Goal: Task Accomplishment & Management: Complete application form

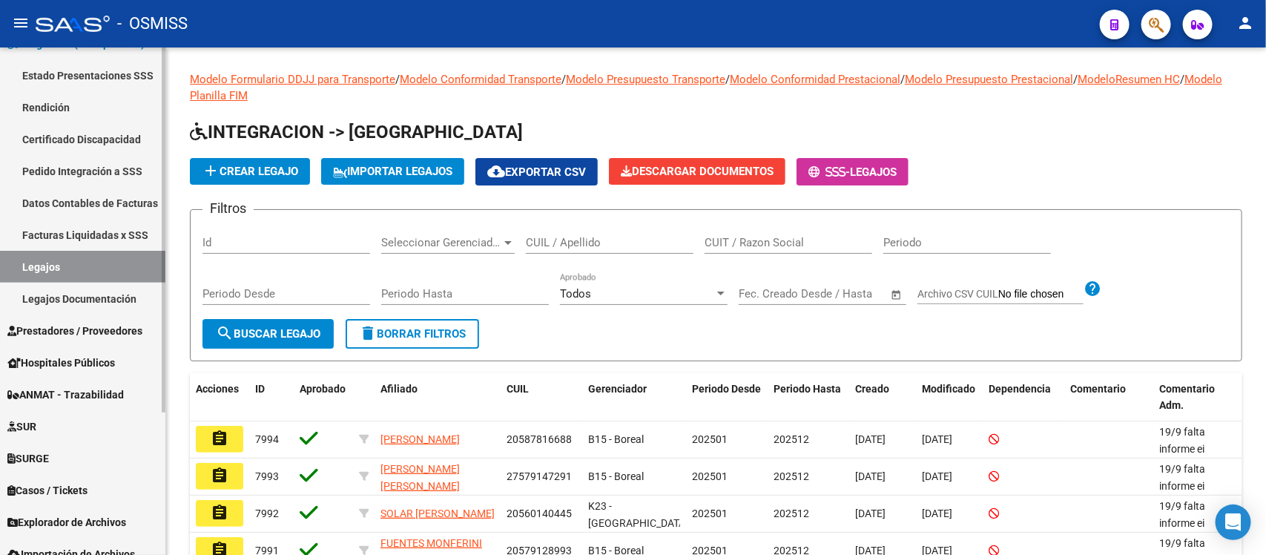
click at [87, 328] on span "Prestadores / Proveedores" at bounding box center [74, 331] width 135 height 16
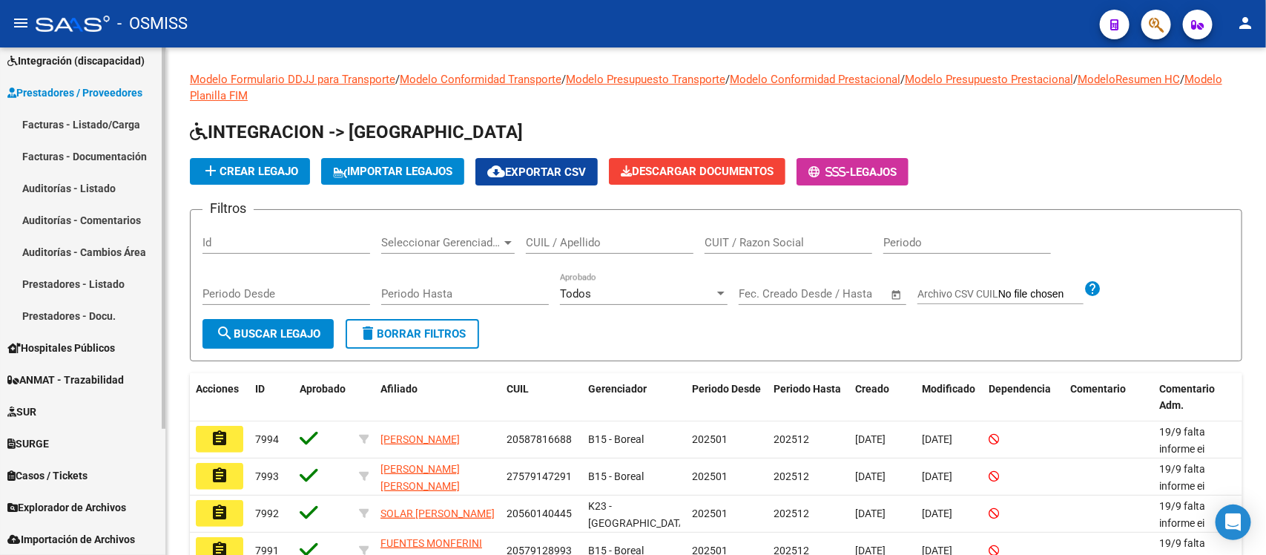
scroll to position [168, 0]
click at [67, 123] on link "Facturas - Listado/Carga" at bounding box center [82, 125] width 165 height 32
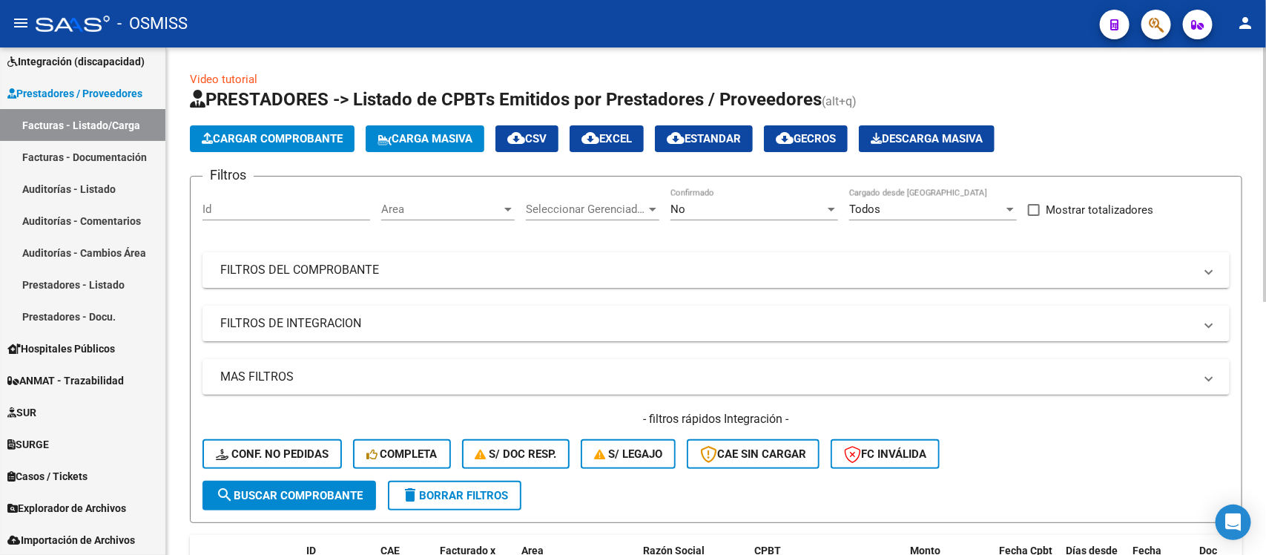
click at [434, 197] on div "Area Area" at bounding box center [448, 204] width 134 height 32
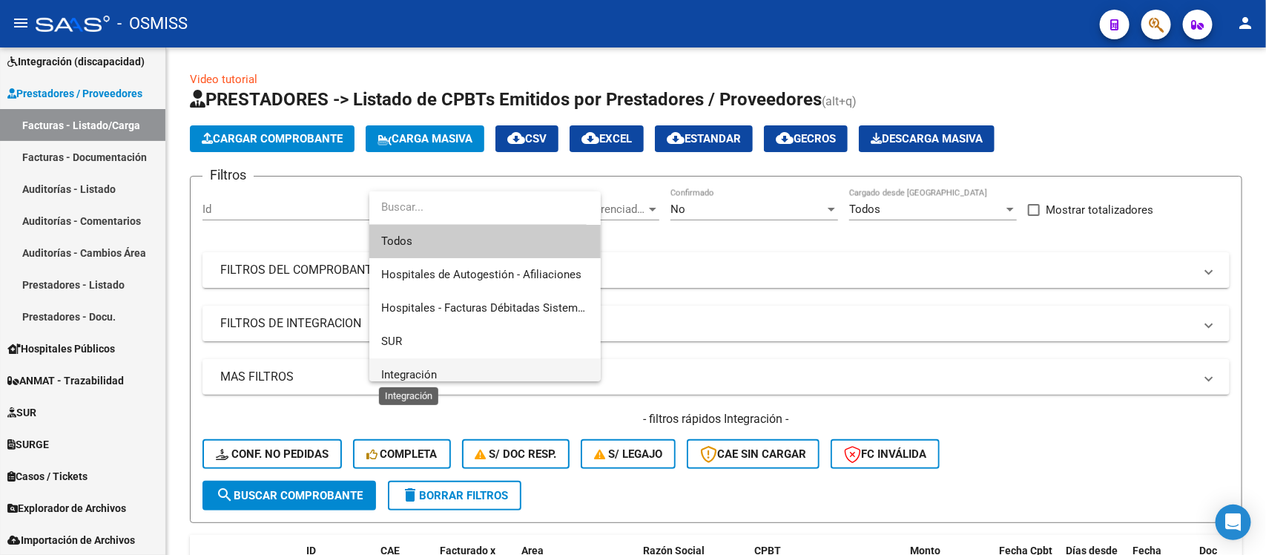
click at [435, 377] on span "Integración" at bounding box center [409, 374] width 56 height 13
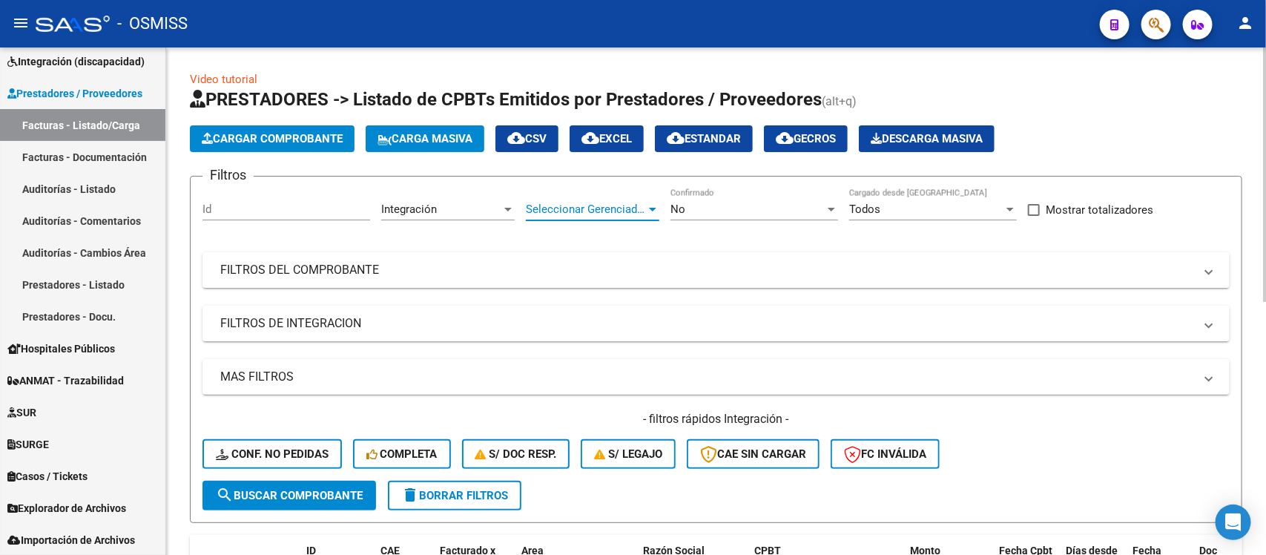
click at [594, 205] on span "Seleccionar Gerenciador" at bounding box center [586, 209] width 120 height 13
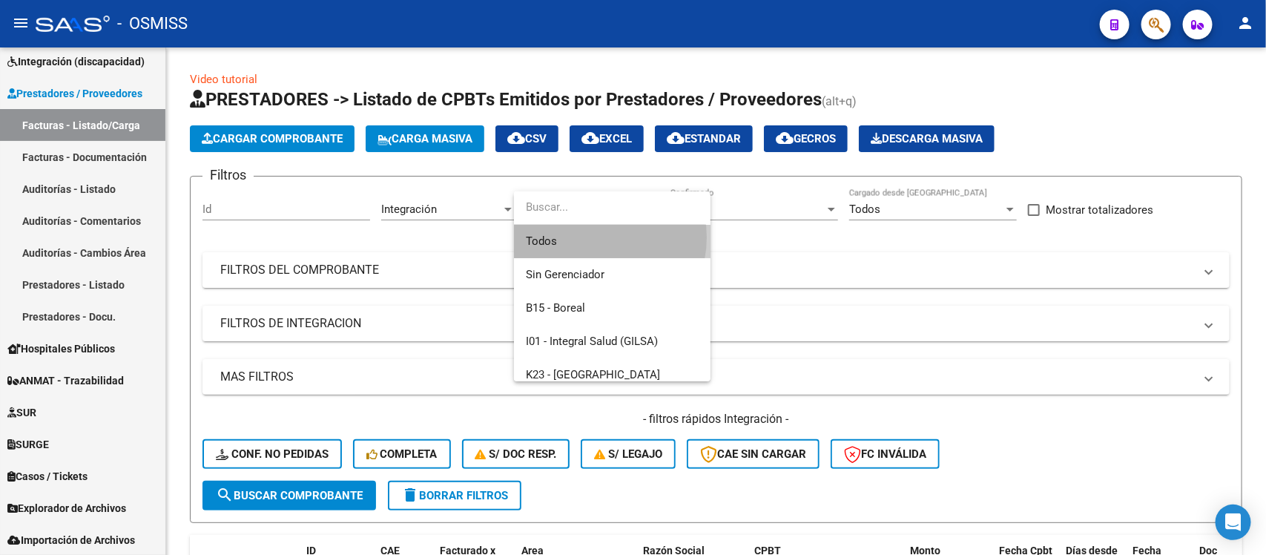
click at [594, 237] on span "Todos" at bounding box center [612, 241] width 173 height 33
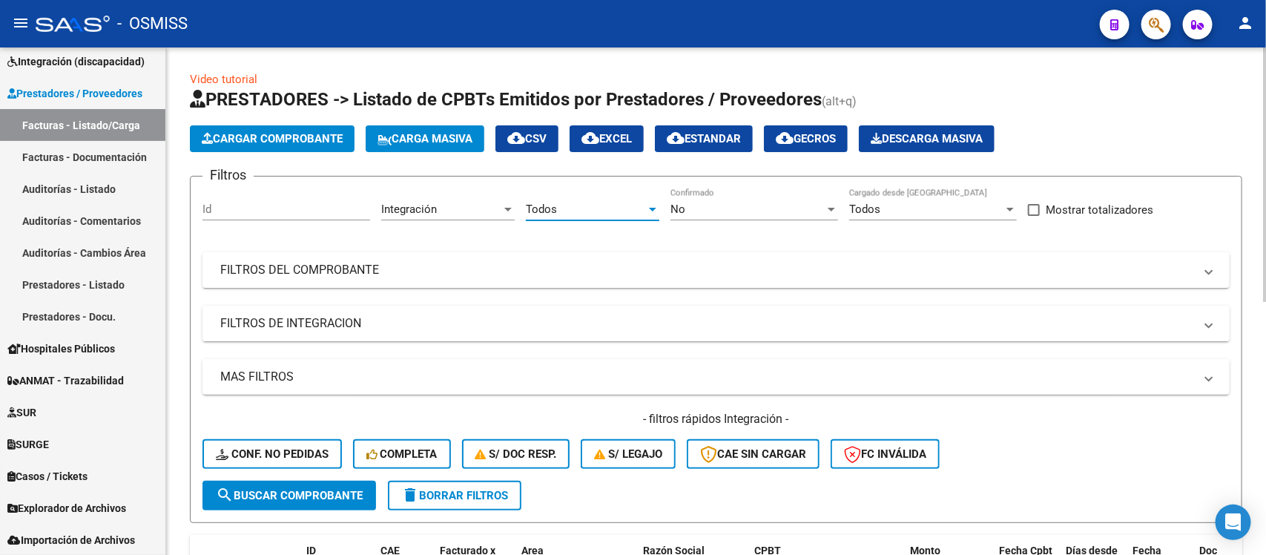
click at [455, 326] on mat-panel-title "FILTROS DE INTEGRACION" at bounding box center [707, 323] width 974 height 16
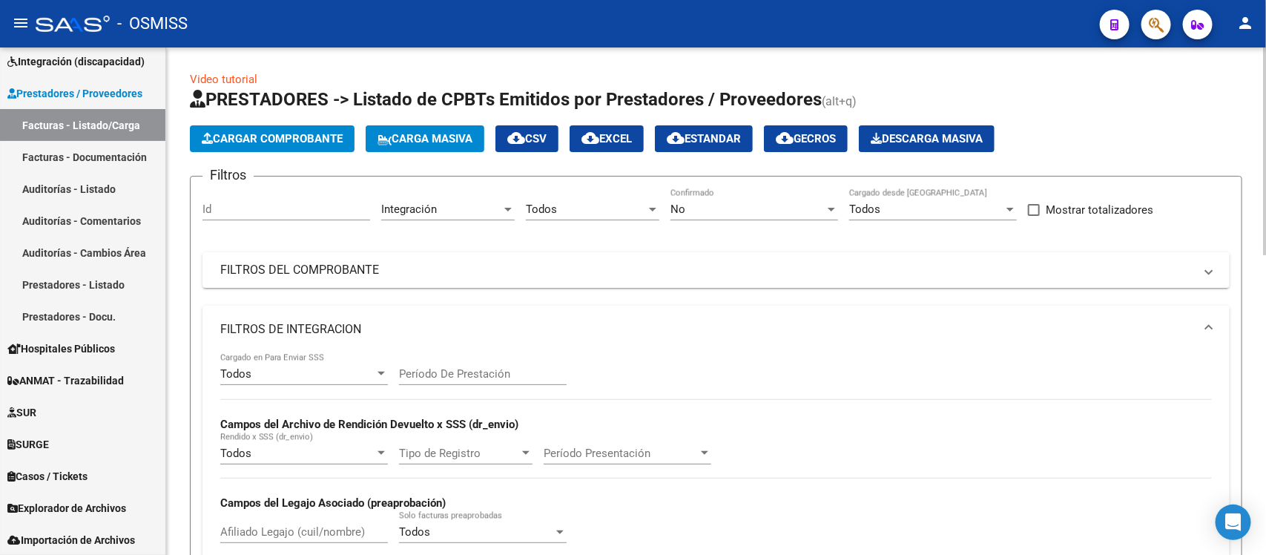
click at [464, 379] on div "Período De Prestación" at bounding box center [483, 369] width 168 height 32
type input "202508"
click at [701, 360] on div "Todos Cargado en Para Enviar SSS 202508 Período De Prestación Campos del Archiv…" at bounding box center [716, 455] width 992 height 204
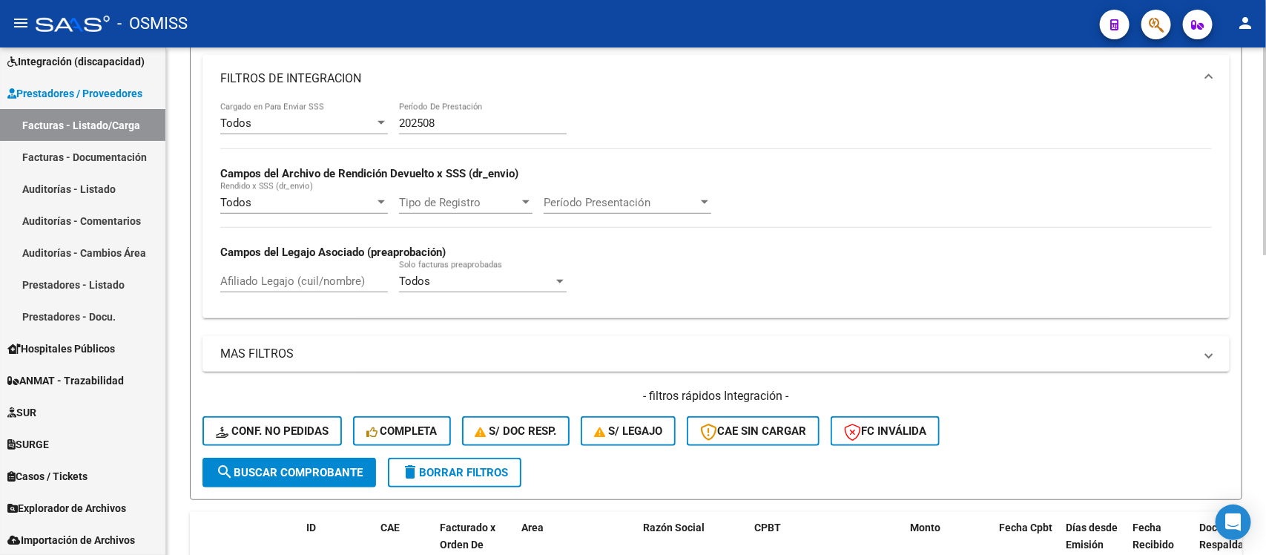
scroll to position [278, 0]
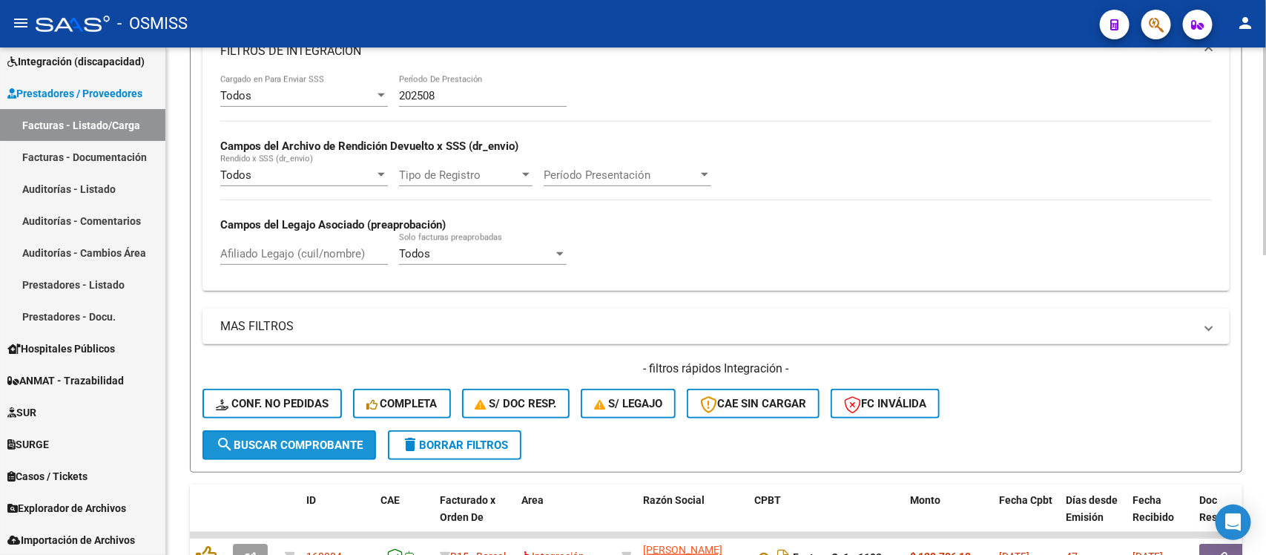
click at [323, 438] on span "search Buscar Comprobante" at bounding box center [289, 444] width 147 height 13
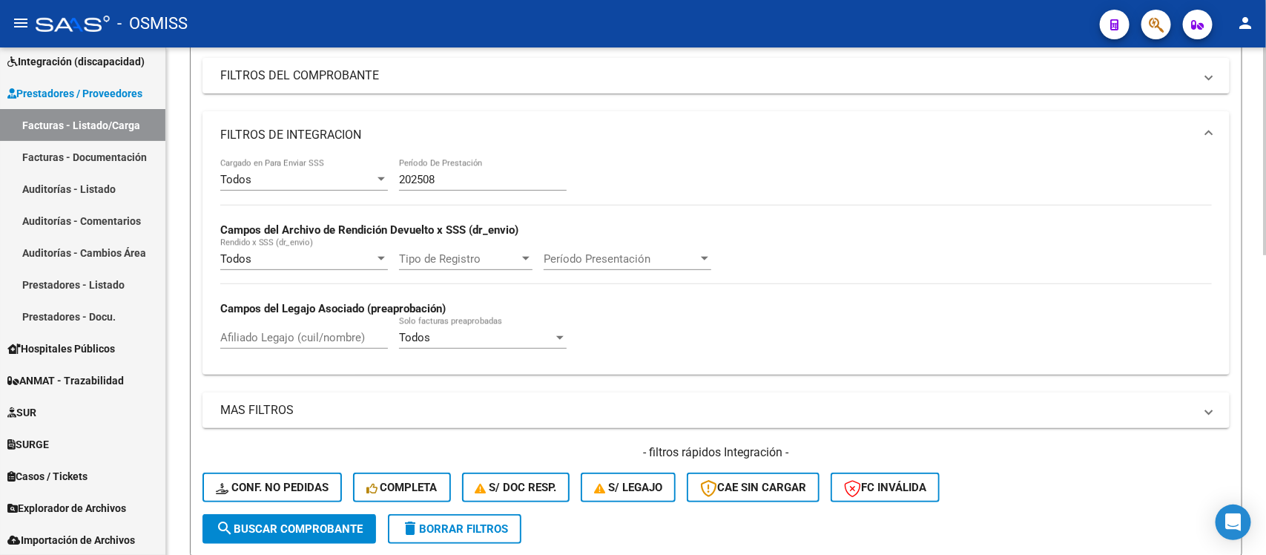
scroll to position [185, 0]
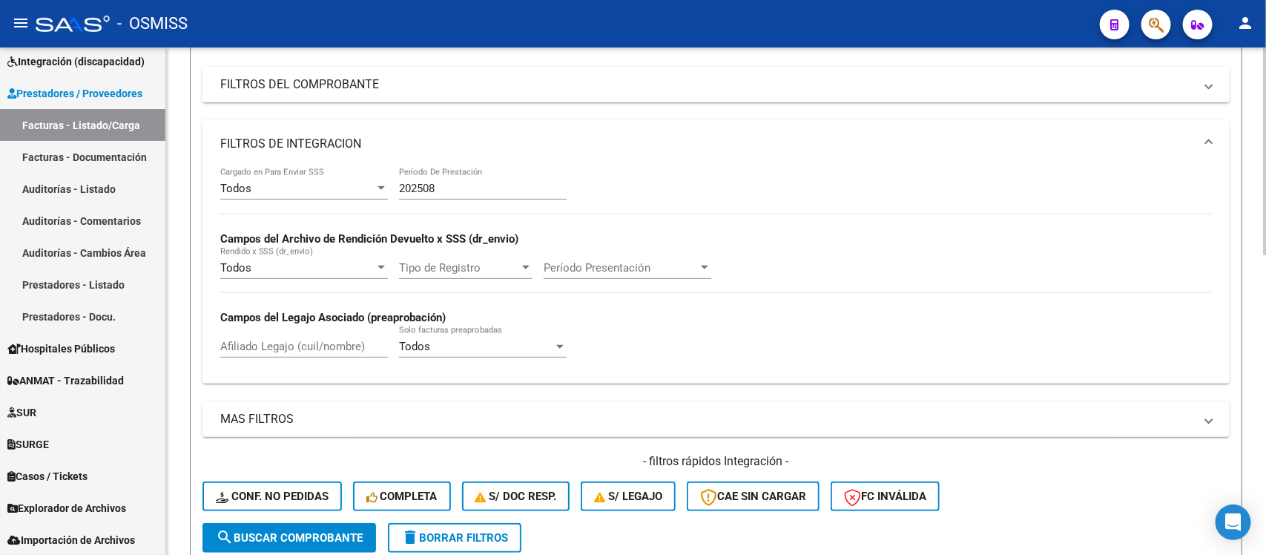
click at [658, 139] on mat-panel-title "FILTROS DE INTEGRACION" at bounding box center [707, 144] width 974 height 16
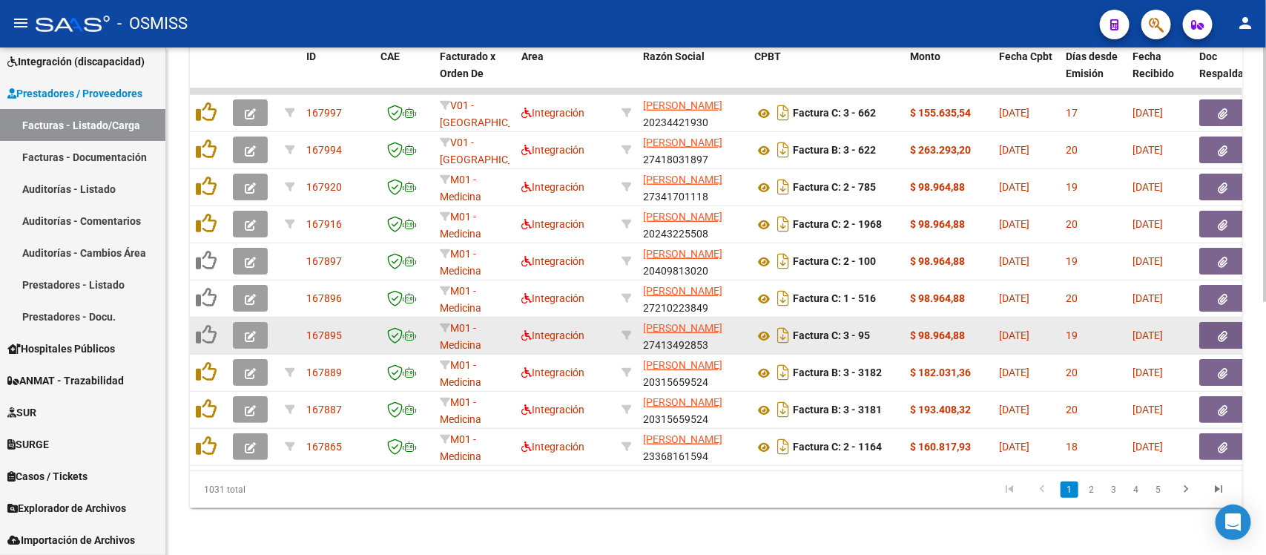
scroll to position [506, 0]
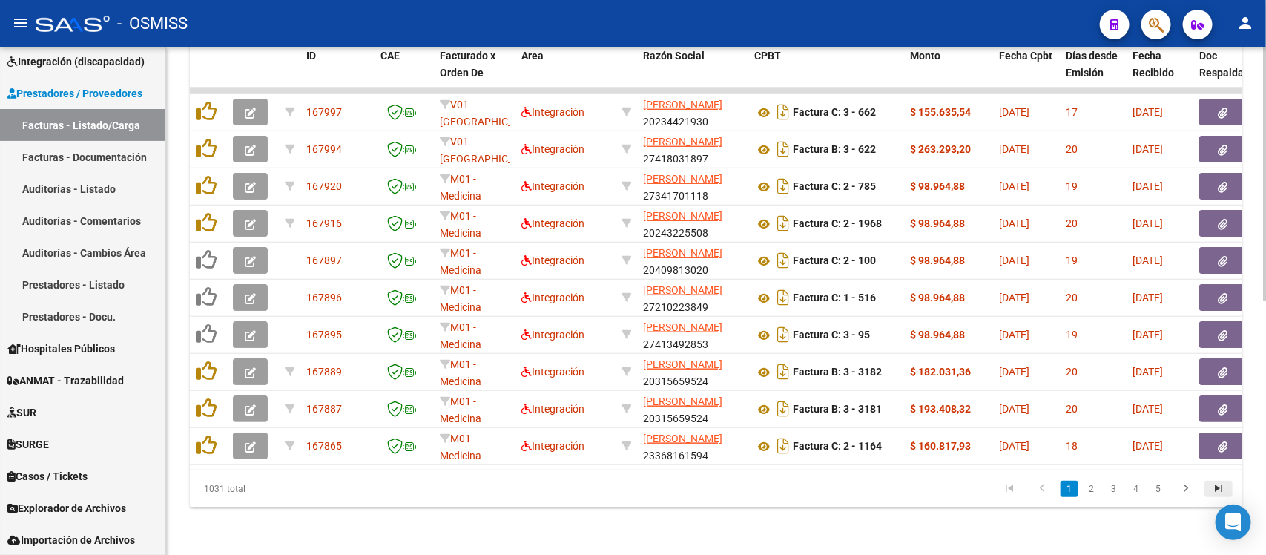
click at [1214, 487] on icon "go to last page" at bounding box center [1218, 491] width 19 height 18
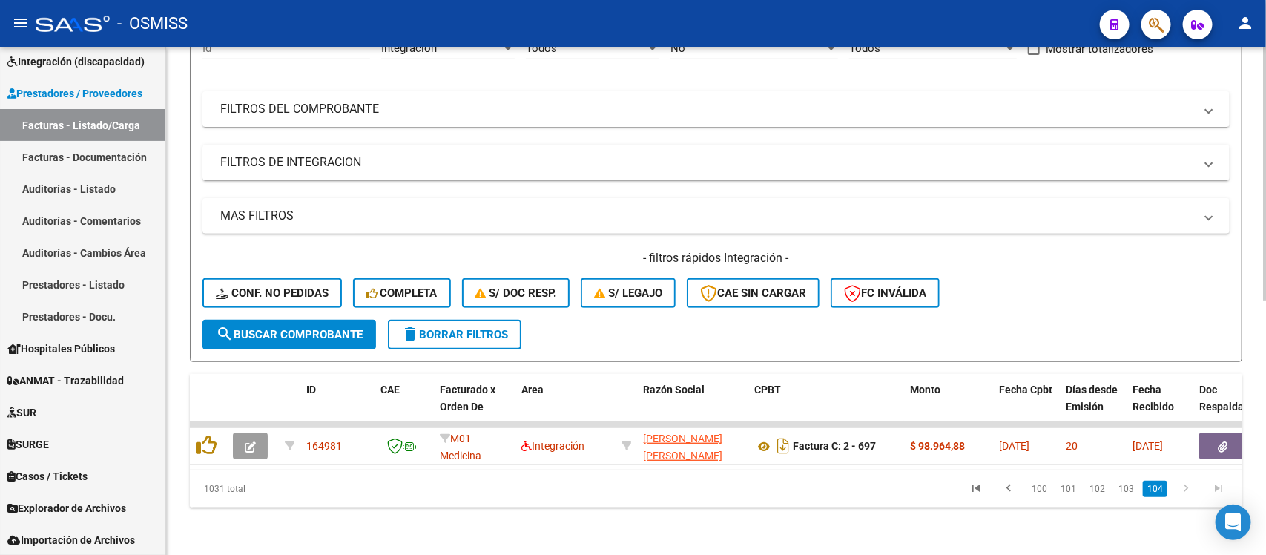
scroll to position [172, 0]
click at [1044, 491] on link "100" at bounding box center [1040, 489] width 24 height 16
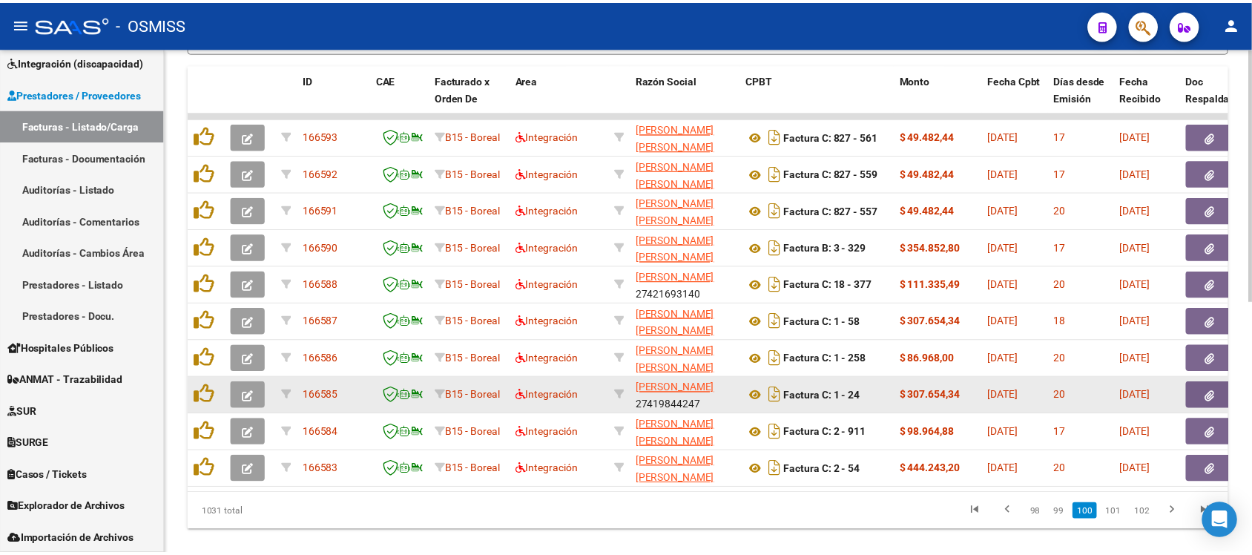
scroll to position [506, 0]
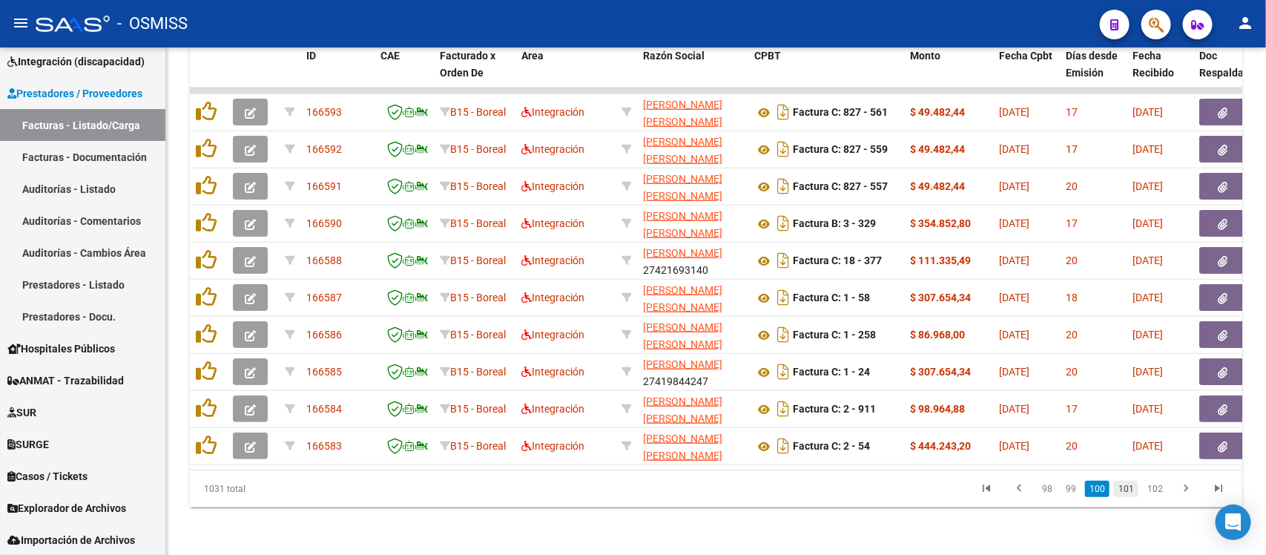
click at [1117, 486] on link "101" at bounding box center [1126, 489] width 24 height 16
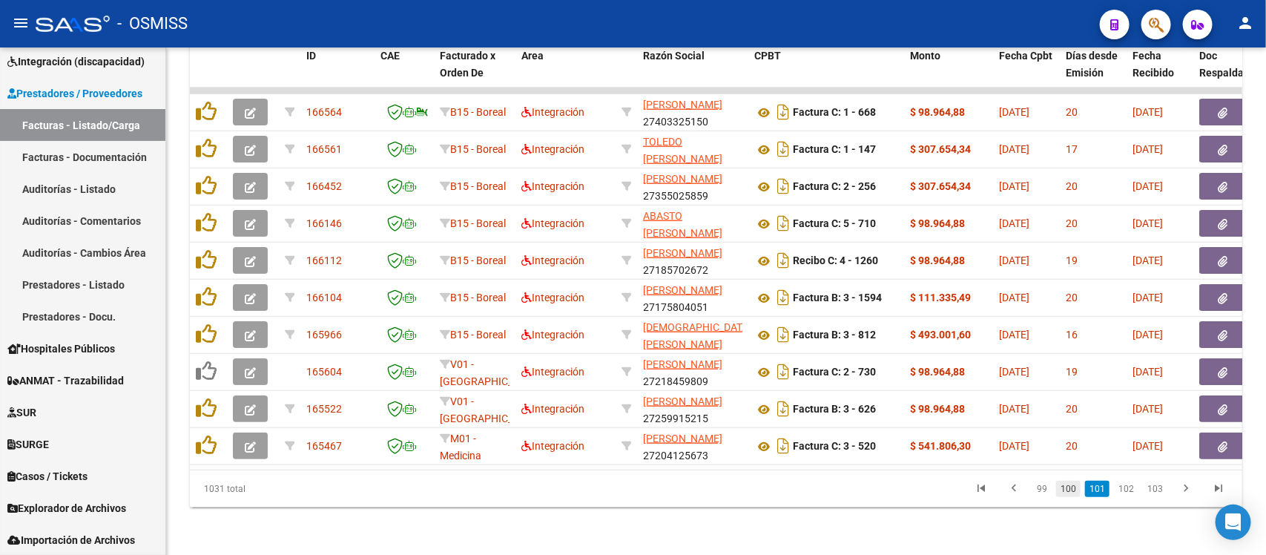
click at [1070, 492] on link "100" at bounding box center [1069, 489] width 24 height 16
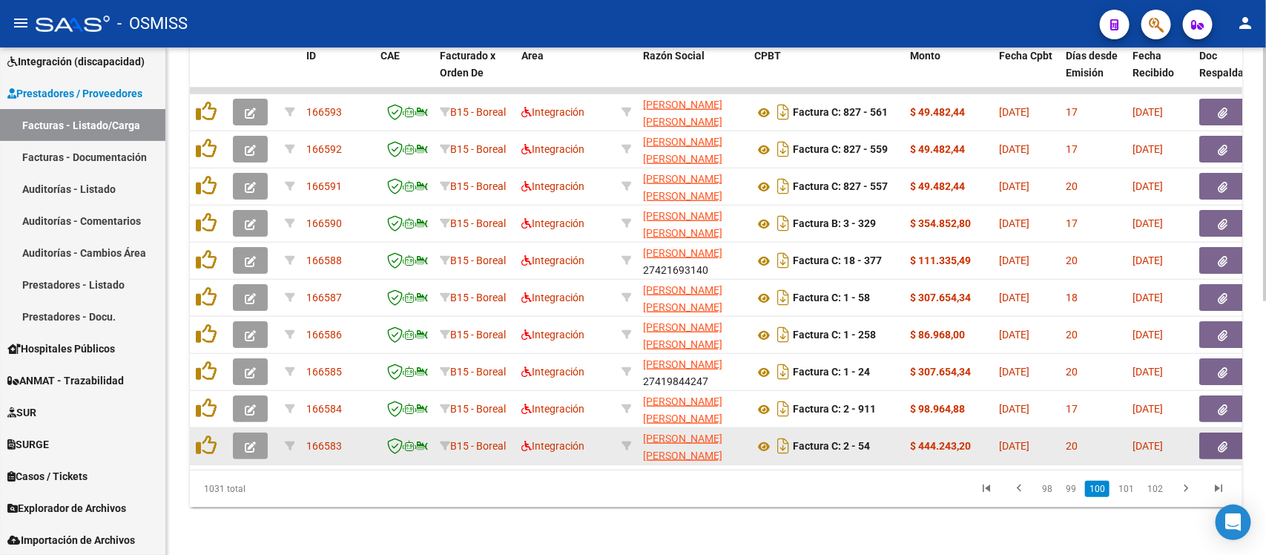
click at [254, 441] on icon "button" at bounding box center [250, 446] width 11 height 11
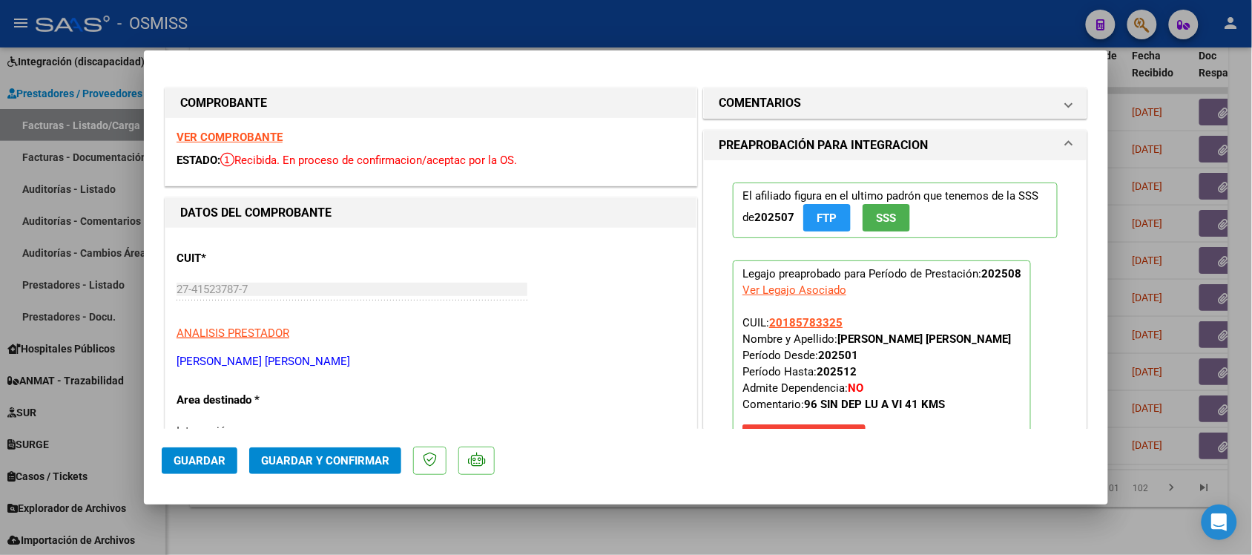
click at [973, 514] on div at bounding box center [626, 277] width 1252 height 555
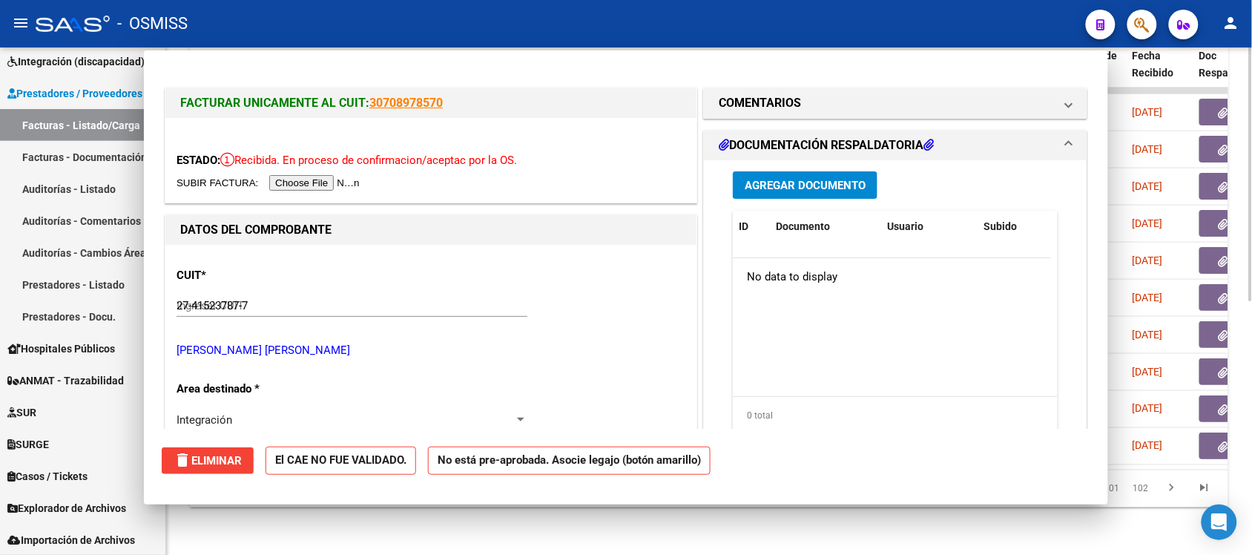
type input "$ 0,00"
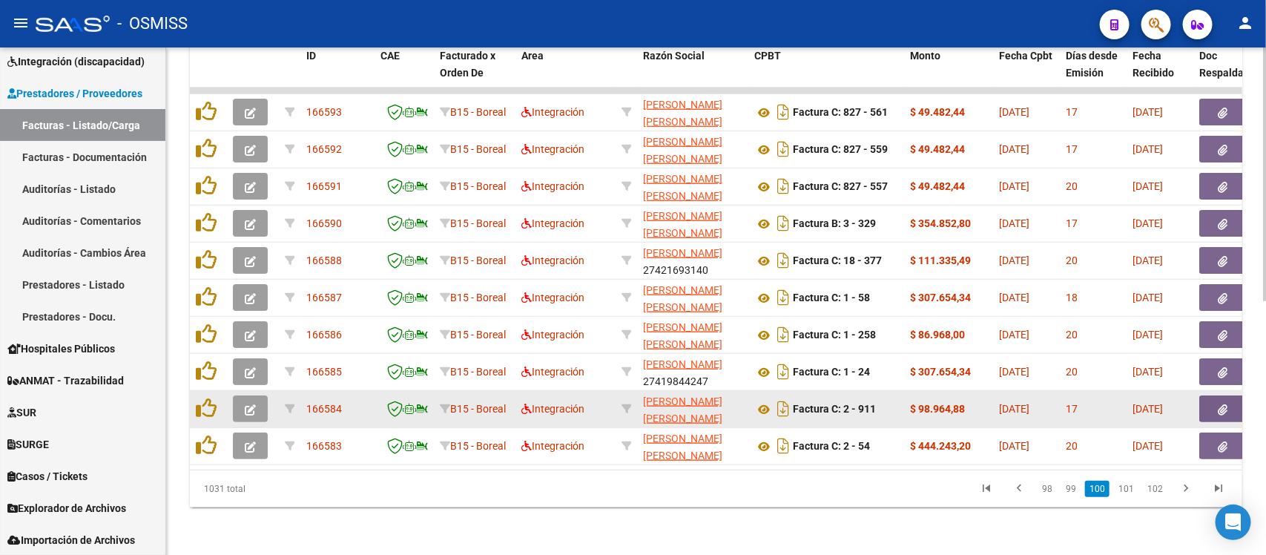
click at [246, 404] on icon "button" at bounding box center [250, 409] width 11 height 11
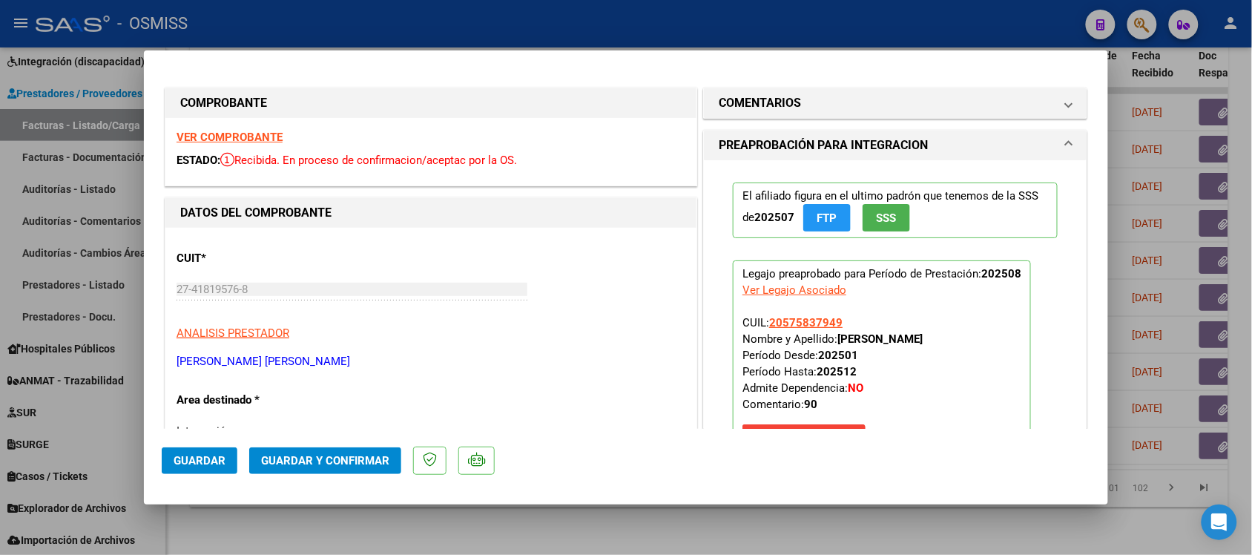
click at [238, 136] on strong "VER COMPROBANTE" at bounding box center [230, 137] width 106 height 13
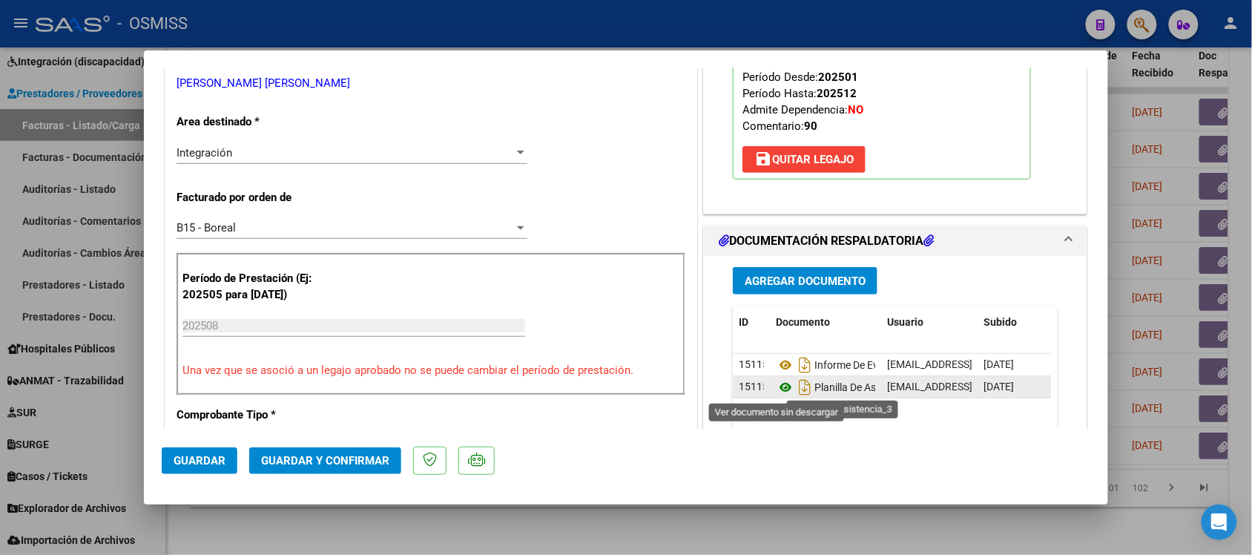
click at [776, 390] on icon at bounding box center [785, 387] width 19 height 18
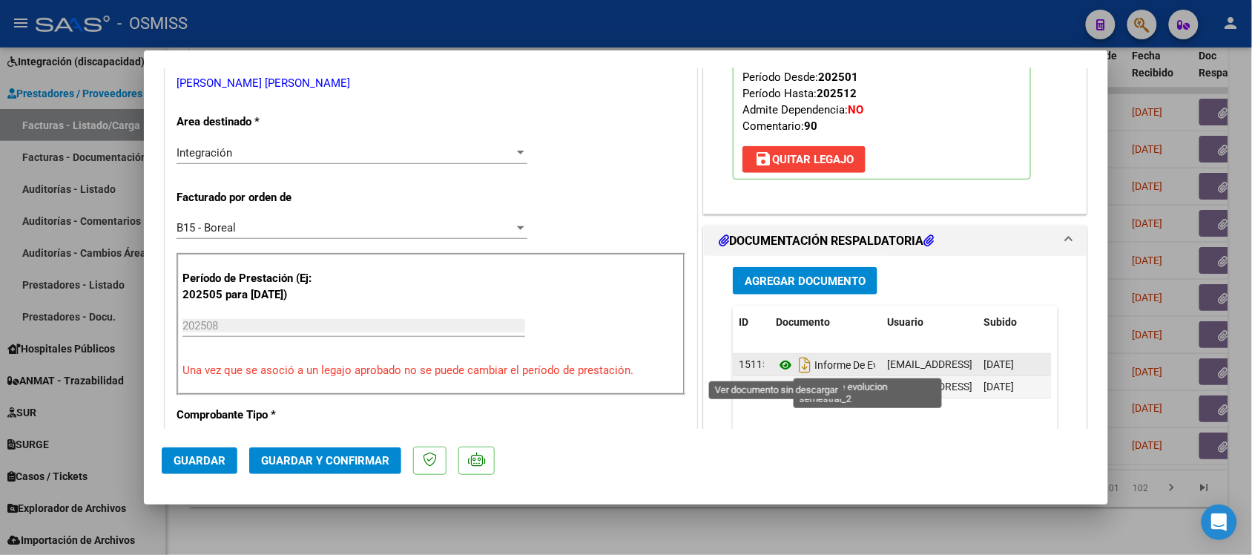
click at [777, 365] on icon at bounding box center [785, 365] width 19 height 18
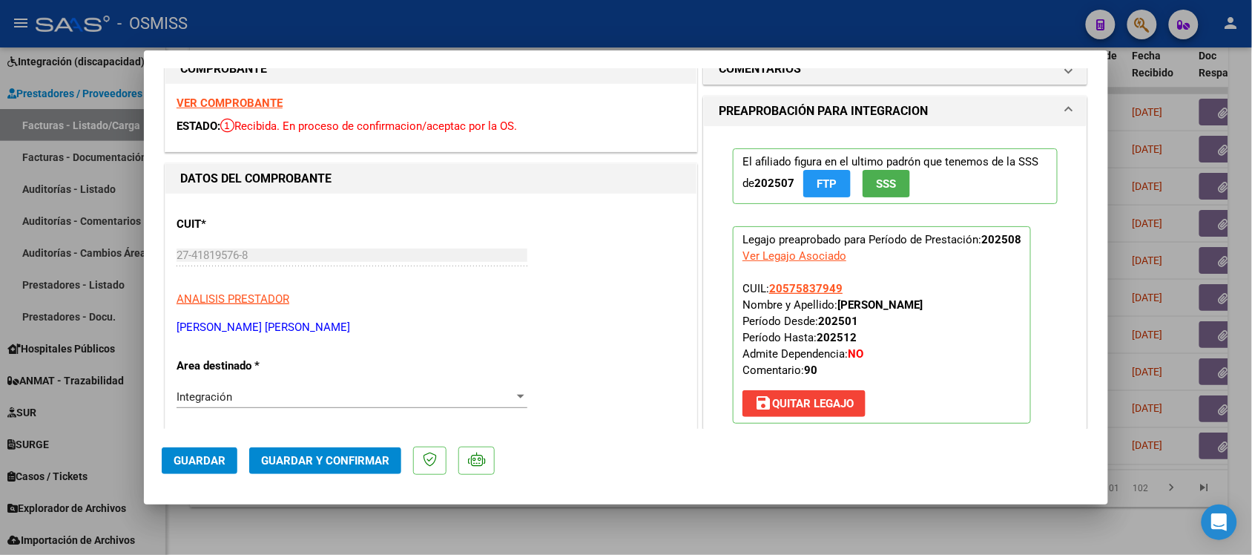
scroll to position [0, 0]
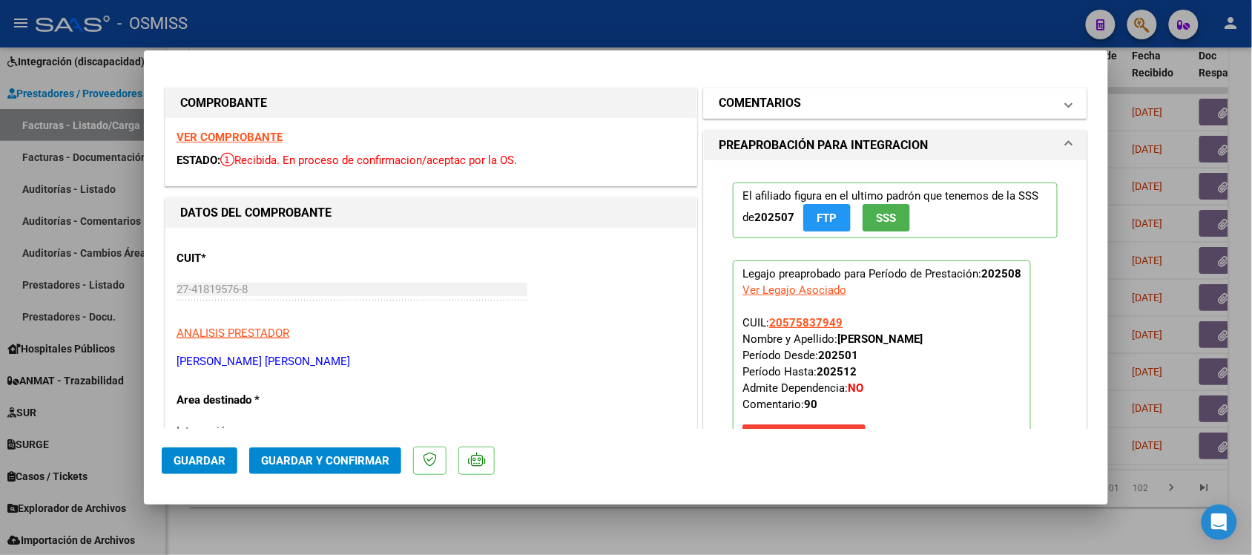
click at [746, 94] on h1 "COMENTARIOS" at bounding box center [760, 103] width 82 height 18
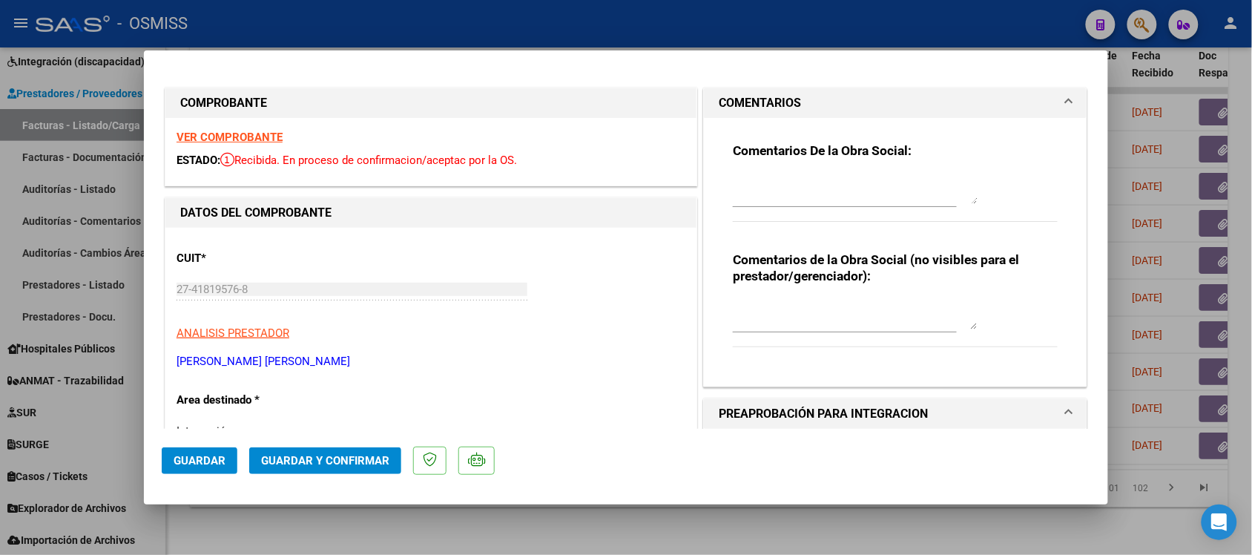
click at [783, 100] on h1 "COMENTARIOS" at bounding box center [760, 103] width 82 height 18
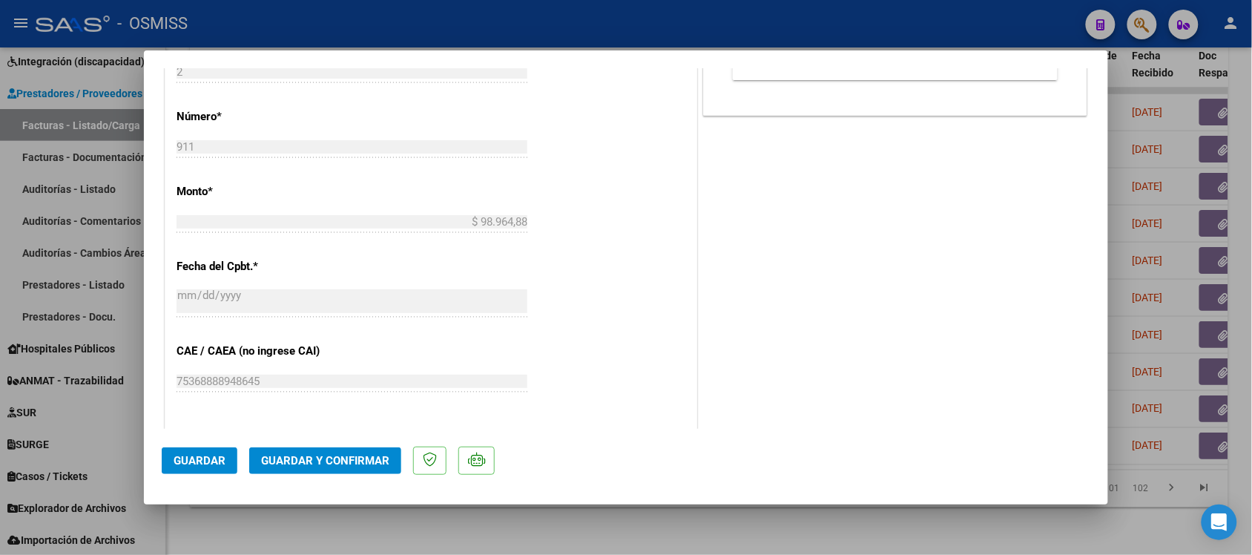
scroll to position [742, 0]
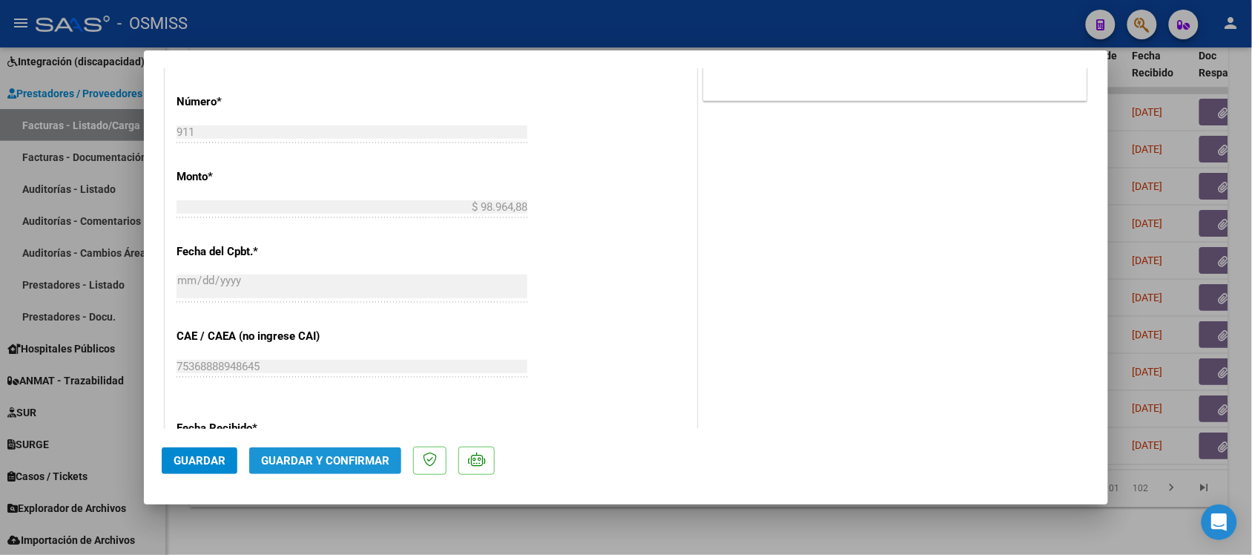
click at [328, 471] on button "Guardar y Confirmar" at bounding box center [325, 460] width 152 height 27
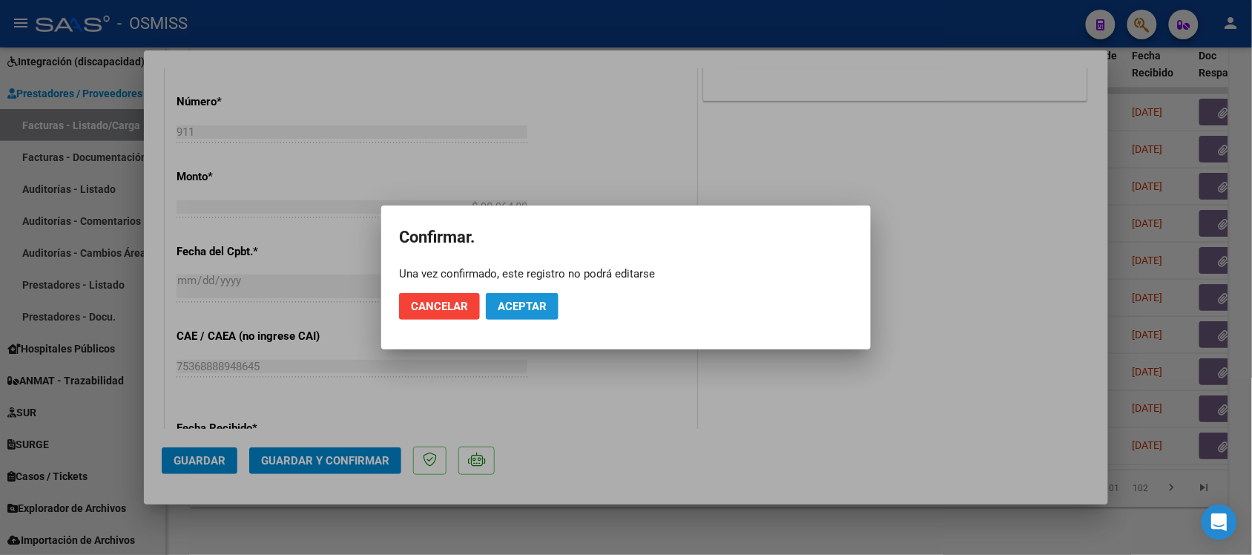
click at [543, 295] on button "Aceptar" at bounding box center [522, 306] width 73 height 27
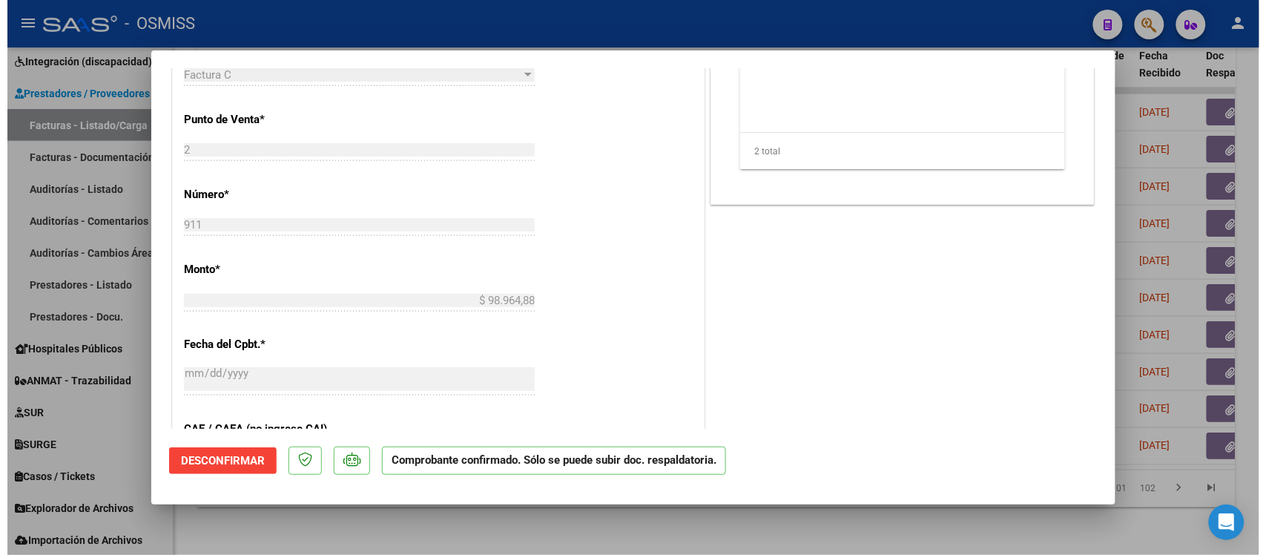
scroll to position [464, 0]
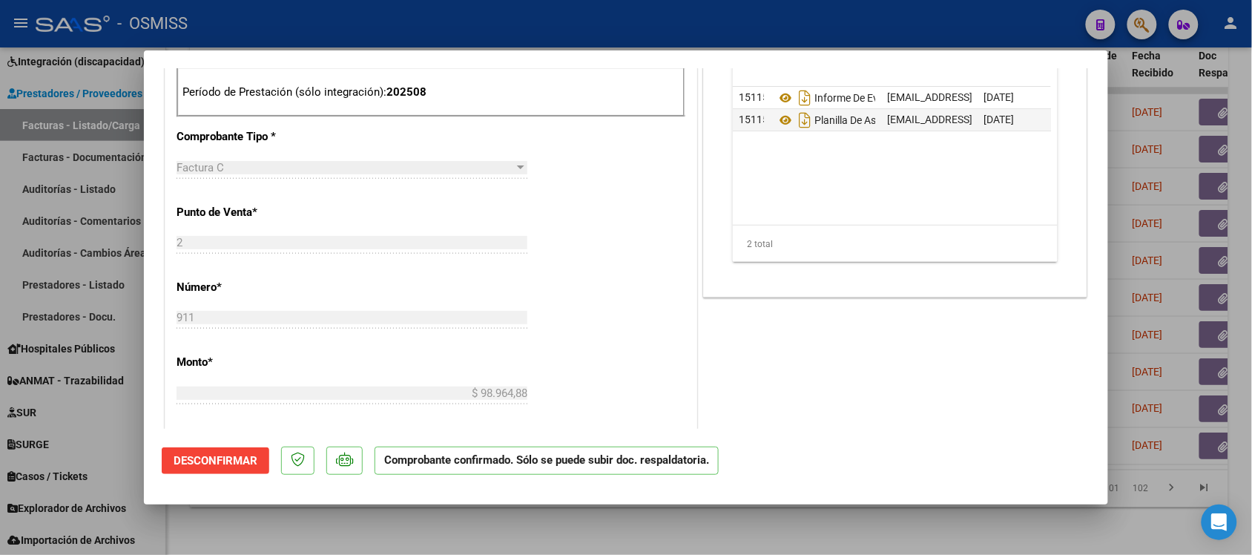
click at [881, 525] on div at bounding box center [626, 277] width 1252 height 555
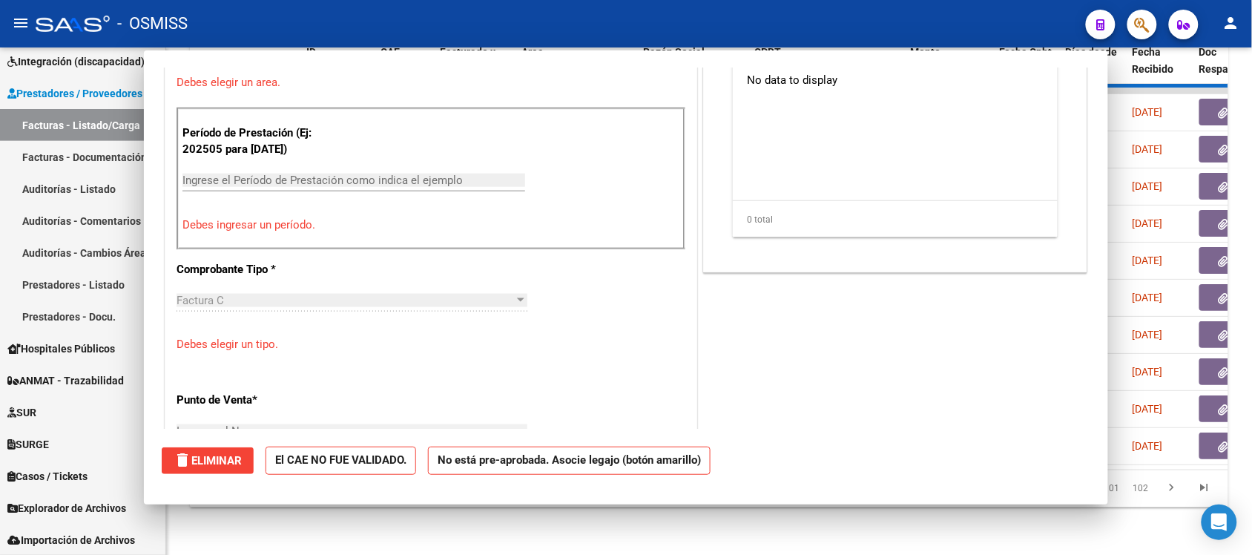
scroll to position [0, 0]
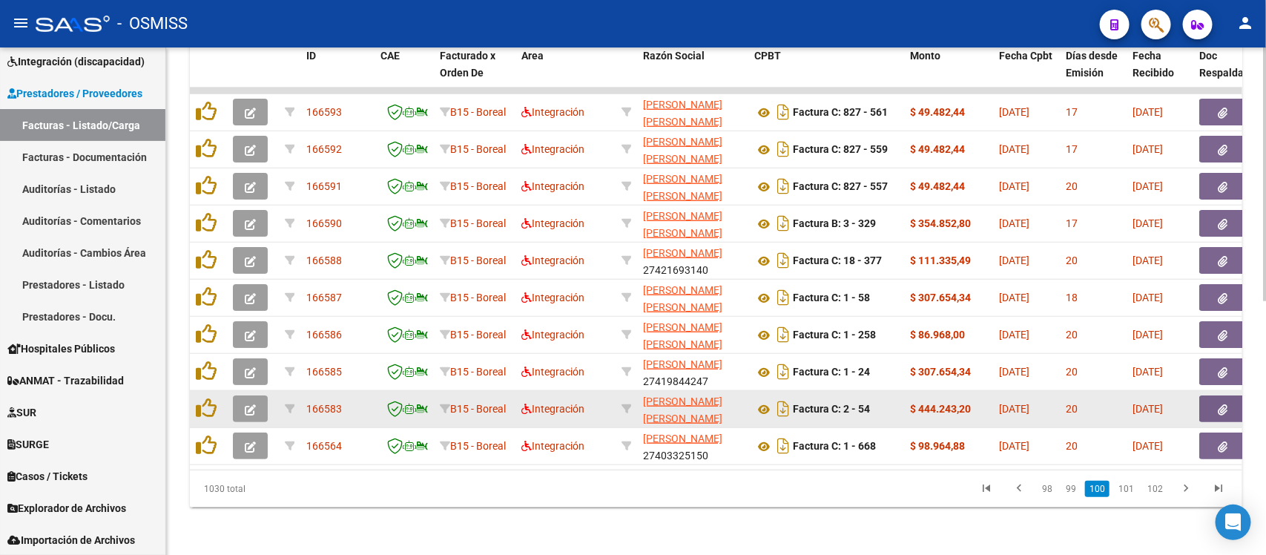
click at [254, 404] on icon "button" at bounding box center [250, 409] width 11 height 11
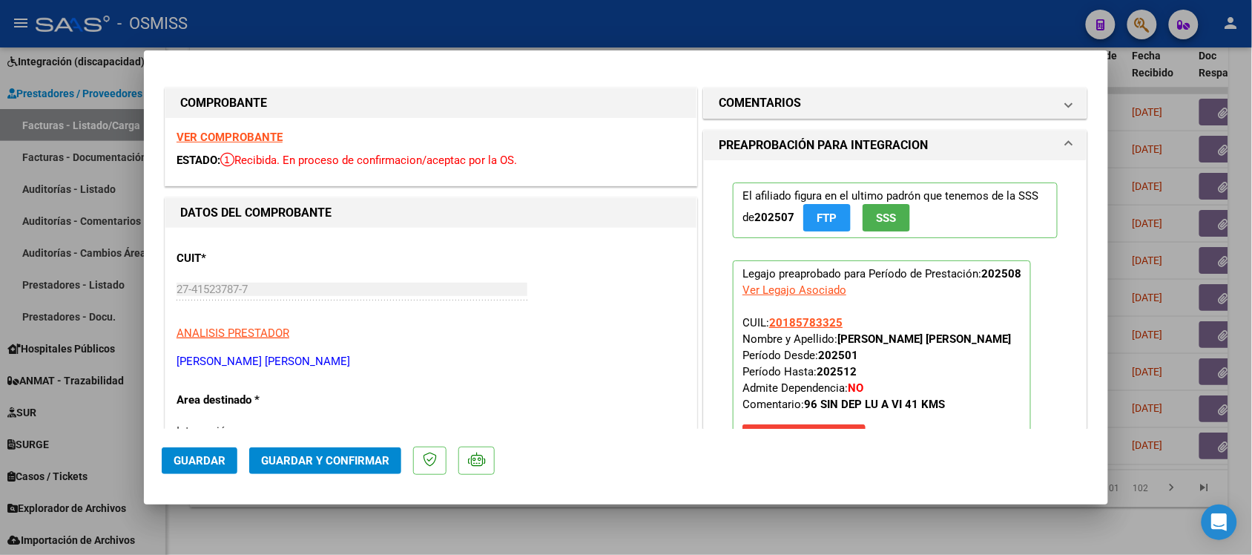
click at [913, 520] on div at bounding box center [626, 277] width 1252 height 555
type input "$ 0,00"
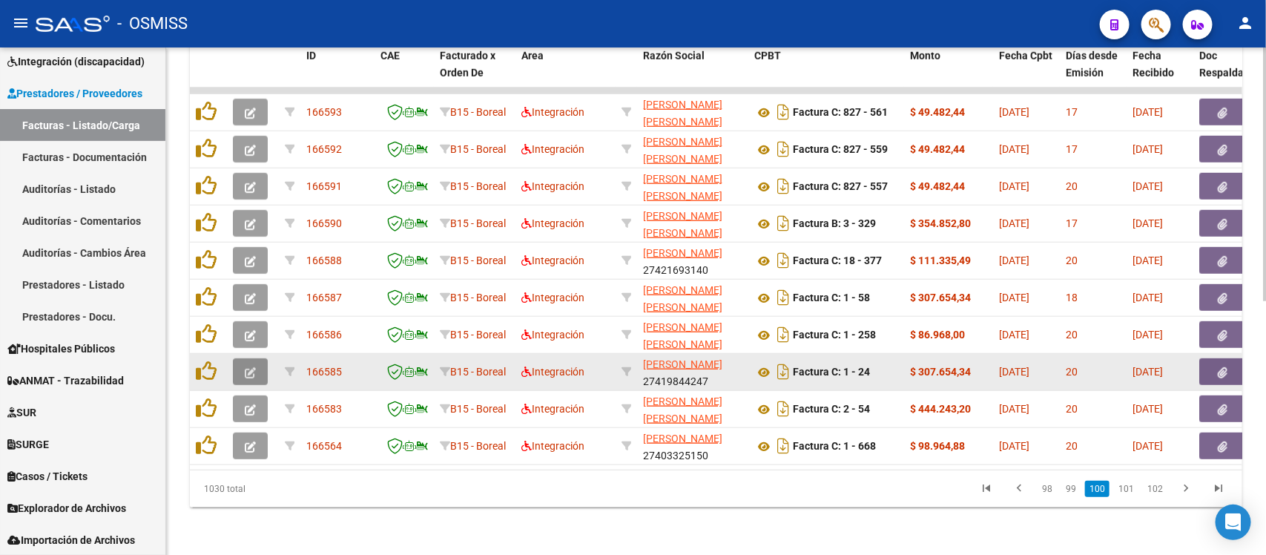
click at [257, 358] on button "button" at bounding box center [250, 371] width 35 height 27
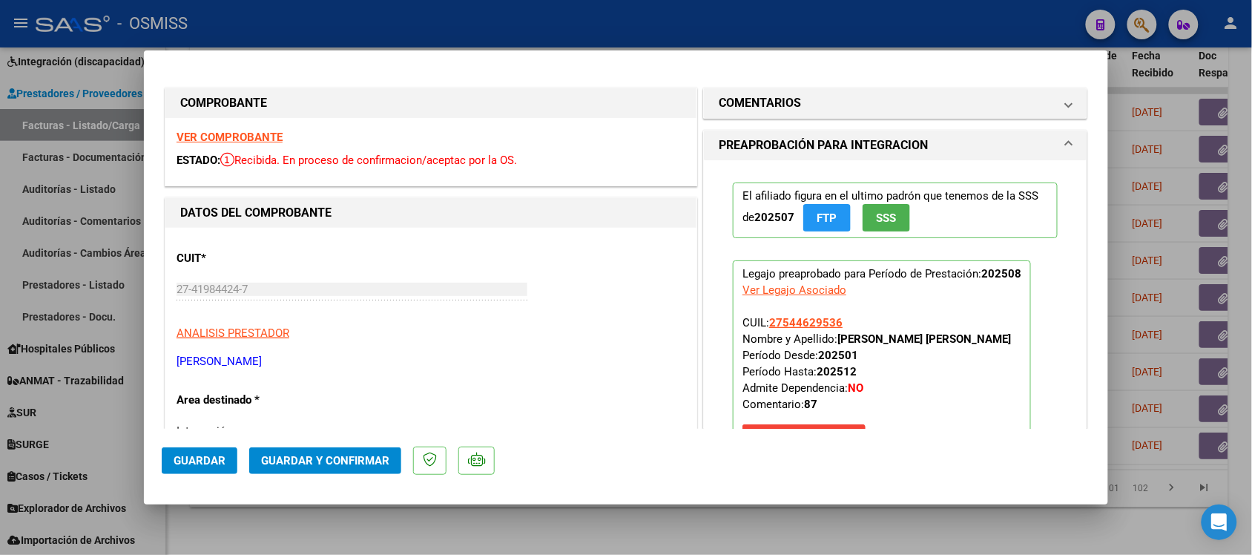
click at [252, 131] on strong "VER COMPROBANTE" at bounding box center [230, 137] width 106 height 13
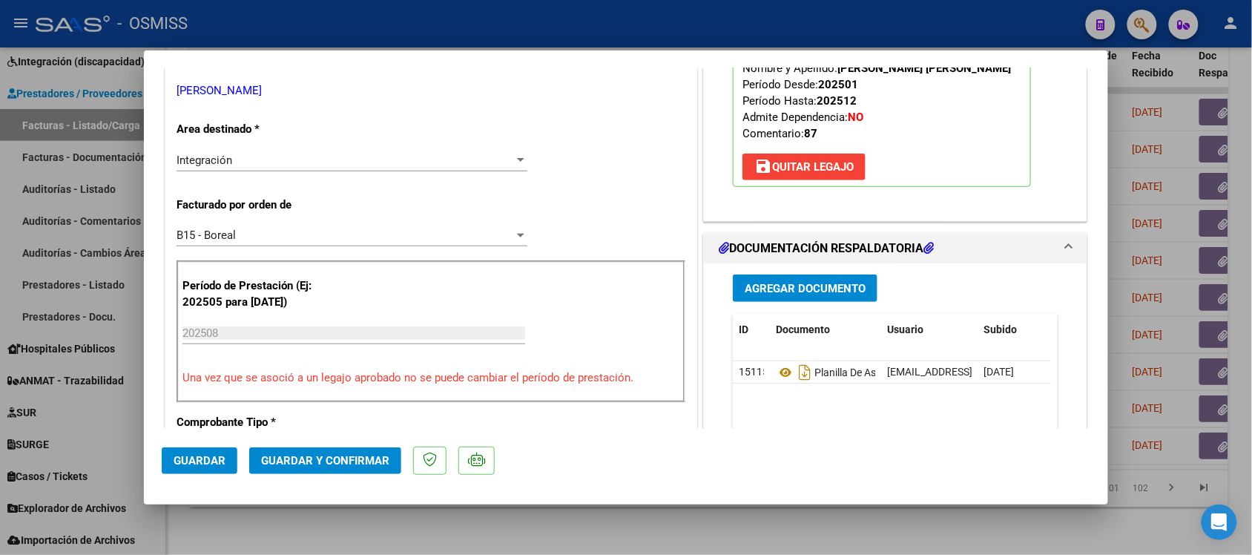
scroll to position [371, 0]
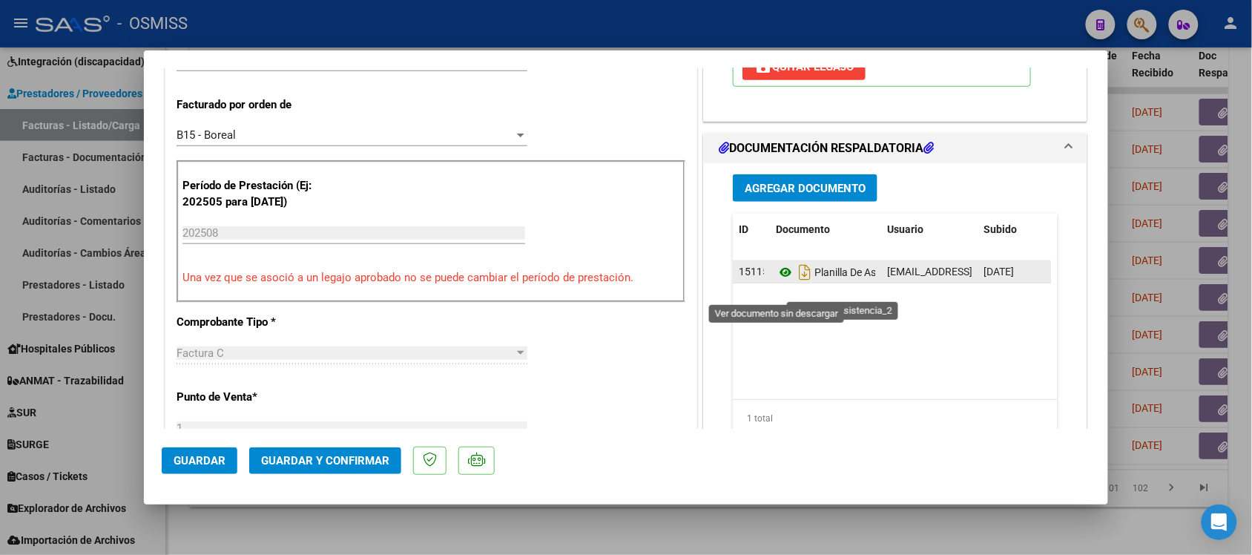
click at [776, 281] on icon at bounding box center [785, 272] width 19 height 18
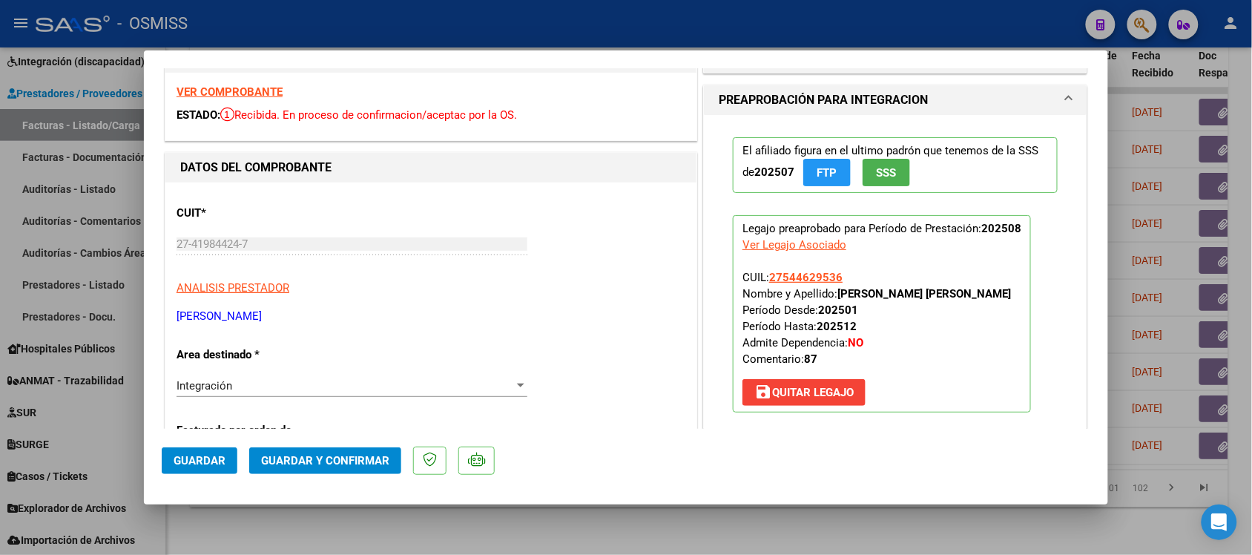
scroll to position [0, 0]
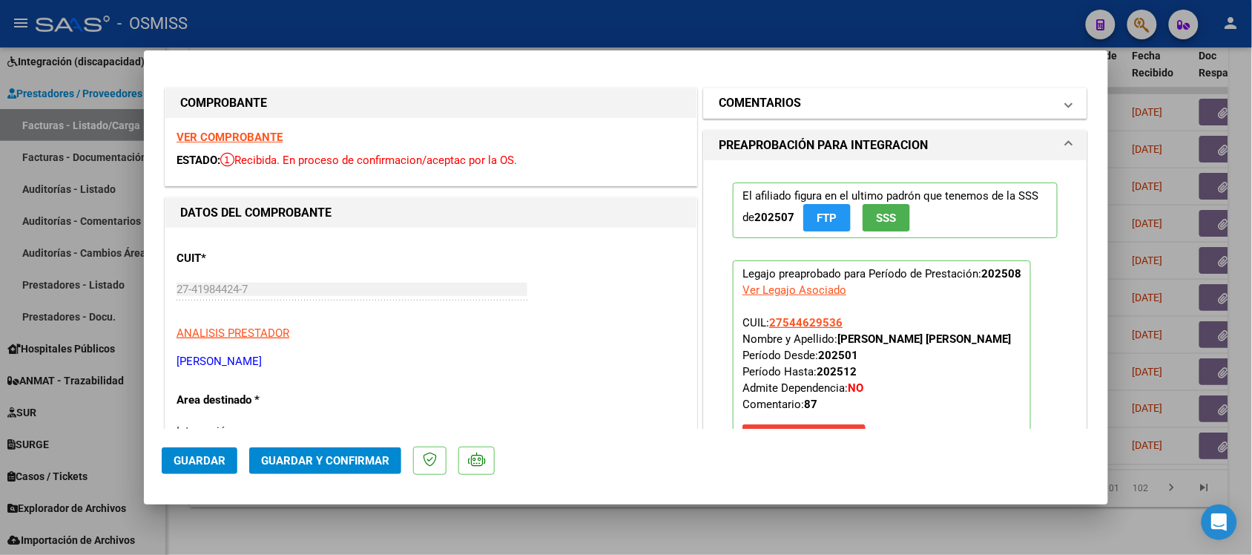
click at [765, 108] on h1 "COMENTARIOS" at bounding box center [760, 103] width 82 height 18
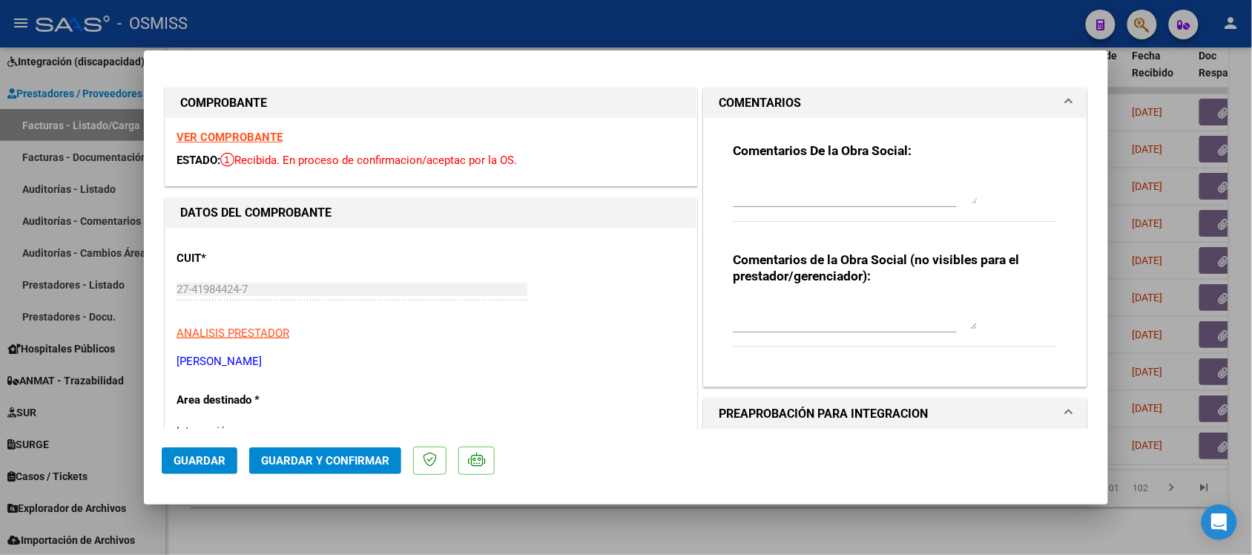
click at [765, 108] on h1 "COMENTARIOS" at bounding box center [760, 103] width 82 height 18
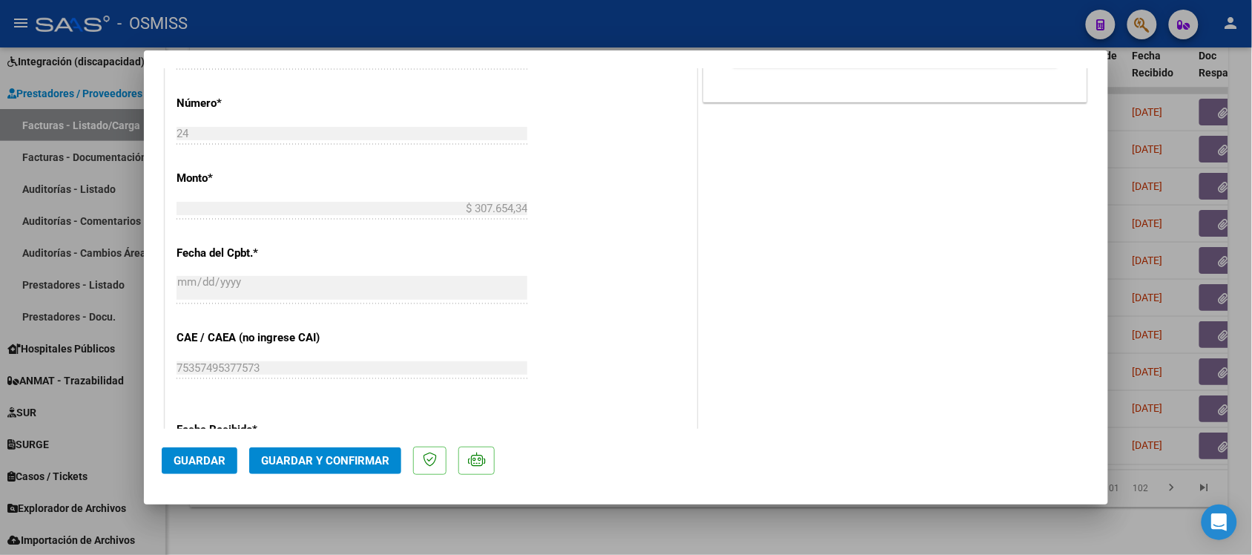
scroll to position [742, 0]
click at [373, 473] on button "Guardar y Confirmar" at bounding box center [325, 460] width 152 height 27
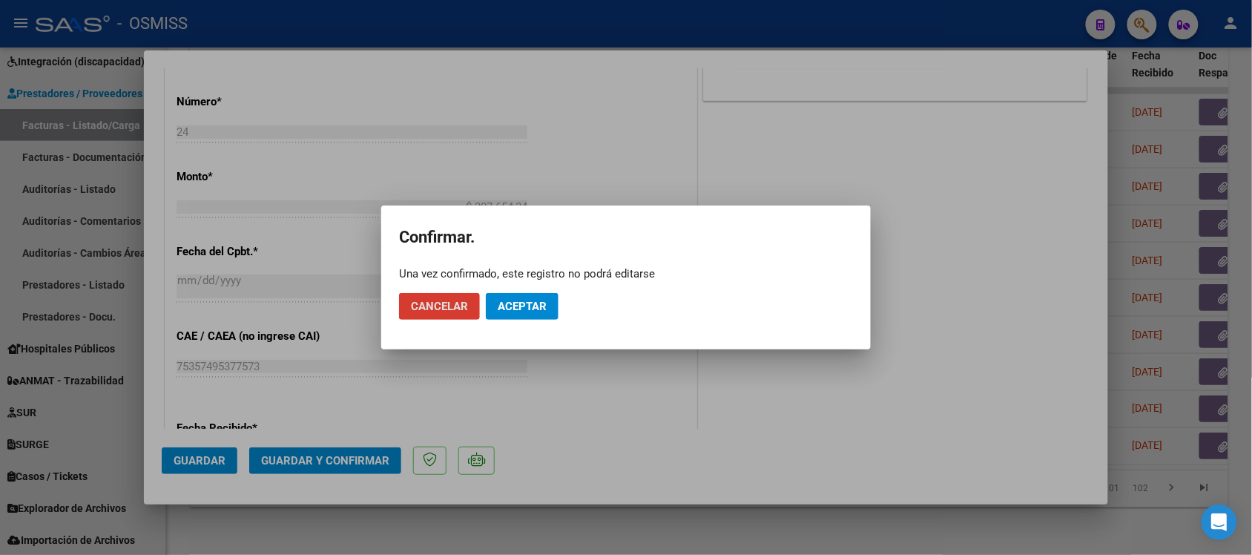
click at [525, 306] on span "Aceptar" at bounding box center [522, 306] width 49 height 13
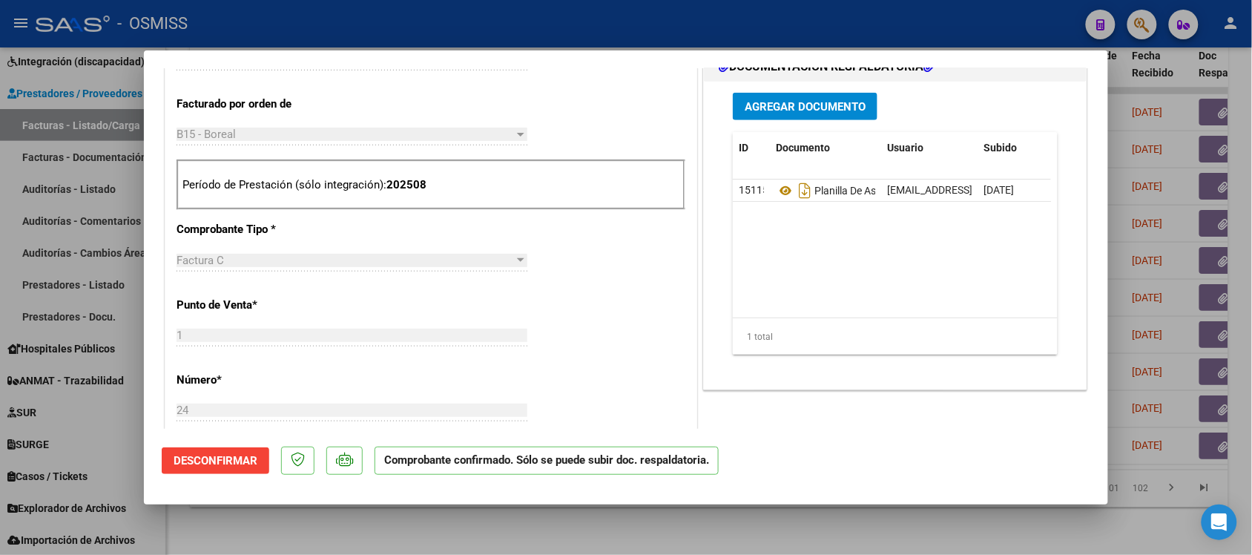
scroll to position [464, 0]
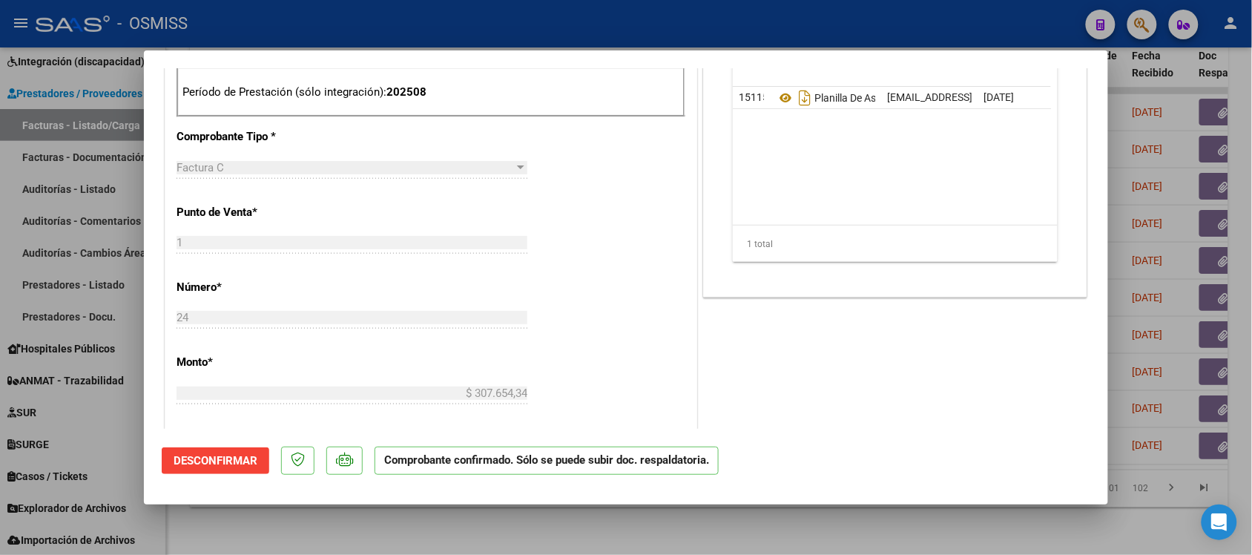
click at [838, 528] on div at bounding box center [626, 277] width 1252 height 555
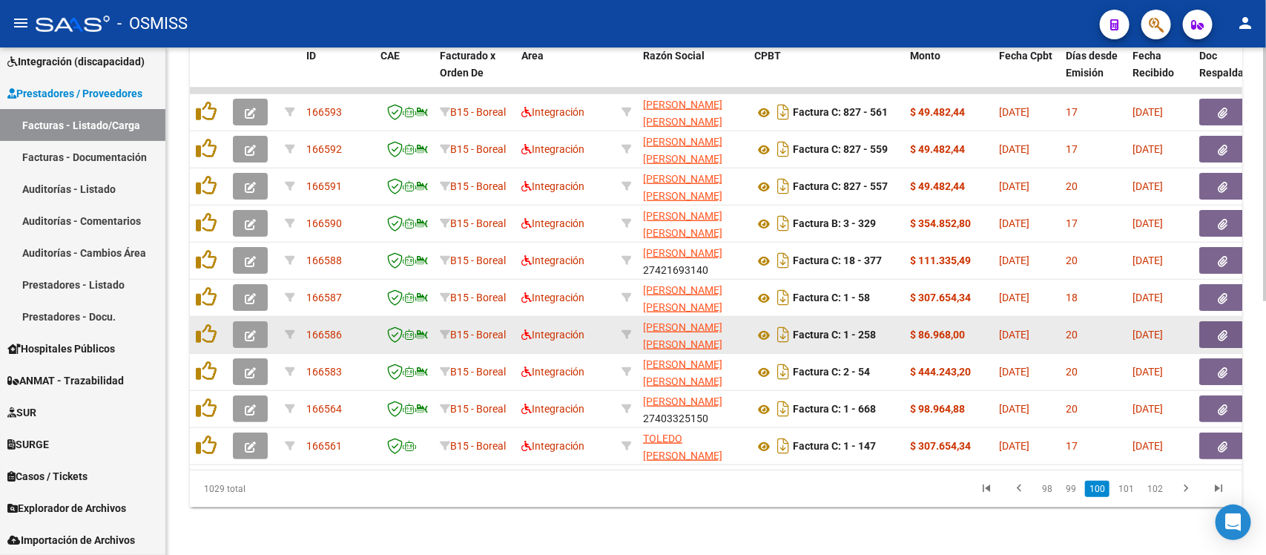
click at [251, 330] on icon "button" at bounding box center [250, 335] width 11 height 11
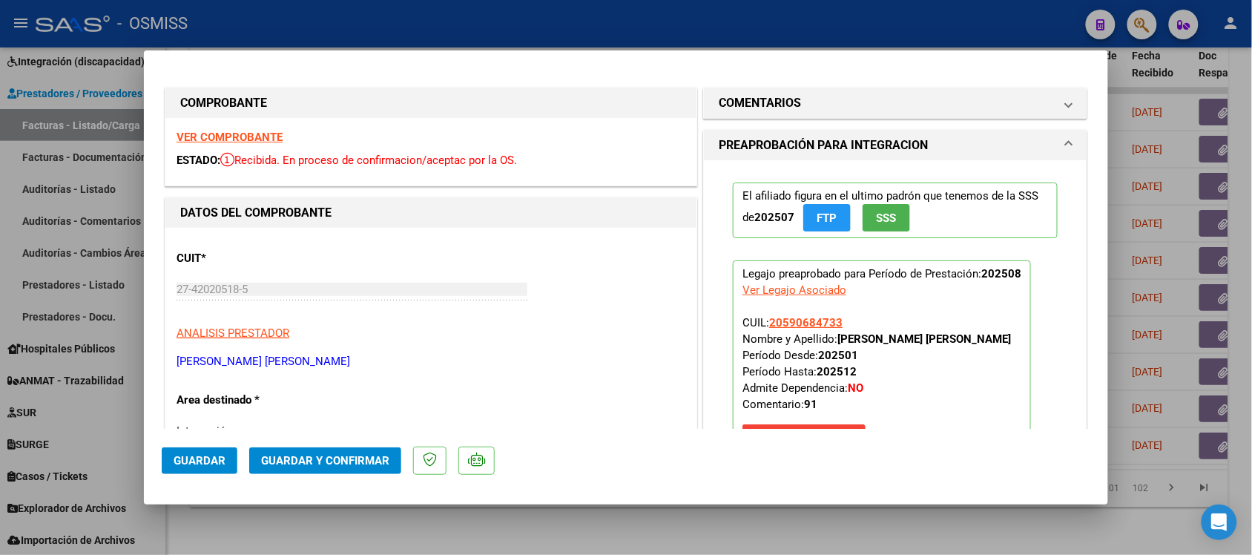
click at [239, 131] on strong "VER COMPROBANTE" at bounding box center [230, 137] width 106 height 13
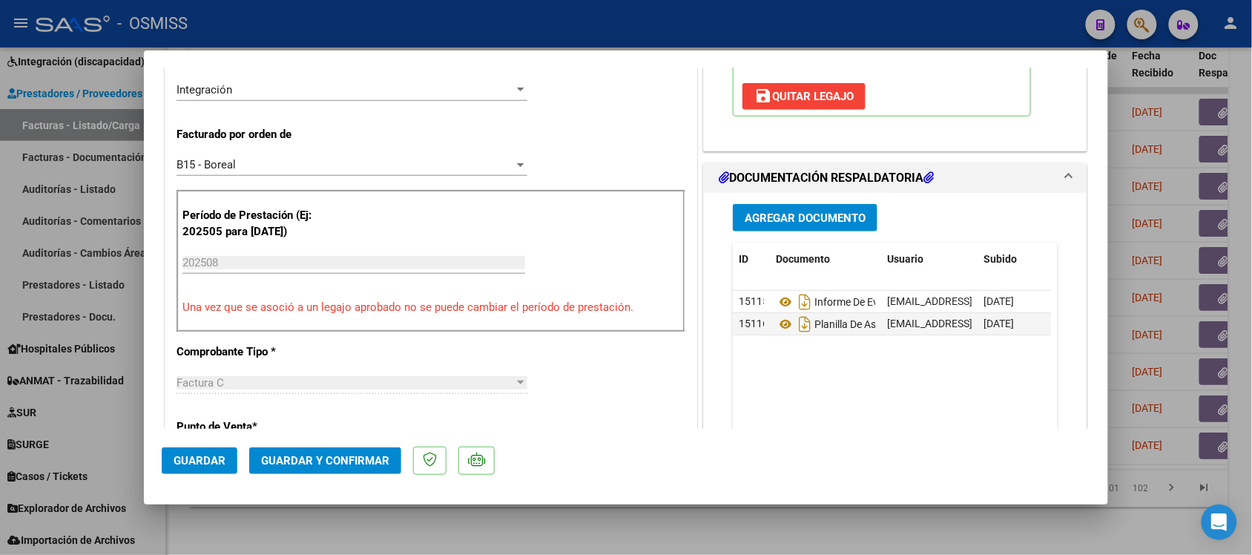
scroll to position [371, 0]
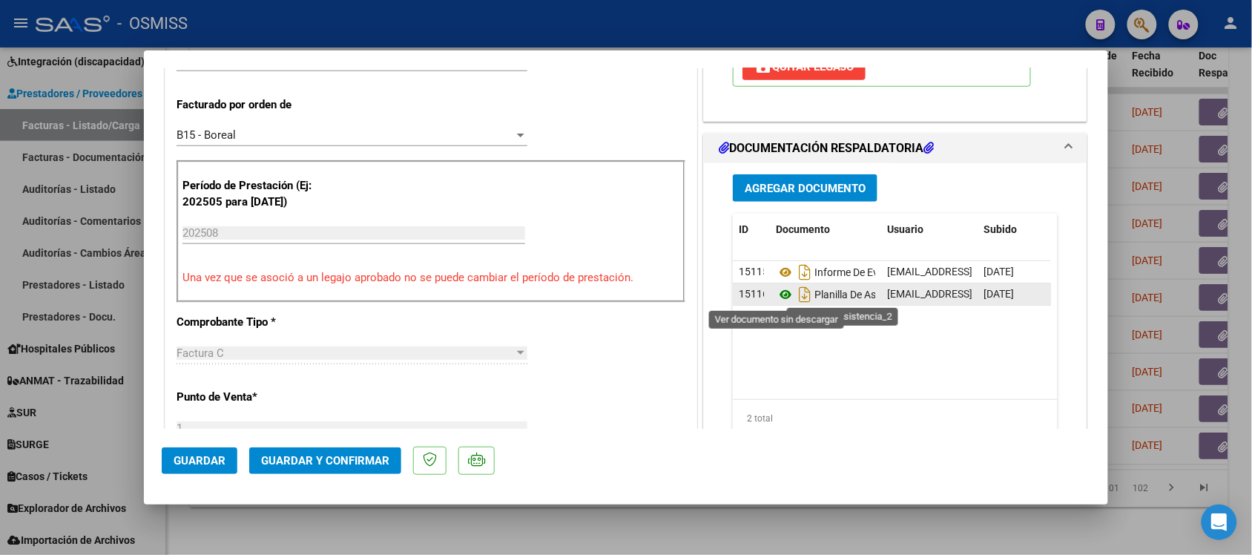
click at [780, 297] on icon at bounding box center [785, 295] width 19 height 18
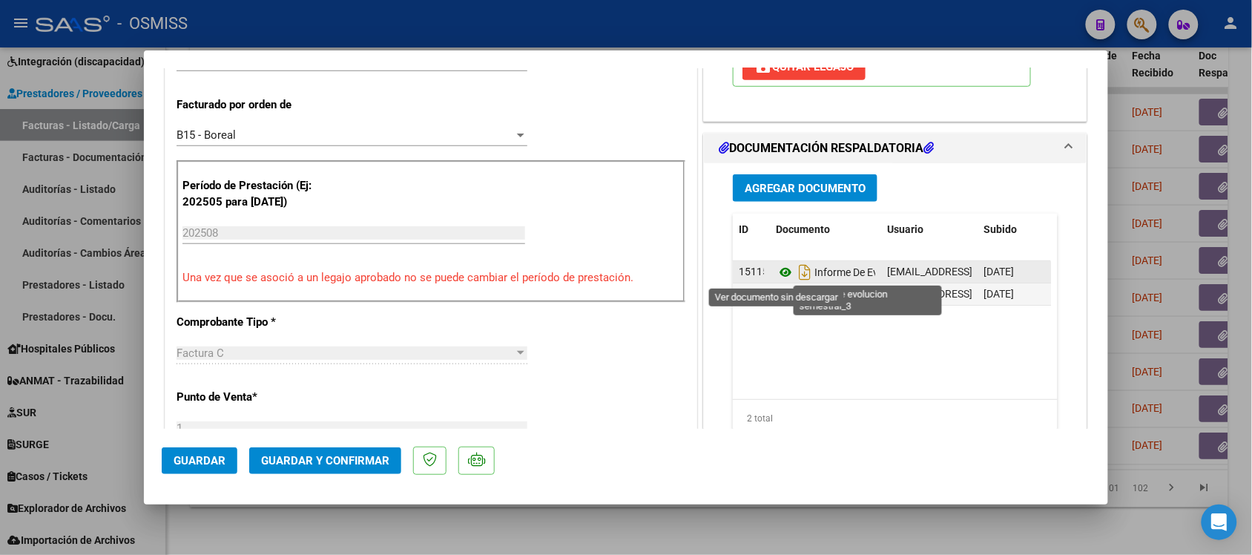
click at [780, 276] on icon at bounding box center [785, 272] width 19 height 18
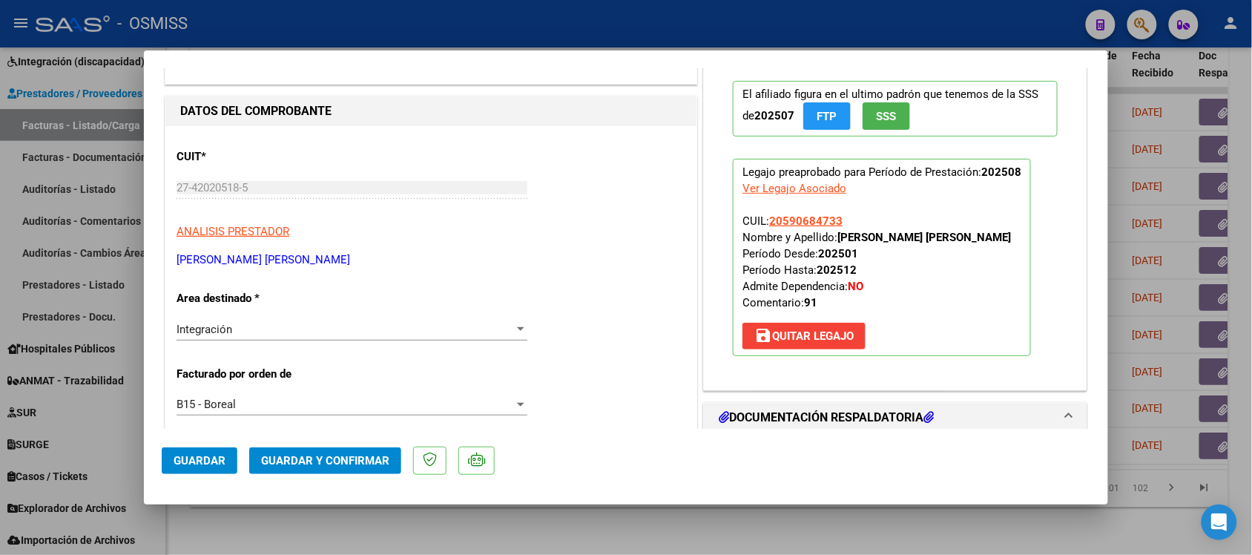
scroll to position [0, 0]
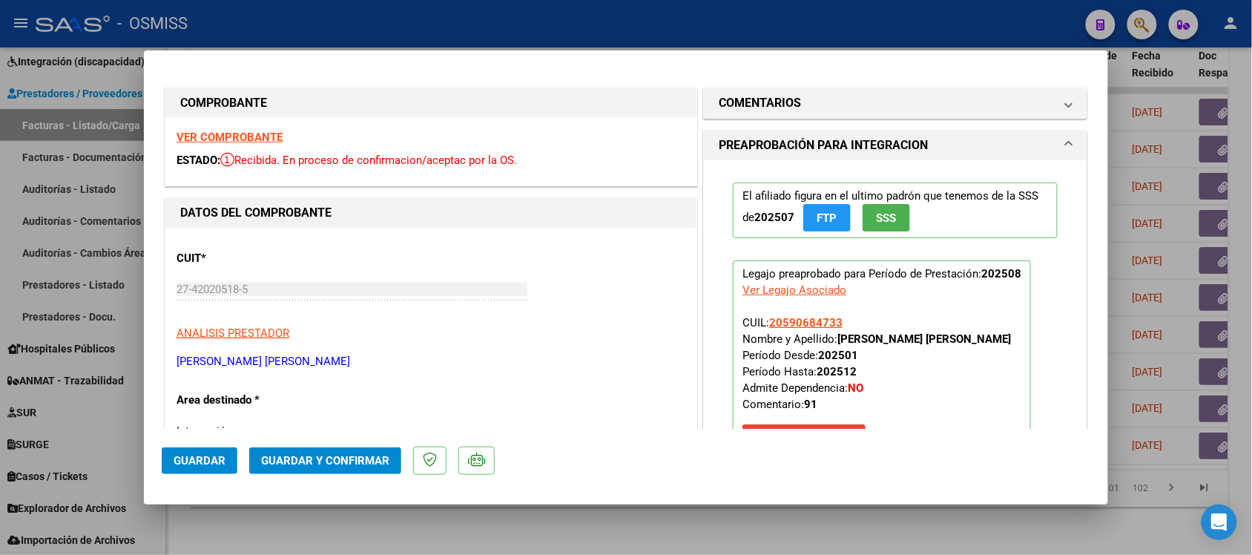
click at [271, 136] on strong "VER COMPROBANTE" at bounding box center [230, 137] width 106 height 13
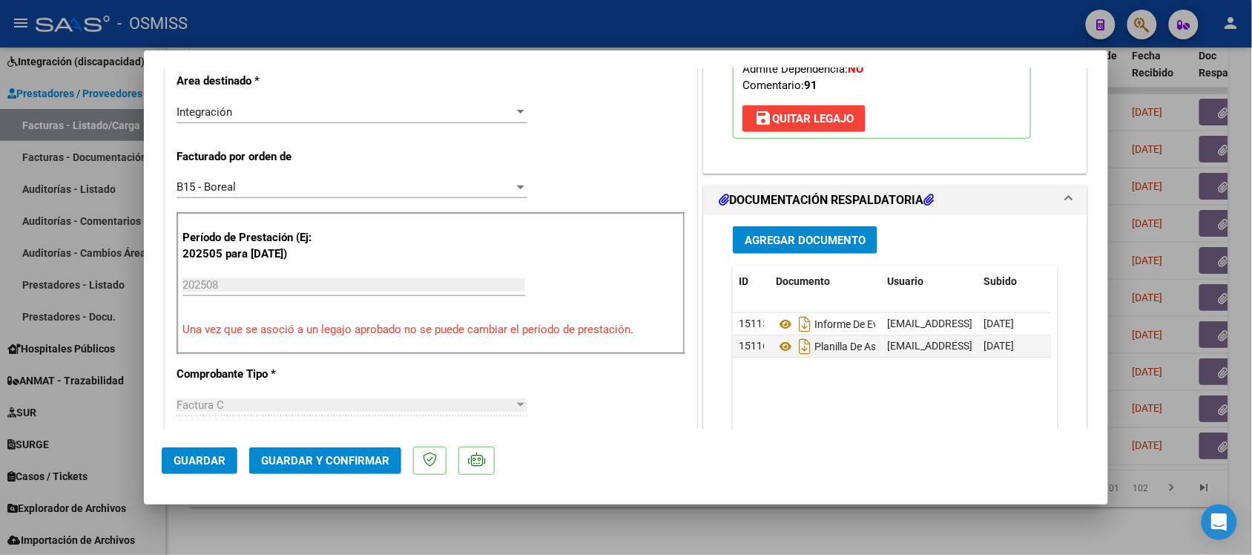
scroll to position [371, 0]
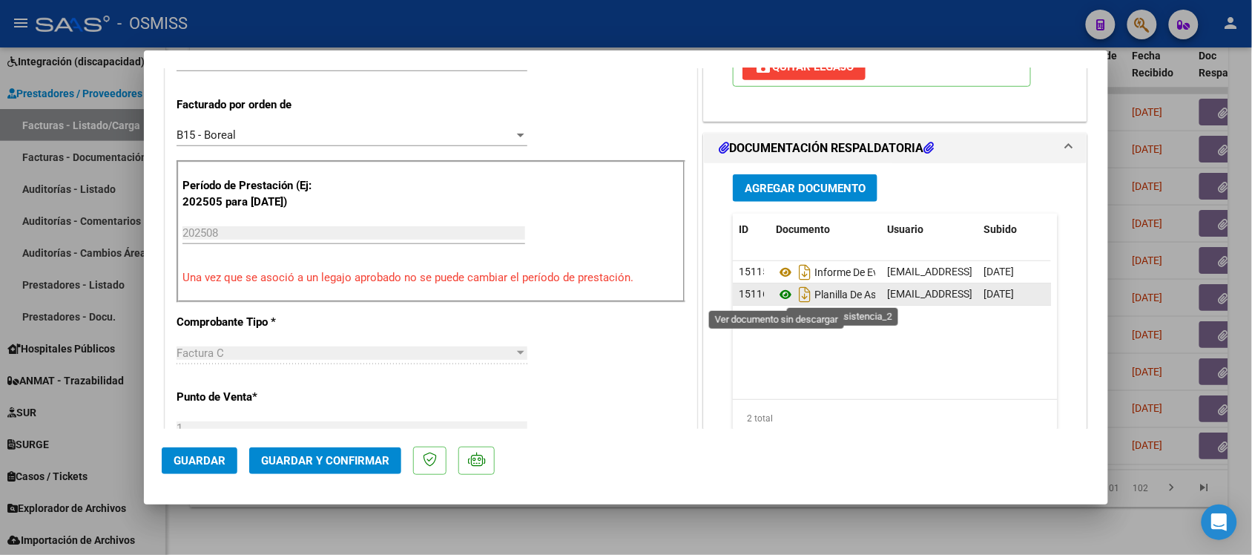
click at [776, 298] on icon at bounding box center [785, 295] width 19 height 18
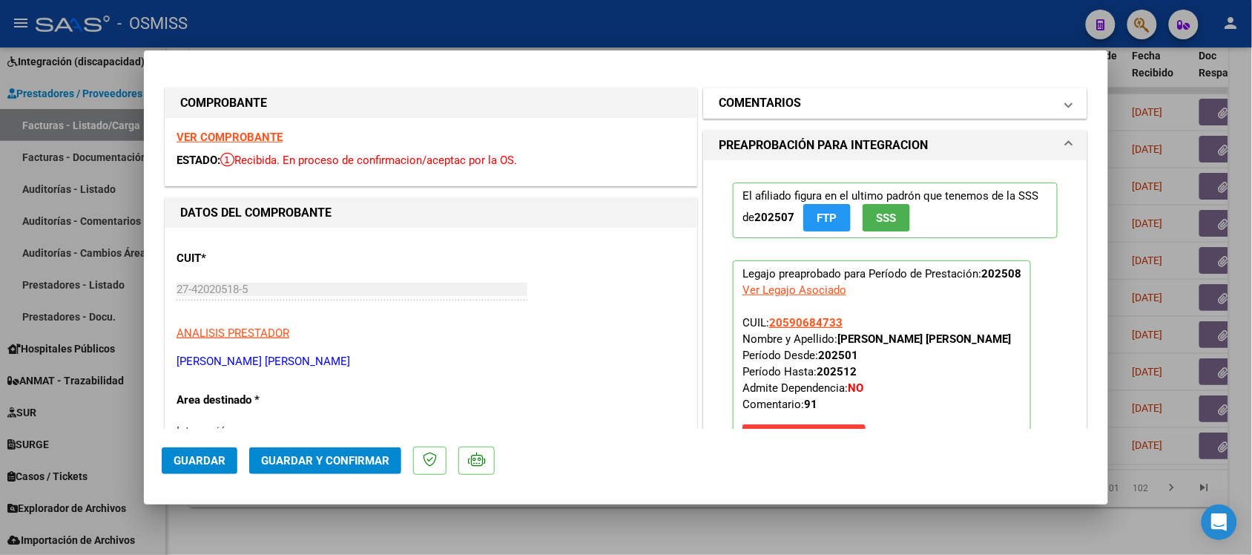
click at [751, 94] on h1 "COMENTARIOS" at bounding box center [760, 103] width 82 height 18
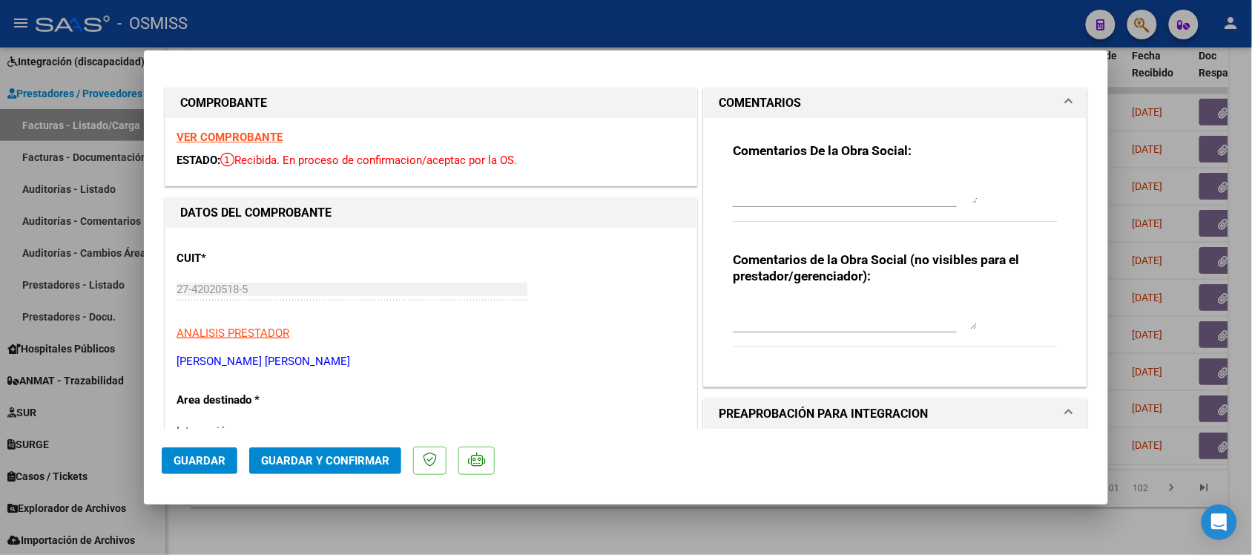
click at [751, 94] on h1 "COMENTARIOS" at bounding box center [760, 103] width 82 height 18
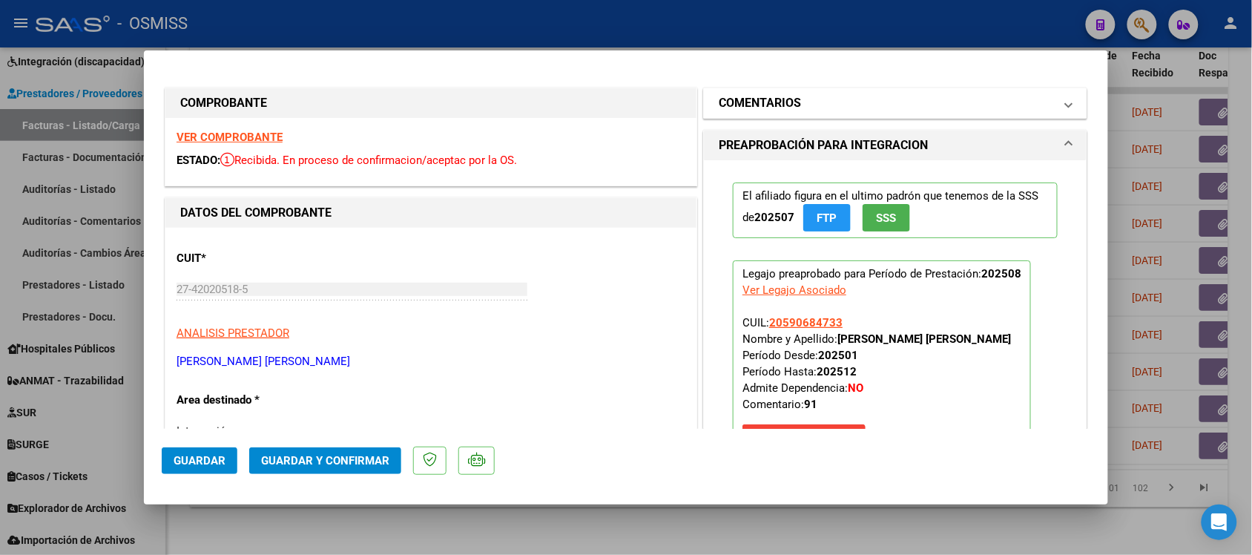
drag, startPoint x: 752, startPoint y: 88, endPoint x: 752, endPoint y: 97, distance: 9.6
click at [752, 97] on mat-expansion-panel-header "COMENTARIOS" at bounding box center [895, 103] width 383 height 30
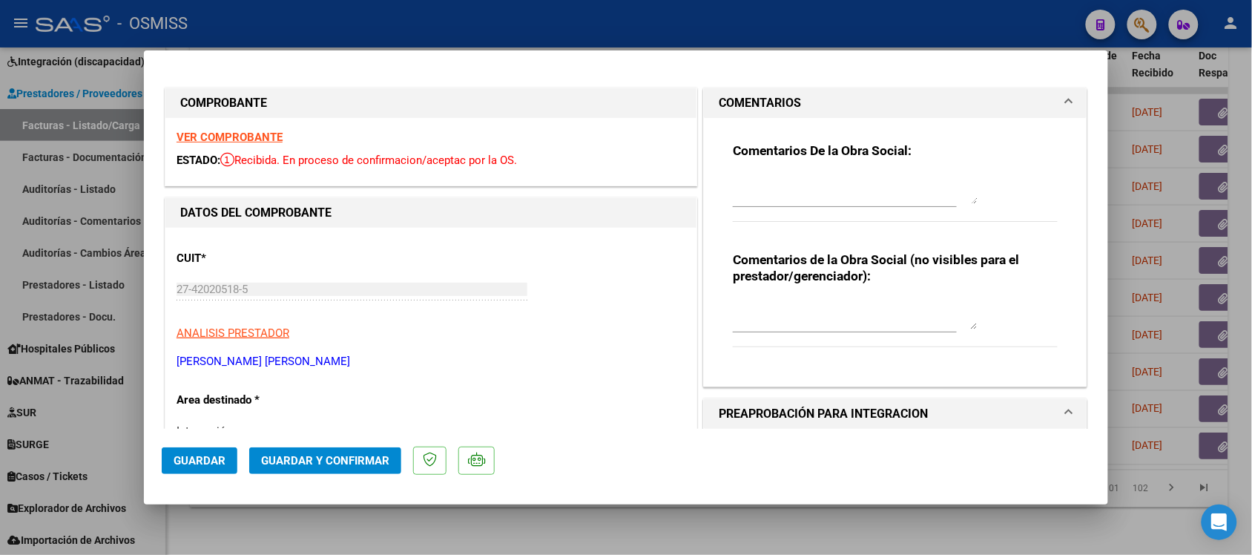
click at [752, 97] on h1 "COMENTARIOS" at bounding box center [760, 103] width 82 height 18
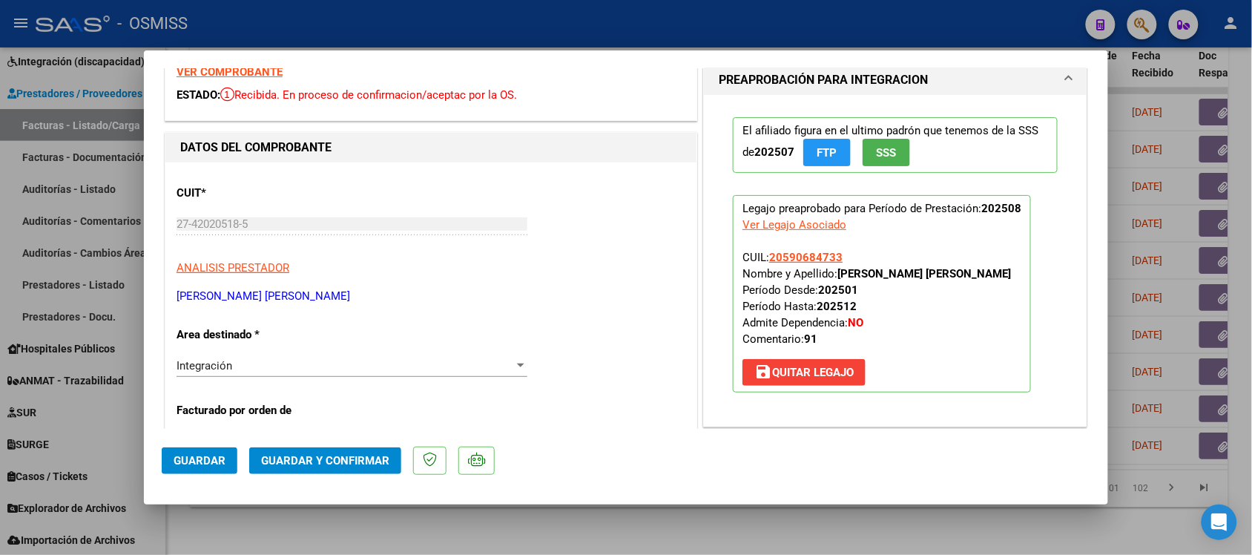
scroll to position [93, 0]
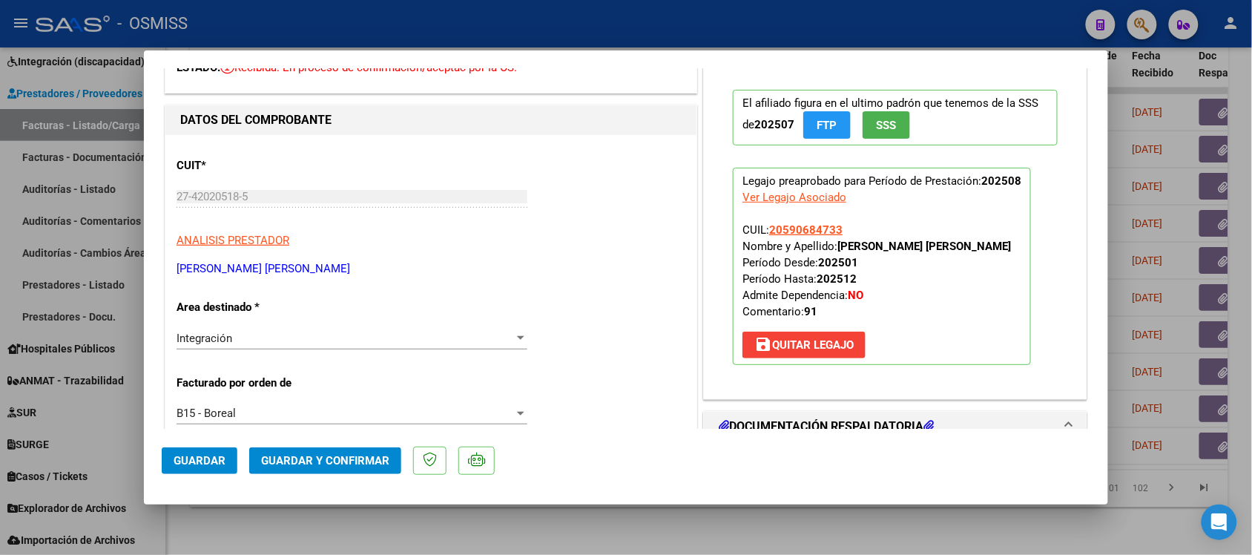
drag, startPoint x: 442, startPoint y: 141, endPoint x: 390, endPoint y: 117, distance: 57.1
click at [390, 117] on h1 "DATOS DEL COMPROBANTE" at bounding box center [431, 120] width 502 height 18
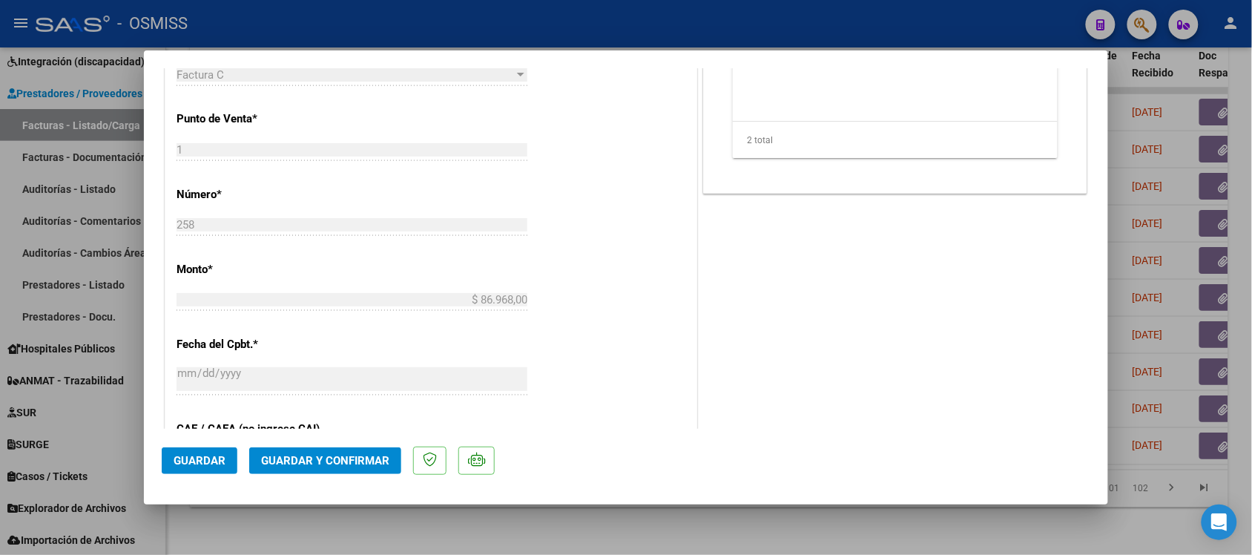
scroll to position [556, 0]
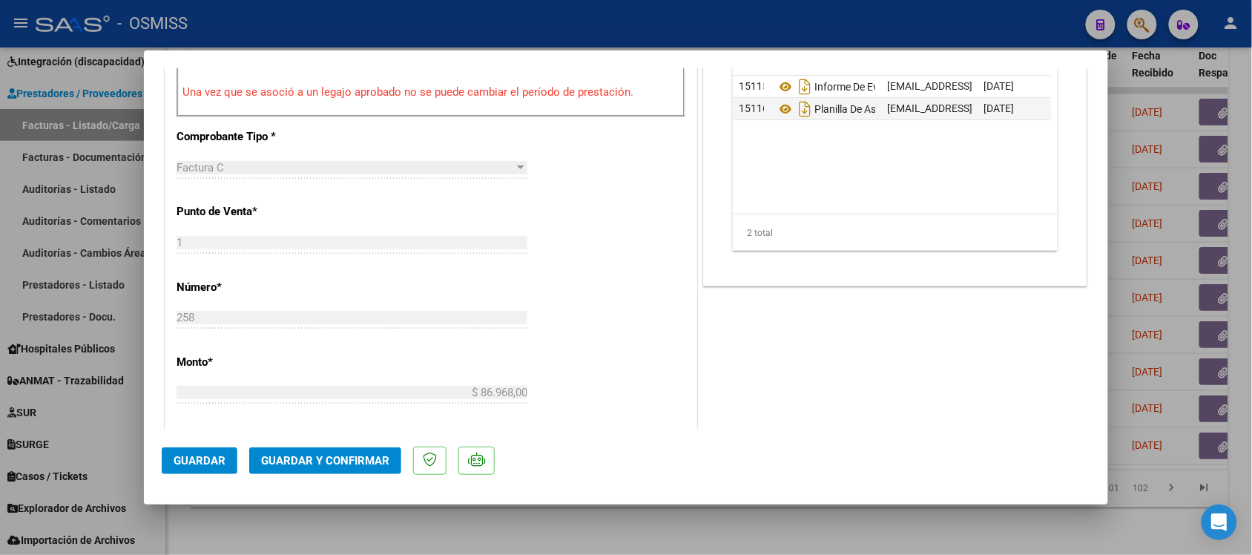
click at [369, 461] on span "Guardar y Confirmar" at bounding box center [325, 460] width 128 height 13
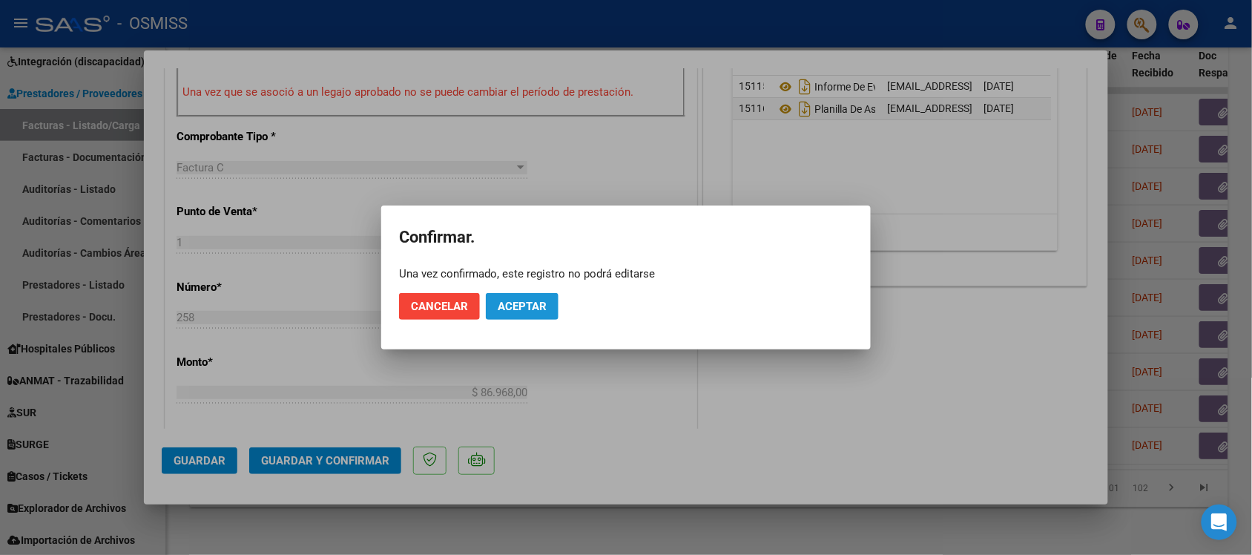
click at [529, 308] on span "Aceptar" at bounding box center [522, 306] width 49 height 13
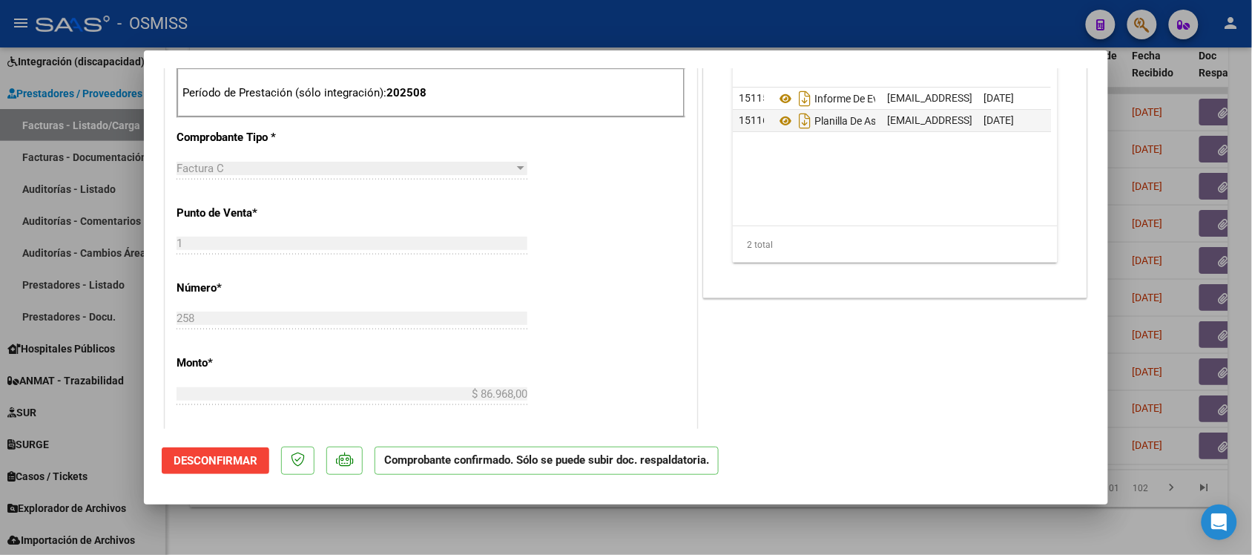
scroll to position [371, 0]
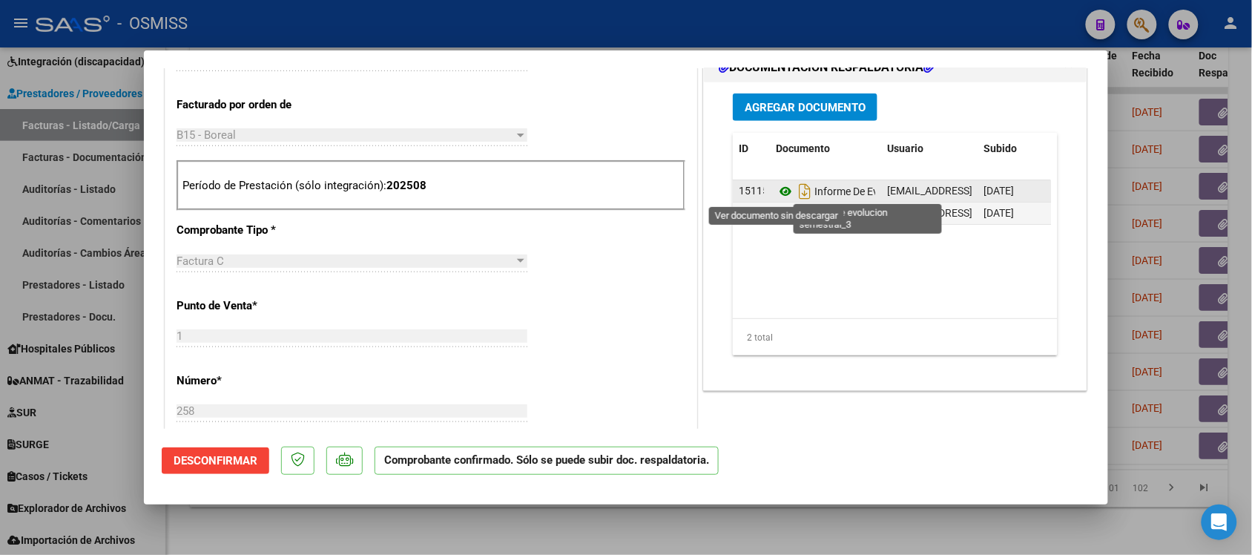
click at [776, 191] on icon at bounding box center [785, 192] width 19 height 18
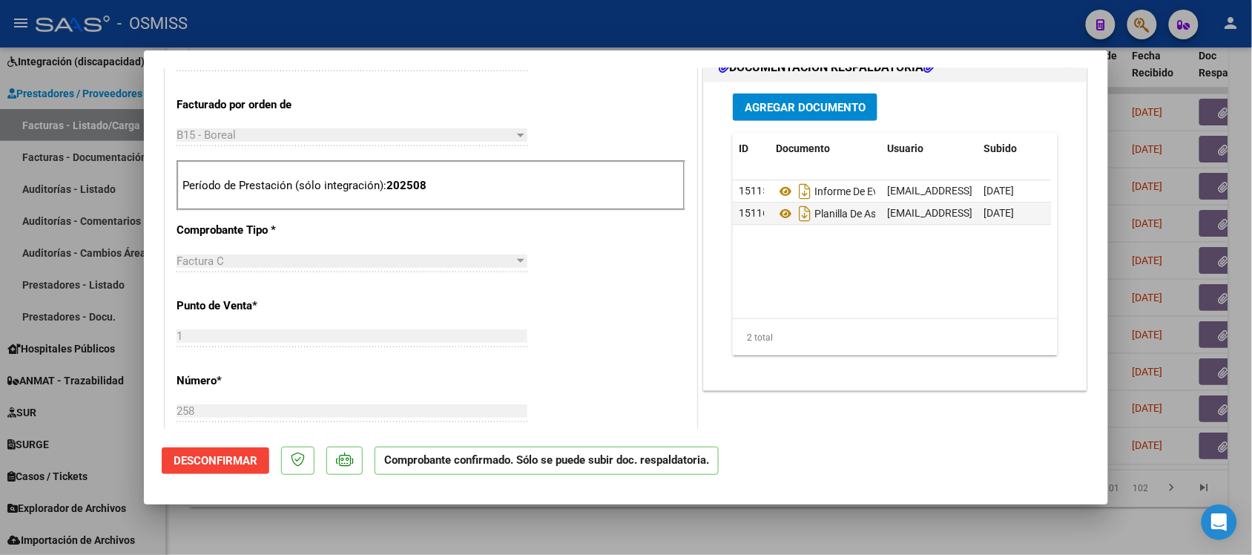
drag, startPoint x: 666, startPoint y: 280, endPoint x: 654, endPoint y: 257, distance: 26.2
click at [654, 257] on div "CUIT * 27-42020518-5 Ingresar CUIT ANALISIS PRESTADOR [PERSON_NAME] [PERSON_NAM…" at bounding box center [430, 445] width 531 height 1177
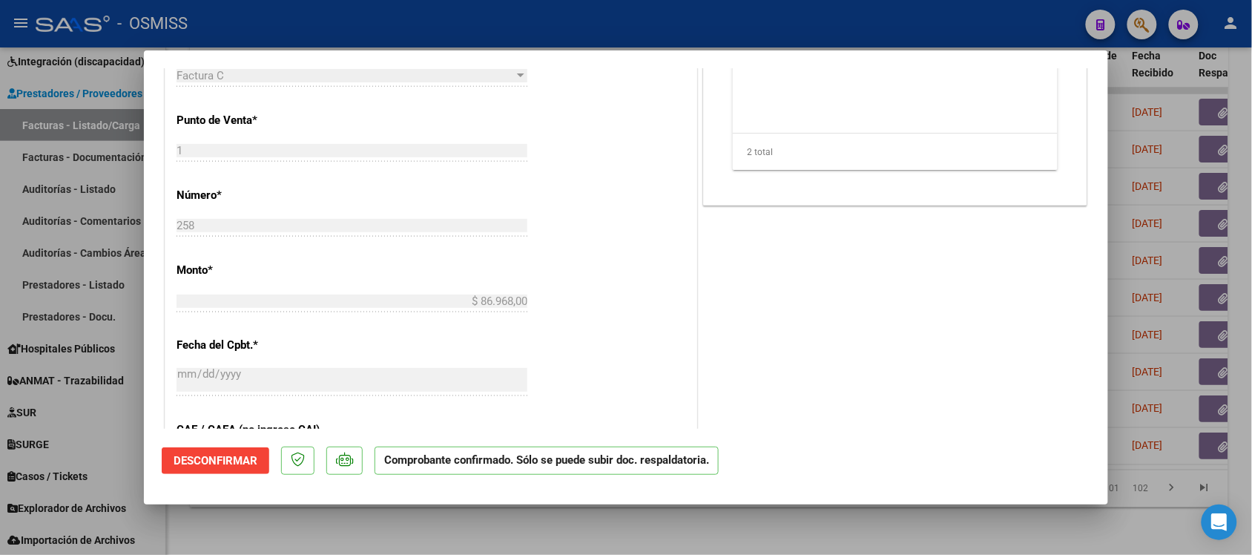
scroll to position [464, 0]
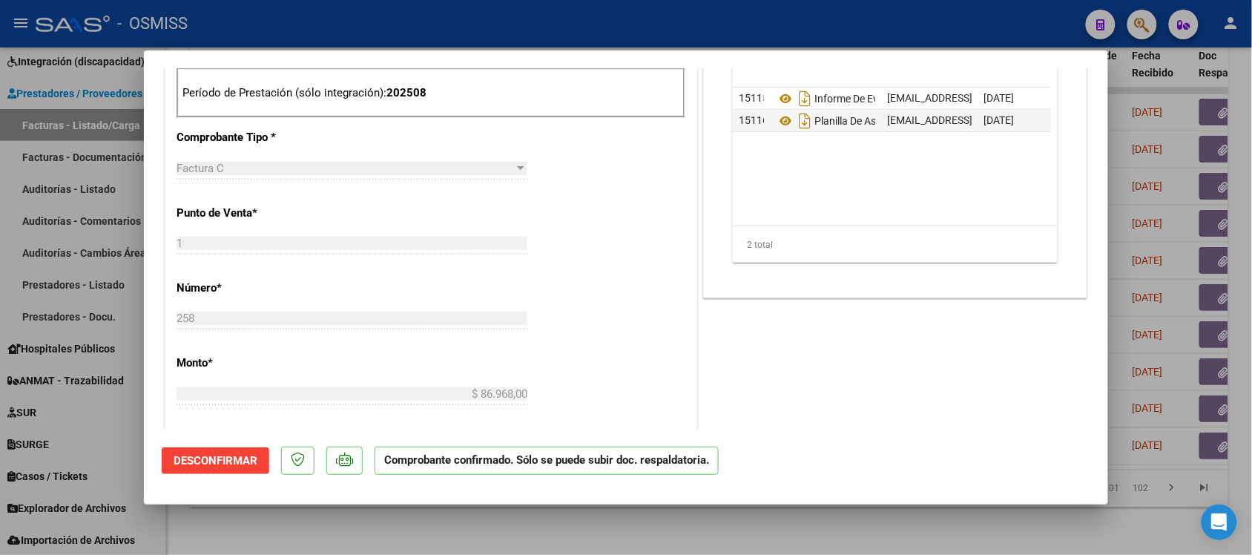
click at [832, 527] on div at bounding box center [626, 277] width 1252 height 555
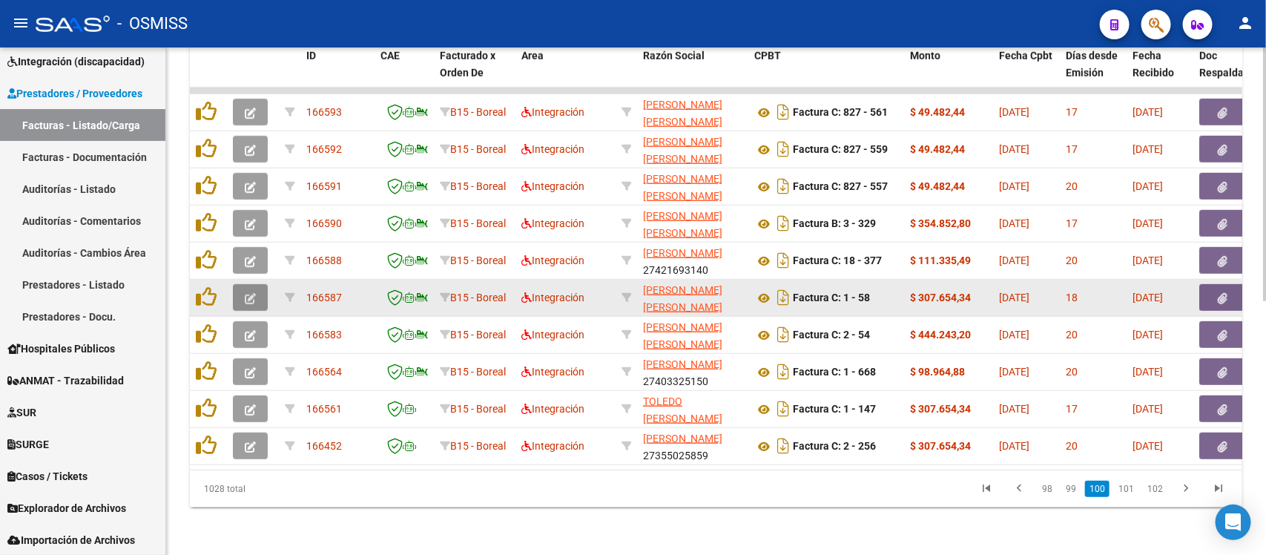
click at [251, 293] on icon "button" at bounding box center [250, 298] width 11 height 11
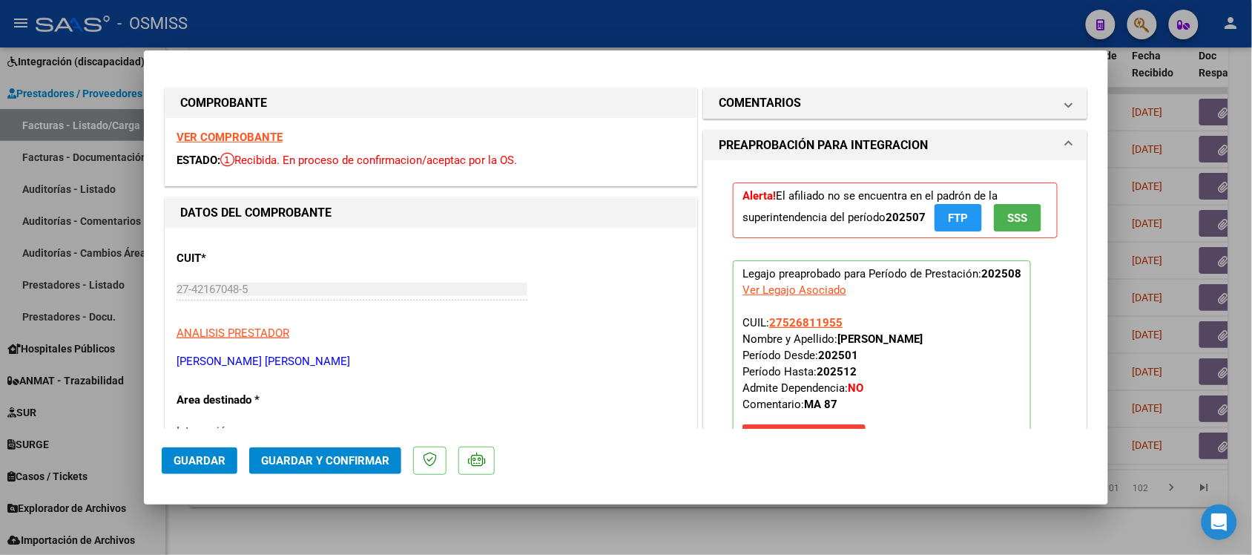
scroll to position [93, 0]
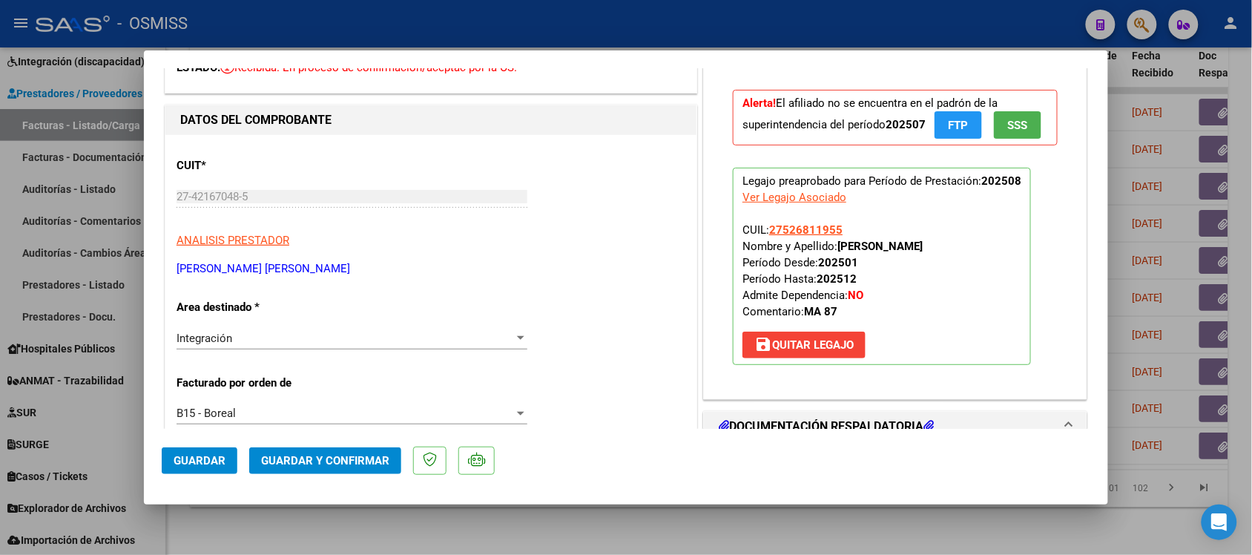
click at [922, 548] on div at bounding box center [626, 277] width 1252 height 555
type input "$ 0,00"
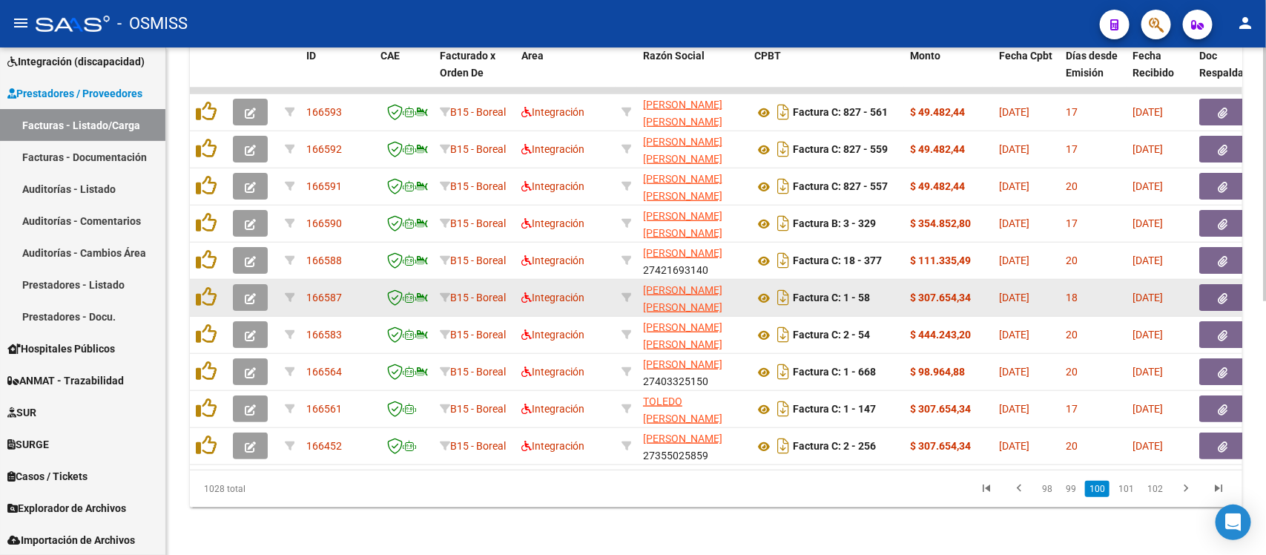
click at [250, 293] on icon "button" at bounding box center [250, 298] width 11 height 11
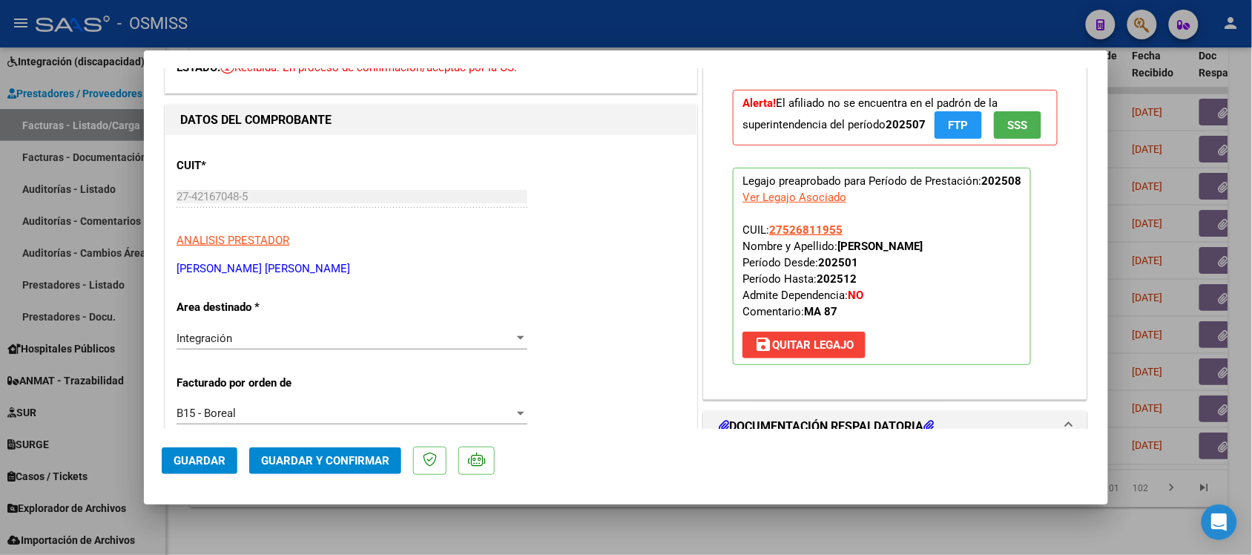
click at [917, 528] on div at bounding box center [626, 277] width 1252 height 555
type input "$ 0,00"
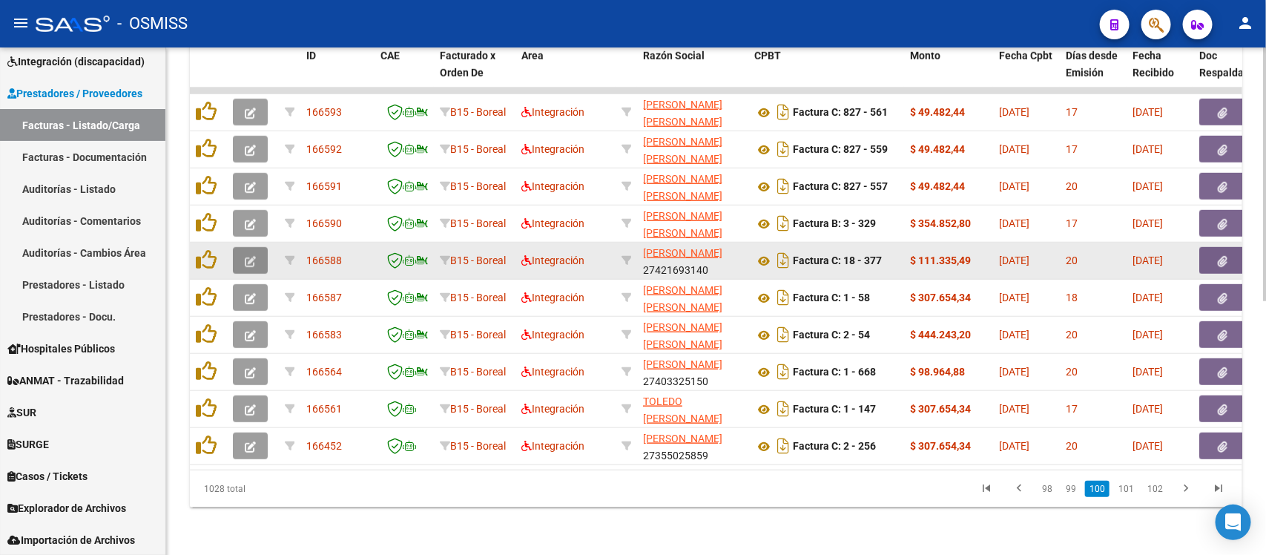
click at [256, 247] on button "button" at bounding box center [250, 260] width 35 height 27
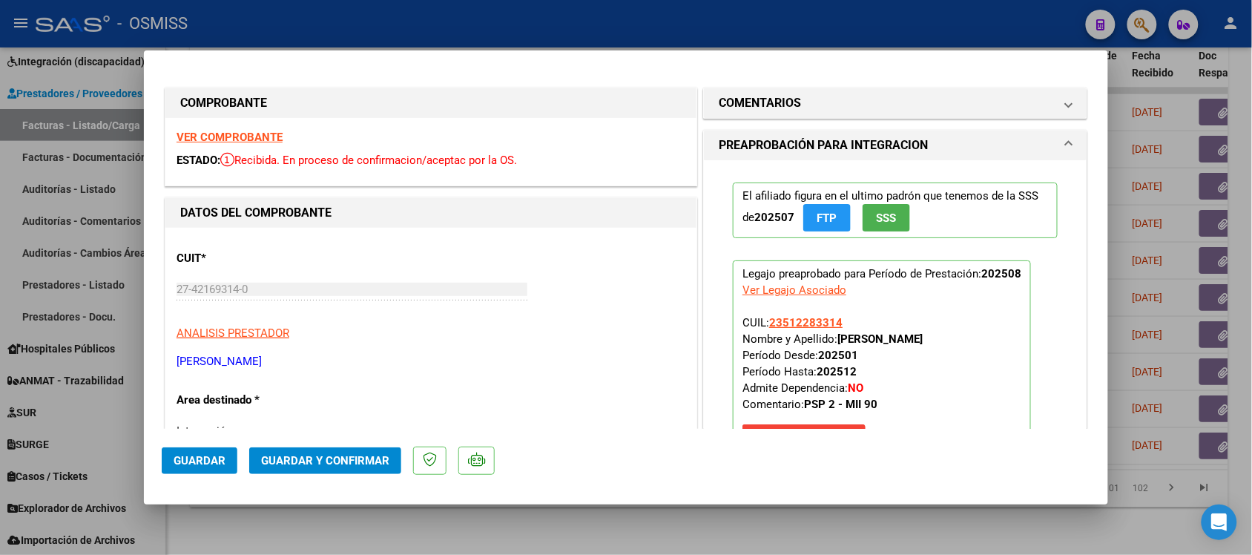
click at [263, 131] on strong "VER COMPROBANTE" at bounding box center [230, 137] width 106 height 13
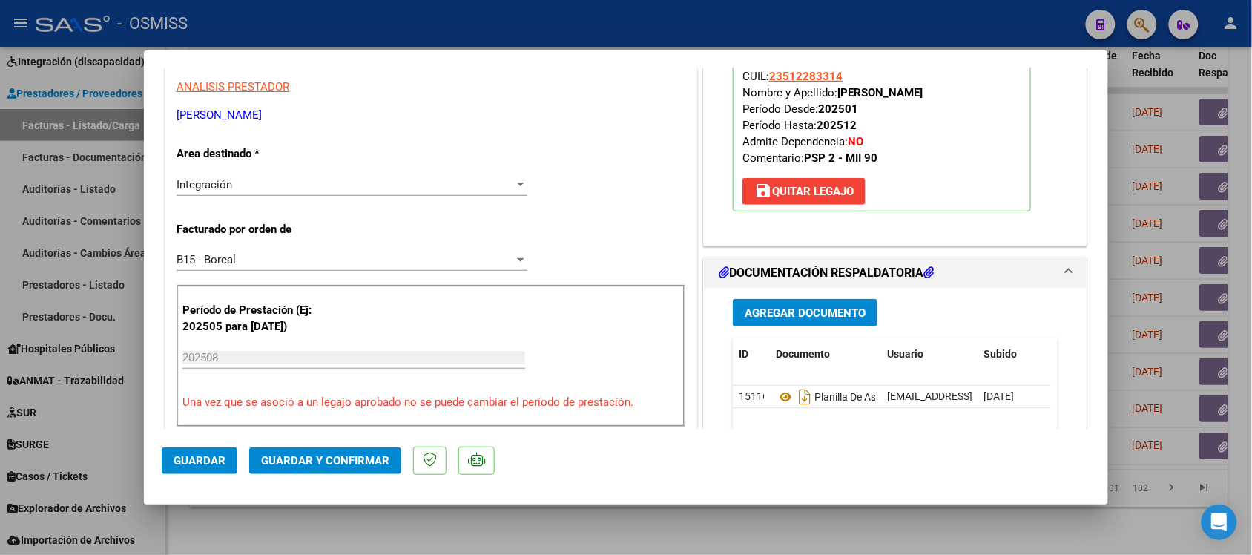
scroll to position [278, 0]
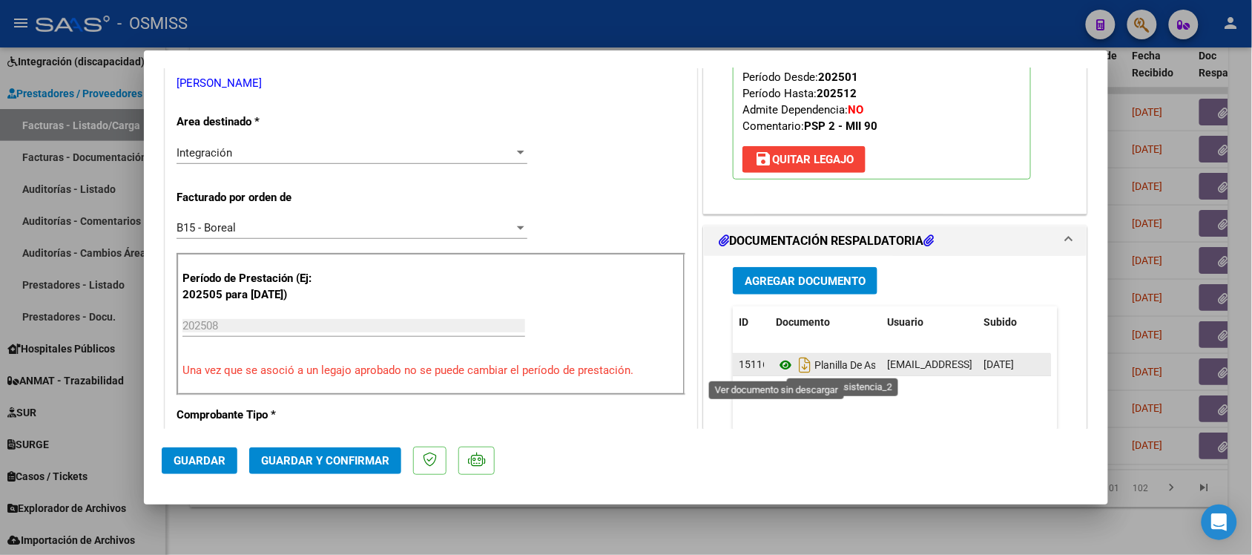
click at [776, 364] on icon at bounding box center [785, 365] width 19 height 18
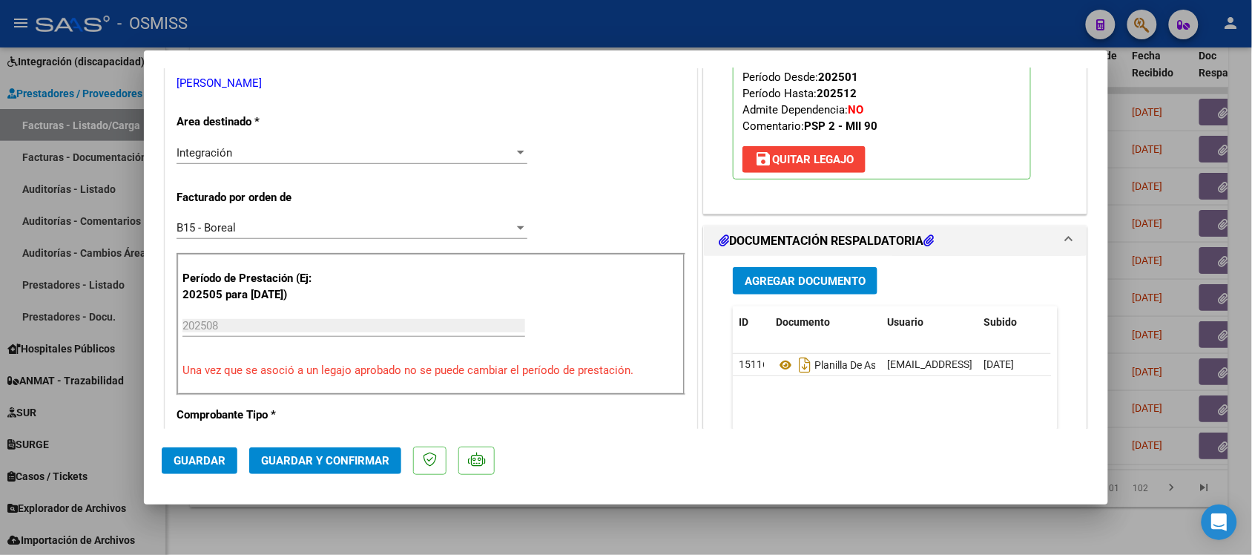
scroll to position [0, 0]
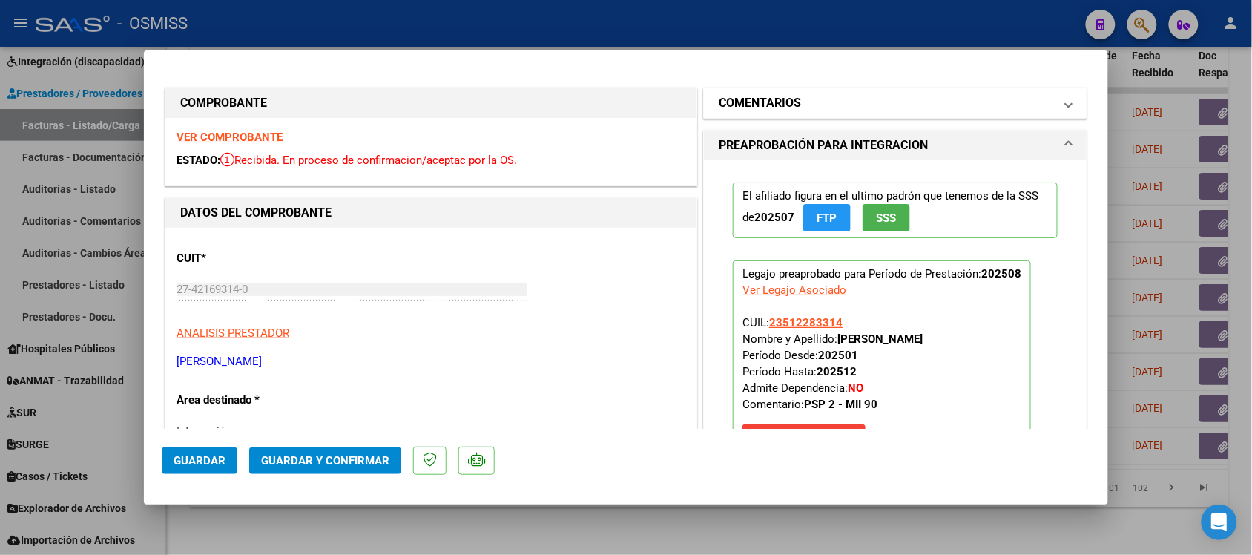
click at [753, 99] on h1 "COMENTARIOS" at bounding box center [760, 103] width 82 height 18
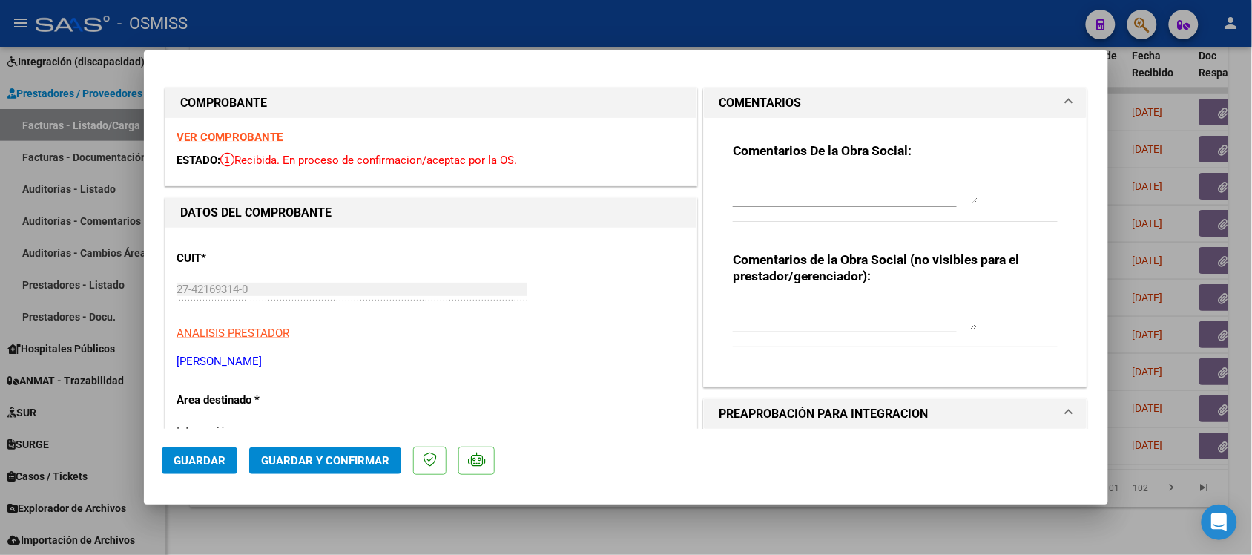
click at [753, 99] on h1 "COMENTARIOS" at bounding box center [760, 103] width 82 height 18
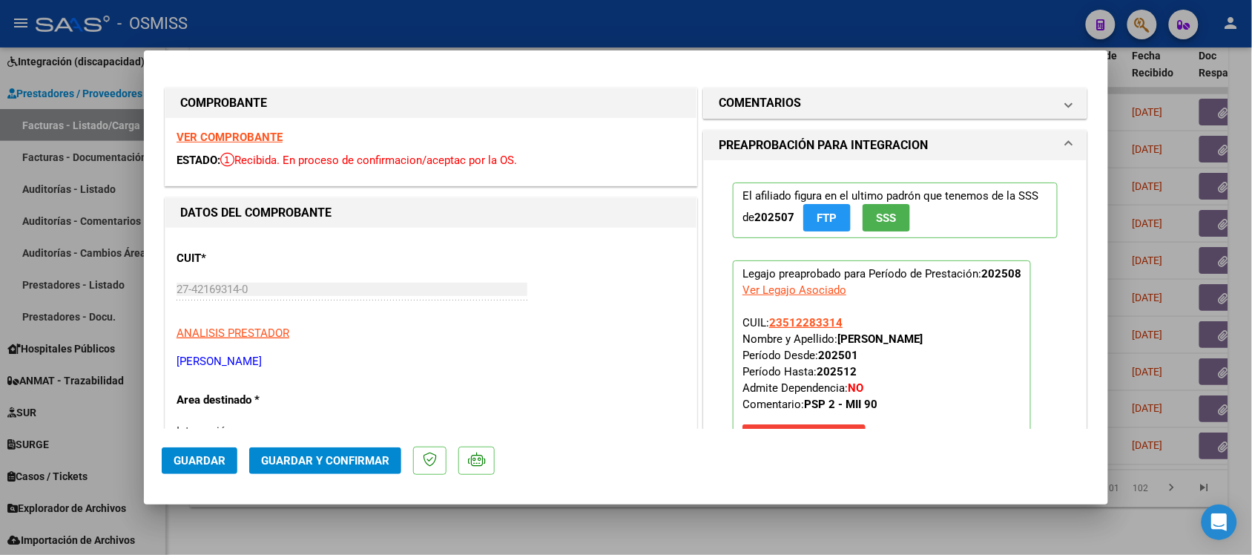
scroll to position [93, 0]
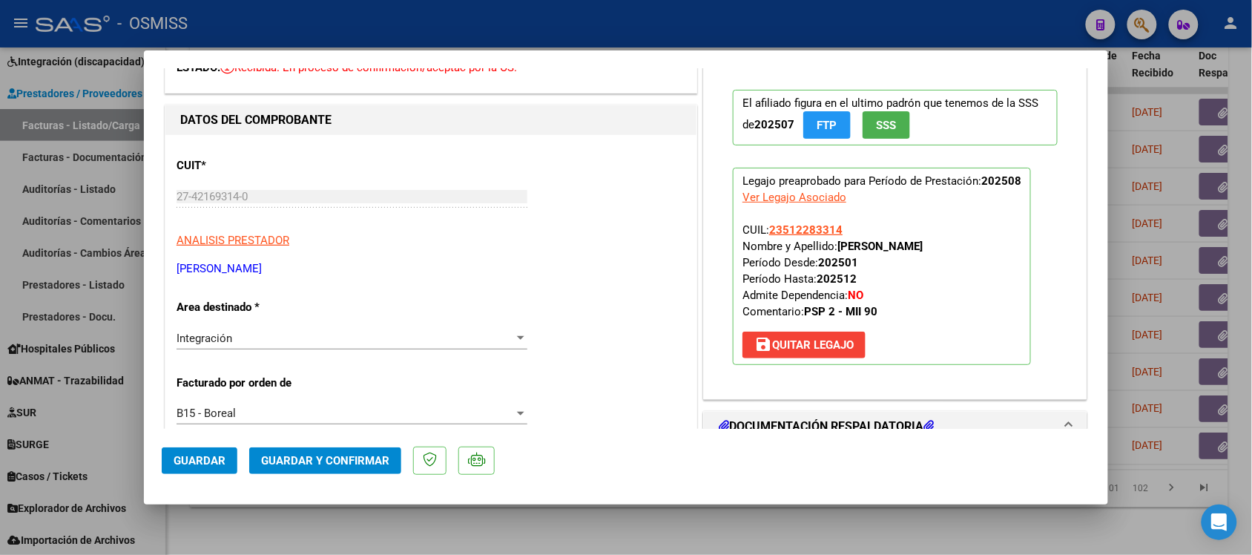
drag, startPoint x: 686, startPoint y: 257, endPoint x: 664, endPoint y: 206, distance: 55.8
click at [664, 206] on div "CUIT * 27-42169314-0 Ingresar CUIT ANALISIS PRESTADOR [PERSON_NAME] Padrón ARCA…" at bounding box center [431, 211] width 509 height 131
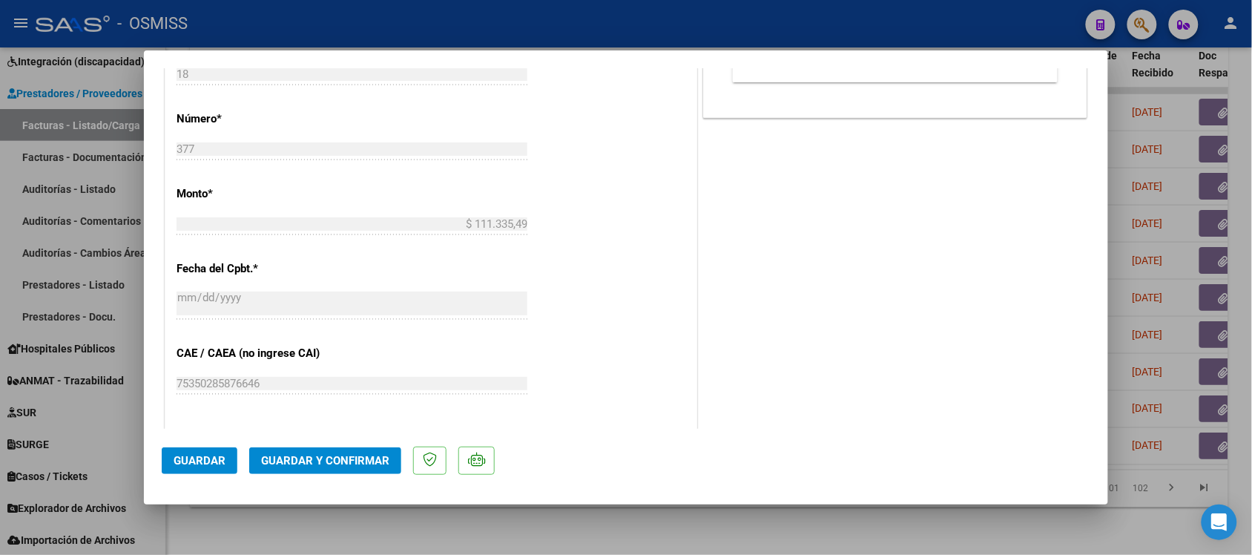
scroll to position [742, 0]
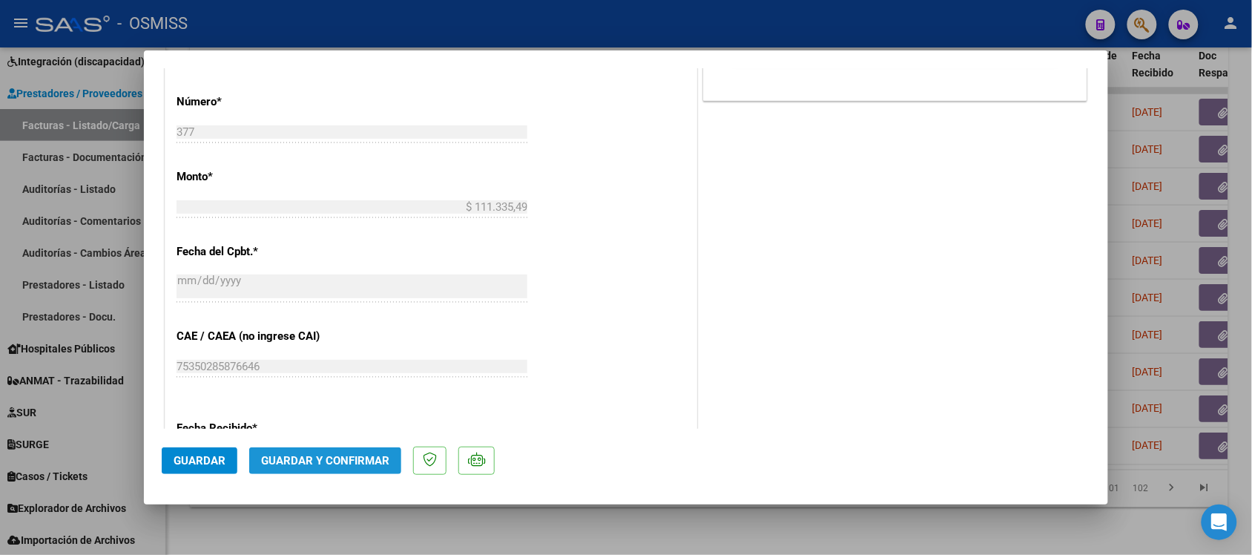
click at [375, 461] on span "Guardar y Confirmar" at bounding box center [325, 460] width 128 height 13
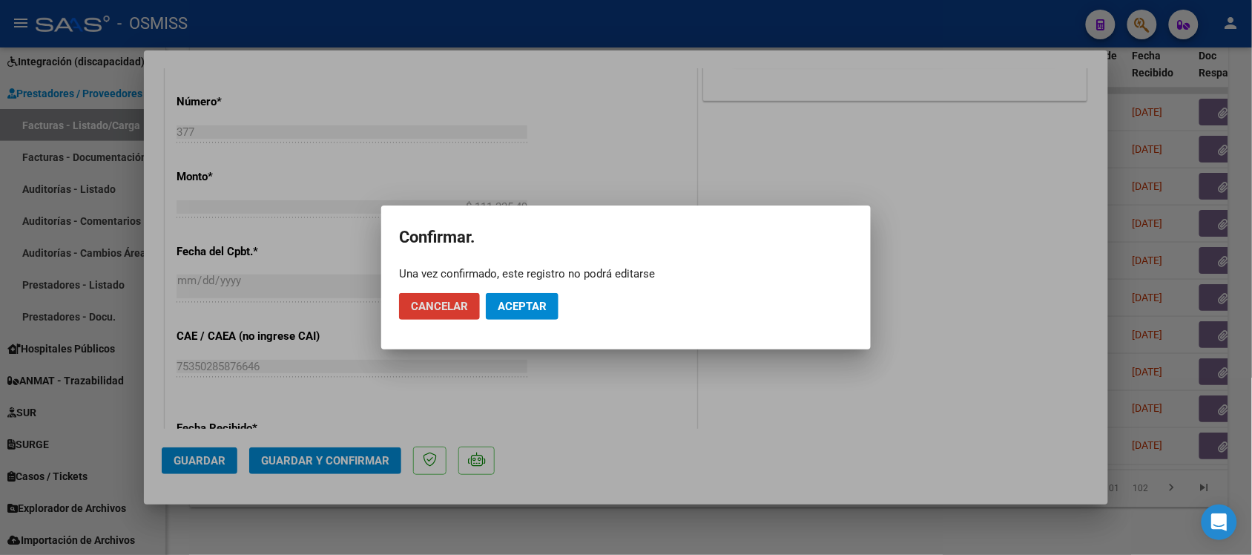
click at [516, 309] on span "Aceptar" at bounding box center [522, 306] width 49 height 13
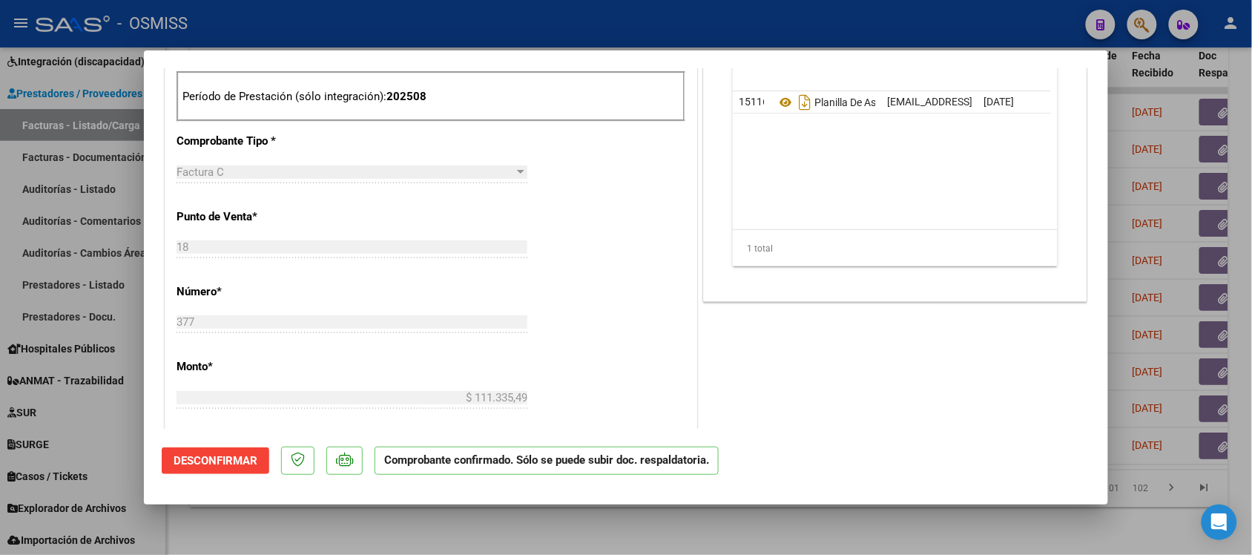
scroll to position [464, 0]
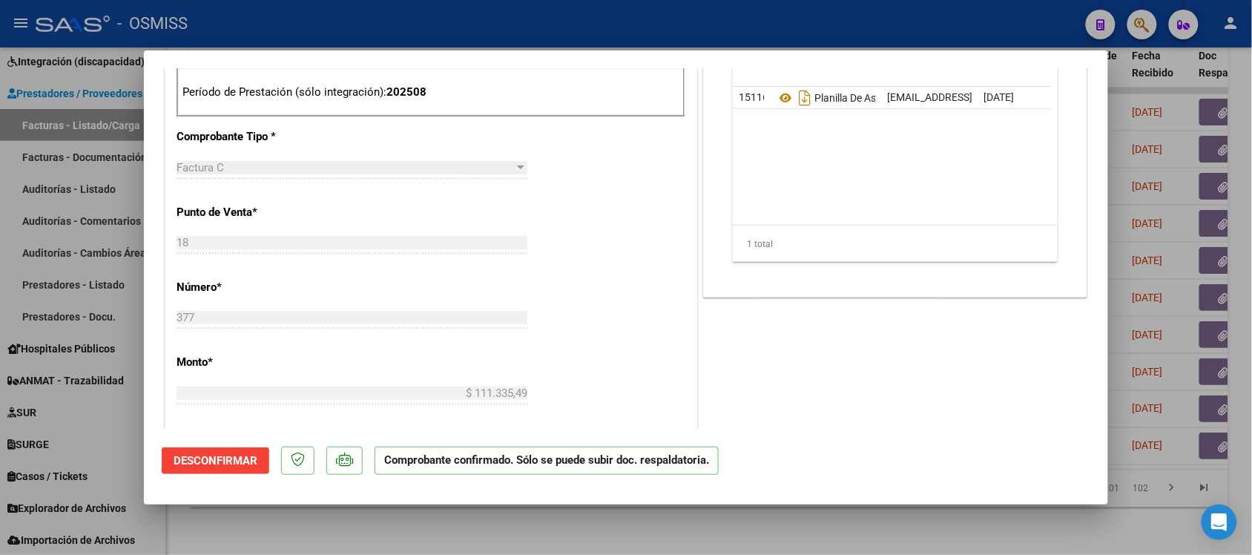
click at [907, 538] on div at bounding box center [626, 277] width 1252 height 555
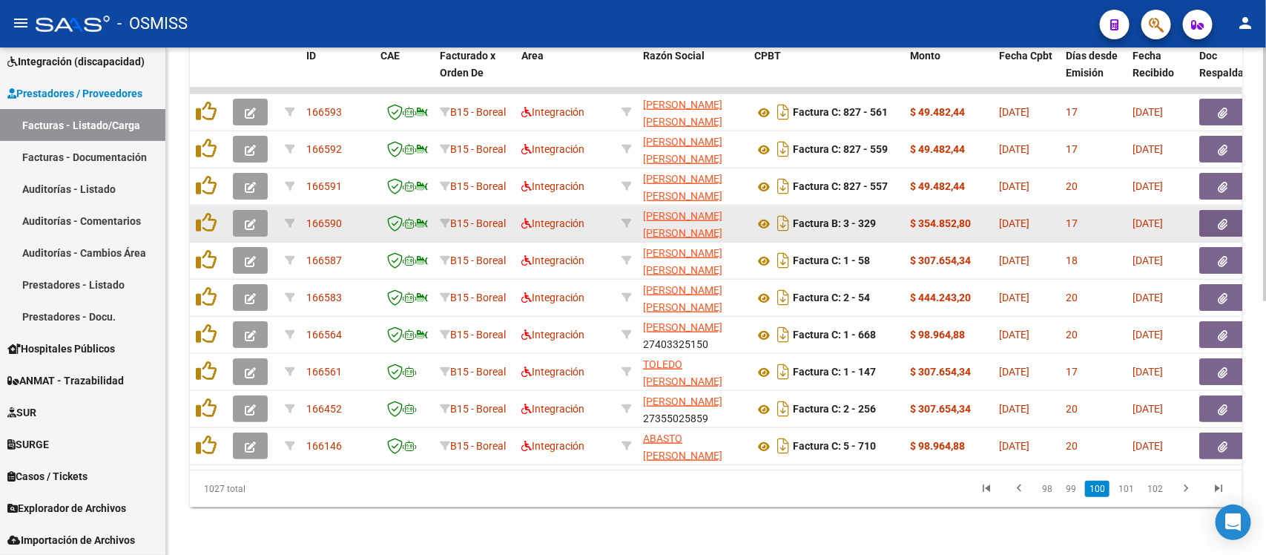
click at [260, 210] on button "button" at bounding box center [250, 223] width 35 height 27
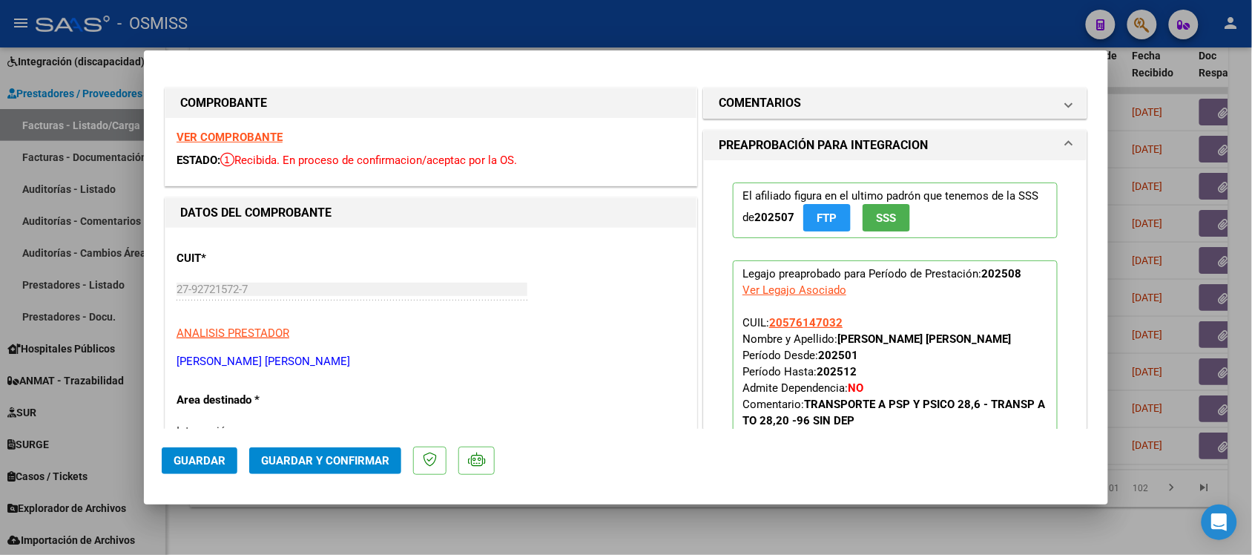
click at [795, 502] on mat-dialog-container "COMPROBANTE VER COMPROBANTE ESTADO: Recibida. En proceso de confirmacion/acepta…" at bounding box center [626, 277] width 965 height 455
click at [827, 527] on div at bounding box center [626, 277] width 1252 height 555
type input "$ 0,00"
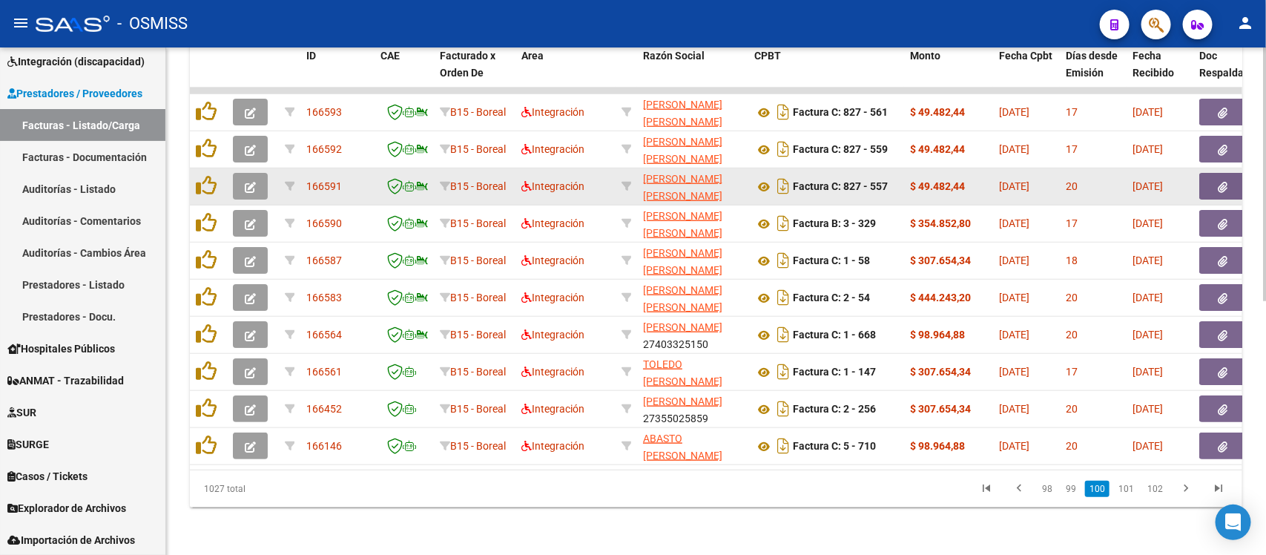
click at [252, 179] on button "button" at bounding box center [250, 186] width 35 height 27
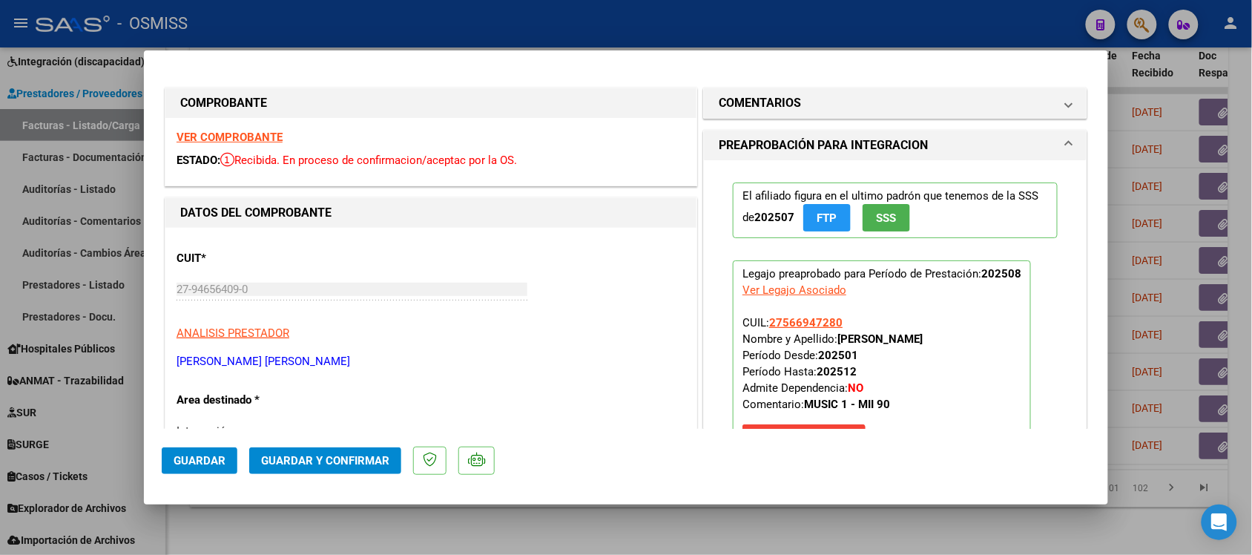
click at [212, 131] on strong "VER COMPROBANTE" at bounding box center [230, 137] width 106 height 13
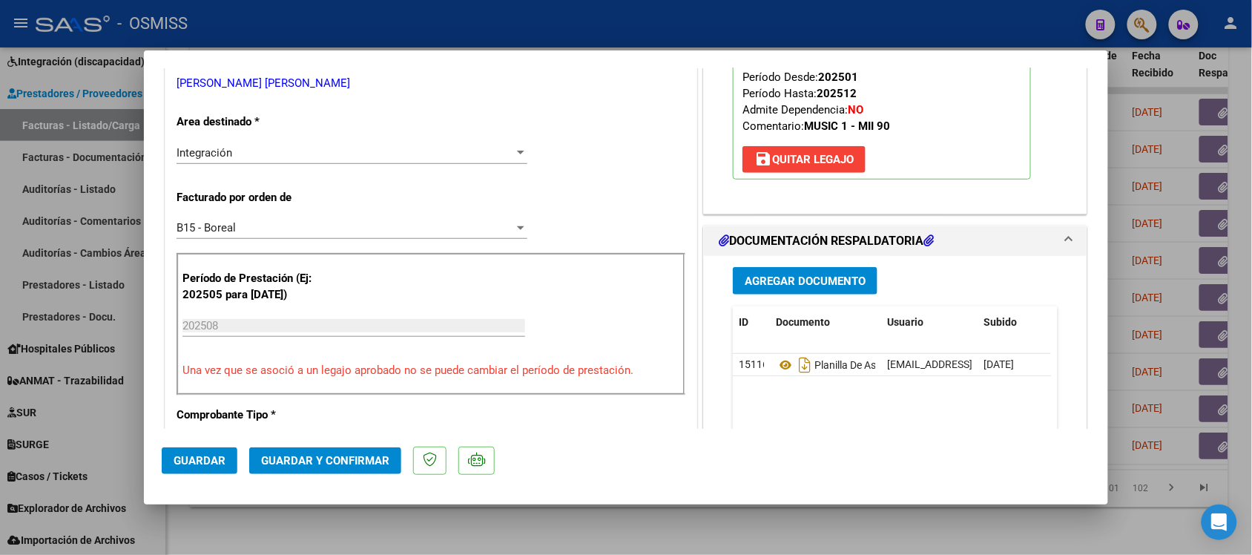
scroll to position [371, 0]
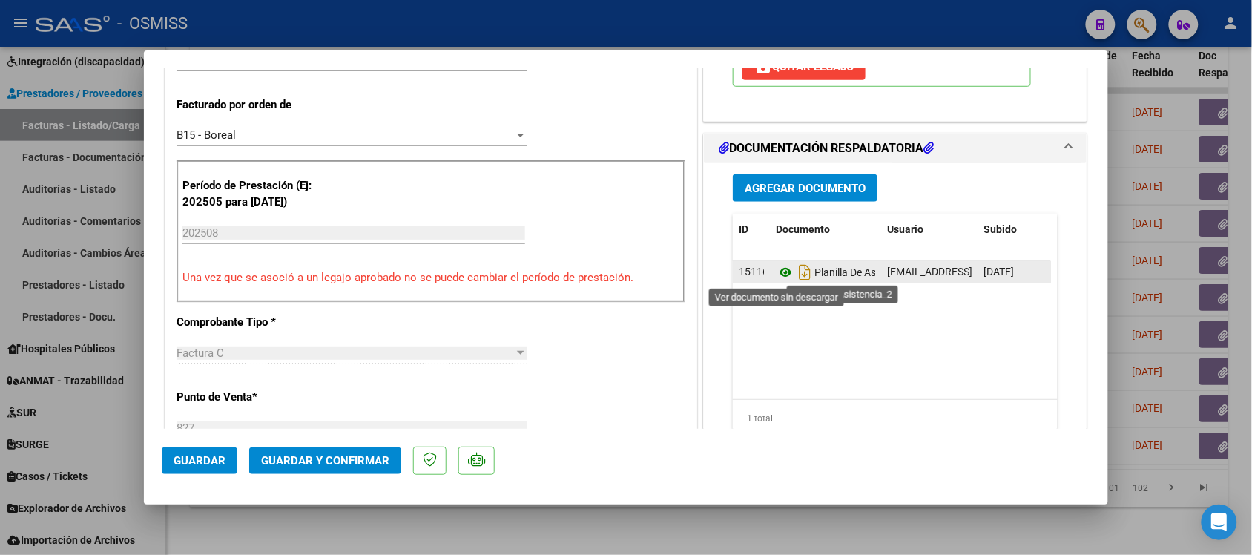
click at [776, 275] on icon at bounding box center [785, 272] width 19 height 18
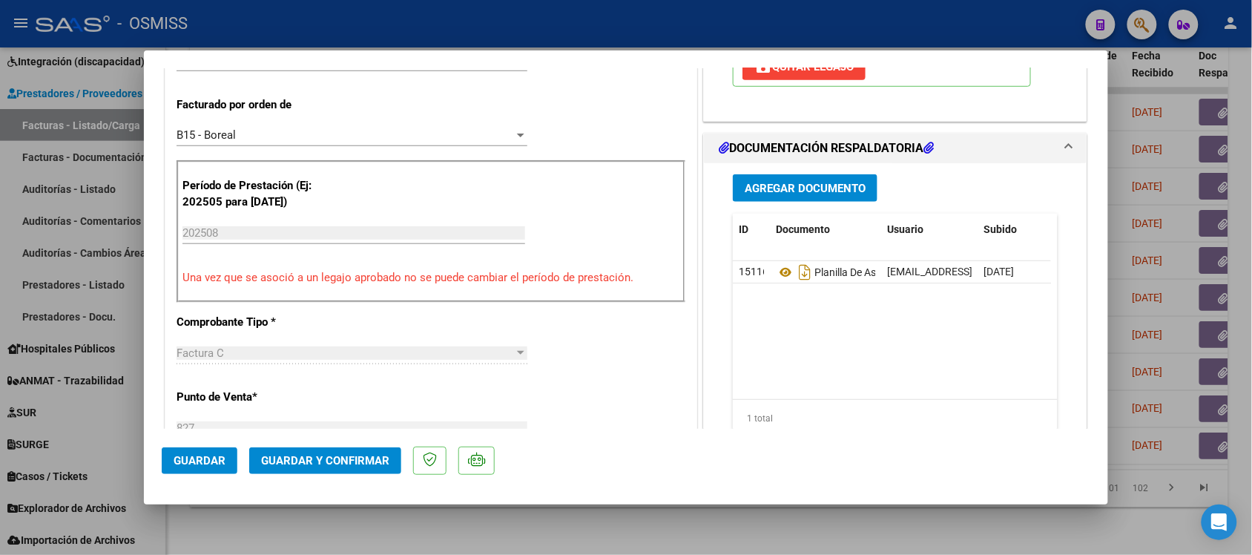
scroll to position [0, 0]
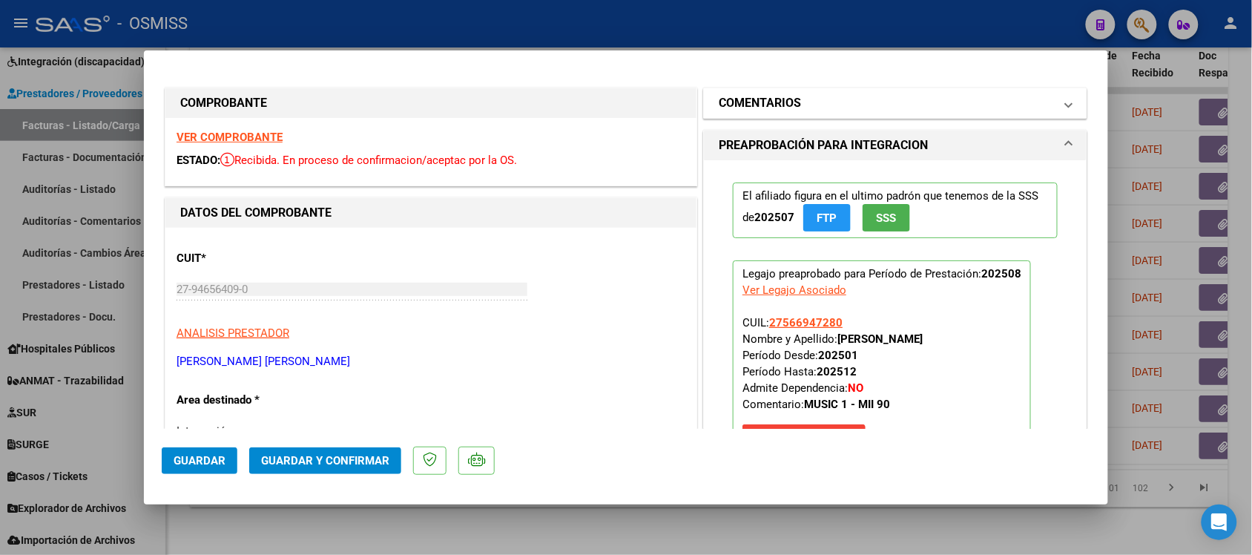
click at [773, 97] on h1 "COMENTARIOS" at bounding box center [760, 103] width 82 height 18
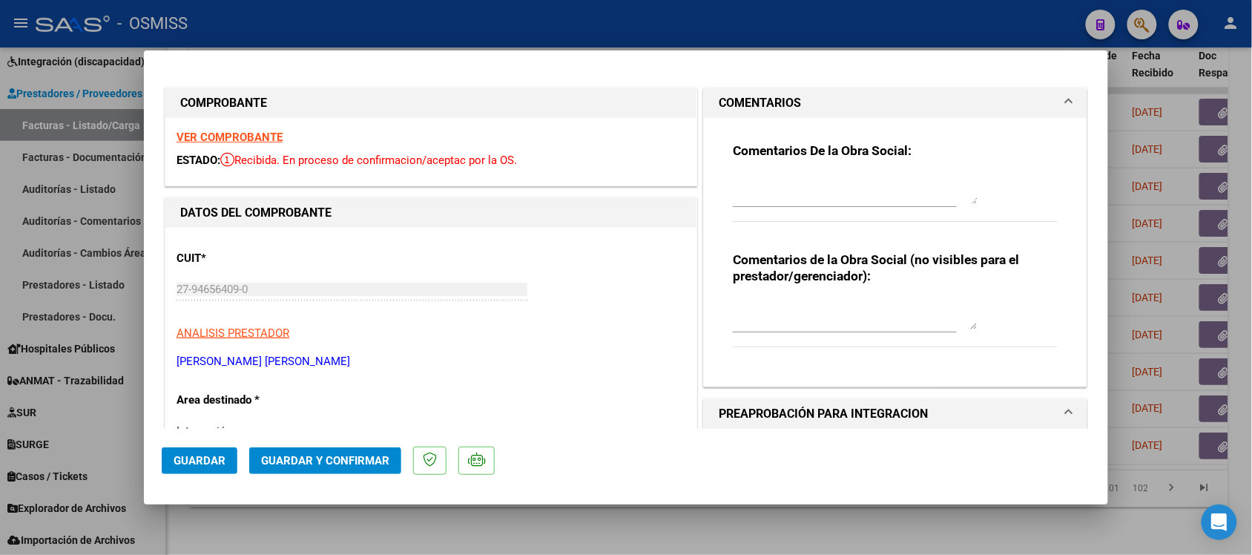
click at [773, 97] on h1 "COMENTARIOS" at bounding box center [760, 103] width 82 height 18
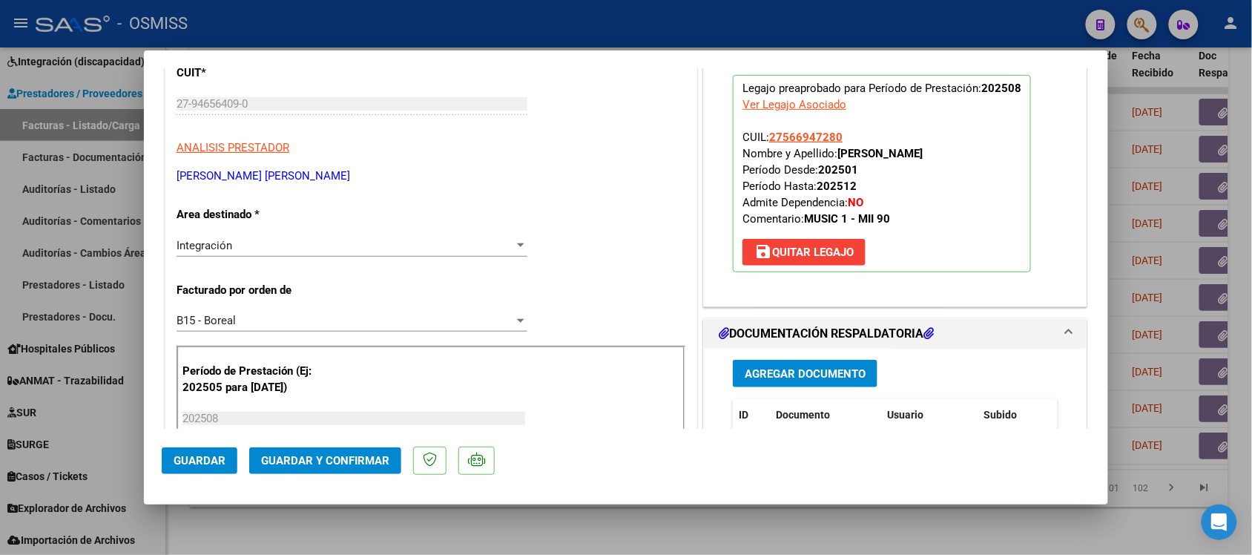
scroll to position [93, 0]
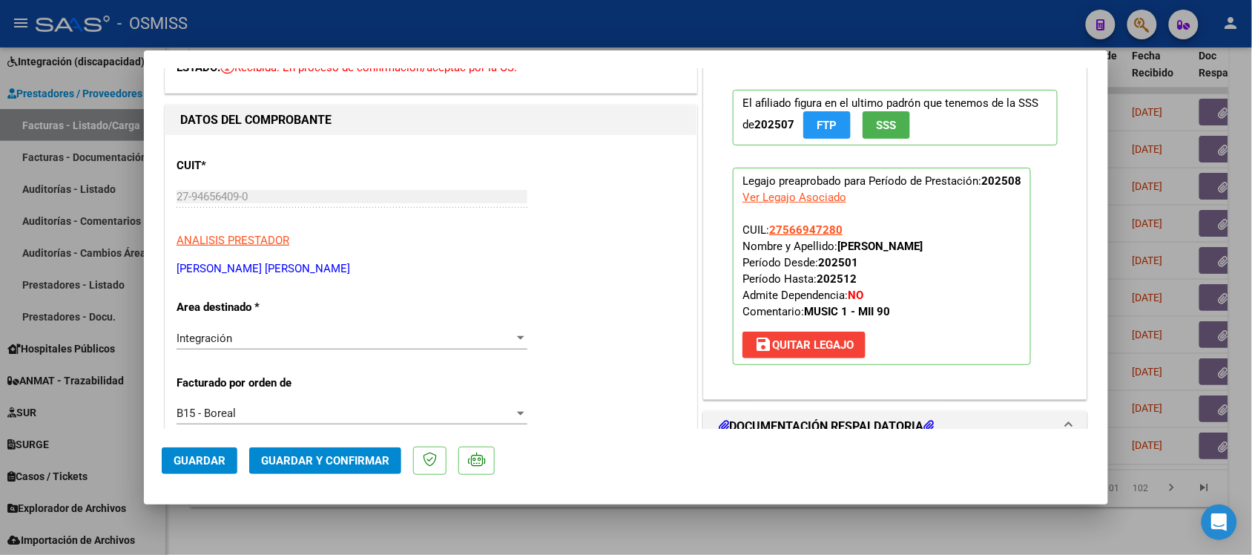
drag, startPoint x: 518, startPoint y: 13, endPoint x: 654, endPoint y: 114, distance: 169.2
click at [654, 114] on h1 "DATOS DEL COMPROBANTE" at bounding box center [431, 120] width 502 height 18
drag, startPoint x: 654, startPoint y: 114, endPoint x: 631, endPoint y: 119, distance: 23.6
click at [631, 119] on h1 "DATOS DEL COMPROBANTE" at bounding box center [431, 120] width 502 height 18
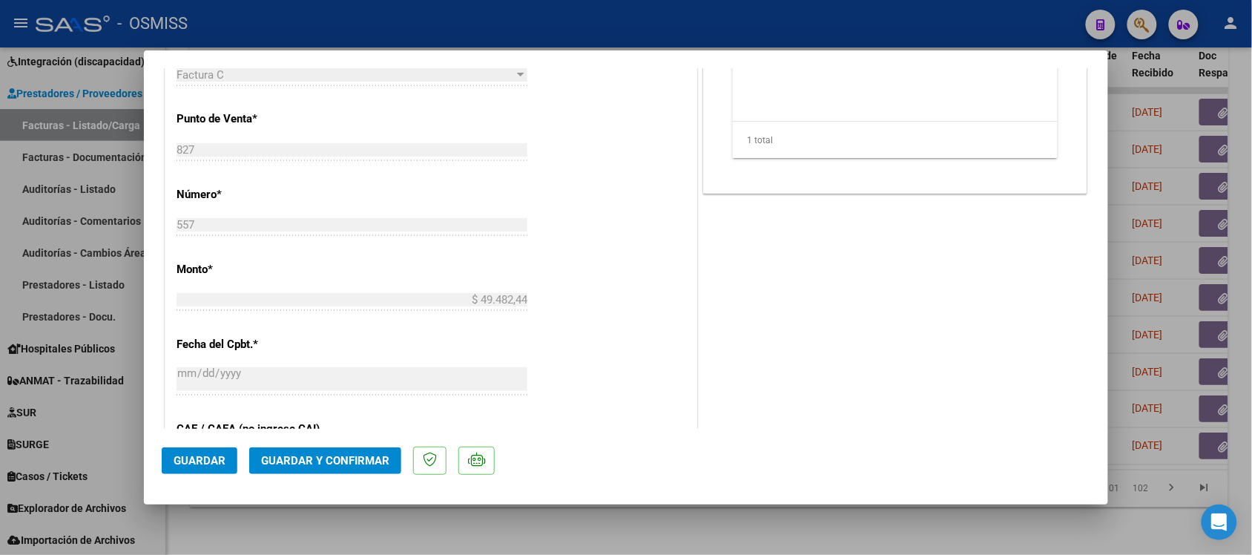
scroll to position [742, 0]
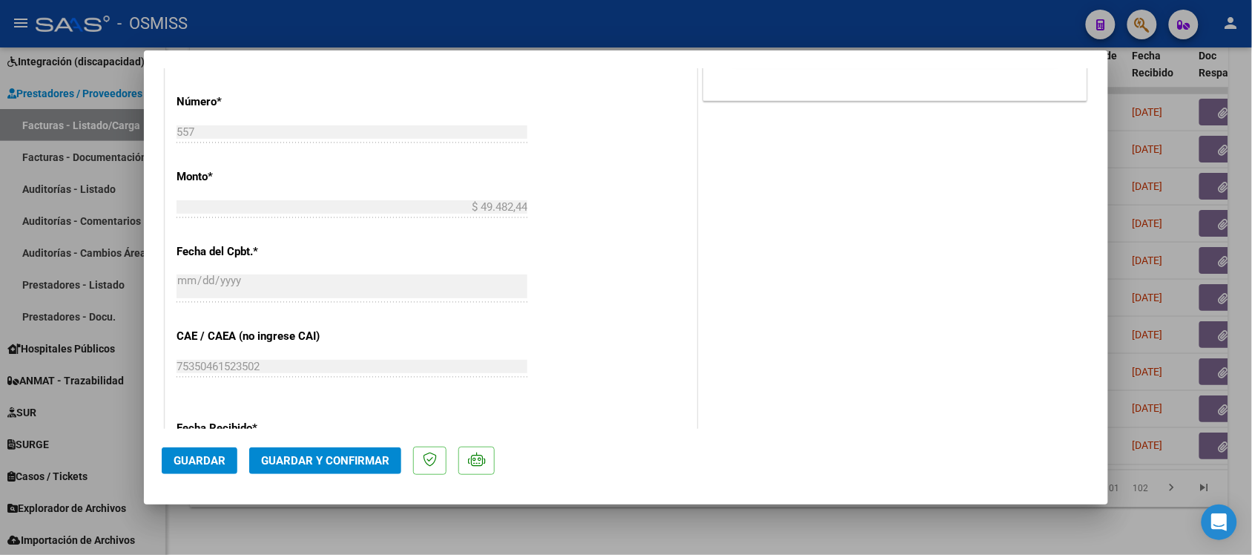
click at [372, 462] on span "Guardar y Confirmar" at bounding box center [325, 460] width 128 height 13
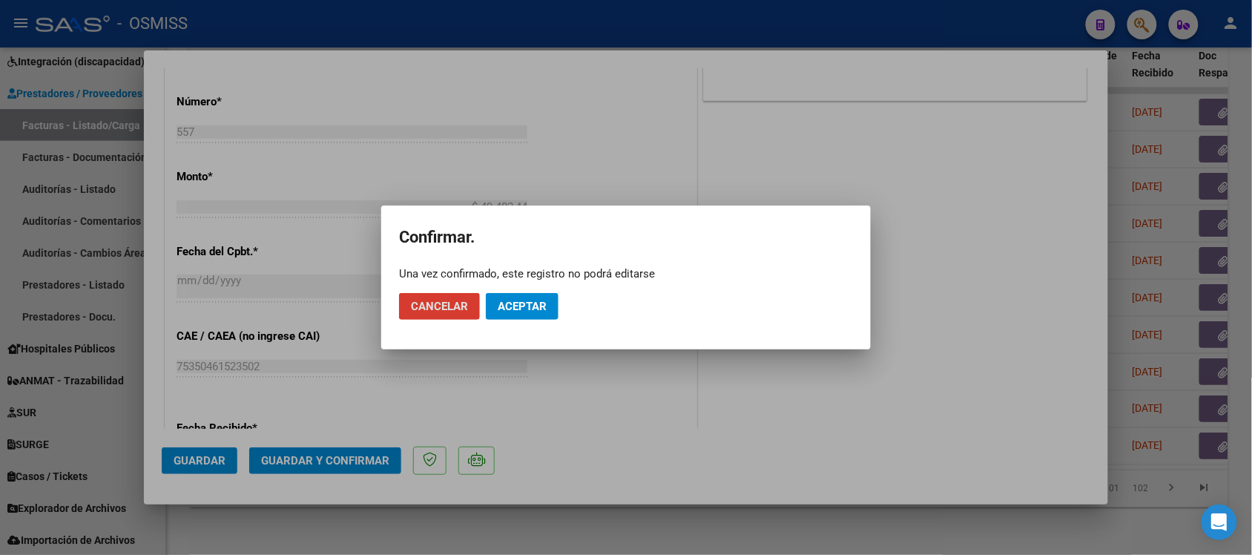
click at [513, 320] on button "Aceptar" at bounding box center [522, 306] width 73 height 27
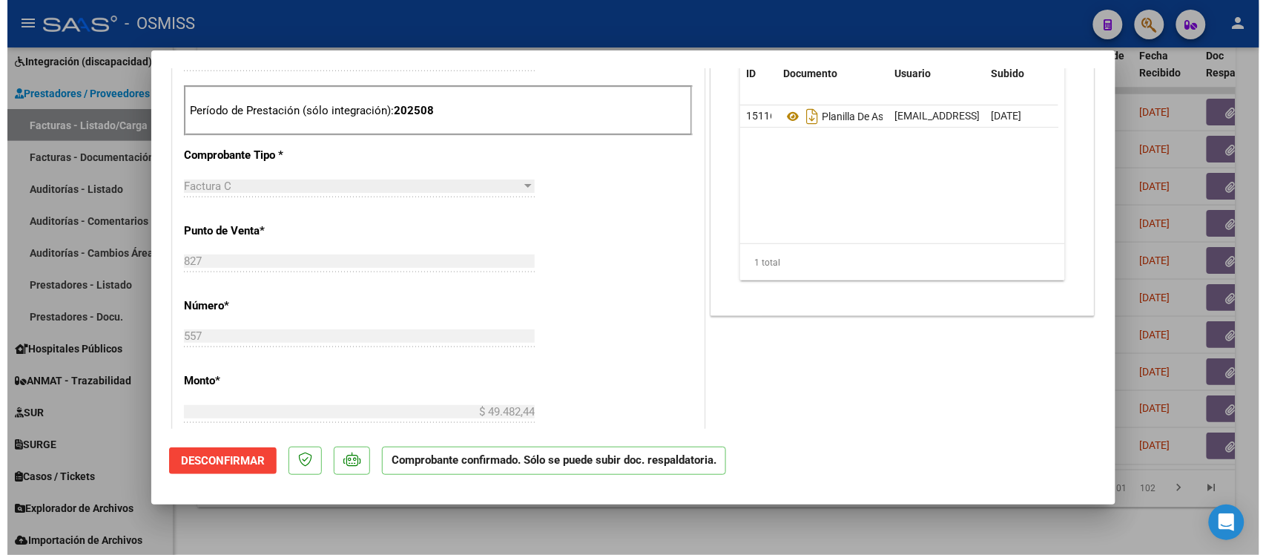
scroll to position [464, 0]
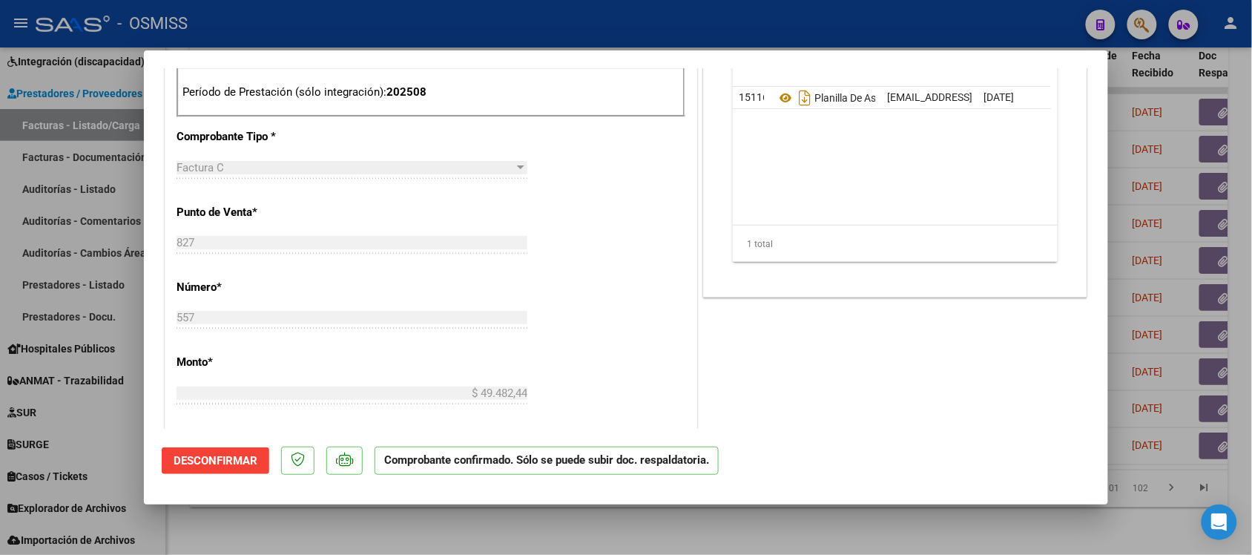
click at [883, 530] on div at bounding box center [626, 277] width 1252 height 555
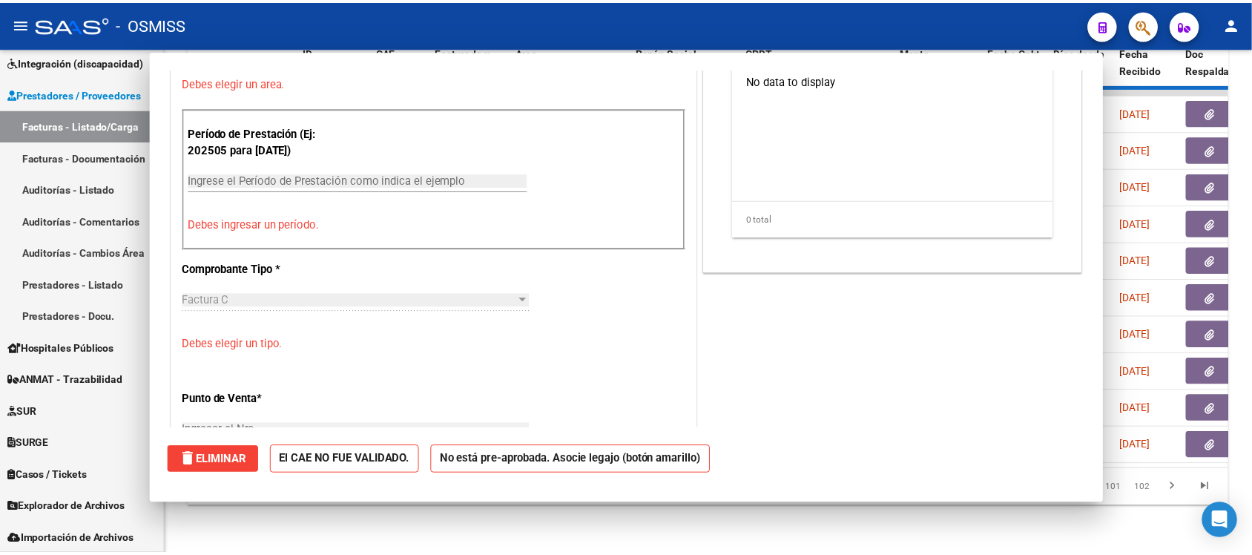
scroll to position [0, 0]
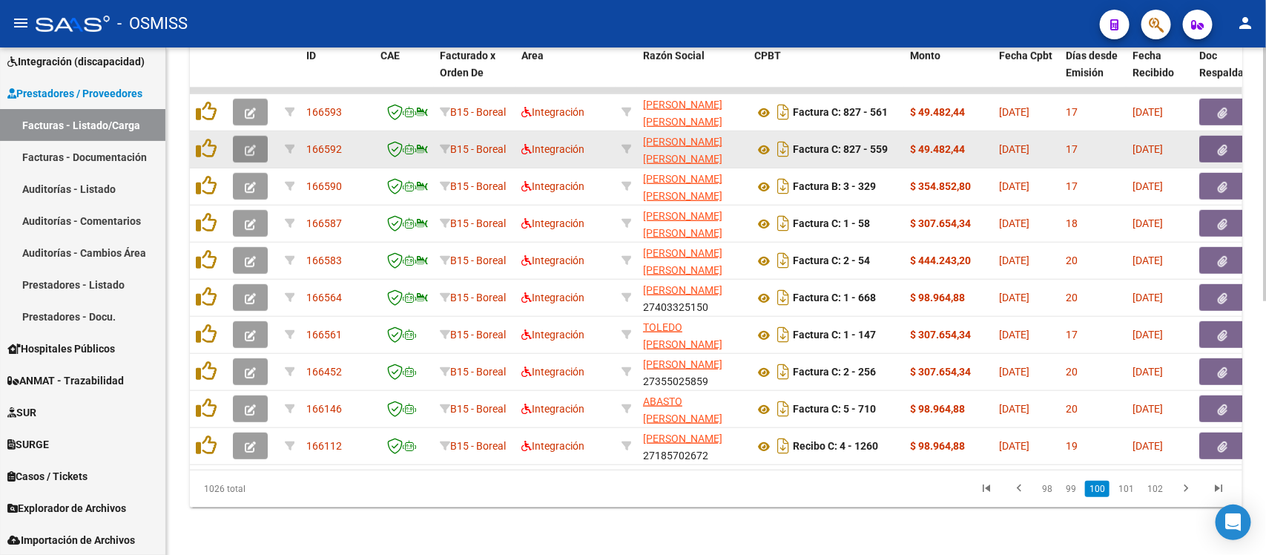
click at [250, 145] on icon "button" at bounding box center [250, 150] width 11 height 11
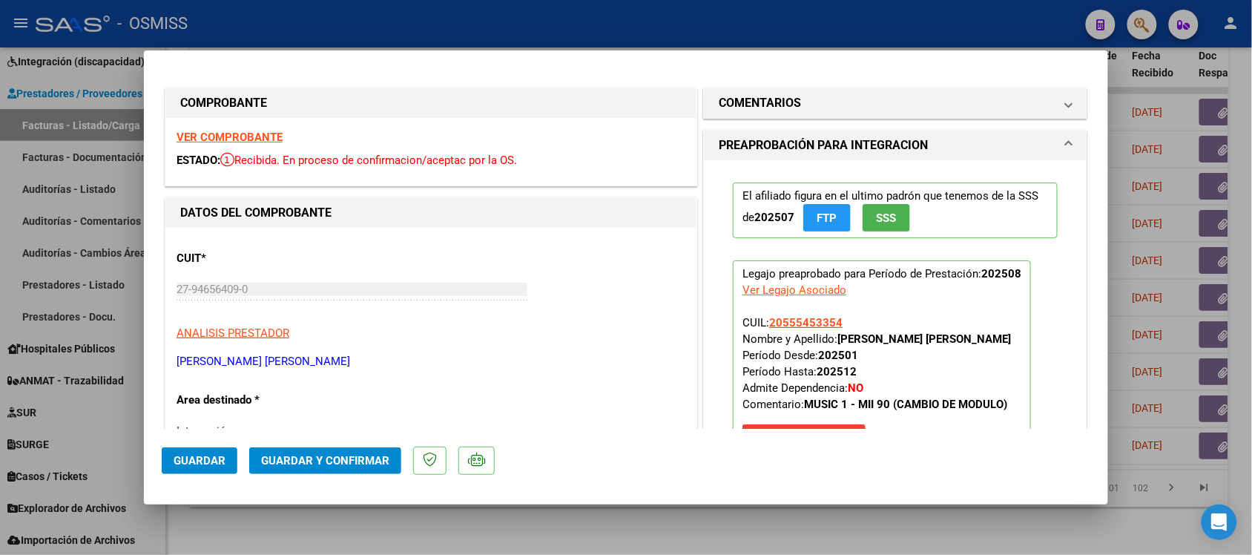
click at [247, 137] on strong "VER COMPROBANTE" at bounding box center [230, 137] width 106 height 13
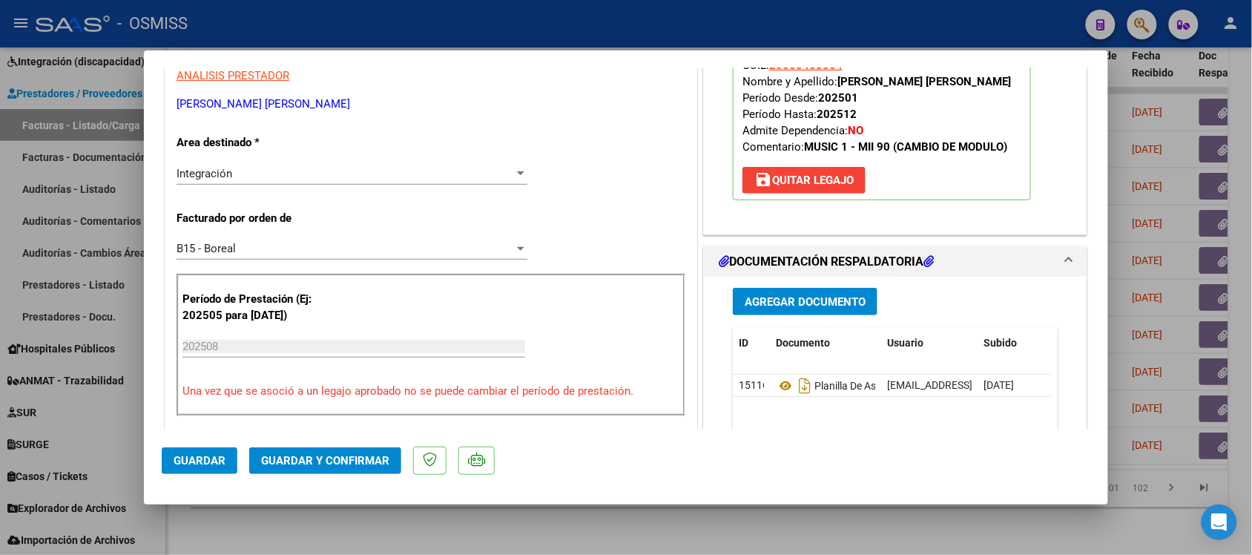
scroll to position [371, 0]
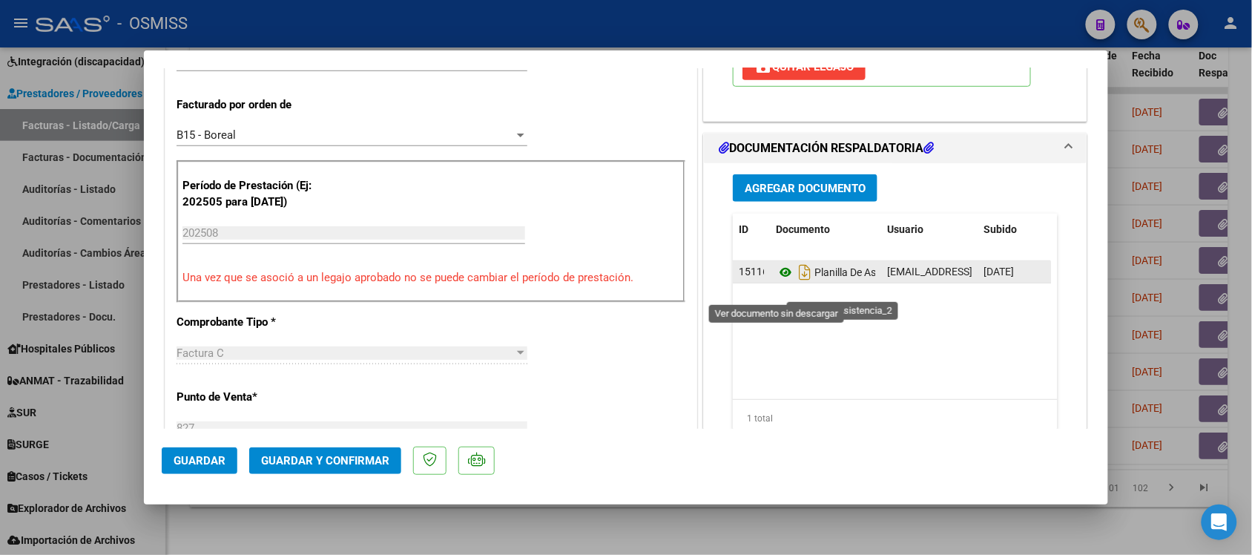
click at [776, 281] on icon at bounding box center [785, 272] width 19 height 18
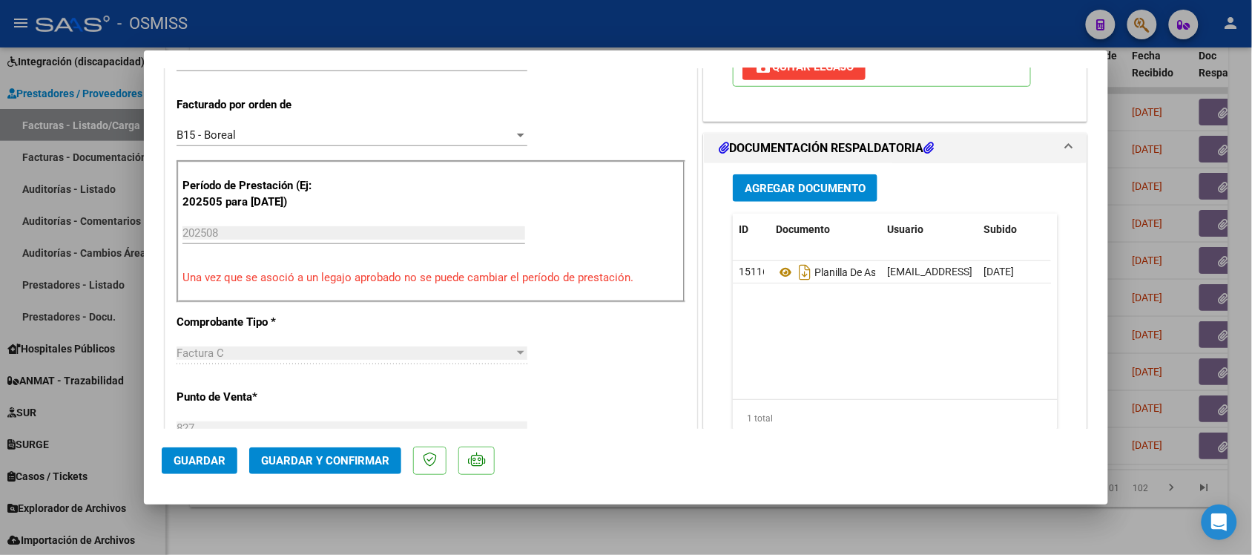
scroll to position [0, 0]
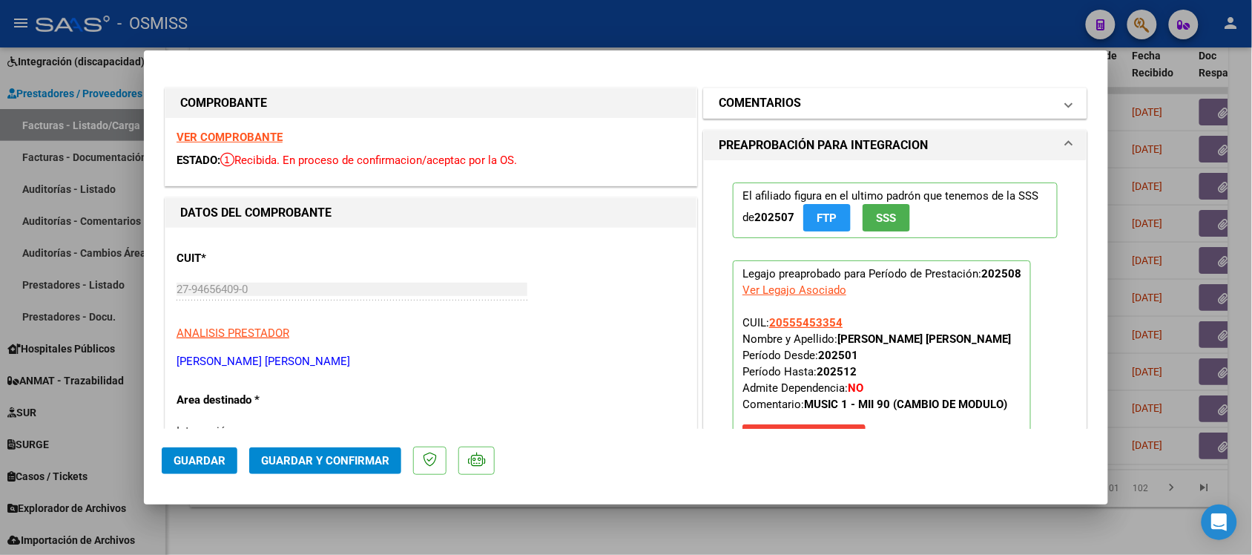
click at [723, 98] on h1 "COMENTARIOS" at bounding box center [760, 103] width 82 height 18
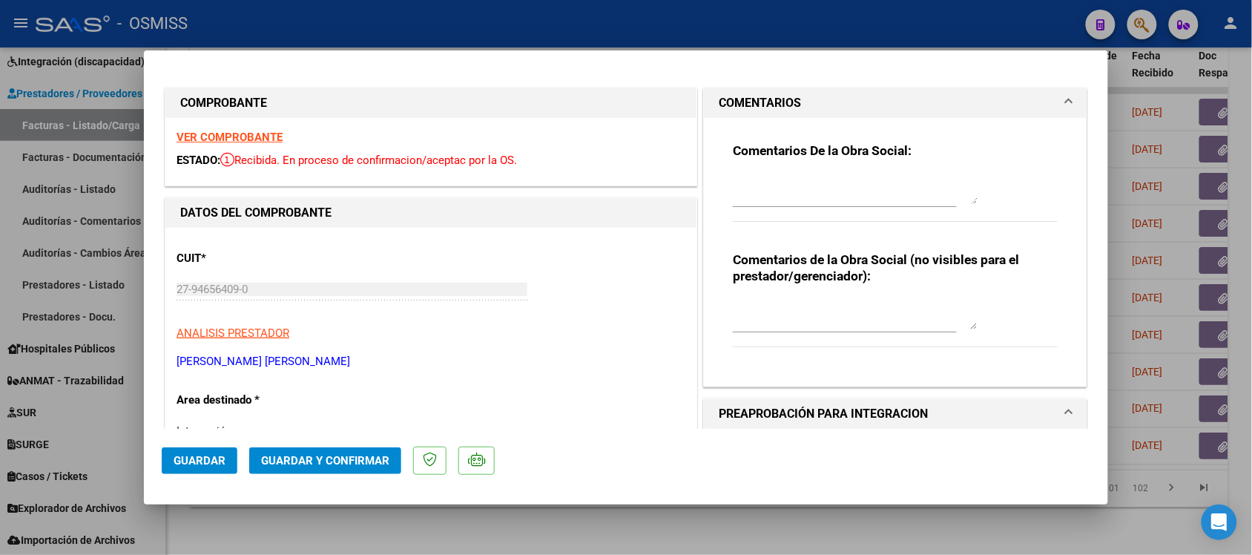
click at [723, 98] on h1 "COMENTARIOS" at bounding box center [760, 103] width 82 height 18
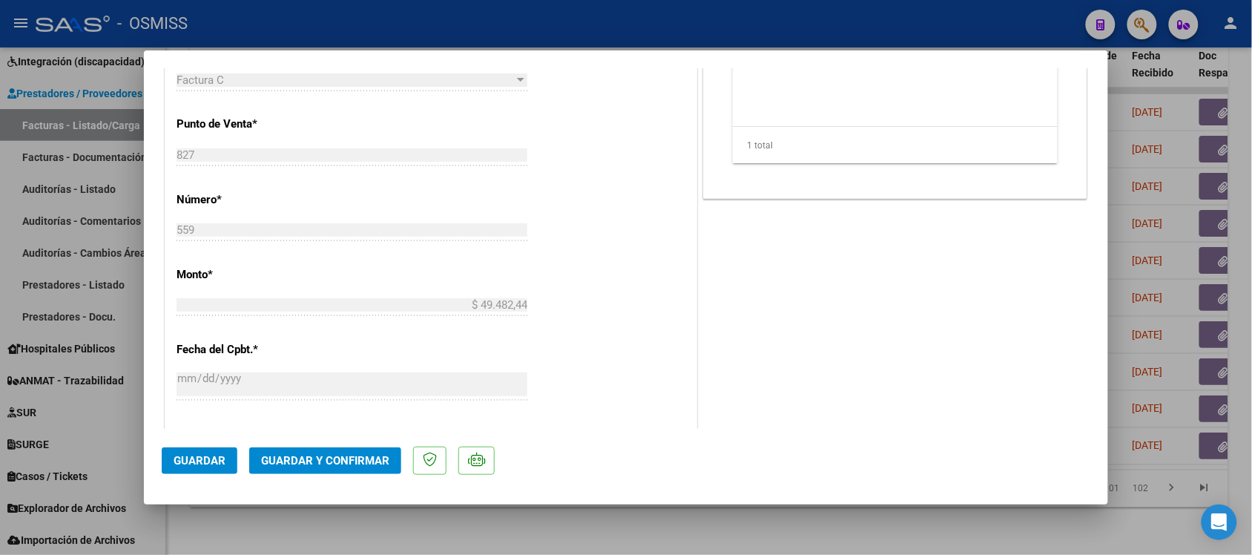
scroll to position [649, 0]
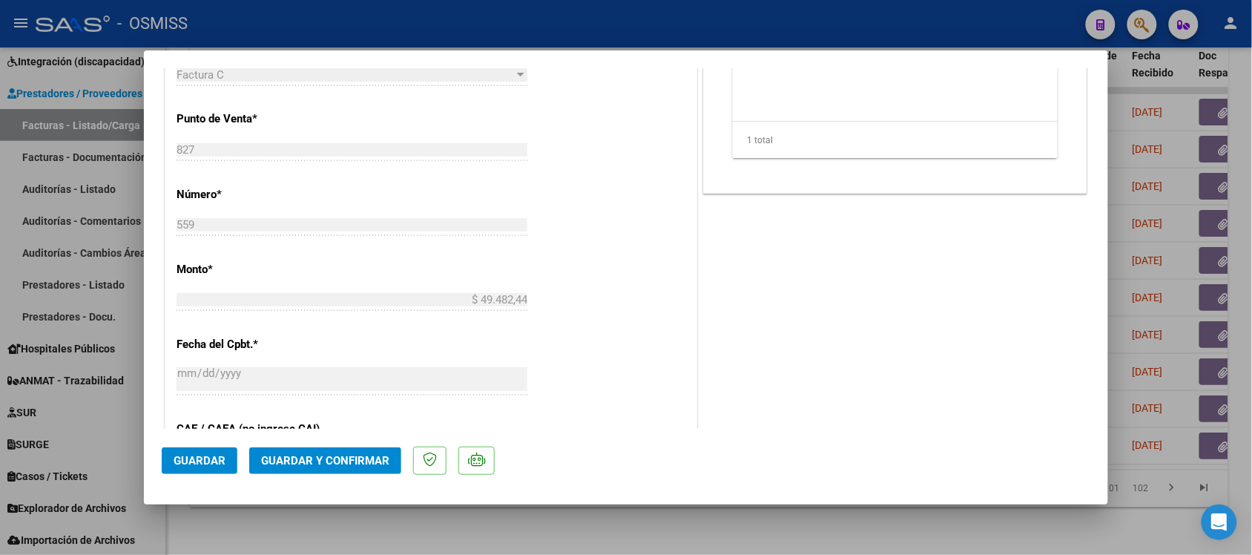
click at [356, 464] on span "Guardar y Confirmar" at bounding box center [325, 460] width 128 height 13
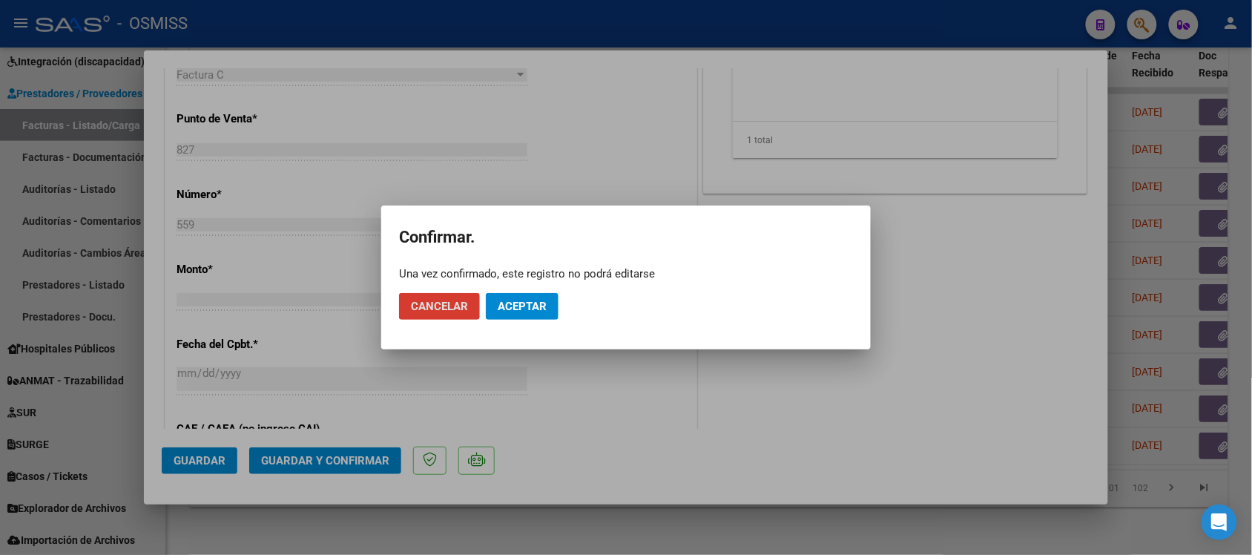
click at [524, 303] on span "Aceptar" at bounding box center [522, 306] width 49 height 13
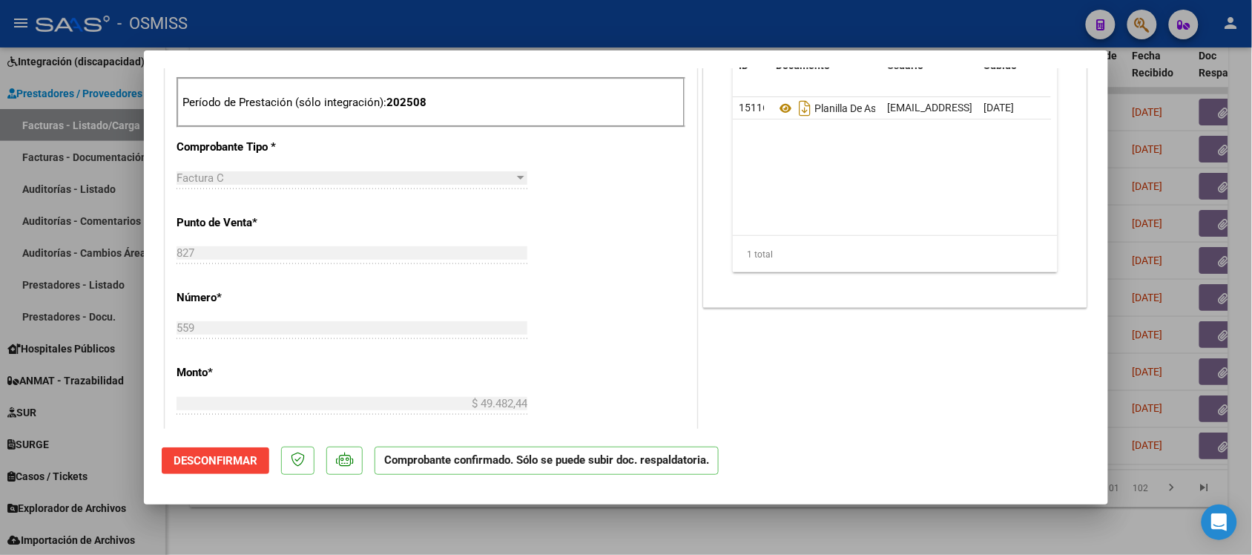
scroll to position [464, 0]
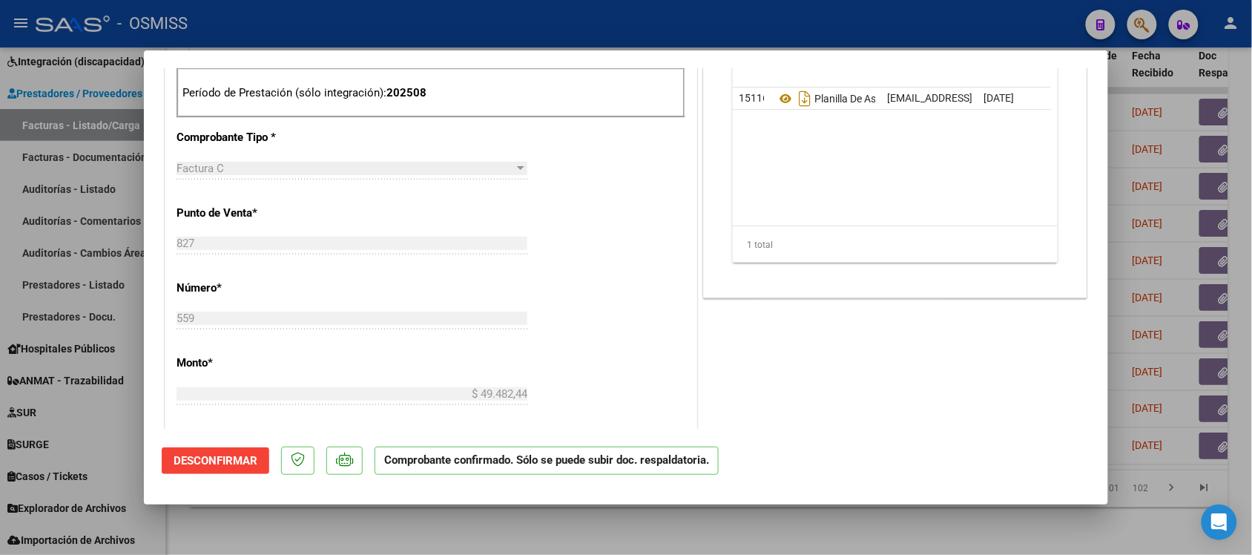
click at [884, 536] on div at bounding box center [626, 277] width 1252 height 555
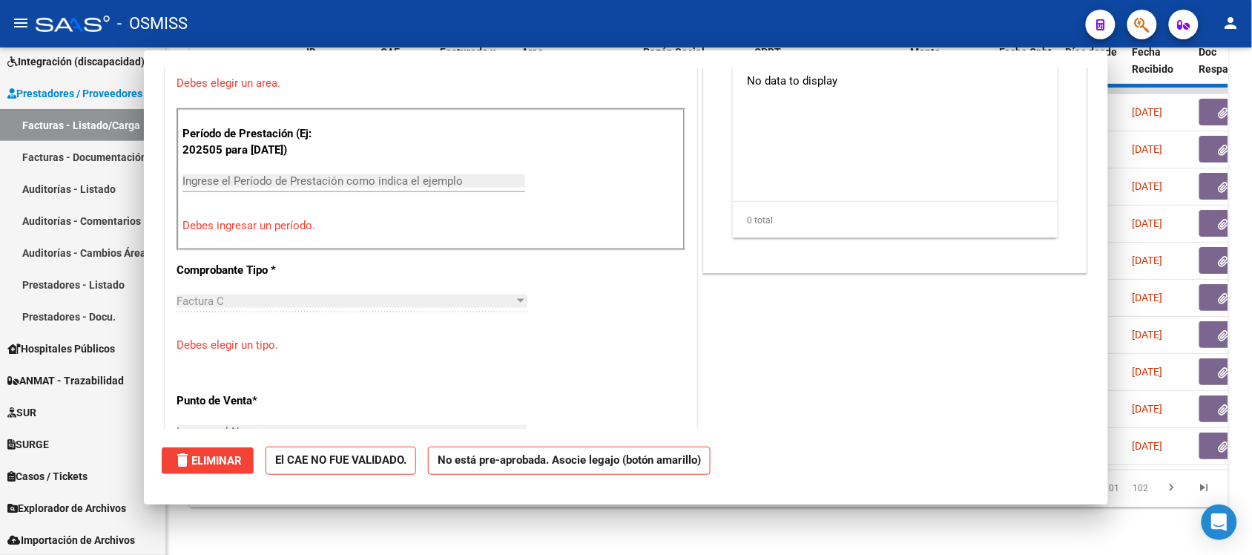
scroll to position [0, 0]
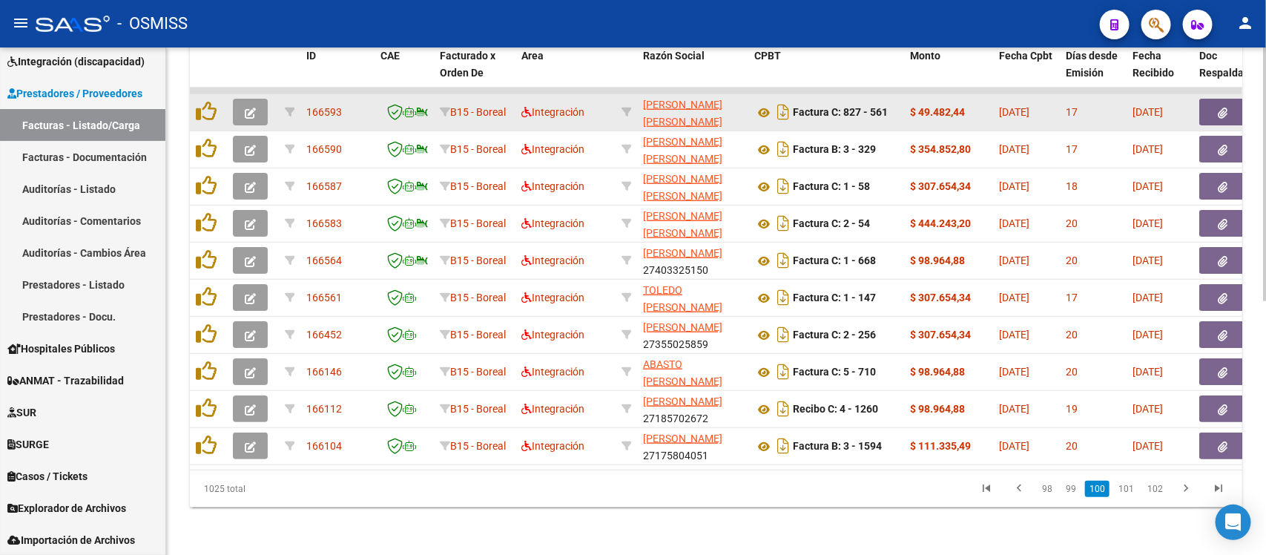
click at [260, 99] on button "button" at bounding box center [250, 112] width 35 height 27
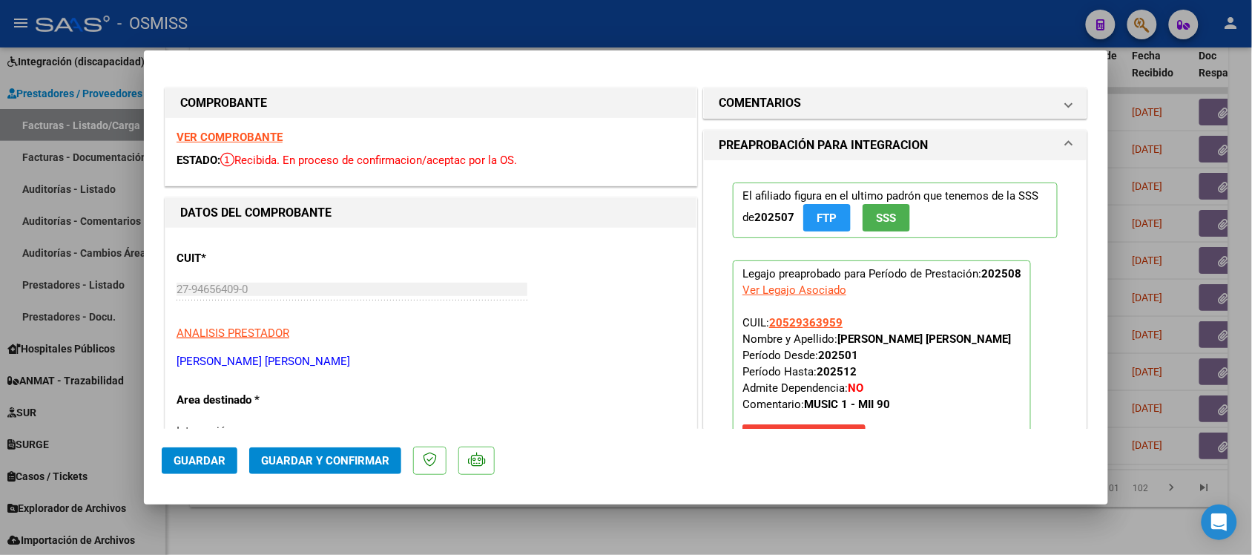
click at [243, 134] on strong "VER COMPROBANTE" at bounding box center [230, 137] width 106 height 13
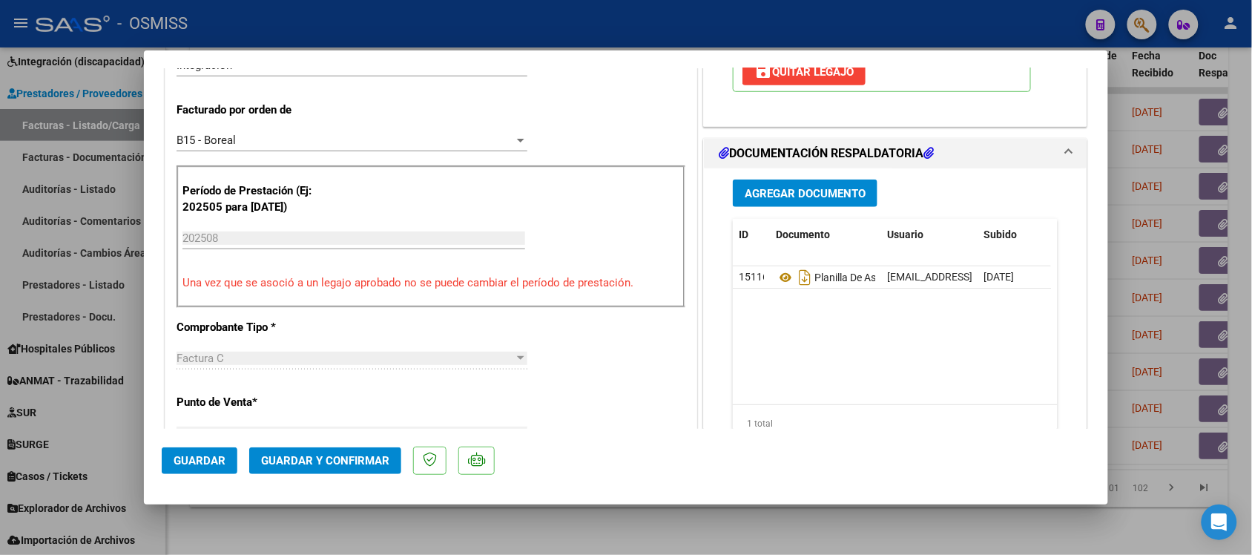
scroll to position [371, 0]
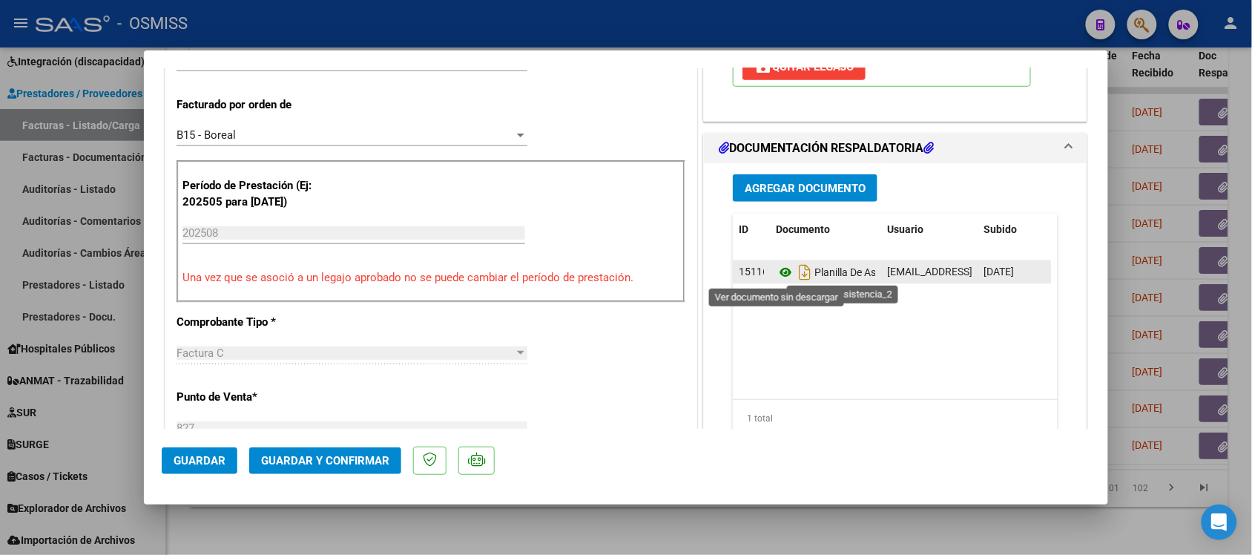
click at [776, 278] on icon at bounding box center [785, 272] width 19 height 18
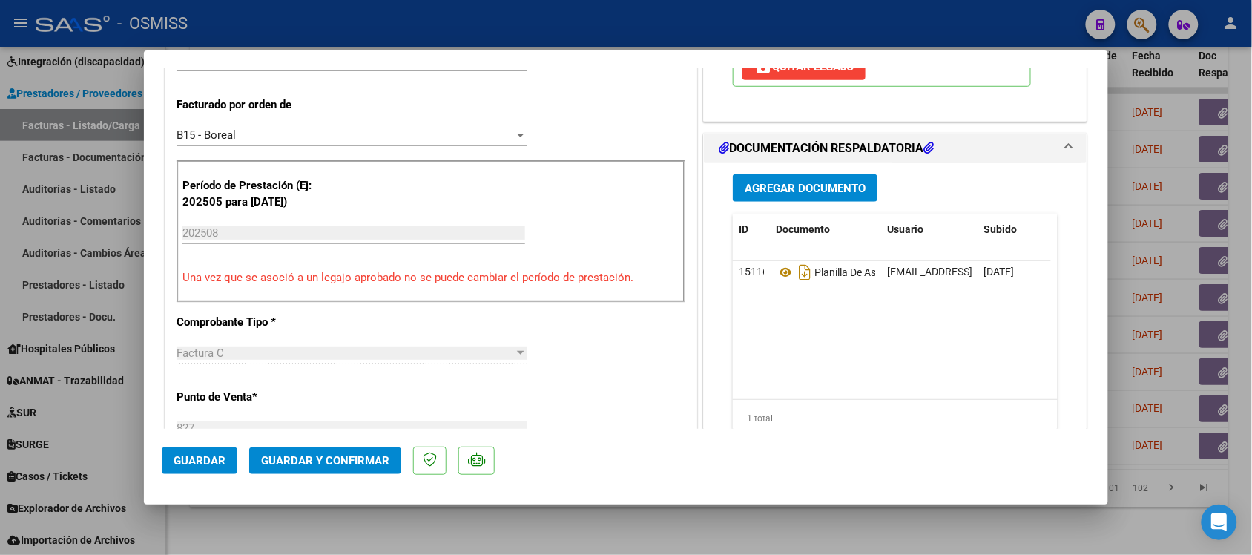
scroll to position [0, 0]
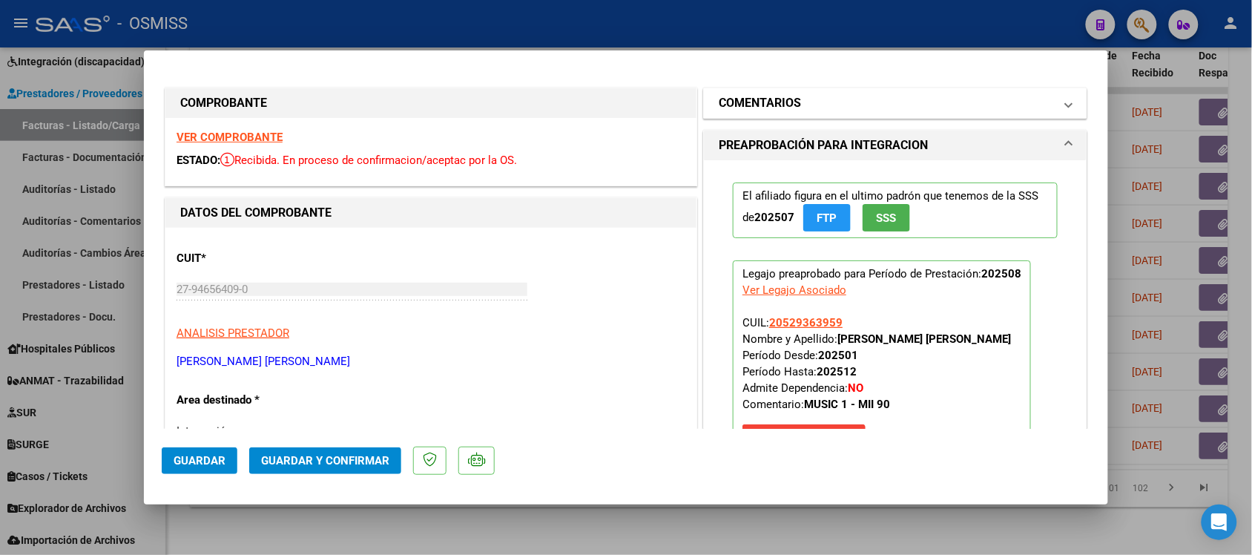
click at [736, 102] on h1 "COMENTARIOS" at bounding box center [760, 103] width 82 height 18
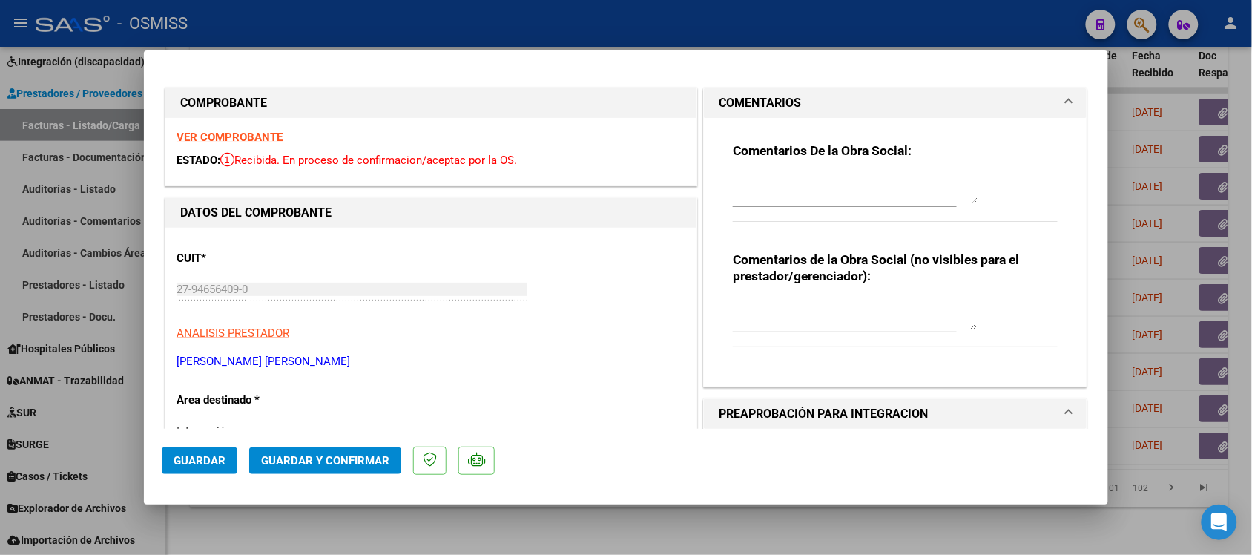
click at [732, 97] on h1 "COMENTARIOS" at bounding box center [760, 103] width 82 height 18
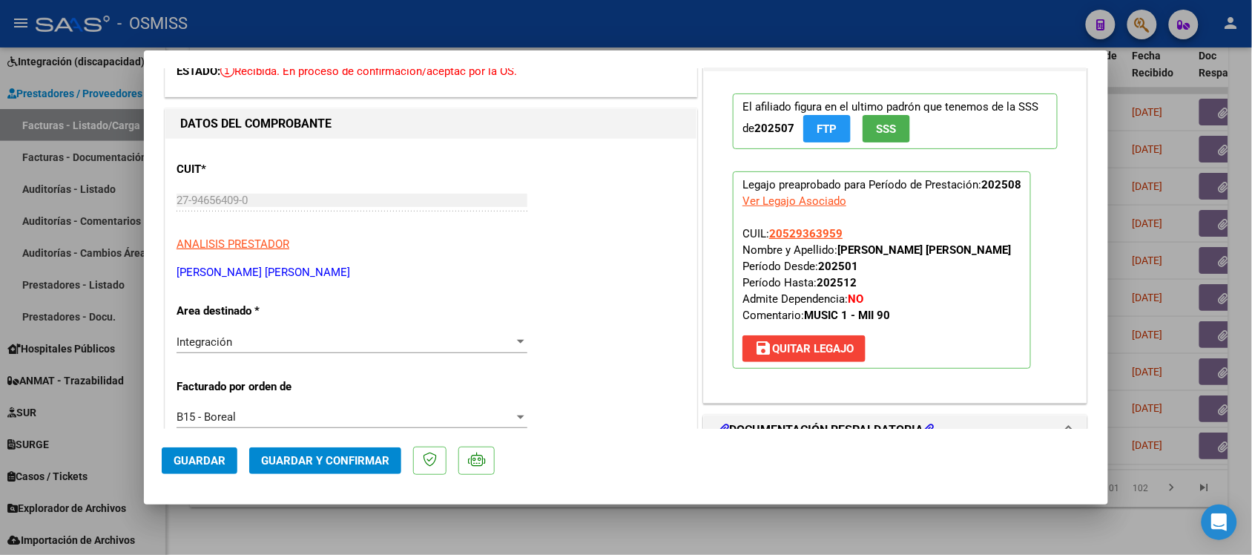
scroll to position [93, 0]
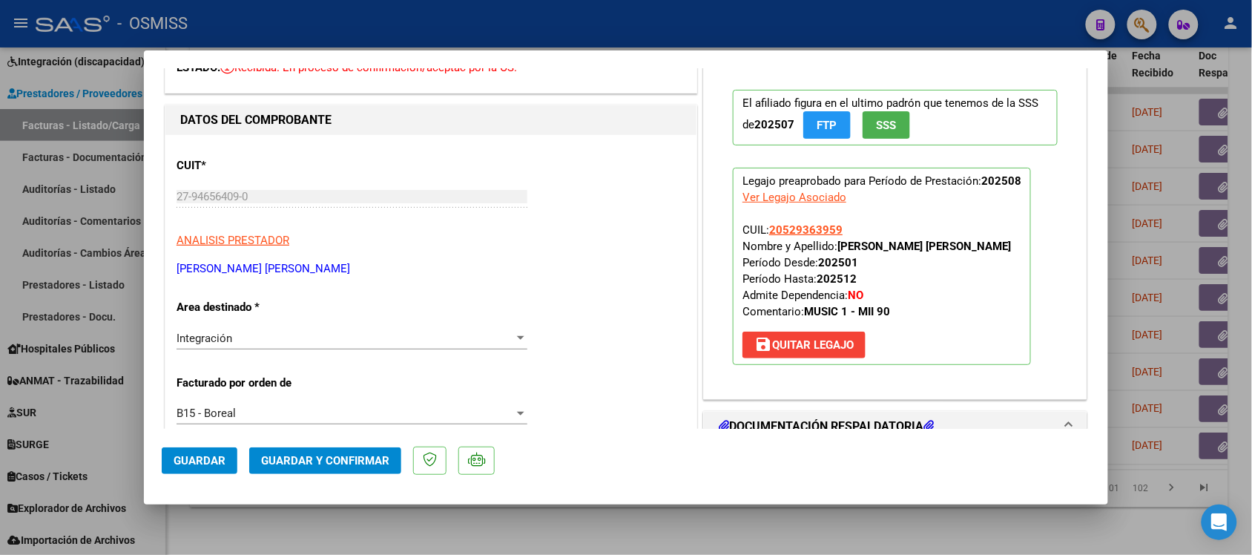
drag, startPoint x: 453, startPoint y: 13, endPoint x: 648, endPoint y: 131, distance: 227.8
click at [648, 131] on div "DATOS DEL COMPROBANTE" at bounding box center [430, 120] width 531 height 30
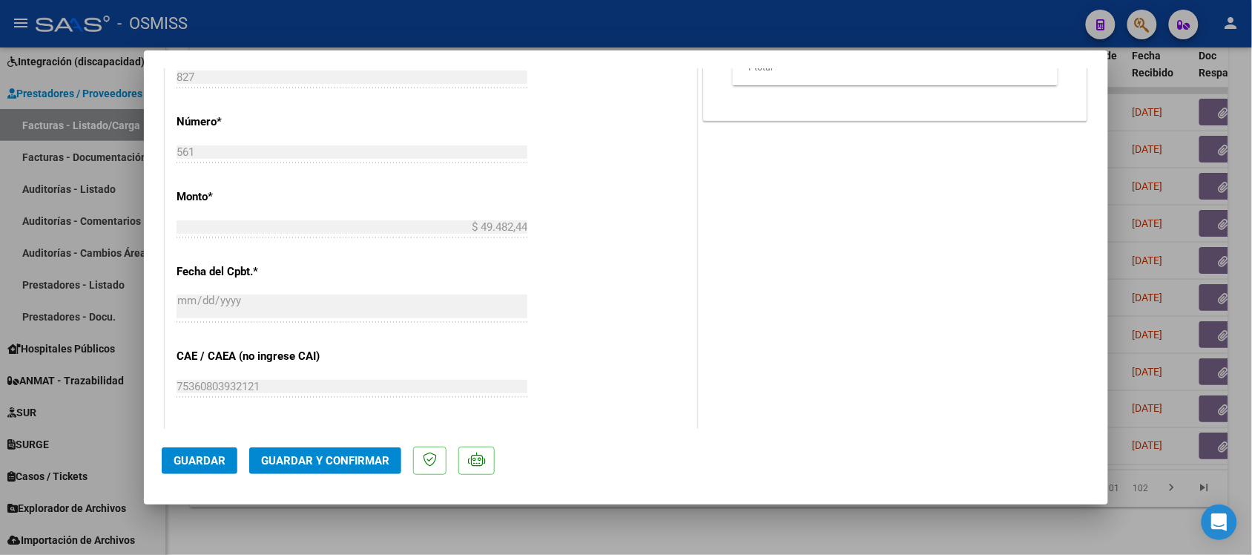
scroll to position [742, 0]
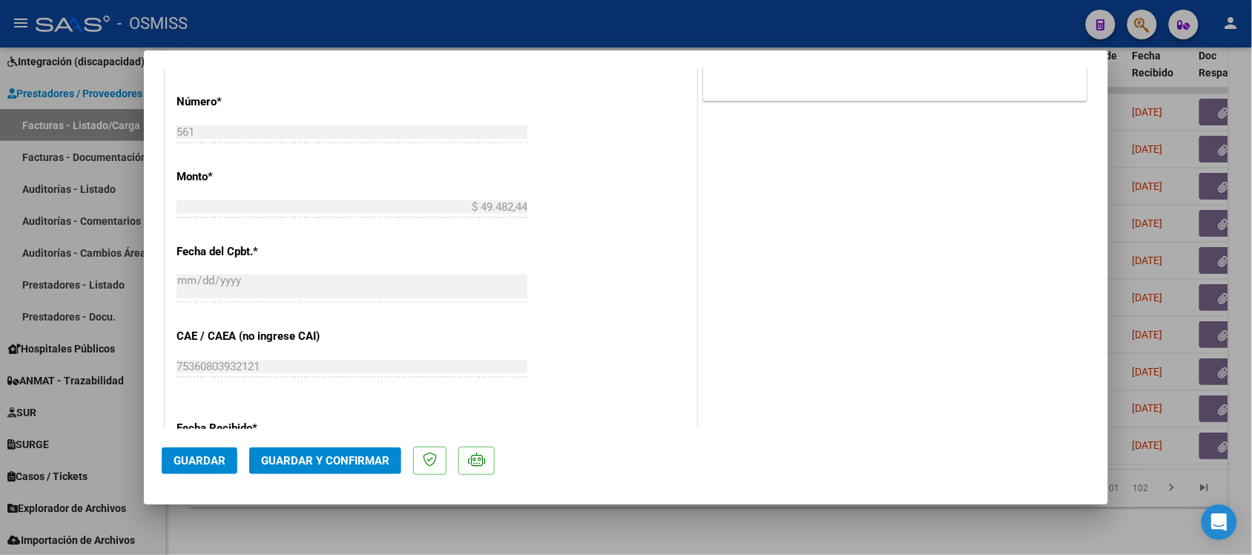
click at [367, 466] on span "Guardar y Confirmar" at bounding box center [325, 460] width 128 height 13
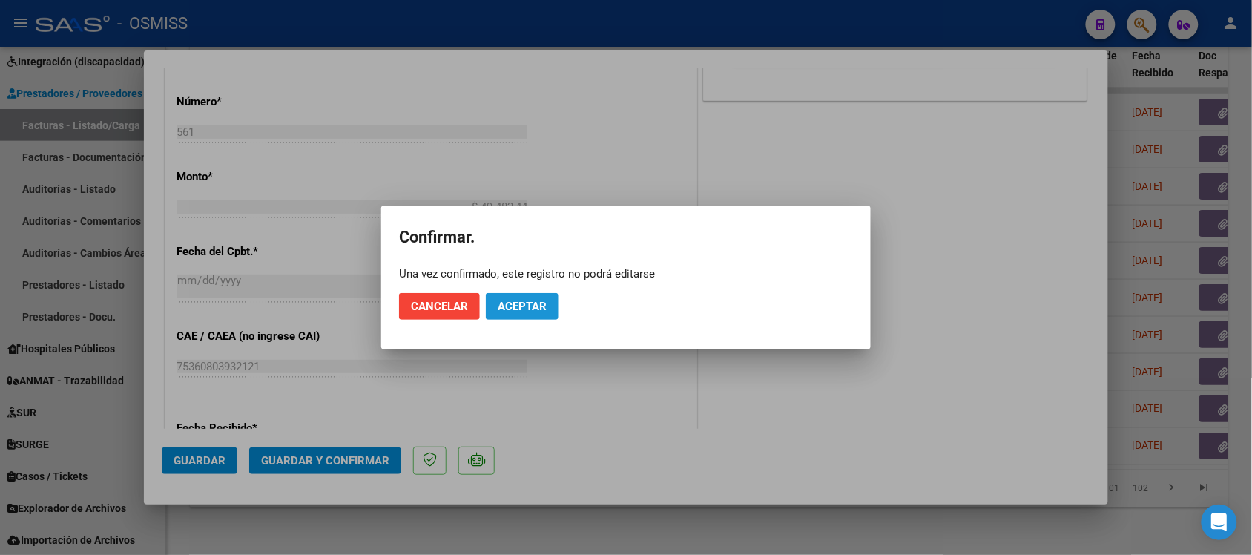
click at [534, 309] on span "Aceptar" at bounding box center [522, 306] width 49 height 13
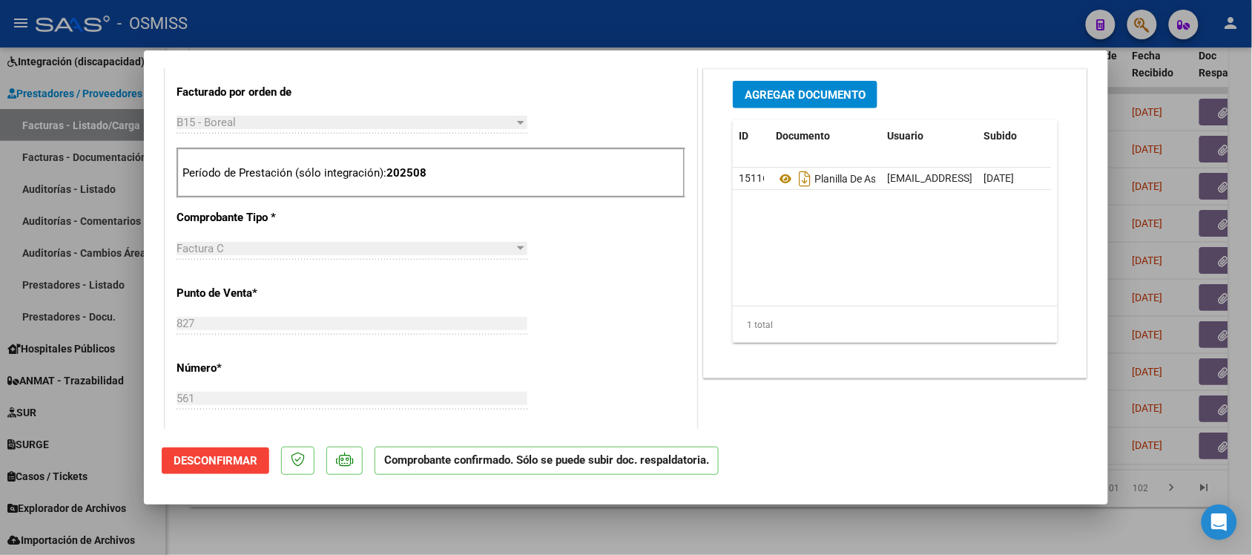
scroll to position [464, 0]
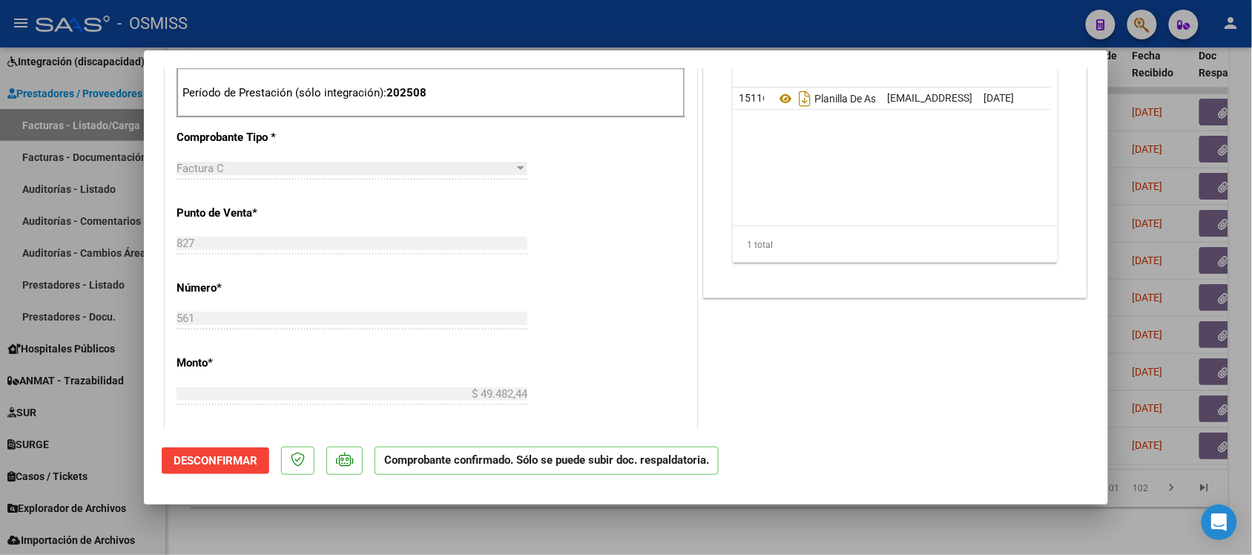
click at [852, 516] on div at bounding box center [626, 277] width 1252 height 555
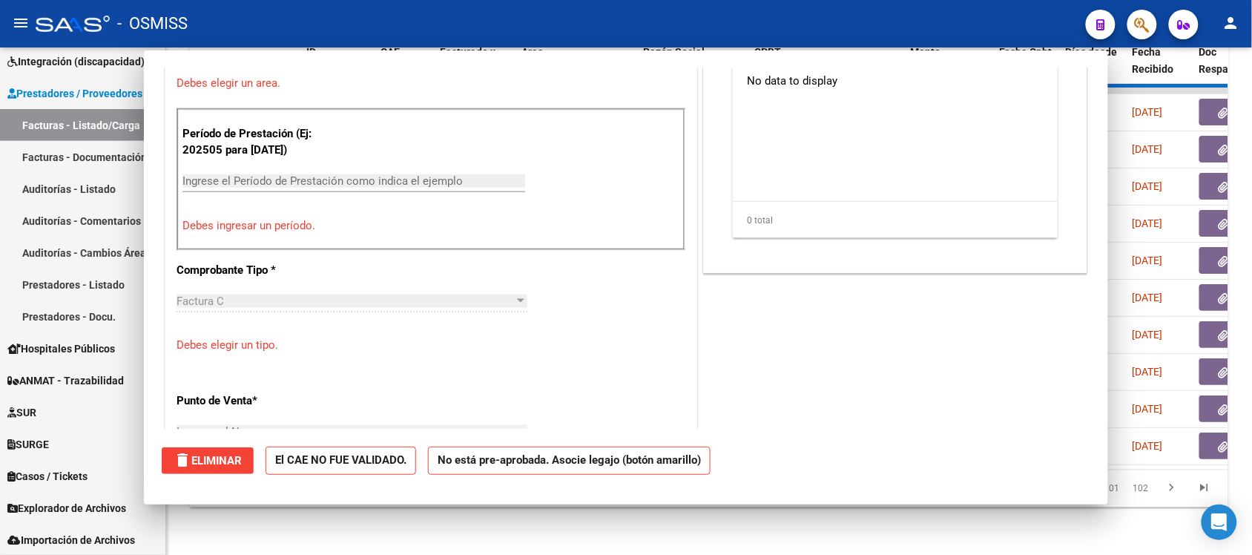
scroll to position [0, 0]
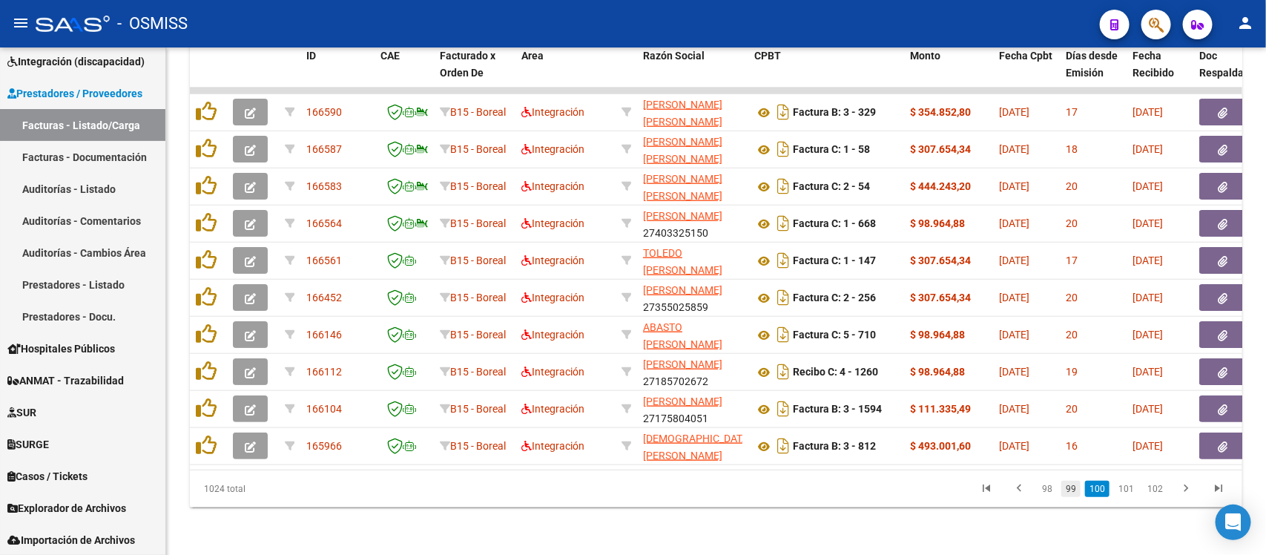
click at [1073, 492] on link "99" at bounding box center [1071, 489] width 19 height 16
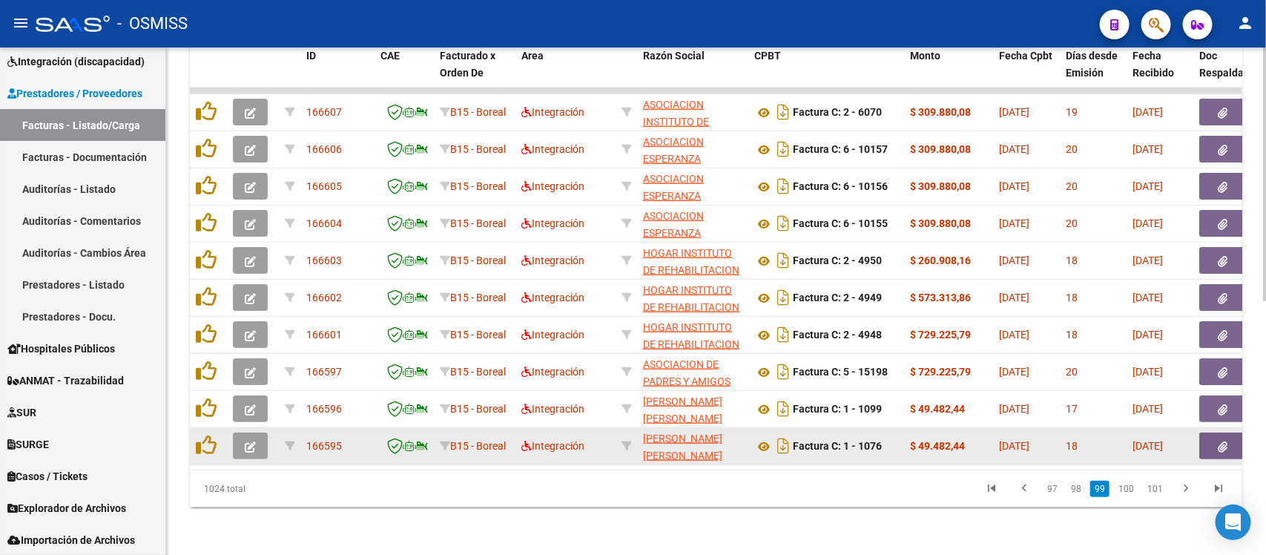
click at [247, 441] on icon "button" at bounding box center [250, 446] width 11 height 11
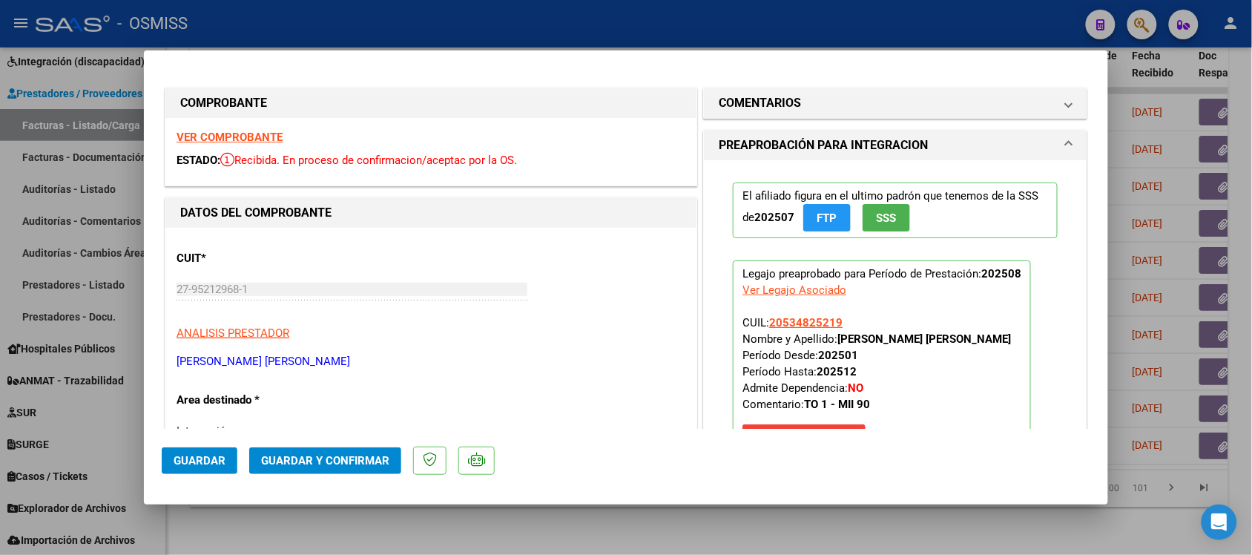
click at [241, 141] on strong "VER COMPROBANTE" at bounding box center [230, 137] width 106 height 13
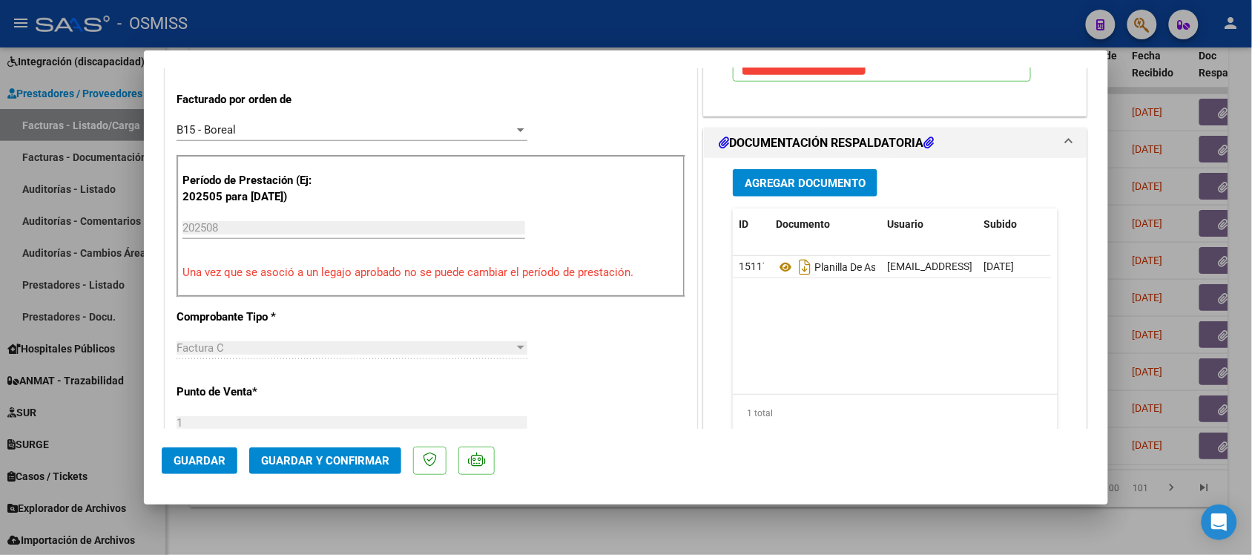
scroll to position [464, 0]
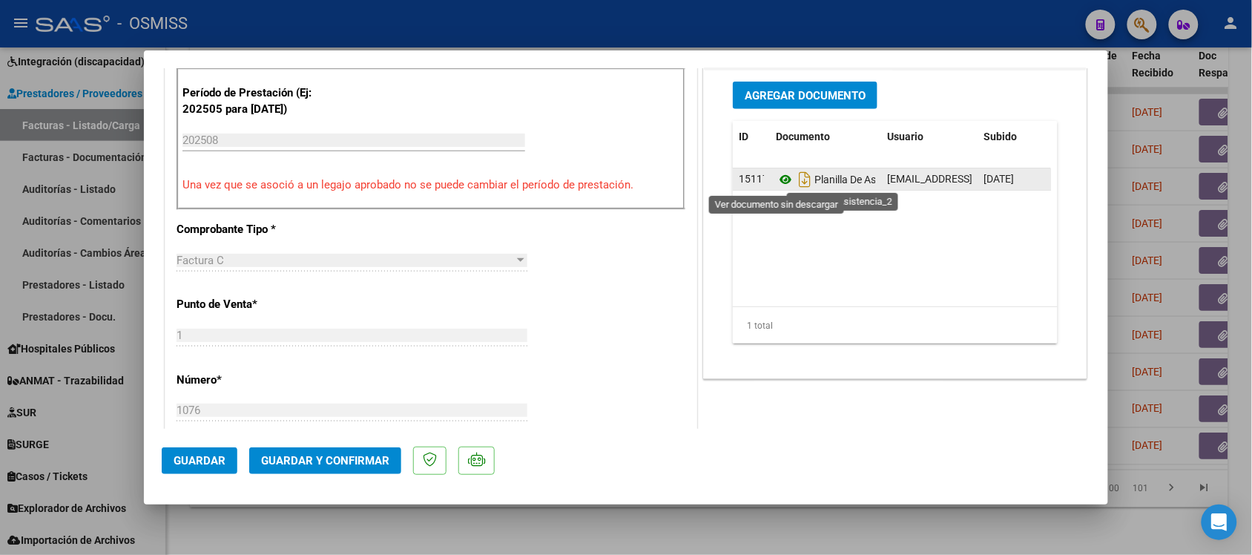
click at [776, 180] on icon at bounding box center [785, 180] width 19 height 18
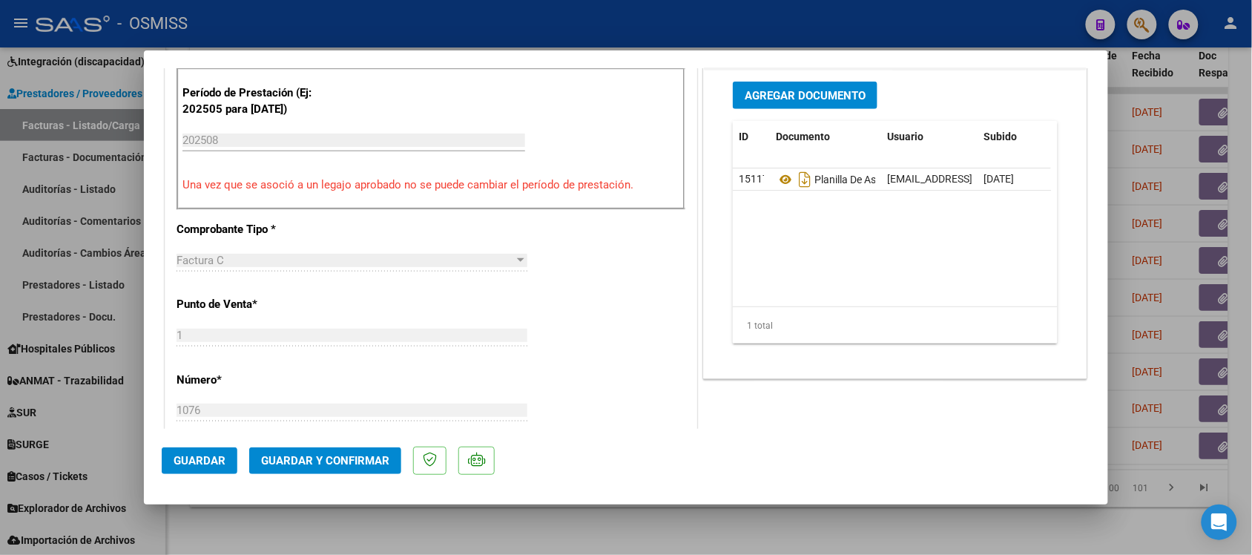
scroll to position [0, 0]
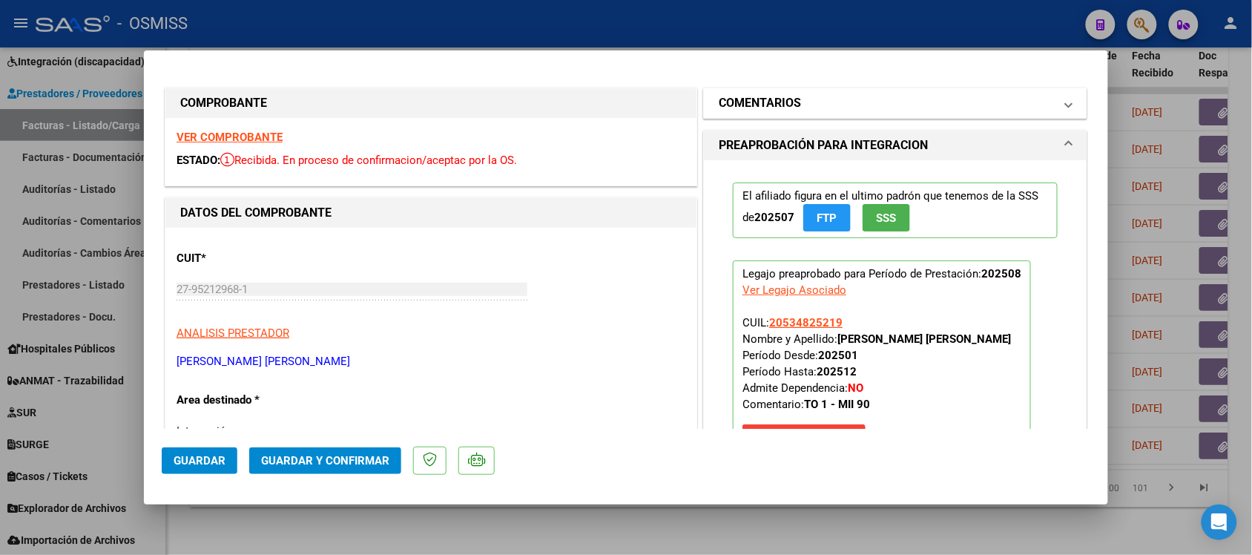
click at [772, 90] on mat-expansion-panel-header "COMENTARIOS" at bounding box center [895, 103] width 383 height 30
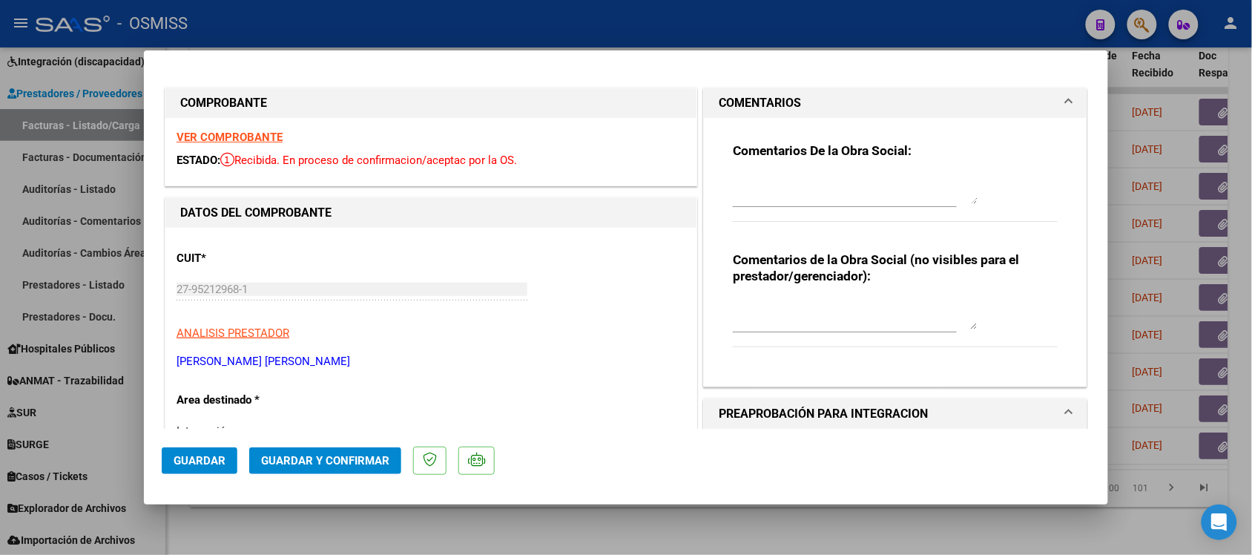
click at [772, 95] on h1 "COMENTARIOS" at bounding box center [760, 103] width 82 height 18
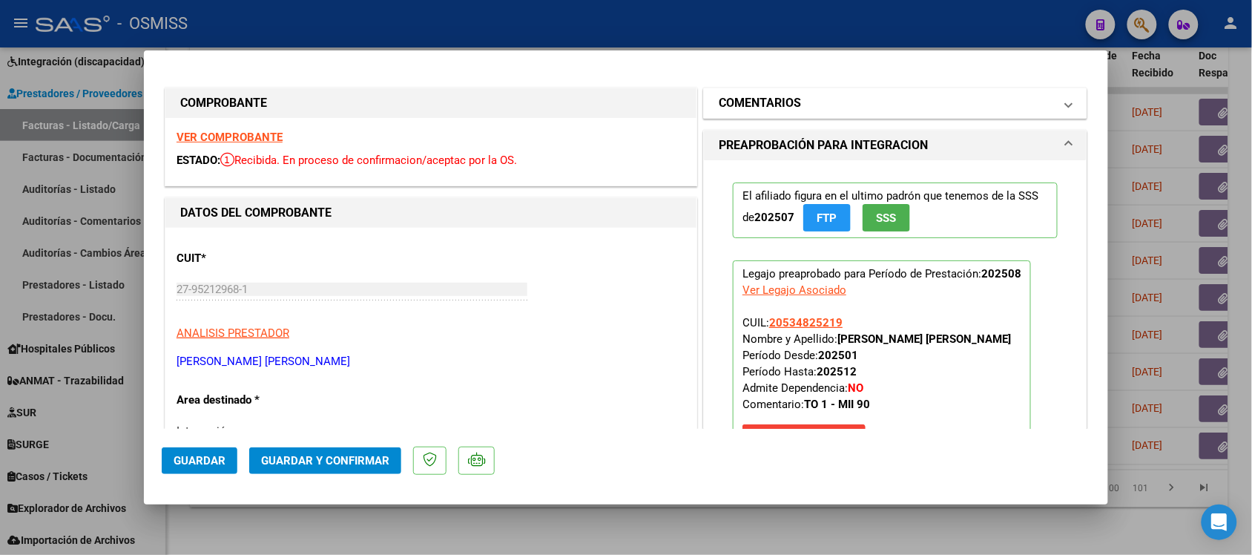
click at [772, 89] on mat-expansion-panel-header "COMENTARIOS" at bounding box center [895, 103] width 383 height 30
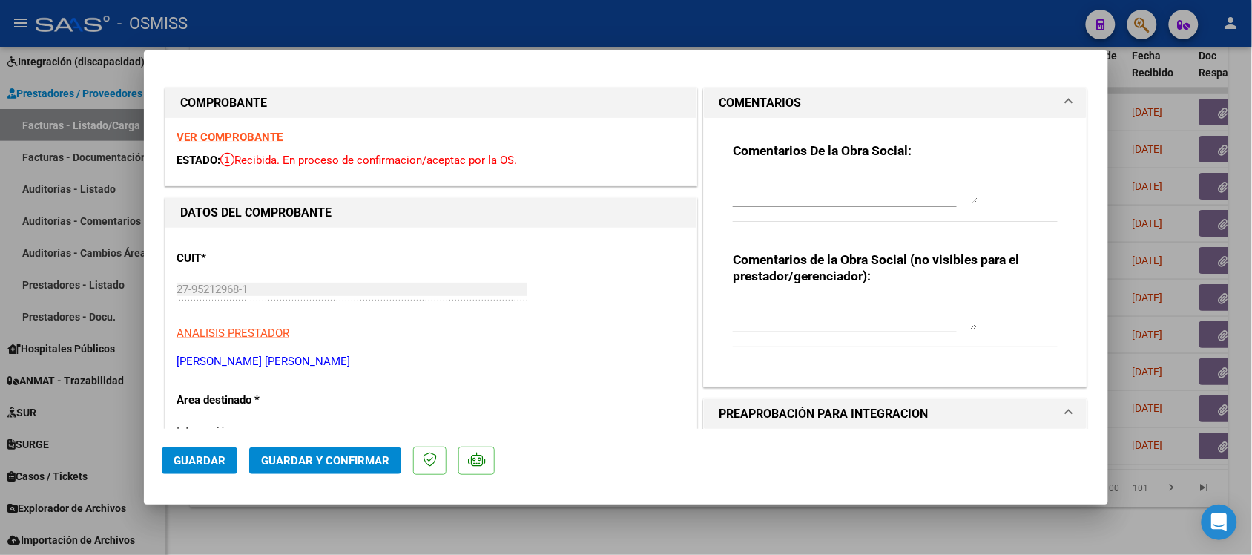
click at [772, 89] on mat-expansion-panel-header "COMENTARIOS" at bounding box center [895, 103] width 383 height 30
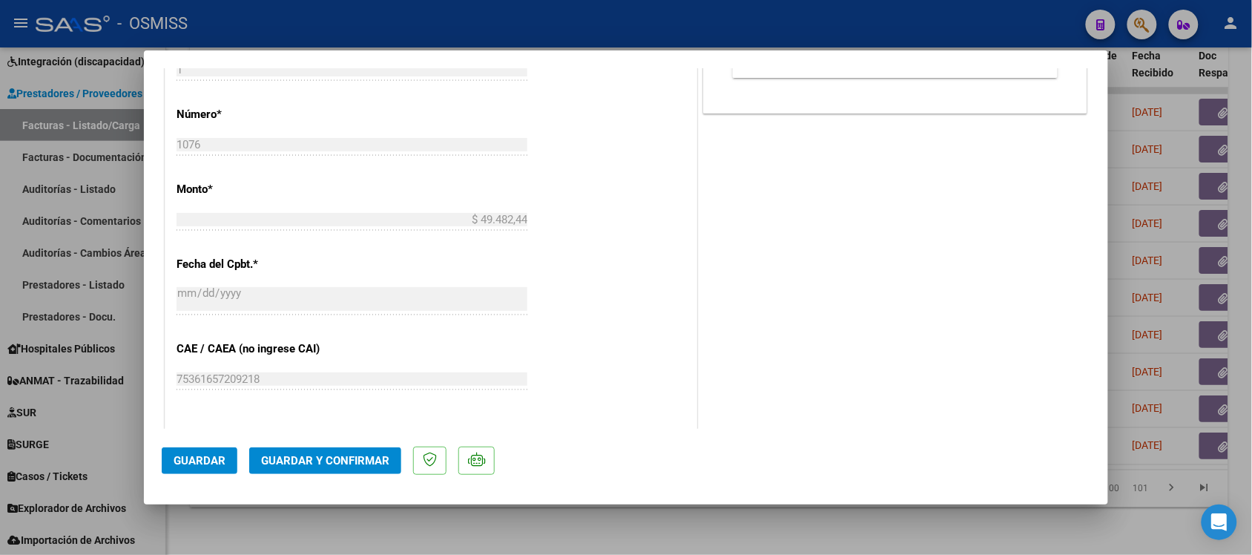
scroll to position [742, 0]
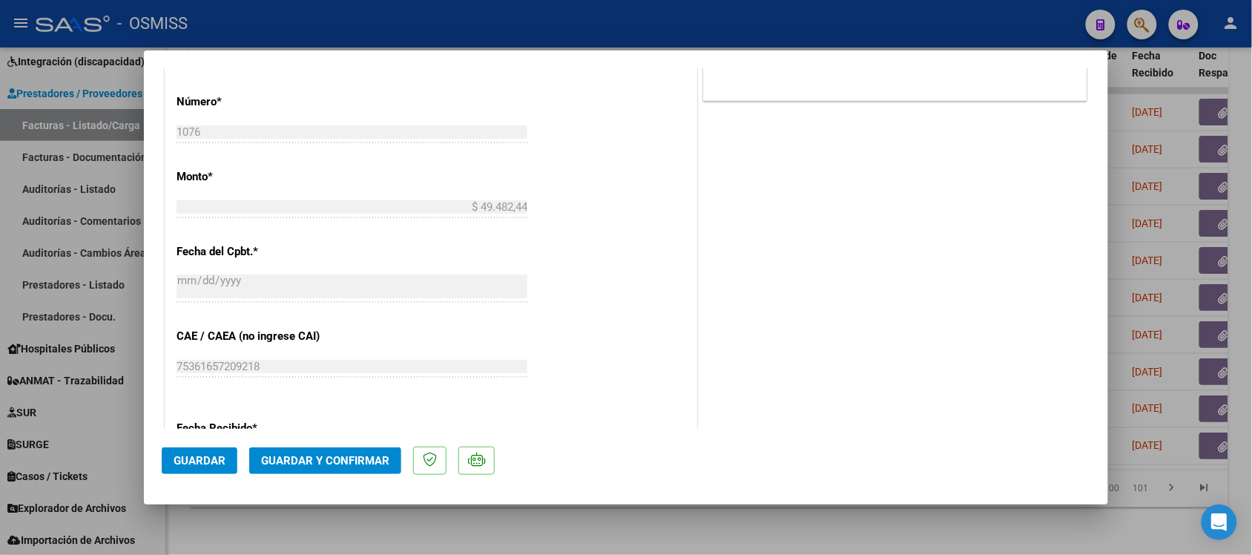
click at [356, 468] on button "Guardar y Confirmar" at bounding box center [325, 460] width 152 height 27
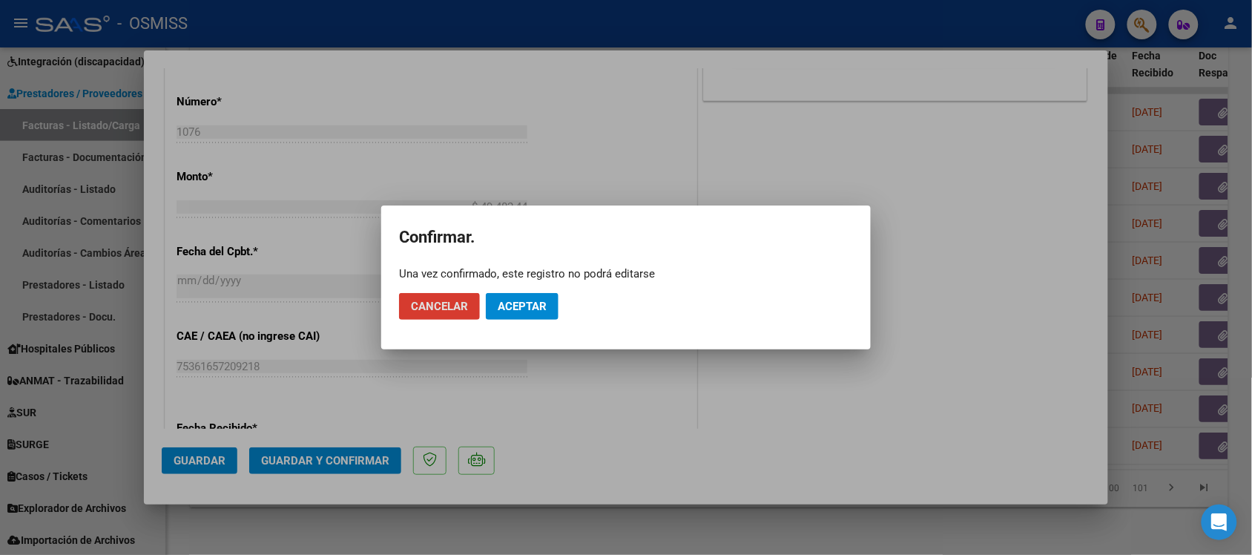
click at [536, 310] on span "Aceptar" at bounding box center [522, 306] width 49 height 13
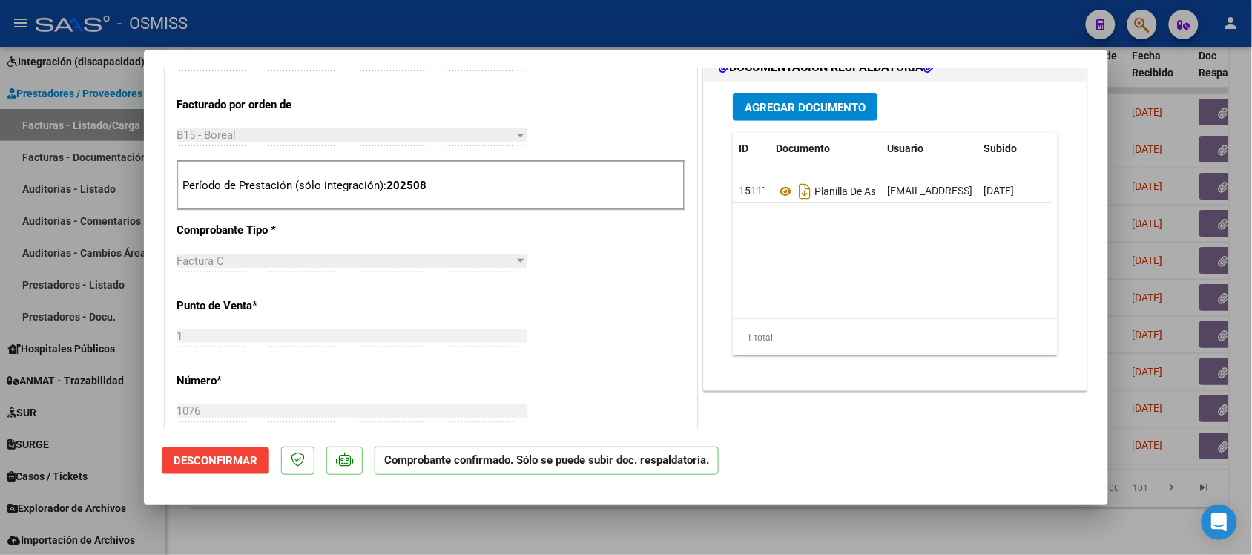
scroll to position [464, 0]
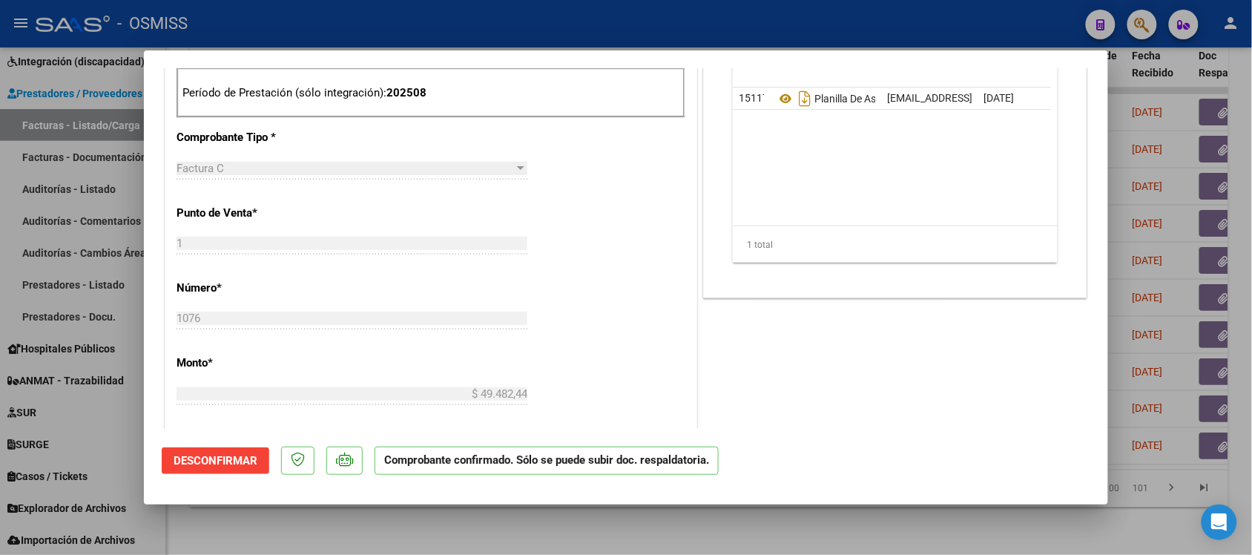
click at [873, 524] on div at bounding box center [626, 277] width 1252 height 555
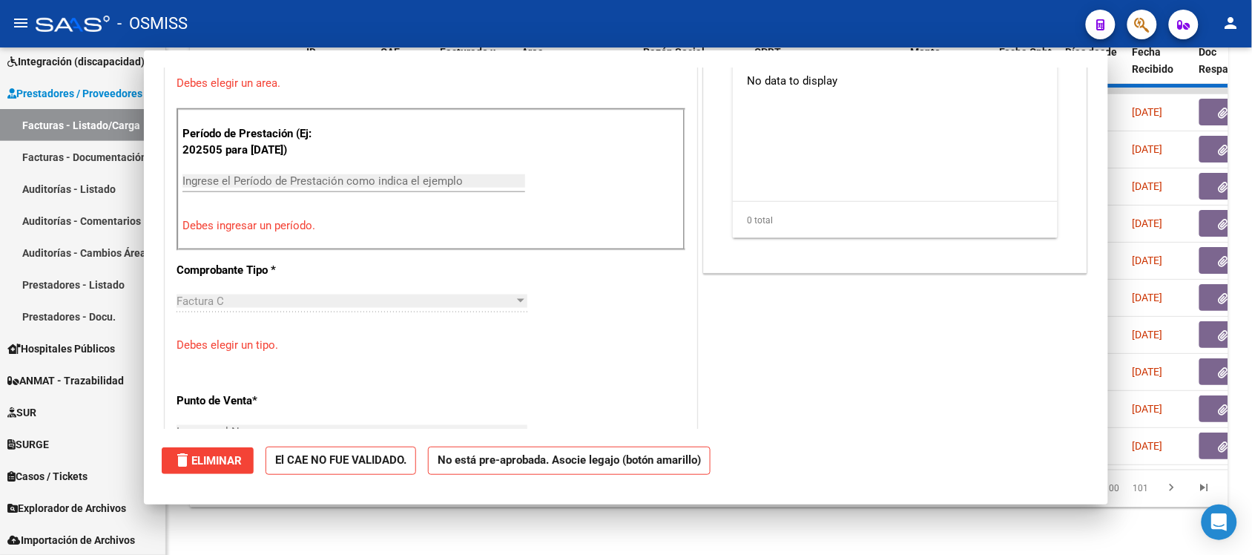
scroll to position [0, 0]
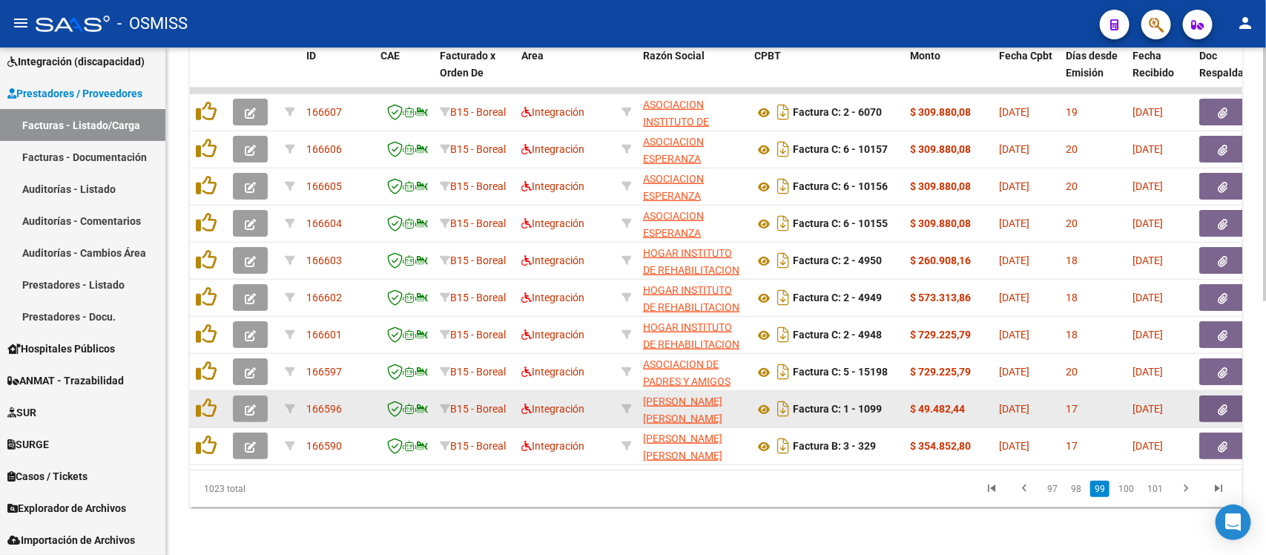
click at [254, 404] on icon "button" at bounding box center [250, 409] width 11 height 11
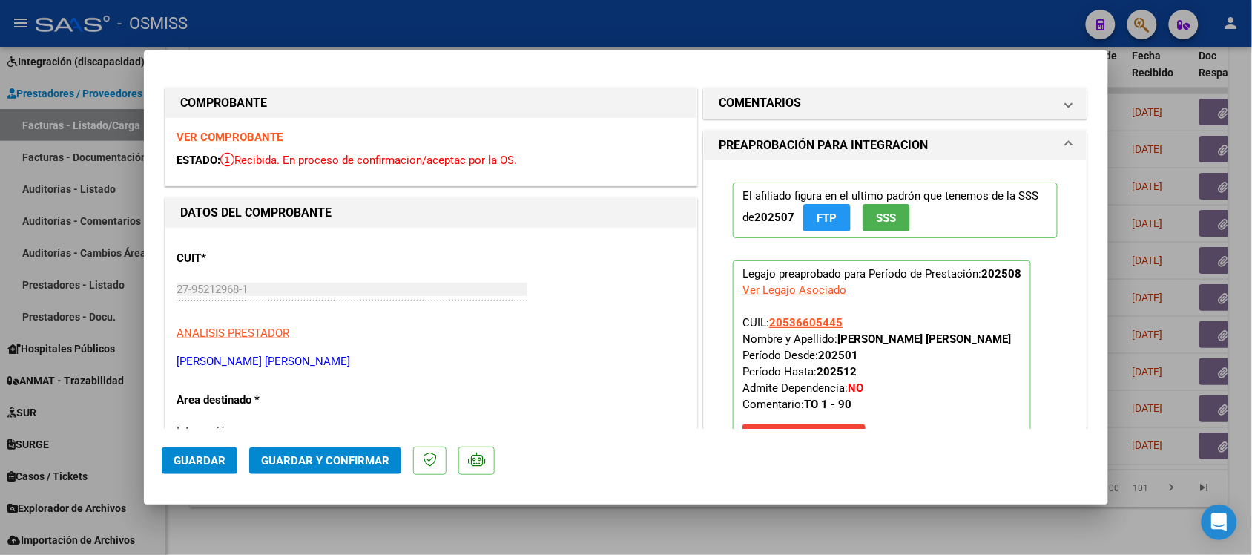
click at [257, 128] on div "VER COMPROBANTE ESTADO: Recibida. En proceso de confirmacion/aceptac por la OS." at bounding box center [430, 152] width 531 height 68
click at [257, 134] on strong "VER COMPROBANTE" at bounding box center [230, 137] width 106 height 13
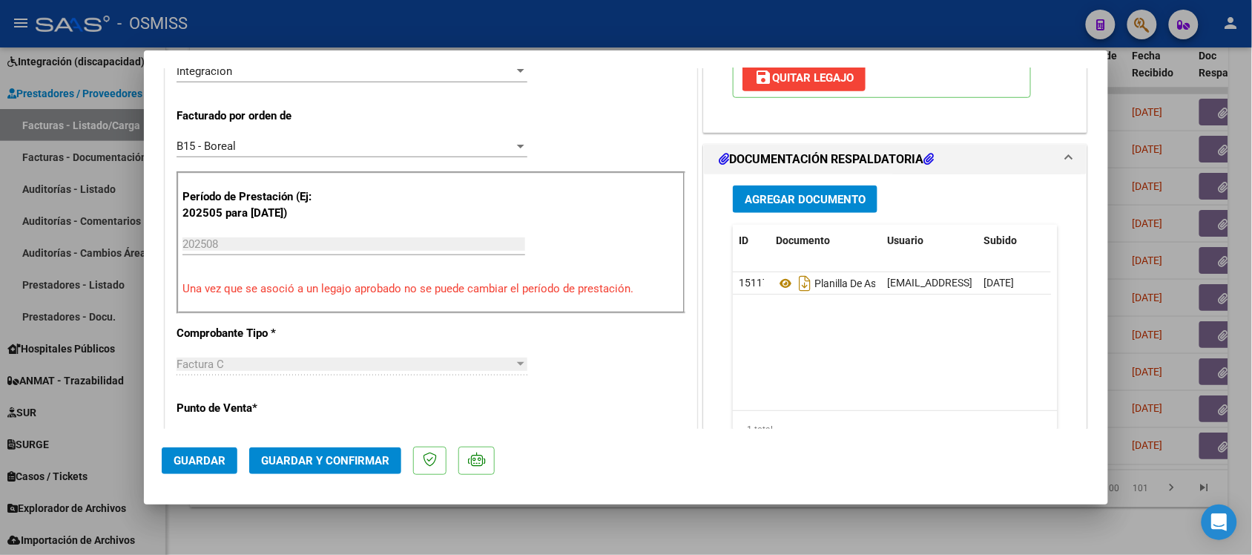
scroll to position [371, 0]
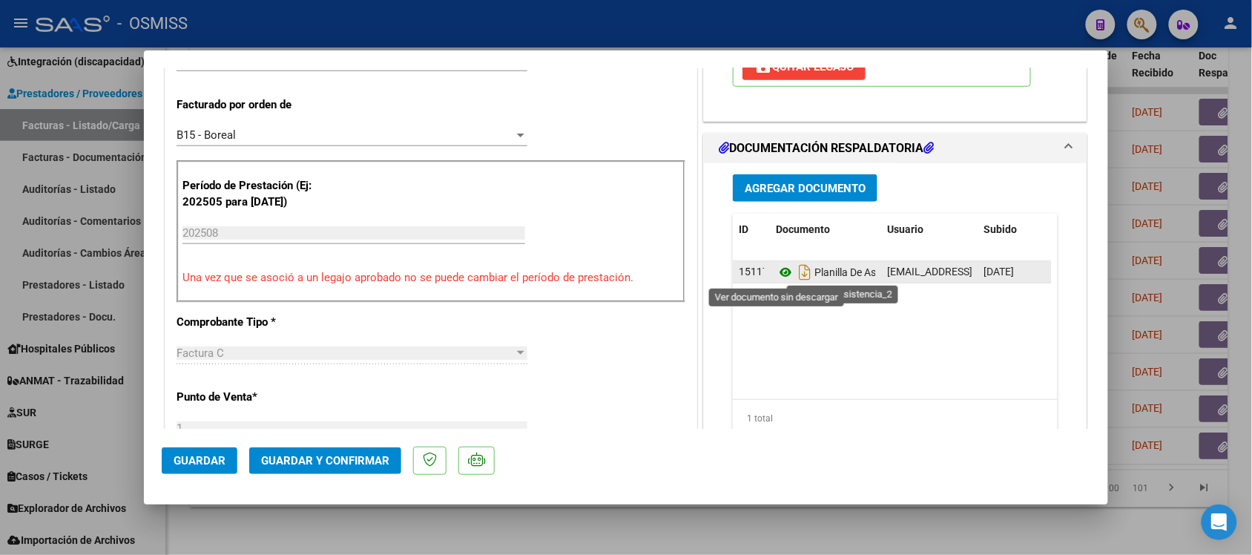
click at [776, 271] on icon at bounding box center [785, 272] width 19 height 18
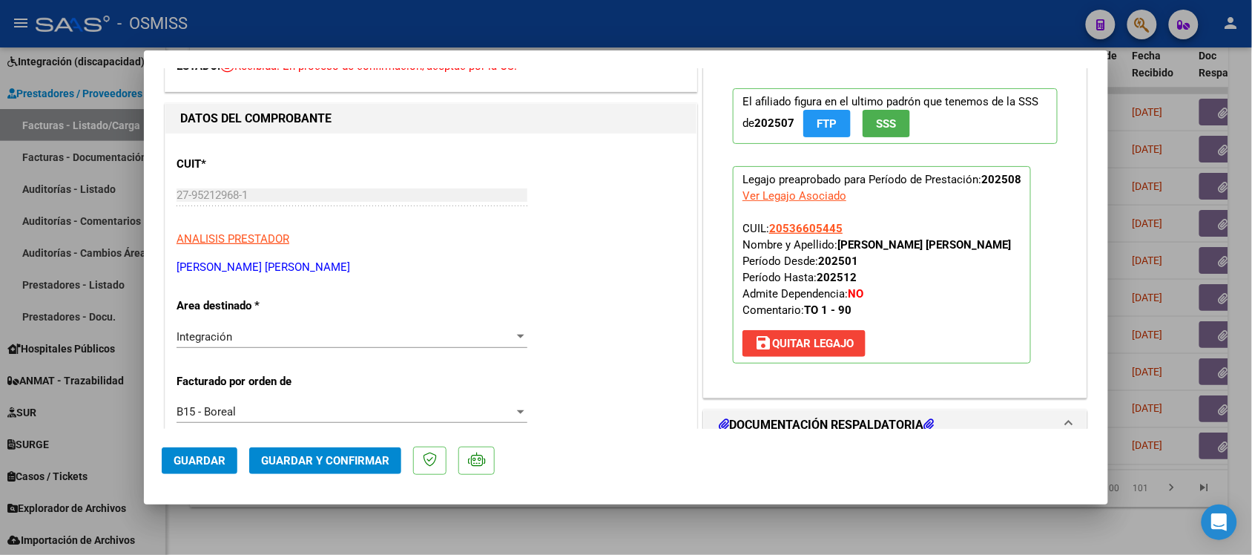
scroll to position [0, 0]
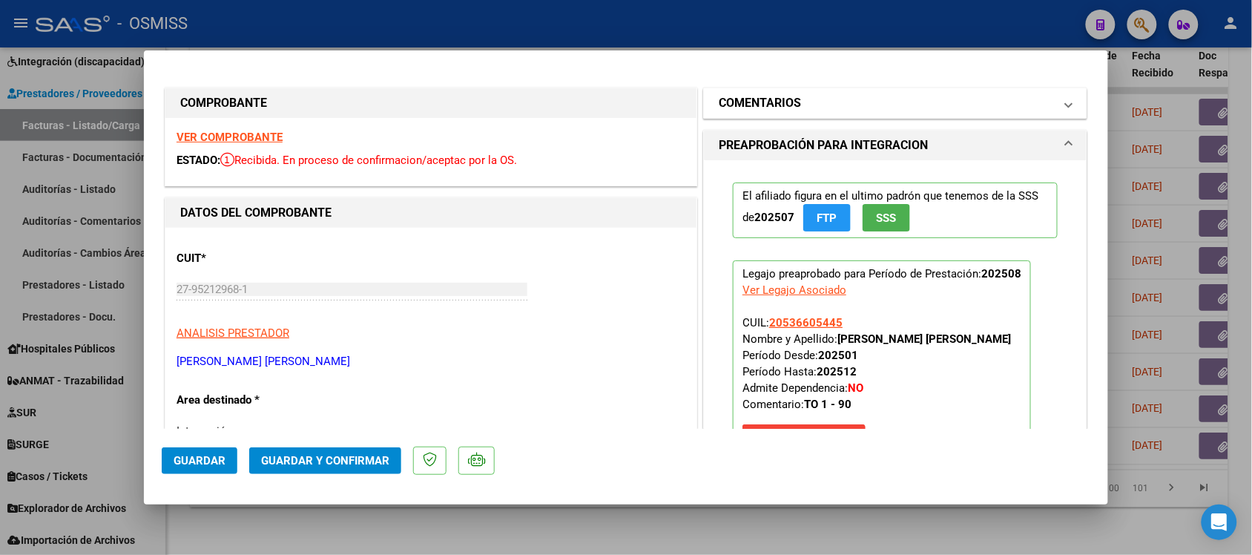
click at [743, 104] on h1 "COMENTARIOS" at bounding box center [760, 103] width 82 height 18
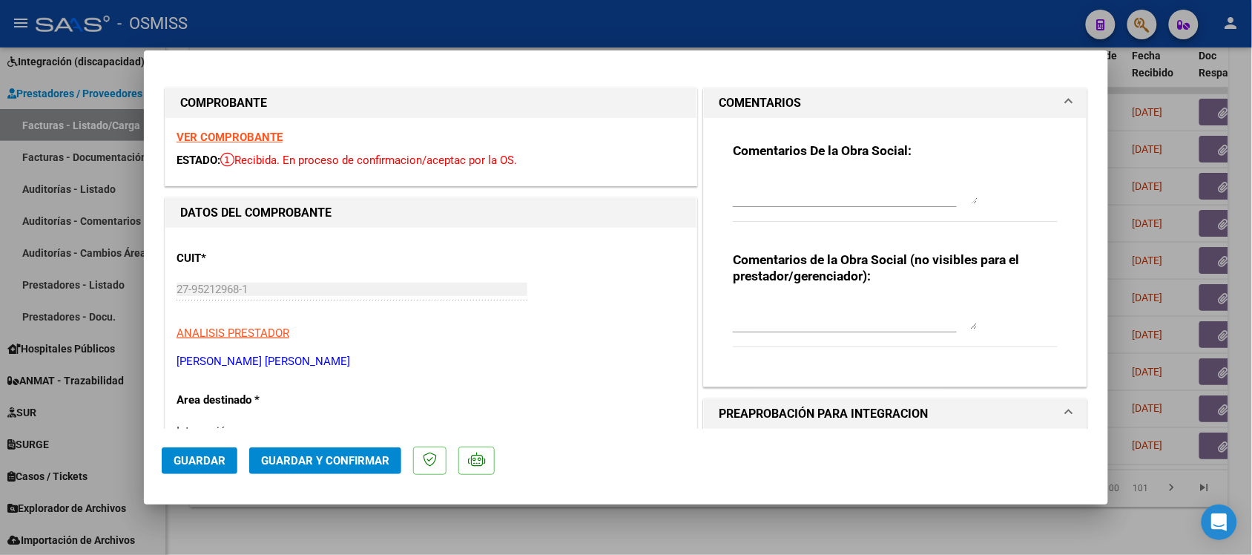
click at [743, 104] on h1 "COMENTARIOS" at bounding box center [760, 103] width 82 height 18
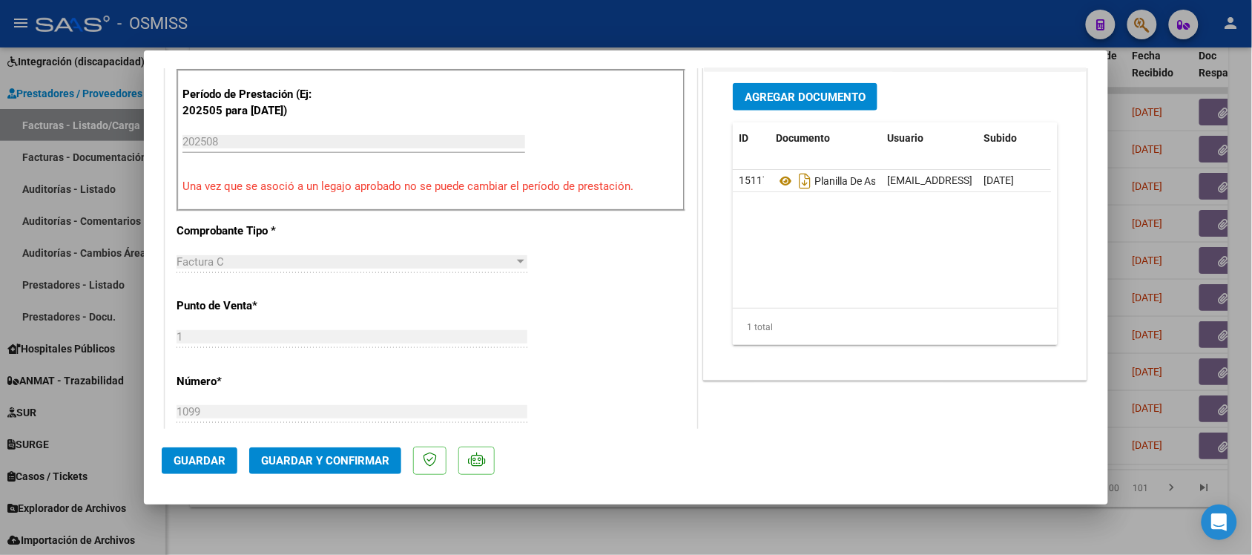
scroll to position [464, 0]
click at [920, 532] on div at bounding box center [626, 277] width 1252 height 555
type input "$ 0,00"
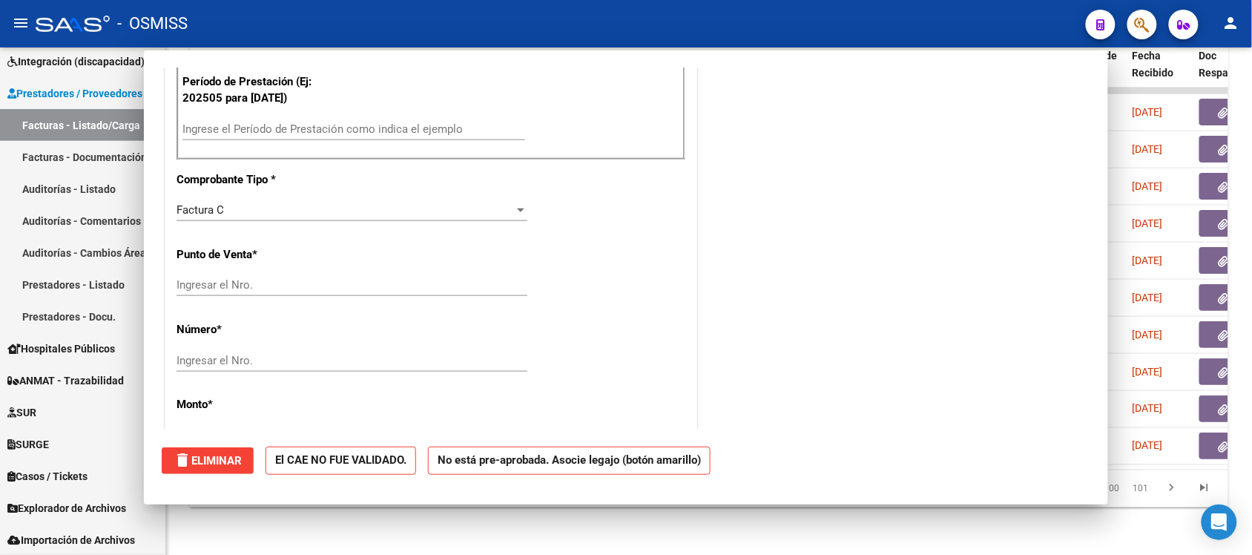
scroll to position [453, 0]
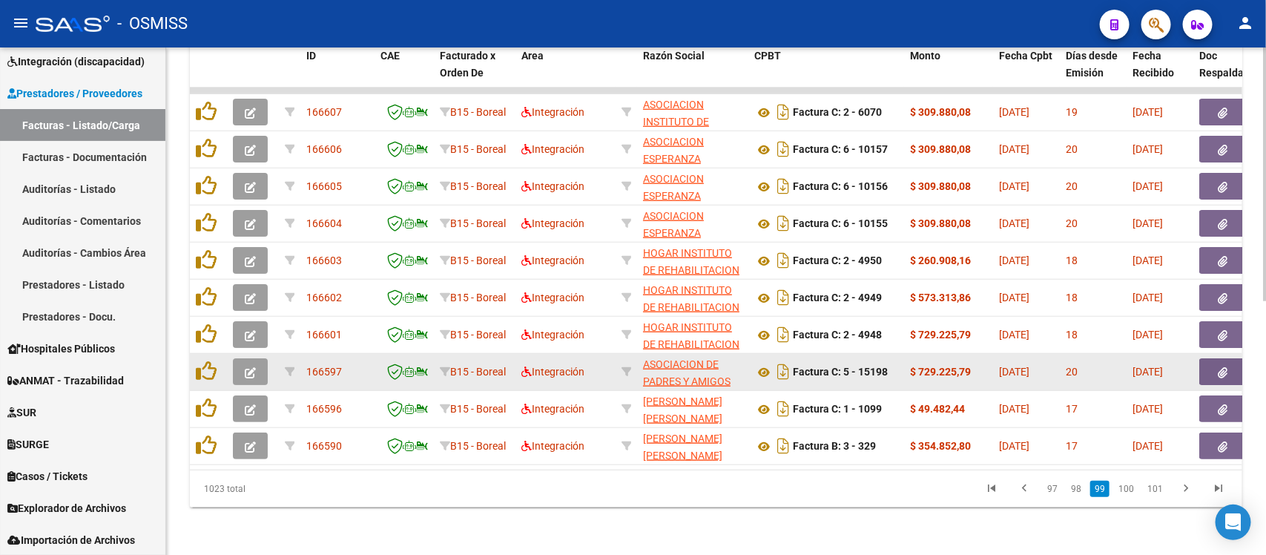
click at [249, 367] on icon "button" at bounding box center [250, 372] width 11 height 11
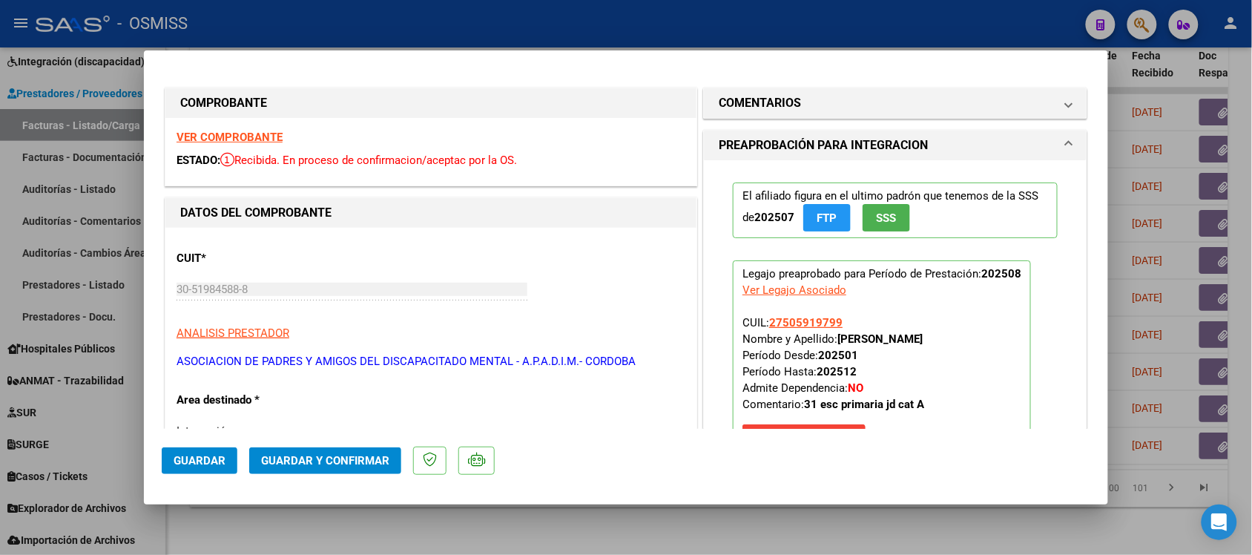
click at [245, 131] on strong "VER COMPROBANTE" at bounding box center [230, 137] width 106 height 13
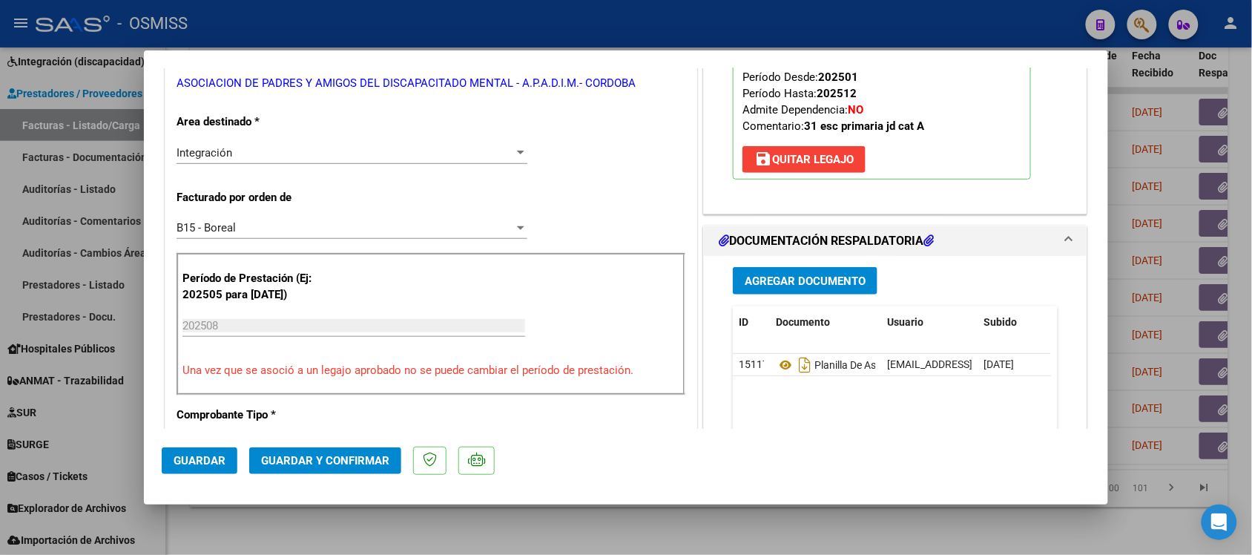
scroll to position [371, 0]
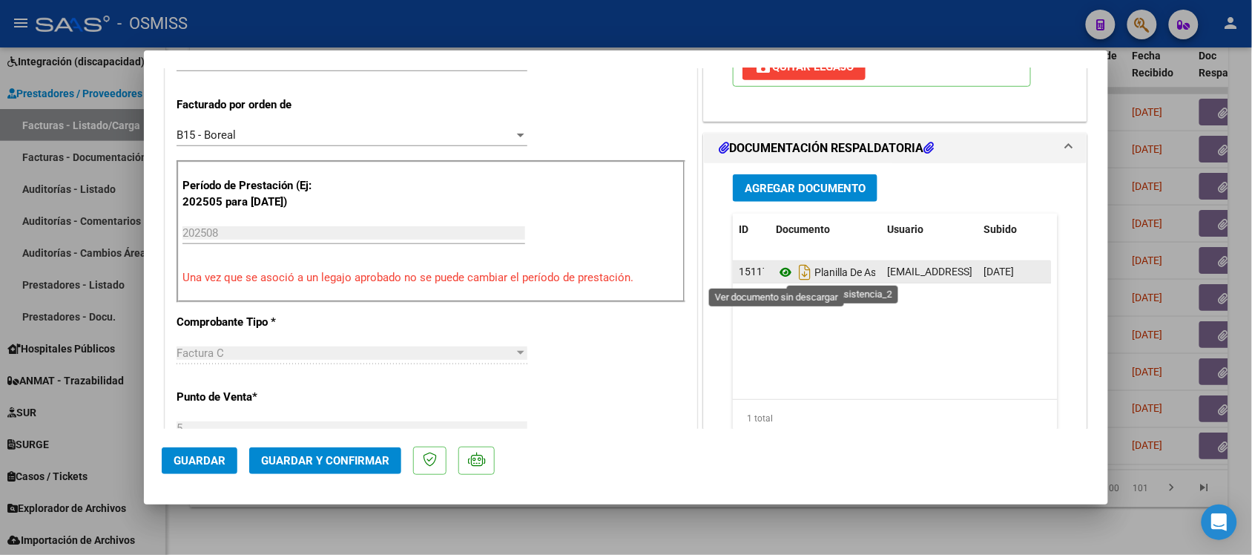
click at [778, 275] on icon at bounding box center [785, 272] width 19 height 18
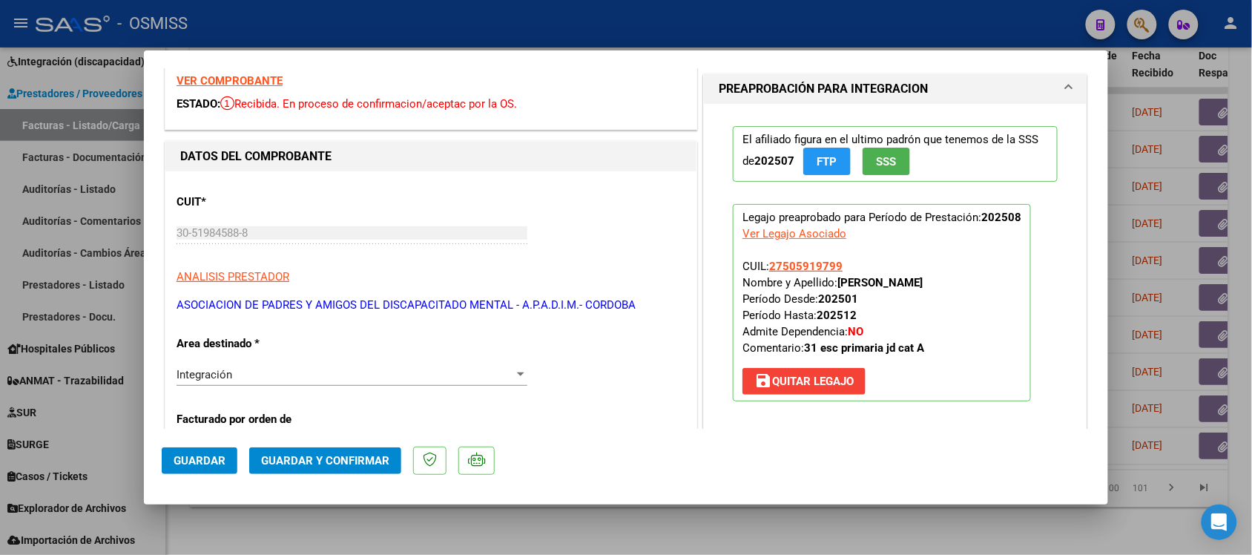
scroll to position [0, 0]
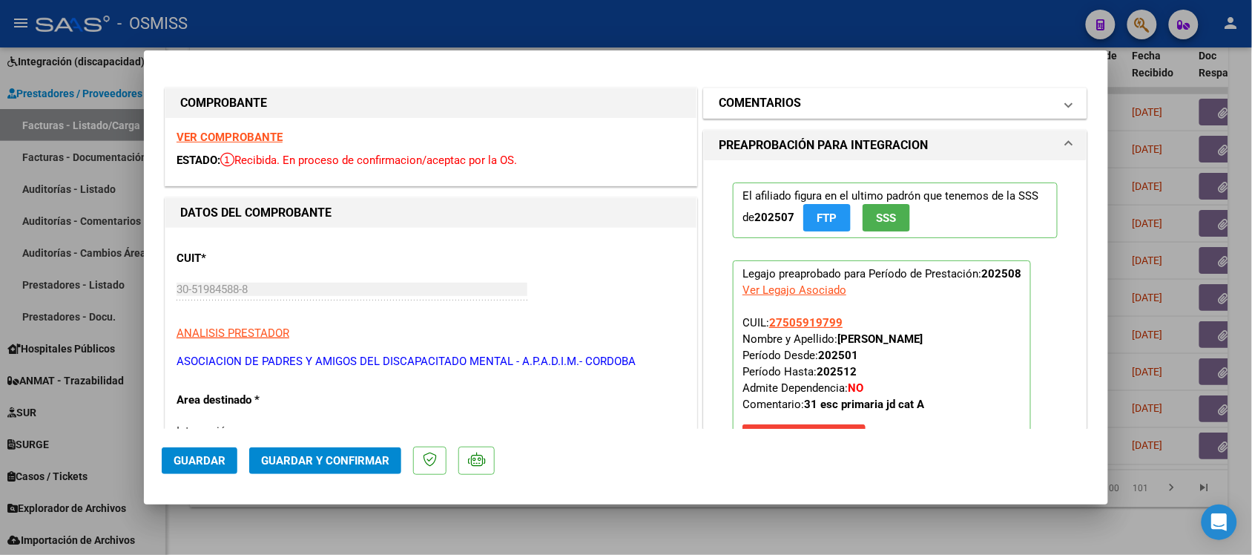
click at [720, 99] on h1 "COMENTARIOS" at bounding box center [760, 103] width 82 height 18
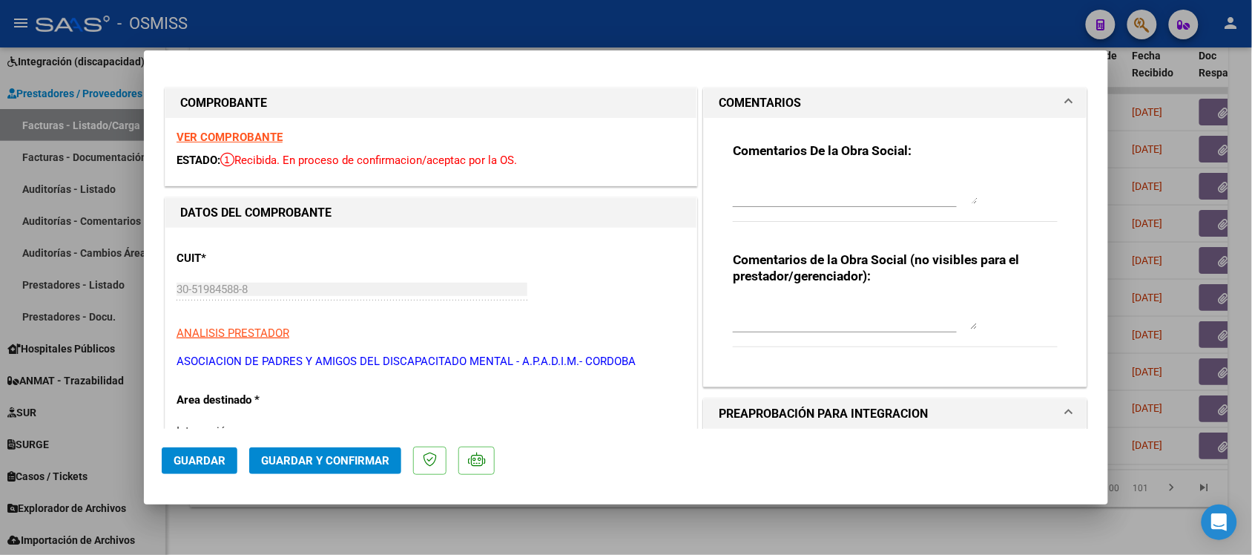
click at [719, 99] on h1 "COMENTARIOS" at bounding box center [760, 103] width 82 height 18
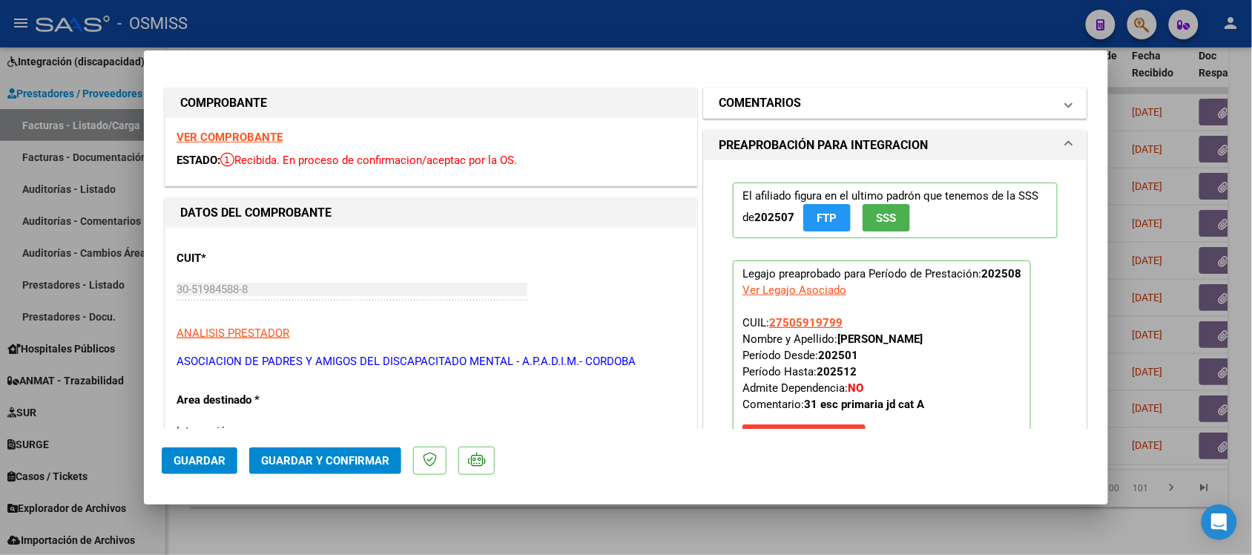
click at [798, 96] on mat-panel-title "COMENTARIOS" at bounding box center [886, 103] width 335 height 18
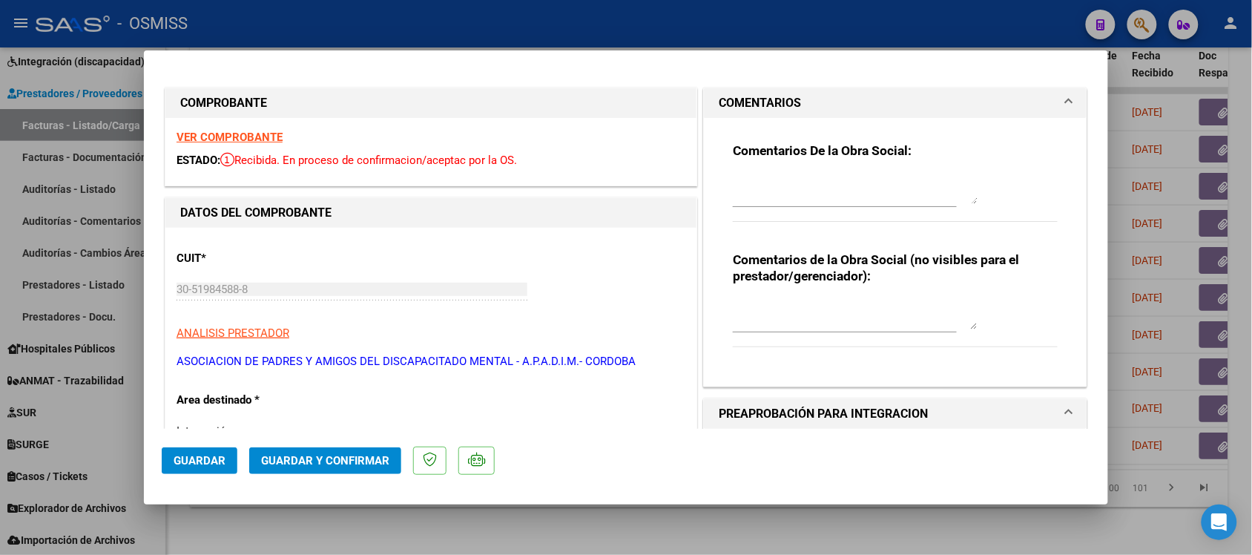
click at [798, 96] on mat-panel-title "COMENTARIOS" at bounding box center [886, 103] width 335 height 18
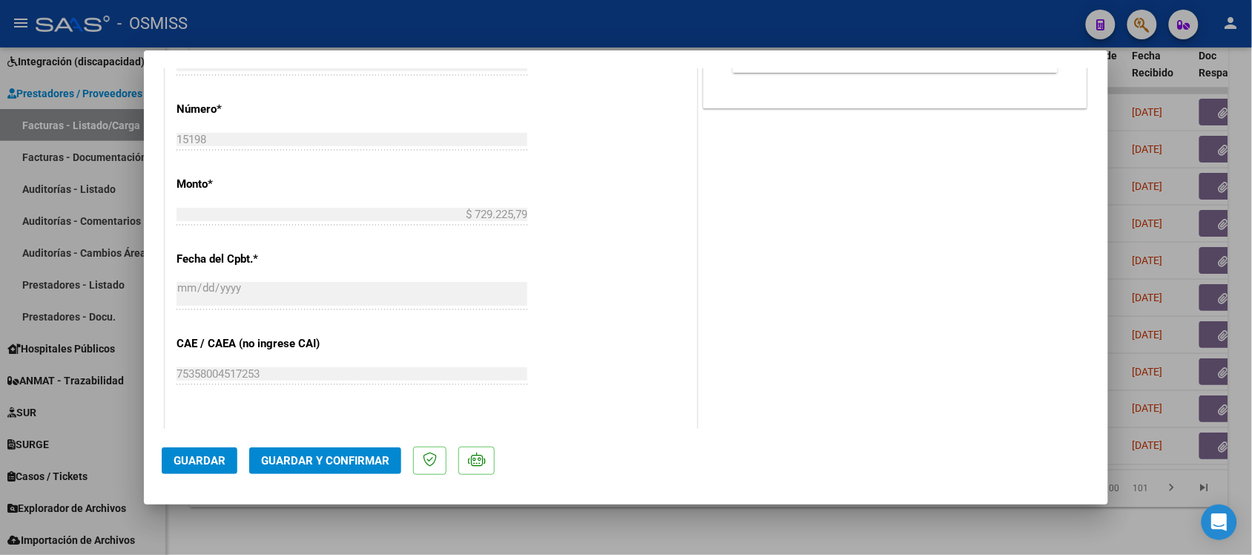
scroll to position [742, 0]
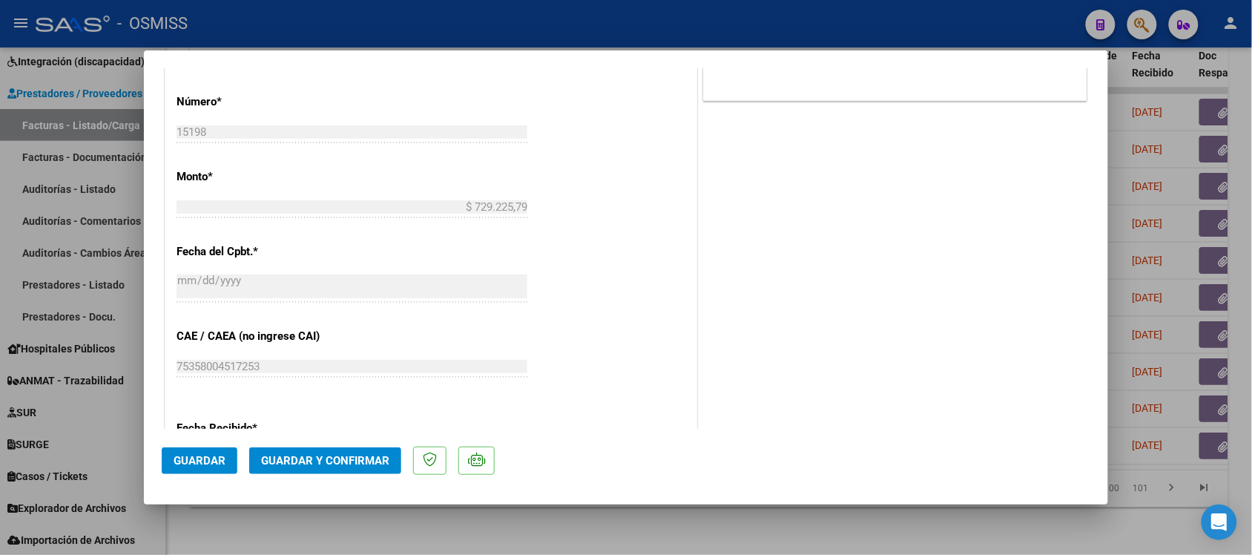
click at [375, 465] on span "Guardar y Confirmar" at bounding box center [325, 460] width 128 height 13
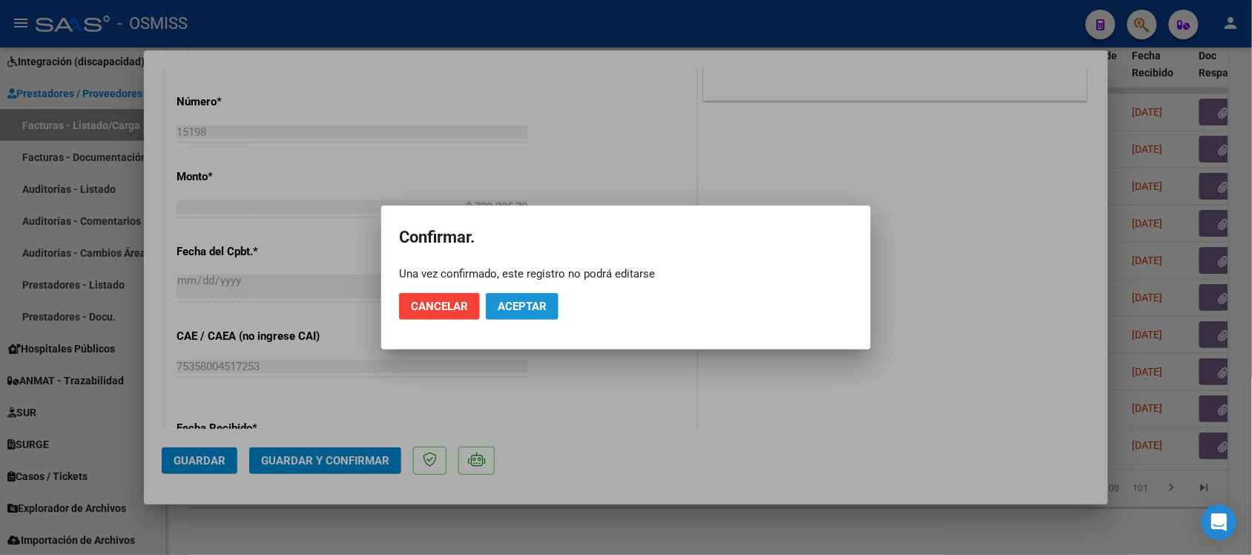
click at [528, 312] on span "Aceptar" at bounding box center [522, 306] width 49 height 13
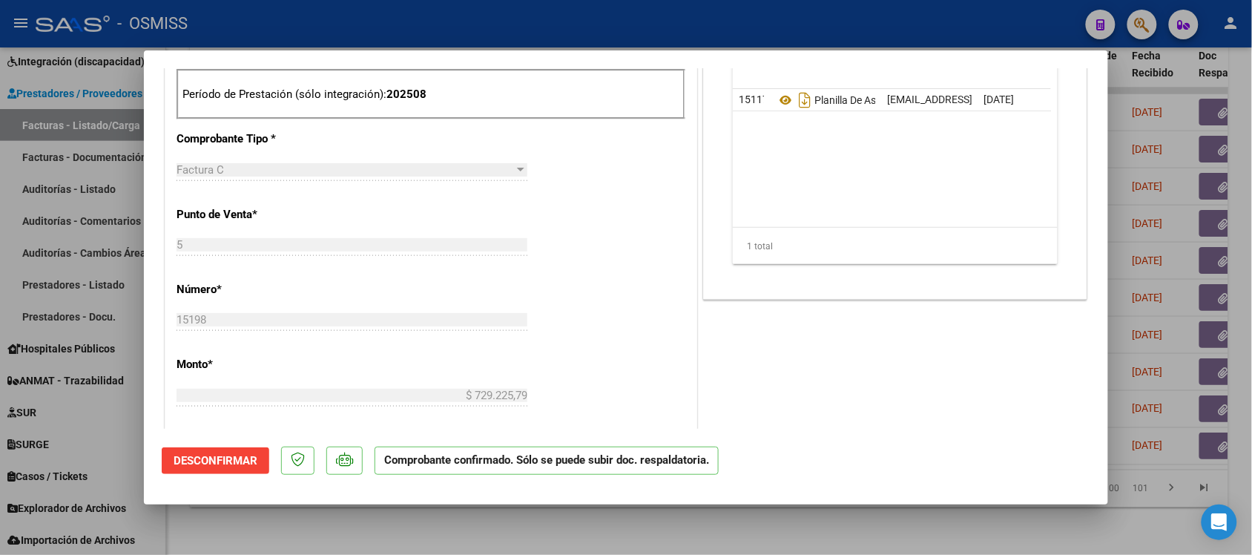
scroll to position [464, 0]
click at [821, 530] on div at bounding box center [626, 277] width 1252 height 555
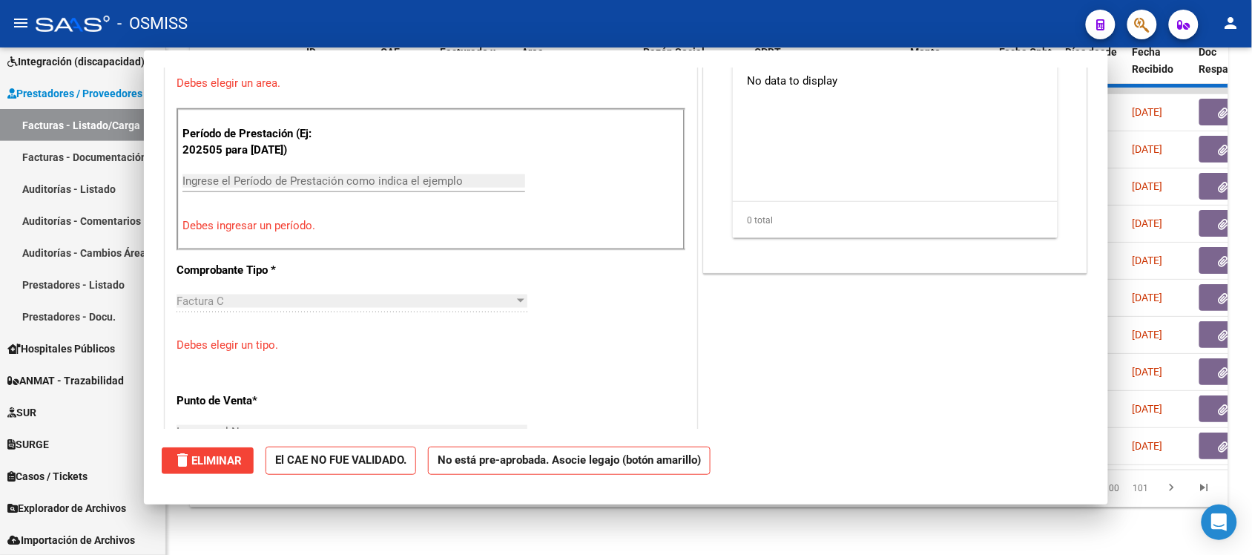
scroll to position [0, 0]
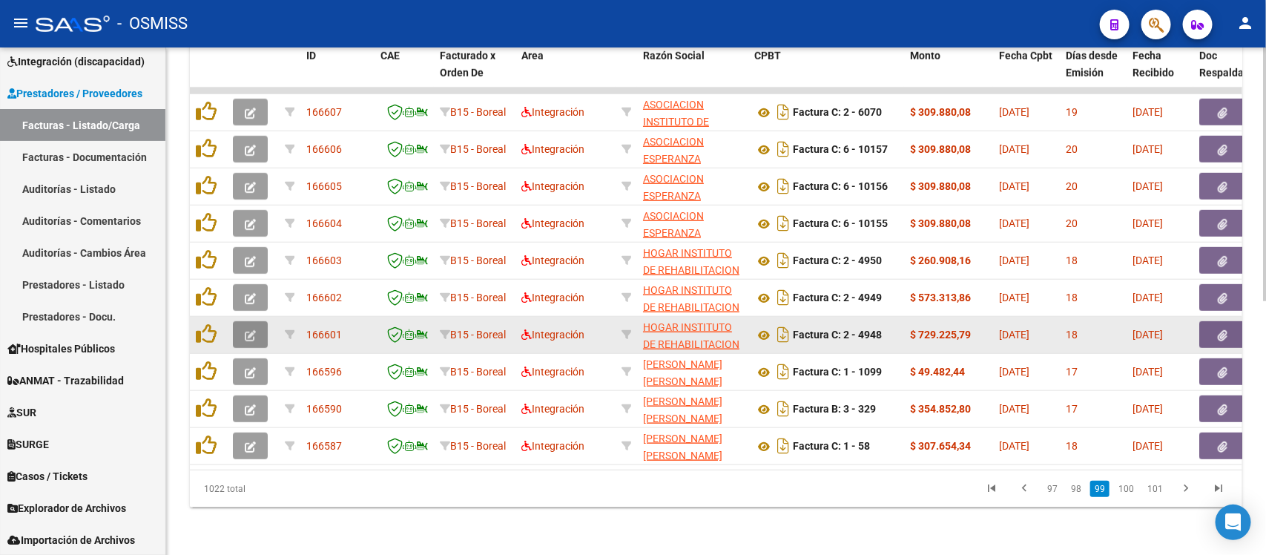
click at [260, 321] on button "button" at bounding box center [250, 334] width 35 height 27
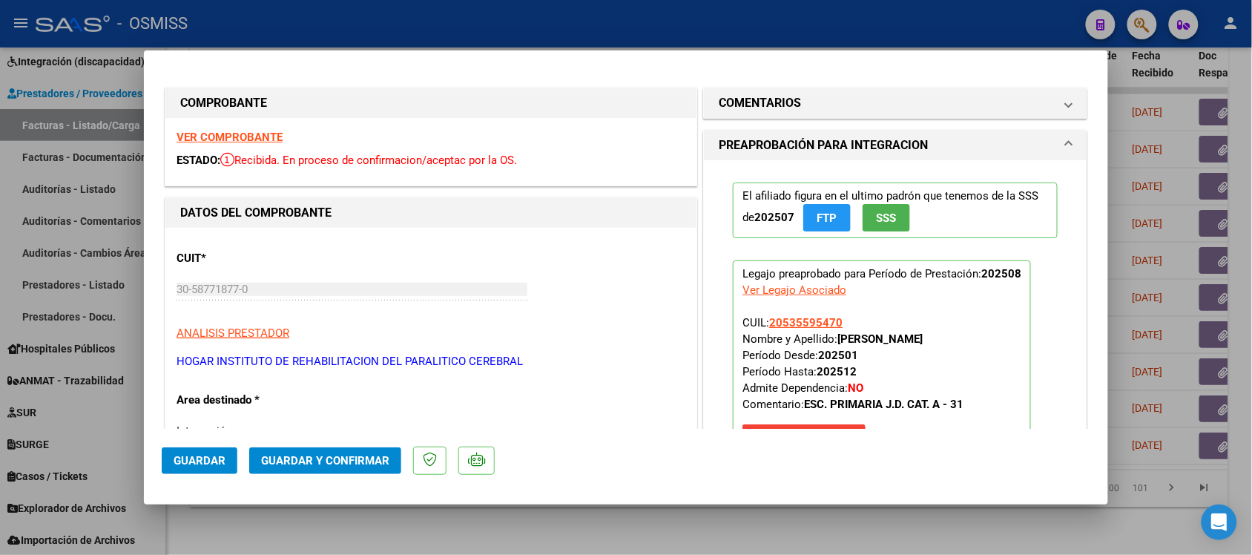
click at [243, 134] on strong "VER COMPROBANTE" at bounding box center [230, 137] width 106 height 13
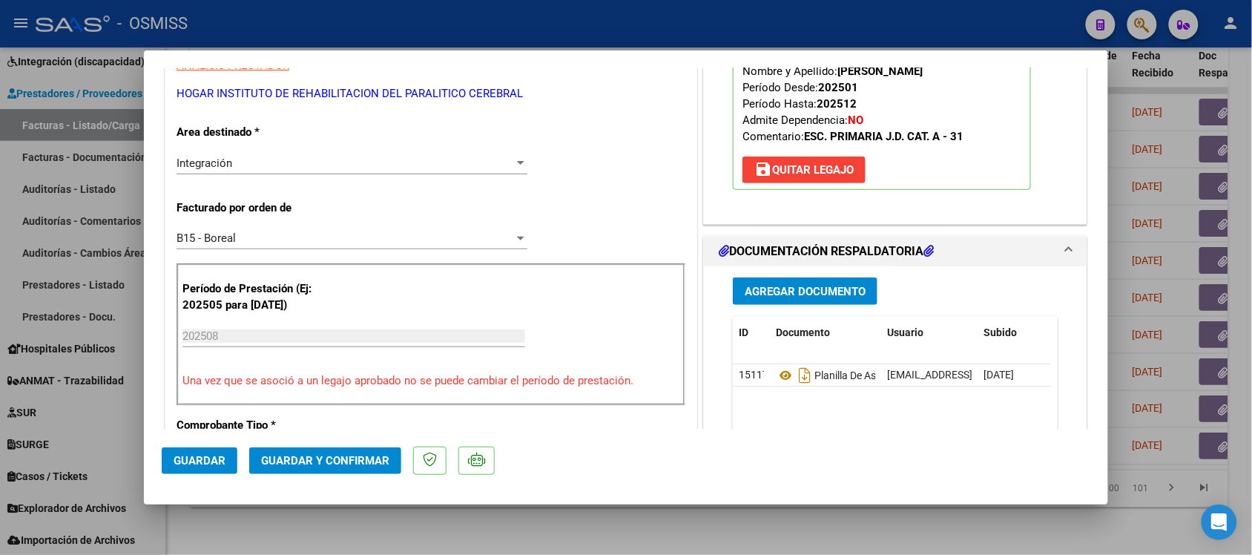
scroll to position [371, 0]
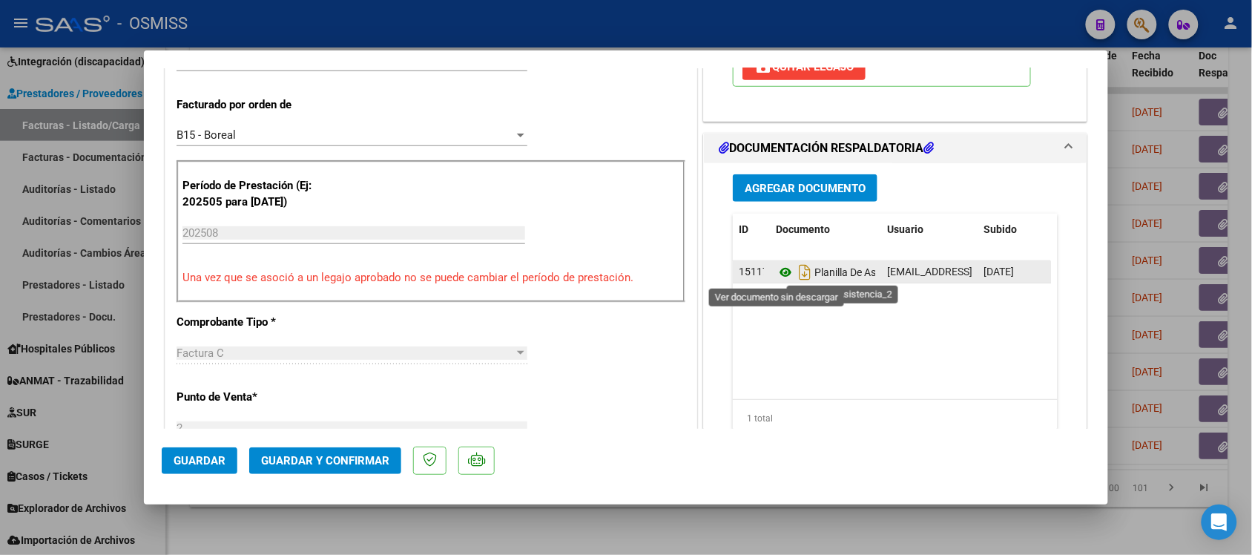
click at [776, 273] on icon at bounding box center [785, 272] width 19 height 18
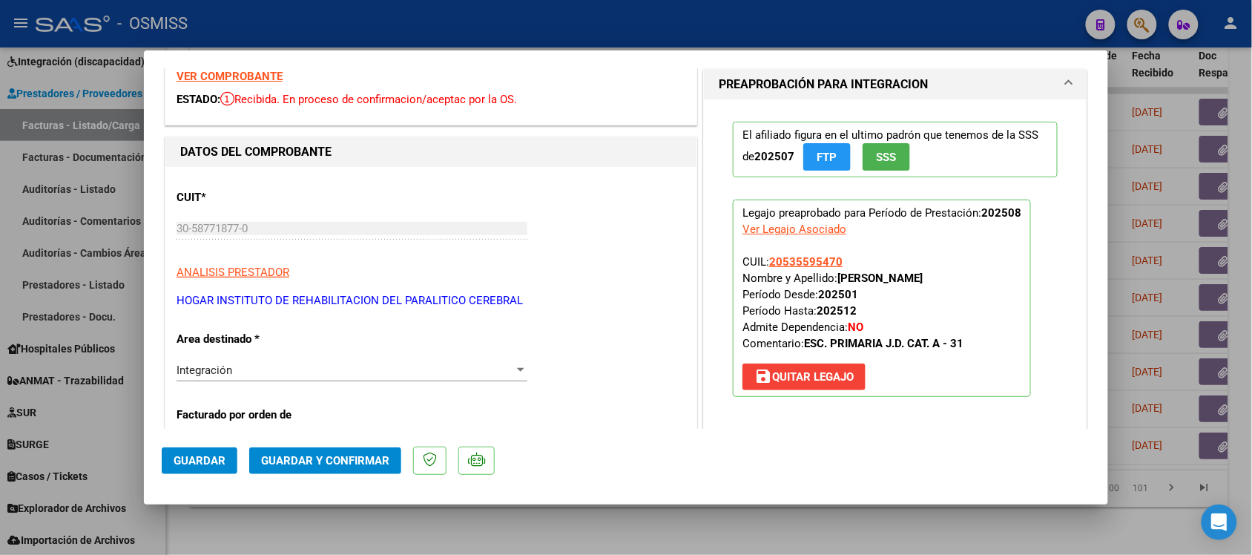
scroll to position [0, 0]
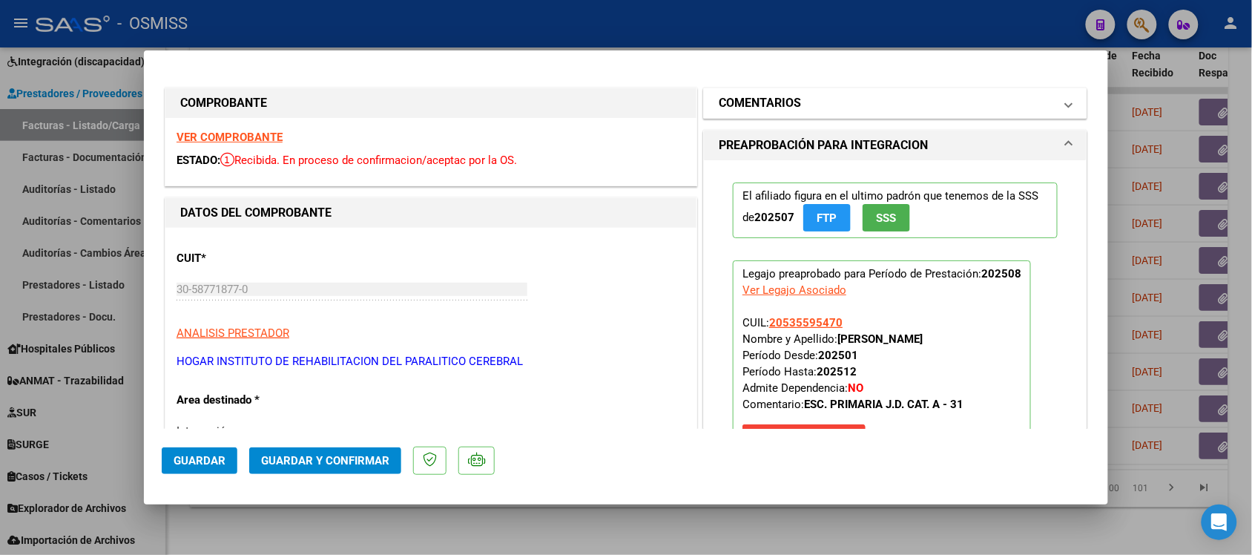
click at [737, 108] on h1 "COMENTARIOS" at bounding box center [760, 103] width 82 height 18
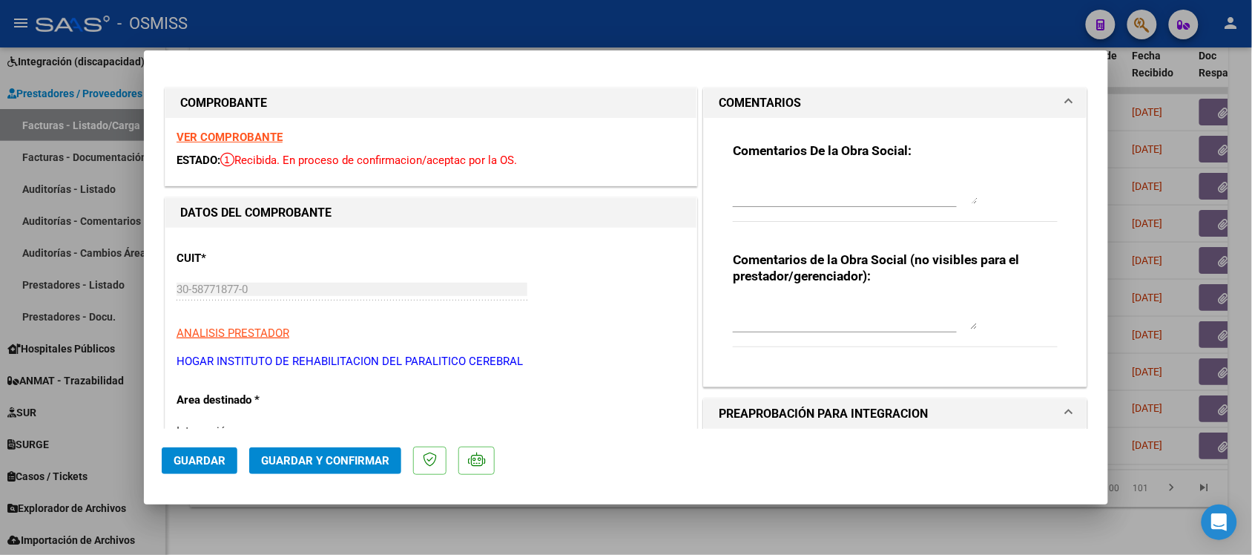
click at [735, 91] on mat-expansion-panel-header "COMENTARIOS" at bounding box center [895, 103] width 383 height 30
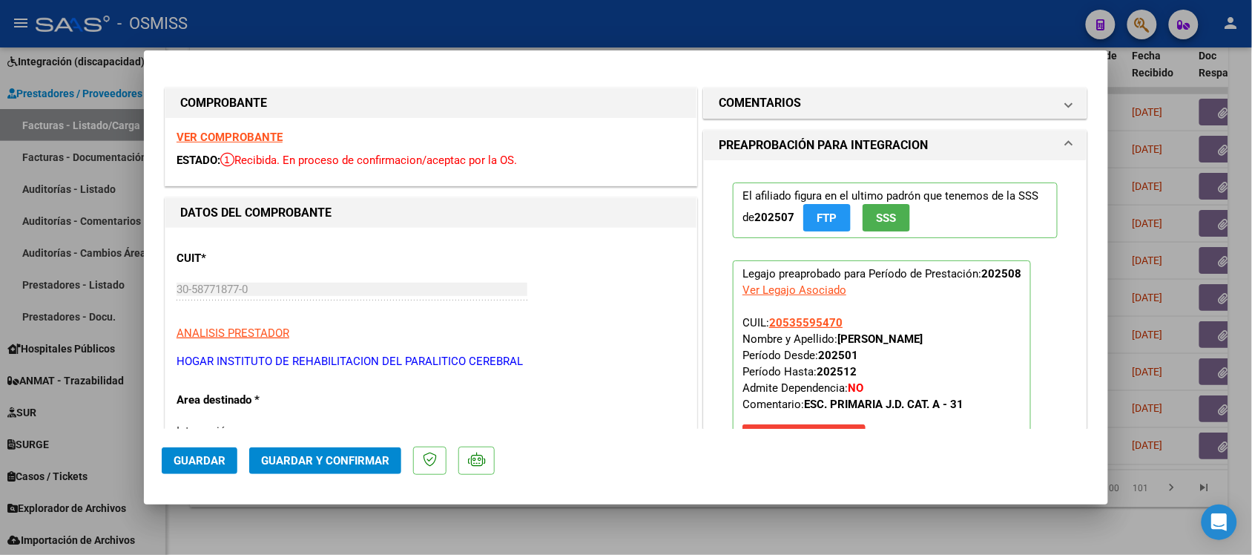
scroll to position [93, 0]
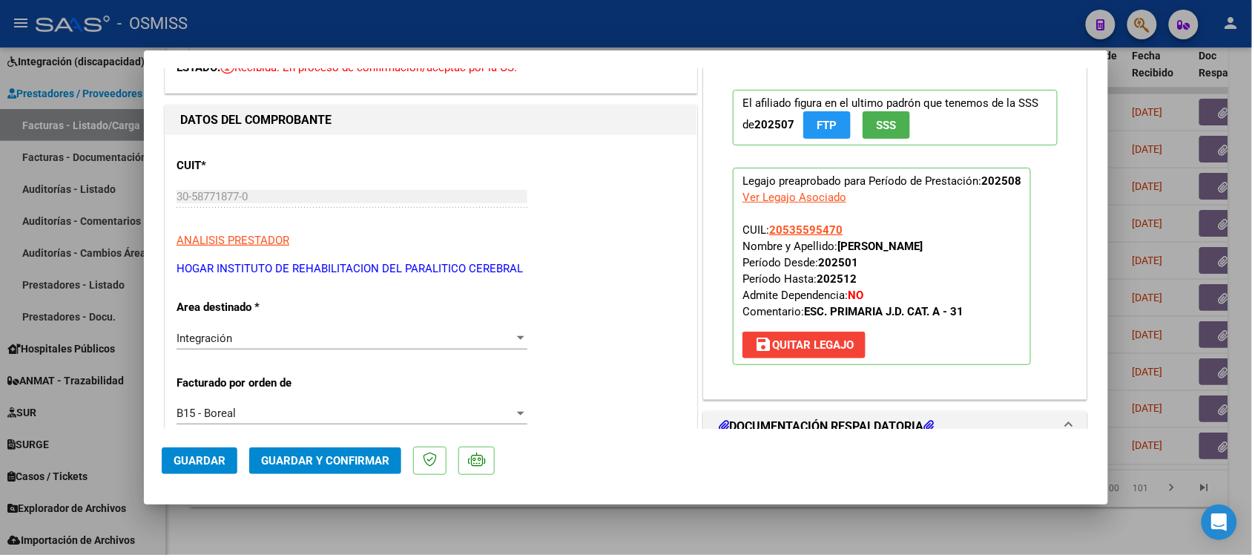
drag, startPoint x: 558, startPoint y: 164, endPoint x: 513, endPoint y: 105, distance: 74.2
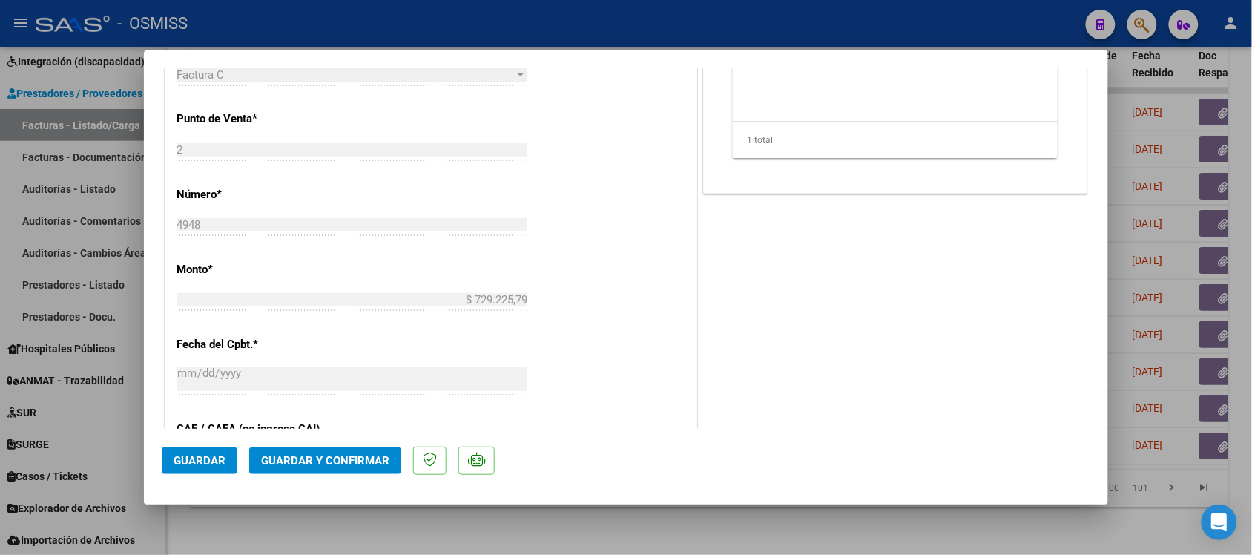
scroll to position [742, 0]
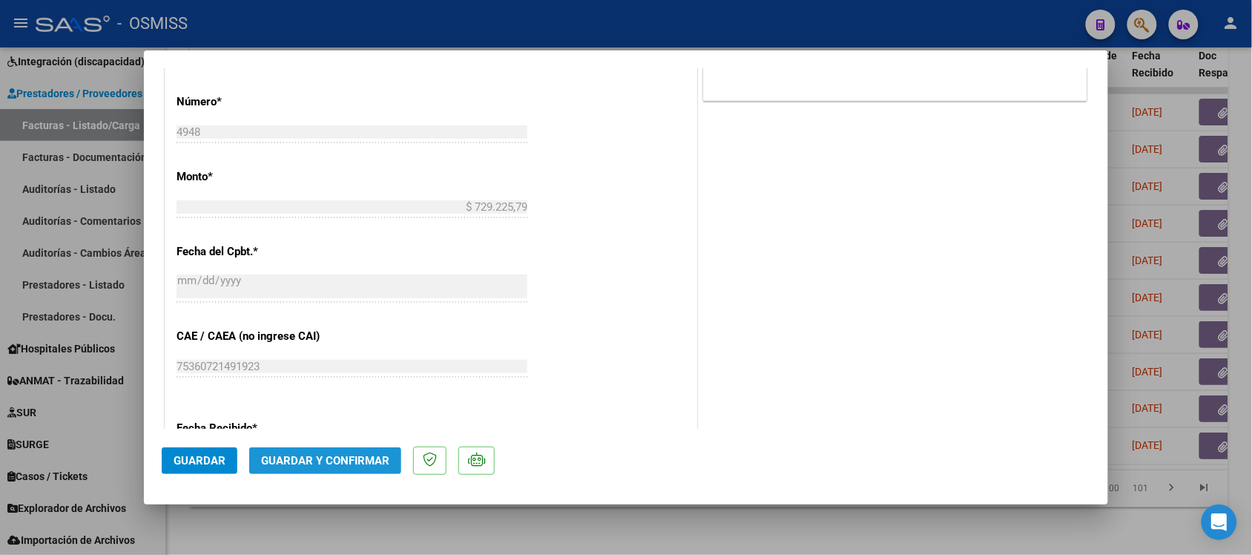
click at [342, 460] on span "Guardar y Confirmar" at bounding box center [325, 460] width 128 height 13
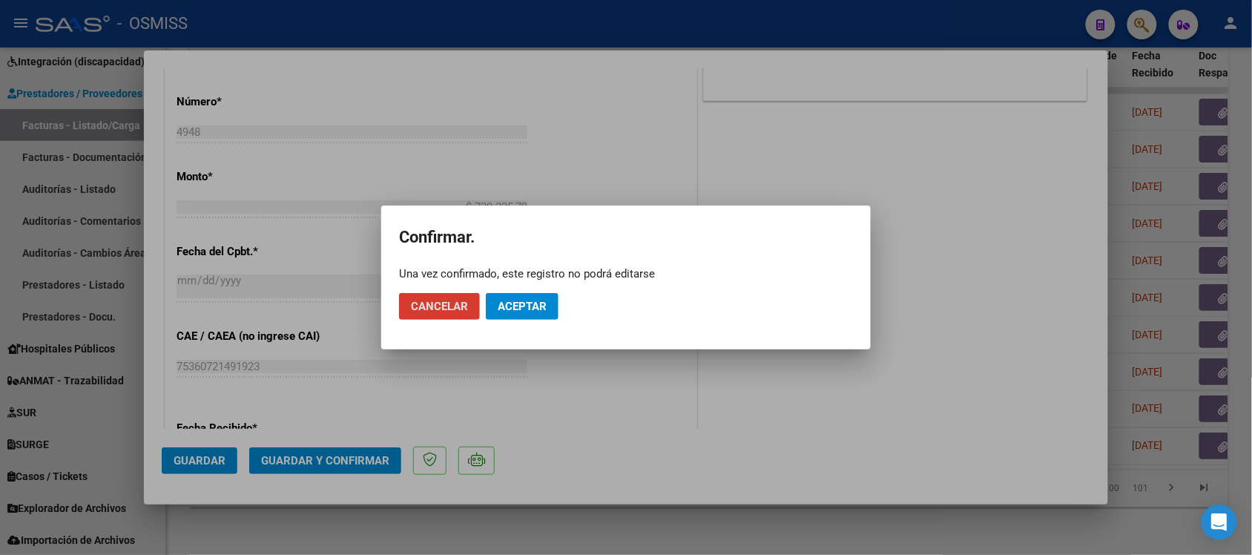
click at [525, 309] on span "Aceptar" at bounding box center [522, 306] width 49 height 13
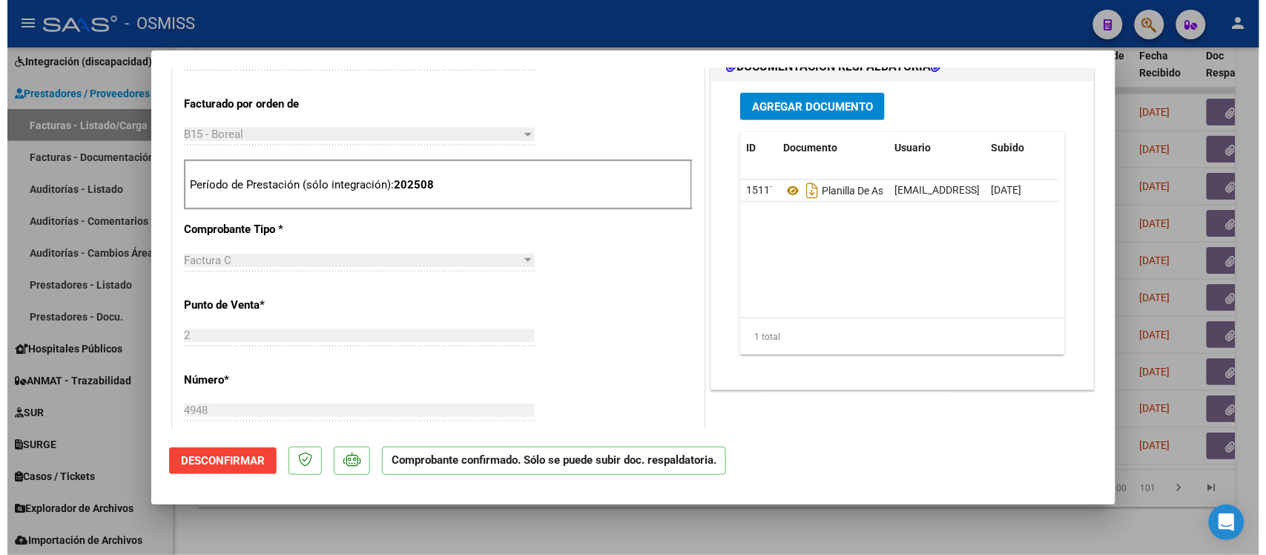
scroll to position [464, 0]
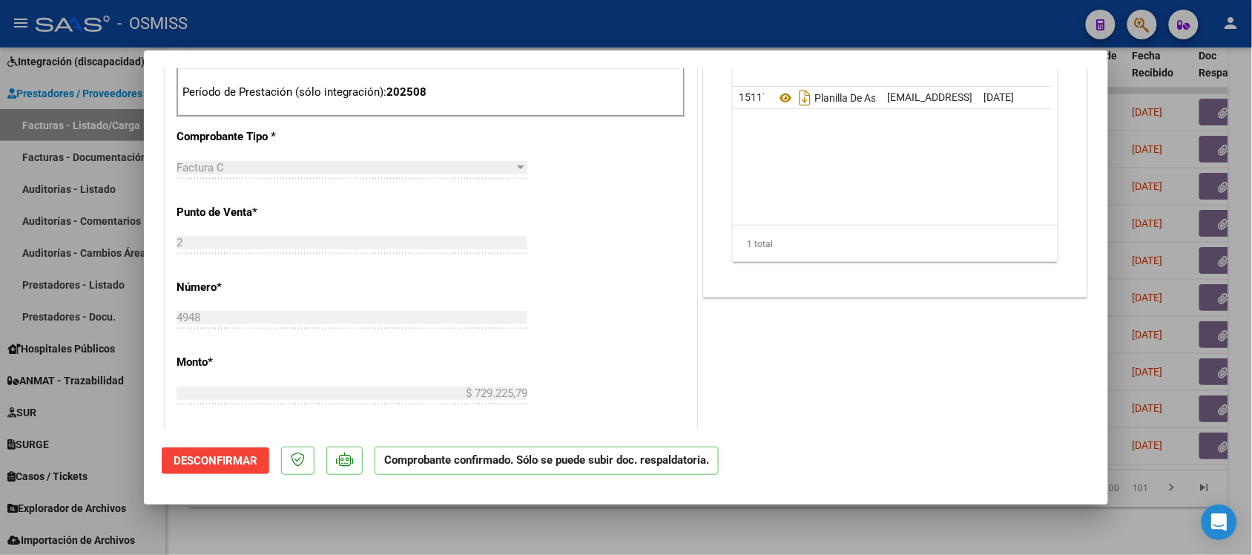
click at [826, 531] on div at bounding box center [626, 277] width 1252 height 555
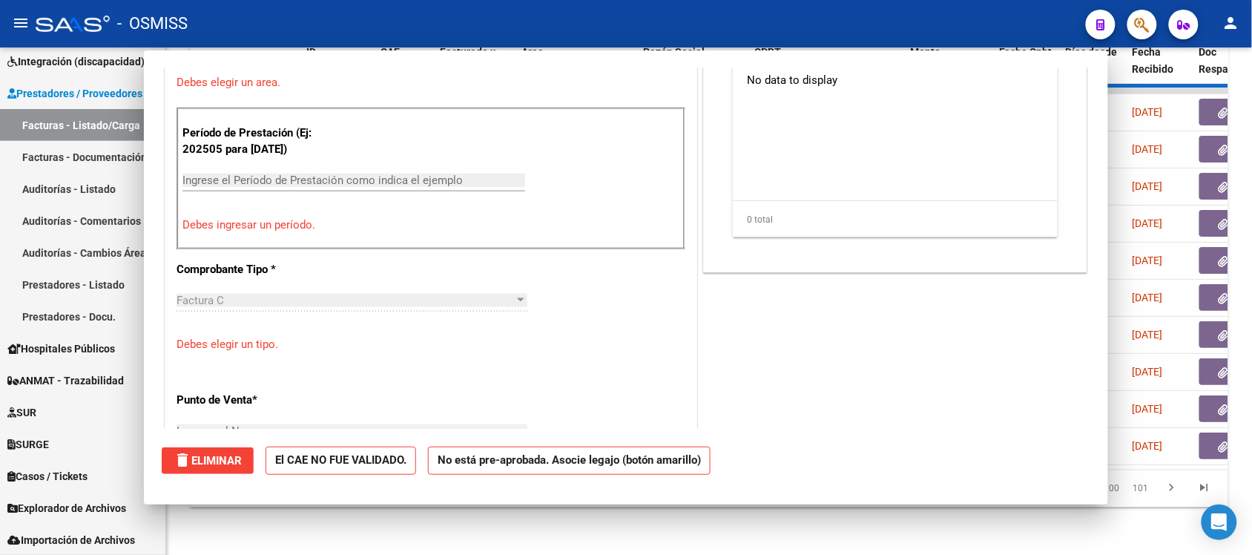
scroll to position [0, 0]
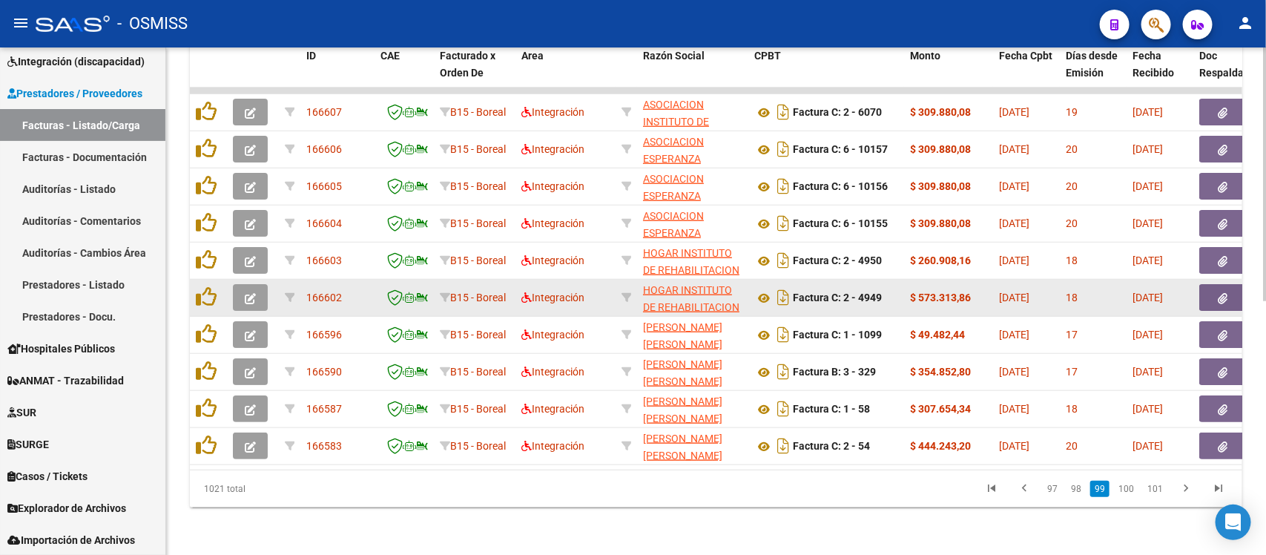
click at [257, 284] on button "button" at bounding box center [250, 297] width 35 height 27
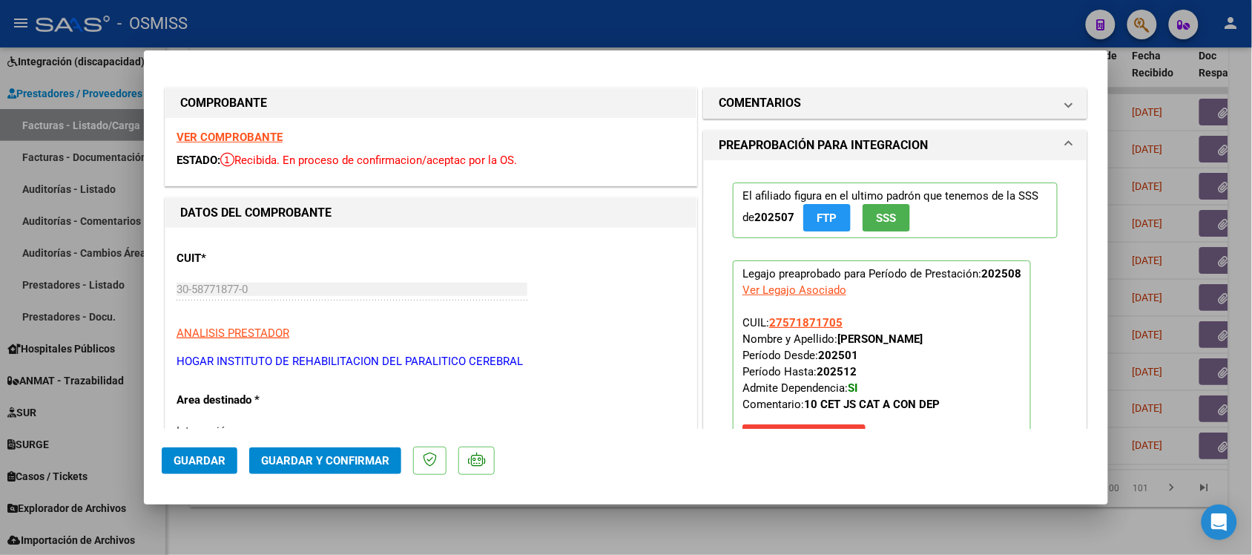
click at [243, 137] on strong "VER COMPROBANTE" at bounding box center [230, 137] width 106 height 13
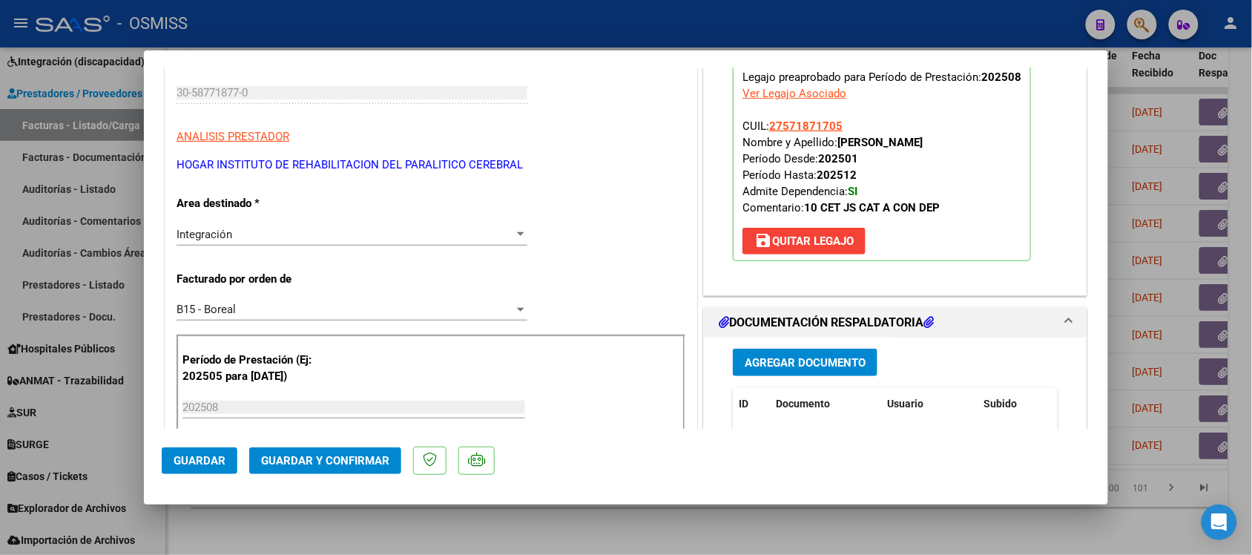
scroll to position [371, 0]
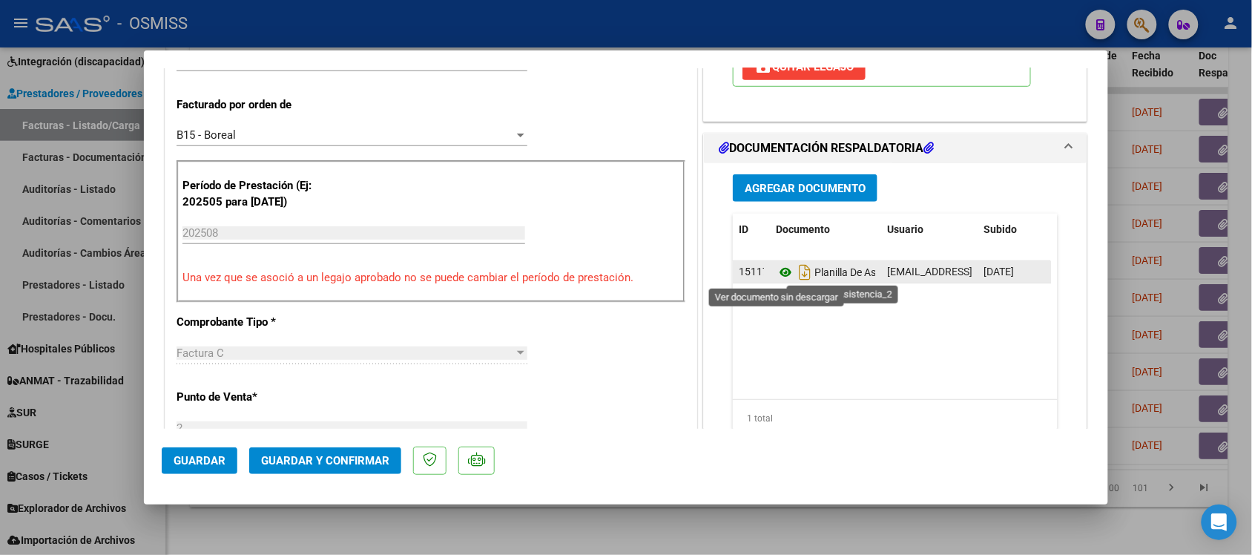
click at [778, 269] on icon at bounding box center [785, 272] width 19 height 18
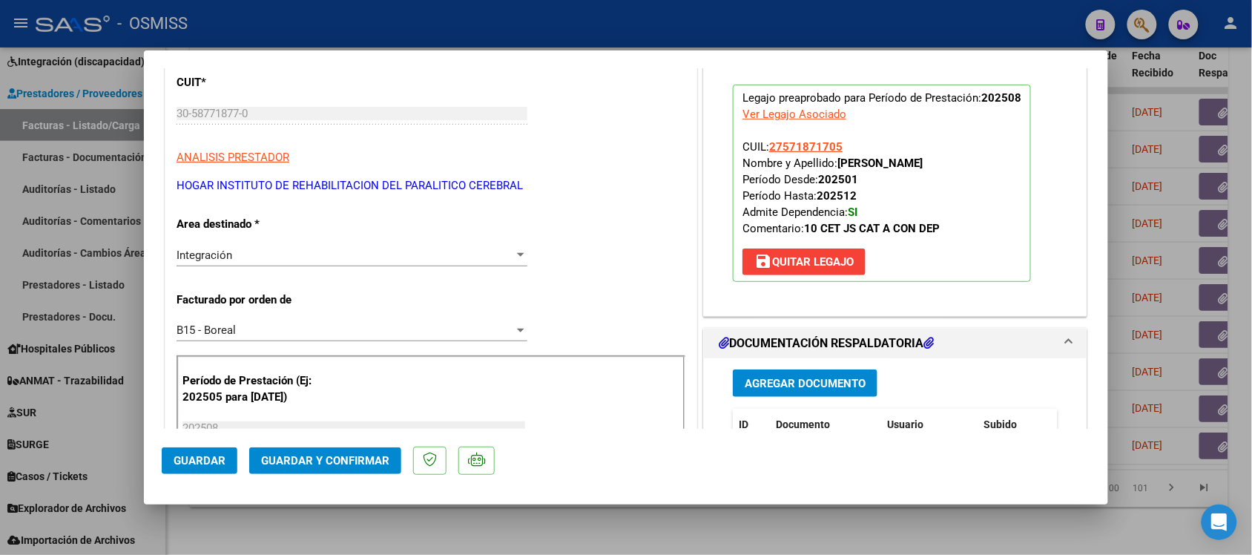
scroll to position [0, 0]
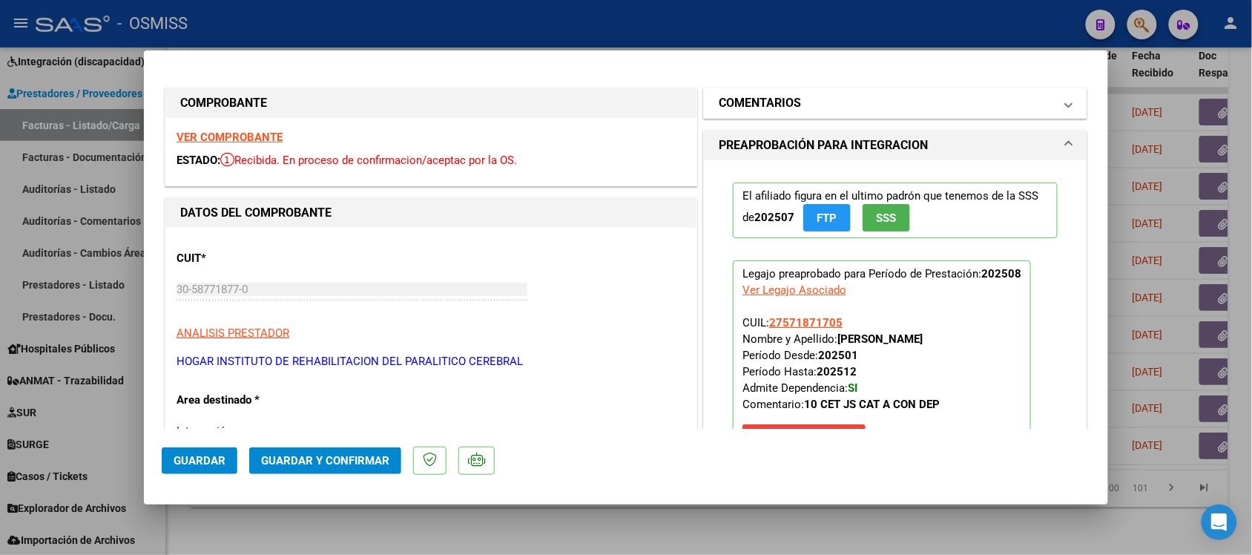
click at [736, 91] on mat-expansion-panel-header "COMENTARIOS" at bounding box center [895, 103] width 383 height 30
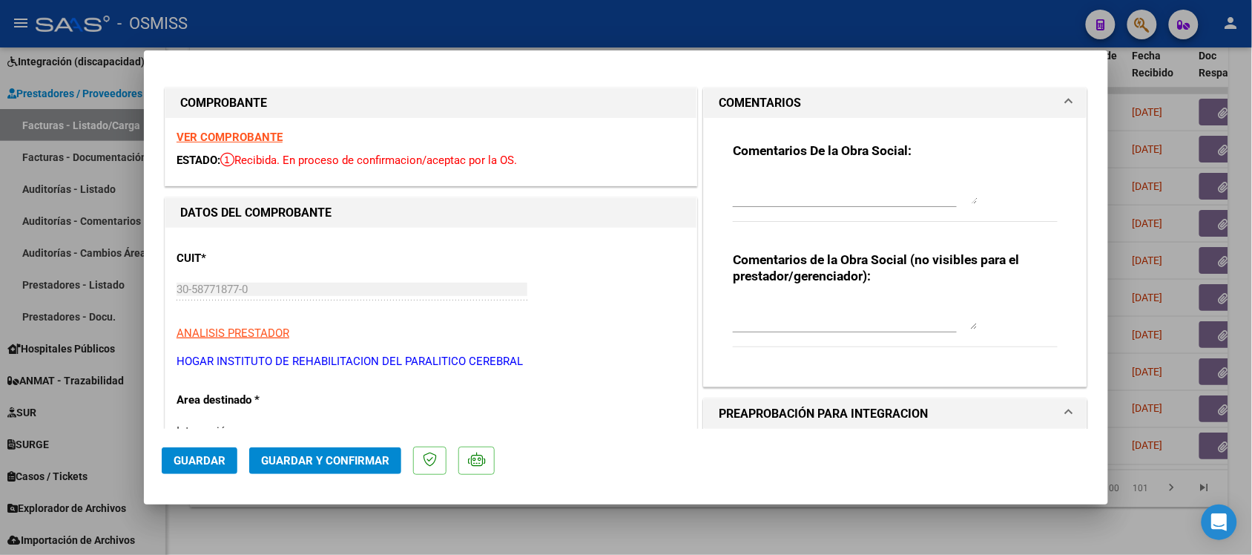
click at [736, 91] on mat-expansion-panel-header "COMENTARIOS" at bounding box center [895, 103] width 383 height 30
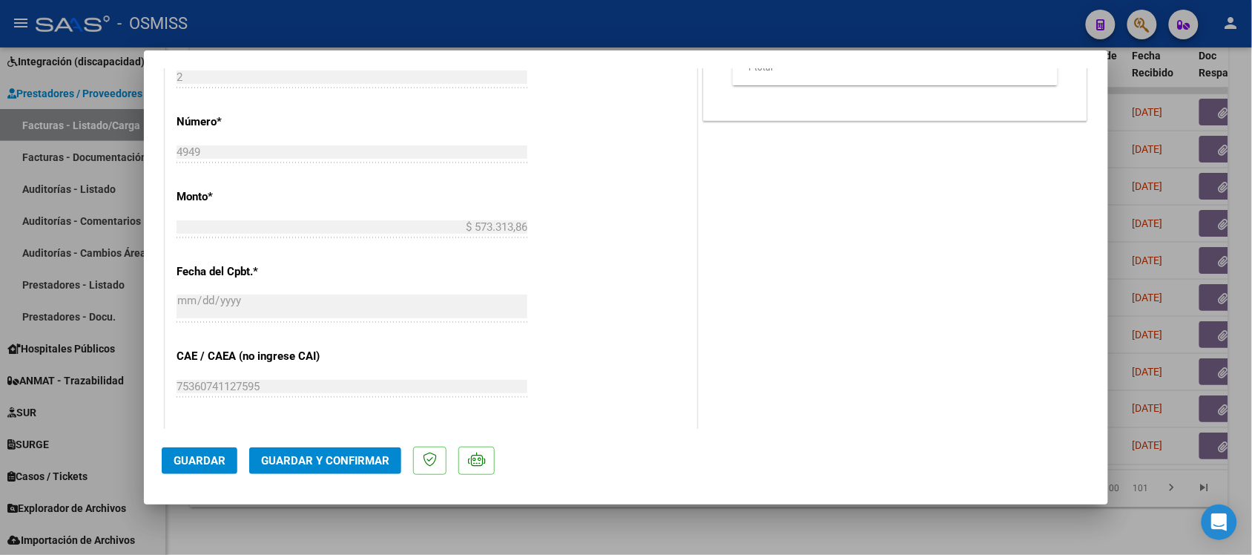
scroll to position [742, 0]
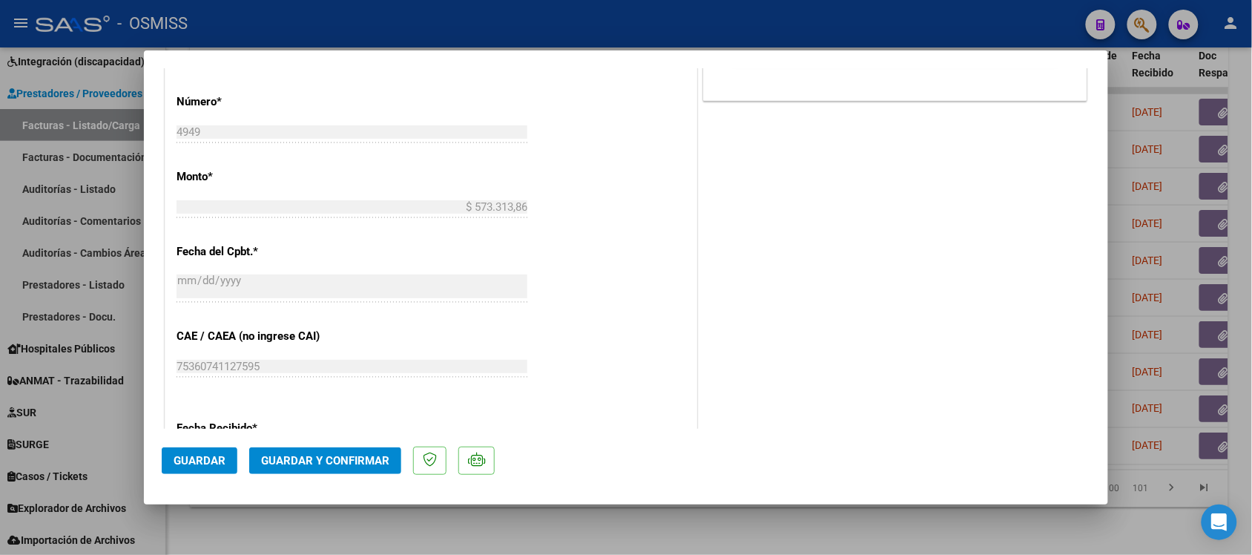
click at [358, 465] on span "Guardar y Confirmar" at bounding box center [325, 460] width 128 height 13
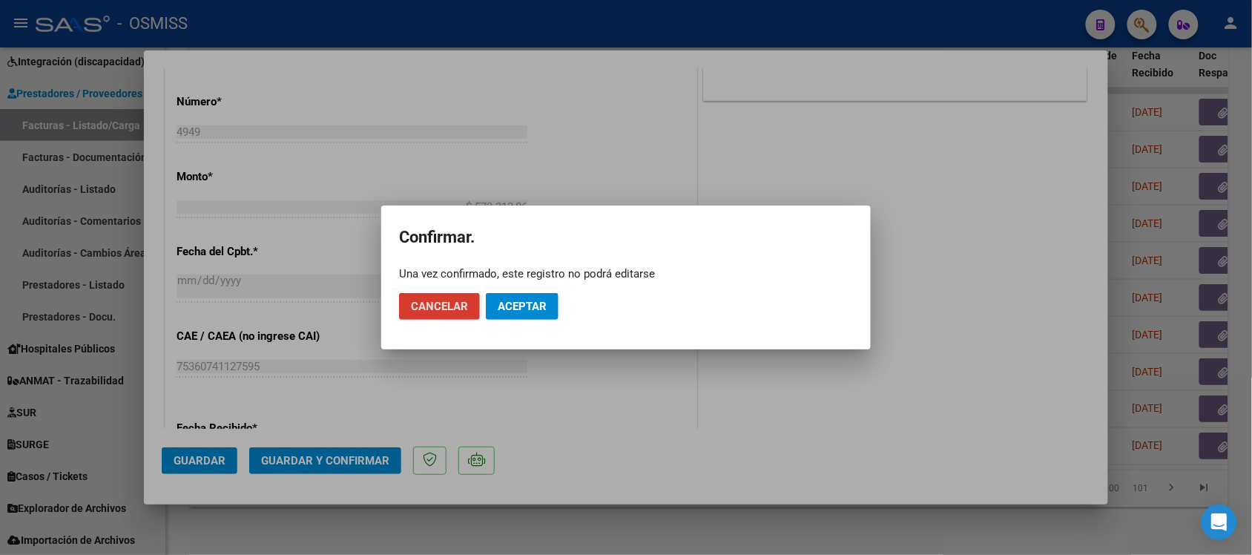
click at [528, 294] on button "Aceptar" at bounding box center [522, 306] width 73 height 27
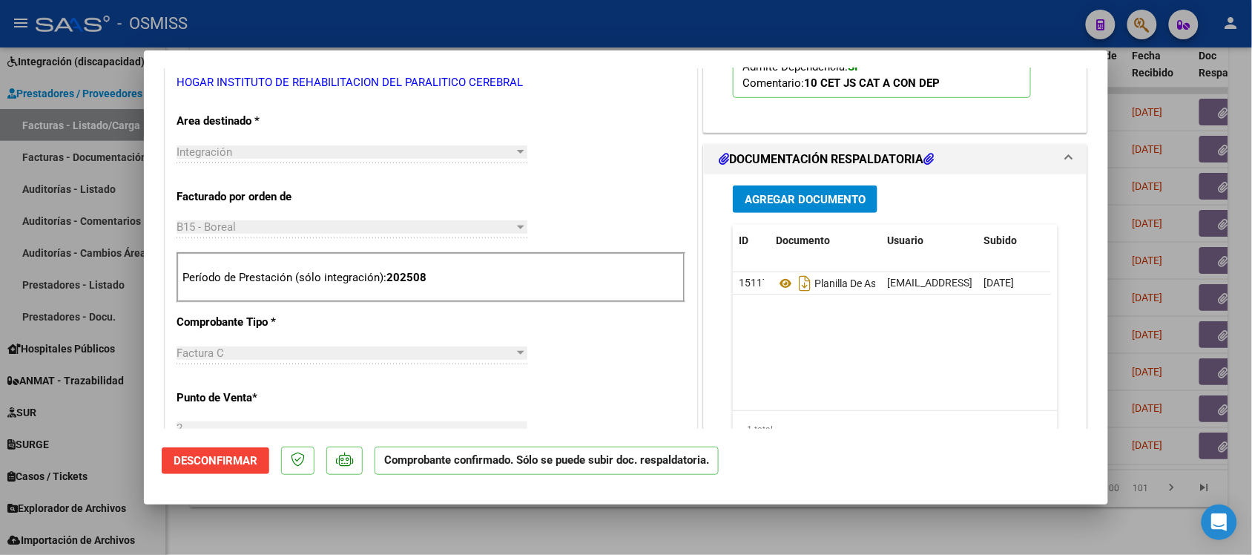
scroll to position [464, 0]
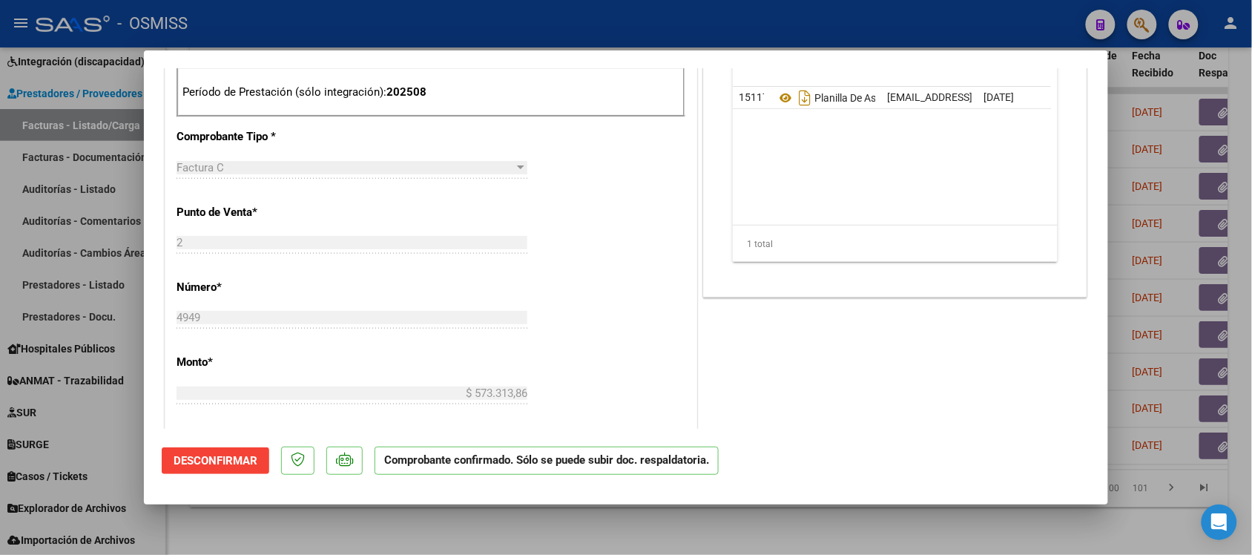
click at [818, 528] on div at bounding box center [626, 277] width 1252 height 555
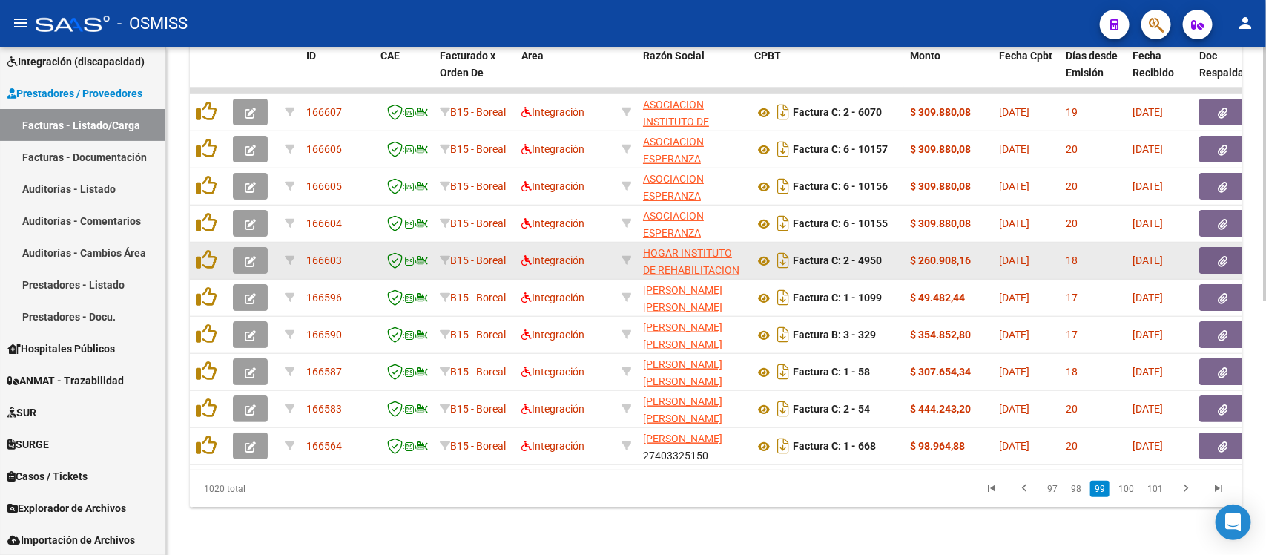
click at [257, 247] on button "button" at bounding box center [250, 260] width 35 height 27
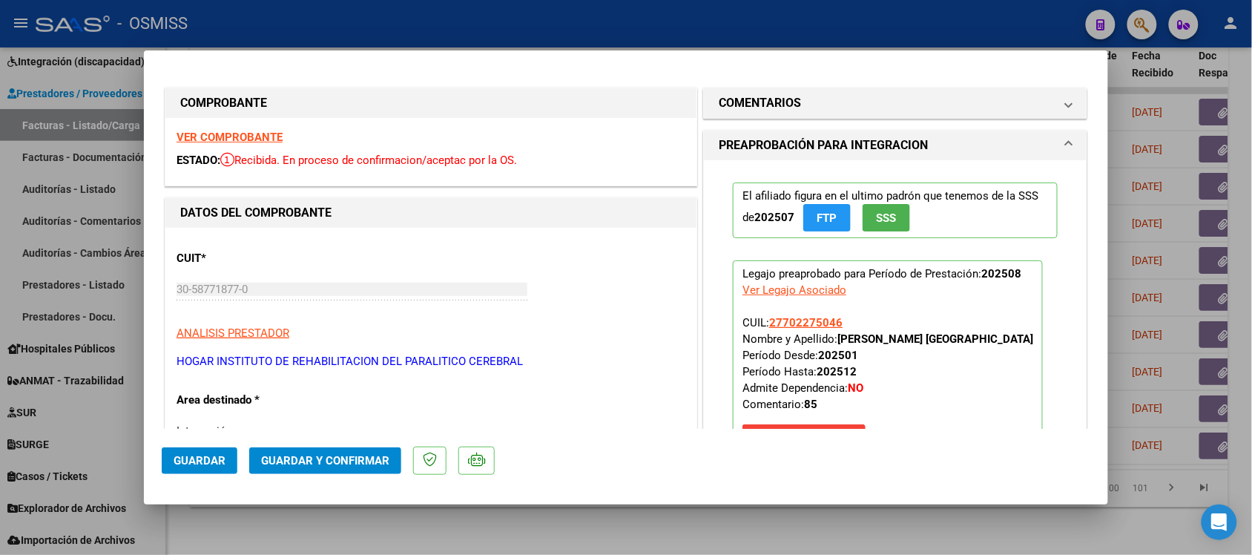
click at [205, 138] on strong "VER COMPROBANTE" at bounding box center [230, 137] width 106 height 13
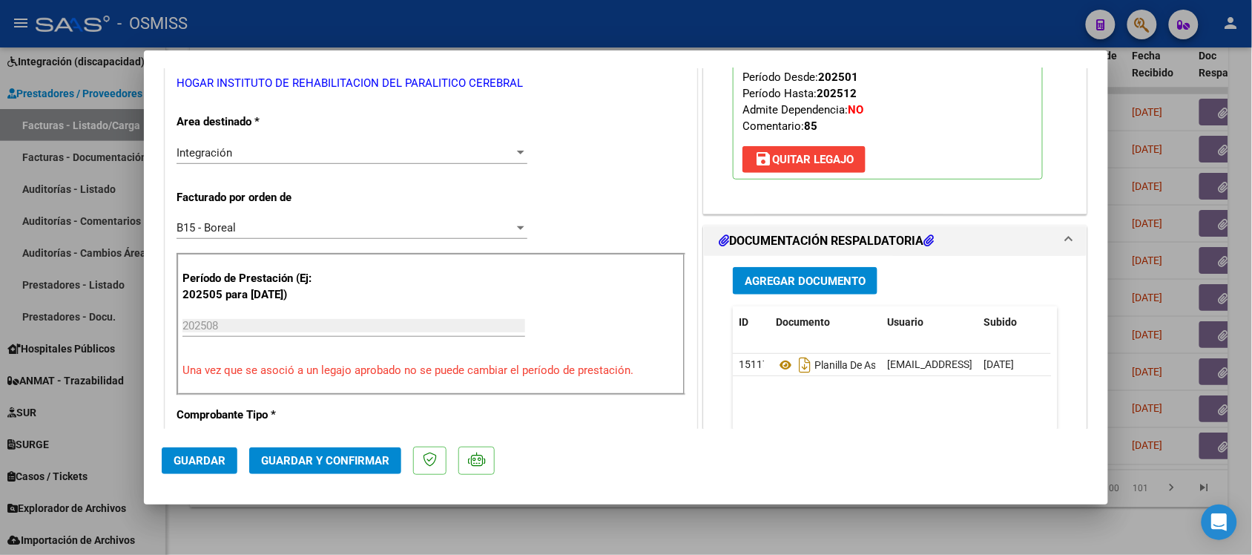
scroll to position [371, 0]
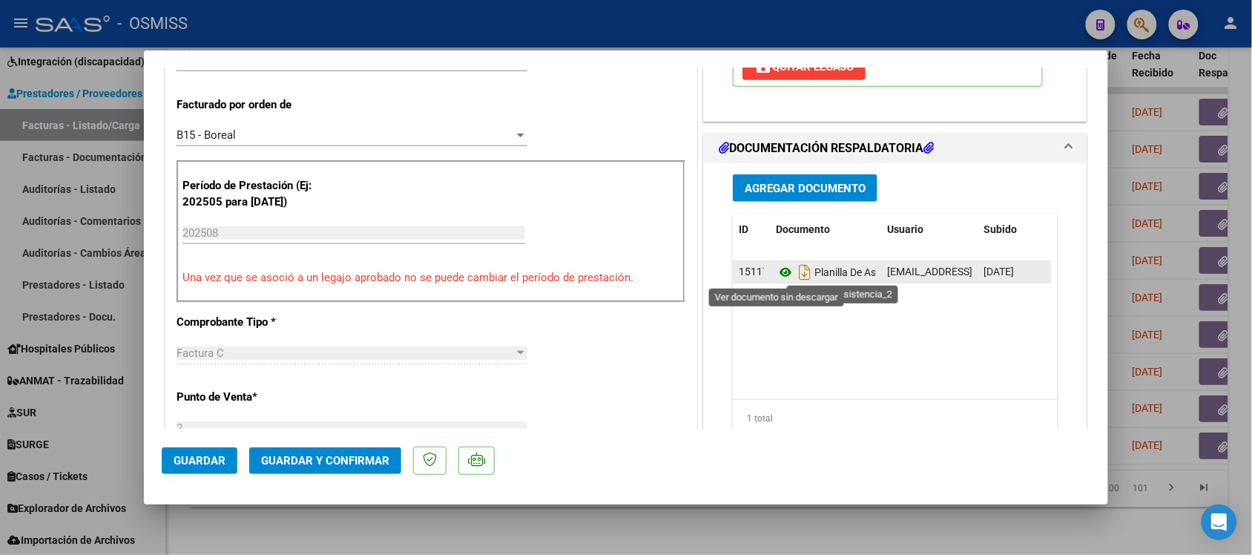
click at [776, 268] on icon at bounding box center [785, 272] width 19 height 18
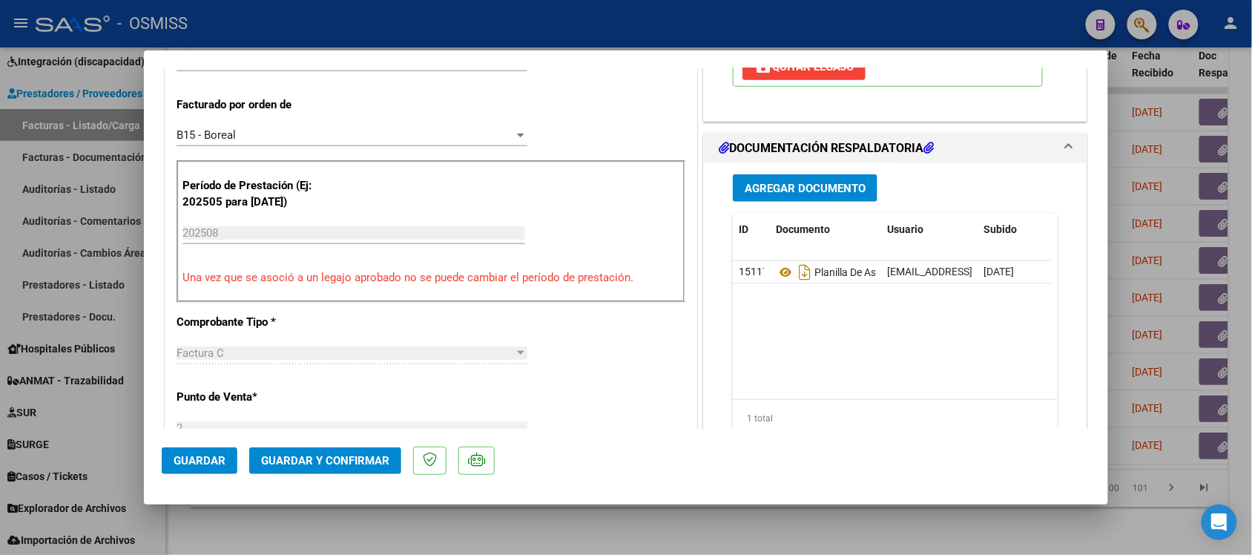
scroll to position [0, 0]
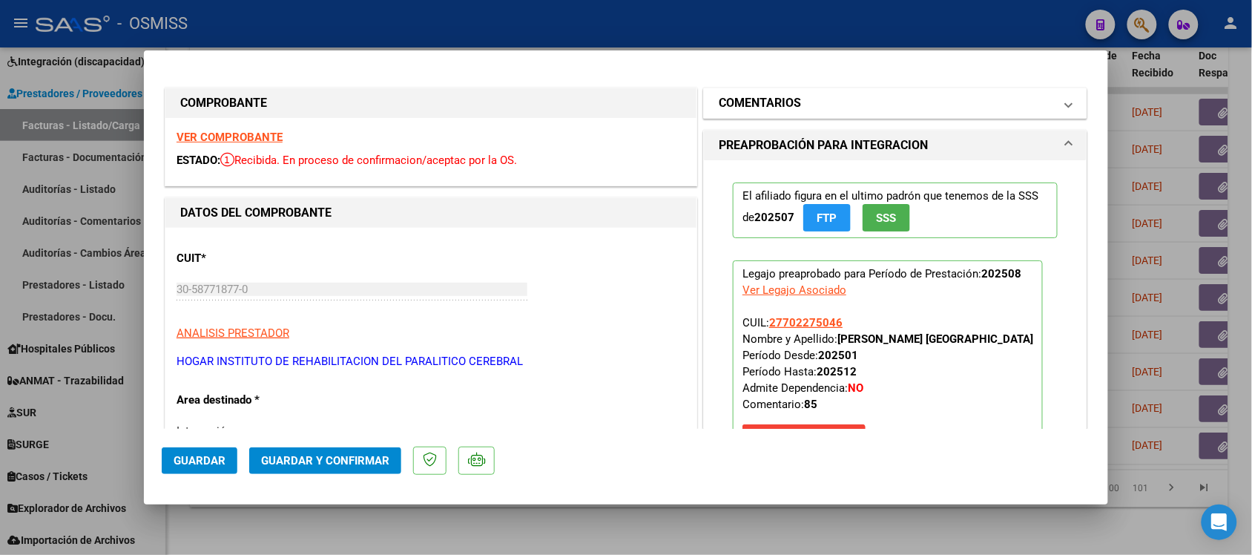
click at [758, 98] on h1 "COMENTARIOS" at bounding box center [760, 103] width 82 height 18
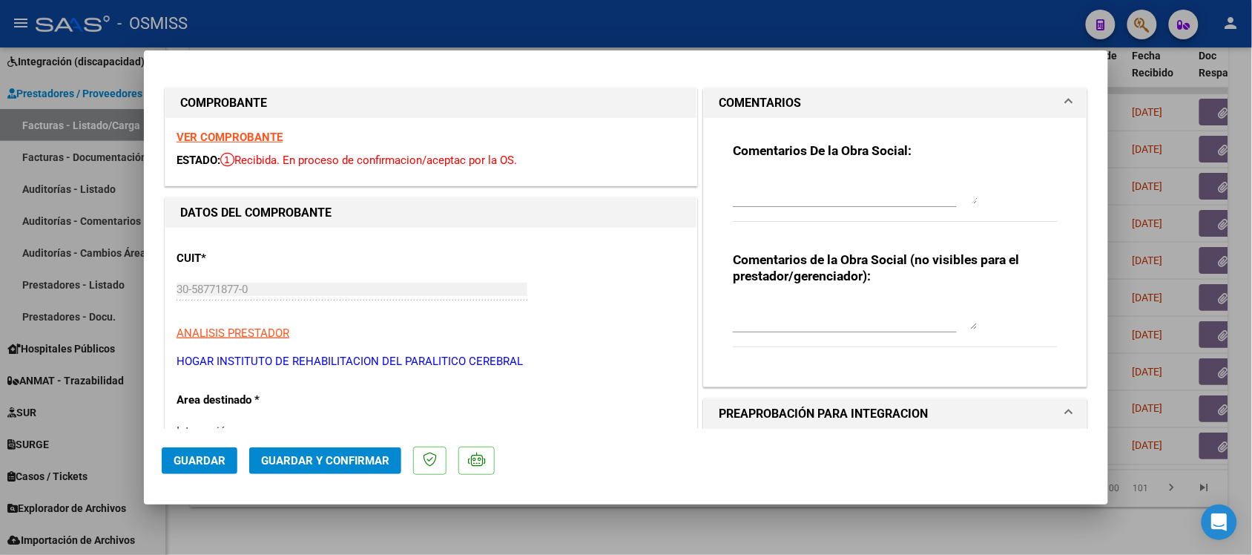
click at [751, 95] on h1 "COMENTARIOS" at bounding box center [760, 103] width 82 height 18
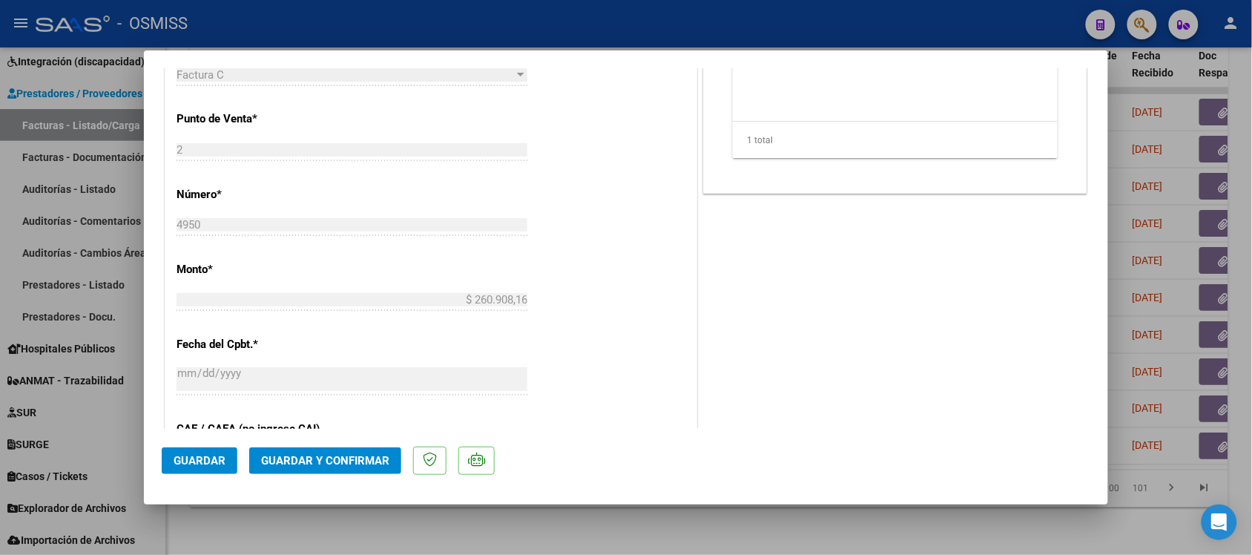
scroll to position [742, 0]
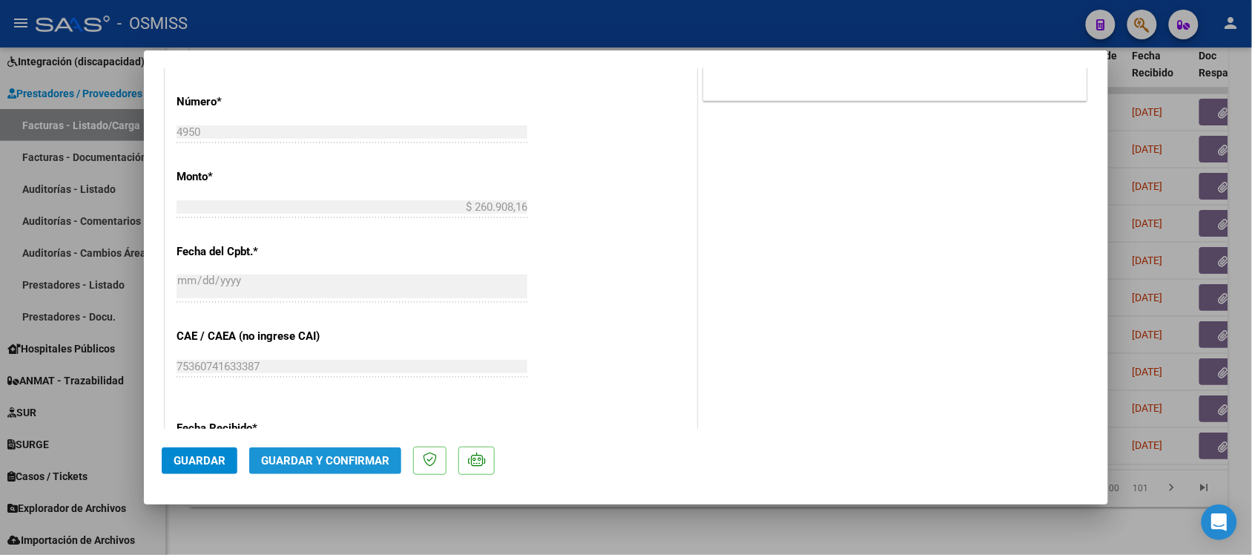
click at [321, 460] on span "Guardar y Confirmar" at bounding box center [325, 460] width 128 height 13
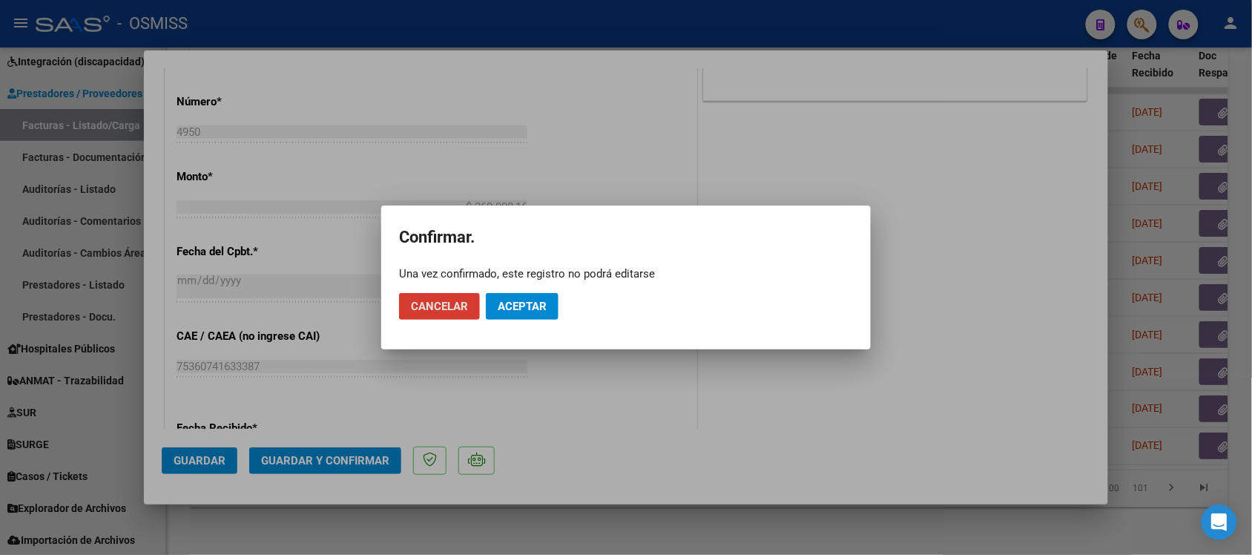
click at [514, 302] on span "Aceptar" at bounding box center [522, 306] width 49 height 13
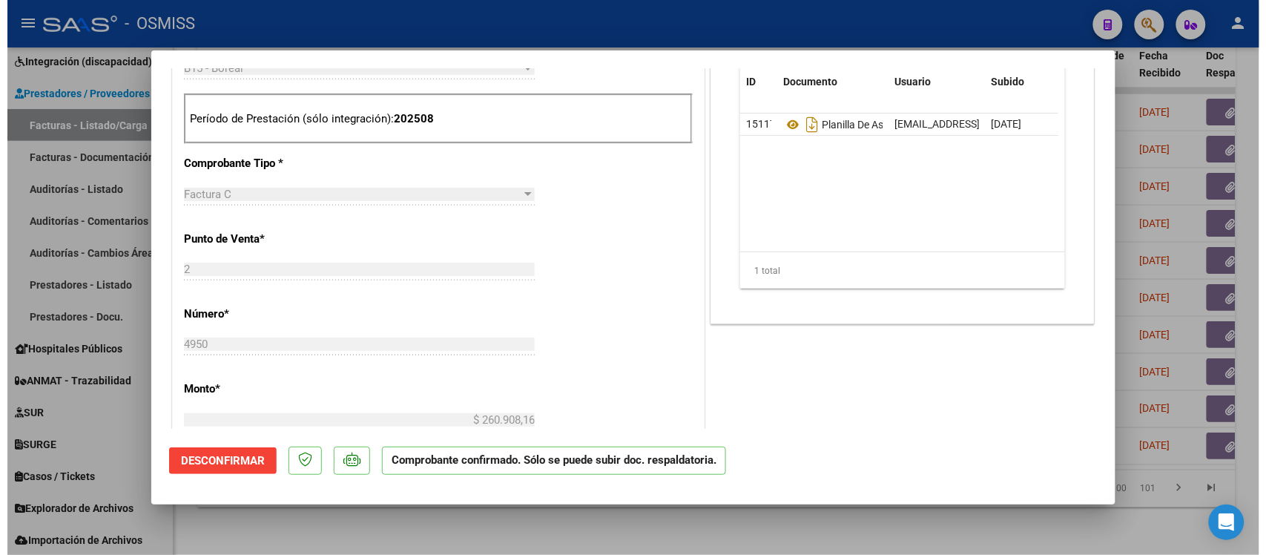
scroll to position [464, 0]
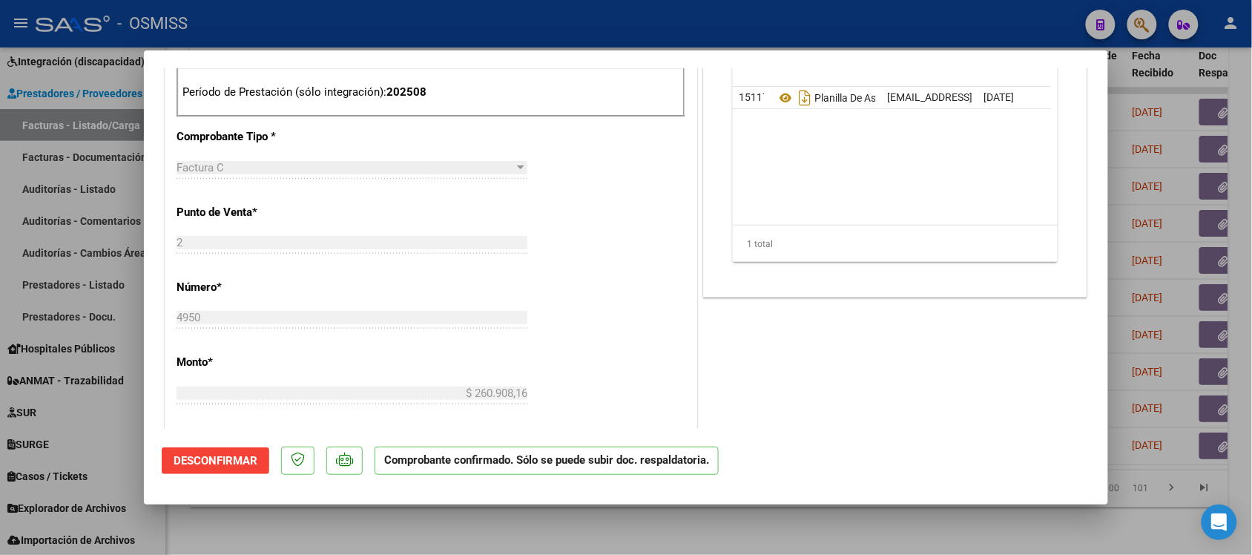
click at [791, 525] on div at bounding box center [626, 277] width 1252 height 555
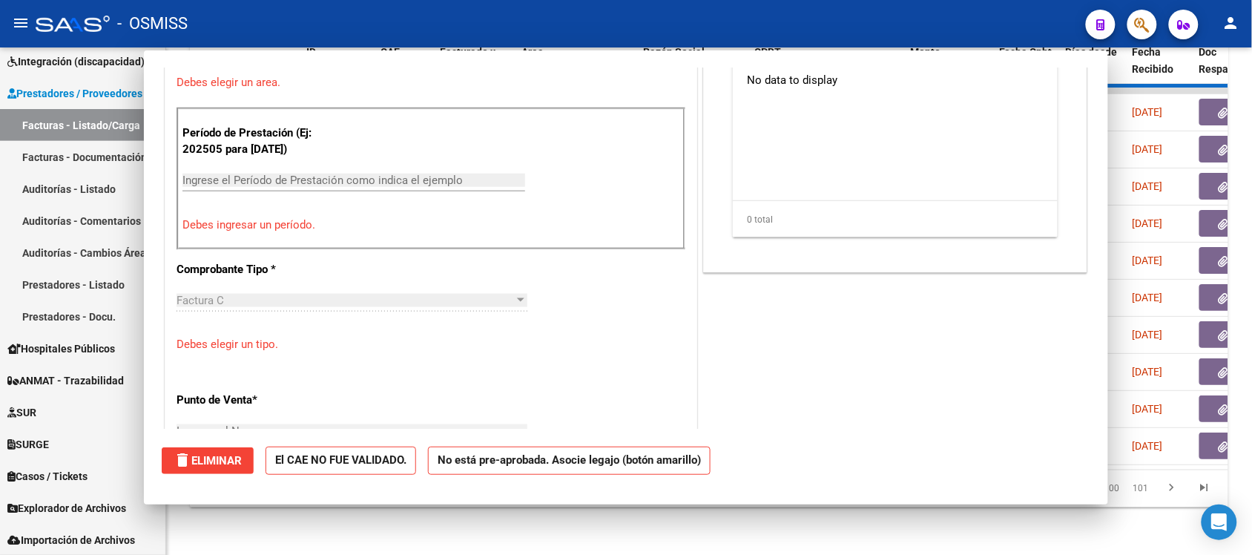
scroll to position [0, 0]
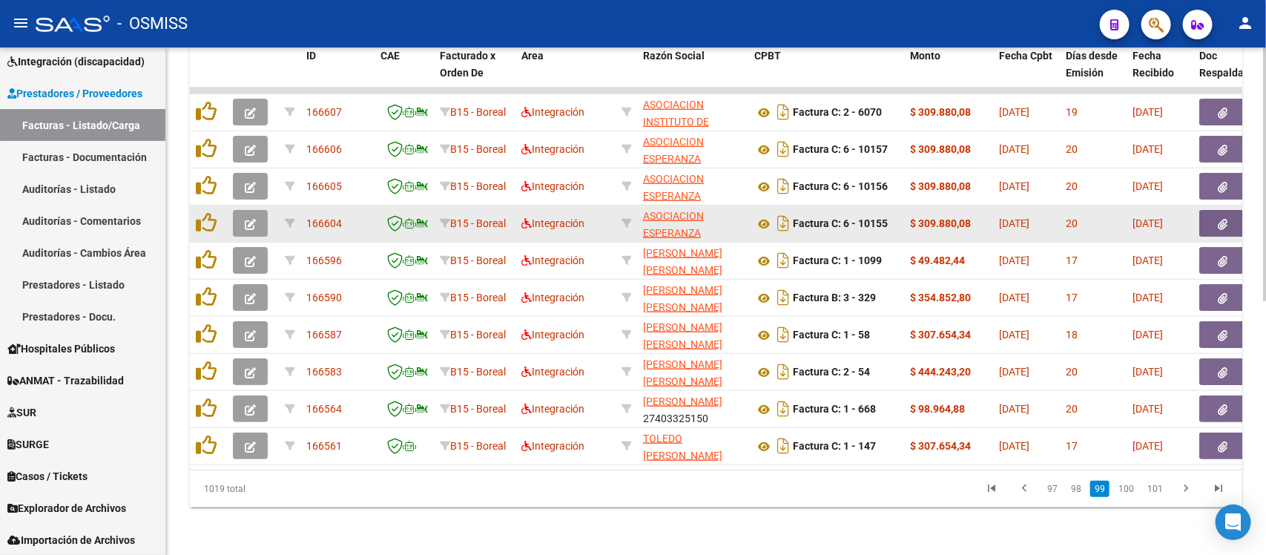
click at [265, 210] on button "button" at bounding box center [250, 223] width 35 height 27
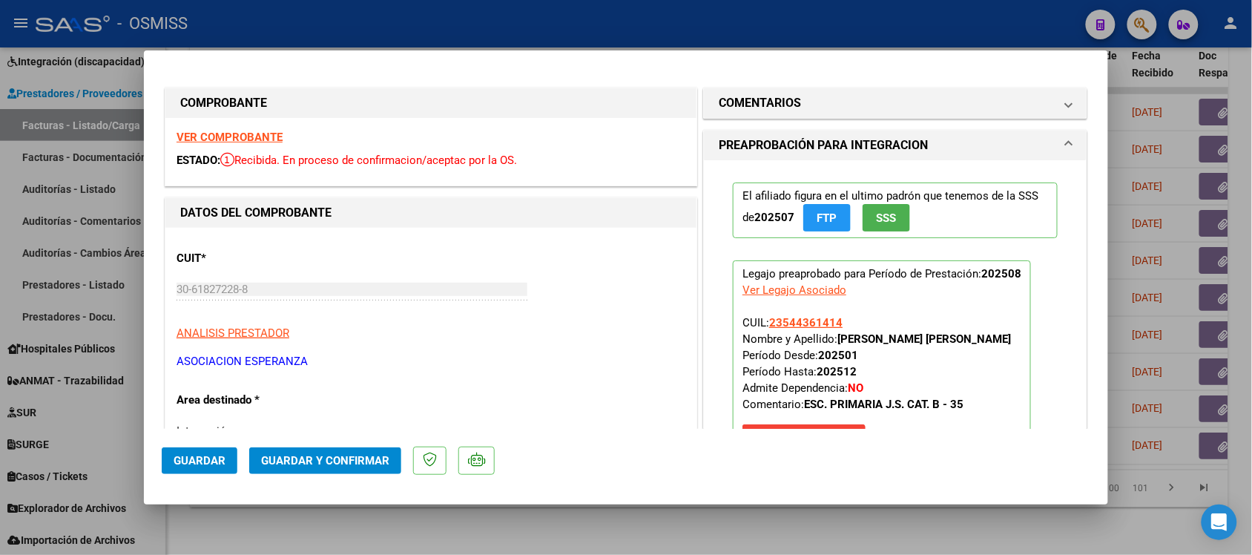
click at [246, 131] on strong "VER COMPROBANTE" at bounding box center [230, 137] width 106 height 13
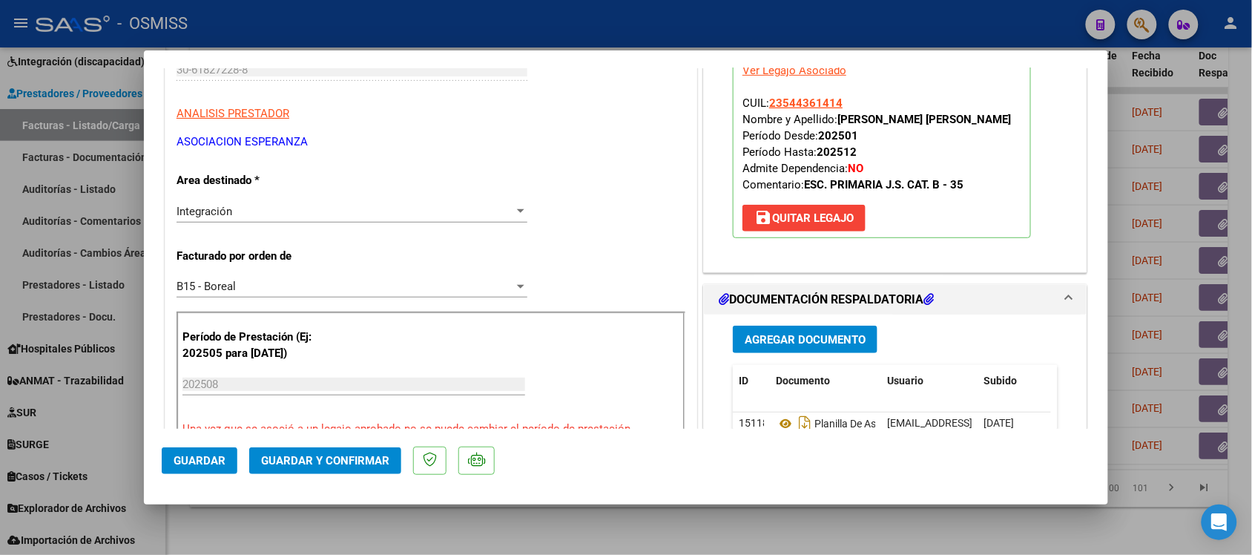
scroll to position [278, 0]
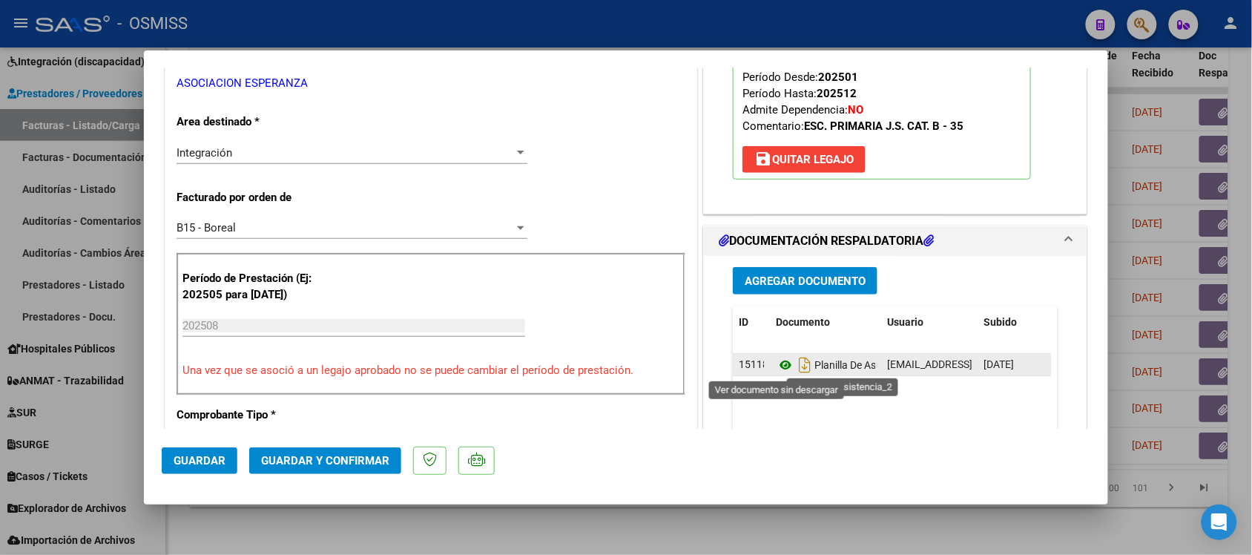
click at [780, 362] on icon at bounding box center [785, 365] width 19 height 18
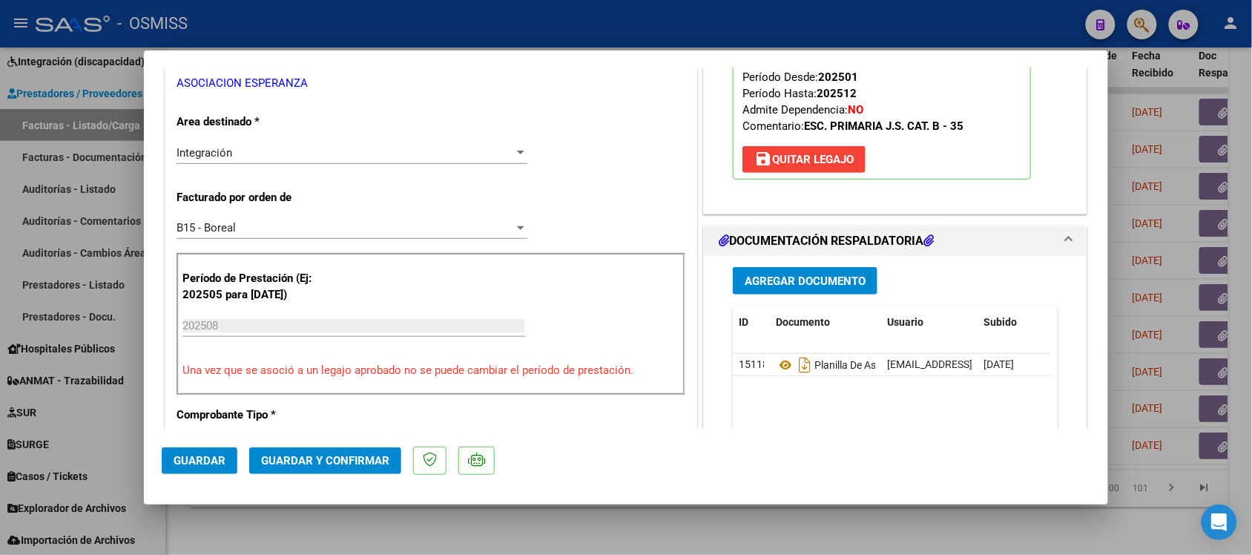
scroll to position [0, 0]
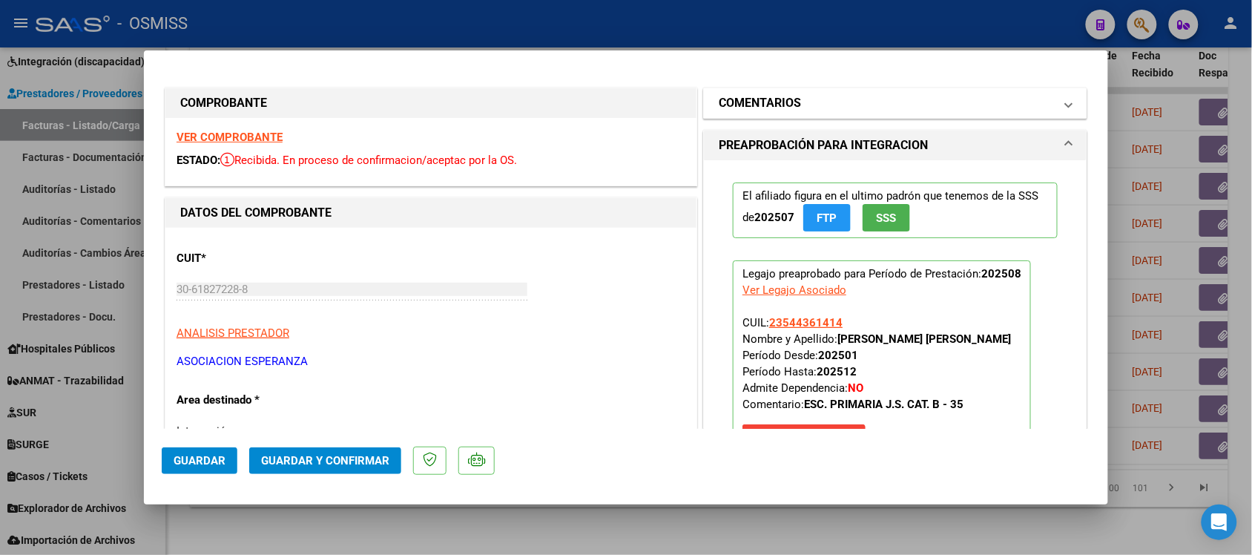
click at [740, 110] on h1 "COMENTARIOS" at bounding box center [760, 103] width 82 height 18
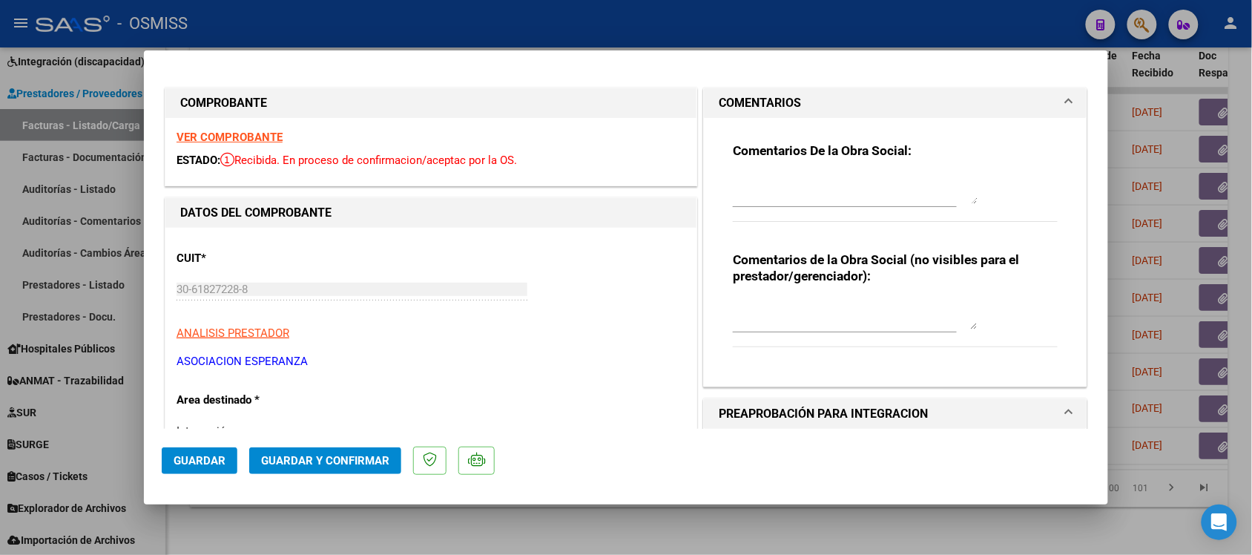
click at [761, 93] on mat-expansion-panel-header "COMENTARIOS" at bounding box center [895, 103] width 383 height 30
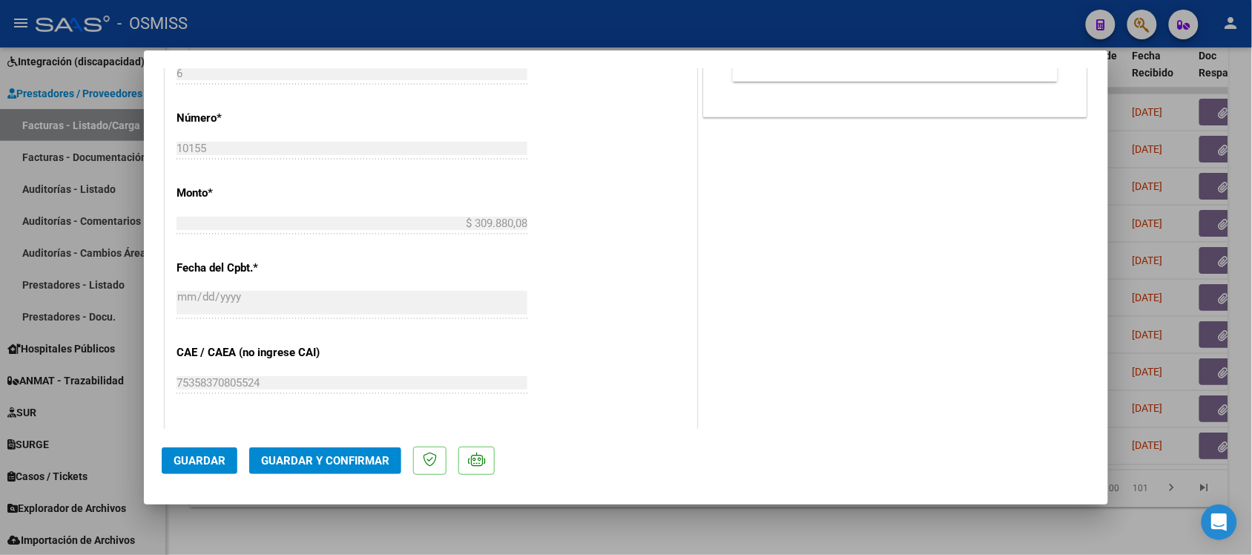
scroll to position [742, 0]
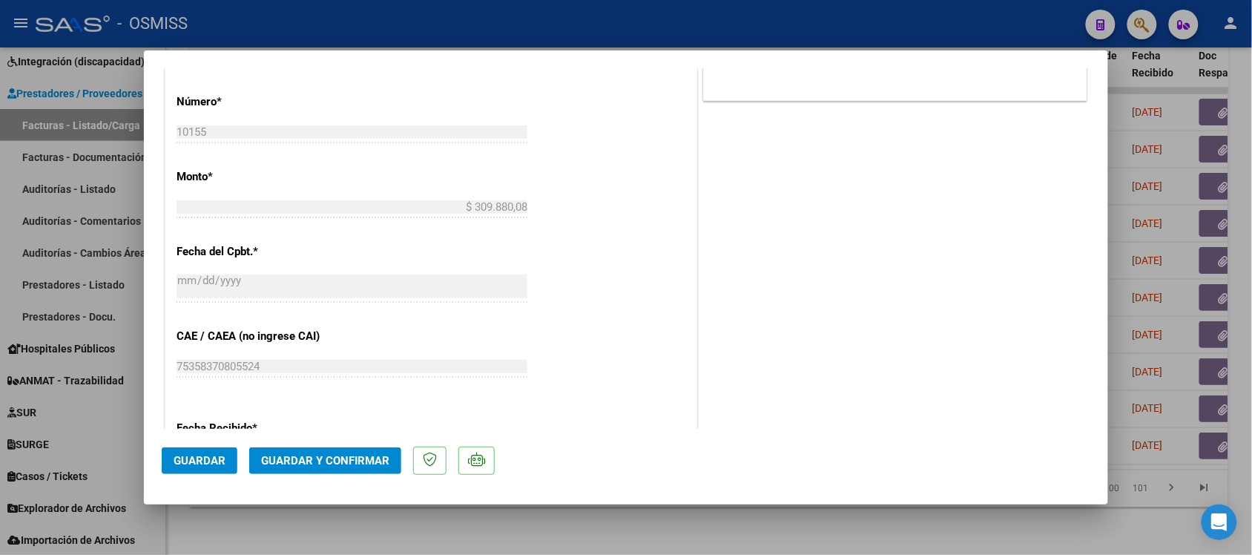
click at [362, 460] on span "Guardar y Confirmar" at bounding box center [325, 460] width 128 height 13
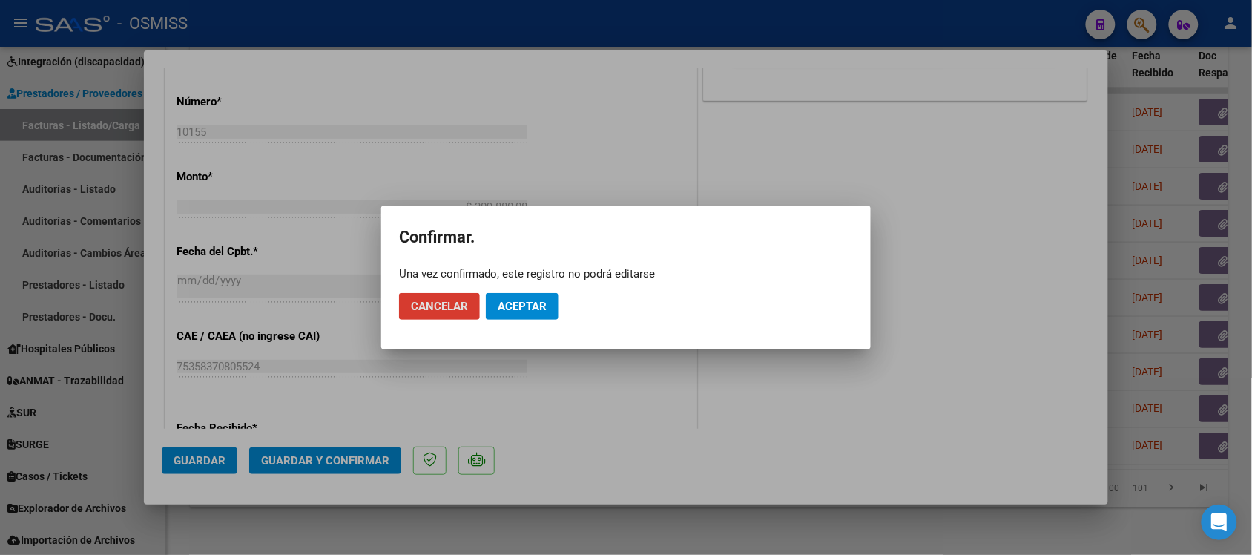
click at [535, 303] on span "Aceptar" at bounding box center [522, 306] width 49 height 13
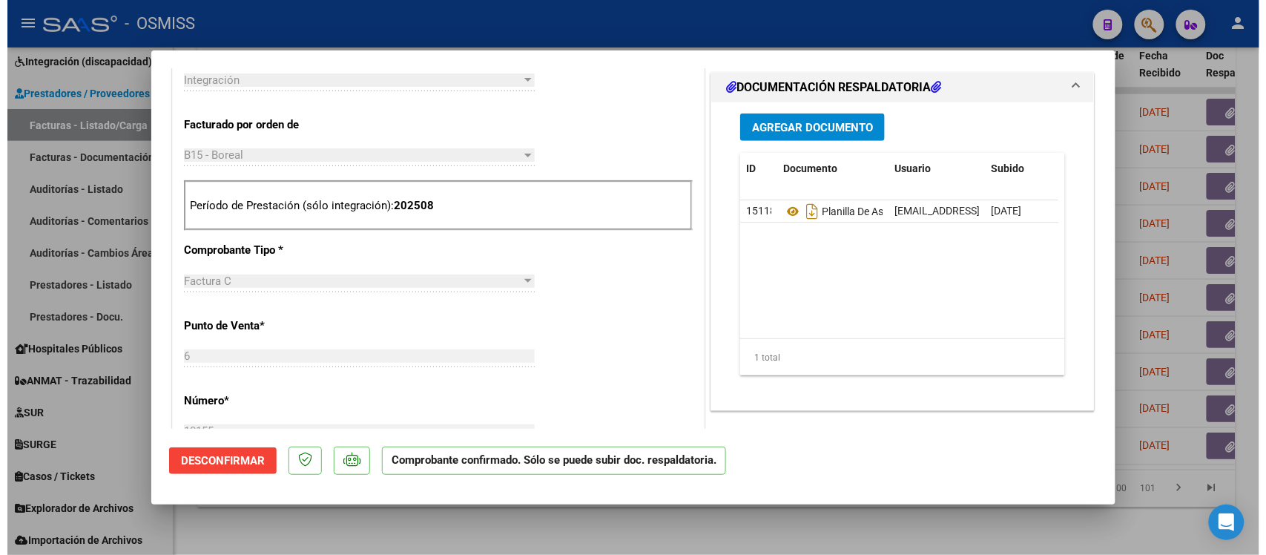
scroll to position [464, 0]
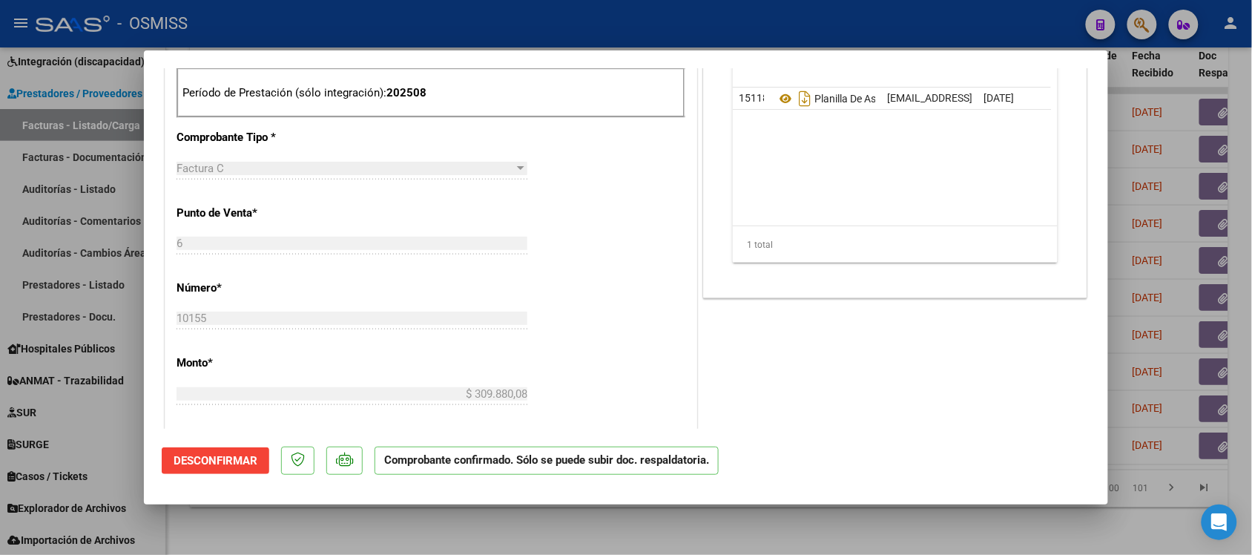
click at [865, 536] on div at bounding box center [626, 277] width 1252 height 555
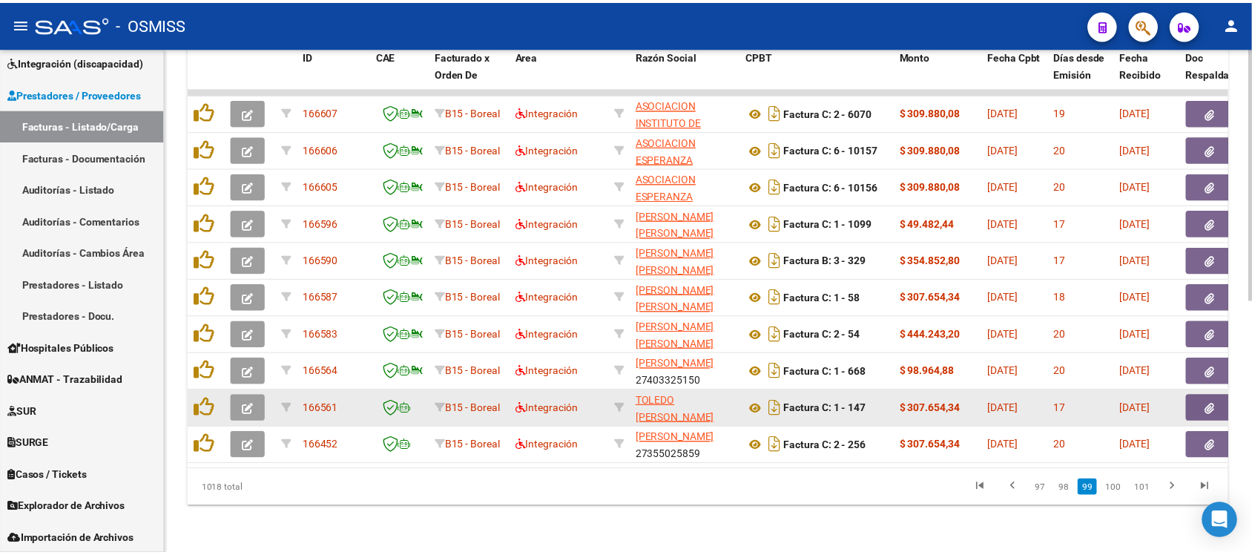
scroll to position [413, 0]
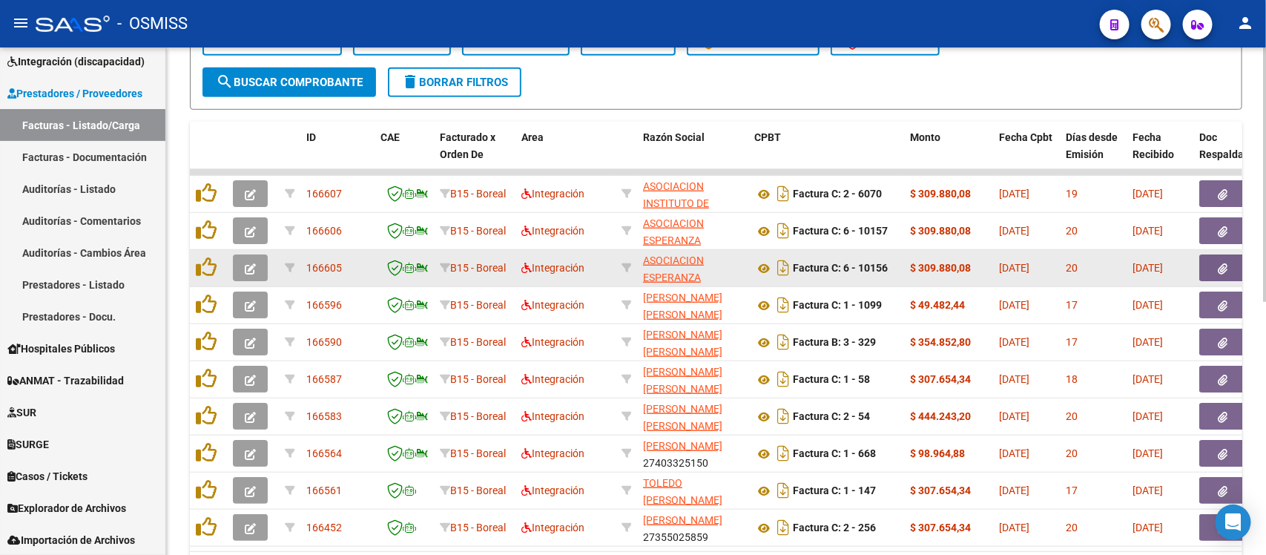
click at [253, 263] on icon "button" at bounding box center [250, 268] width 11 height 11
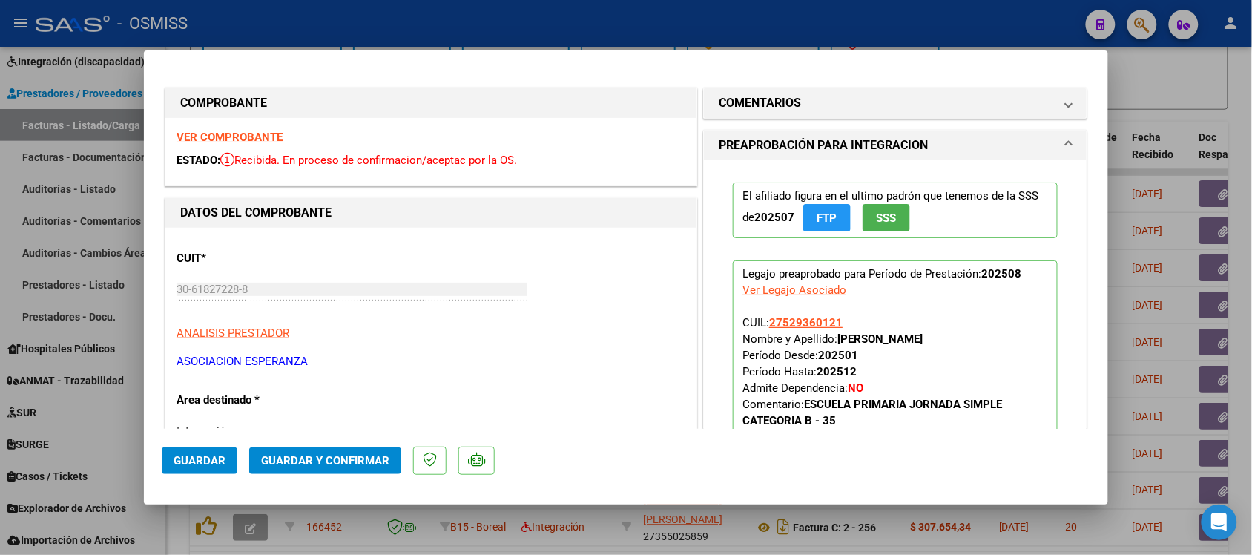
click at [228, 138] on strong "VER COMPROBANTE" at bounding box center [230, 137] width 106 height 13
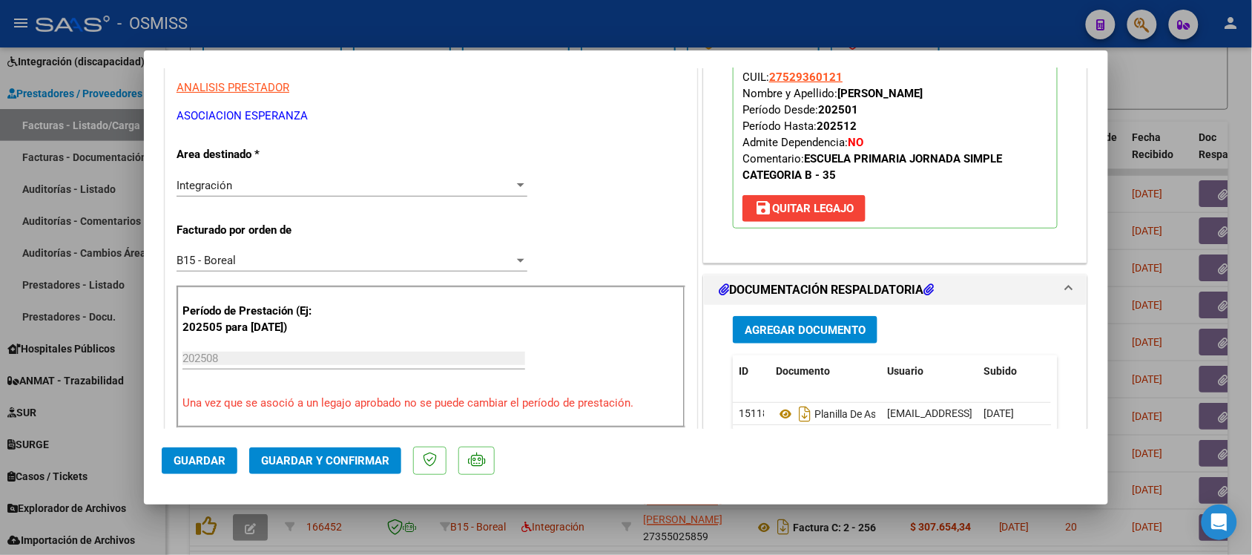
scroll to position [278, 0]
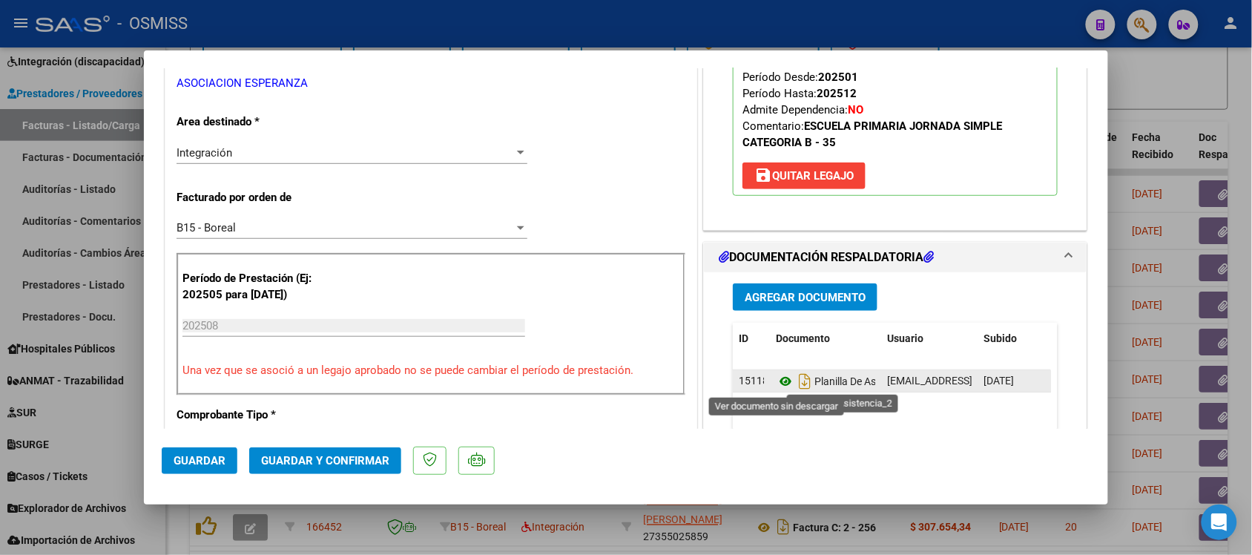
click at [776, 381] on icon at bounding box center [785, 381] width 19 height 18
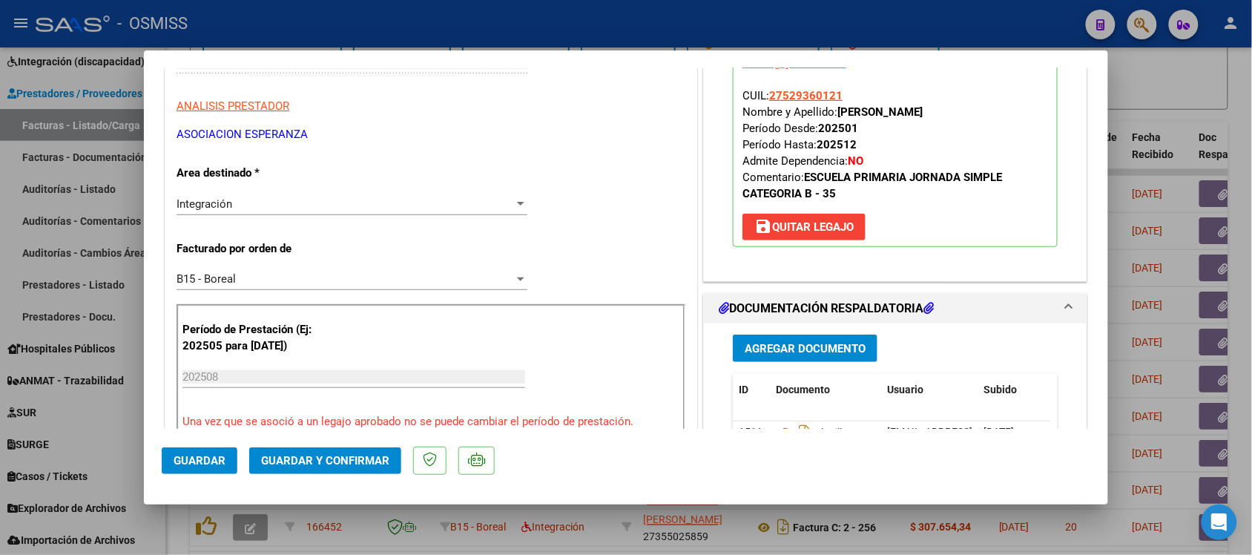
scroll to position [0, 0]
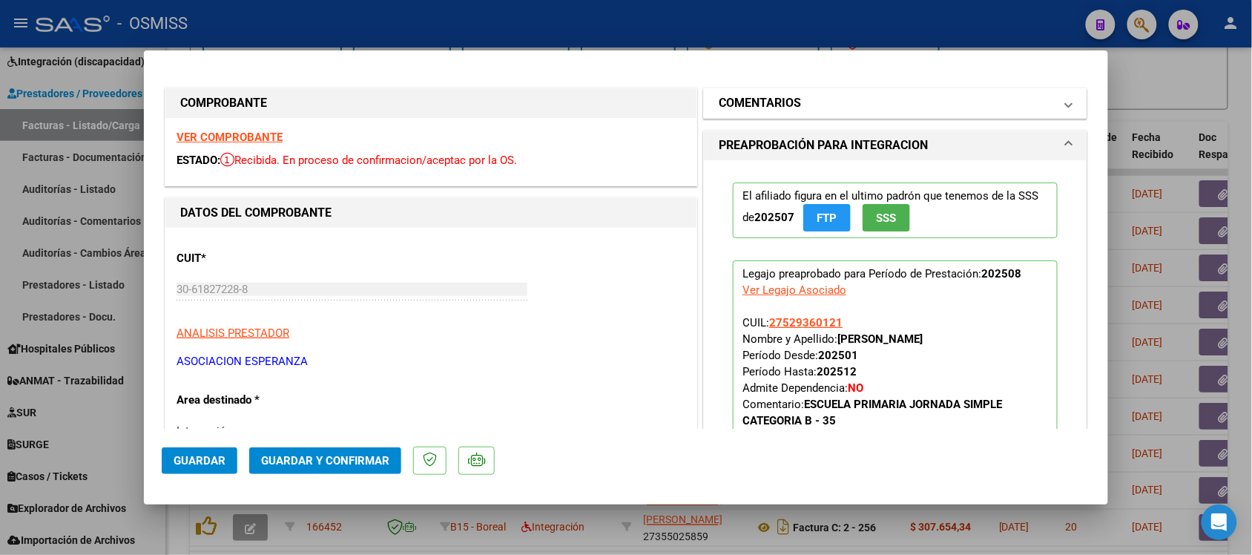
click at [748, 93] on mat-expansion-panel-header "COMENTARIOS" at bounding box center [895, 103] width 383 height 30
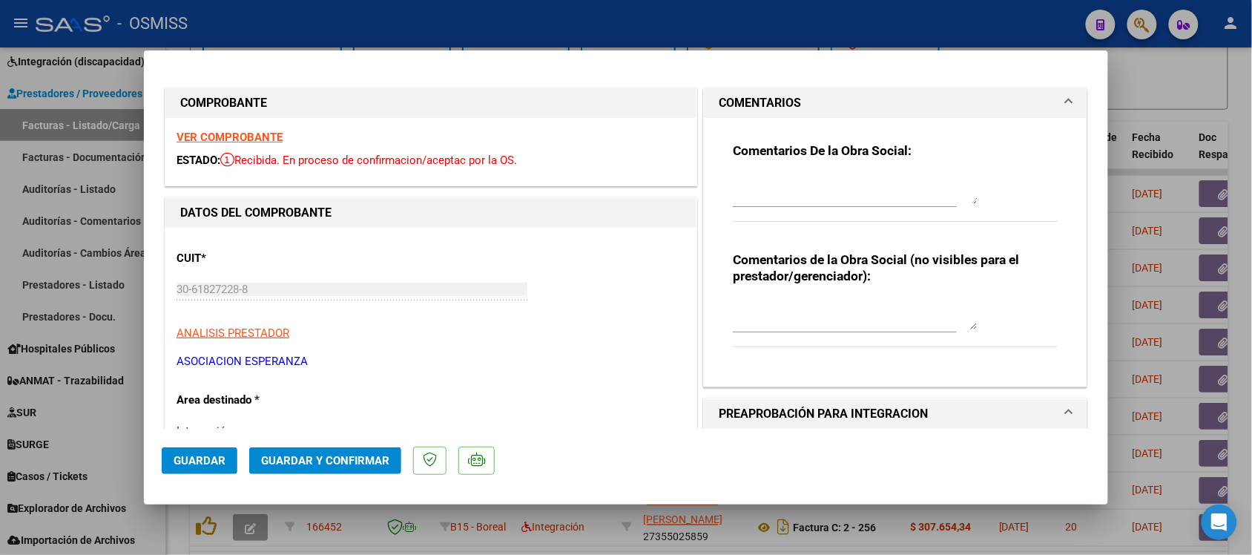
click at [770, 104] on h1 "COMENTARIOS" at bounding box center [760, 103] width 82 height 18
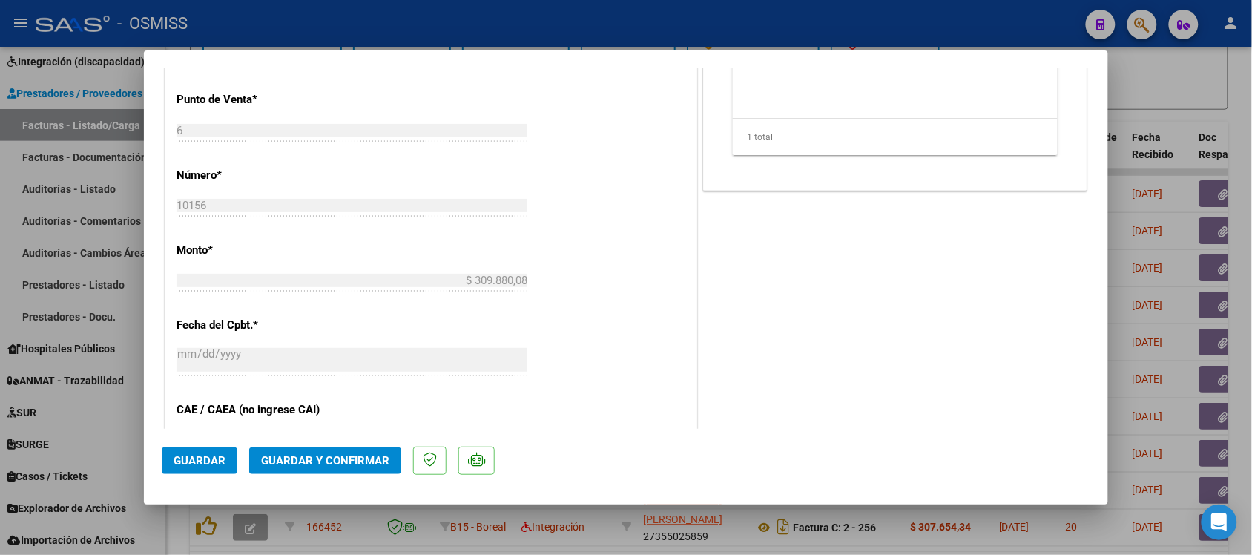
scroll to position [742, 0]
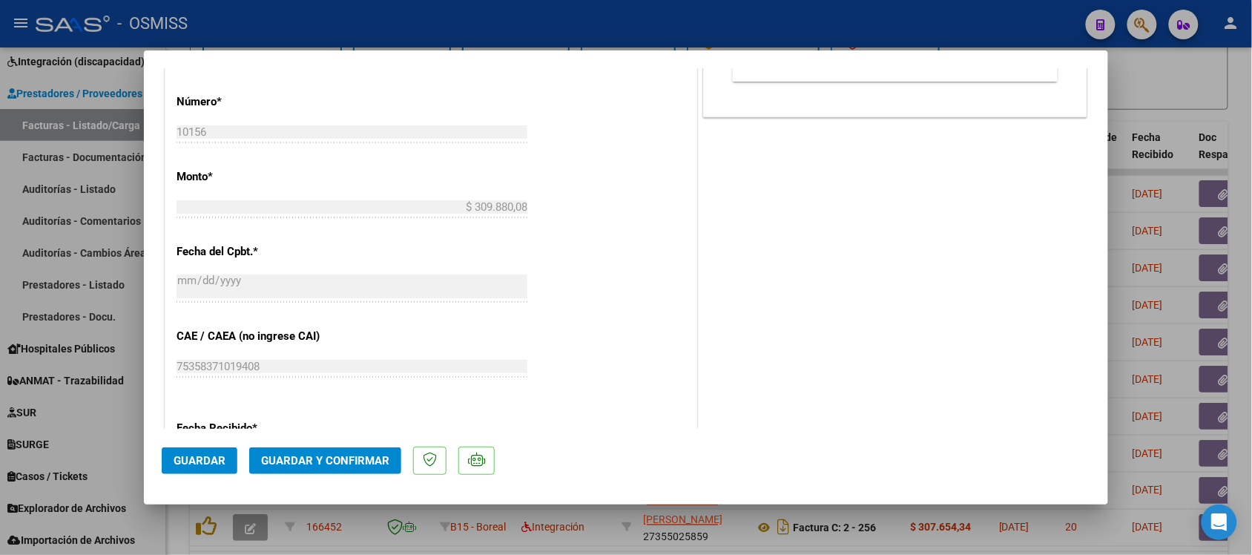
click at [343, 455] on span "Guardar y Confirmar" at bounding box center [325, 460] width 128 height 13
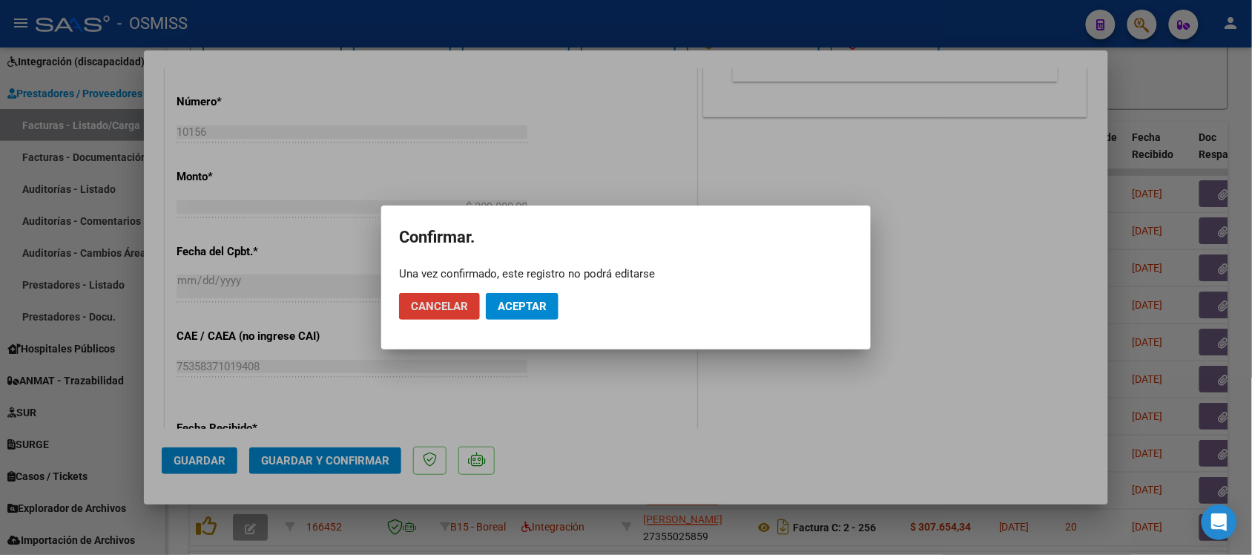
click at [539, 309] on span "Aceptar" at bounding box center [522, 306] width 49 height 13
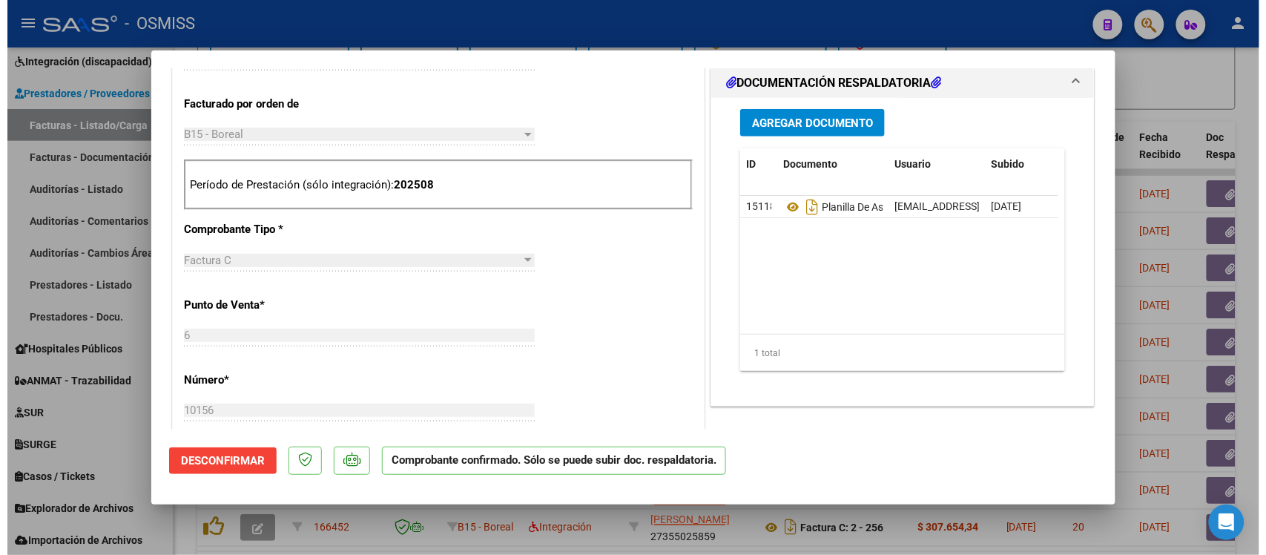
scroll to position [464, 0]
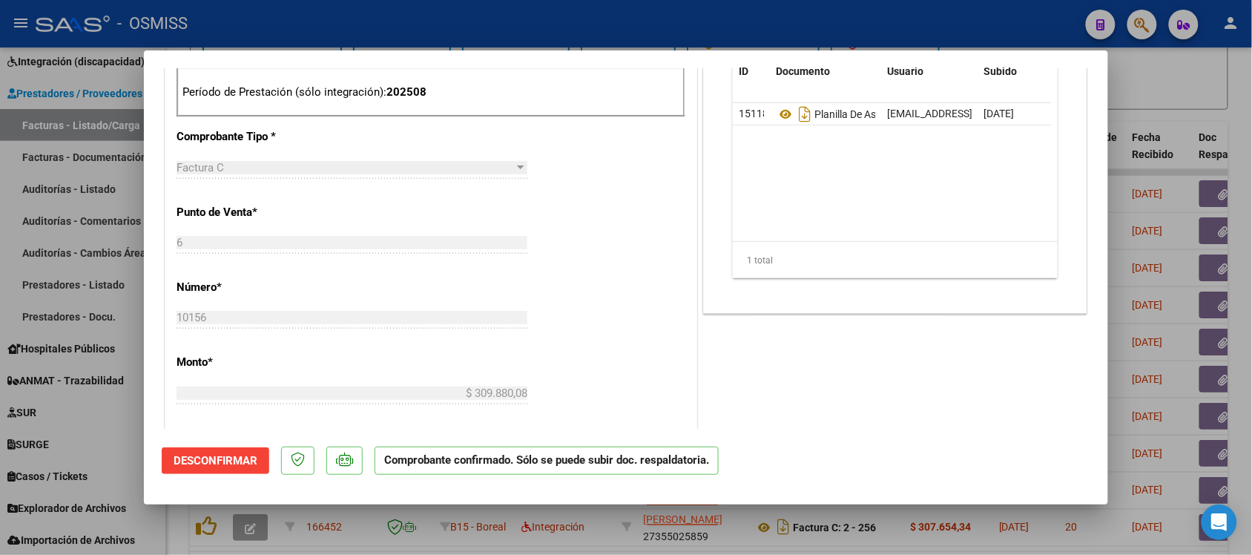
click at [1174, 95] on div at bounding box center [626, 277] width 1252 height 555
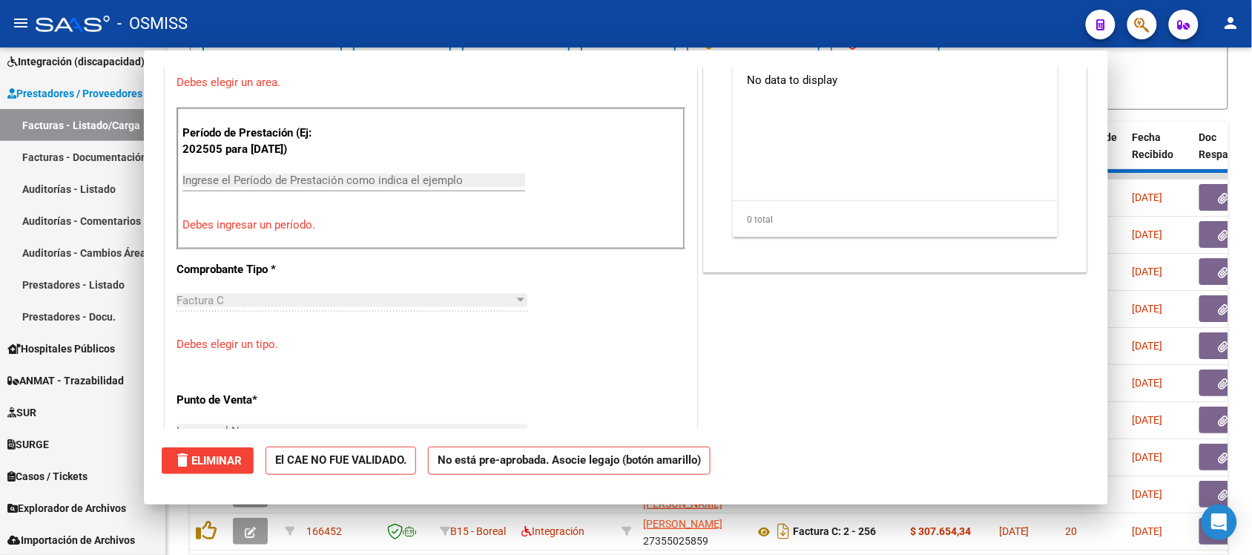
scroll to position [0, 0]
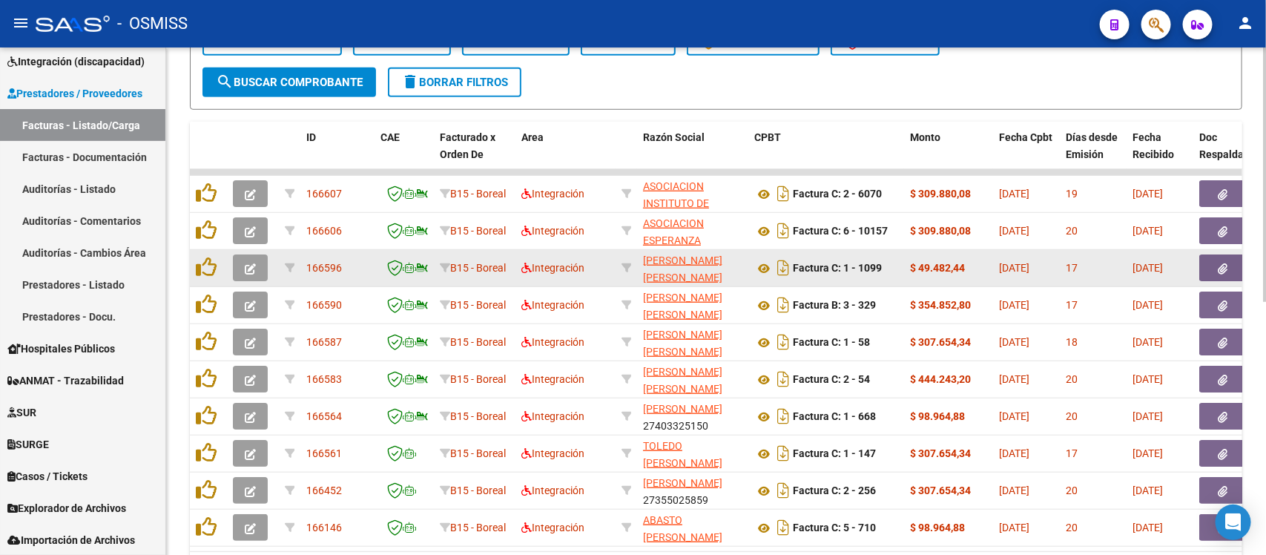
click at [252, 267] on icon "button" at bounding box center [250, 268] width 11 height 11
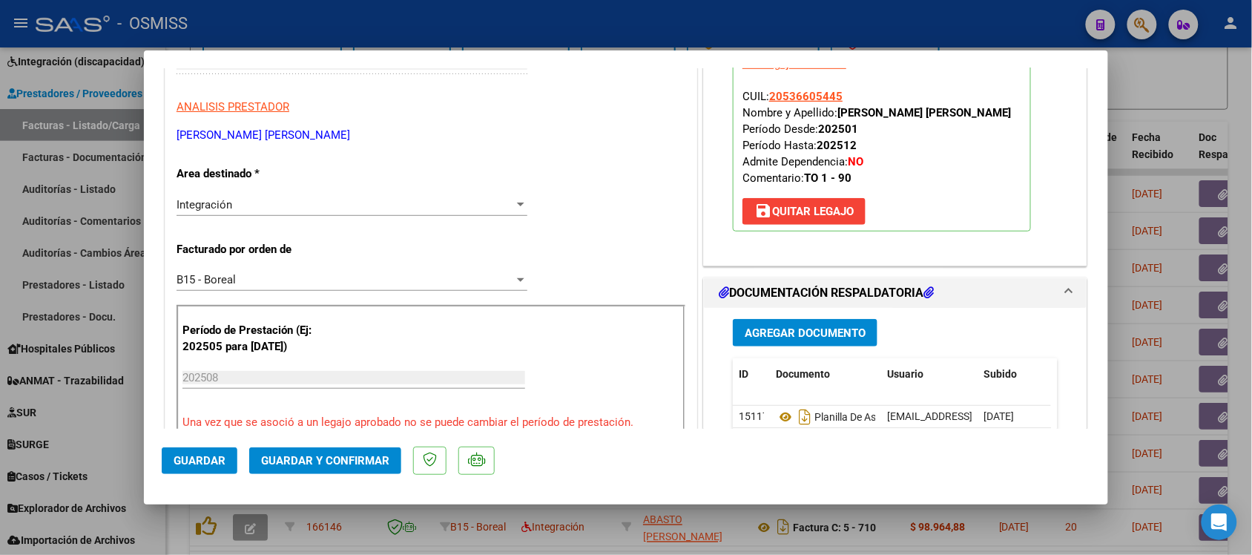
scroll to position [278, 0]
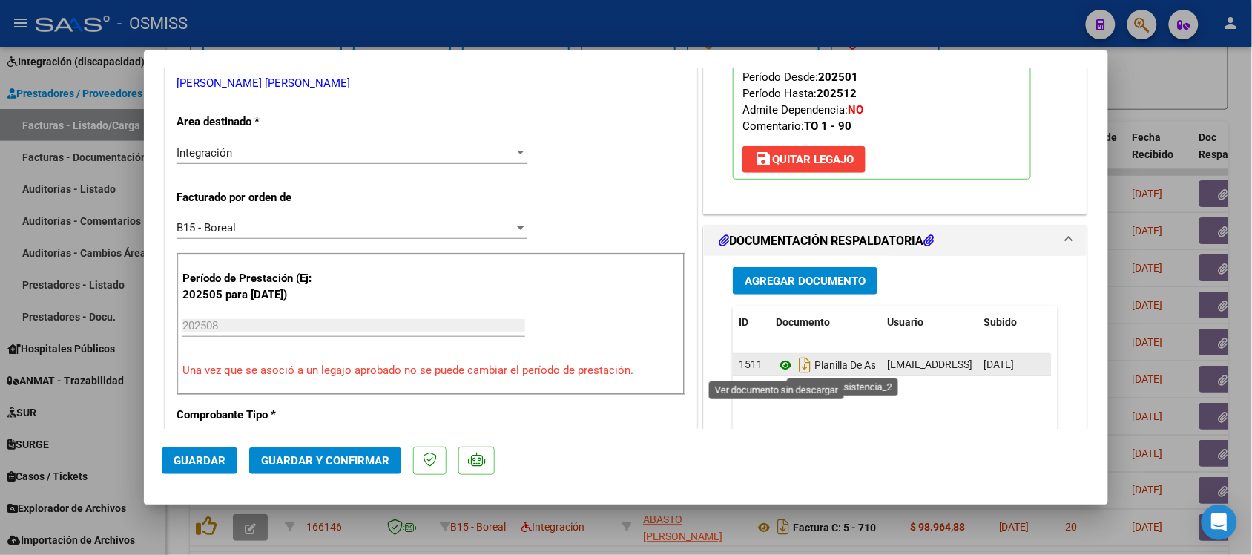
click at [776, 366] on icon at bounding box center [785, 365] width 19 height 18
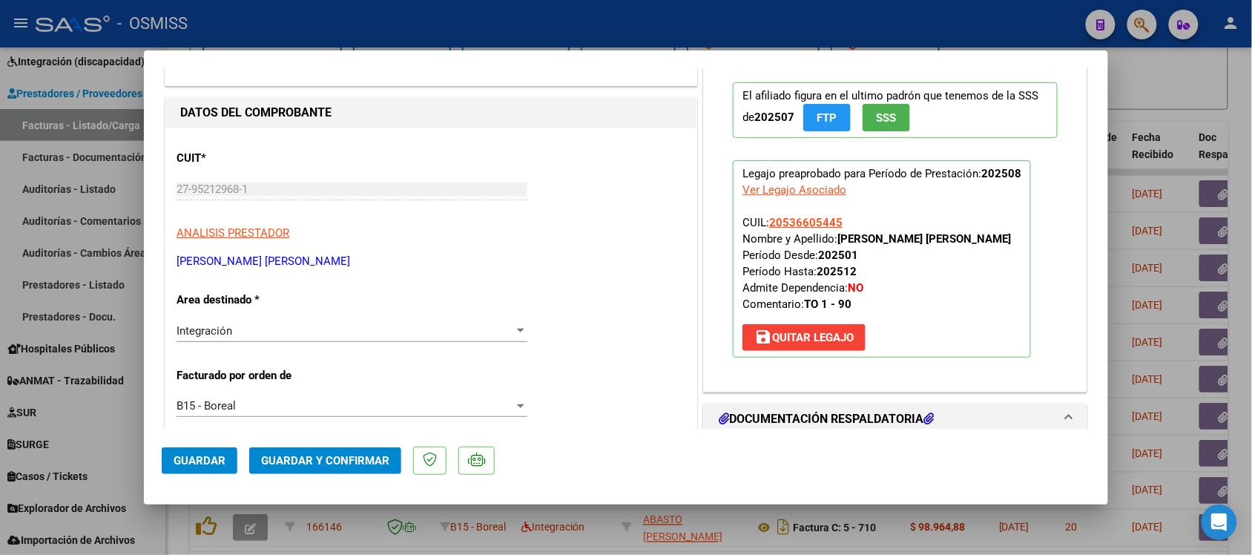
scroll to position [93, 0]
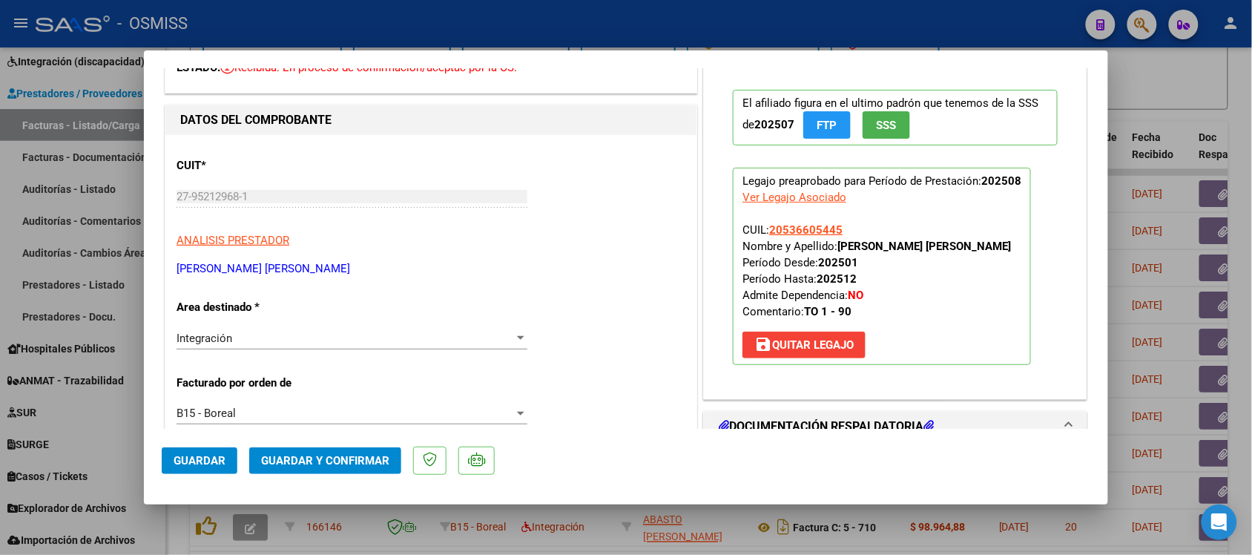
click at [1177, 89] on div at bounding box center [626, 277] width 1252 height 555
type input "$ 0,00"
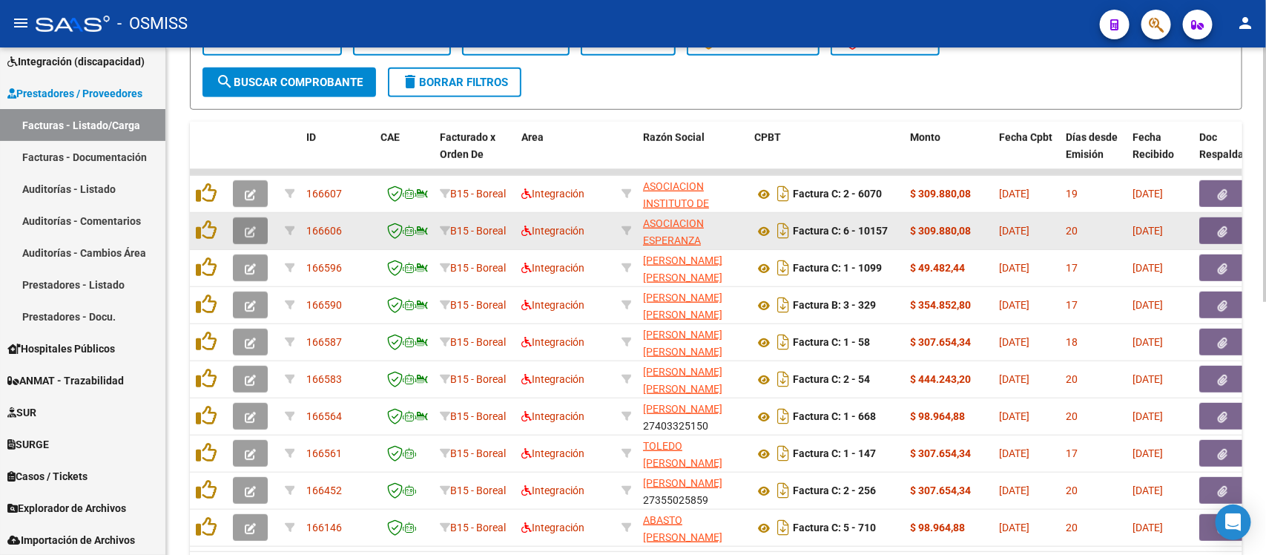
click at [252, 228] on icon "button" at bounding box center [250, 231] width 11 height 11
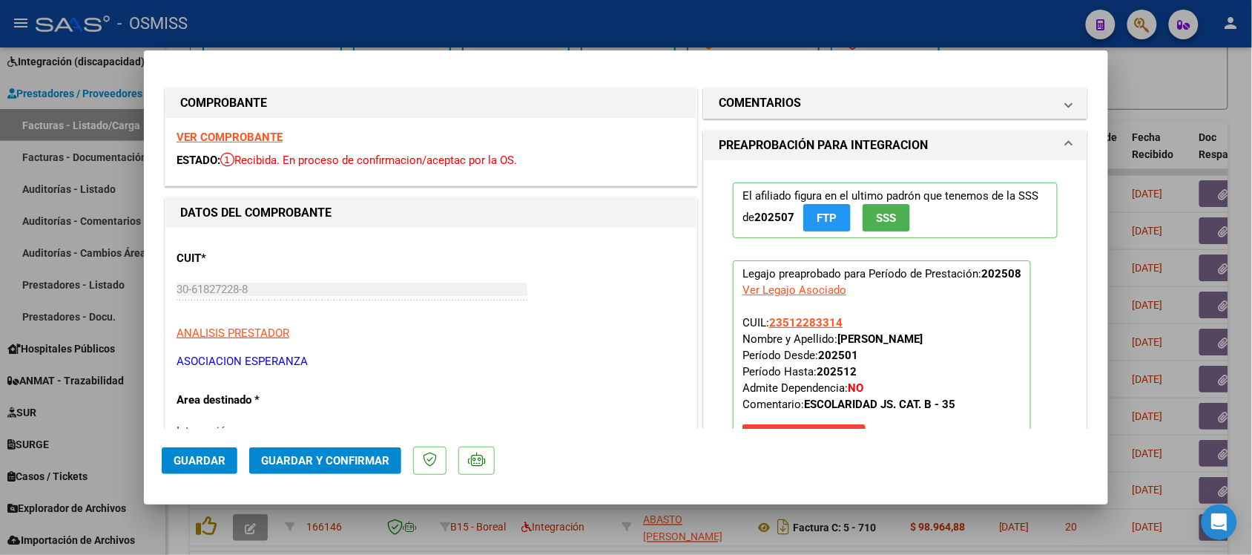
click at [236, 134] on strong "VER COMPROBANTE" at bounding box center [230, 137] width 106 height 13
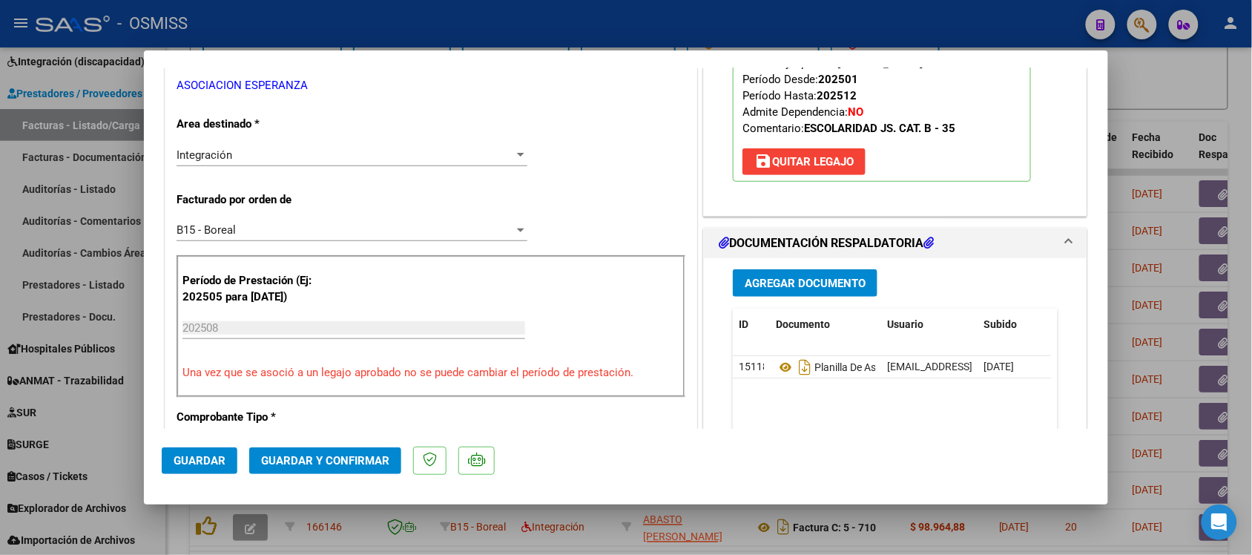
scroll to position [278, 0]
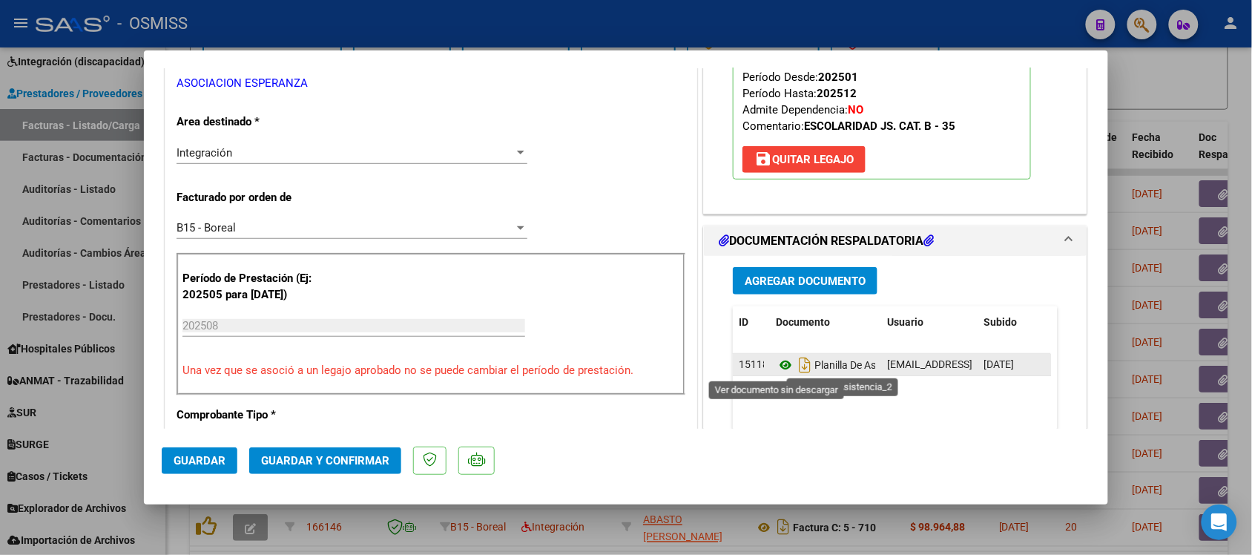
click at [779, 372] on icon at bounding box center [785, 365] width 19 height 18
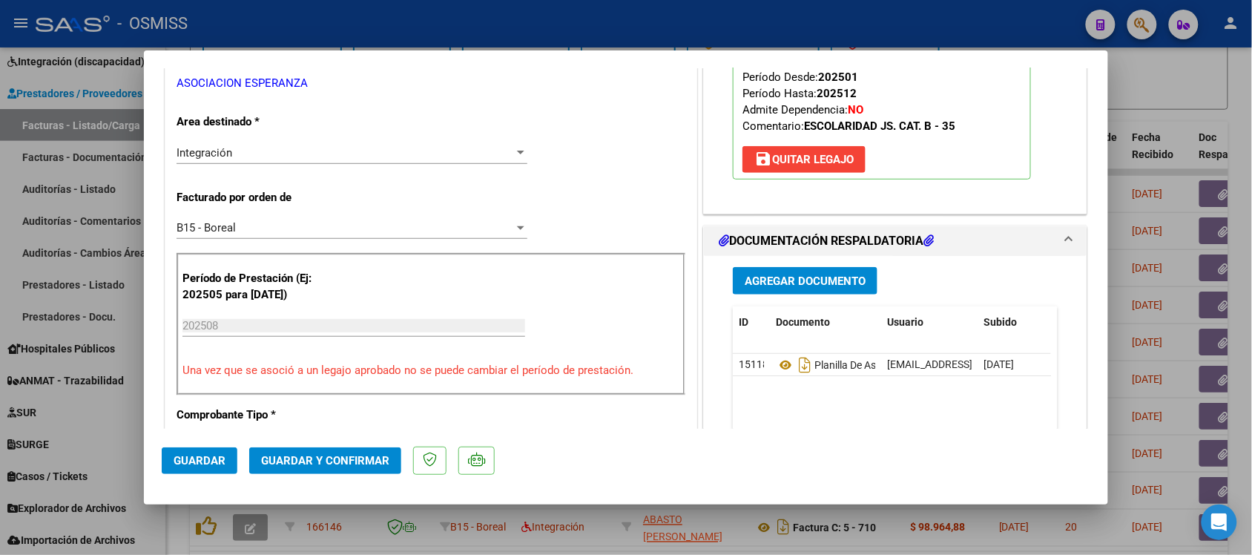
scroll to position [0, 0]
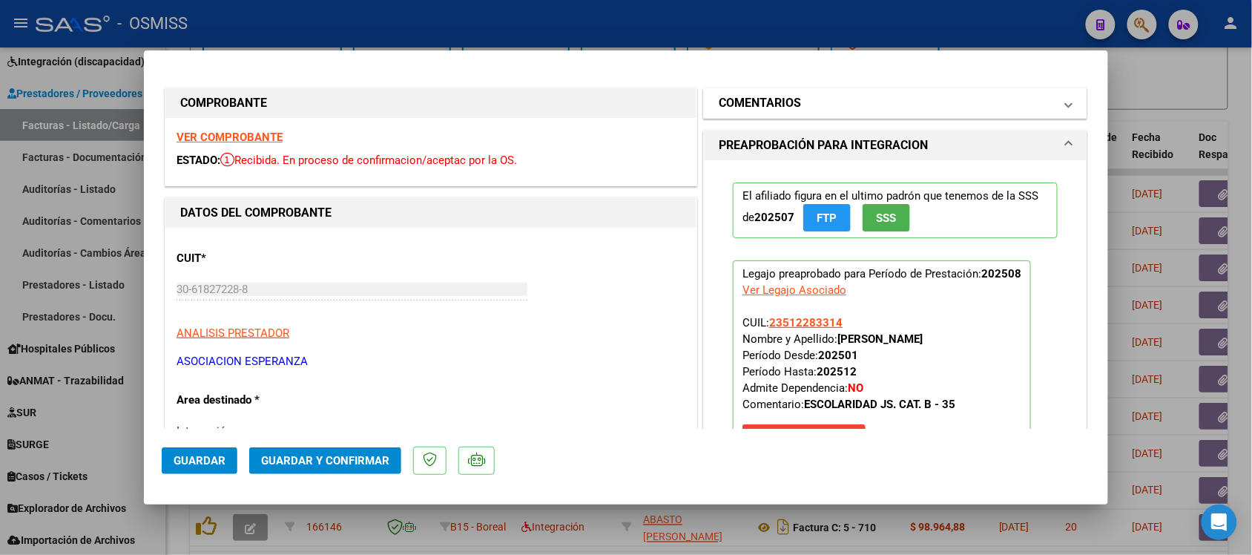
click at [739, 108] on h1 "COMENTARIOS" at bounding box center [760, 103] width 82 height 18
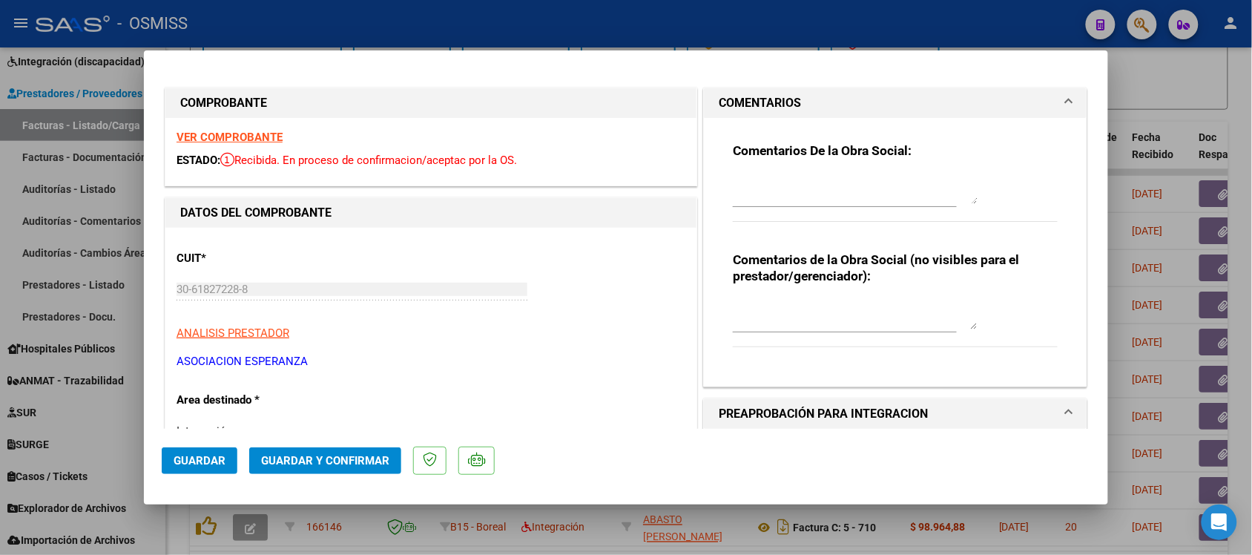
click at [735, 100] on h1 "COMENTARIOS" at bounding box center [760, 103] width 82 height 18
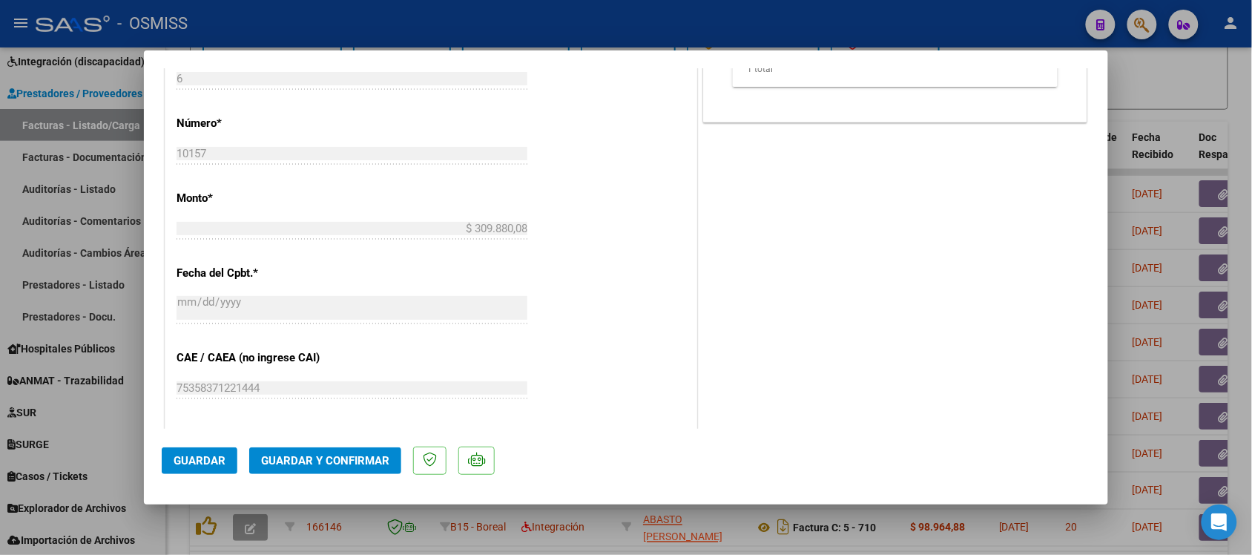
scroll to position [742, 0]
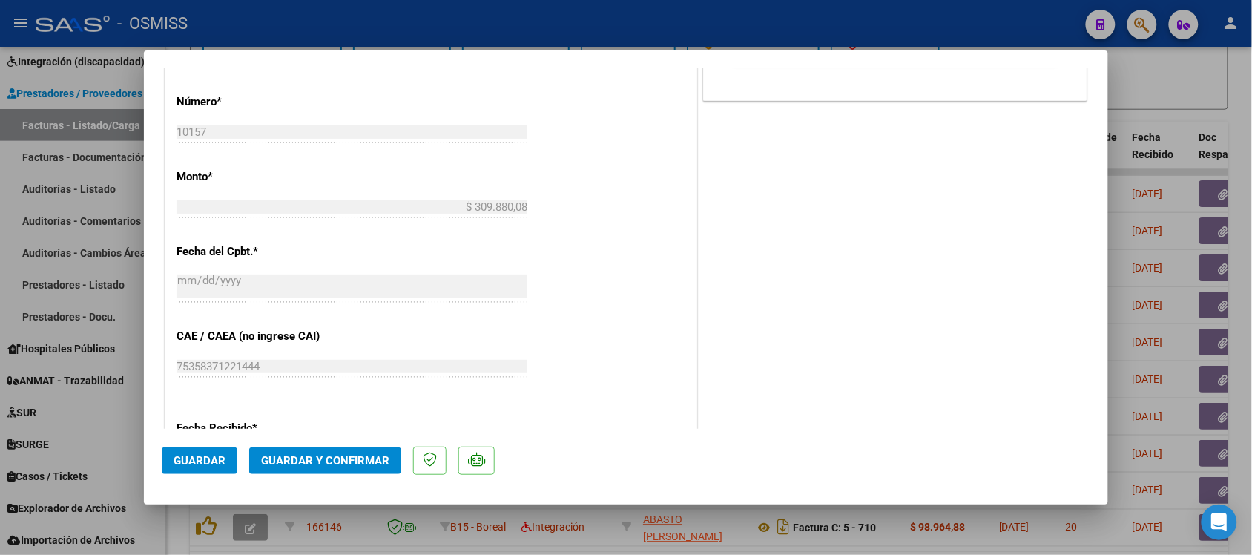
click at [364, 464] on span "Guardar y Confirmar" at bounding box center [325, 460] width 128 height 13
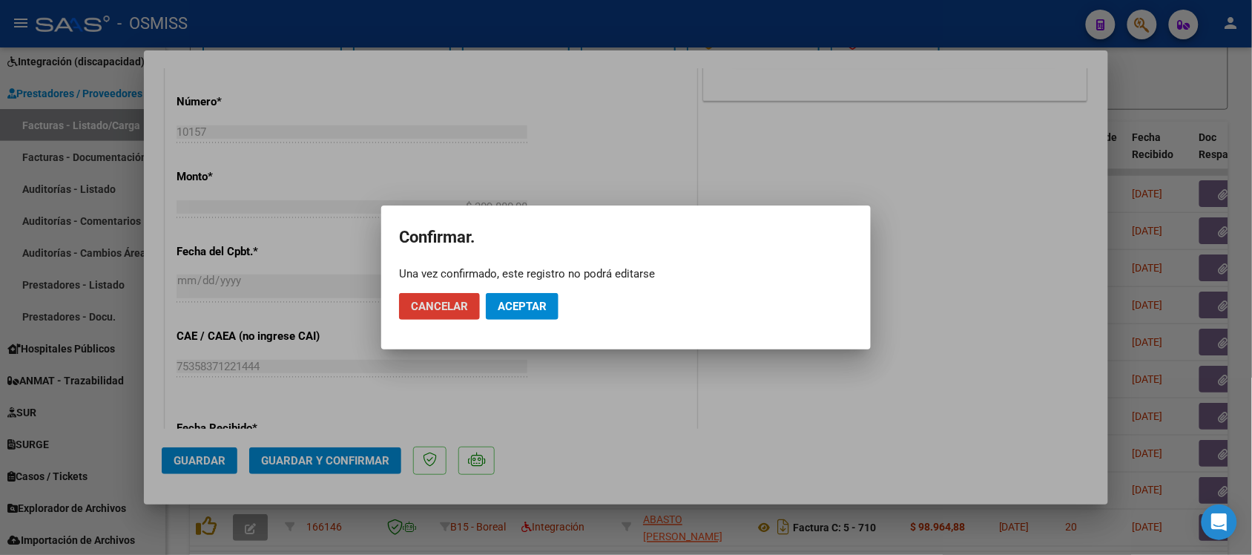
click at [544, 304] on span "Aceptar" at bounding box center [522, 306] width 49 height 13
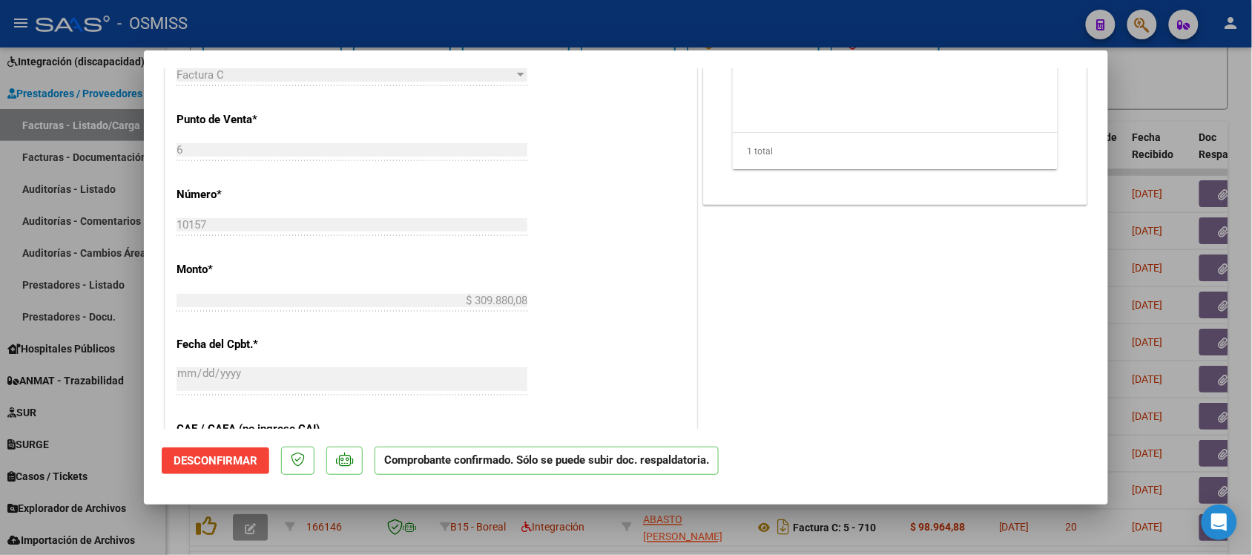
scroll to position [464, 0]
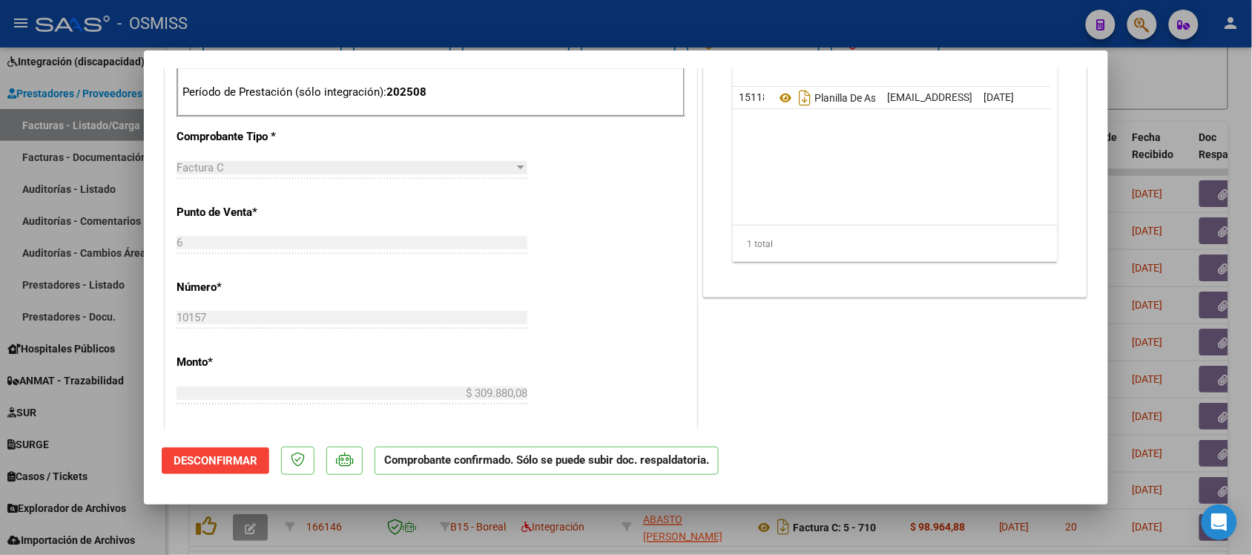
click at [1204, 88] on div at bounding box center [626, 277] width 1252 height 555
type input "$ 0,00"
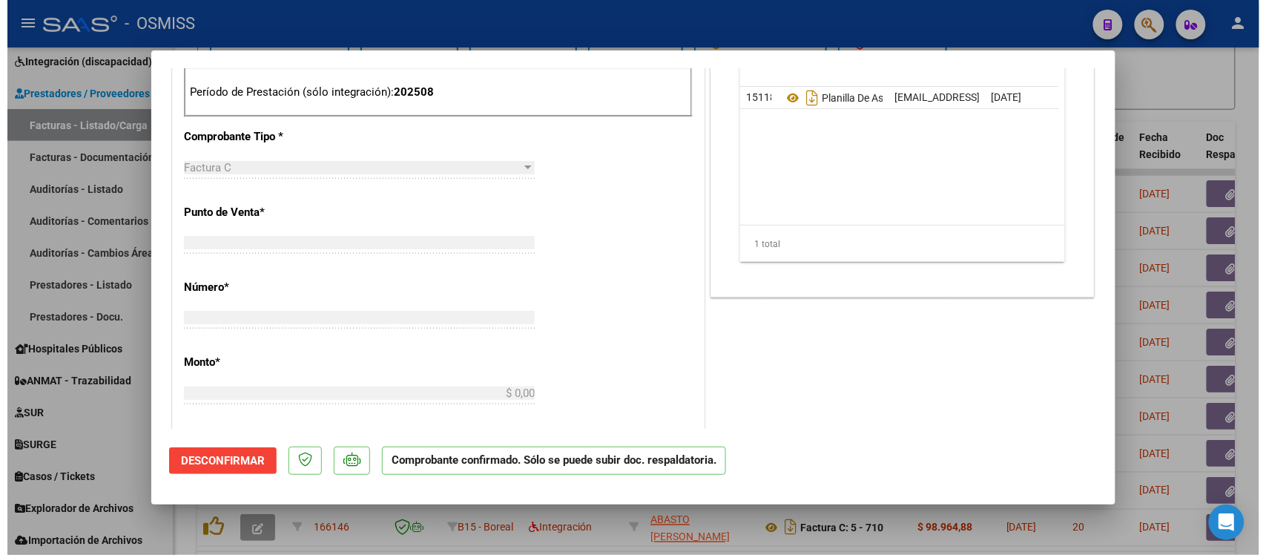
scroll to position [597, 0]
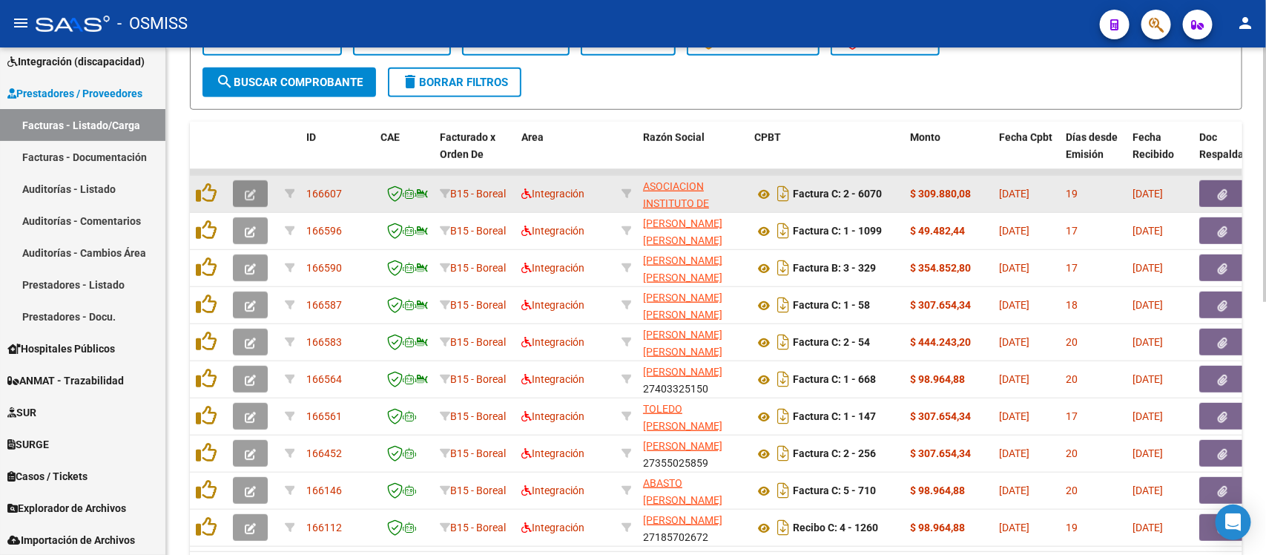
click at [243, 191] on button "button" at bounding box center [250, 193] width 35 height 27
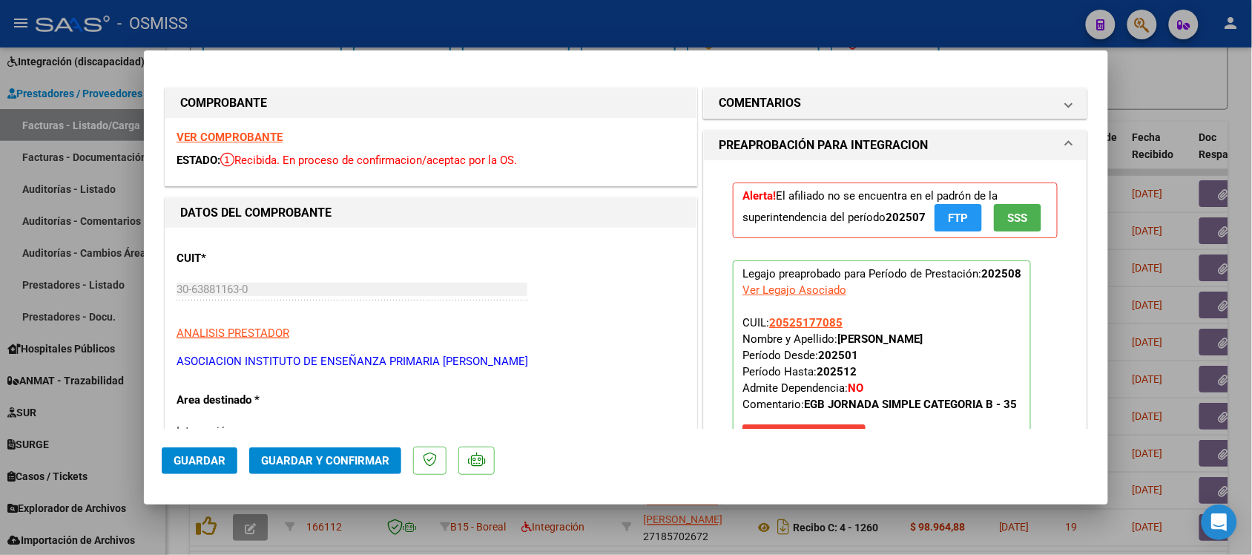
click at [1183, 99] on div at bounding box center [626, 277] width 1252 height 555
type input "$ 0,00"
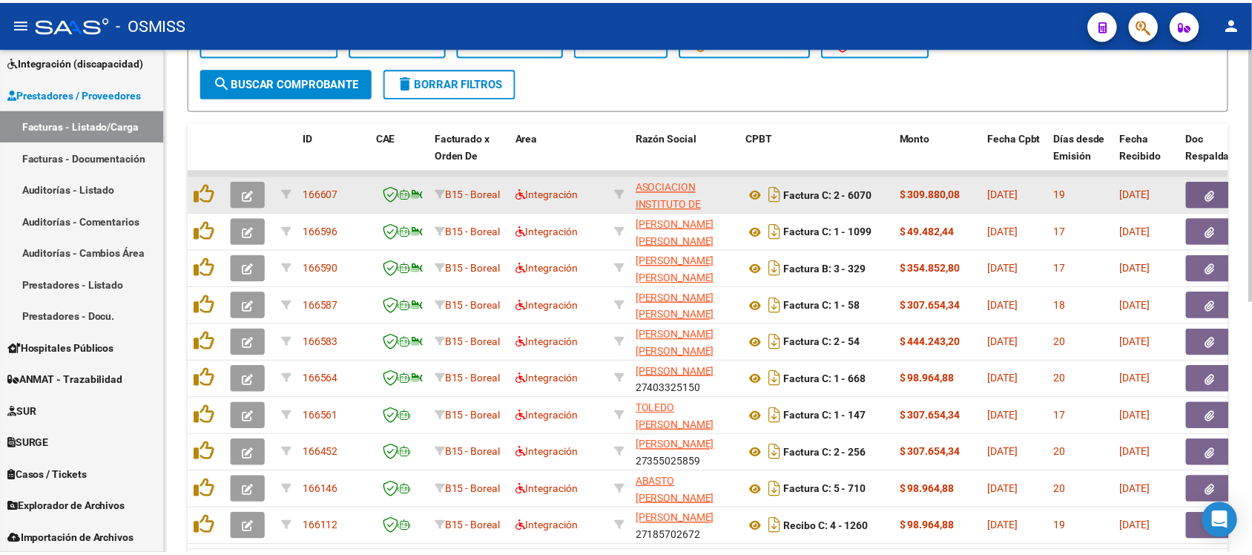
scroll to position [506, 0]
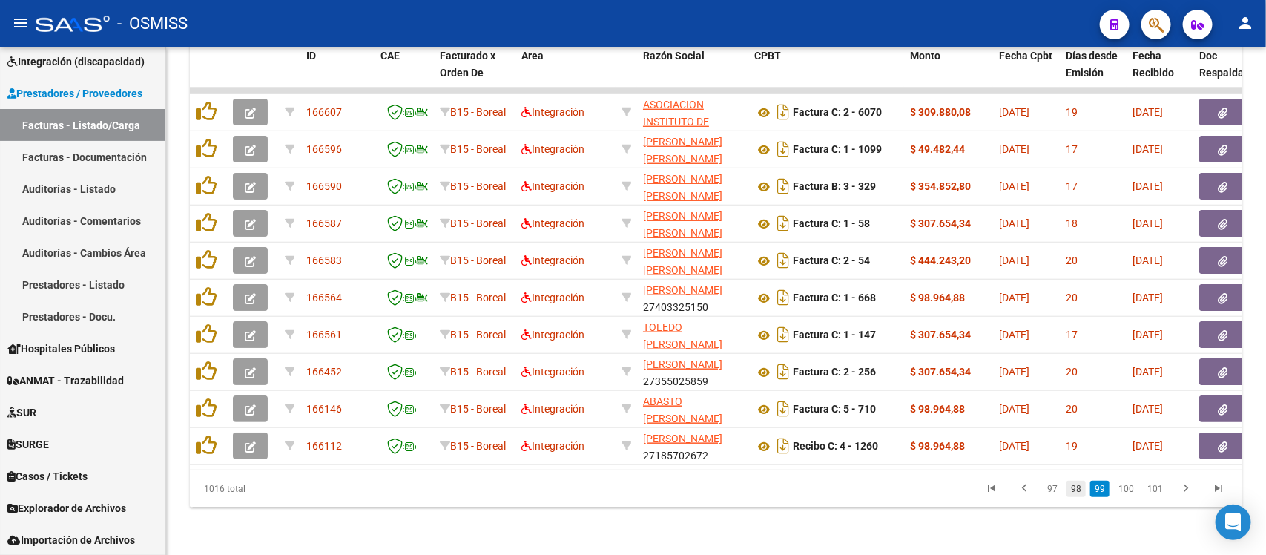
click at [1081, 490] on link "98" at bounding box center [1076, 489] width 19 height 16
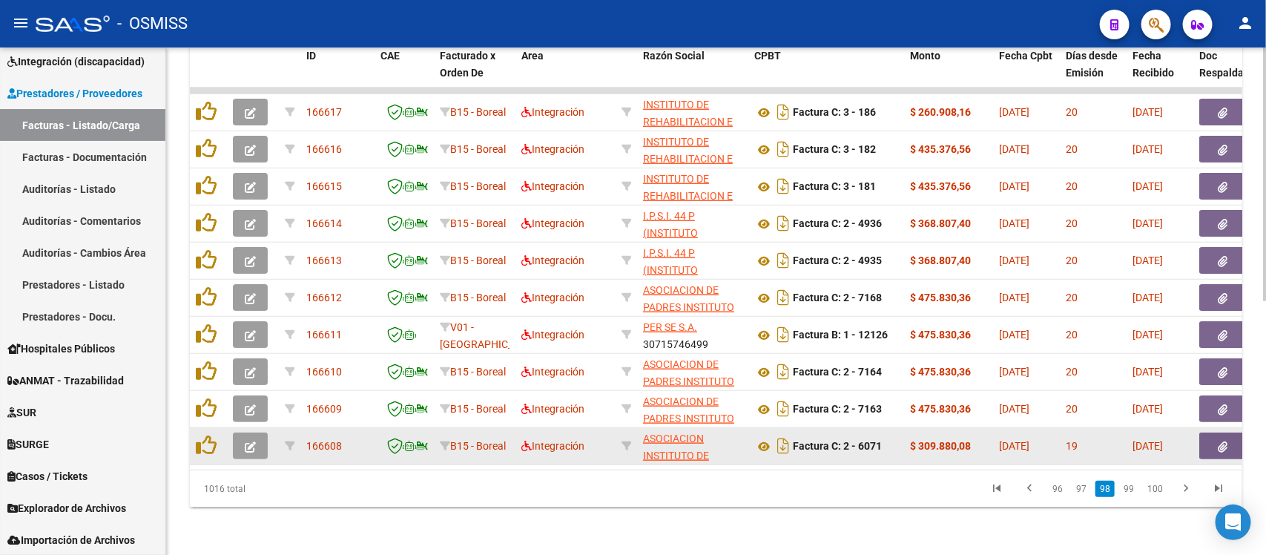
click at [253, 441] on icon "button" at bounding box center [250, 446] width 11 height 11
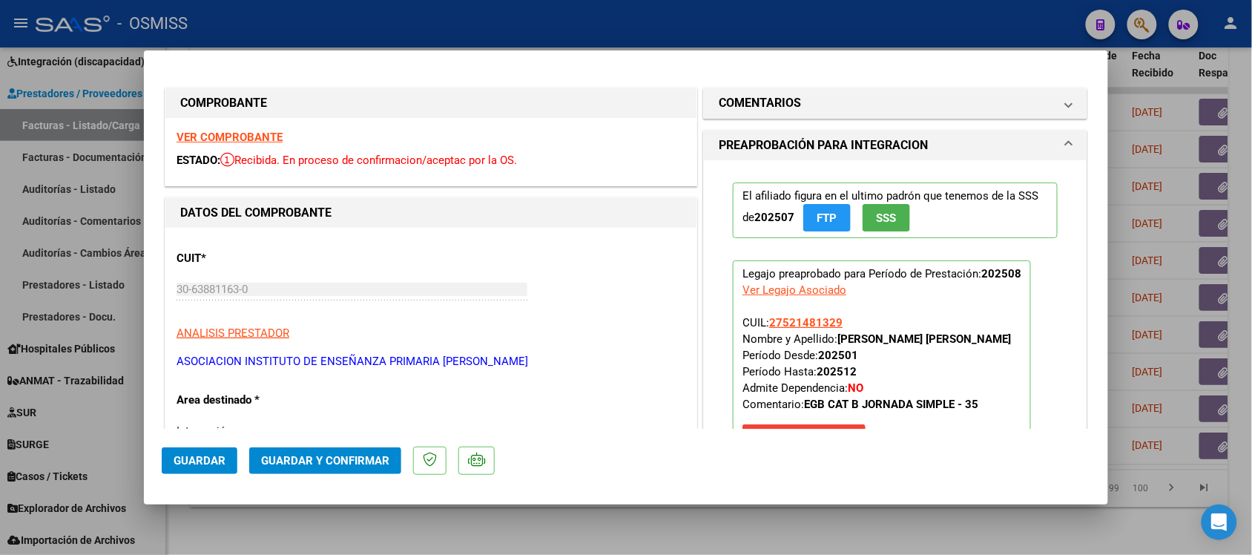
click at [252, 134] on strong "VER COMPROBANTE" at bounding box center [230, 137] width 106 height 13
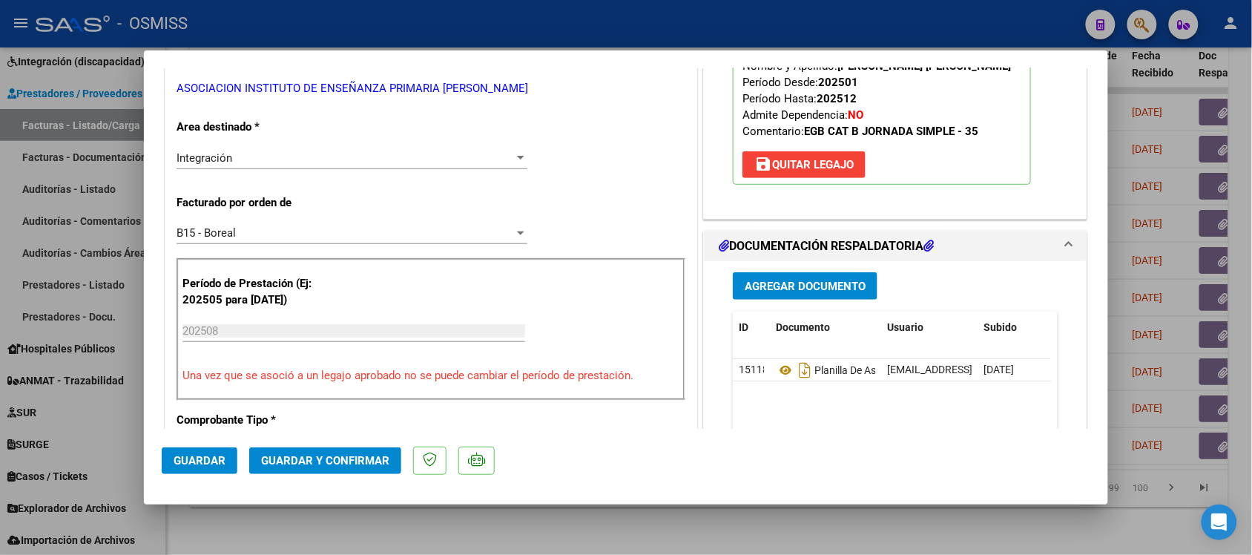
scroll to position [278, 0]
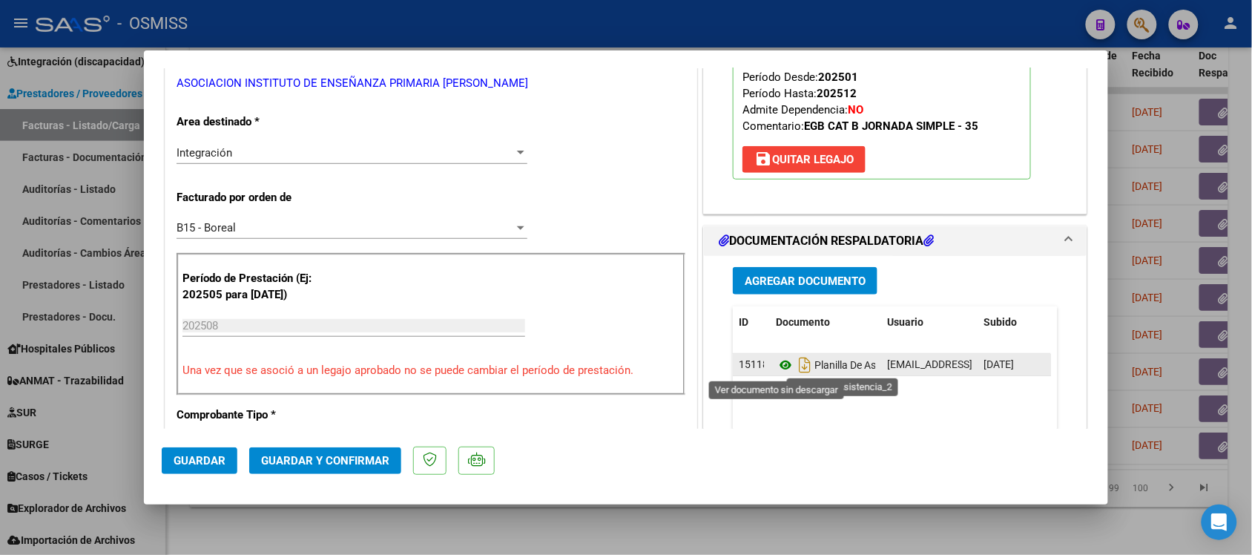
click at [776, 364] on icon at bounding box center [785, 365] width 19 height 18
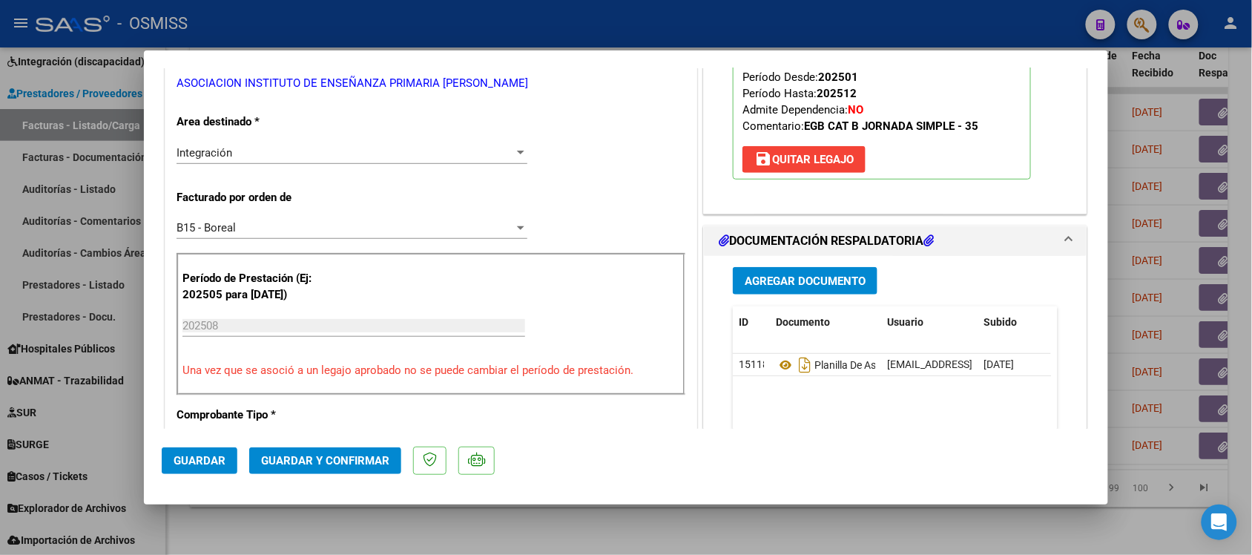
scroll to position [0, 0]
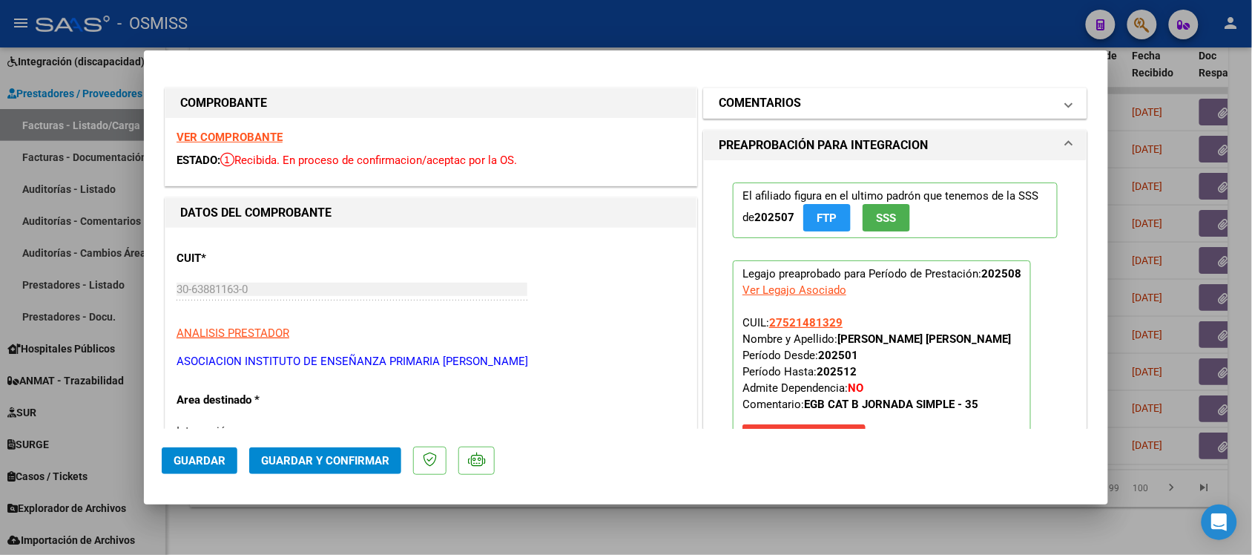
click at [755, 94] on h1 "COMENTARIOS" at bounding box center [760, 103] width 82 height 18
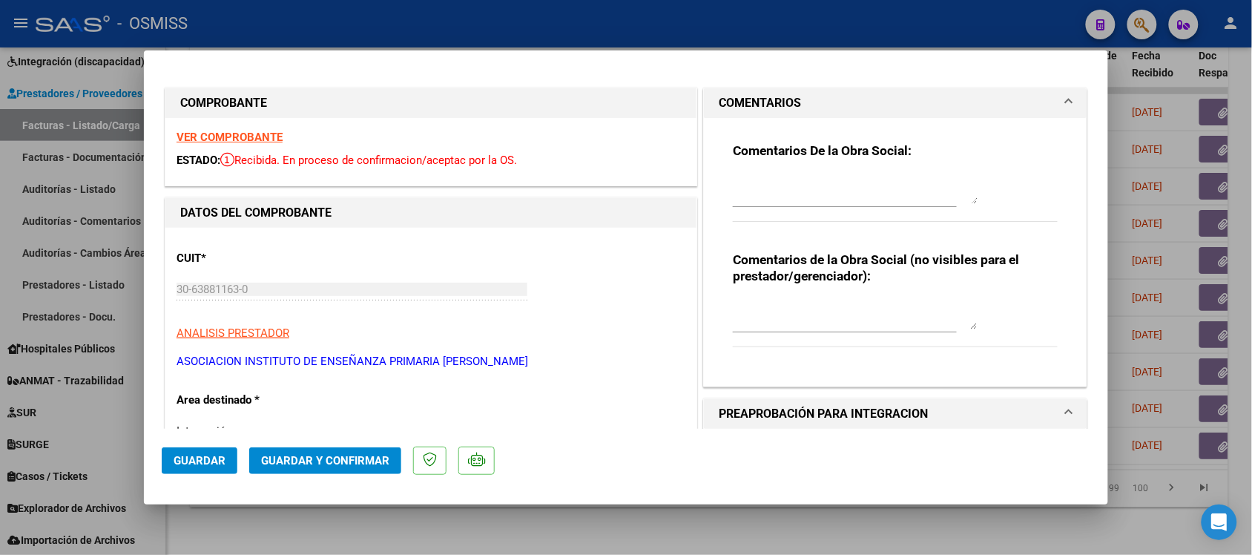
click at [757, 97] on h1 "COMENTARIOS" at bounding box center [760, 103] width 82 height 18
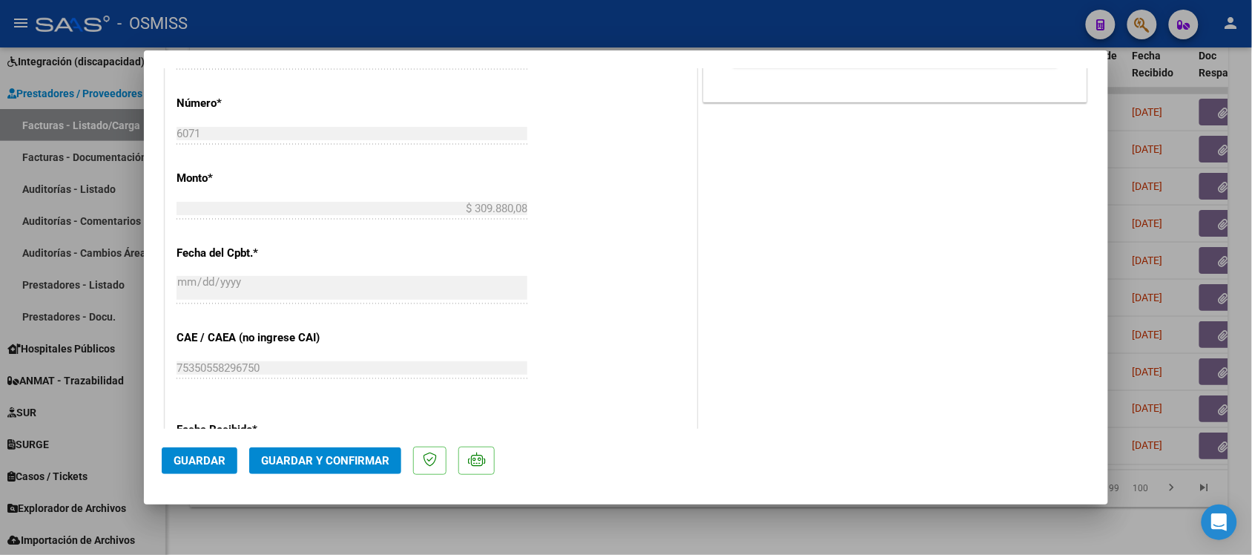
scroll to position [742, 0]
click at [345, 460] on span "Guardar y Confirmar" at bounding box center [325, 460] width 128 height 13
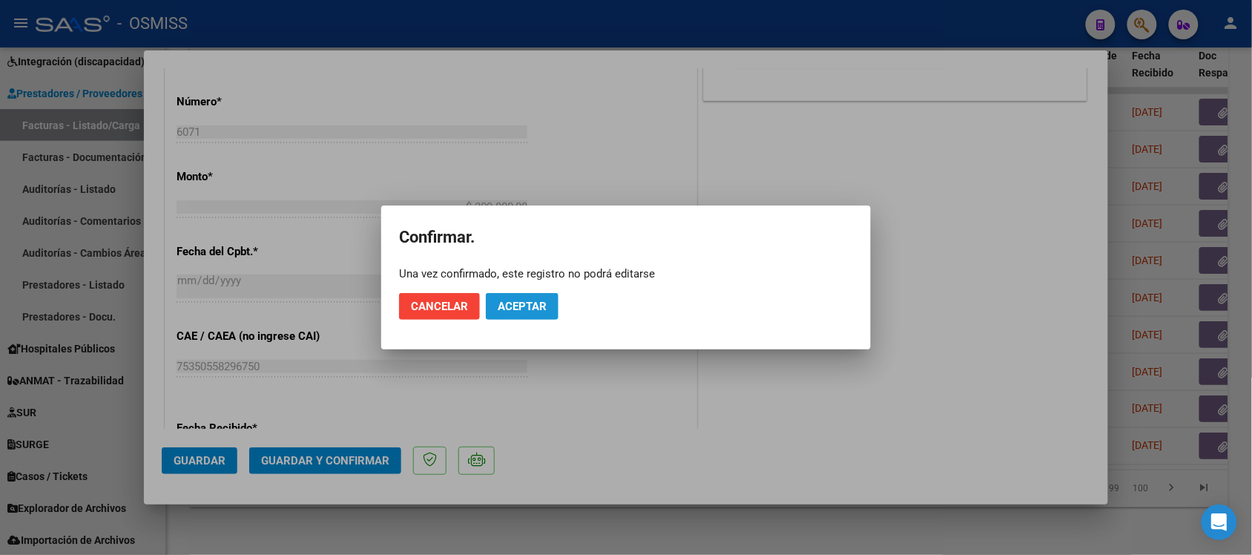
click at [538, 305] on span "Aceptar" at bounding box center [522, 306] width 49 height 13
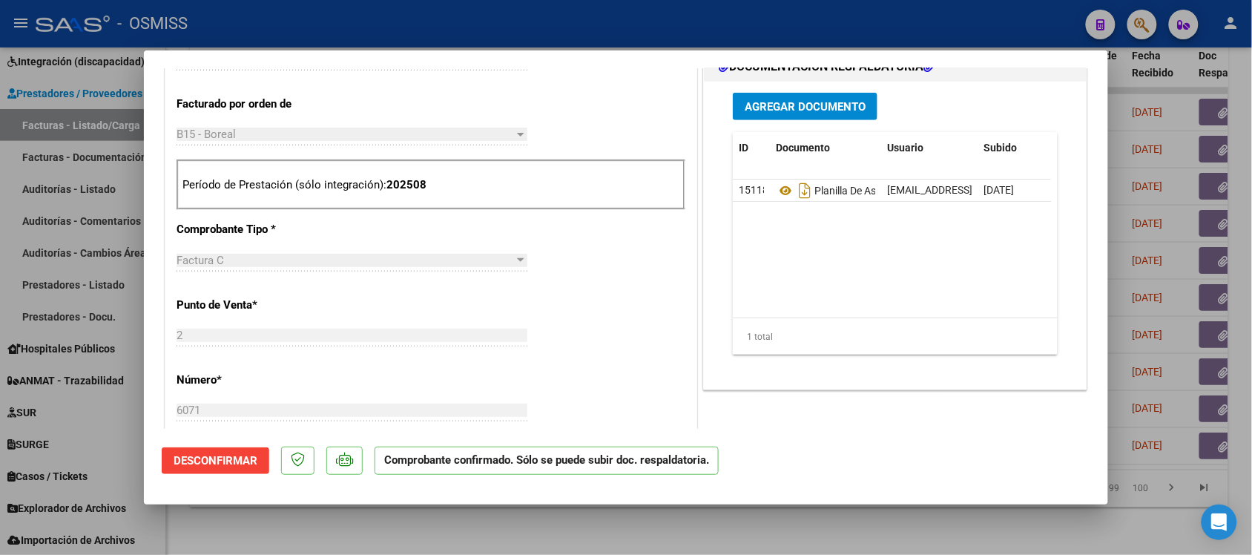
scroll to position [464, 0]
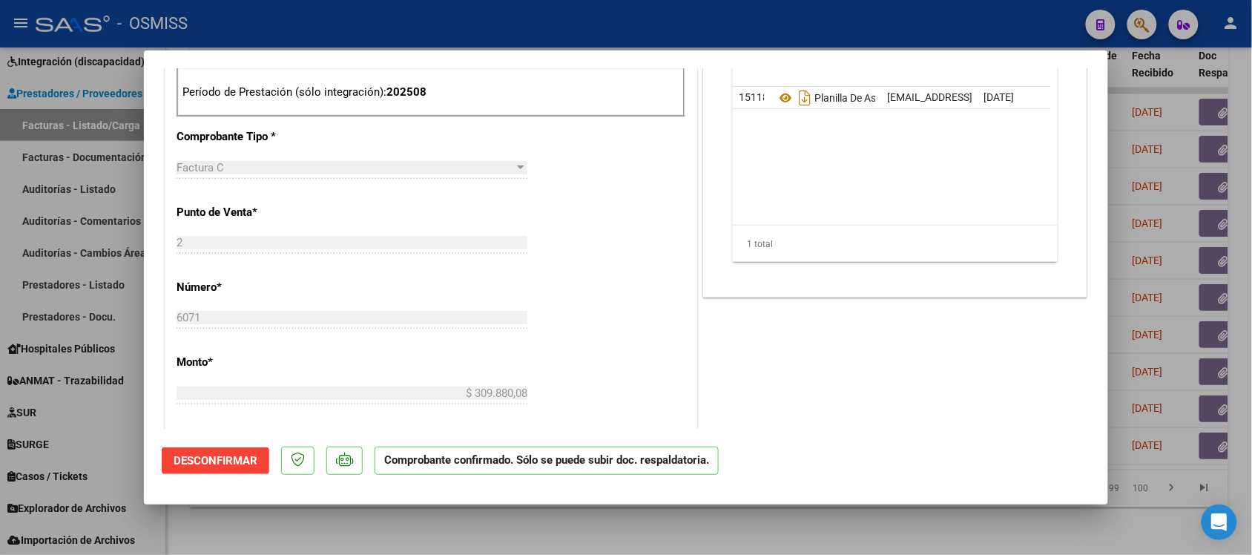
click at [862, 527] on div at bounding box center [626, 277] width 1252 height 555
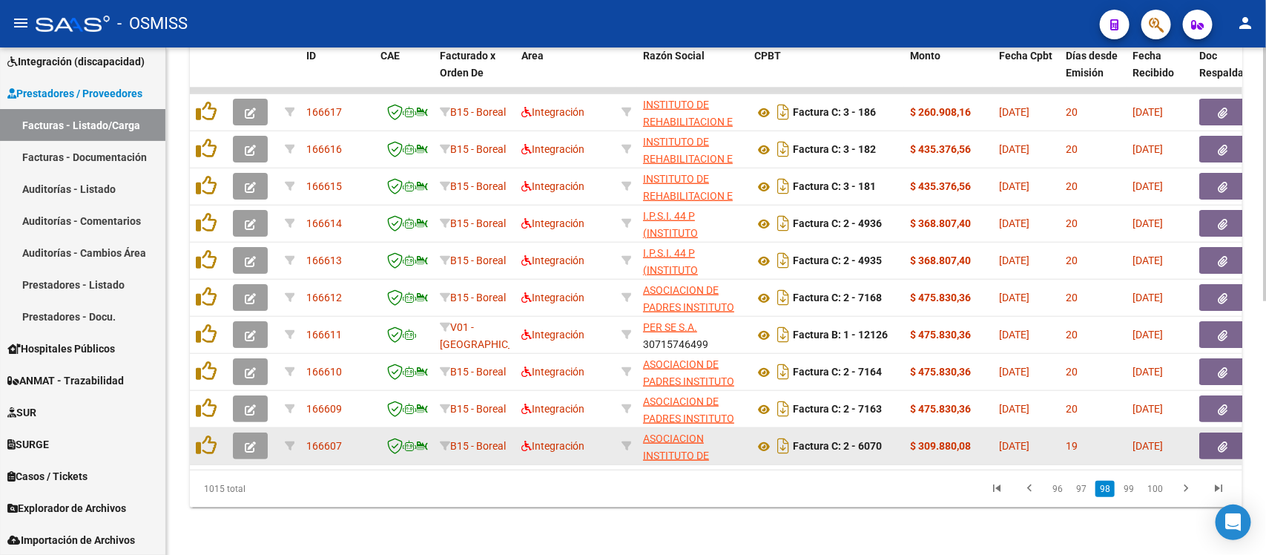
click at [245, 441] on icon "button" at bounding box center [250, 446] width 11 height 11
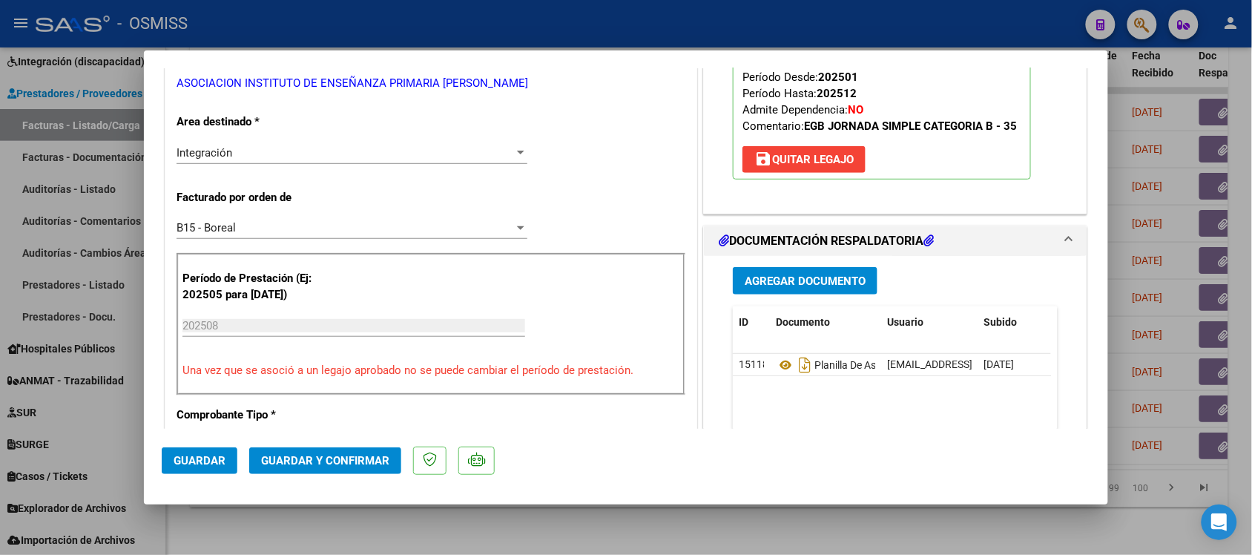
scroll to position [0, 0]
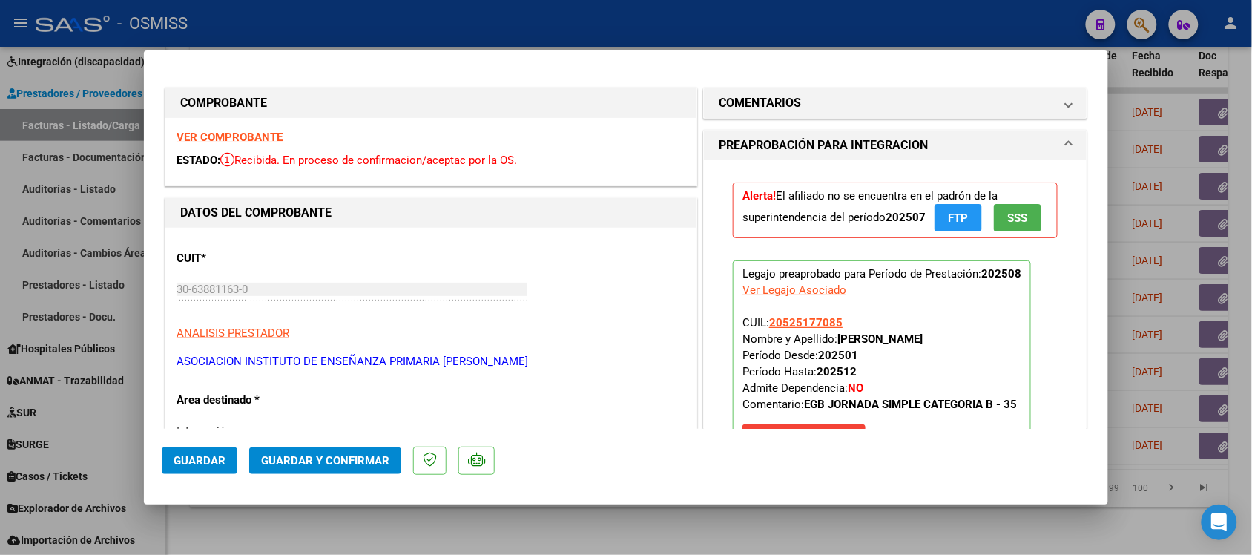
click at [675, 512] on div at bounding box center [626, 277] width 1252 height 555
type input "$ 0,00"
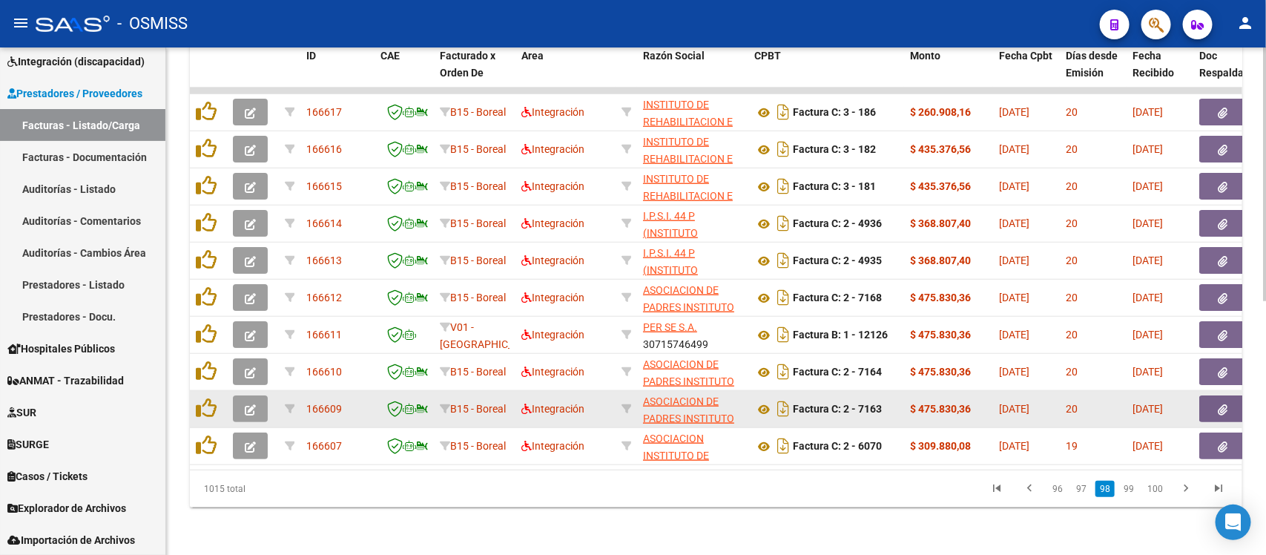
click at [257, 395] on button "button" at bounding box center [250, 408] width 35 height 27
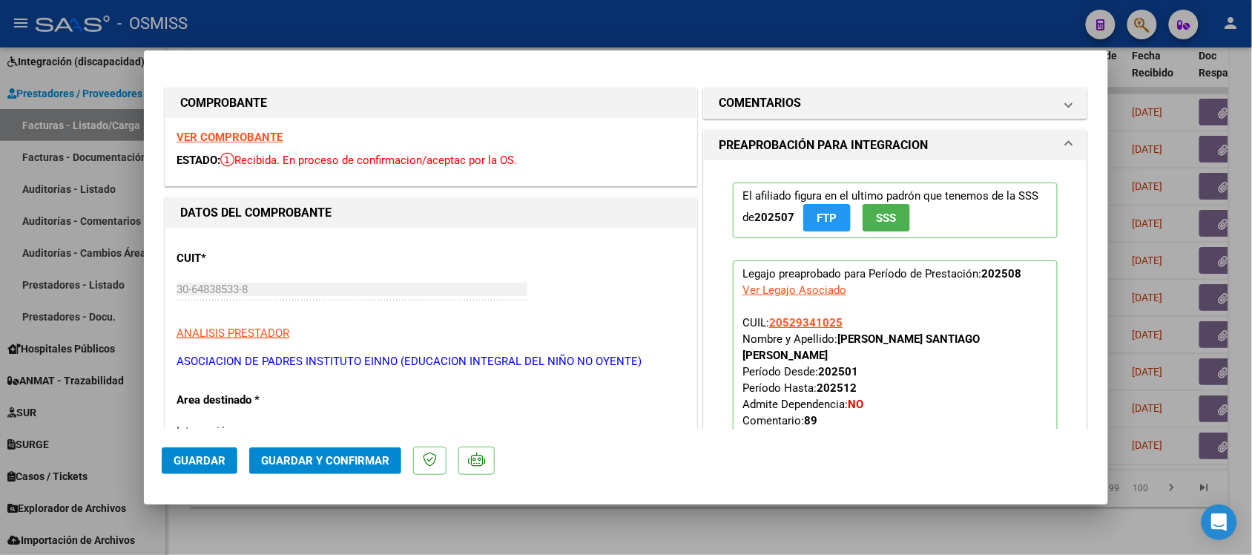
click at [261, 138] on strong "VER COMPROBANTE" at bounding box center [230, 137] width 106 height 13
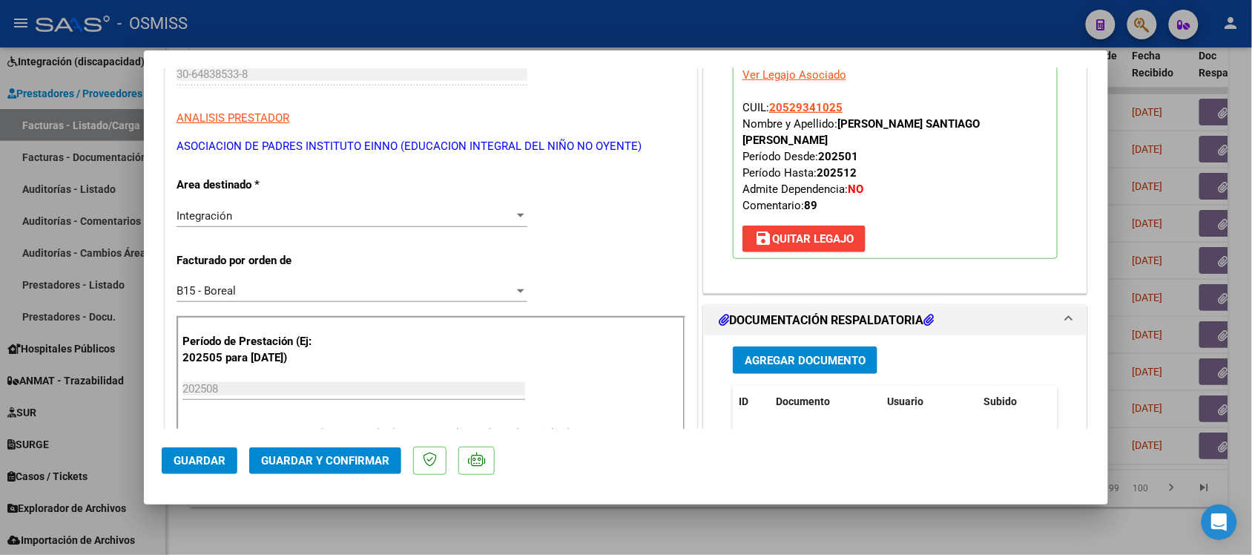
scroll to position [278, 0]
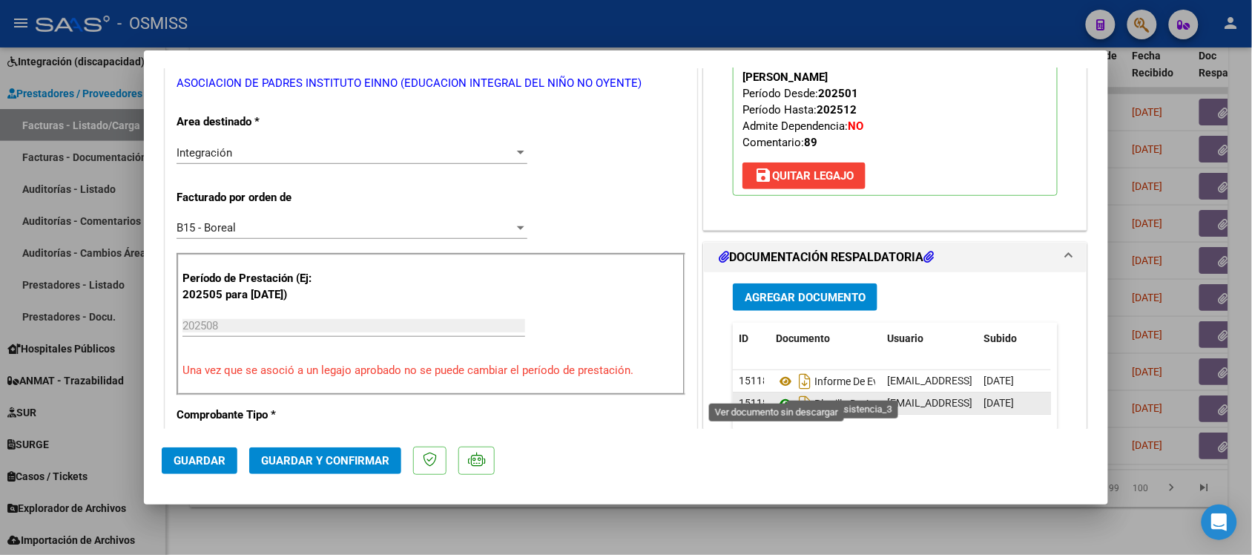
click at [776, 395] on icon at bounding box center [785, 404] width 19 height 18
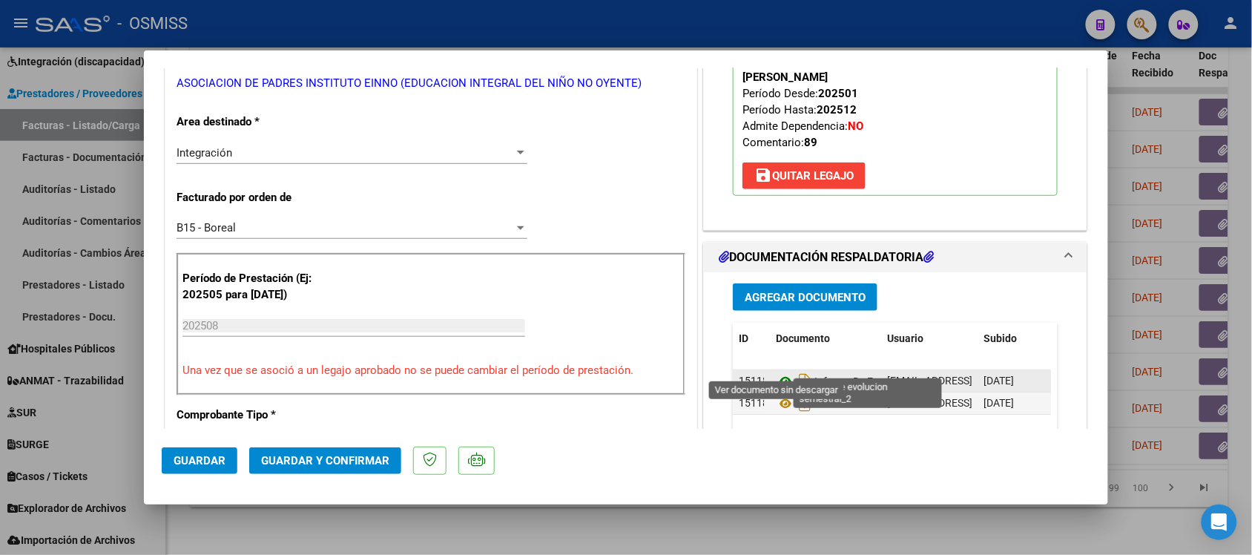
click at [778, 372] on icon at bounding box center [785, 381] width 19 height 18
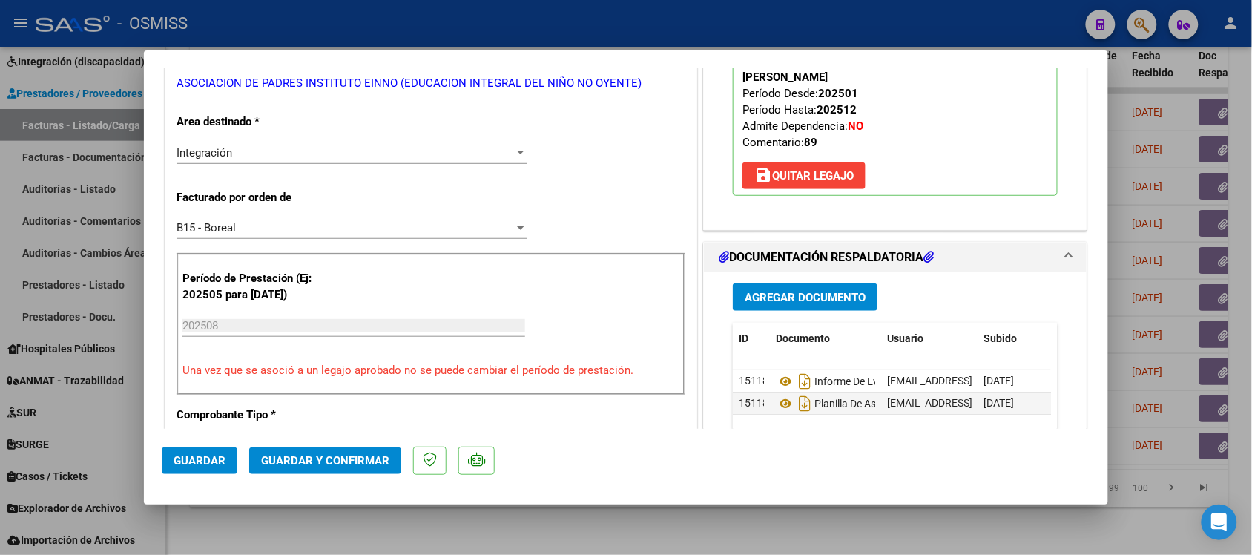
scroll to position [0, 0]
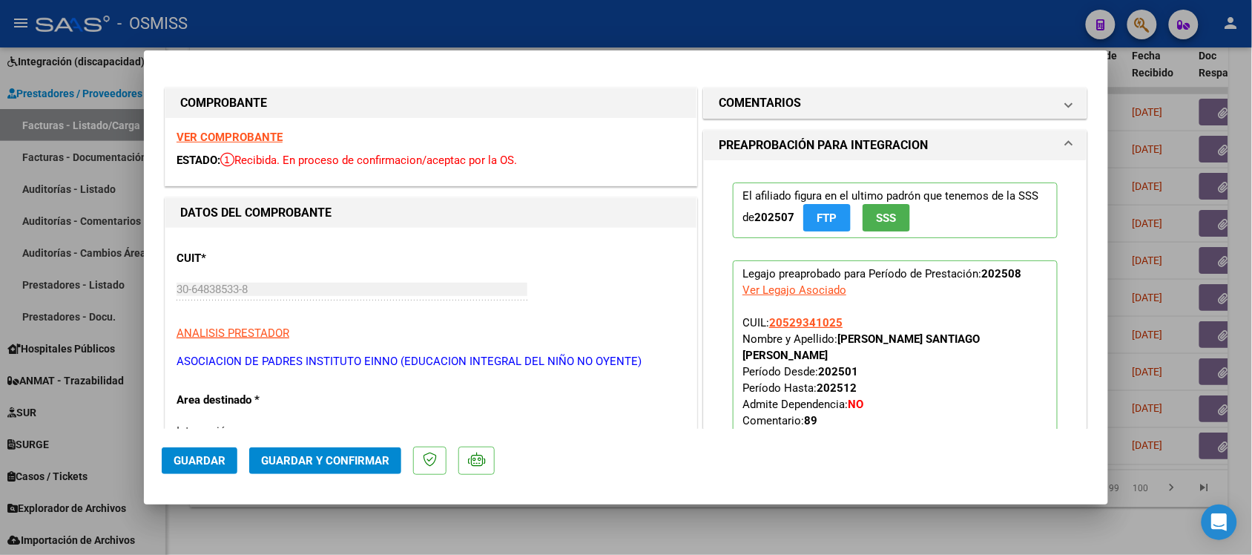
click at [251, 137] on strong "VER COMPROBANTE" at bounding box center [230, 137] width 106 height 13
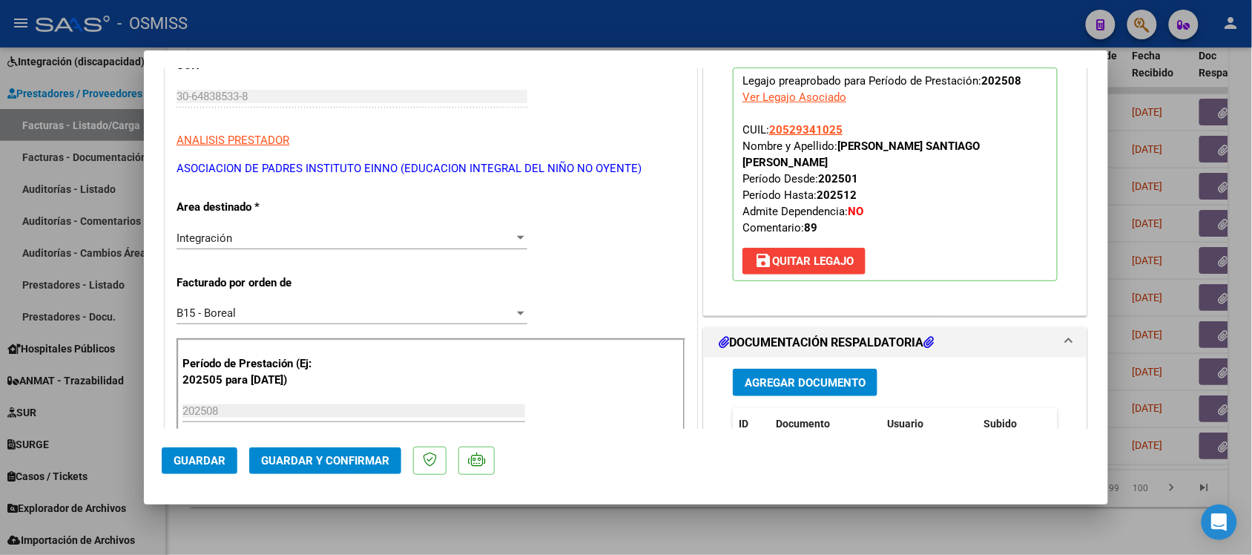
scroll to position [278, 0]
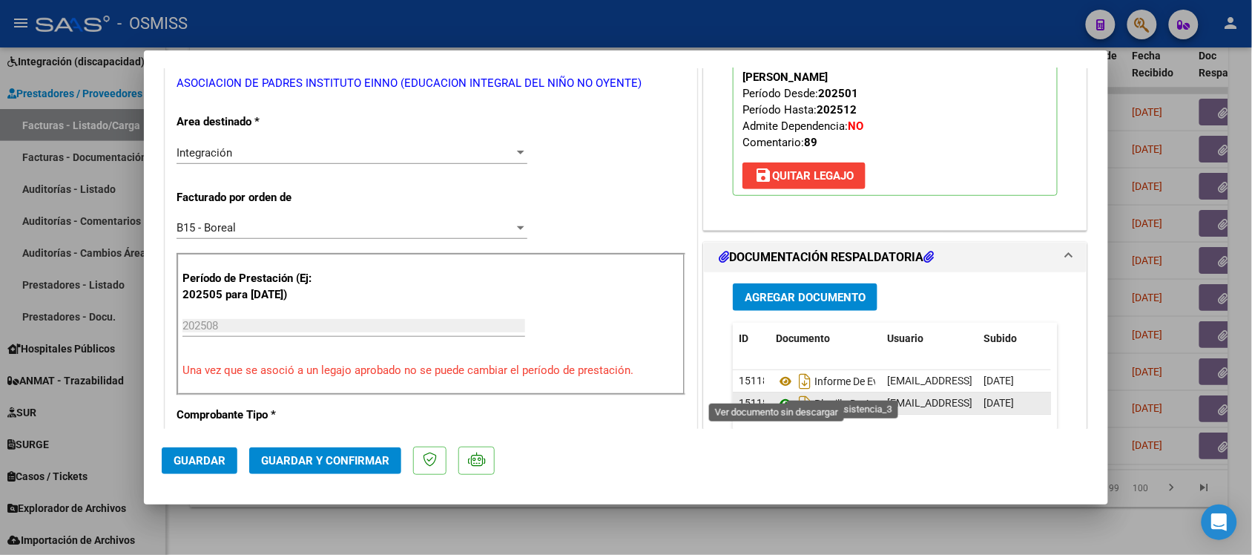
click at [777, 395] on icon at bounding box center [785, 404] width 19 height 18
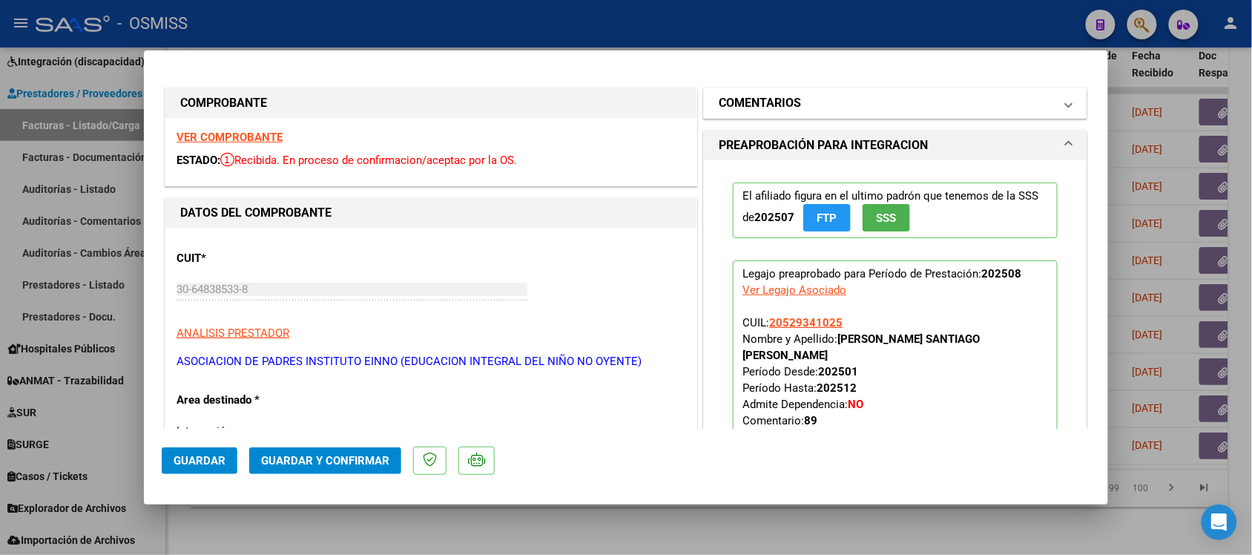
click at [778, 99] on h1 "COMENTARIOS" at bounding box center [760, 103] width 82 height 18
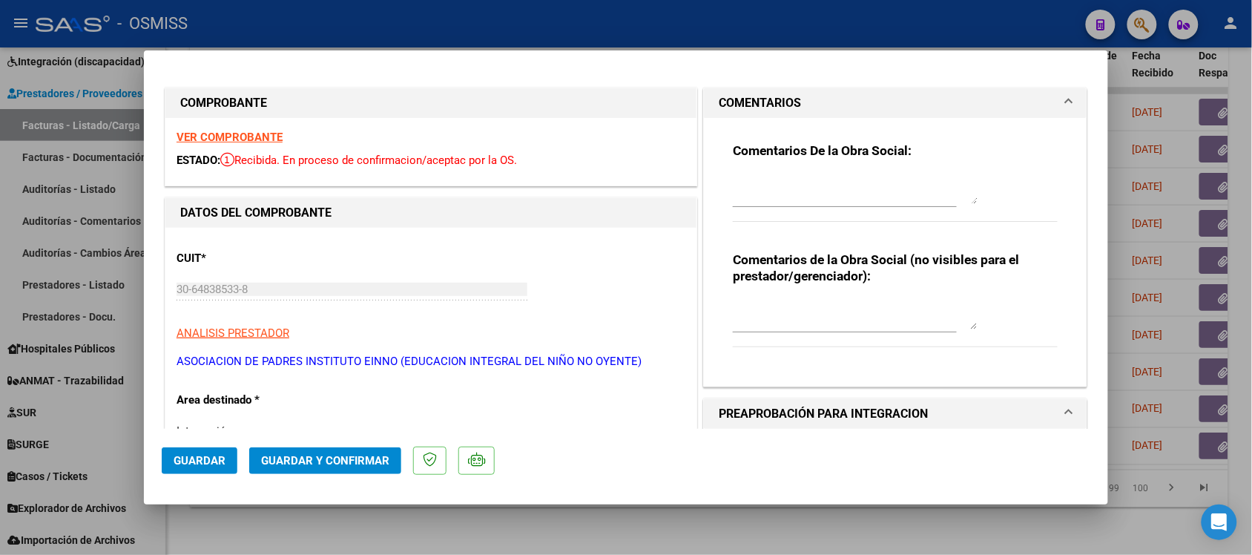
click at [777, 100] on h1 "COMENTARIOS" at bounding box center [760, 103] width 82 height 18
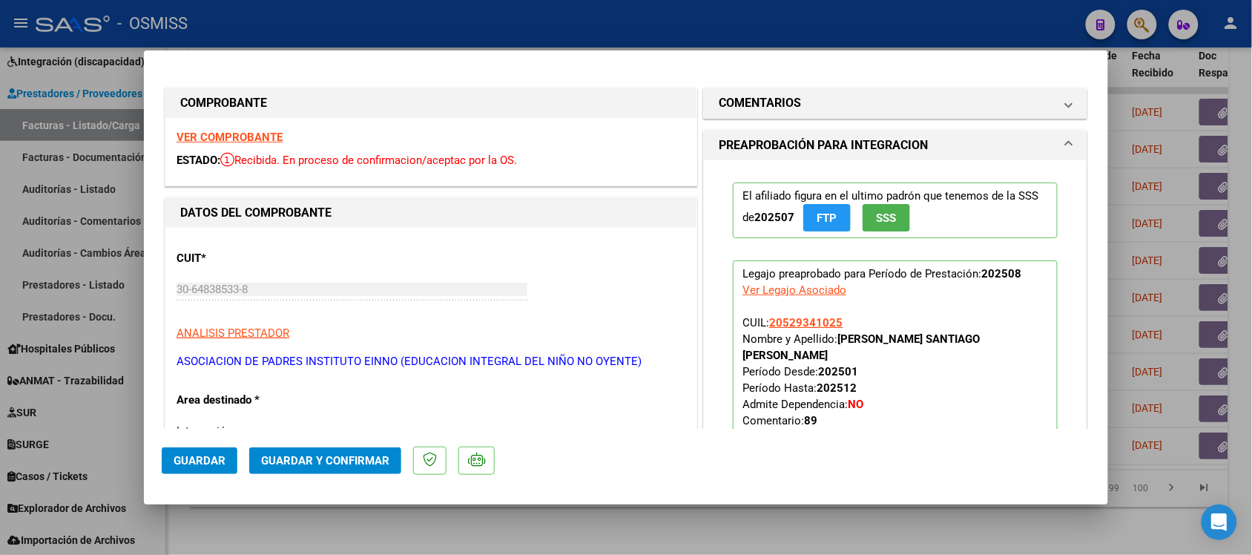
click at [252, 136] on strong "VER COMPROBANTE" at bounding box center [230, 137] width 106 height 13
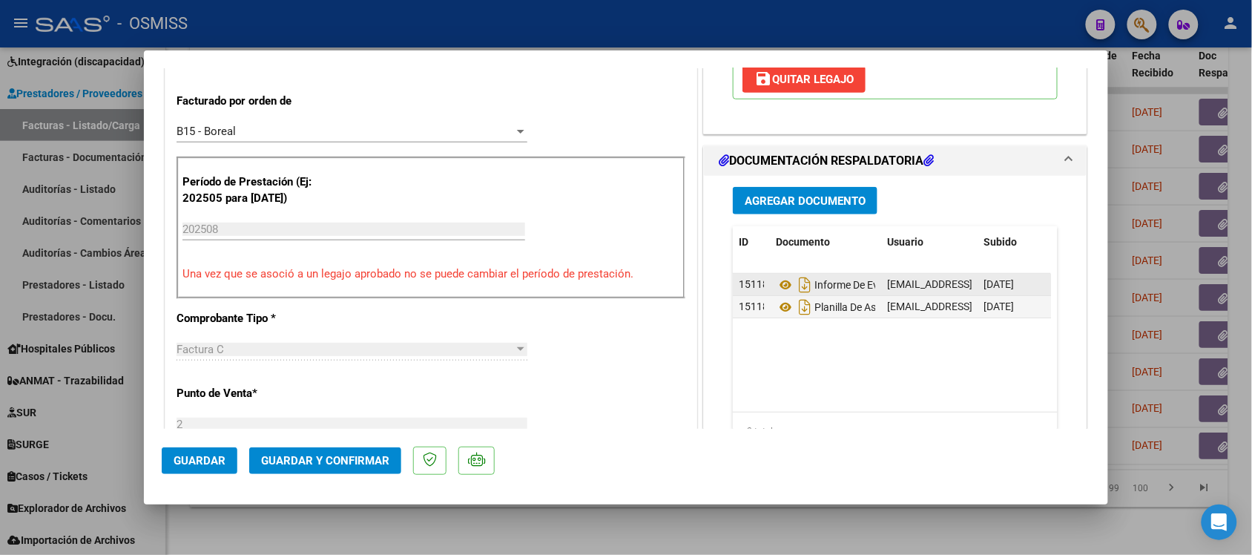
scroll to position [371, 0]
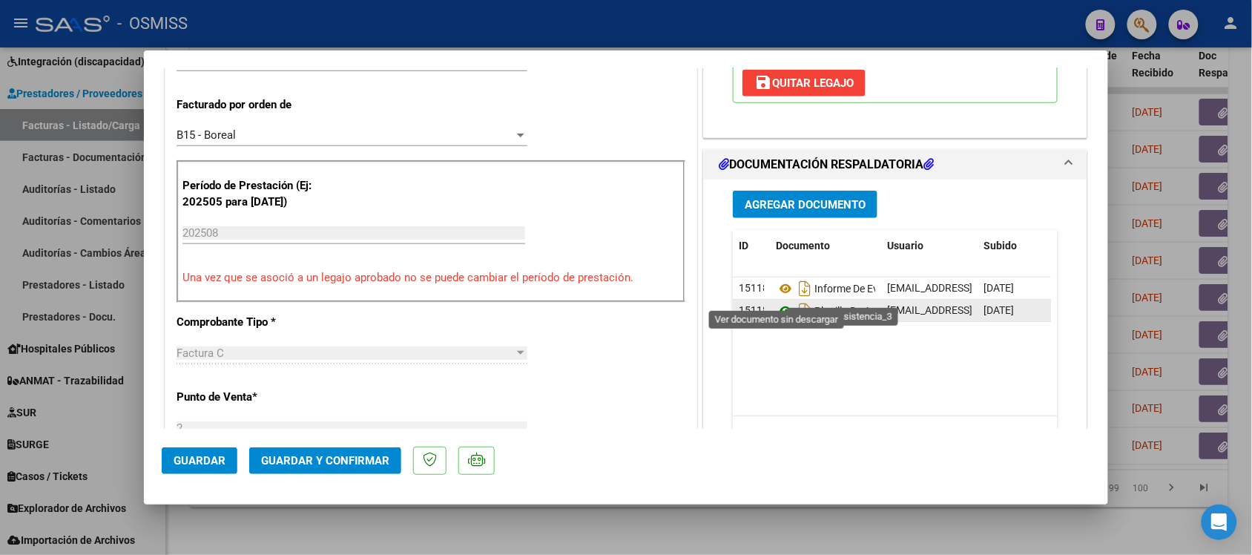
click at [776, 302] on icon at bounding box center [785, 311] width 19 height 18
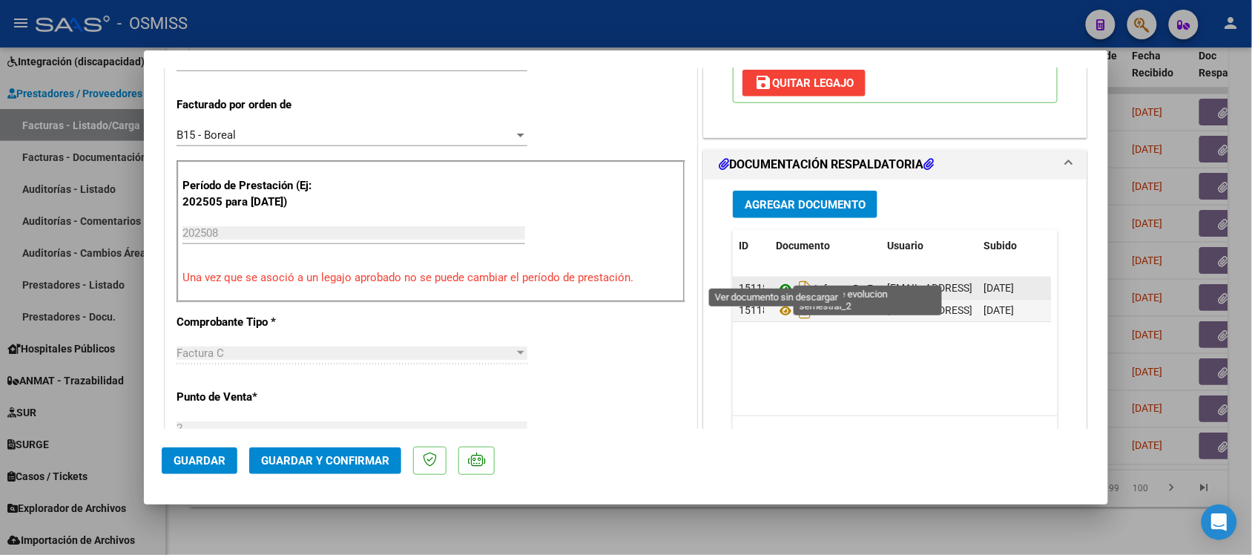
click at [779, 280] on icon at bounding box center [785, 289] width 19 height 18
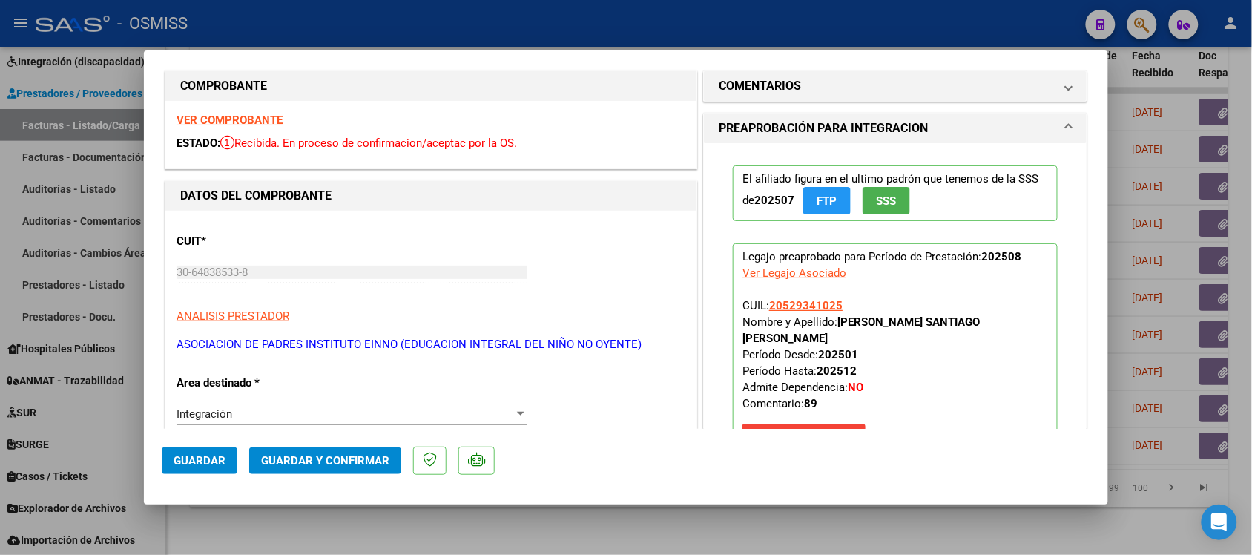
scroll to position [0, 0]
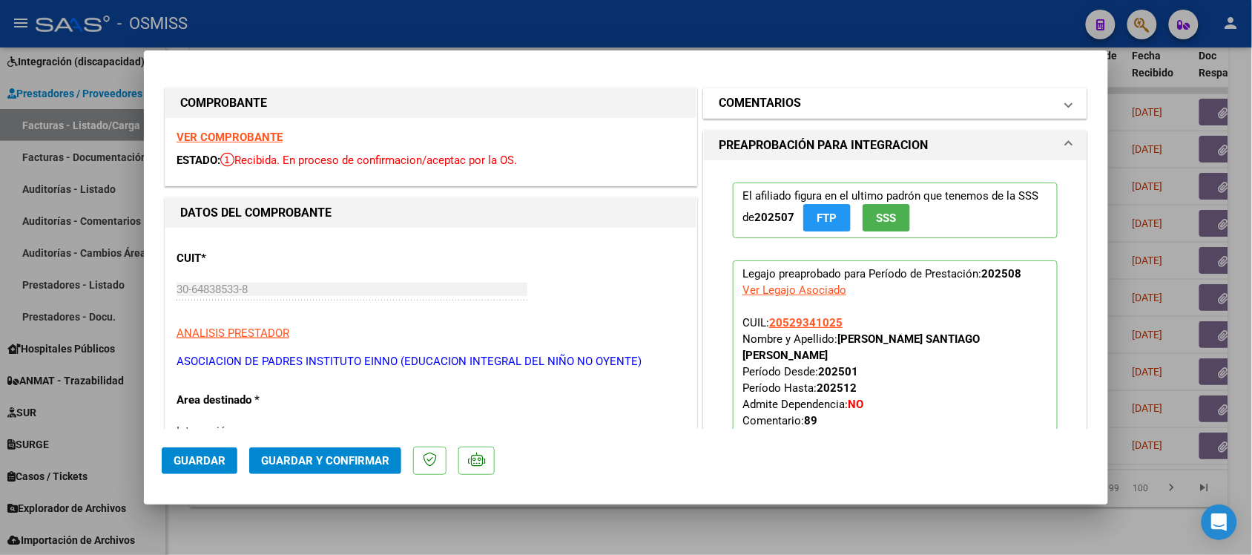
click at [737, 93] on mat-expansion-panel-header "COMENTARIOS" at bounding box center [895, 103] width 383 height 30
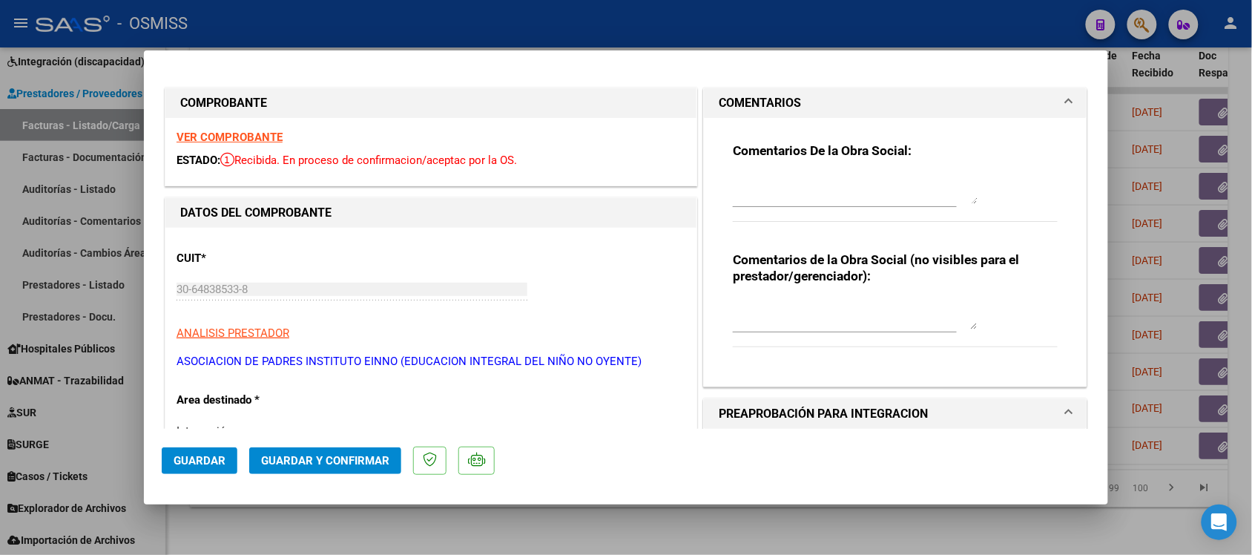
click at [737, 93] on mat-expansion-panel-header "COMENTARIOS" at bounding box center [895, 103] width 383 height 30
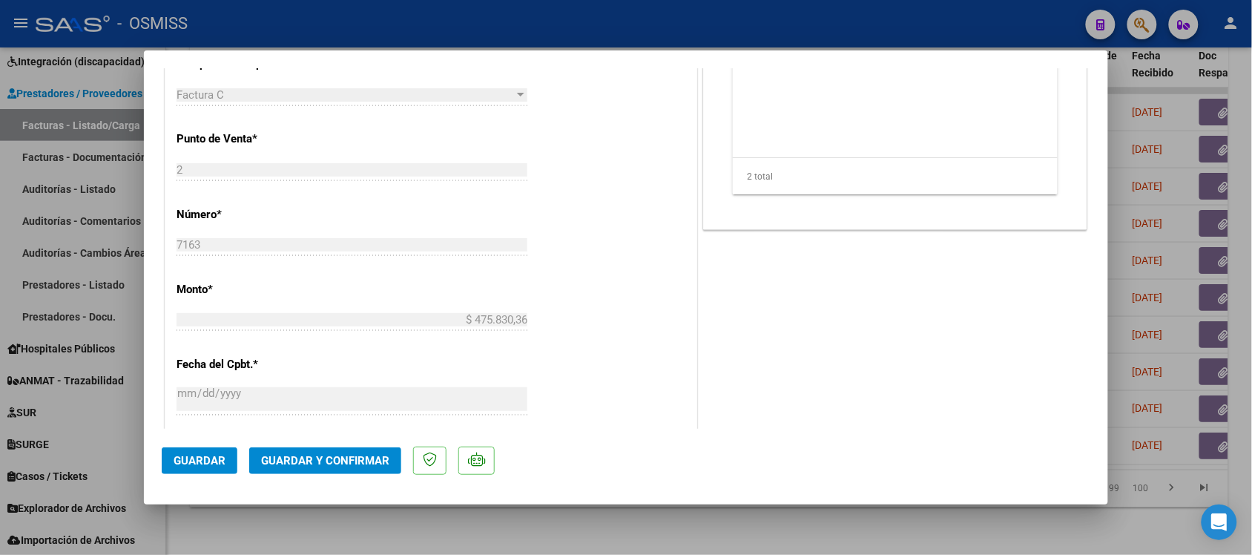
scroll to position [649, 0]
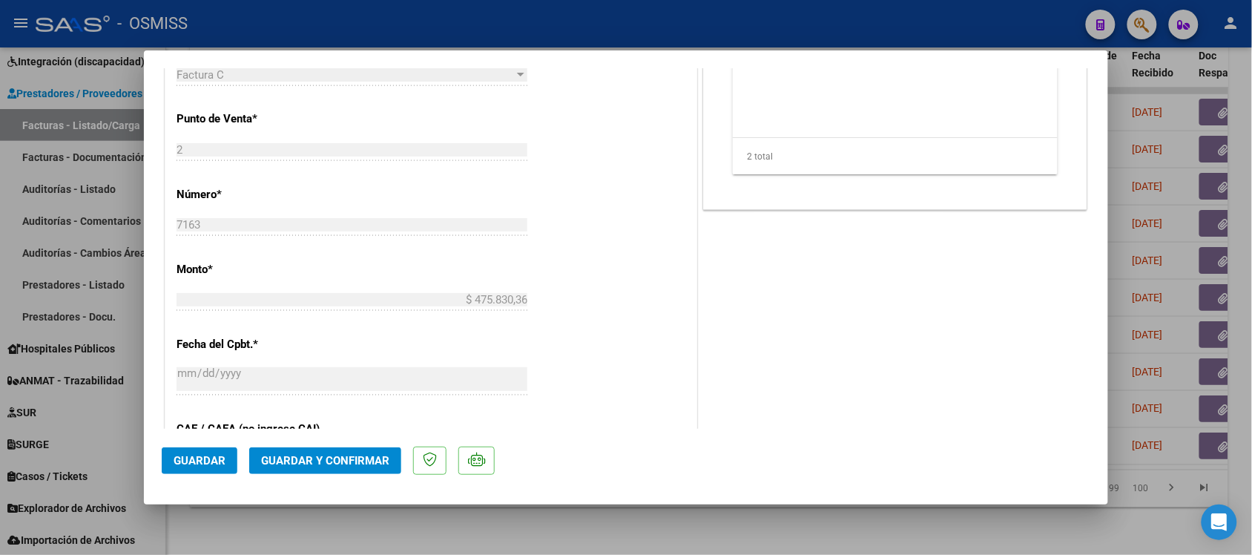
click at [352, 471] on button "Guardar y Confirmar" at bounding box center [325, 460] width 152 height 27
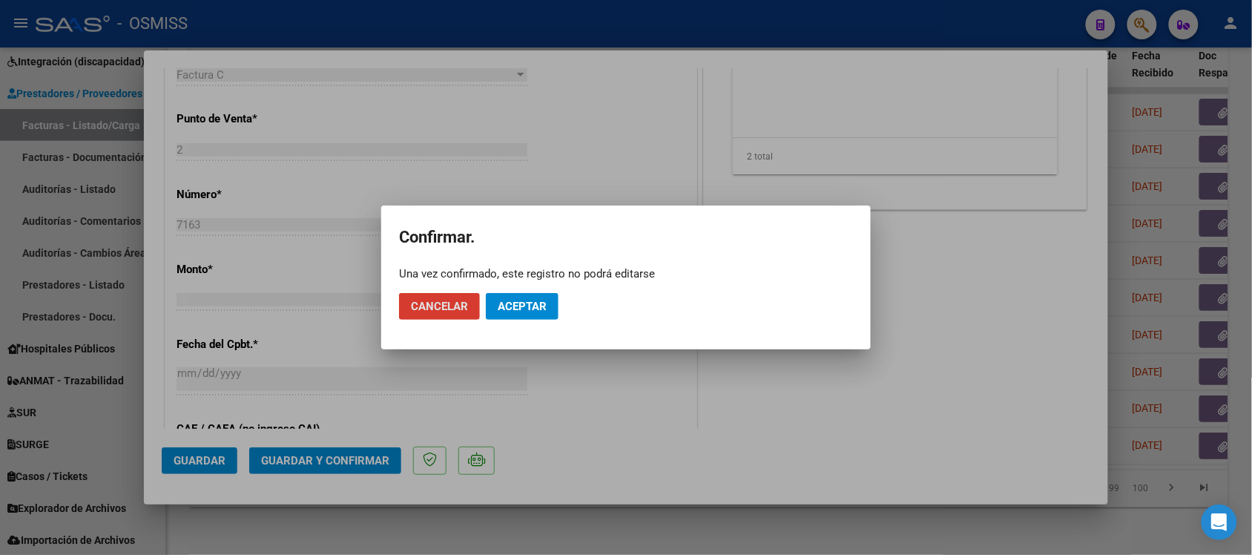
click at [529, 306] on span "Aceptar" at bounding box center [522, 306] width 49 height 13
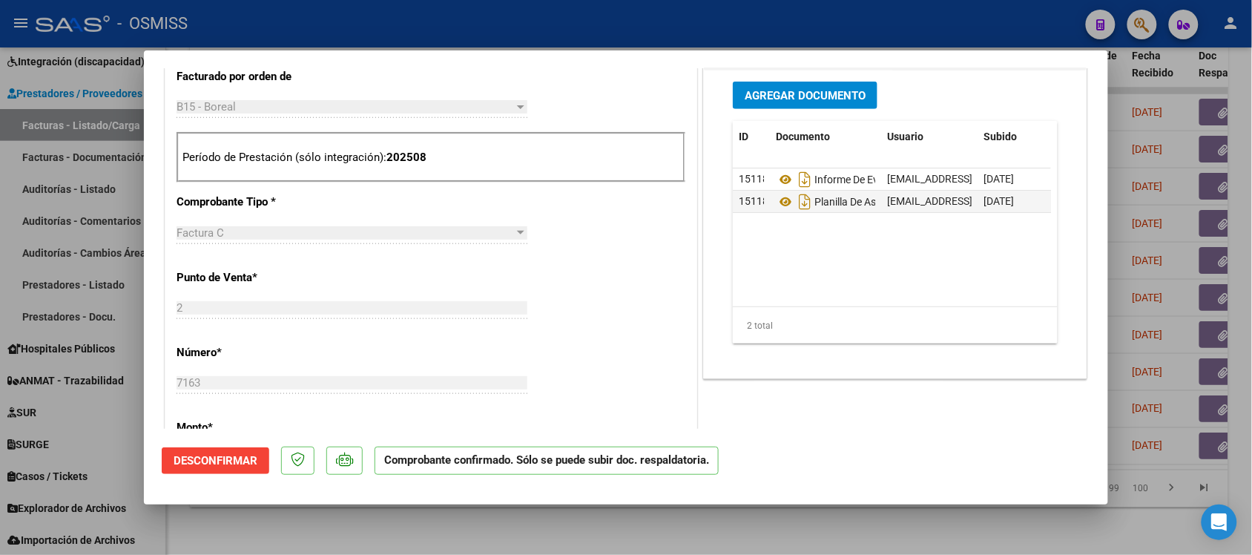
scroll to position [278, 0]
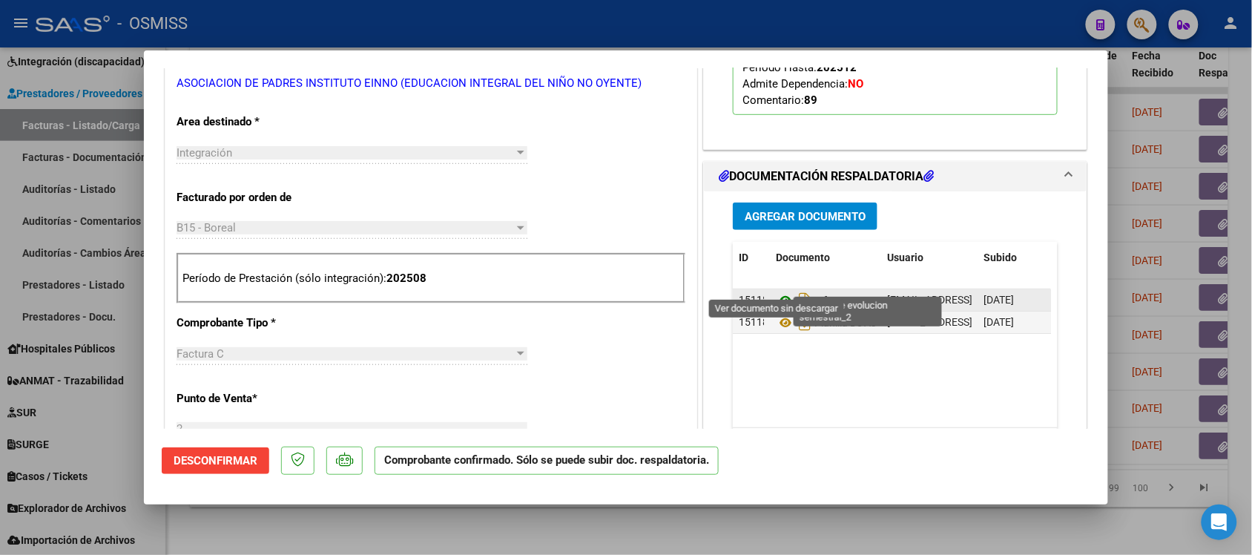
click at [776, 292] on icon at bounding box center [785, 301] width 19 height 18
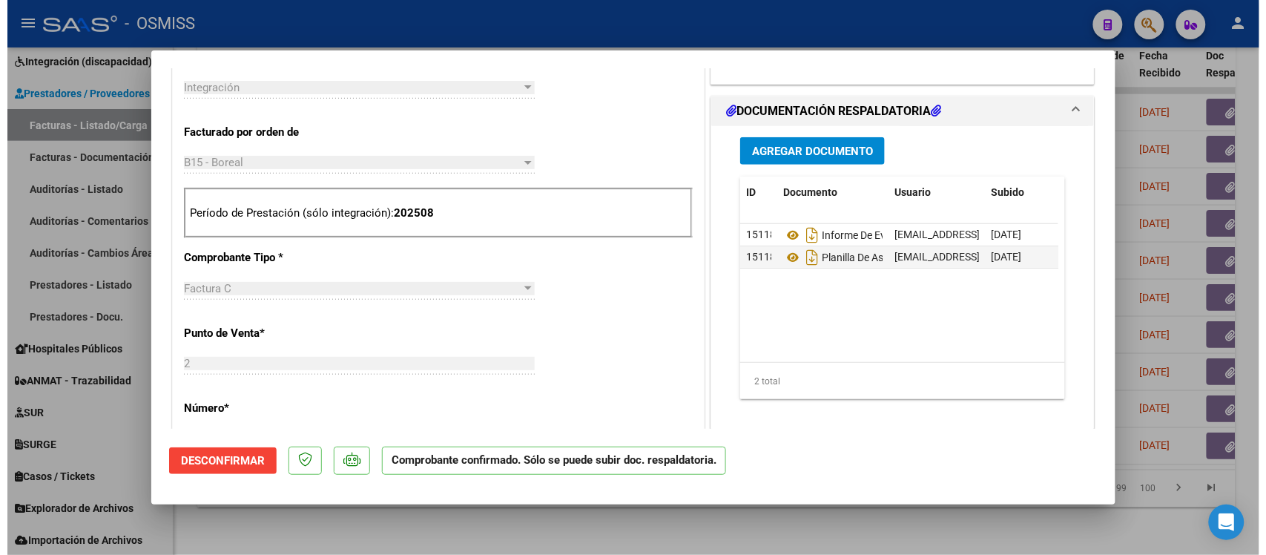
scroll to position [464, 0]
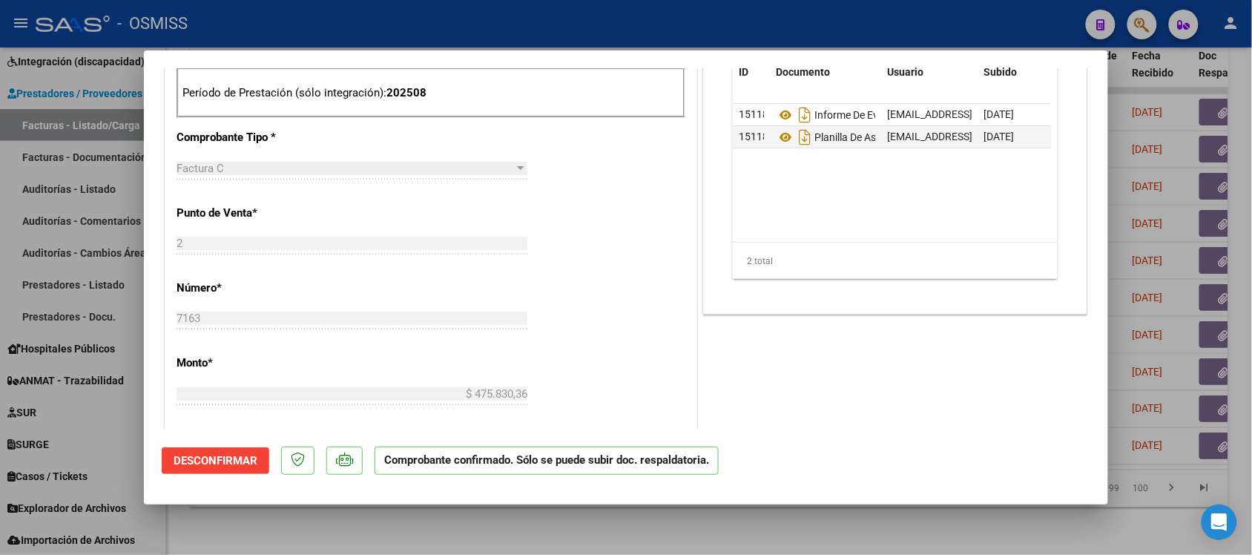
click at [907, 531] on div at bounding box center [626, 277] width 1252 height 555
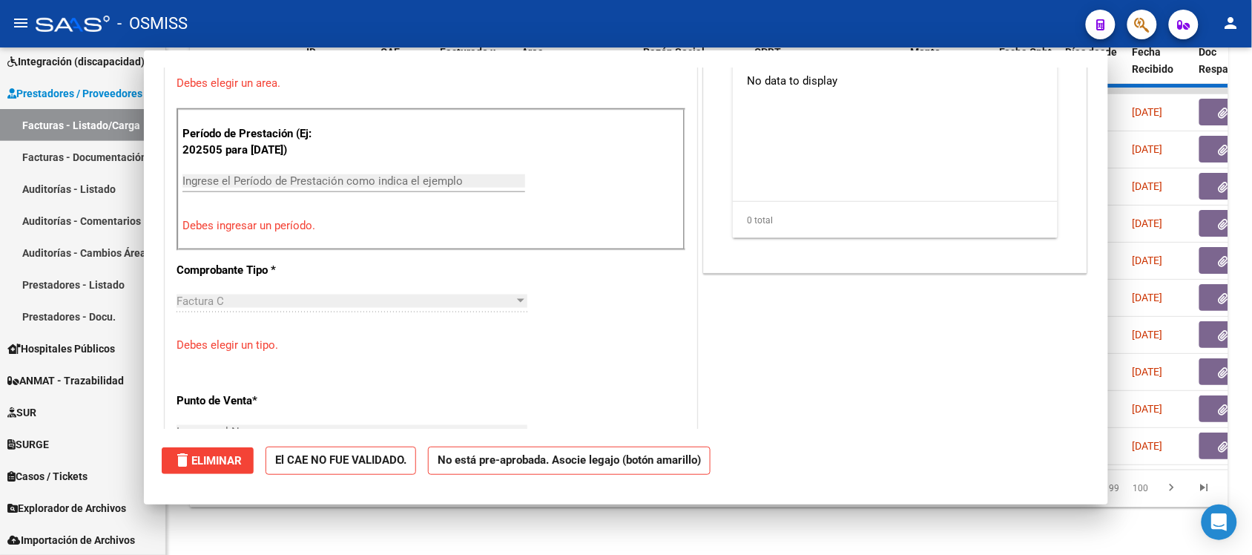
scroll to position [0, 0]
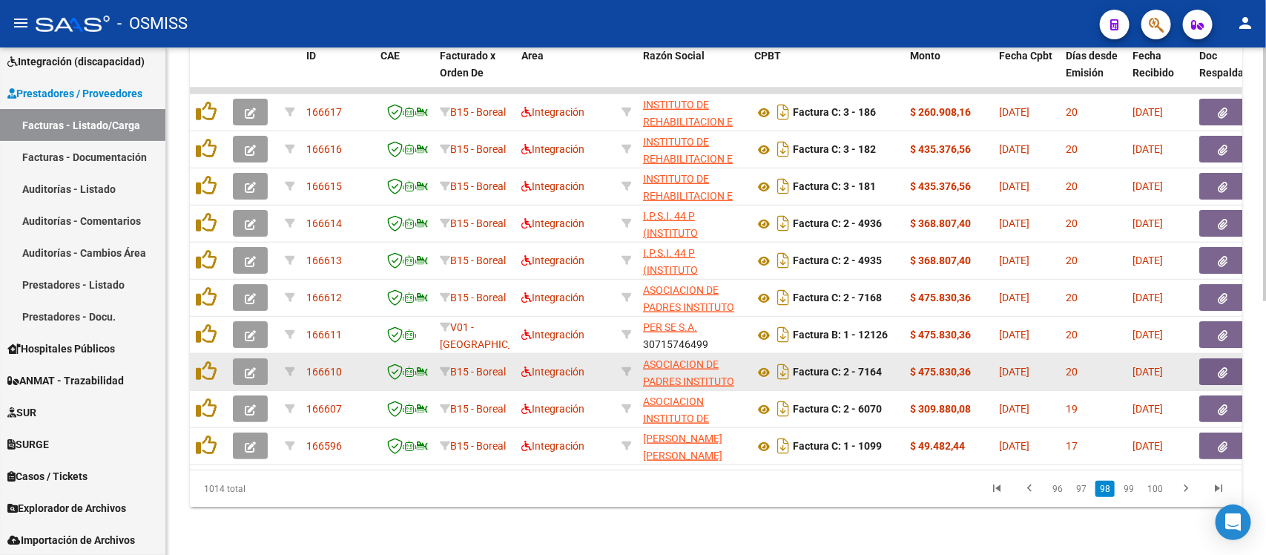
click at [253, 367] on icon "button" at bounding box center [250, 372] width 11 height 11
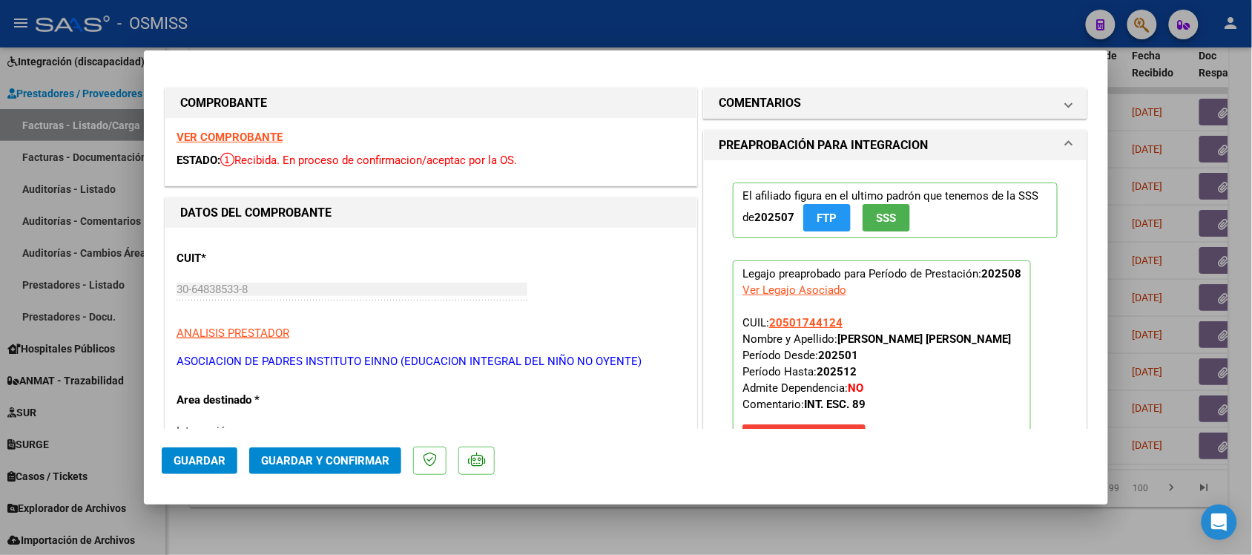
click at [243, 134] on strong "VER COMPROBANTE" at bounding box center [230, 137] width 106 height 13
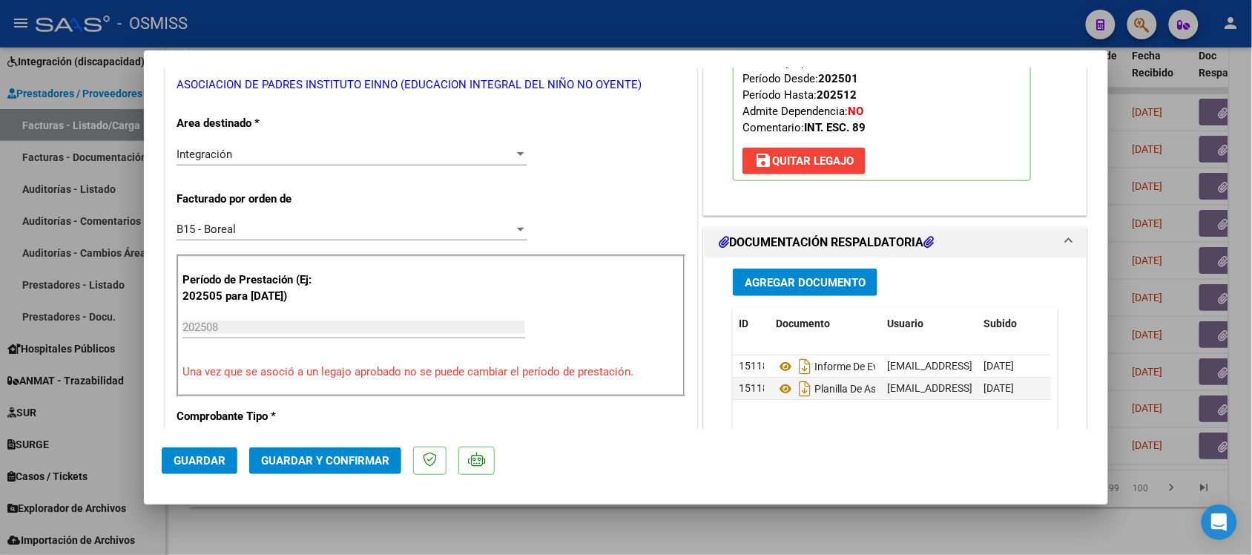
scroll to position [278, 0]
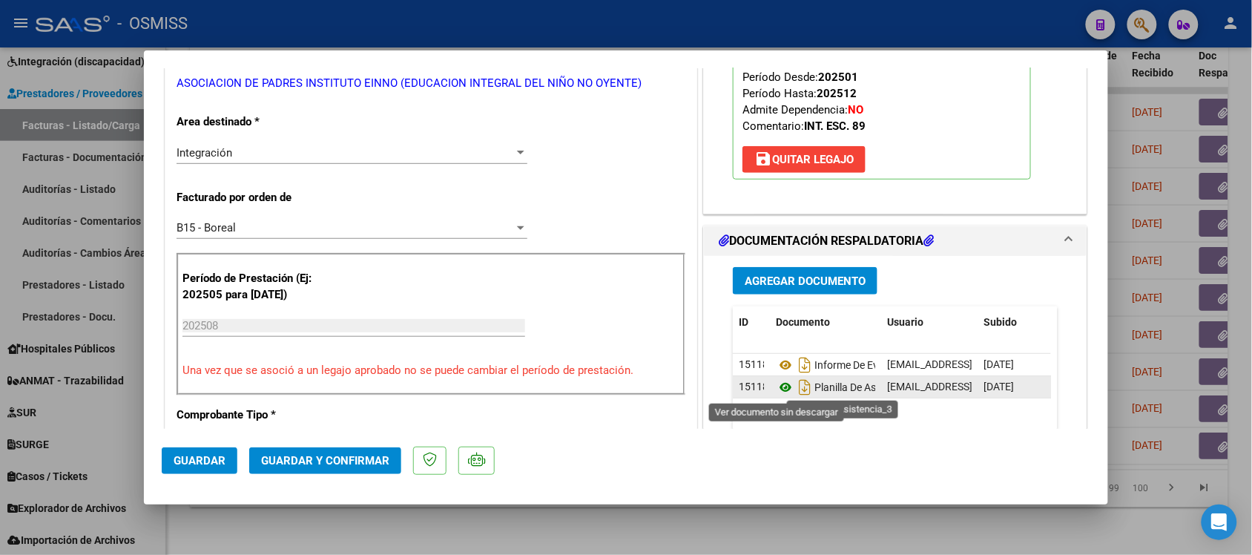
click at [776, 387] on icon at bounding box center [785, 387] width 19 height 18
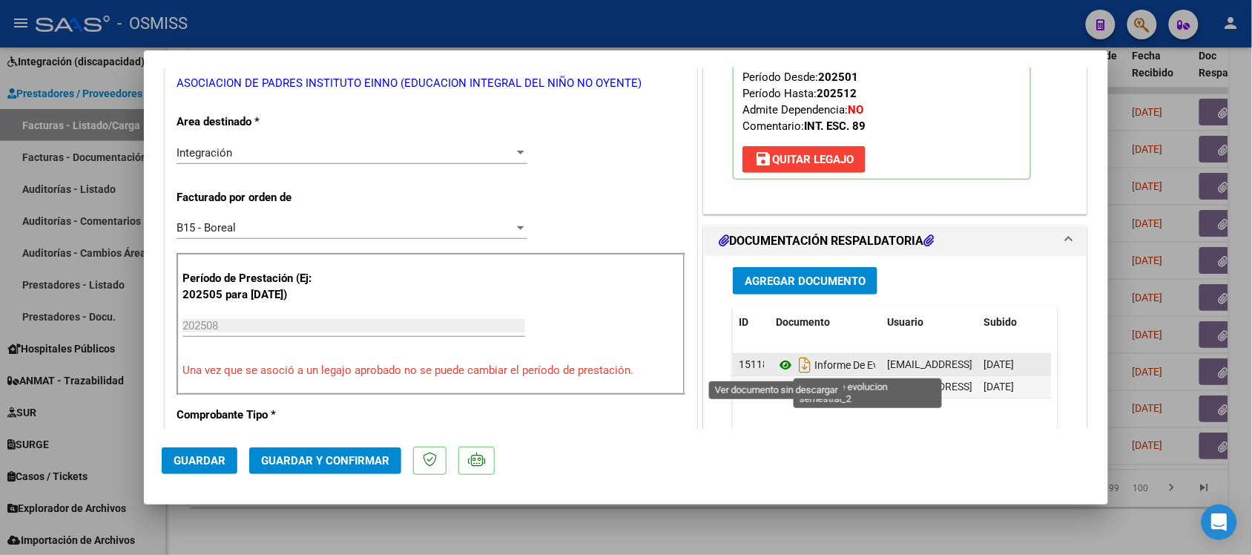
click at [779, 366] on icon at bounding box center [785, 365] width 19 height 18
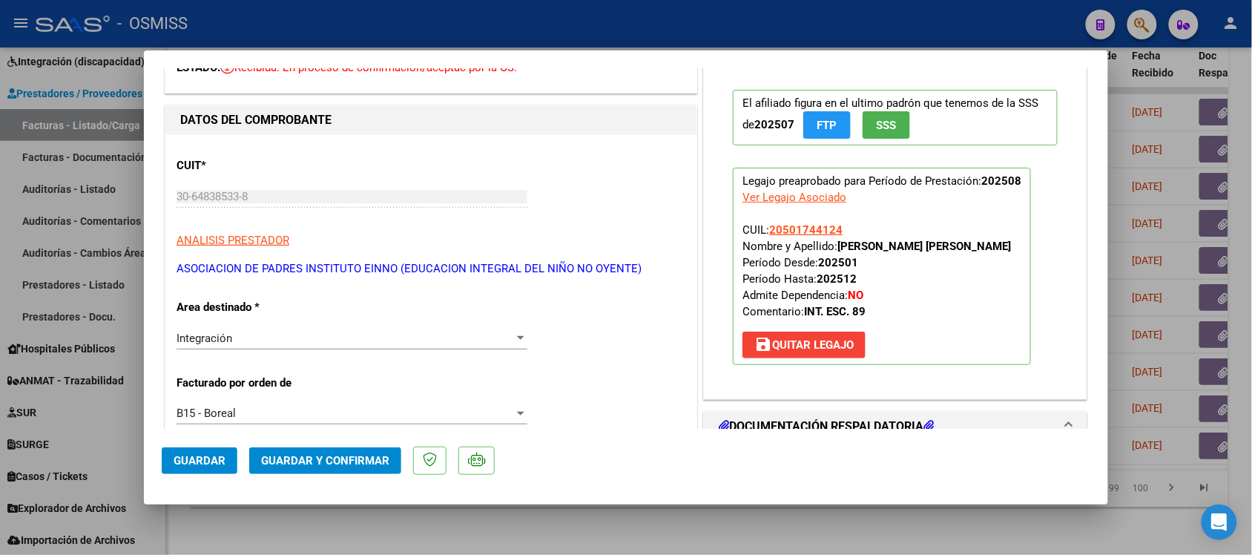
scroll to position [0, 0]
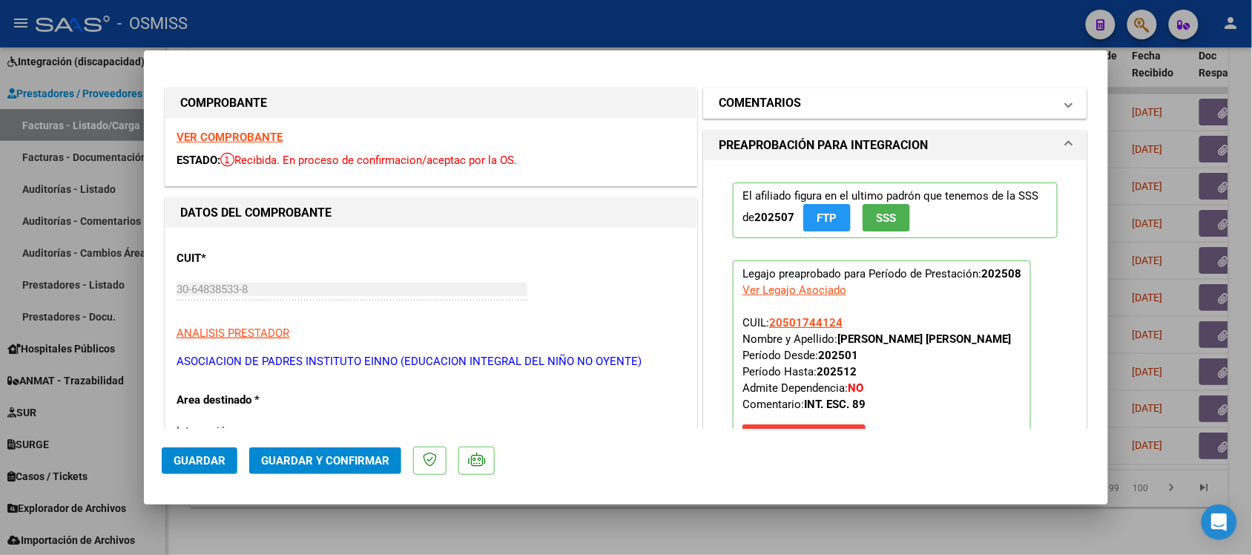
click at [742, 110] on h1 "COMENTARIOS" at bounding box center [760, 103] width 82 height 18
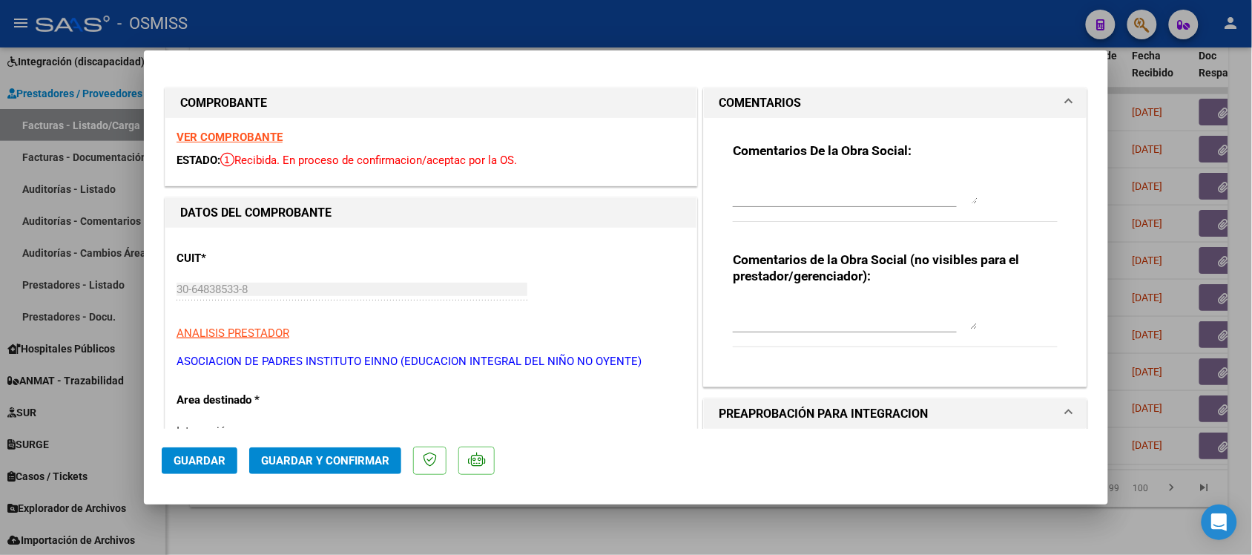
click at [740, 111] on h1 "COMENTARIOS" at bounding box center [760, 103] width 82 height 18
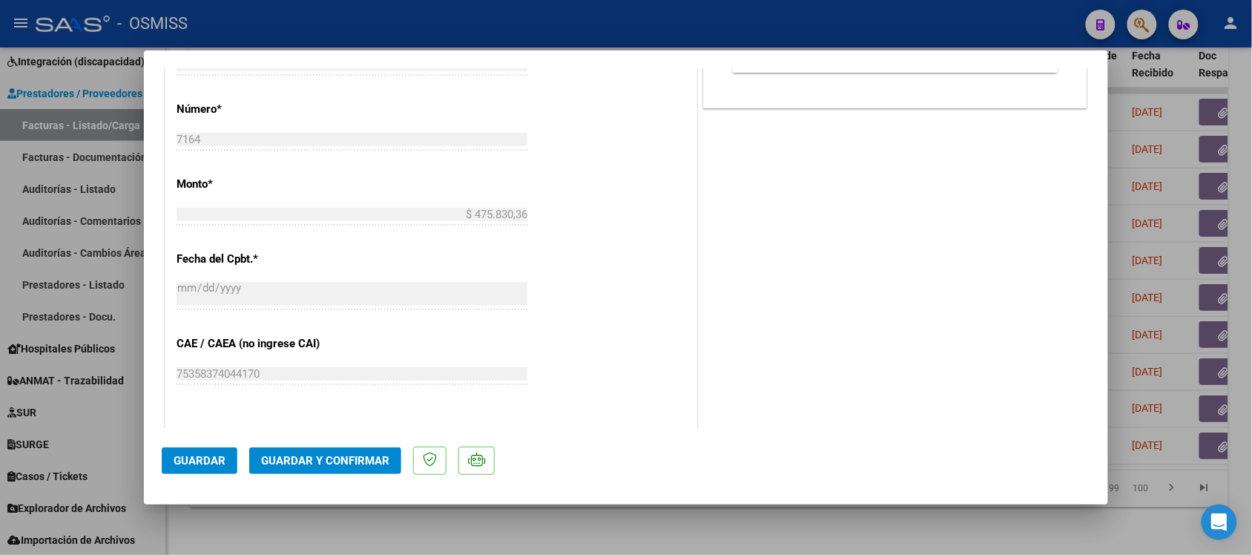
scroll to position [742, 0]
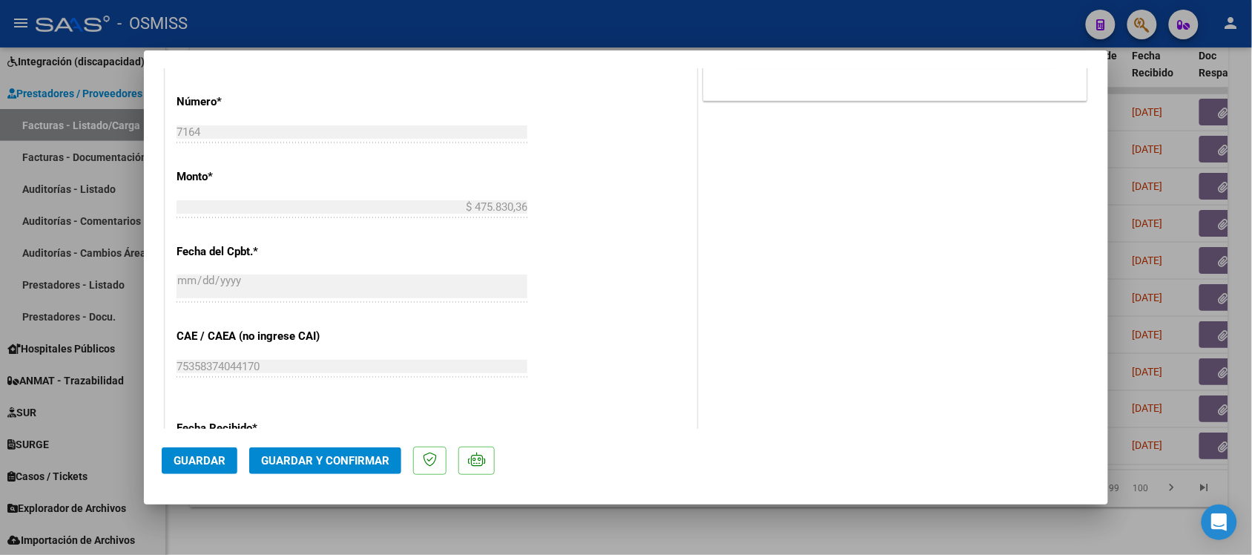
click at [376, 469] on button "Guardar y Confirmar" at bounding box center [325, 460] width 152 height 27
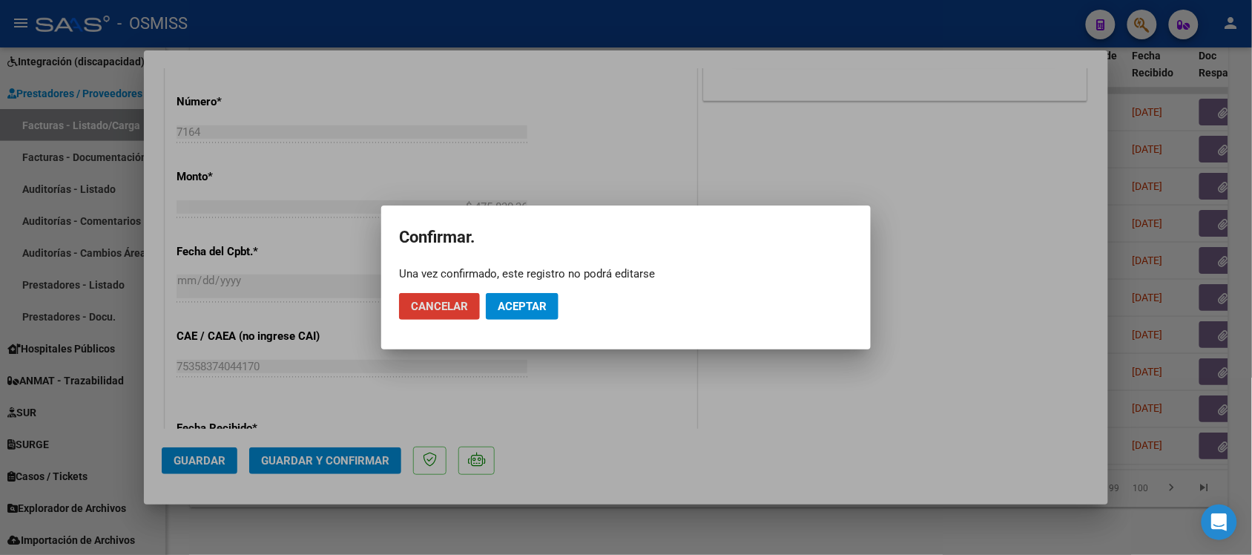
click at [516, 316] on button "Aceptar" at bounding box center [522, 306] width 73 height 27
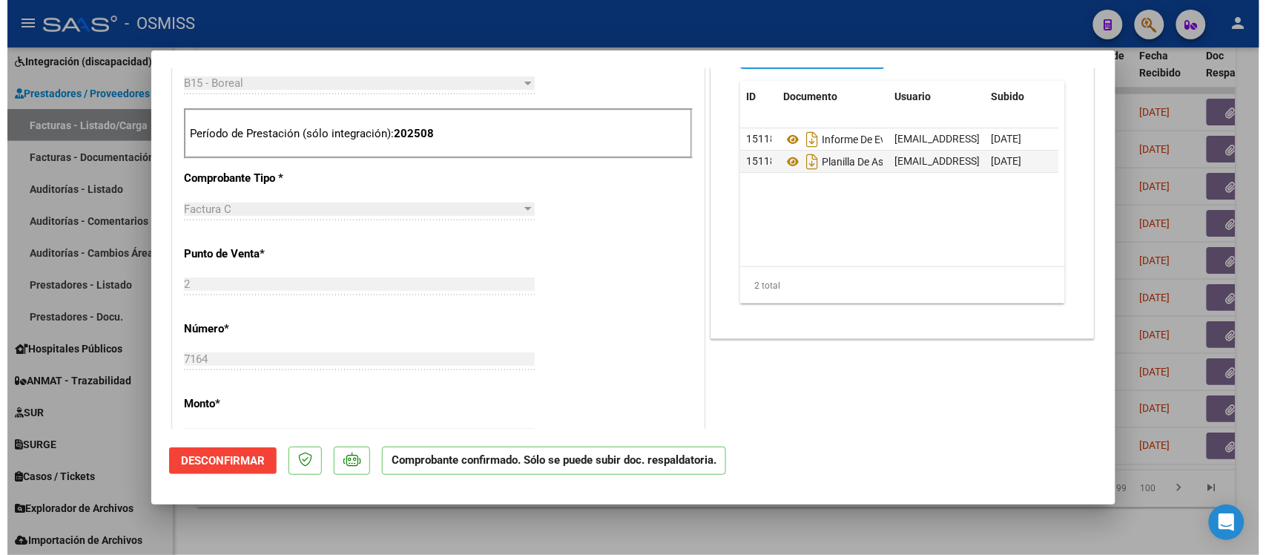
scroll to position [464, 0]
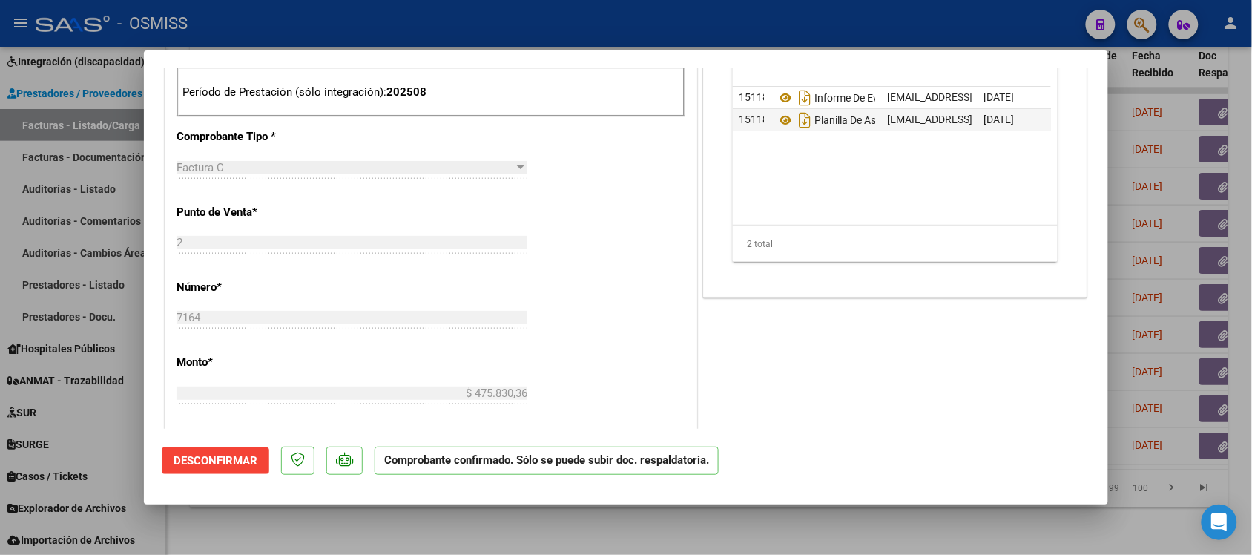
click at [885, 528] on div at bounding box center [626, 277] width 1252 height 555
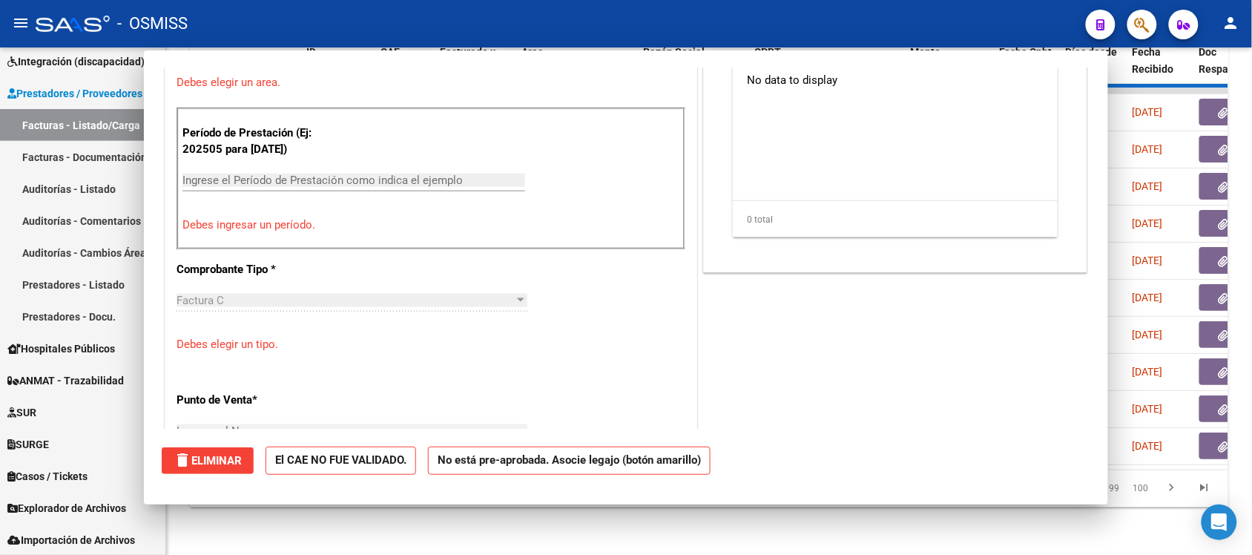
scroll to position [0, 0]
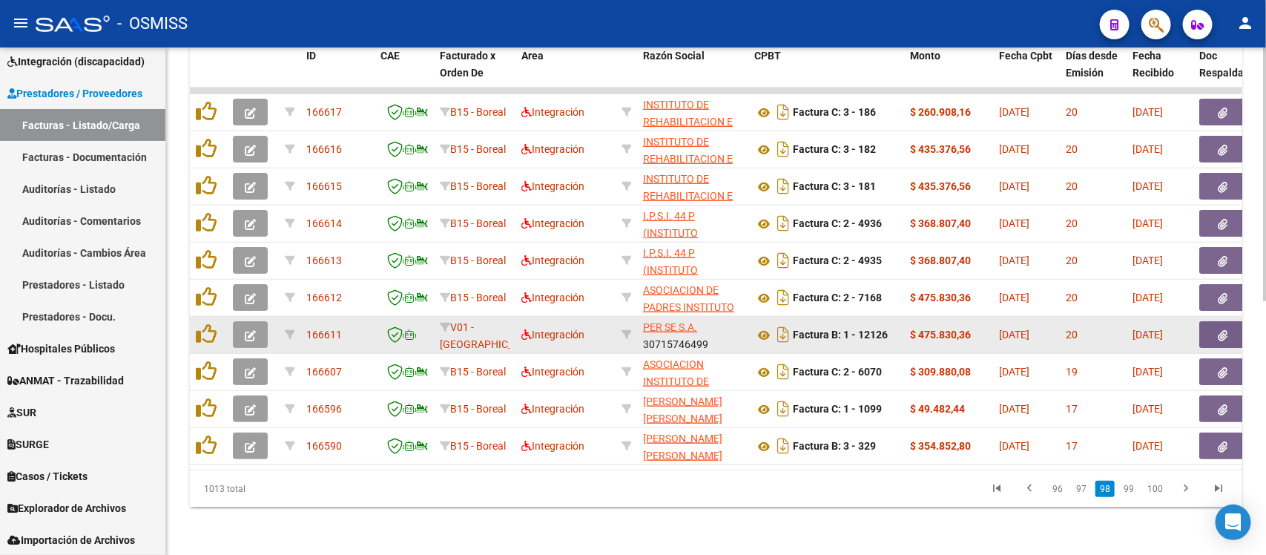
click at [246, 330] on icon "button" at bounding box center [250, 335] width 11 height 11
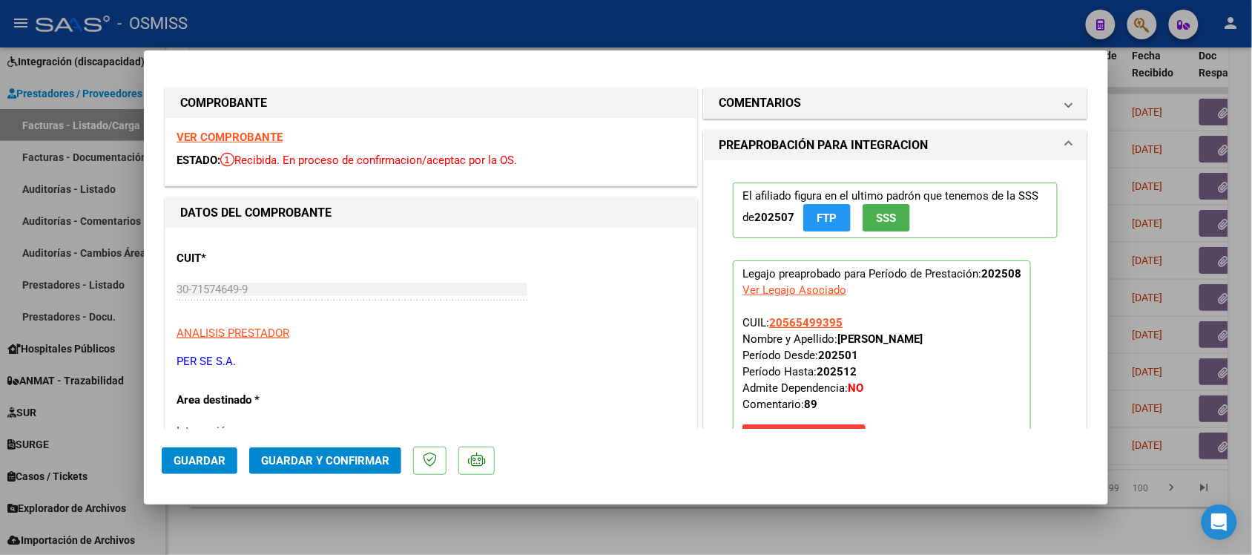
click at [224, 131] on strong "VER COMPROBANTE" at bounding box center [230, 137] width 106 height 13
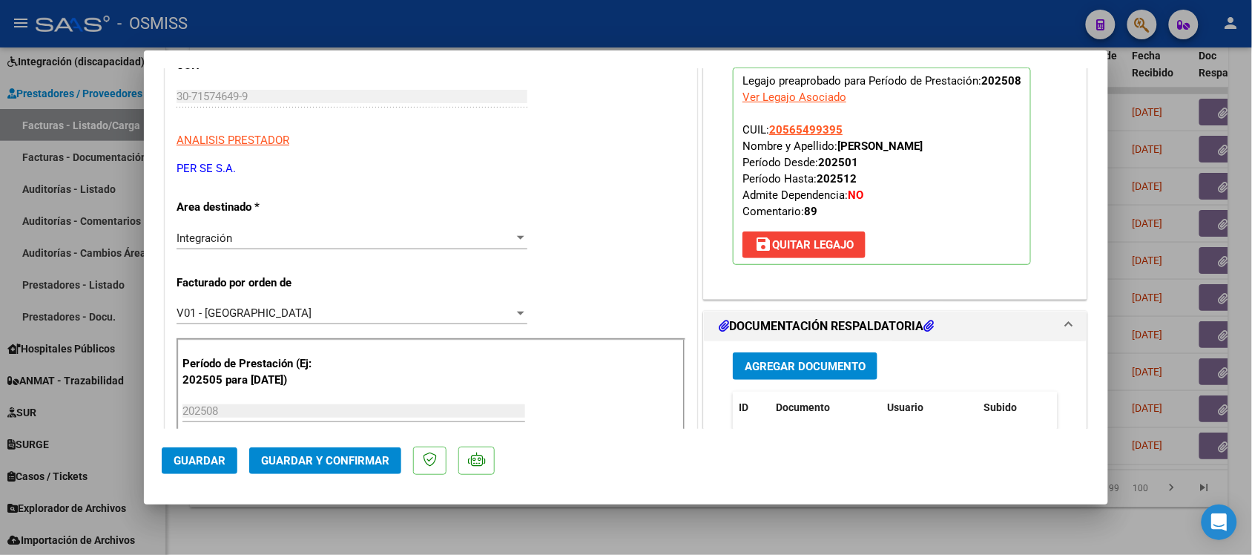
scroll to position [278, 0]
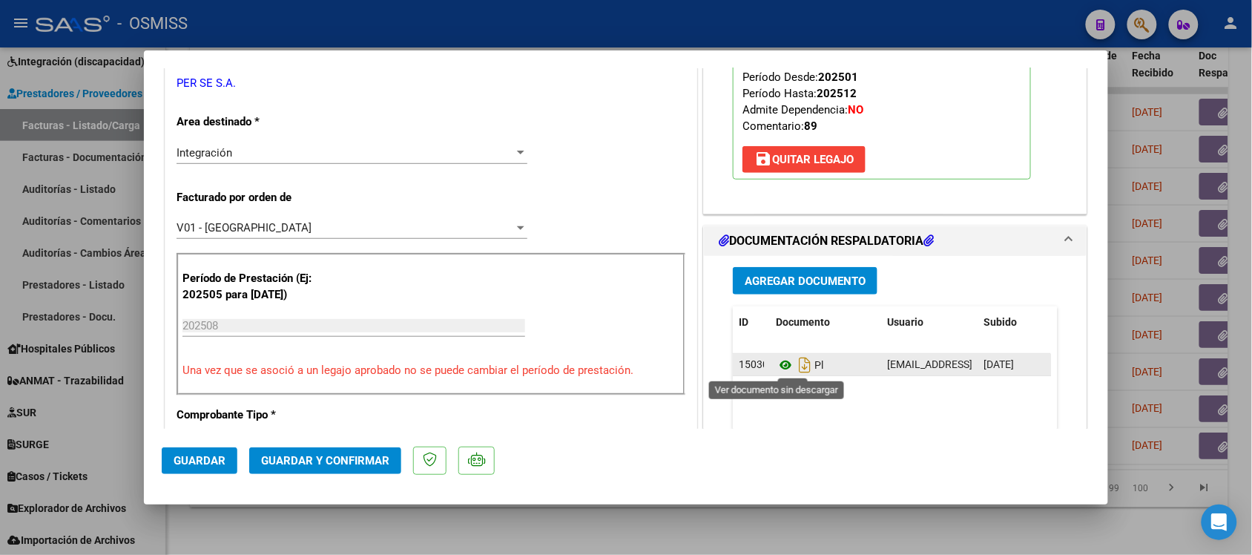
click at [776, 365] on icon at bounding box center [785, 365] width 19 height 18
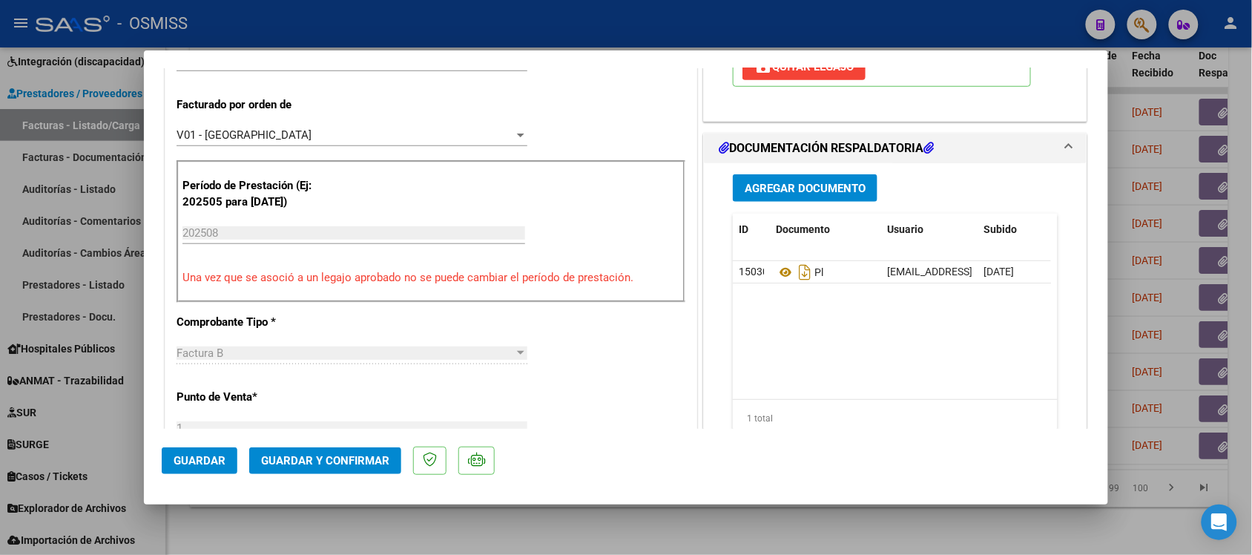
scroll to position [0, 0]
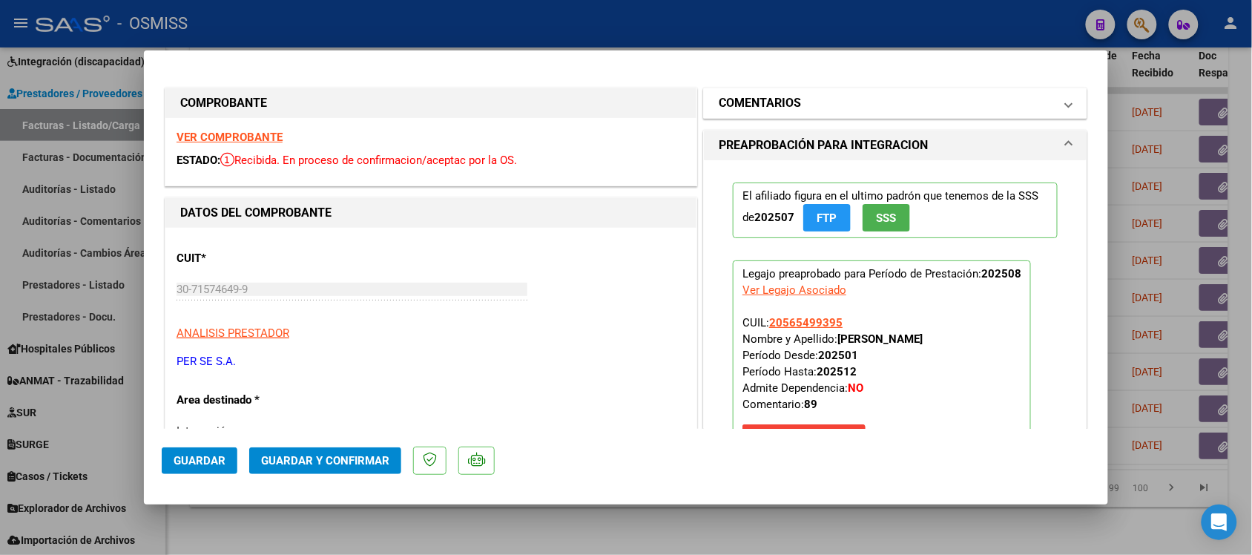
click at [719, 97] on h1 "COMENTARIOS" at bounding box center [760, 103] width 82 height 18
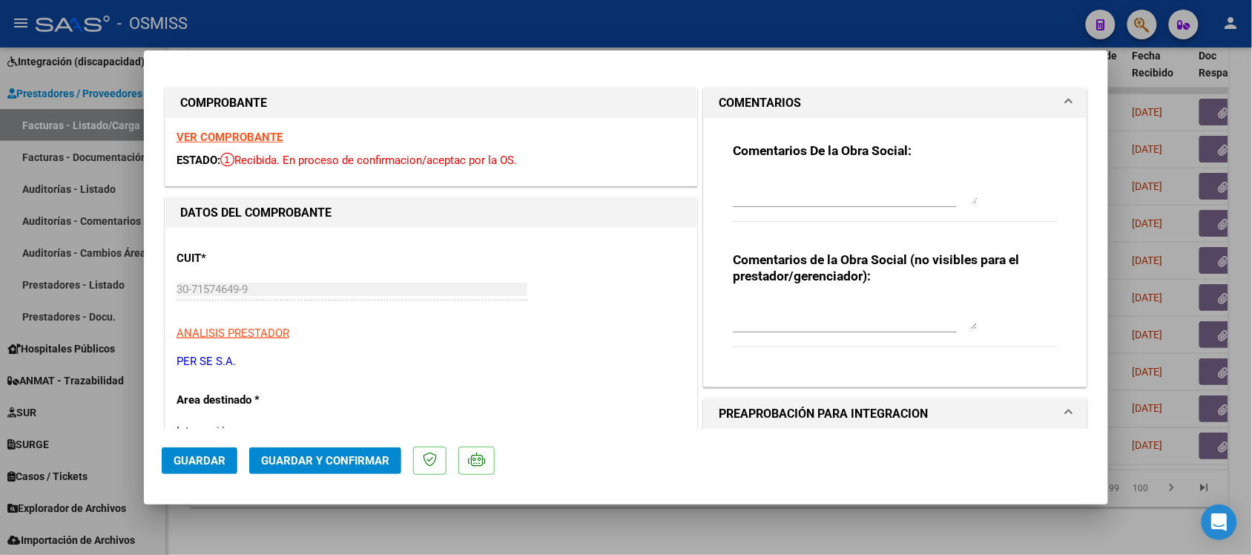
click at [721, 101] on h1 "COMENTARIOS" at bounding box center [760, 103] width 82 height 18
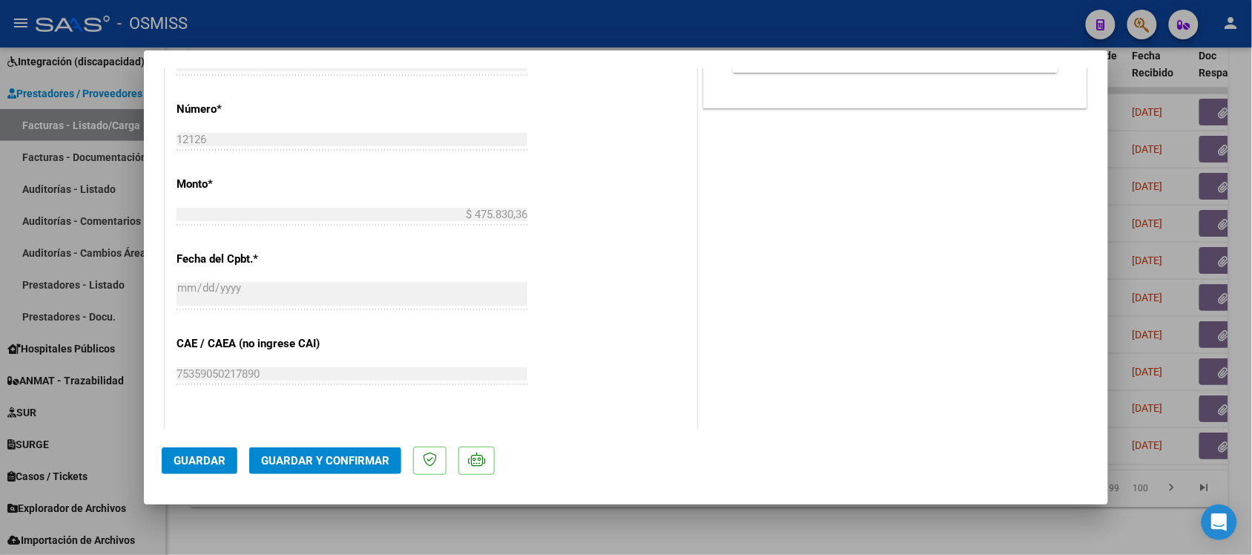
scroll to position [742, 0]
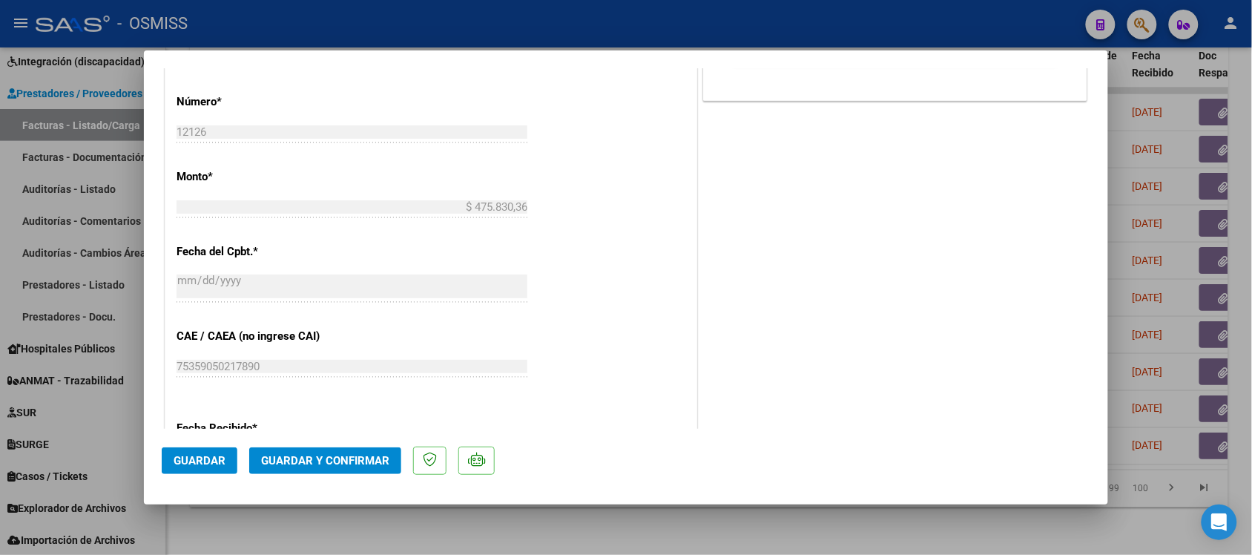
click at [349, 462] on span "Guardar y Confirmar" at bounding box center [325, 460] width 128 height 13
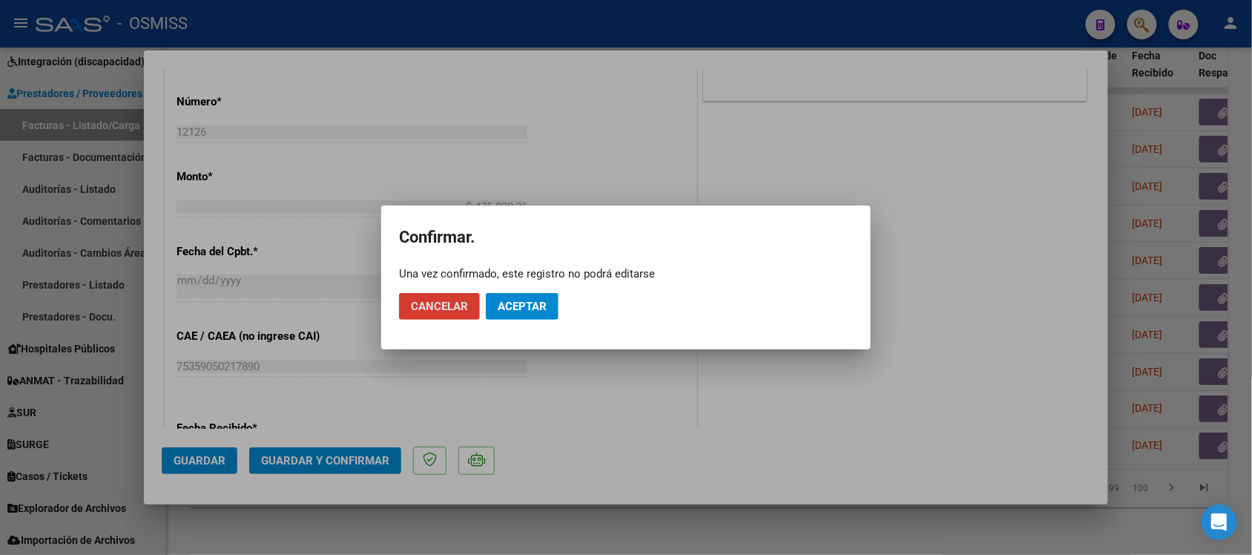
click at [524, 309] on span "Aceptar" at bounding box center [522, 306] width 49 height 13
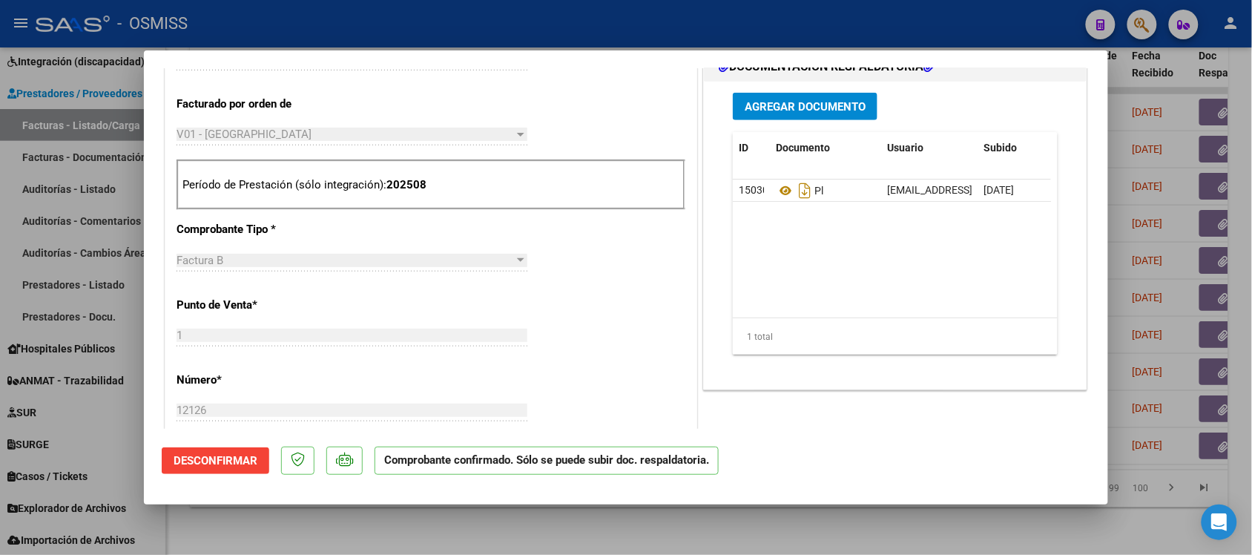
scroll to position [464, 0]
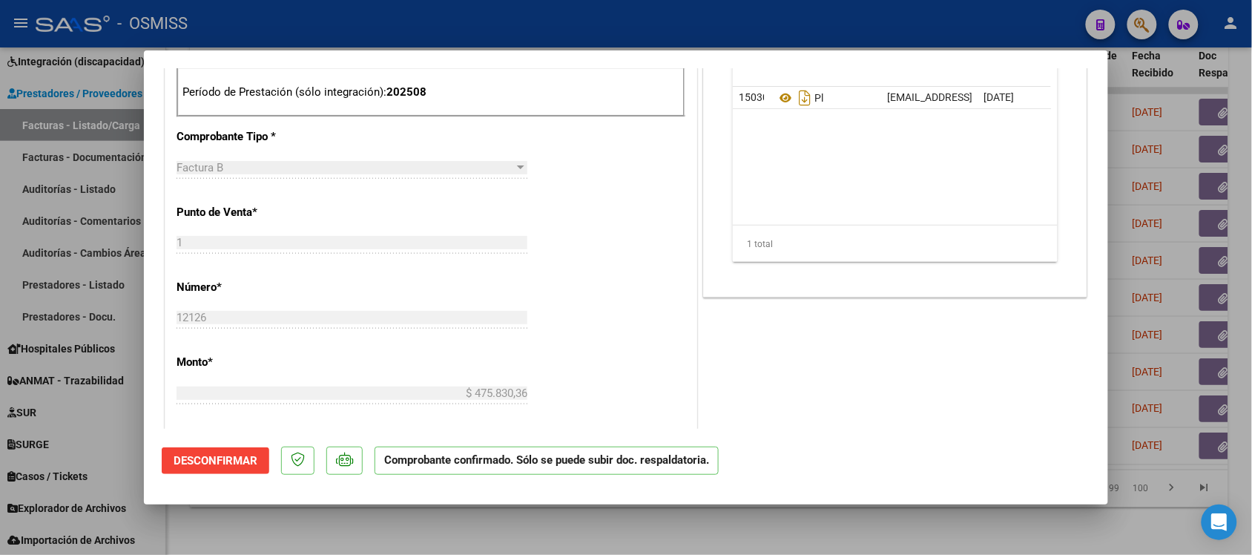
click at [893, 528] on div at bounding box center [626, 277] width 1252 height 555
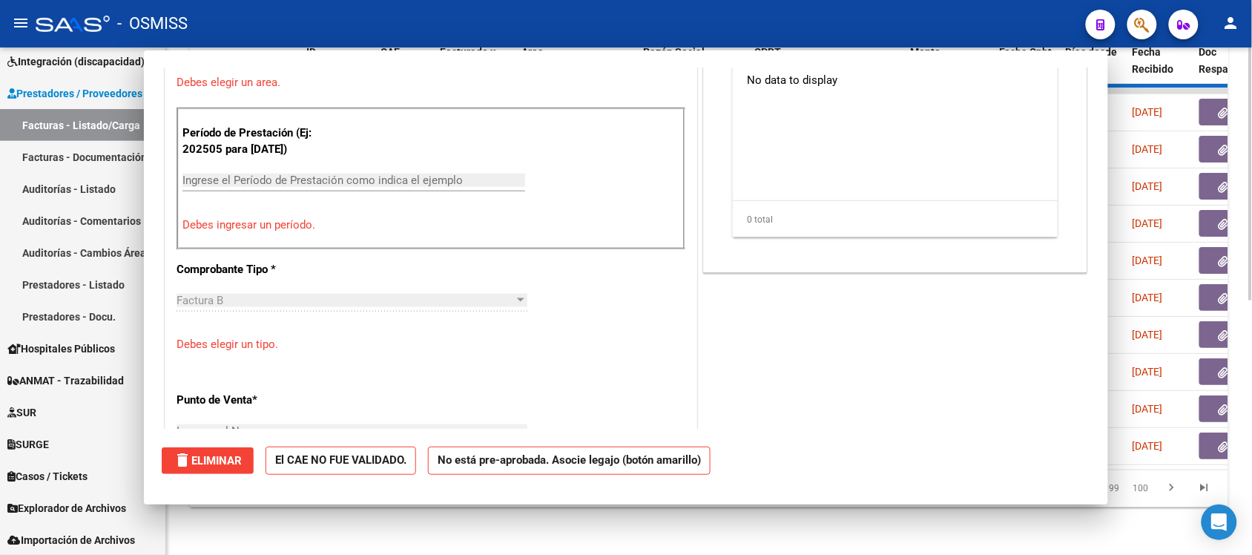
scroll to position [0, 0]
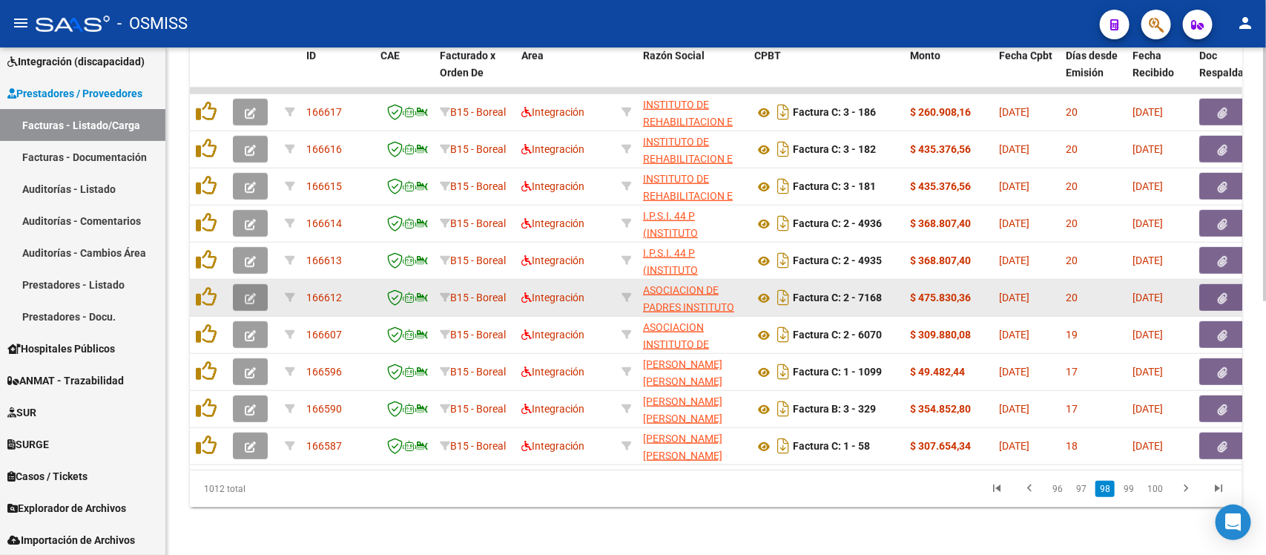
click at [254, 293] on icon "button" at bounding box center [250, 298] width 11 height 11
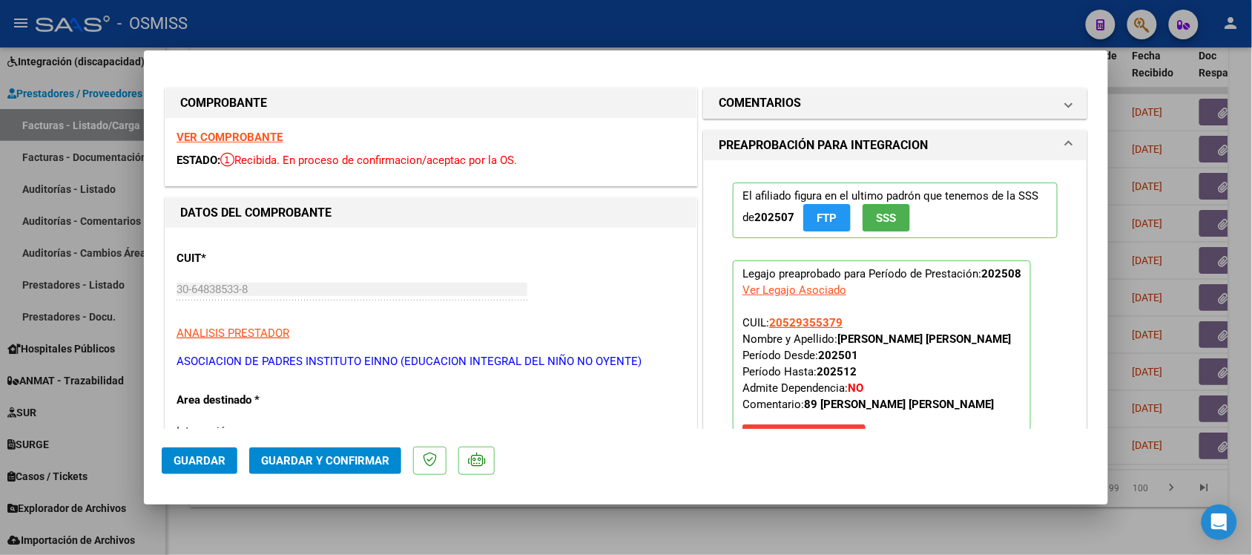
click at [260, 138] on strong "VER COMPROBANTE" at bounding box center [230, 137] width 106 height 13
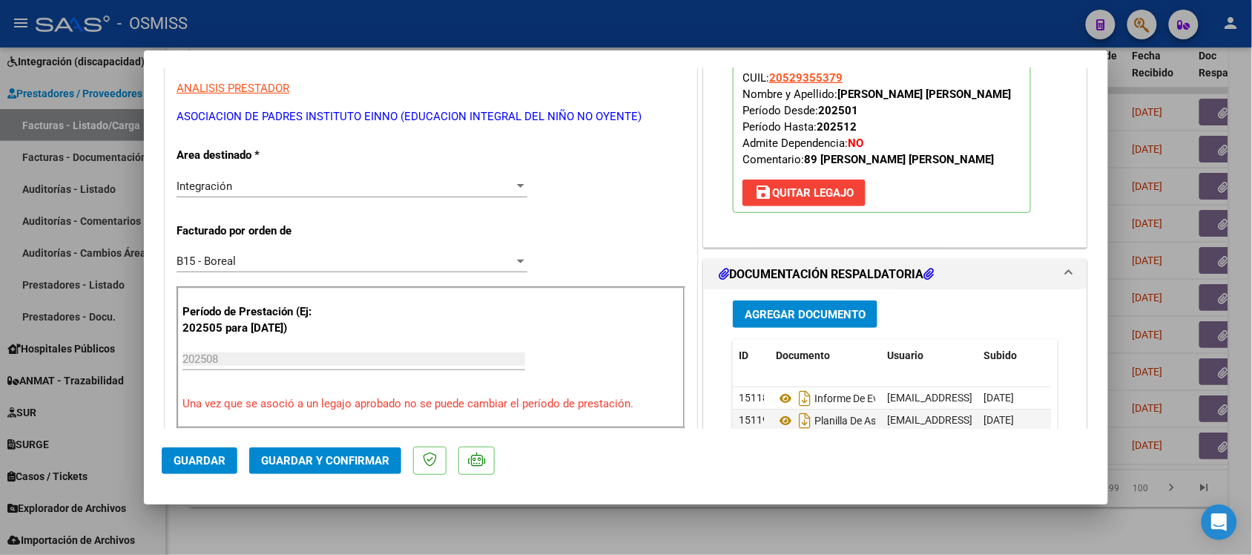
scroll to position [278, 0]
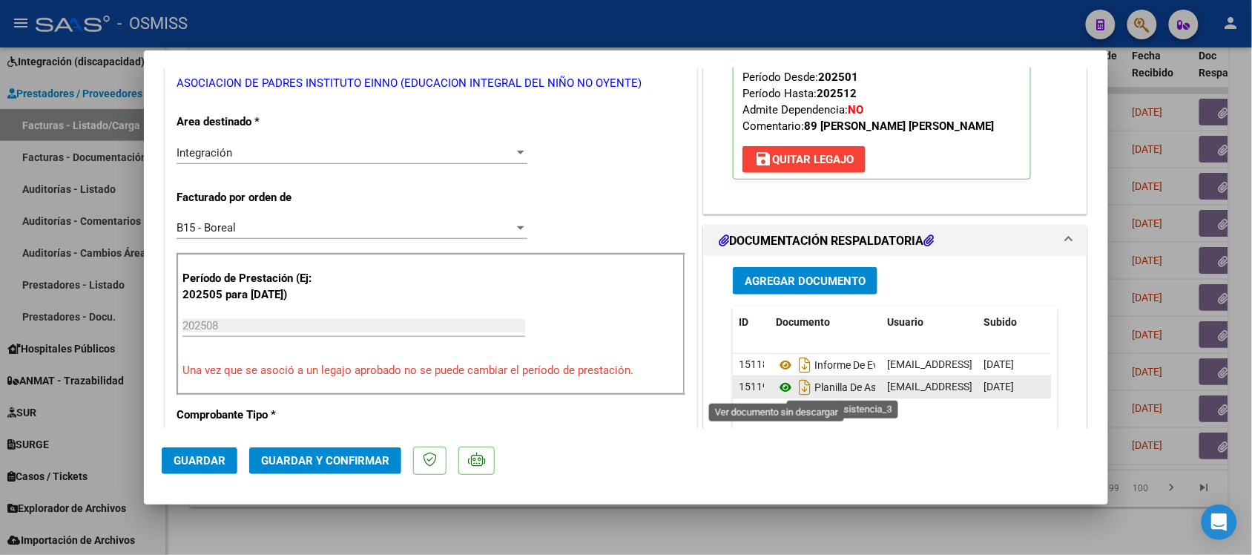
click at [776, 391] on icon at bounding box center [785, 387] width 19 height 18
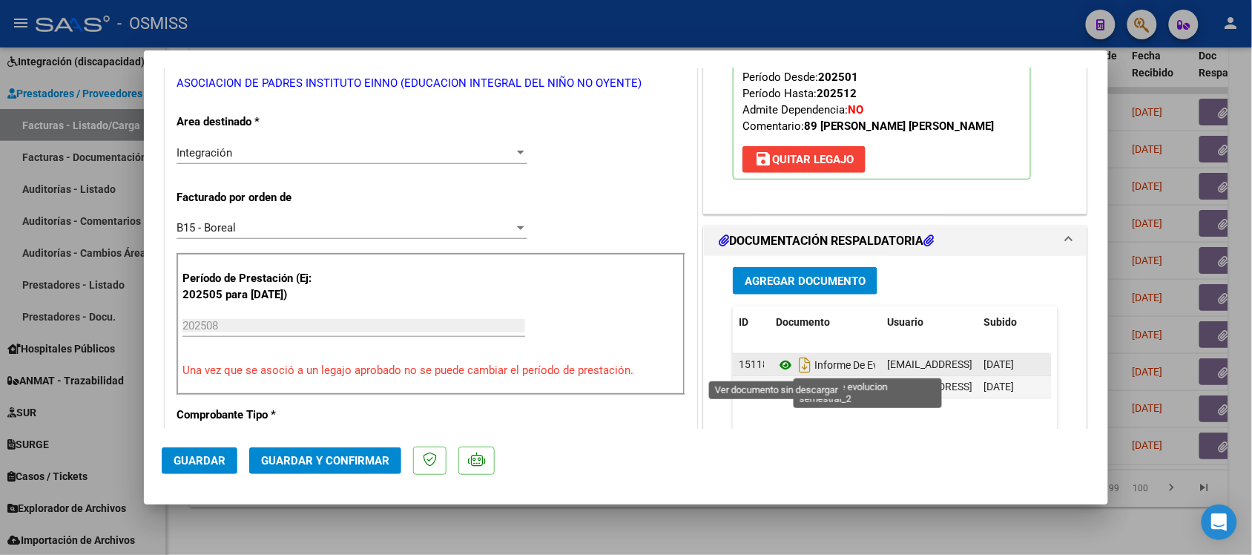
click at [781, 362] on icon at bounding box center [785, 365] width 19 height 18
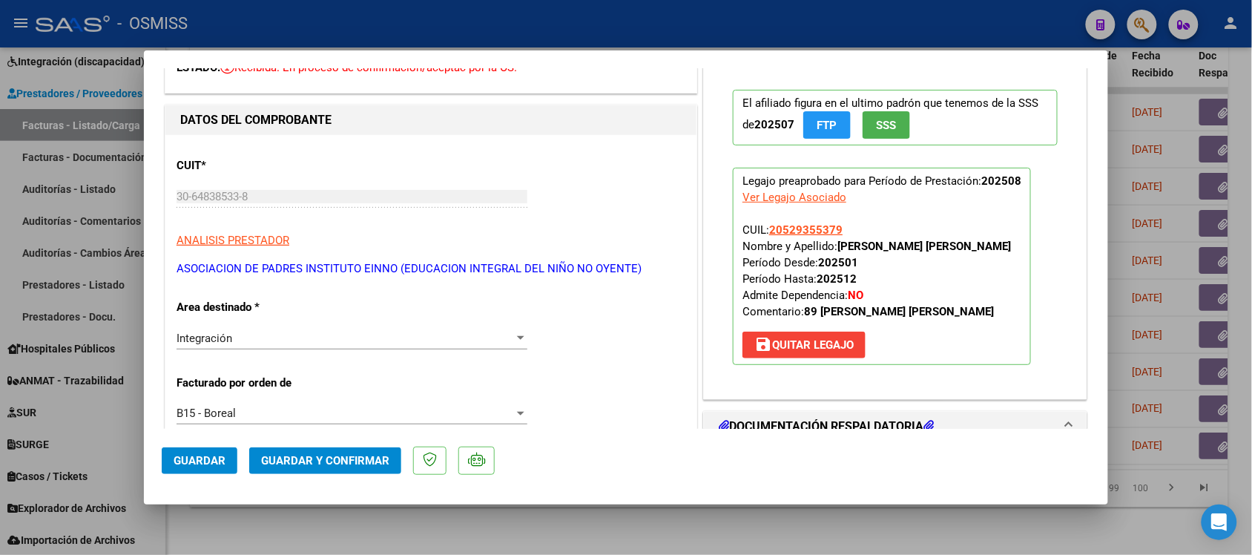
scroll to position [0, 0]
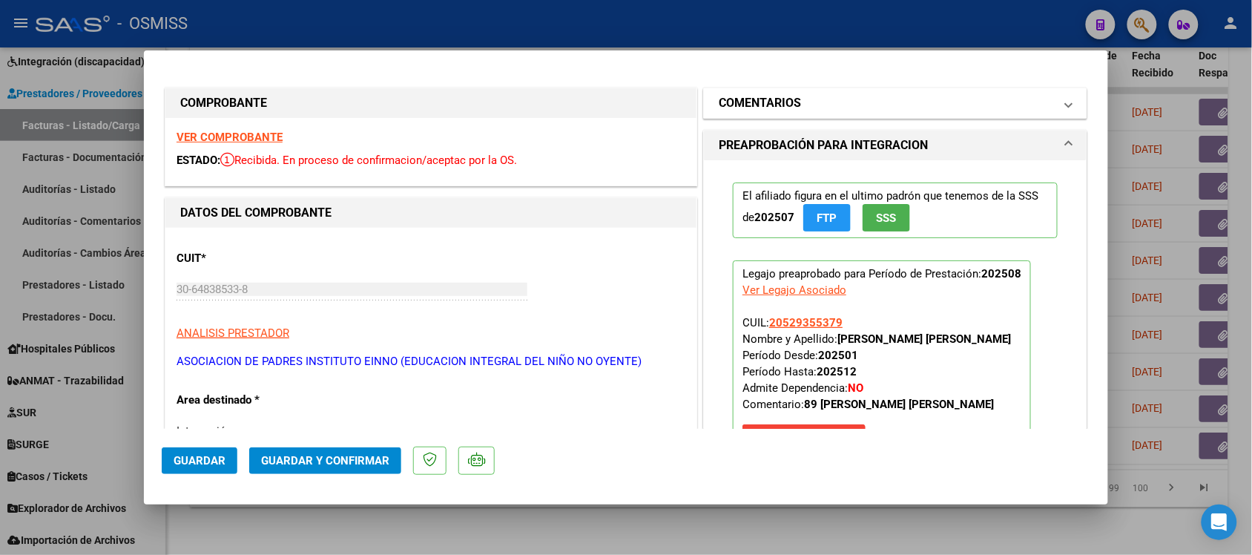
click at [749, 96] on h1 "COMENTARIOS" at bounding box center [760, 103] width 82 height 18
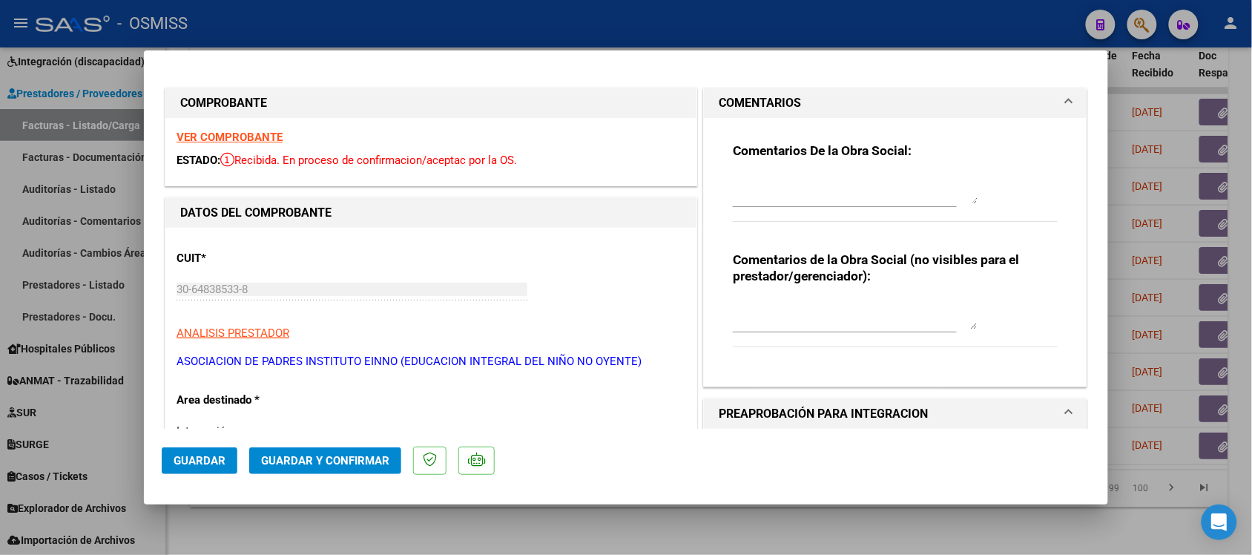
click at [749, 96] on h1 "COMENTARIOS" at bounding box center [760, 103] width 82 height 18
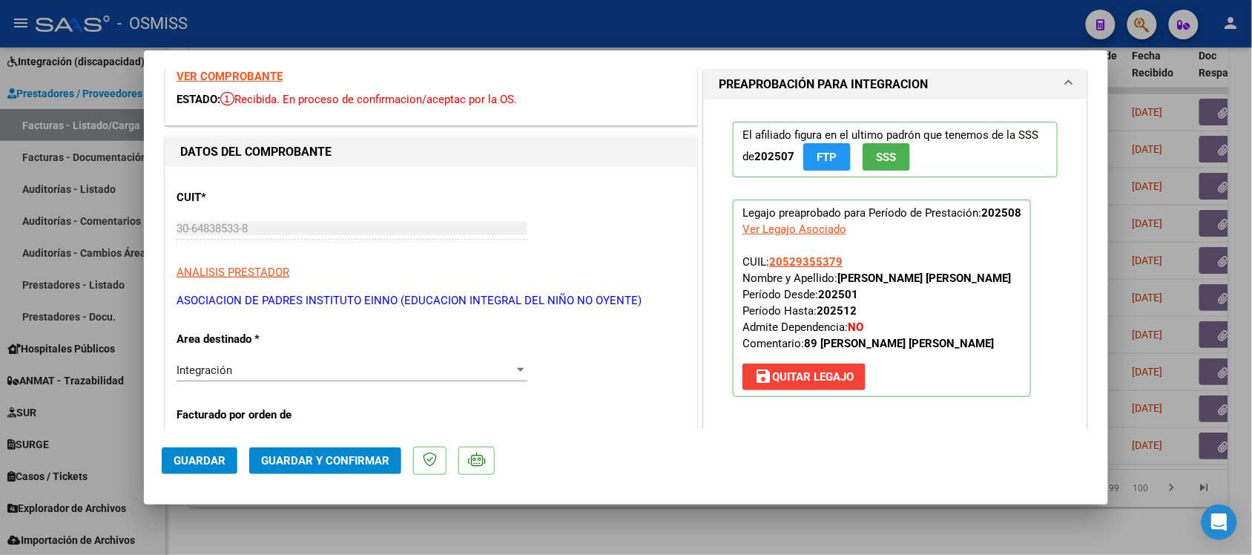
scroll to position [93, 0]
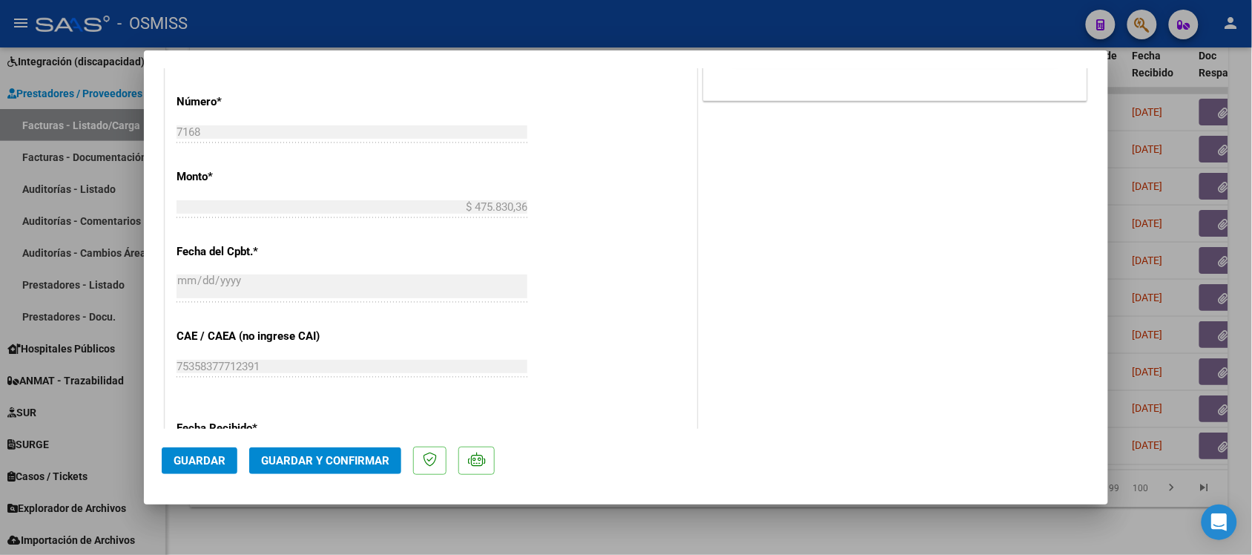
scroll to position [649, 0]
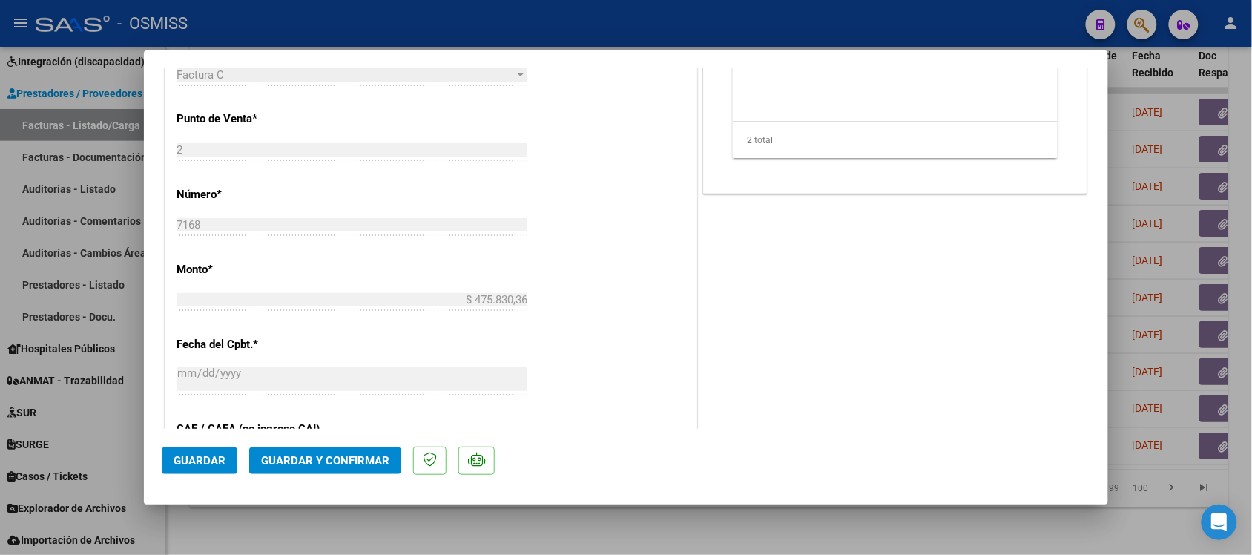
click at [344, 461] on span "Guardar y Confirmar" at bounding box center [325, 460] width 128 height 13
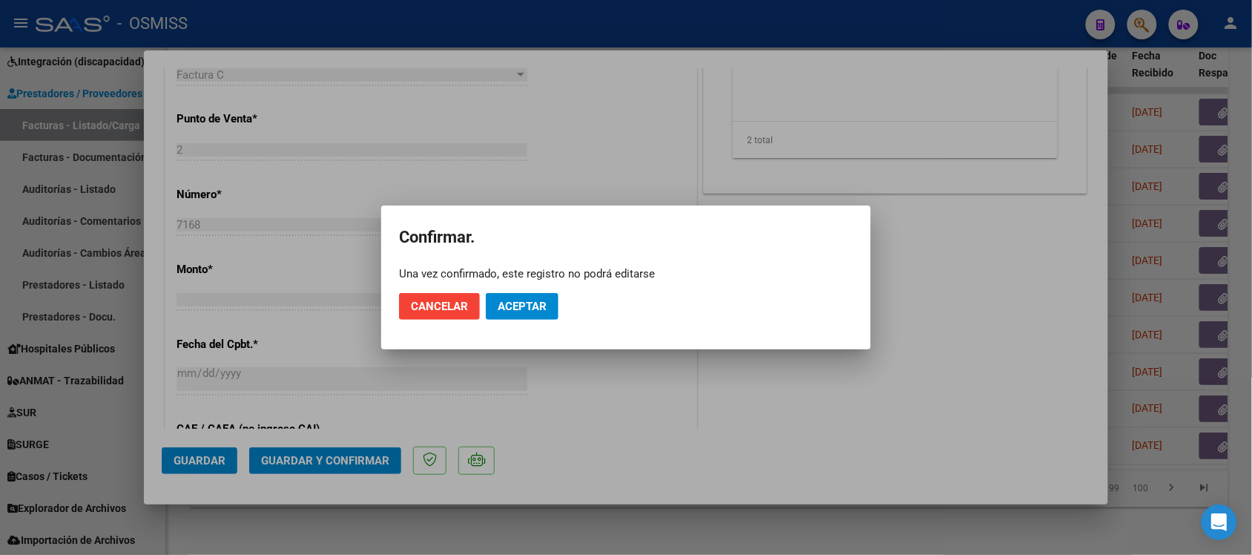
click at [540, 288] on mat-dialog-actions "Cancelar Aceptar" at bounding box center [626, 306] width 454 height 50
click at [540, 298] on button "Aceptar" at bounding box center [522, 306] width 73 height 27
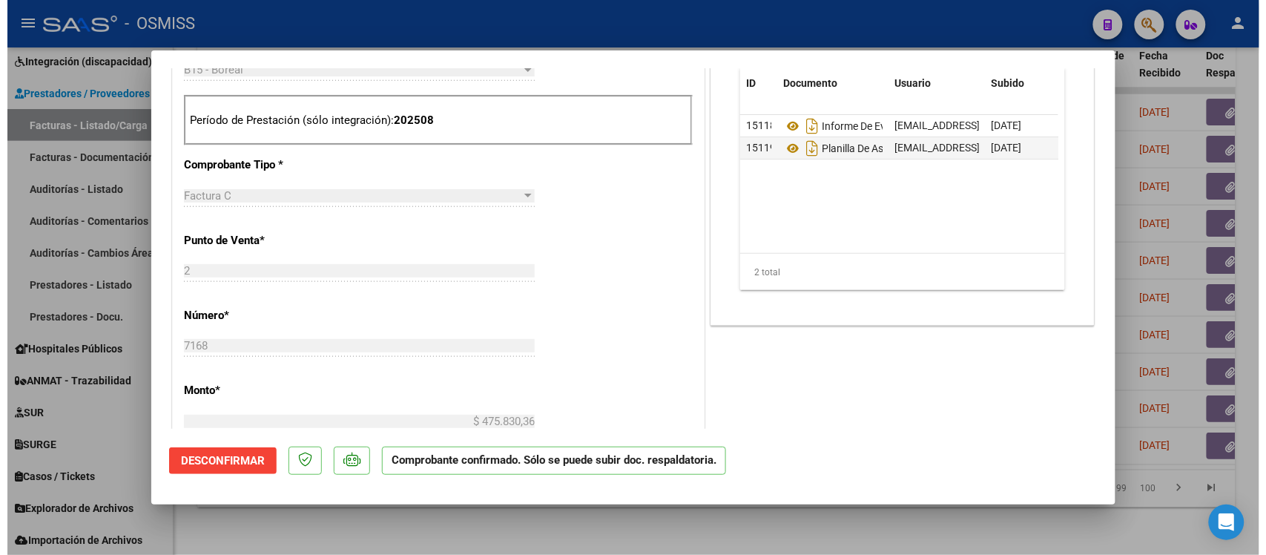
scroll to position [464, 0]
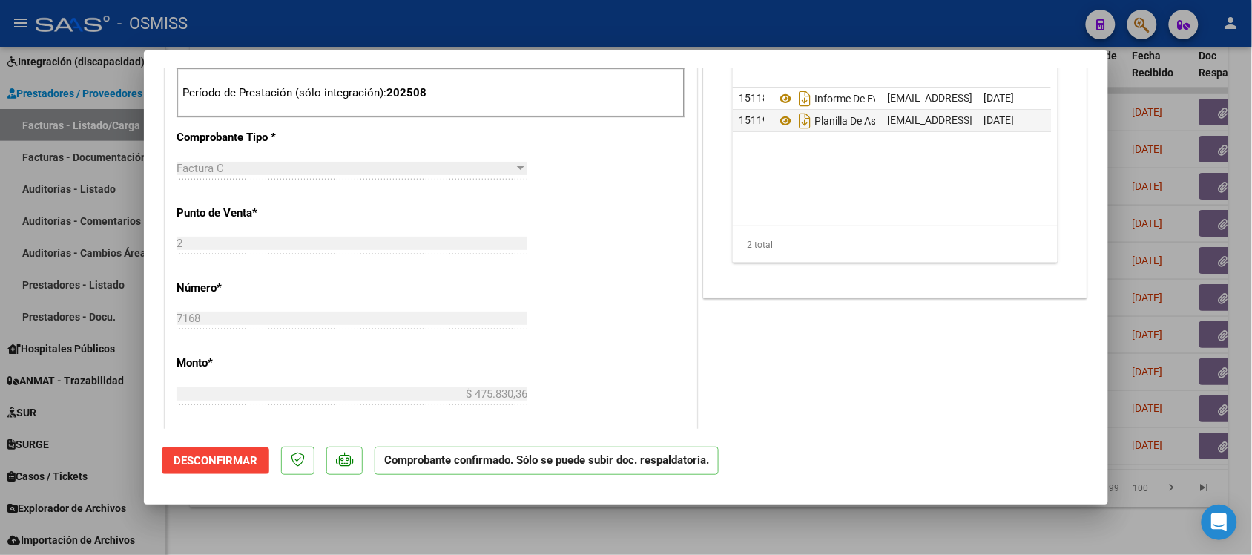
click at [863, 525] on div at bounding box center [626, 277] width 1252 height 555
type input "$ 0,00"
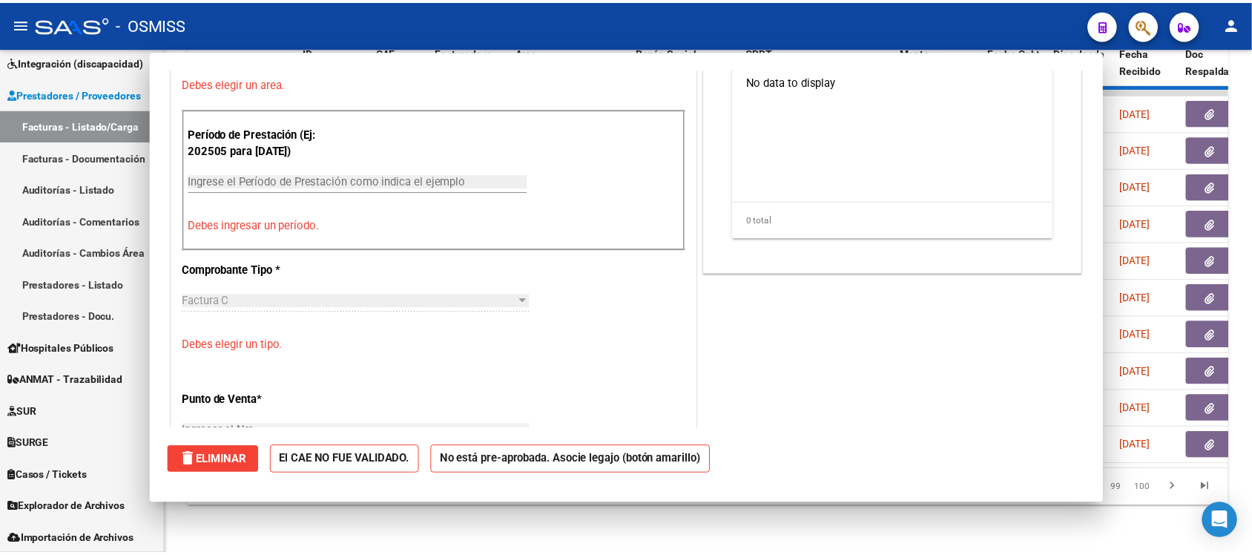
scroll to position [0, 0]
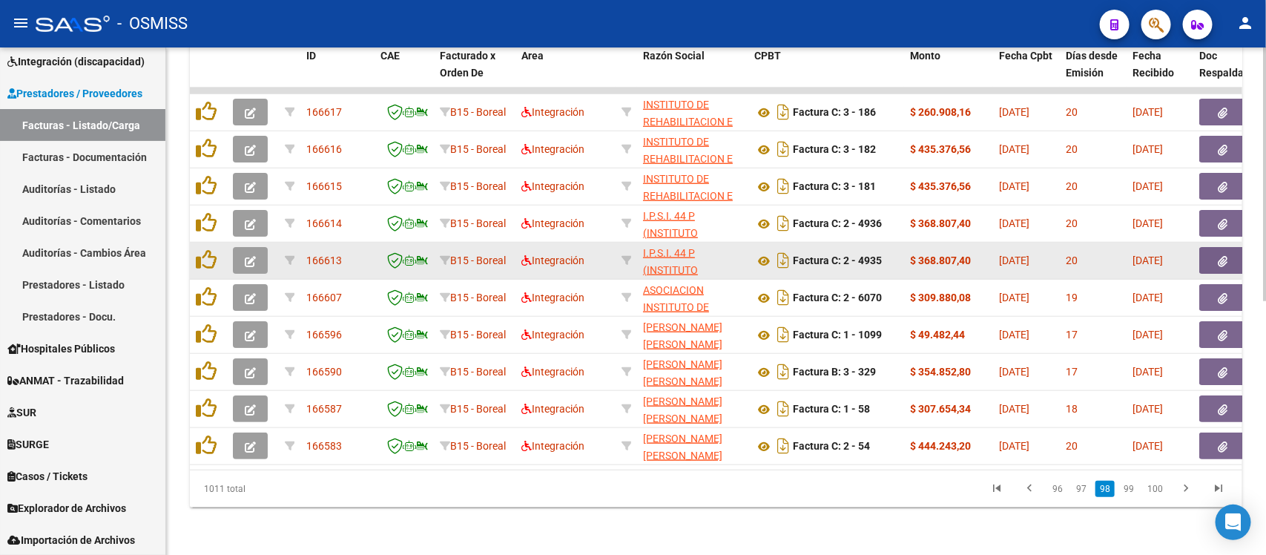
click at [249, 256] on icon "button" at bounding box center [250, 261] width 11 height 11
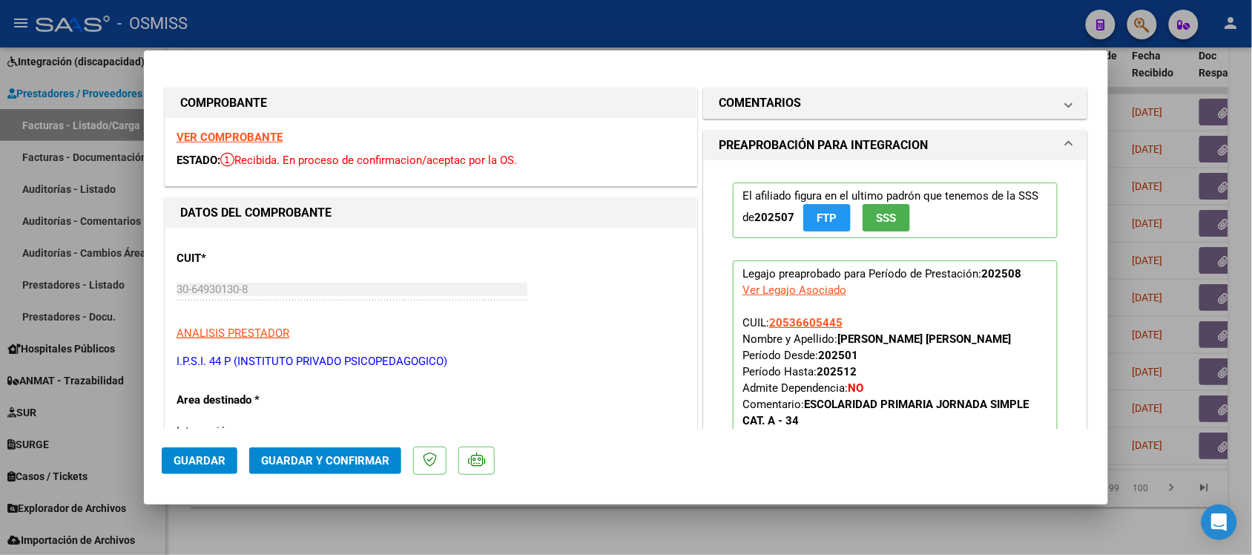
click at [257, 134] on strong "VER COMPROBANTE" at bounding box center [230, 137] width 106 height 13
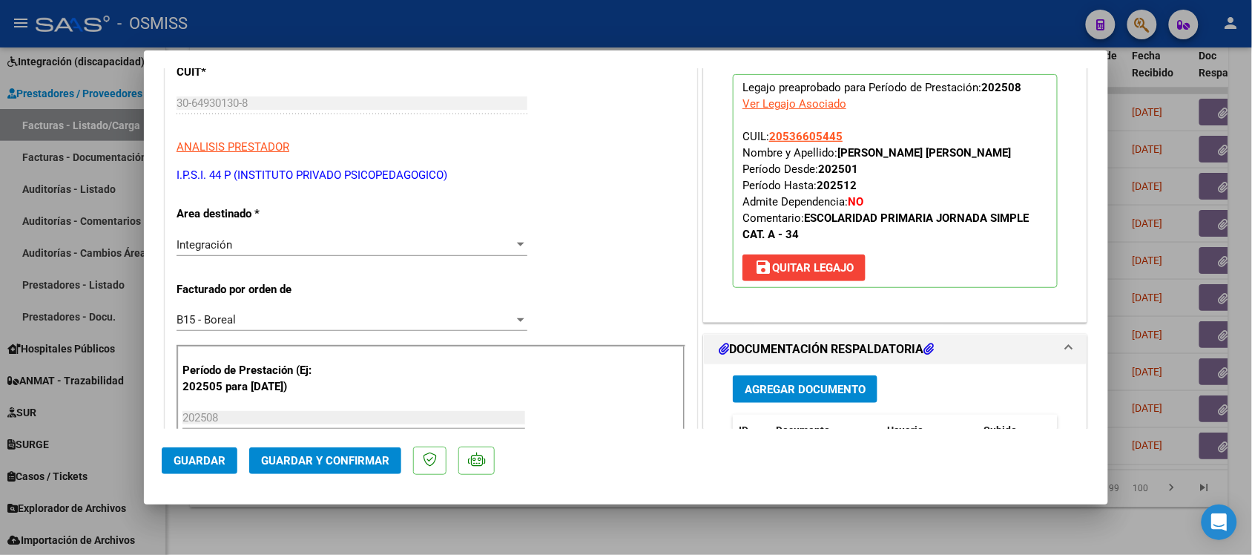
scroll to position [278, 0]
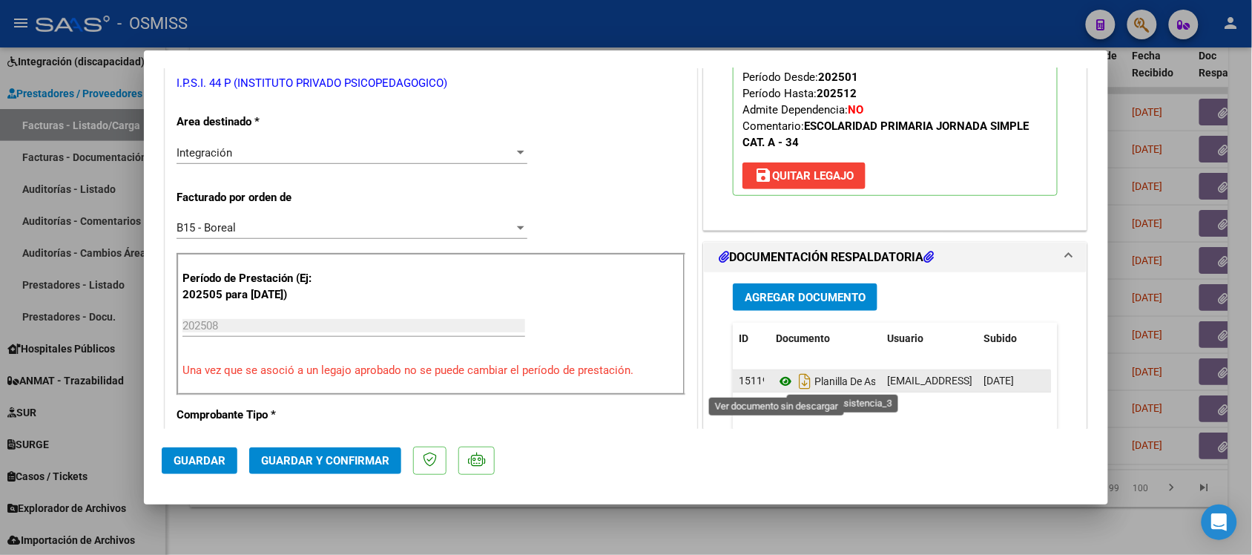
click at [776, 384] on icon at bounding box center [785, 381] width 19 height 18
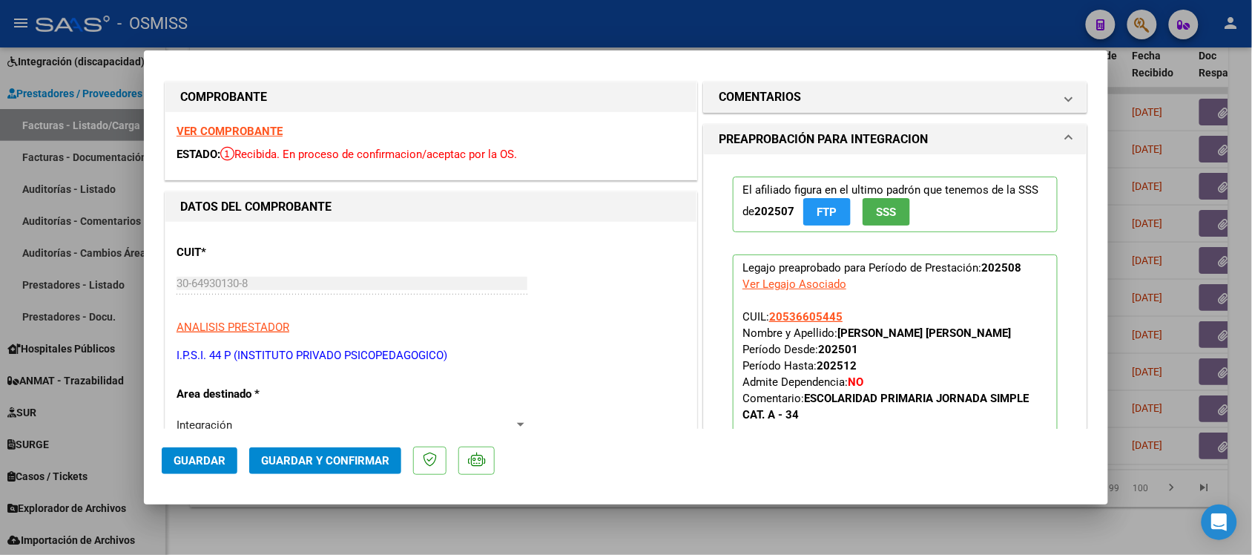
scroll to position [0, 0]
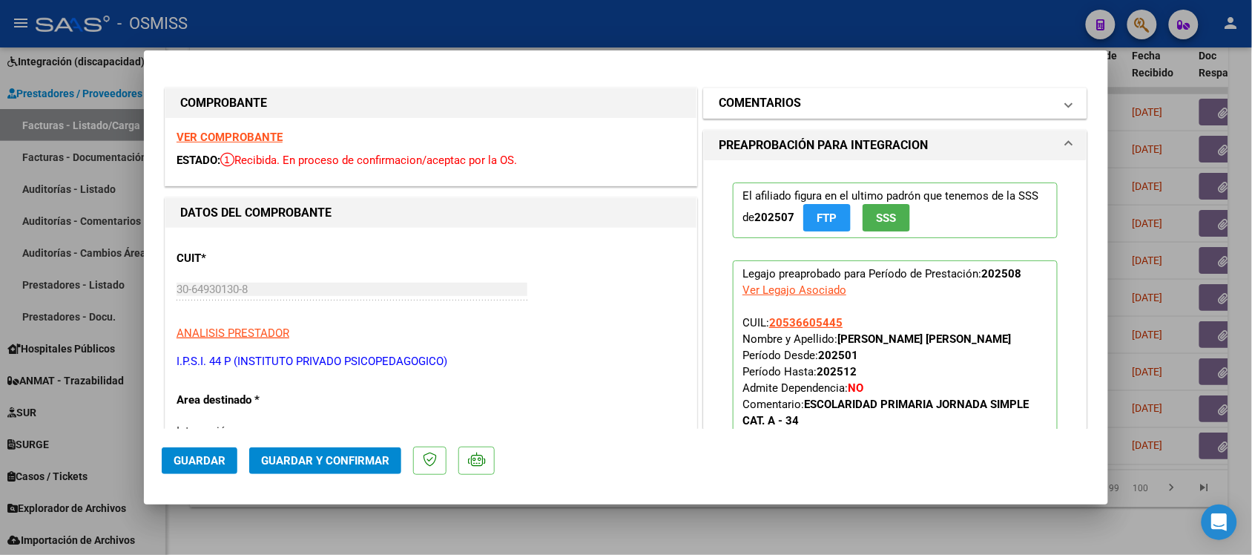
click at [762, 91] on mat-expansion-panel-header "COMENTARIOS" at bounding box center [895, 103] width 383 height 30
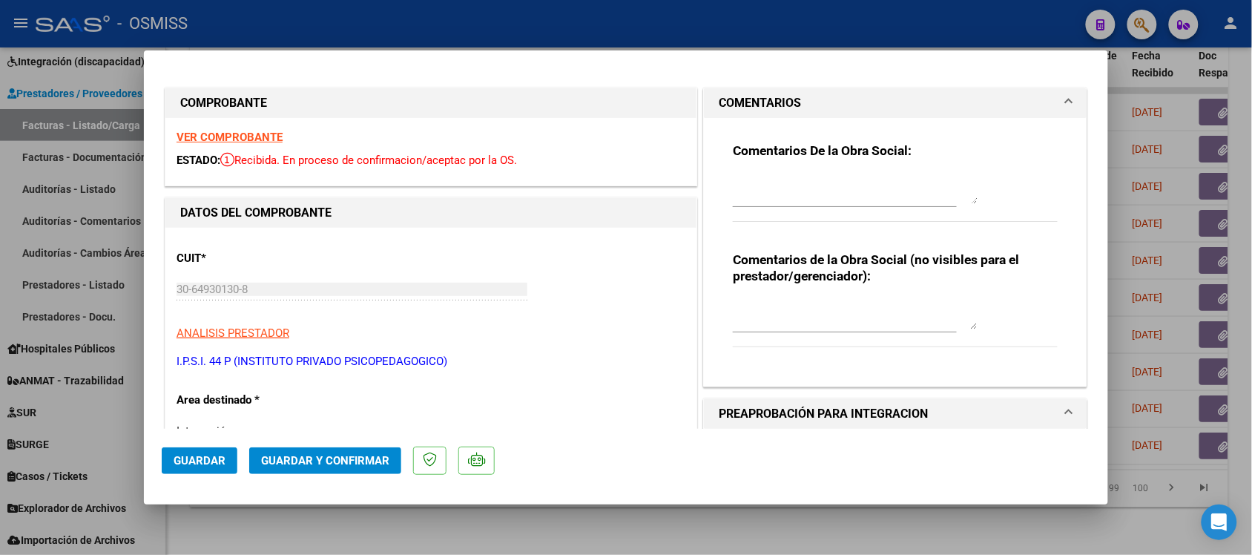
click at [762, 99] on h1 "COMENTARIOS" at bounding box center [760, 103] width 82 height 18
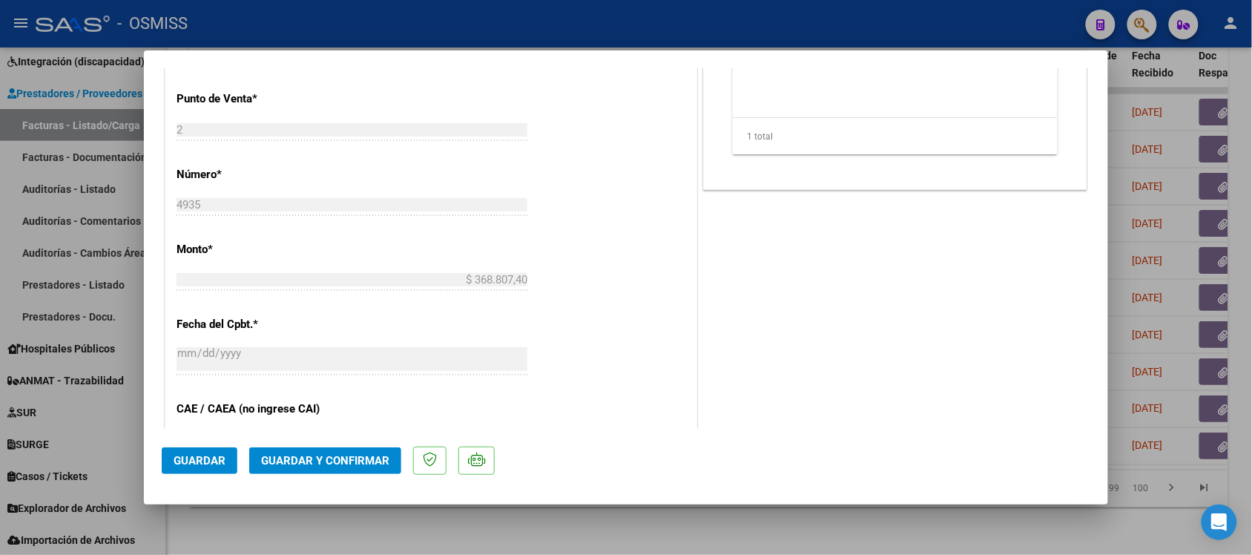
scroll to position [649, 0]
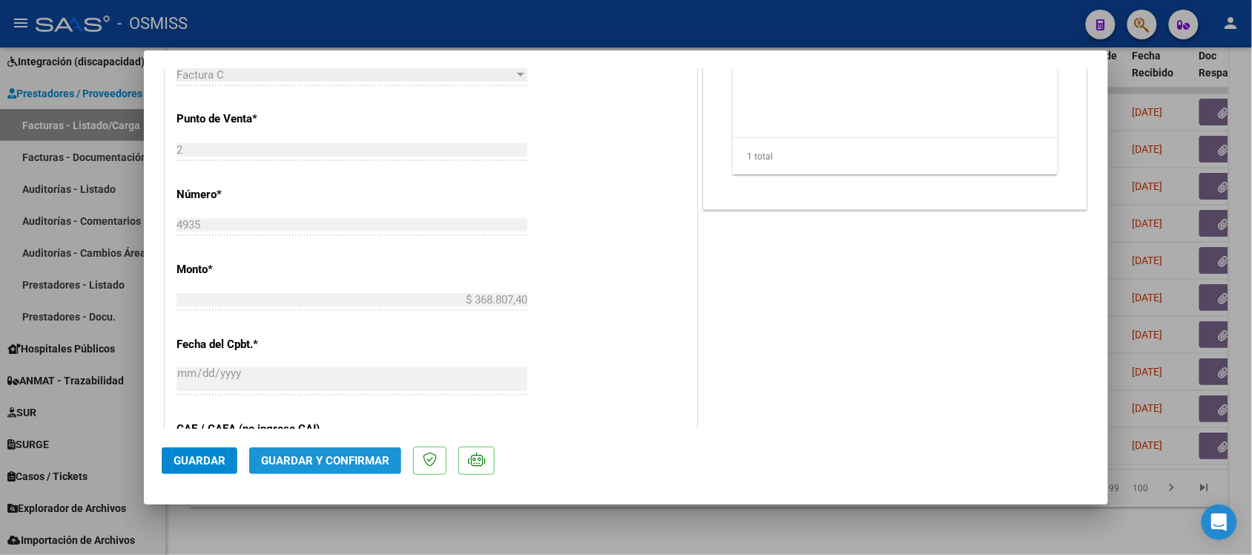
click at [349, 455] on span "Guardar y Confirmar" at bounding box center [325, 460] width 128 height 13
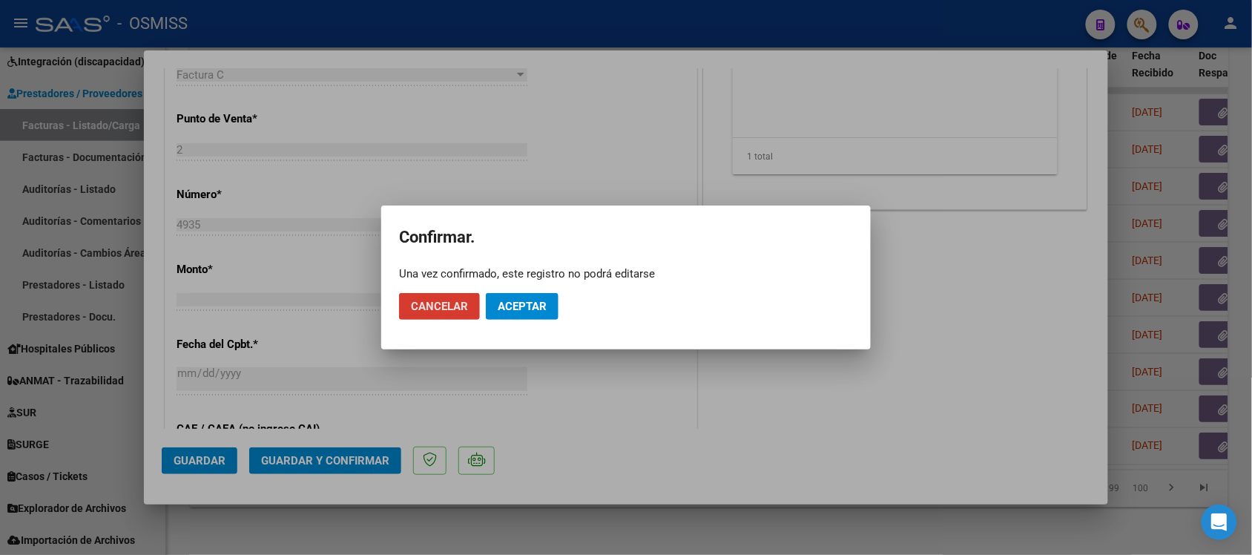
click at [525, 304] on span "Aceptar" at bounding box center [522, 306] width 49 height 13
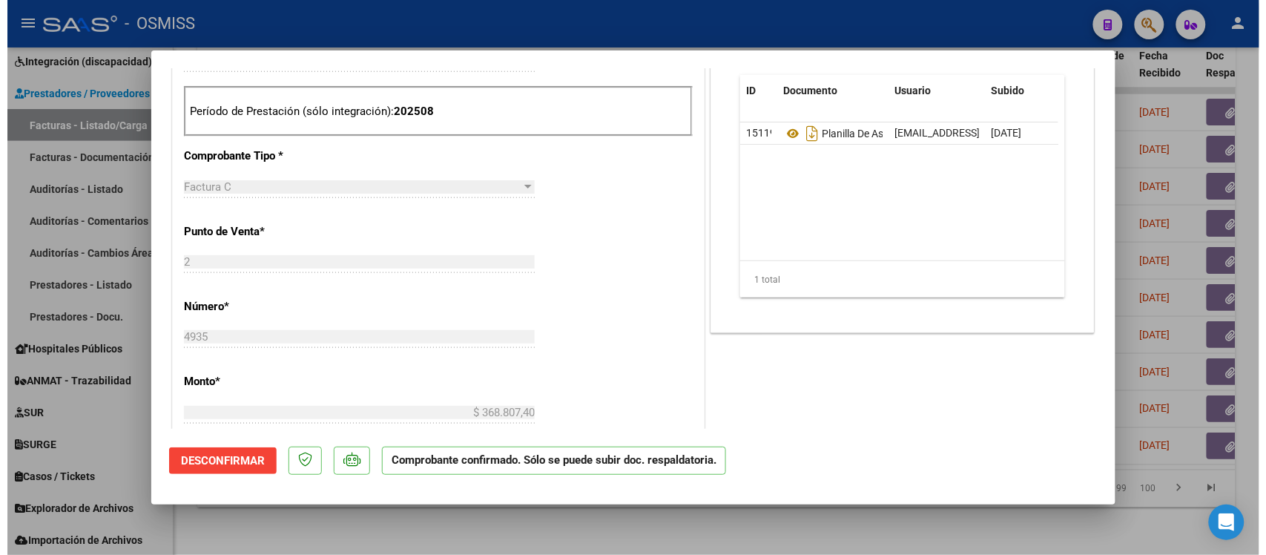
scroll to position [464, 0]
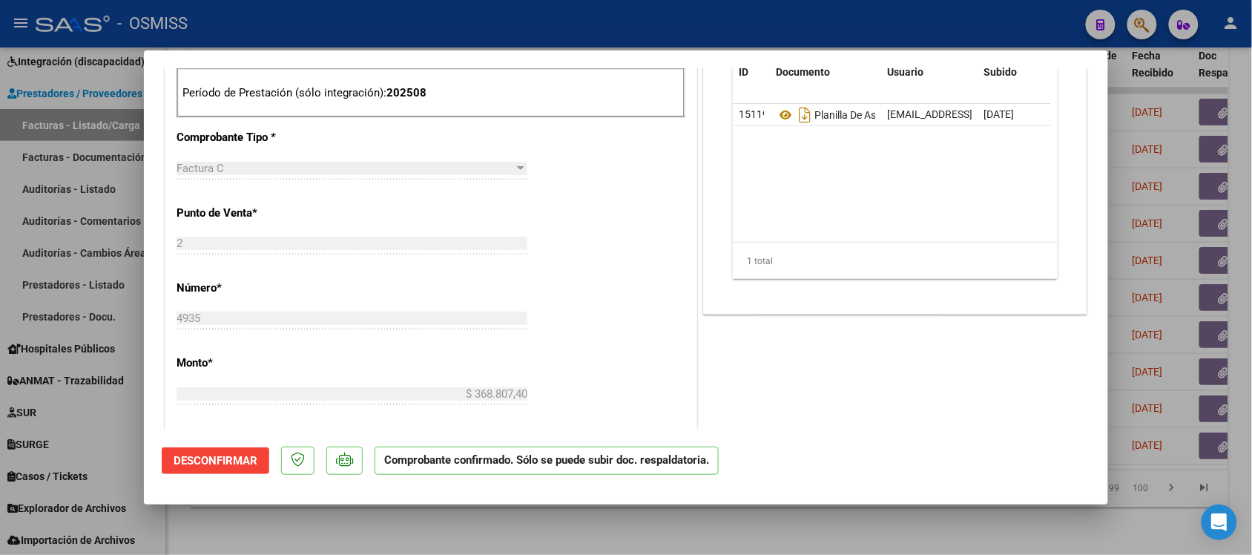
click at [933, 525] on div at bounding box center [626, 277] width 1252 height 555
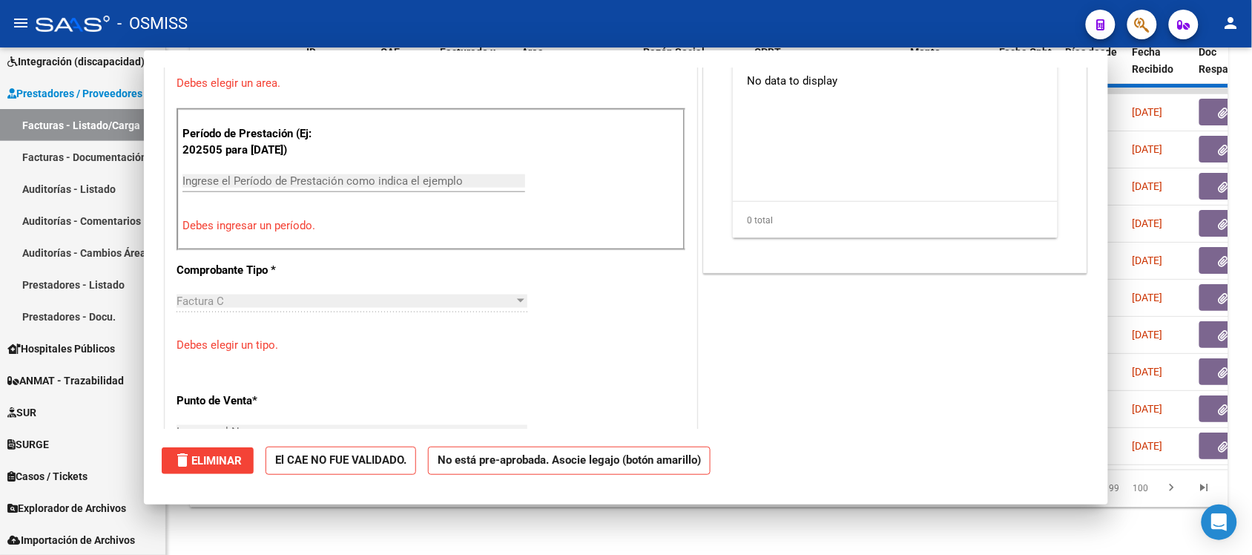
scroll to position [0, 0]
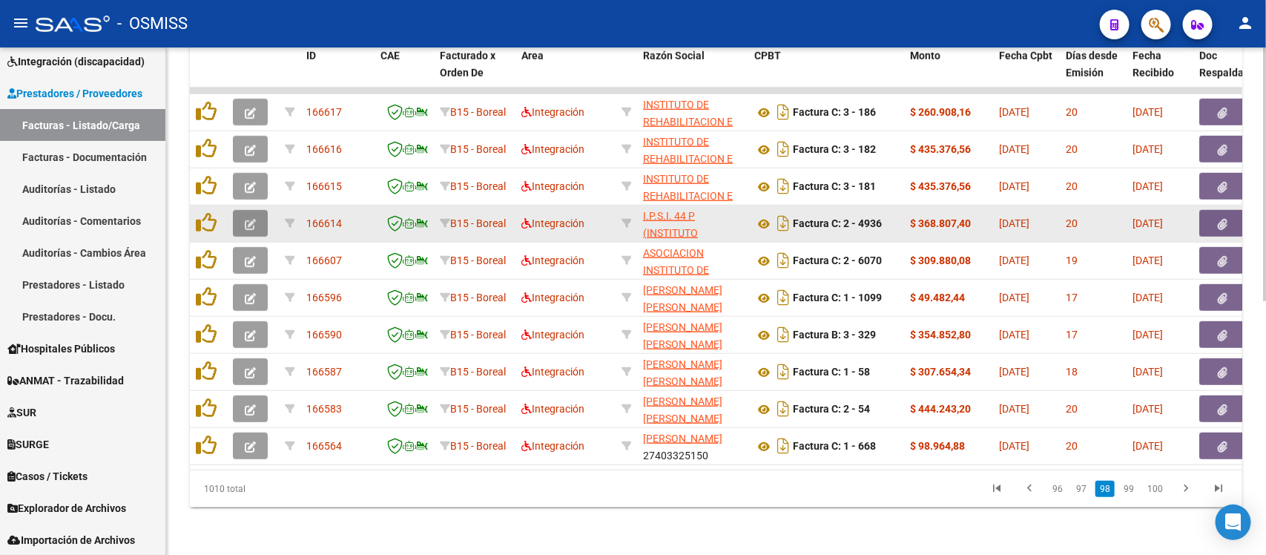
click at [242, 210] on button "button" at bounding box center [250, 223] width 35 height 27
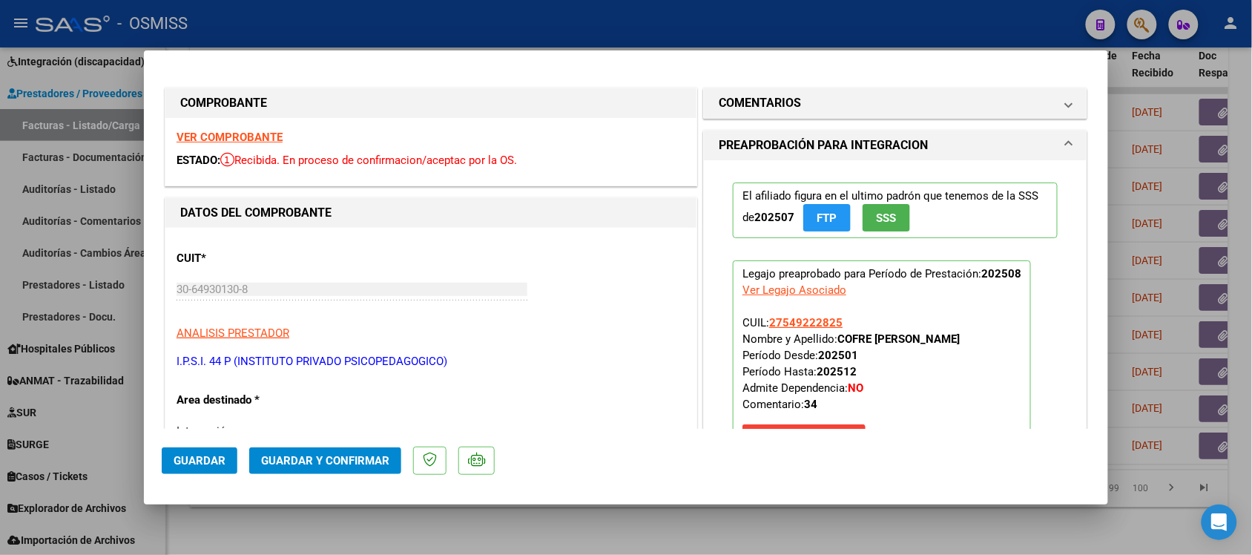
click at [249, 137] on strong "VER COMPROBANTE" at bounding box center [230, 137] width 106 height 13
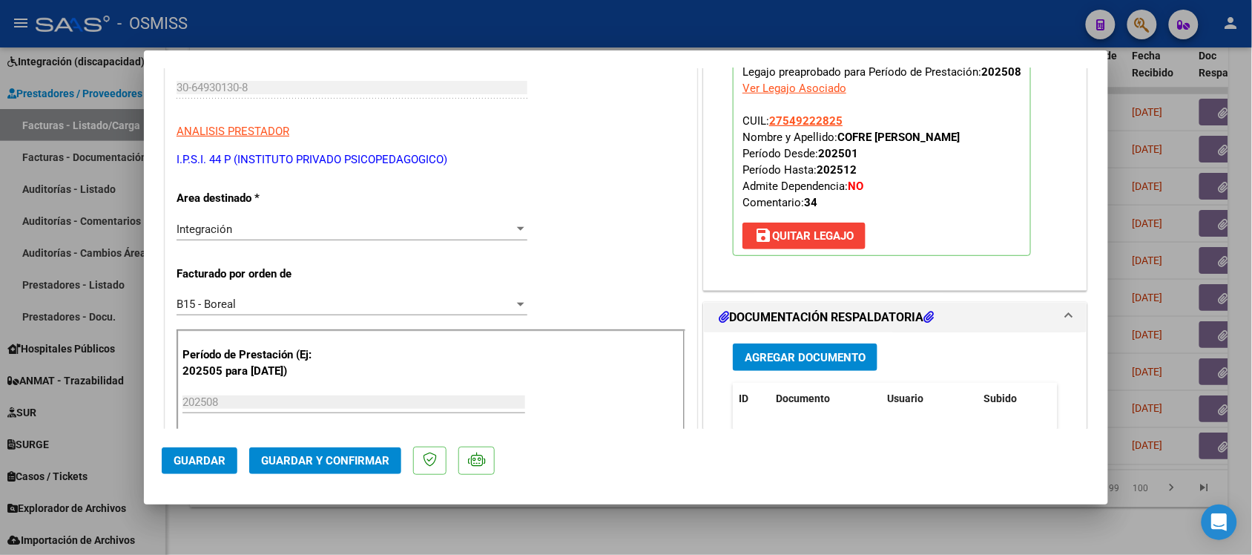
scroll to position [278, 0]
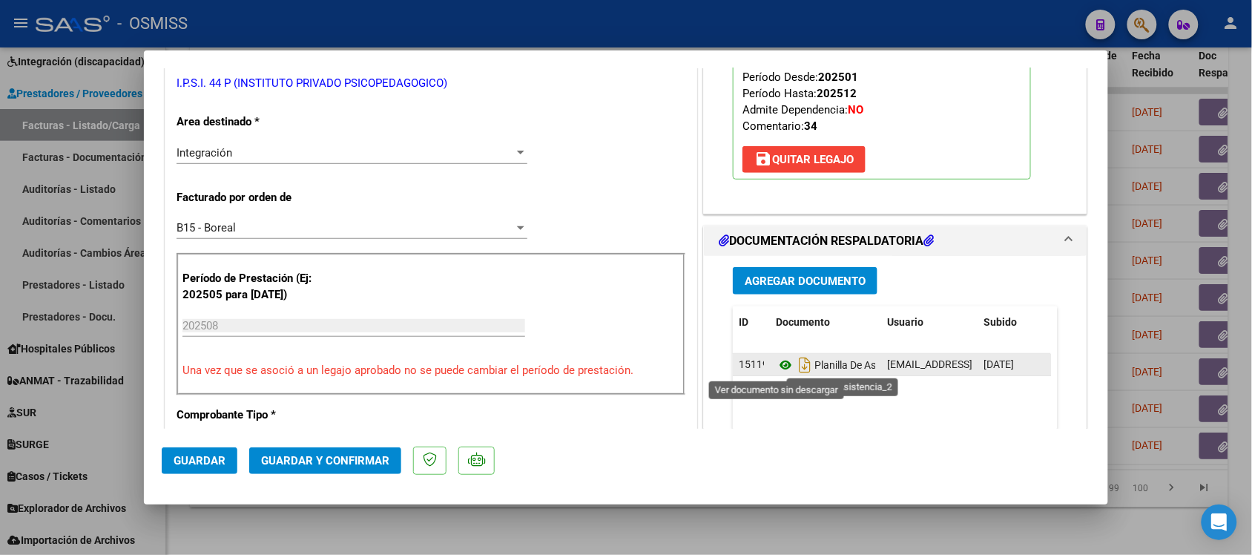
click at [776, 367] on icon at bounding box center [785, 365] width 19 height 18
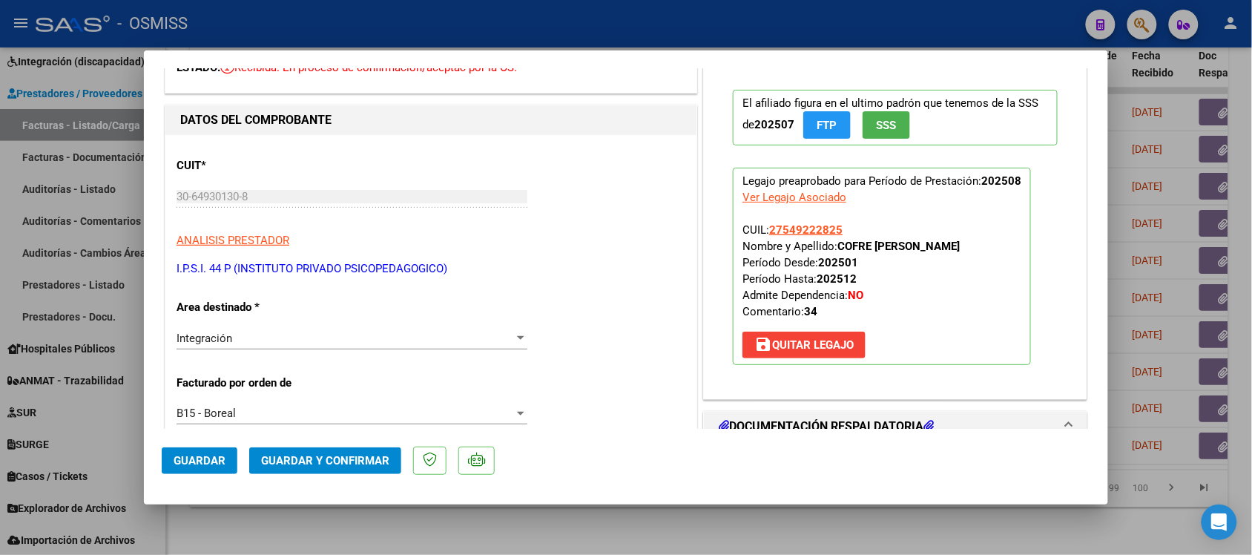
scroll to position [0, 0]
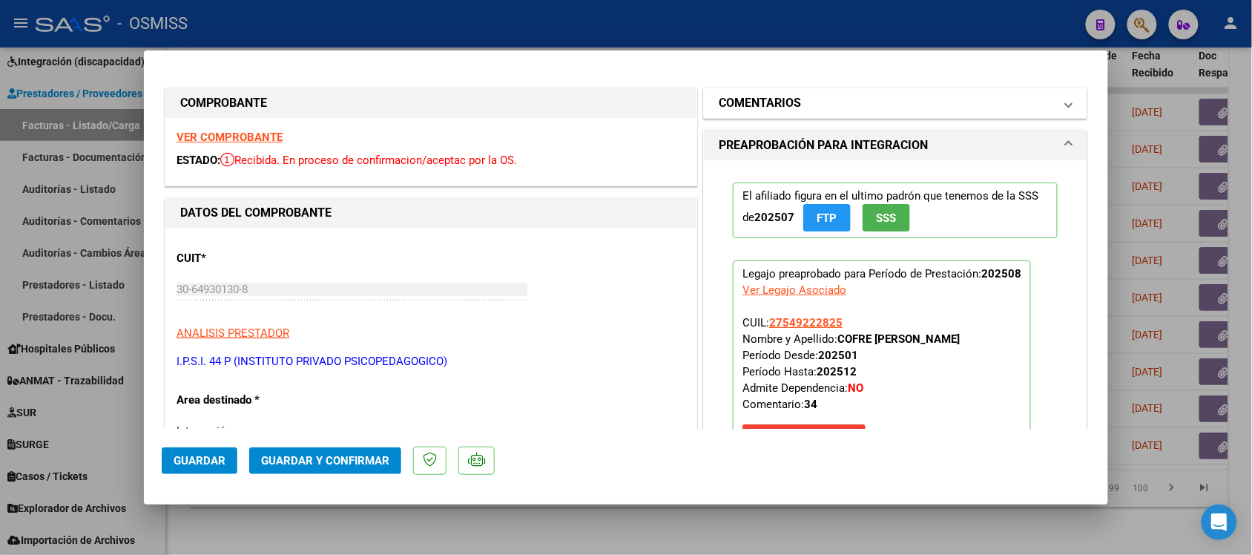
click at [739, 96] on h1 "COMENTARIOS" at bounding box center [760, 103] width 82 height 18
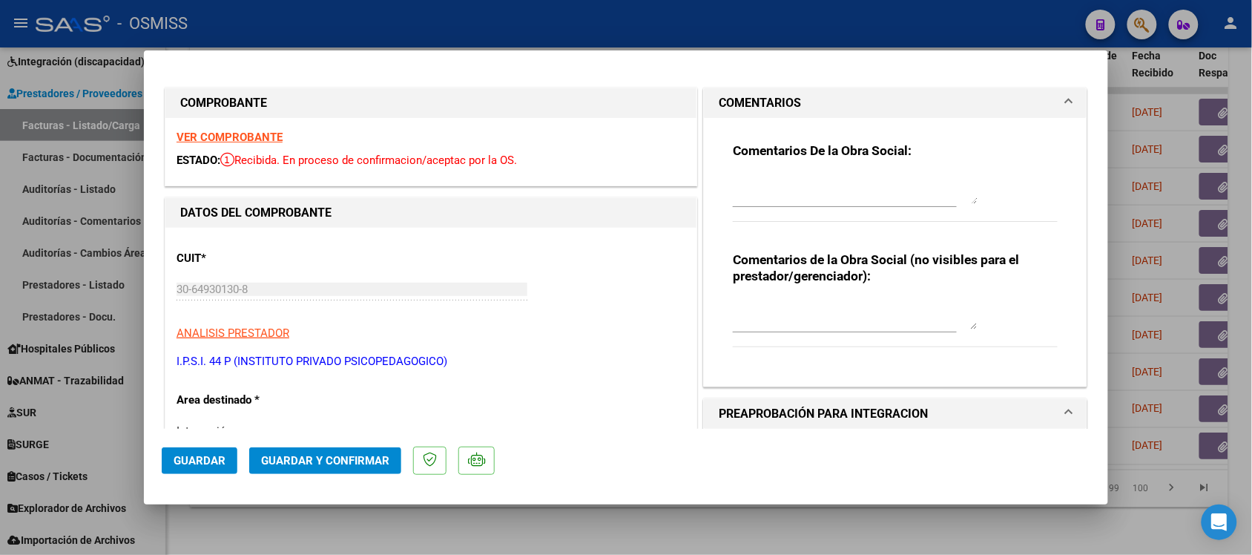
click at [738, 96] on h1 "COMENTARIOS" at bounding box center [760, 103] width 82 height 18
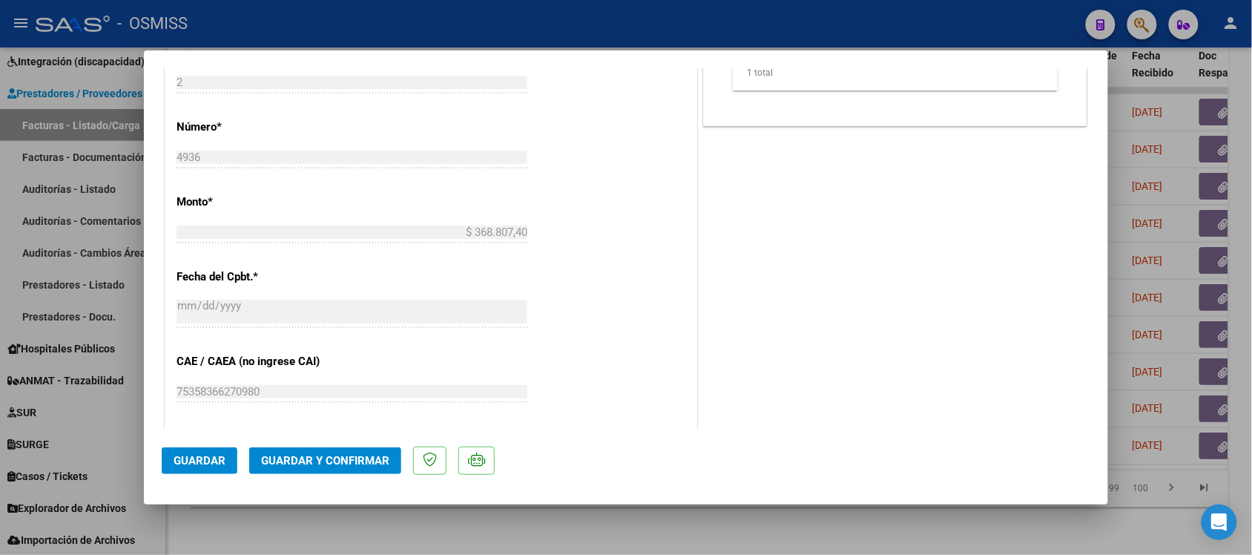
scroll to position [742, 0]
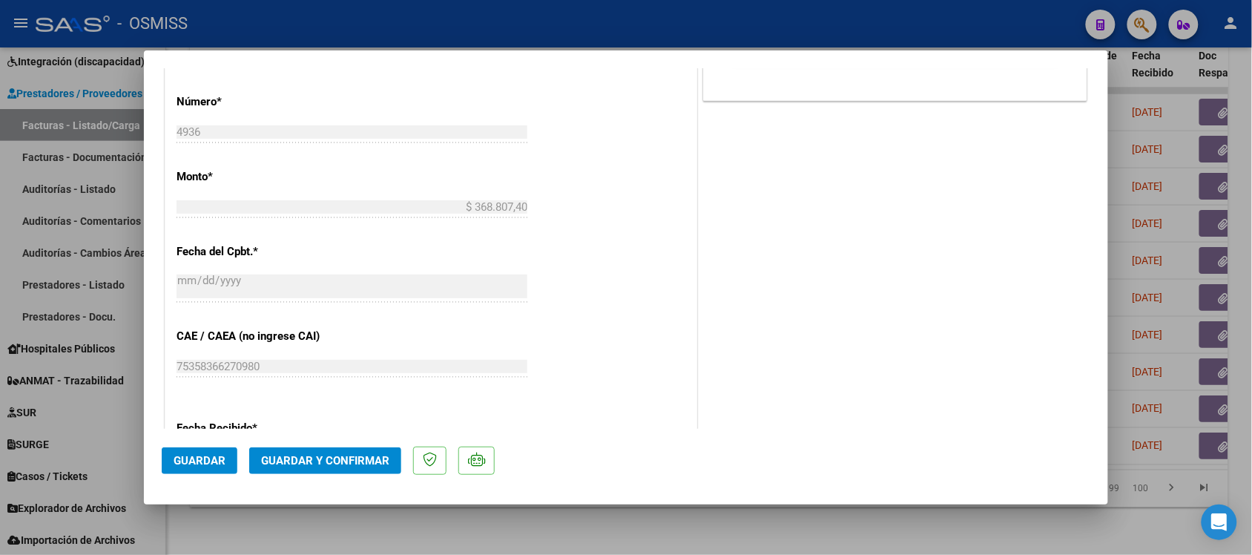
click at [368, 454] on span "Guardar y Confirmar" at bounding box center [325, 460] width 128 height 13
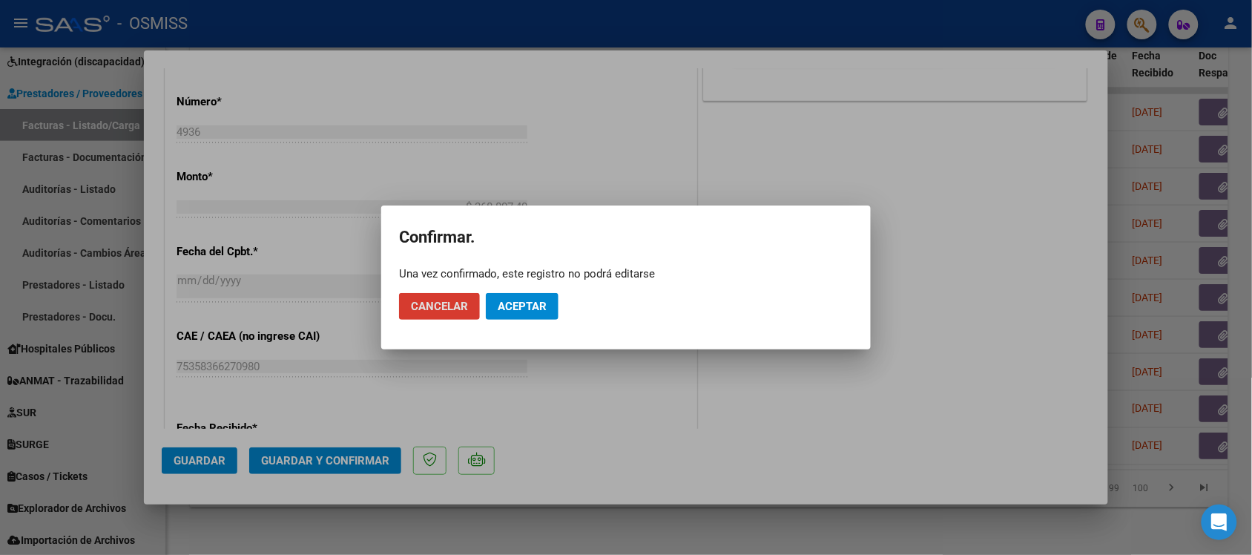
click at [545, 306] on span "Aceptar" at bounding box center [522, 306] width 49 height 13
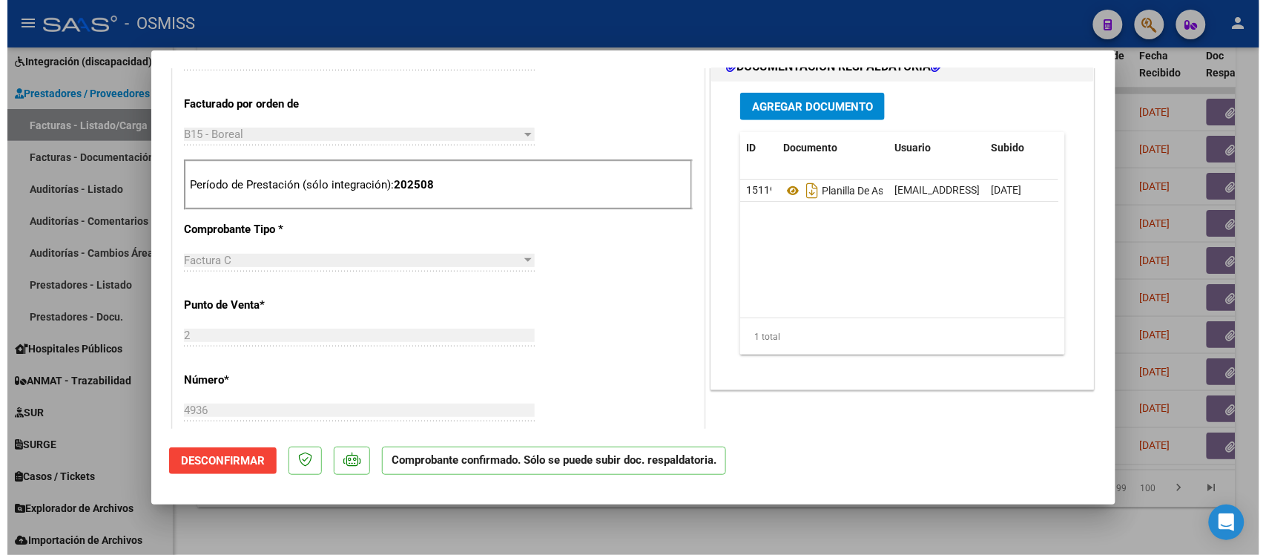
scroll to position [464, 0]
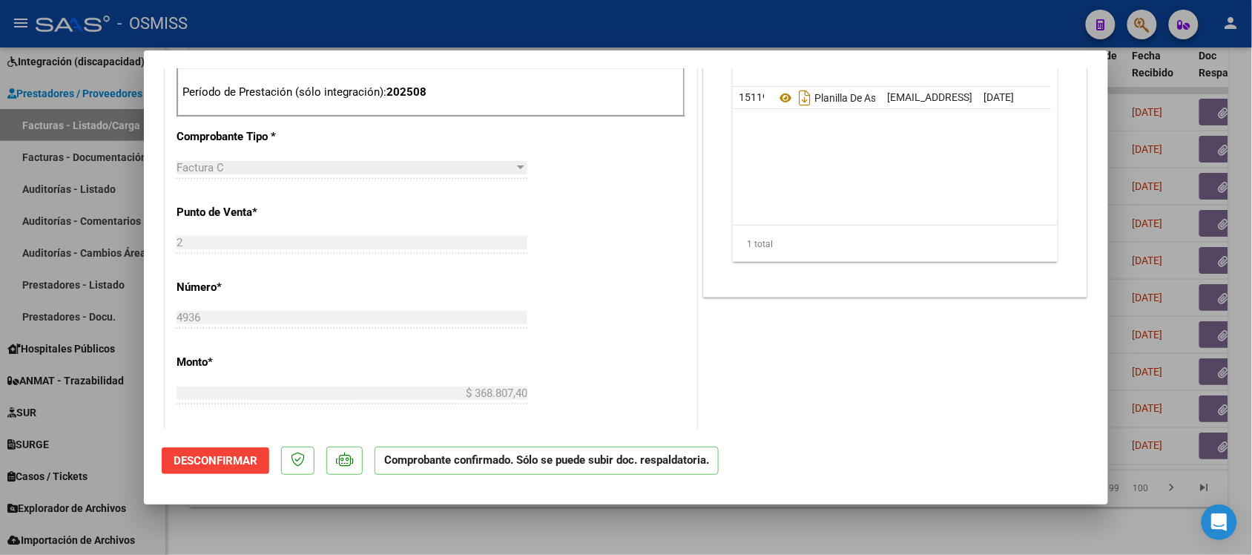
click at [870, 529] on div at bounding box center [626, 277] width 1252 height 555
type input "$ 0,00"
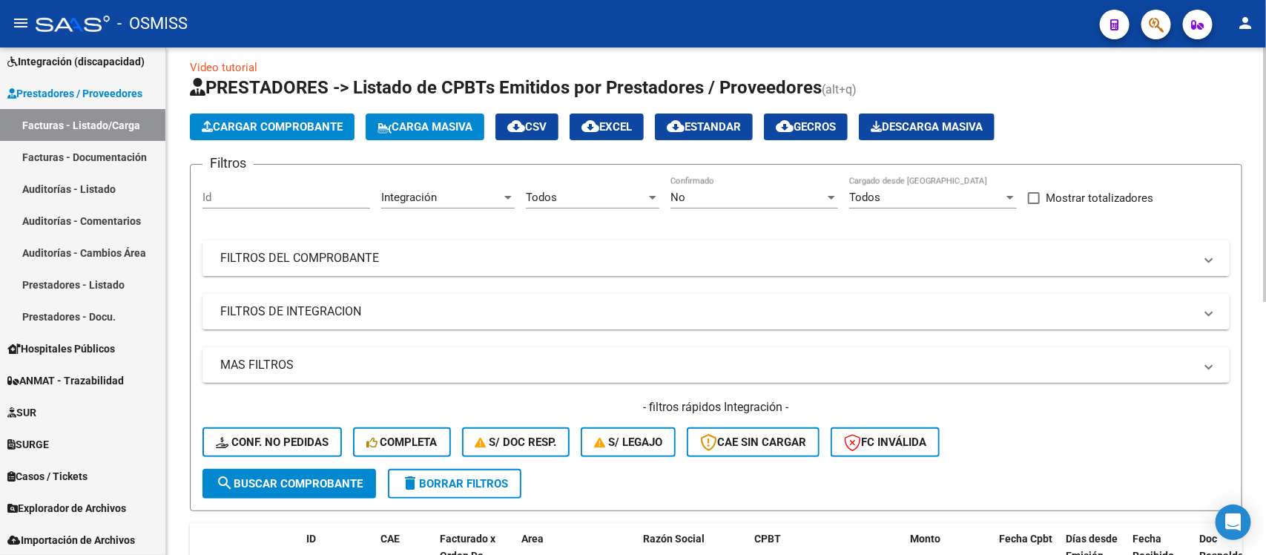
scroll to position [0, 0]
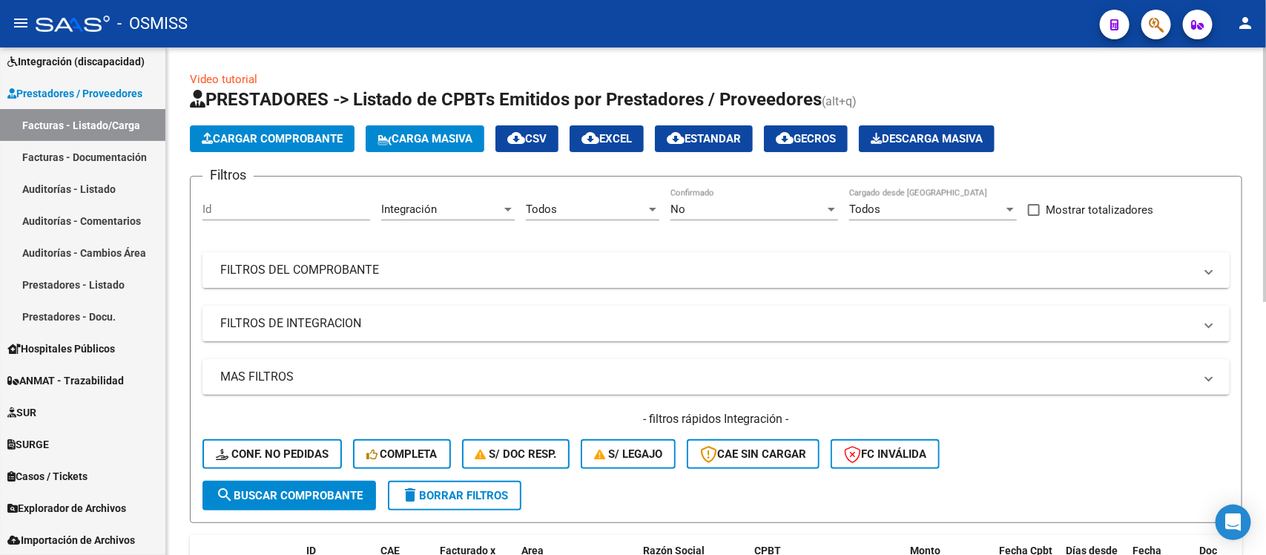
click at [695, 264] on mat-panel-title "FILTROS DEL COMPROBANTE" at bounding box center [707, 270] width 974 height 16
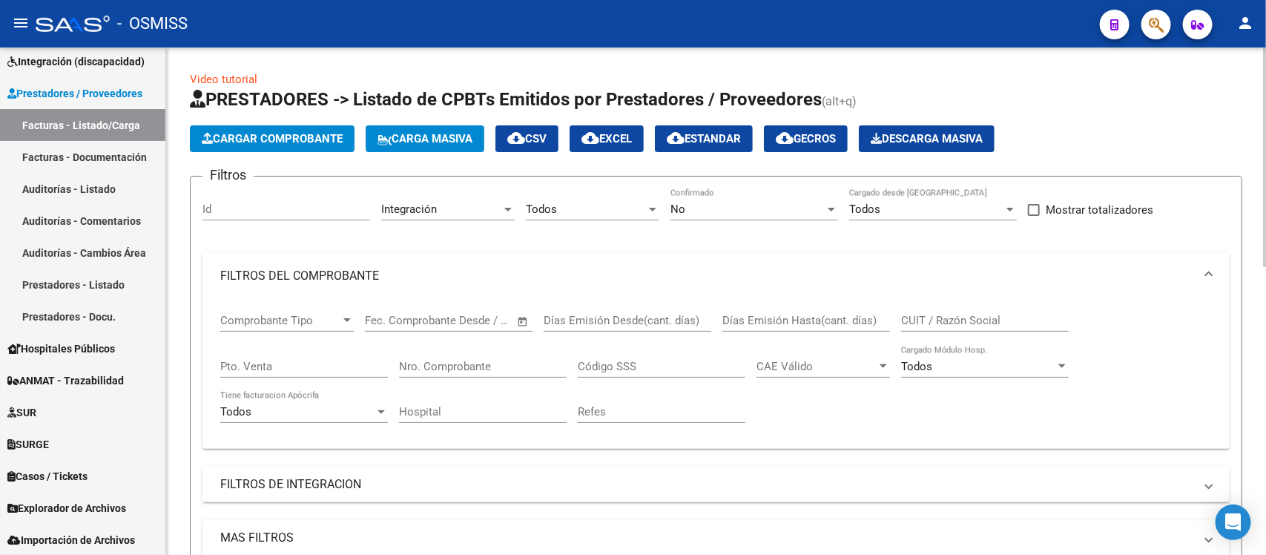
click at [275, 369] on input "Pto. Venta" at bounding box center [304, 366] width 168 height 13
type input "2"
type input "4935"
click at [714, 203] on div "No" at bounding box center [748, 209] width 154 height 13
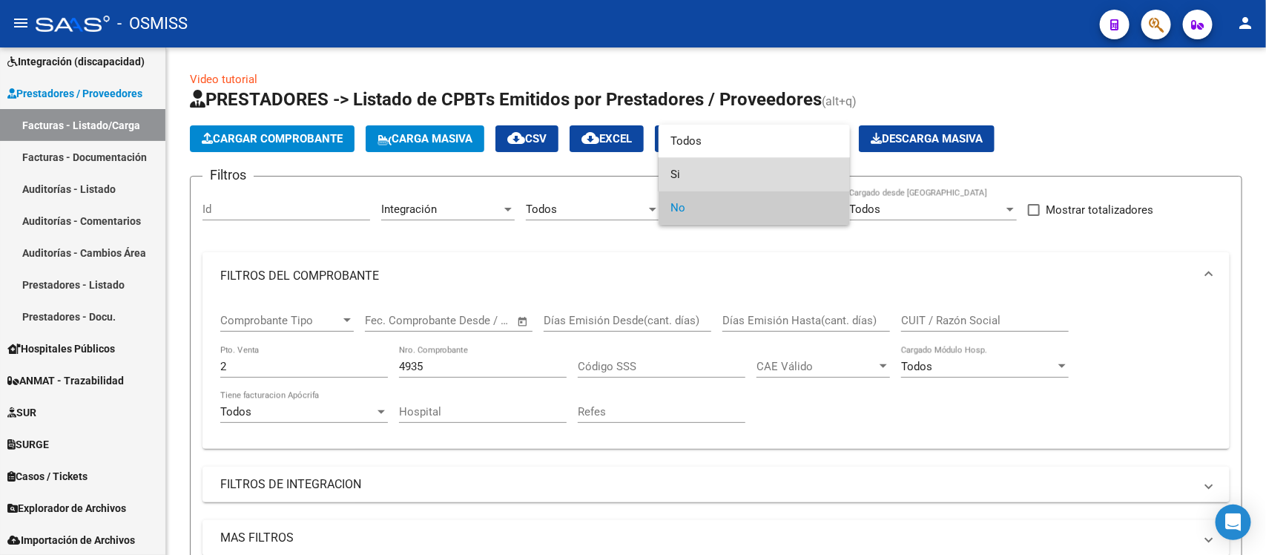
click at [718, 173] on span "Si" at bounding box center [755, 174] width 168 height 33
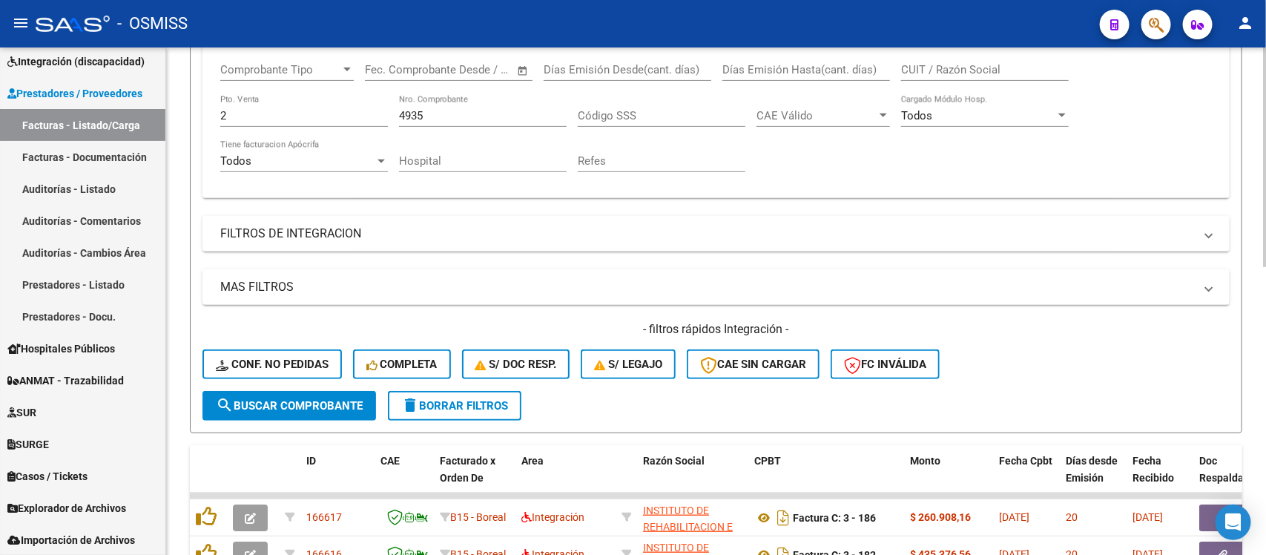
scroll to position [371, 0]
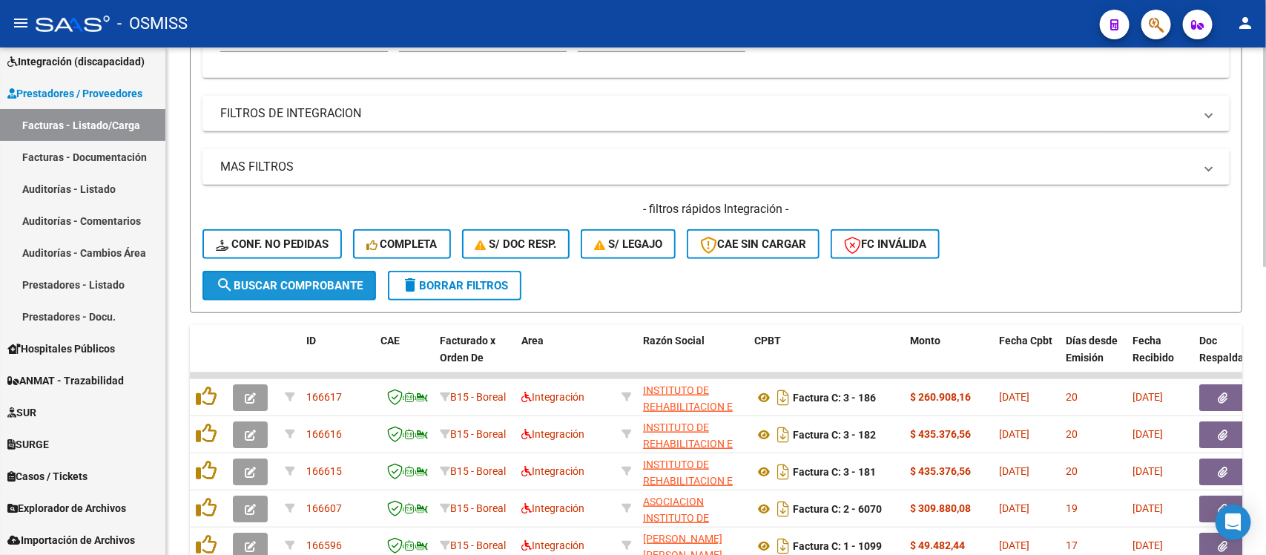
click at [341, 280] on span "search Buscar Comprobante" at bounding box center [289, 285] width 147 height 13
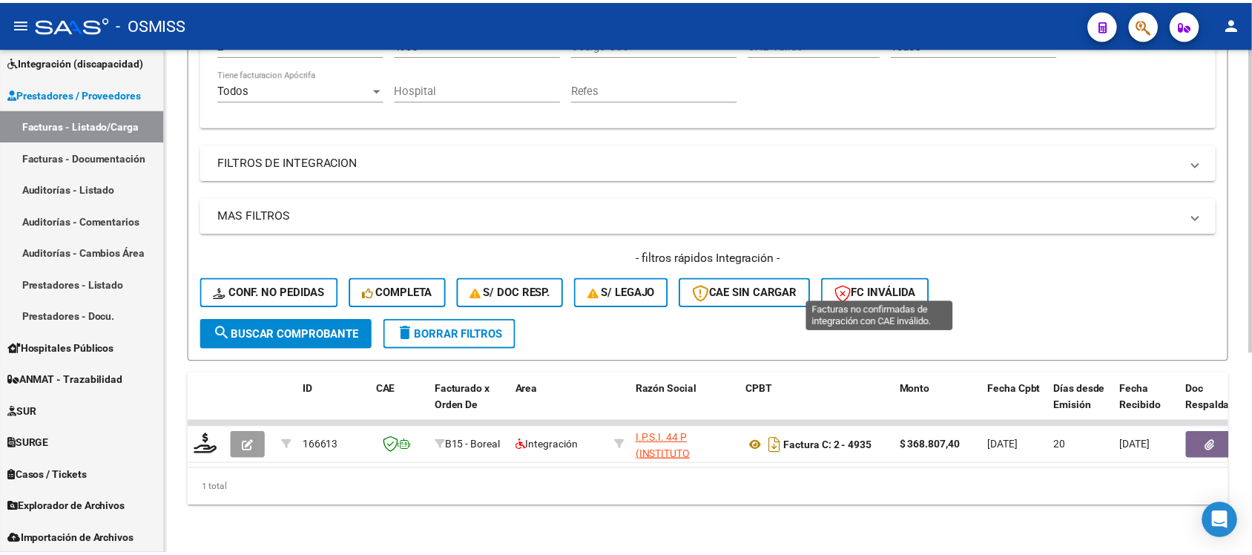
scroll to position [332, 0]
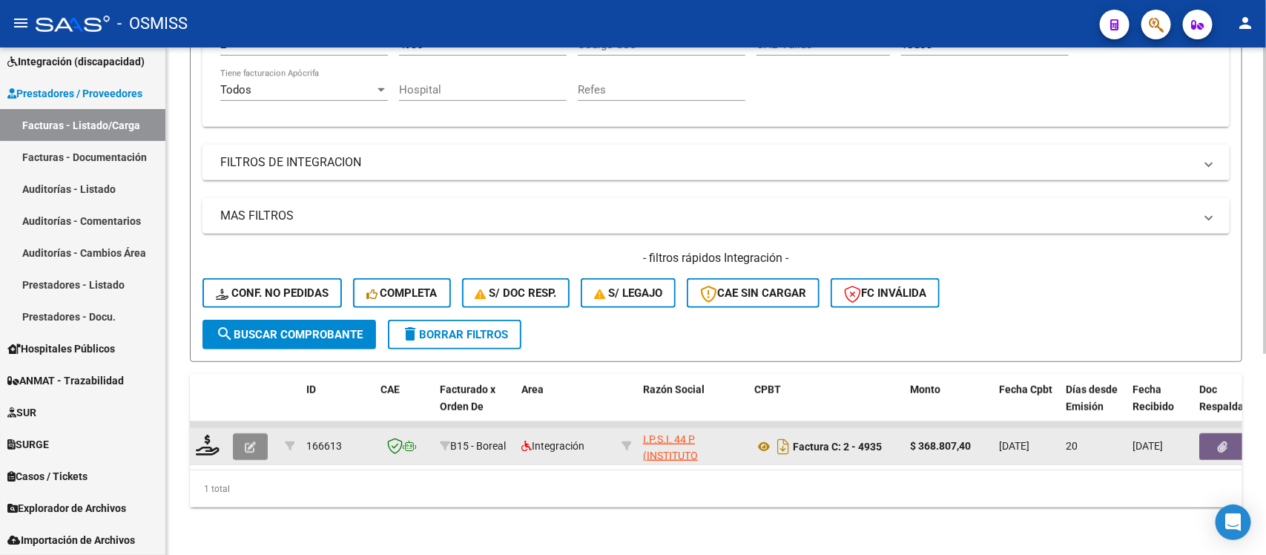
click at [251, 441] on icon "button" at bounding box center [250, 446] width 11 height 11
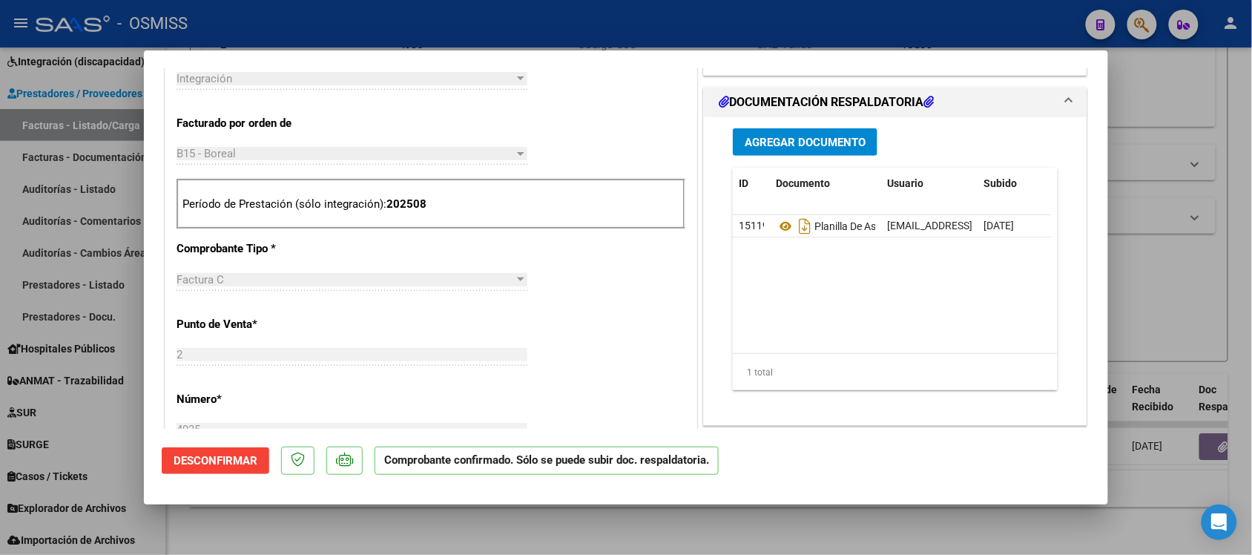
scroll to position [371, 0]
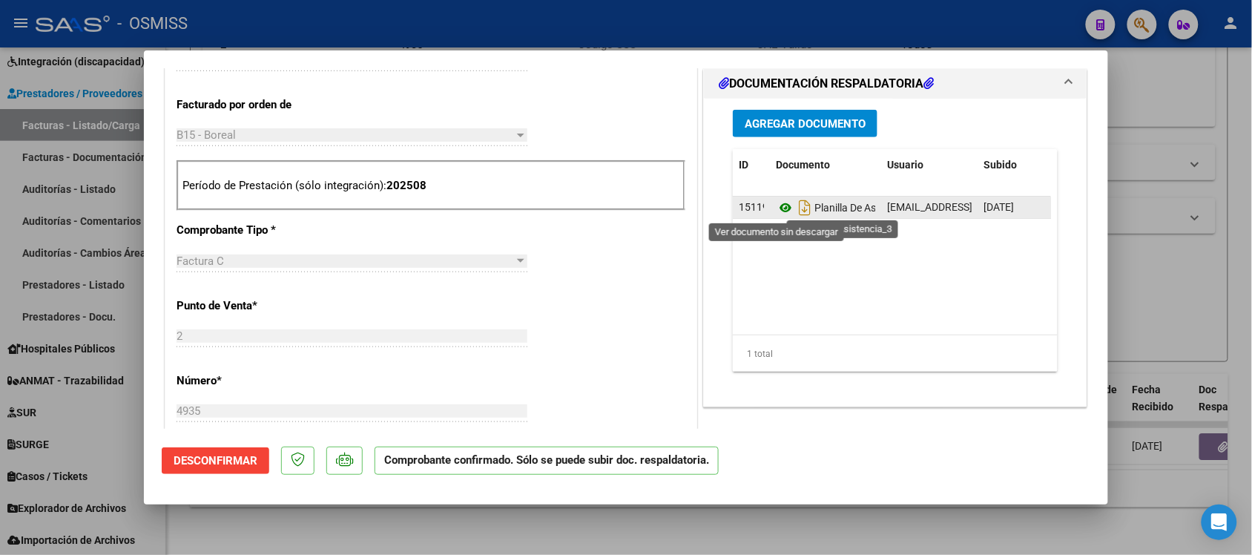
click at [777, 211] on icon at bounding box center [785, 208] width 19 height 18
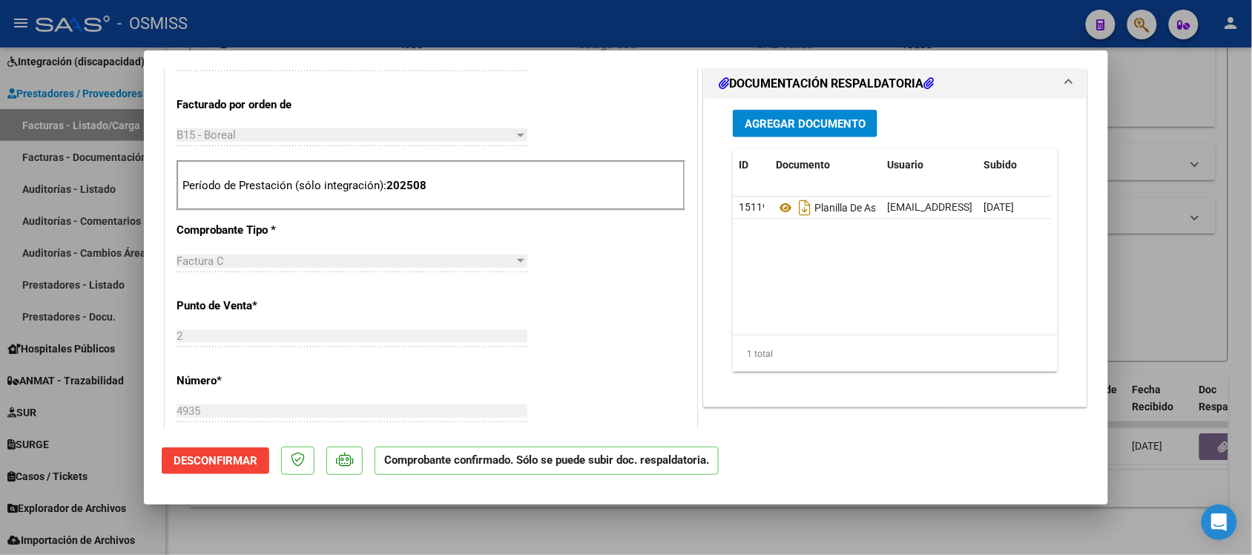
click at [824, 521] on div at bounding box center [626, 277] width 1252 height 555
type input "$ 0,00"
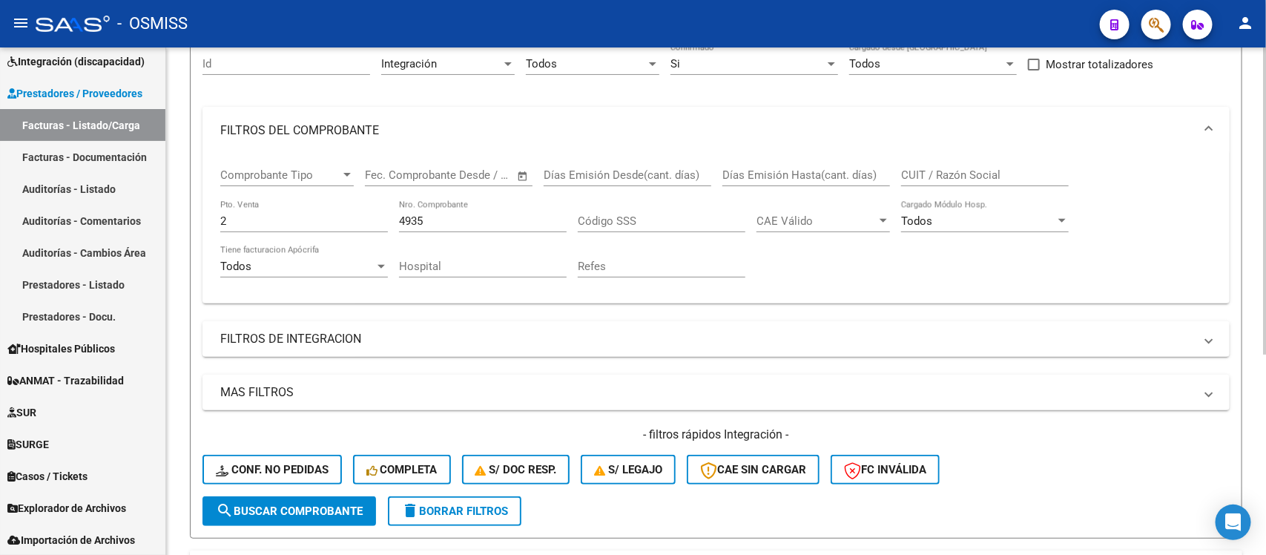
scroll to position [53, 0]
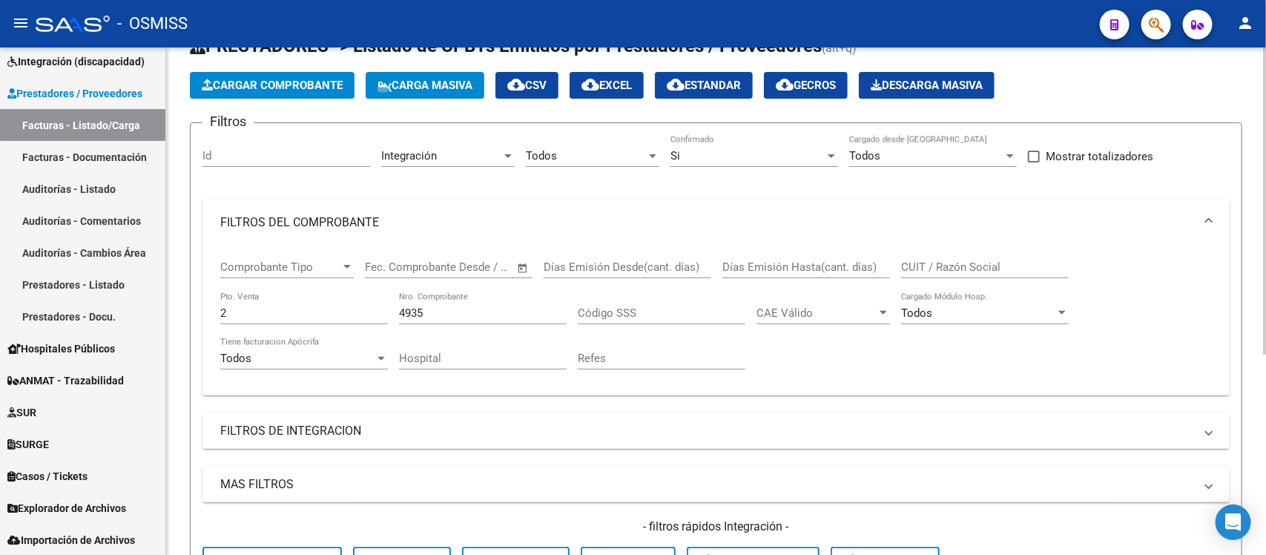
click at [706, 157] on div "Si" at bounding box center [748, 155] width 154 height 13
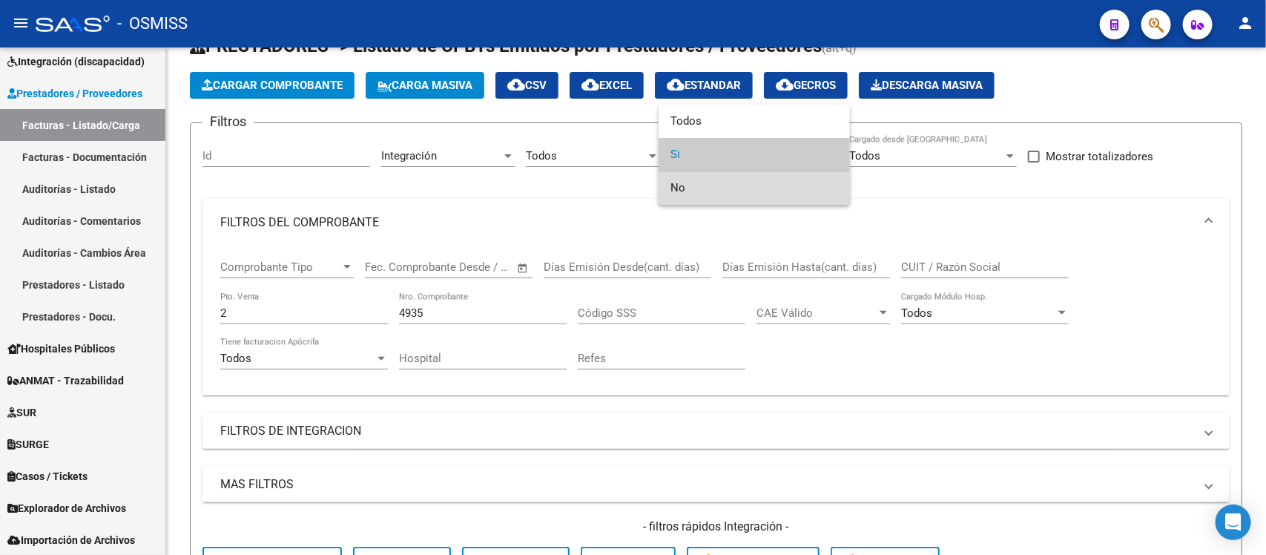
click at [710, 185] on span "No" at bounding box center [755, 187] width 168 height 33
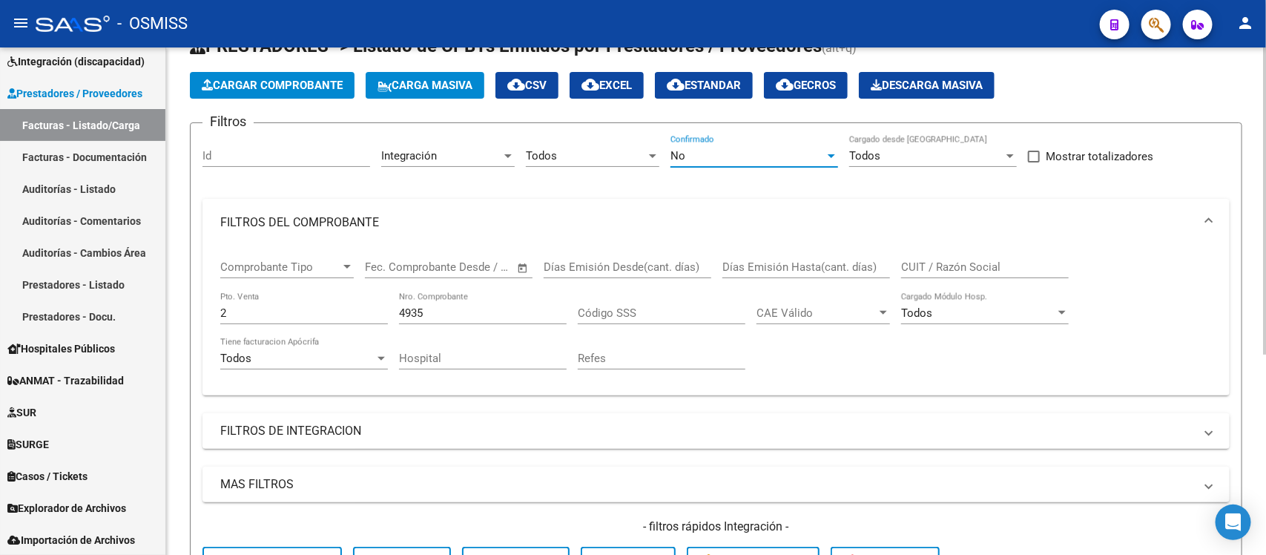
click at [438, 314] on input "4935" at bounding box center [483, 312] width 168 height 13
type input "4"
click at [283, 306] on input "2" at bounding box center [304, 312] width 168 height 13
click at [1124, 287] on div "Comprobante Tipo Comprobante Tipo Fecha inicio – Fecha fin Fec. Comprobante Des…" at bounding box center [716, 314] width 992 height 137
click at [824, 215] on mat-panel-title "FILTROS DEL COMPROBANTE" at bounding box center [707, 222] width 974 height 16
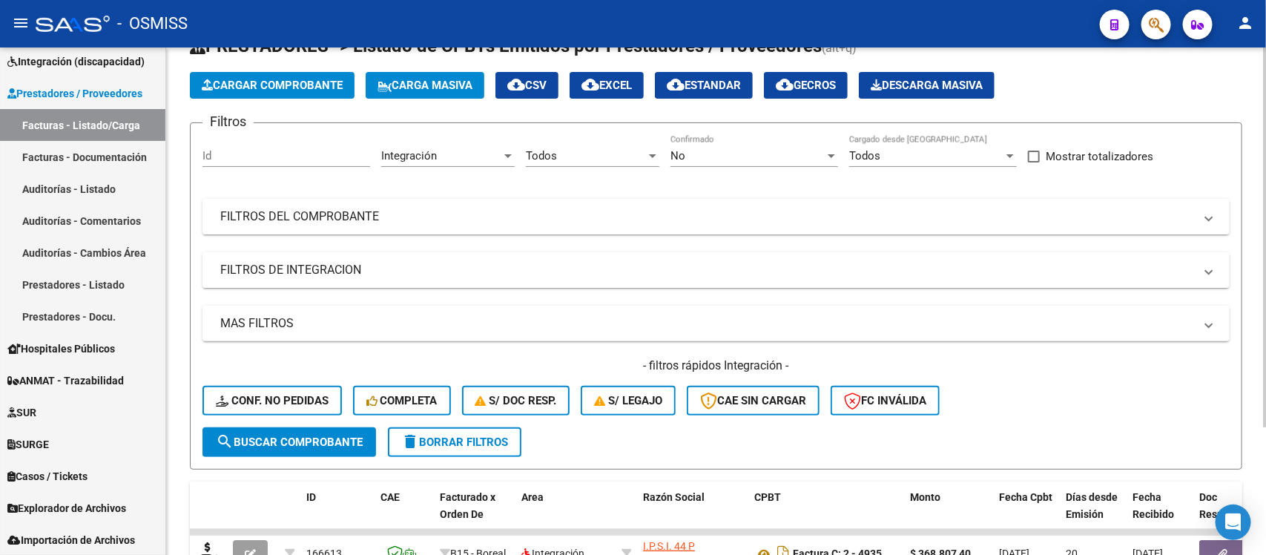
click at [326, 438] on span "search Buscar Comprobante" at bounding box center [289, 442] width 147 height 13
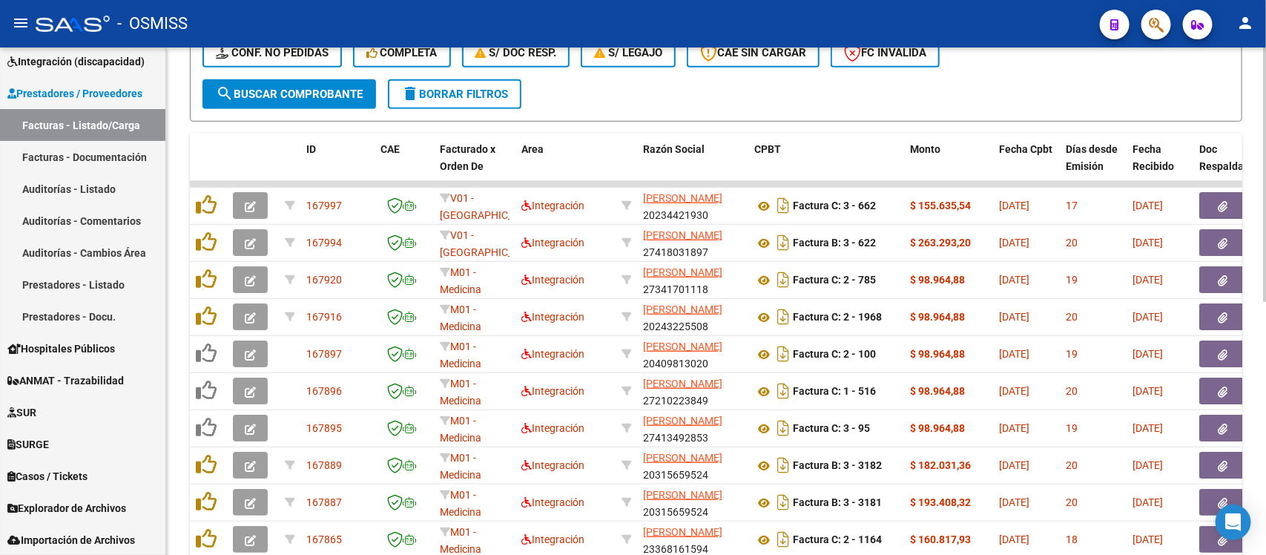
scroll to position [506, 0]
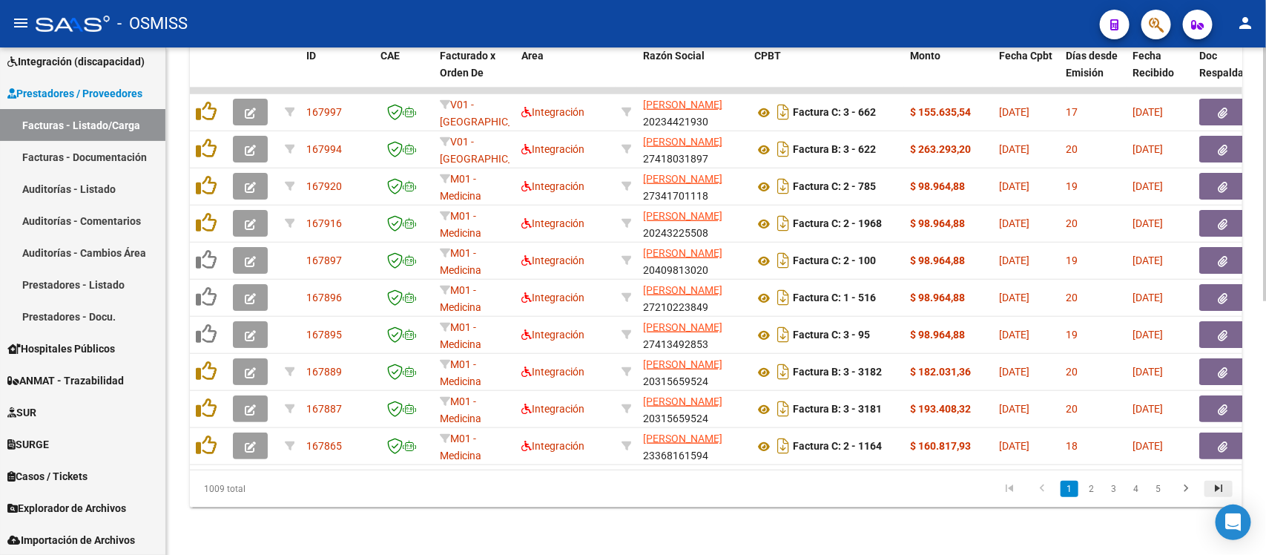
click at [1206, 484] on link "go to last page" at bounding box center [1219, 489] width 28 height 16
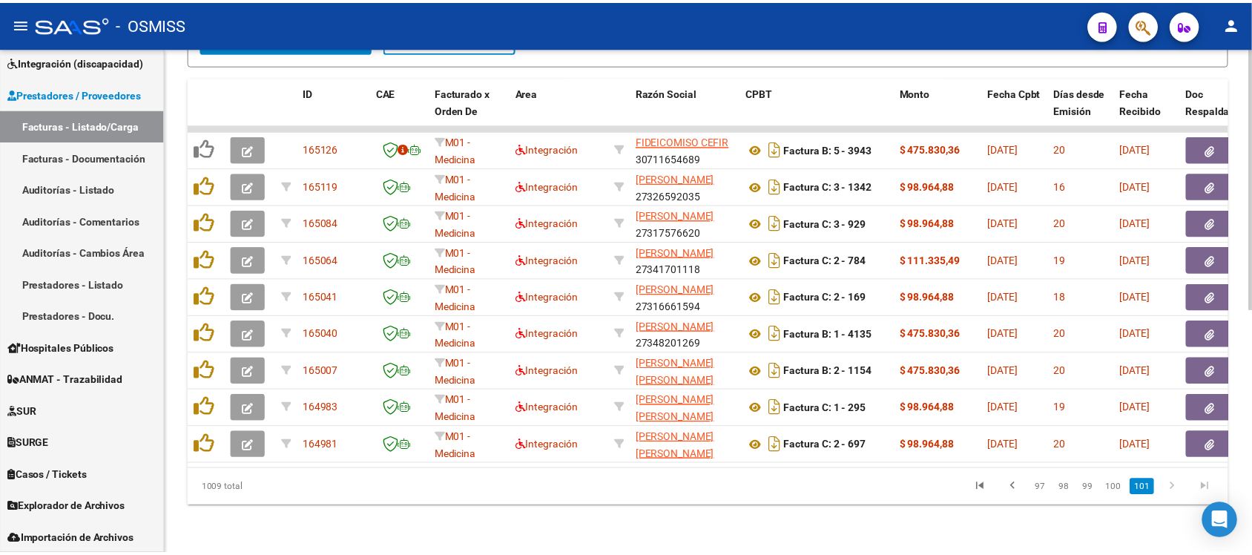
scroll to position [469, 0]
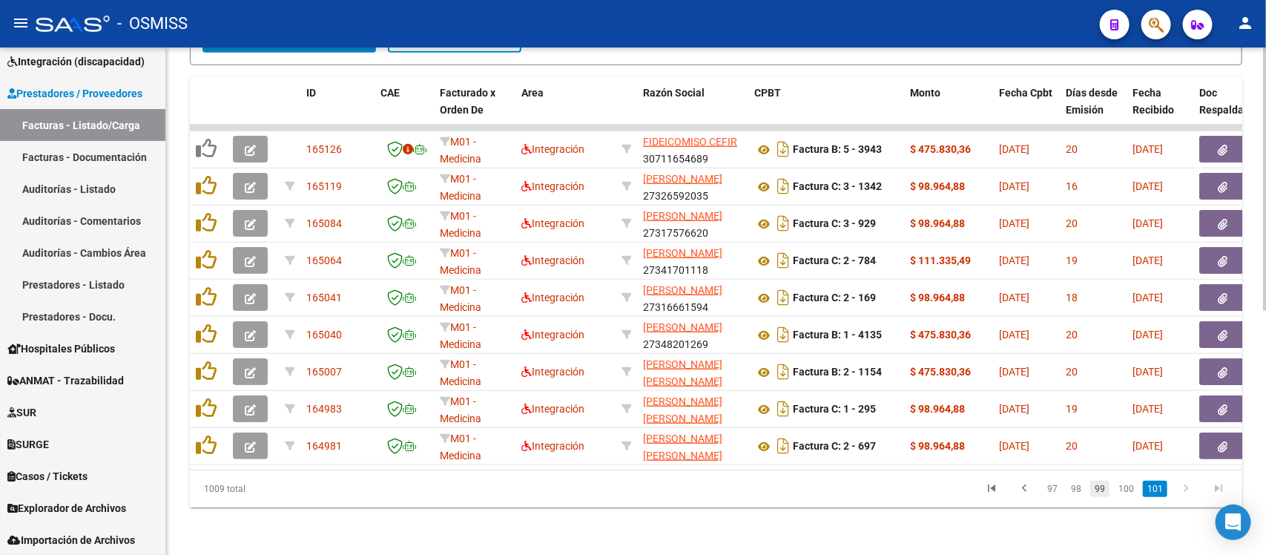
click at [1096, 493] on link "99" at bounding box center [1100, 489] width 19 height 16
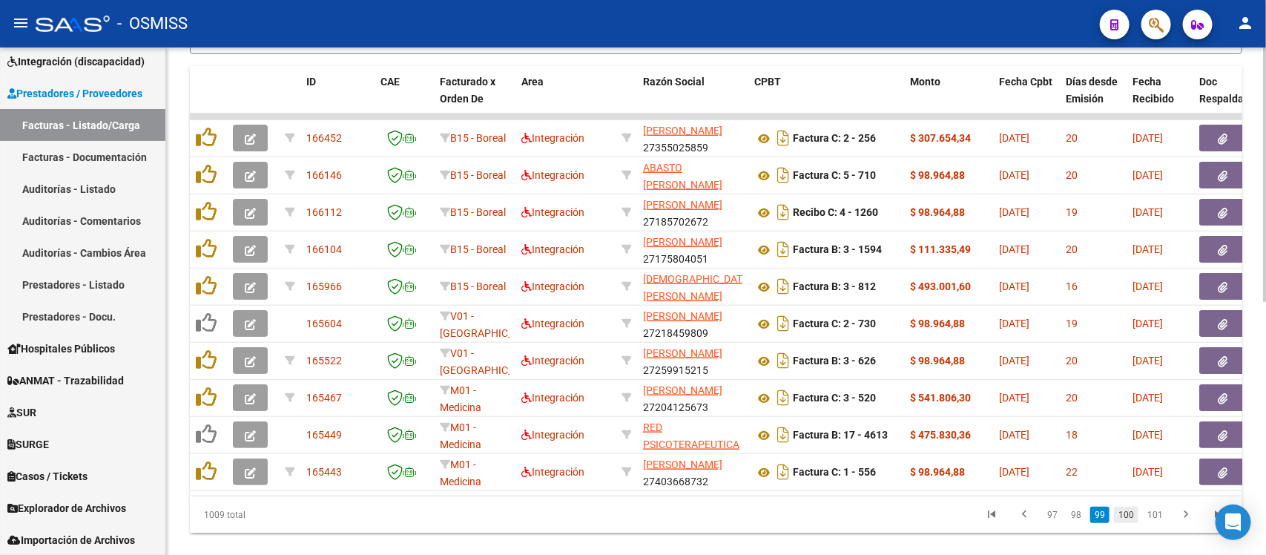
click at [1126, 523] on link "100" at bounding box center [1126, 515] width 24 height 16
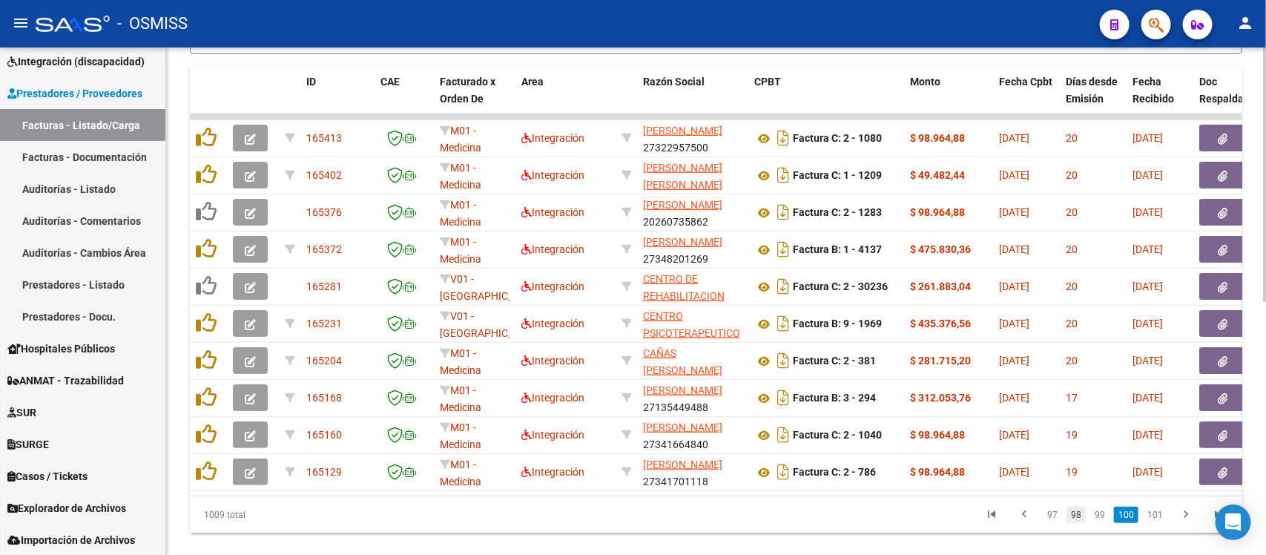
click at [1082, 523] on link "98" at bounding box center [1076, 515] width 19 height 16
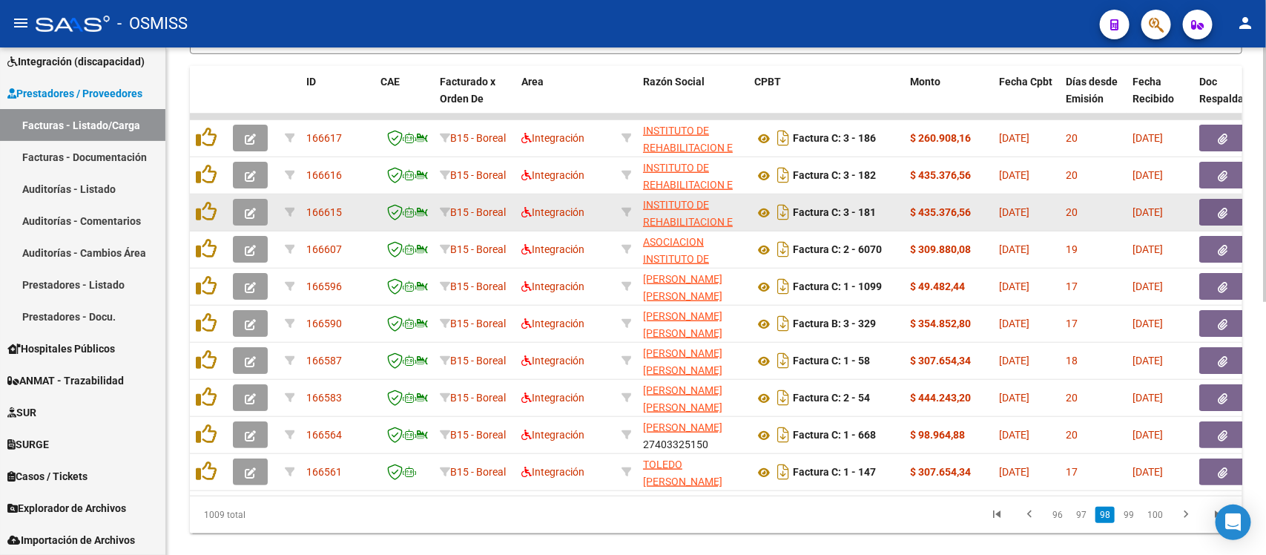
click at [251, 212] on icon "button" at bounding box center [250, 213] width 11 height 11
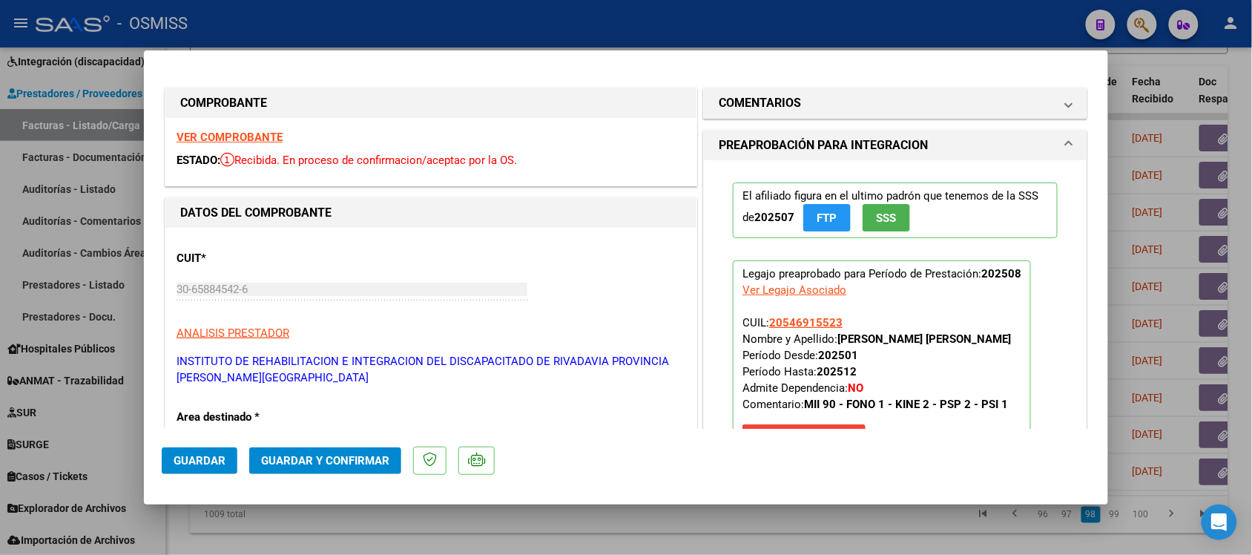
click at [257, 137] on strong "VER COMPROBANTE" at bounding box center [230, 137] width 106 height 13
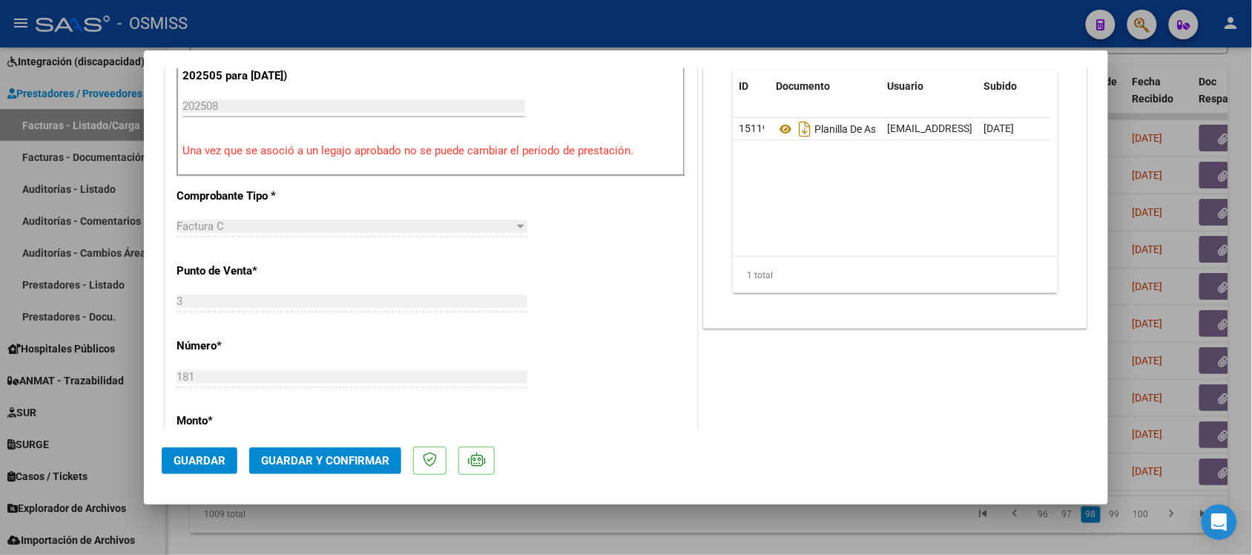
scroll to position [649, 0]
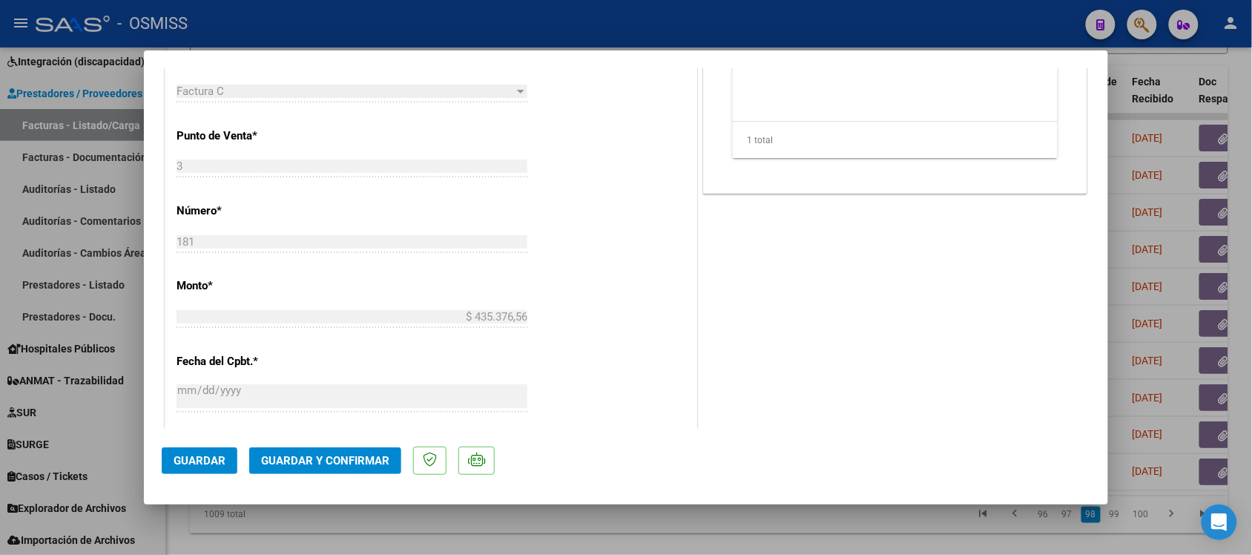
click at [673, 528] on div at bounding box center [626, 277] width 1252 height 555
type input "$ 0,00"
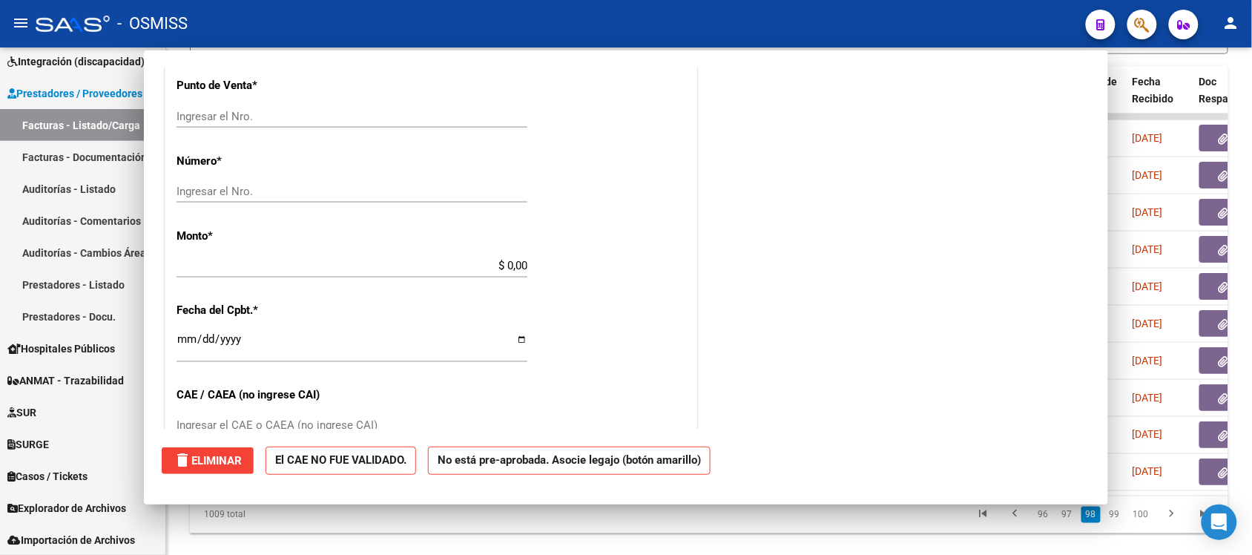
scroll to position [599, 0]
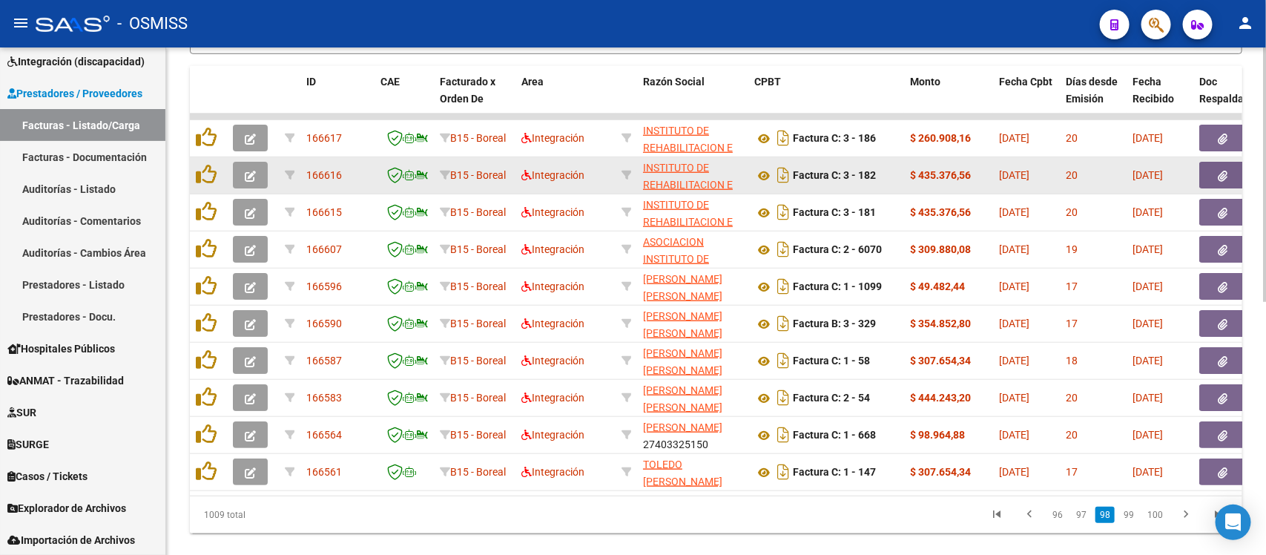
click at [256, 162] on button "button" at bounding box center [250, 175] width 35 height 27
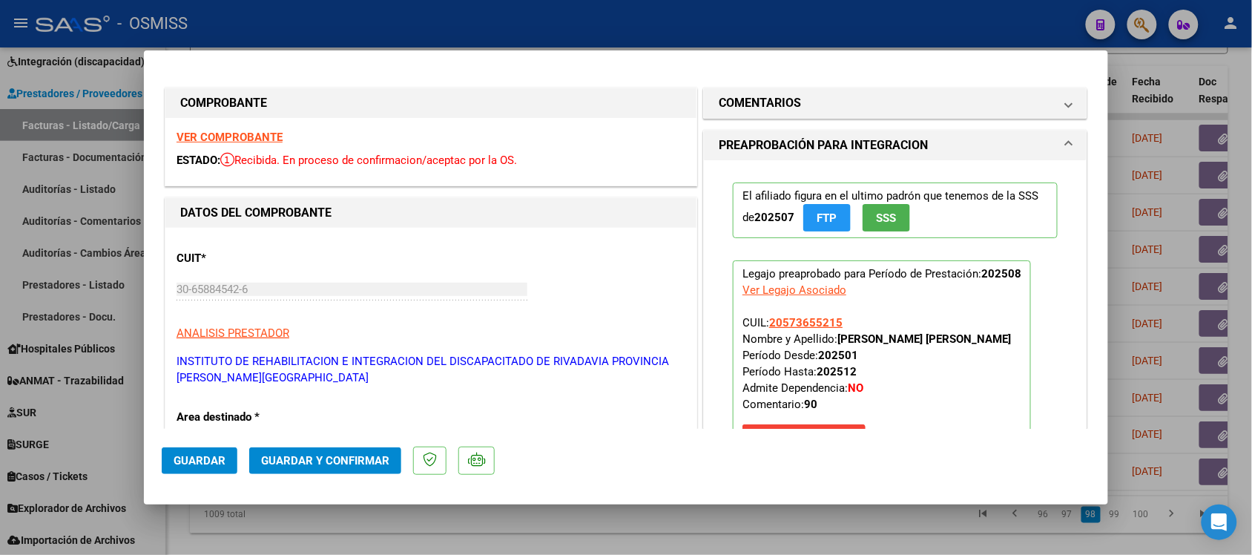
click at [251, 131] on strong "VER COMPROBANTE" at bounding box center [230, 137] width 106 height 13
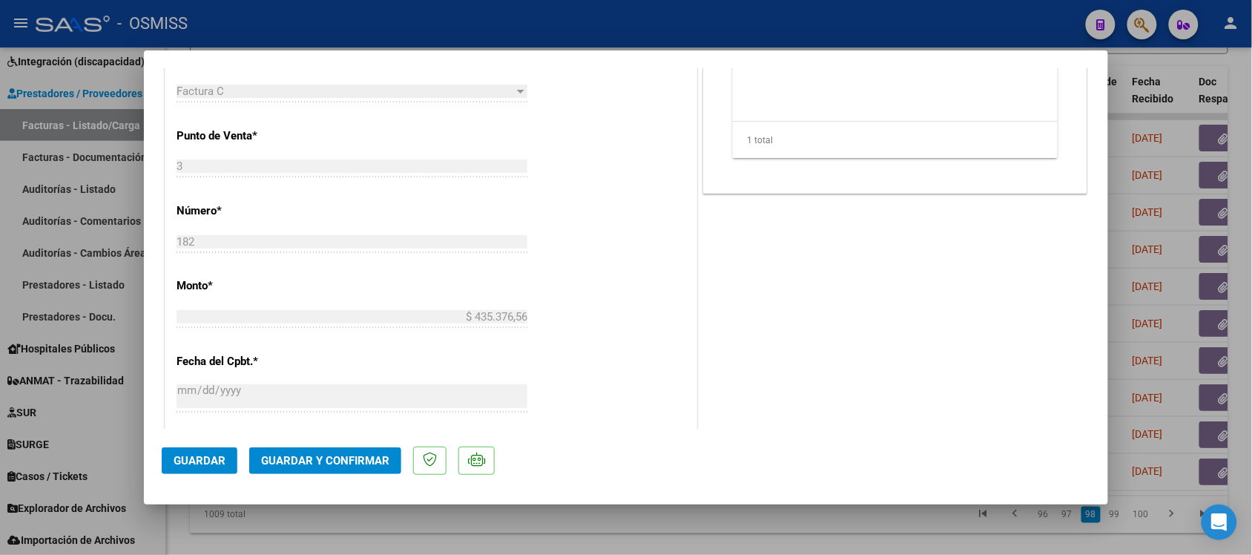
click at [585, 536] on div at bounding box center [626, 277] width 1252 height 555
type input "$ 0,00"
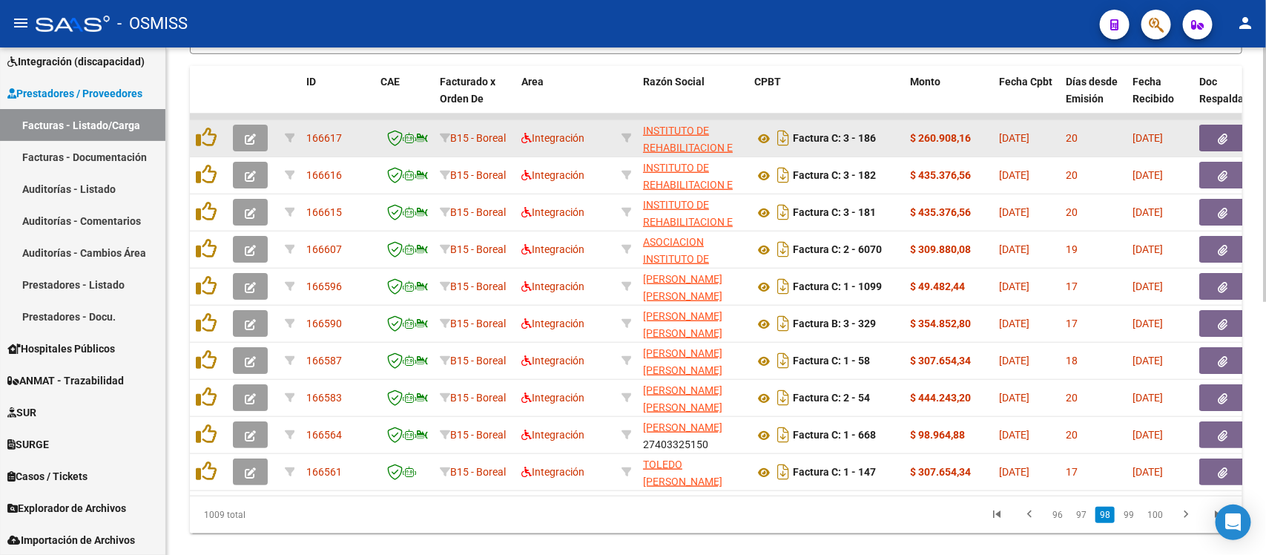
click at [251, 134] on icon "button" at bounding box center [250, 139] width 11 height 11
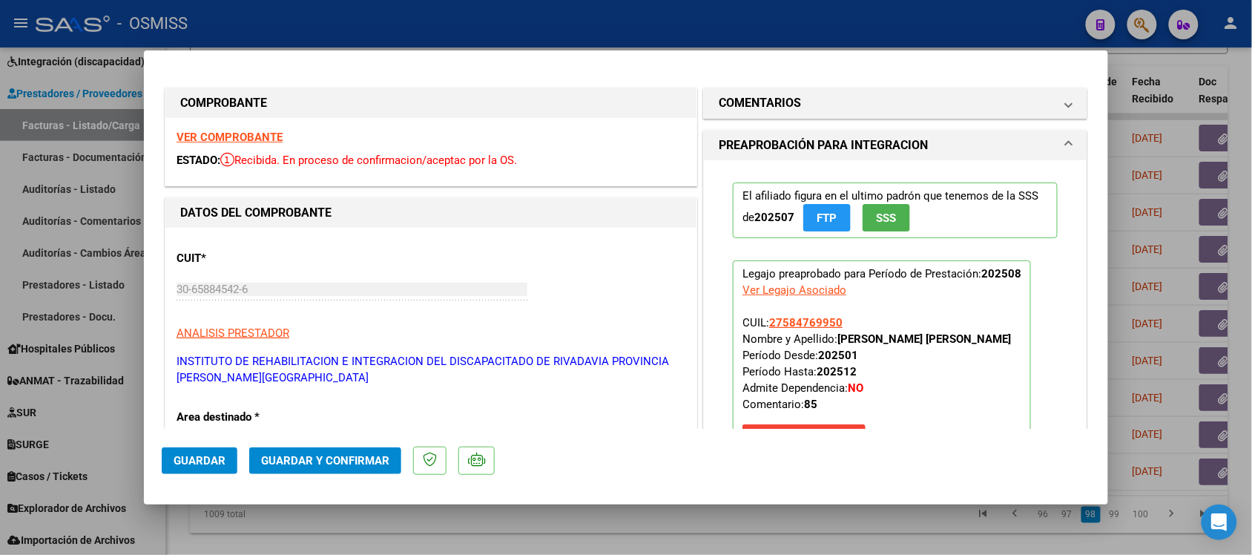
click at [246, 134] on strong "VER COMPROBANTE" at bounding box center [230, 137] width 106 height 13
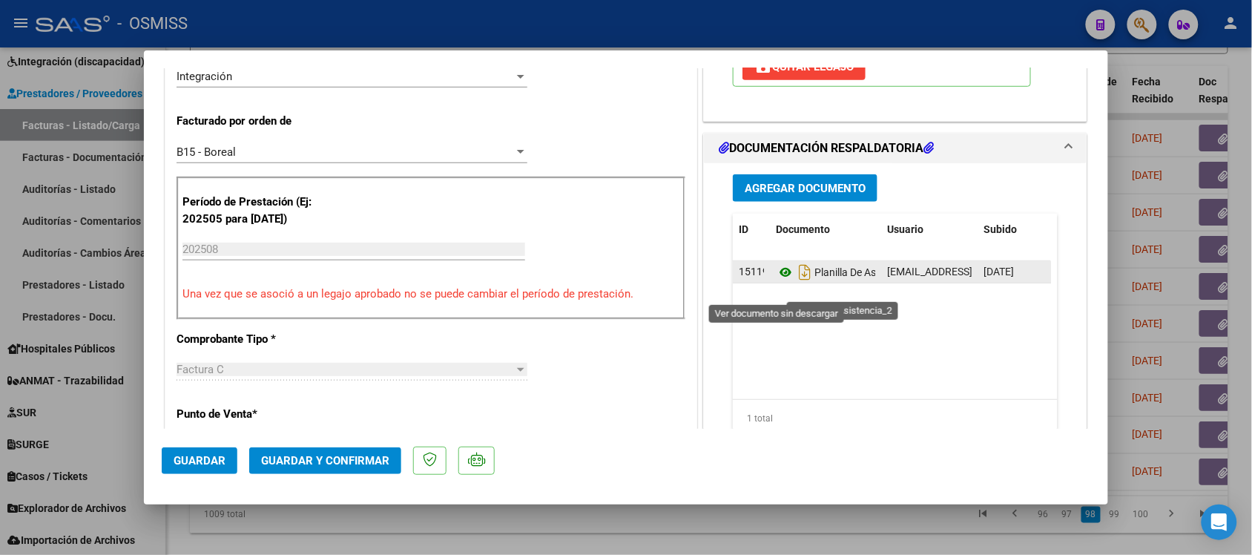
click at [776, 281] on icon at bounding box center [785, 272] width 19 height 18
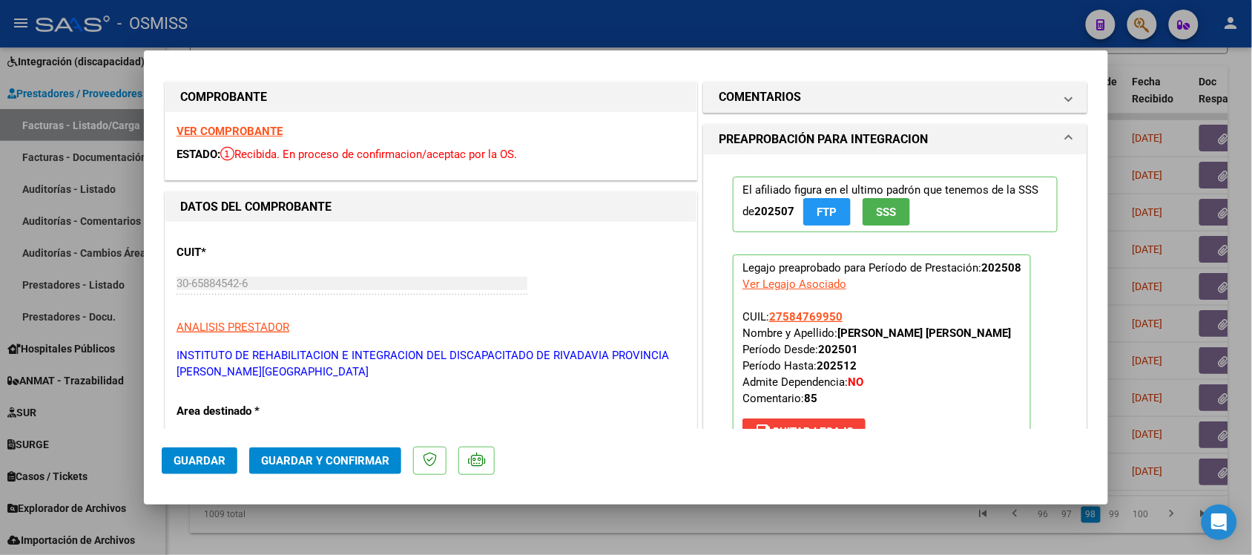
scroll to position [0, 0]
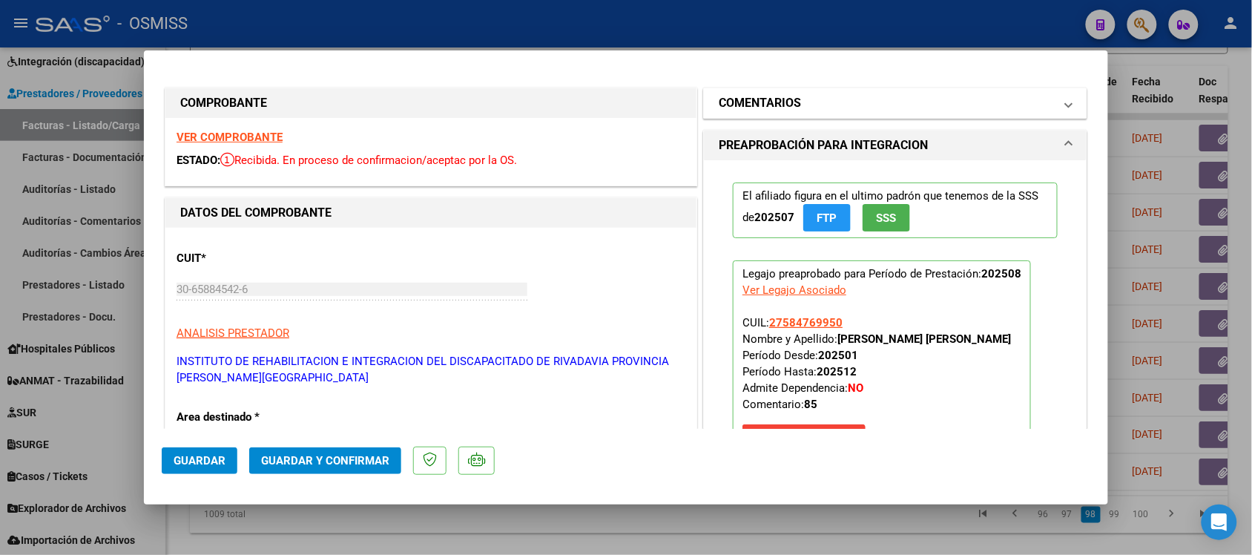
click at [755, 101] on h1 "COMENTARIOS" at bounding box center [760, 103] width 82 height 18
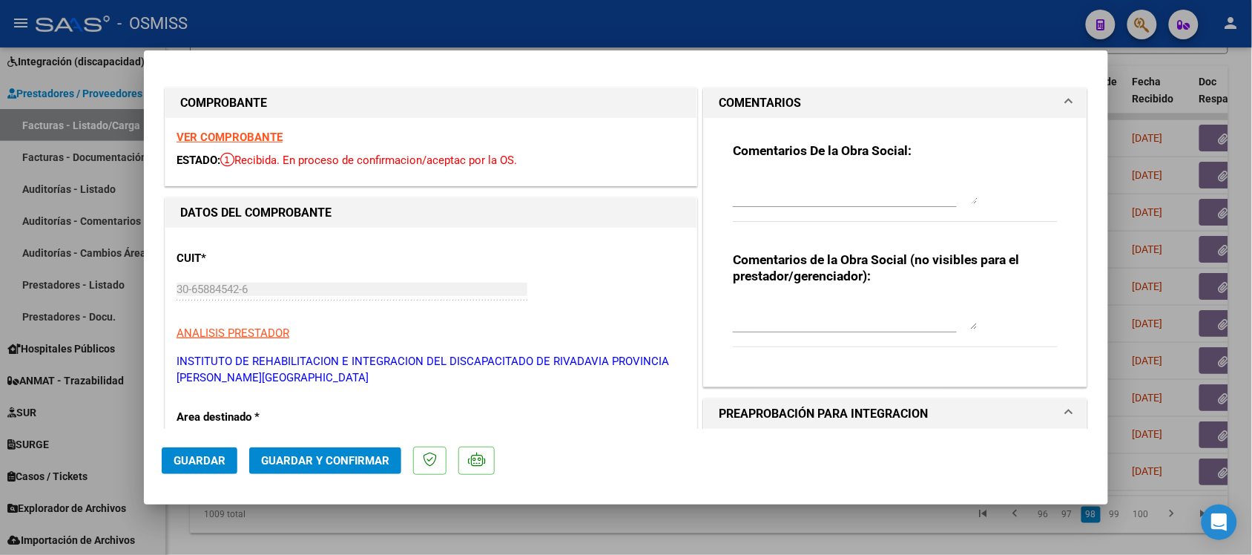
click at [746, 101] on h1 "COMENTARIOS" at bounding box center [760, 103] width 82 height 18
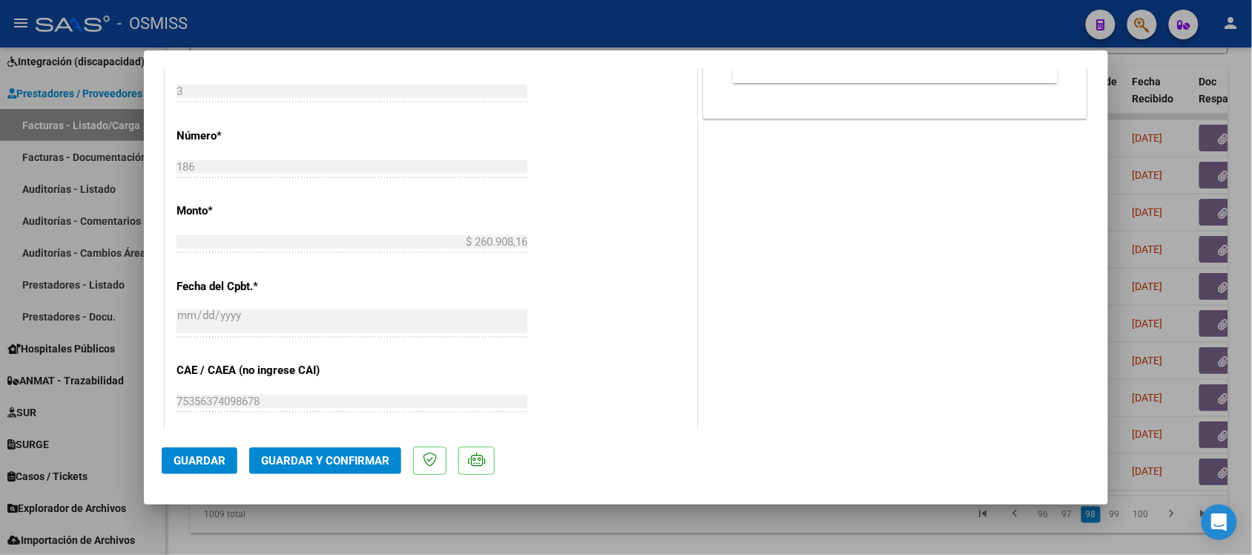
scroll to position [742, 0]
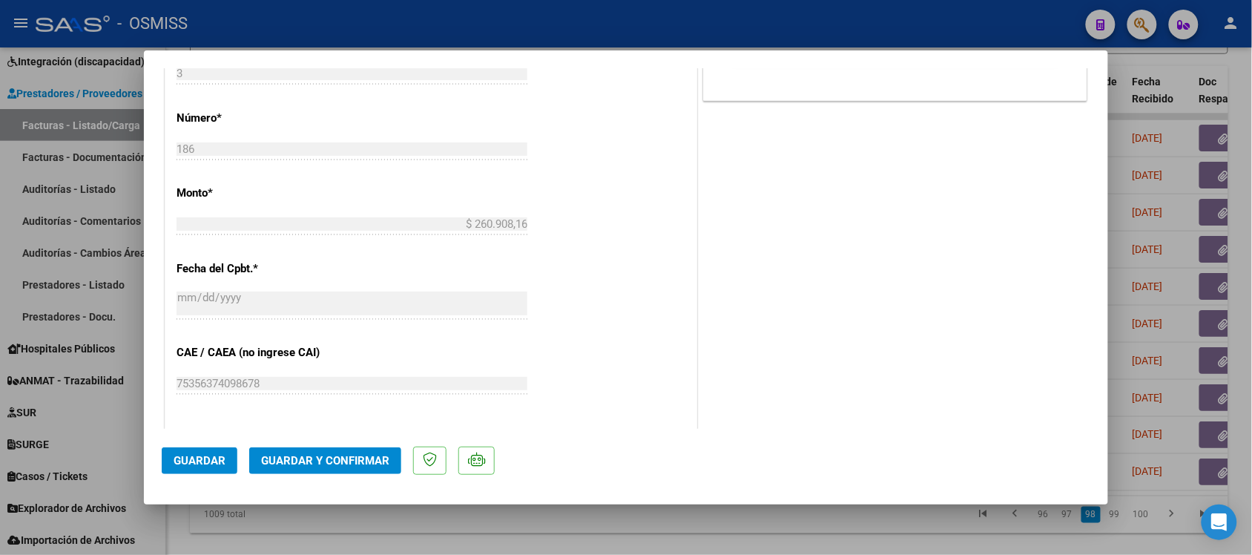
click at [338, 459] on span "Guardar y Confirmar" at bounding box center [325, 460] width 128 height 13
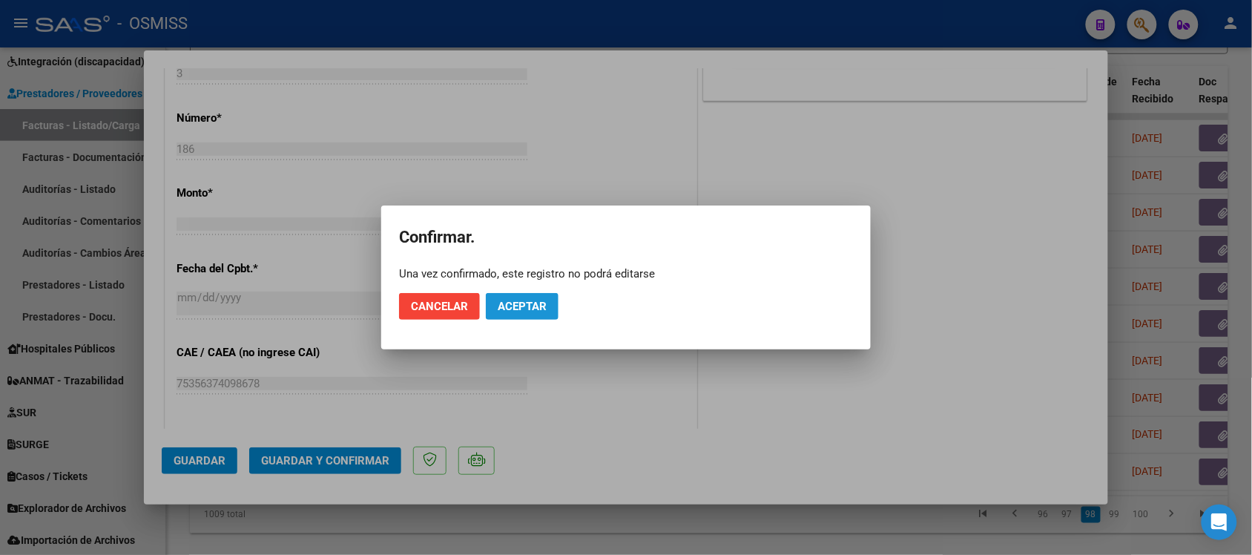
click at [536, 312] on span "Aceptar" at bounding box center [522, 306] width 49 height 13
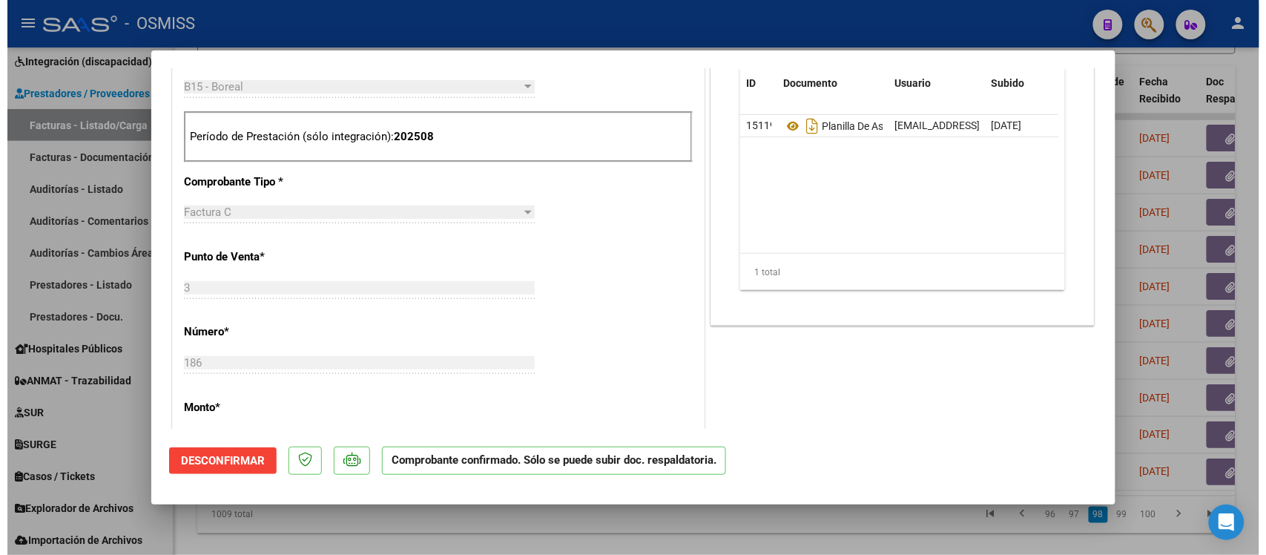
scroll to position [464, 0]
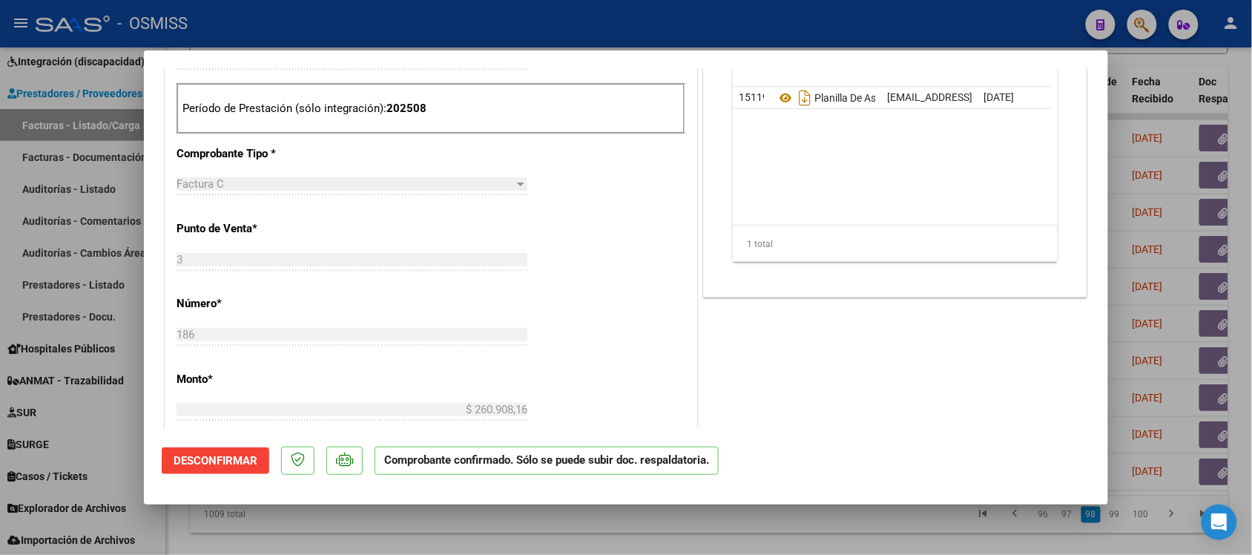
click at [889, 516] on div at bounding box center [626, 277] width 1252 height 555
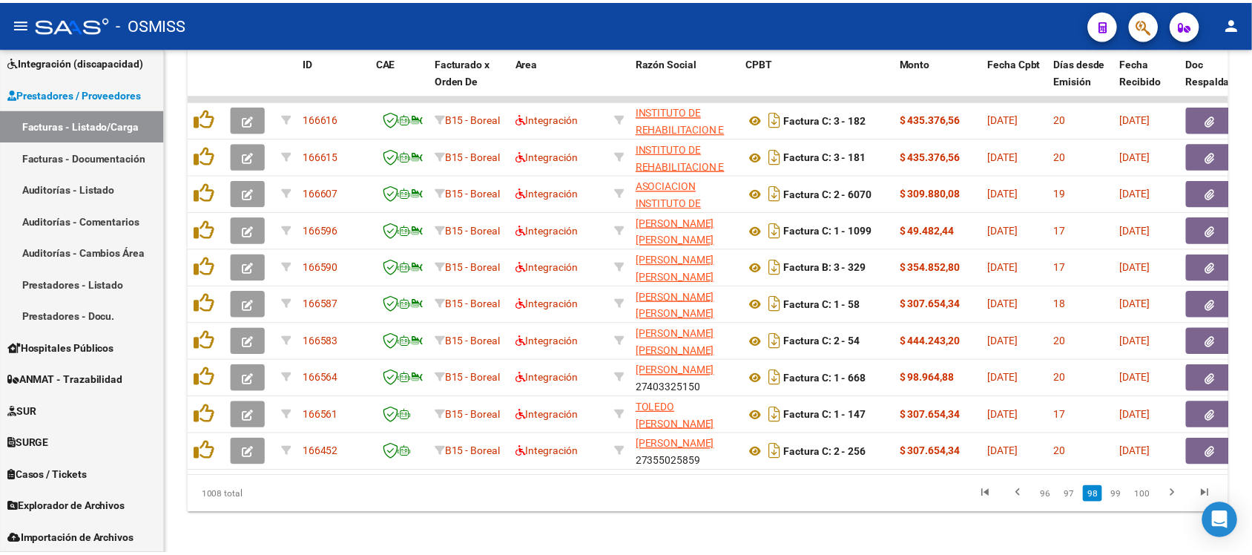
scroll to position [506, 0]
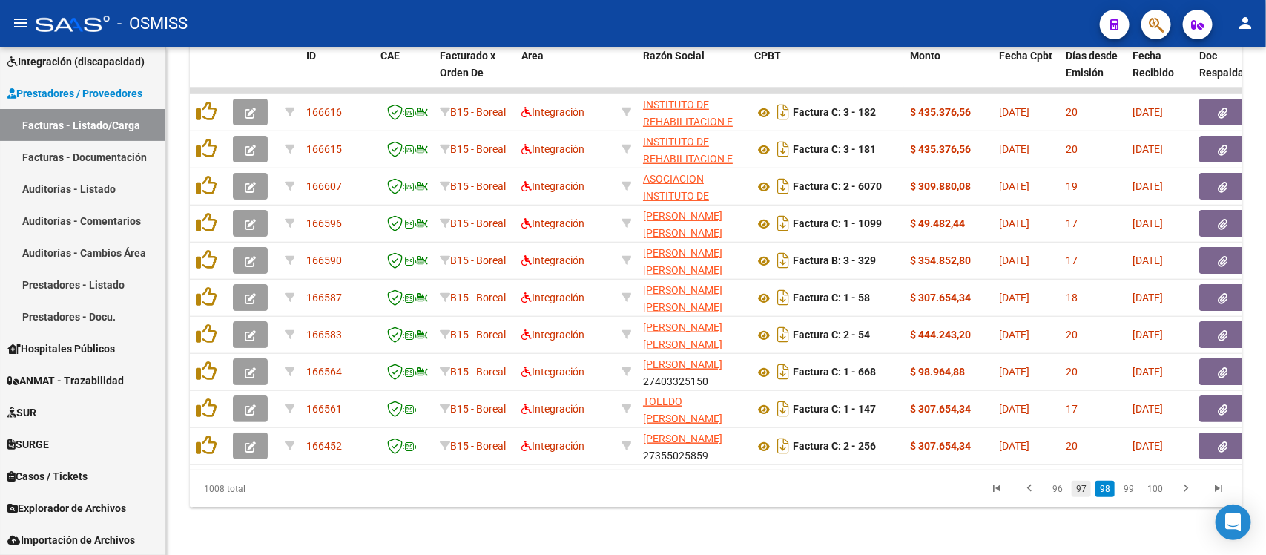
click at [1084, 492] on link "97" at bounding box center [1081, 489] width 19 height 16
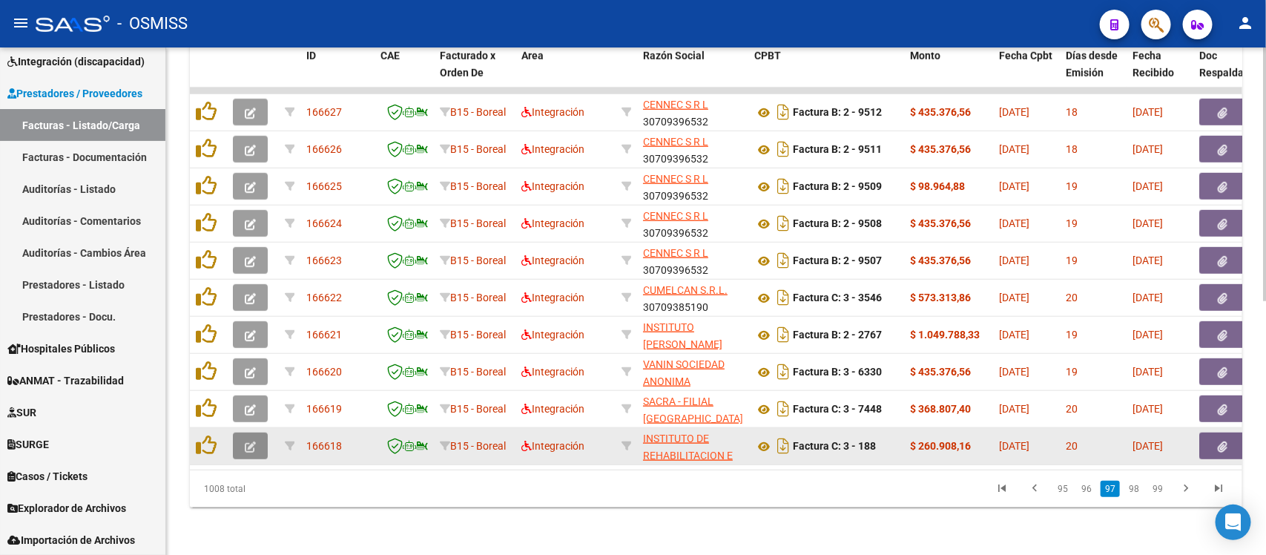
click at [253, 441] on icon "button" at bounding box center [250, 446] width 11 height 11
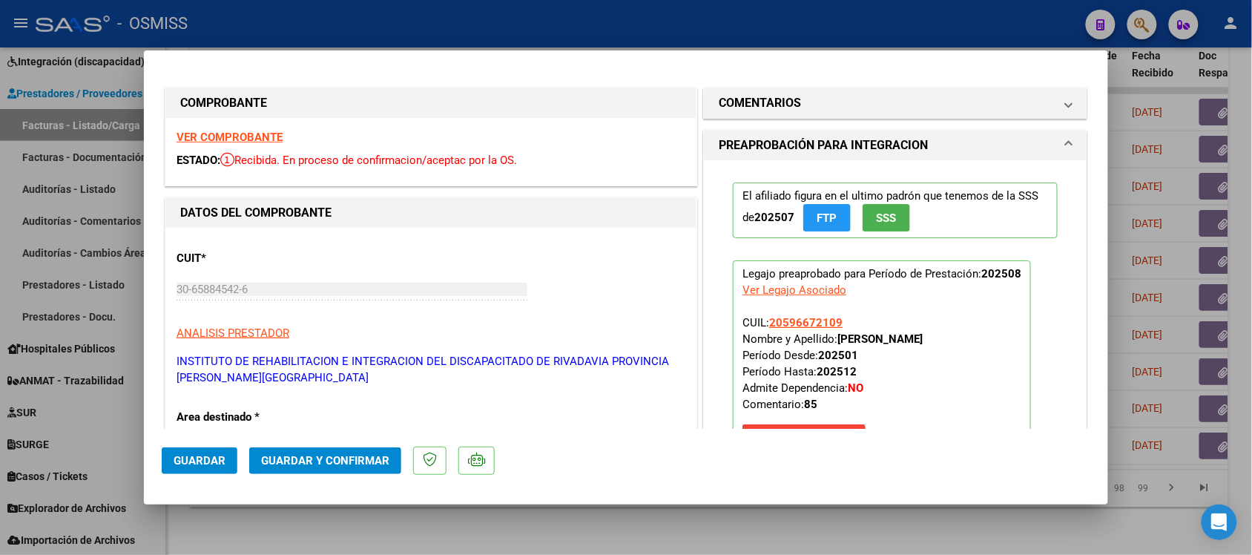
click at [249, 131] on strong "VER COMPROBANTE" at bounding box center [230, 137] width 106 height 13
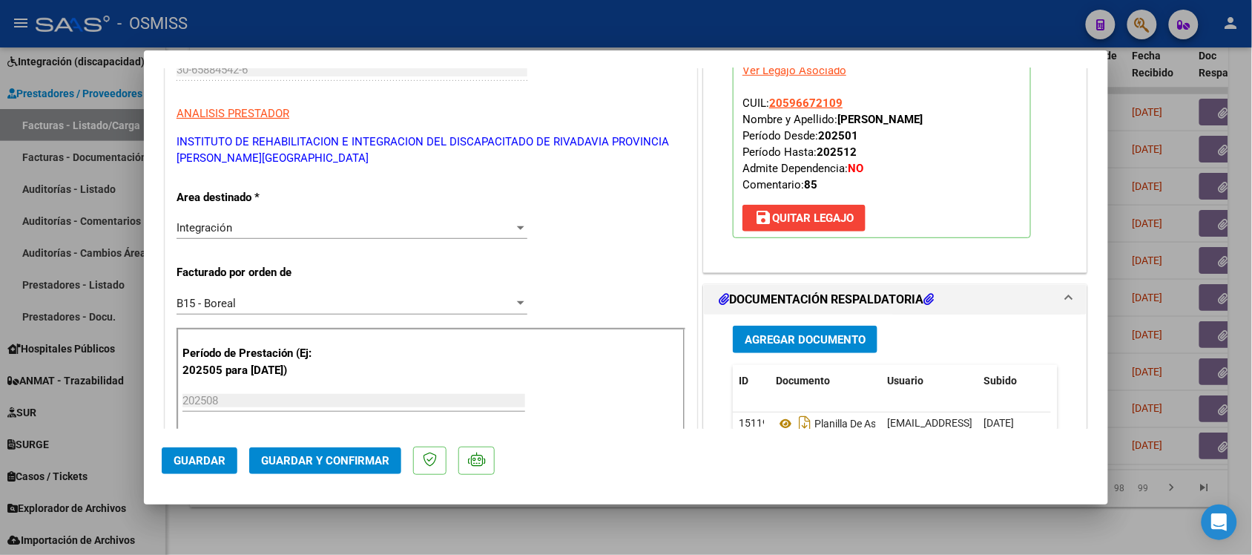
scroll to position [278, 0]
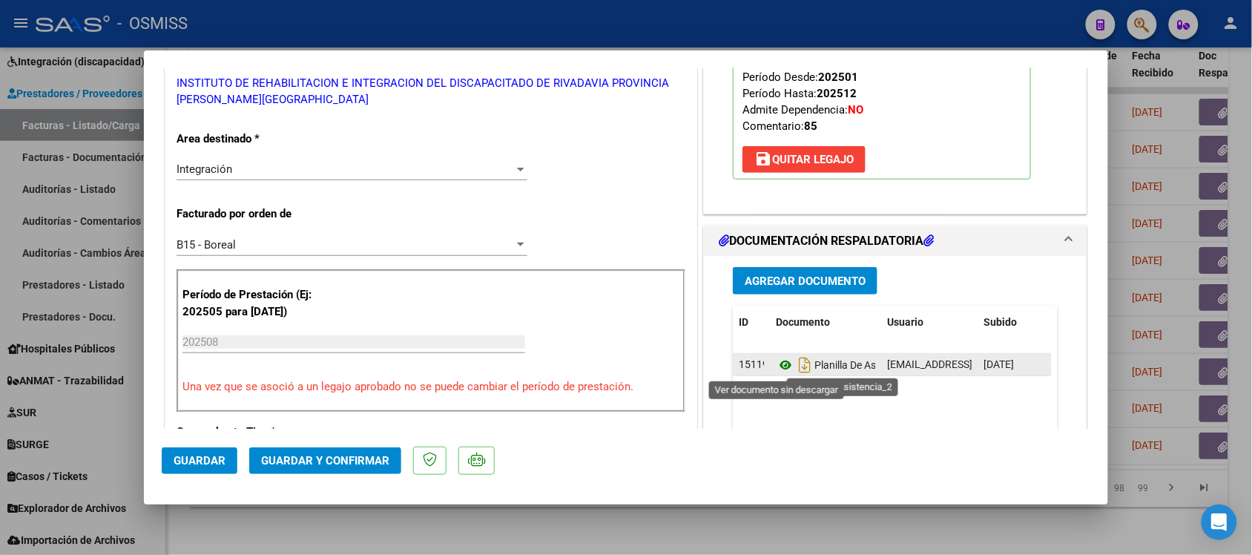
click at [780, 367] on icon at bounding box center [785, 365] width 19 height 18
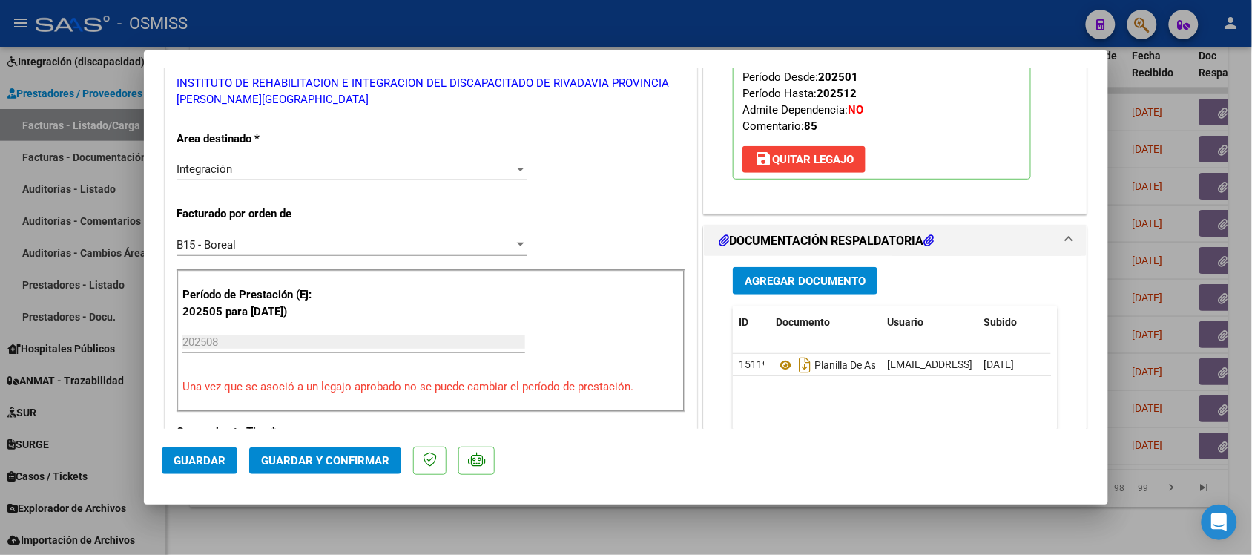
scroll to position [0, 0]
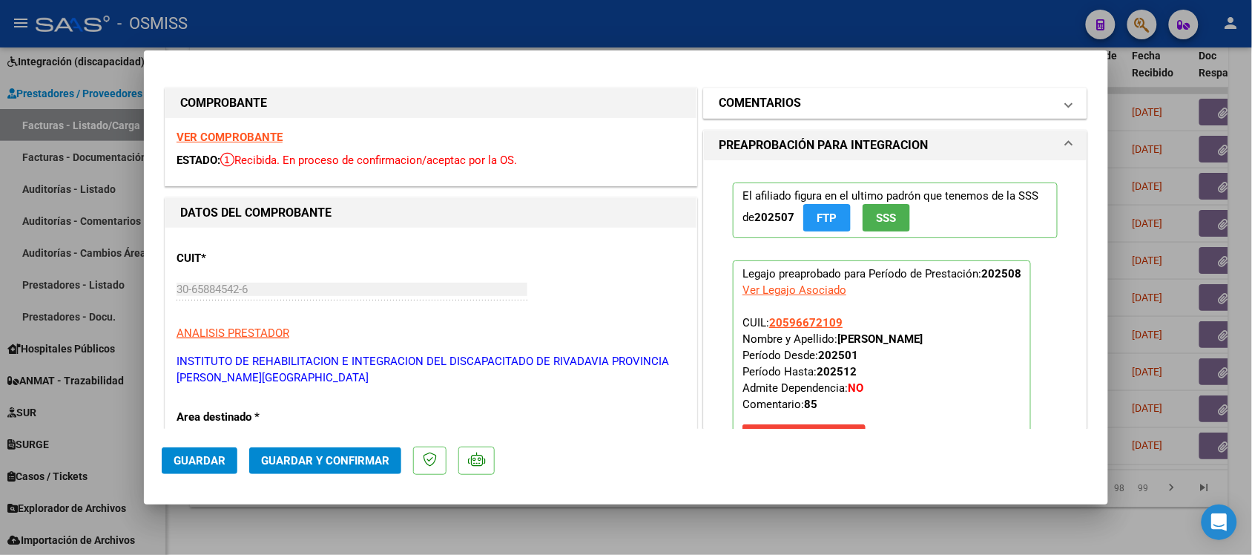
click at [787, 88] on mat-expansion-panel-header "COMENTARIOS" at bounding box center [895, 103] width 383 height 30
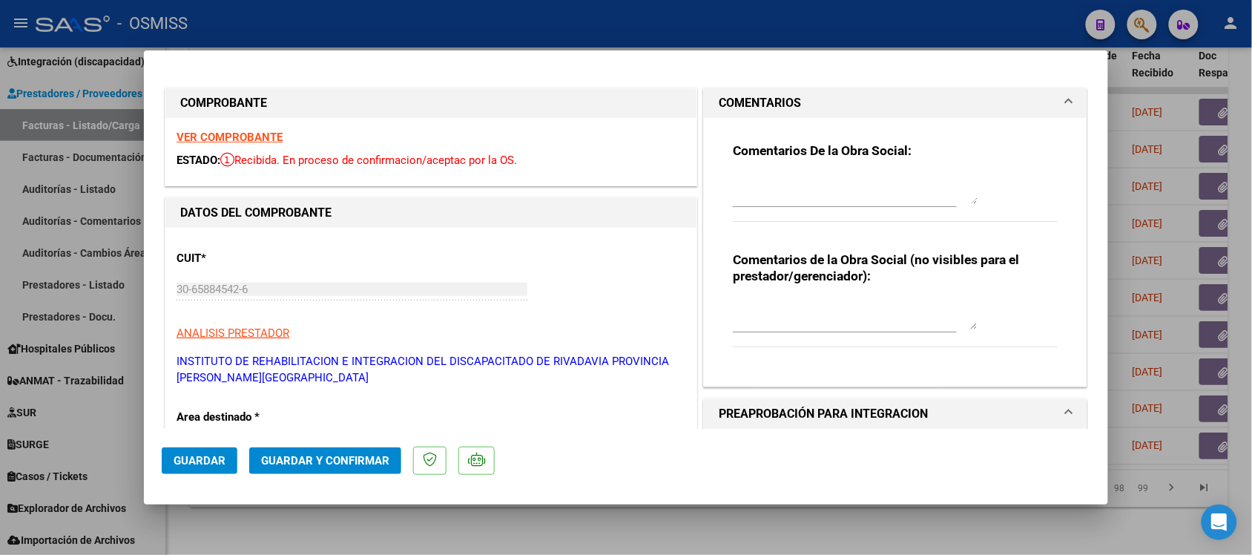
click at [791, 99] on h1 "COMENTARIOS" at bounding box center [760, 103] width 82 height 18
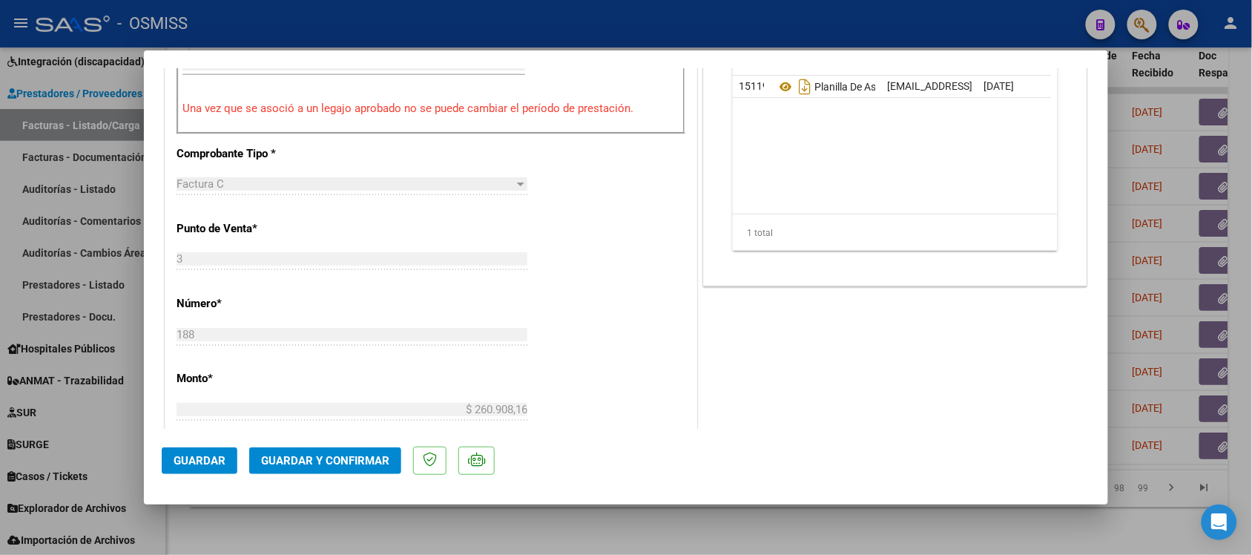
scroll to position [742, 0]
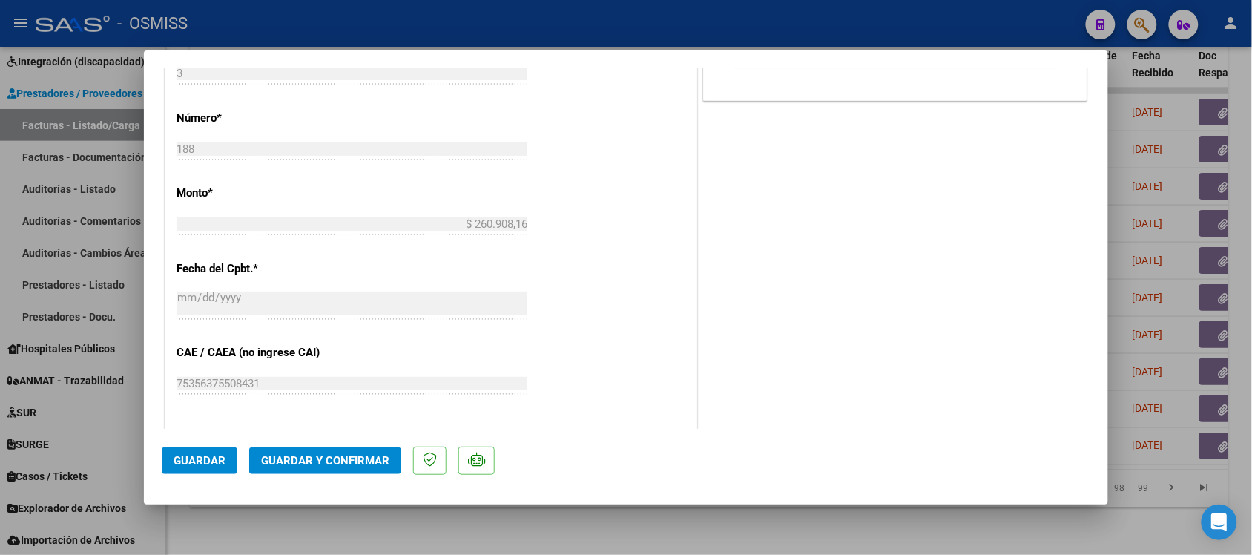
click at [373, 461] on span "Guardar y Confirmar" at bounding box center [325, 460] width 128 height 13
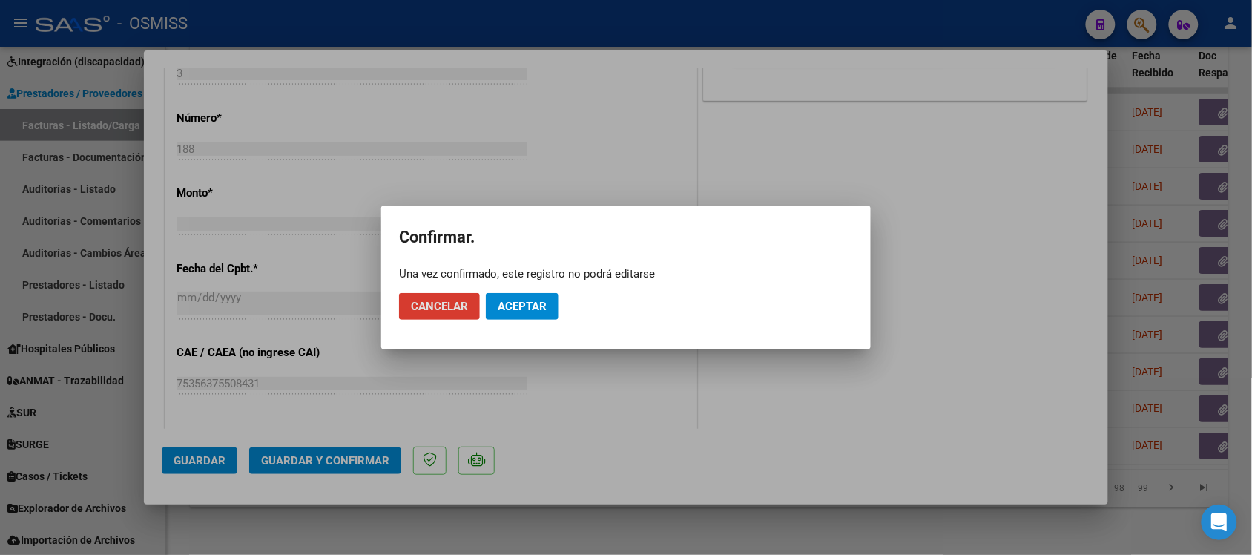
click at [517, 310] on span "Aceptar" at bounding box center [522, 306] width 49 height 13
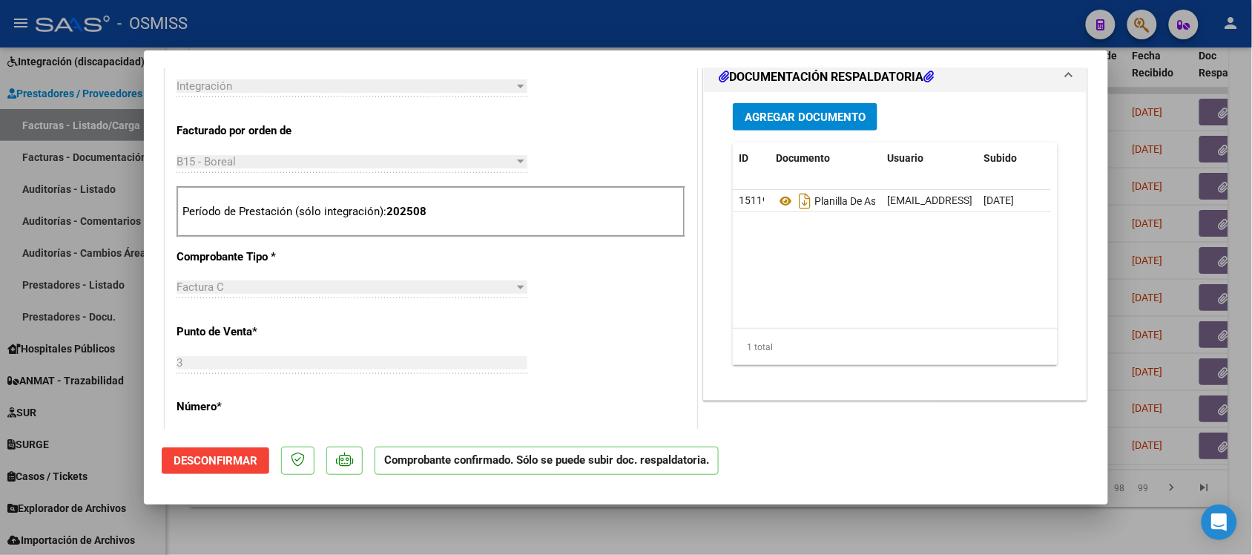
scroll to position [464, 0]
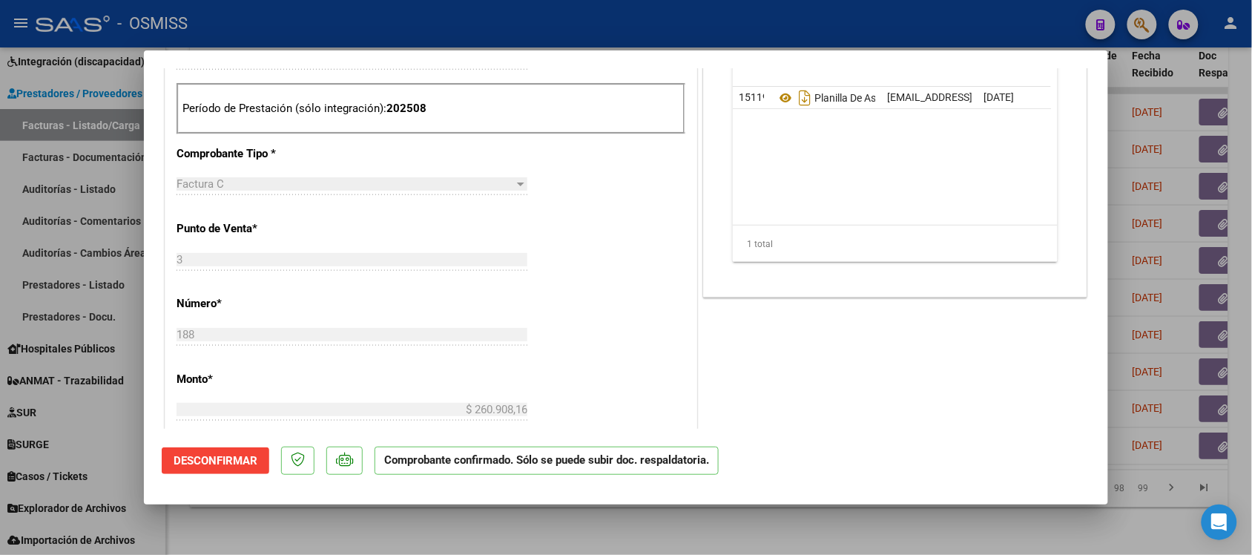
click at [822, 527] on div at bounding box center [626, 277] width 1252 height 555
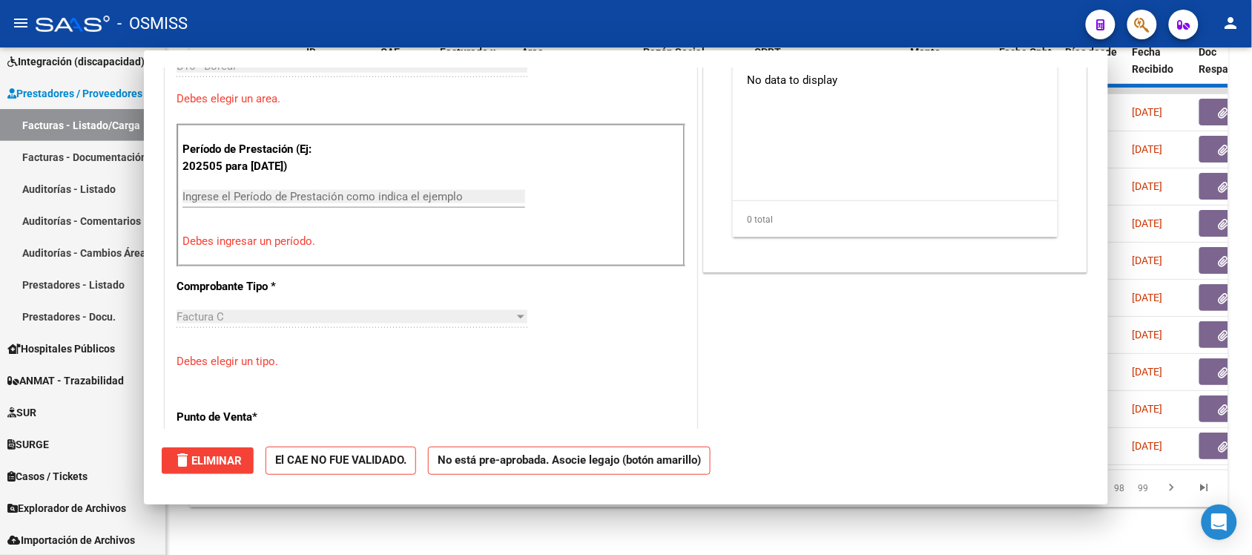
scroll to position [0, 0]
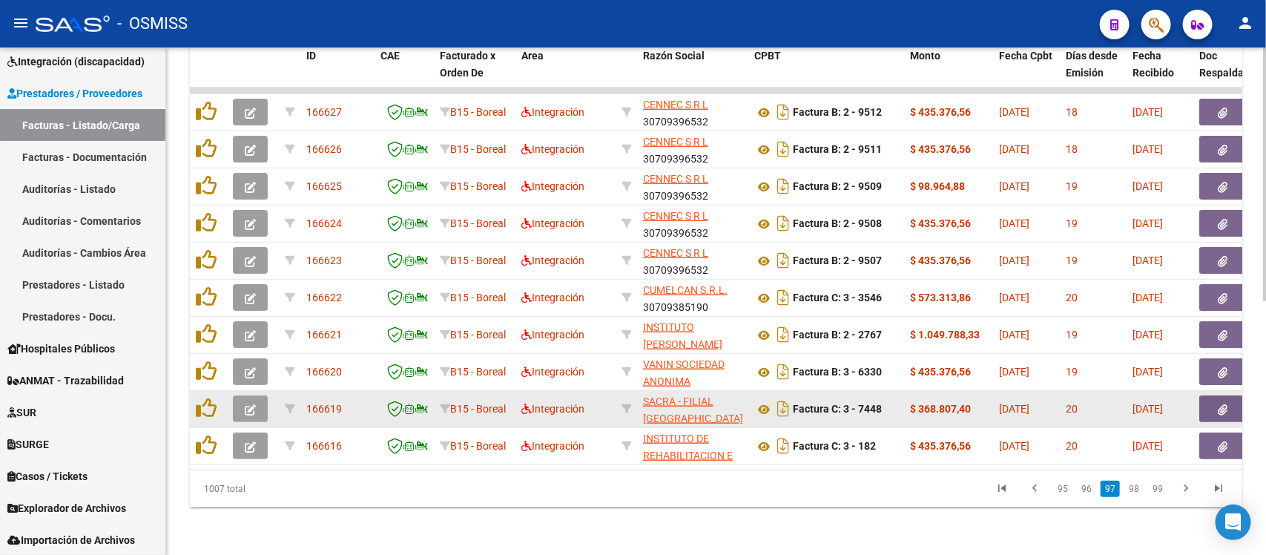
click at [252, 404] on icon "button" at bounding box center [250, 409] width 11 height 11
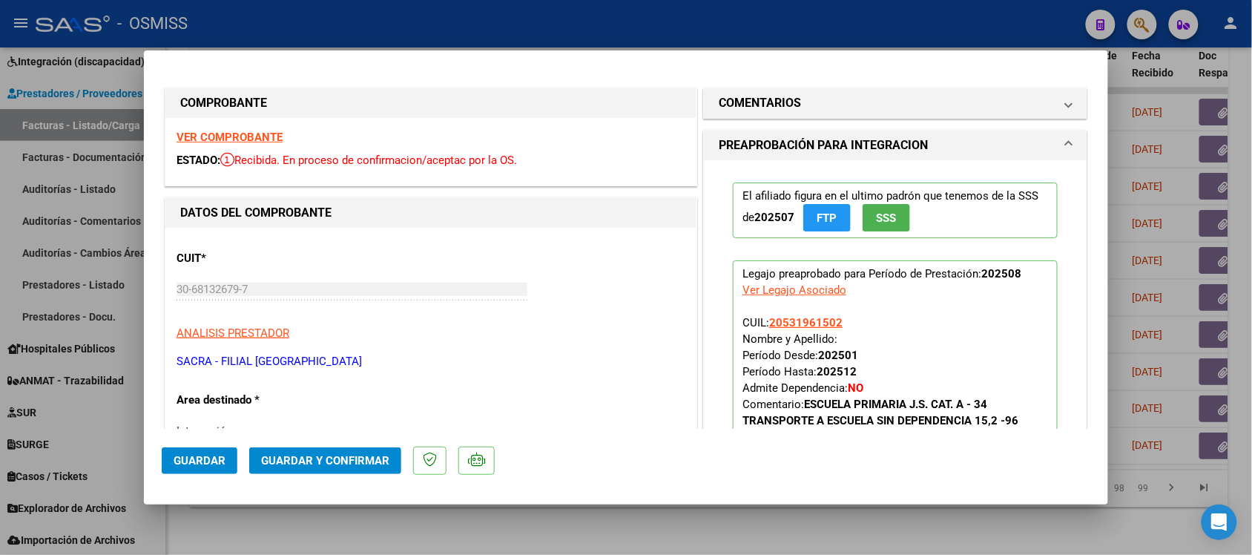
click at [249, 134] on strong "VER COMPROBANTE" at bounding box center [230, 137] width 106 height 13
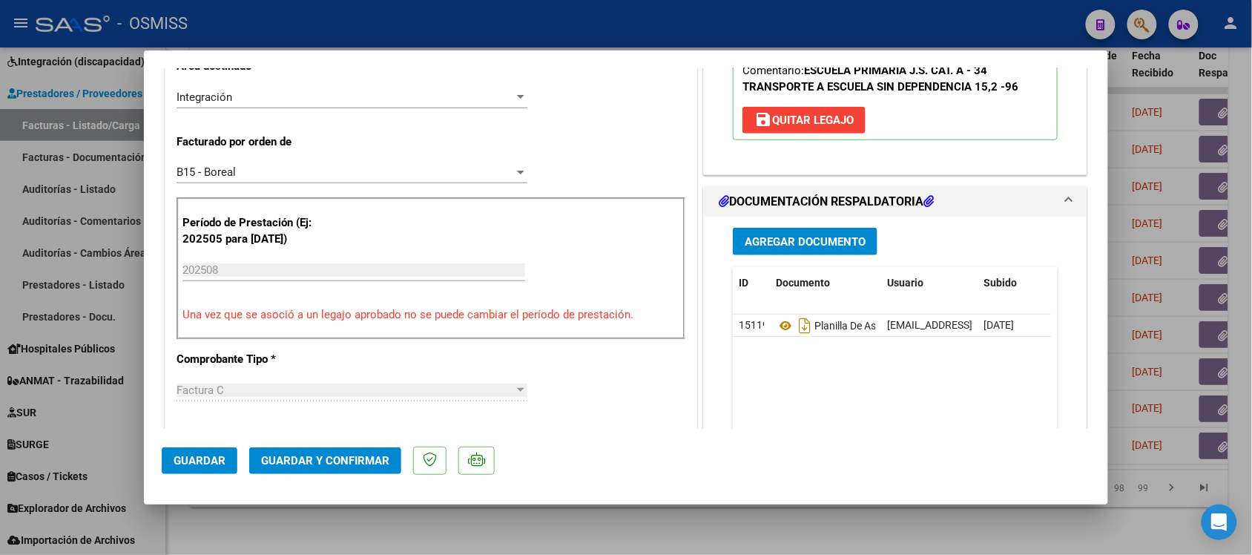
scroll to position [371, 0]
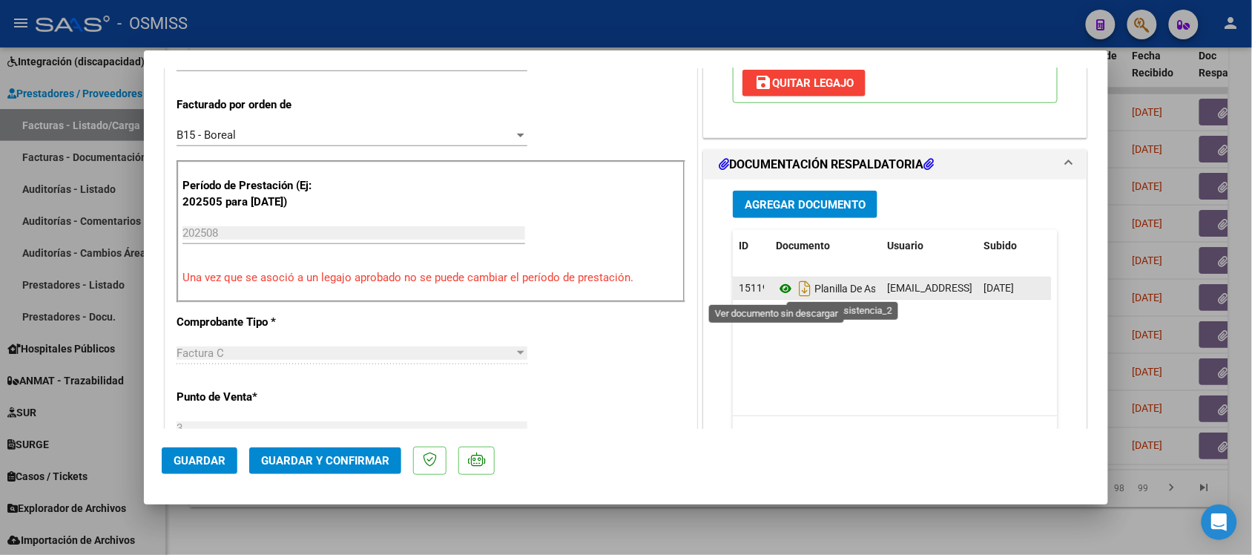
click at [776, 290] on icon at bounding box center [785, 289] width 19 height 18
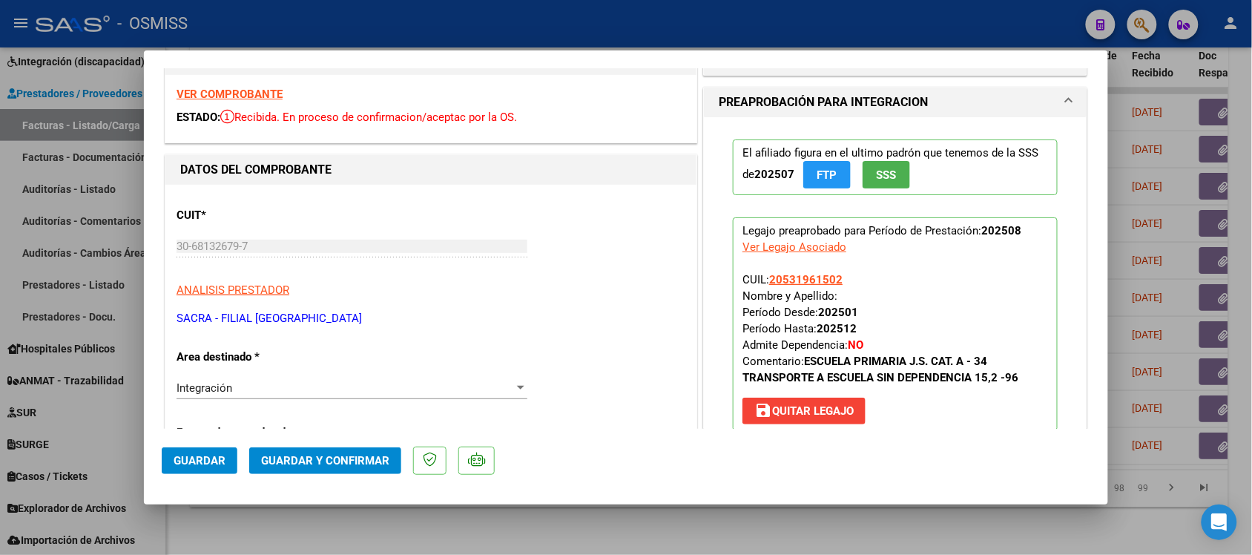
scroll to position [0, 0]
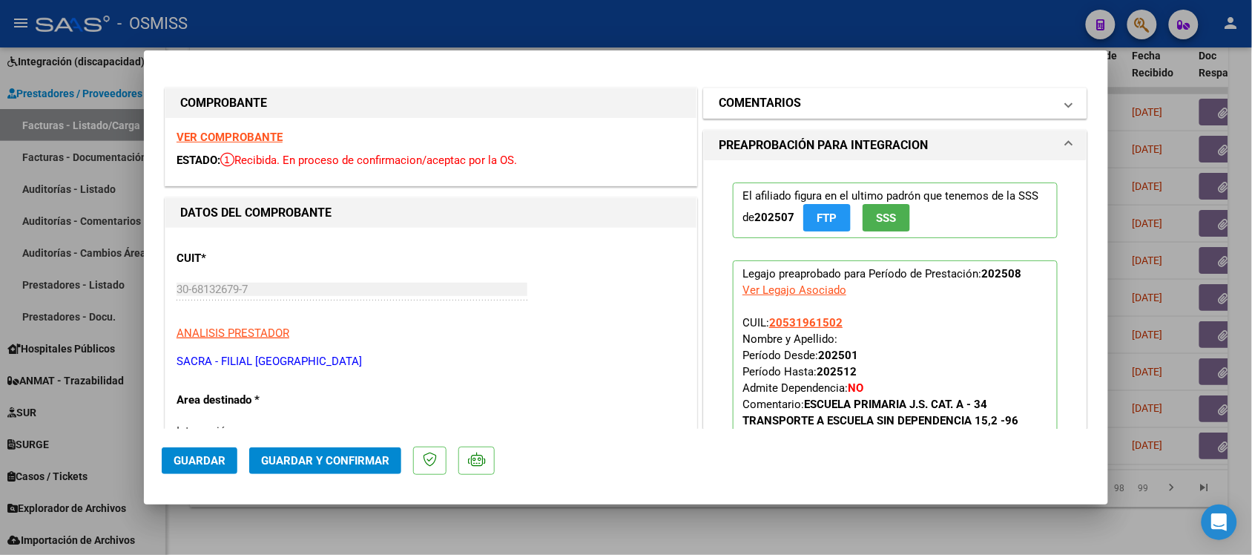
click at [804, 104] on mat-panel-title "COMENTARIOS" at bounding box center [886, 103] width 335 height 18
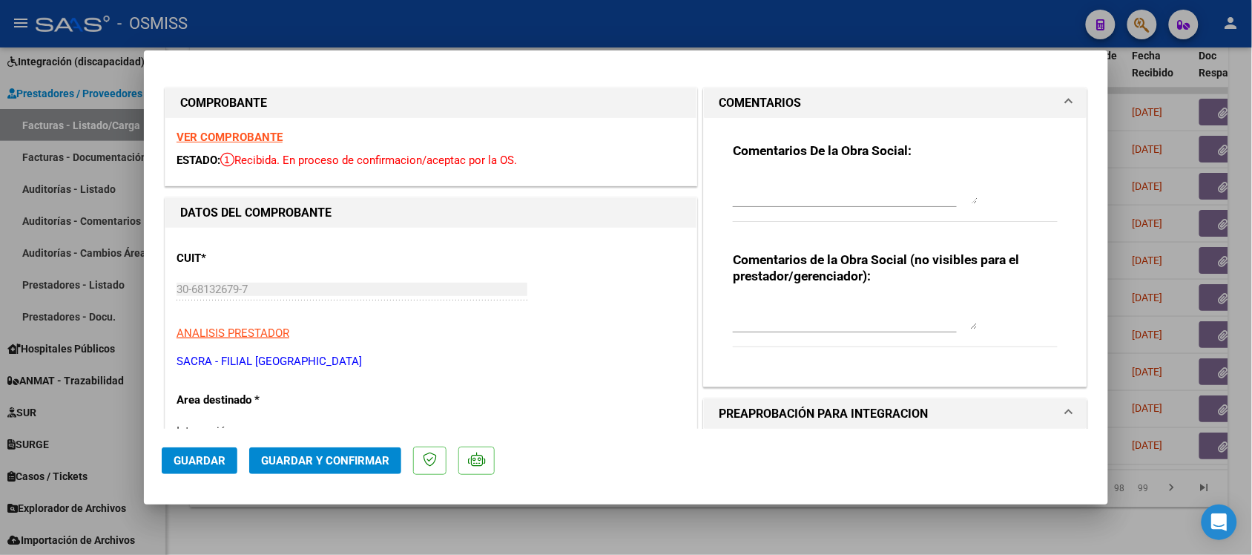
click at [794, 97] on h1 "COMENTARIOS" at bounding box center [760, 103] width 82 height 18
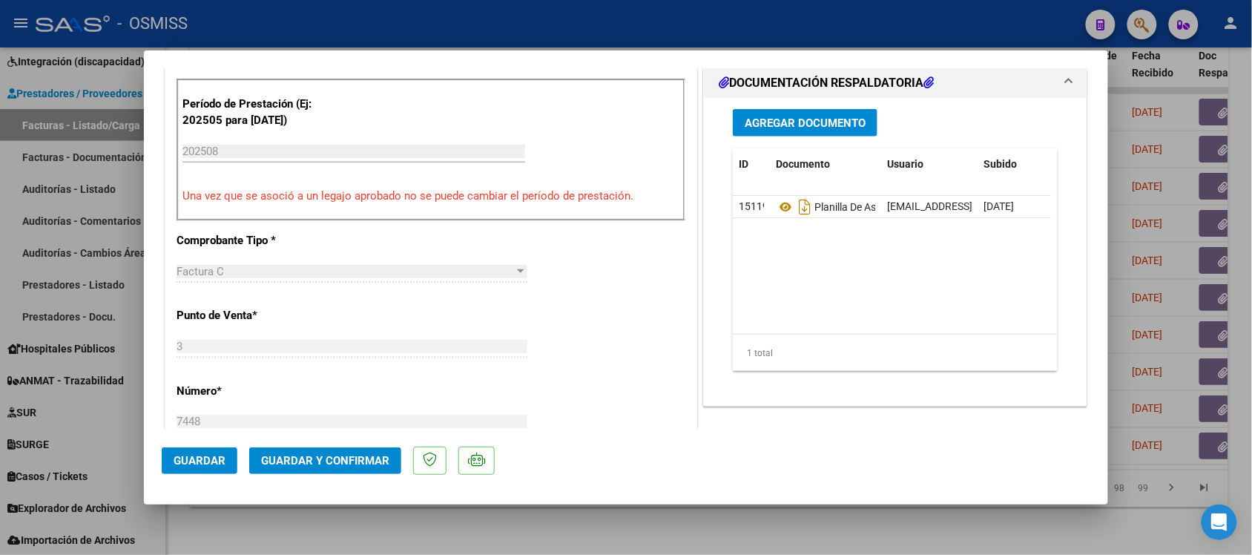
scroll to position [556, 0]
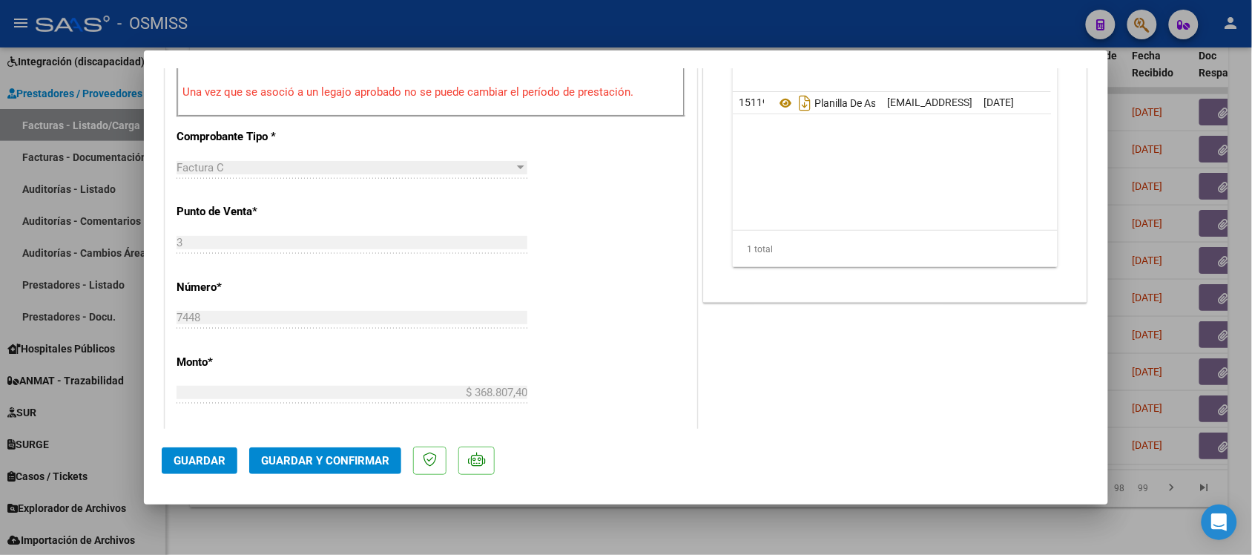
click at [766, 513] on div at bounding box center [626, 277] width 1252 height 555
type input "$ 0,00"
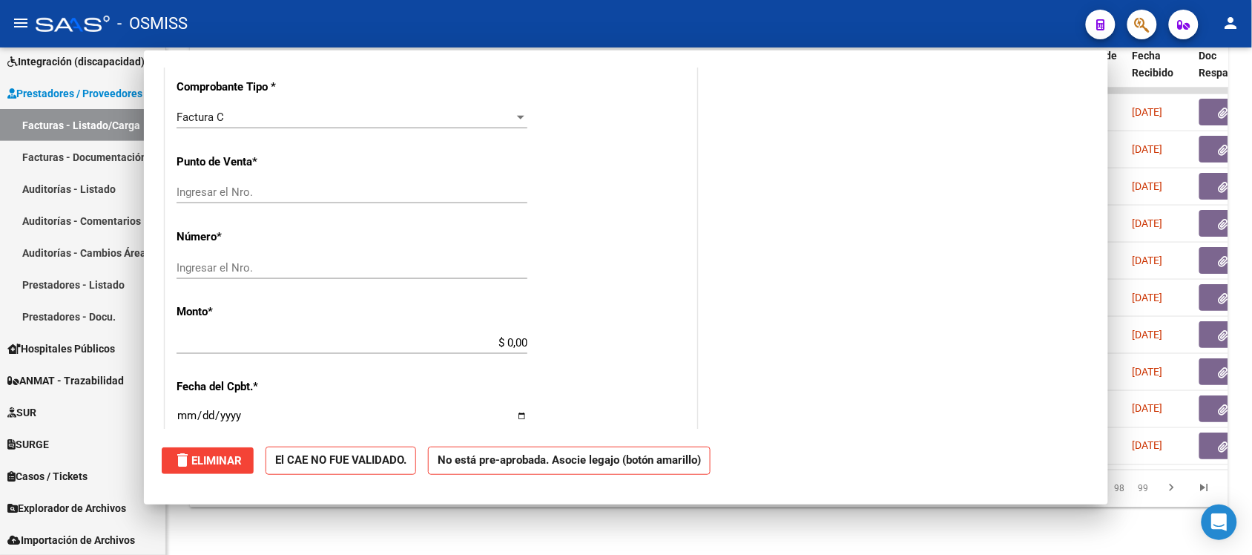
scroll to position [545, 0]
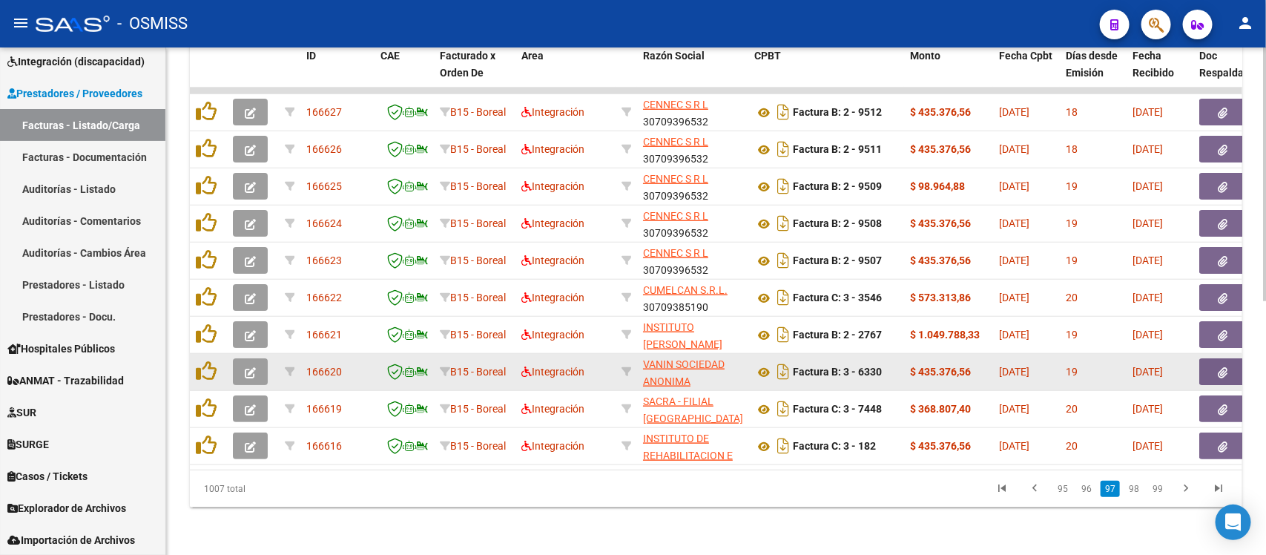
click at [247, 367] on icon "button" at bounding box center [250, 372] width 11 height 11
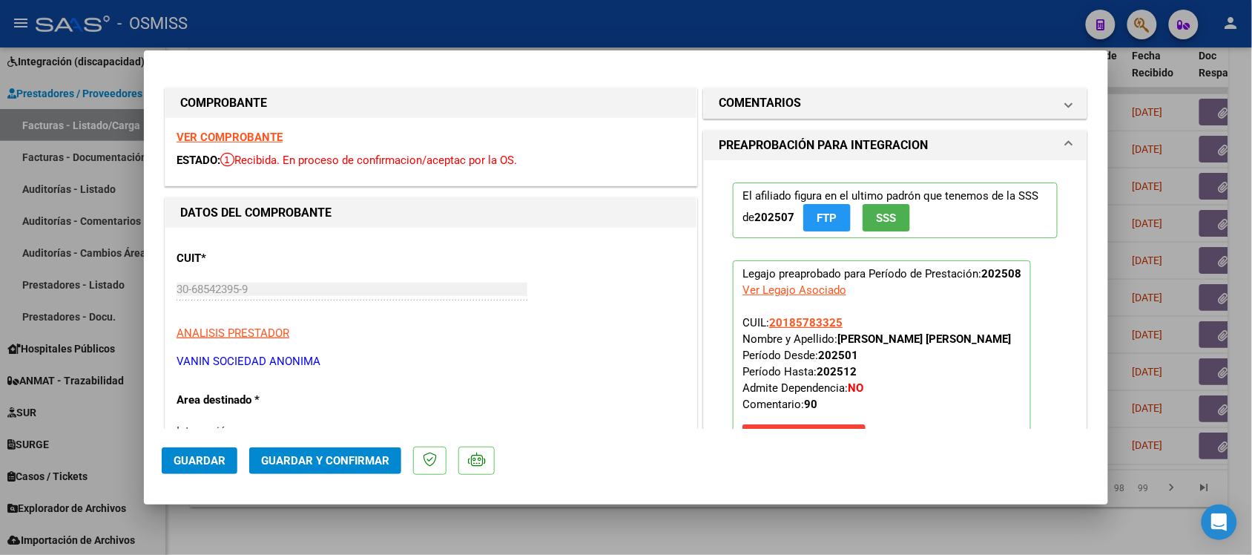
click at [224, 139] on strong "VER COMPROBANTE" at bounding box center [230, 137] width 106 height 13
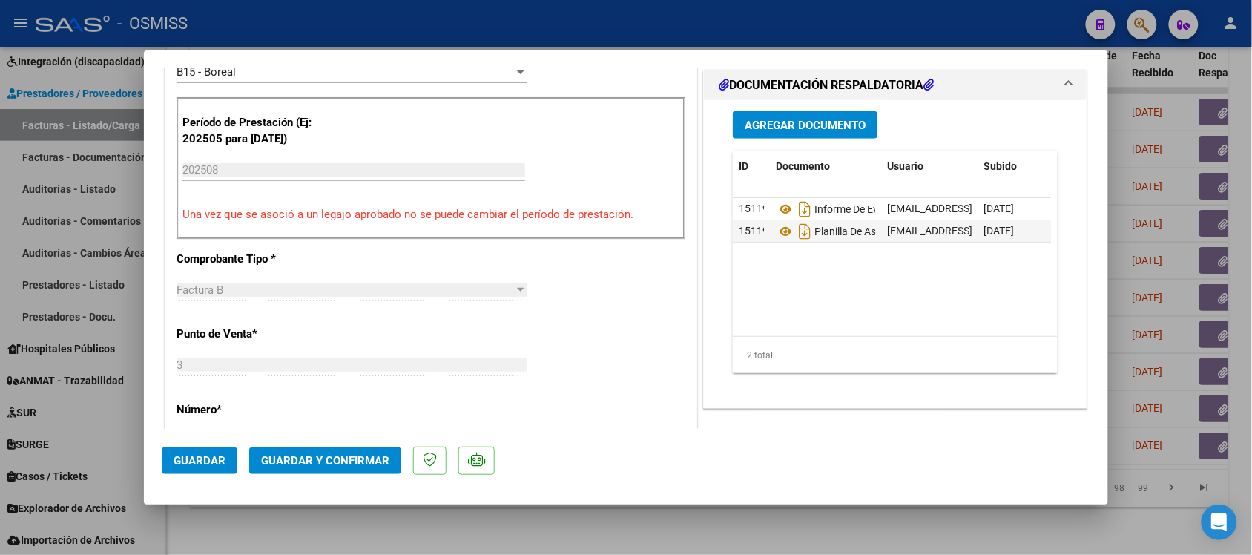
scroll to position [464, 0]
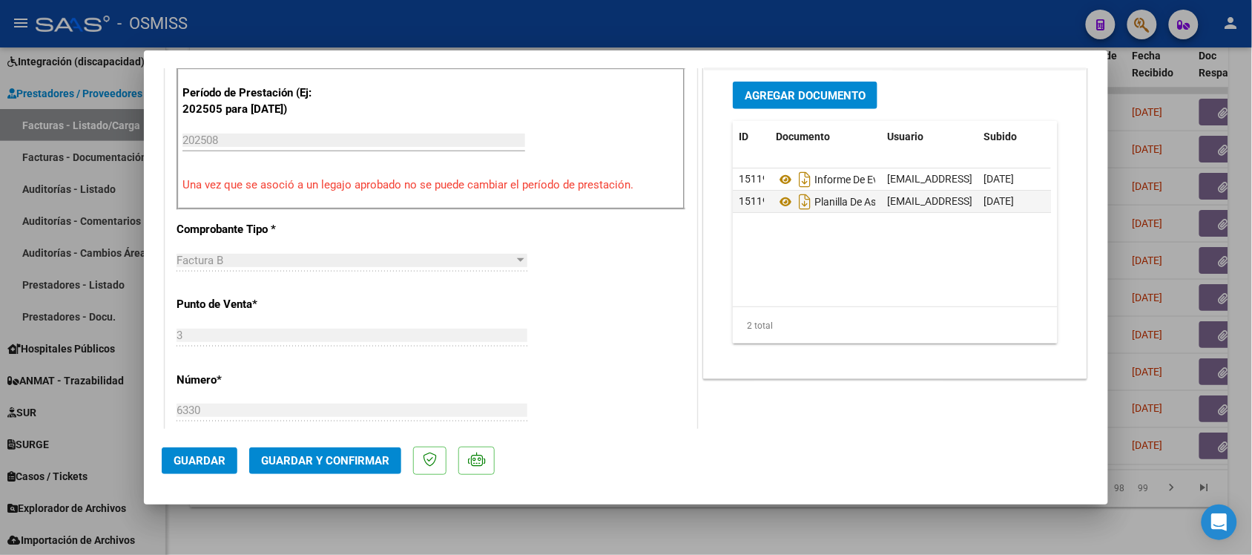
click at [664, 527] on div at bounding box center [626, 277] width 1252 height 555
type input "$ 0,00"
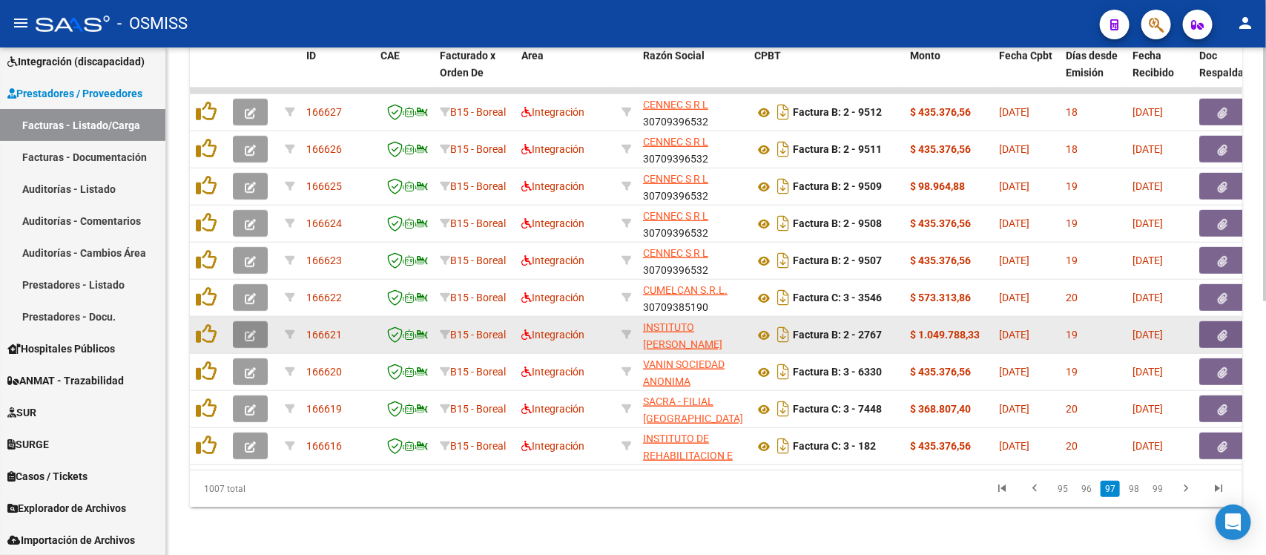
click at [257, 323] on button "button" at bounding box center [250, 334] width 35 height 27
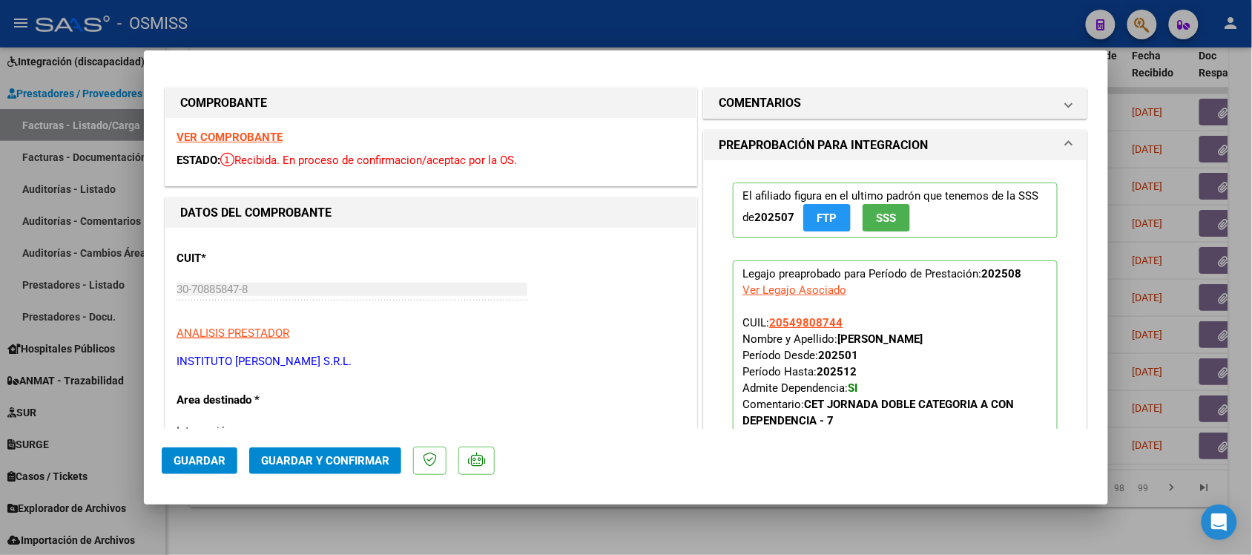
click at [231, 135] on strong "VER COMPROBANTE" at bounding box center [230, 137] width 106 height 13
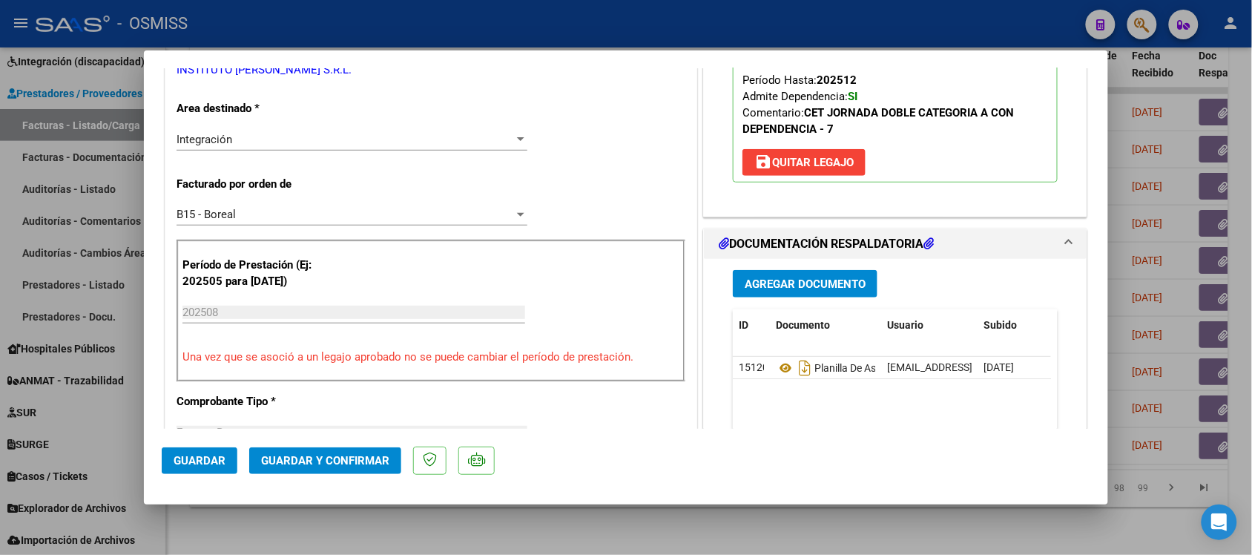
scroll to position [371, 0]
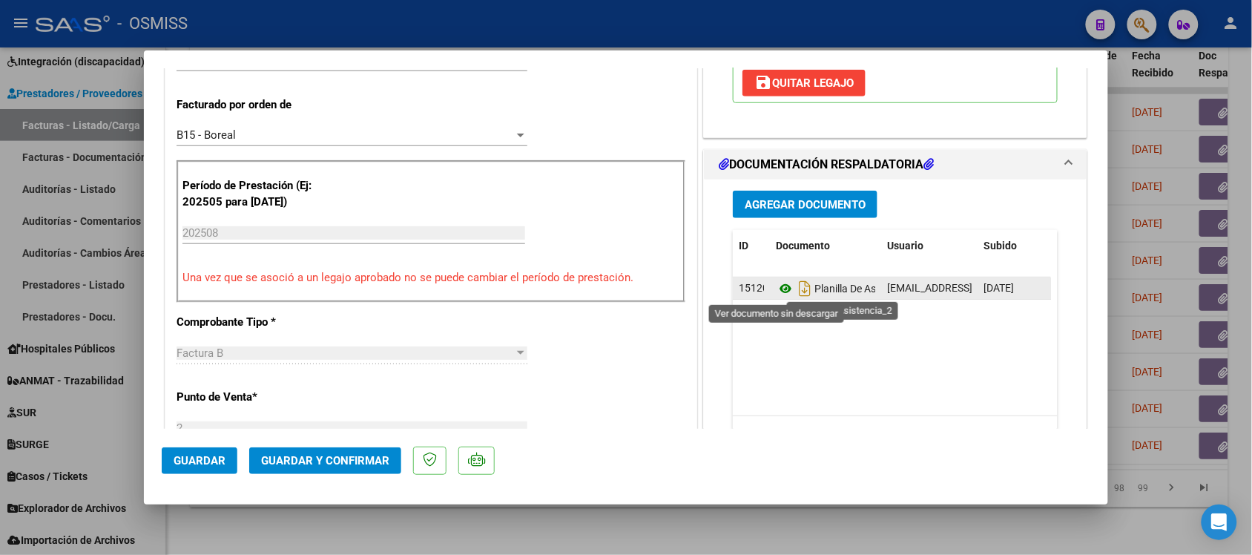
click at [776, 288] on icon at bounding box center [785, 289] width 19 height 18
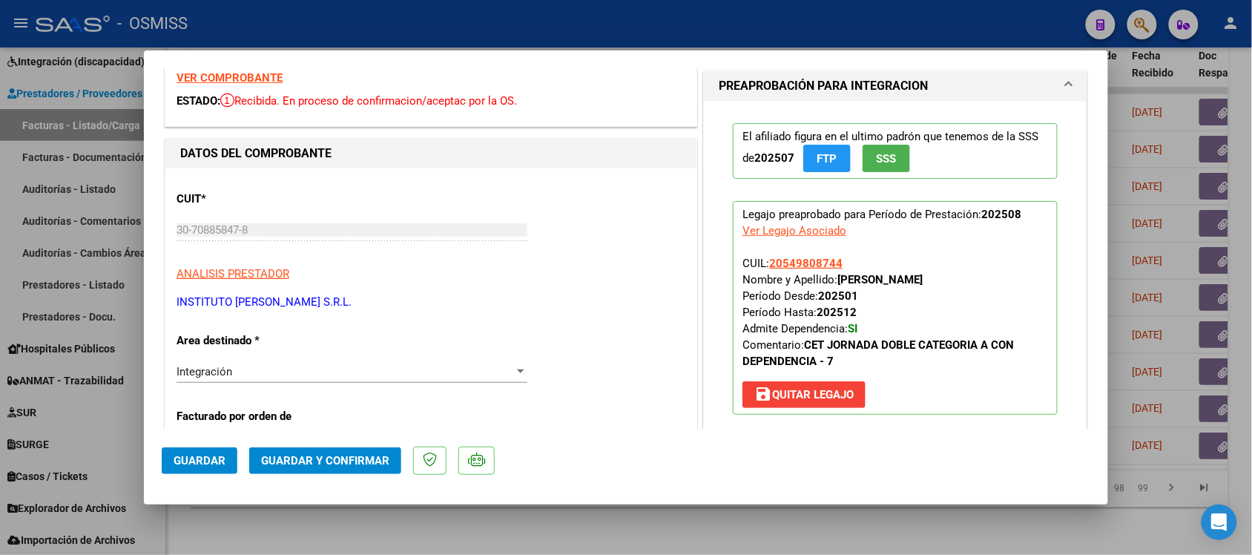
scroll to position [0, 0]
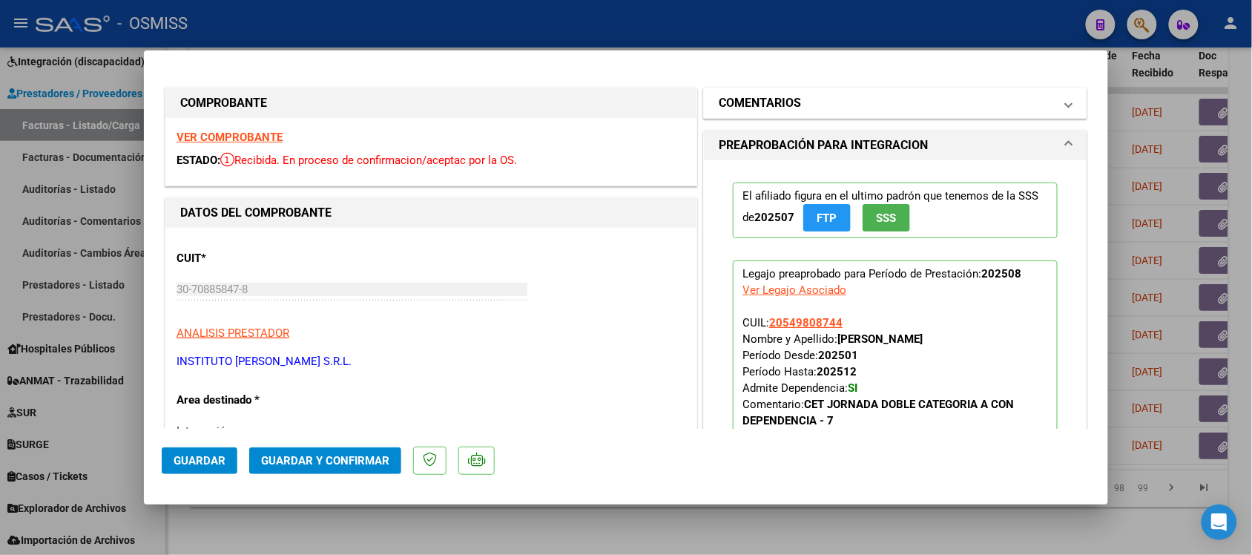
click at [760, 106] on h1 "COMENTARIOS" at bounding box center [760, 103] width 82 height 18
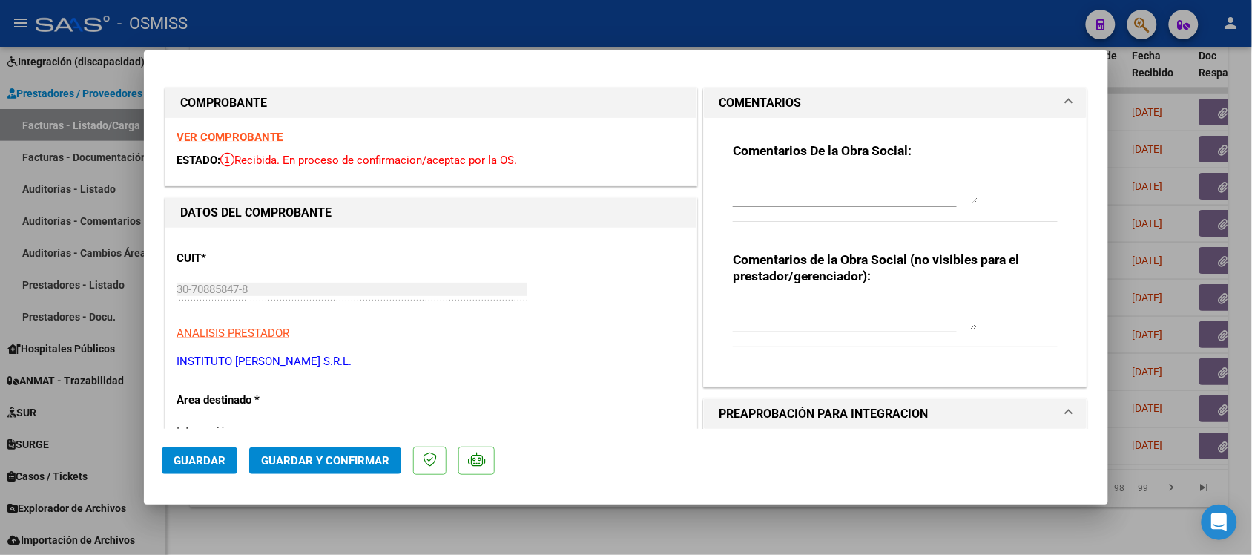
click at [750, 98] on h1 "COMENTARIOS" at bounding box center [760, 103] width 82 height 18
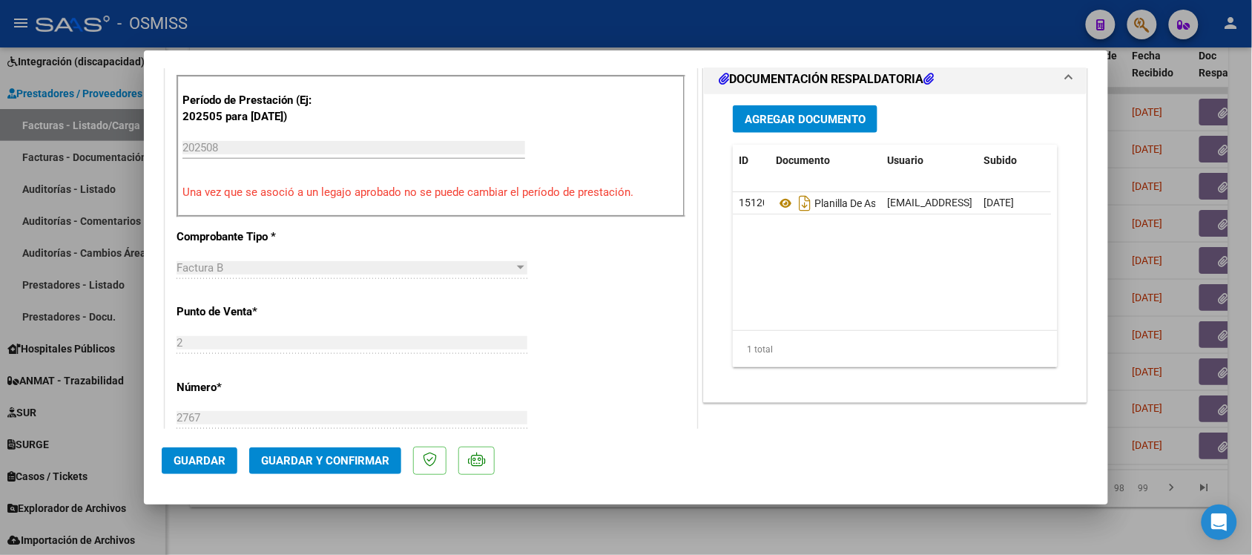
scroll to position [464, 0]
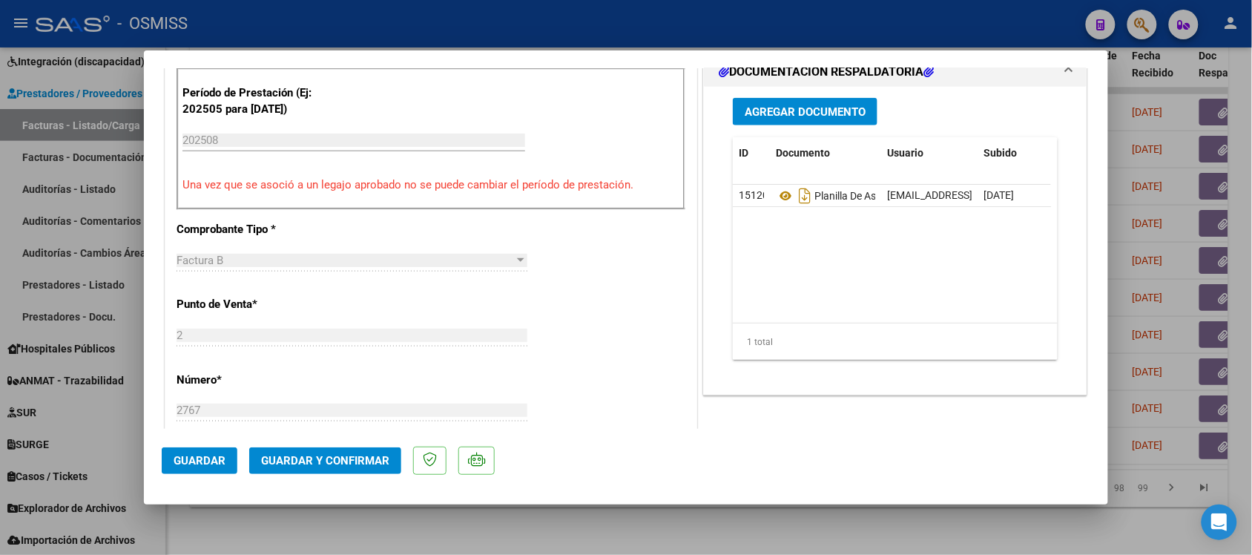
click at [718, 519] on div at bounding box center [626, 277] width 1252 height 555
type input "$ 0,00"
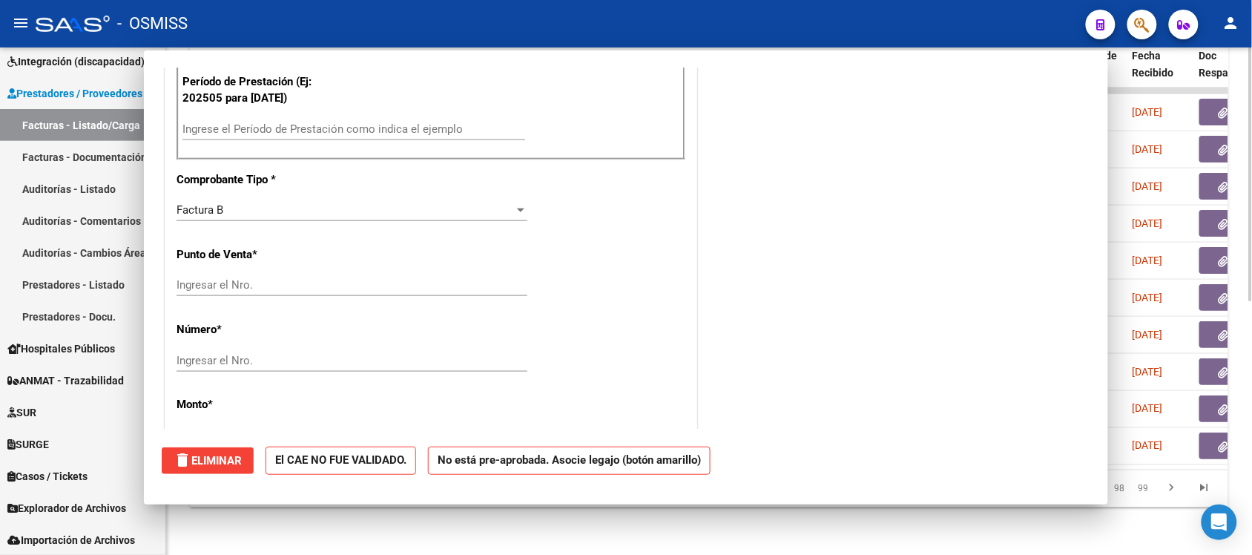
scroll to position [453, 0]
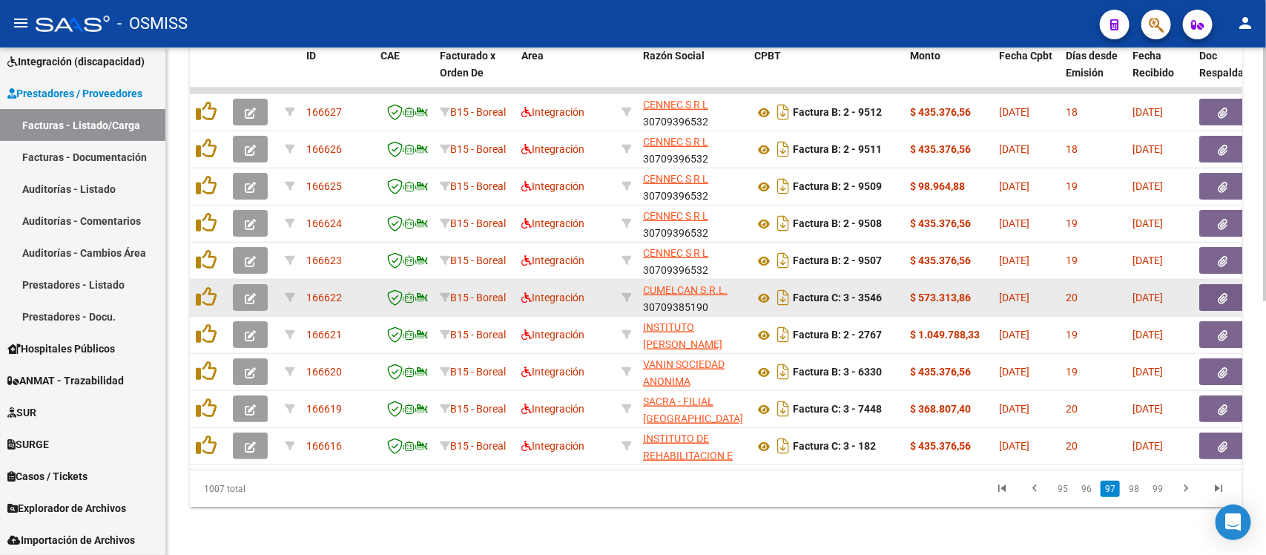
click at [250, 293] on icon "button" at bounding box center [250, 298] width 11 height 11
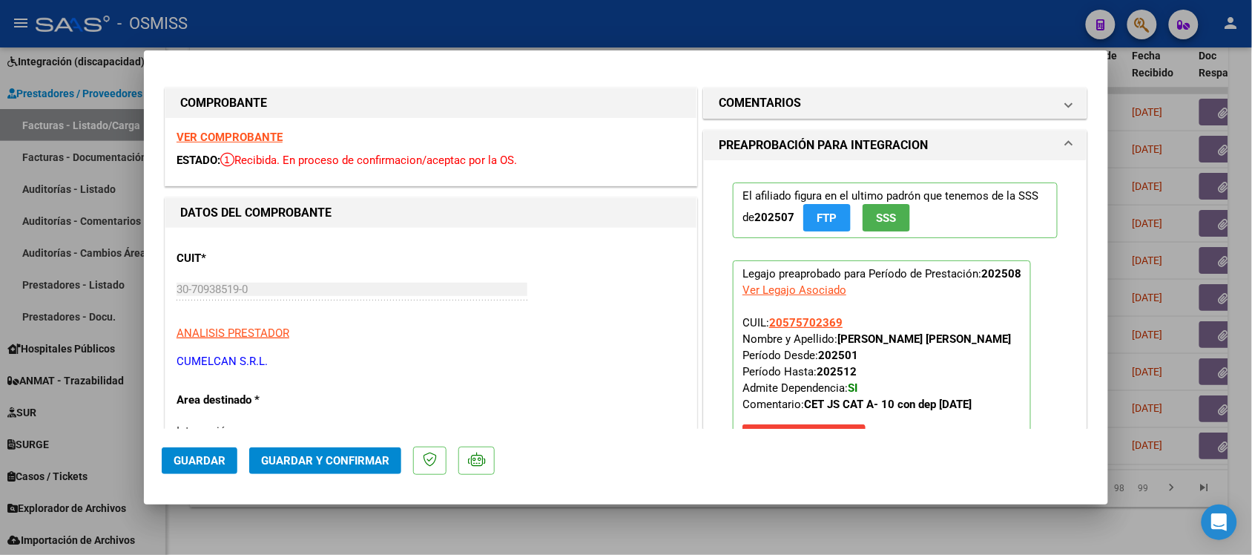
click at [239, 137] on strong "VER COMPROBANTE" at bounding box center [230, 137] width 106 height 13
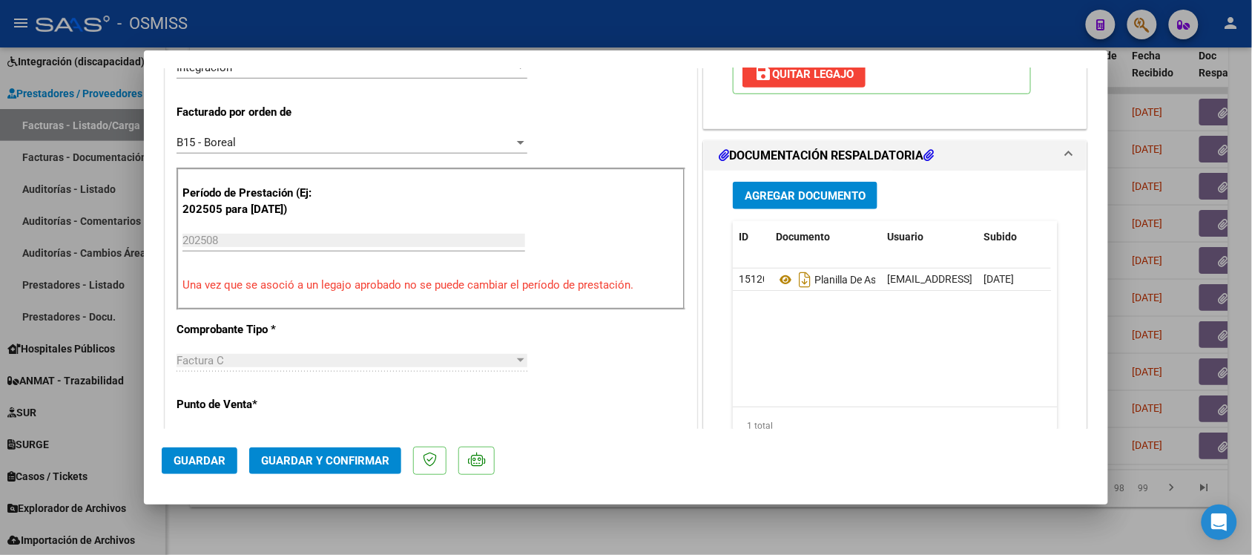
scroll to position [371, 0]
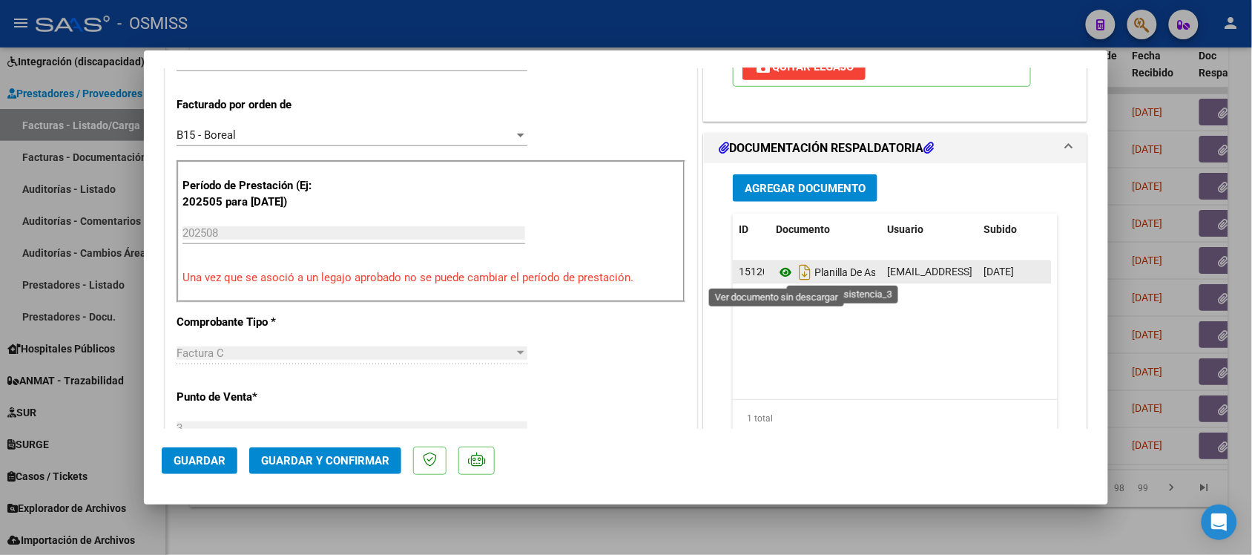
click at [776, 273] on icon at bounding box center [785, 272] width 19 height 18
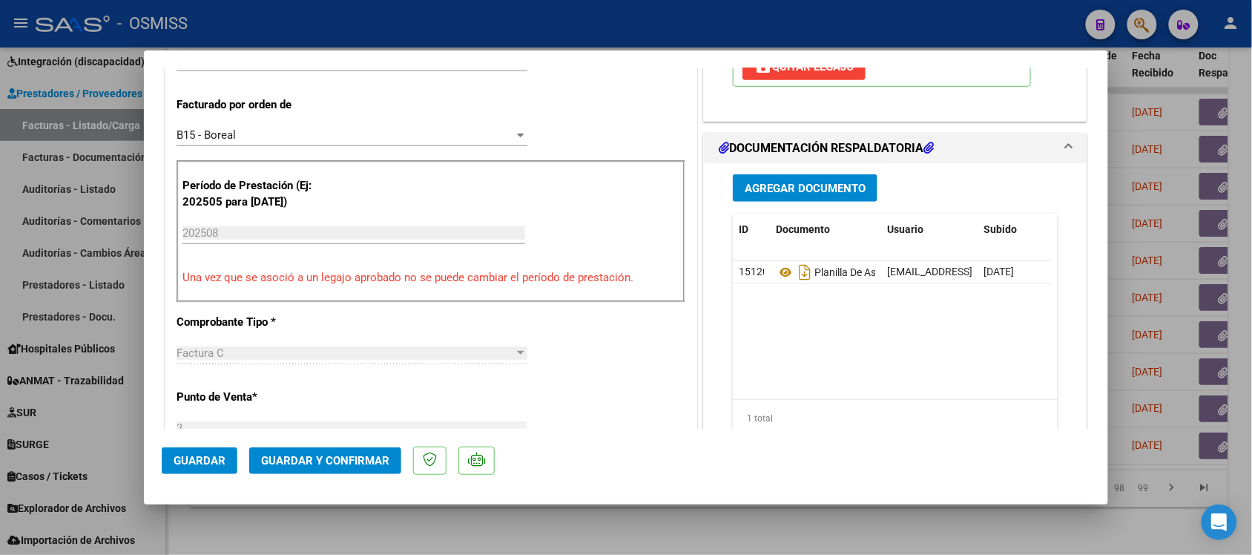
scroll to position [0, 0]
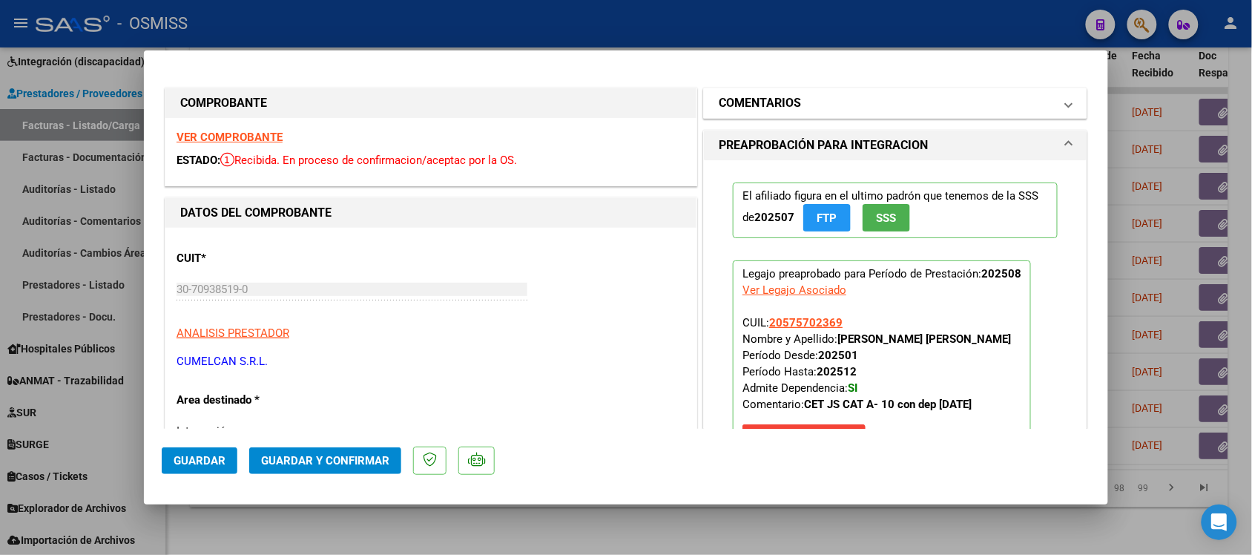
click at [776, 96] on h1 "COMENTARIOS" at bounding box center [760, 103] width 82 height 18
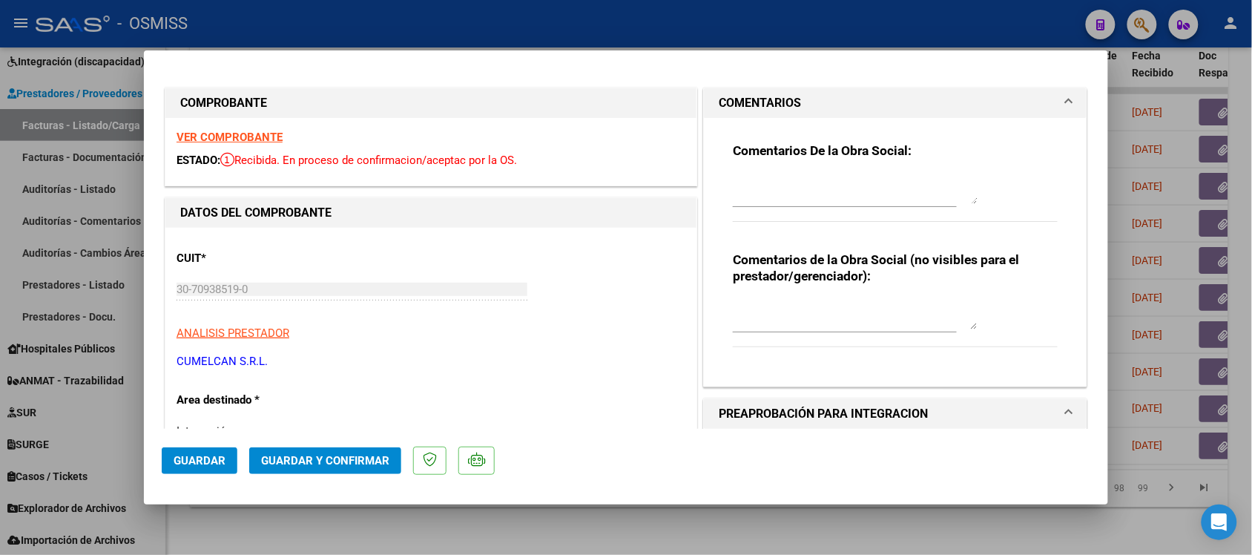
click at [776, 96] on h1 "COMENTARIOS" at bounding box center [760, 103] width 82 height 18
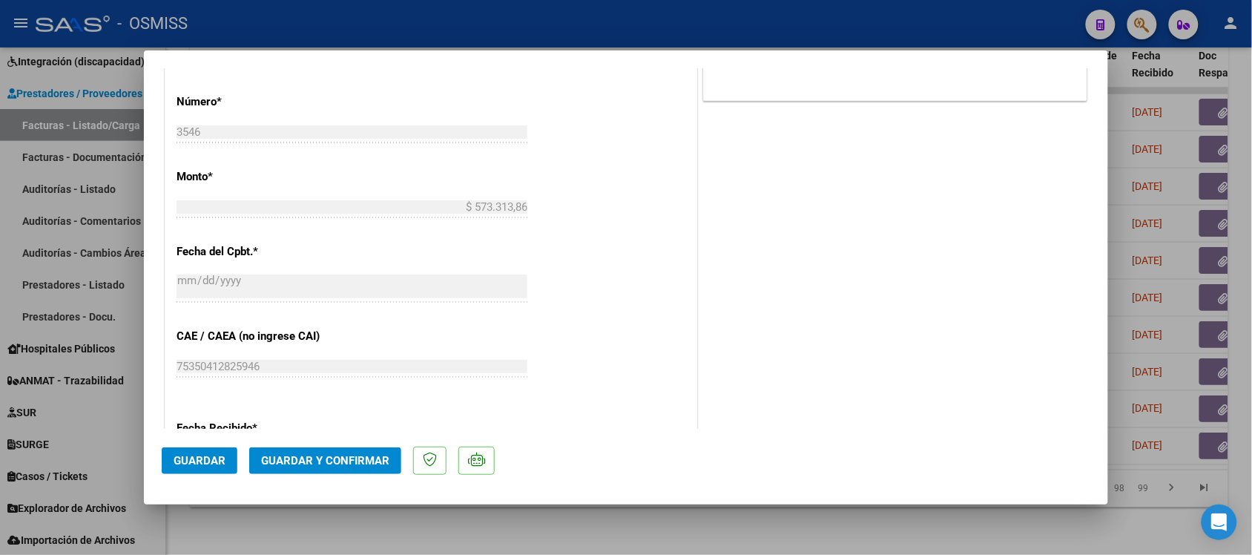
scroll to position [649, 0]
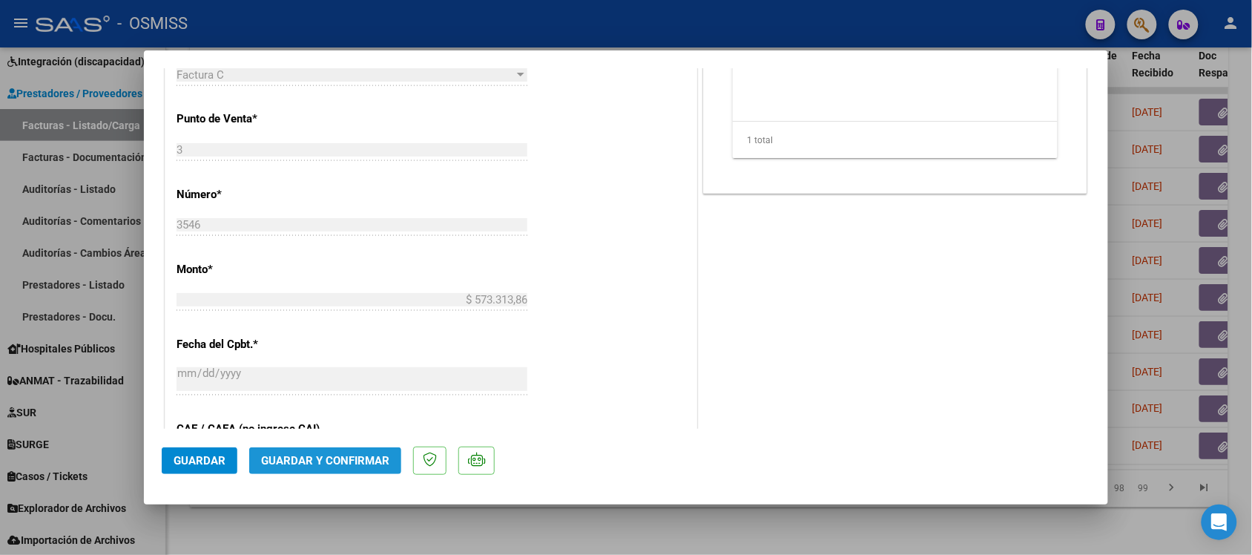
click at [331, 473] on button "Guardar y Confirmar" at bounding box center [325, 460] width 152 height 27
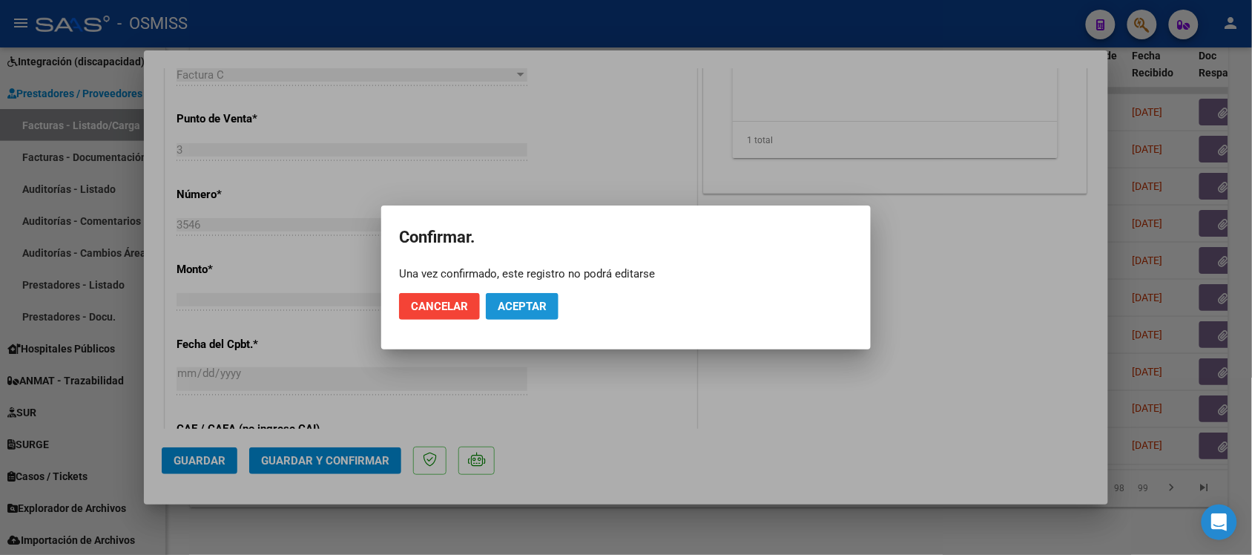
click at [516, 306] on span "Aceptar" at bounding box center [522, 306] width 49 height 13
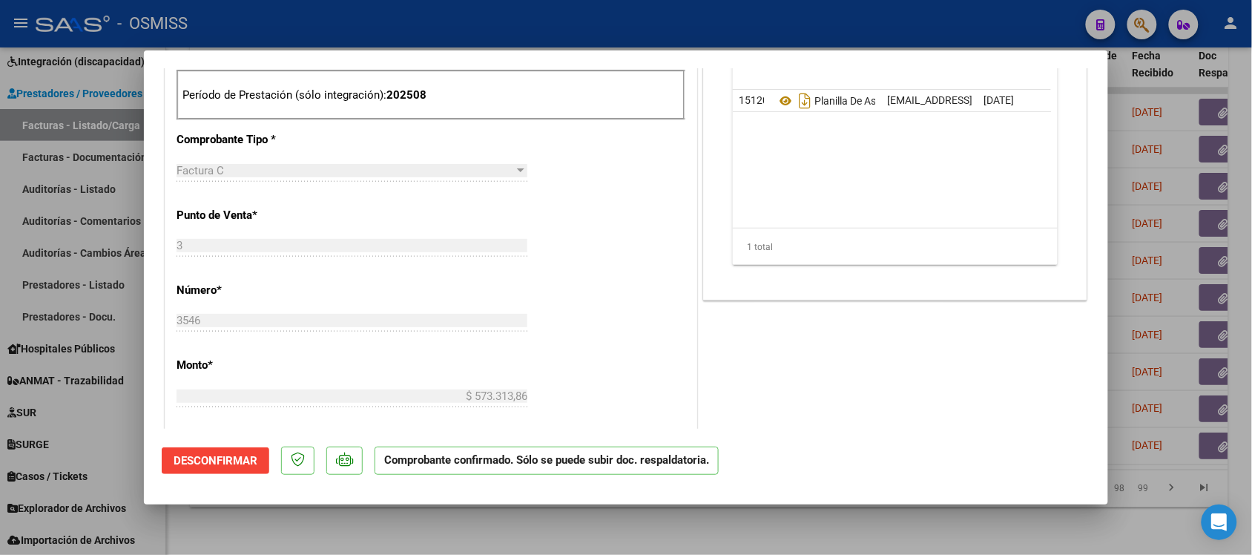
scroll to position [464, 0]
click at [850, 514] on div at bounding box center [626, 277] width 1252 height 555
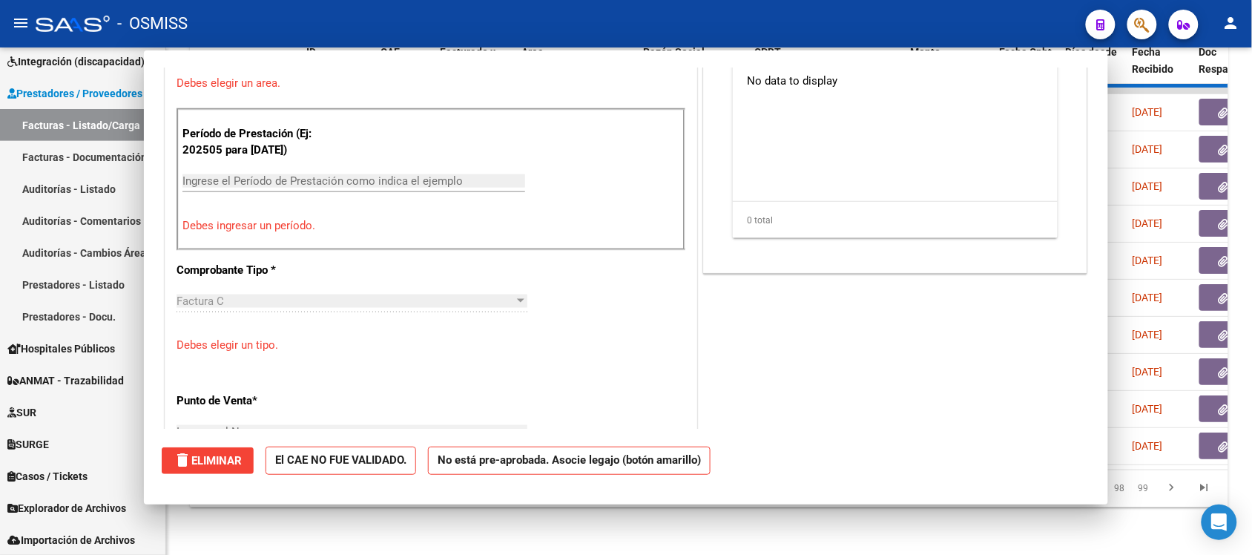
scroll to position [0, 0]
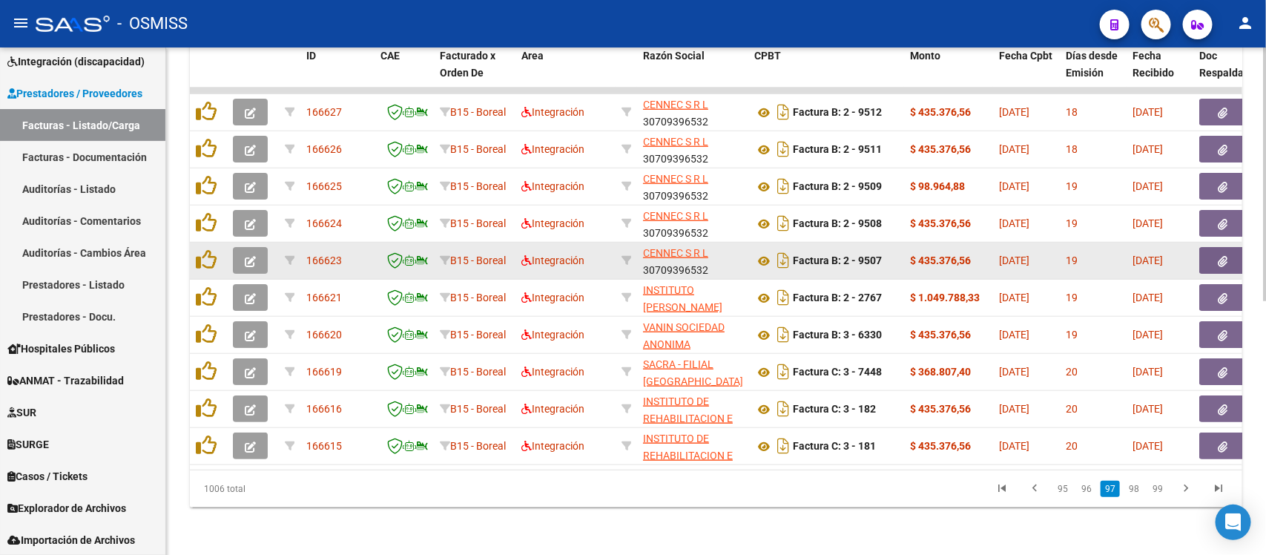
click at [245, 256] on icon "button" at bounding box center [250, 261] width 11 height 11
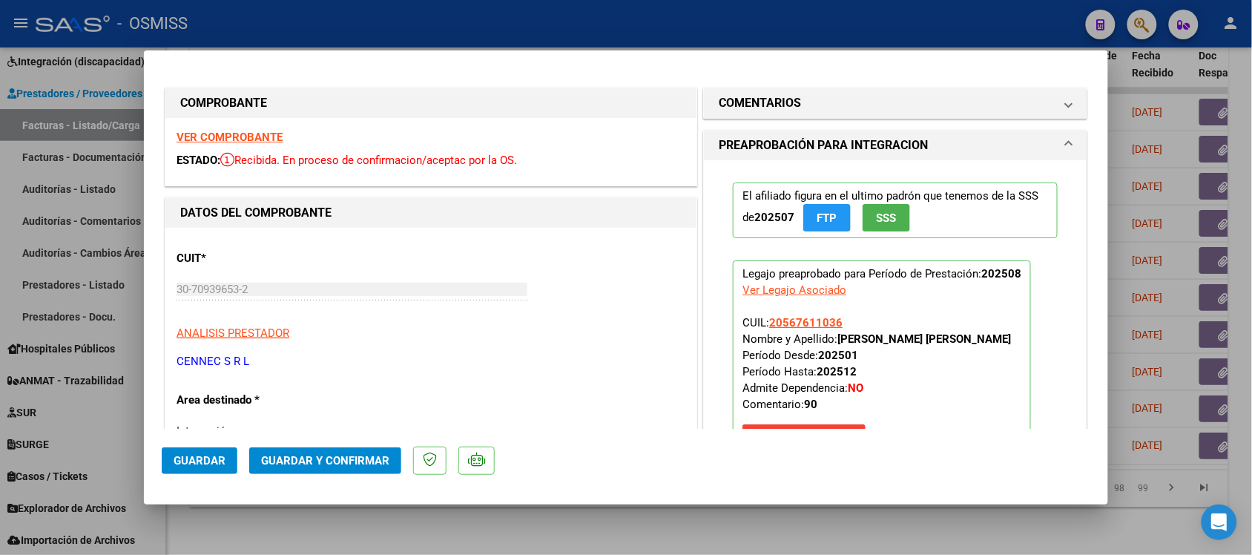
click at [212, 137] on strong "VER COMPROBANTE" at bounding box center [230, 137] width 106 height 13
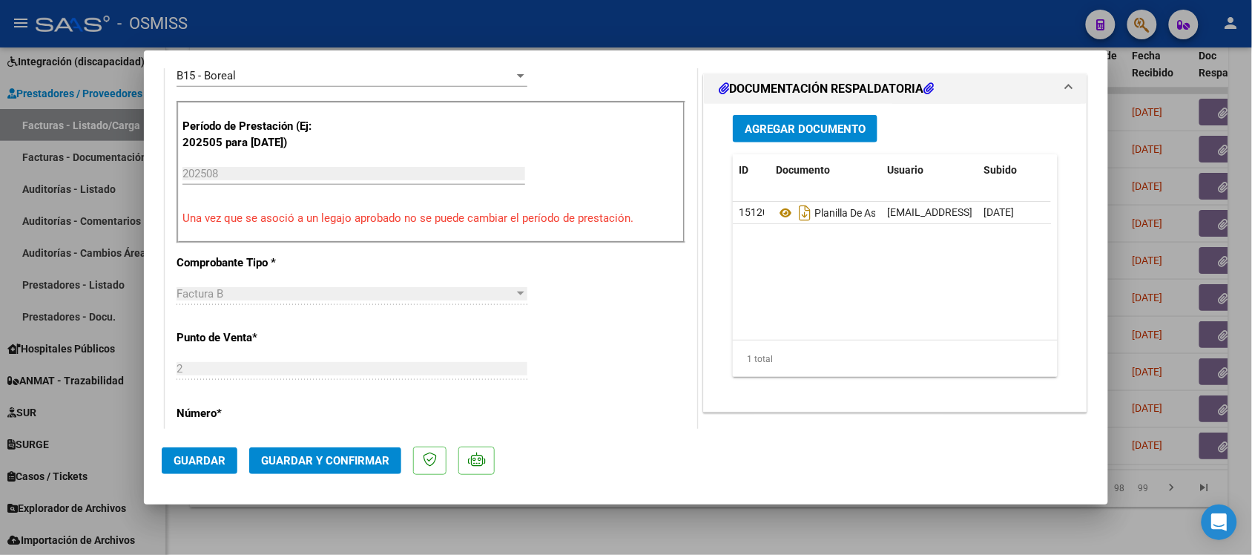
scroll to position [556, 0]
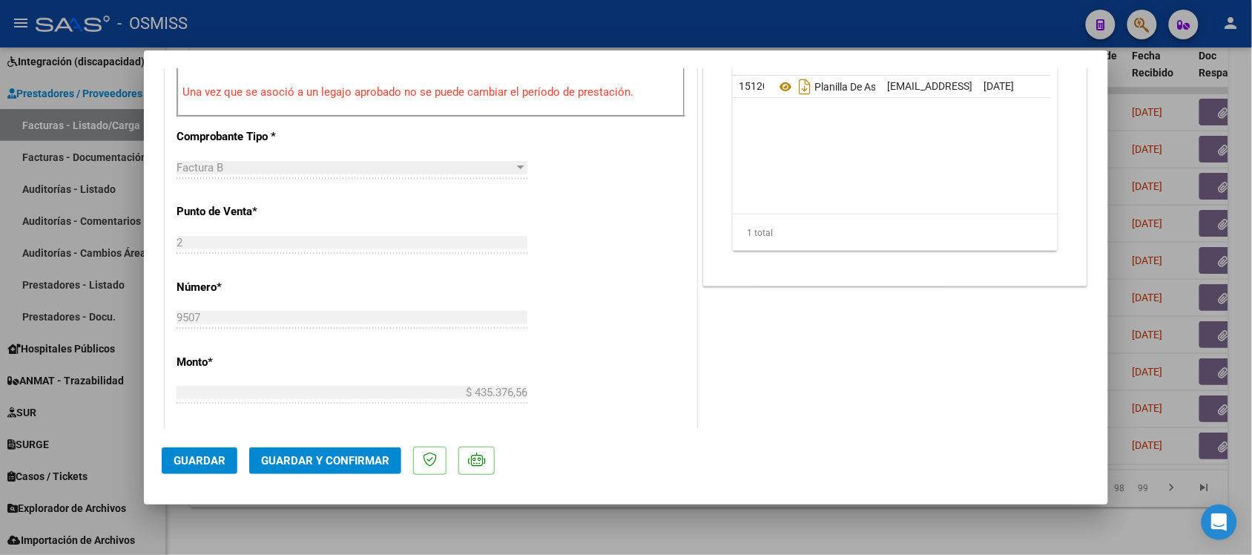
click at [731, 530] on div at bounding box center [626, 277] width 1252 height 555
type input "$ 0,00"
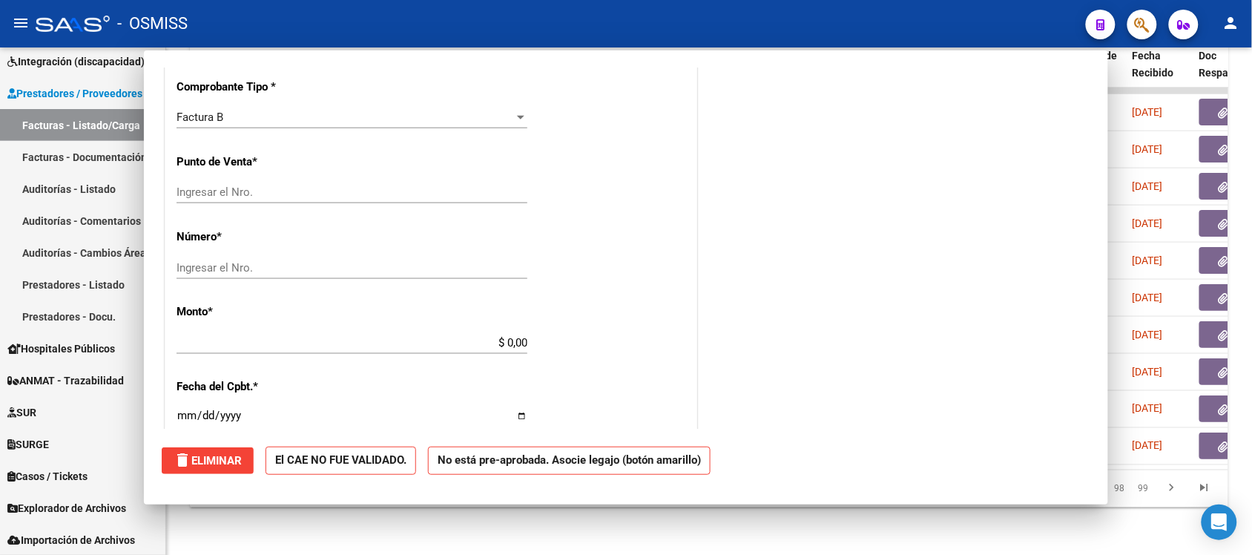
scroll to position [545, 0]
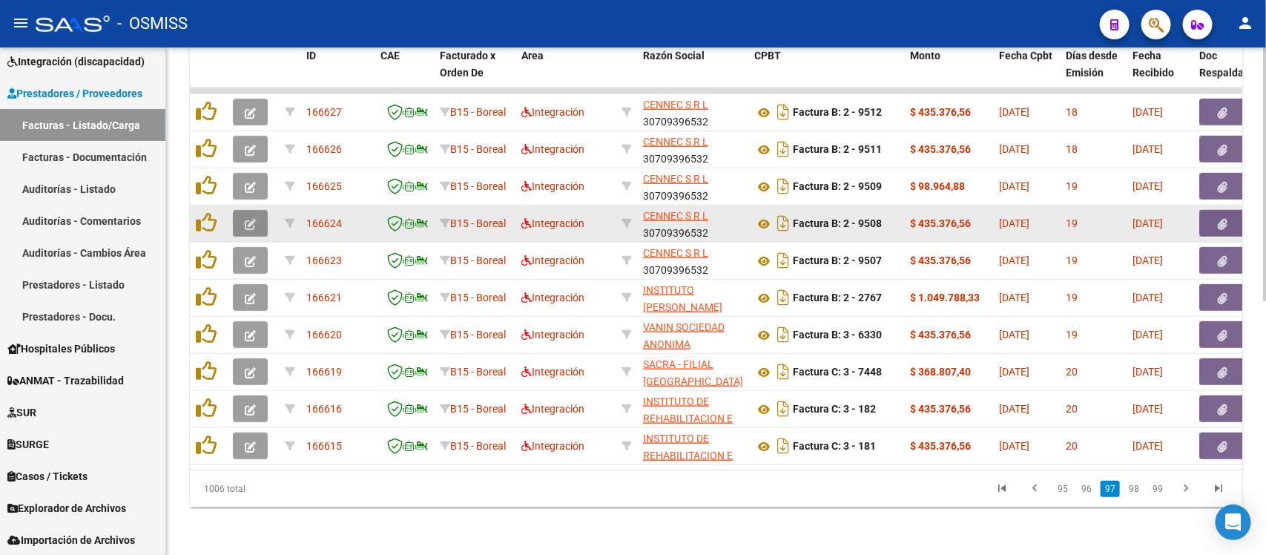
click at [236, 210] on button "button" at bounding box center [250, 223] width 35 height 27
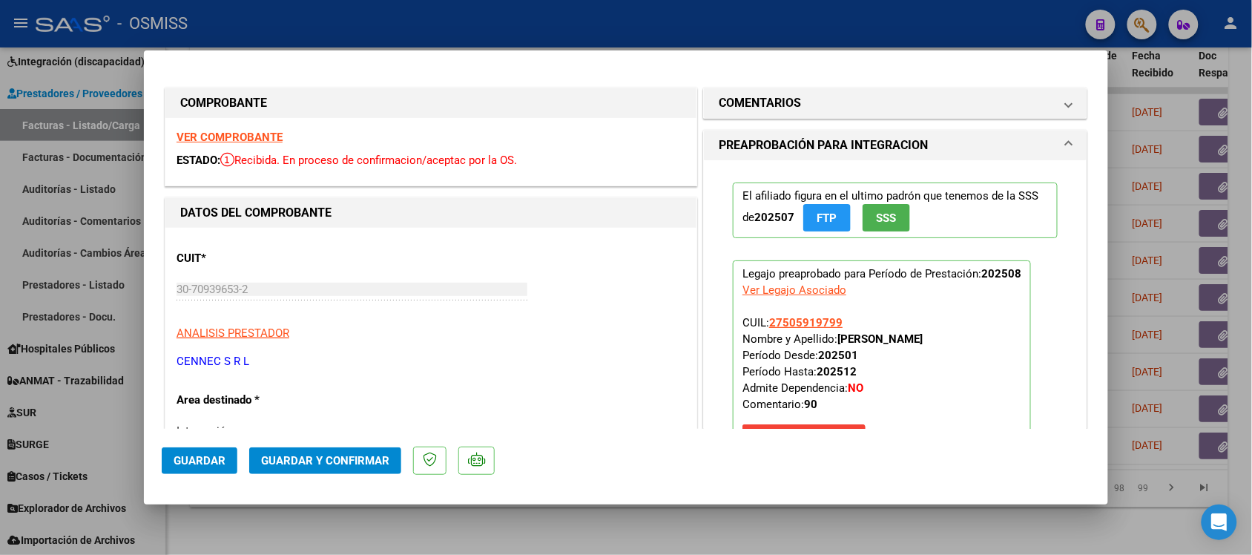
click at [261, 132] on strong "VER COMPROBANTE" at bounding box center [230, 137] width 106 height 13
click at [663, 520] on div at bounding box center [626, 277] width 1252 height 555
type input "$ 0,00"
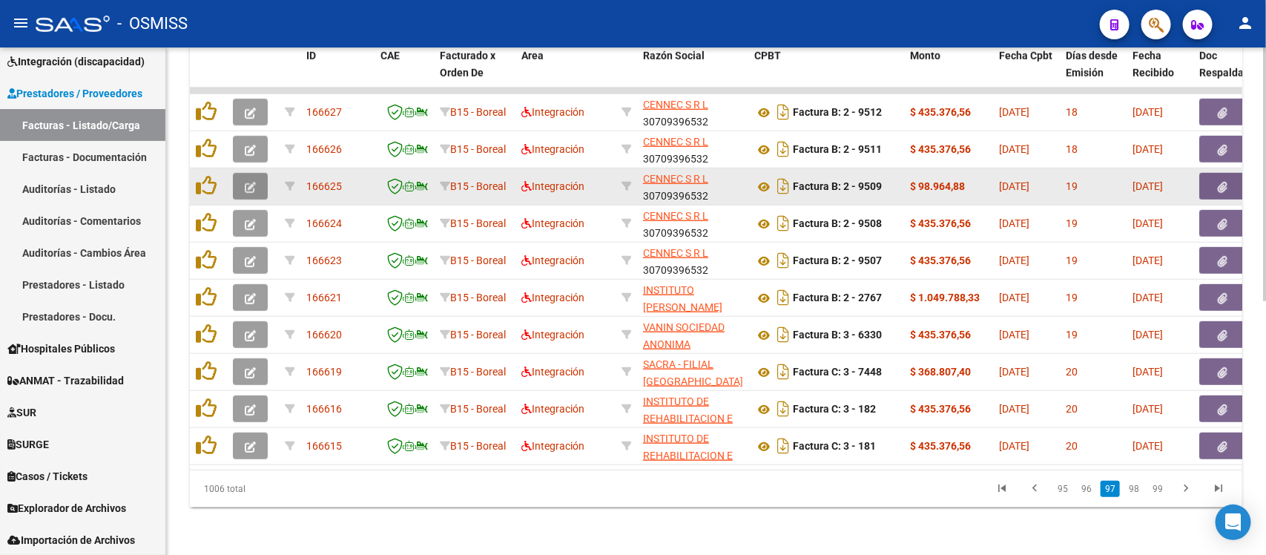
click at [251, 182] on icon "button" at bounding box center [250, 187] width 11 height 11
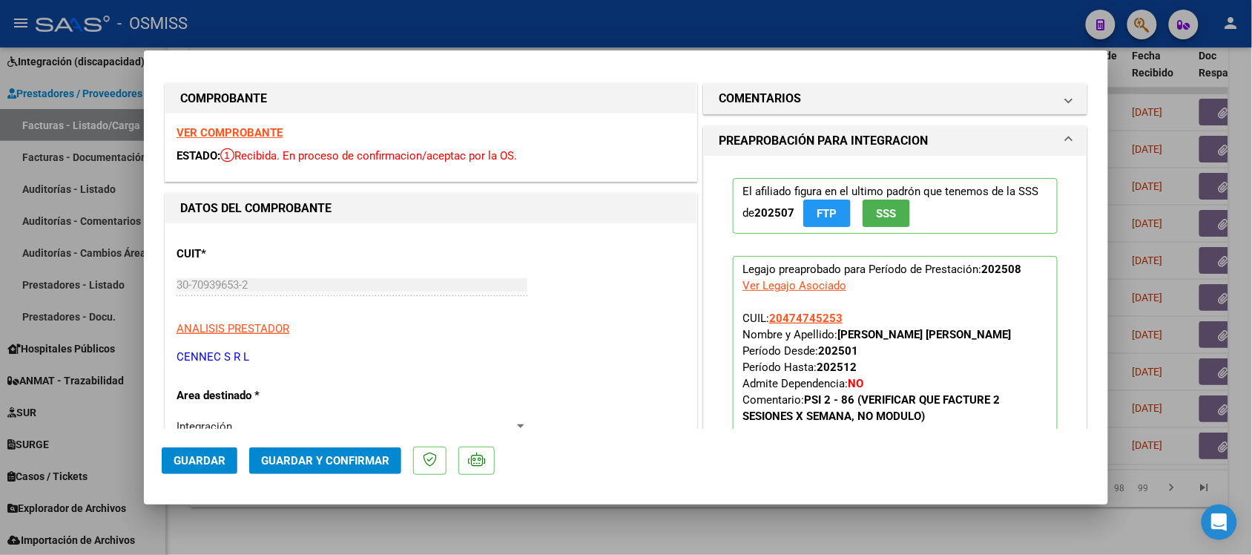
scroll to position [0, 0]
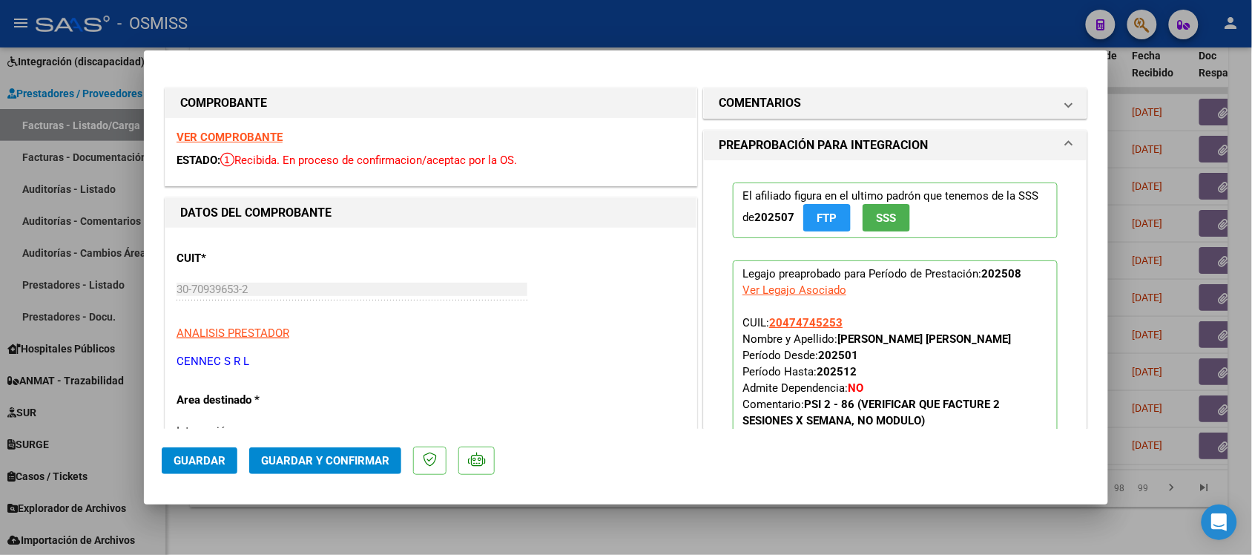
click at [232, 135] on strong "VER COMPROBANTE" at bounding box center [230, 137] width 106 height 13
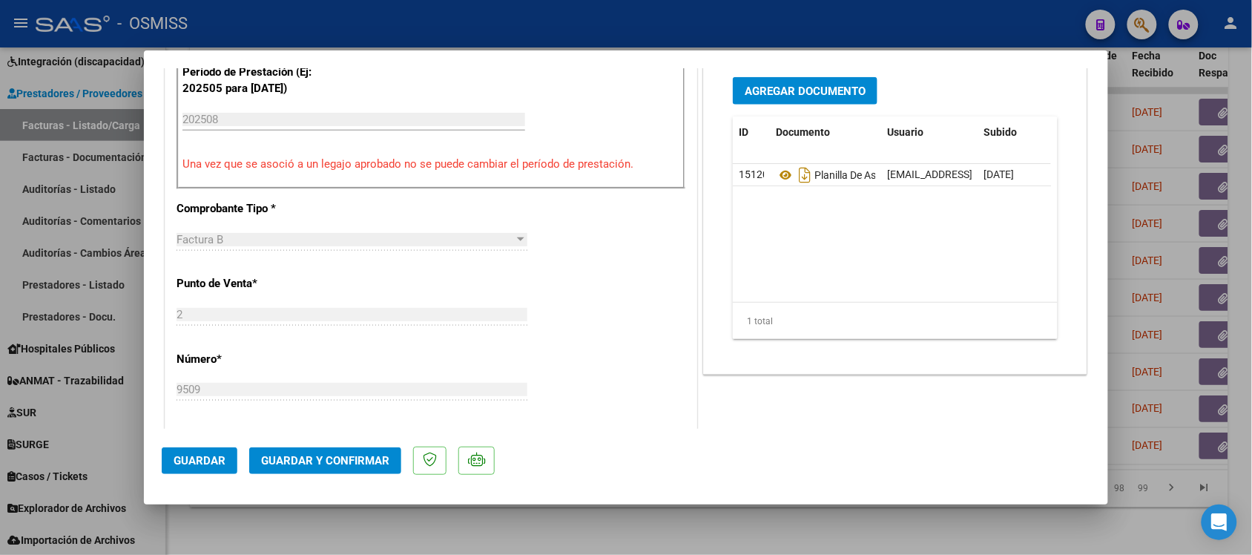
scroll to position [649, 0]
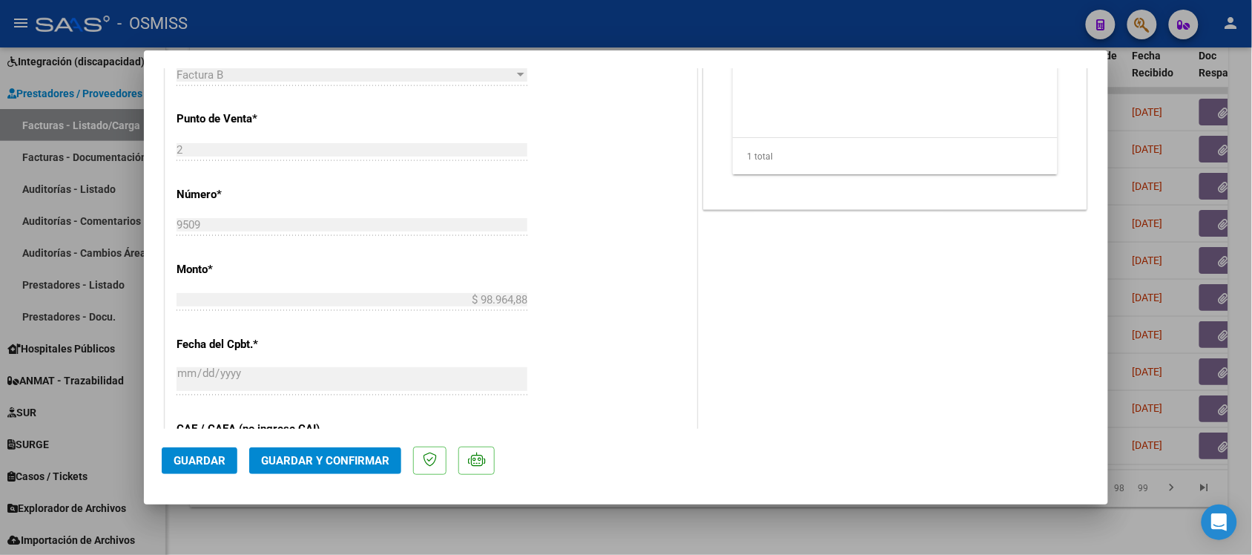
click at [811, 519] on div at bounding box center [626, 277] width 1252 height 555
type input "$ 0,00"
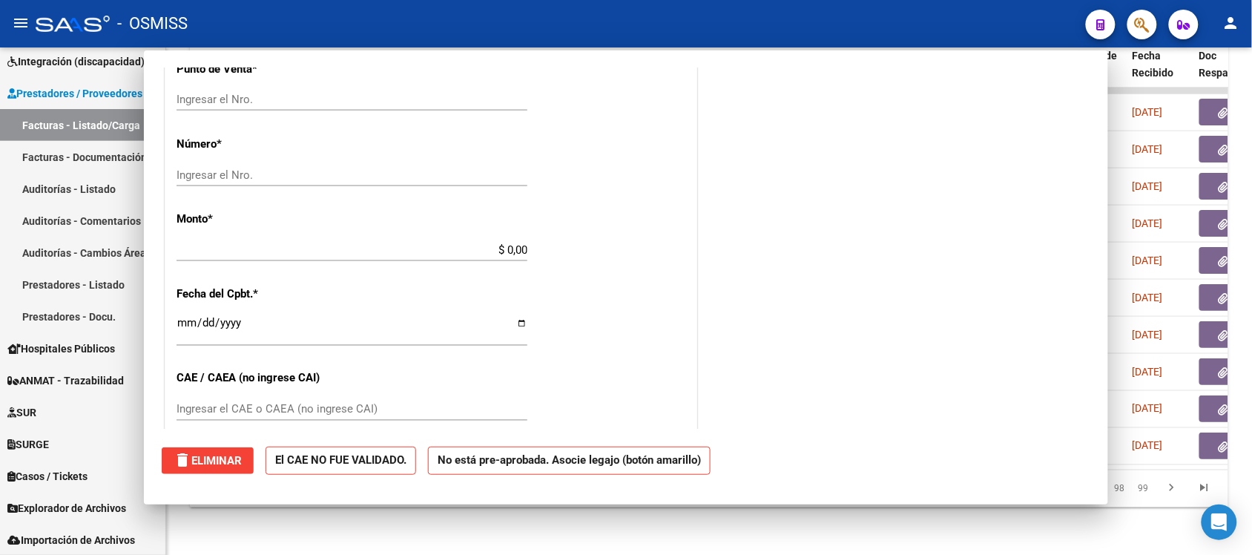
scroll to position [599, 0]
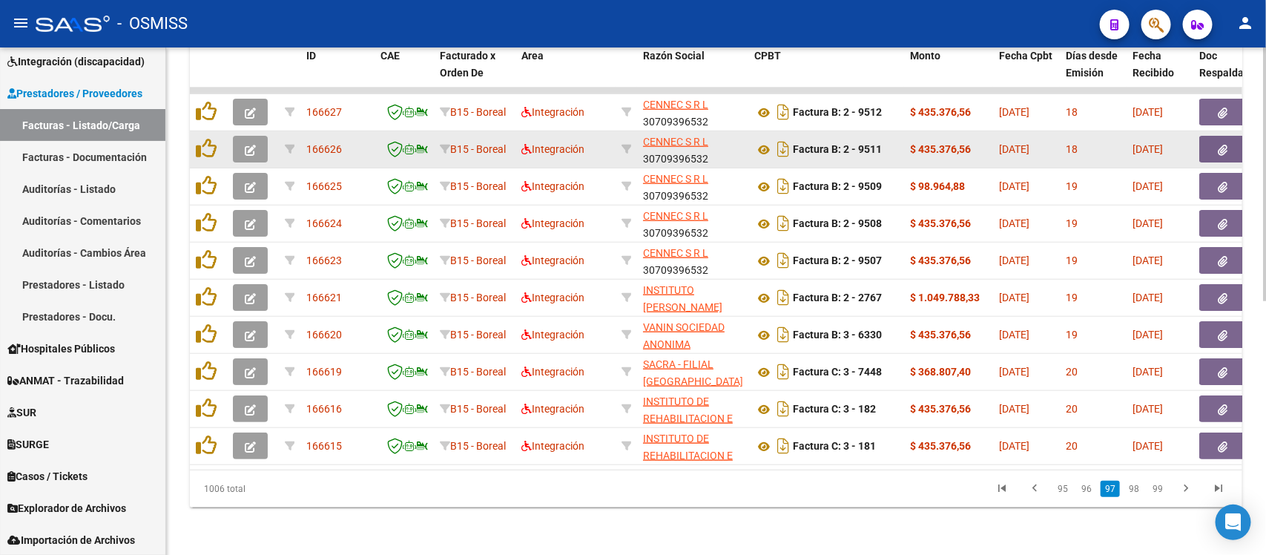
click at [254, 145] on icon "button" at bounding box center [250, 150] width 11 height 11
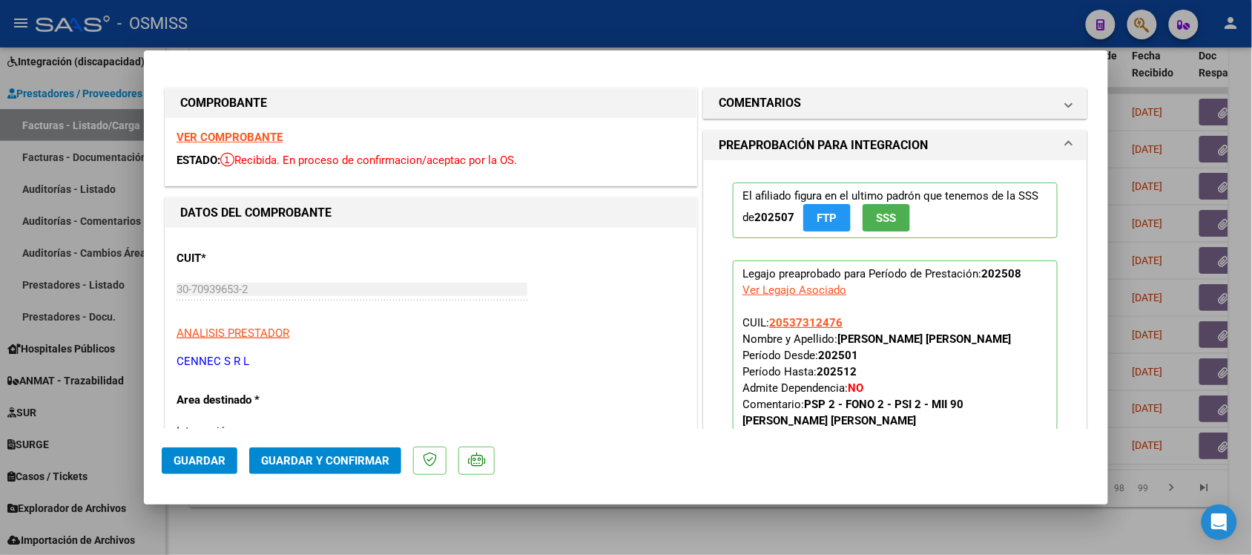
click at [705, 513] on div at bounding box center [626, 277] width 1252 height 555
type input "$ 0,00"
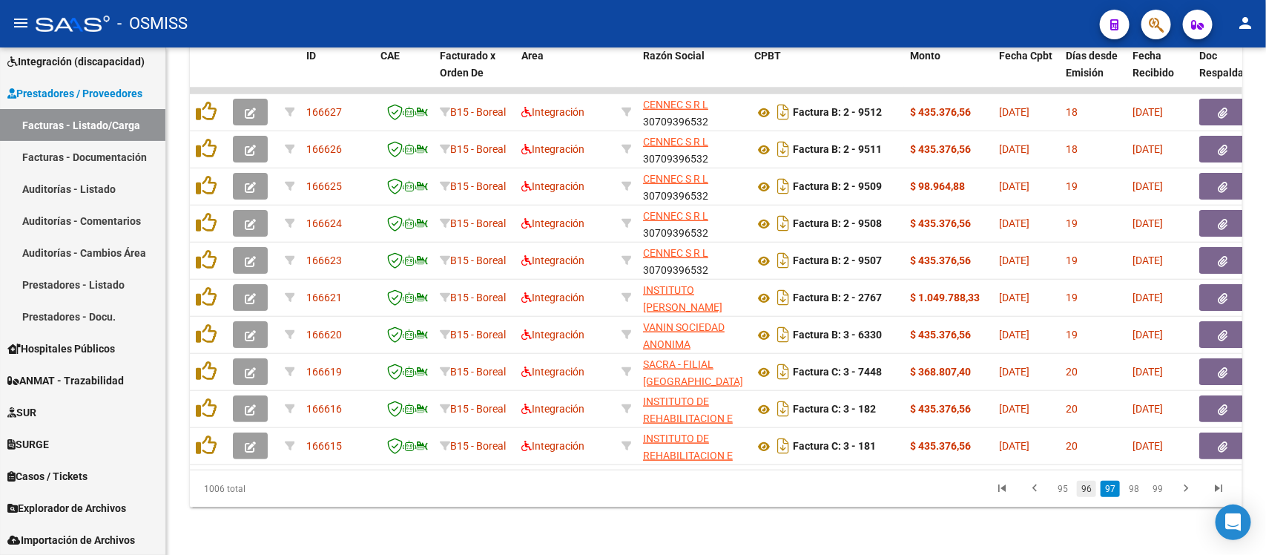
click at [1091, 494] on link "96" at bounding box center [1086, 489] width 19 height 16
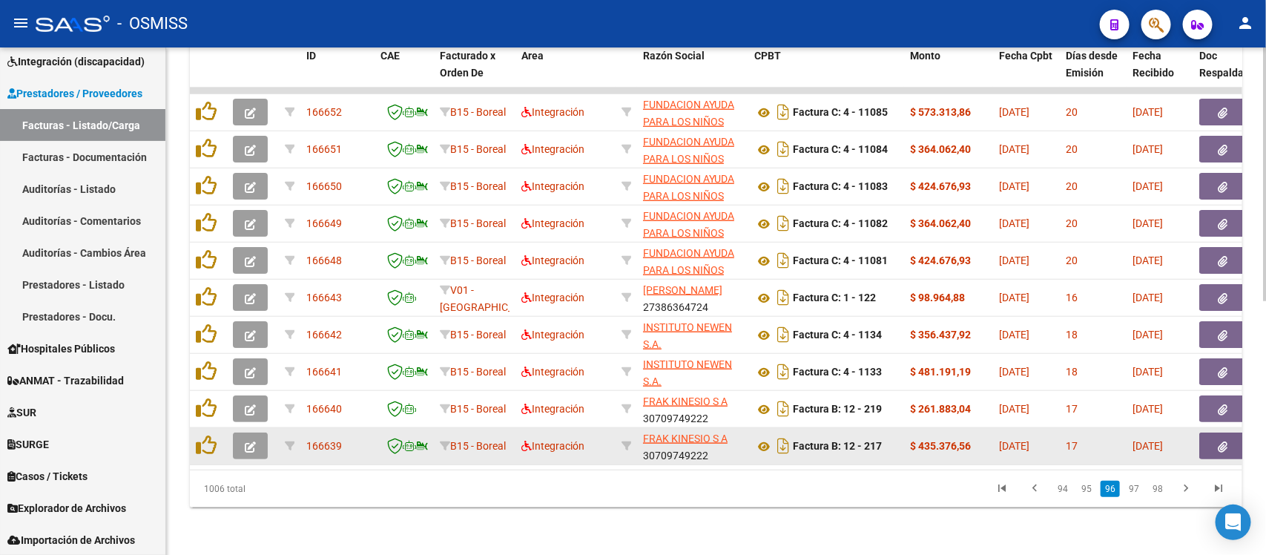
click at [245, 441] on icon "button" at bounding box center [250, 446] width 11 height 11
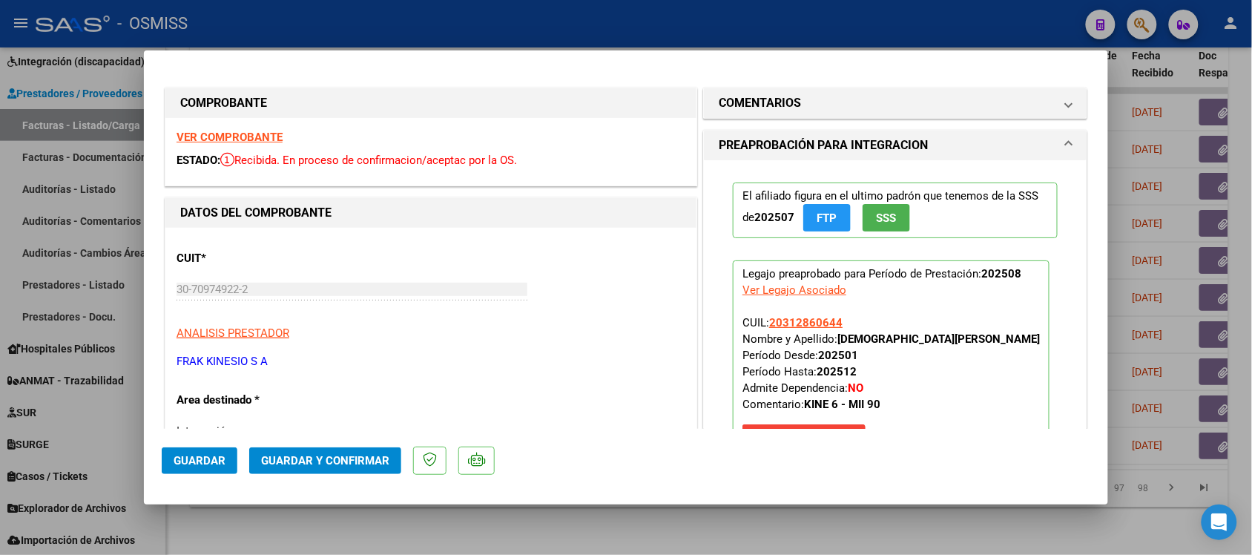
click at [243, 131] on strong "VER COMPROBANTE" at bounding box center [230, 137] width 106 height 13
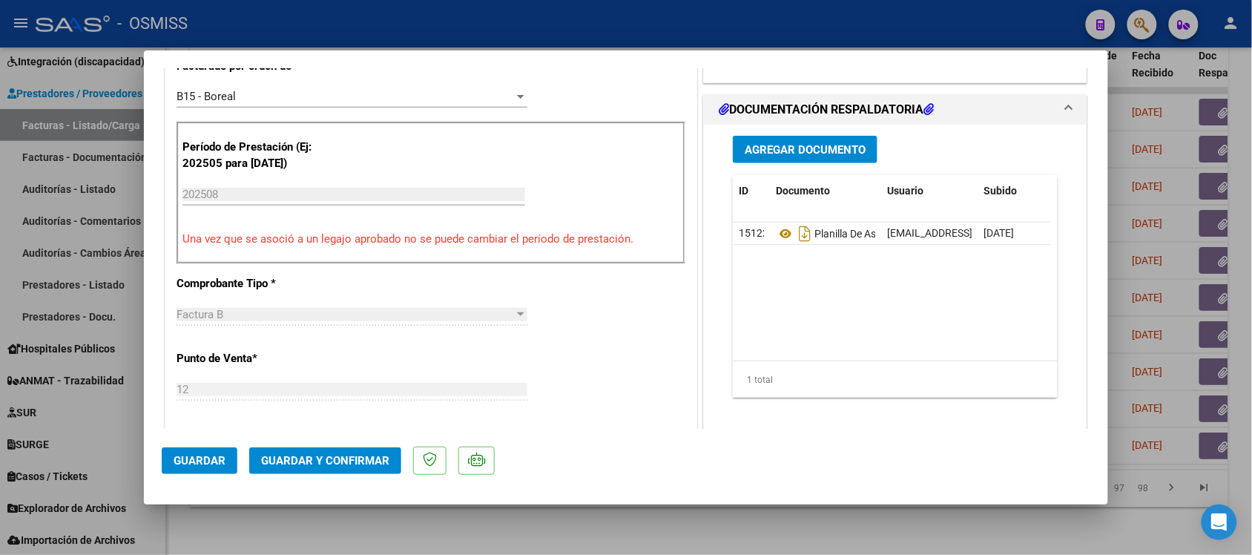
scroll to position [556, 0]
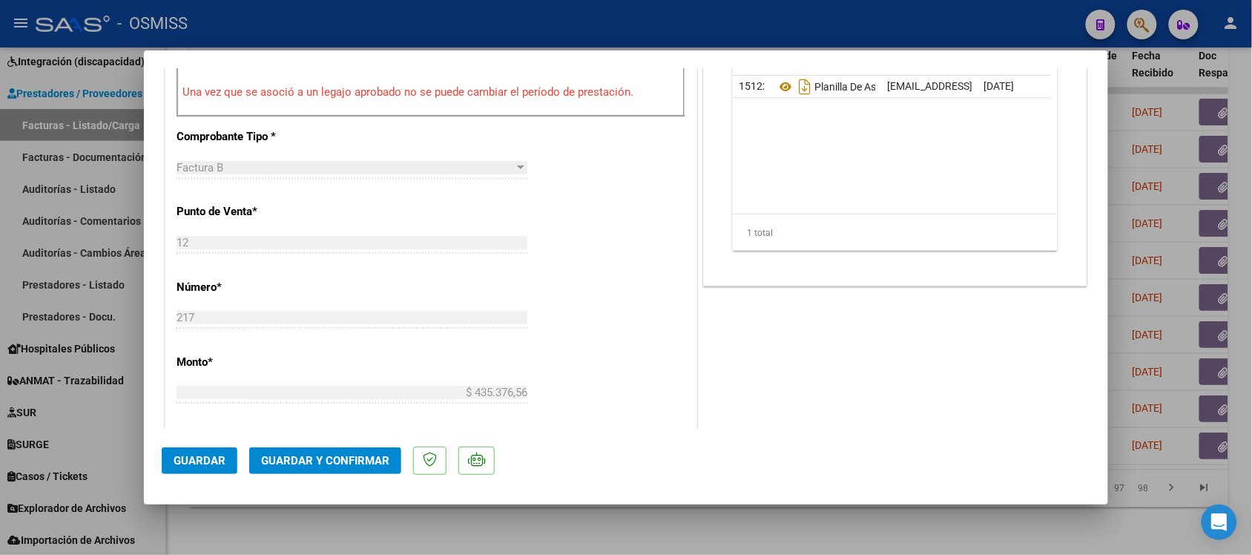
click at [769, 534] on div at bounding box center [626, 277] width 1252 height 555
type input "$ 0,00"
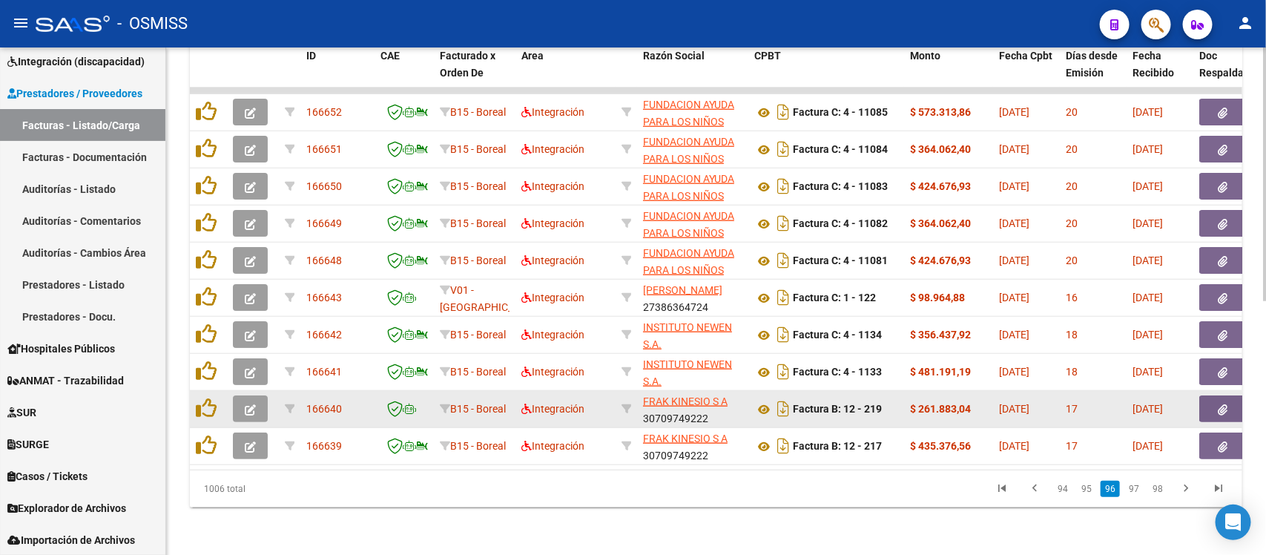
click at [253, 404] on icon "button" at bounding box center [250, 409] width 11 height 11
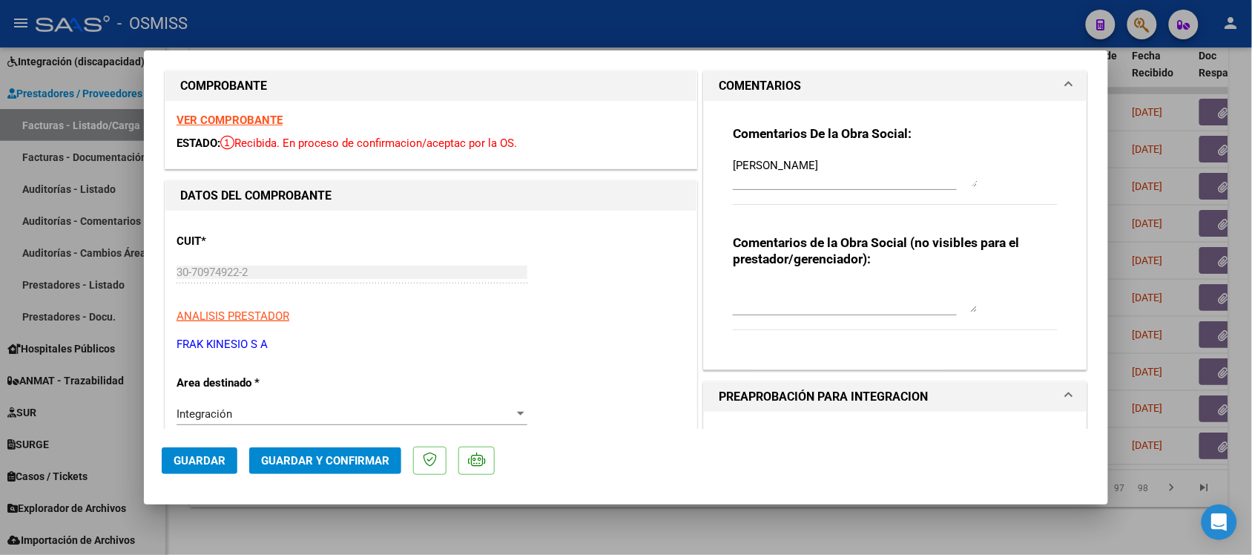
scroll to position [0, 0]
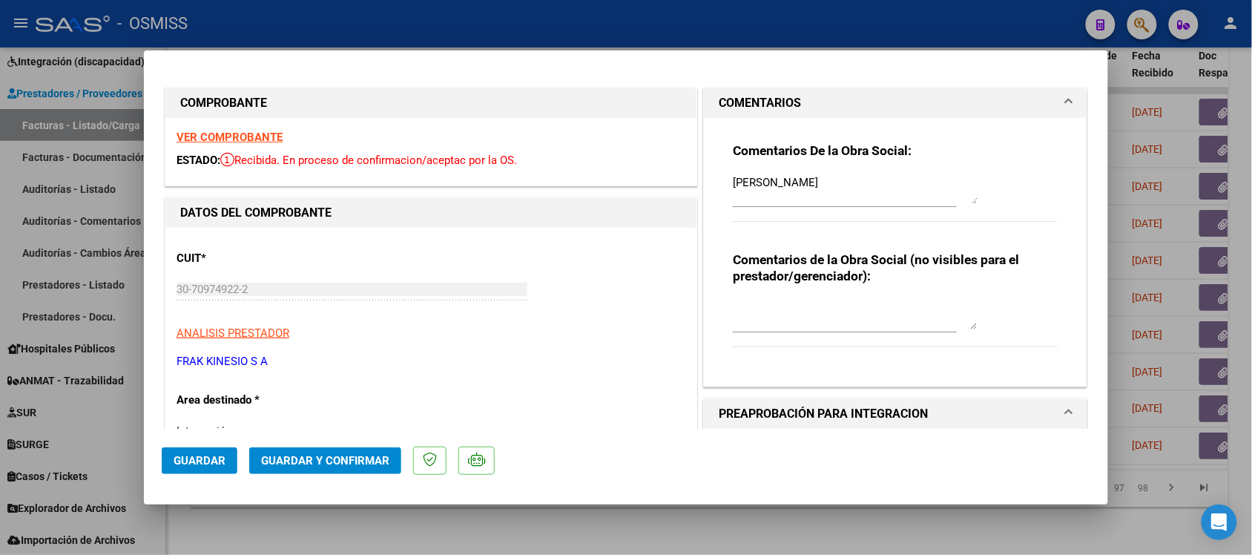
click at [662, 520] on div at bounding box center [626, 277] width 1252 height 555
type input "$ 0,00"
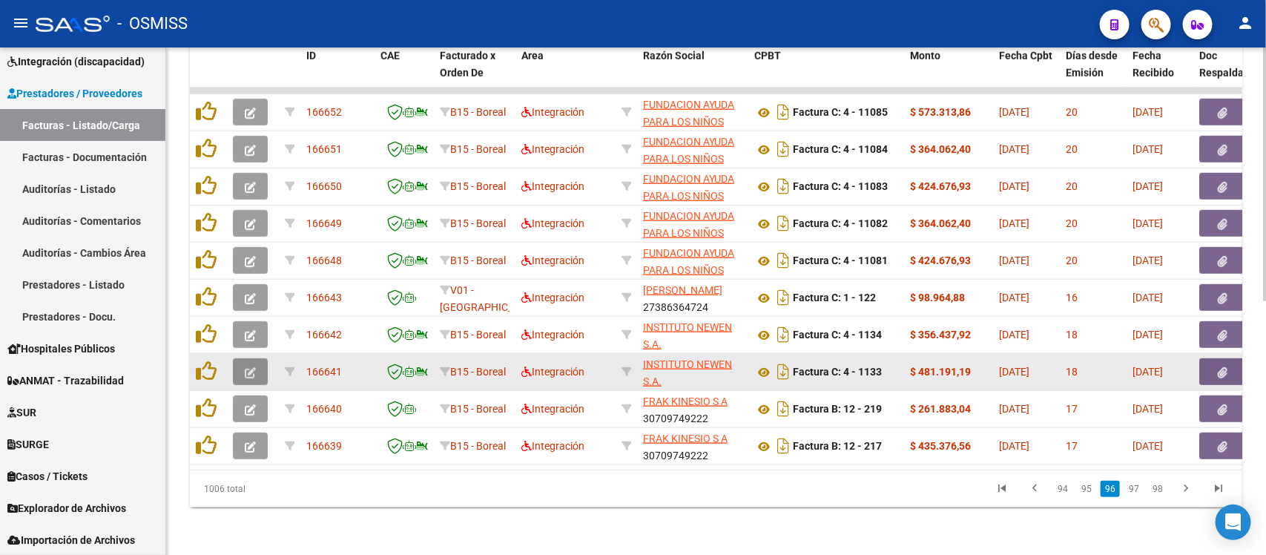
click at [253, 367] on icon "button" at bounding box center [250, 372] width 11 height 11
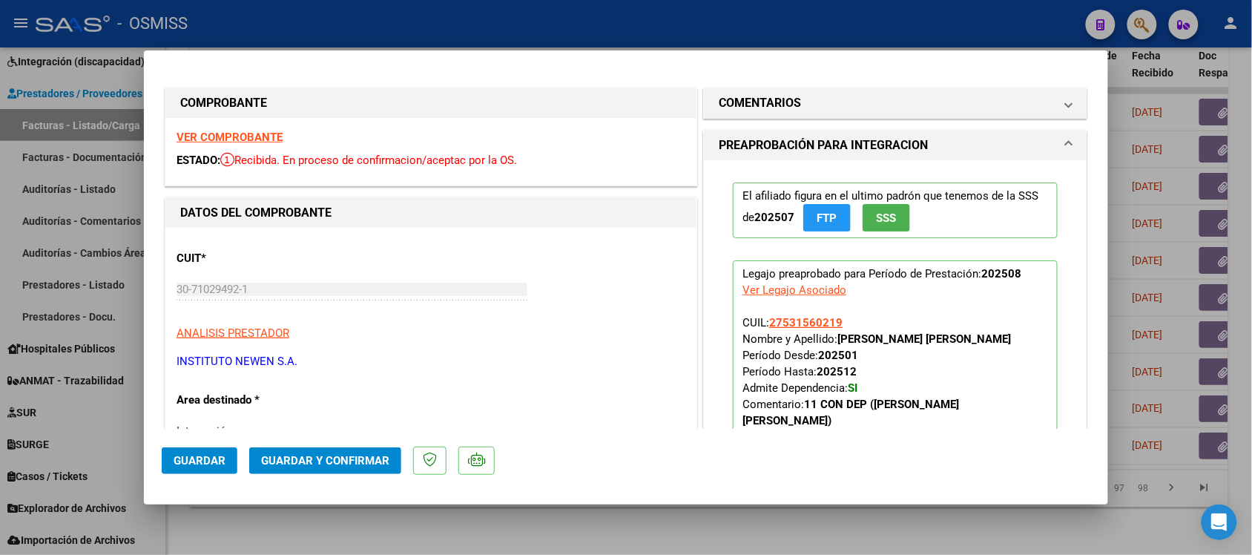
click at [271, 135] on strong "VER COMPROBANTE" at bounding box center [230, 137] width 106 height 13
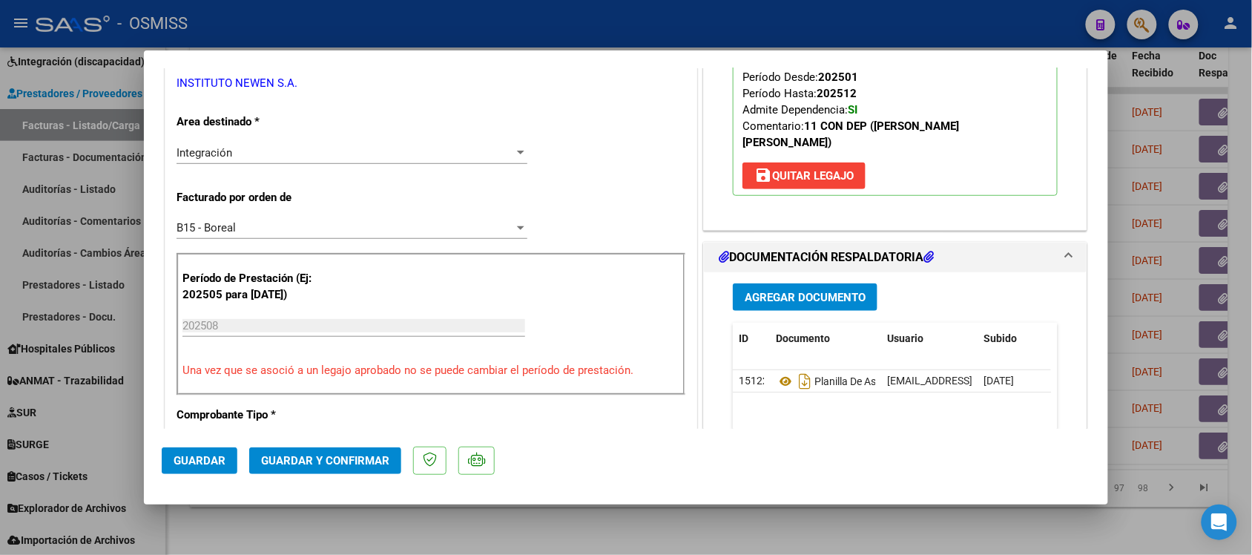
scroll to position [371, 0]
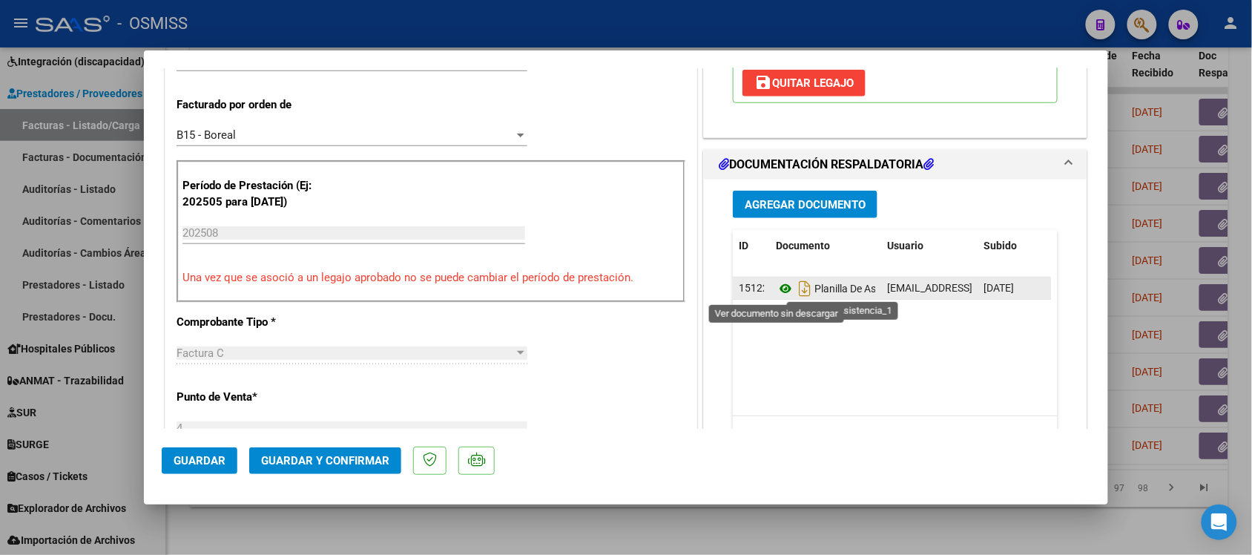
click at [776, 289] on icon at bounding box center [785, 289] width 19 height 18
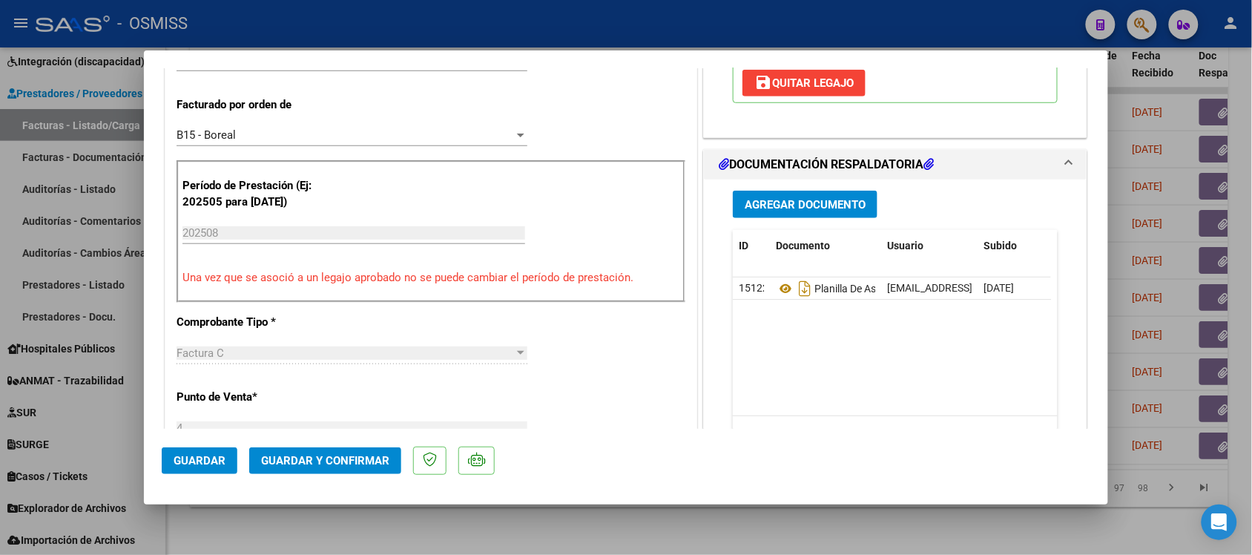
scroll to position [0, 0]
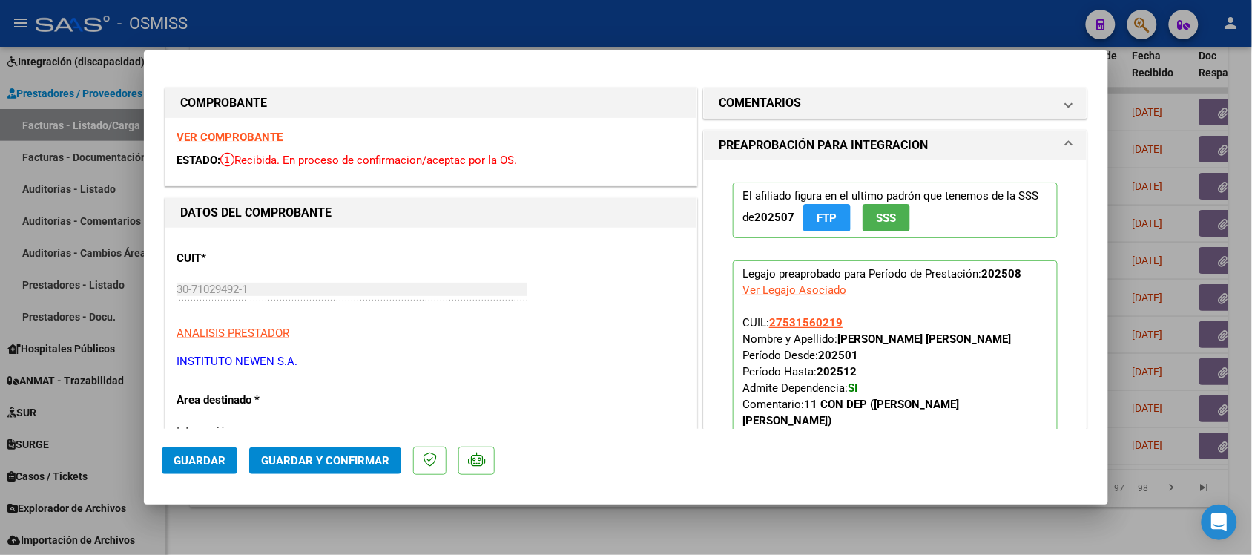
click at [747, 88] on mat-expansion-panel "COMENTARIOS Comentarios De la Obra Social: Comentarios de la Obra Social (no vi…" at bounding box center [895, 103] width 384 height 31
click at [747, 91] on mat-expansion-panel-header "COMENTARIOS" at bounding box center [895, 103] width 383 height 30
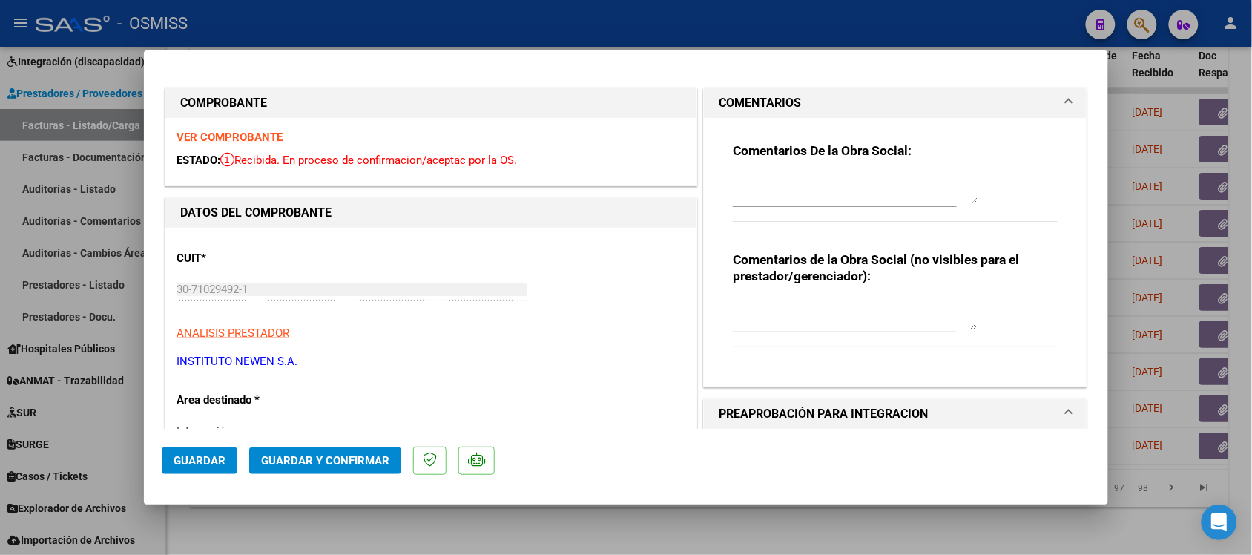
click at [742, 94] on h1 "COMENTARIOS" at bounding box center [760, 103] width 82 height 18
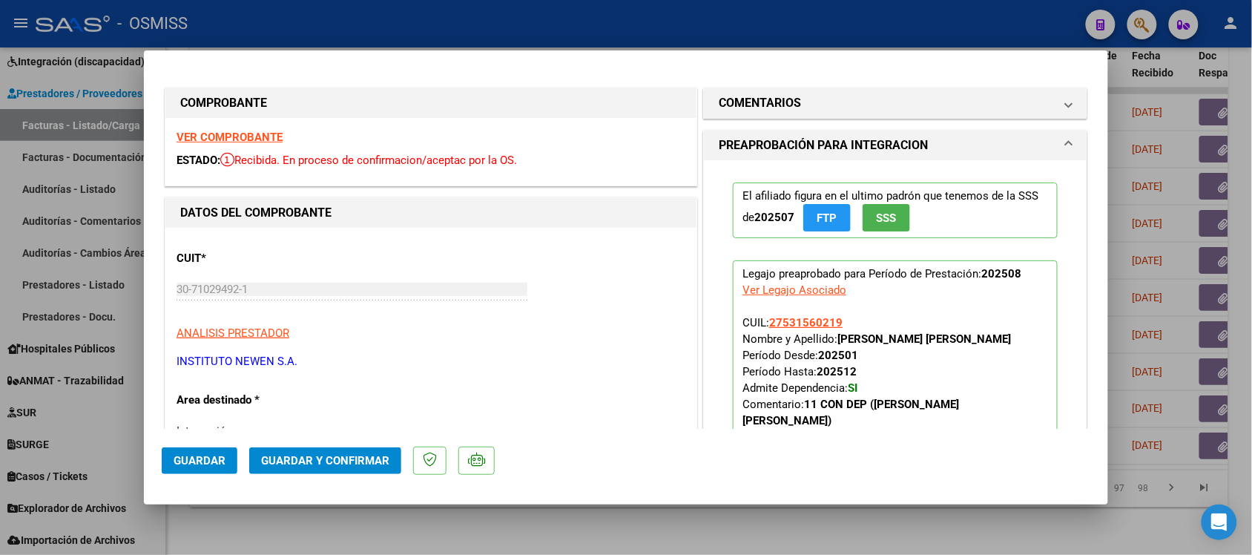
scroll to position [93, 0]
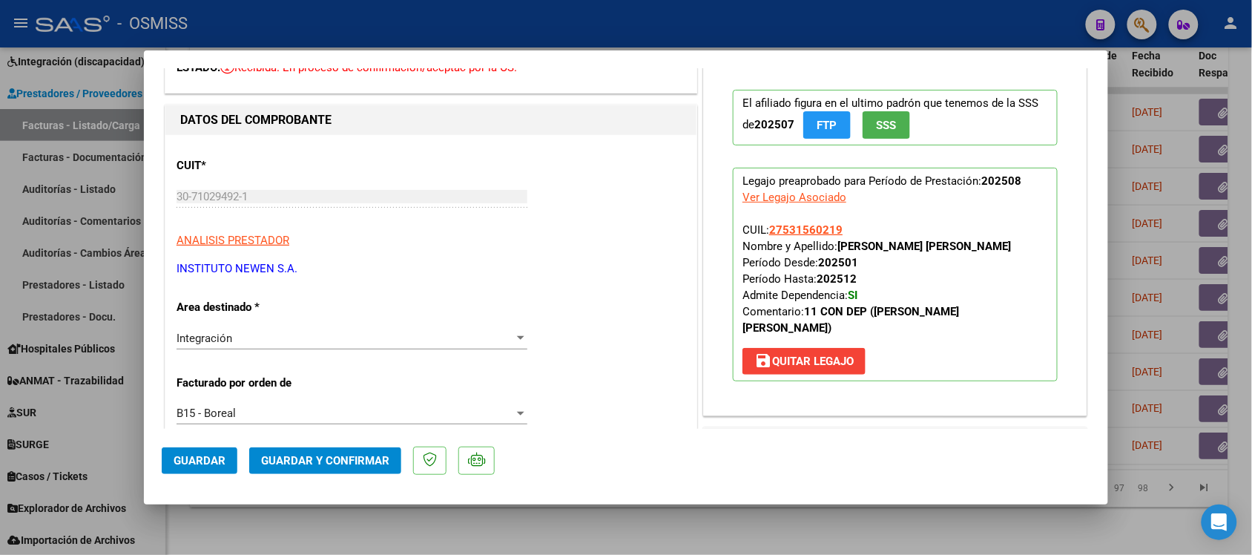
drag, startPoint x: 391, startPoint y: 59, endPoint x: 368, endPoint y: 116, distance: 60.9
click at [368, 116] on h1 "DATOS DEL COMPROBANTE" at bounding box center [431, 120] width 502 height 18
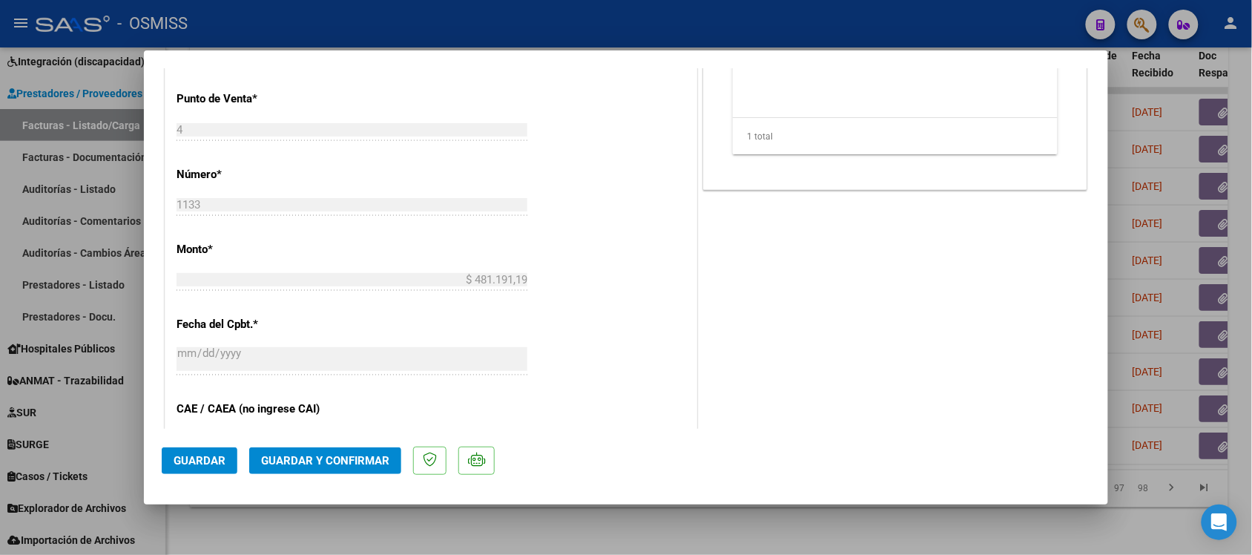
scroll to position [649, 0]
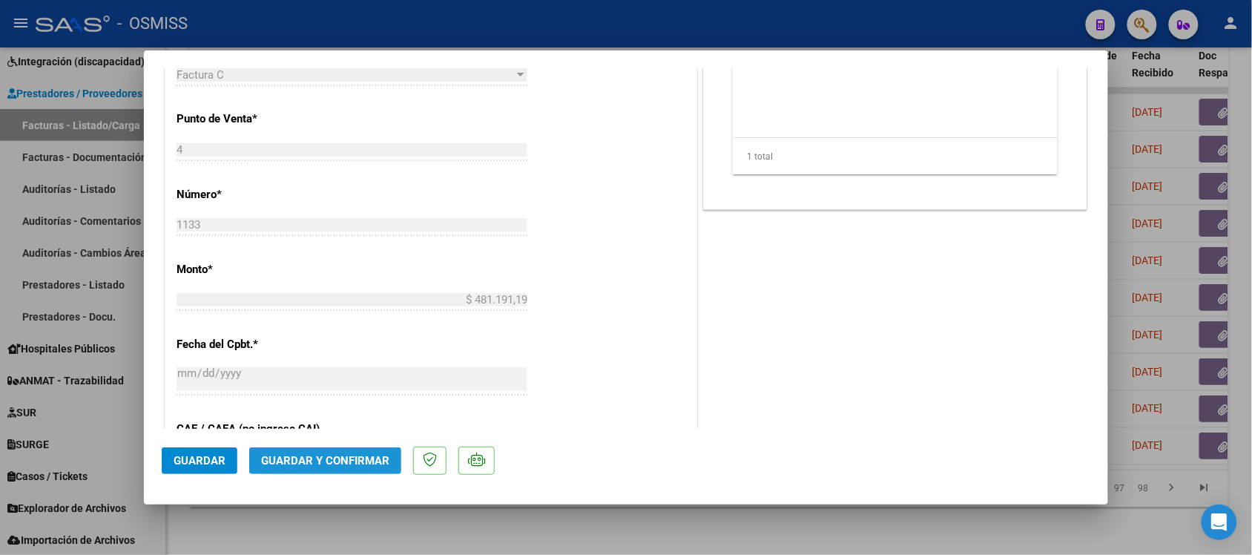
click at [364, 458] on span "Guardar y Confirmar" at bounding box center [325, 460] width 128 height 13
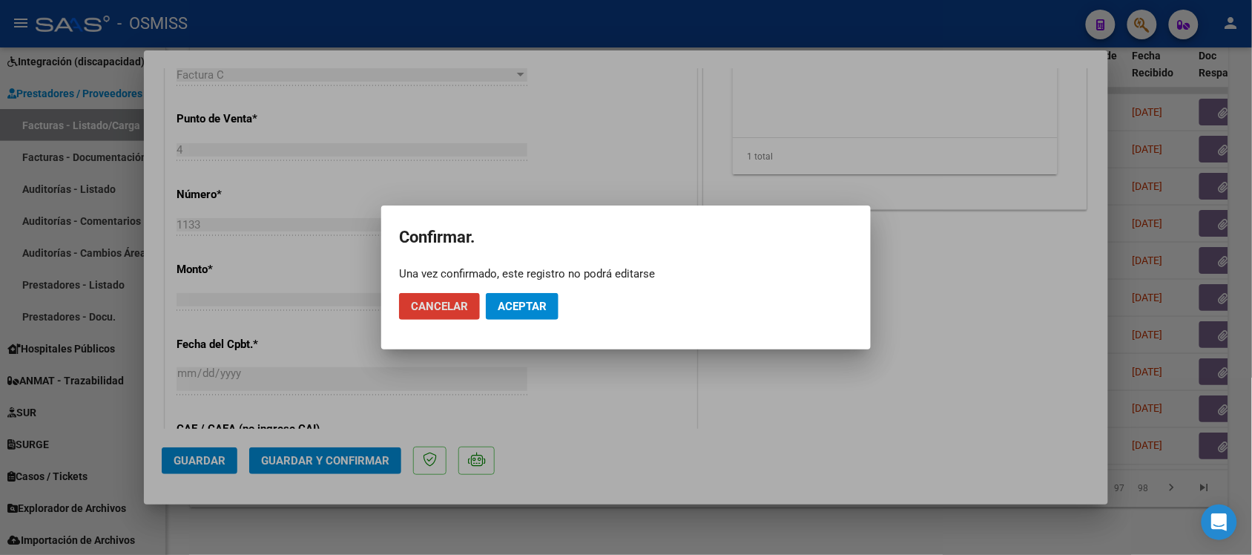
click at [529, 305] on span "Aceptar" at bounding box center [522, 306] width 49 height 13
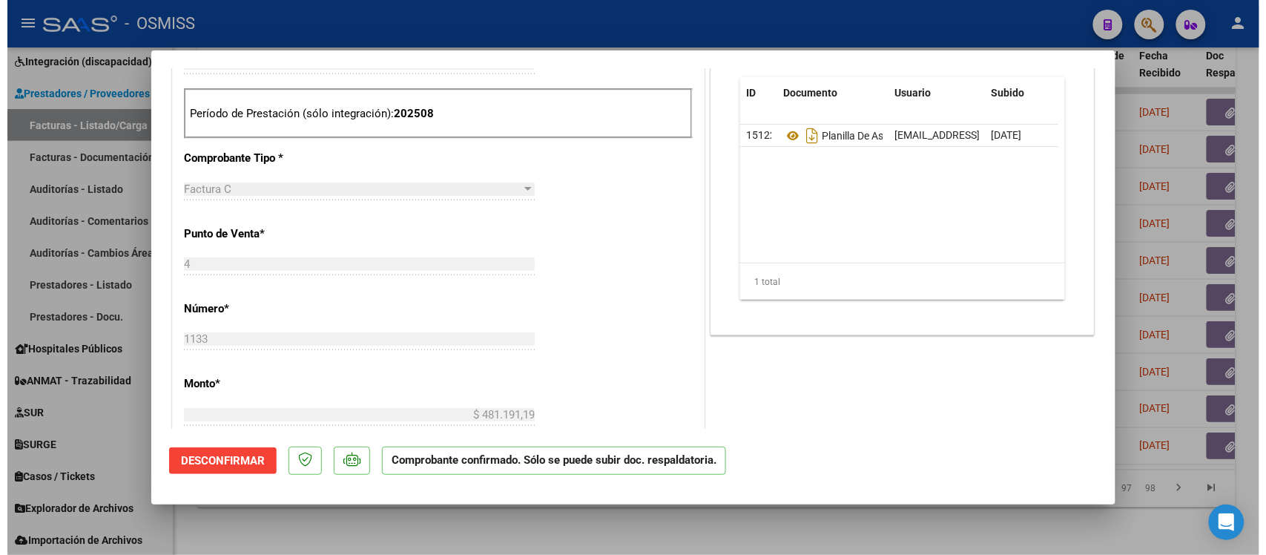
scroll to position [464, 0]
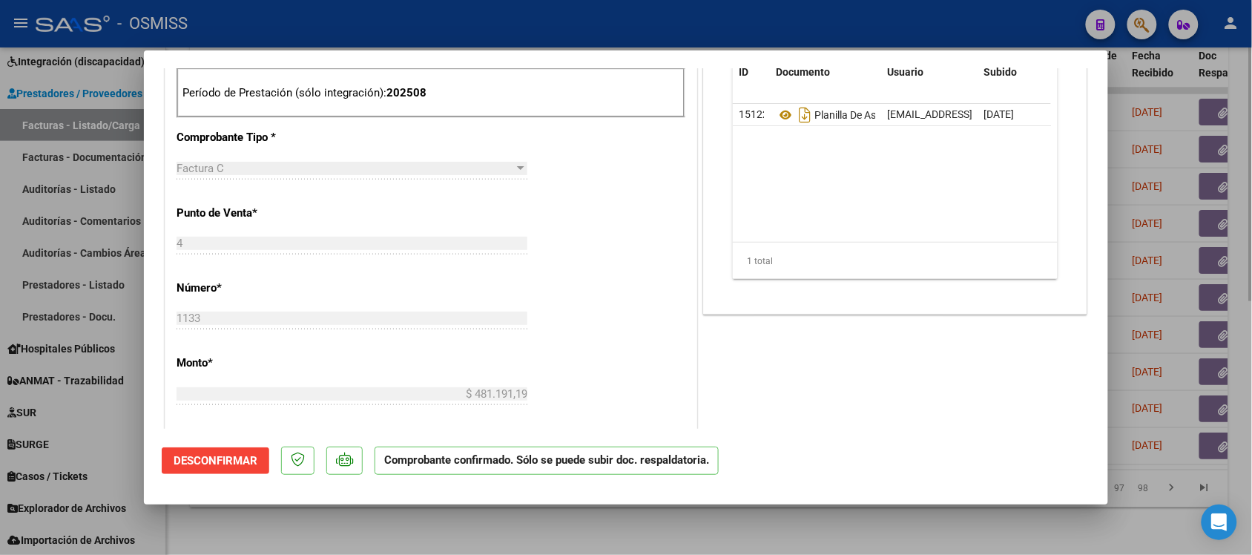
click at [850, 528] on div at bounding box center [626, 277] width 1252 height 555
type input "$ 0,00"
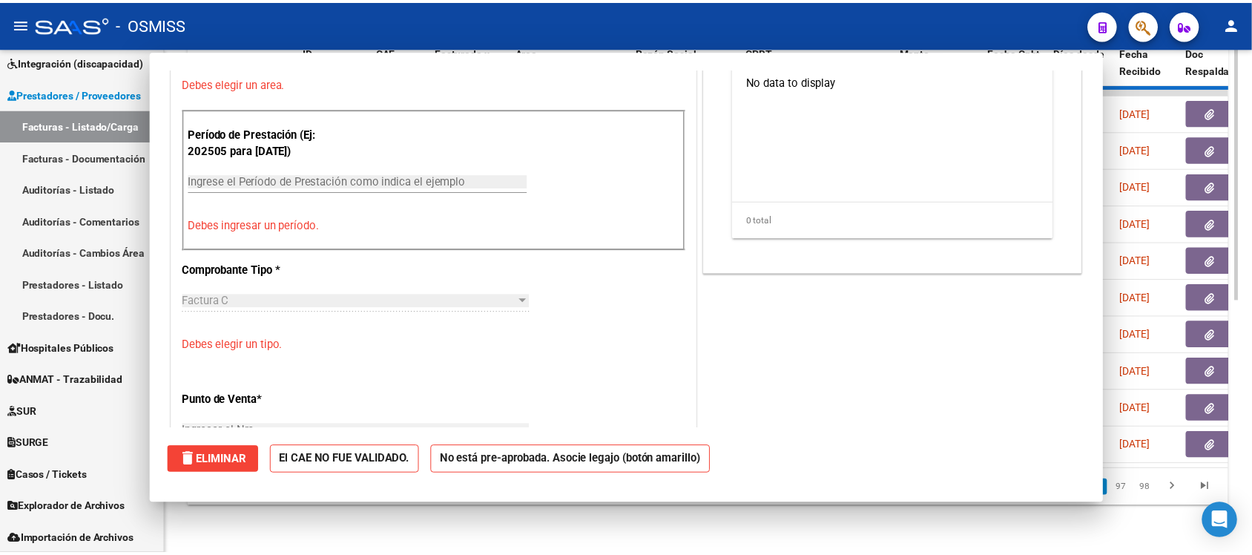
scroll to position [0, 0]
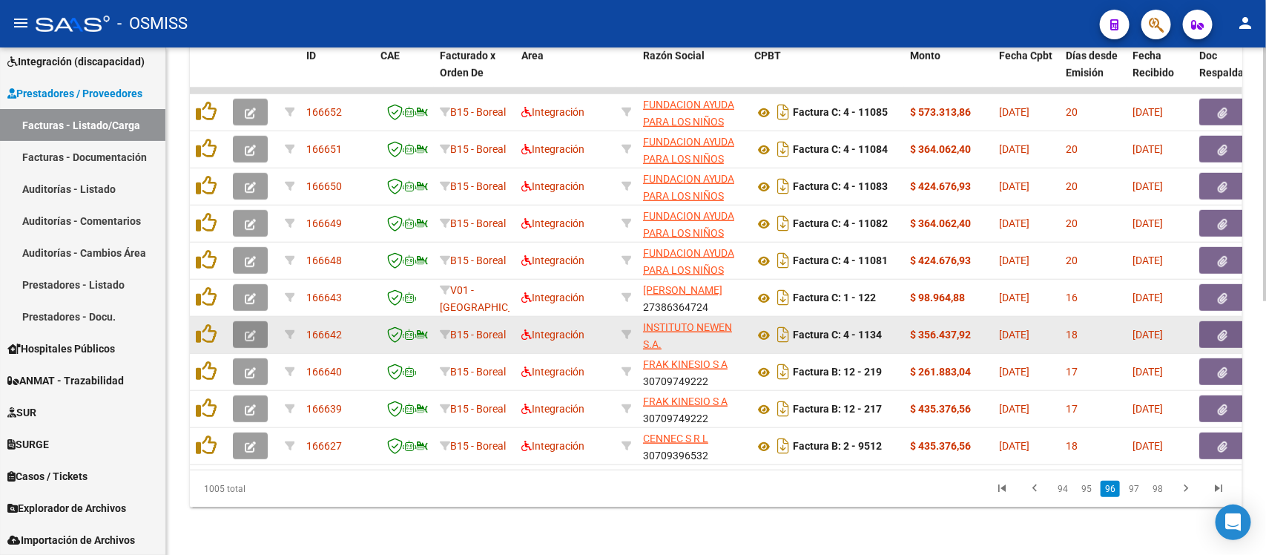
click at [250, 330] on icon "button" at bounding box center [250, 335] width 11 height 11
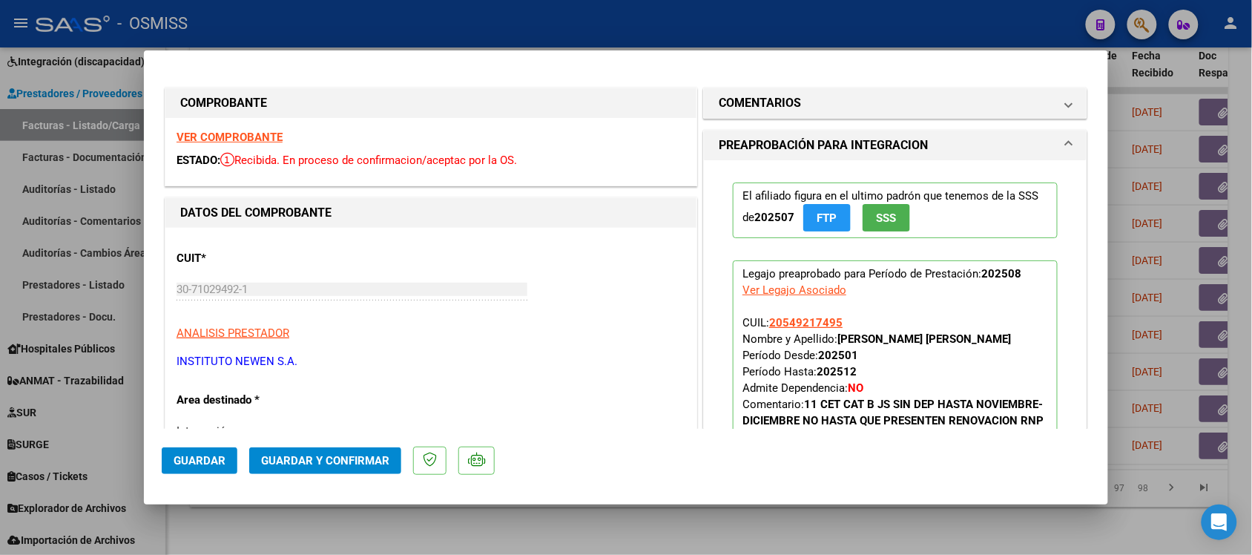
click at [243, 131] on strong "VER COMPROBANTE" at bounding box center [230, 137] width 106 height 13
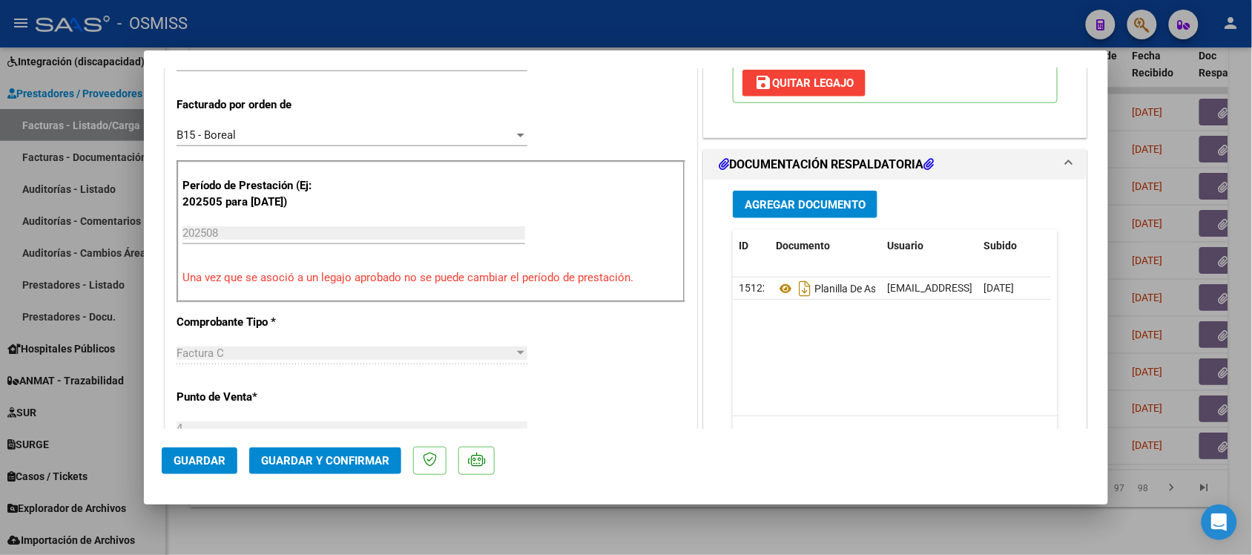
scroll to position [464, 0]
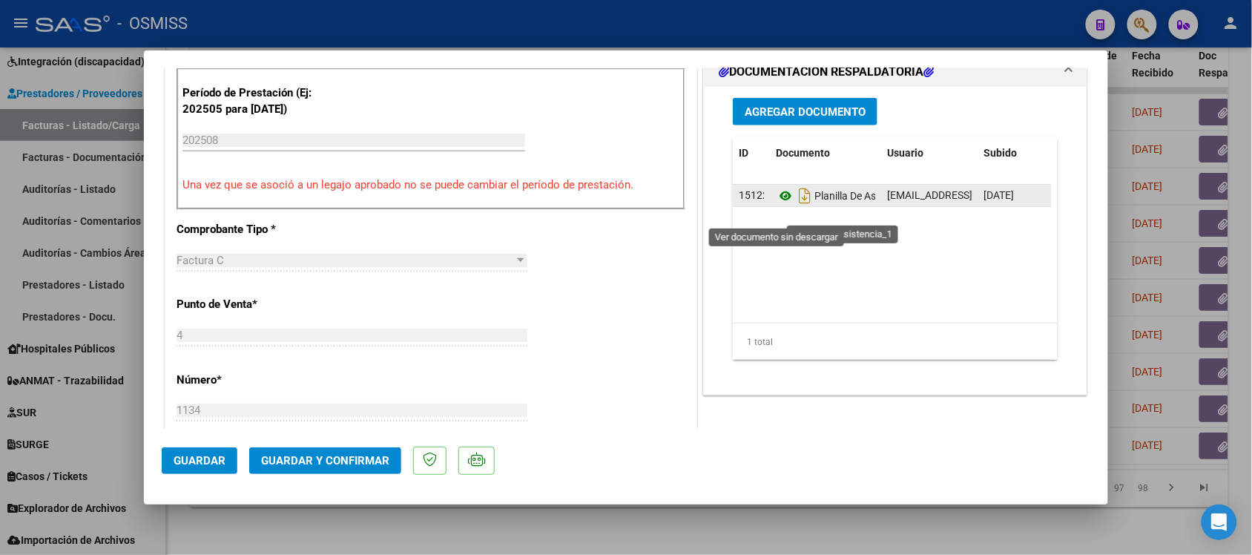
click at [776, 205] on icon at bounding box center [785, 196] width 19 height 18
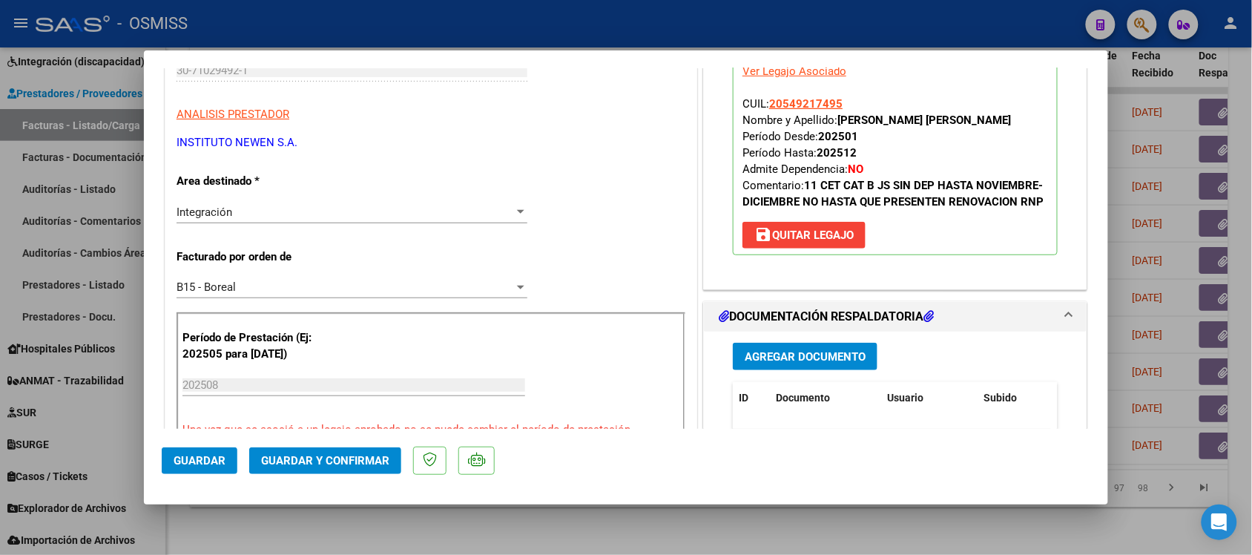
scroll to position [0, 0]
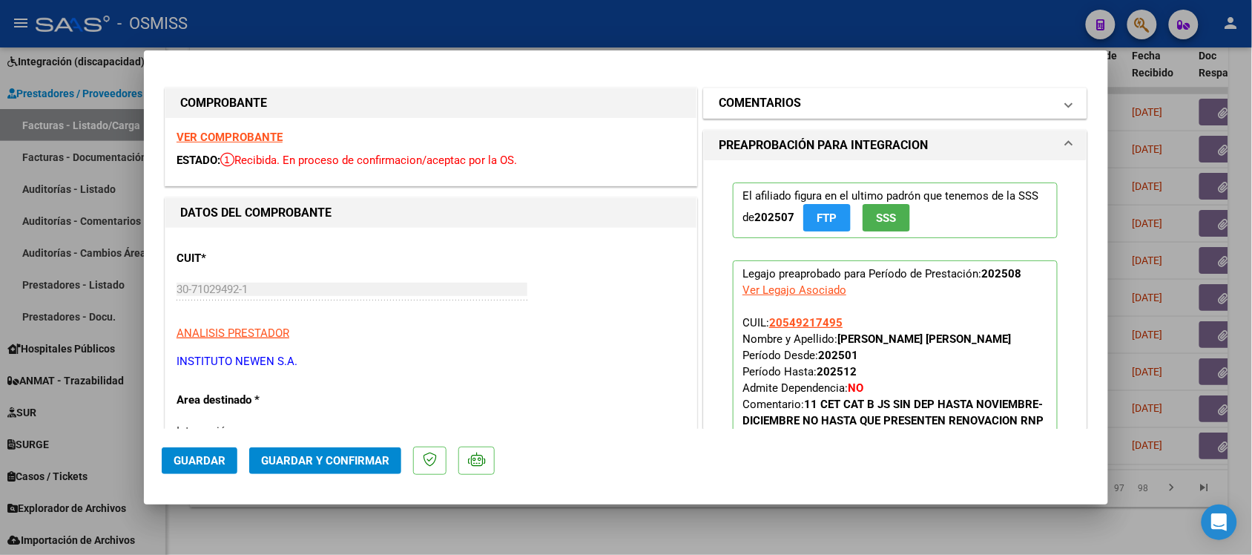
click at [788, 96] on h1 "COMENTARIOS" at bounding box center [760, 103] width 82 height 18
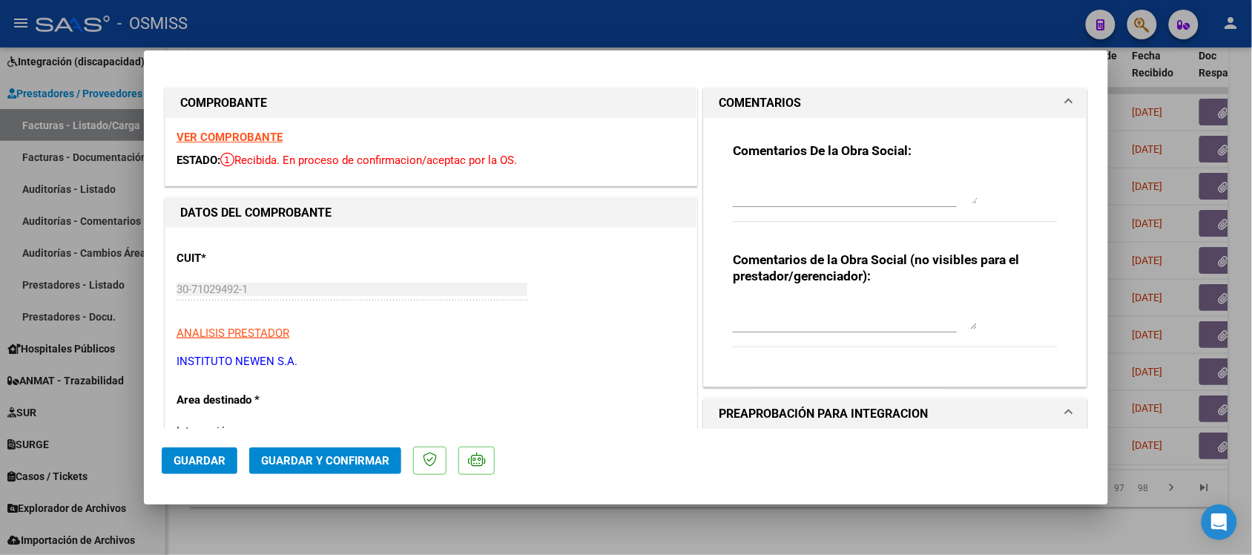
click at [788, 97] on h1 "COMENTARIOS" at bounding box center [760, 103] width 82 height 18
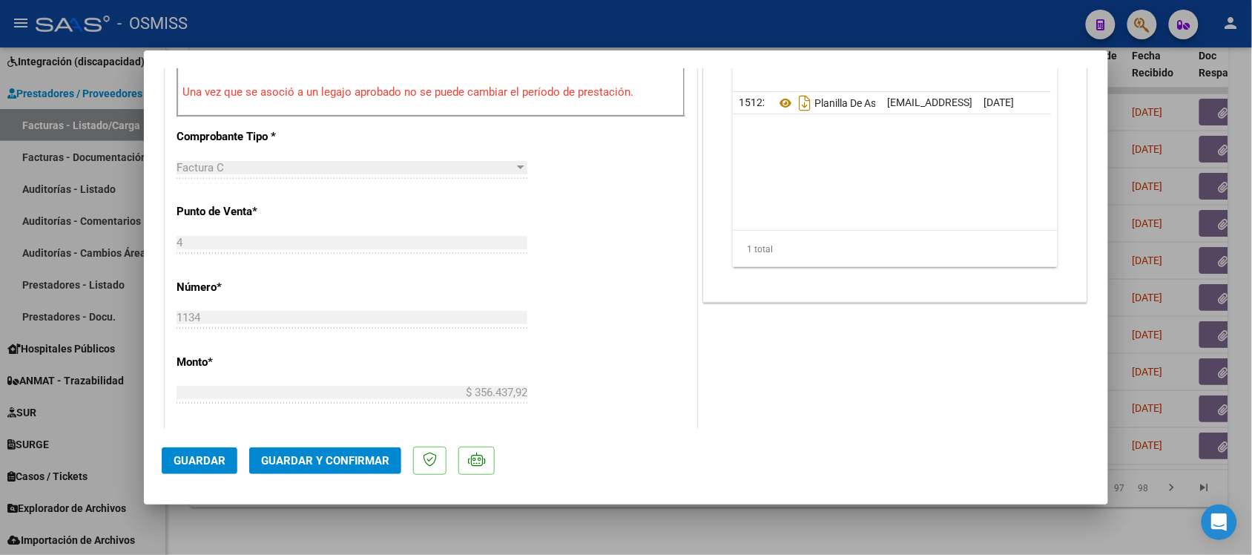
scroll to position [649, 0]
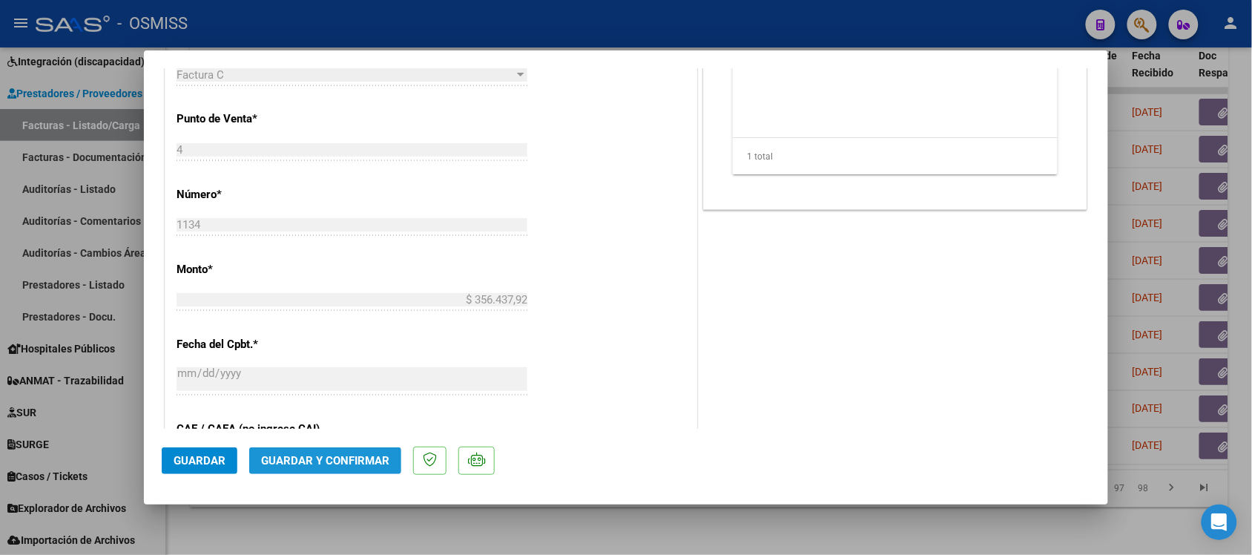
click at [362, 466] on span "Guardar y Confirmar" at bounding box center [325, 460] width 128 height 13
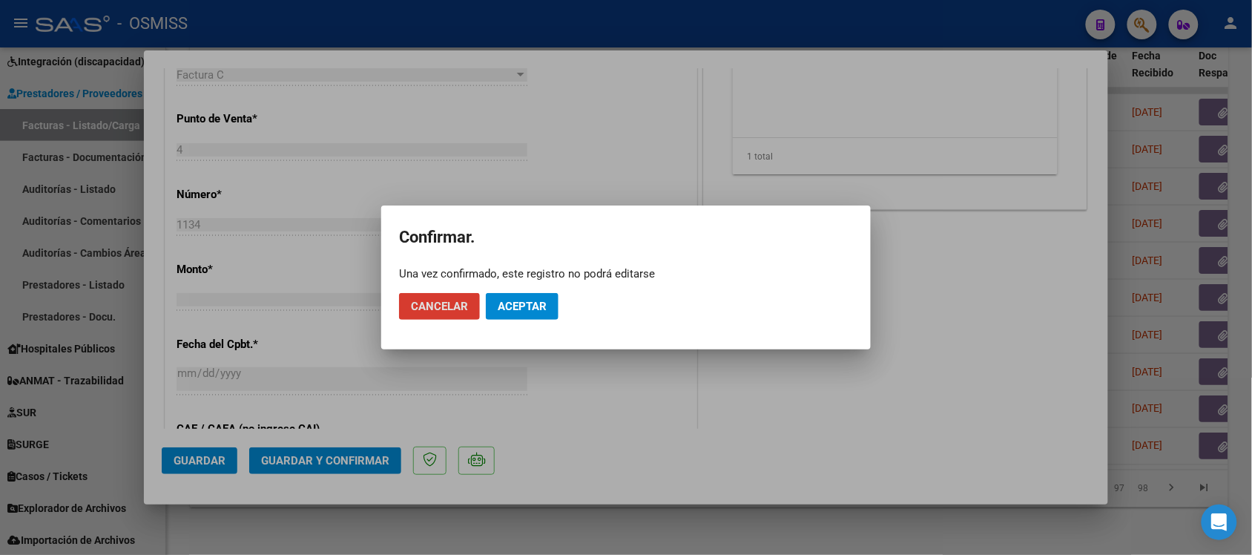
click at [536, 295] on button "Aceptar" at bounding box center [522, 306] width 73 height 27
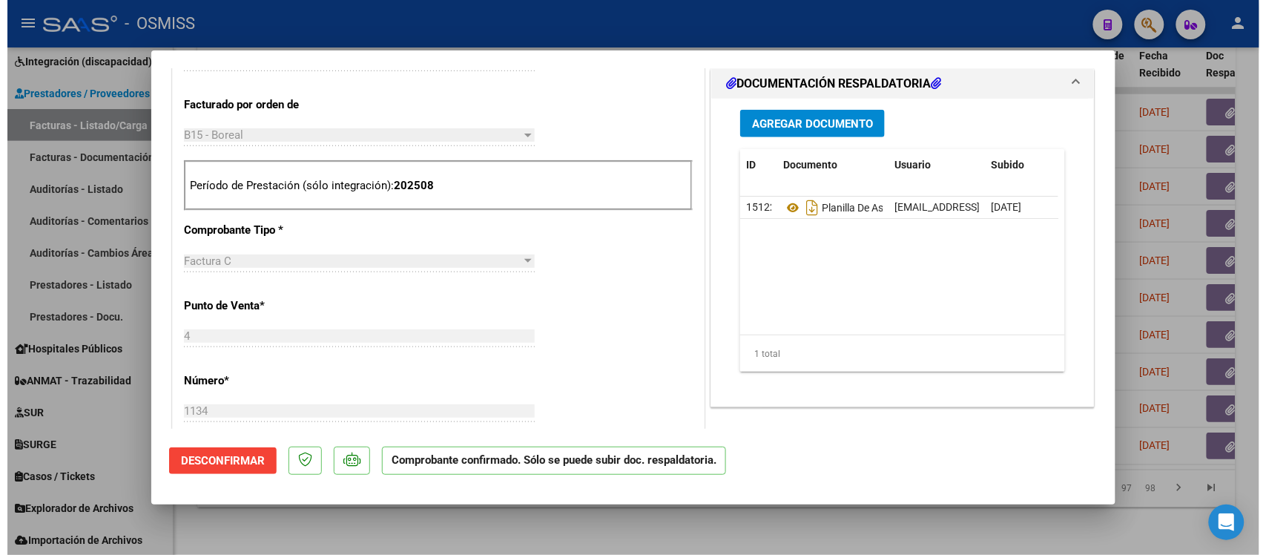
scroll to position [464, 0]
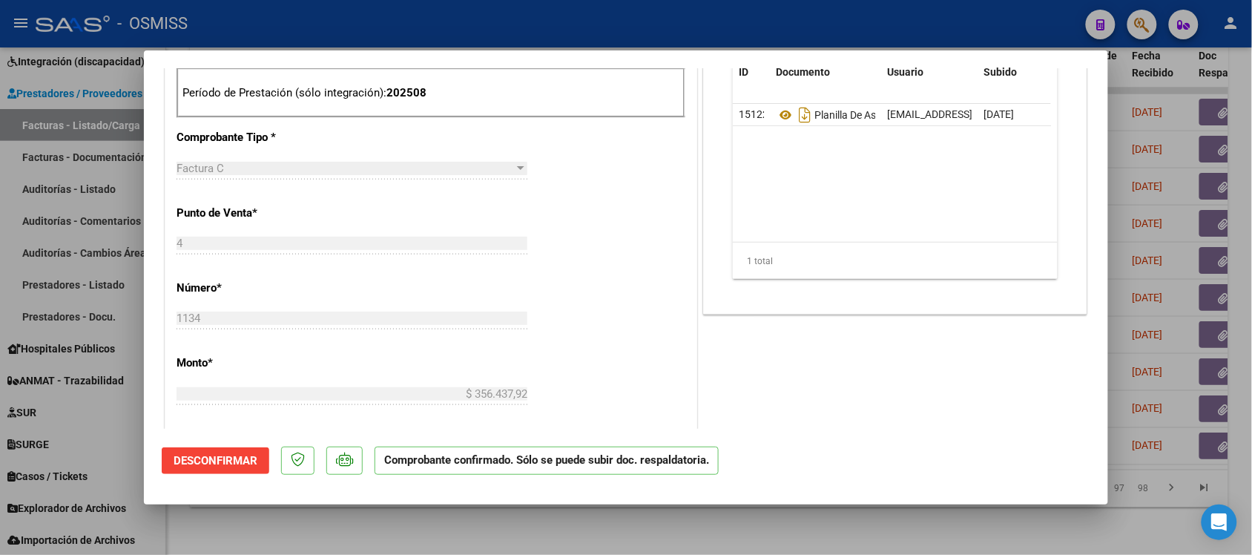
click at [811, 535] on div at bounding box center [626, 277] width 1252 height 555
type input "$ 0,00"
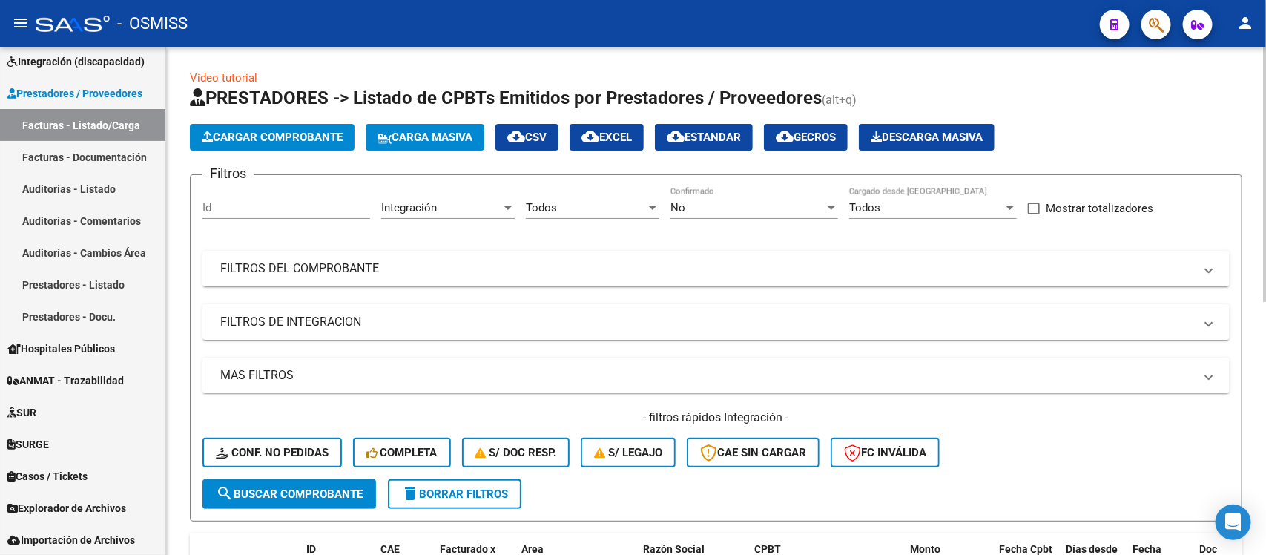
scroll to position [0, 0]
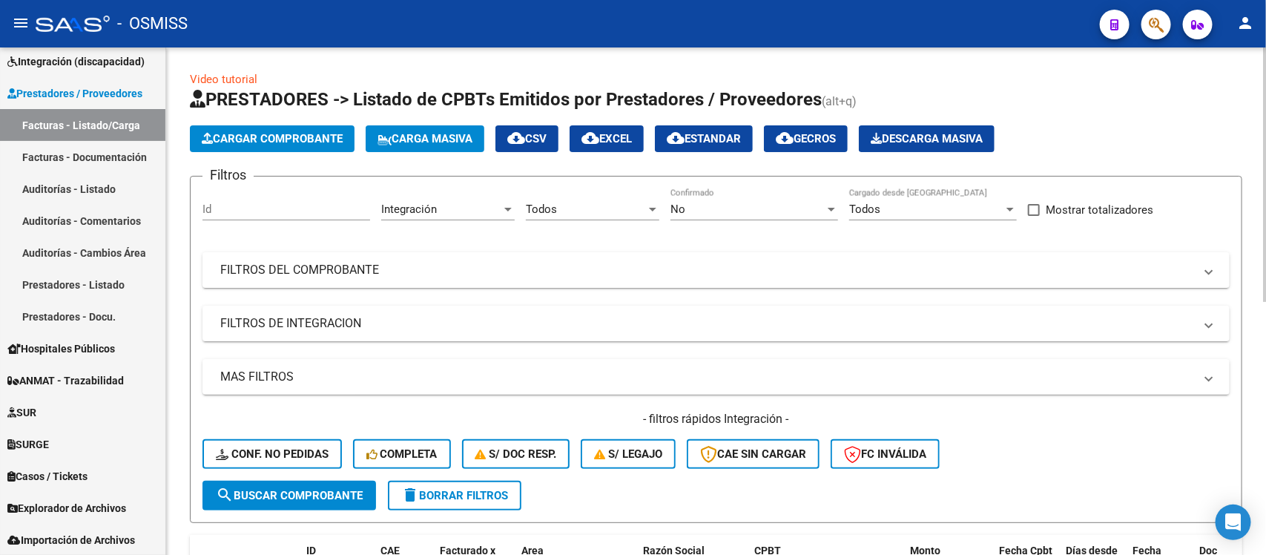
click at [698, 203] on div "No" at bounding box center [748, 209] width 154 height 13
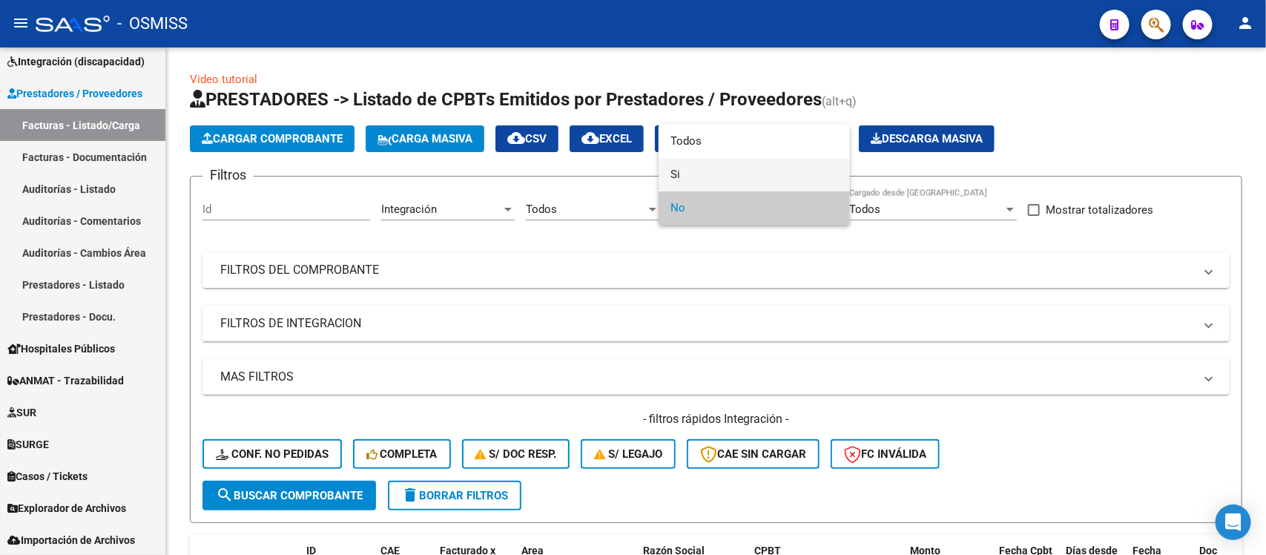
click at [714, 168] on span "Si" at bounding box center [755, 174] width 168 height 33
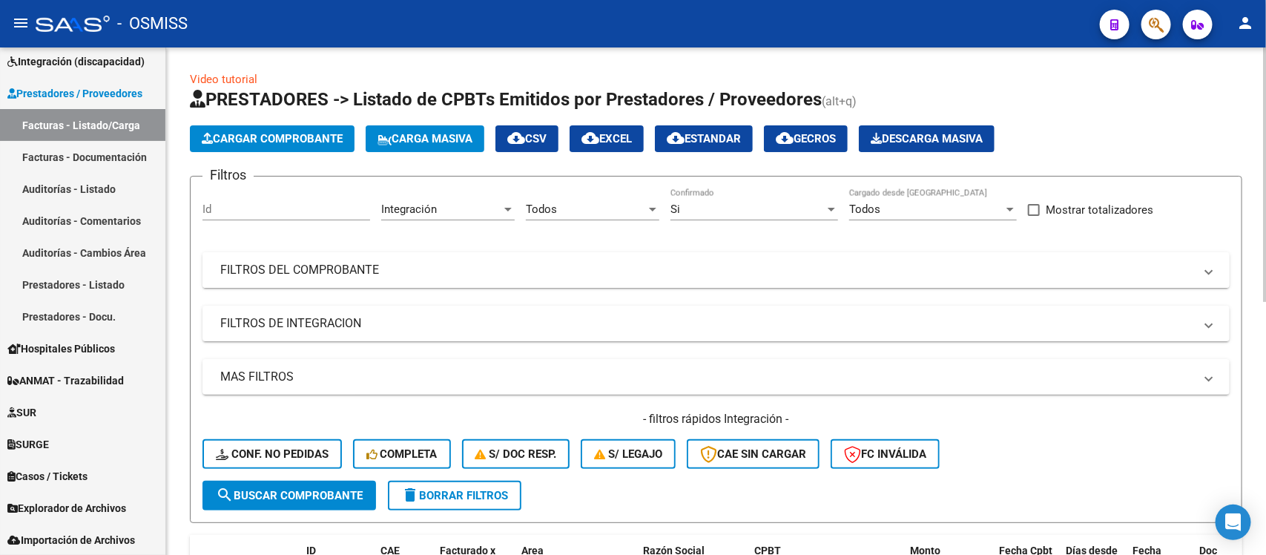
click at [590, 266] on mat-panel-title "FILTROS DEL COMPROBANTE" at bounding box center [707, 270] width 974 height 16
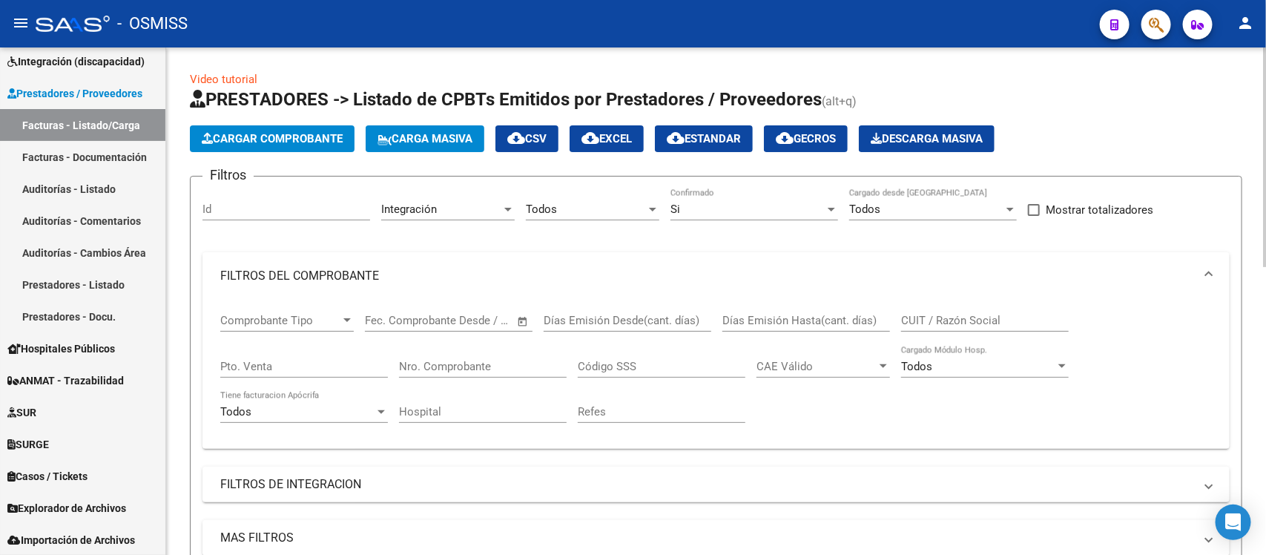
click at [293, 368] on div "Pto. Venta" at bounding box center [304, 369] width 168 height 46
click at [294, 364] on input "Pto. Venta" at bounding box center [304, 366] width 168 height 13
type input "1133"
click at [324, 360] on input "Pto. Venta" at bounding box center [304, 366] width 168 height 13
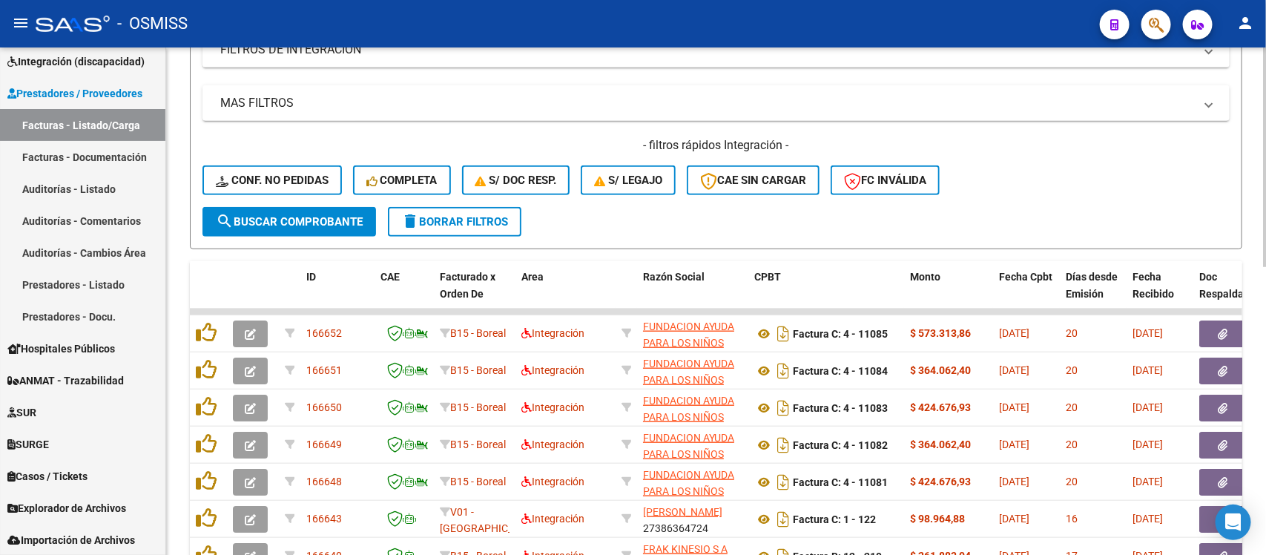
scroll to position [464, 0]
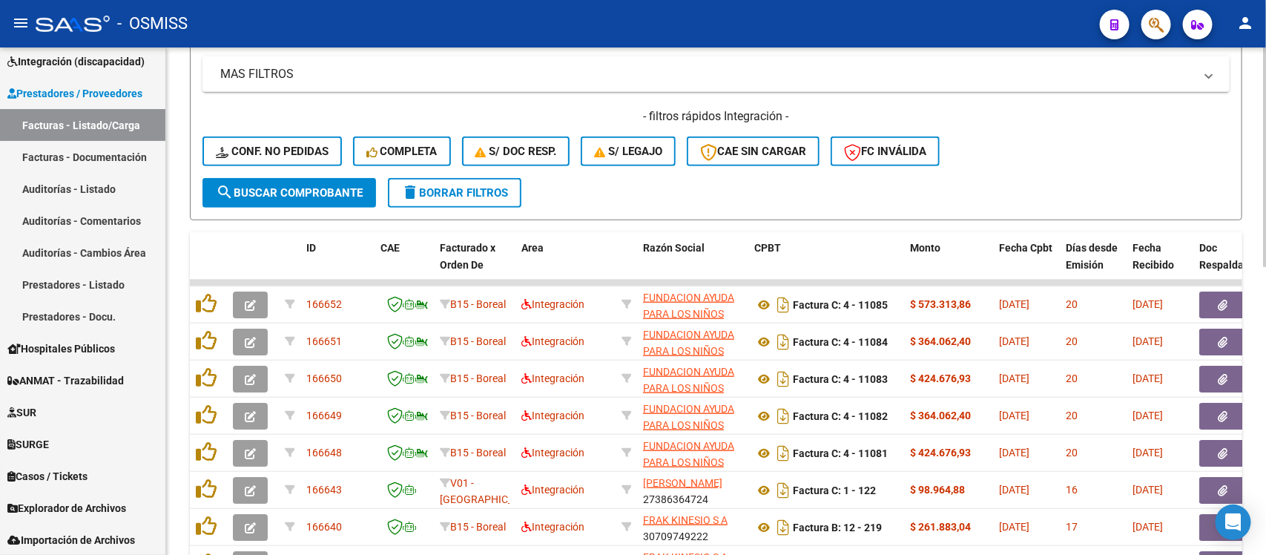
type input "4"
click at [356, 190] on span "search Buscar Comprobante" at bounding box center [289, 192] width 147 height 13
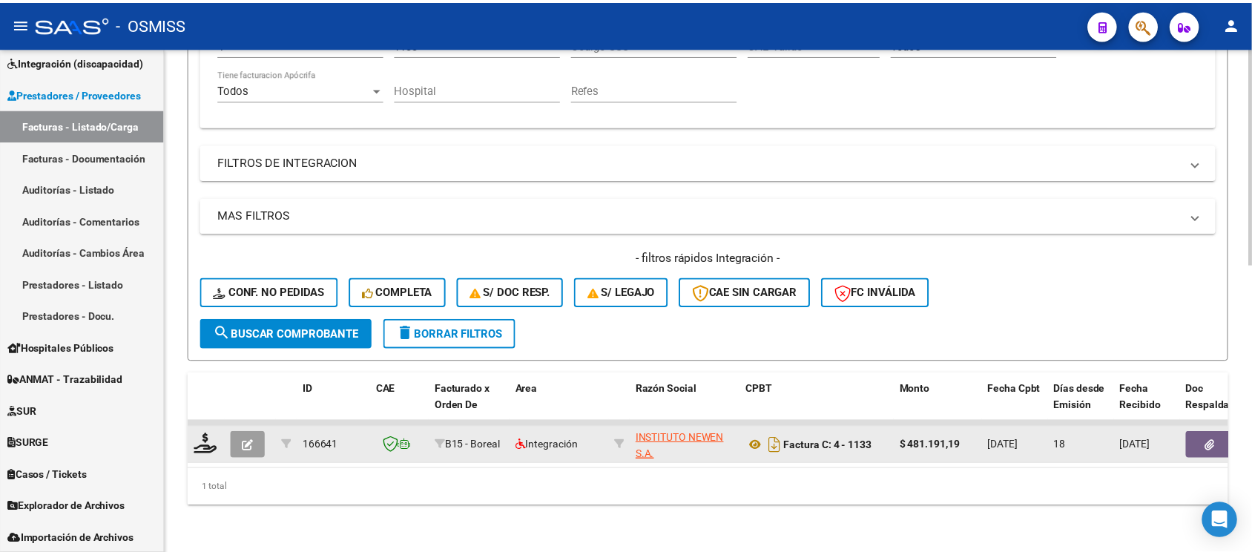
scroll to position [332, 0]
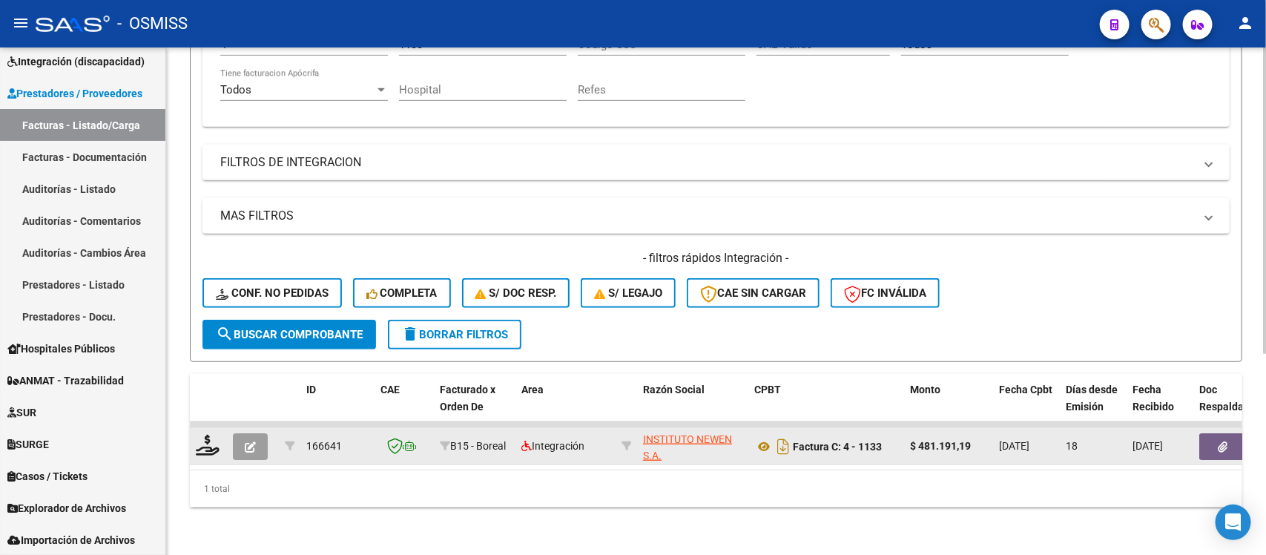
click at [245, 441] on icon "button" at bounding box center [250, 446] width 11 height 11
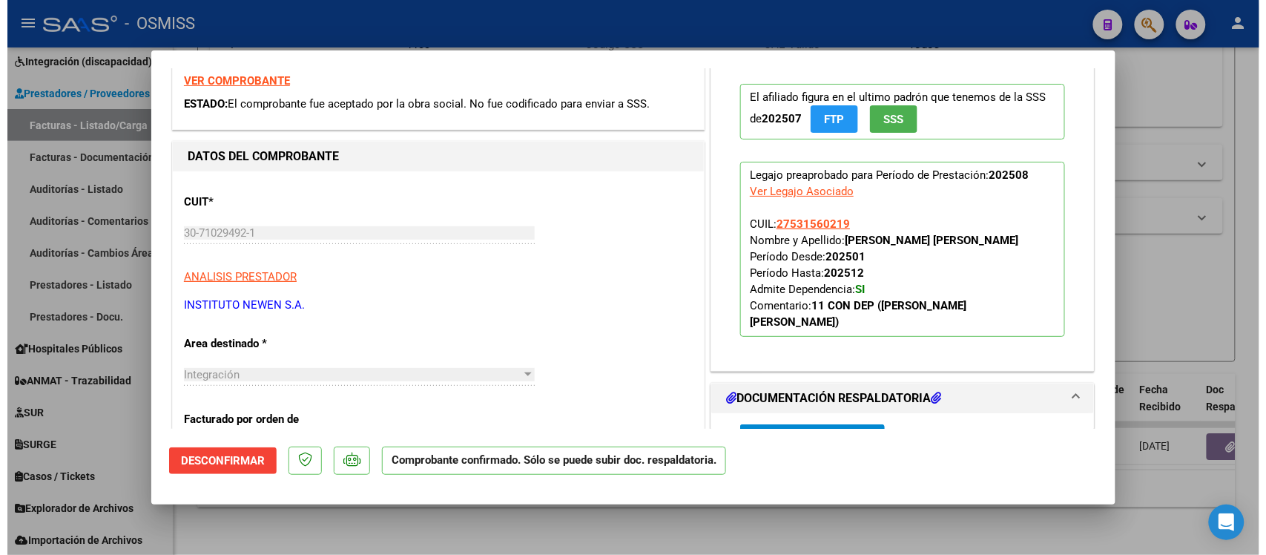
scroll to position [0, 0]
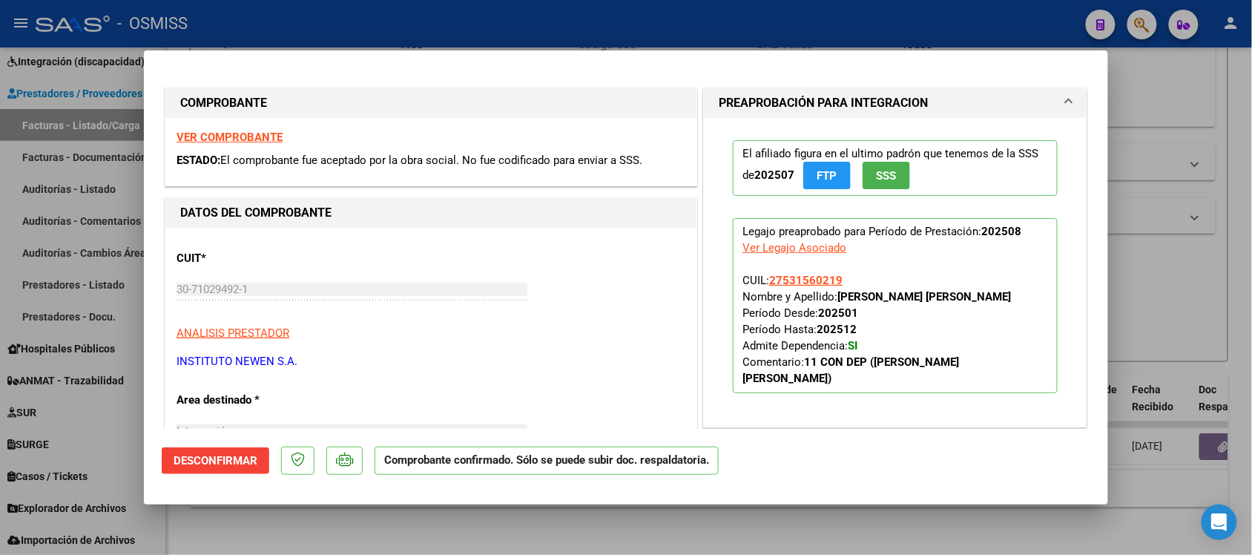
click at [246, 132] on strong "VER COMPROBANTE" at bounding box center [230, 137] width 106 height 13
click at [754, 534] on div at bounding box center [626, 277] width 1252 height 555
type input "$ 0,00"
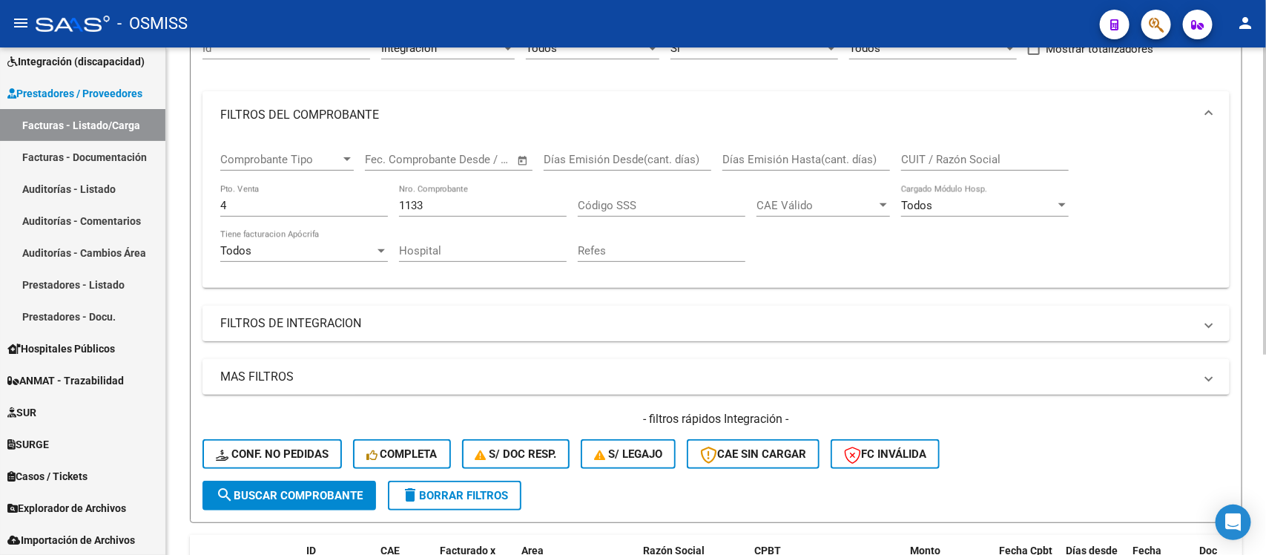
scroll to position [146, 0]
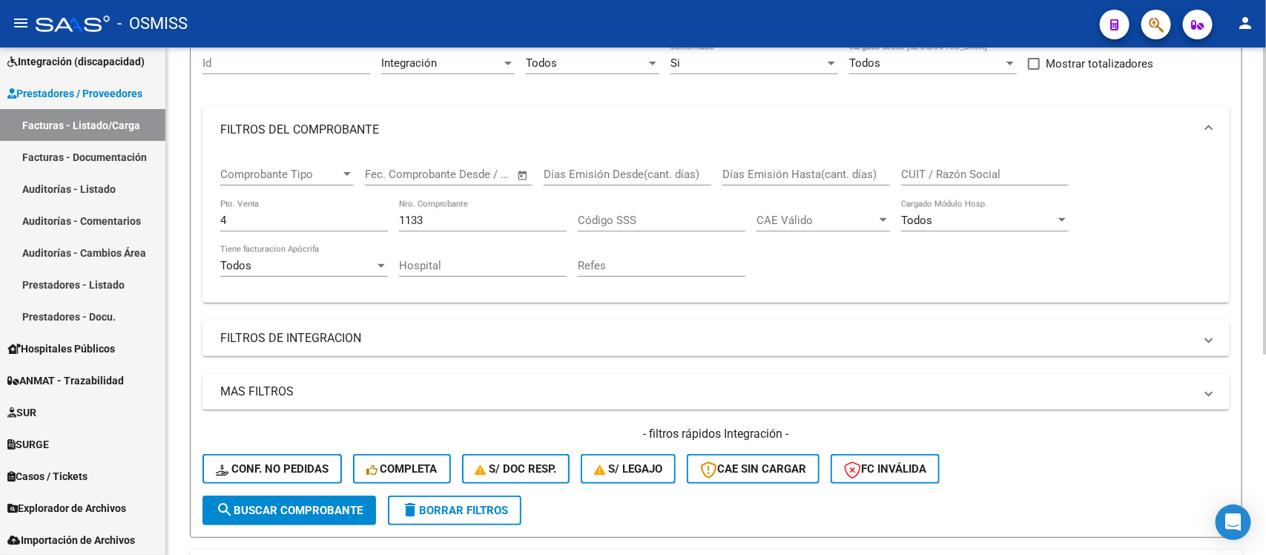
click at [479, 214] on input "1133" at bounding box center [483, 220] width 168 height 13
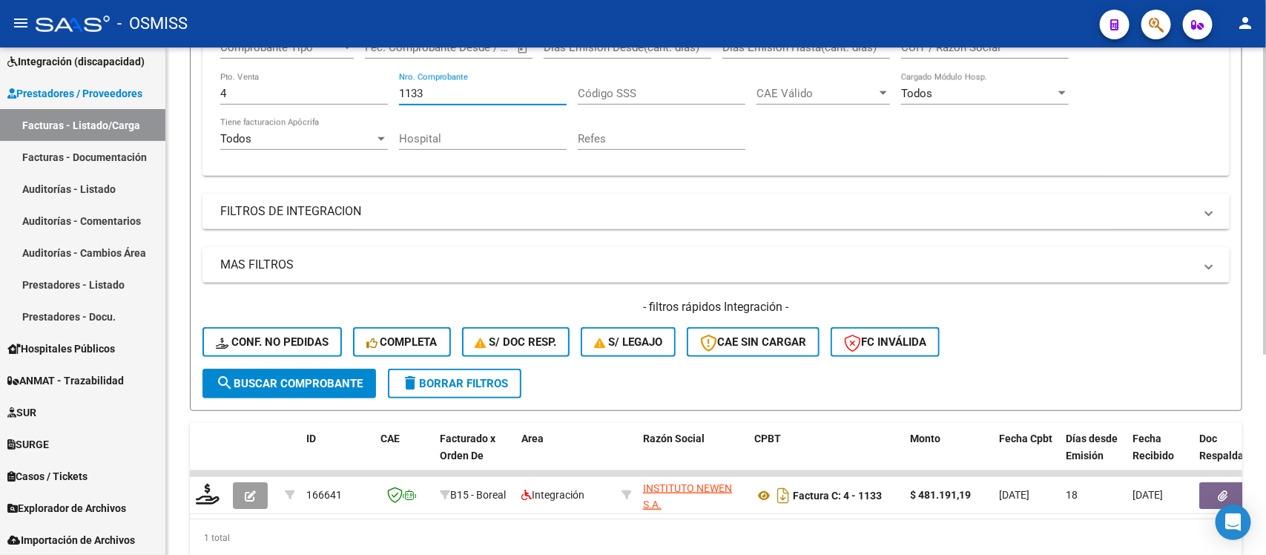
scroll to position [332, 0]
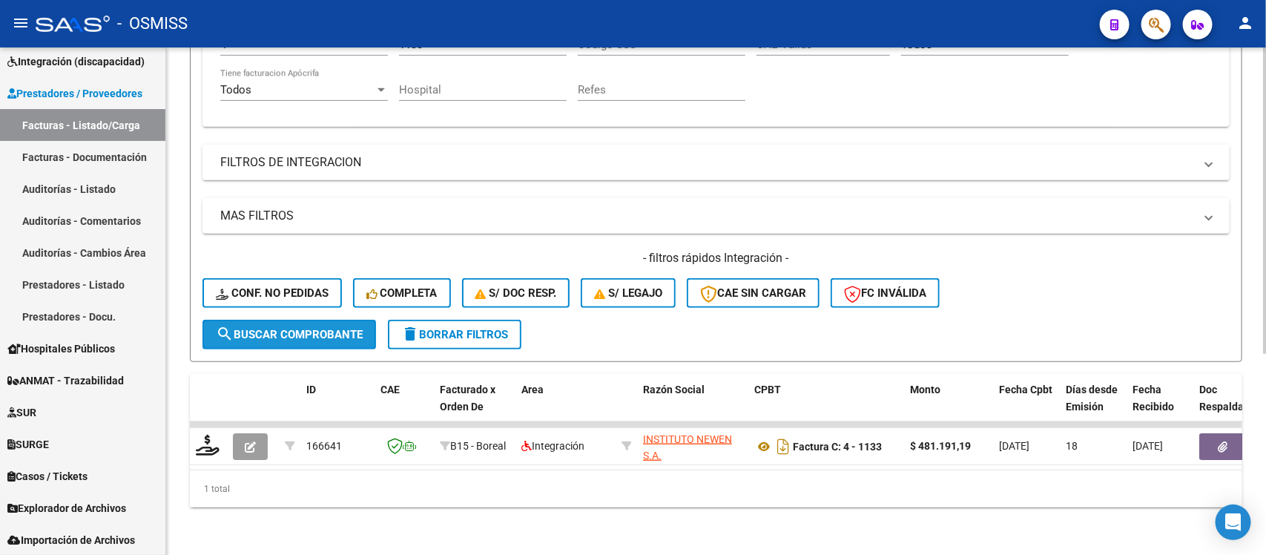
click at [313, 331] on button "search Buscar Comprobante" at bounding box center [290, 335] width 174 height 30
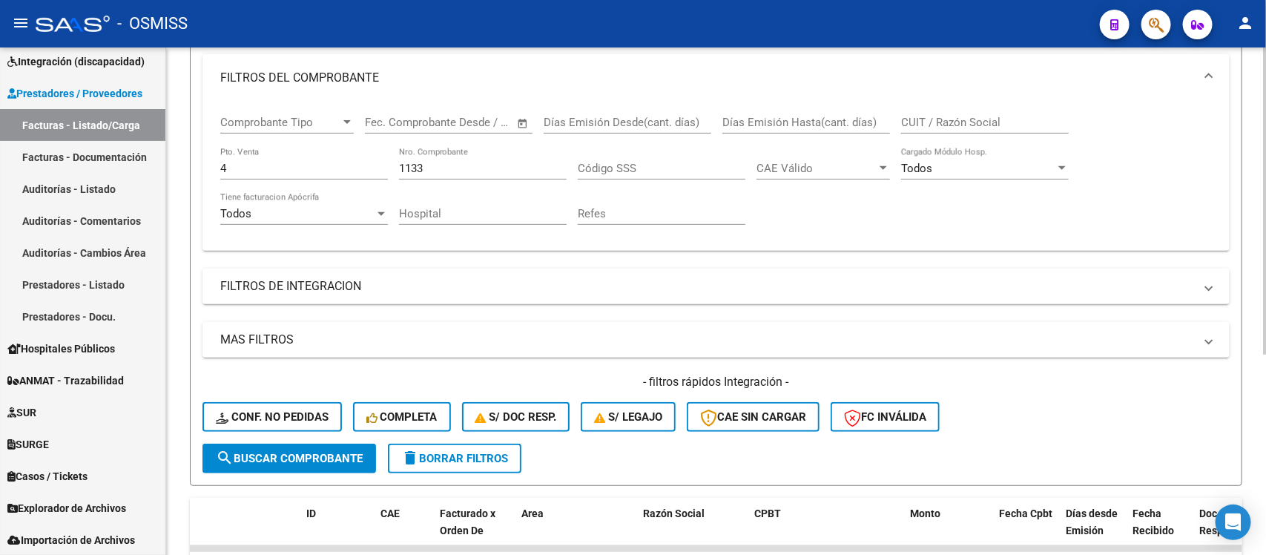
scroll to position [146, 0]
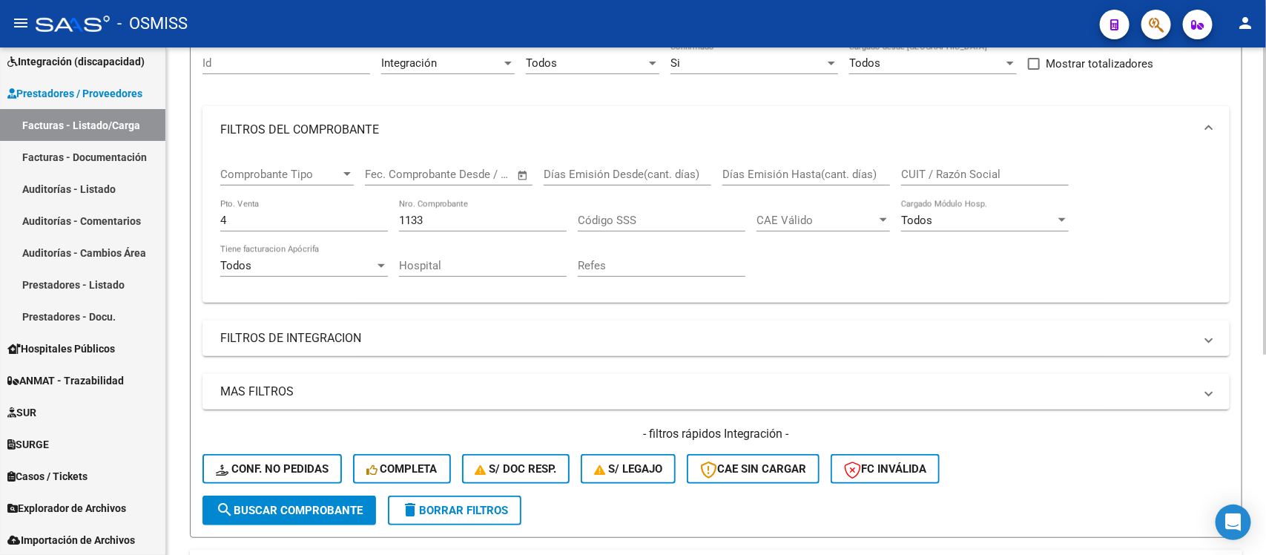
click at [442, 216] on input "1133" at bounding box center [483, 220] width 168 height 13
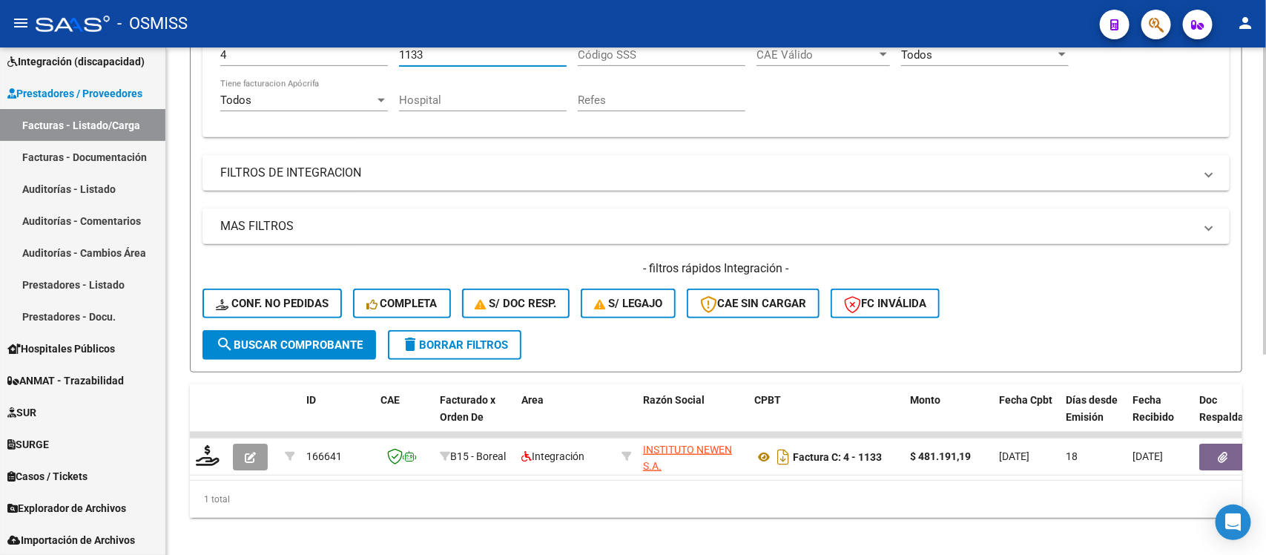
scroll to position [332, 0]
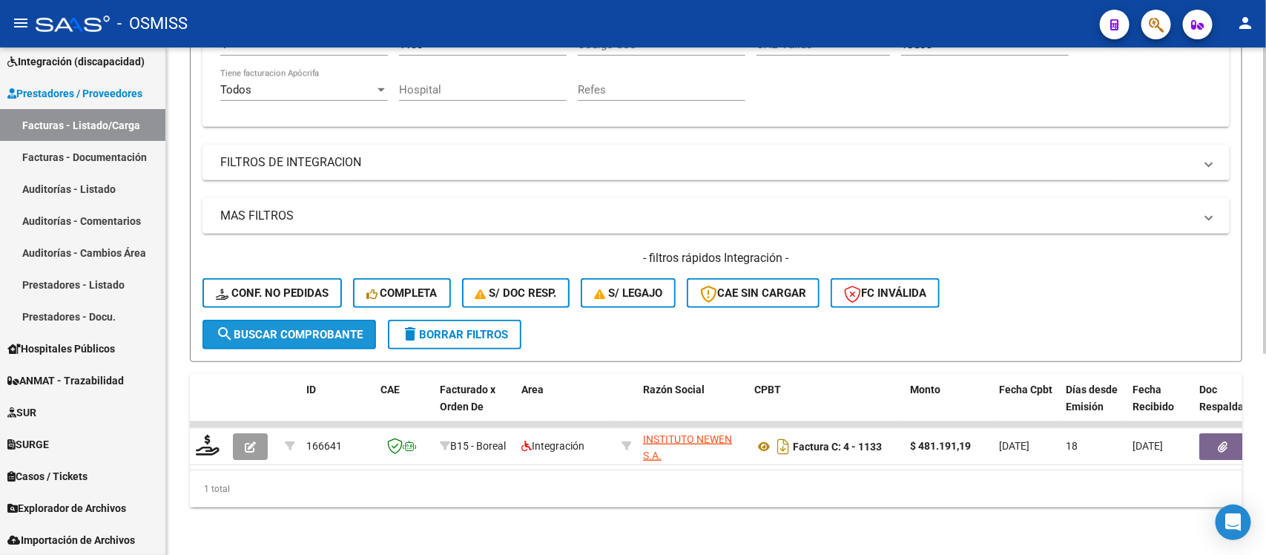
click at [301, 330] on button "search Buscar Comprobante" at bounding box center [290, 335] width 174 height 30
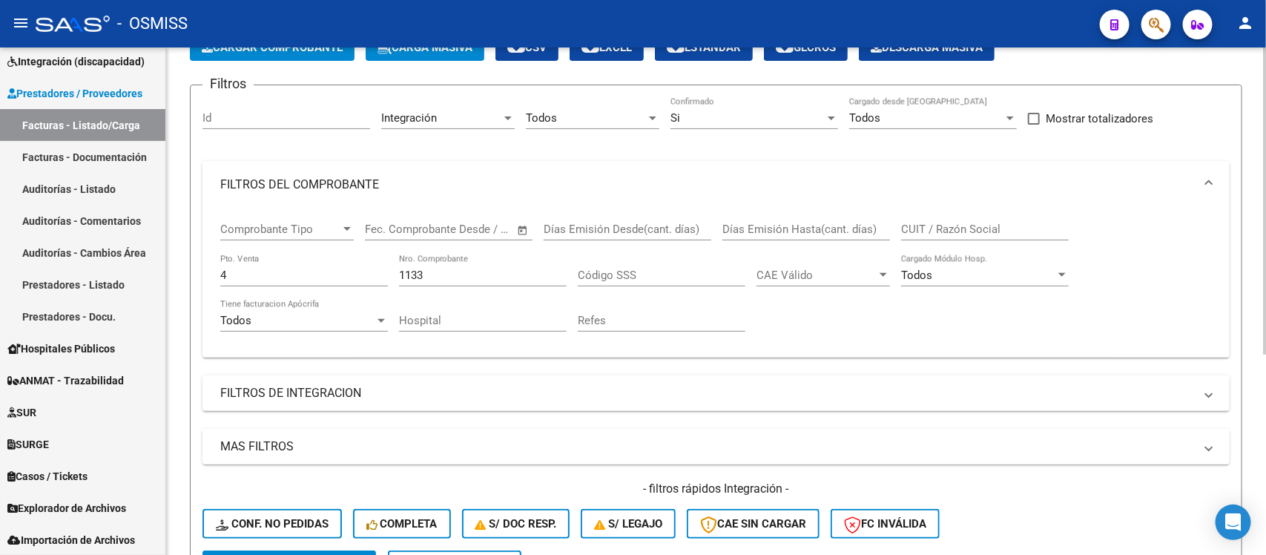
scroll to position [53, 0]
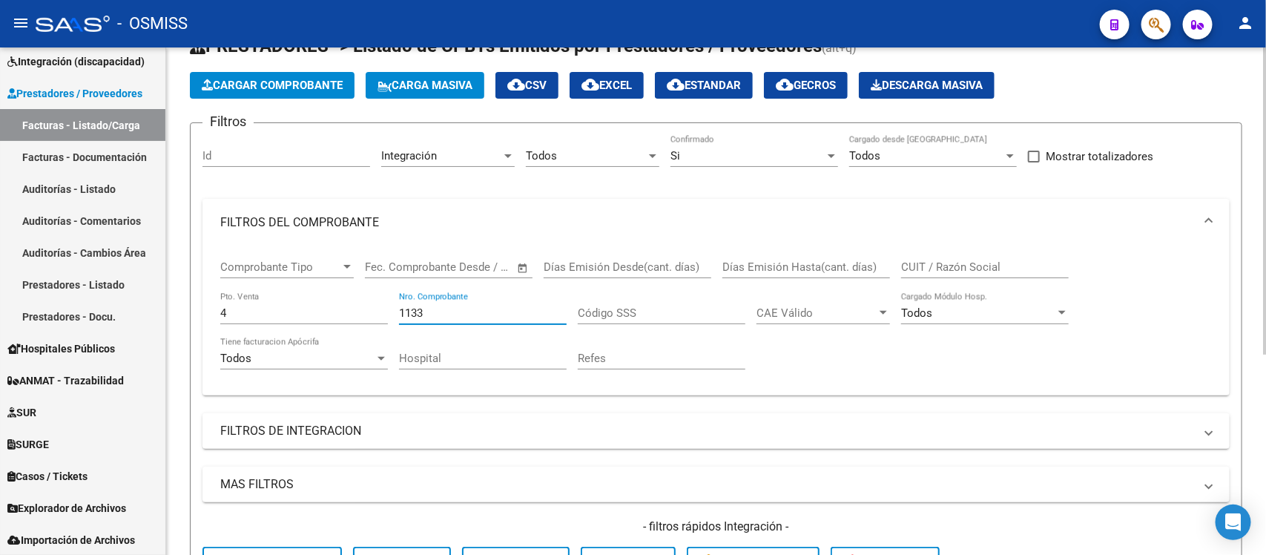
drag, startPoint x: 432, startPoint y: 313, endPoint x: 377, endPoint y: 313, distance: 54.9
click at [377, 313] on div "Comprobante Tipo Comprobante Tipo Fecha inicio – Fecha fin Fec. Comprobante Des…" at bounding box center [716, 314] width 992 height 137
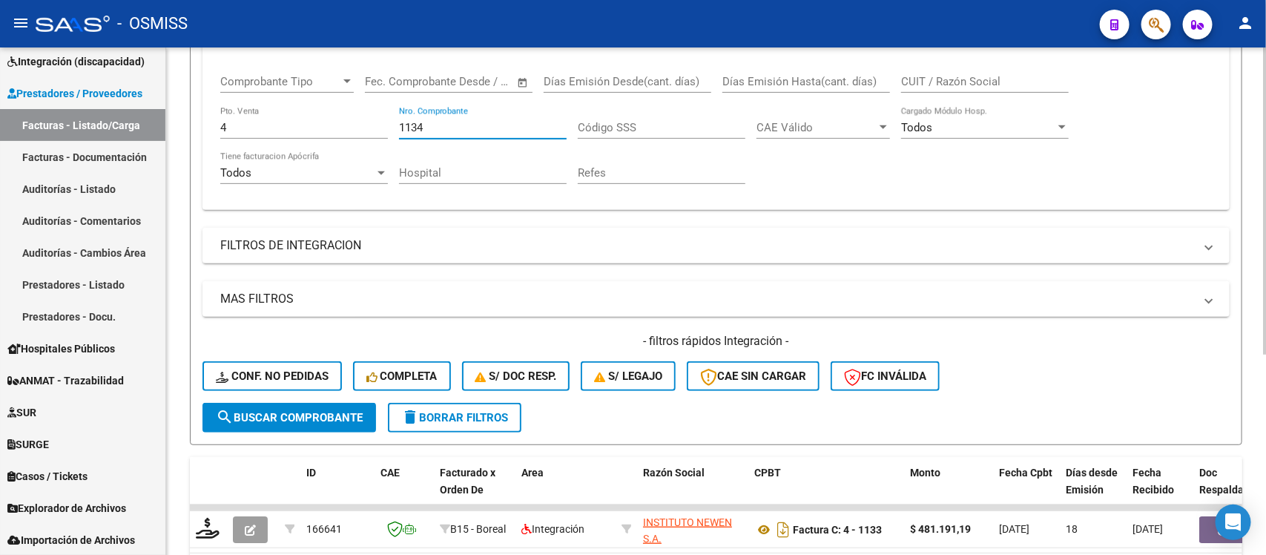
scroll to position [332, 0]
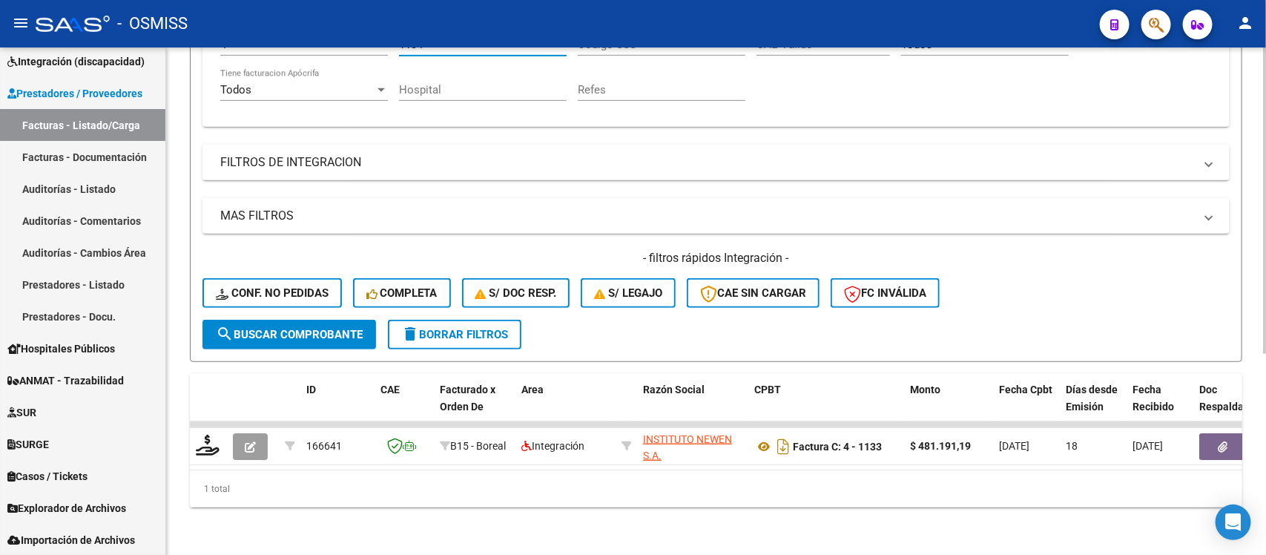
type input "1134"
click at [309, 328] on span "search Buscar Comprobante" at bounding box center [289, 334] width 147 height 13
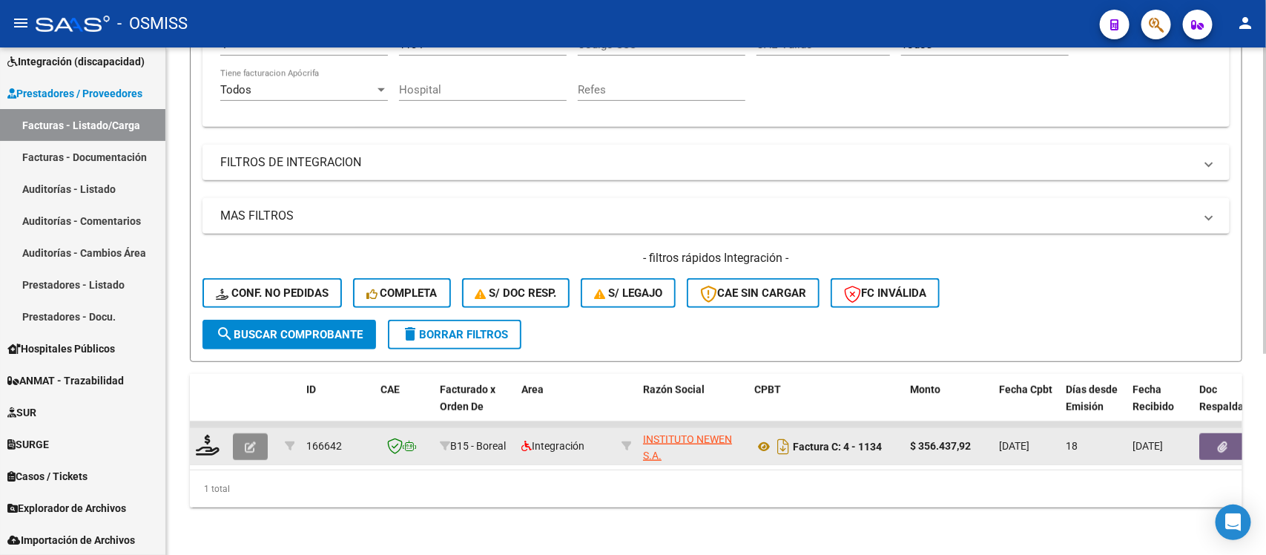
click at [254, 441] on icon "button" at bounding box center [250, 446] width 11 height 11
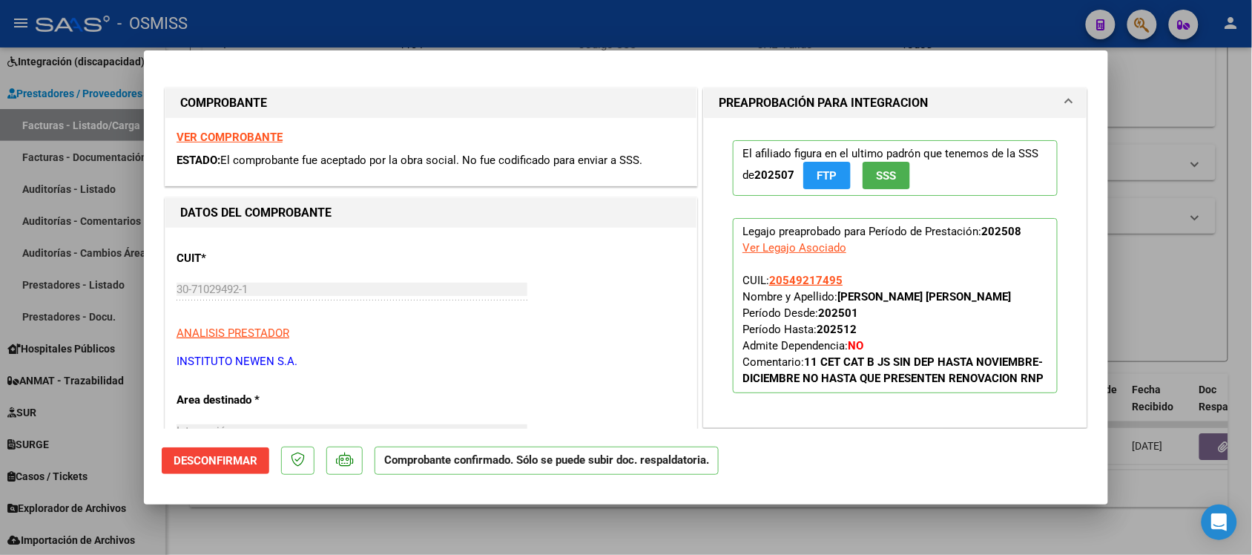
click at [264, 135] on strong "VER COMPROBANTE" at bounding box center [230, 137] width 106 height 13
click at [792, 527] on div at bounding box center [626, 277] width 1252 height 555
type input "$ 0,00"
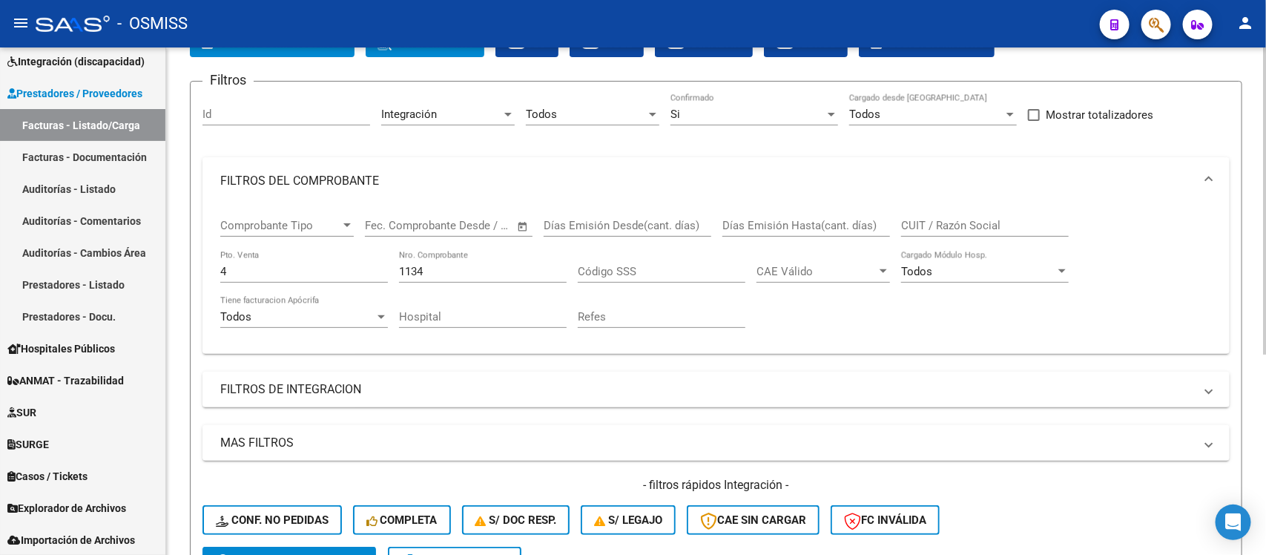
scroll to position [53, 0]
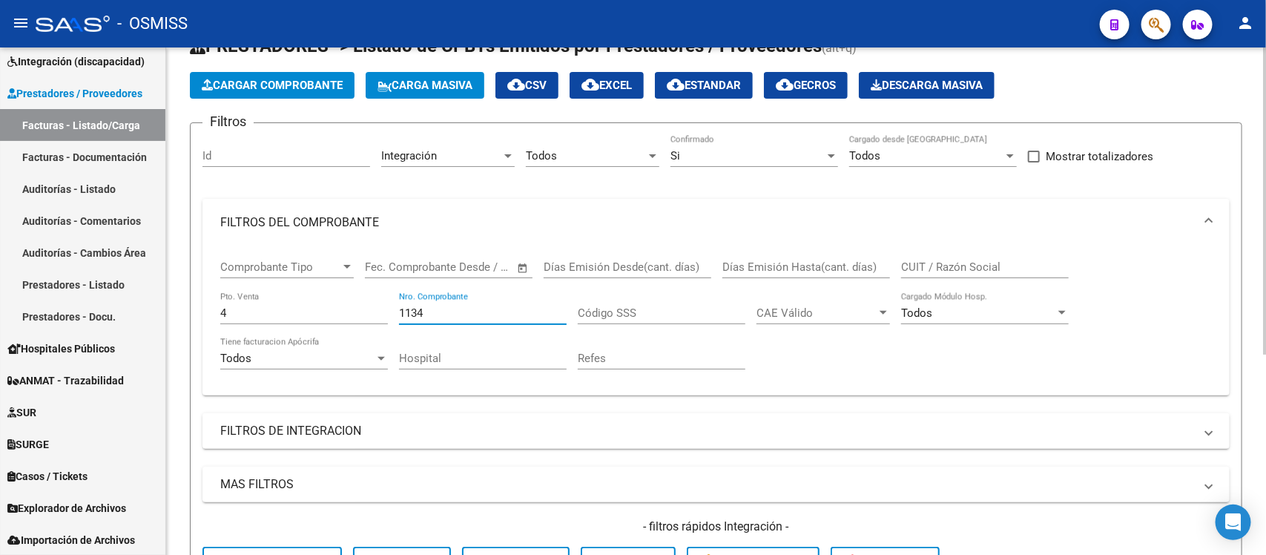
click at [368, 309] on div "Comprobante Tipo Comprobante Tipo Fecha inicio – Fecha fin Fec. Comprobante Des…" at bounding box center [716, 314] width 992 height 137
click at [368, 309] on input "4" at bounding box center [304, 312] width 168 height 13
click at [717, 375] on div "Refes" at bounding box center [662, 361] width 168 height 46
click at [737, 153] on div "Si" at bounding box center [748, 155] width 154 height 13
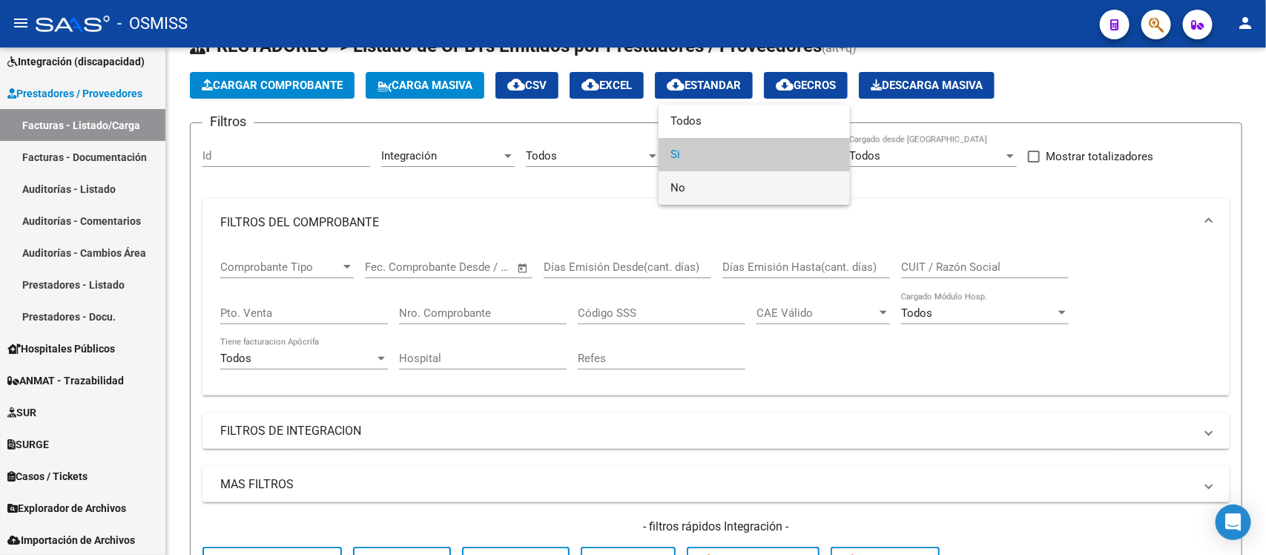
click at [726, 176] on span "No" at bounding box center [755, 187] width 168 height 33
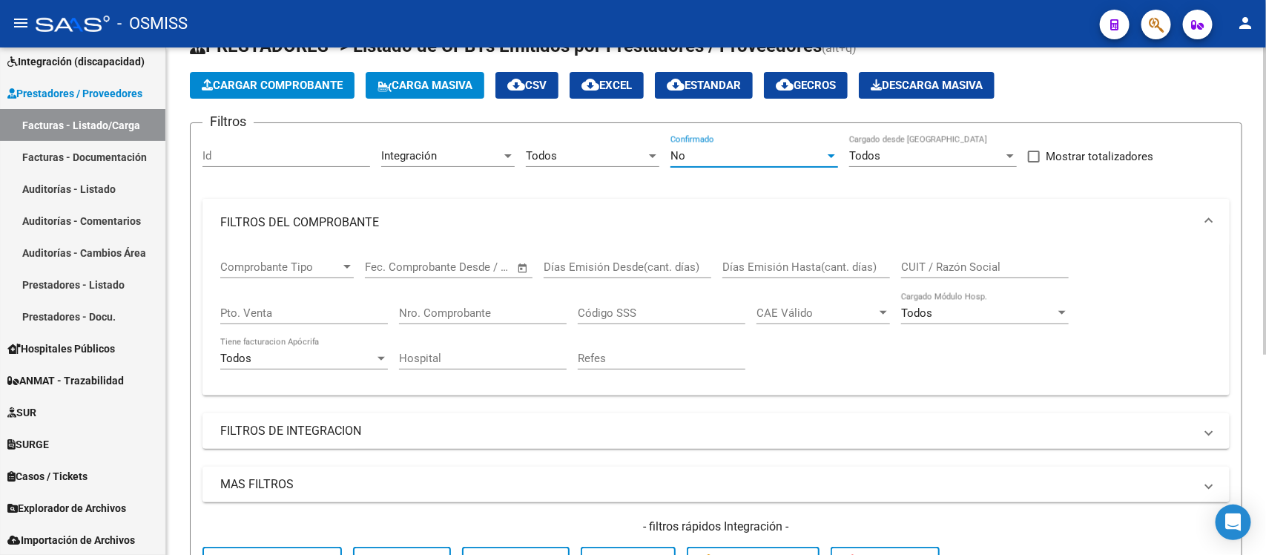
click at [554, 206] on mat-expansion-panel-header "FILTROS DEL COMPROBANTE" at bounding box center [717, 222] width 1028 height 47
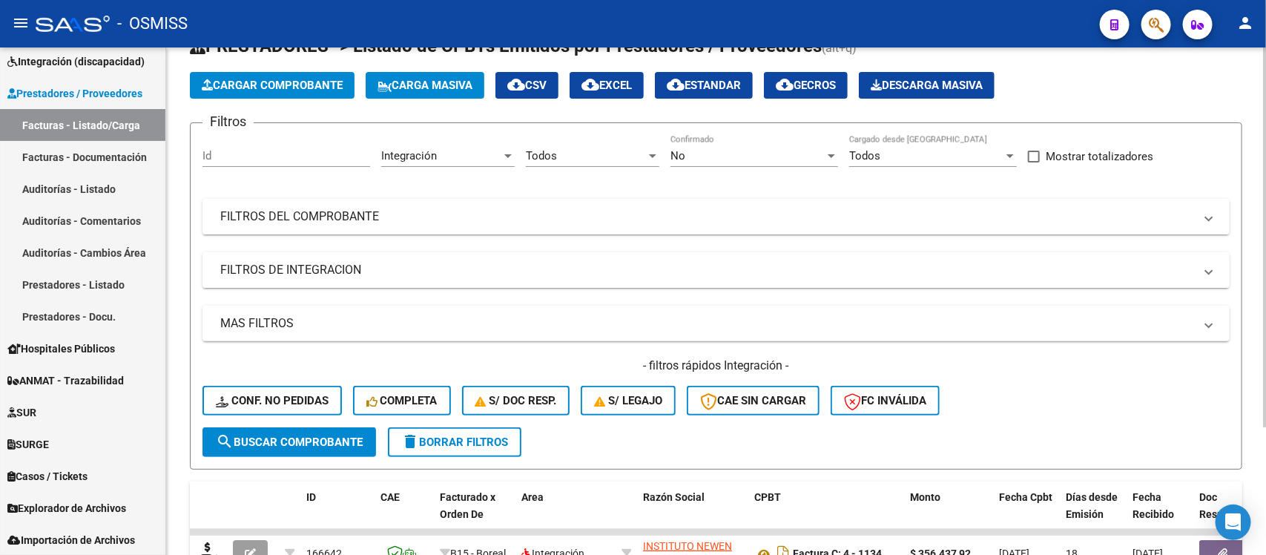
click at [502, 267] on mat-panel-title "FILTROS DE INTEGRACION" at bounding box center [707, 270] width 974 height 16
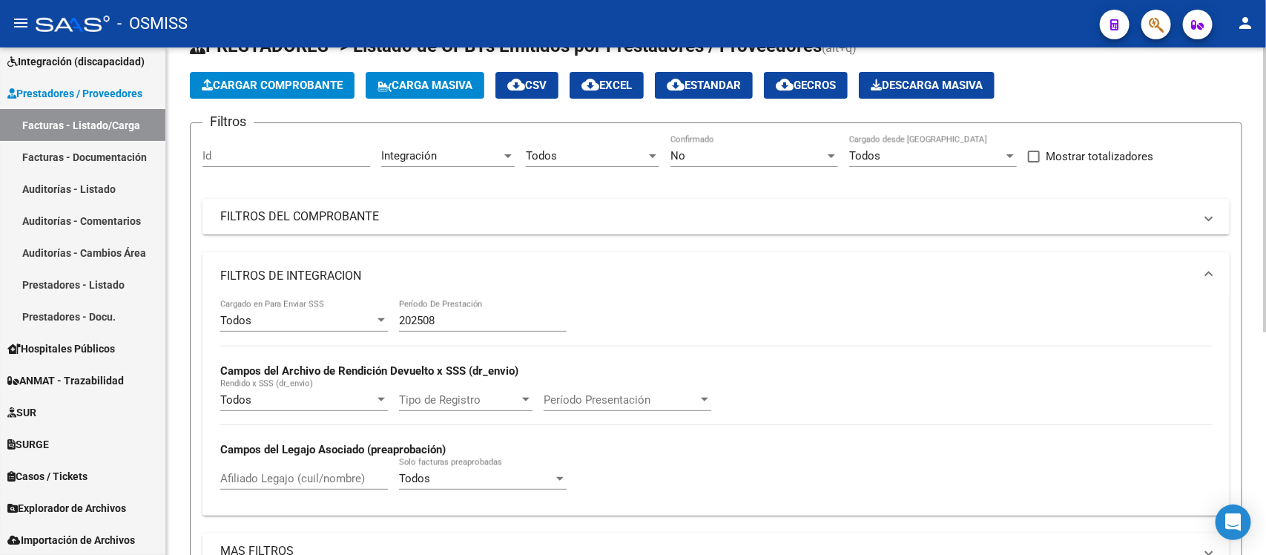
click at [502, 268] on mat-panel-title "FILTROS DE INTEGRACION" at bounding box center [707, 276] width 974 height 16
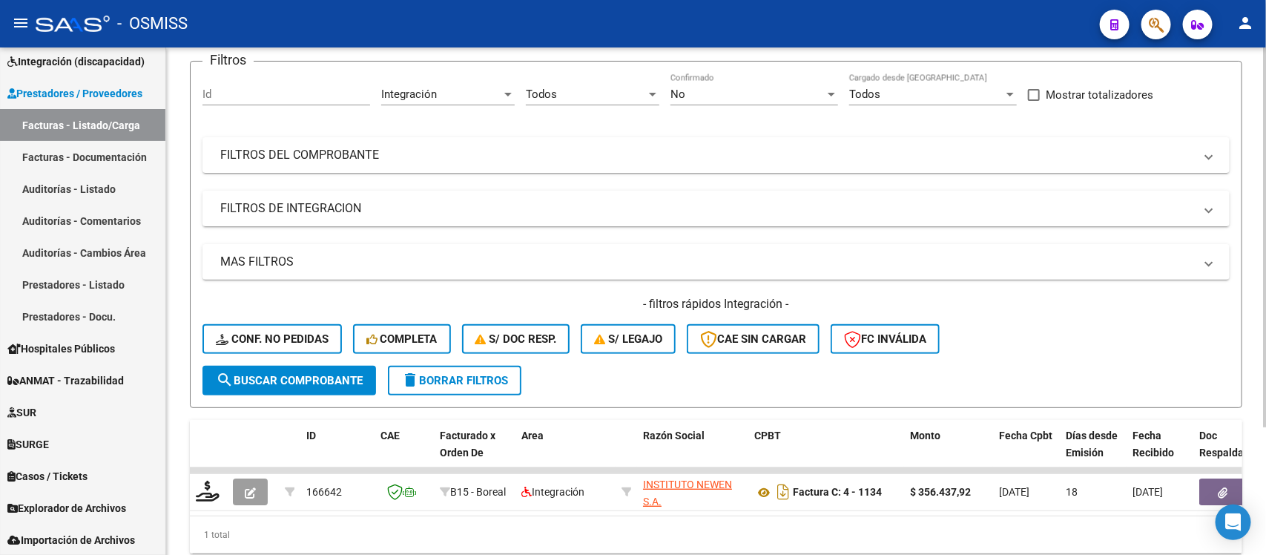
scroll to position [146, 0]
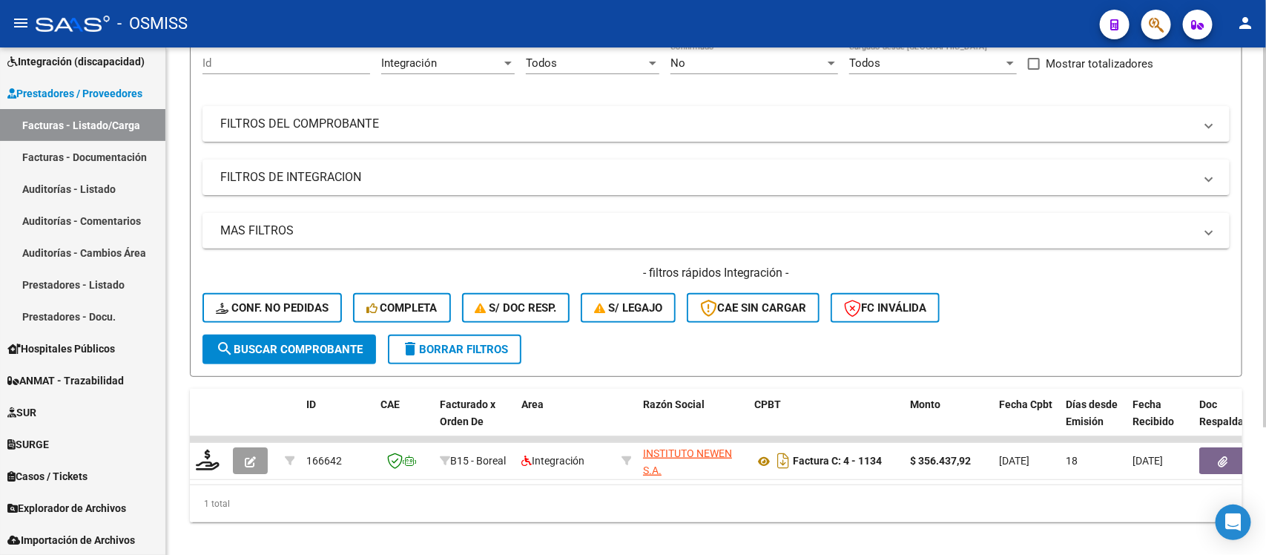
click at [320, 343] on span "search Buscar Comprobante" at bounding box center [289, 349] width 147 height 13
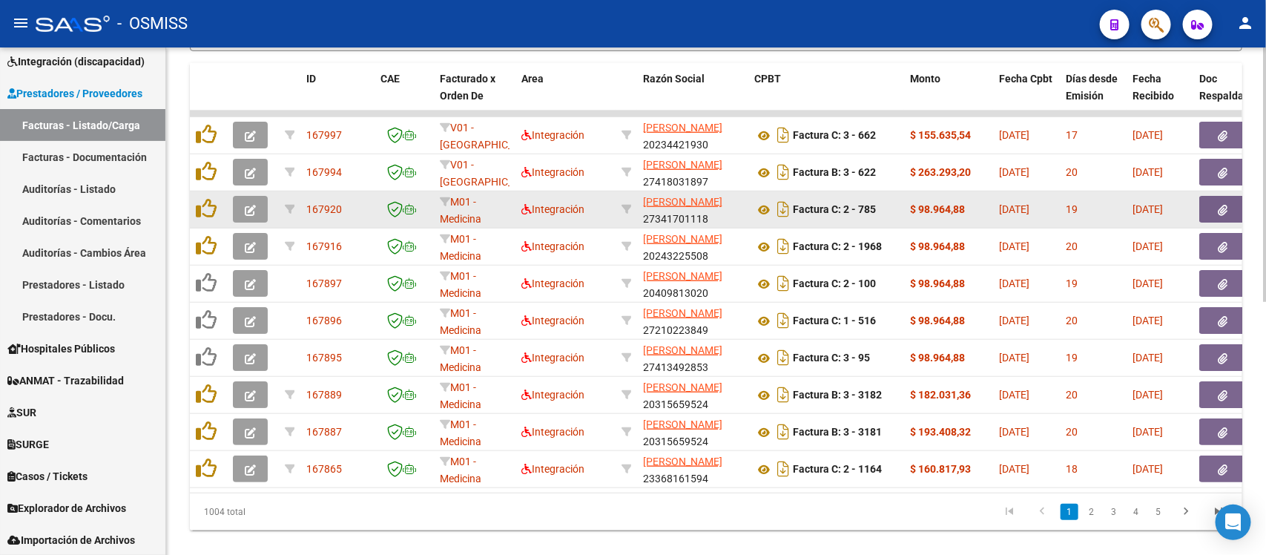
scroll to position [506, 0]
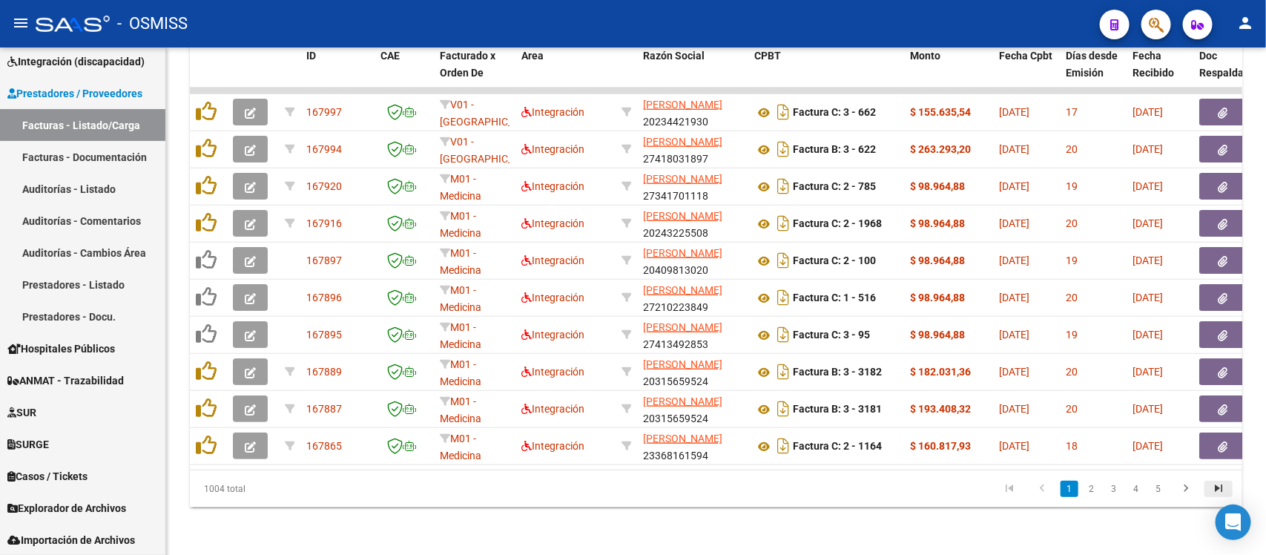
click at [1223, 491] on icon "go to last page" at bounding box center [1218, 491] width 19 height 18
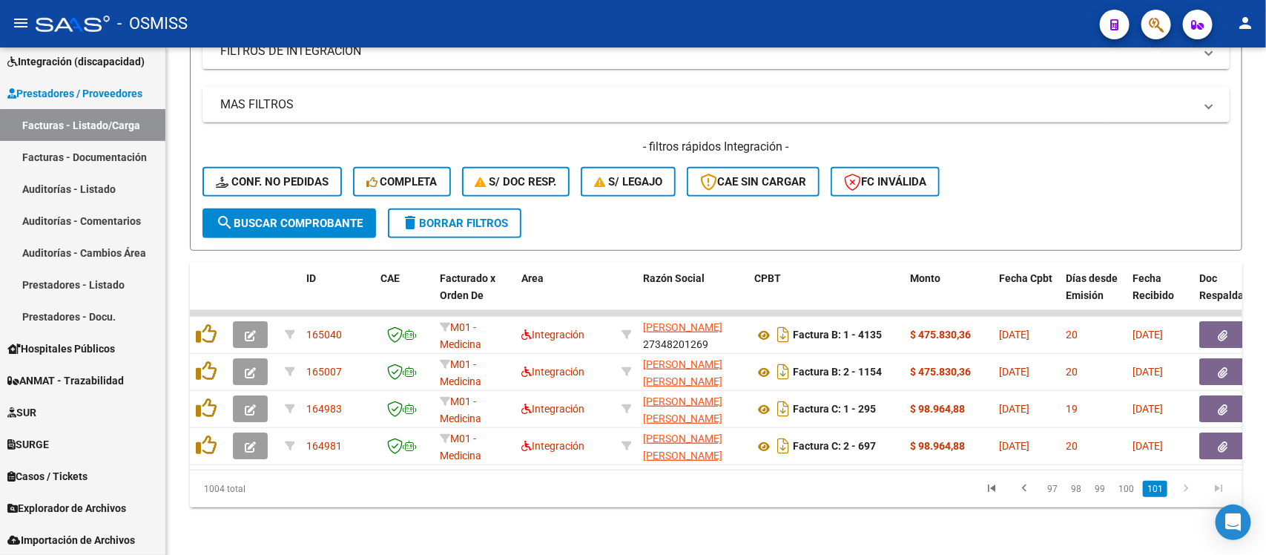
scroll to position [283, 0]
click at [1077, 497] on link "98" at bounding box center [1076, 489] width 19 height 16
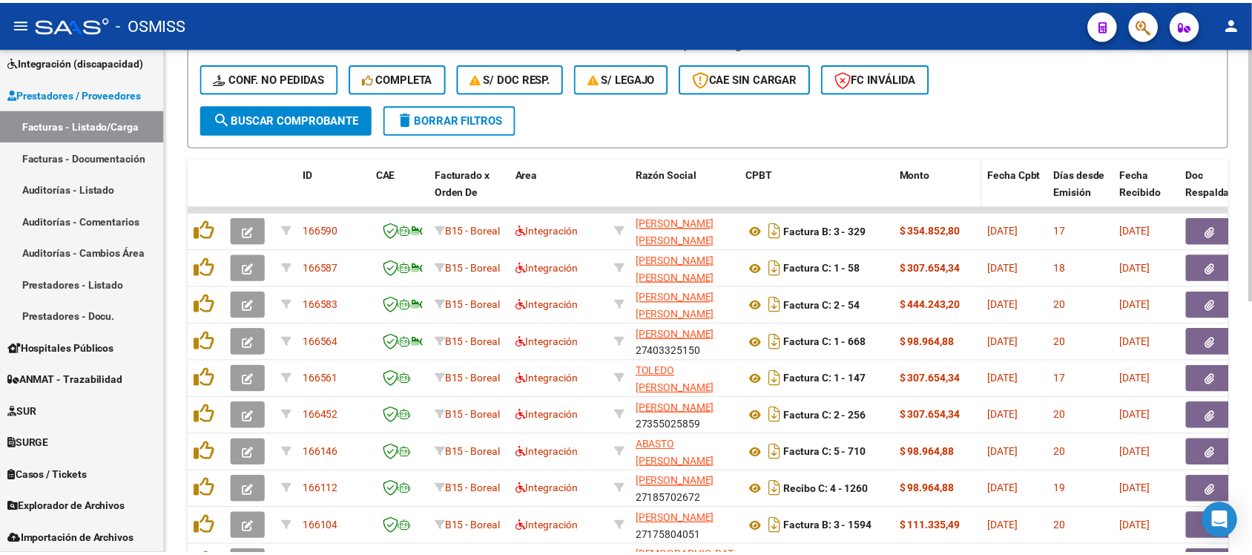
scroll to position [469, 0]
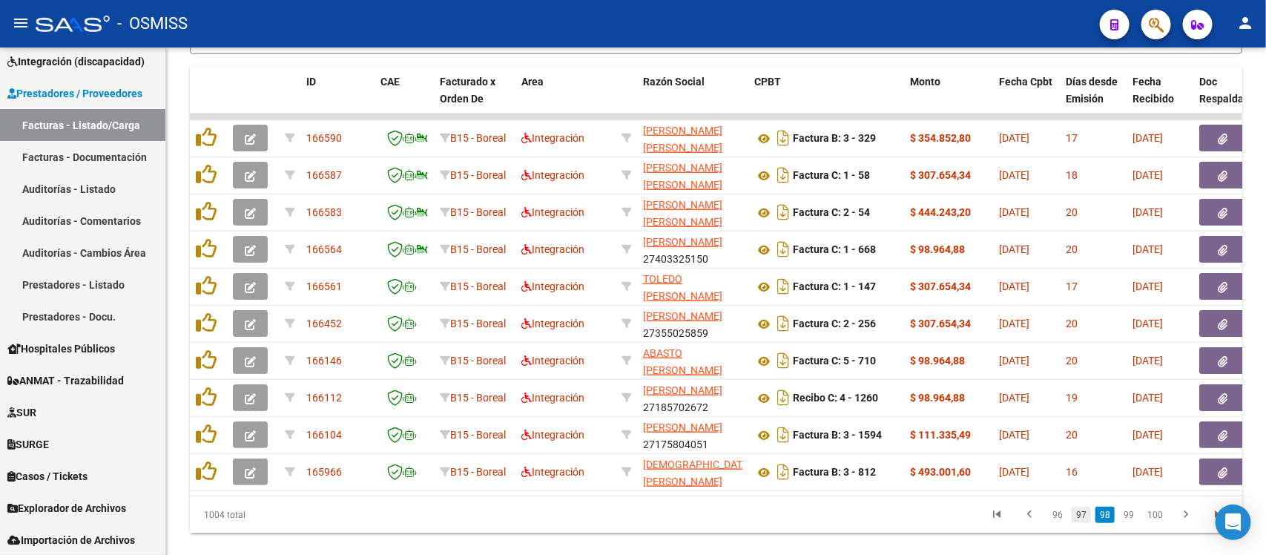
click at [1087, 523] on link "97" at bounding box center [1081, 515] width 19 height 16
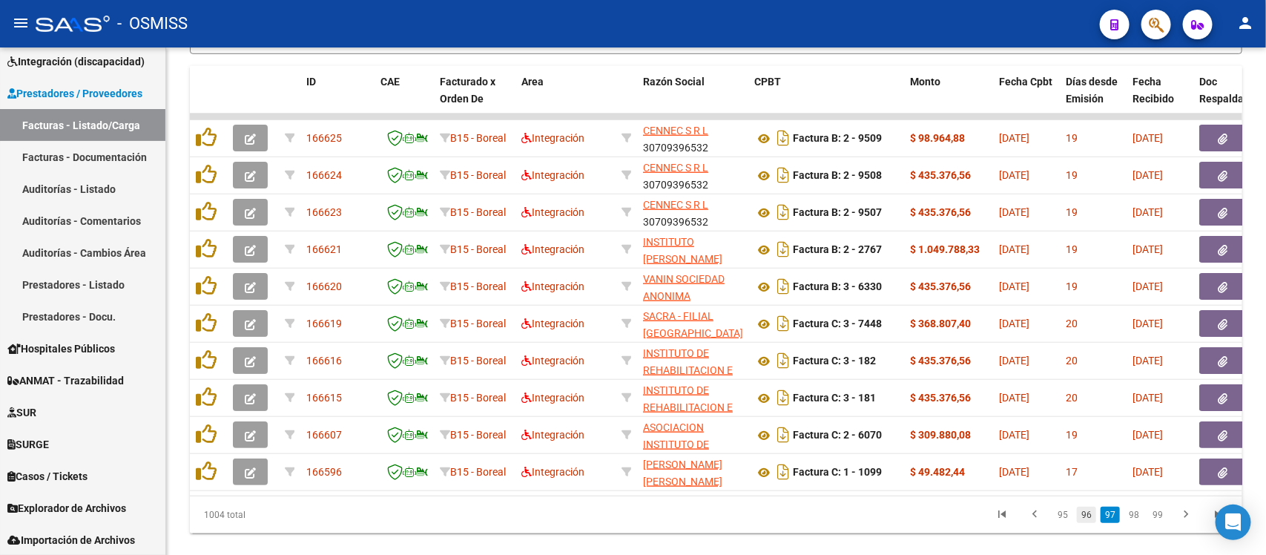
click at [1088, 523] on link "96" at bounding box center [1086, 515] width 19 height 16
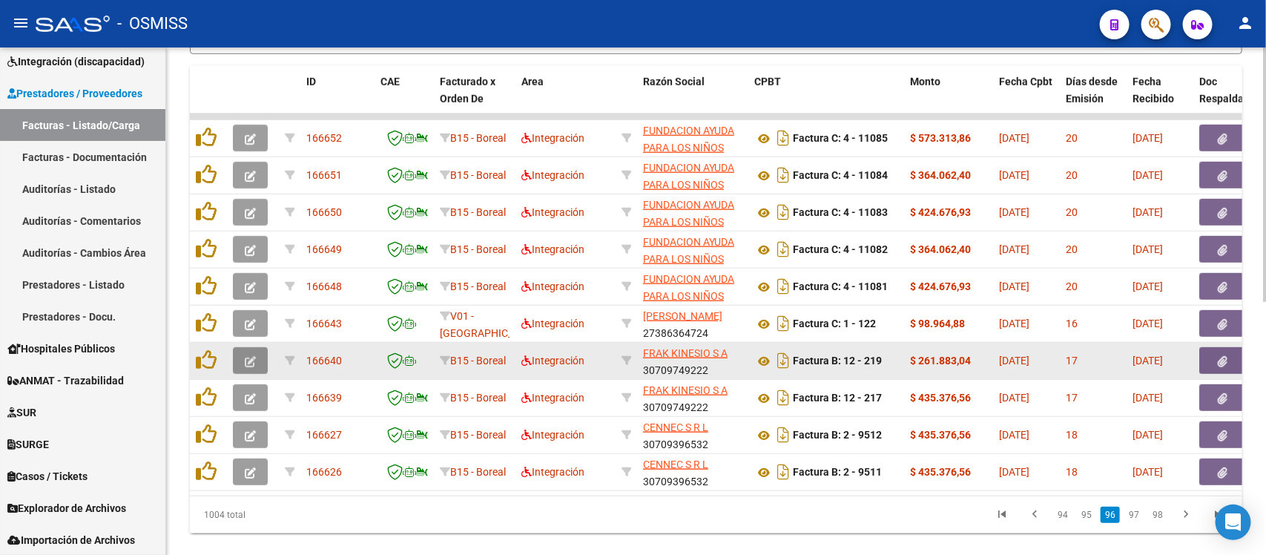
click at [250, 356] on icon "button" at bounding box center [250, 361] width 11 height 11
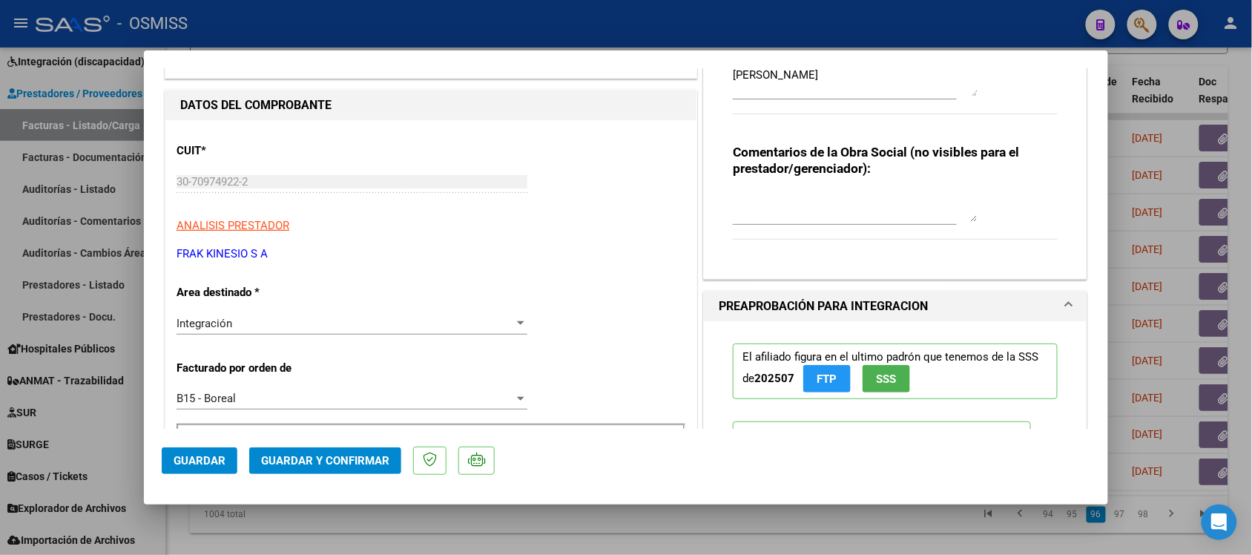
scroll to position [185, 0]
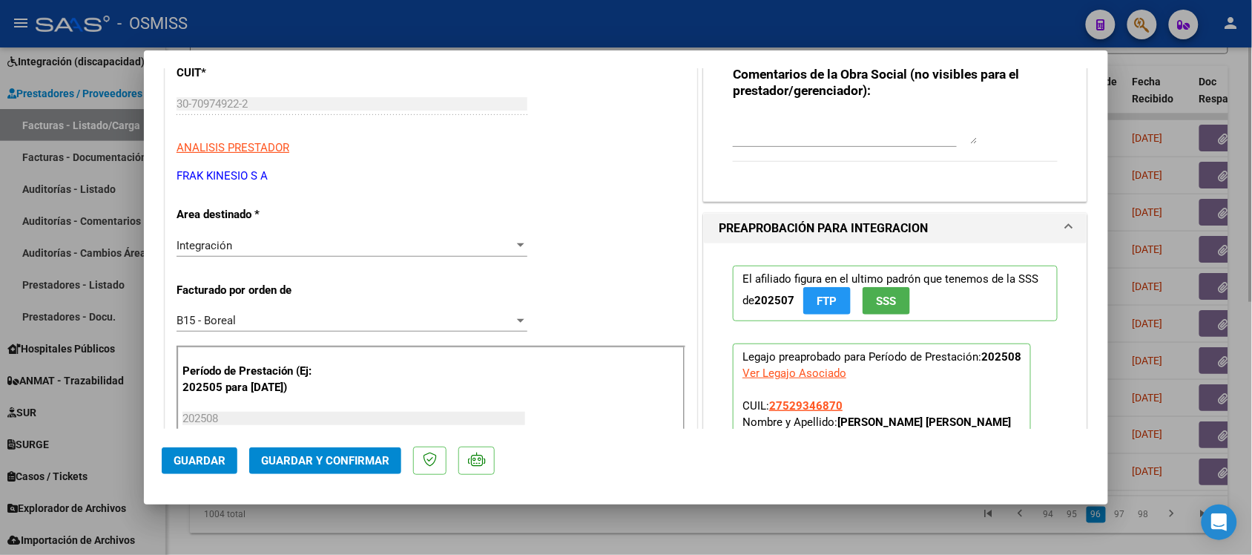
click at [862, 536] on div at bounding box center [626, 277] width 1252 height 555
type input "$ 0,00"
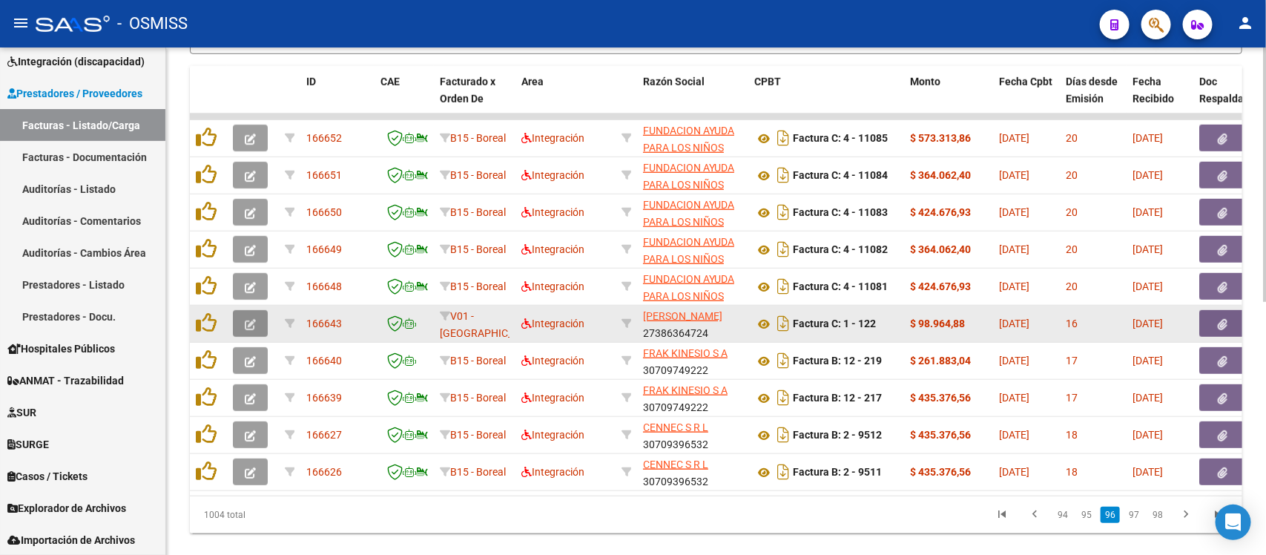
click at [249, 321] on icon "button" at bounding box center [250, 324] width 11 height 11
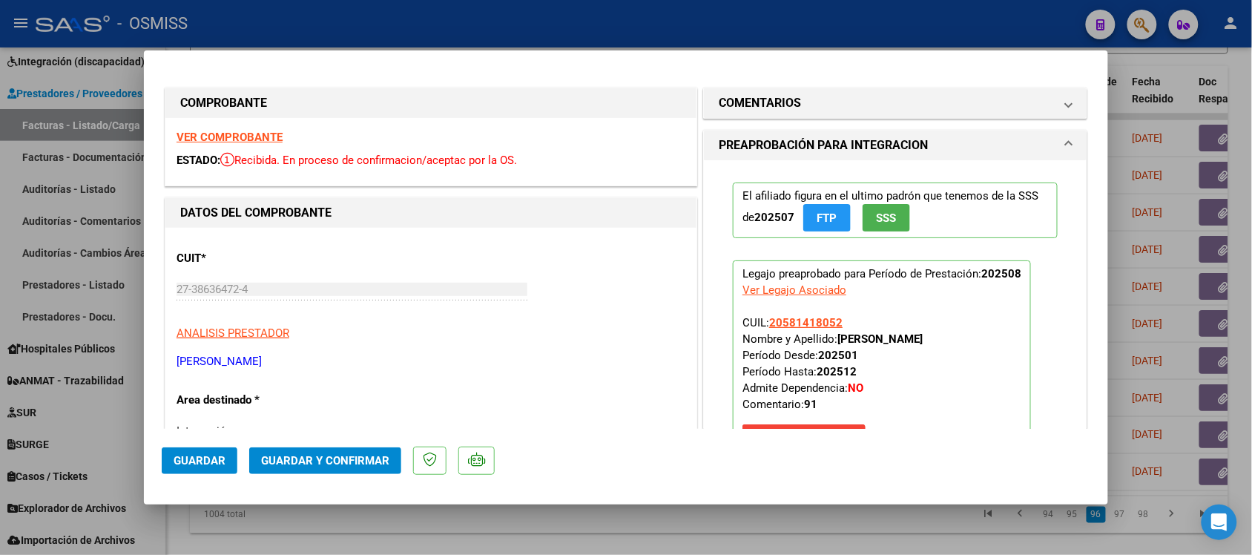
click at [265, 131] on strong "VER COMPROBANTE" at bounding box center [230, 137] width 106 height 13
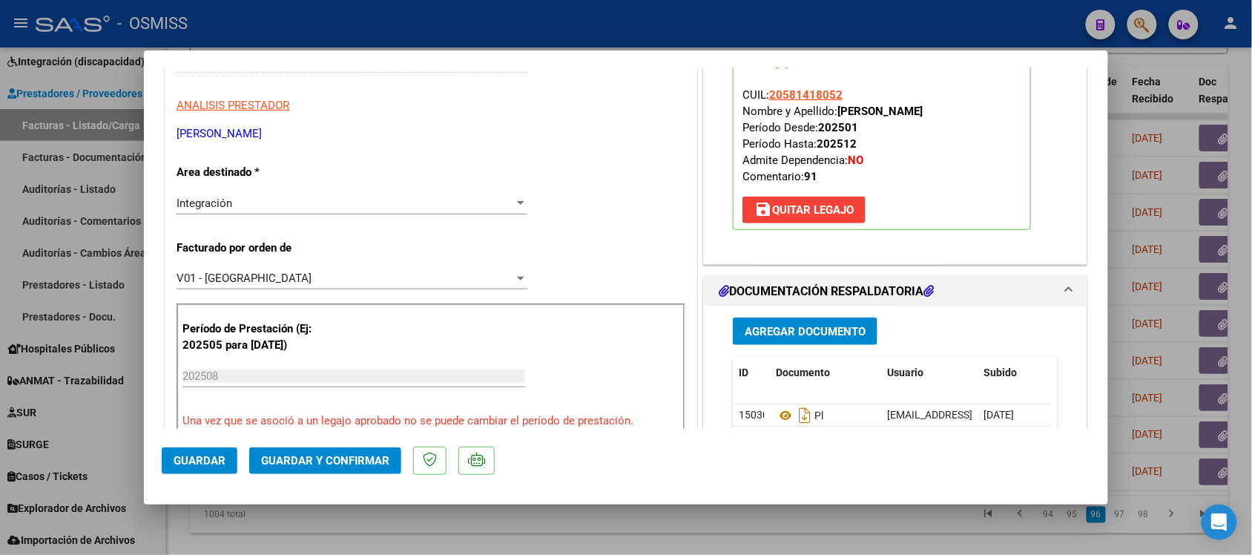
scroll to position [464, 0]
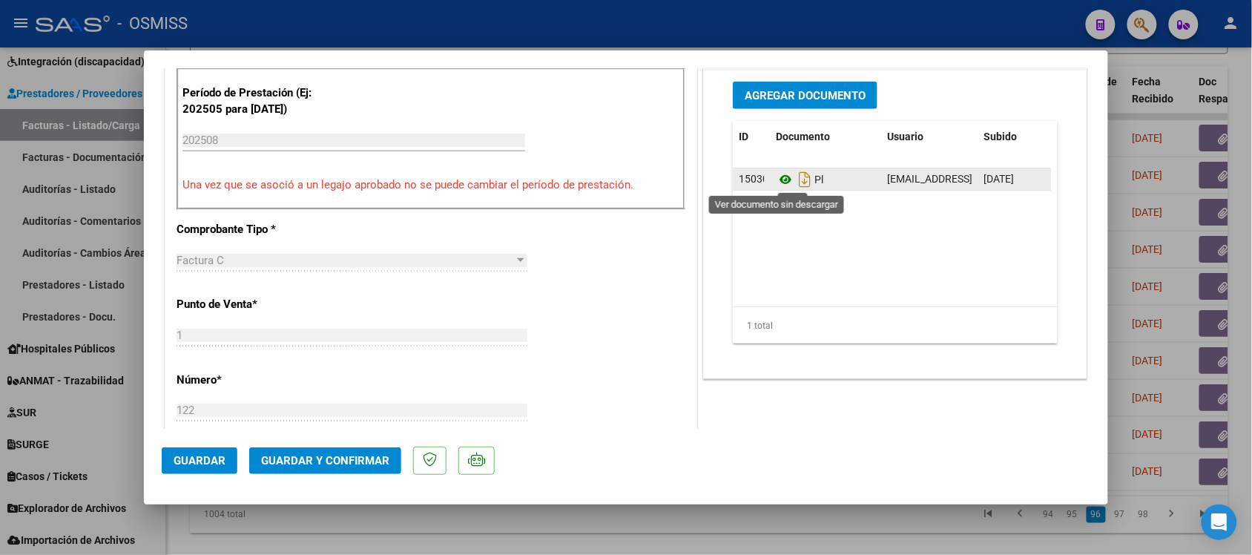
click at [779, 183] on icon at bounding box center [785, 180] width 19 height 18
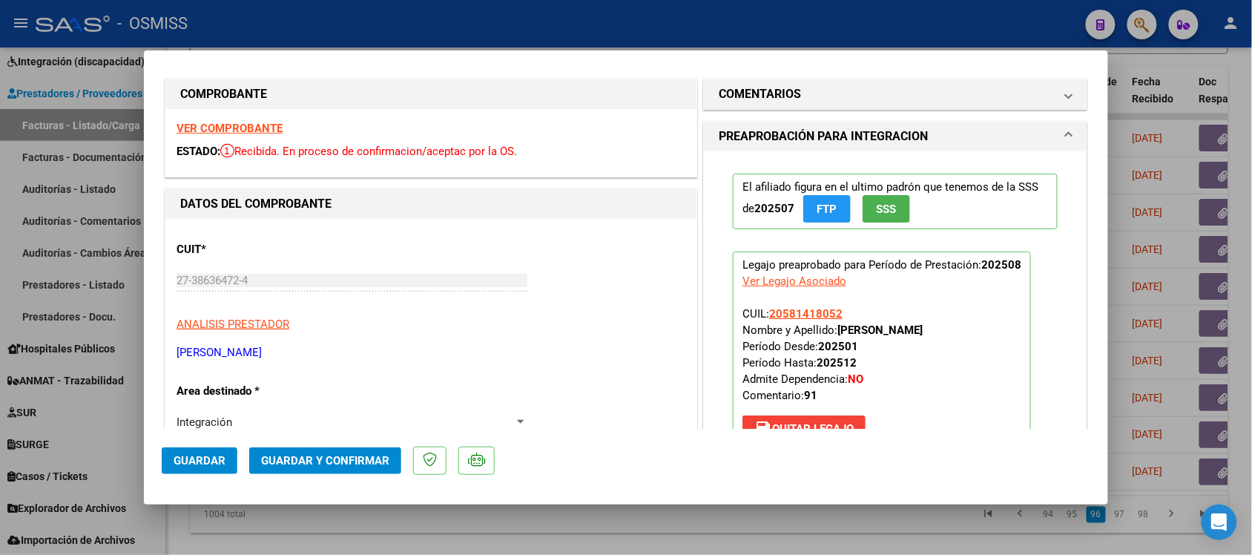
scroll to position [0, 0]
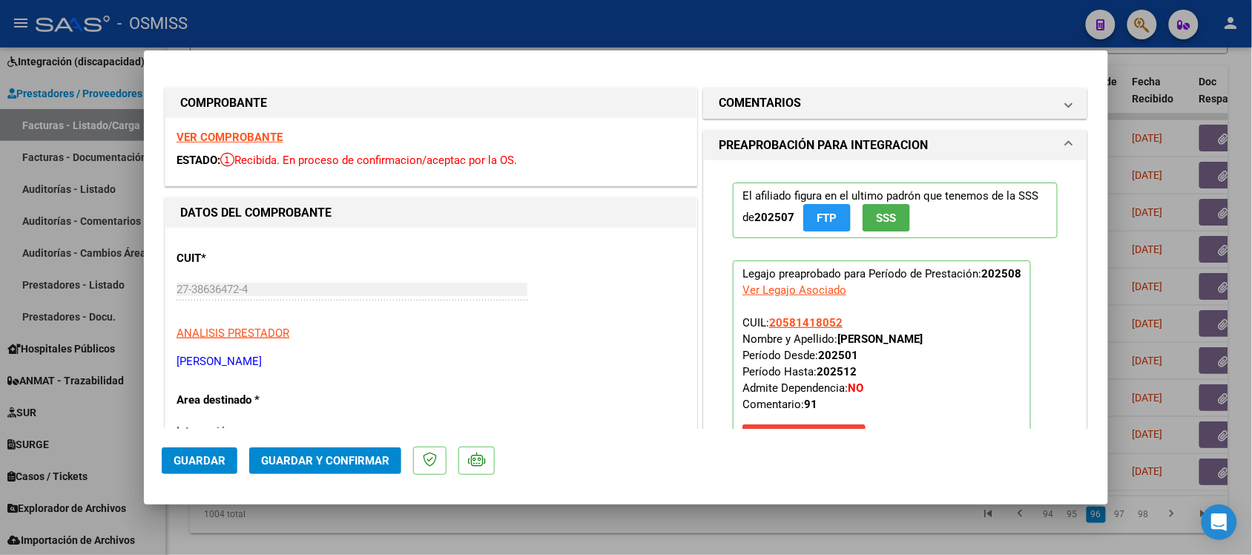
click at [249, 135] on strong "VER COMPROBANTE" at bounding box center [230, 137] width 106 height 13
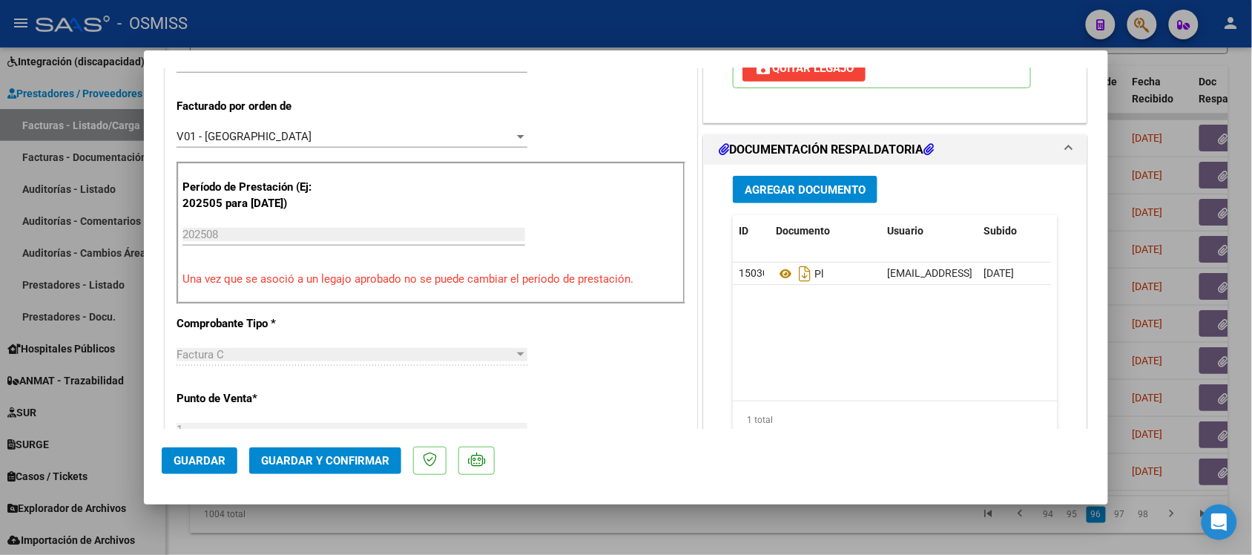
scroll to position [371, 0]
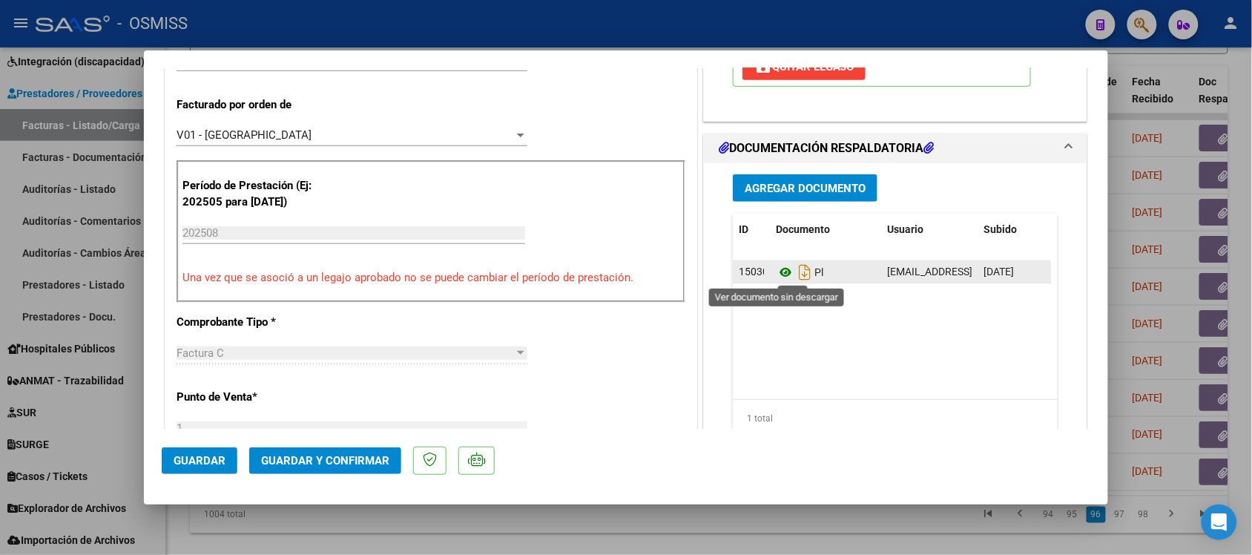
click at [776, 269] on icon at bounding box center [785, 272] width 19 height 18
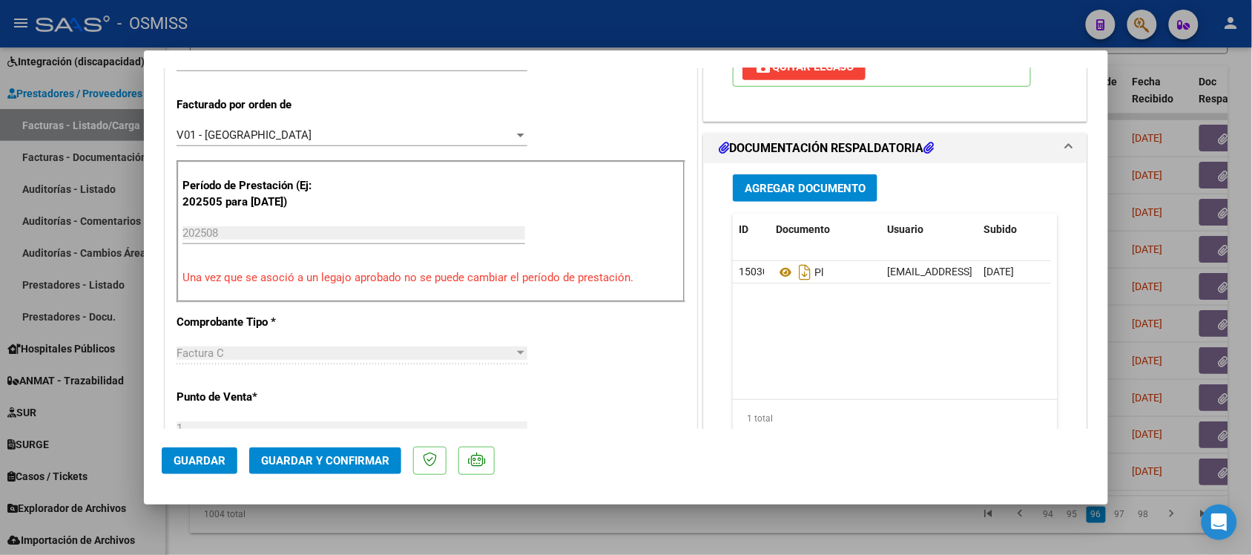
scroll to position [0, 0]
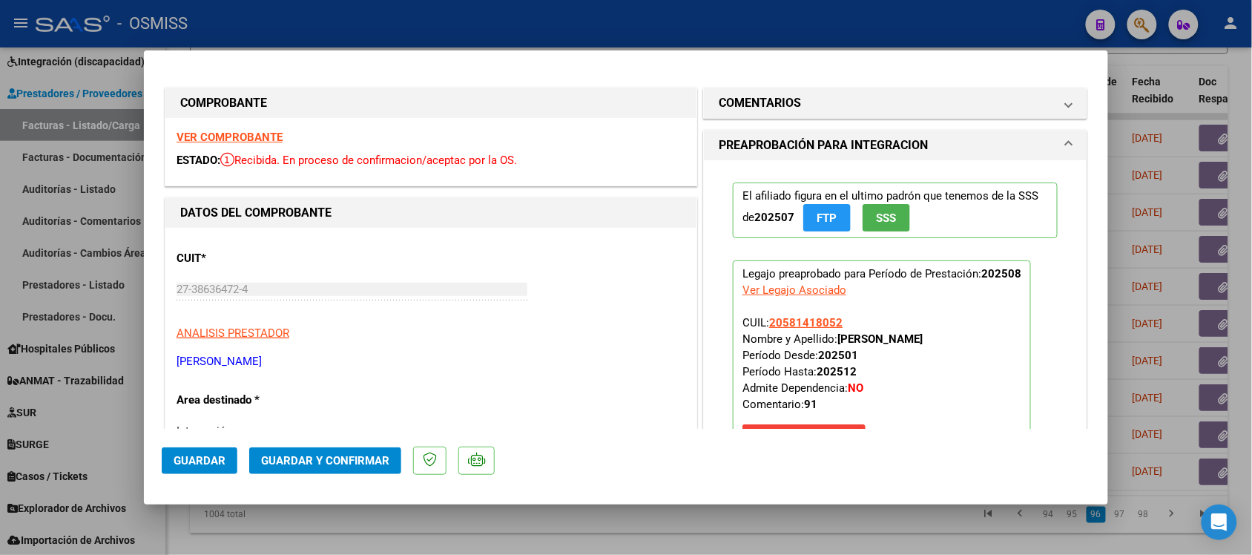
click at [202, 131] on strong "VER COMPROBANTE" at bounding box center [230, 137] width 106 height 13
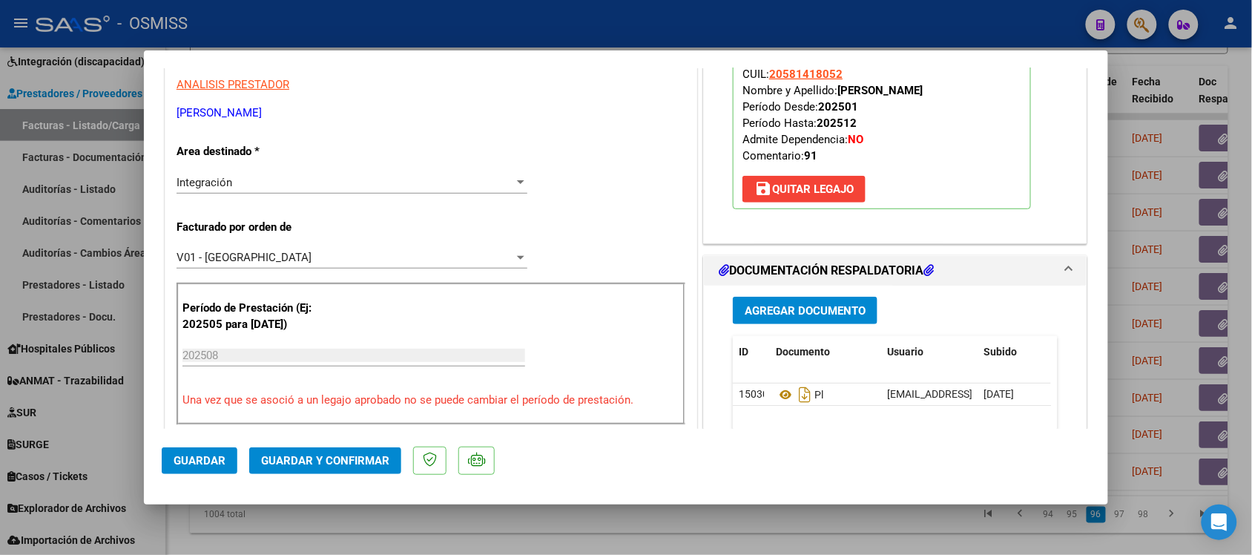
scroll to position [371, 0]
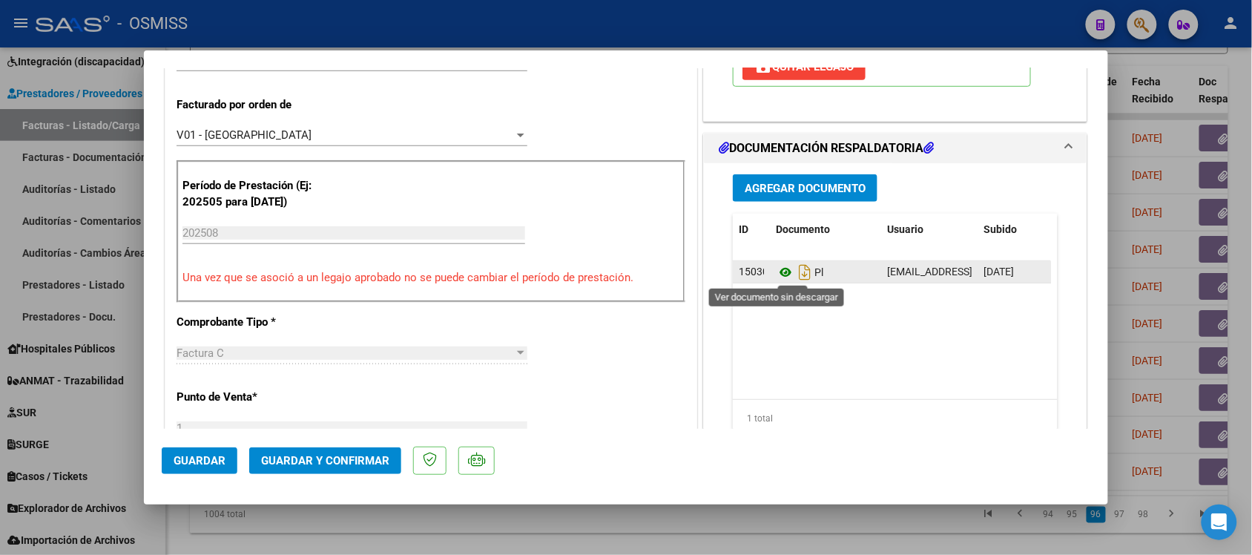
click at [776, 277] on icon at bounding box center [785, 272] width 19 height 18
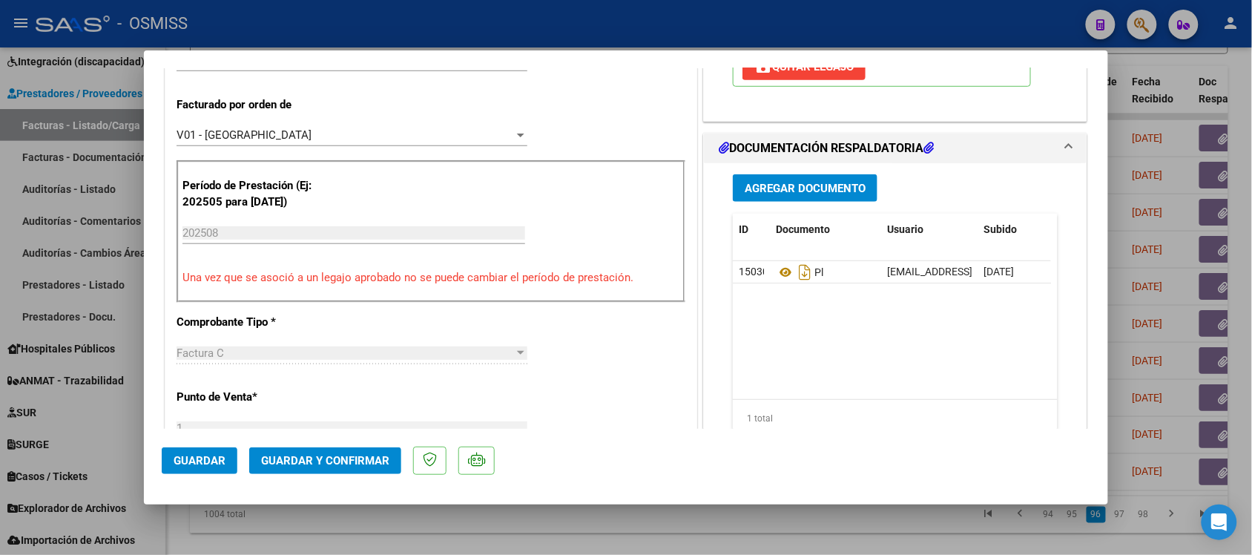
scroll to position [0, 0]
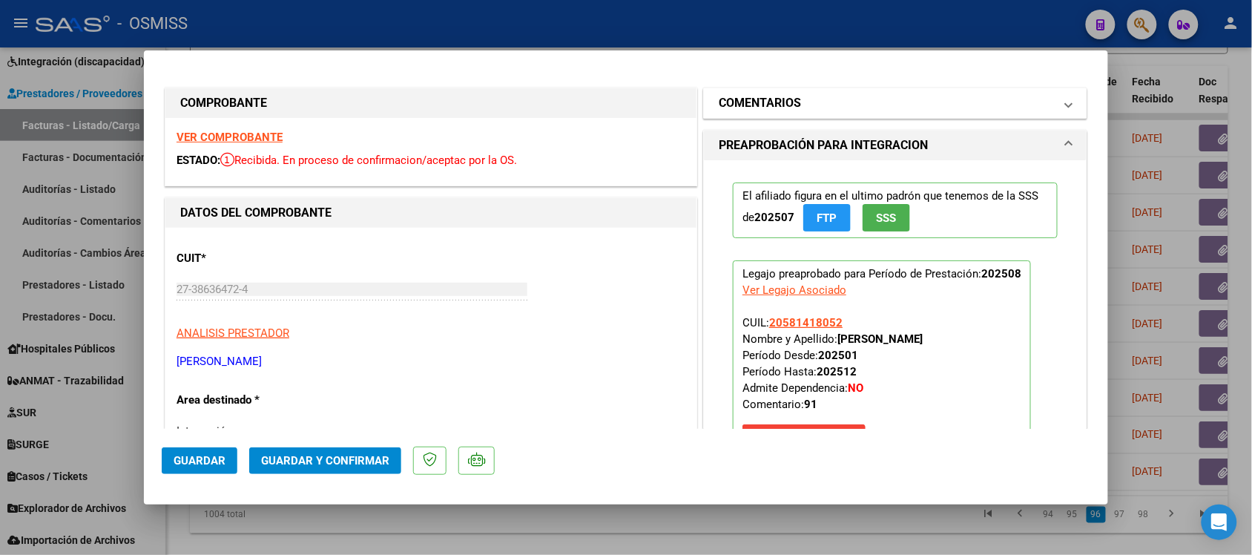
click at [732, 97] on h1 "COMENTARIOS" at bounding box center [760, 103] width 82 height 18
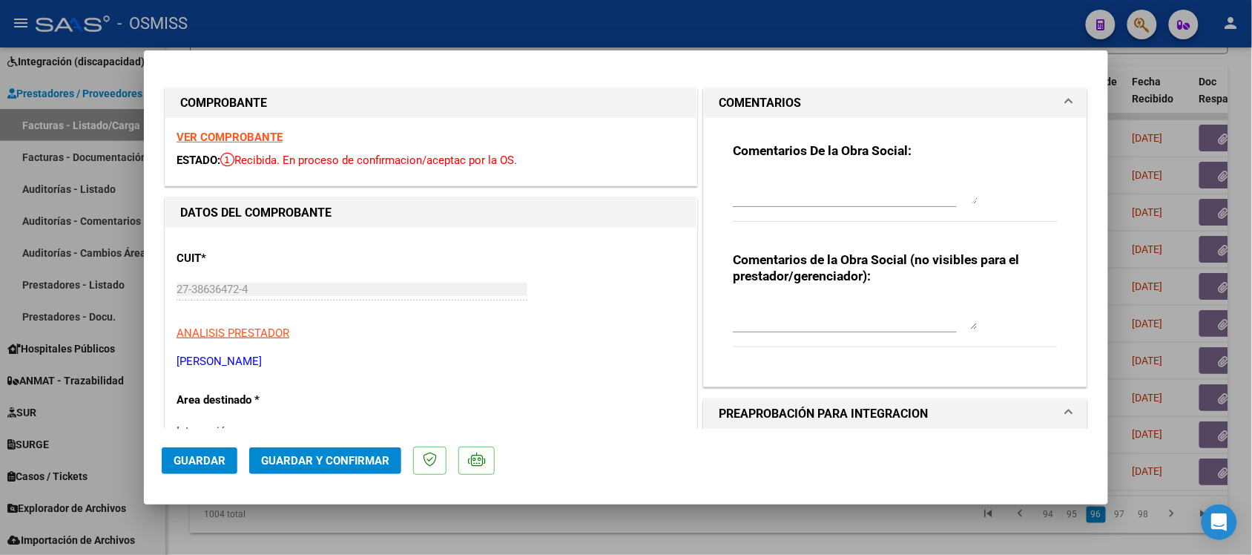
click at [774, 65] on mat-dialog-container "COMPROBANTE VER COMPROBANTE ESTADO: Recibida. En proceso de confirmacion/acepta…" at bounding box center [626, 277] width 965 height 455
click at [773, 94] on h1 "COMENTARIOS" at bounding box center [760, 103] width 82 height 18
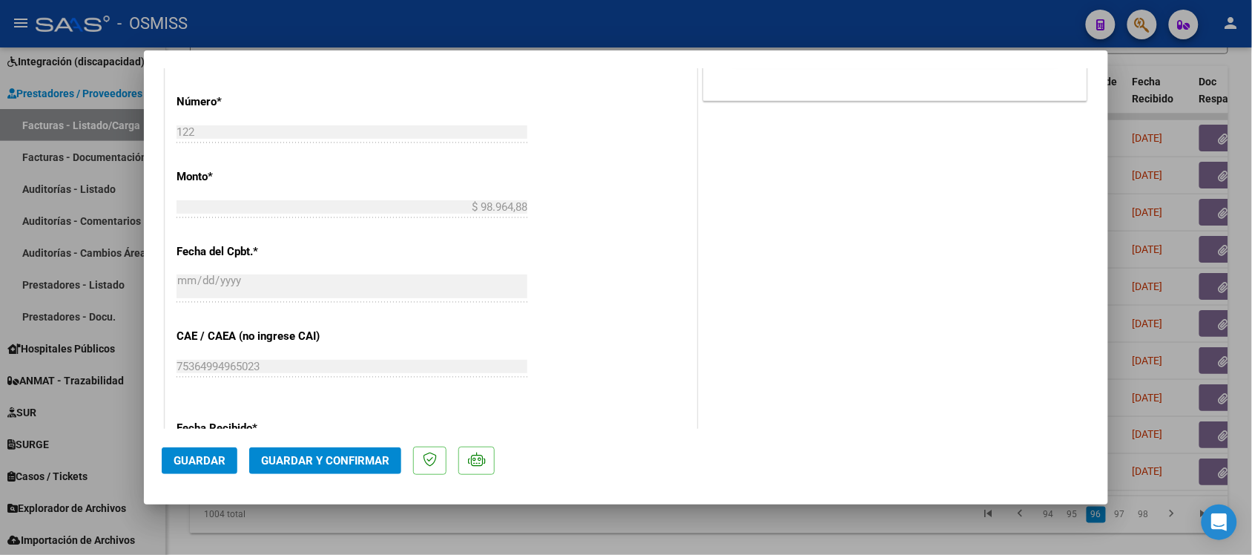
scroll to position [649, 0]
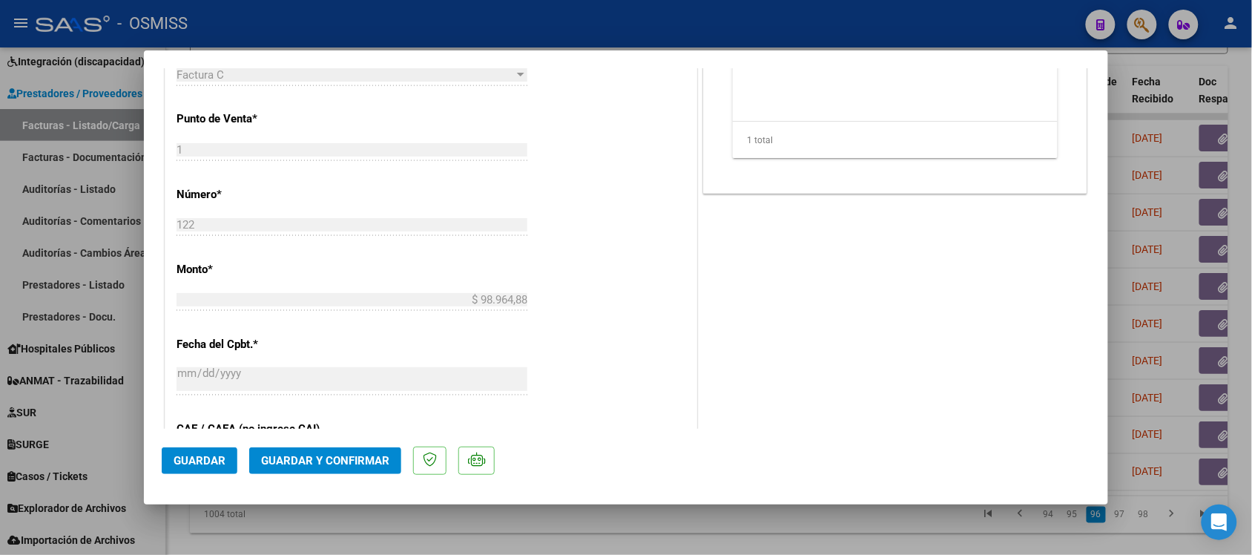
click at [707, 335] on div "COMENTARIOS Comentarios De la Obra Social: Comentarios de la Obra Social (no vi…" at bounding box center [895, 143] width 390 height 1416
click at [366, 467] on button "Guardar y Confirmar" at bounding box center [325, 460] width 152 height 27
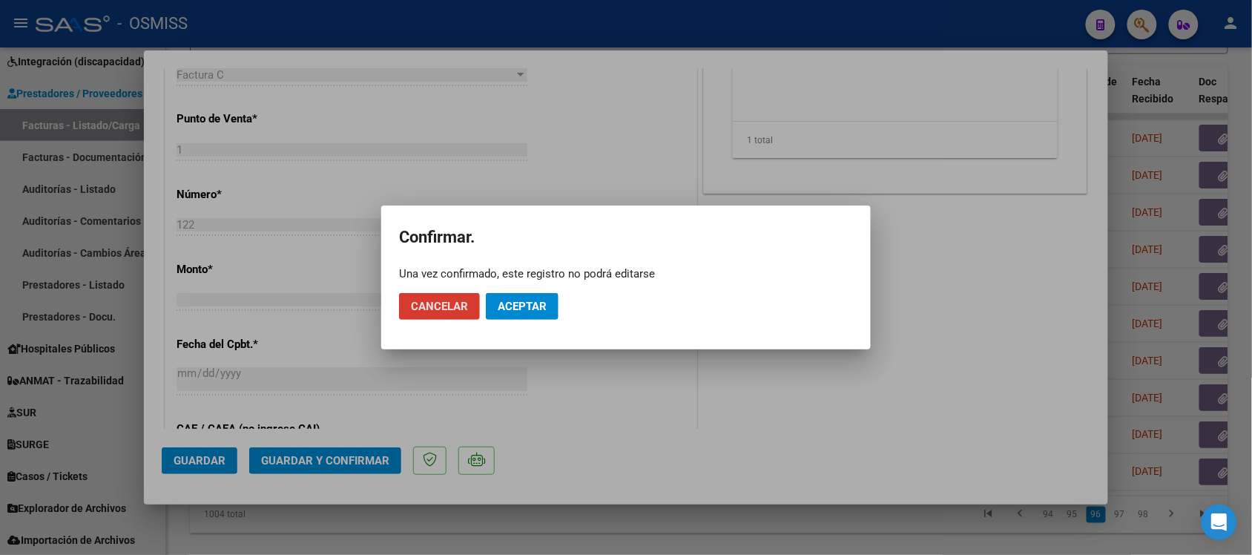
click at [522, 308] on span "Aceptar" at bounding box center [522, 306] width 49 height 13
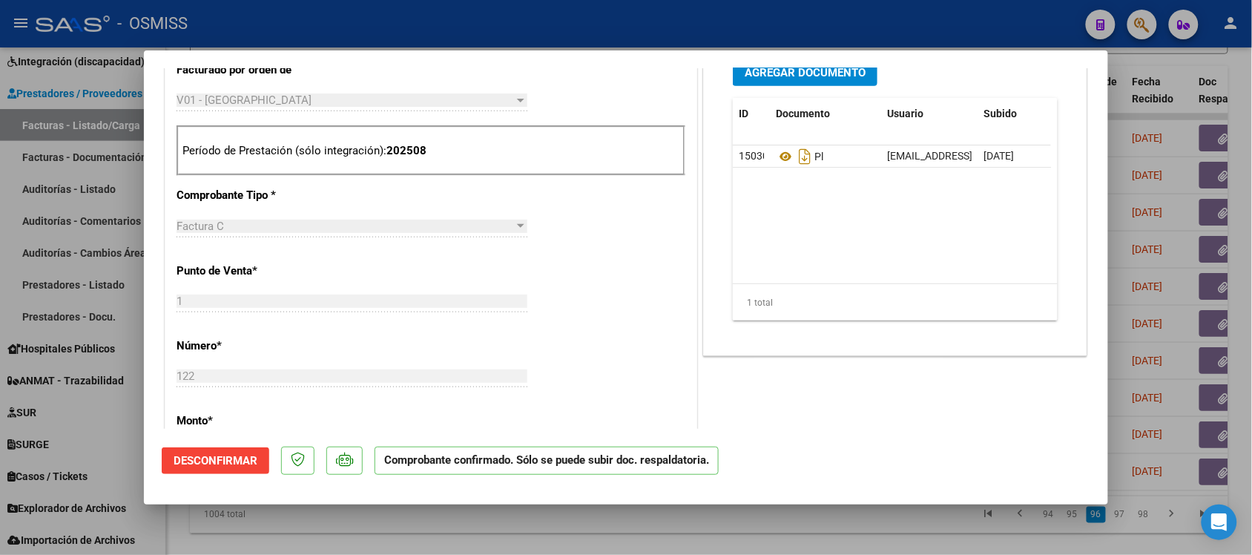
scroll to position [464, 0]
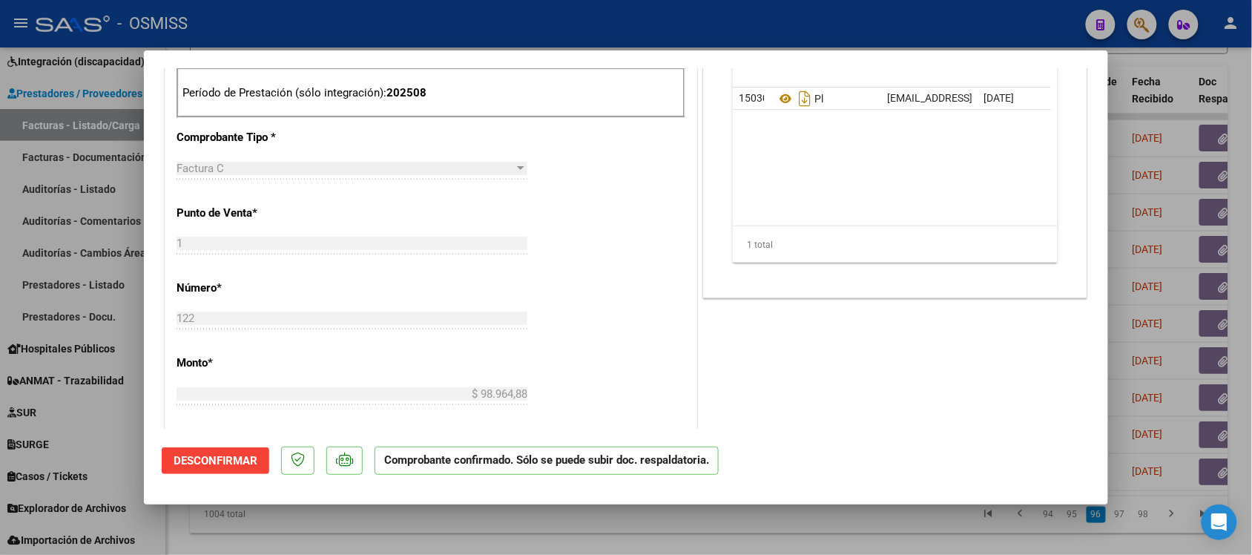
click at [829, 522] on div at bounding box center [626, 277] width 1252 height 555
type input "$ 0,00"
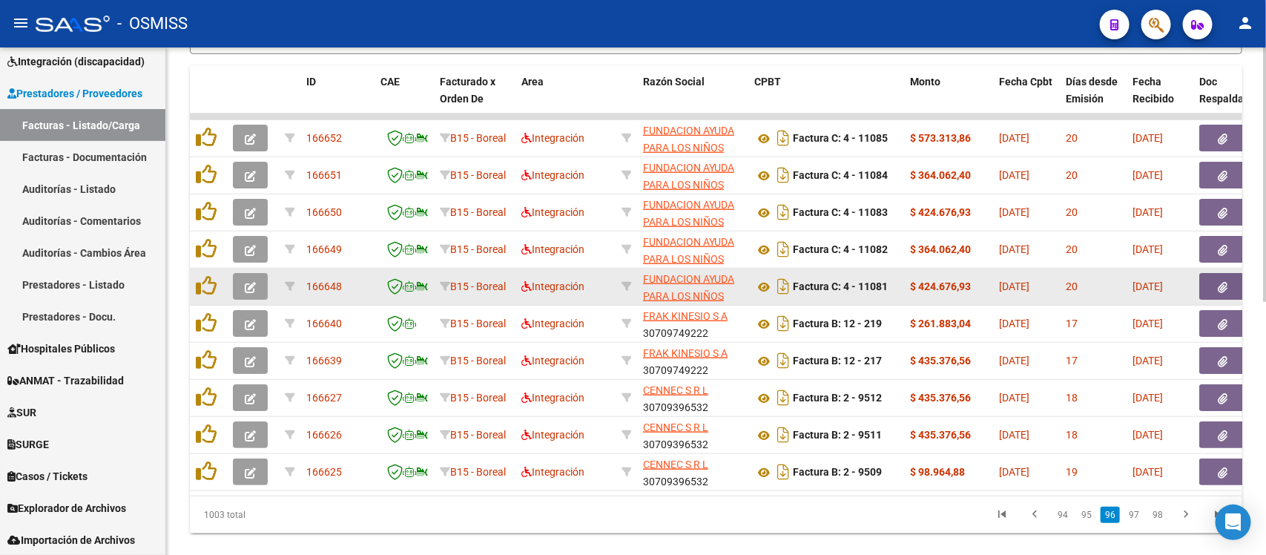
click at [243, 275] on button "button" at bounding box center [250, 286] width 35 height 27
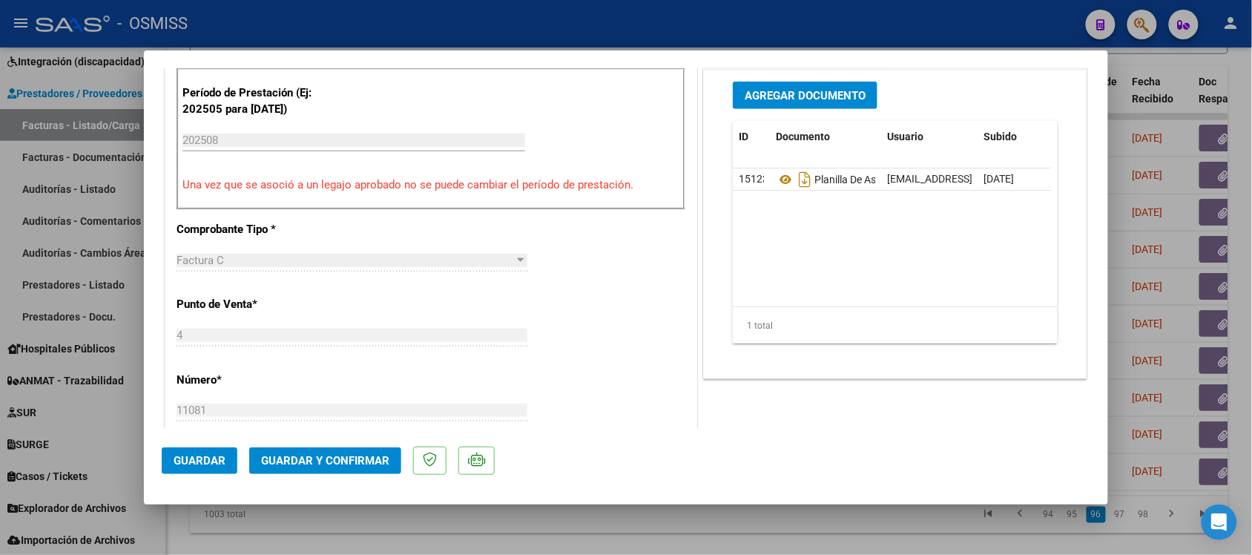
click at [689, 516] on div at bounding box center [626, 277] width 1252 height 555
type input "$ 0,00"
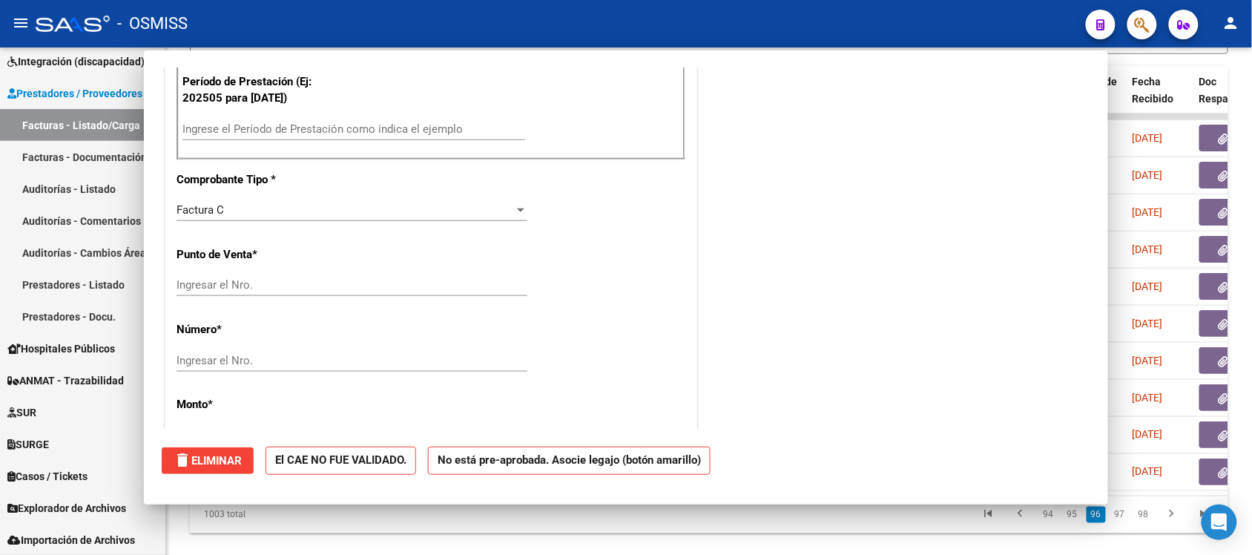
scroll to position [453, 0]
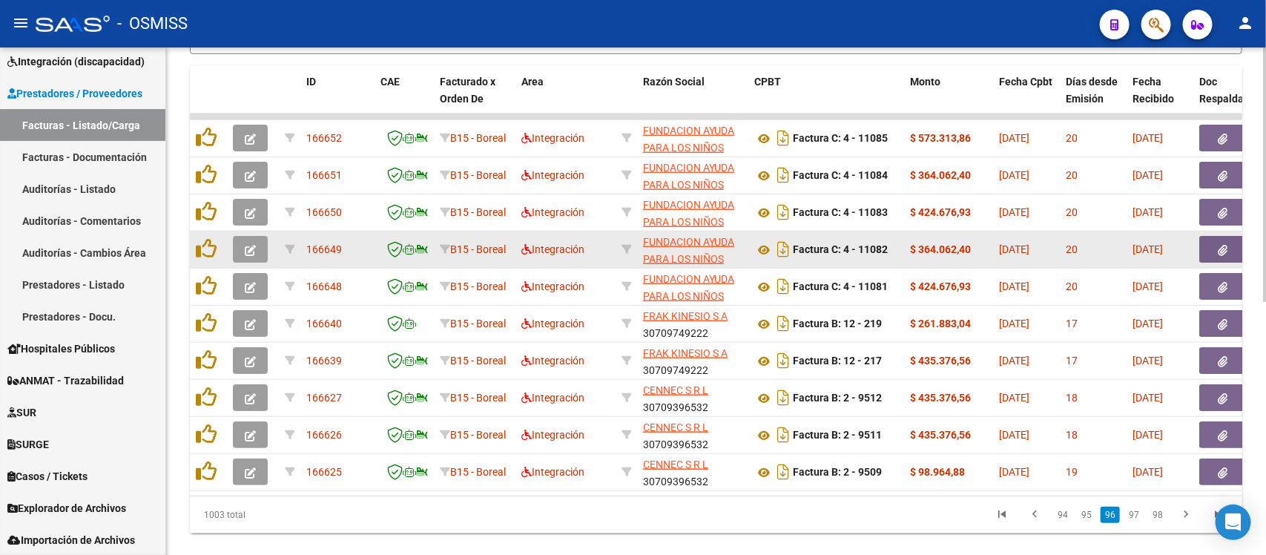
click at [258, 243] on button "button" at bounding box center [250, 249] width 35 height 27
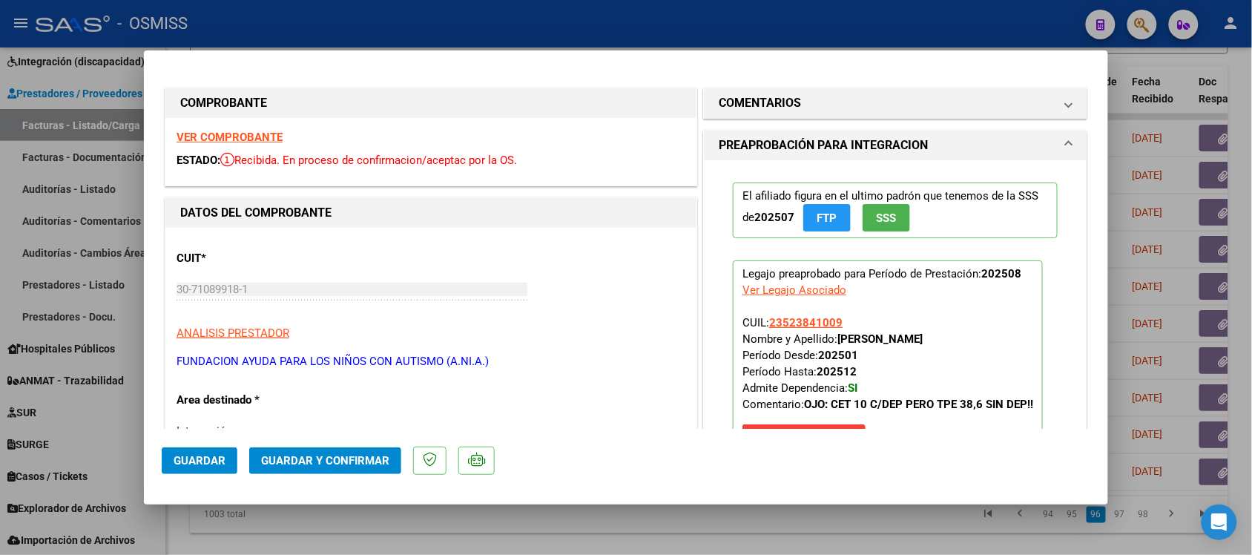
click at [661, 528] on div at bounding box center [626, 277] width 1252 height 555
type input "$ 0,00"
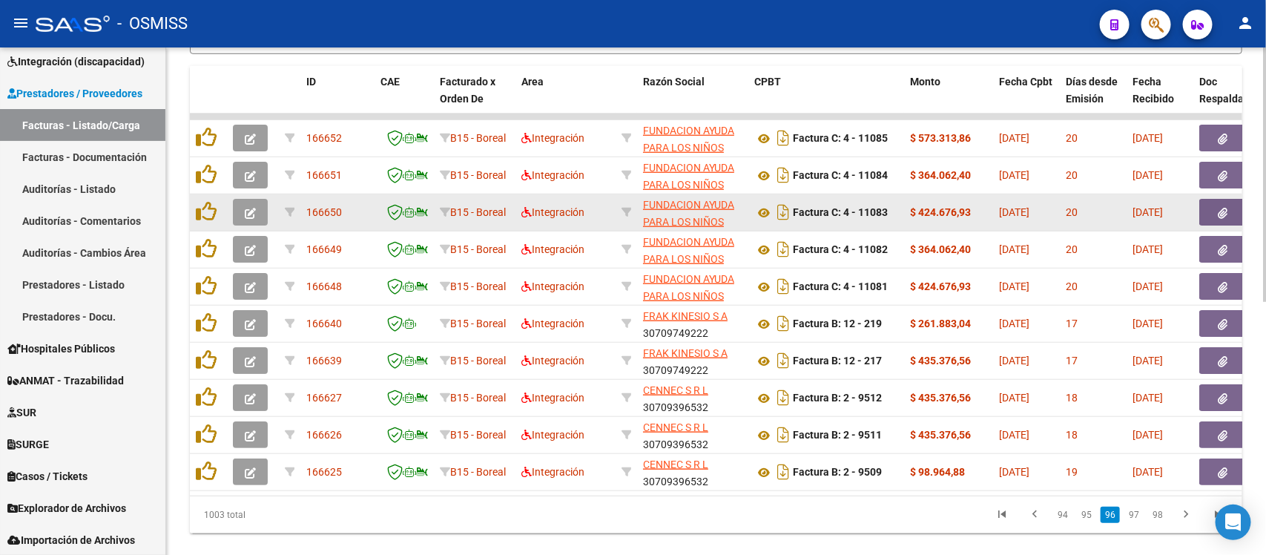
click at [260, 204] on button "button" at bounding box center [250, 212] width 35 height 27
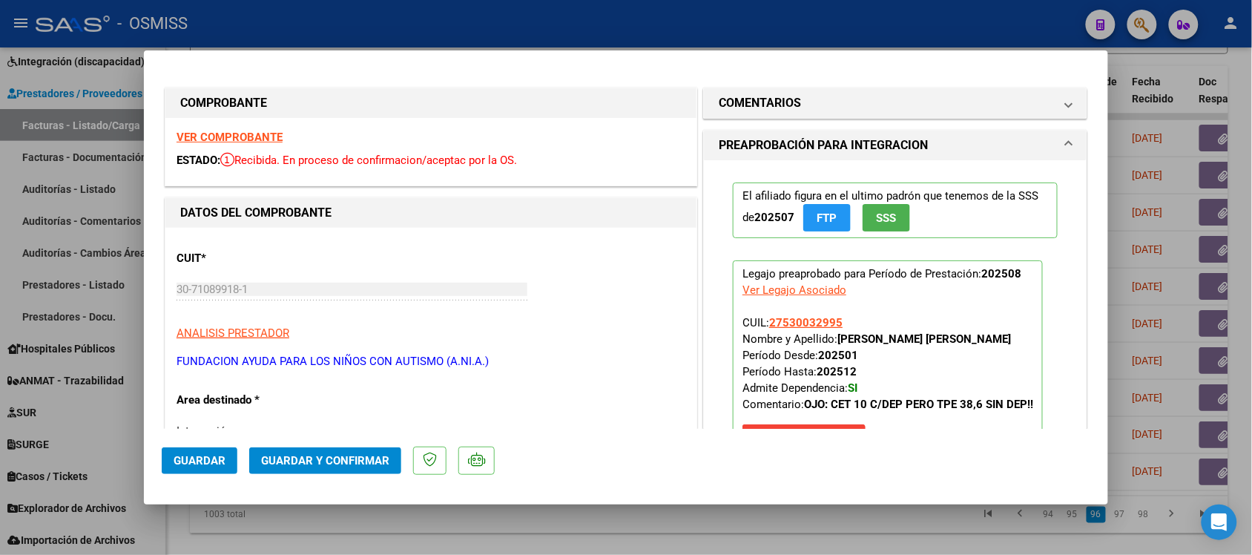
click at [662, 525] on div at bounding box center [626, 277] width 1252 height 555
type input "$ 0,00"
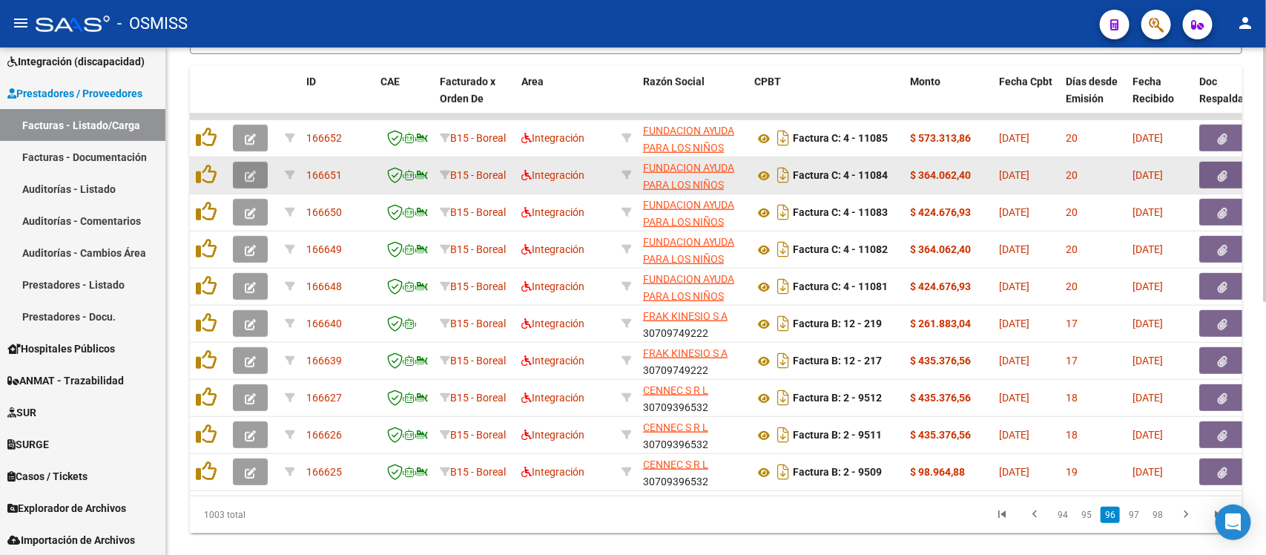
click at [235, 171] on button "button" at bounding box center [250, 175] width 35 height 27
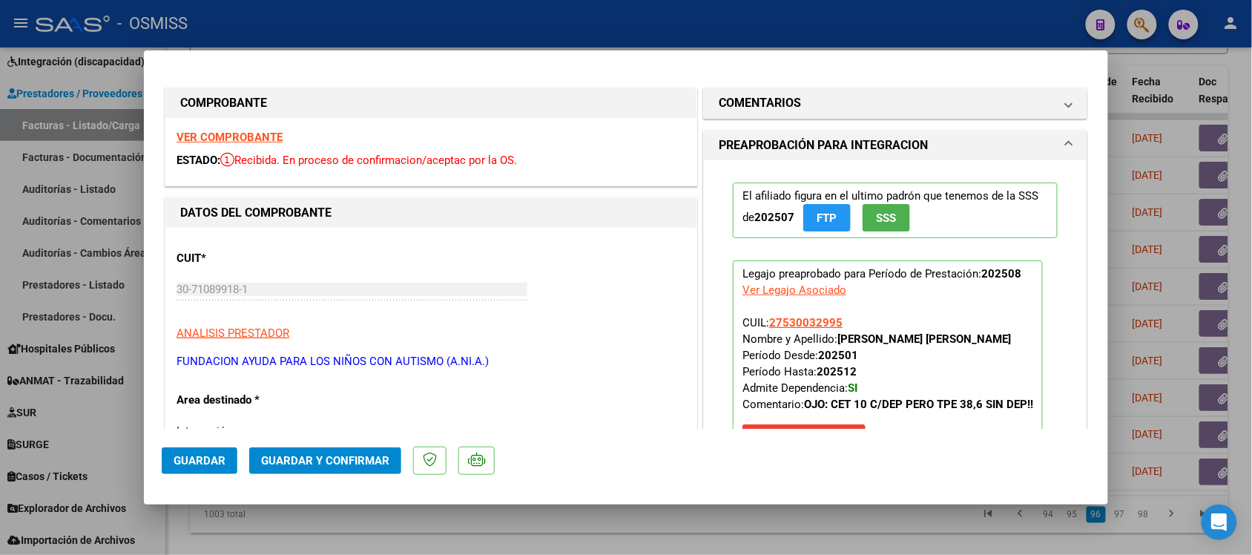
click at [683, 521] on div at bounding box center [626, 277] width 1252 height 555
type input "$ 0,00"
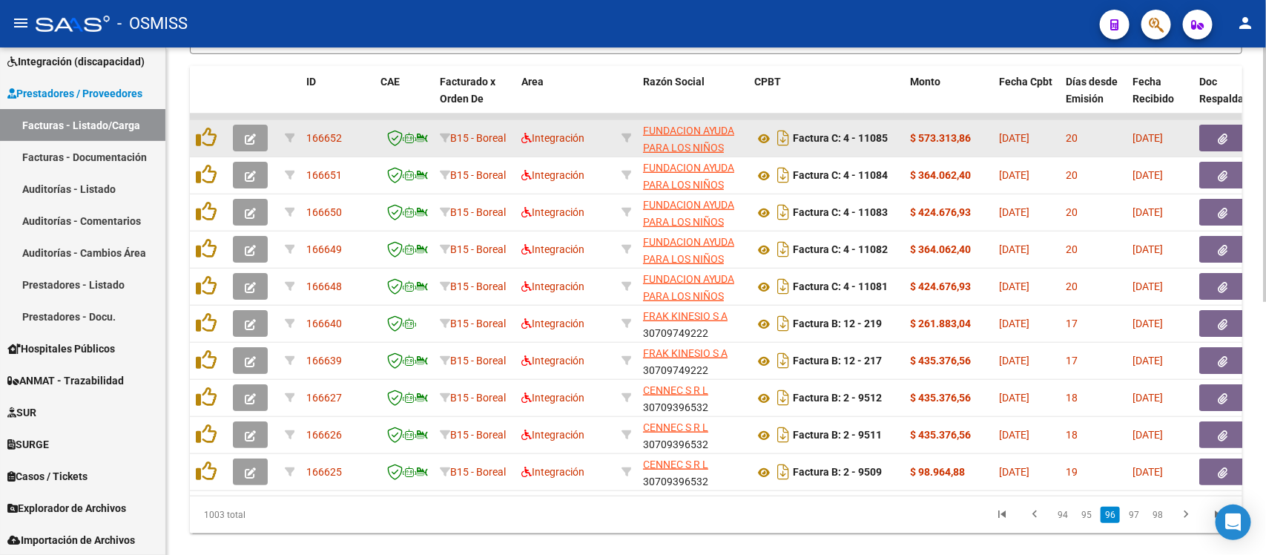
click at [254, 136] on icon "button" at bounding box center [250, 139] width 11 height 11
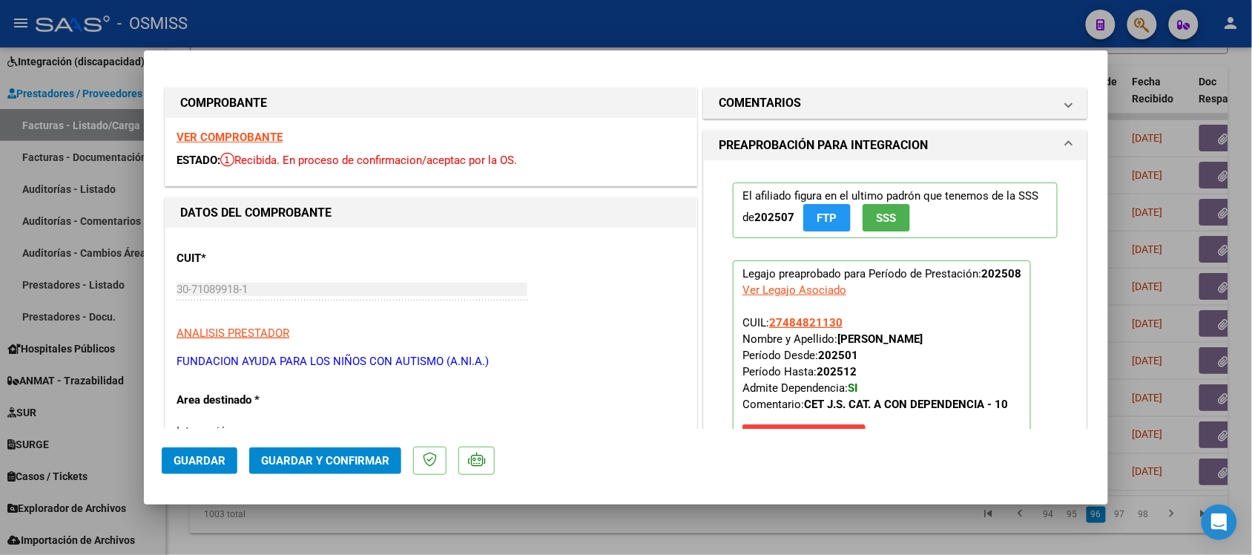
click at [673, 529] on div at bounding box center [626, 277] width 1252 height 555
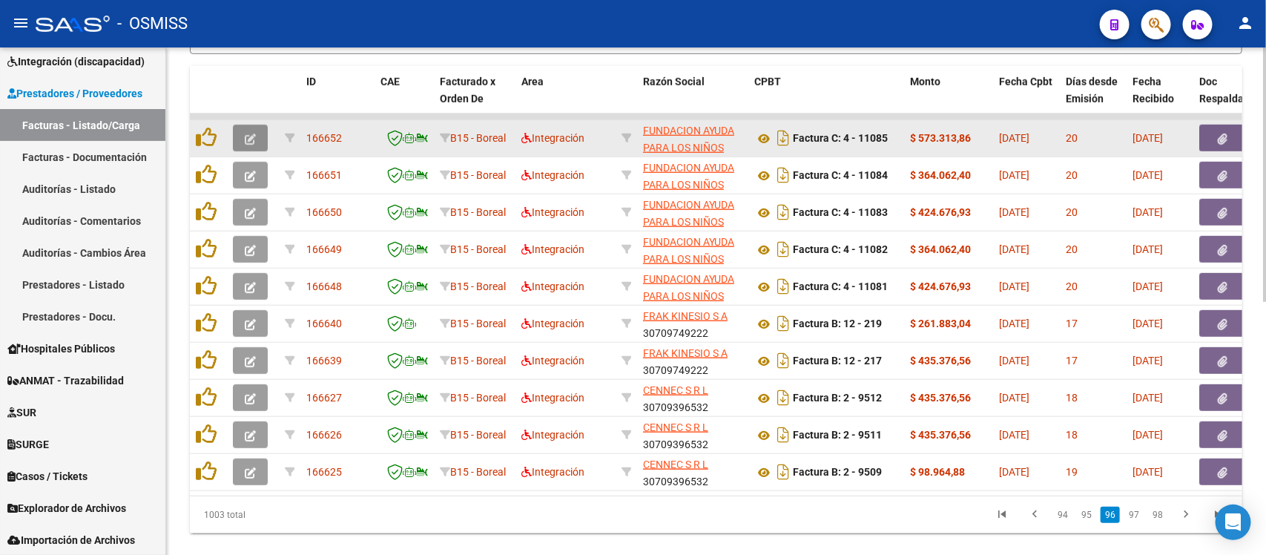
click at [254, 134] on icon "button" at bounding box center [250, 139] width 11 height 11
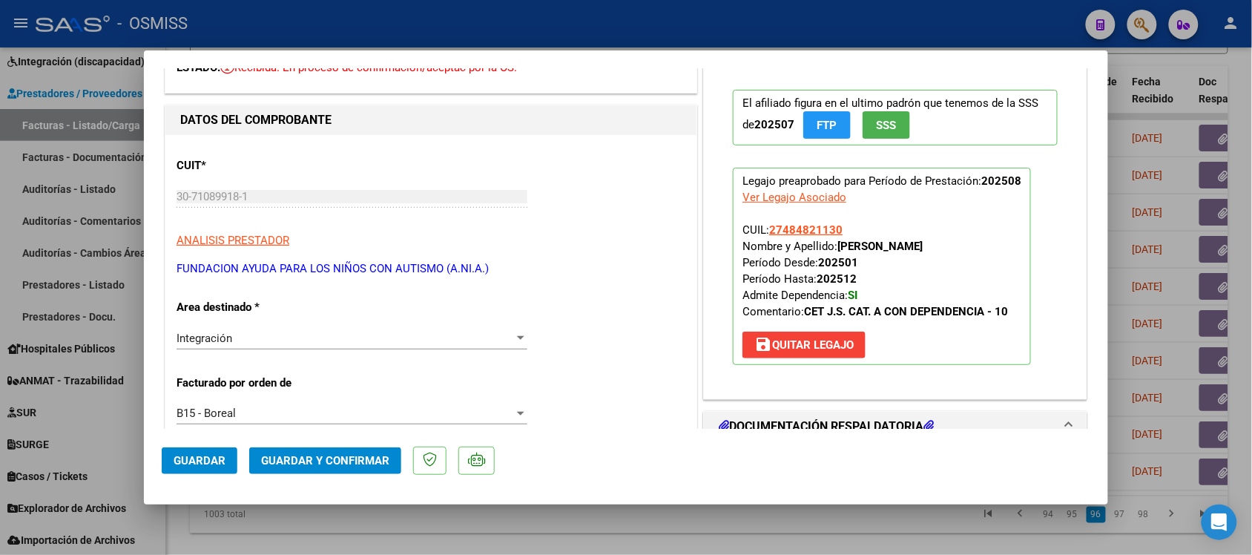
scroll to position [0, 0]
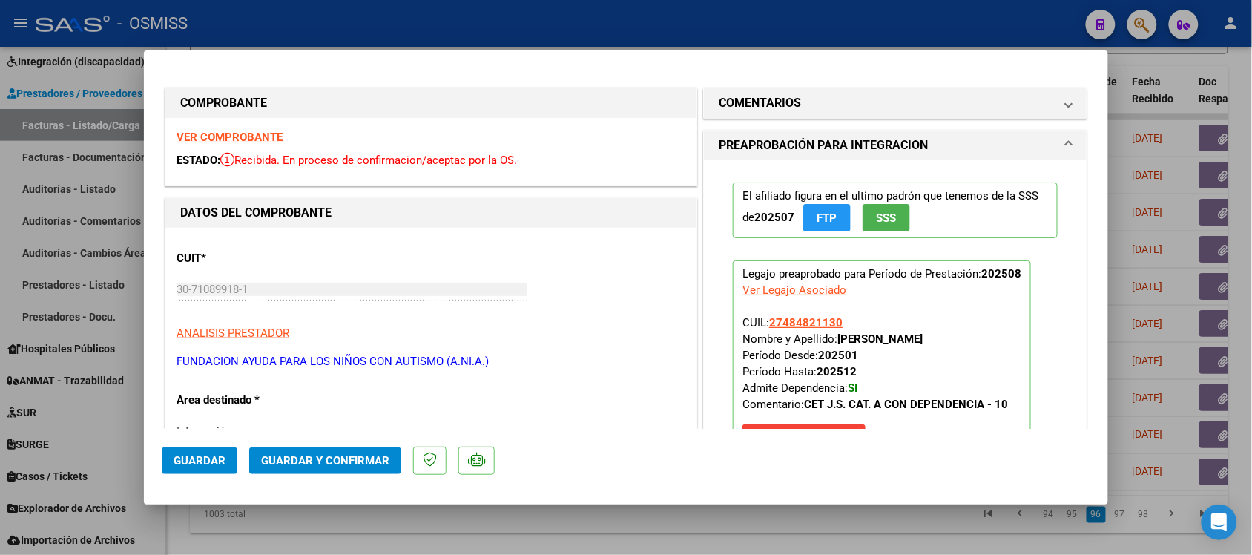
click at [257, 136] on strong "VER COMPROBANTE" at bounding box center [230, 137] width 106 height 13
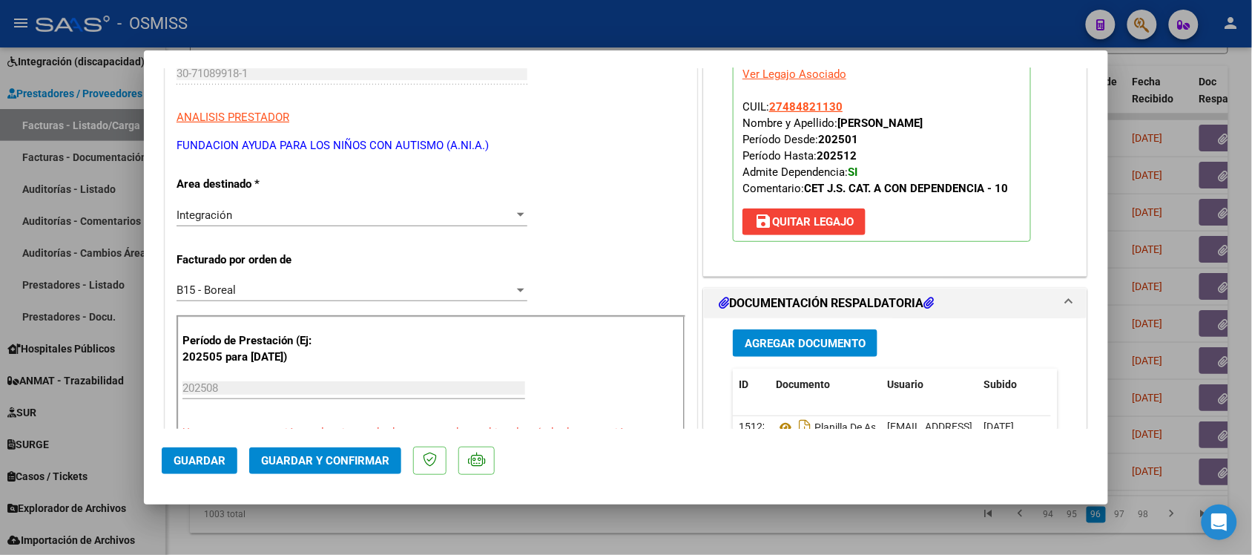
scroll to position [371, 0]
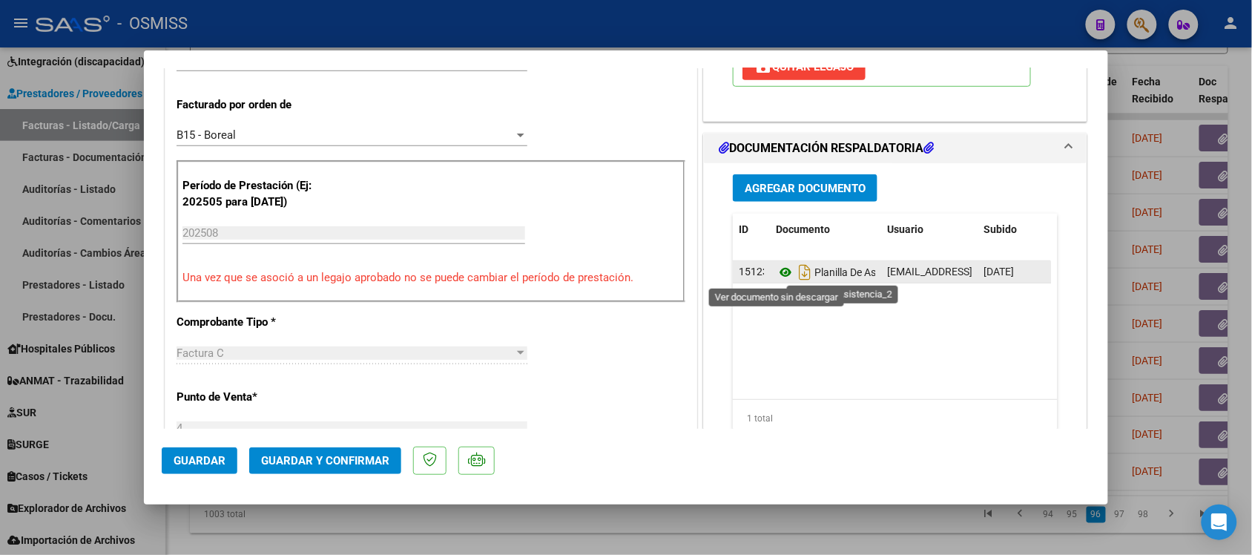
click at [776, 275] on icon at bounding box center [785, 272] width 19 height 18
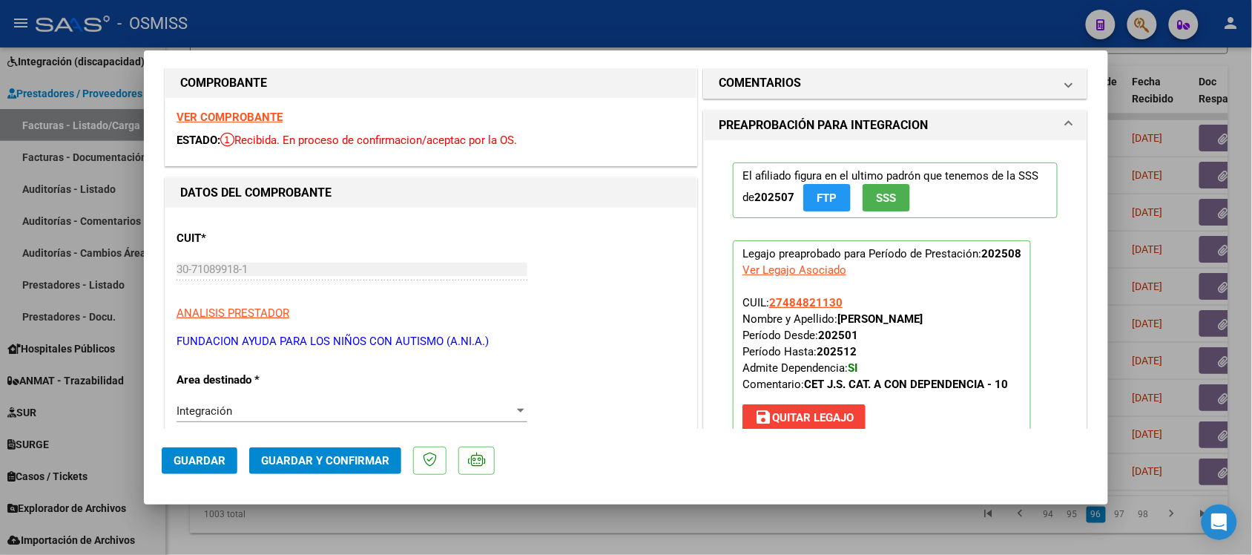
scroll to position [0, 0]
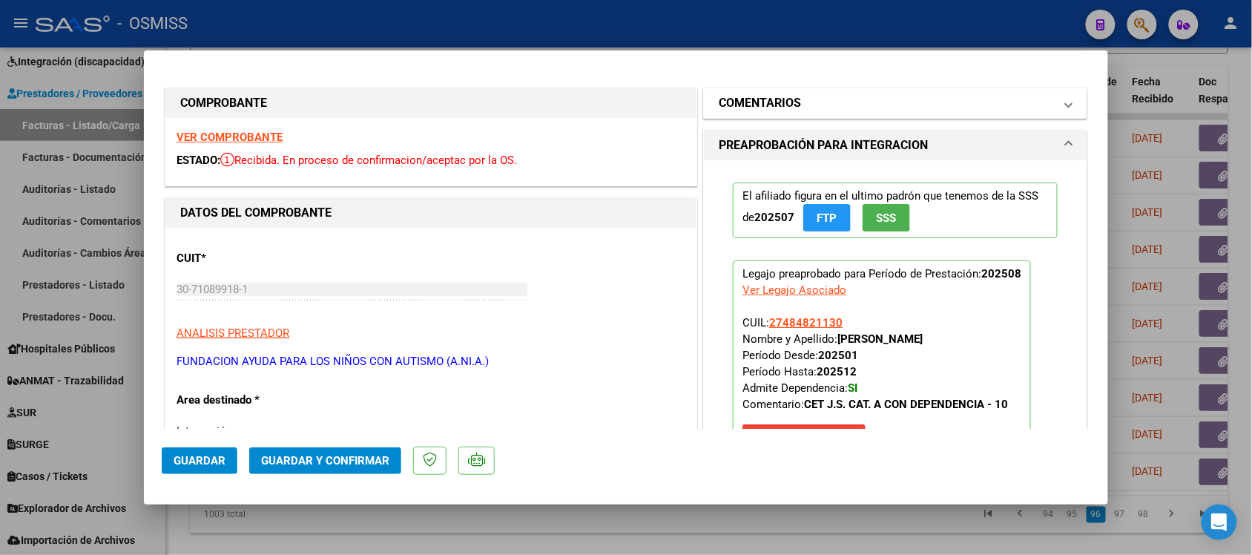
click at [740, 97] on h1 "COMENTARIOS" at bounding box center [760, 103] width 82 height 18
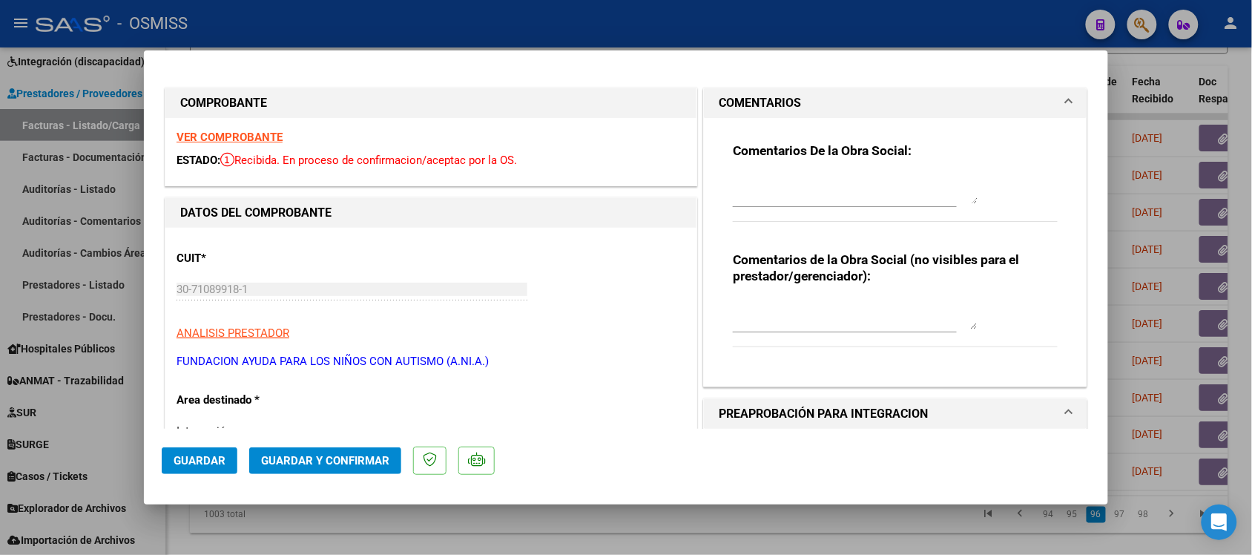
click at [740, 97] on h1 "COMENTARIOS" at bounding box center [760, 103] width 82 height 18
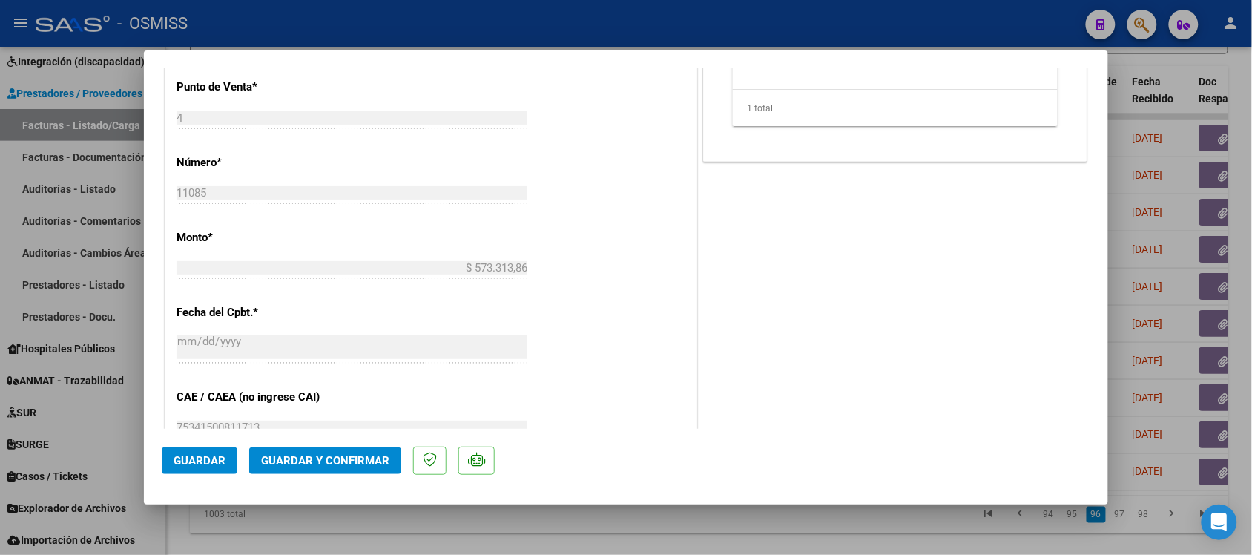
scroll to position [649, 0]
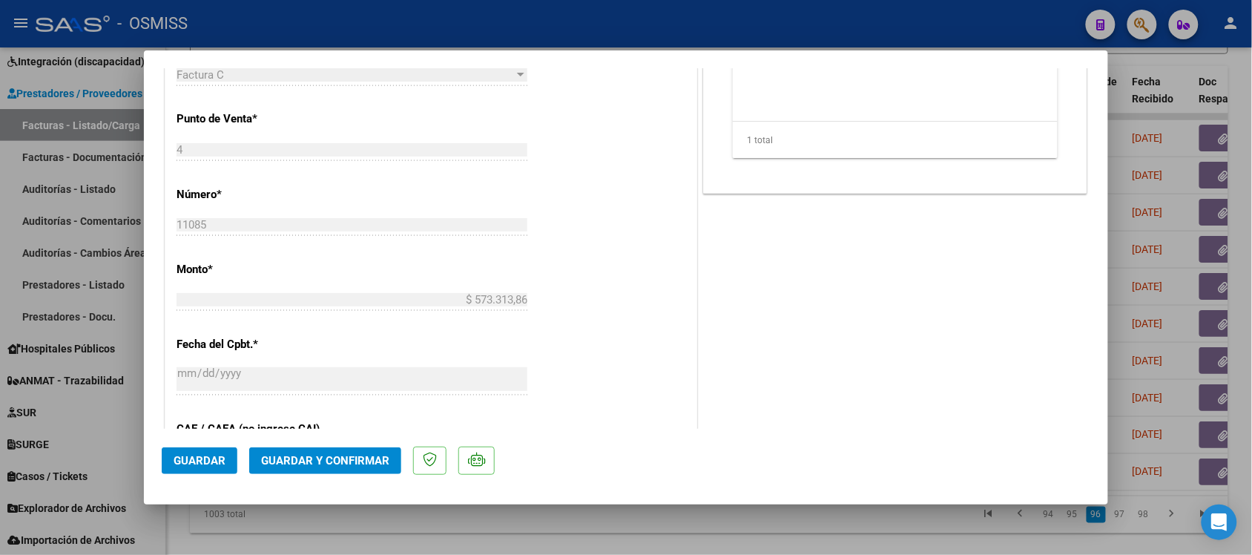
click at [369, 464] on span "Guardar y Confirmar" at bounding box center [325, 460] width 128 height 13
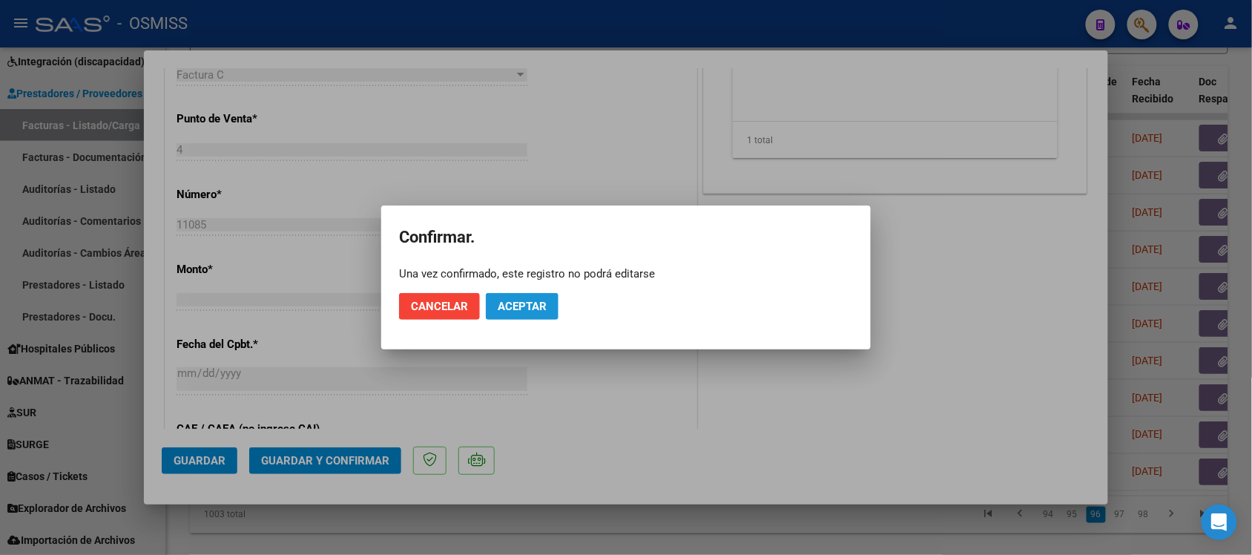
click at [528, 314] on button "Aceptar" at bounding box center [522, 306] width 73 height 27
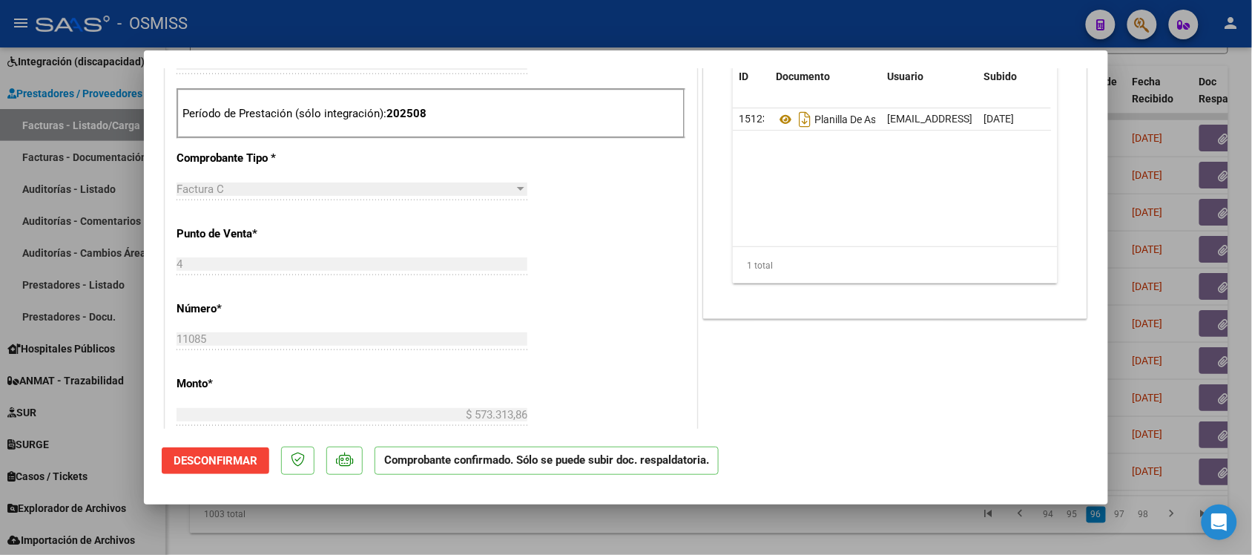
scroll to position [464, 0]
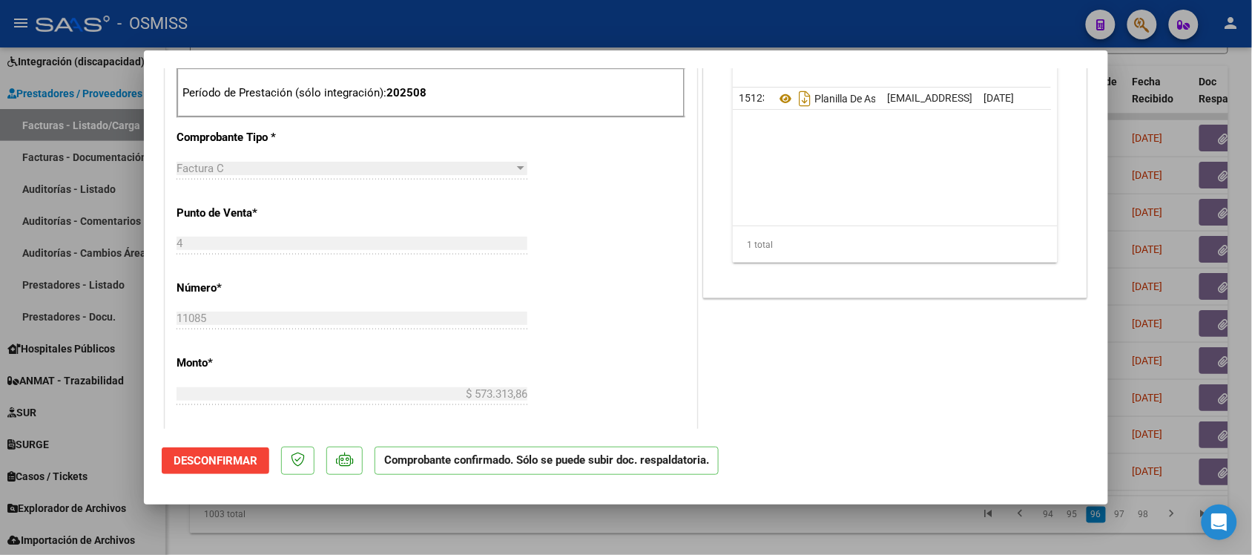
click at [847, 525] on div at bounding box center [626, 277] width 1252 height 555
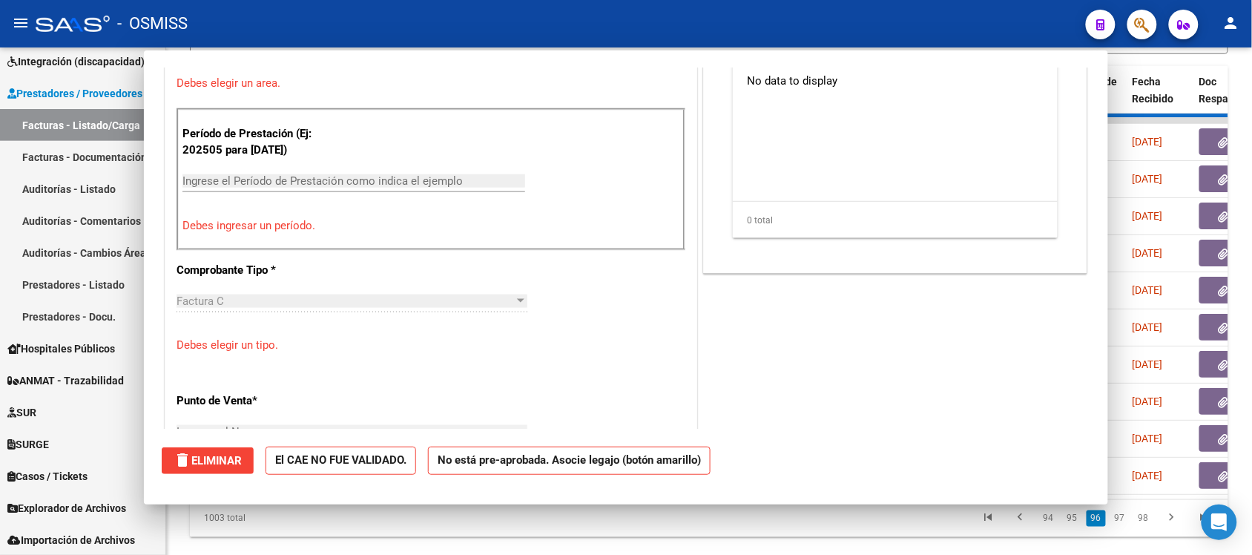
scroll to position [0, 0]
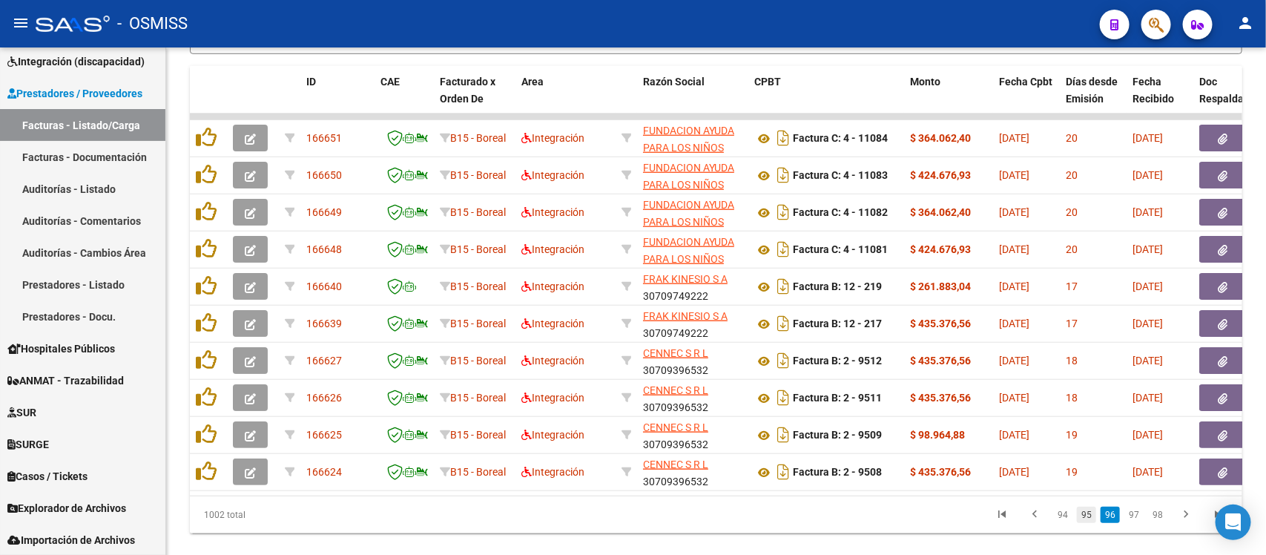
click at [1088, 523] on link "95" at bounding box center [1086, 515] width 19 height 16
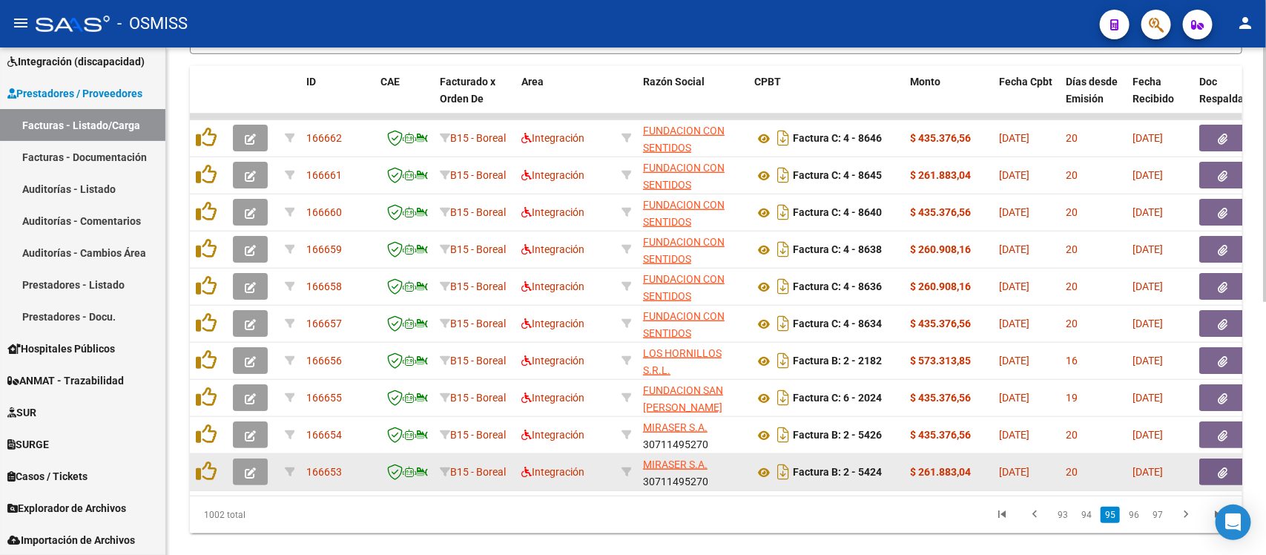
click at [260, 473] on button "button" at bounding box center [250, 472] width 35 height 27
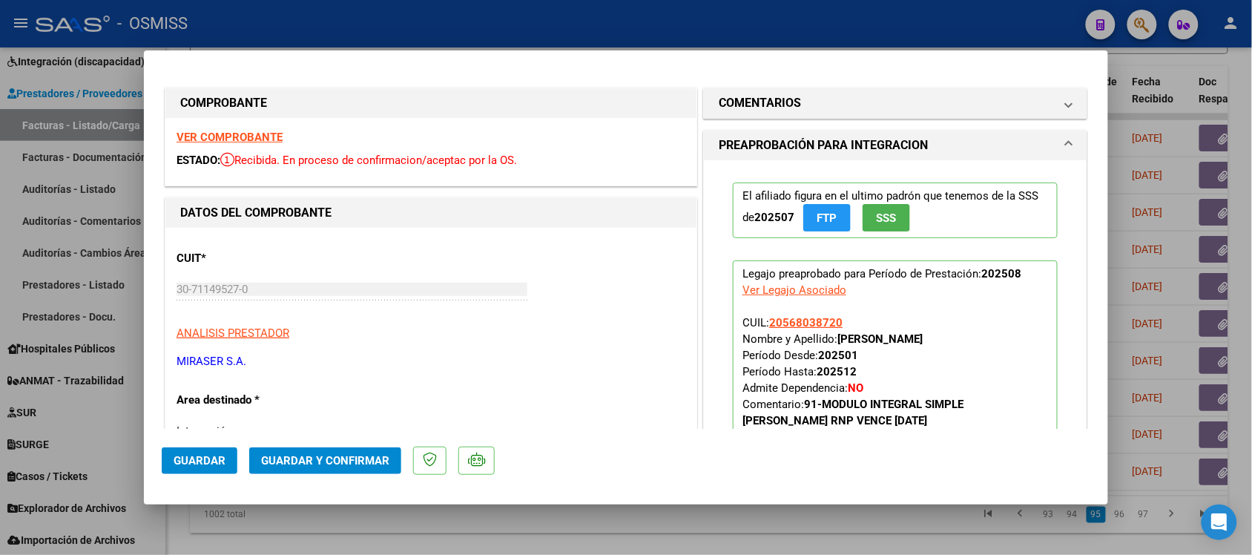
click at [252, 135] on strong "VER COMPROBANTE" at bounding box center [230, 137] width 106 height 13
click at [694, 502] on mat-dialog-container "COMPROBANTE VER COMPROBANTE ESTADO: Recibida. En proceso de confirmacion/acepta…" at bounding box center [626, 277] width 965 height 455
click at [695, 523] on div at bounding box center [626, 277] width 1252 height 555
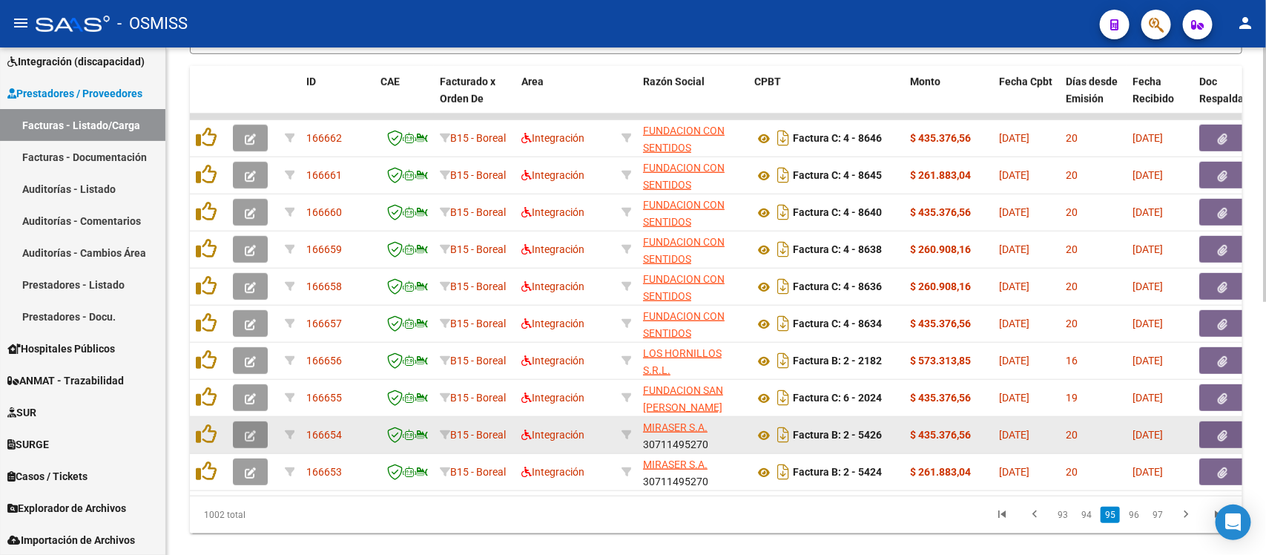
click at [257, 434] on button "button" at bounding box center [250, 434] width 35 height 27
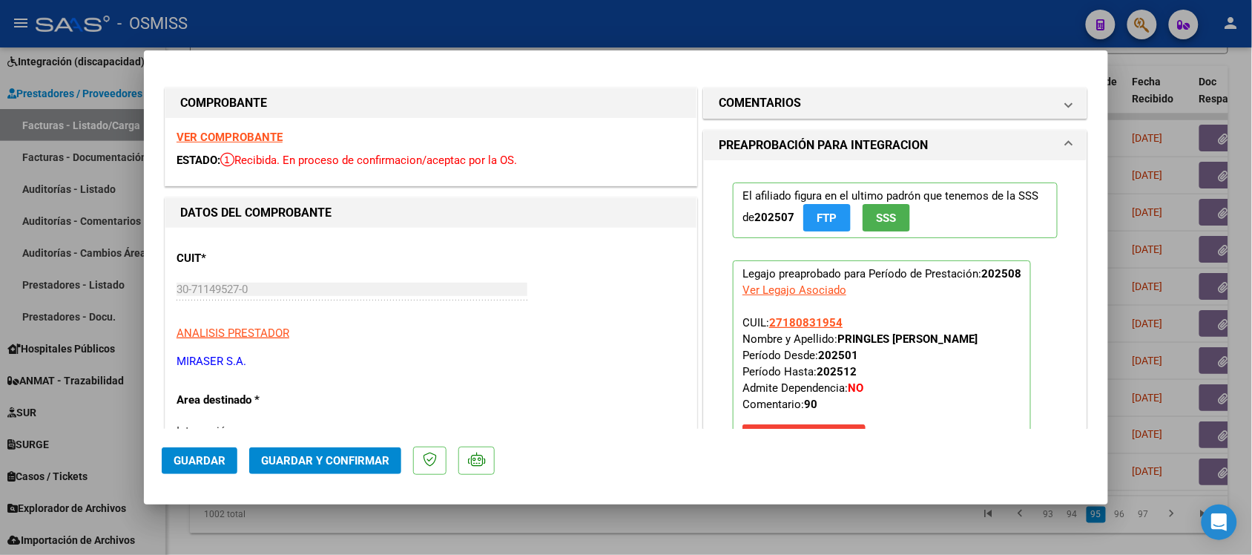
click at [263, 135] on strong "VER COMPROBANTE" at bounding box center [230, 137] width 106 height 13
click at [683, 531] on div at bounding box center [626, 277] width 1252 height 555
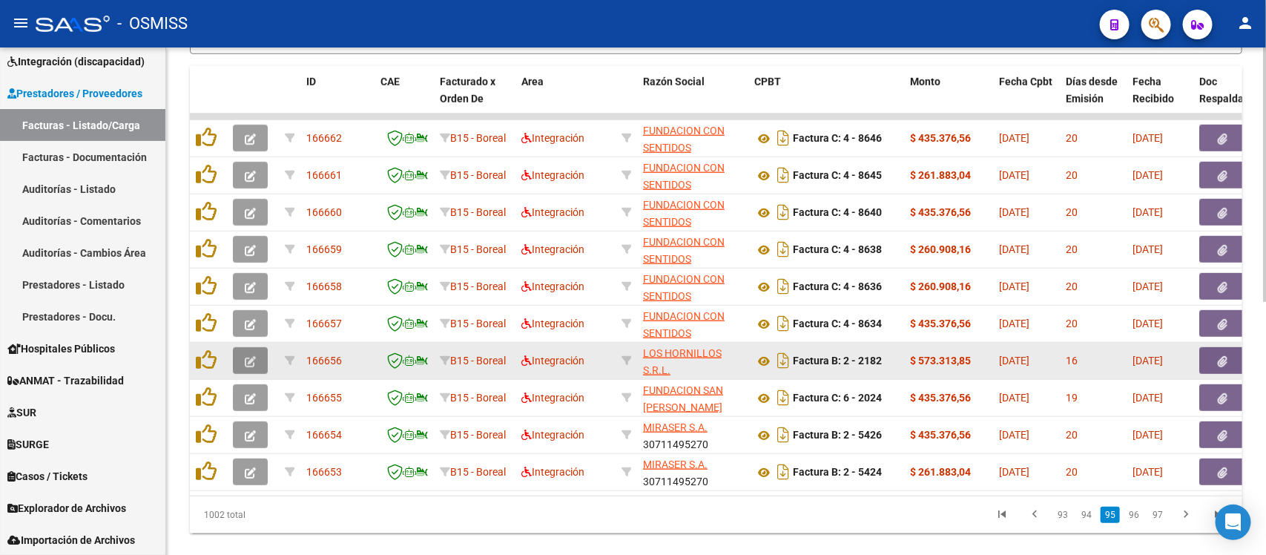
click at [249, 356] on icon "button" at bounding box center [250, 361] width 11 height 11
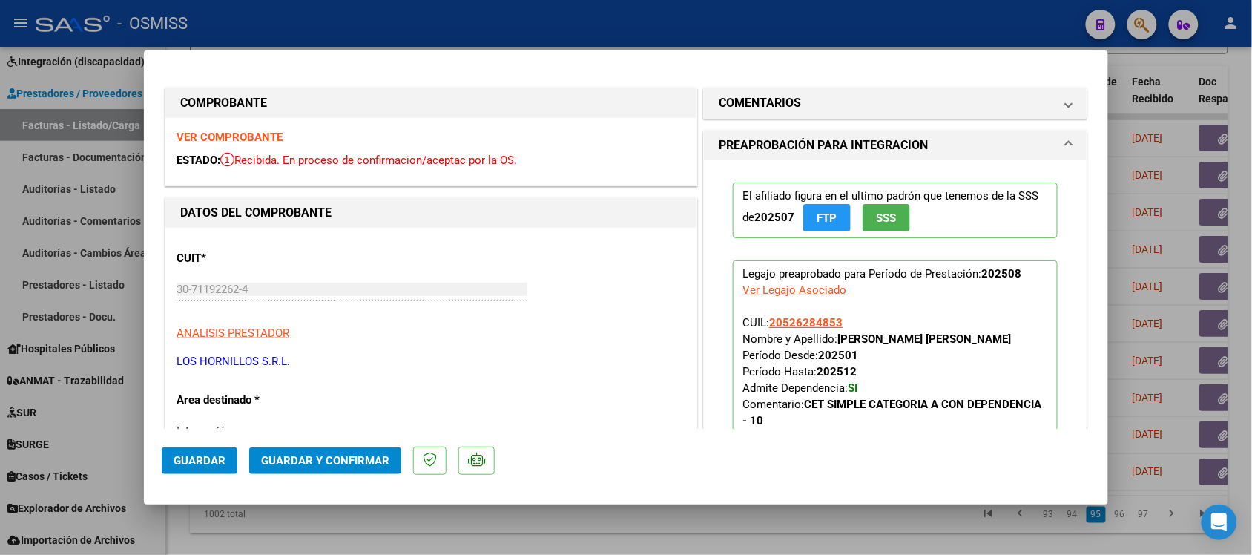
click at [273, 136] on strong "VER COMPROBANTE" at bounding box center [230, 137] width 106 height 13
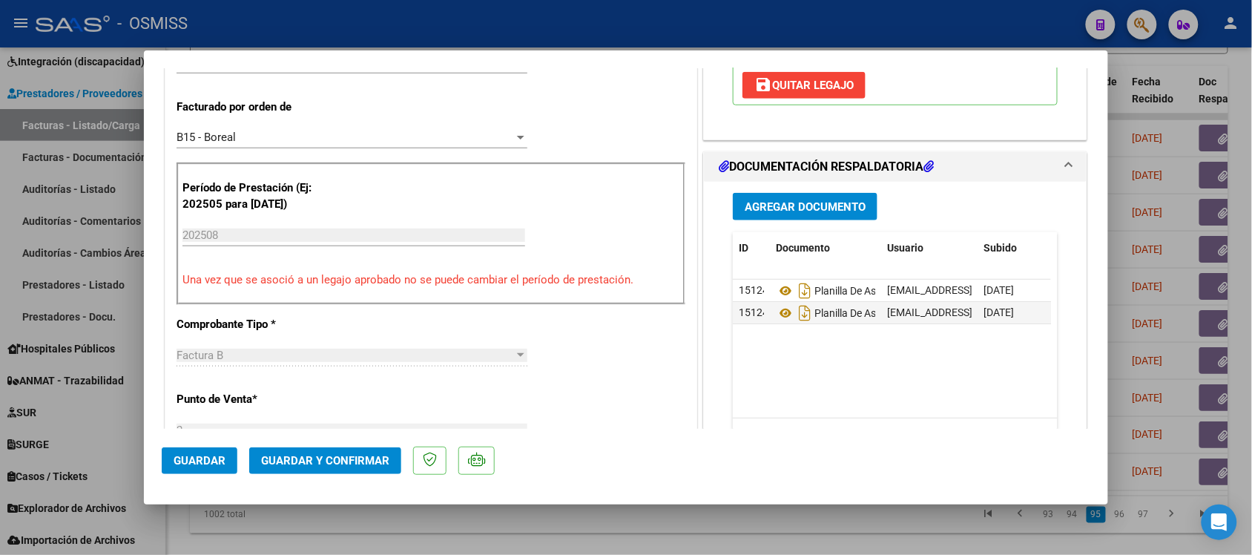
scroll to position [371, 0]
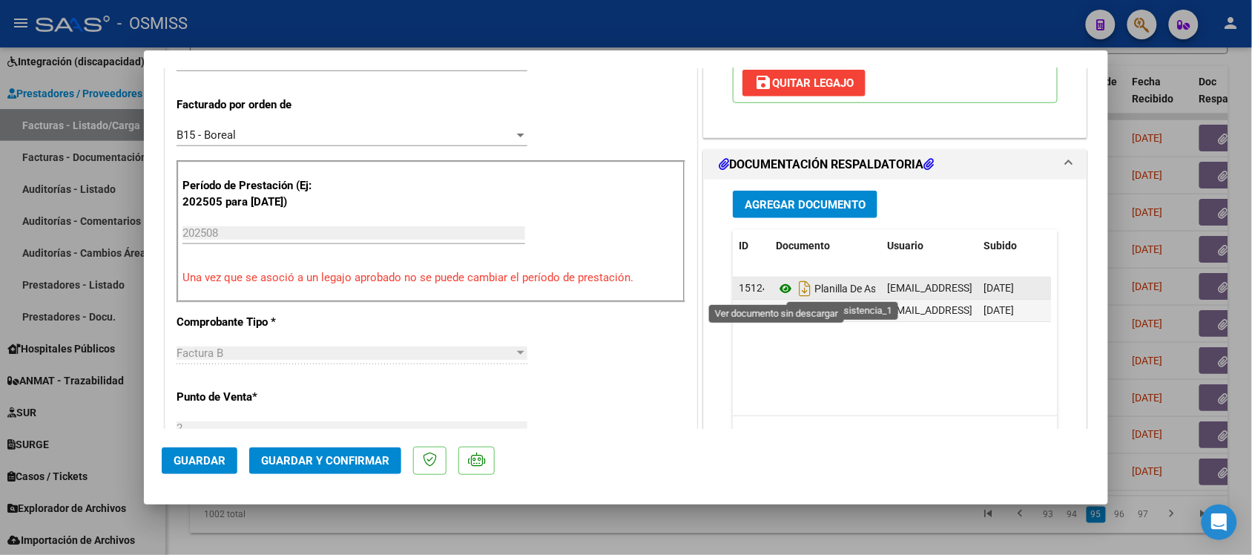
click at [777, 287] on icon at bounding box center [785, 289] width 19 height 18
click at [776, 287] on icon at bounding box center [785, 289] width 19 height 18
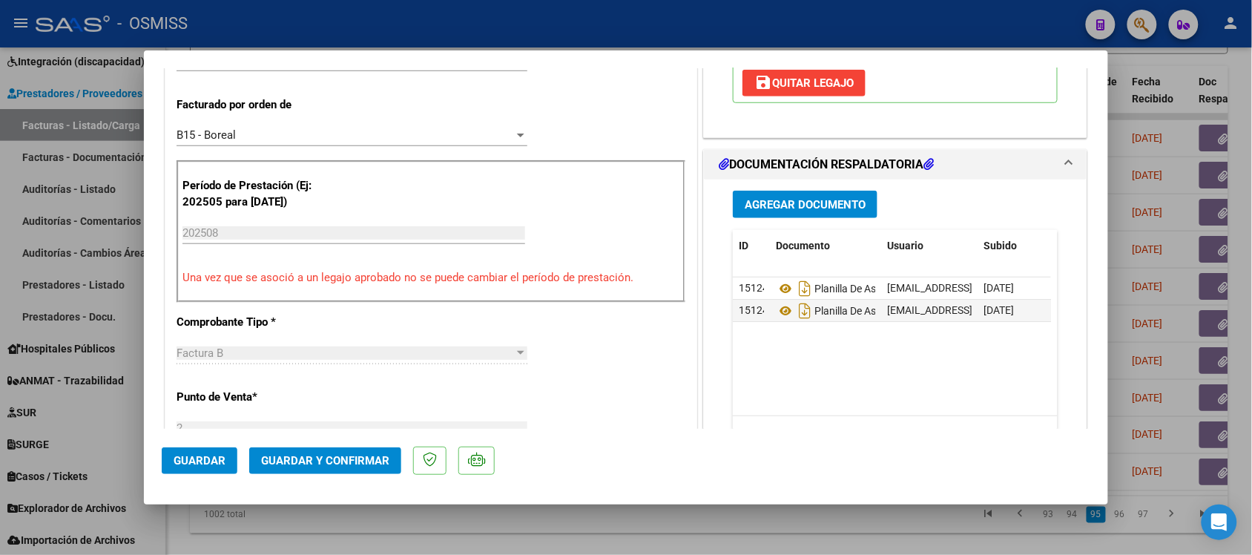
scroll to position [464, 0]
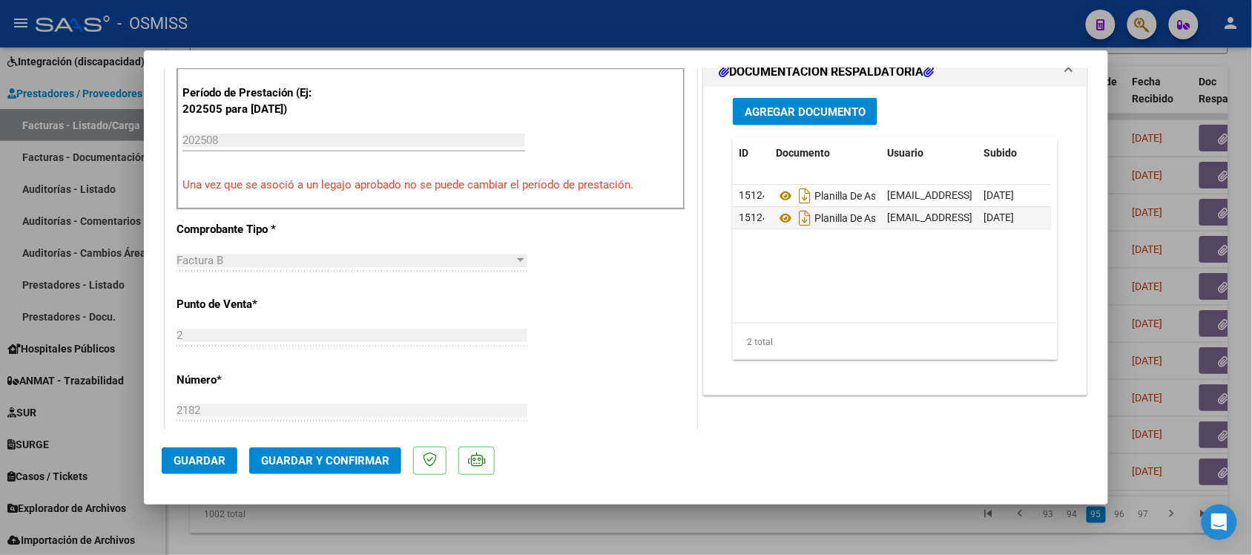
click at [801, 522] on div at bounding box center [626, 277] width 1252 height 555
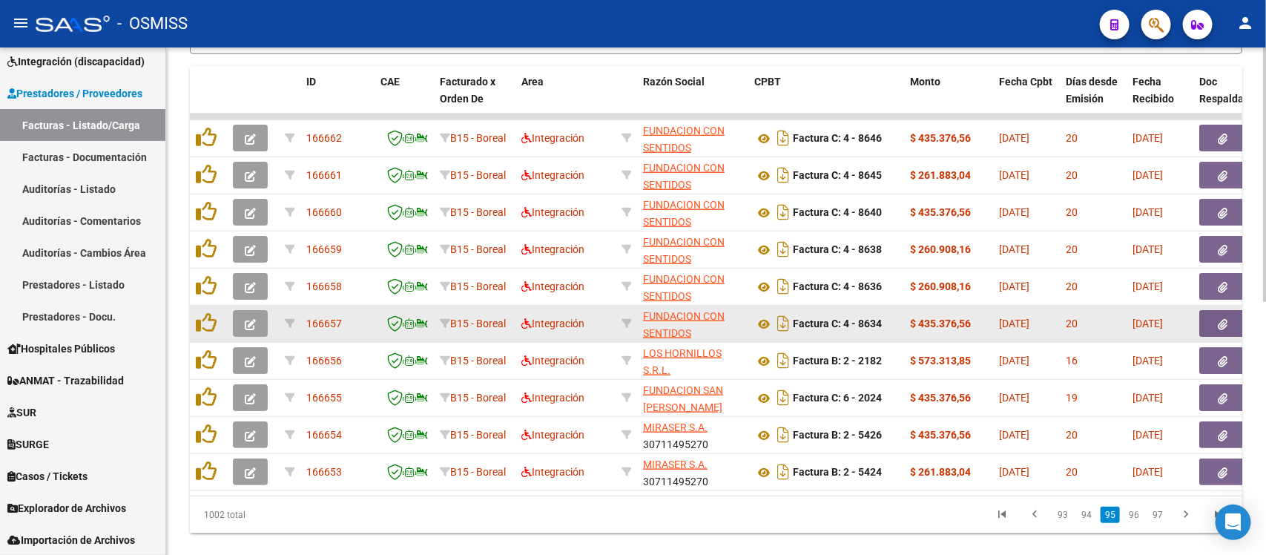
click at [257, 320] on button "button" at bounding box center [250, 323] width 35 height 27
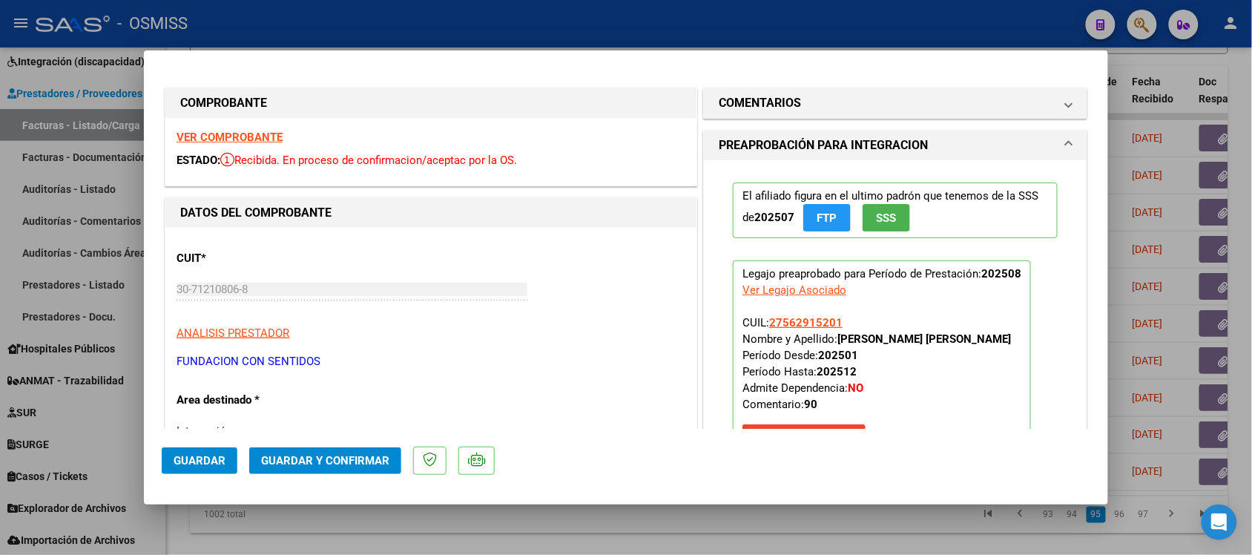
click at [258, 134] on strong "VER COMPROBANTE" at bounding box center [230, 137] width 106 height 13
click at [637, 528] on div at bounding box center [626, 277] width 1252 height 555
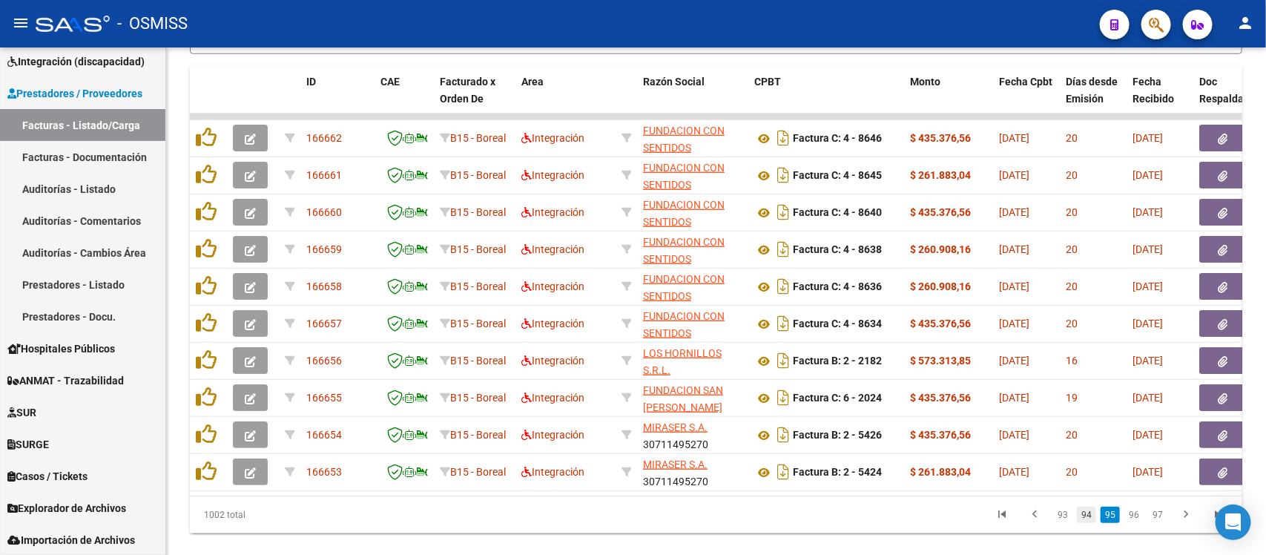
click at [1096, 523] on link "94" at bounding box center [1086, 515] width 19 height 16
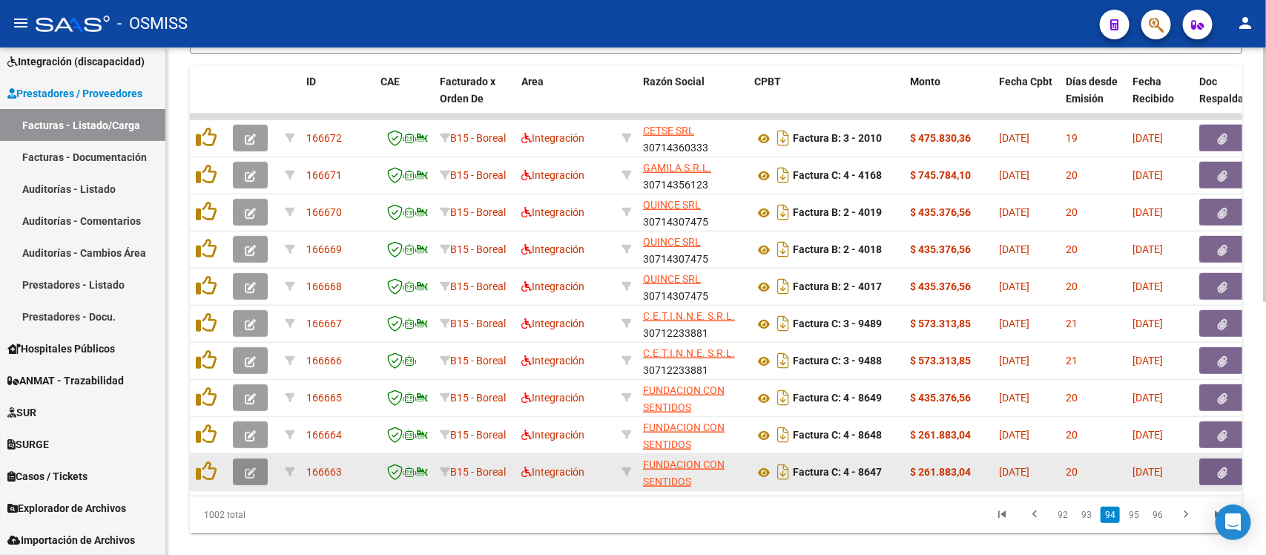
click at [252, 471] on icon "button" at bounding box center [250, 472] width 11 height 11
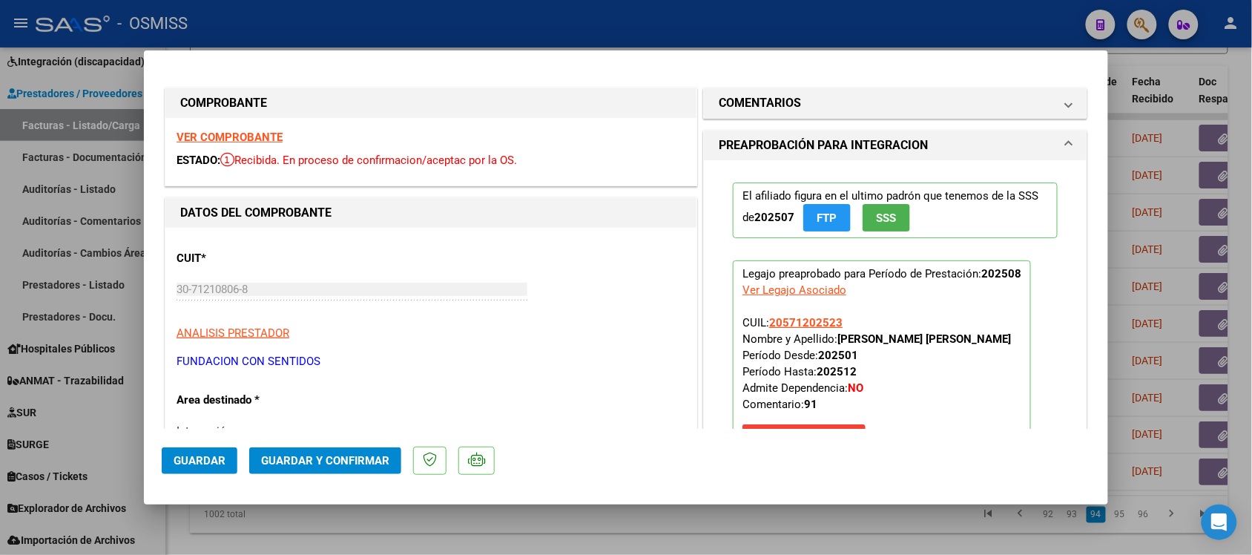
click at [257, 137] on strong "VER COMPROBANTE" at bounding box center [230, 137] width 106 height 13
click at [647, 512] on div at bounding box center [626, 277] width 1252 height 555
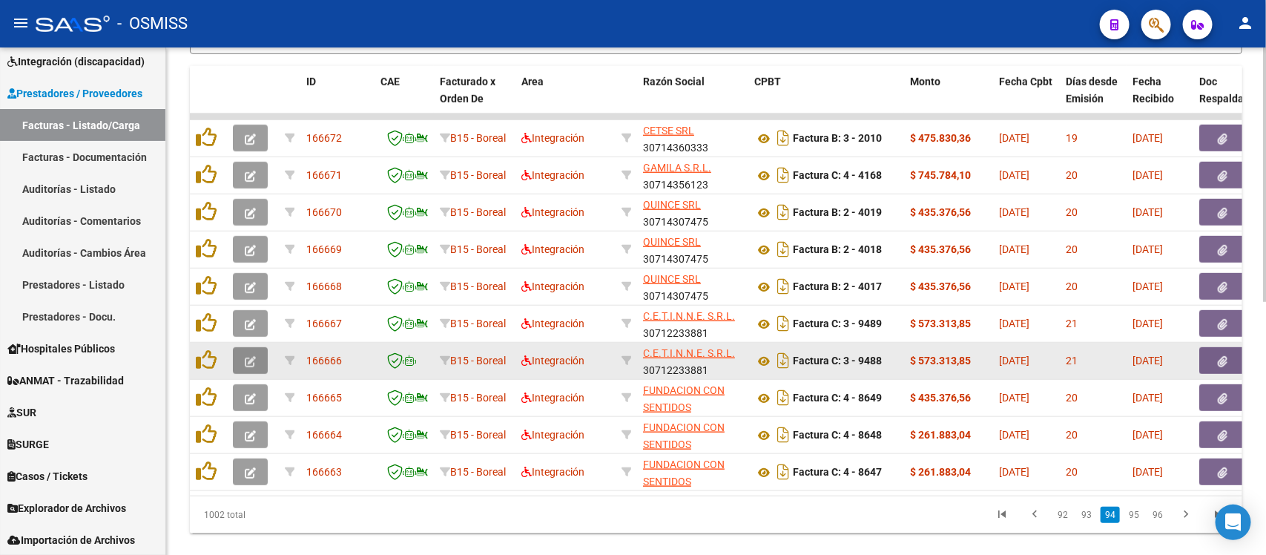
click at [256, 353] on button "button" at bounding box center [250, 360] width 35 height 27
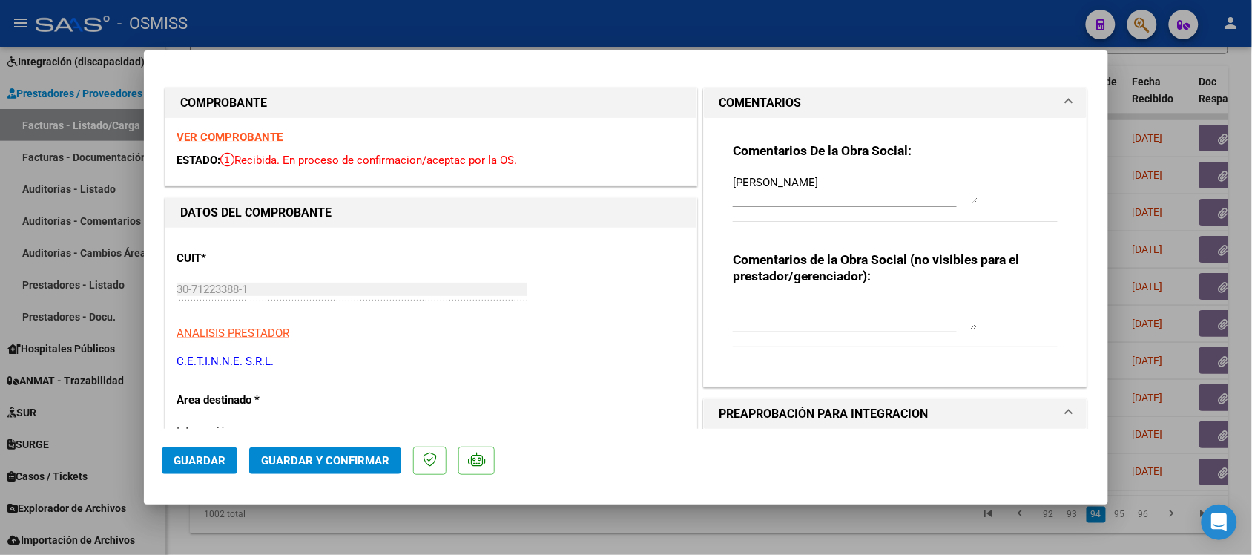
click at [691, 521] on div at bounding box center [626, 277] width 1252 height 555
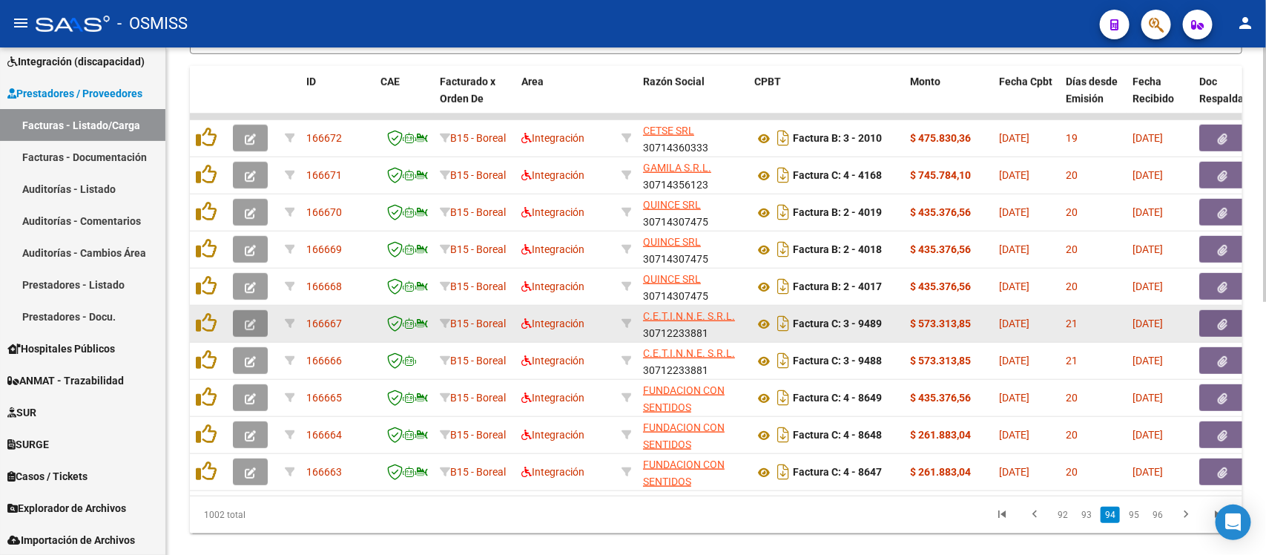
click at [253, 319] on icon "button" at bounding box center [250, 324] width 11 height 11
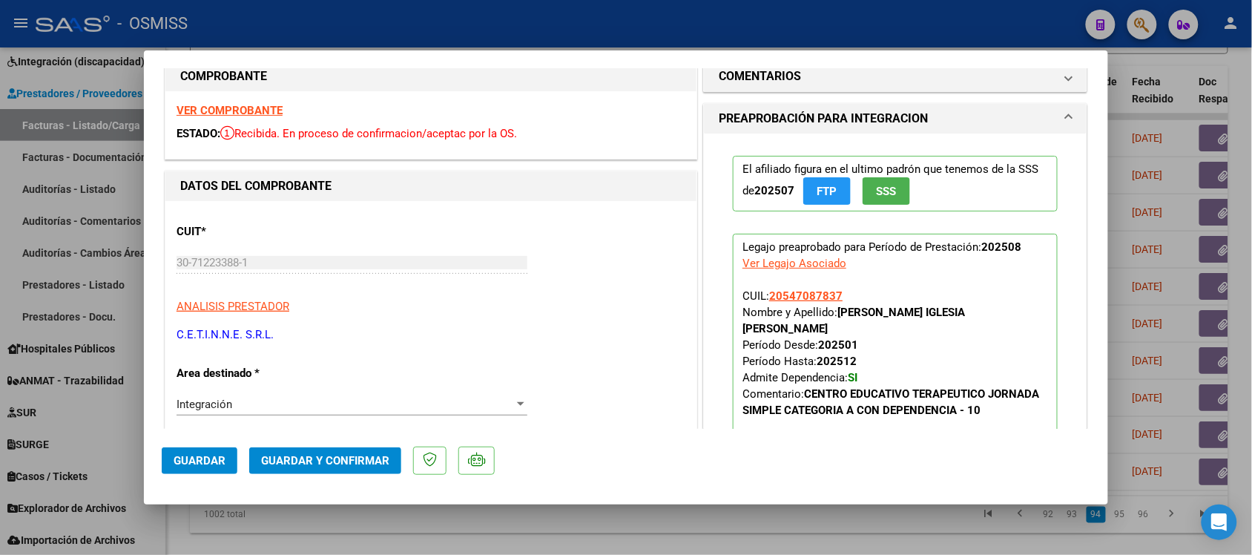
scroll to position [0, 0]
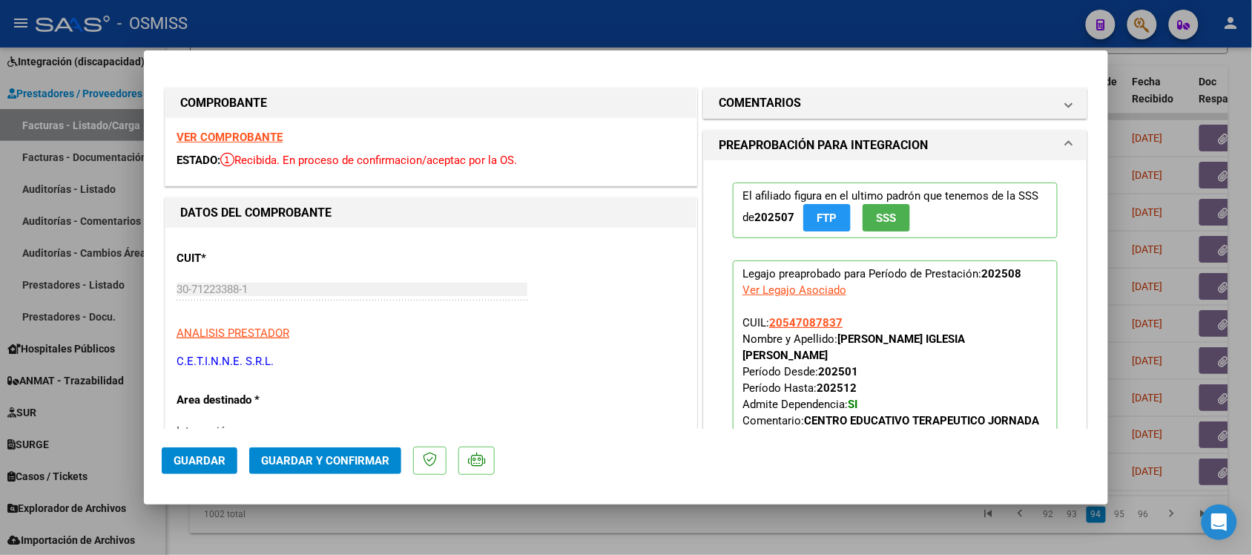
click at [231, 134] on strong "VER COMPROBANTE" at bounding box center [230, 137] width 106 height 13
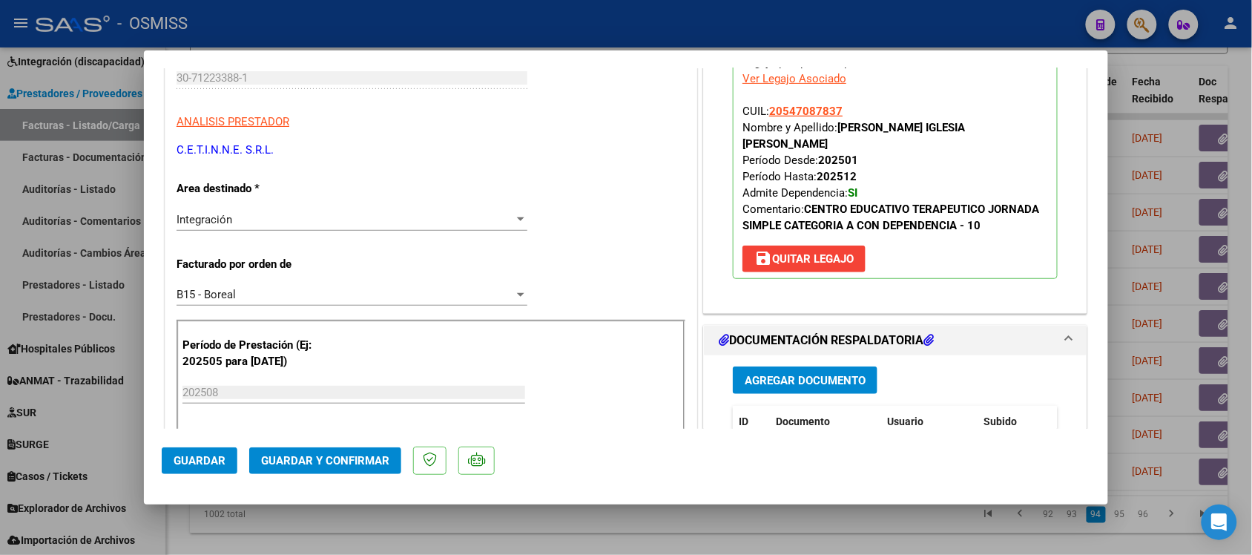
scroll to position [278, 0]
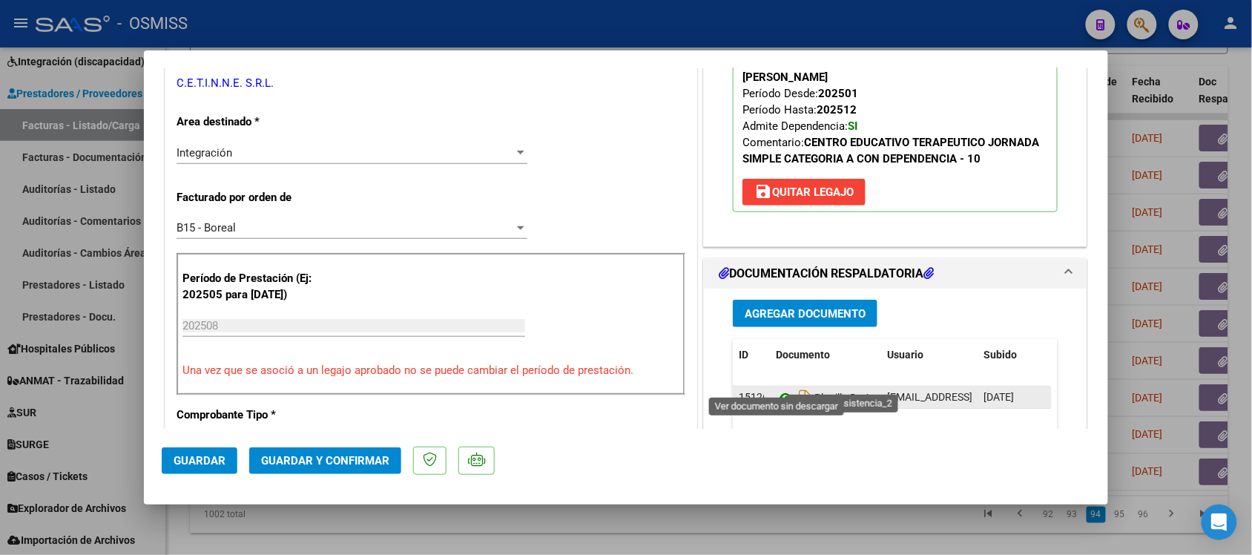
click at [776, 389] on icon at bounding box center [785, 398] width 19 height 18
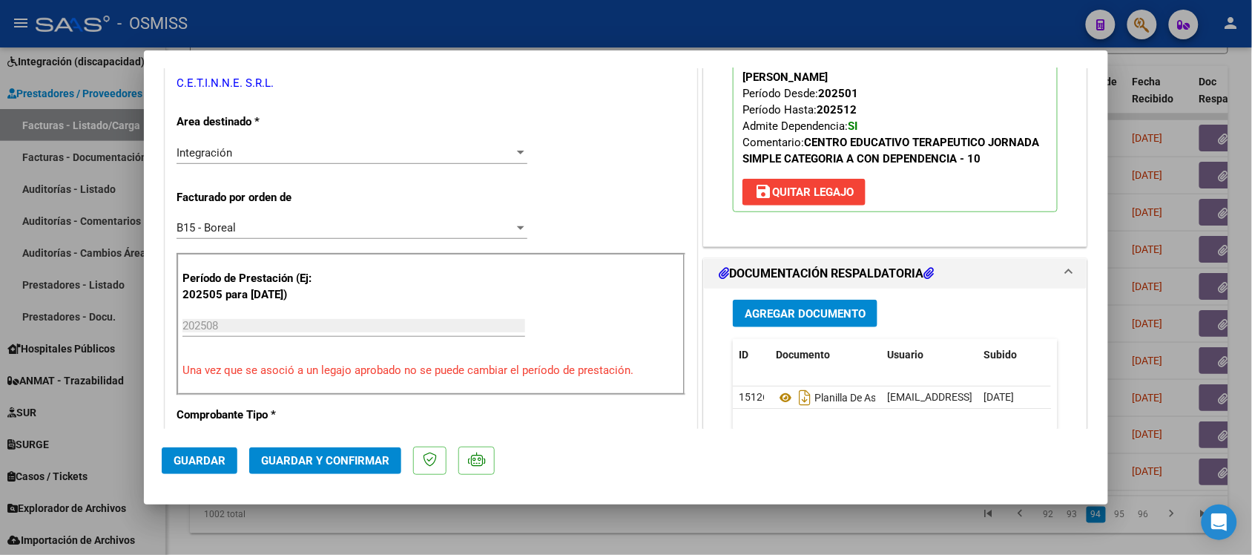
scroll to position [0, 0]
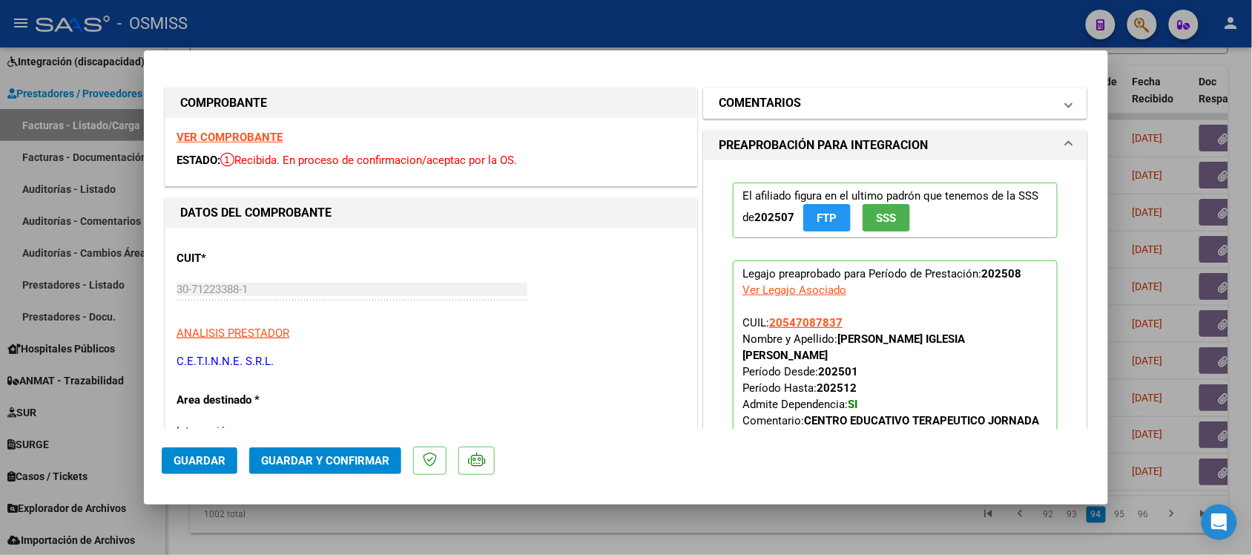
click at [750, 96] on h1 "COMENTARIOS" at bounding box center [760, 103] width 82 height 18
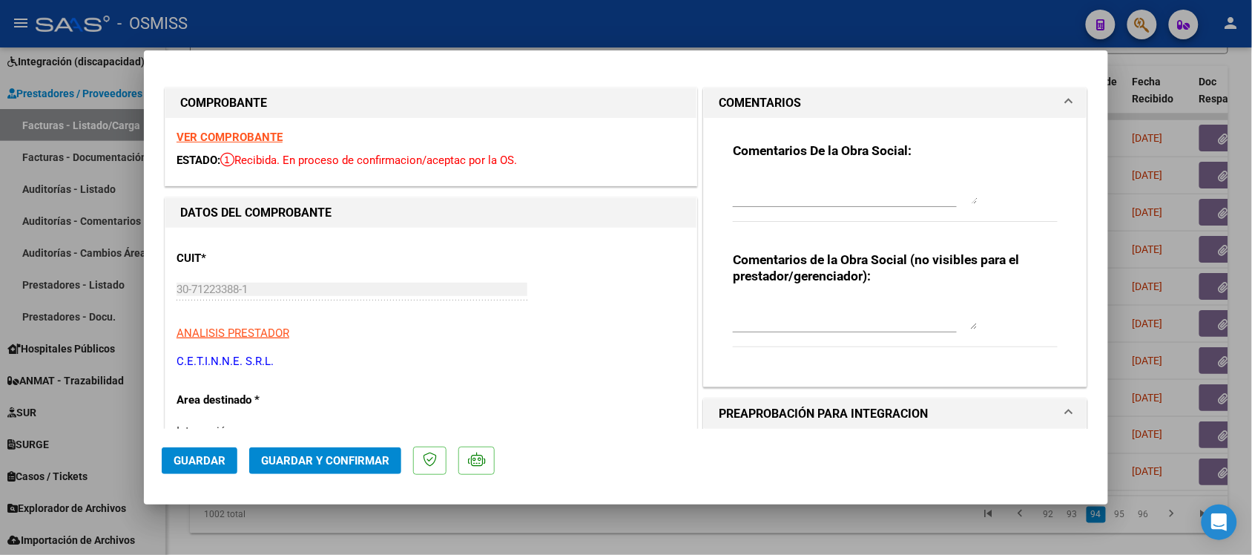
click at [744, 93] on mat-expansion-panel-header "COMENTARIOS" at bounding box center [895, 103] width 383 height 30
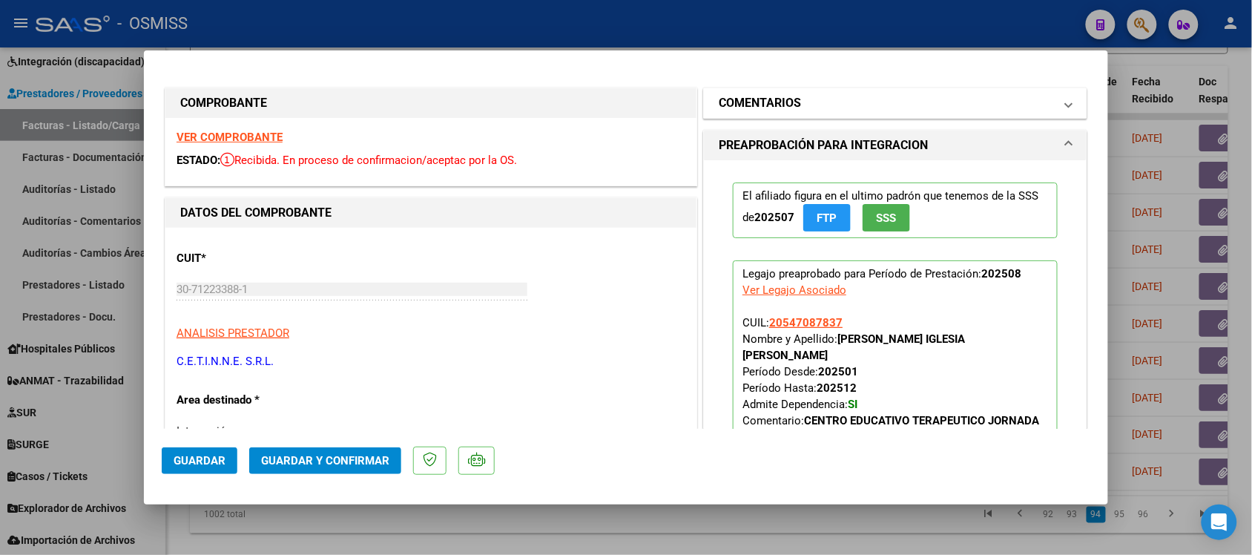
click at [770, 102] on h1 "COMENTARIOS" at bounding box center [760, 103] width 82 height 18
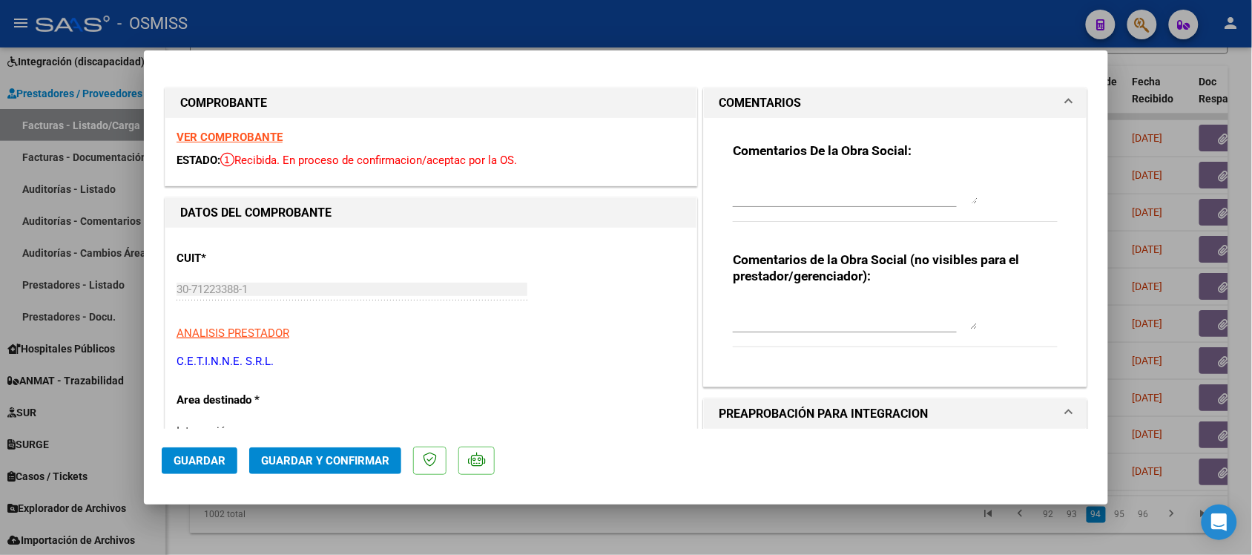
click at [800, 108] on mat-panel-title "COMENTARIOS" at bounding box center [886, 103] width 335 height 18
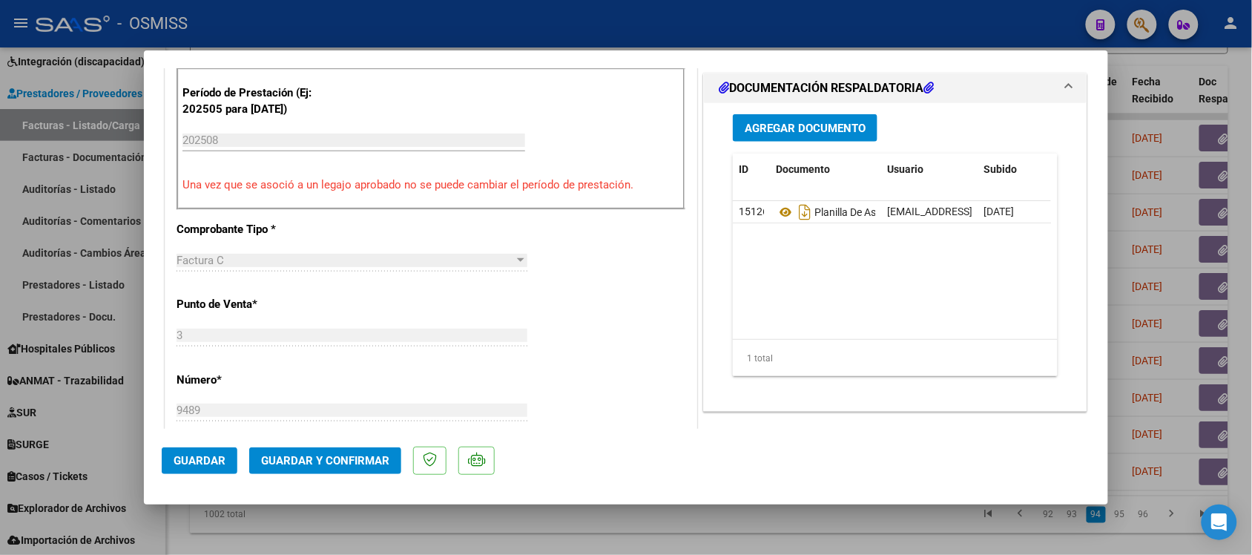
scroll to position [556, 0]
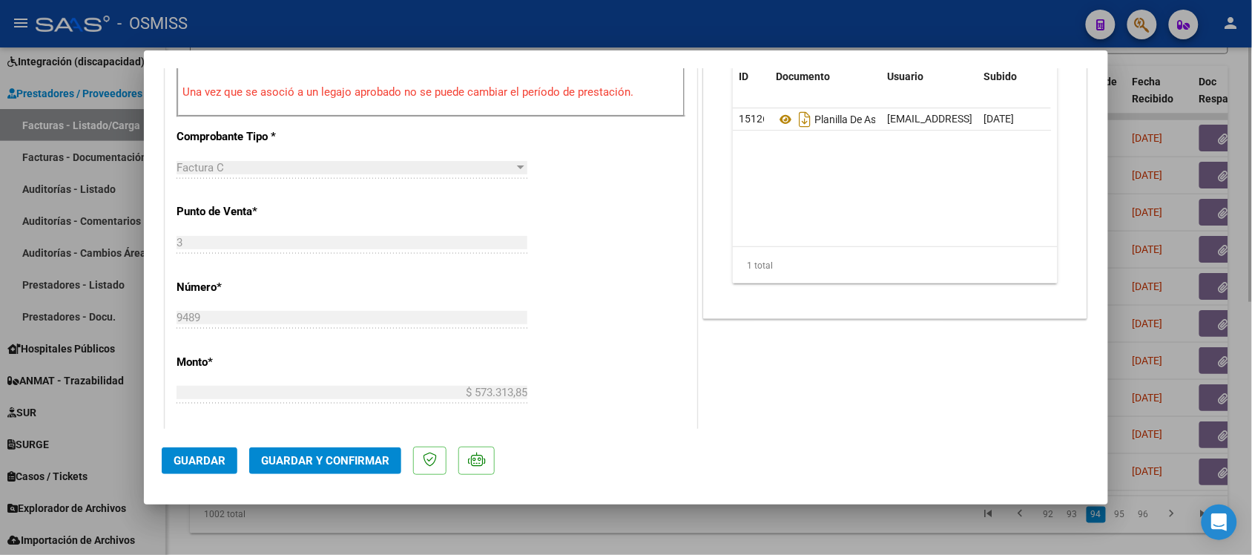
drag, startPoint x: 640, startPoint y: 287, endPoint x: 597, endPoint y: 540, distance: 256.6
click at [597, 540] on div at bounding box center [626, 277] width 1252 height 555
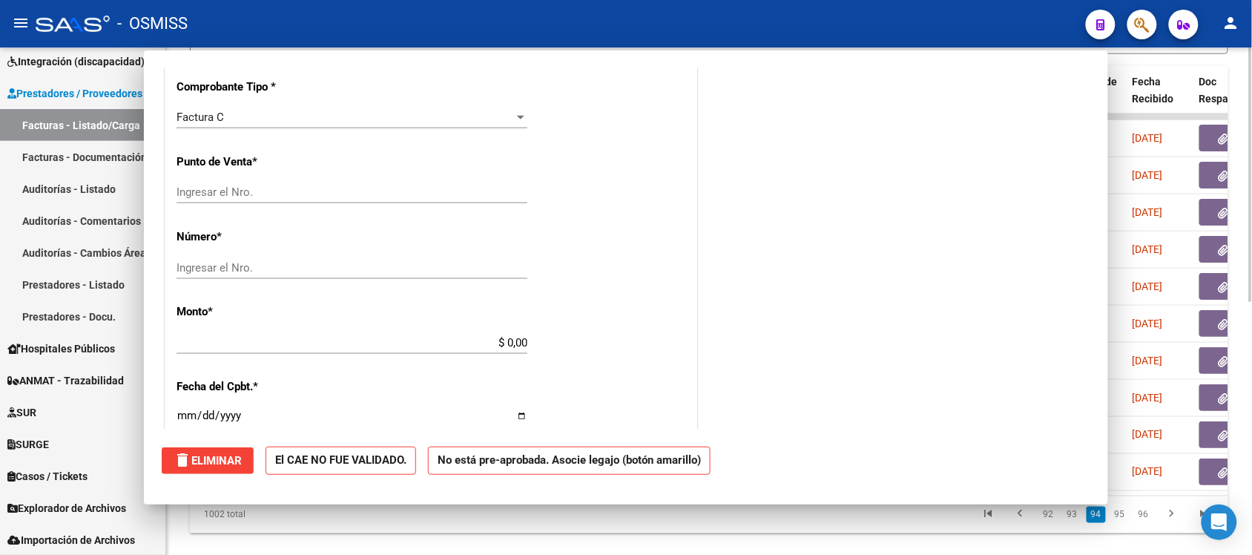
scroll to position [545, 0]
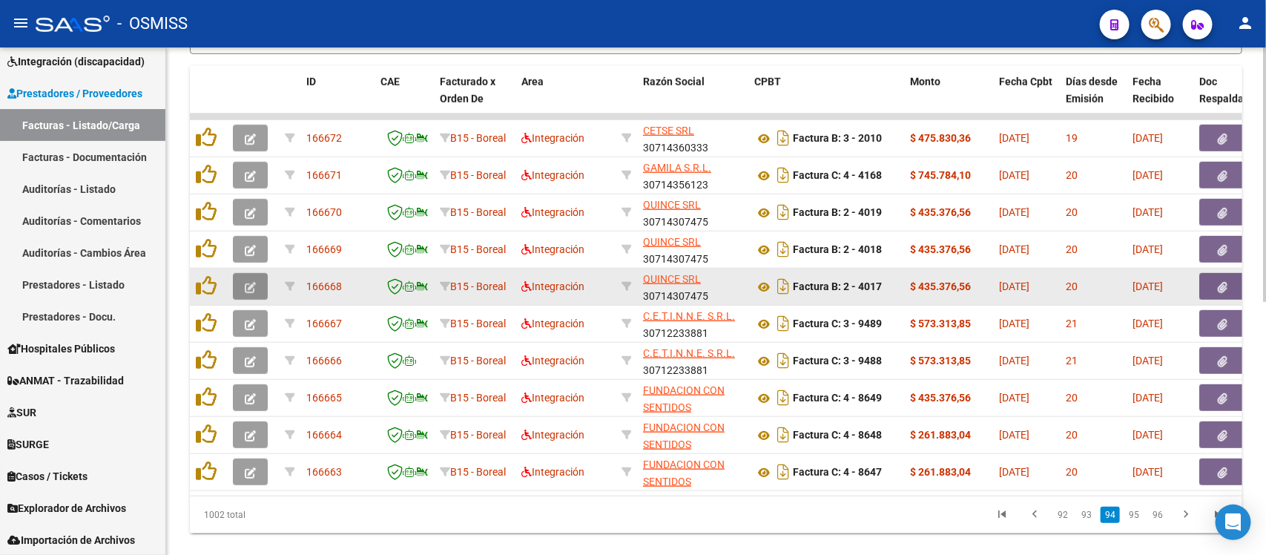
click at [264, 283] on button "button" at bounding box center [250, 286] width 35 height 27
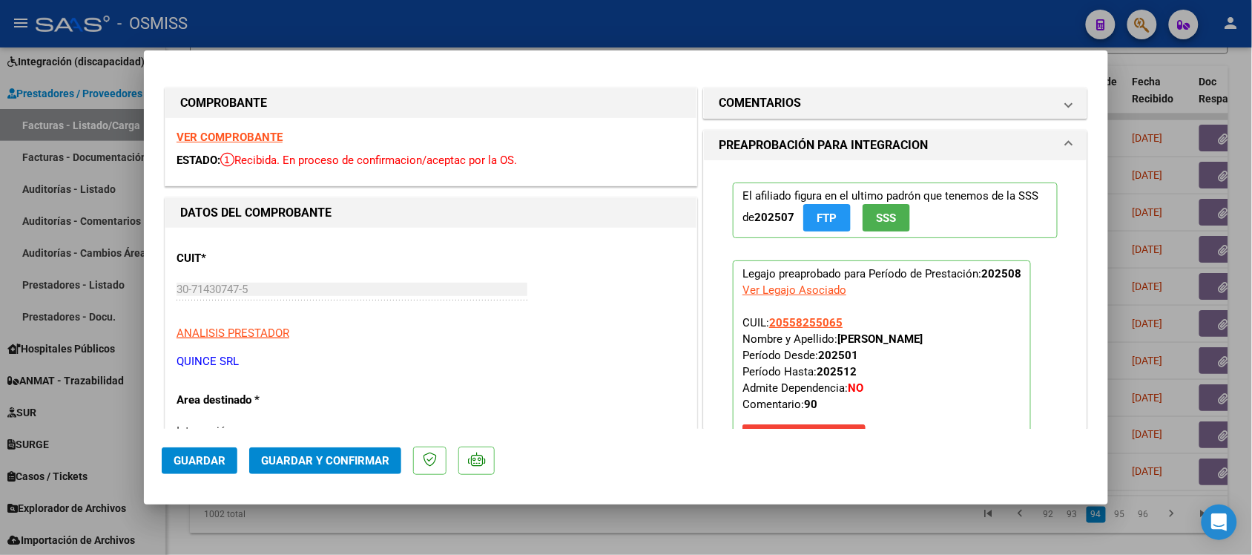
click at [239, 134] on strong "VER COMPROBANTE" at bounding box center [230, 137] width 106 height 13
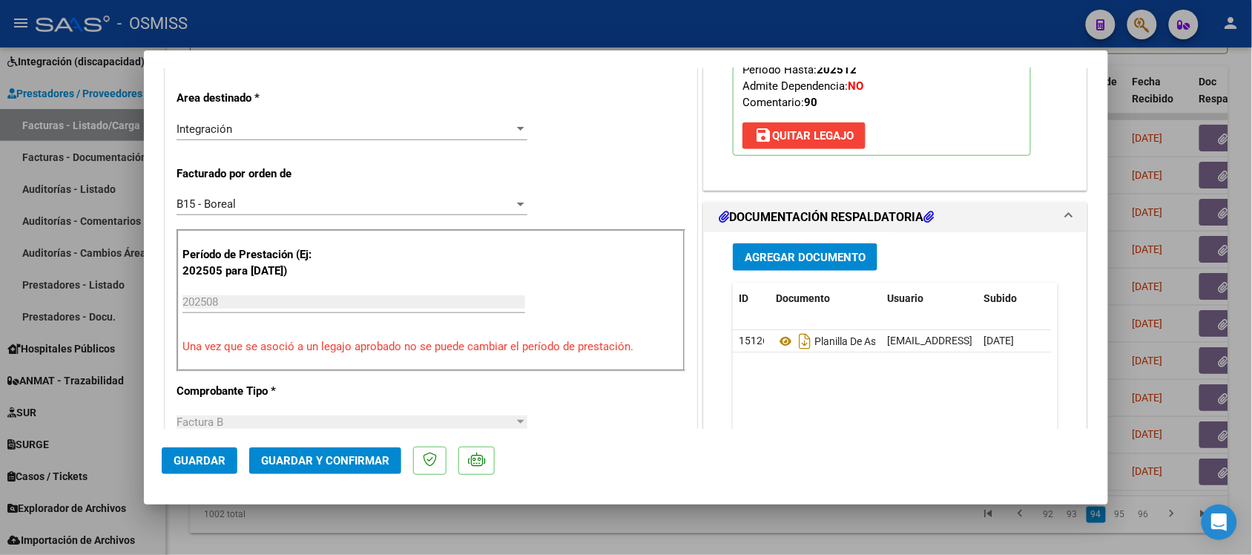
scroll to position [371, 0]
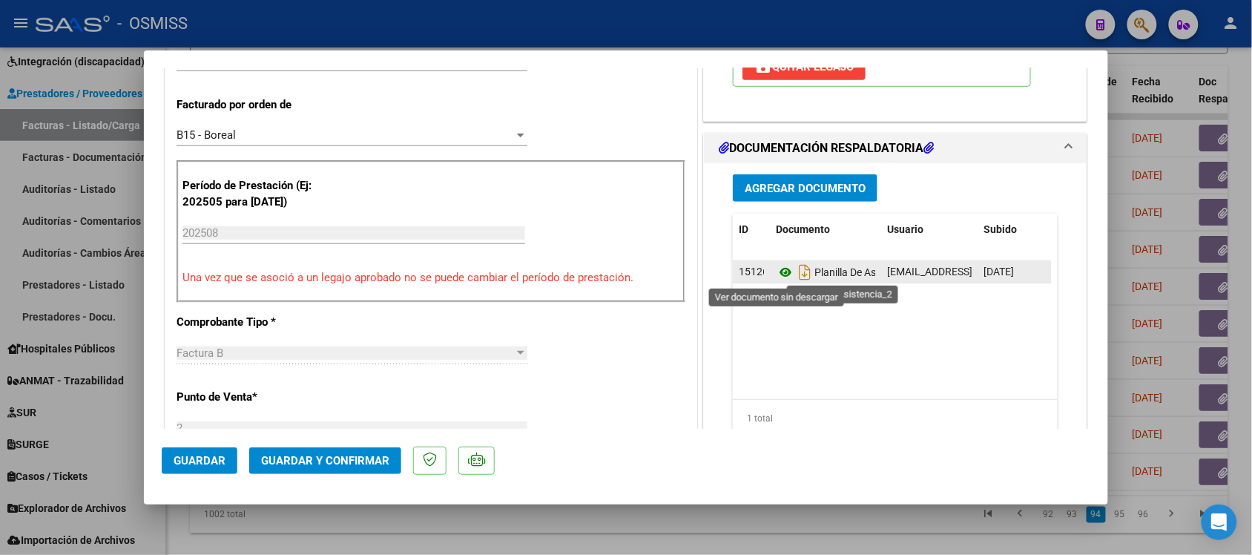
click at [780, 271] on icon at bounding box center [785, 272] width 19 height 18
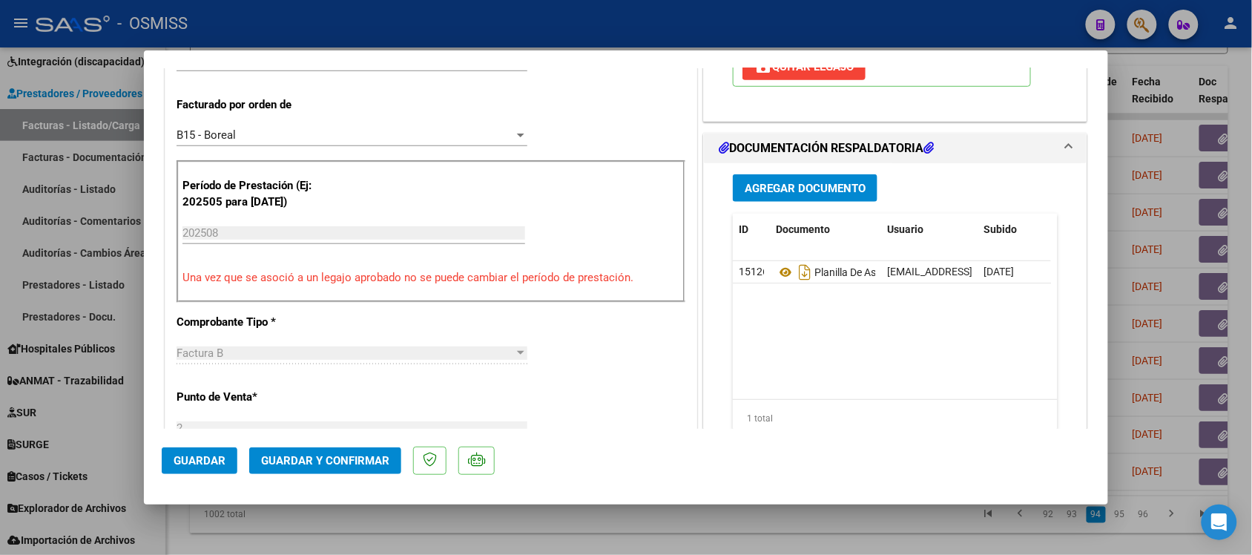
scroll to position [0, 0]
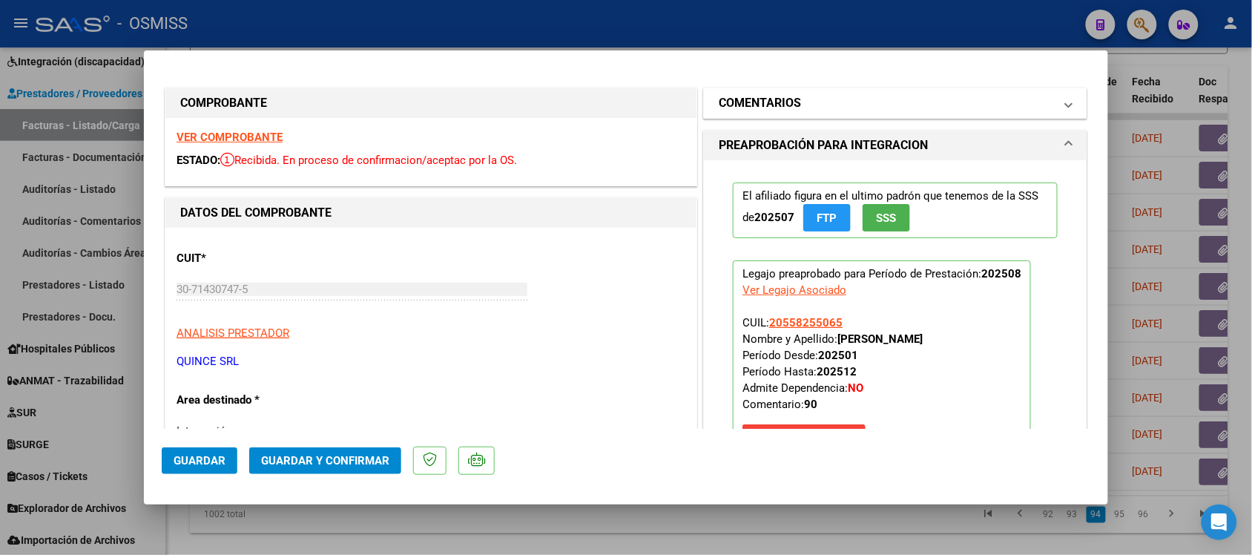
drag, startPoint x: 749, startPoint y: 82, endPoint x: 750, endPoint y: 89, distance: 7.5
click at [749, 91] on mat-expansion-panel-header "COMENTARIOS" at bounding box center [895, 103] width 383 height 30
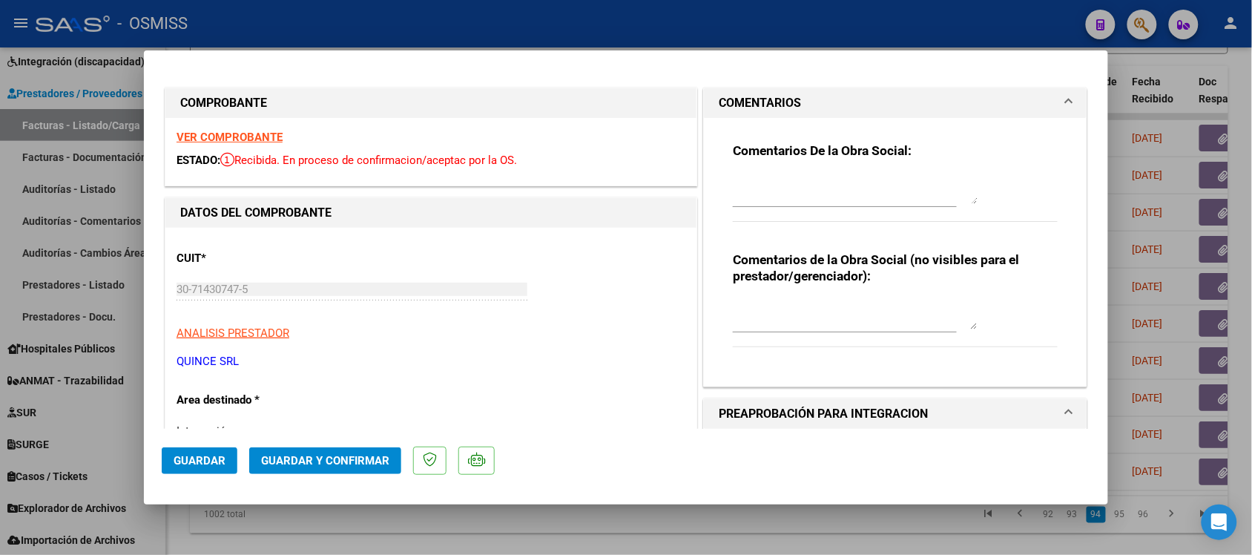
click at [750, 94] on h1 "COMENTARIOS" at bounding box center [760, 103] width 82 height 18
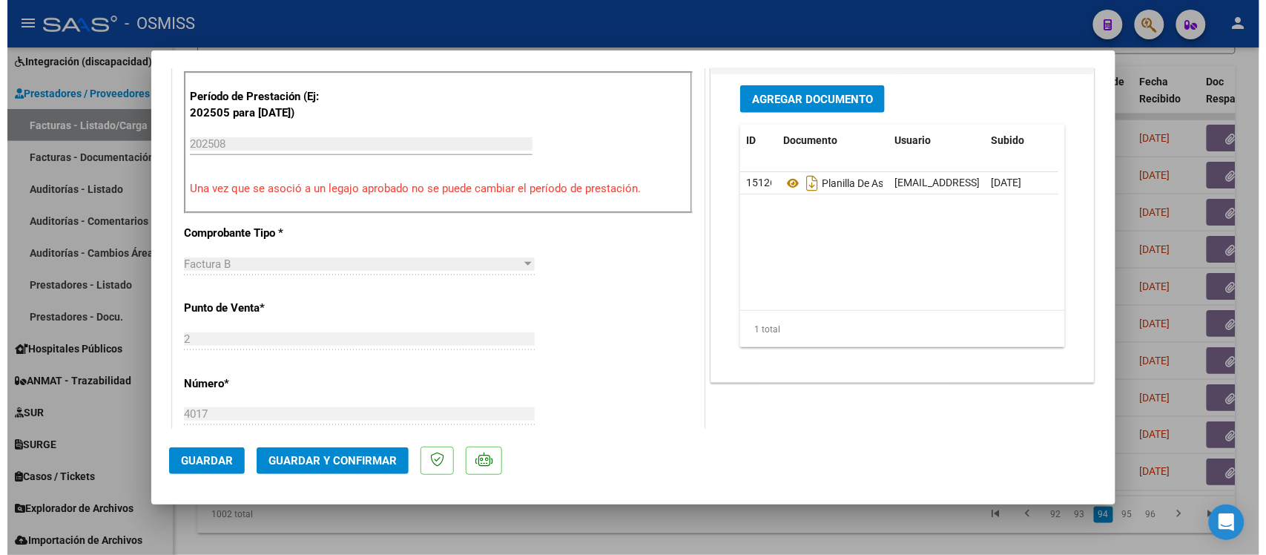
scroll to position [556, 0]
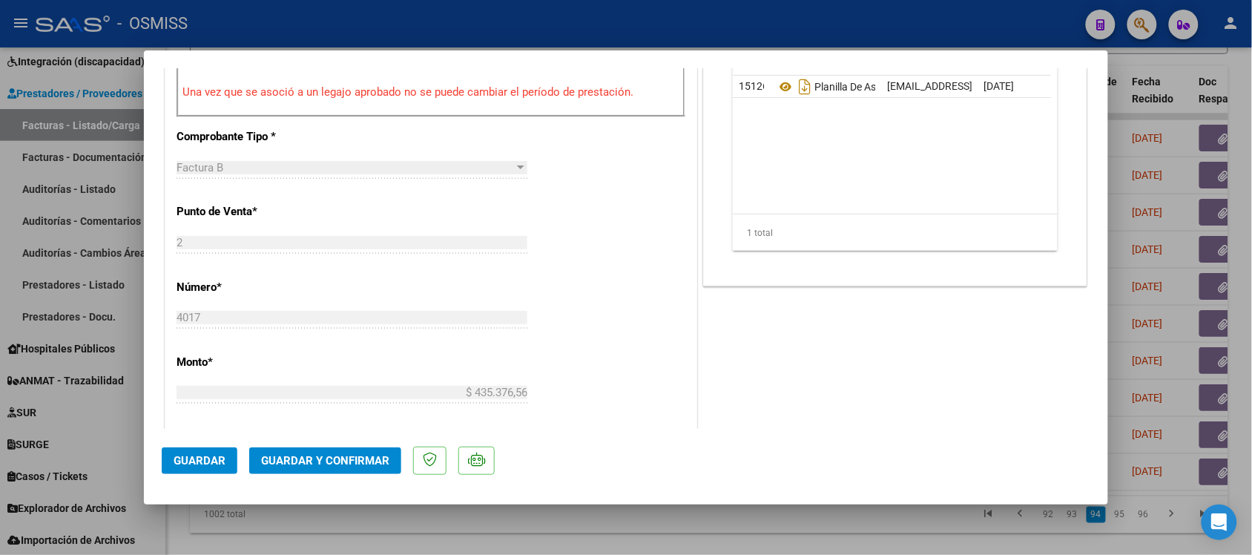
click at [692, 514] on div at bounding box center [626, 277] width 1252 height 555
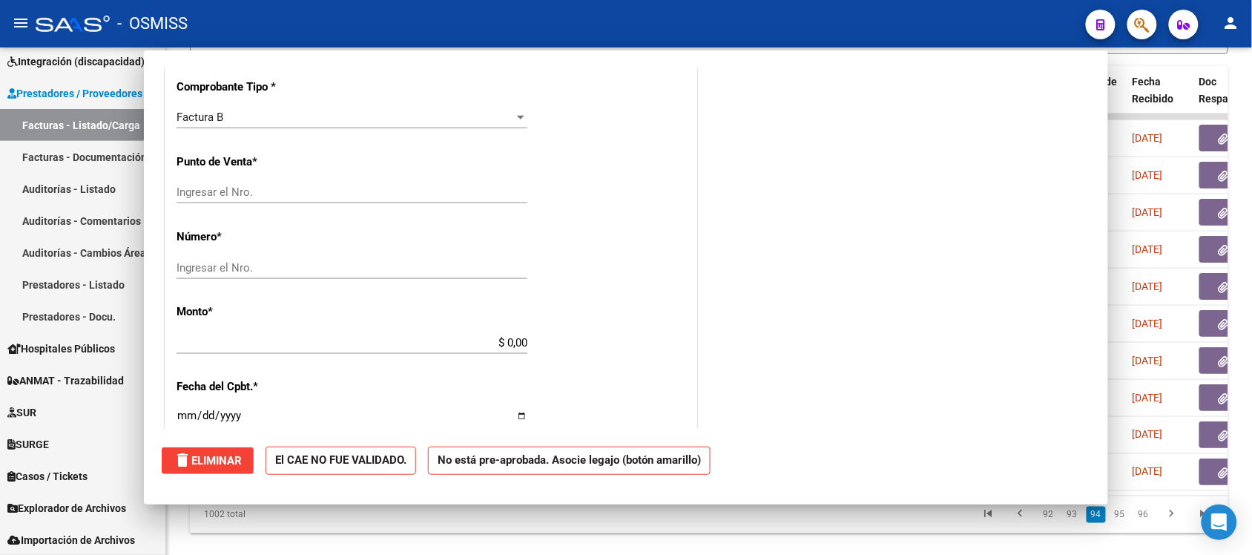
scroll to position [0, 0]
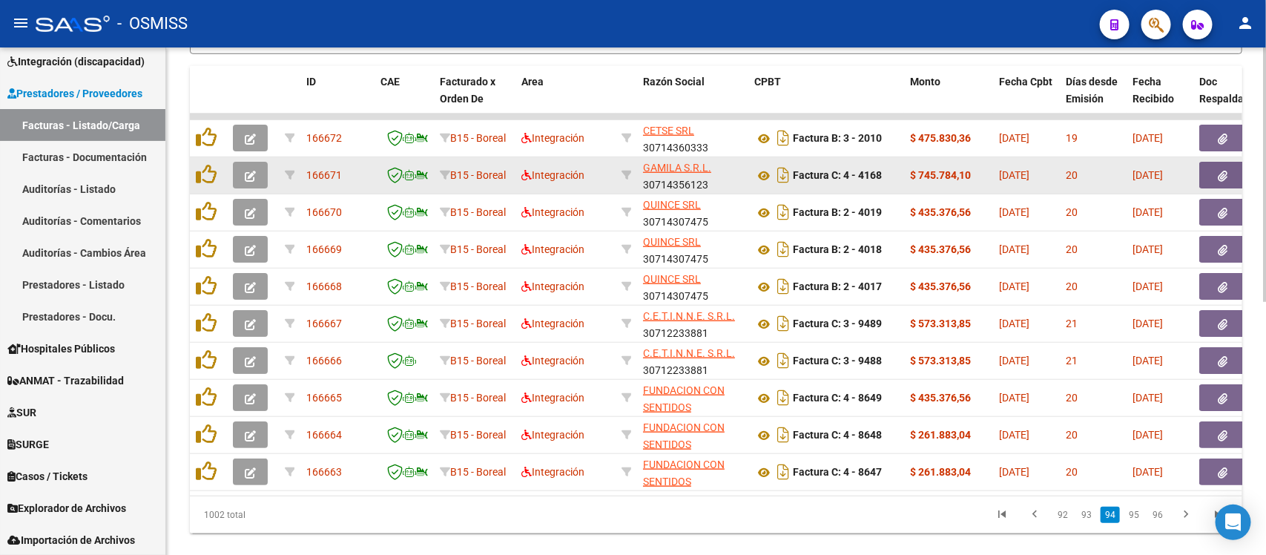
click at [250, 162] on button "button" at bounding box center [250, 175] width 35 height 27
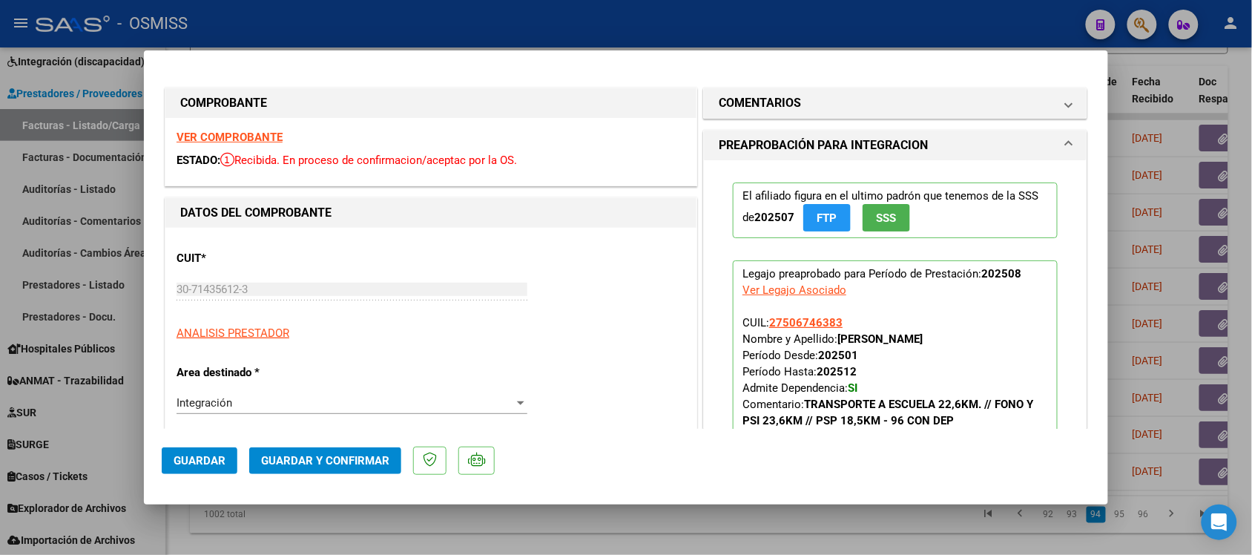
click at [677, 510] on div at bounding box center [626, 277] width 1252 height 555
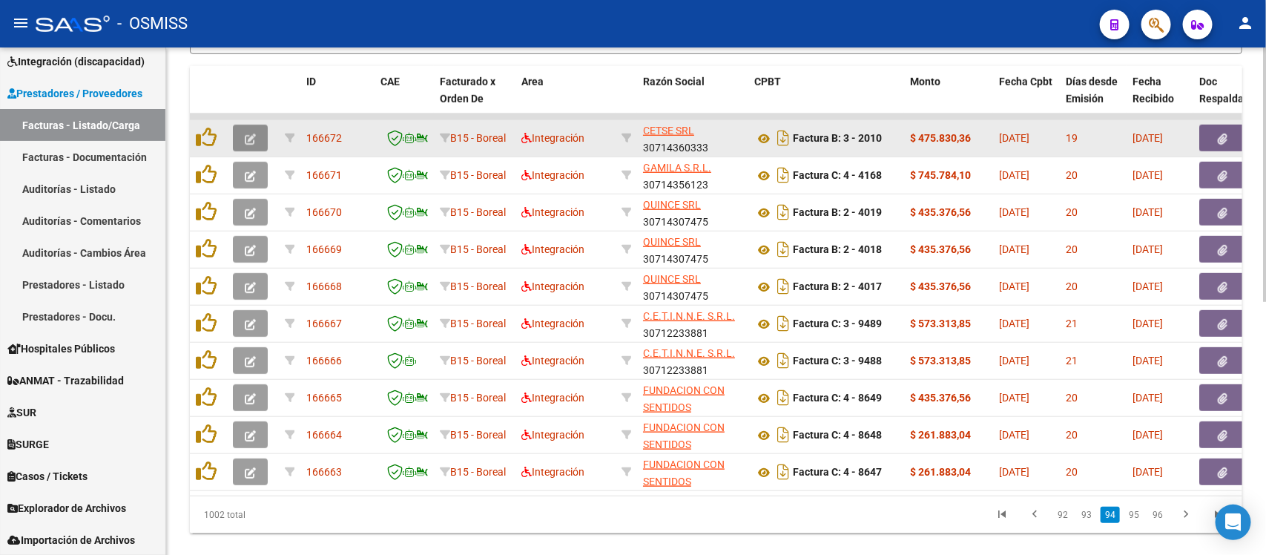
click at [241, 131] on button "button" at bounding box center [250, 138] width 35 height 27
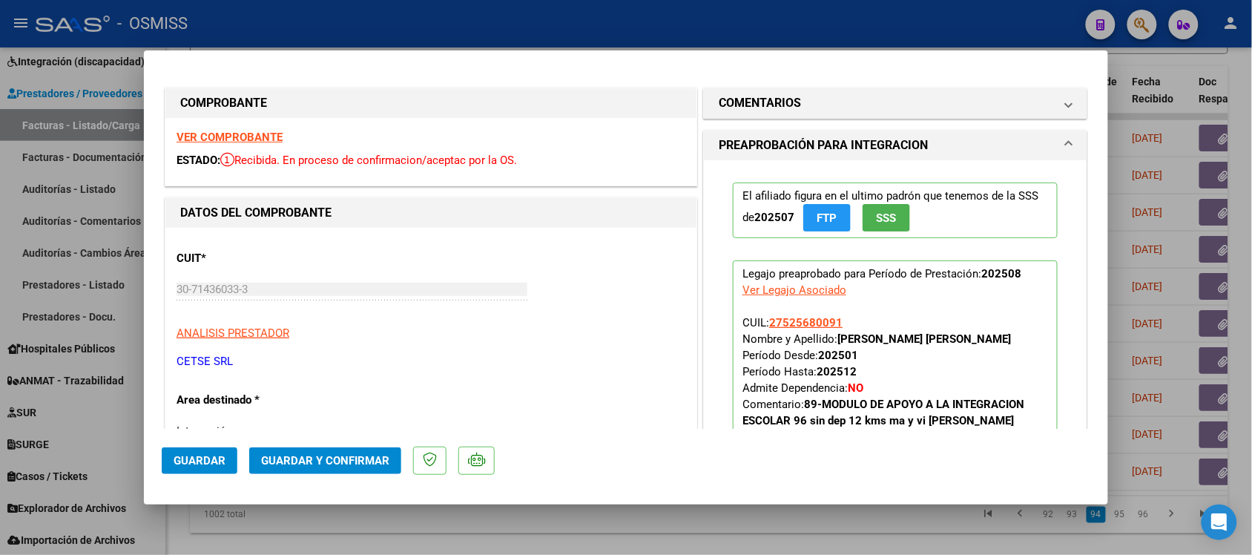
click at [269, 127] on div "VER COMPROBANTE ESTADO: Recibida. En proceso de confirmacion/aceptac por la OS." at bounding box center [430, 152] width 531 height 68
click at [269, 138] on strong "VER COMPROBANTE" at bounding box center [230, 137] width 106 height 13
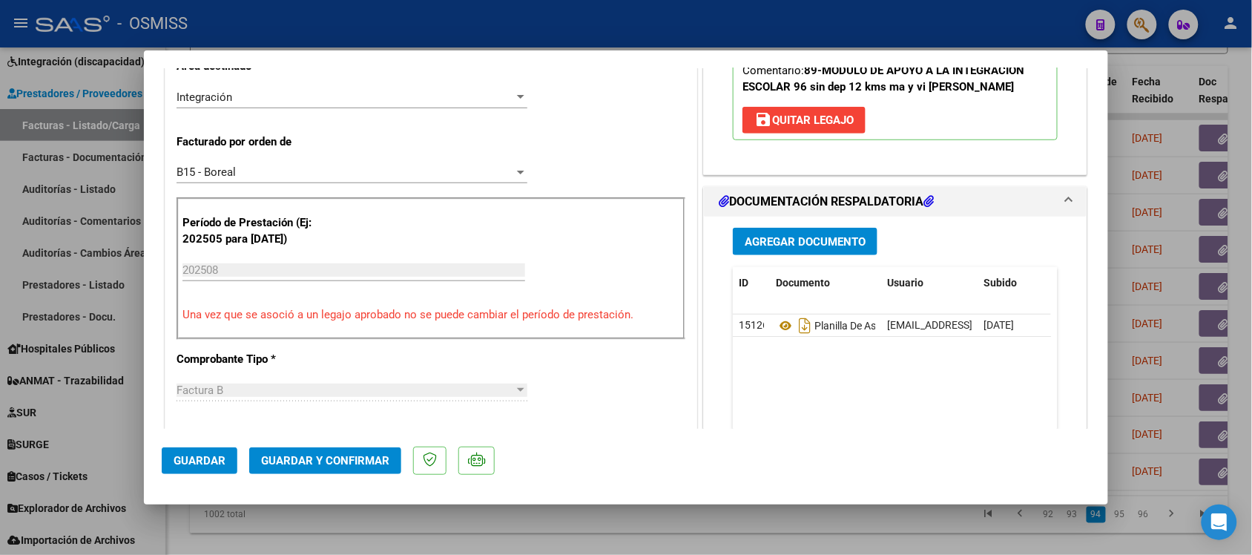
scroll to position [371, 0]
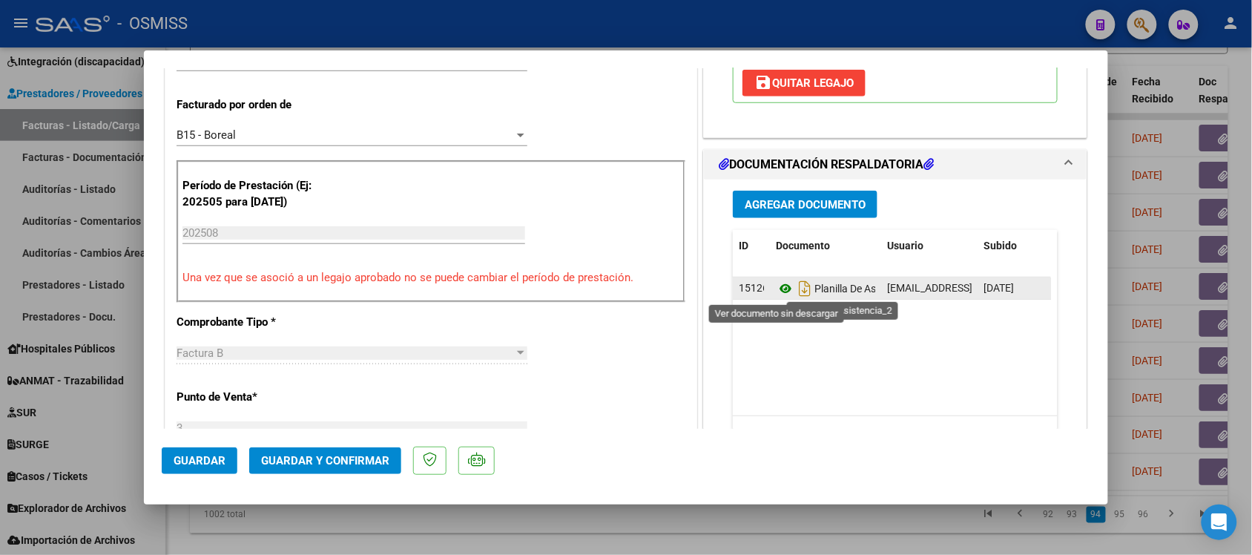
click at [776, 283] on icon at bounding box center [785, 289] width 19 height 18
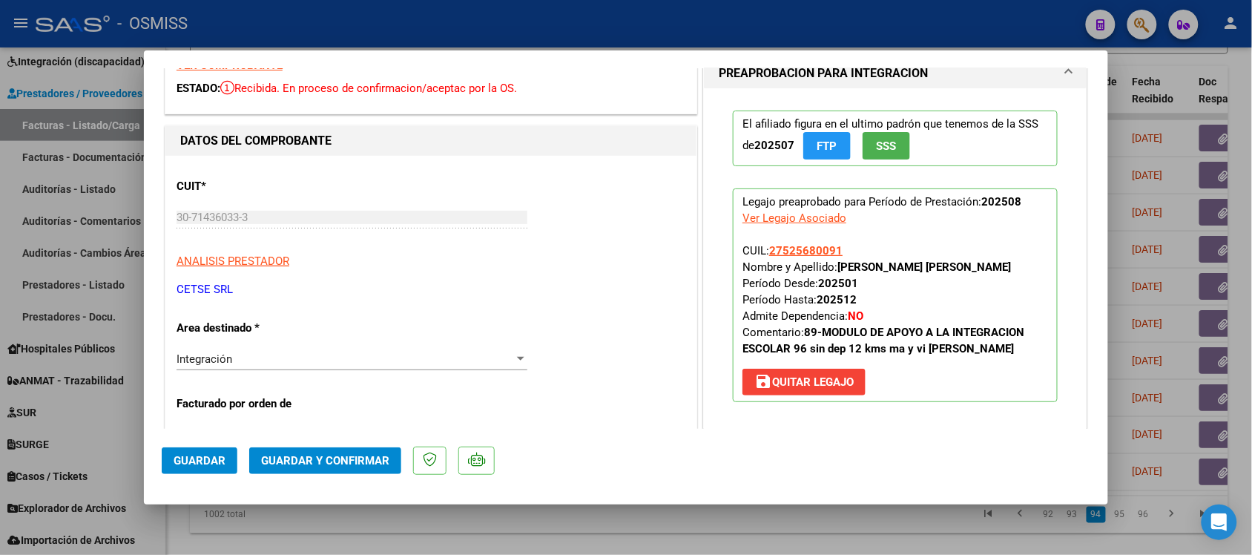
scroll to position [0, 0]
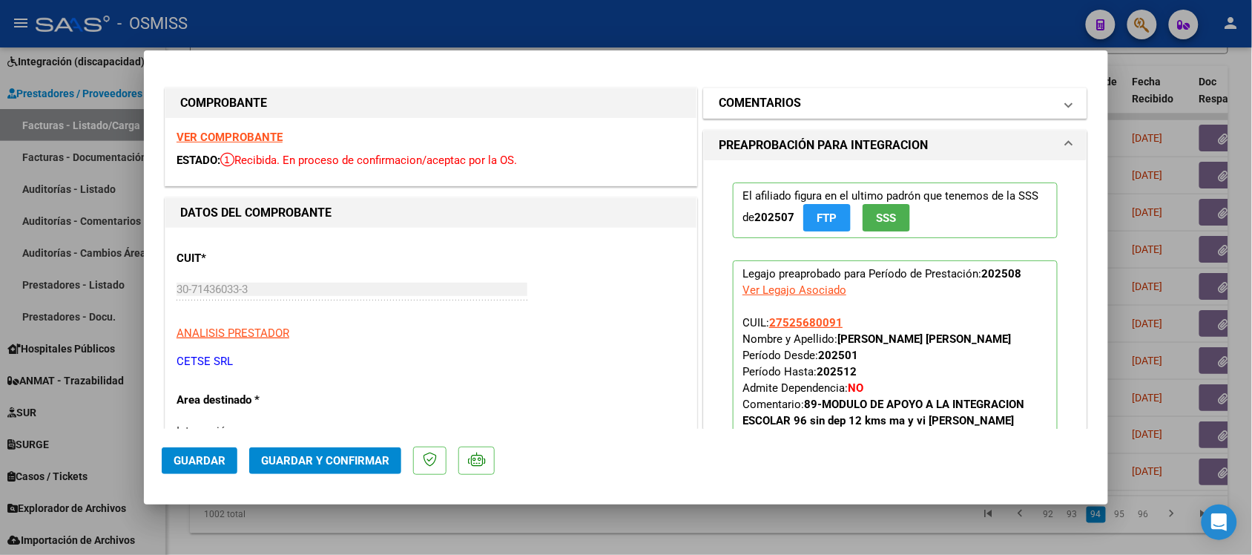
click at [738, 102] on h1 "COMENTARIOS" at bounding box center [760, 103] width 82 height 18
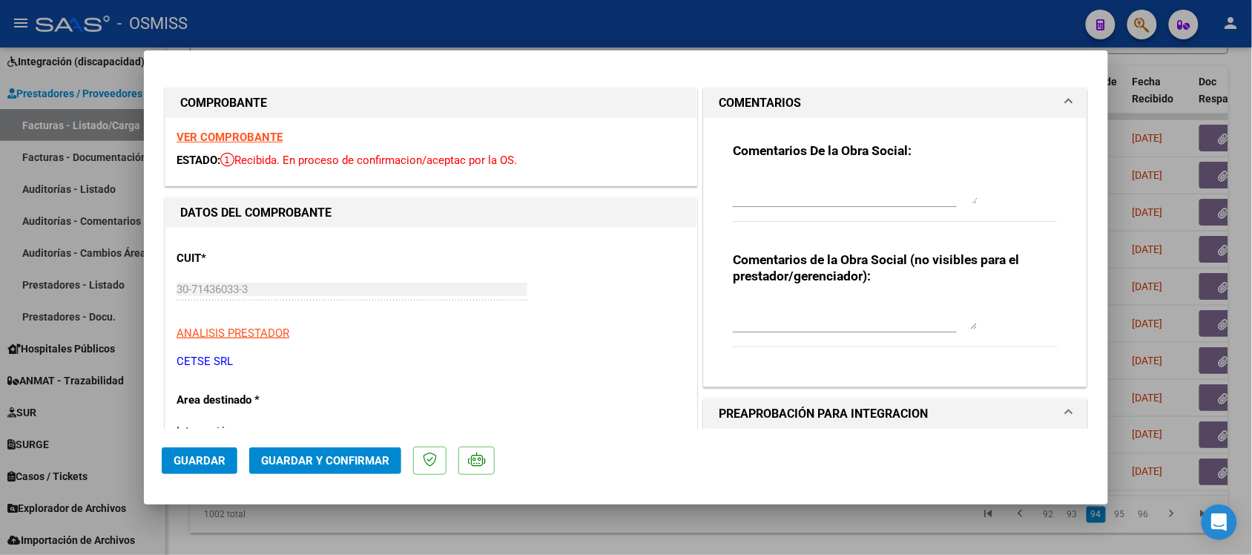
click at [742, 94] on h1 "COMENTARIOS" at bounding box center [760, 103] width 82 height 18
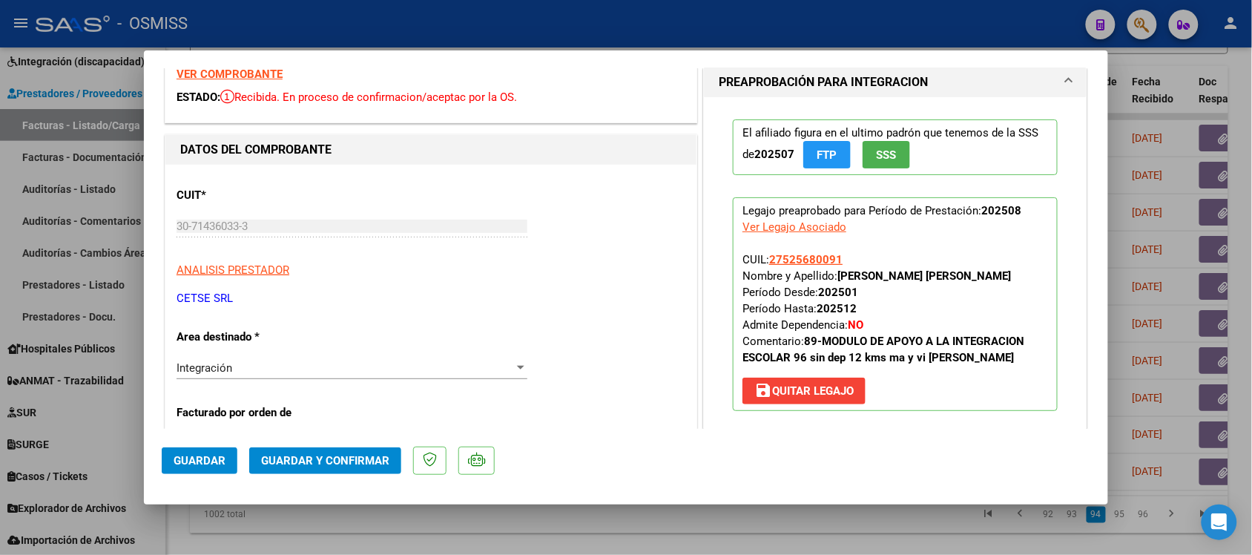
scroll to position [93, 0]
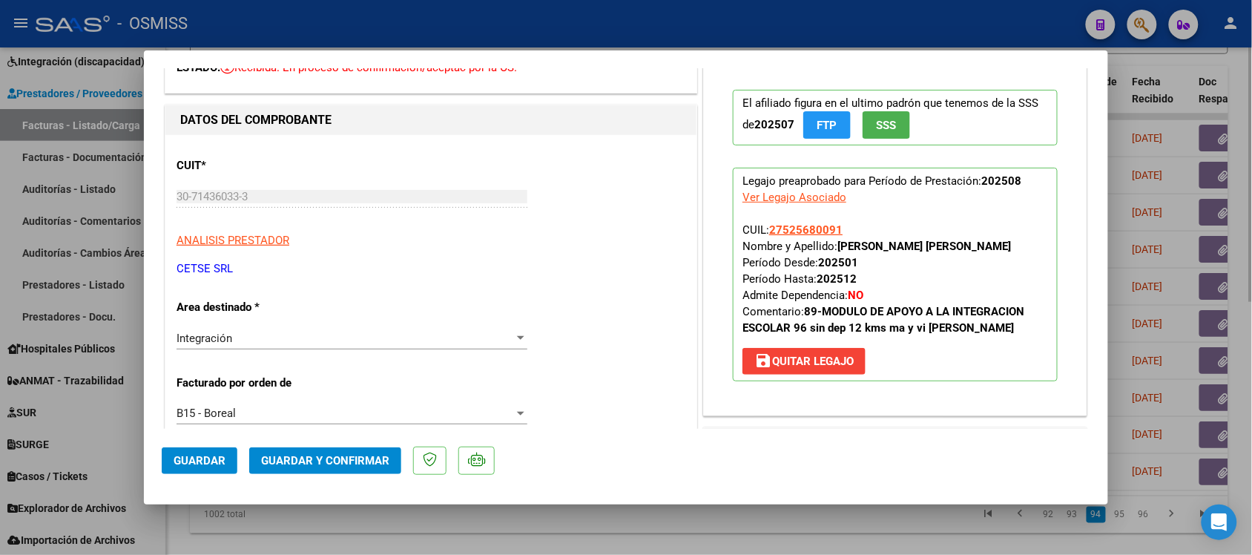
drag, startPoint x: 661, startPoint y: 543, endPoint x: 659, endPoint y: 536, distance: 7.7
click at [659, 540] on div at bounding box center [626, 277] width 1252 height 555
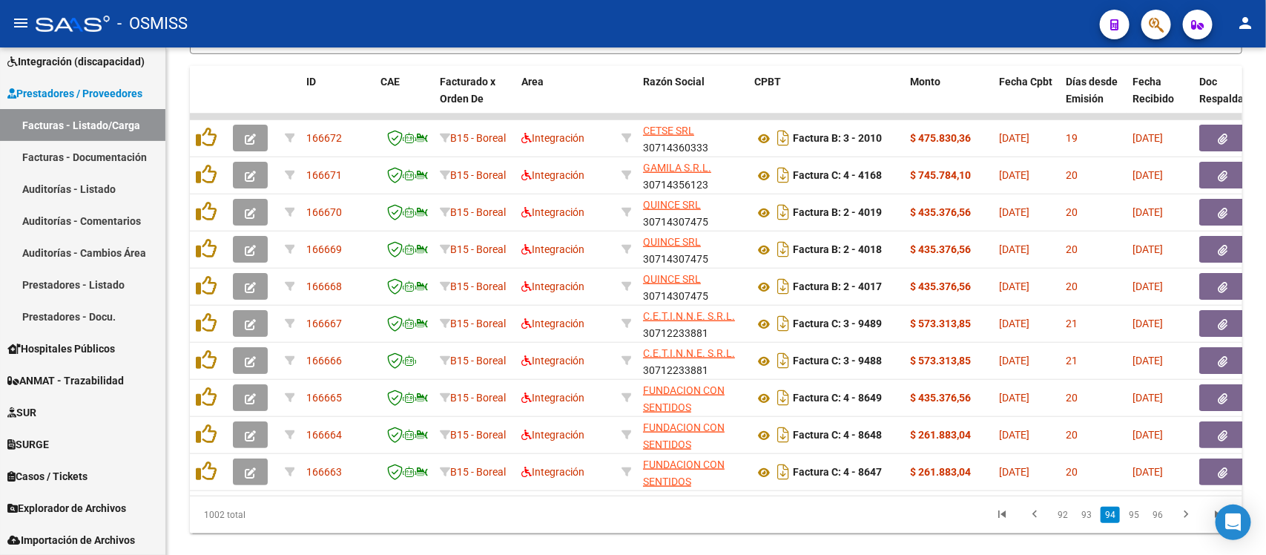
click at [1085, 523] on link "93" at bounding box center [1086, 515] width 19 height 16
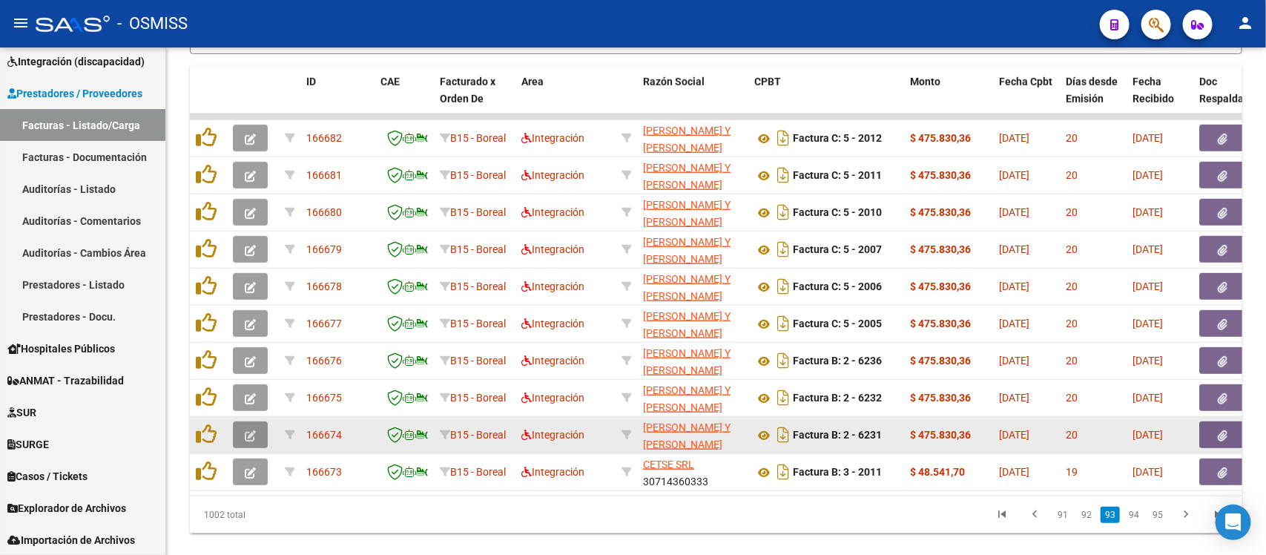
click at [245, 431] on icon "button" at bounding box center [250, 435] width 11 height 11
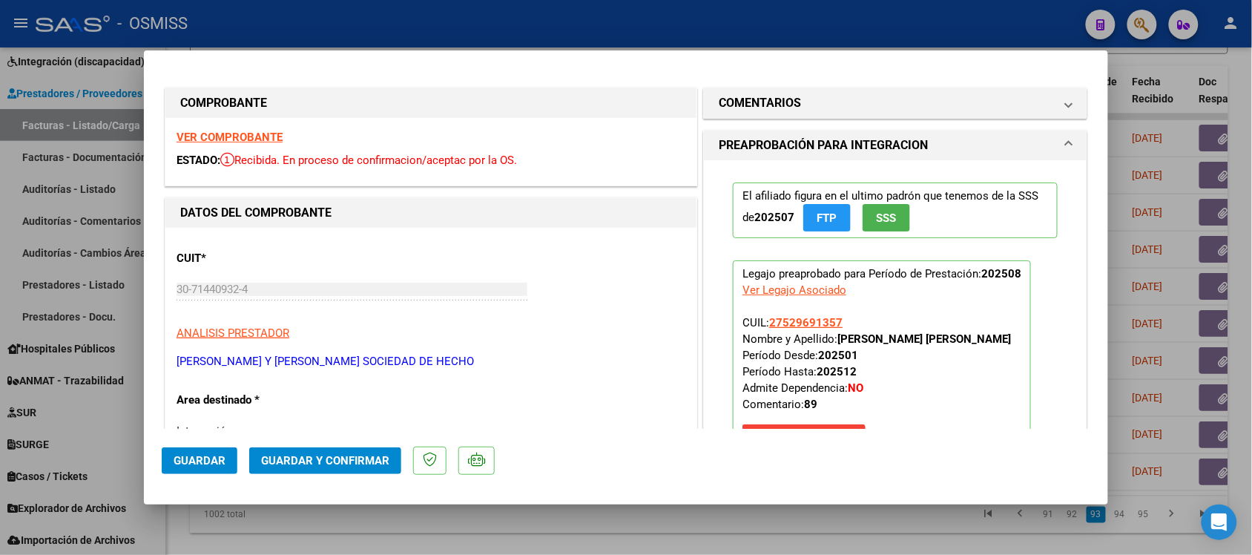
click at [271, 134] on strong "VER COMPROBANTE" at bounding box center [230, 137] width 106 height 13
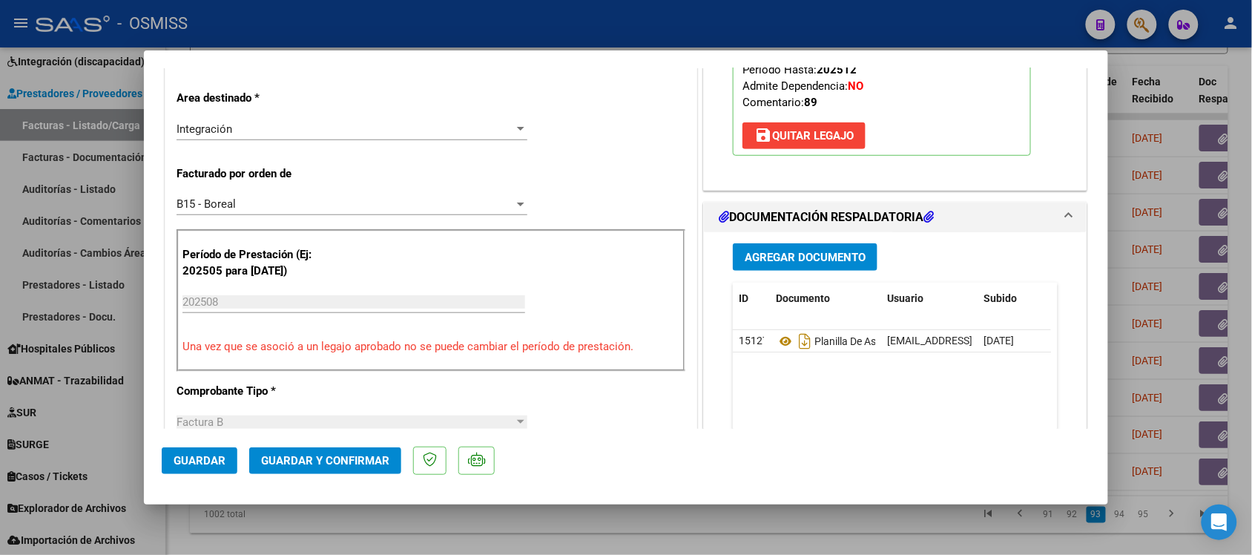
scroll to position [371, 0]
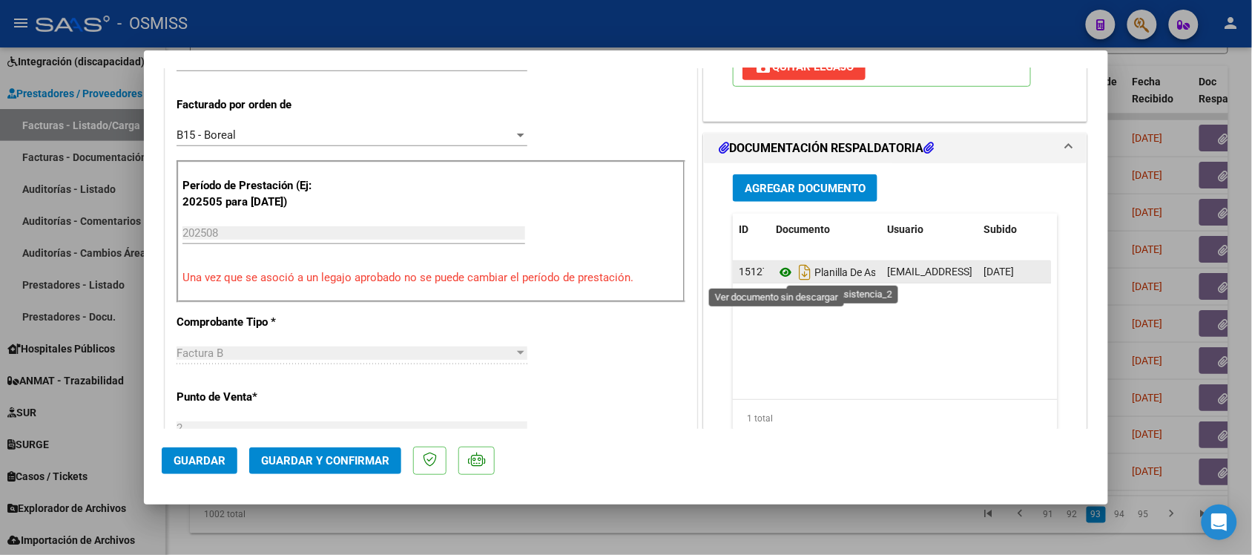
click at [777, 272] on icon at bounding box center [785, 272] width 19 height 18
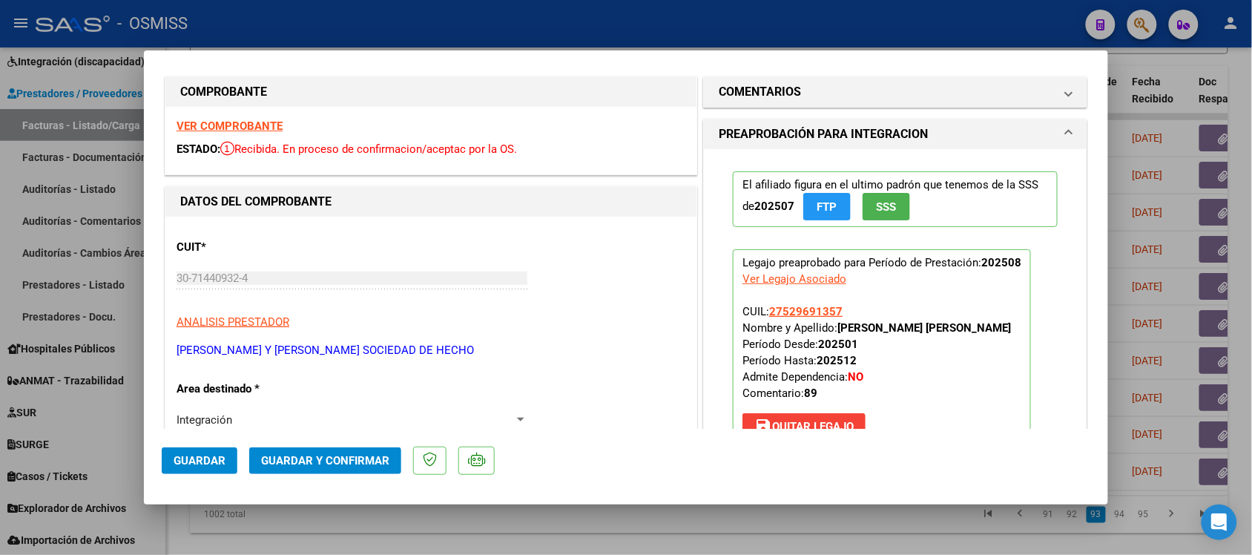
scroll to position [0, 0]
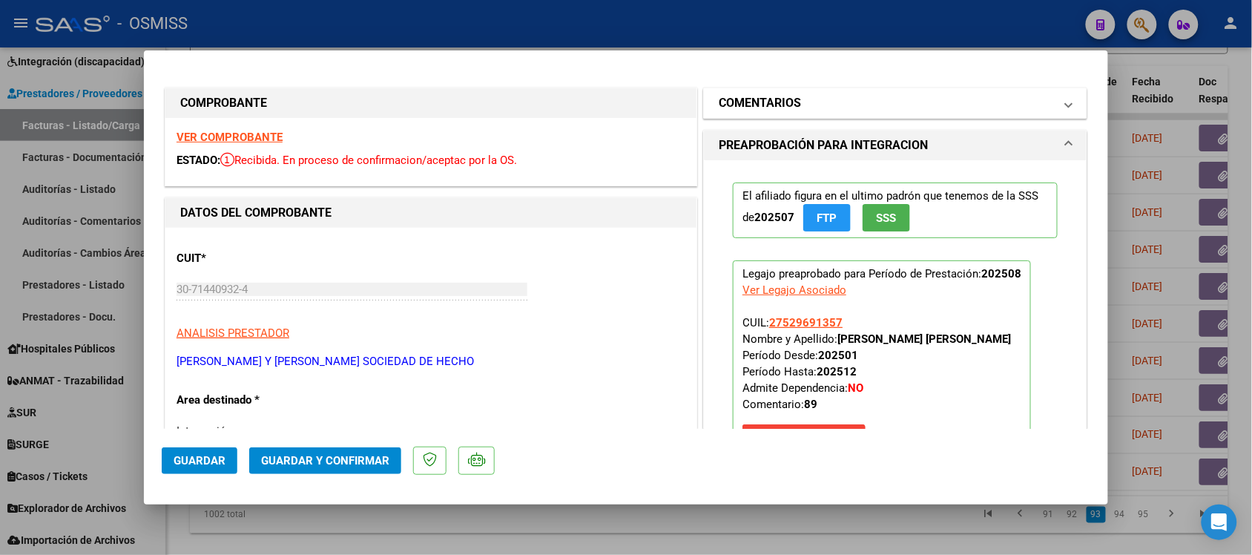
click at [779, 97] on h1 "COMENTARIOS" at bounding box center [760, 103] width 82 height 18
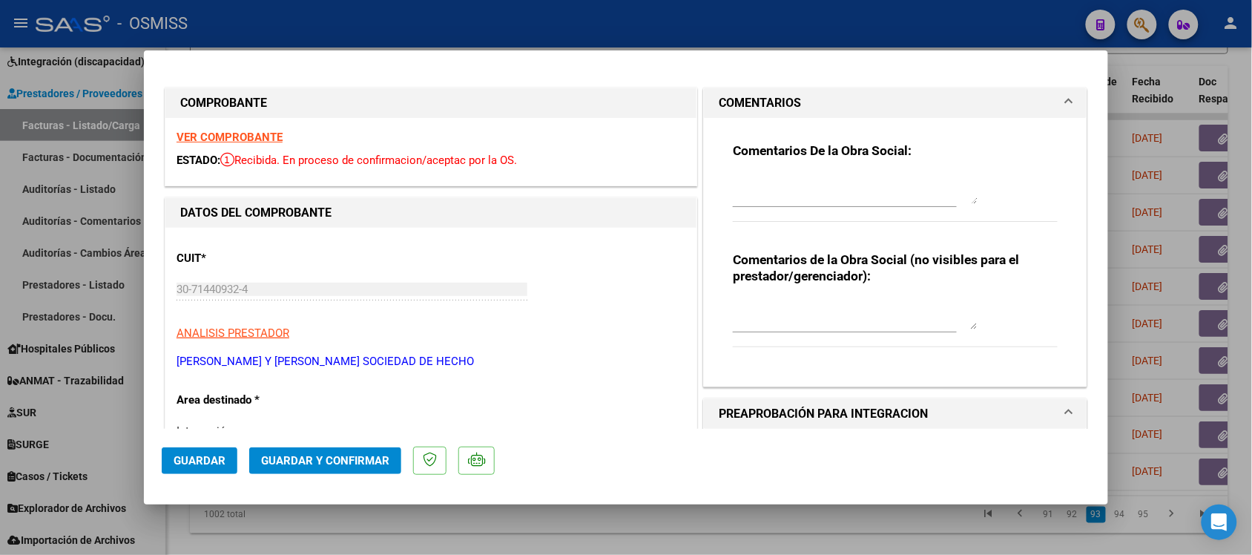
click at [774, 95] on h1 "COMENTARIOS" at bounding box center [760, 103] width 82 height 18
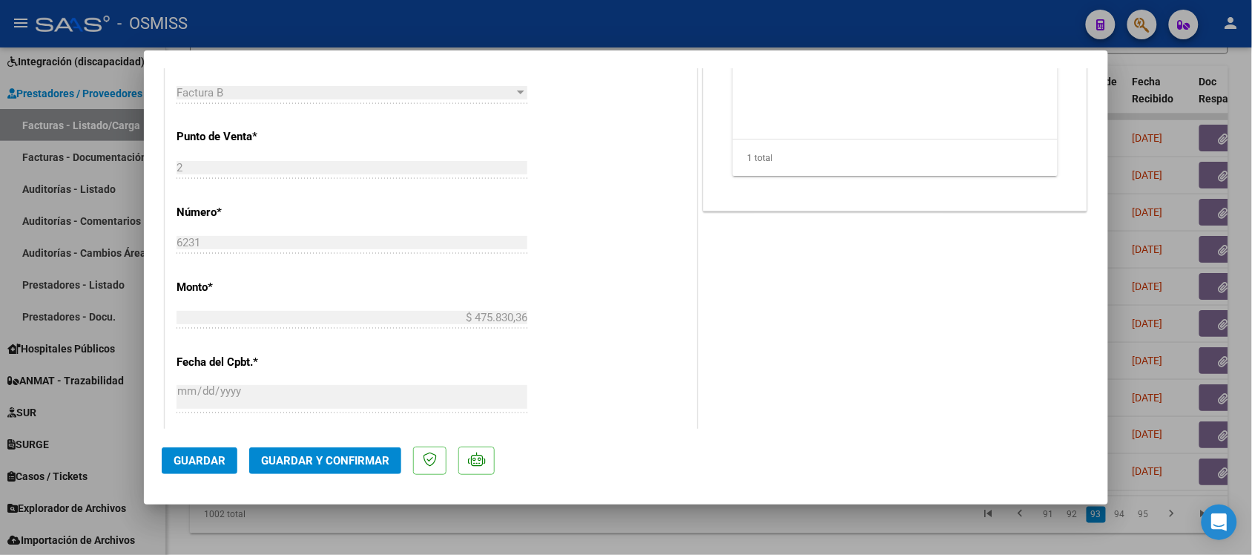
scroll to position [649, 0]
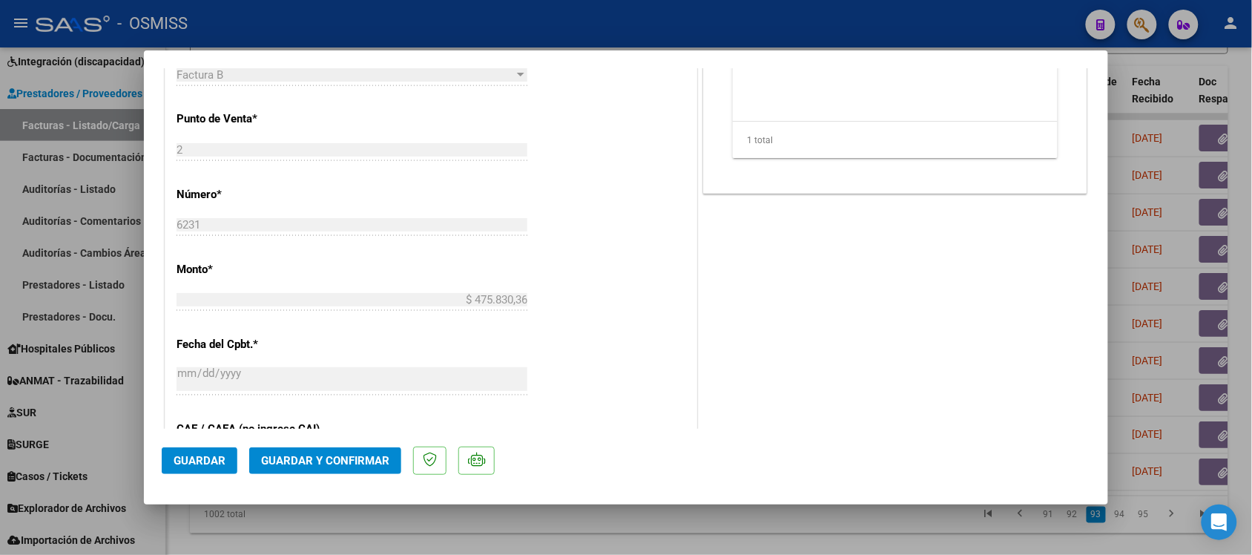
click at [384, 465] on span "Guardar y Confirmar" at bounding box center [325, 460] width 128 height 13
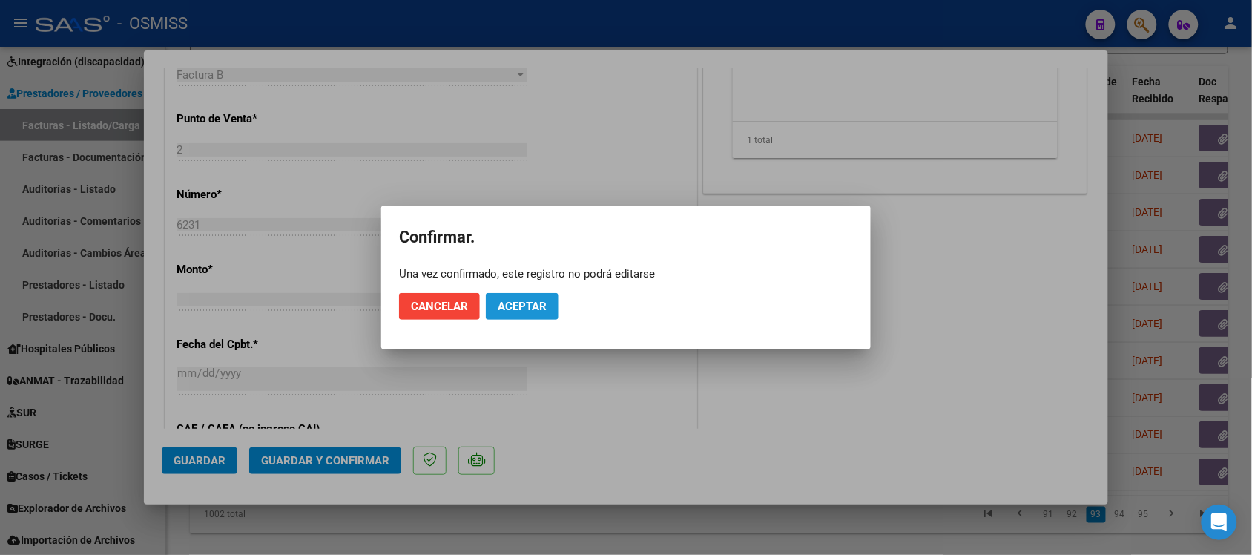
click at [523, 309] on span "Aceptar" at bounding box center [522, 306] width 49 height 13
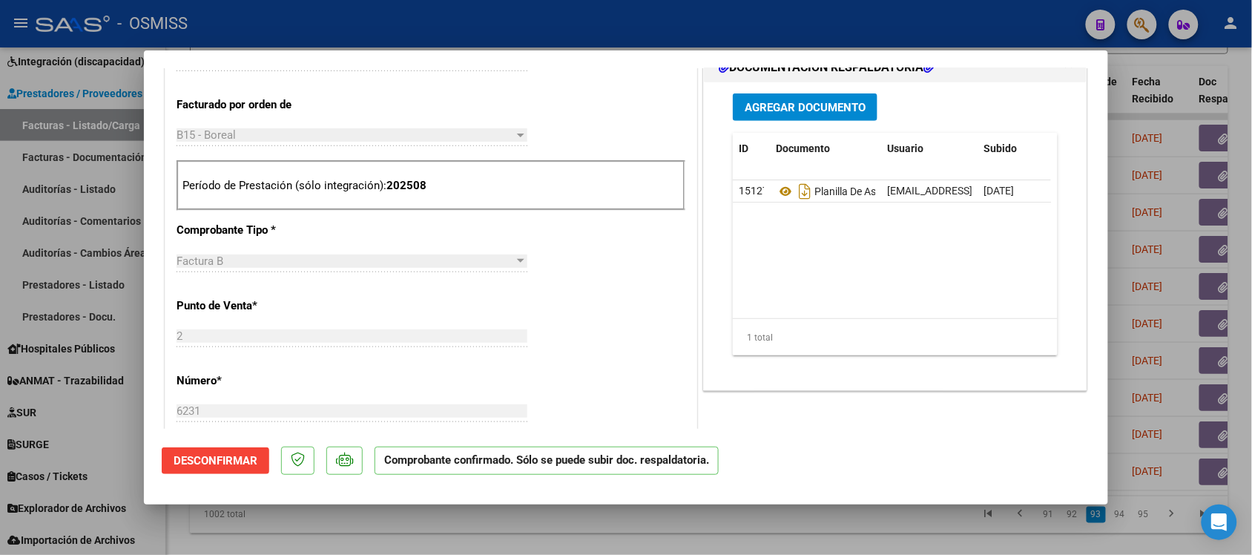
scroll to position [0, 0]
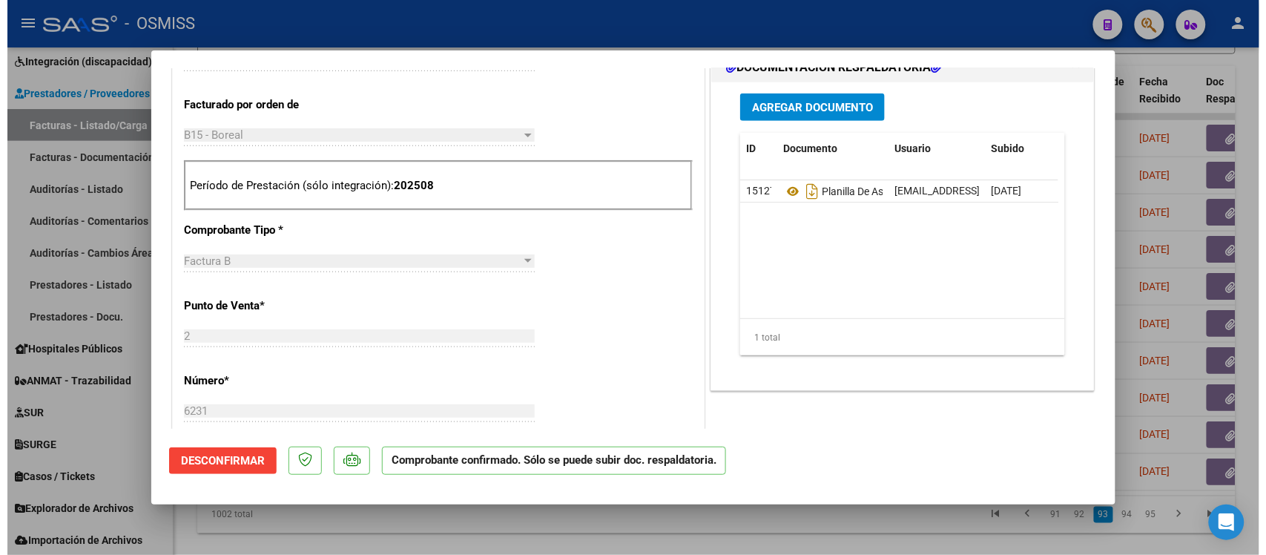
scroll to position [464, 0]
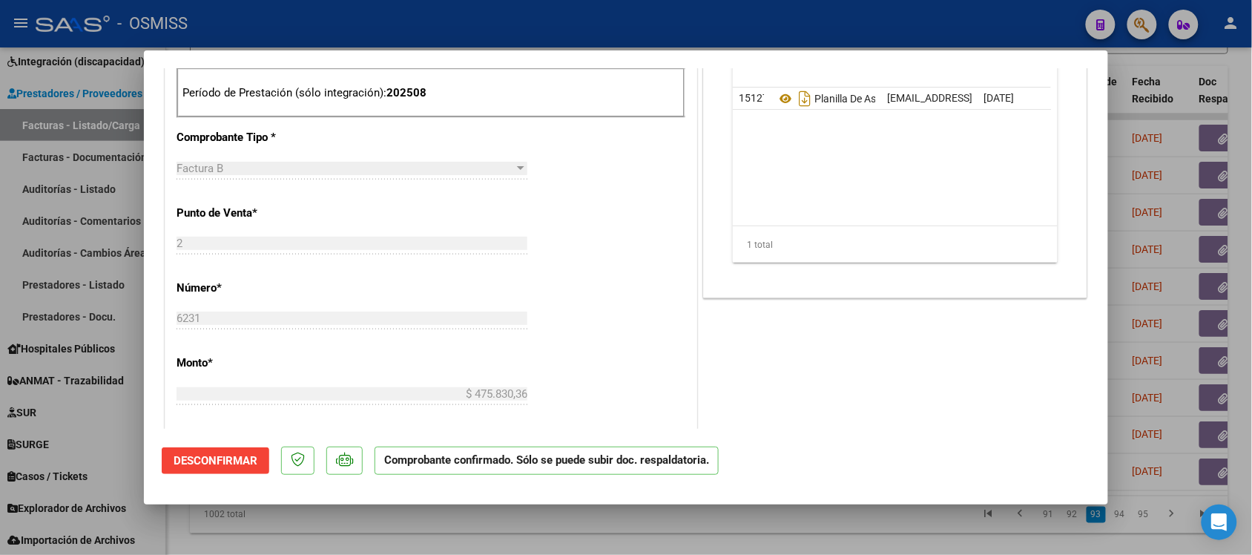
click at [885, 528] on div at bounding box center [626, 277] width 1252 height 555
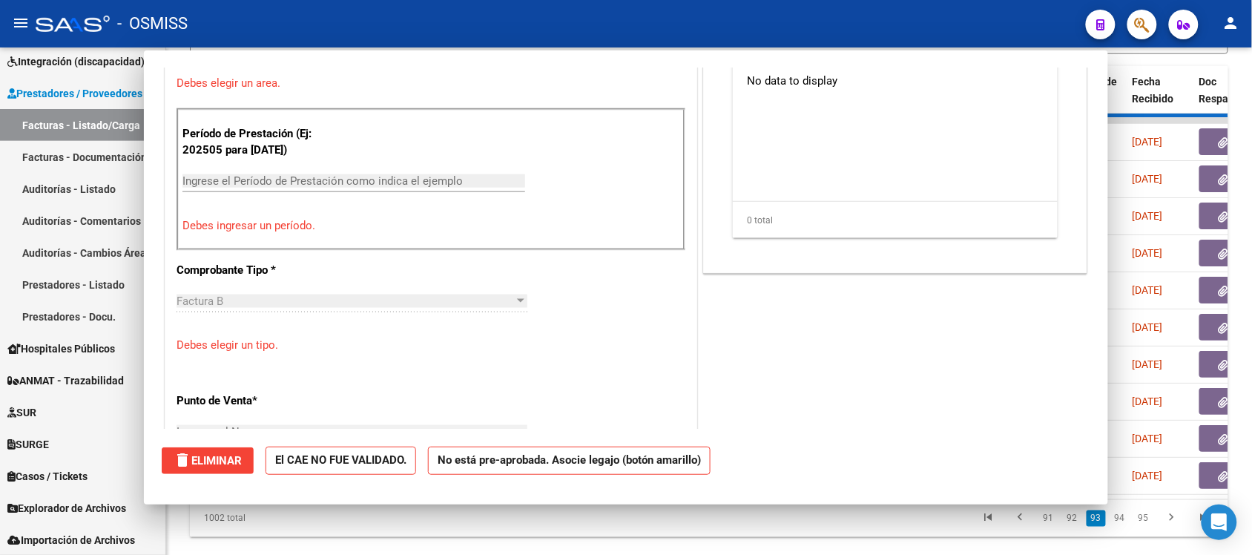
scroll to position [0, 0]
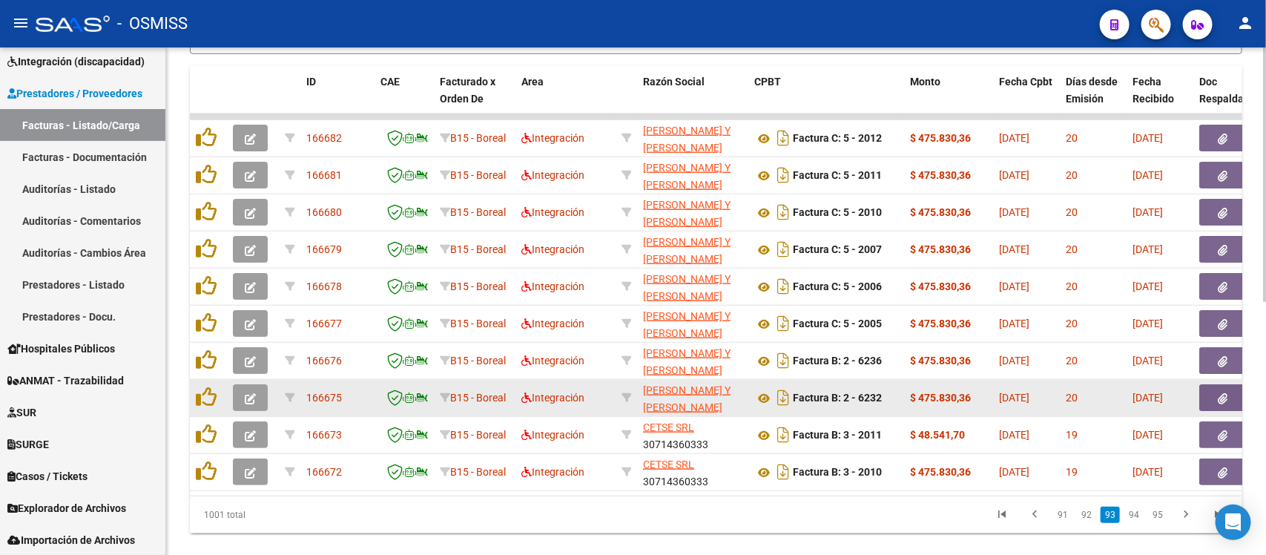
click at [258, 394] on button "button" at bounding box center [250, 397] width 35 height 27
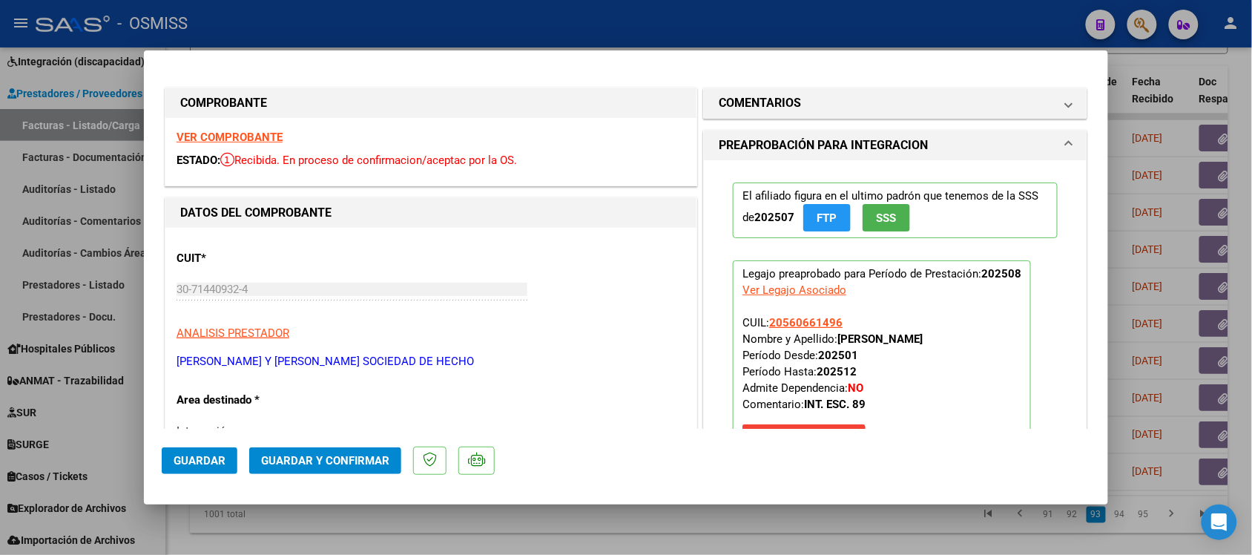
click at [215, 137] on strong "VER COMPROBANTE" at bounding box center [230, 137] width 106 height 13
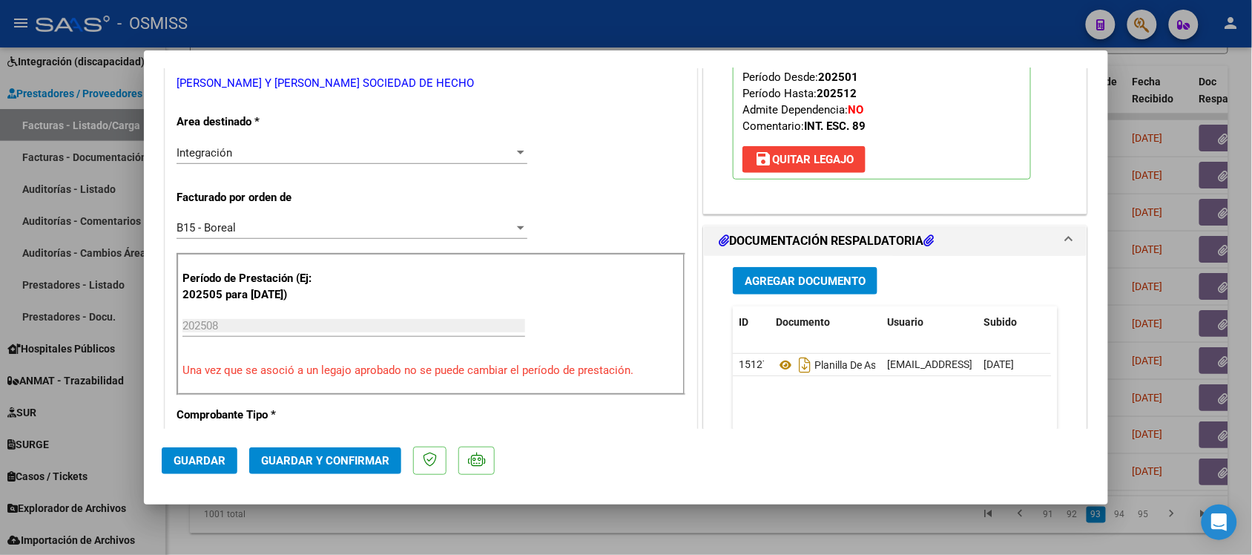
scroll to position [371, 0]
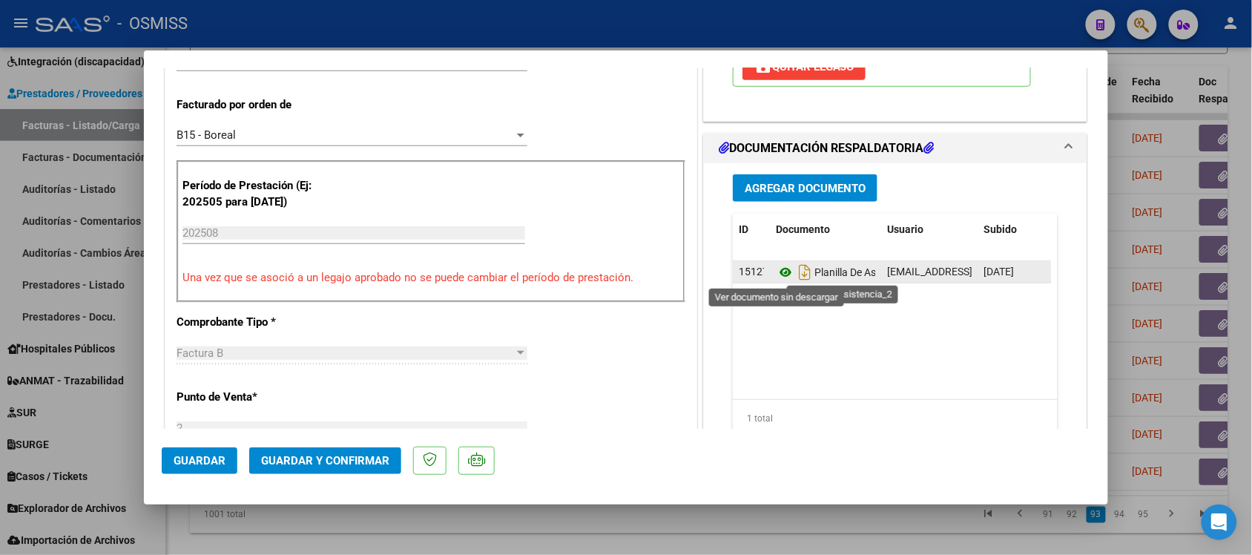
click at [776, 273] on icon at bounding box center [785, 272] width 19 height 18
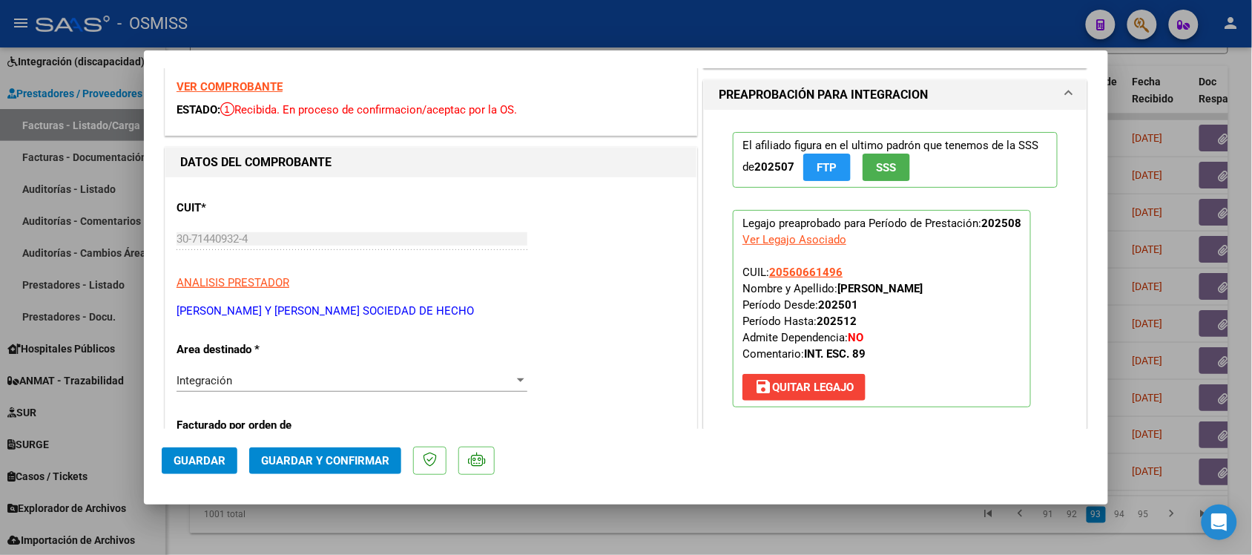
scroll to position [0, 0]
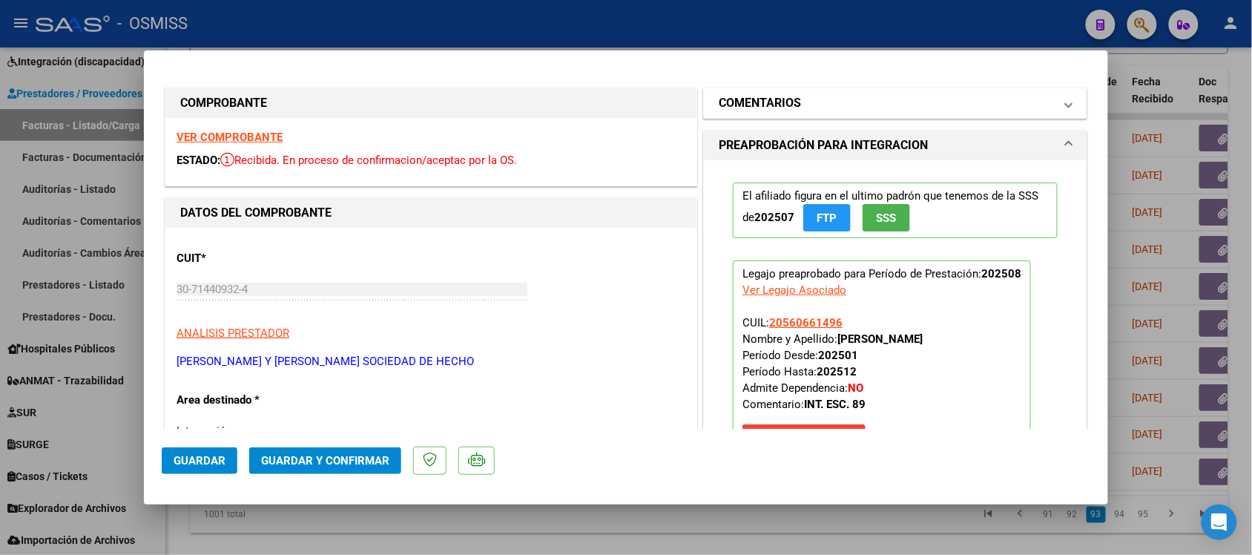
click at [757, 105] on h1 "COMENTARIOS" at bounding box center [760, 103] width 82 height 18
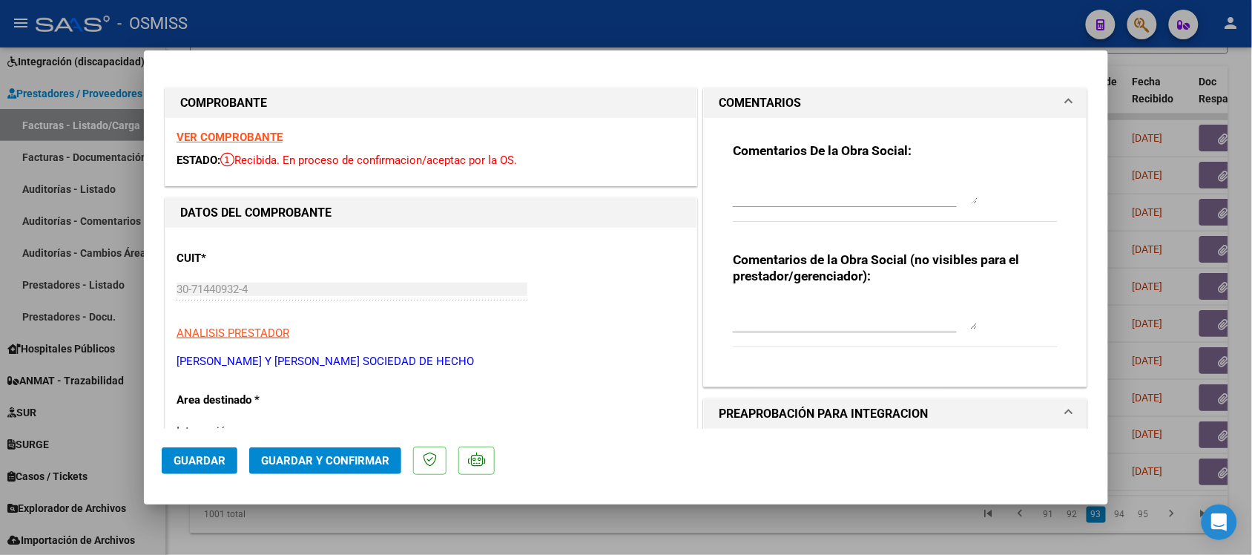
click at [758, 98] on h1 "COMENTARIOS" at bounding box center [760, 103] width 82 height 18
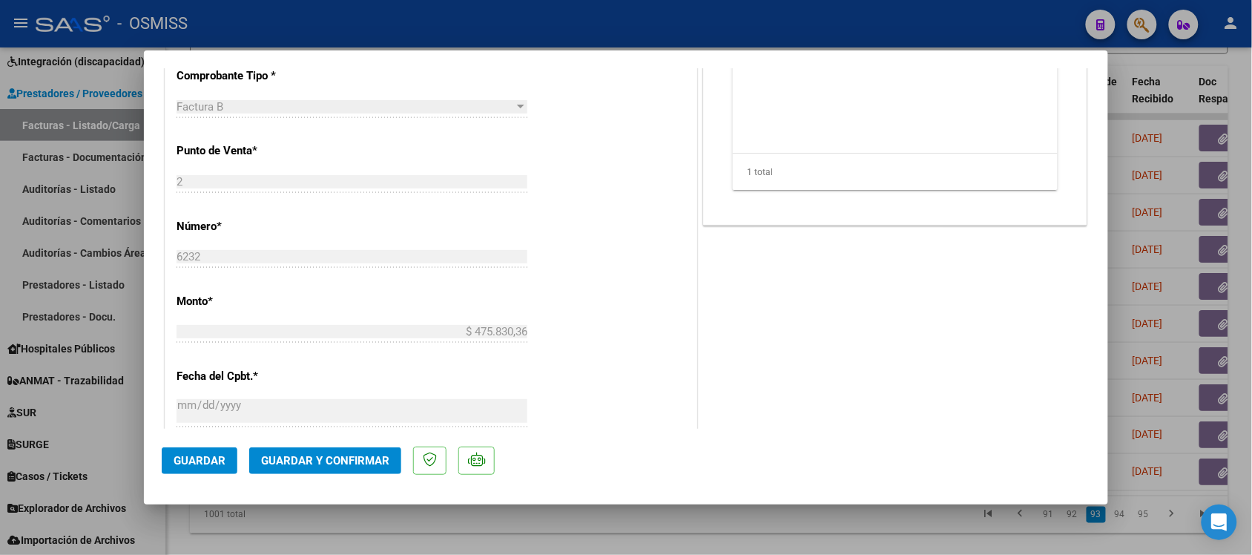
scroll to position [649, 0]
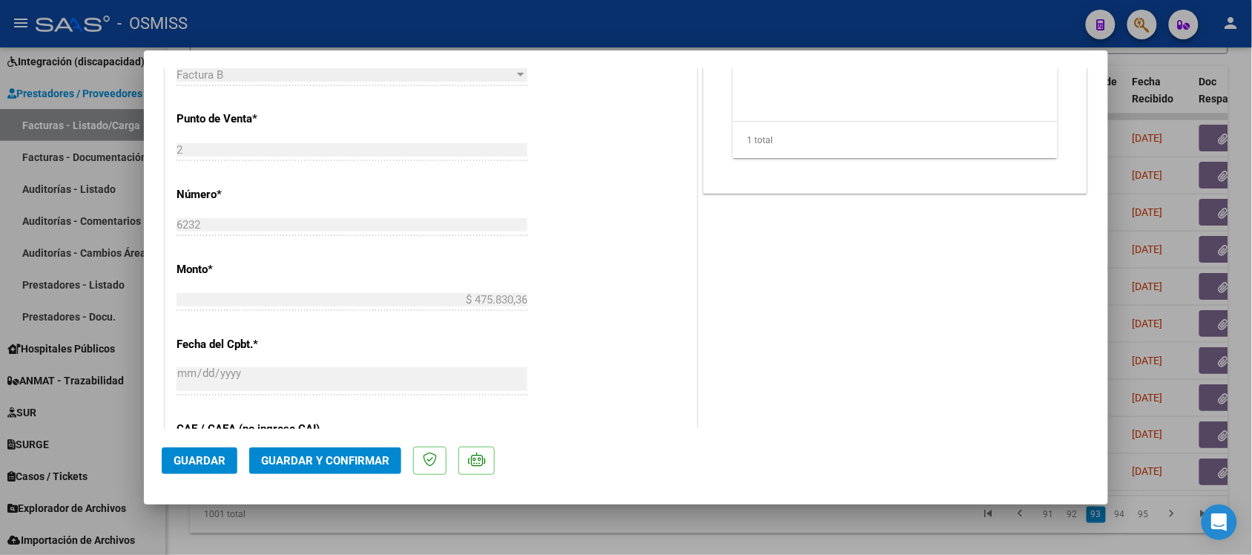
click at [344, 461] on span "Guardar y Confirmar" at bounding box center [325, 460] width 128 height 13
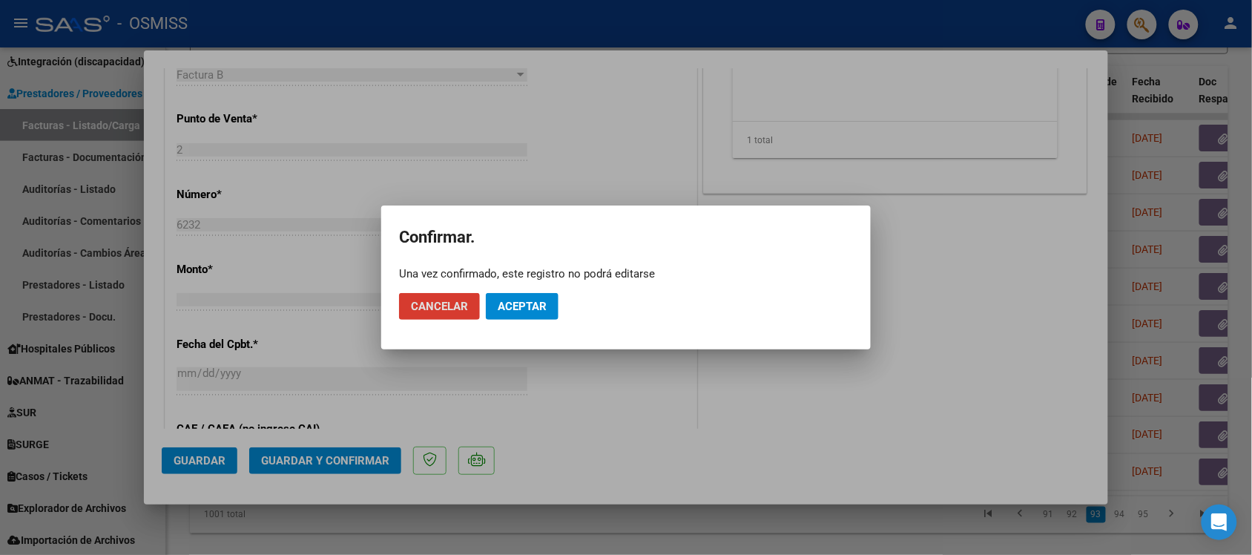
click at [542, 320] on button "Aceptar" at bounding box center [522, 306] width 73 height 27
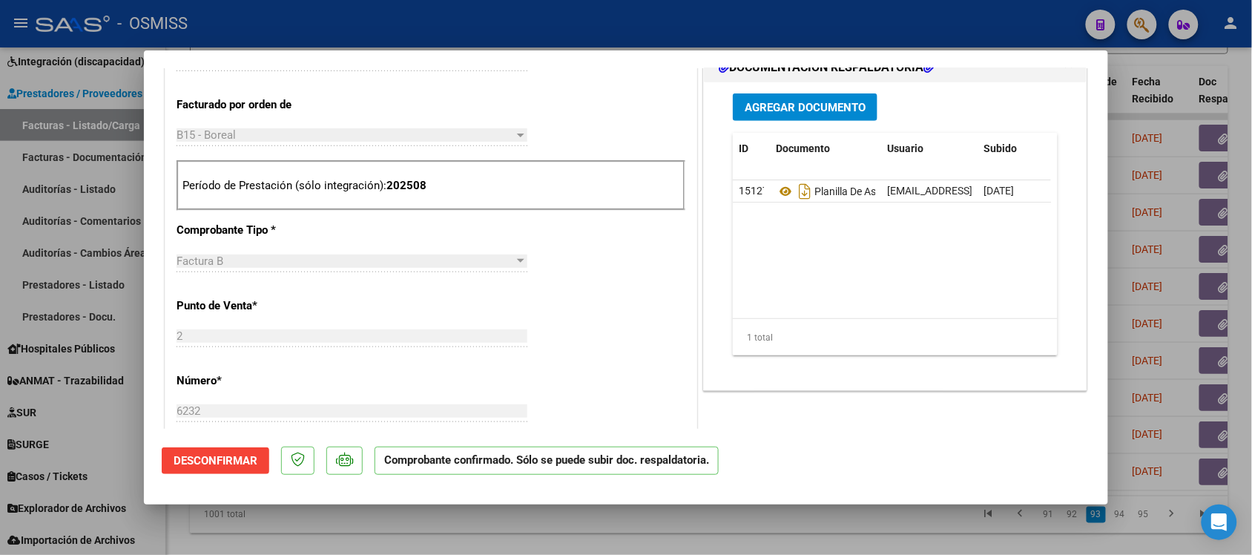
scroll to position [464, 0]
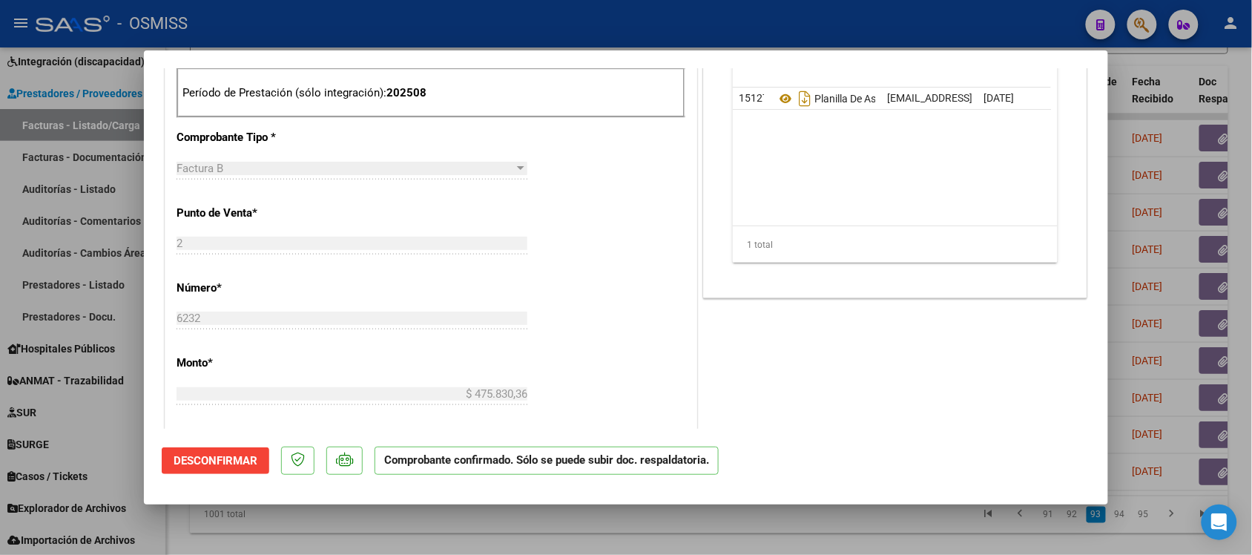
click at [846, 521] on div at bounding box center [626, 277] width 1252 height 555
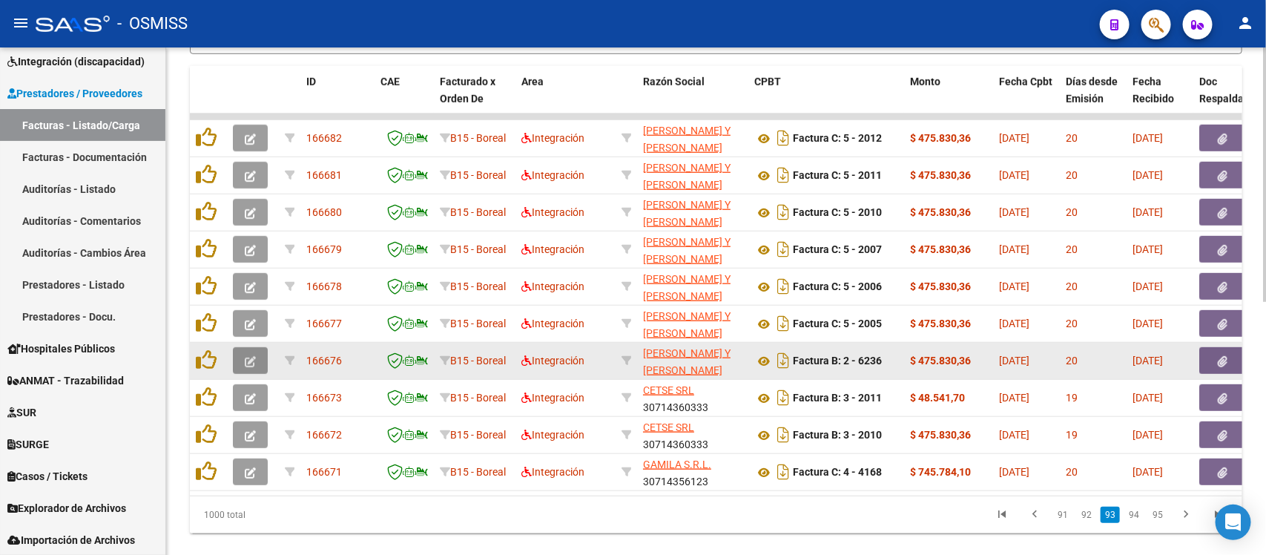
click at [252, 356] on icon "button" at bounding box center [250, 361] width 11 height 11
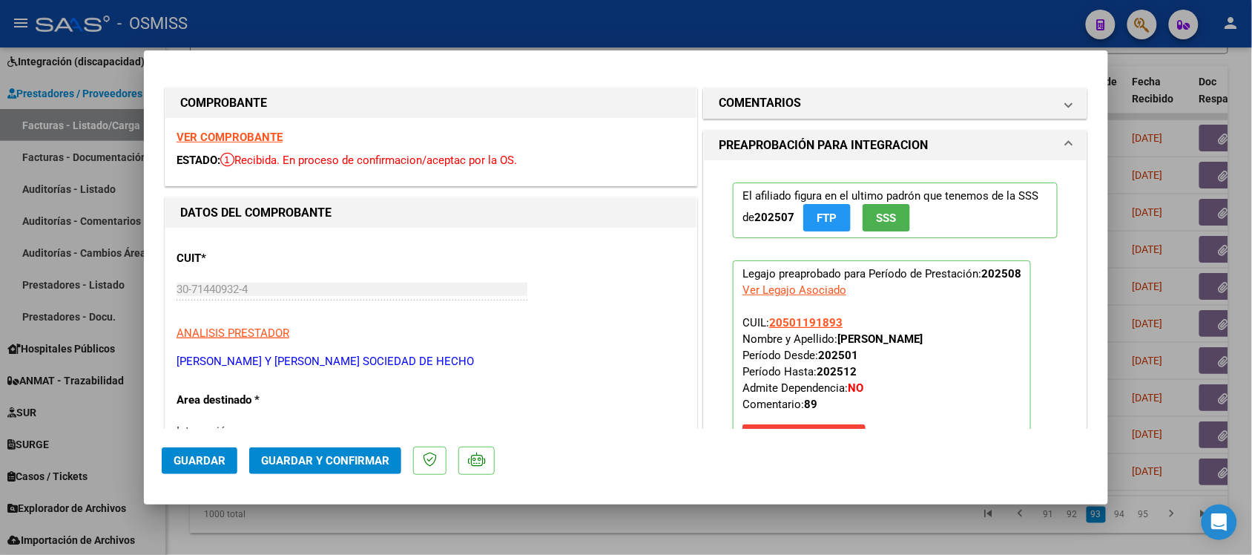
click at [229, 134] on strong "VER COMPROBANTE" at bounding box center [230, 137] width 106 height 13
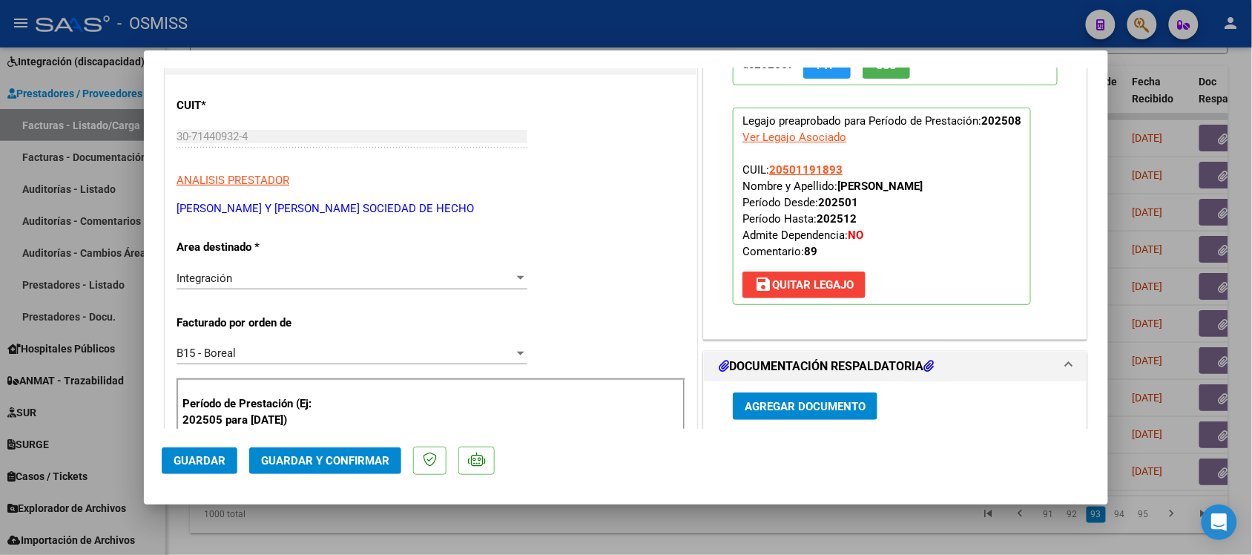
scroll to position [278, 0]
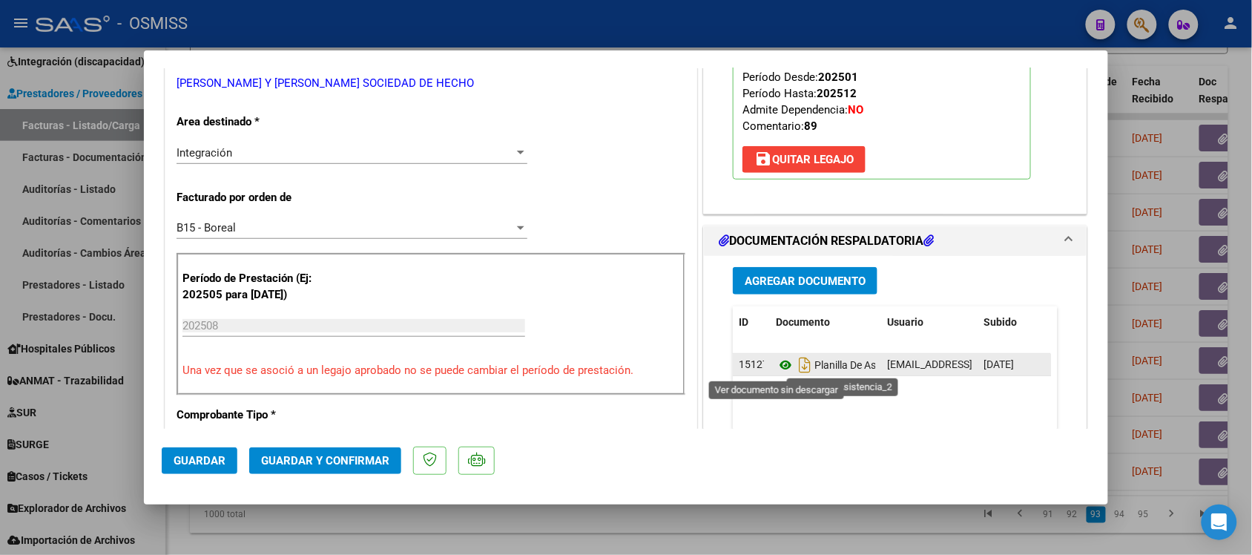
click at [776, 369] on icon at bounding box center [785, 365] width 19 height 18
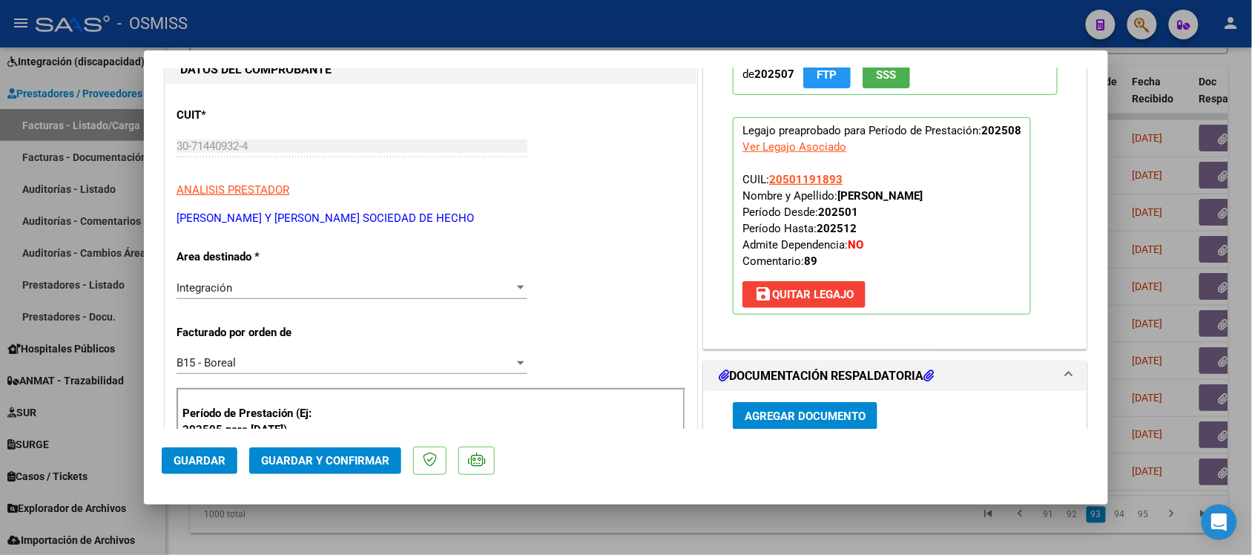
scroll to position [0, 0]
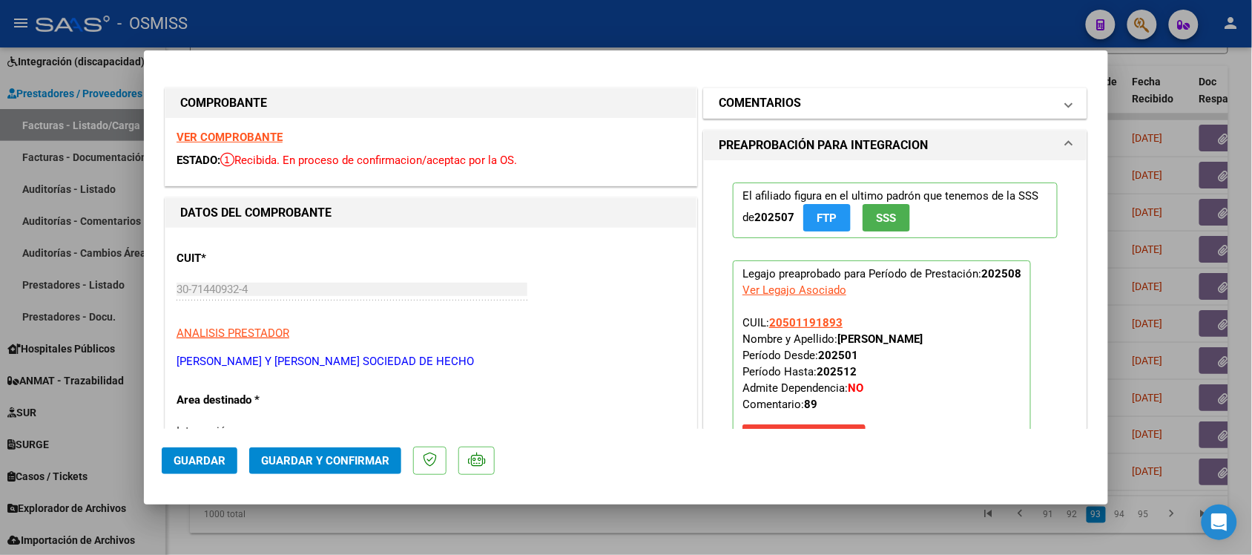
click at [750, 97] on h1 "COMENTARIOS" at bounding box center [760, 103] width 82 height 18
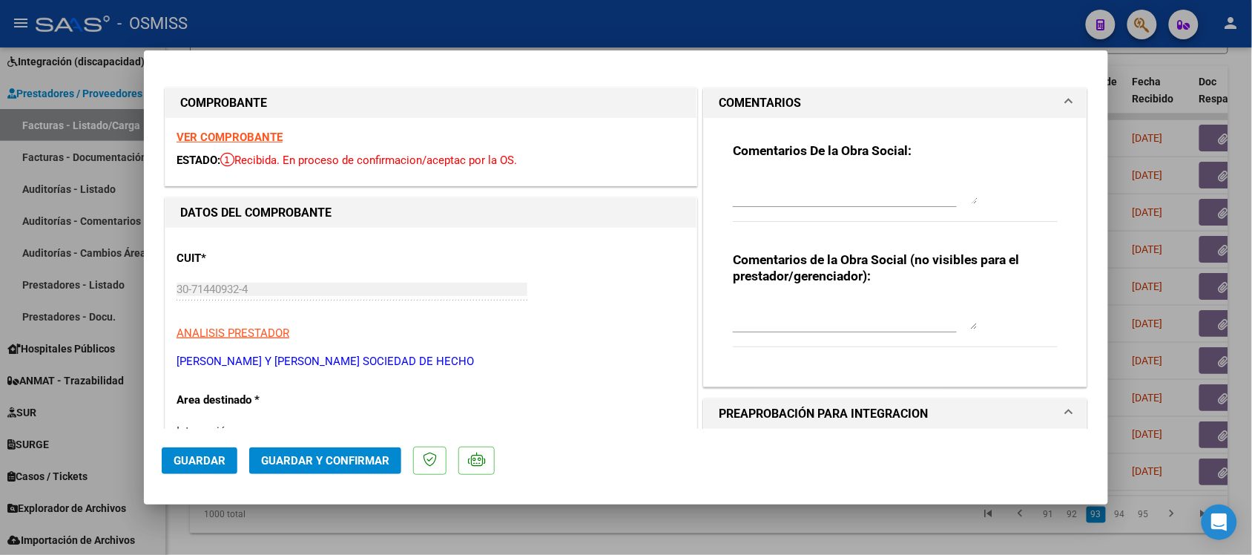
click at [749, 96] on h1 "COMENTARIOS" at bounding box center [760, 103] width 82 height 18
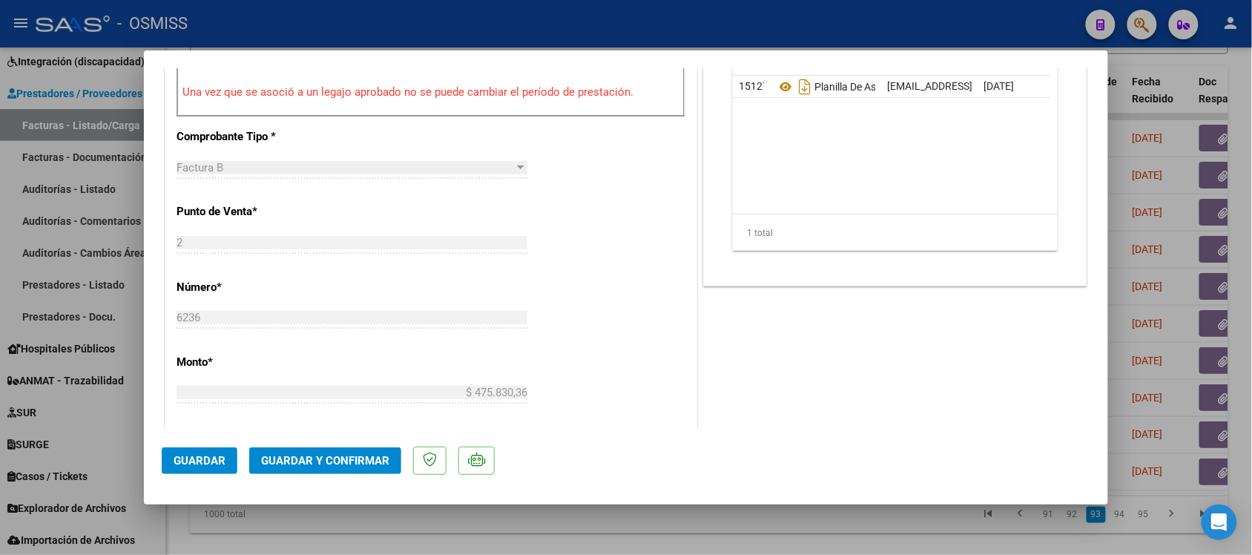
scroll to position [649, 0]
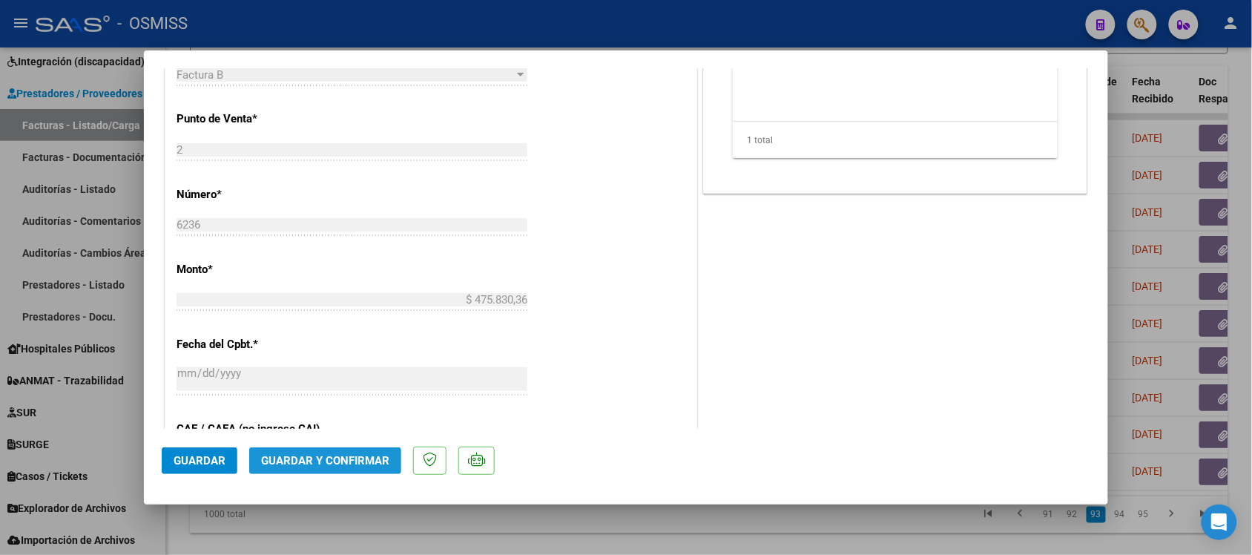
click at [356, 464] on span "Guardar y Confirmar" at bounding box center [325, 460] width 128 height 13
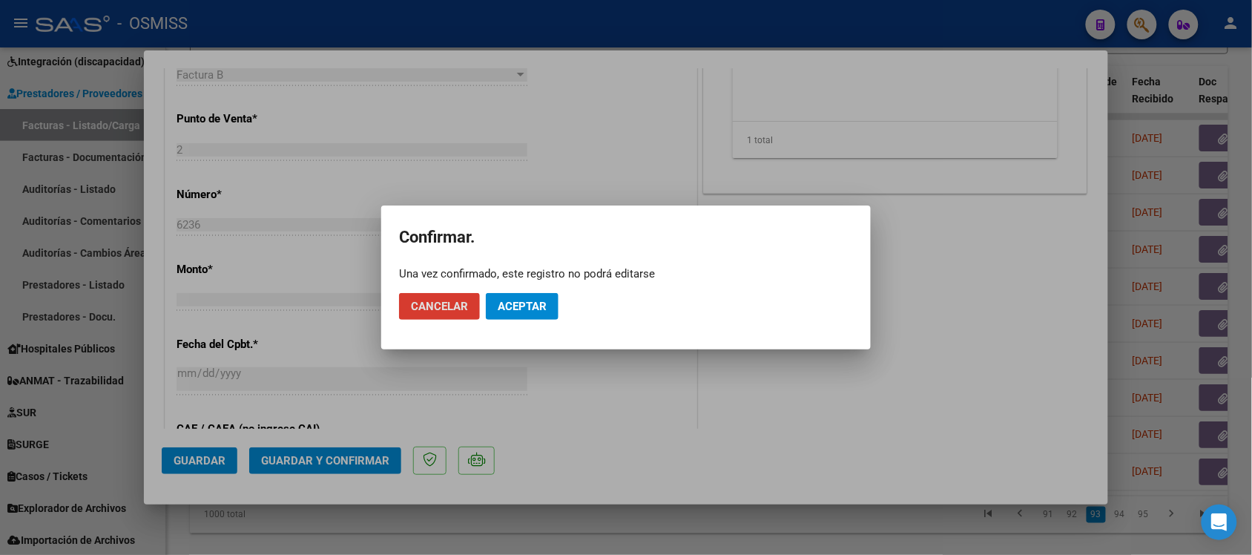
click at [518, 314] on button "Aceptar" at bounding box center [522, 306] width 73 height 27
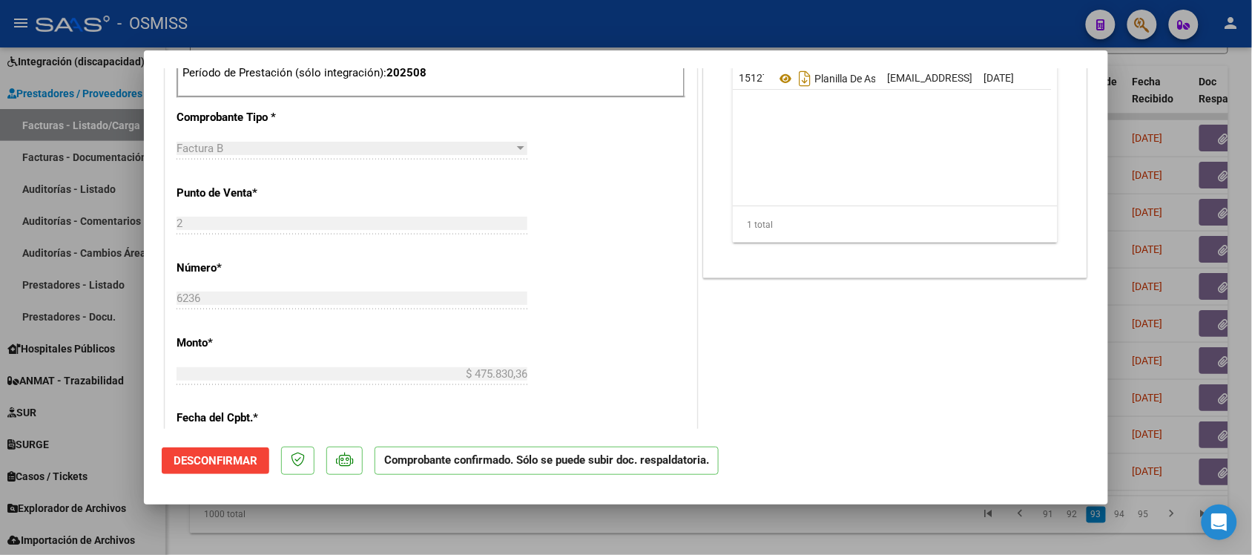
scroll to position [464, 0]
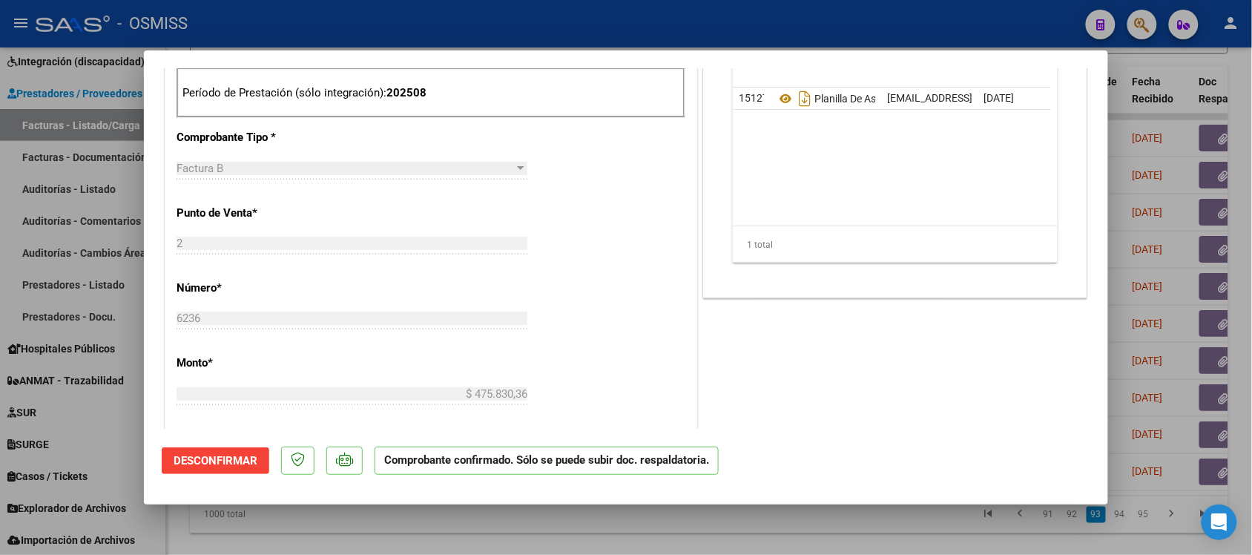
click at [807, 514] on div at bounding box center [626, 277] width 1252 height 555
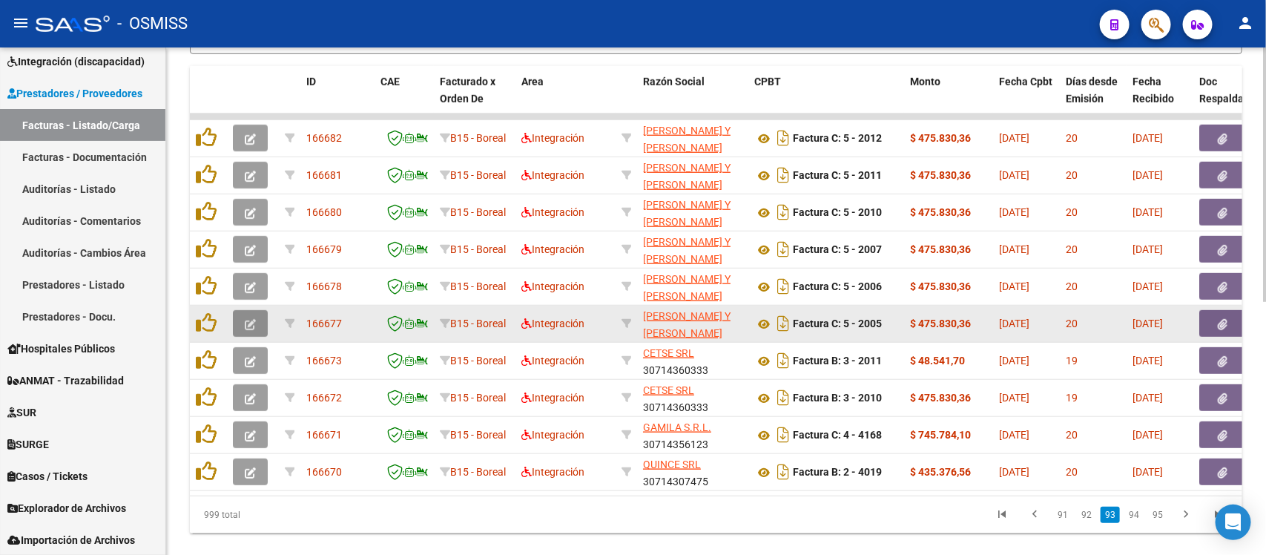
click at [241, 313] on button "button" at bounding box center [250, 323] width 35 height 27
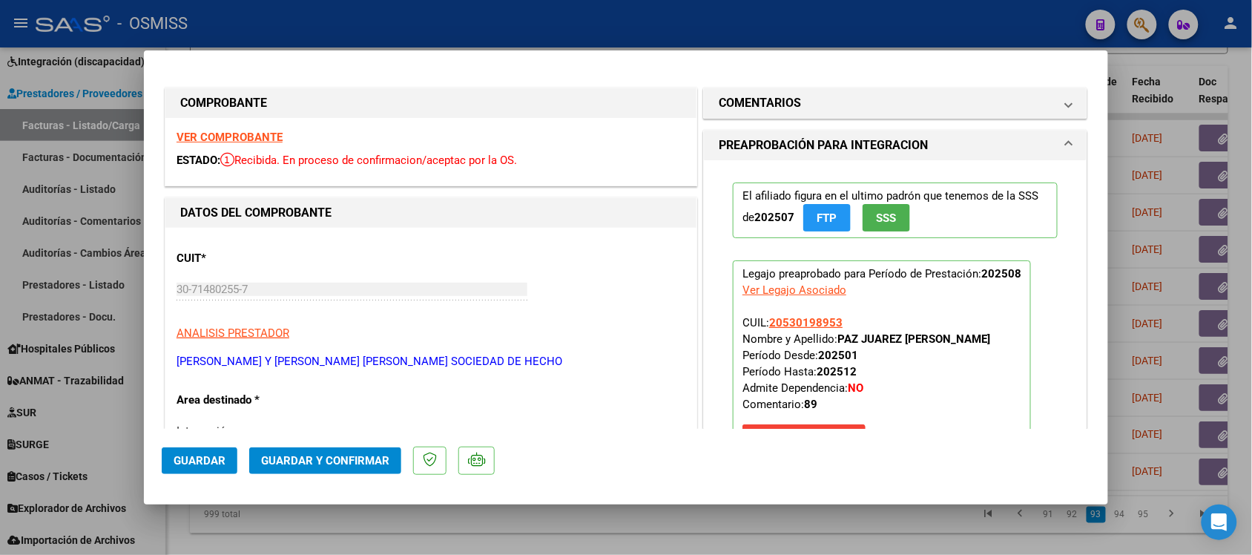
click at [265, 139] on strong "VER COMPROBANTE" at bounding box center [230, 137] width 106 height 13
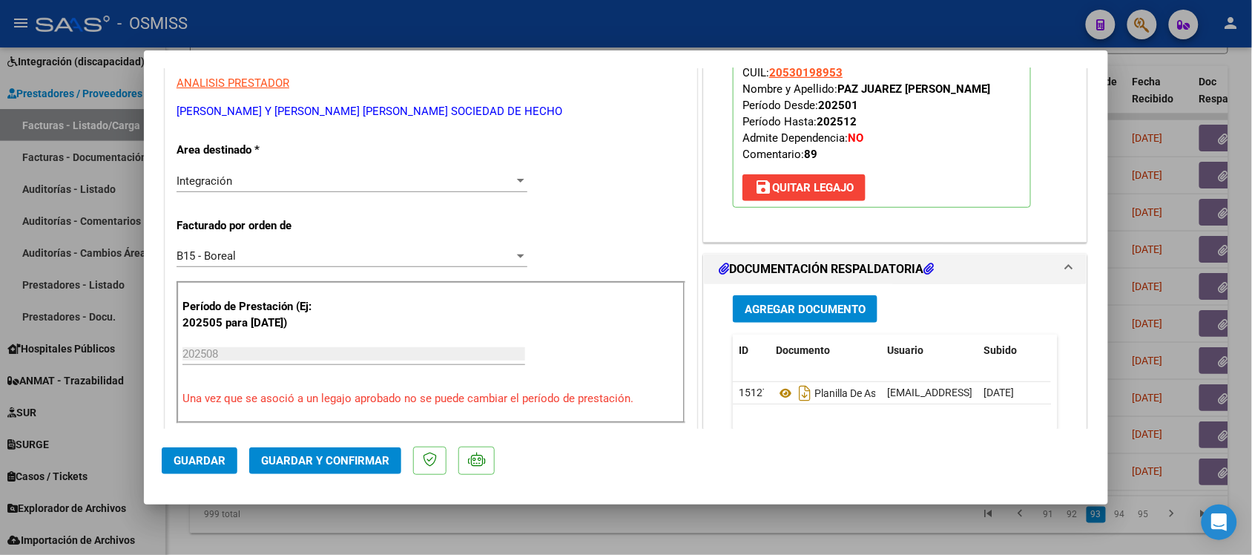
scroll to position [278, 0]
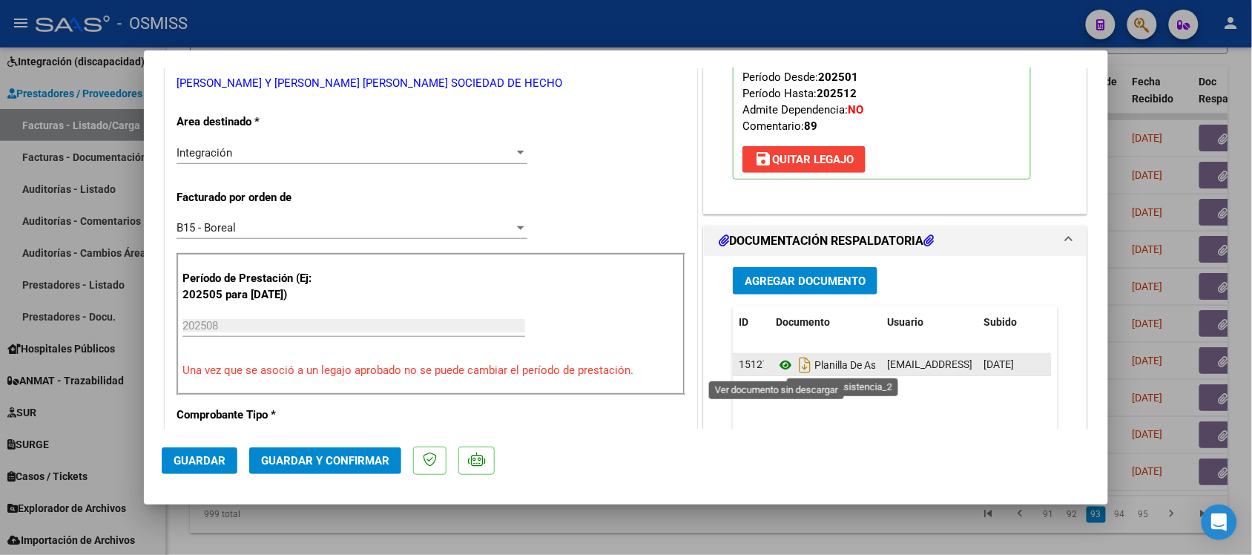
click at [776, 365] on icon at bounding box center [785, 365] width 19 height 18
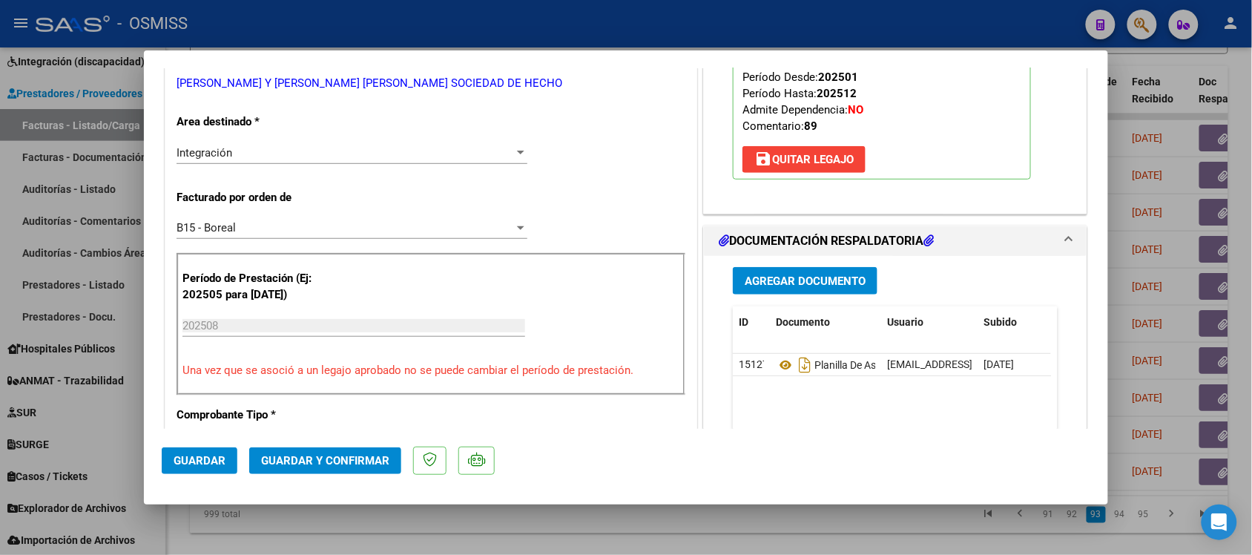
scroll to position [0, 0]
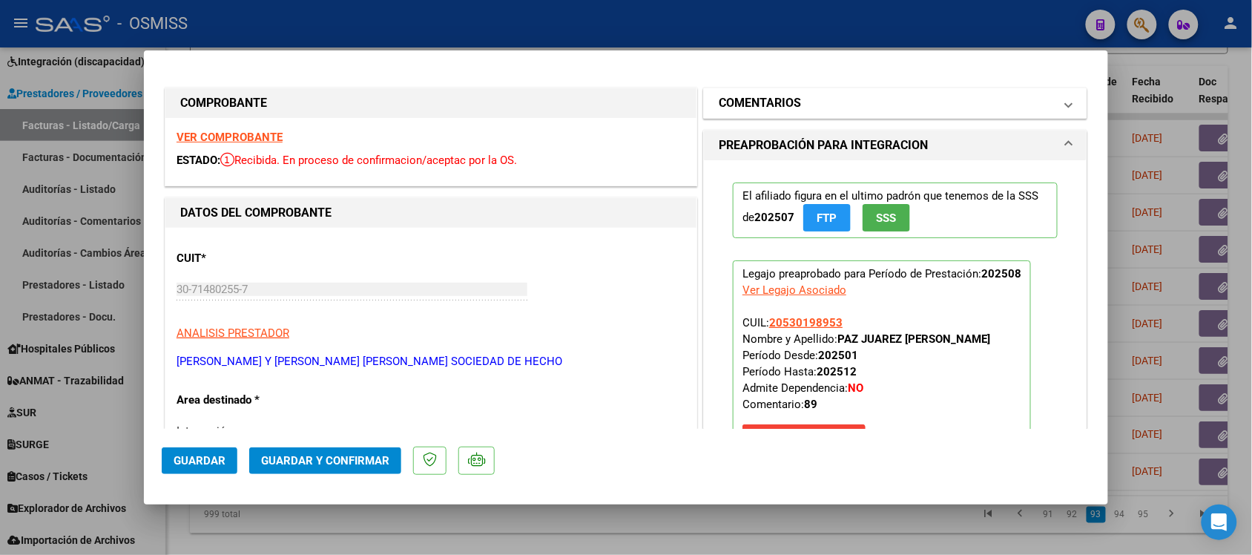
click at [770, 98] on h1 "COMENTARIOS" at bounding box center [760, 103] width 82 height 18
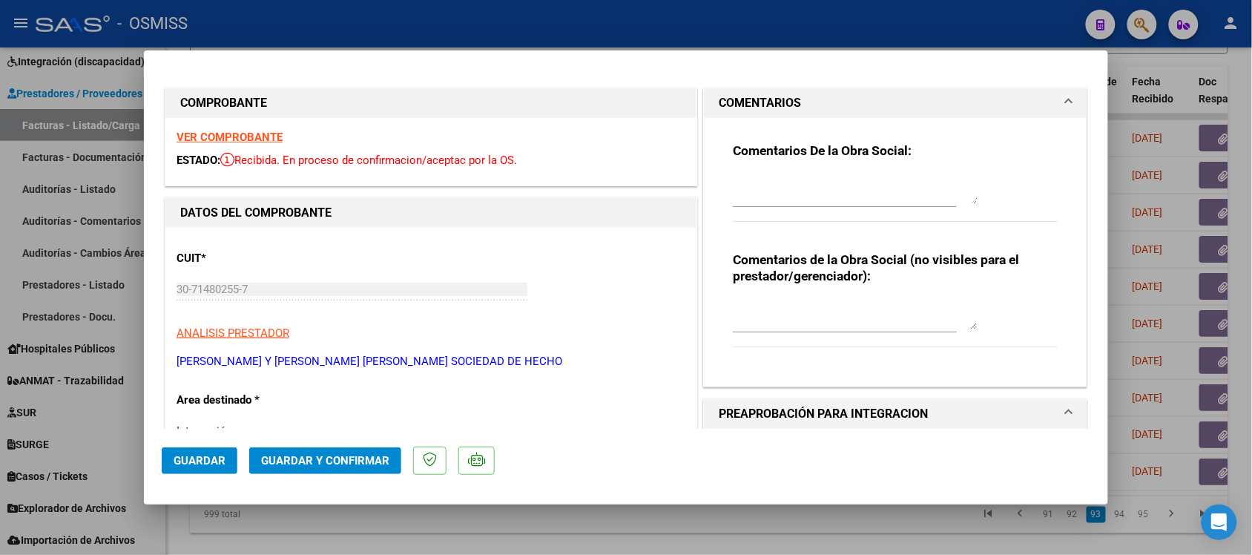
click at [776, 97] on h1 "COMENTARIOS" at bounding box center [760, 103] width 82 height 18
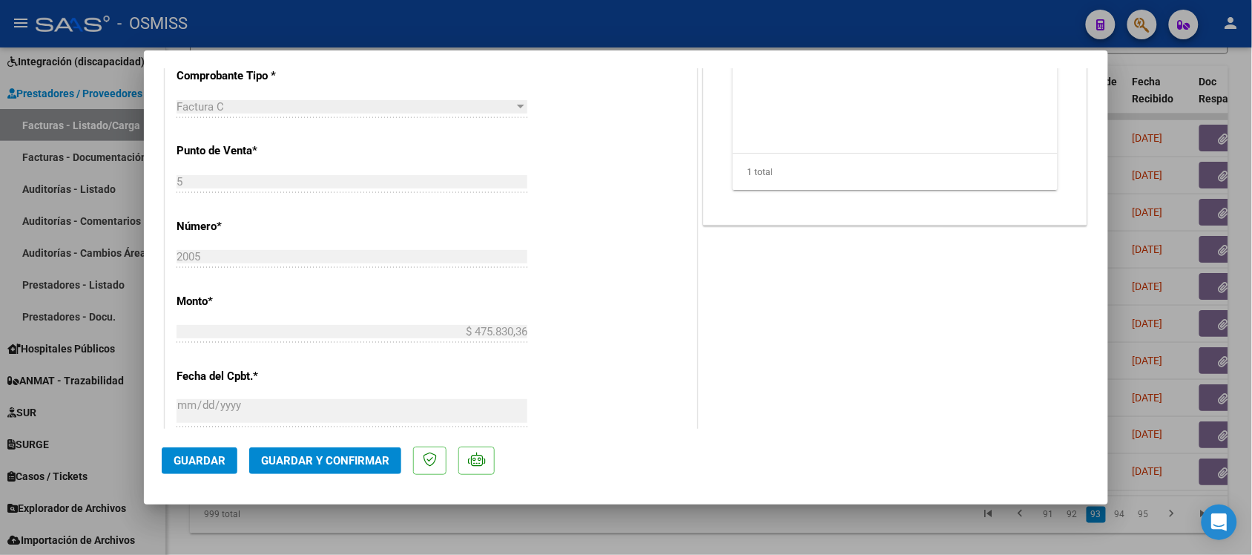
scroll to position [649, 0]
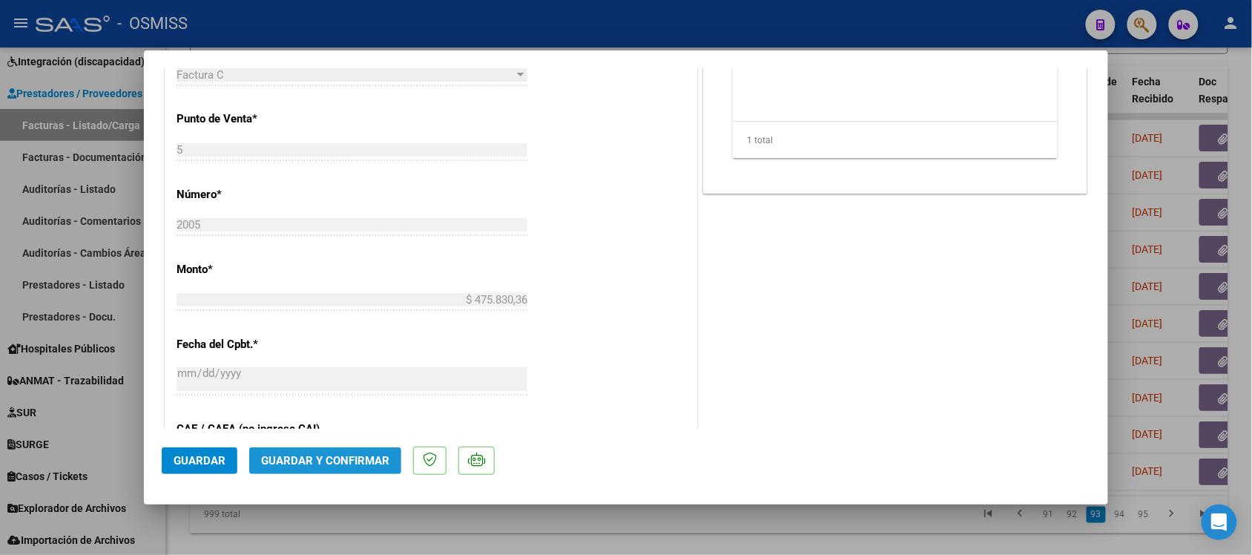
click at [350, 466] on span "Guardar y Confirmar" at bounding box center [325, 460] width 128 height 13
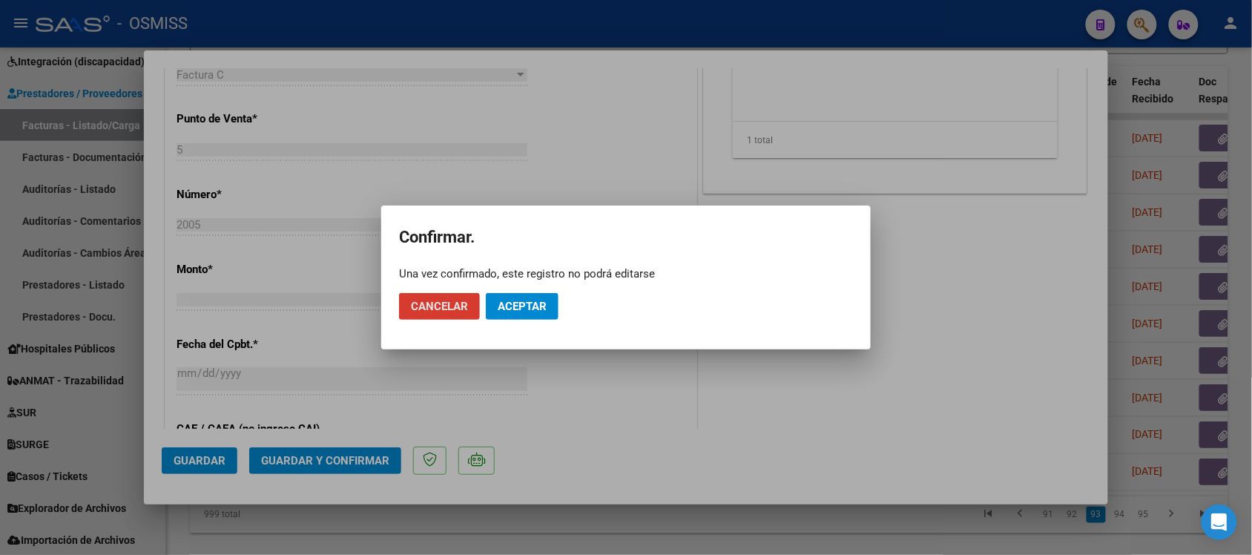
click at [542, 309] on span "Aceptar" at bounding box center [522, 306] width 49 height 13
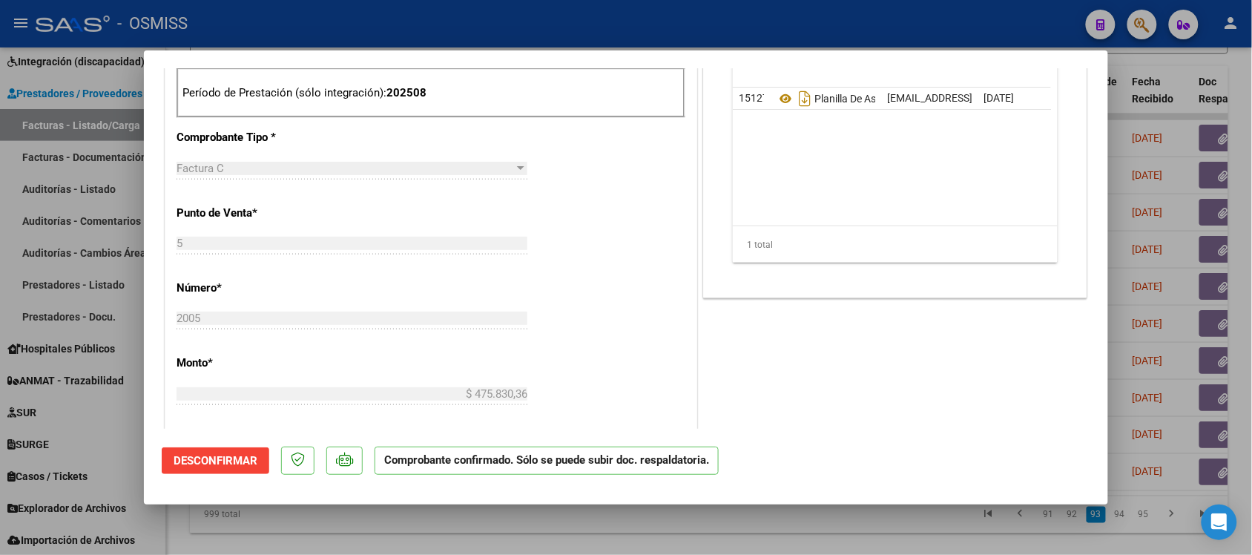
scroll to position [0, 0]
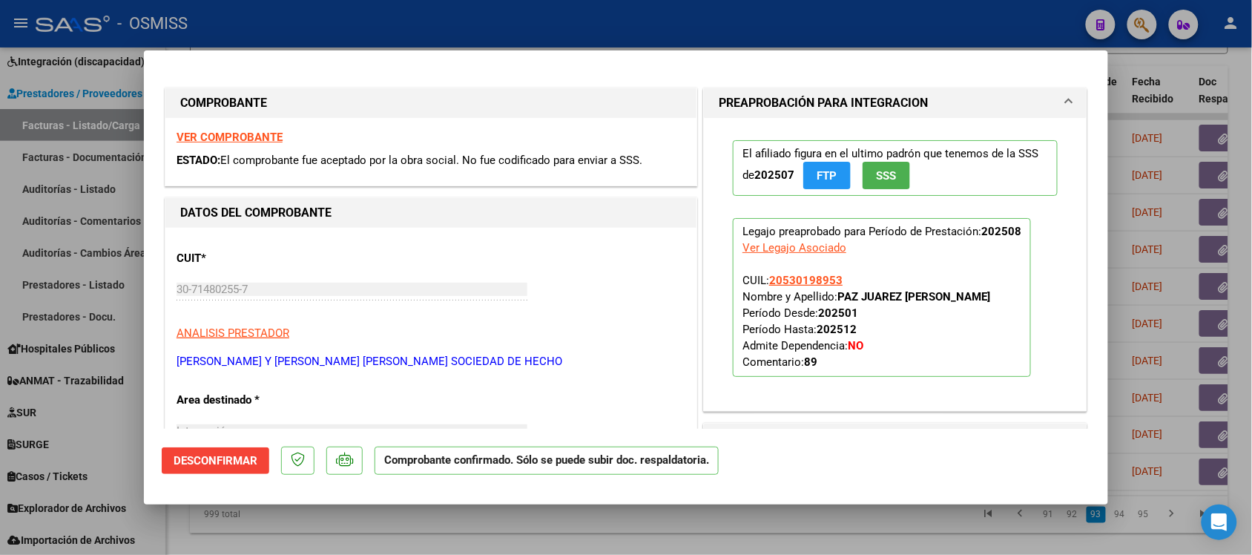
click at [247, 137] on strong "VER COMPROBANTE" at bounding box center [230, 137] width 106 height 13
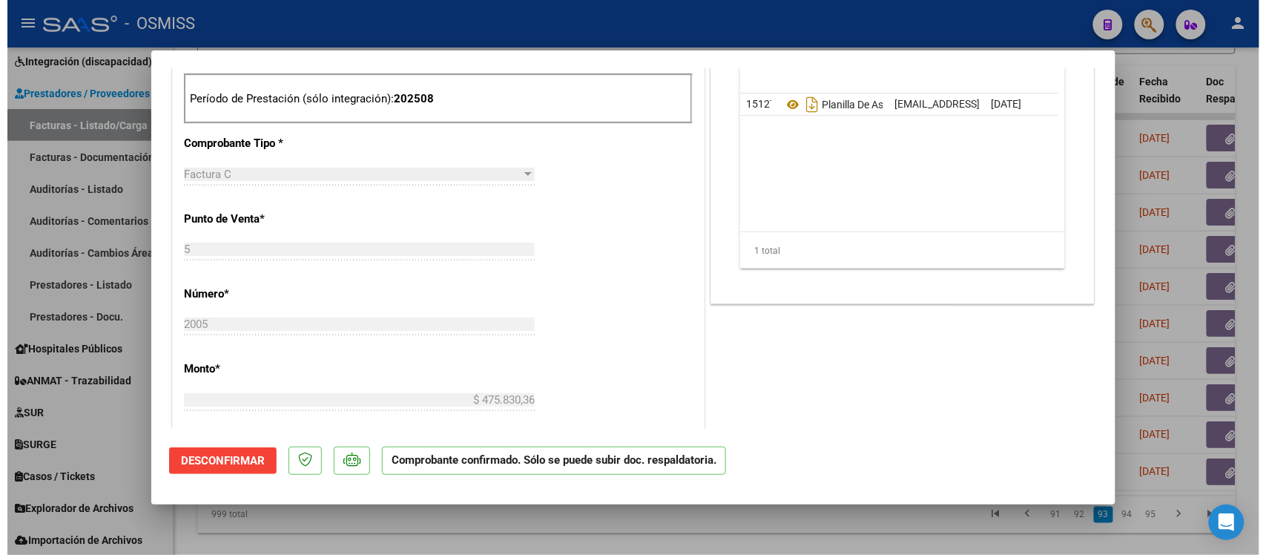
scroll to position [464, 0]
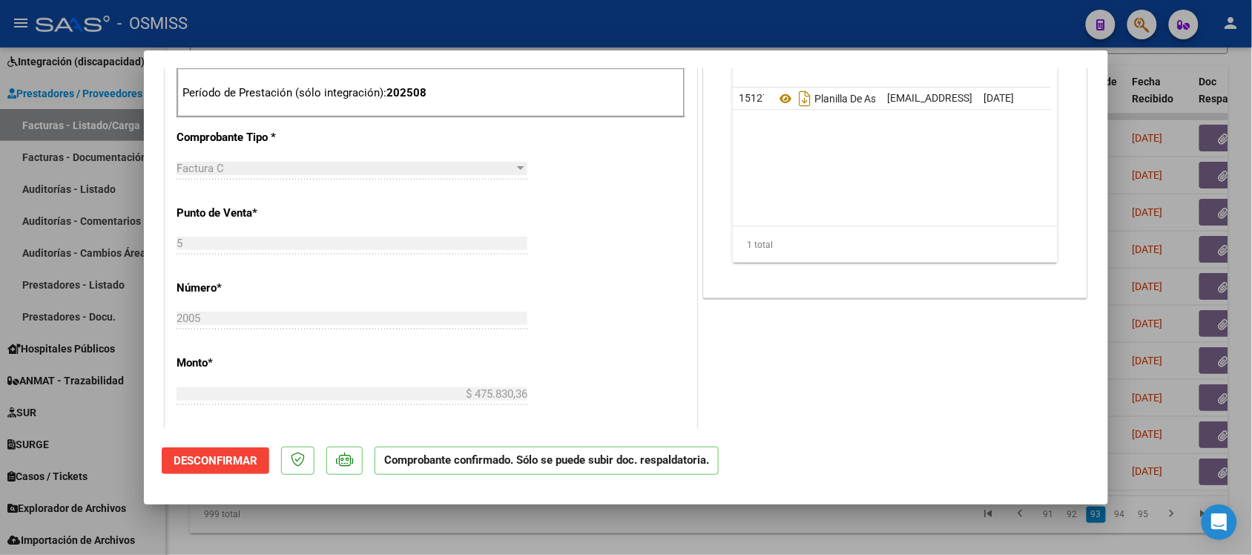
click at [809, 524] on div at bounding box center [626, 277] width 1252 height 555
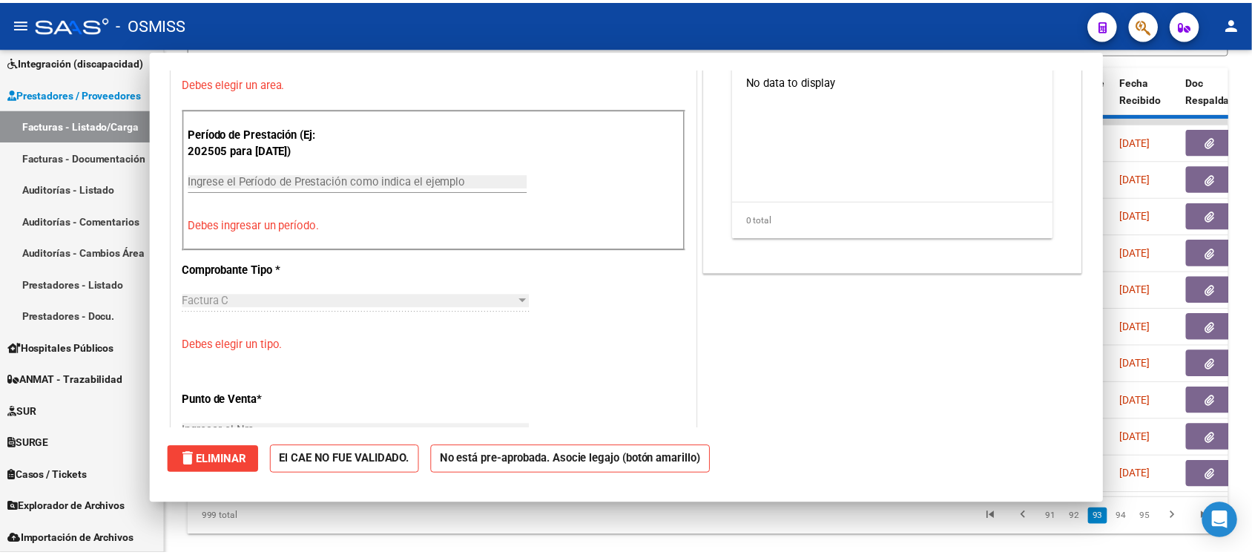
scroll to position [0, 0]
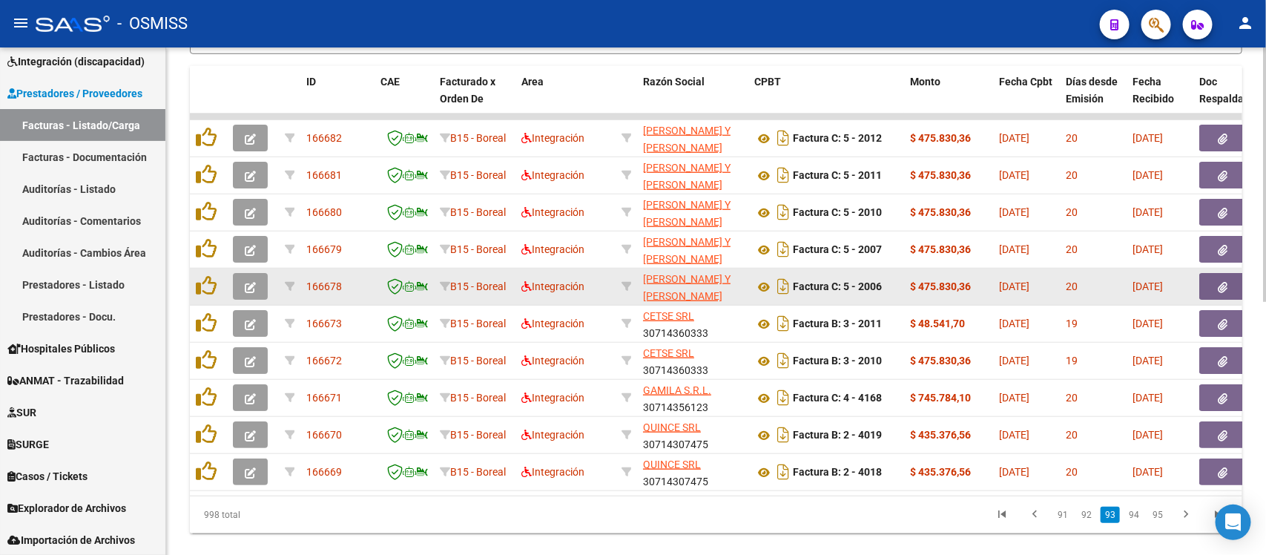
click at [253, 280] on span "button" at bounding box center [250, 286] width 11 height 13
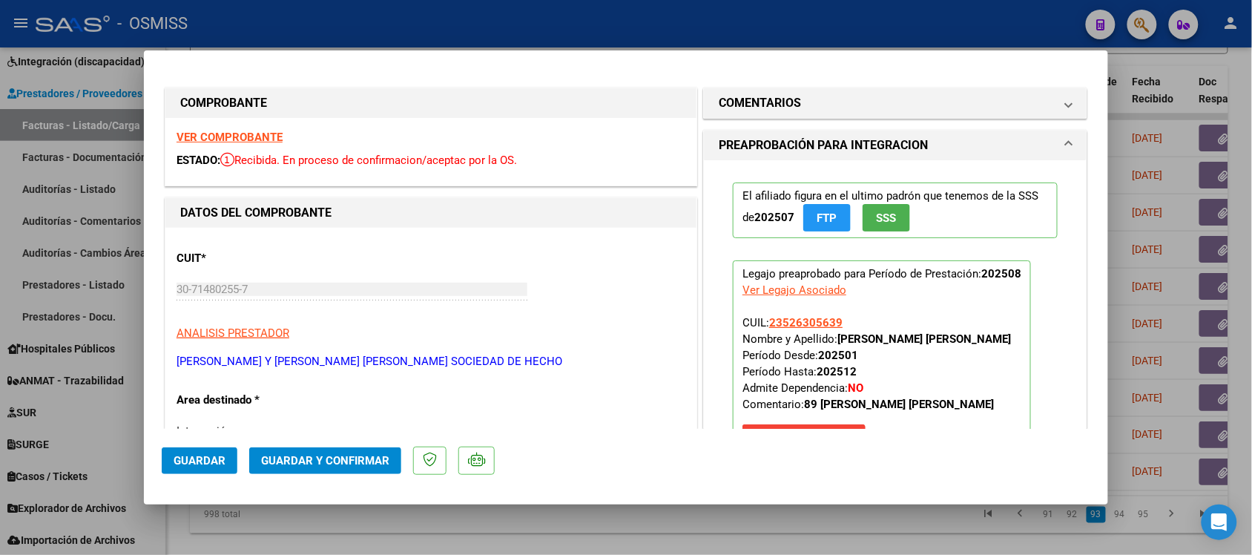
click at [269, 128] on div "VER COMPROBANTE ESTADO: Recibida. En proceso de confirmacion/aceptac por la OS." at bounding box center [430, 152] width 531 height 68
click at [269, 134] on strong "VER COMPROBANTE" at bounding box center [230, 137] width 106 height 13
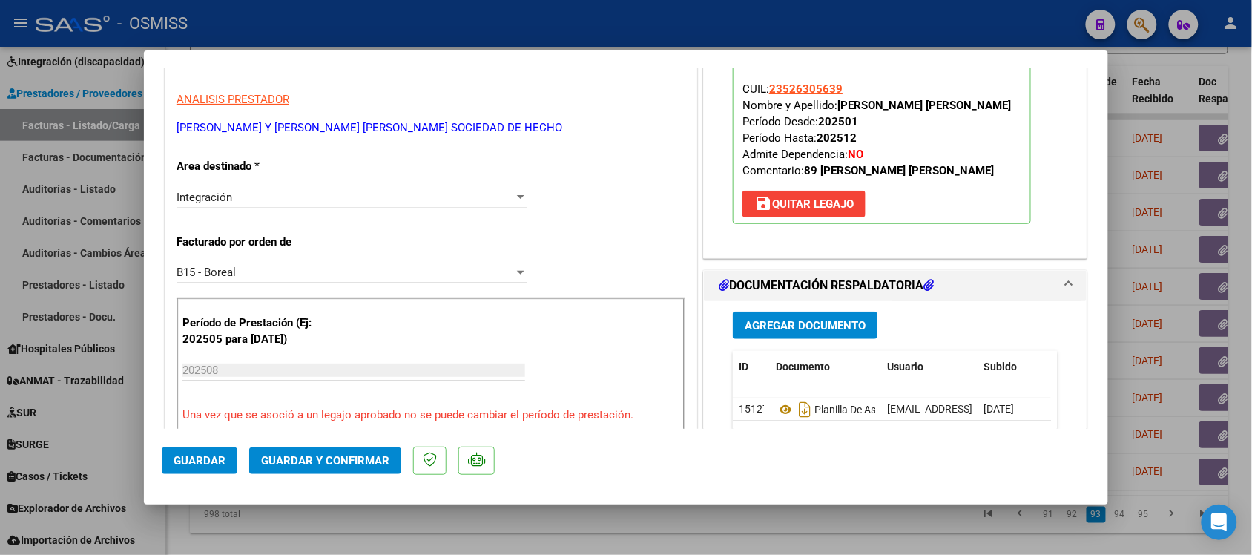
scroll to position [371, 0]
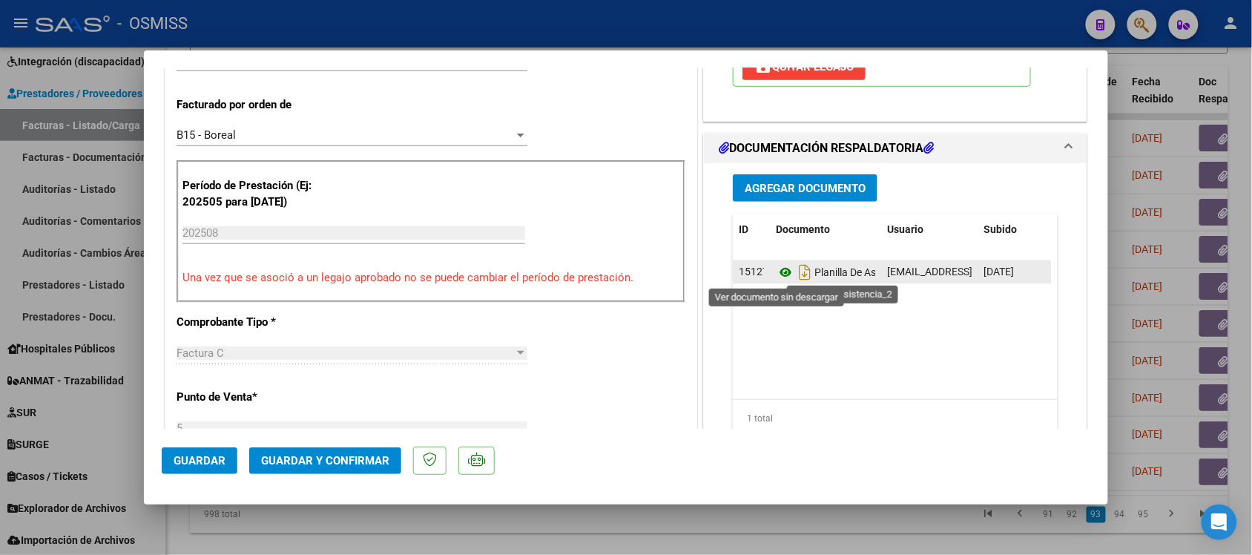
click at [776, 269] on icon at bounding box center [785, 272] width 19 height 18
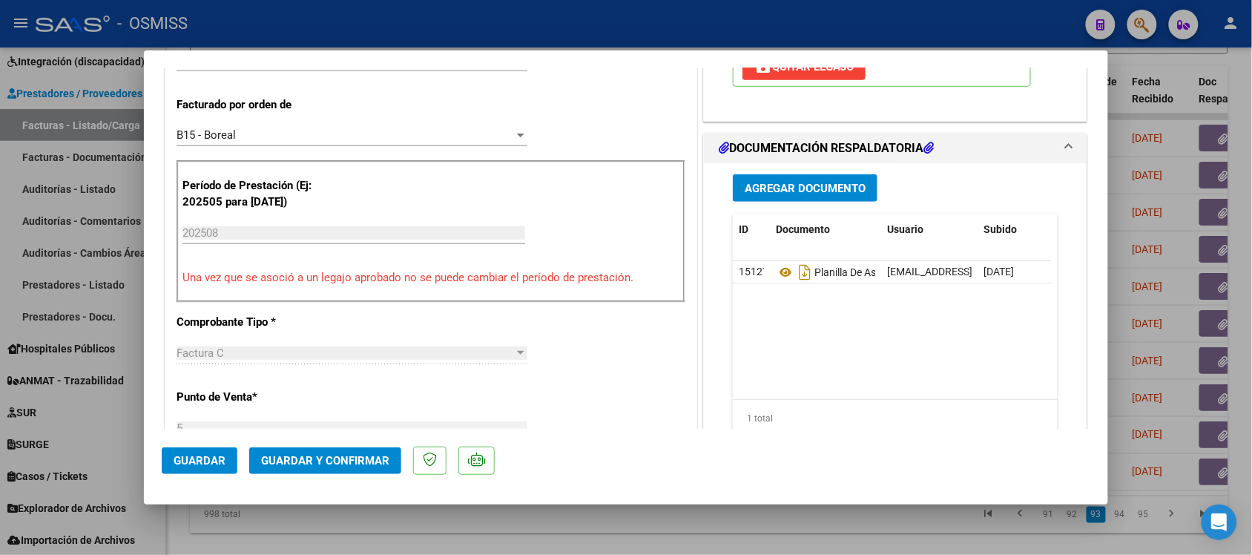
scroll to position [0, 0]
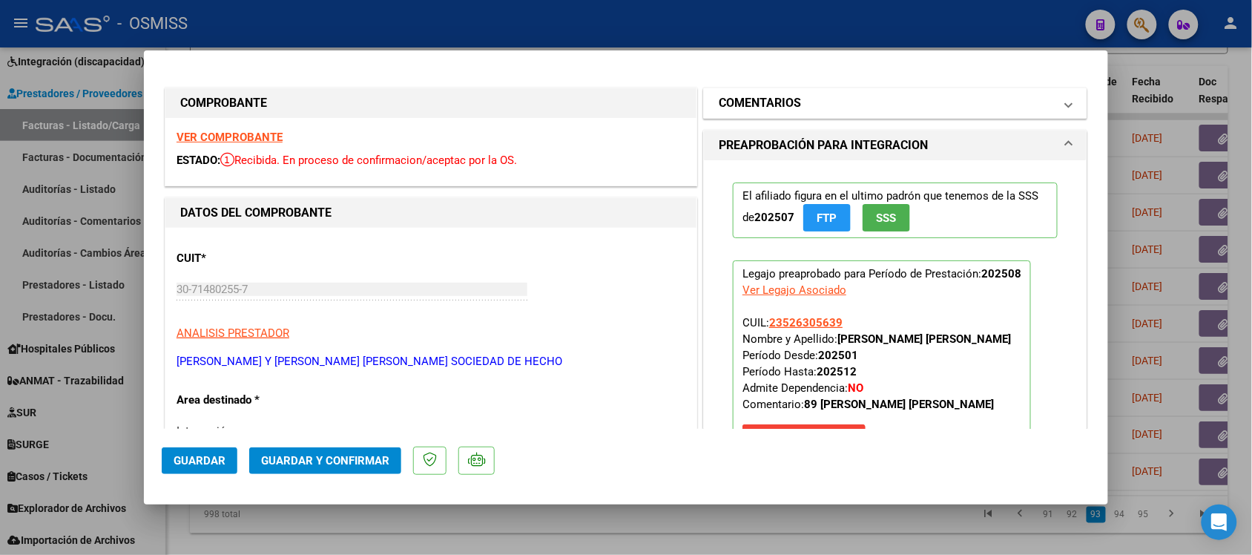
click at [720, 91] on mat-expansion-panel-header "COMENTARIOS" at bounding box center [895, 103] width 383 height 30
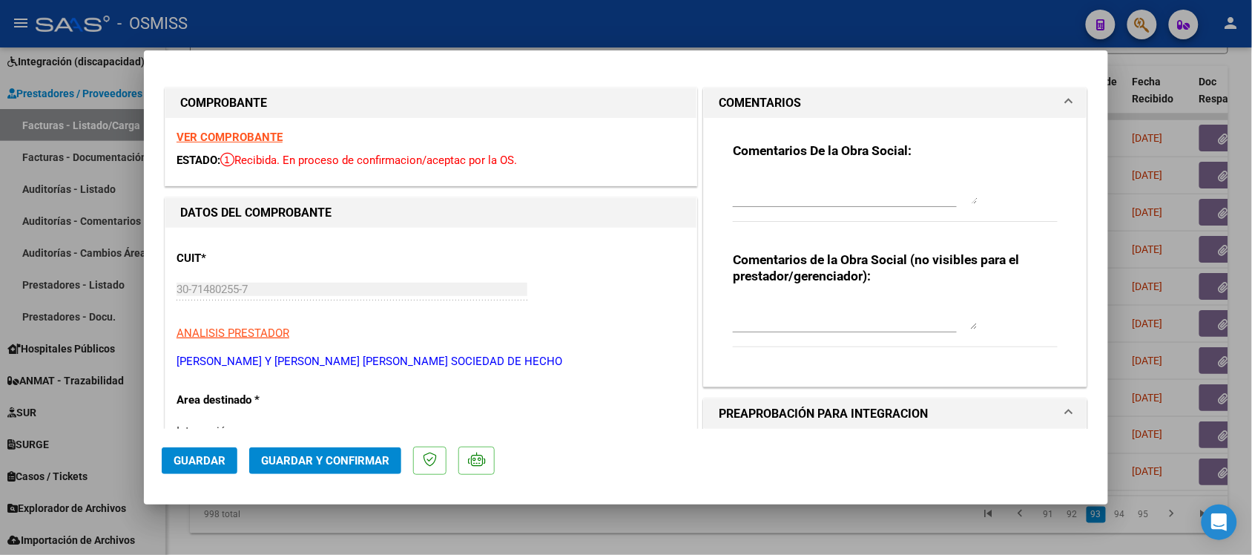
click at [720, 91] on mat-expansion-panel-header "COMENTARIOS" at bounding box center [895, 103] width 383 height 30
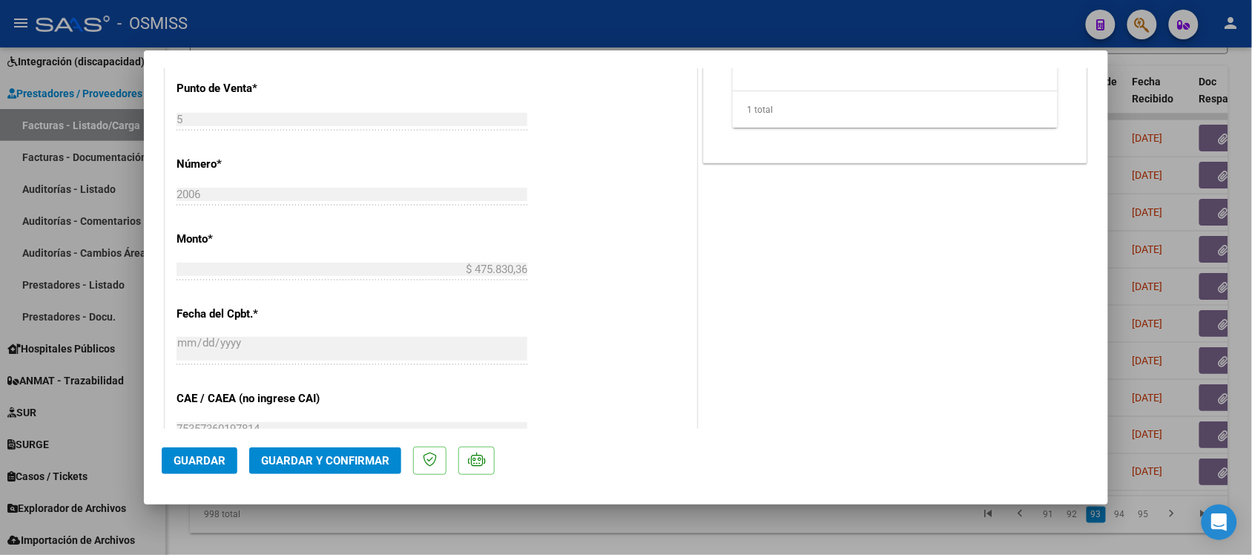
scroll to position [649, 0]
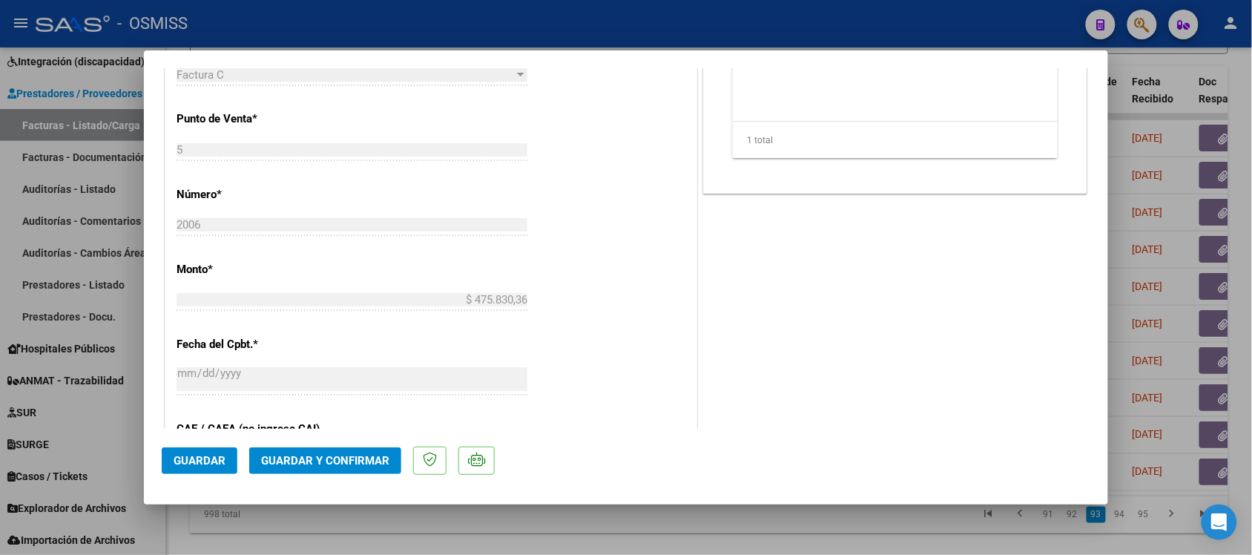
click at [339, 471] on button "Guardar y Confirmar" at bounding box center [325, 460] width 152 height 27
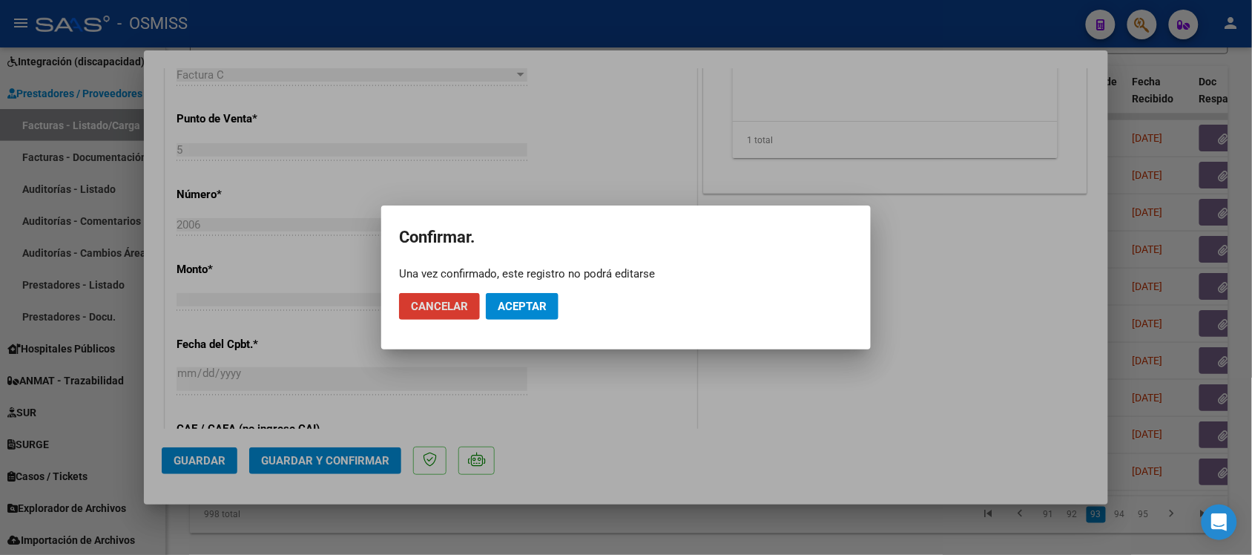
click at [535, 292] on mat-dialog-actions "Cancelar Aceptar" at bounding box center [626, 306] width 454 height 50
drag, startPoint x: 536, startPoint y: 304, endPoint x: 546, endPoint y: 306, distance: 9.8
click at [536, 305] on span "Aceptar" at bounding box center [522, 306] width 49 height 13
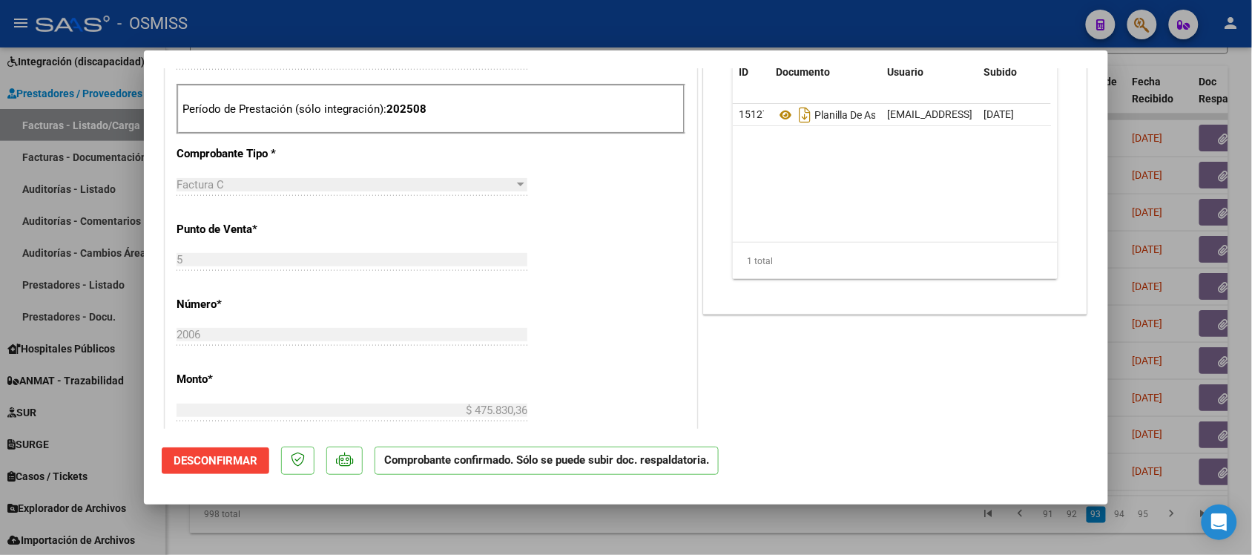
scroll to position [464, 0]
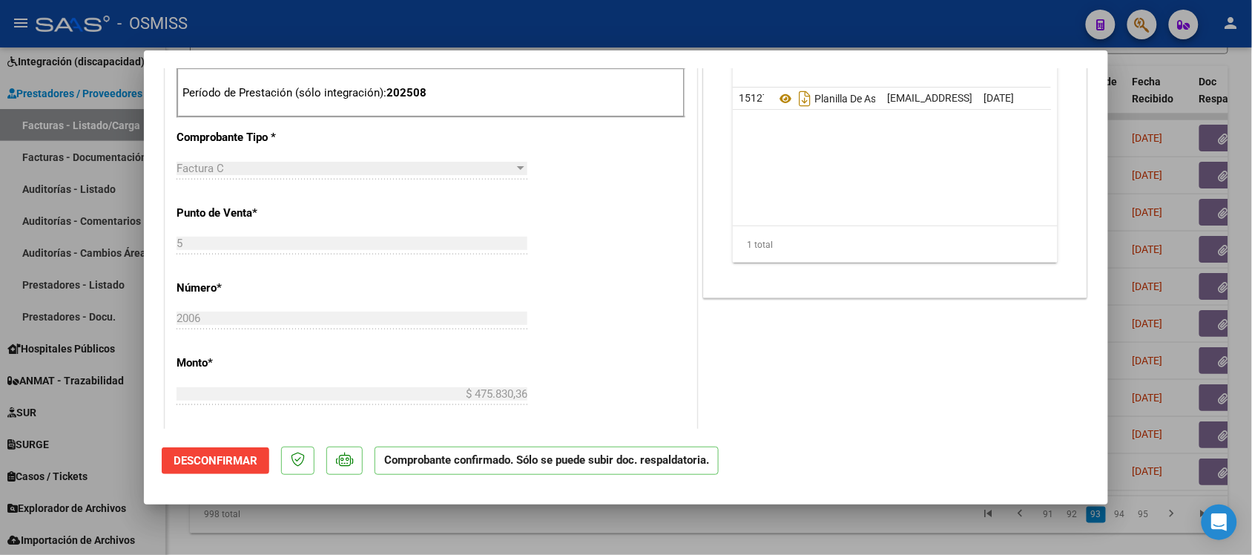
click at [851, 530] on div at bounding box center [626, 277] width 1252 height 555
type input "$ 0,00"
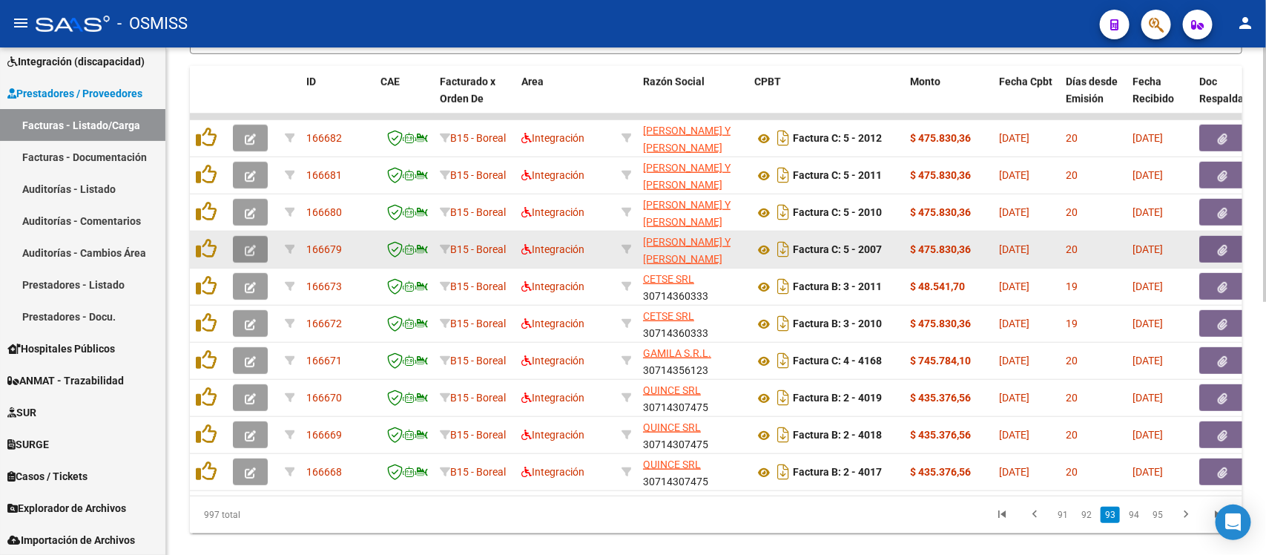
click at [257, 245] on button "button" at bounding box center [250, 249] width 35 height 27
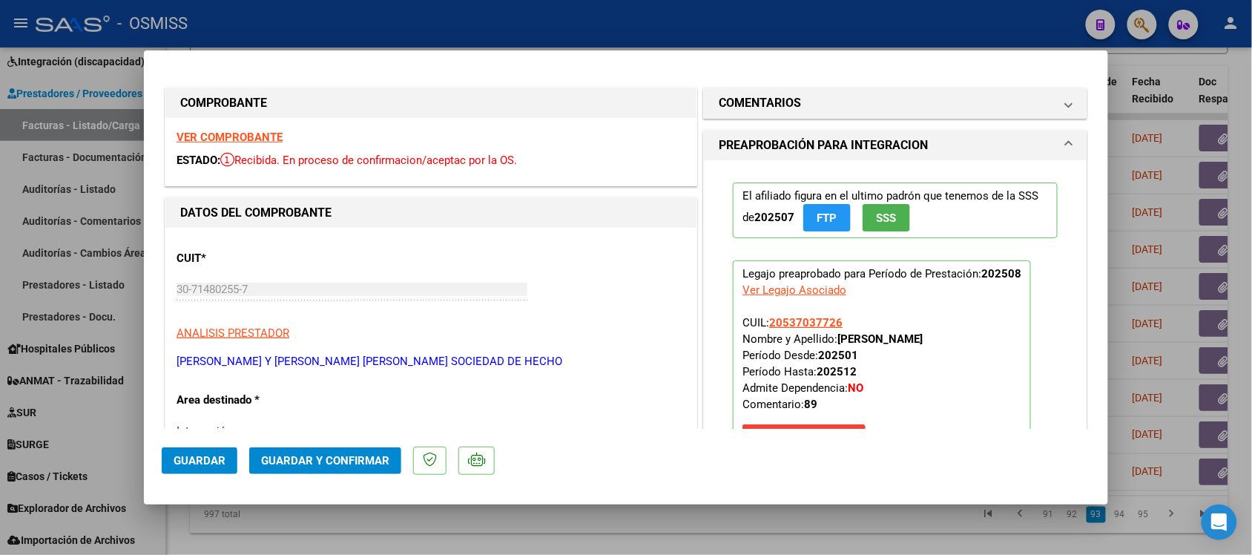
click at [256, 130] on div "VER COMPROBANTE ESTADO: Recibida. En proceso de confirmacion/aceptac por la OS." at bounding box center [430, 152] width 531 height 68
click at [256, 132] on strong "VER COMPROBANTE" at bounding box center [230, 137] width 106 height 13
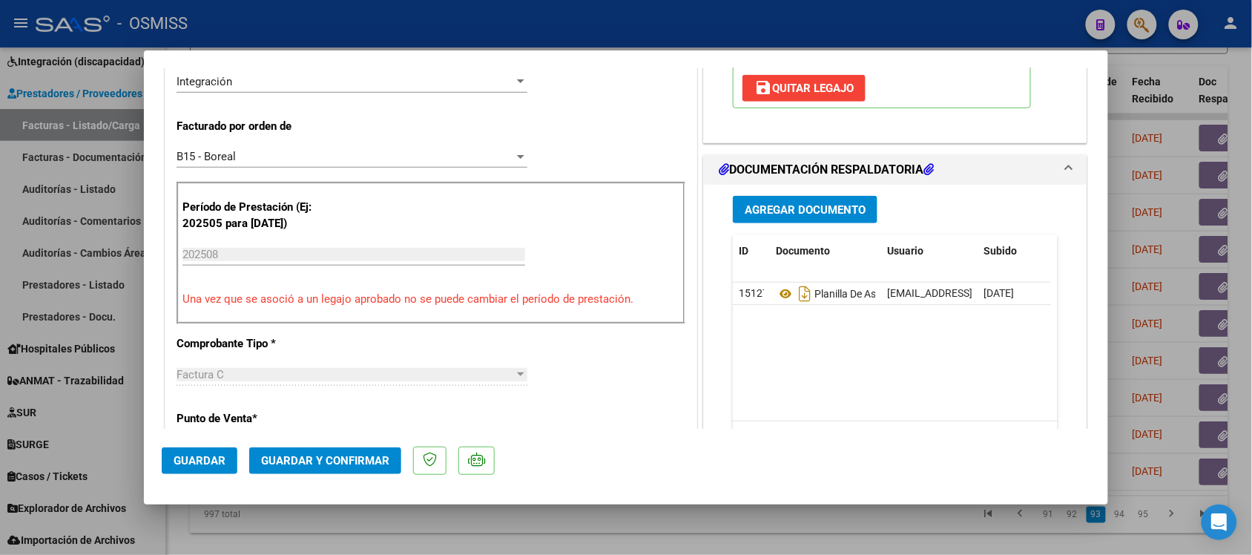
scroll to position [371, 0]
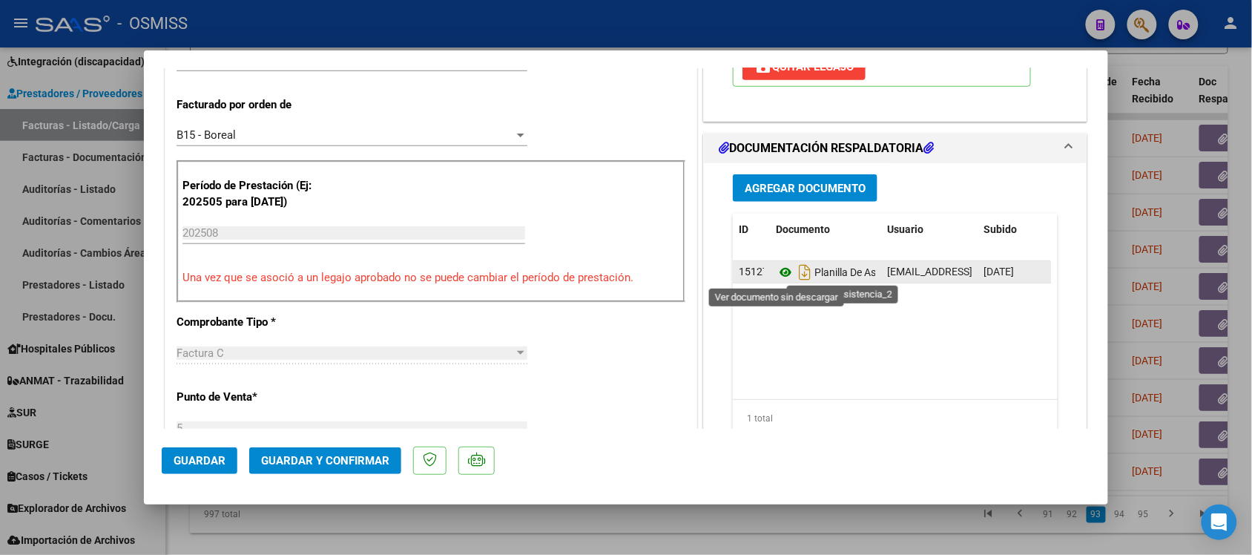
click at [776, 278] on icon at bounding box center [785, 272] width 19 height 18
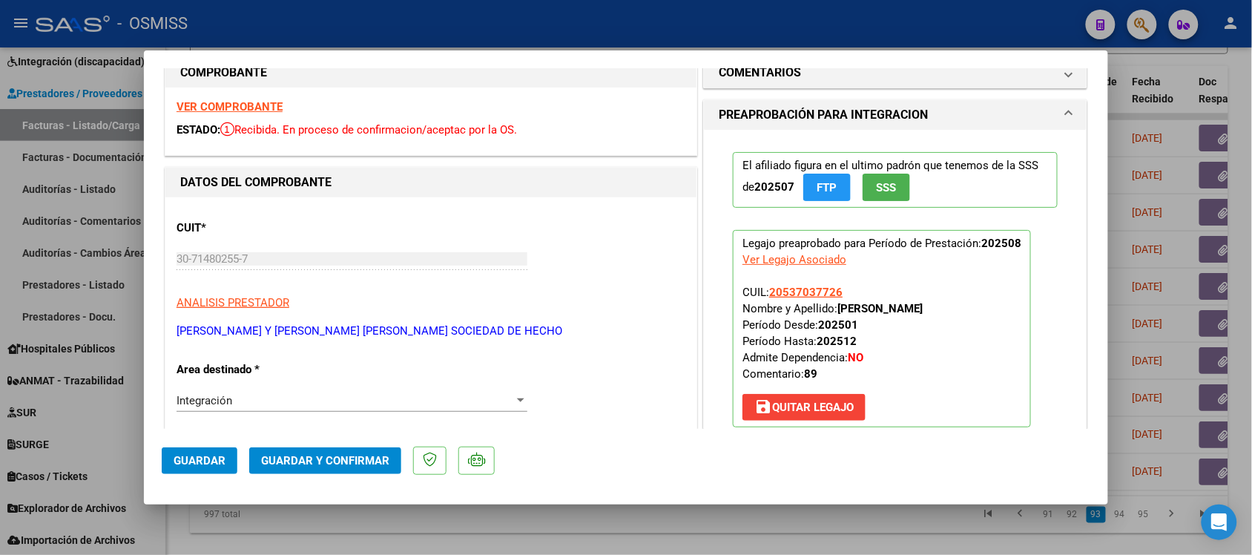
scroll to position [0, 0]
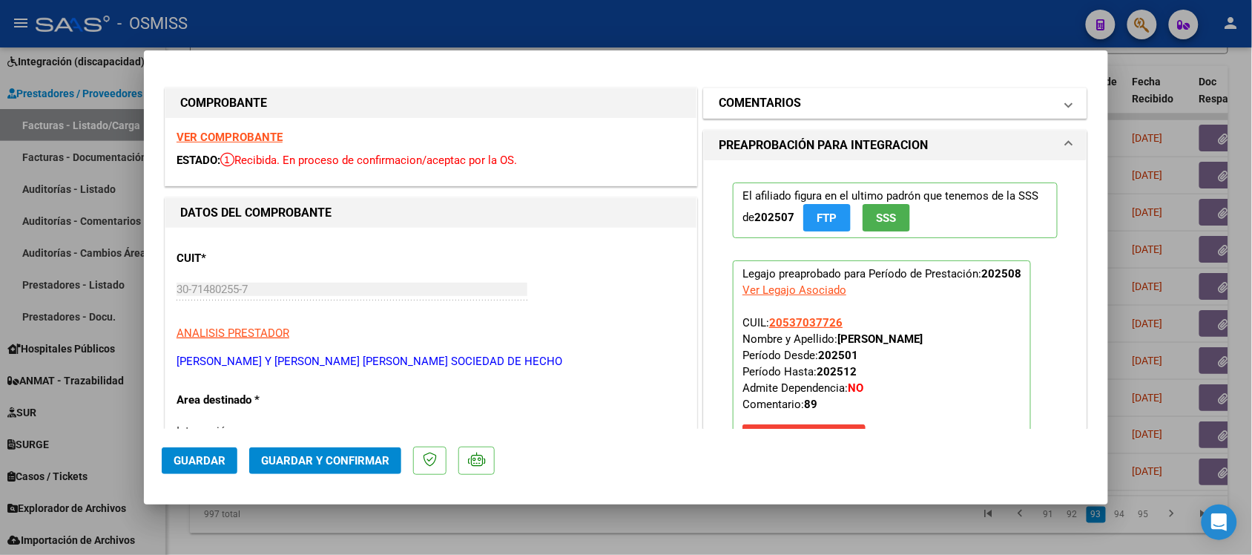
click at [751, 102] on h1 "COMENTARIOS" at bounding box center [760, 103] width 82 height 18
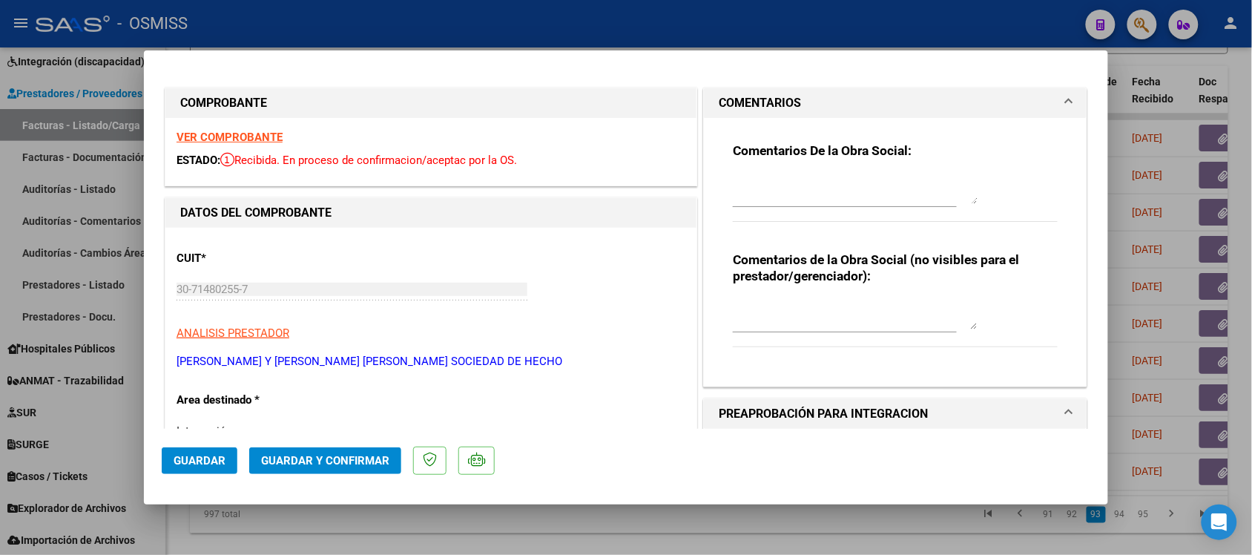
click at [751, 102] on h1 "COMENTARIOS" at bounding box center [760, 103] width 82 height 18
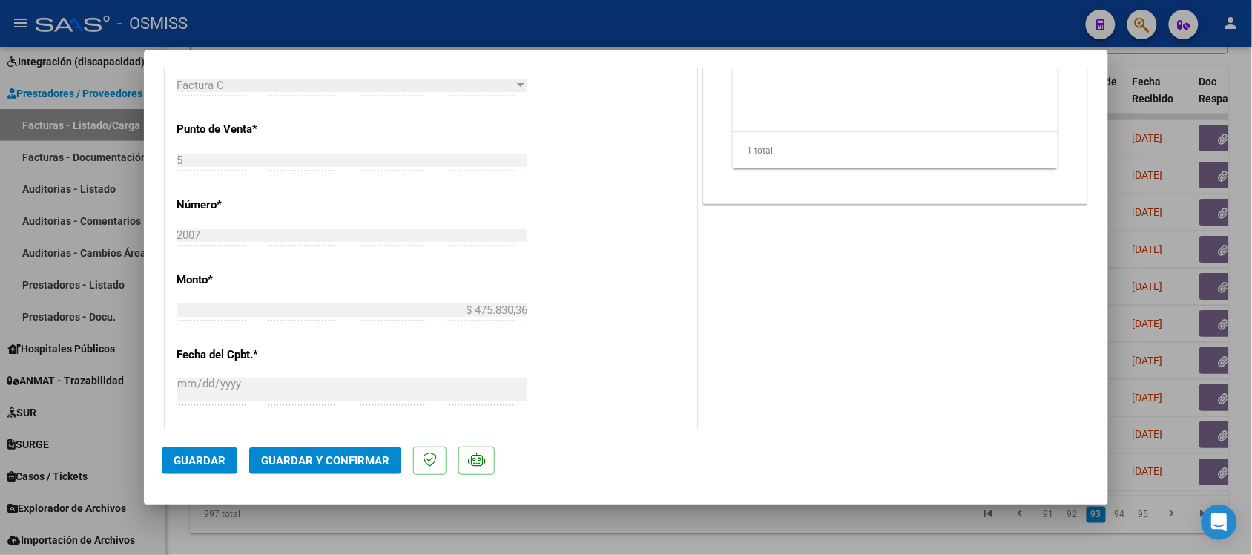
scroll to position [649, 0]
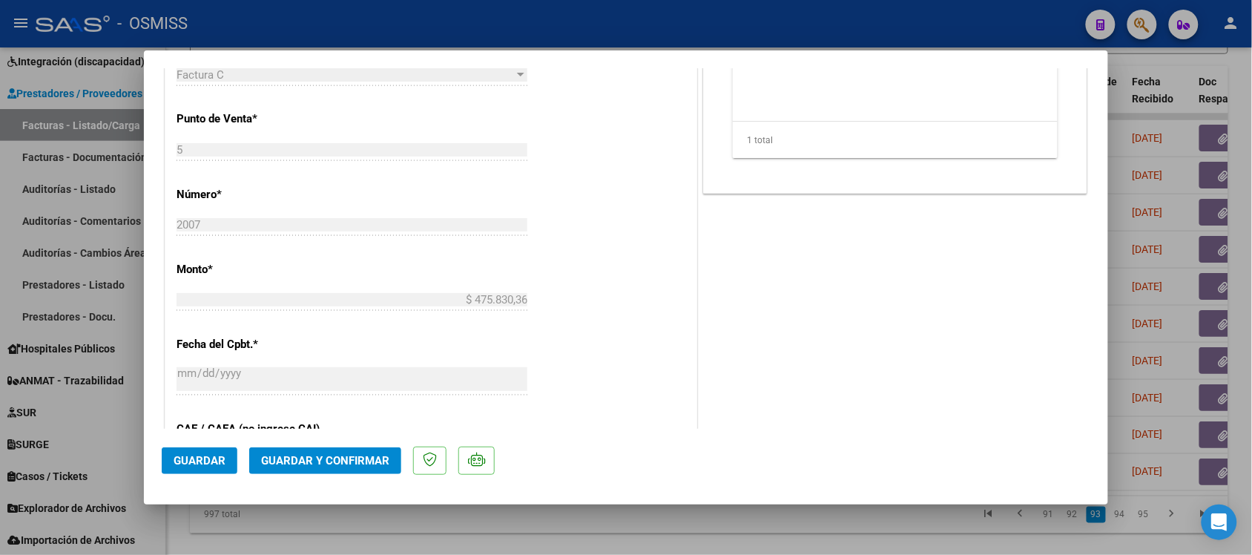
click at [341, 469] on button "Guardar y Confirmar" at bounding box center [325, 460] width 152 height 27
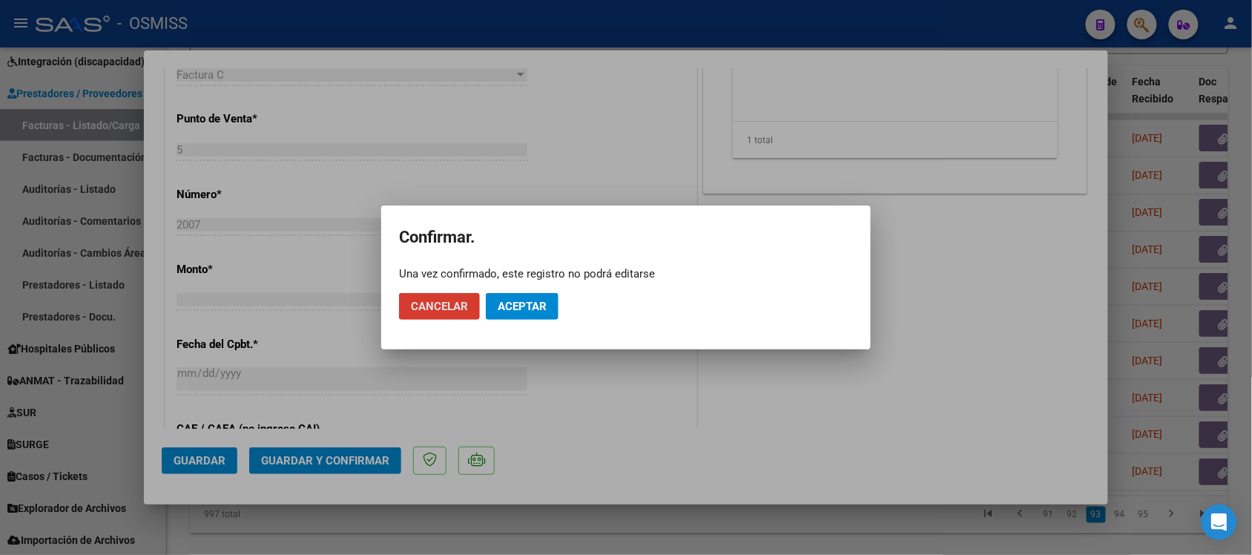
click at [547, 302] on span "Aceptar" at bounding box center [522, 306] width 49 height 13
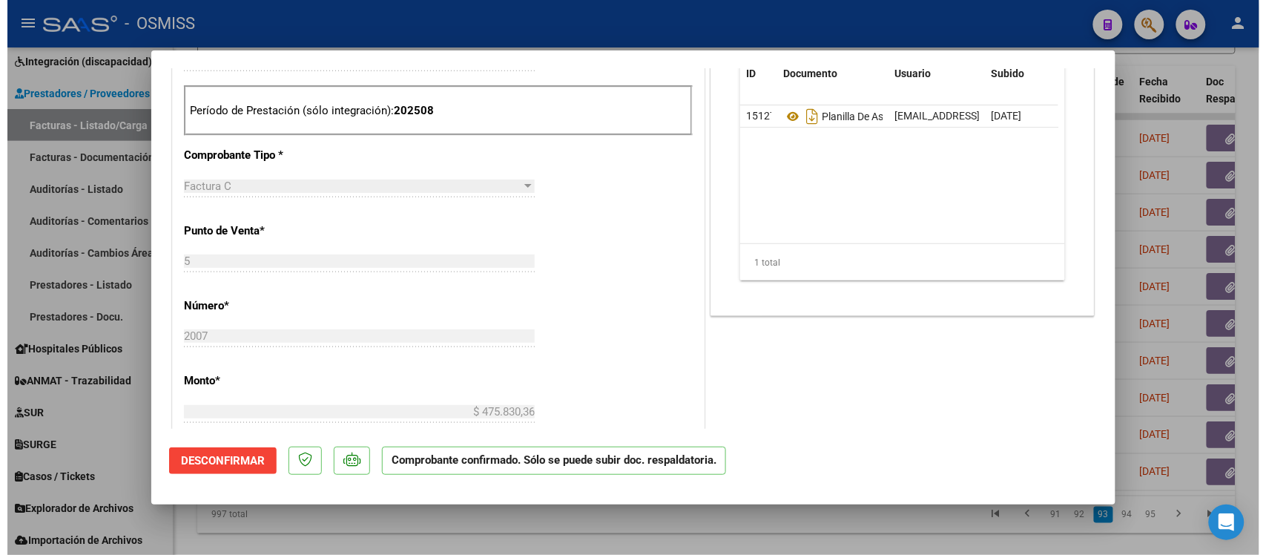
scroll to position [464, 0]
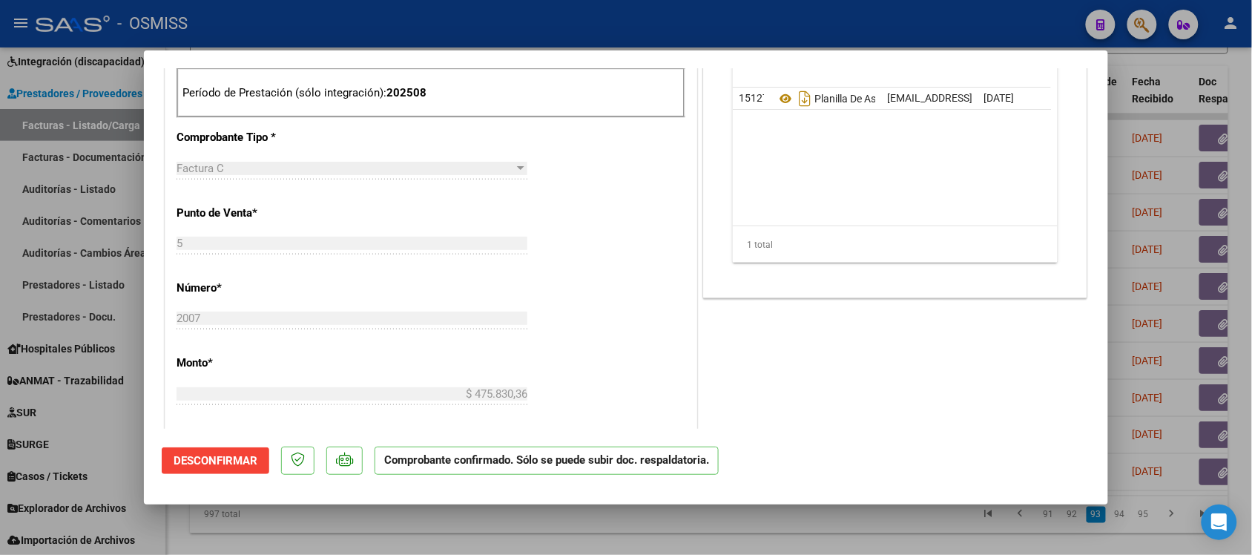
click at [766, 524] on div at bounding box center [626, 277] width 1252 height 555
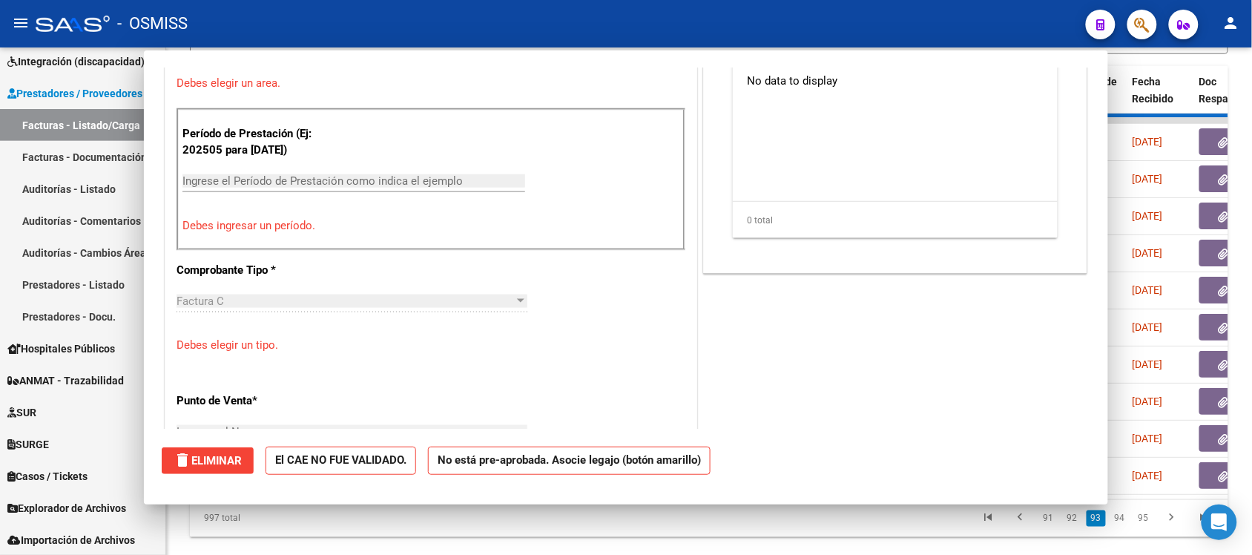
scroll to position [0, 0]
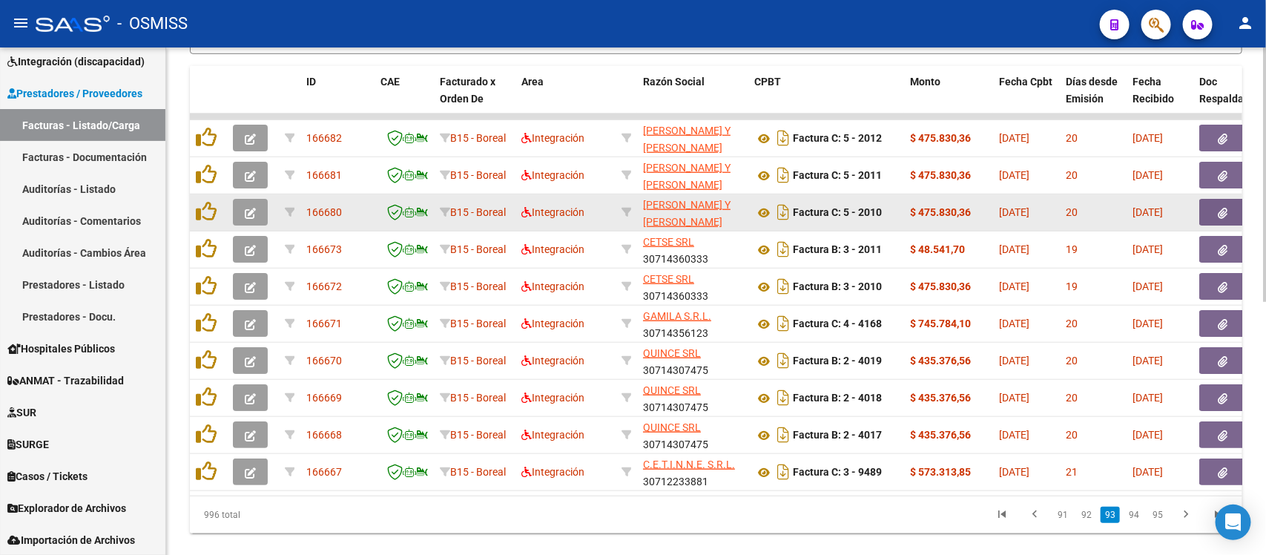
click at [237, 209] on button "button" at bounding box center [250, 212] width 35 height 27
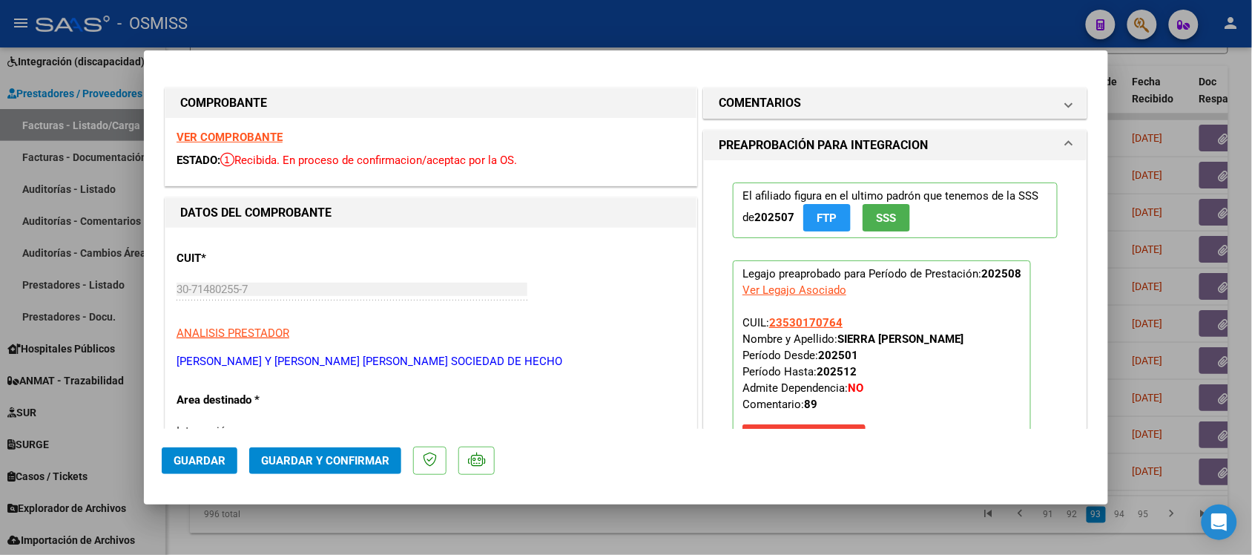
click at [261, 139] on strong "VER COMPROBANTE" at bounding box center [230, 137] width 106 height 13
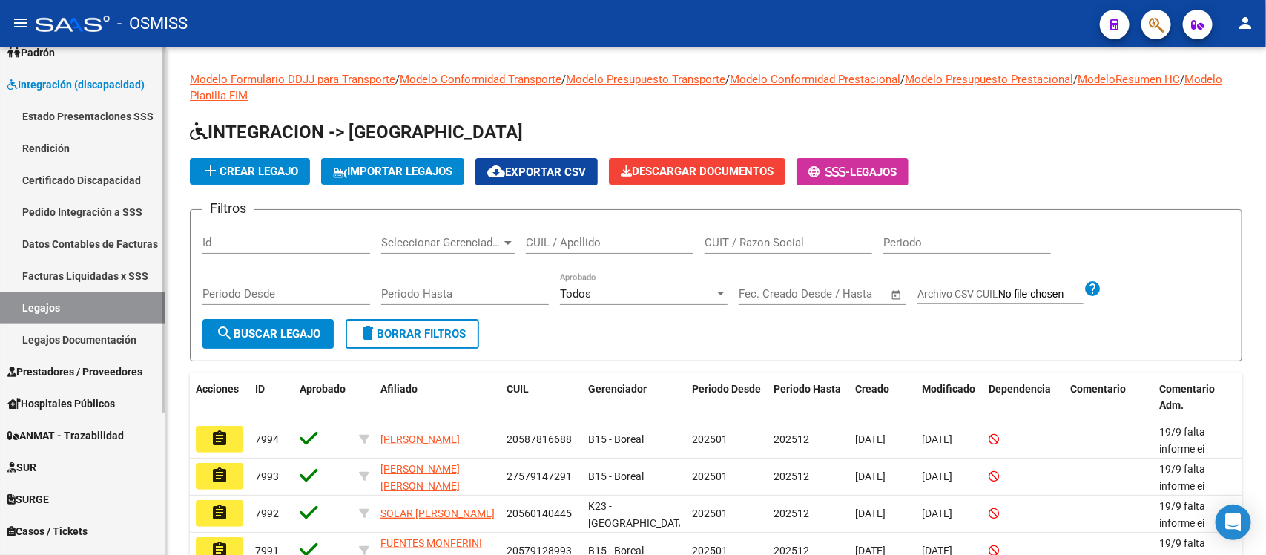
scroll to position [185, 0]
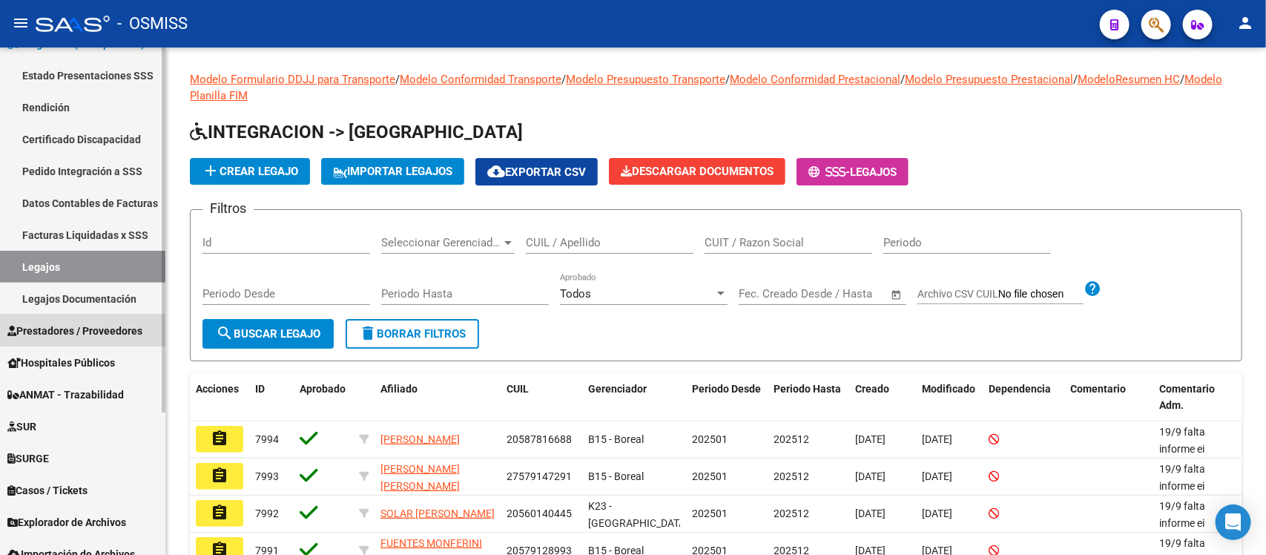
click at [88, 335] on span "Prestadores / Proveedores" at bounding box center [74, 331] width 135 height 16
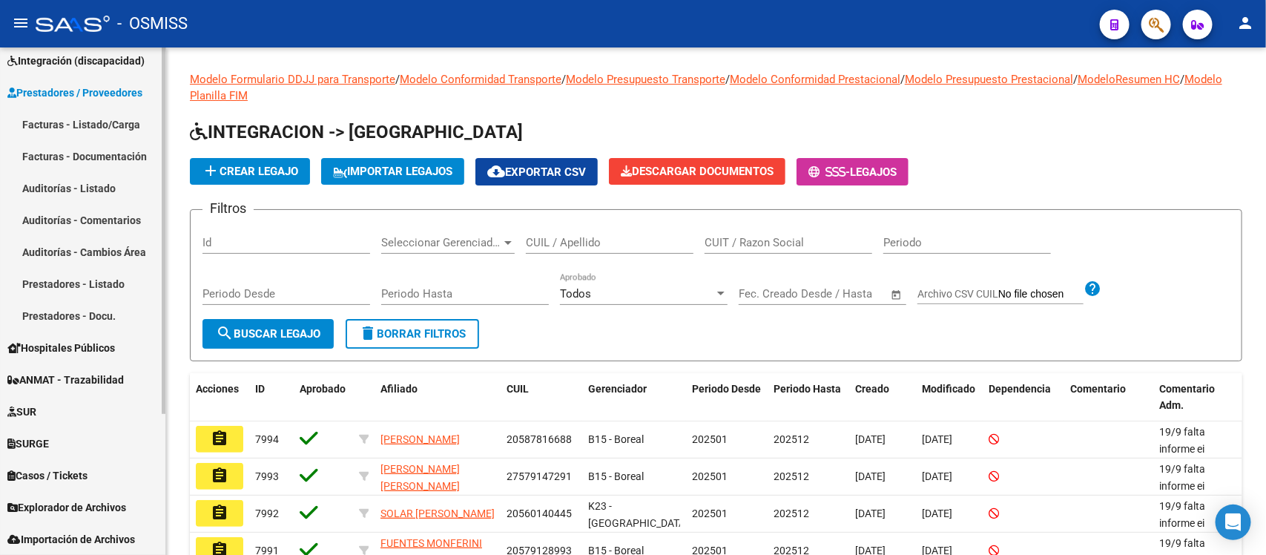
scroll to position [168, 0]
click at [74, 120] on link "Facturas - Listado/Carga" at bounding box center [82, 125] width 165 height 32
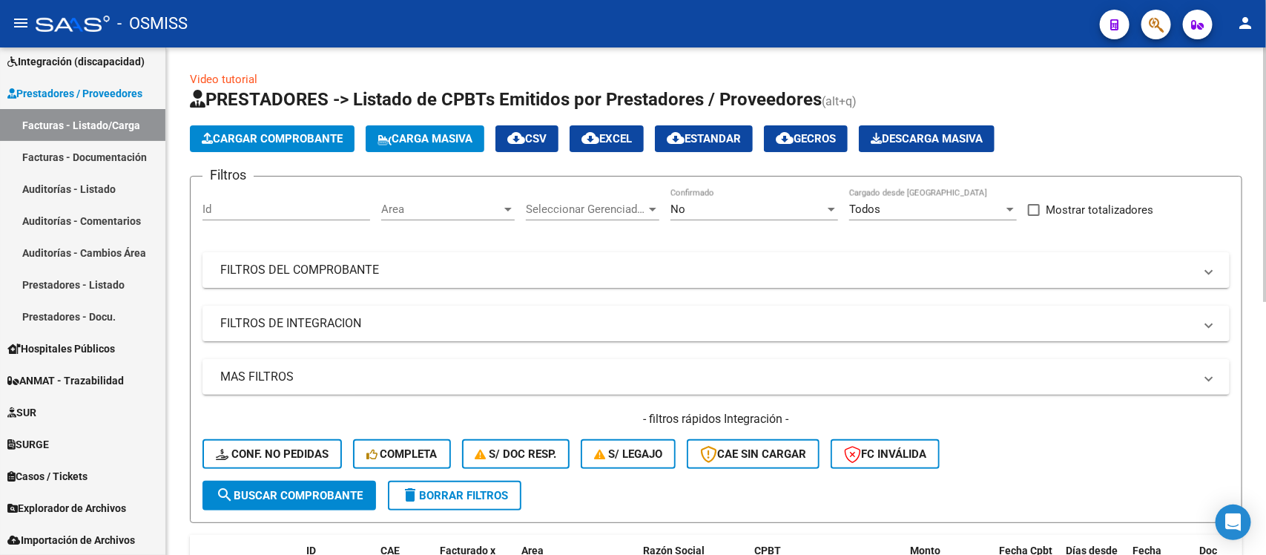
click at [443, 206] on span "Area" at bounding box center [441, 209] width 120 height 13
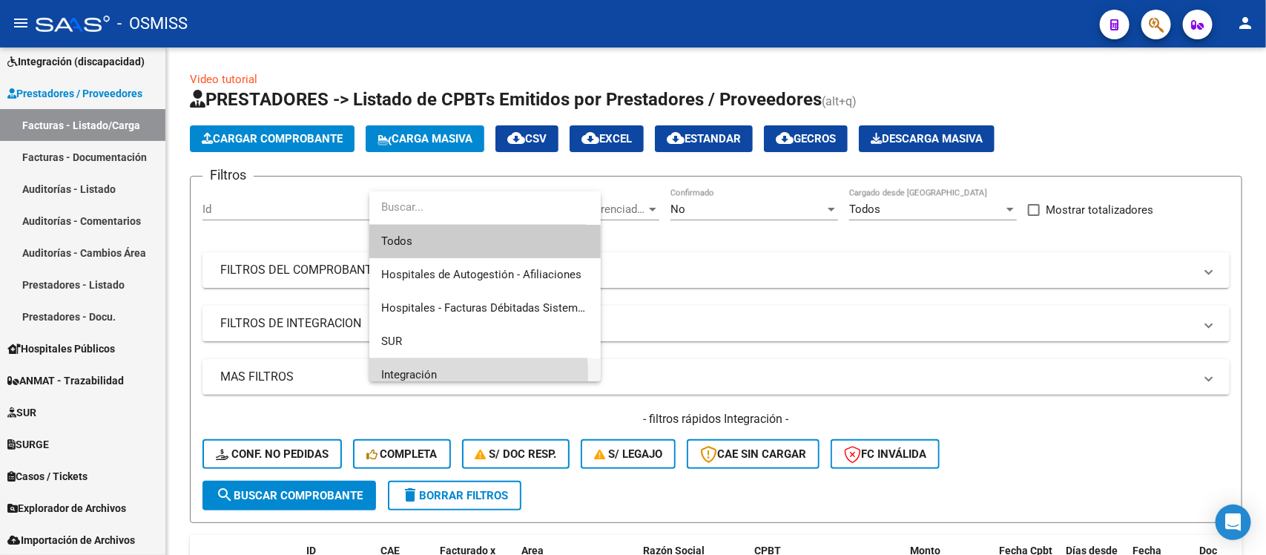
click at [447, 373] on span "Integración" at bounding box center [485, 374] width 208 height 33
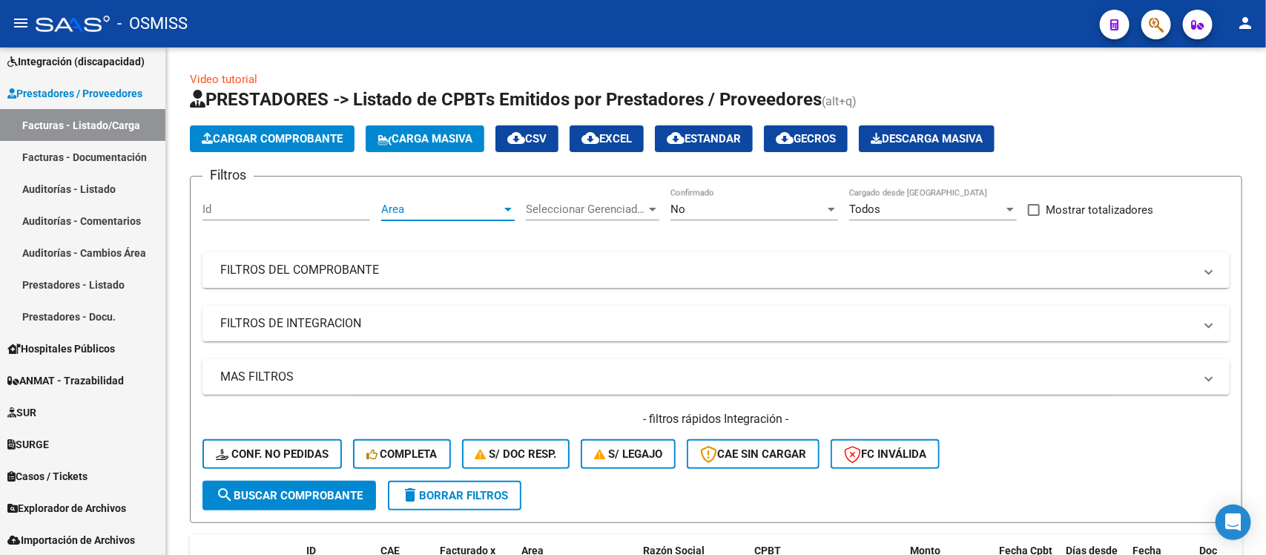
scroll to position [10, 0]
click at [608, 200] on div "Seleccionar Gerenciador Seleccionar Gerenciador" at bounding box center [593, 204] width 134 height 32
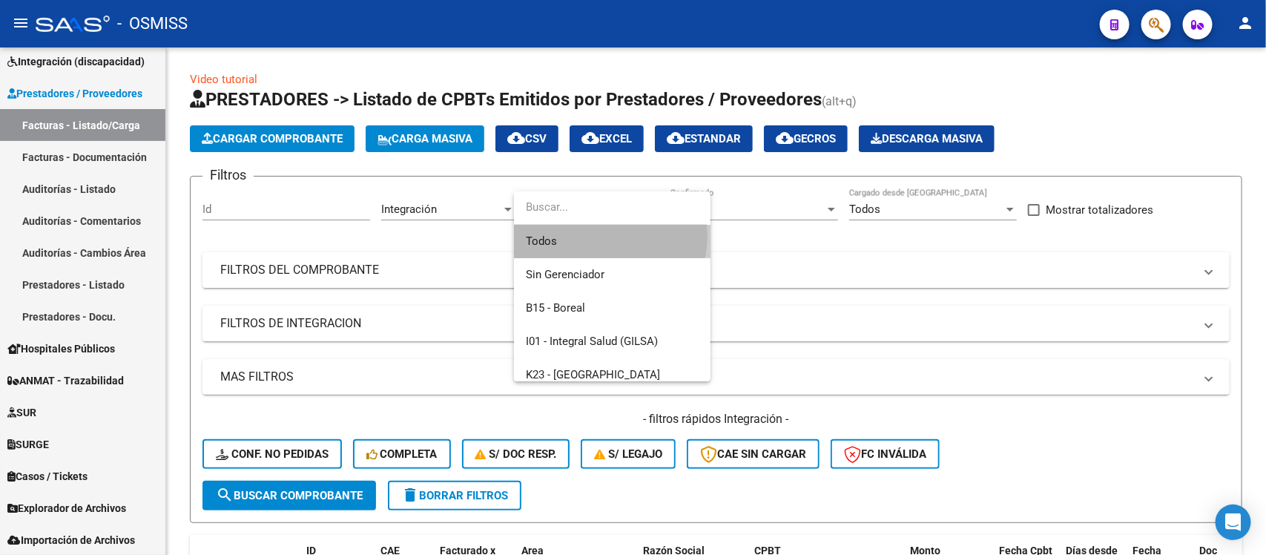
click at [608, 236] on span "Todos" at bounding box center [612, 241] width 173 height 33
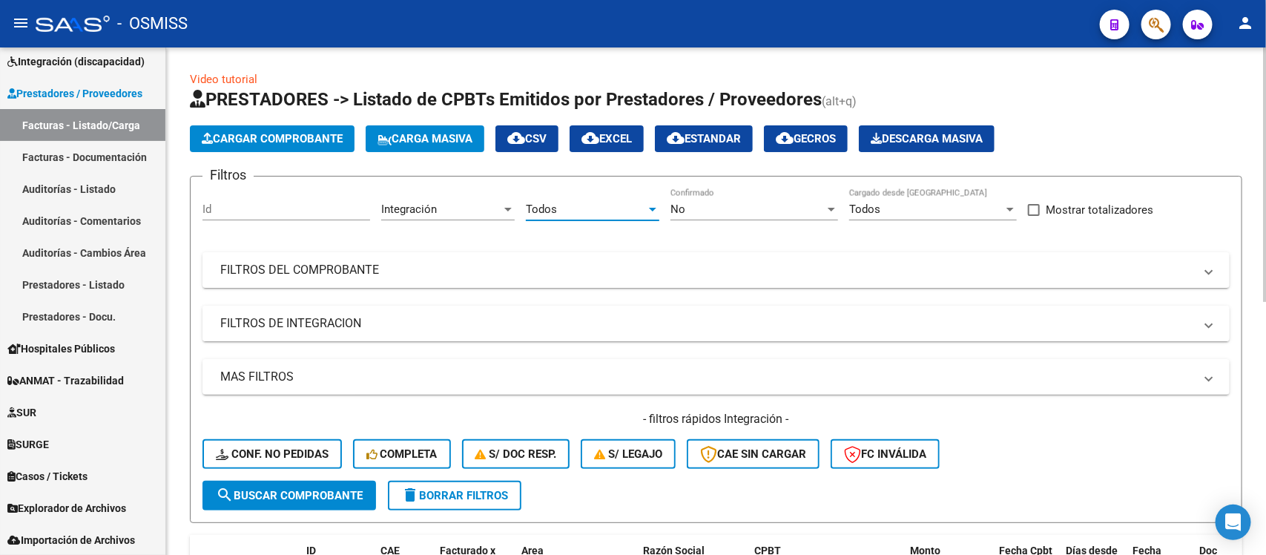
click at [539, 308] on mat-expansion-panel-header "FILTROS DE INTEGRACION" at bounding box center [717, 324] width 1028 height 36
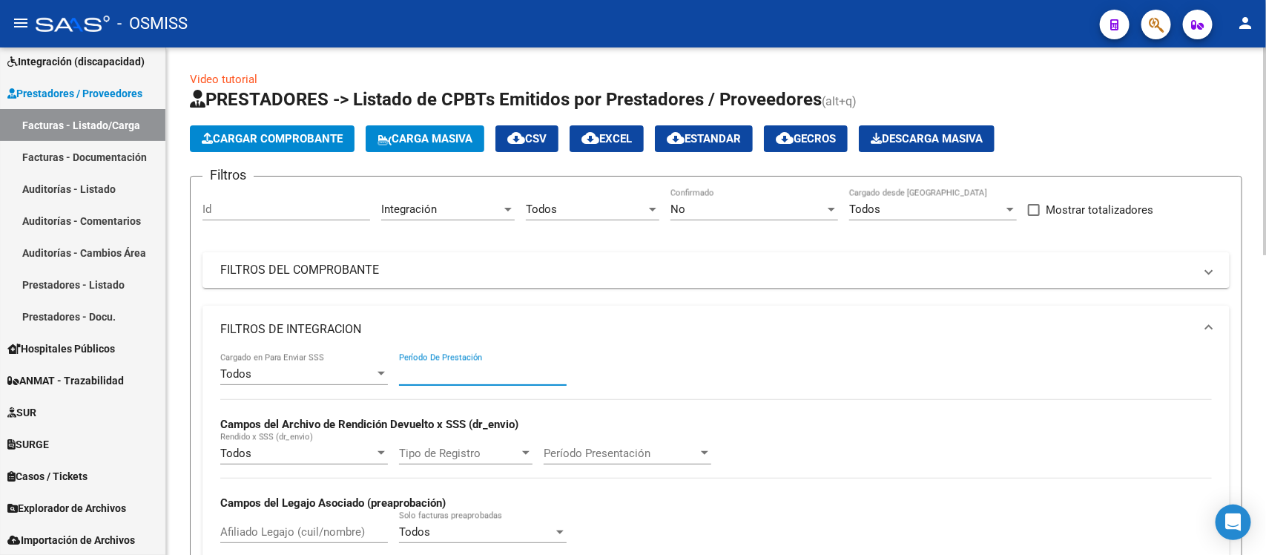
click at [494, 375] on input "Período De Prestación" at bounding box center [483, 373] width 168 height 13
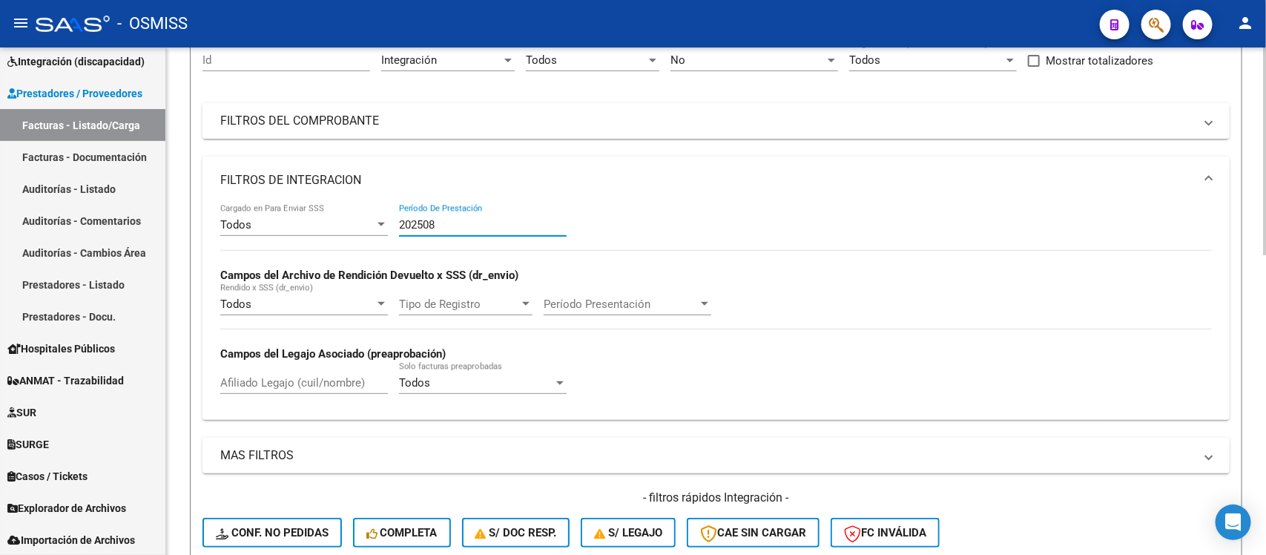
scroll to position [185, 0]
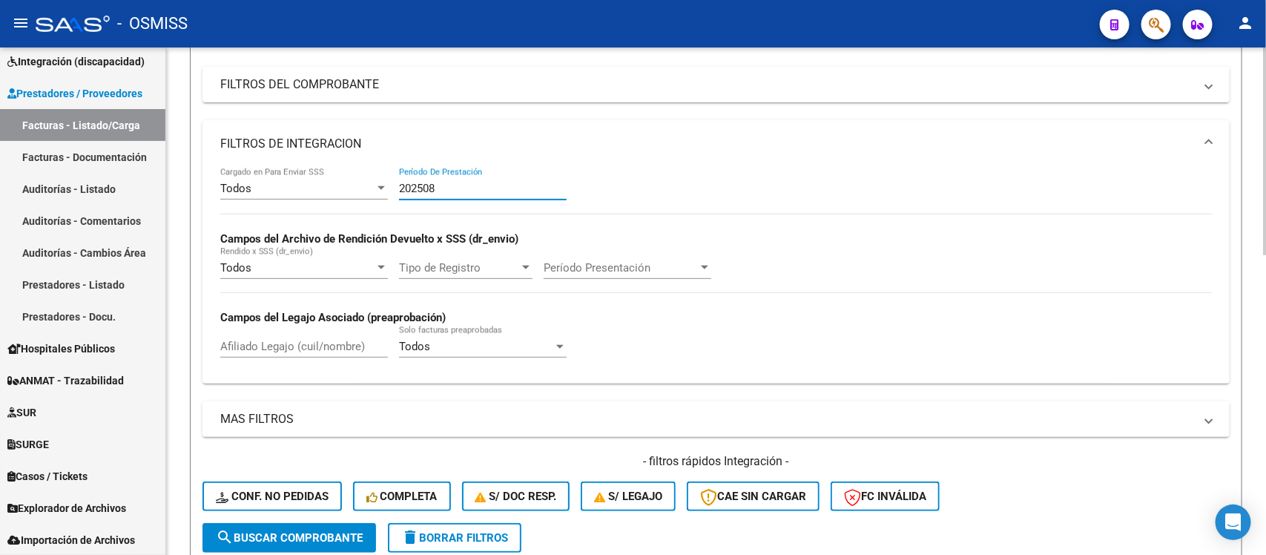
type input "202508"
click at [885, 242] on div "Todos Cargado en Para Enviar SSS 202508 Período De Prestación Campos del Archiv…" at bounding box center [716, 270] width 992 height 204
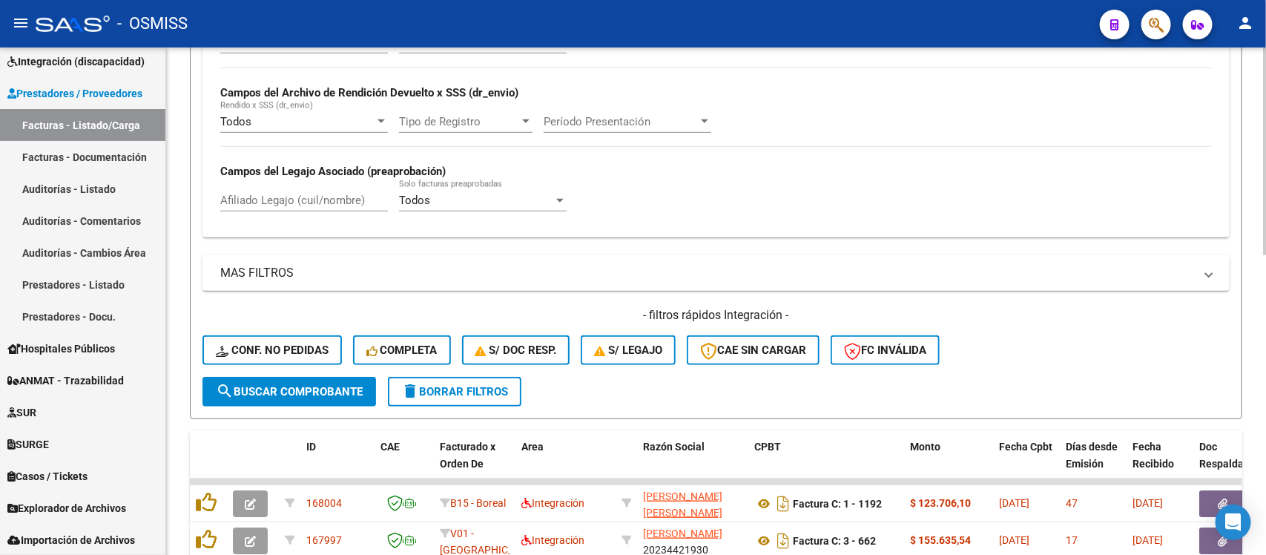
scroll to position [371, 0]
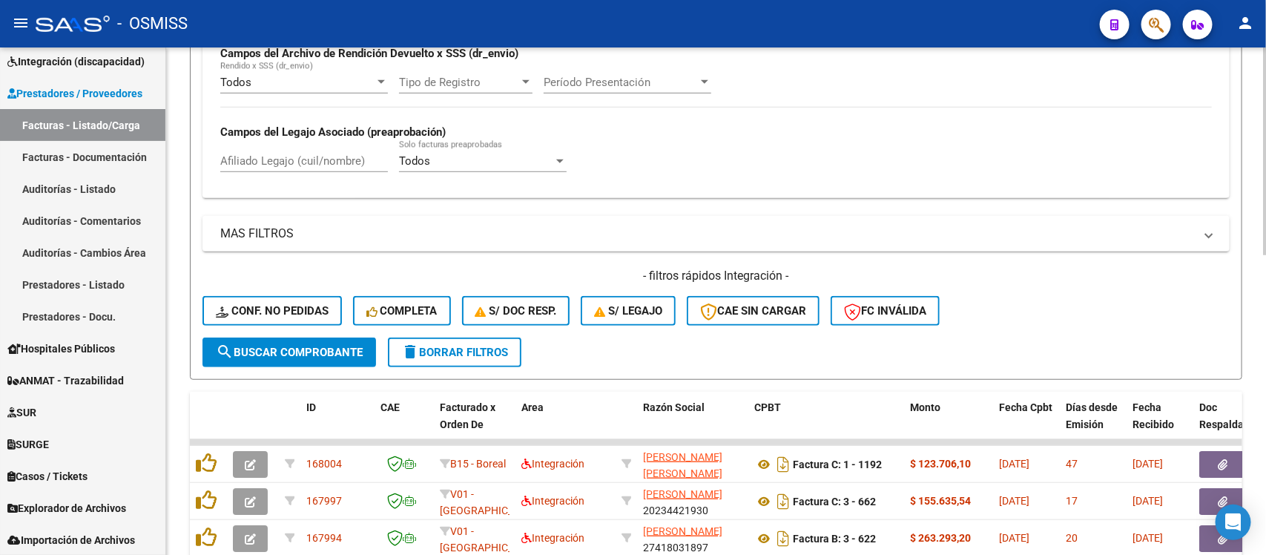
click at [335, 346] on span "search Buscar Comprobante" at bounding box center [289, 352] width 147 height 13
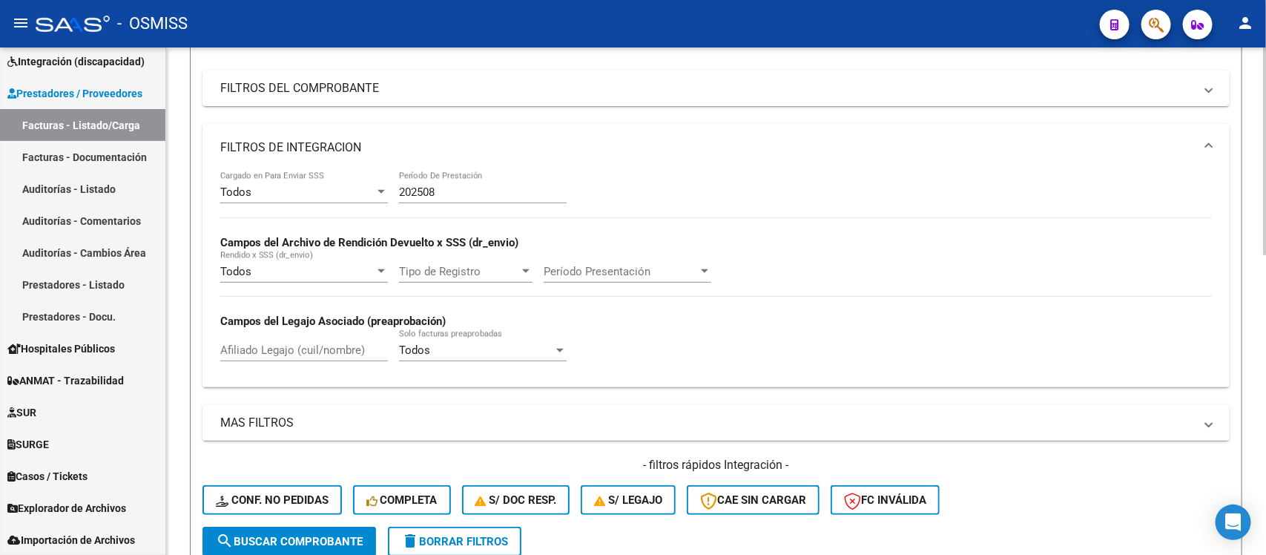
scroll to position [93, 0]
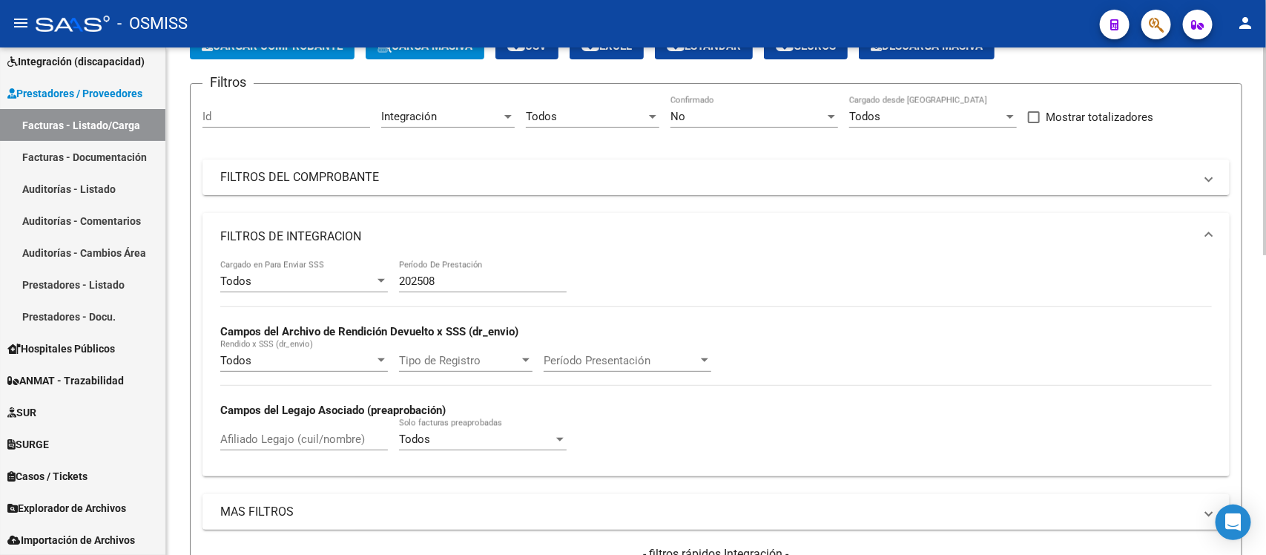
click at [769, 229] on mat-panel-title "FILTROS DE INTEGRACION" at bounding box center [707, 237] width 974 height 16
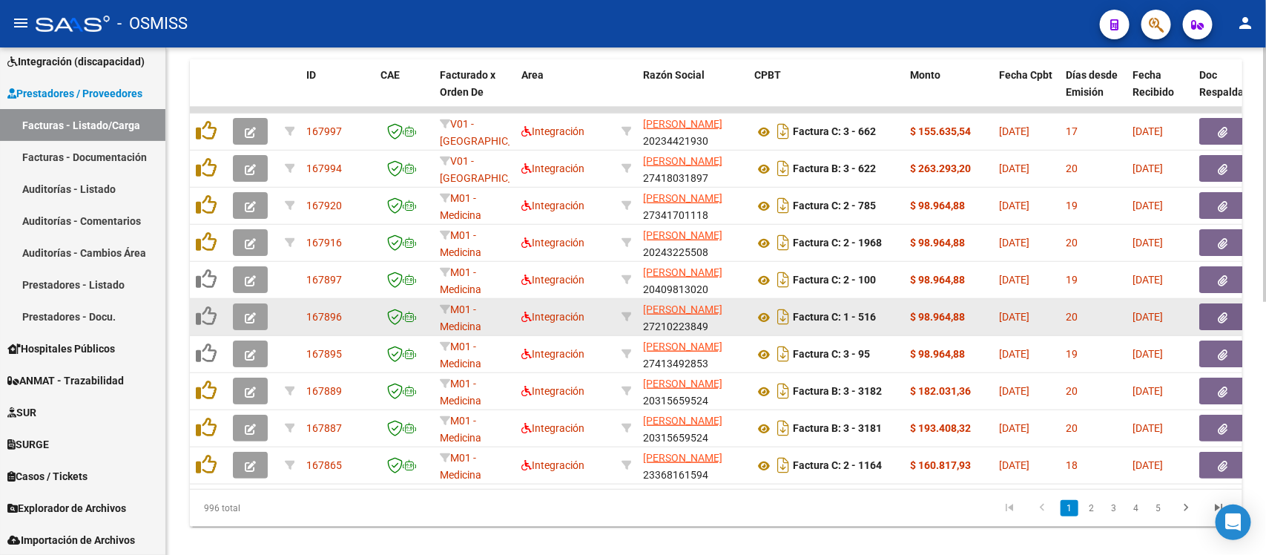
scroll to position [506, 0]
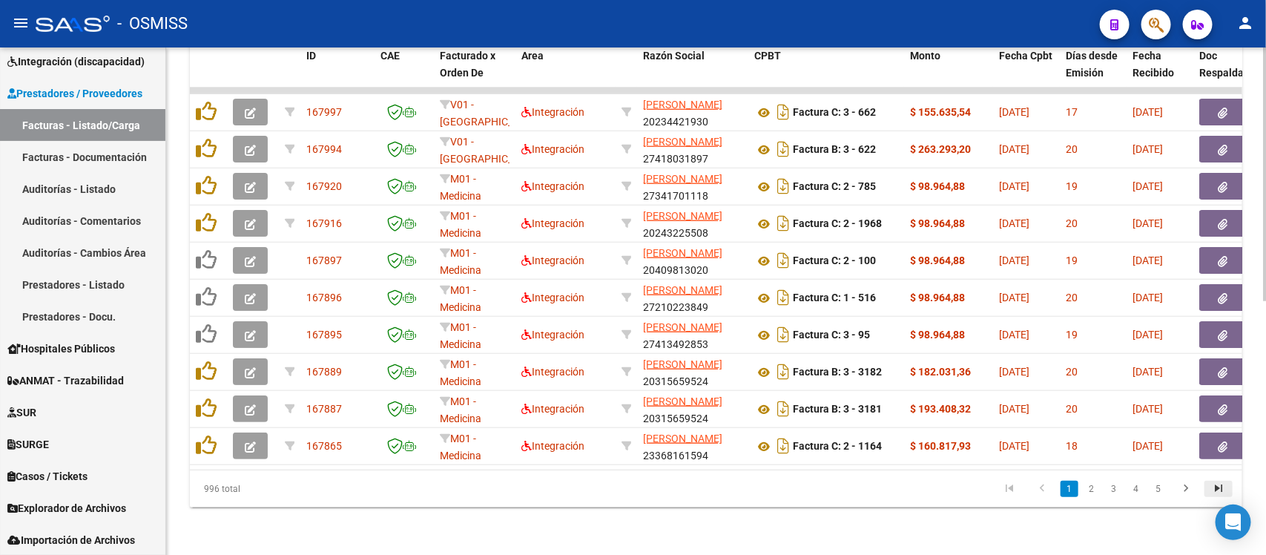
click at [1210, 491] on icon "go to last page" at bounding box center [1218, 491] width 19 height 18
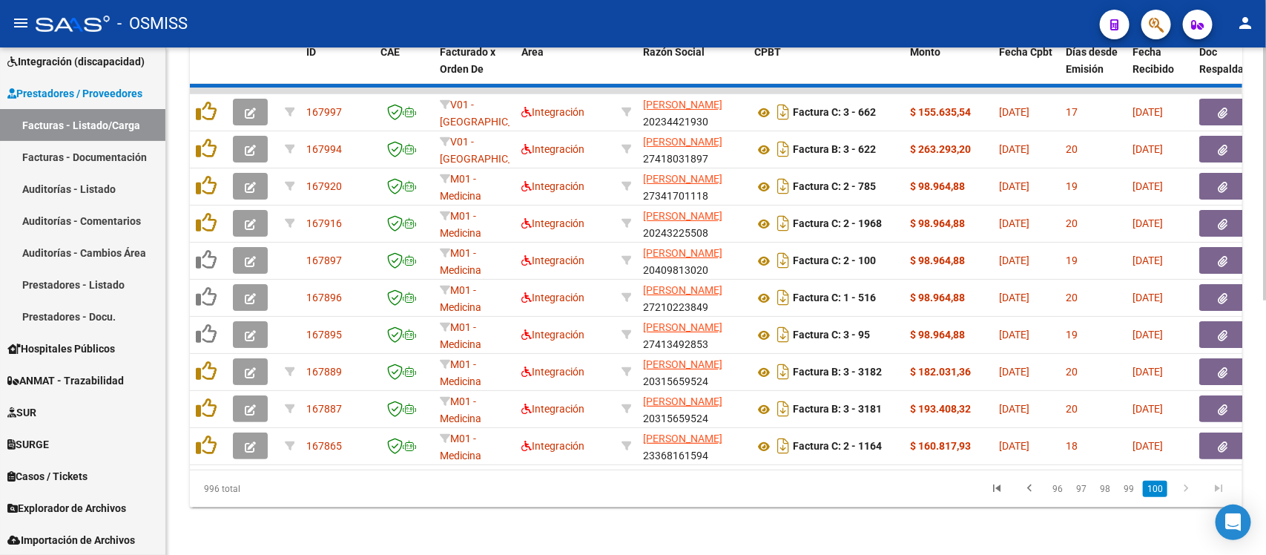
scroll to position [358, 0]
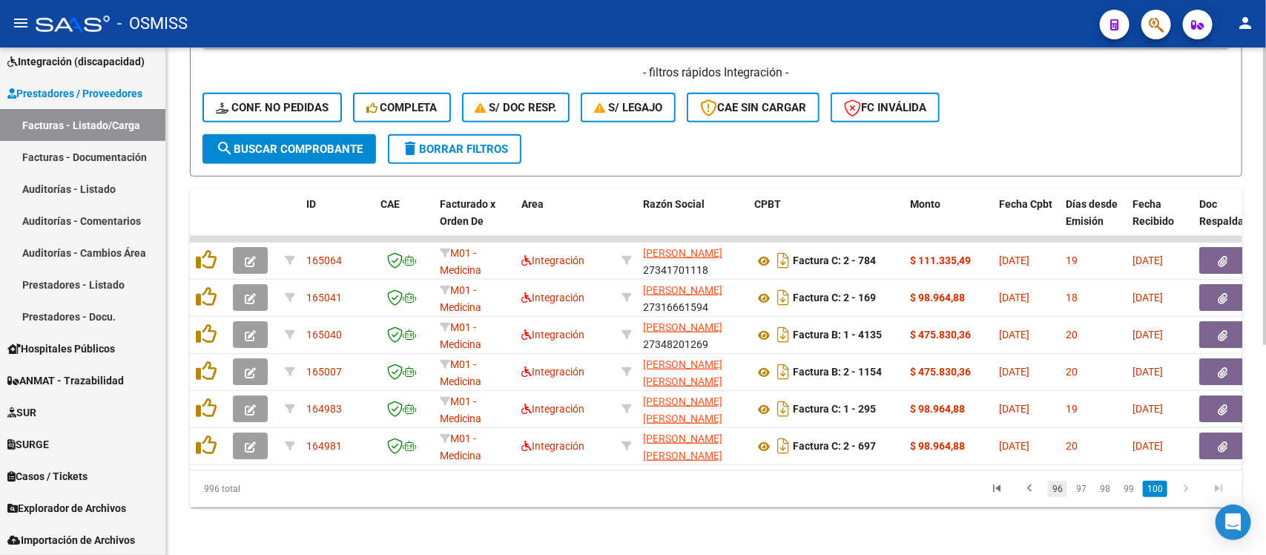
click at [1057, 488] on link "96" at bounding box center [1057, 489] width 19 height 16
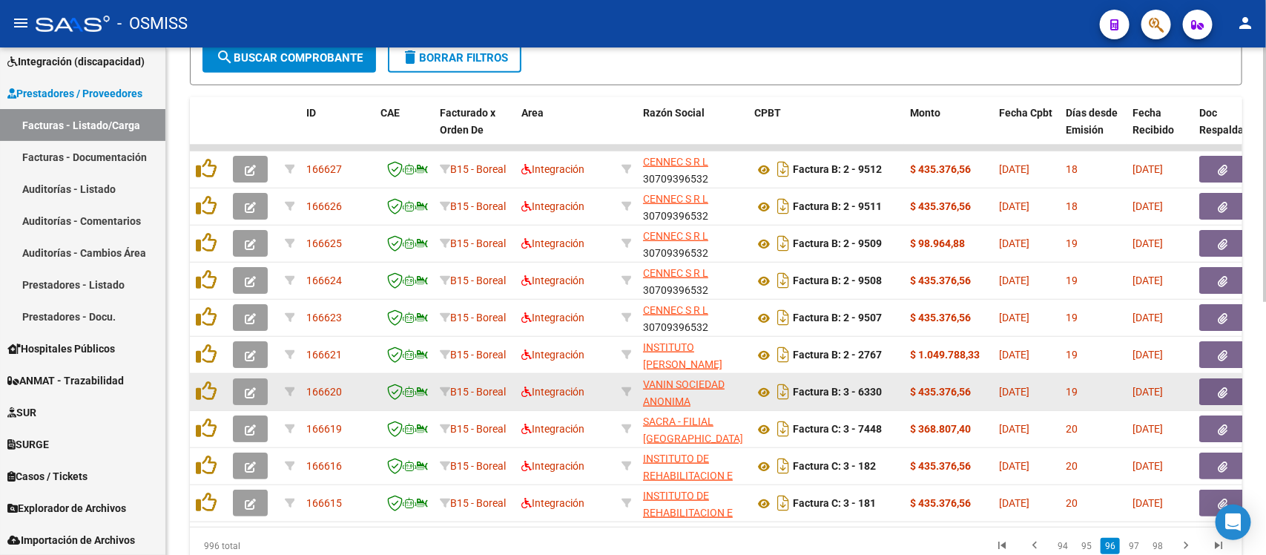
scroll to position [506, 0]
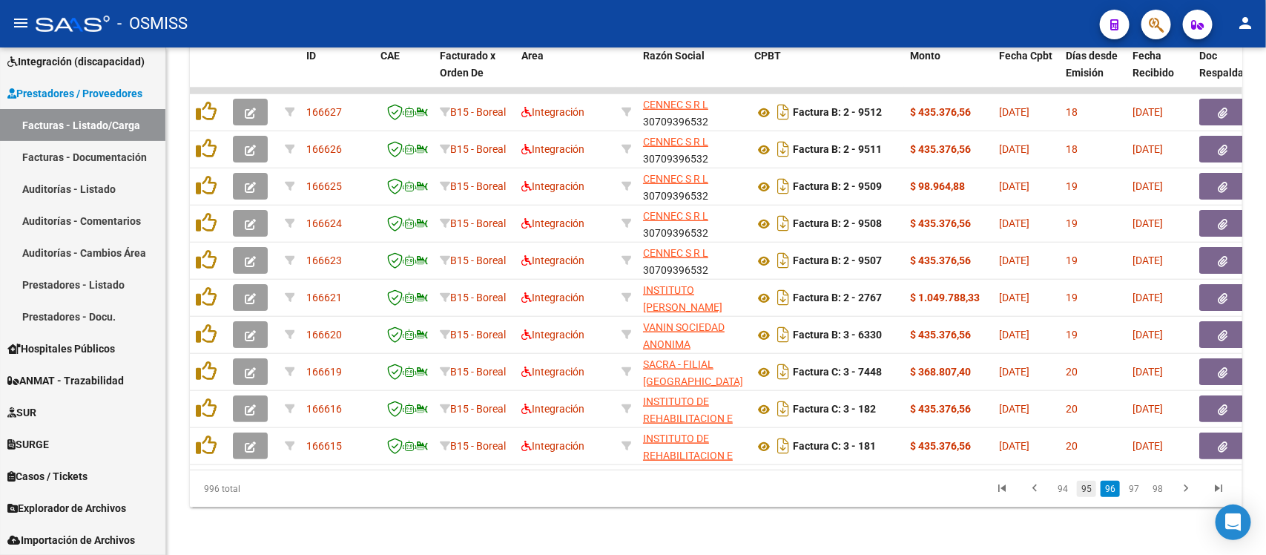
click at [1085, 490] on link "95" at bounding box center [1086, 489] width 19 height 16
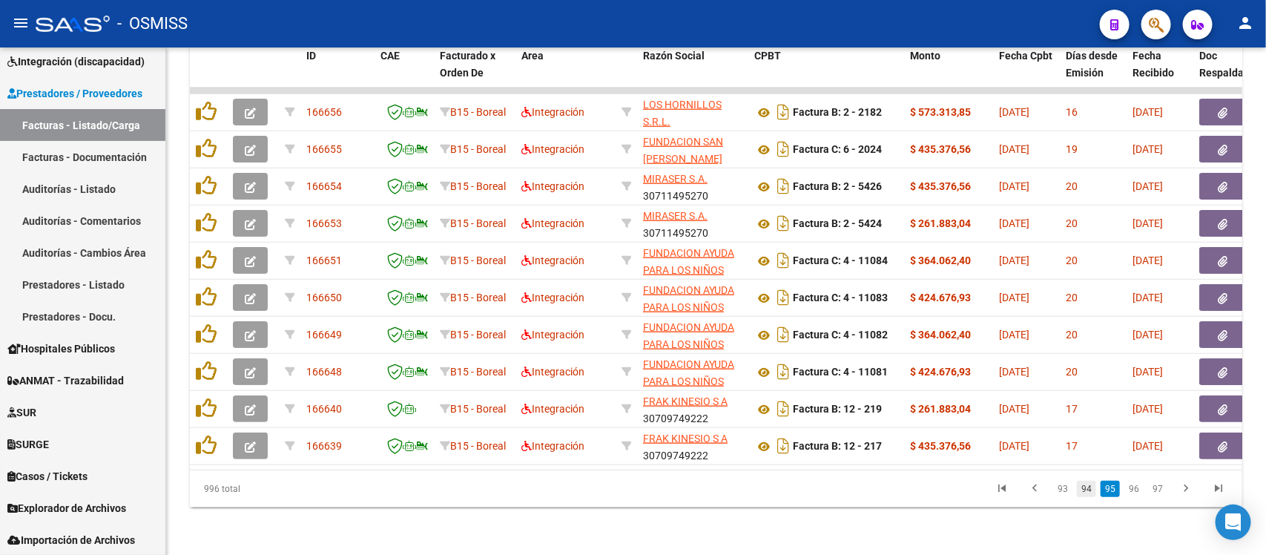
click at [1088, 490] on link "94" at bounding box center [1086, 489] width 19 height 16
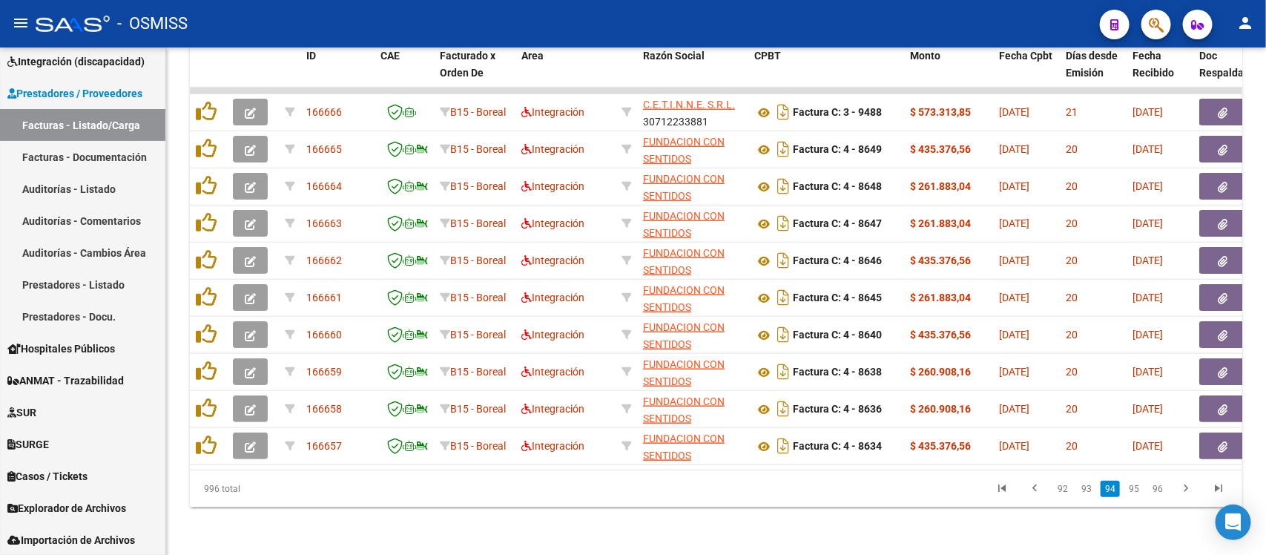
click at [1088, 490] on link "93" at bounding box center [1086, 489] width 19 height 16
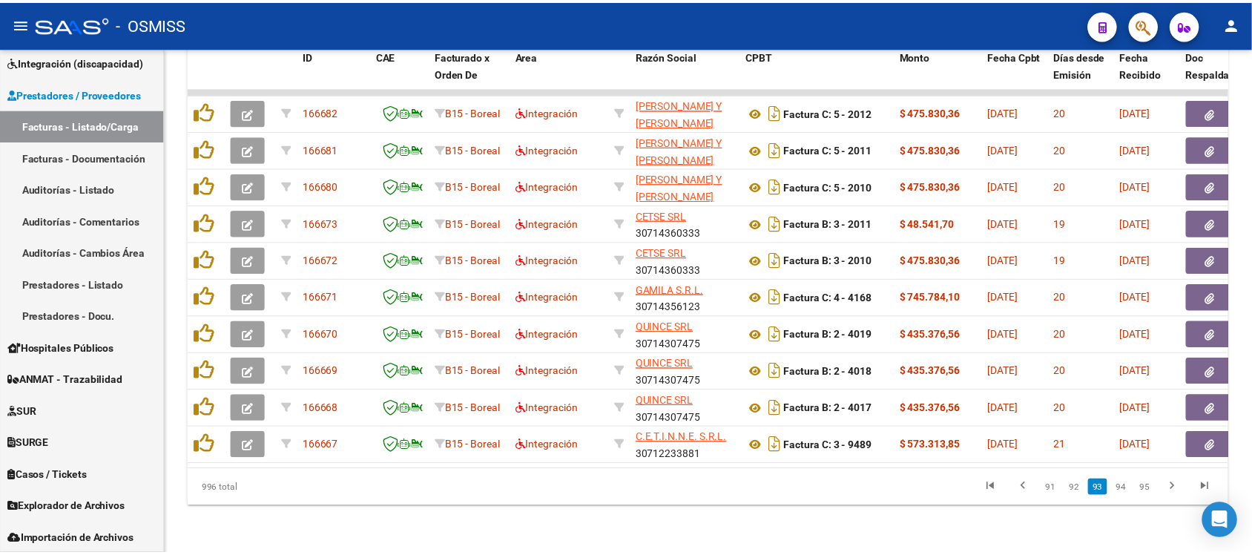
scroll to position [413, 0]
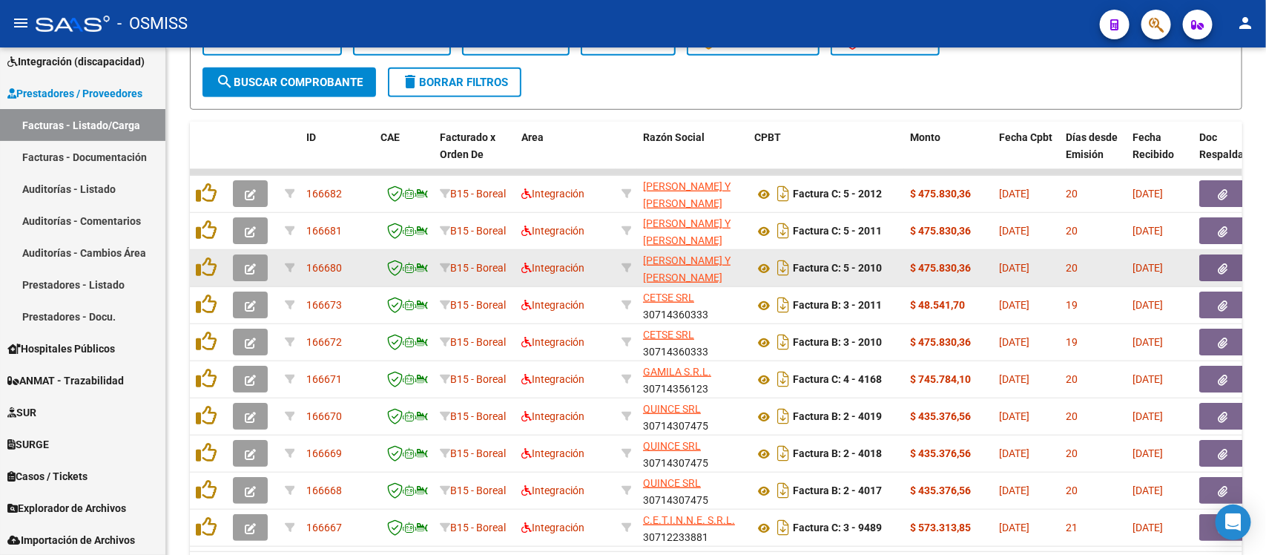
click at [249, 263] on icon "button" at bounding box center [250, 268] width 11 height 11
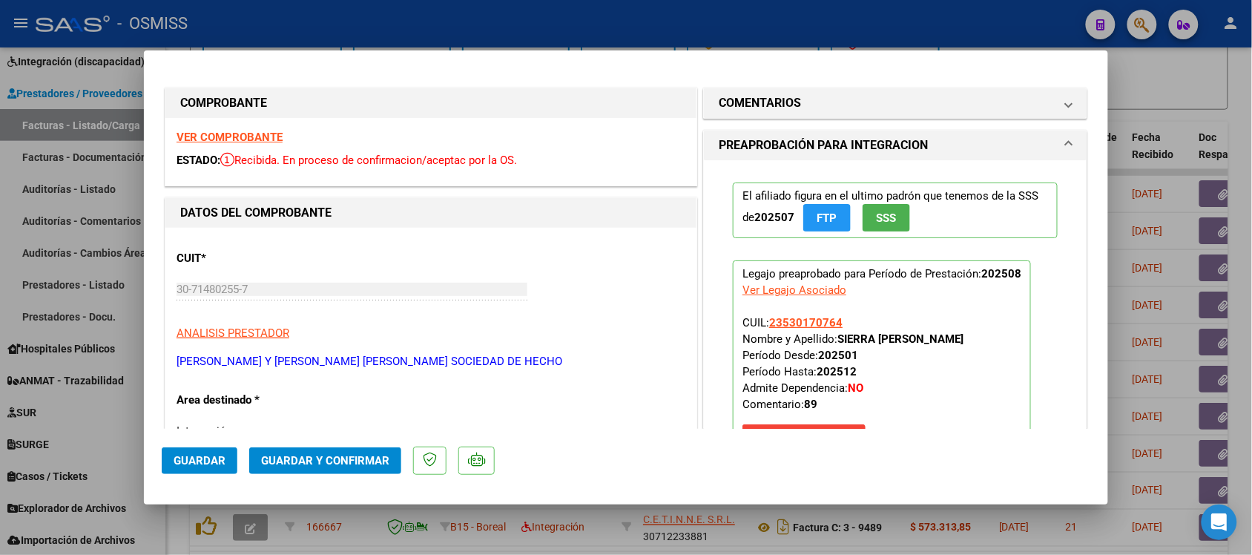
click at [236, 131] on strong "VER COMPROBANTE" at bounding box center [230, 137] width 106 height 13
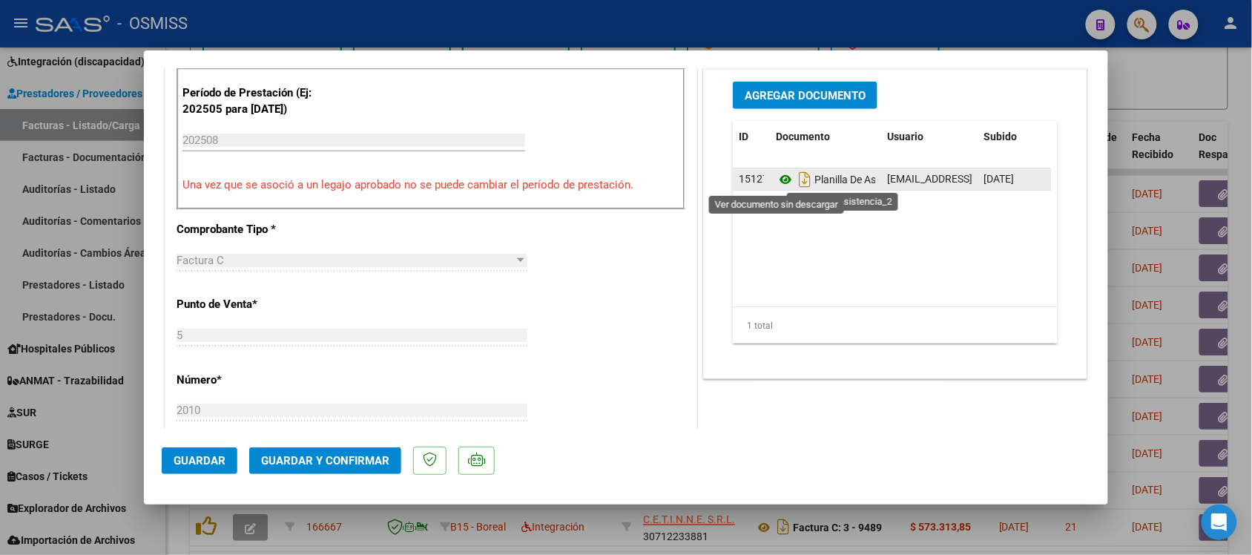
click at [776, 182] on icon at bounding box center [785, 180] width 19 height 18
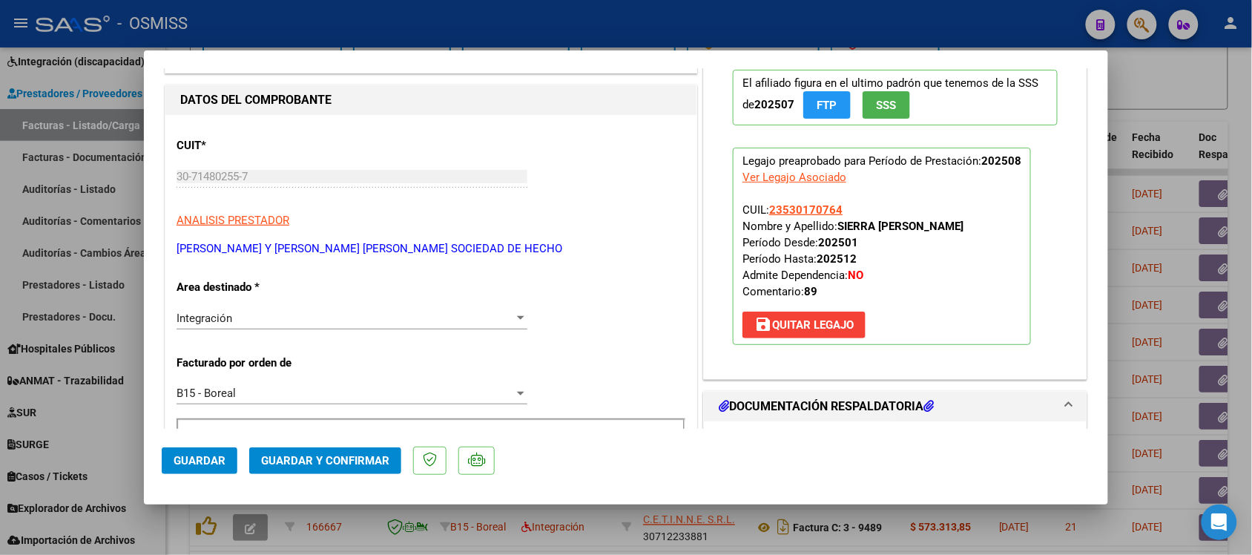
scroll to position [0, 0]
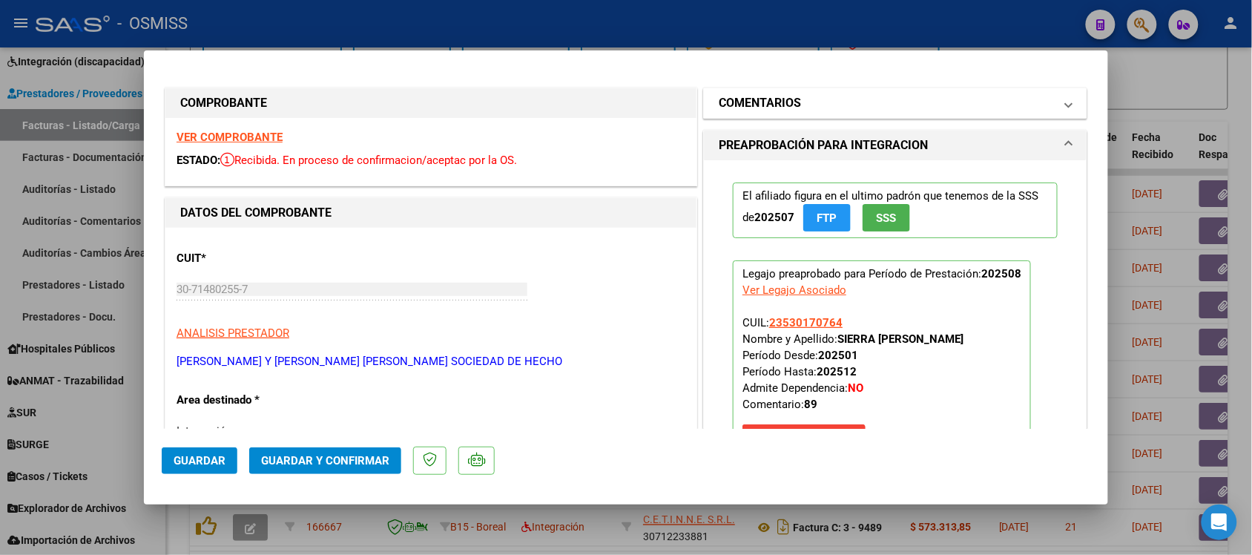
click at [722, 94] on h1 "COMENTARIOS" at bounding box center [760, 103] width 82 height 18
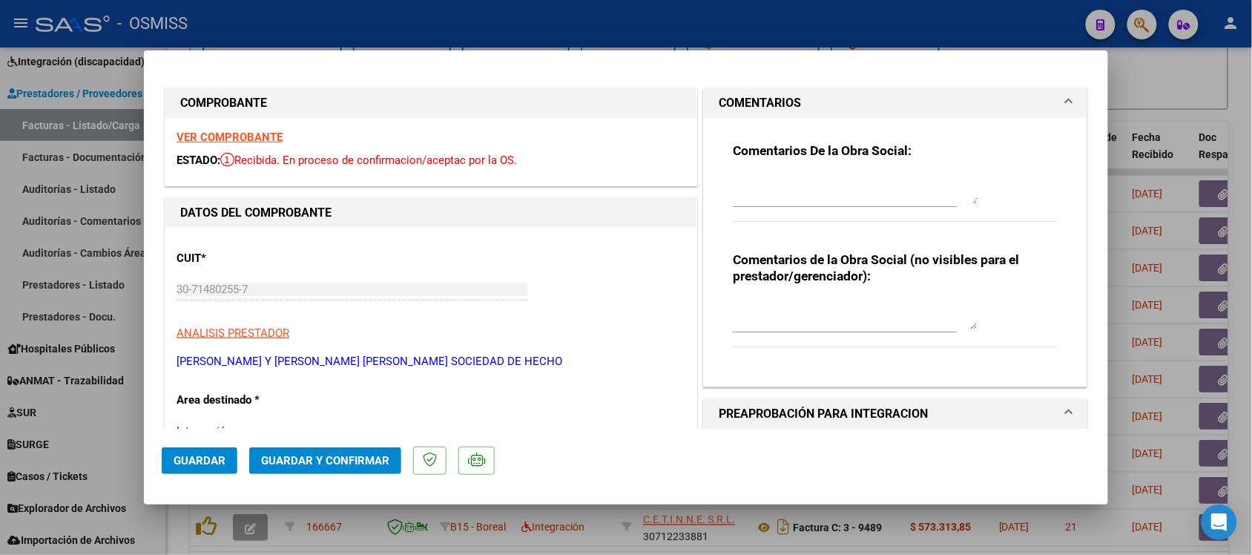
click at [704, 97] on mat-expansion-panel-header "COMENTARIOS" at bounding box center [895, 103] width 383 height 30
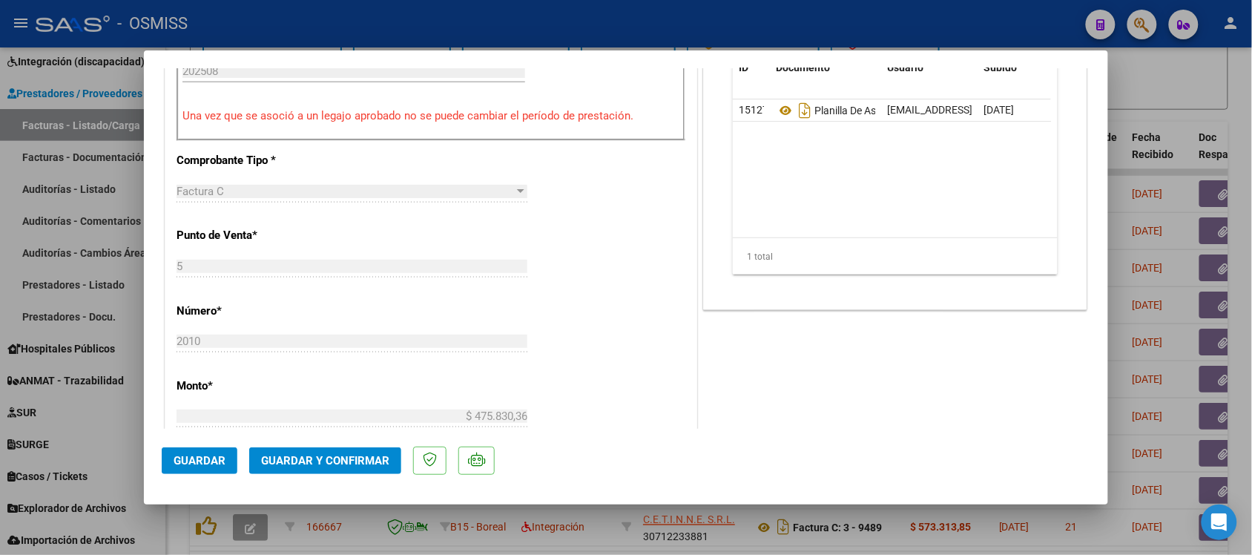
scroll to position [649, 0]
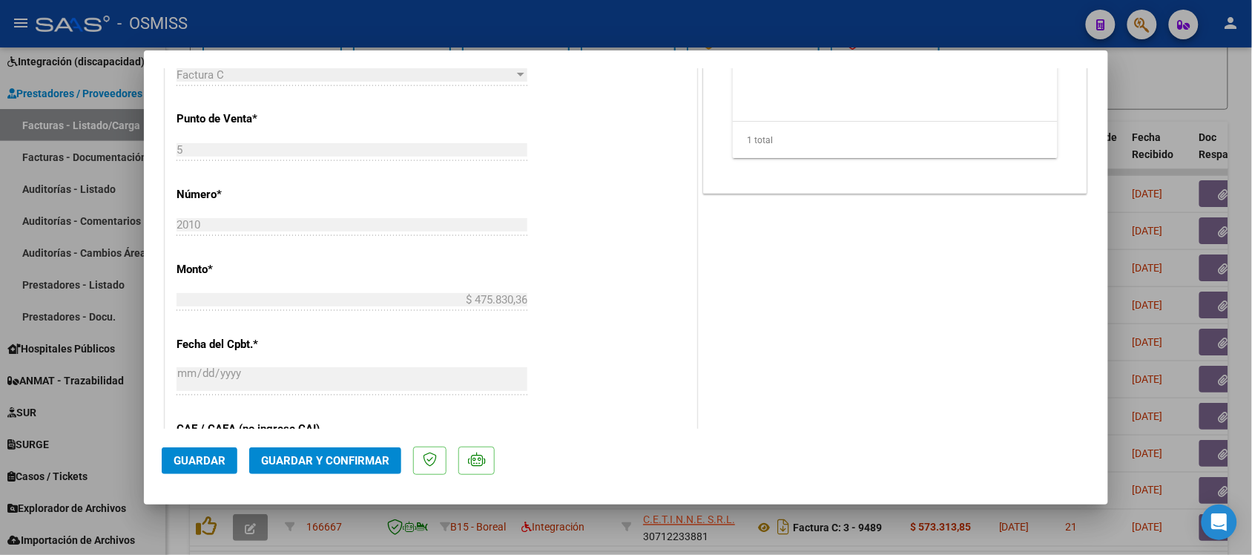
click at [1184, 102] on div at bounding box center [626, 277] width 1252 height 555
type input "$ 0,00"
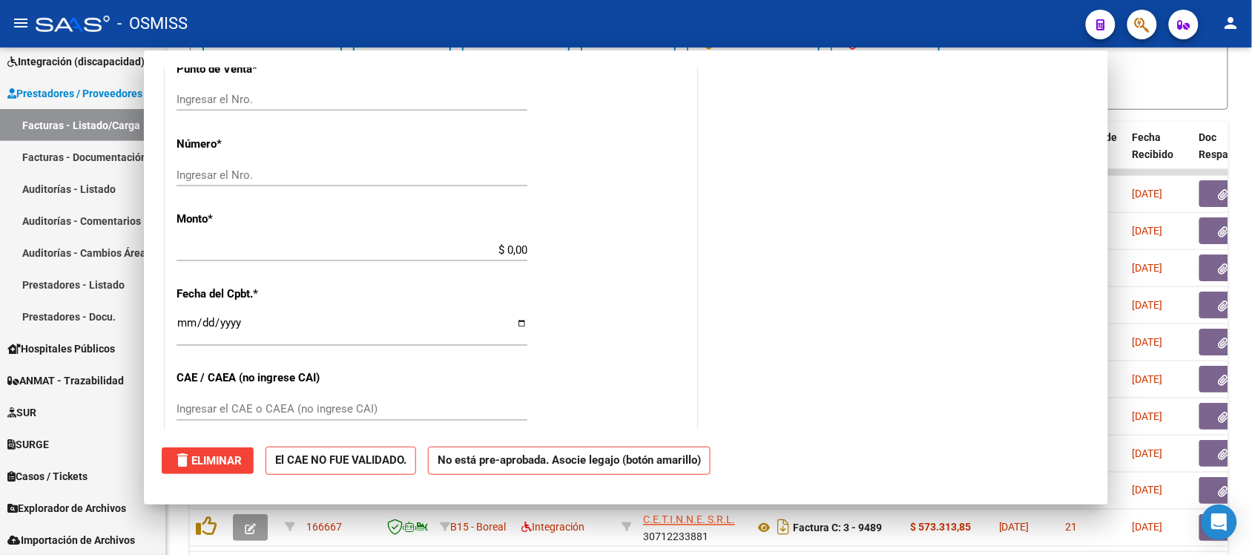
scroll to position [599, 0]
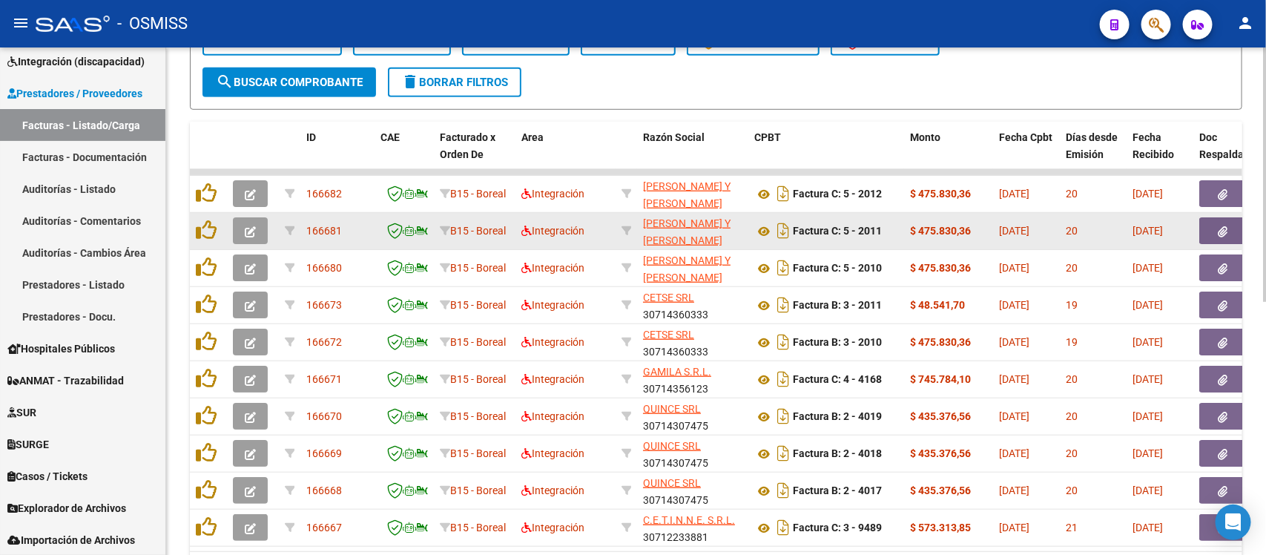
click at [245, 228] on icon "button" at bounding box center [250, 231] width 11 height 11
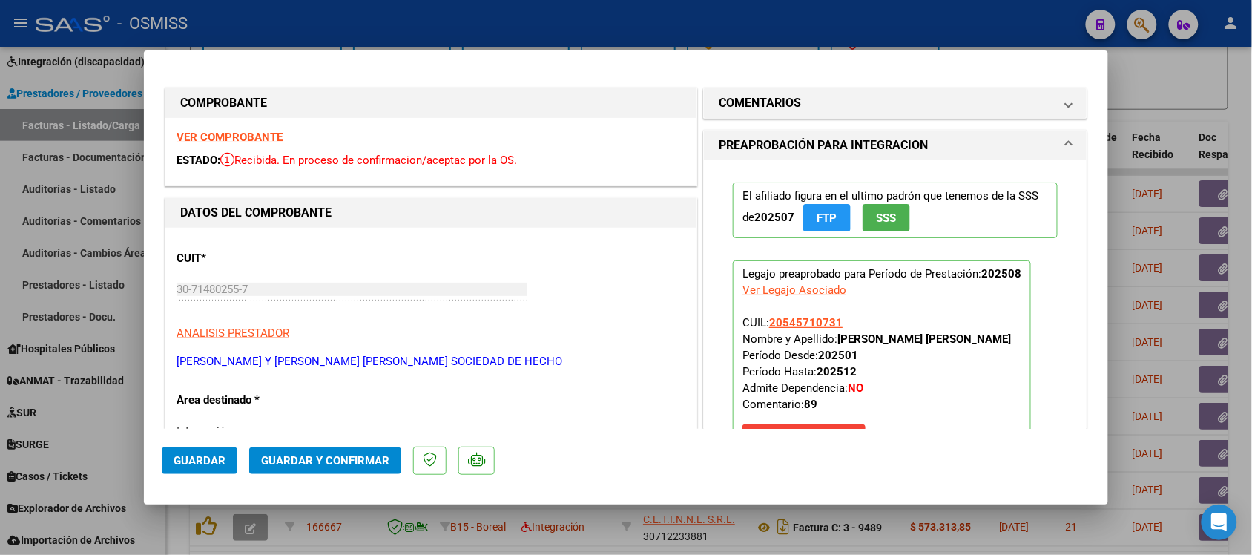
click at [243, 134] on strong "VER COMPROBANTE" at bounding box center [230, 137] width 106 height 13
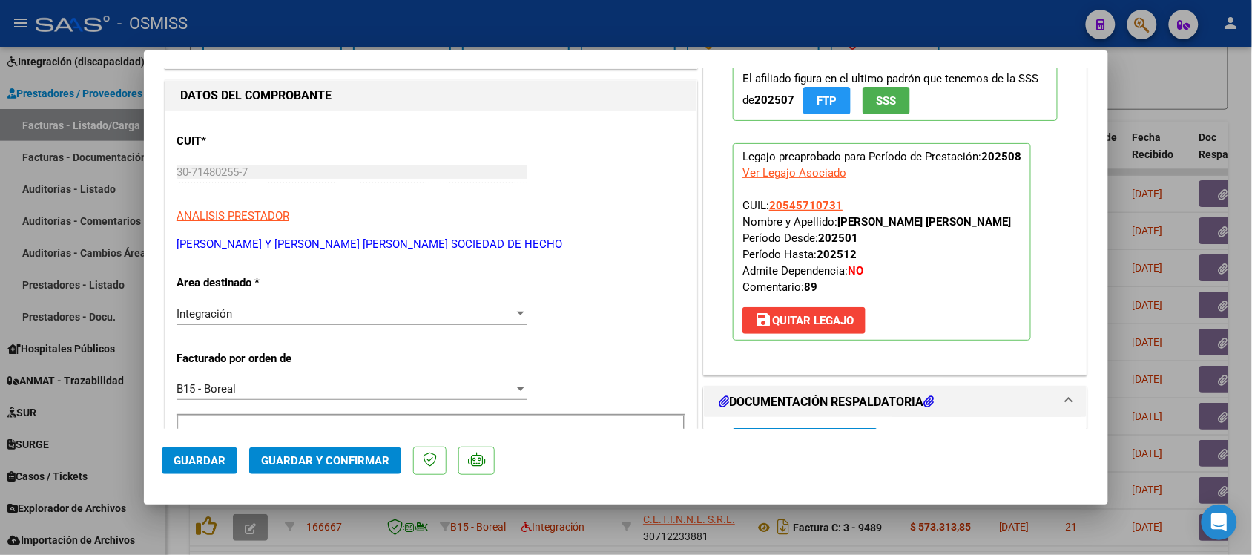
scroll to position [371, 0]
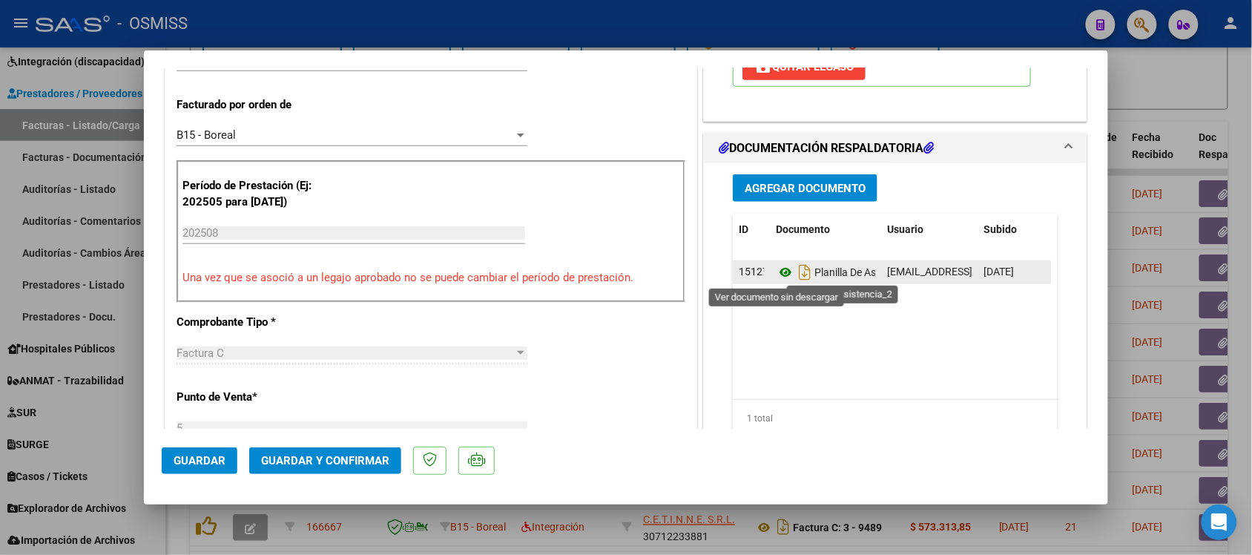
click at [778, 273] on icon at bounding box center [785, 272] width 19 height 18
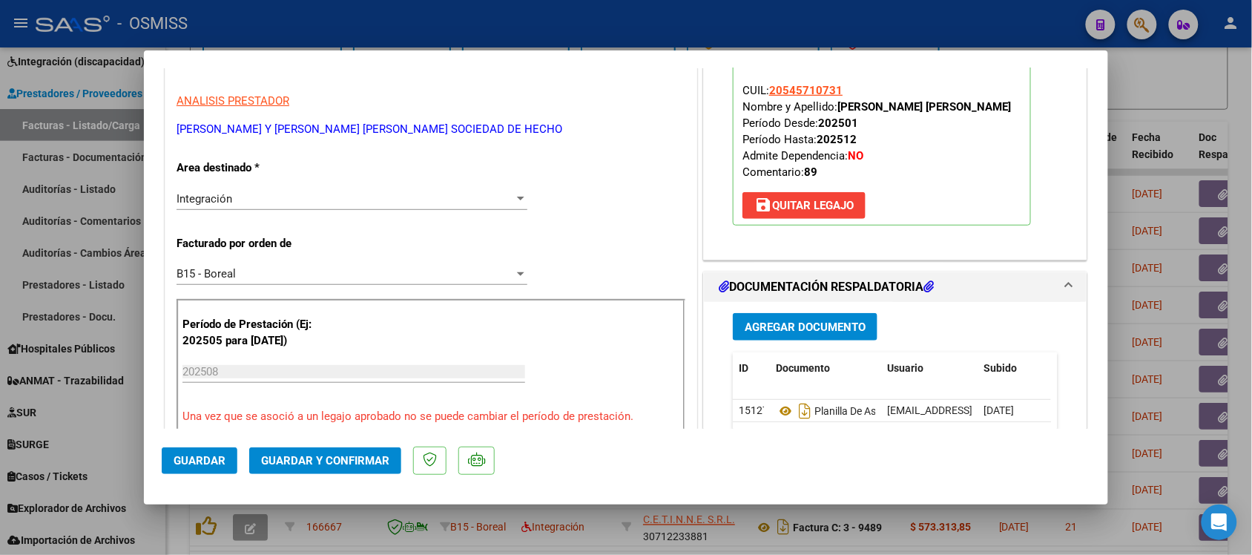
scroll to position [0, 0]
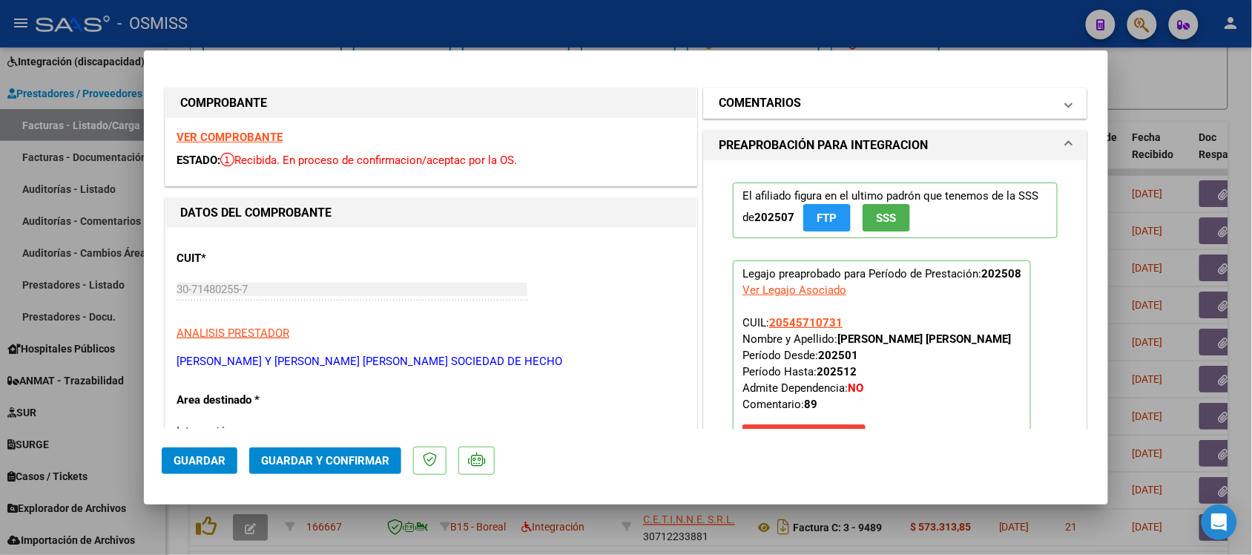
click at [735, 90] on mat-expansion-panel-header "COMENTARIOS" at bounding box center [895, 103] width 383 height 30
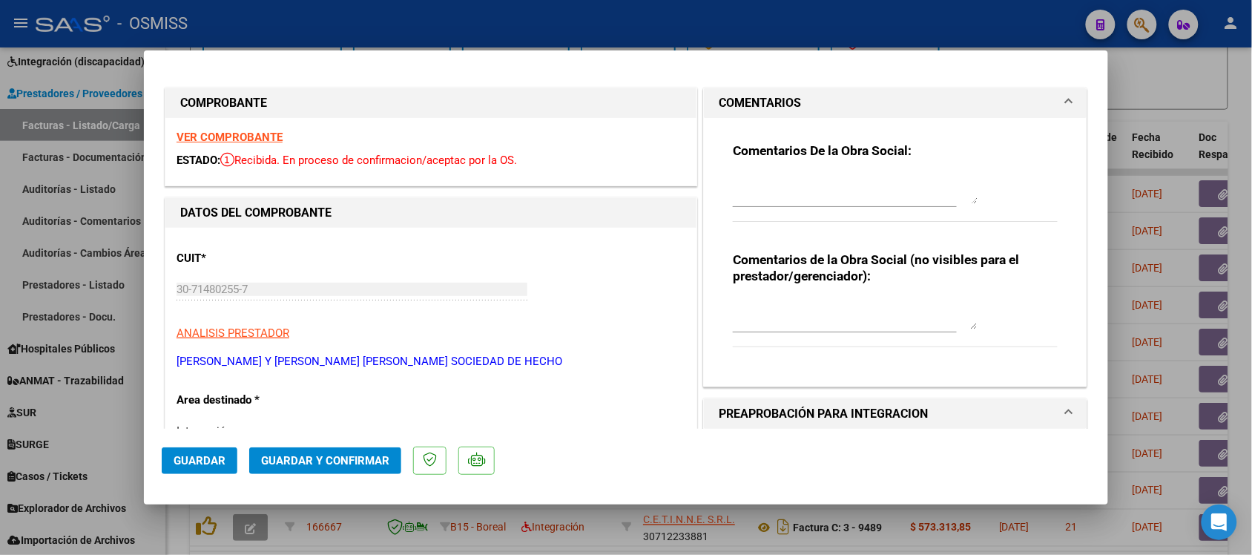
click at [735, 90] on mat-expansion-panel-header "COMENTARIOS" at bounding box center [895, 103] width 383 height 30
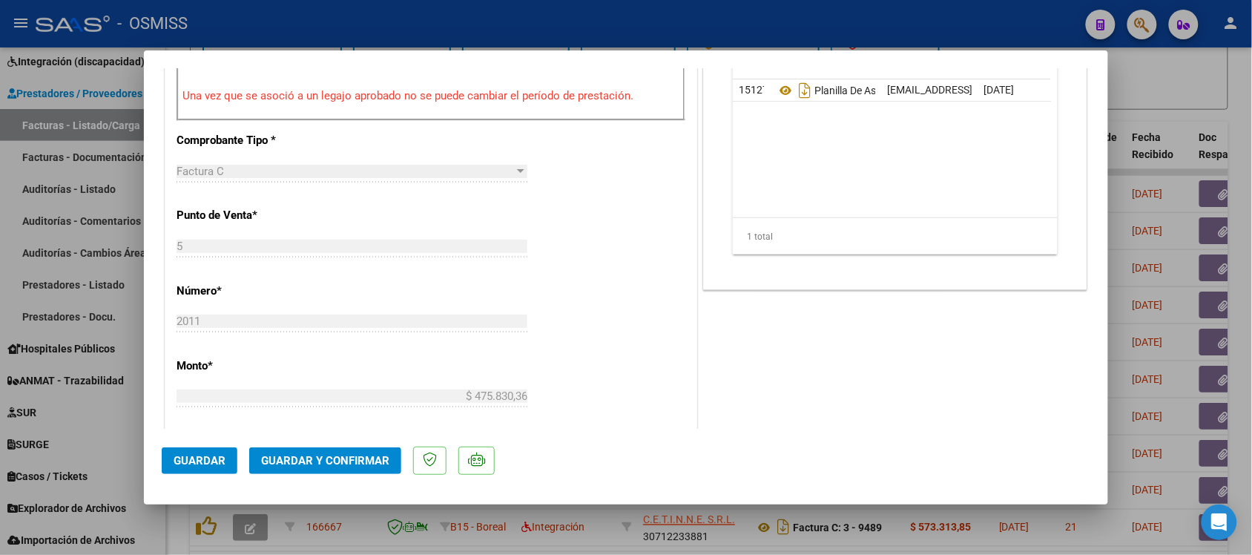
scroll to position [556, 0]
click at [1147, 108] on div at bounding box center [626, 277] width 1252 height 555
type input "$ 0,00"
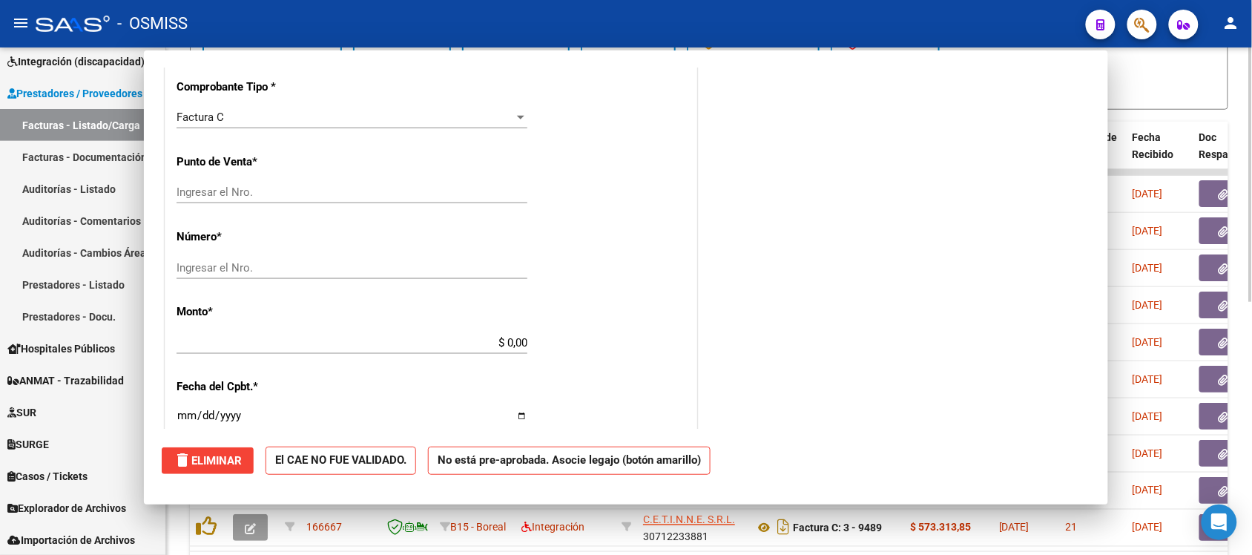
scroll to position [0, 0]
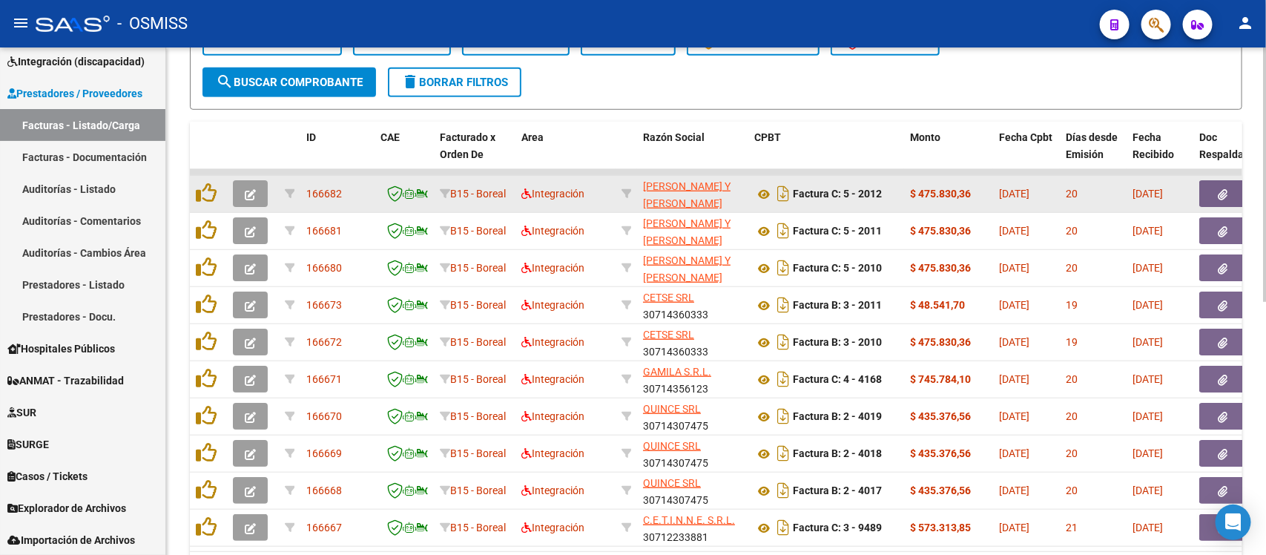
click at [261, 187] on button "button" at bounding box center [250, 193] width 35 height 27
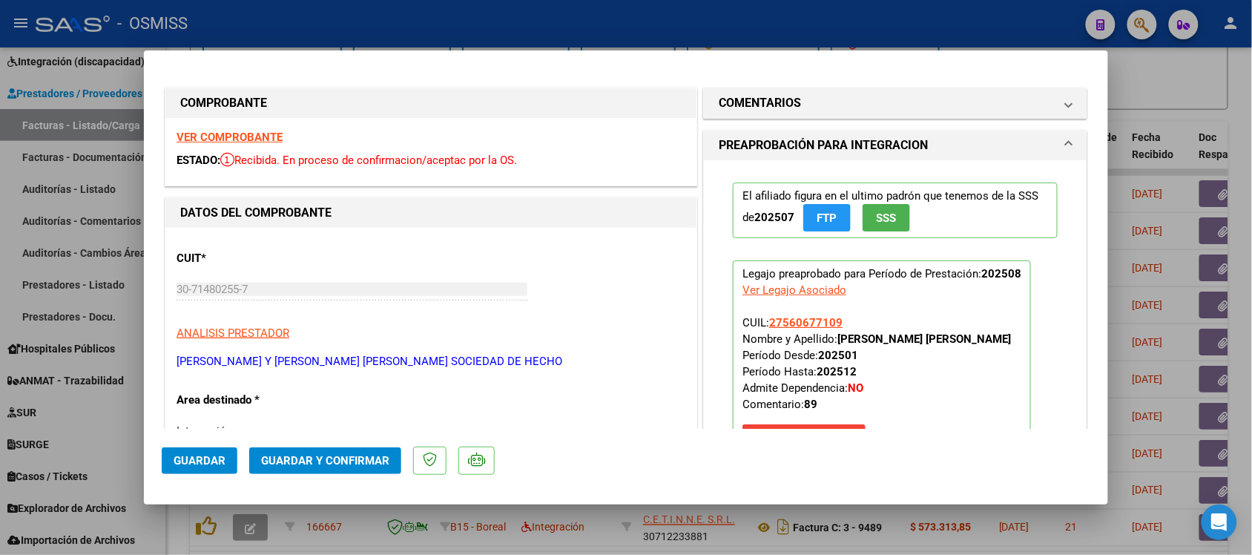
click at [256, 131] on strong "VER COMPROBANTE" at bounding box center [230, 137] width 106 height 13
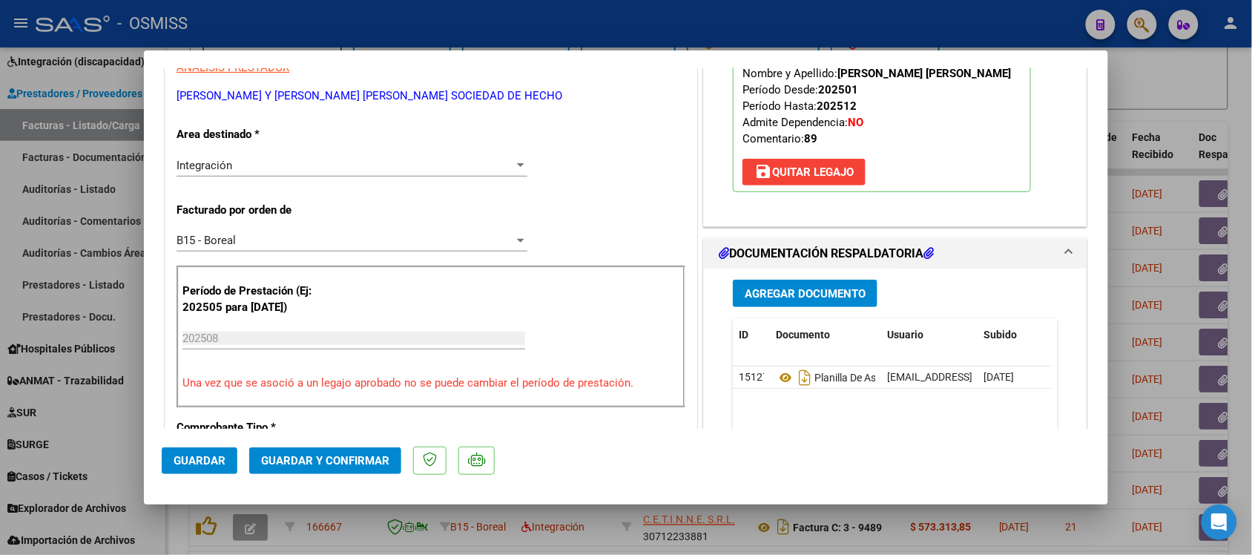
scroll to position [278, 0]
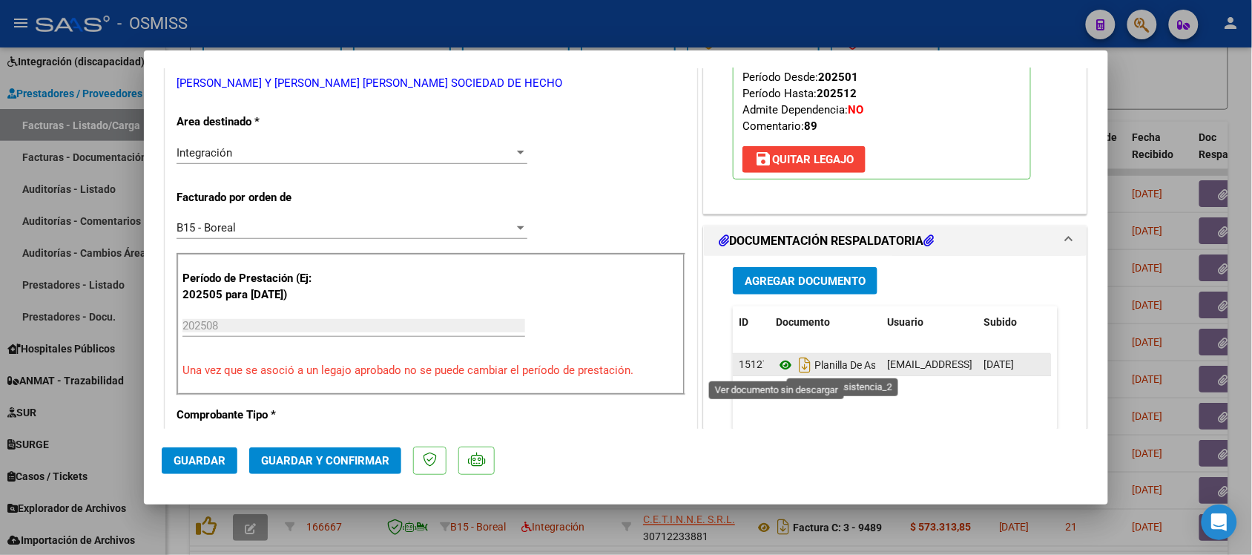
click at [776, 366] on icon at bounding box center [785, 365] width 19 height 18
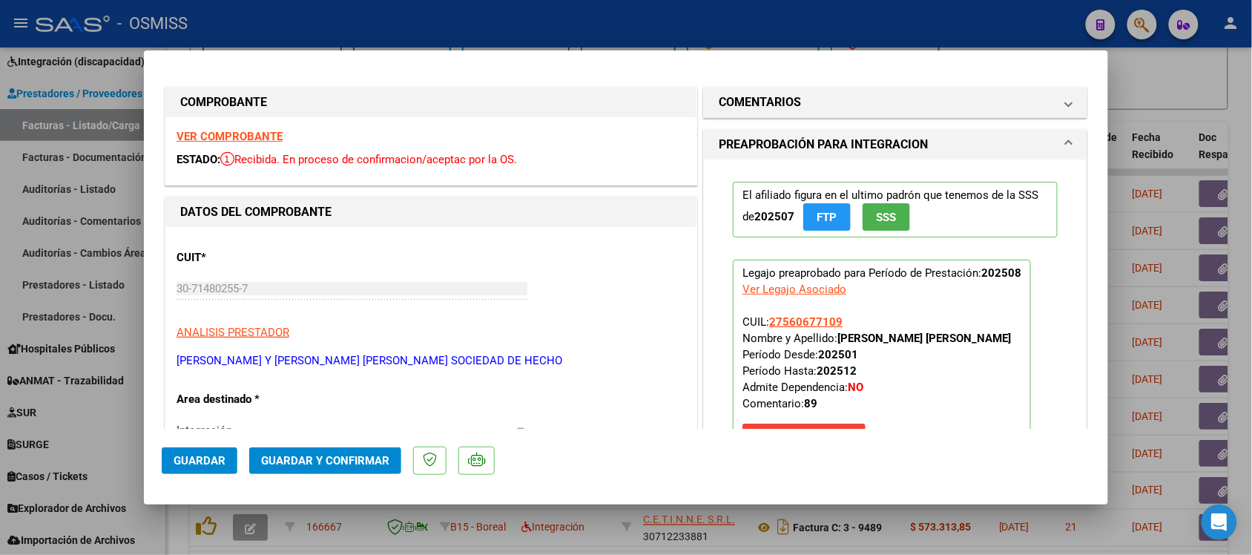
scroll to position [0, 0]
click at [746, 106] on h1 "COMENTARIOS" at bounding box center [760, 103] width 82 height 18
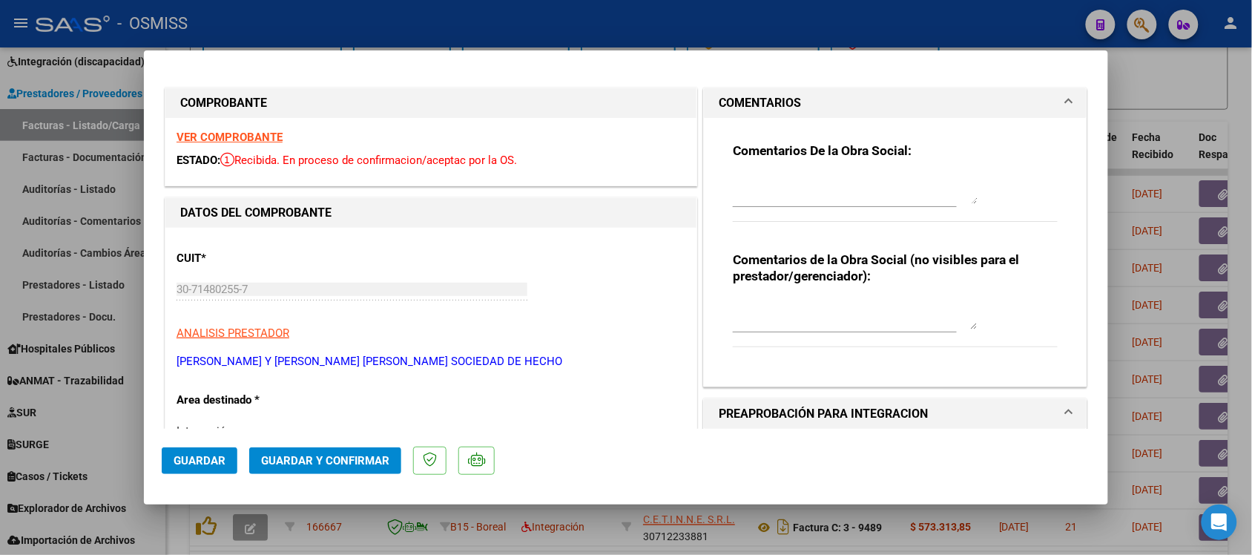
click at [746, 106] on h1 "COMENTARIOS" at bounding box center [760, 103] width 82 height 18
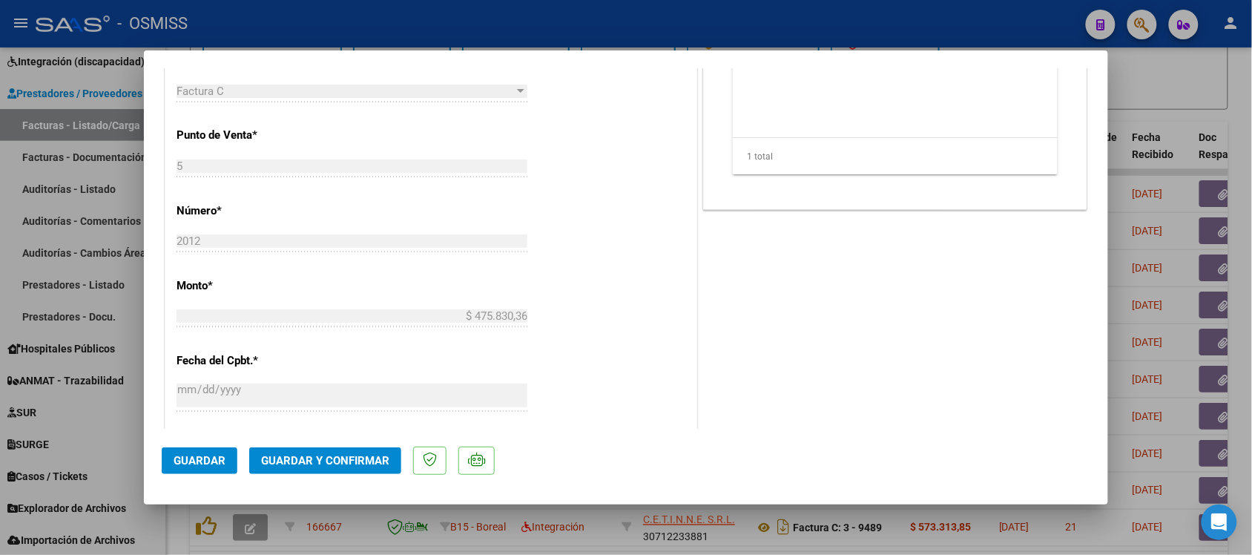
scroll to position [649, 0]
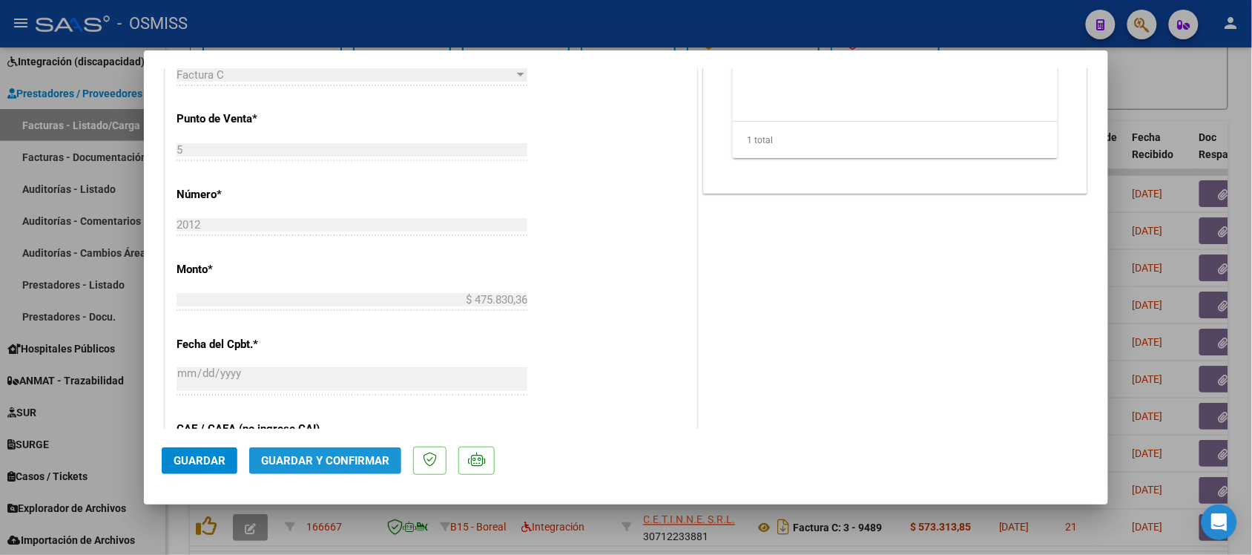
click at [340, 450] on button "Guardar y Confirmar" at bounding box center [325, 460] width 152 height 27
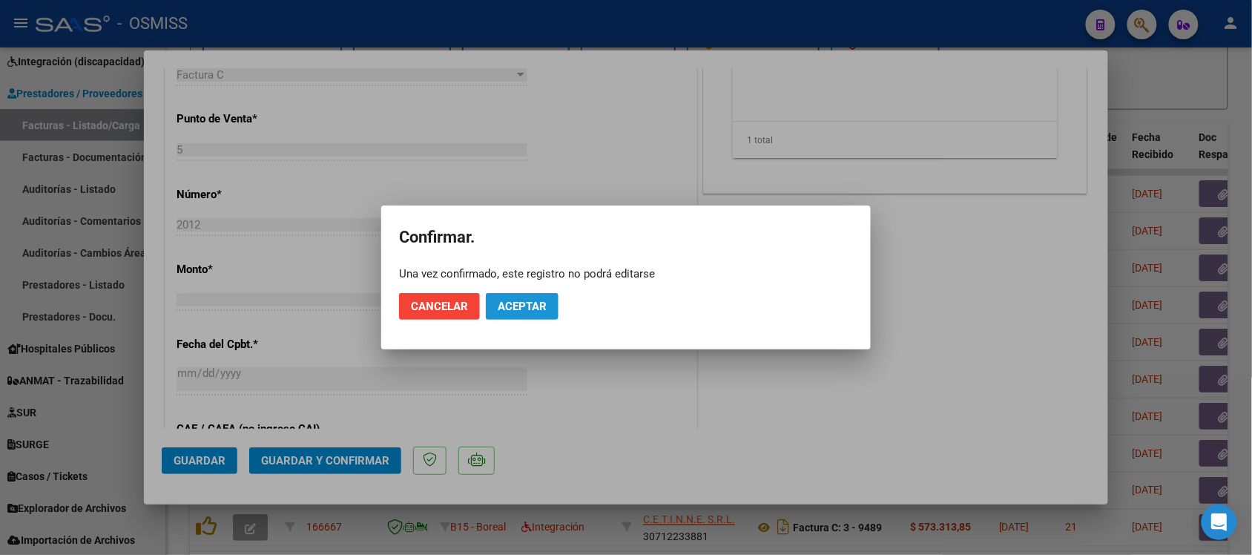
click at [521, 303] on span "Aceptar" at bounding box center [522, 306] width 49 height 13
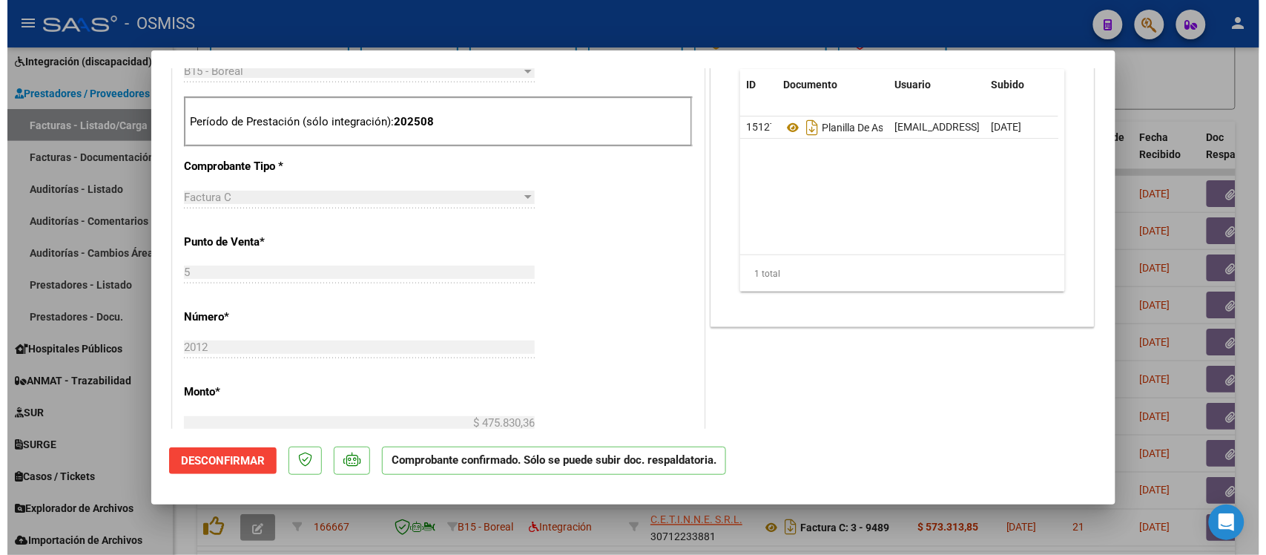
scroll to position [464, 0]
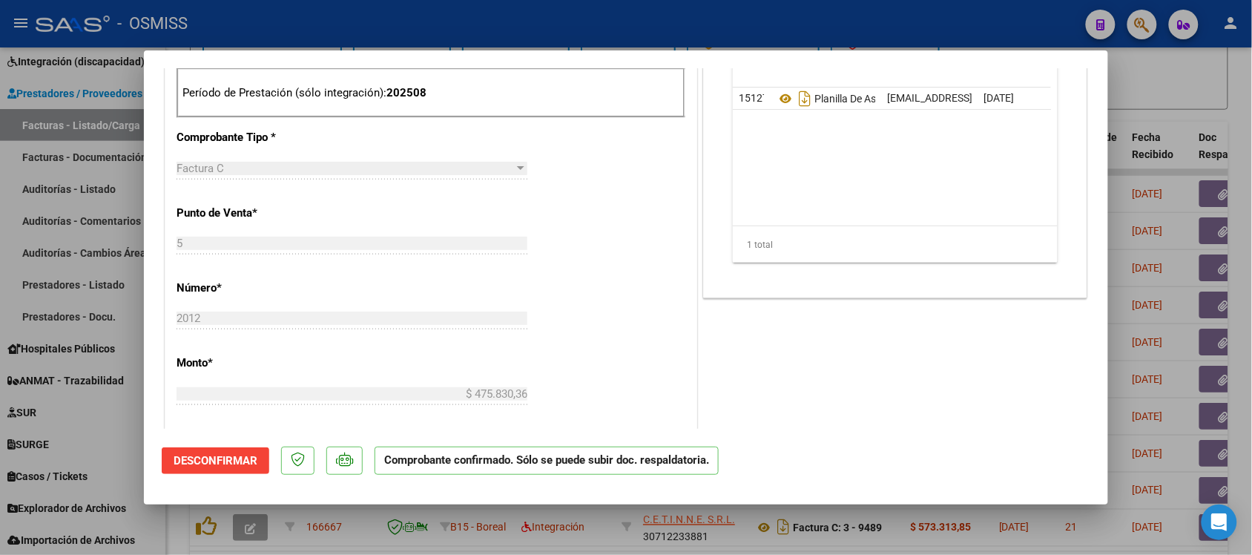
click at [1180, 100] on div at bounding box center [626, 277] width 1252 height 555
type input "$ 0,00"
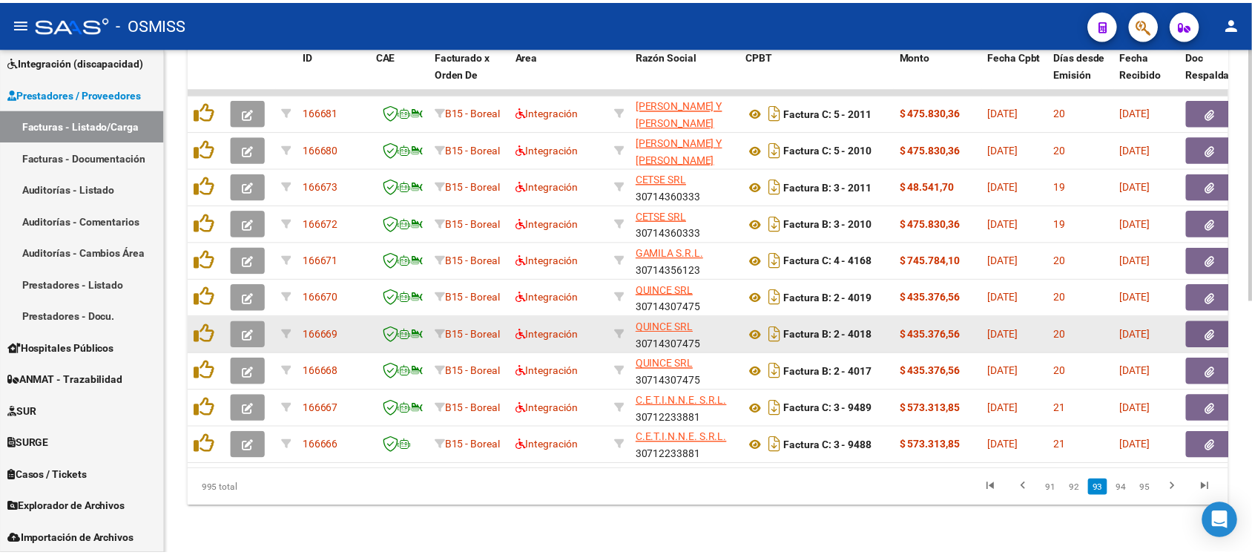
scroll to position [506, 0]
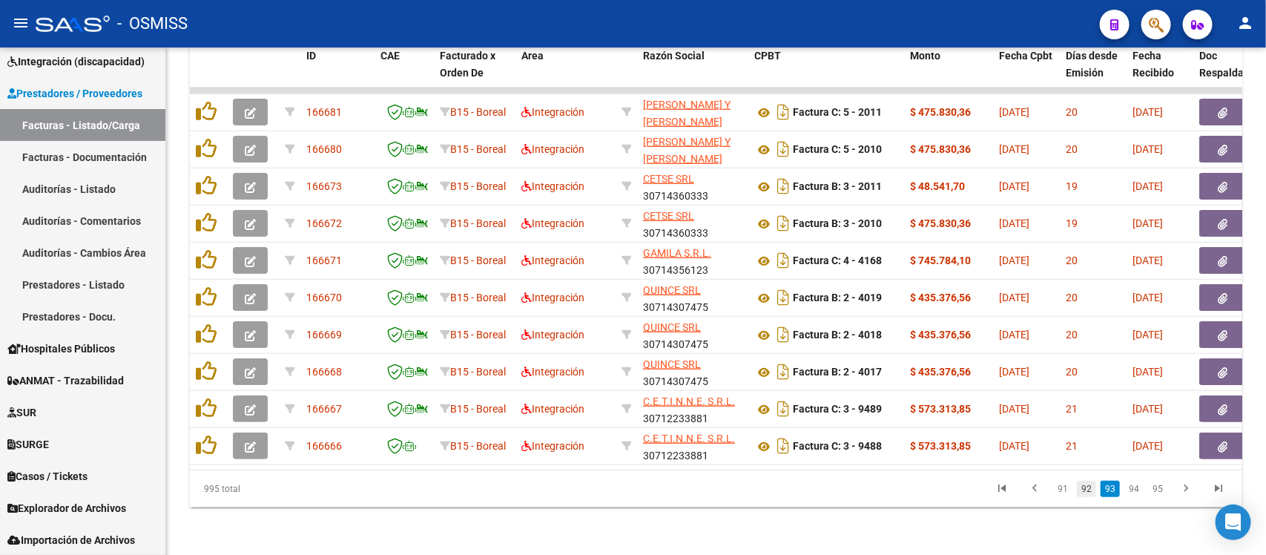
click at [1089, 490] on link "92" at bounding box center [1086, 489] width 19 height 16
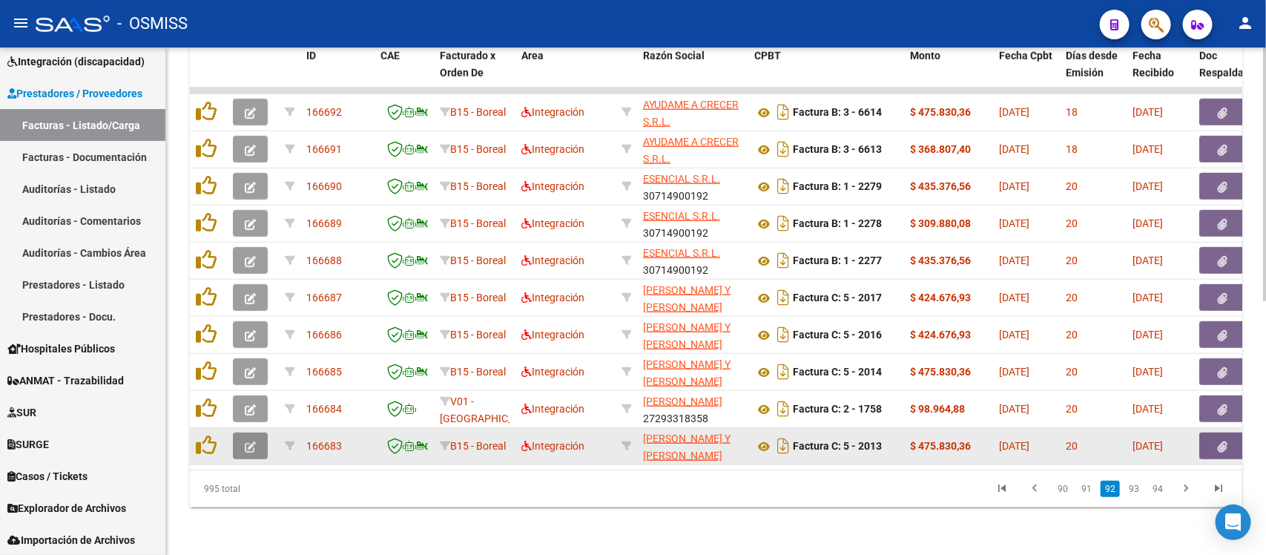
click at [254, 441] on icon "button" at bounding box center [250, 446] width 11 height 11
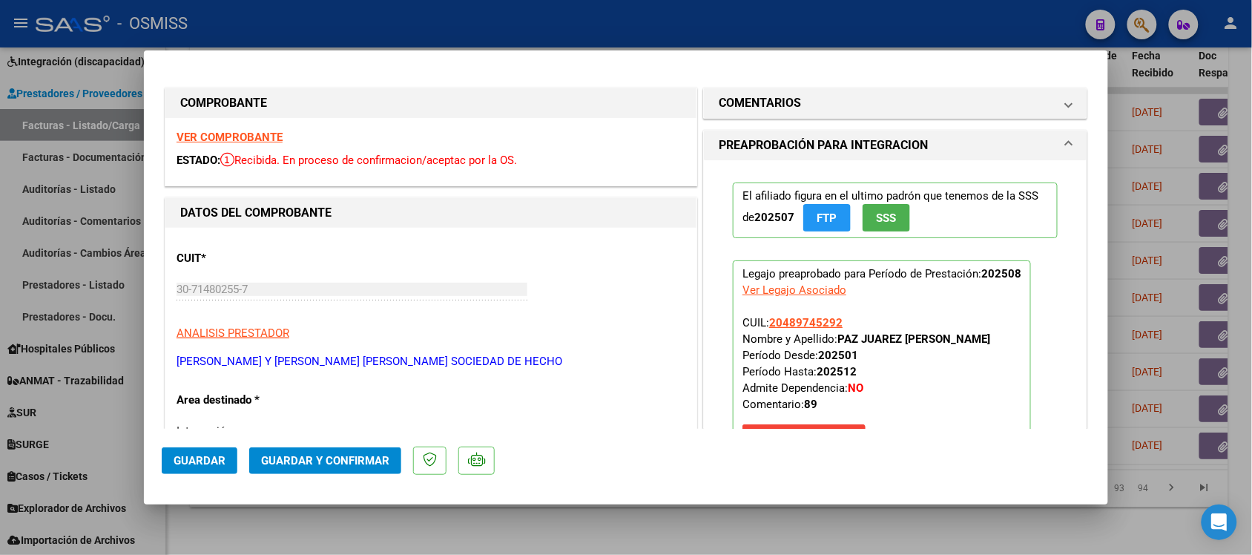
click at [236, 130] on div "VER COMPROBANTE ESTADO: Recibida. En proceso de confirmacion/aceptac por la OS." at bounding box center [430, 152] width 531 height 68
click at [264, 136] on strong "VER COMPROBANTE" at bounding box center [230, 137] width 106 height 13
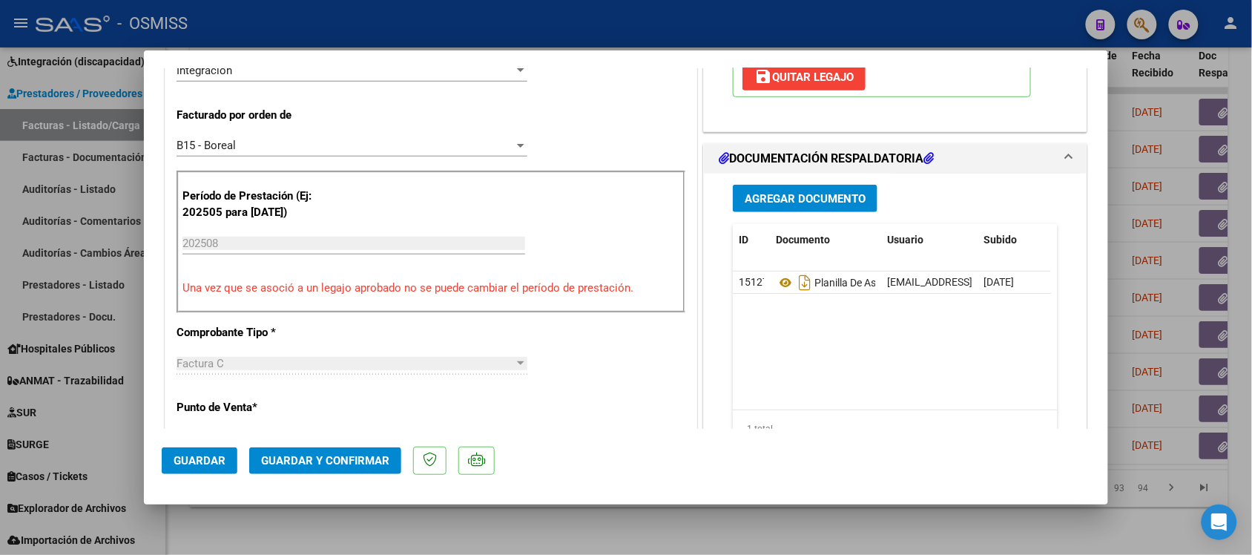
scroll to position [371, 0]
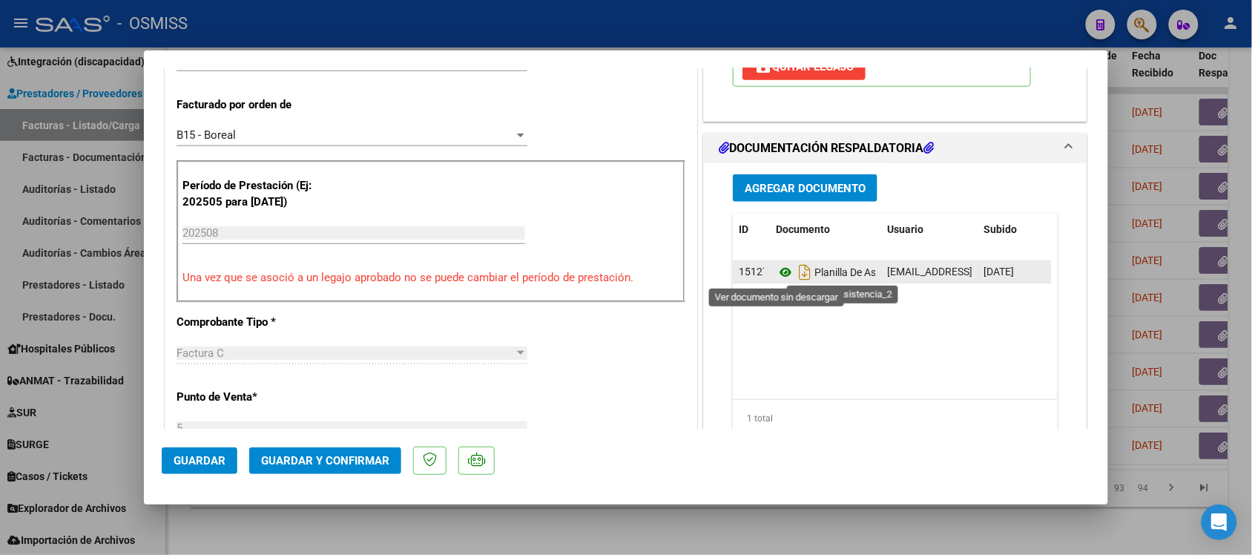
click at [778, 272] on icon at bounding box center [785, 272] width 19 height 18
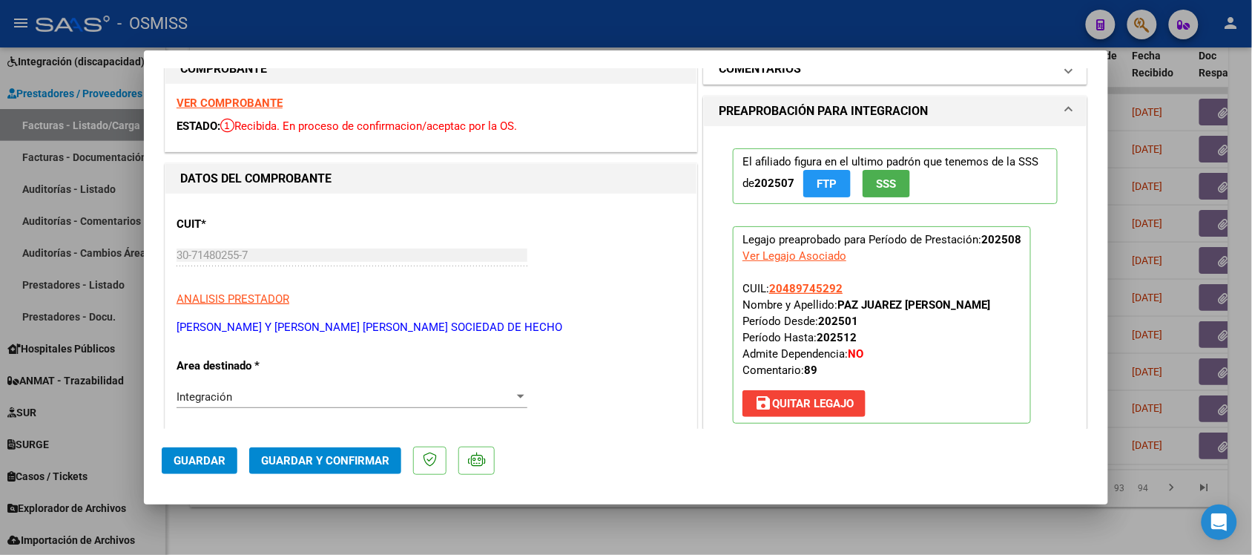
scroll to position [0, 0]
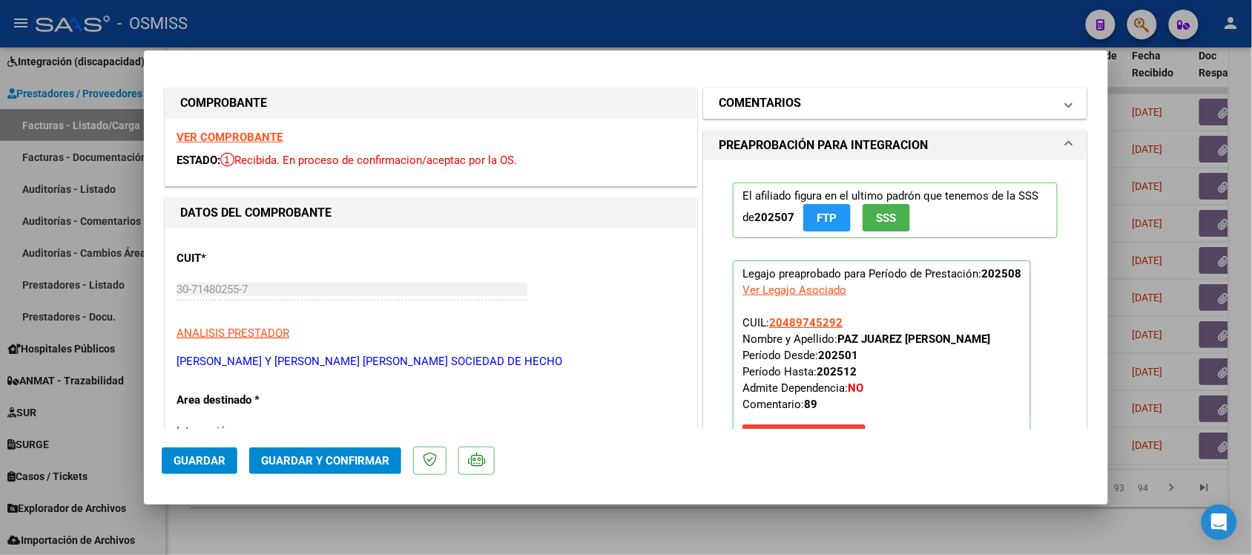
click at [773, 104] on h1 "COMENTARIOS" at bounding box center [760, 103] width 82 height 18
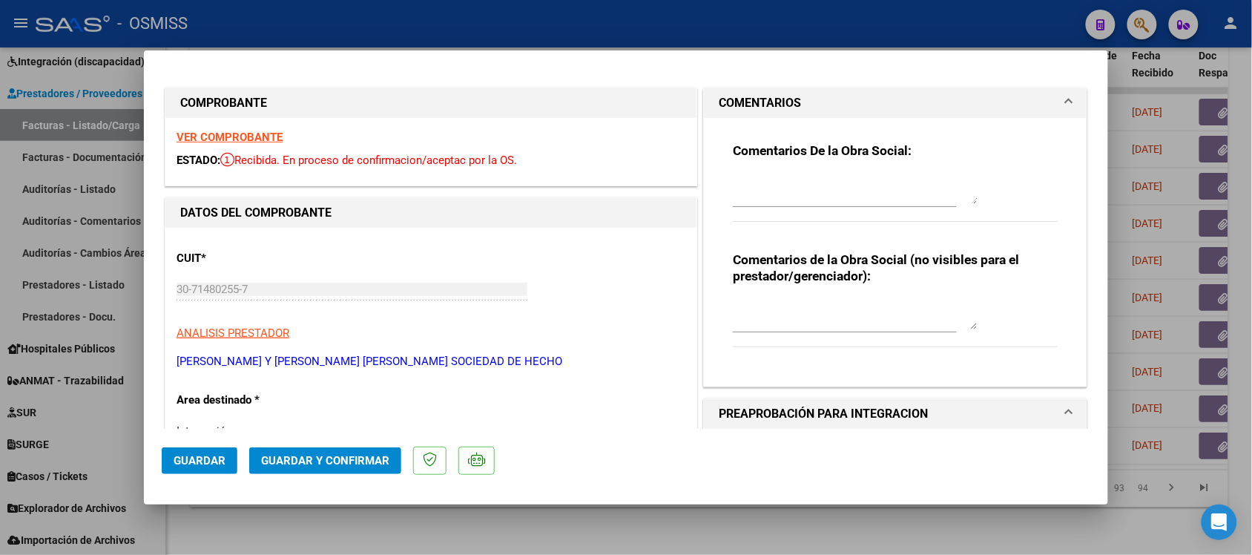
click at [746, 100] on h1 "COMENTARIOS" at bounding box center [760, 103] width 82 height 18
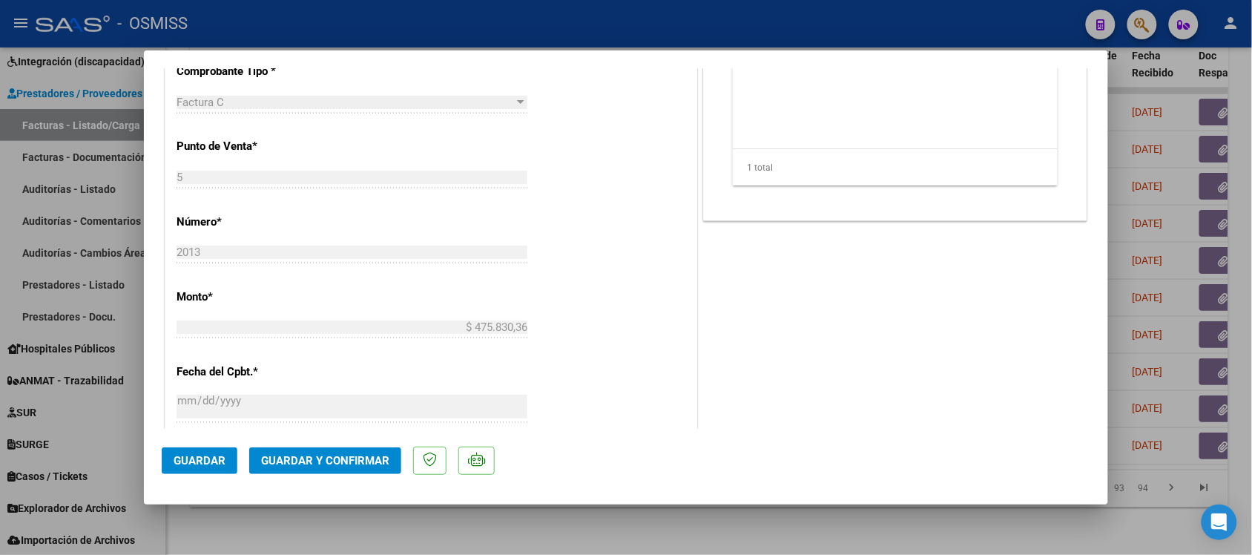
scroll to position [649, 0]
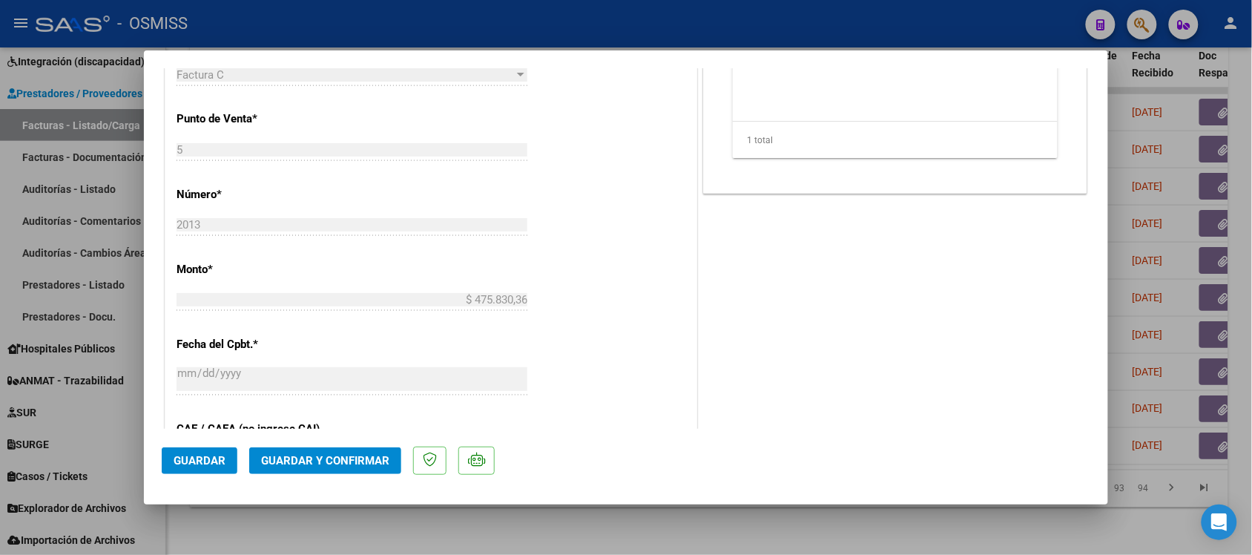
click at [364, 460] on span "Guardar y Confirmar" at bounding box center [325, 460] width 128 height 13
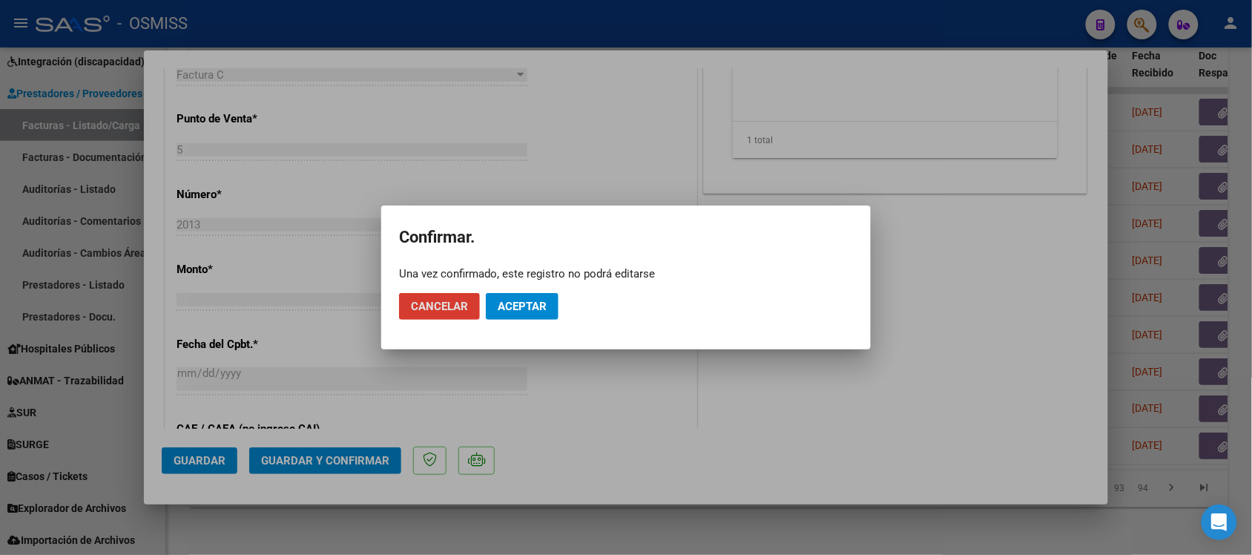
drag, startPoint x: 510, startPoint y: 309, endPoint x: 528, endPoint y: 301, distance: 19.6
click at [510, 309] on span "Aceptar" at bounding box center [522, 306] width 49 height 13
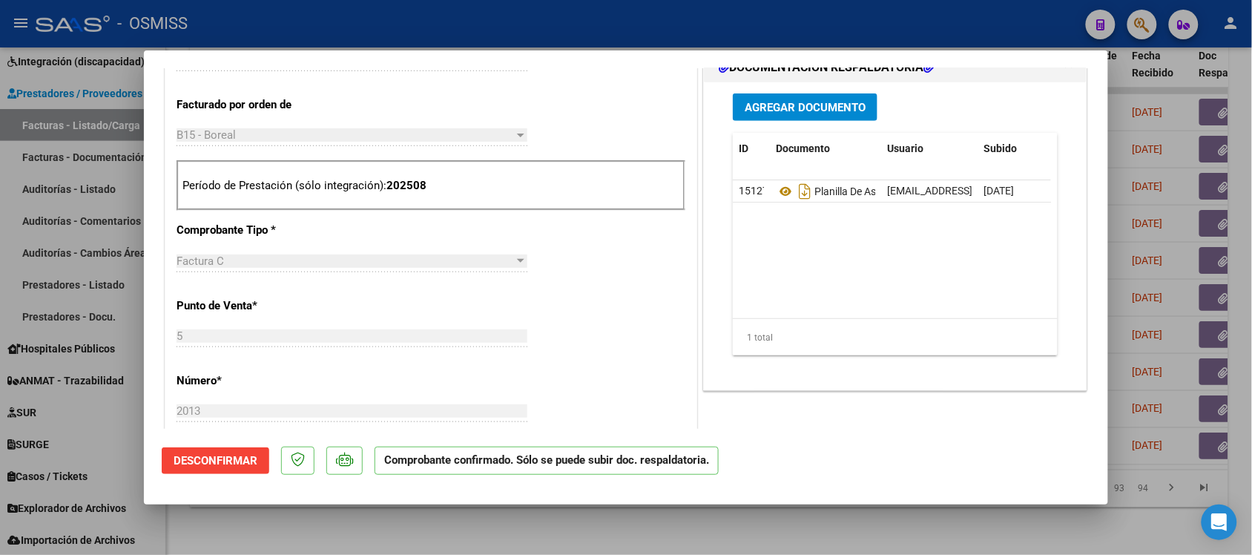
scroll to position [464, 0]
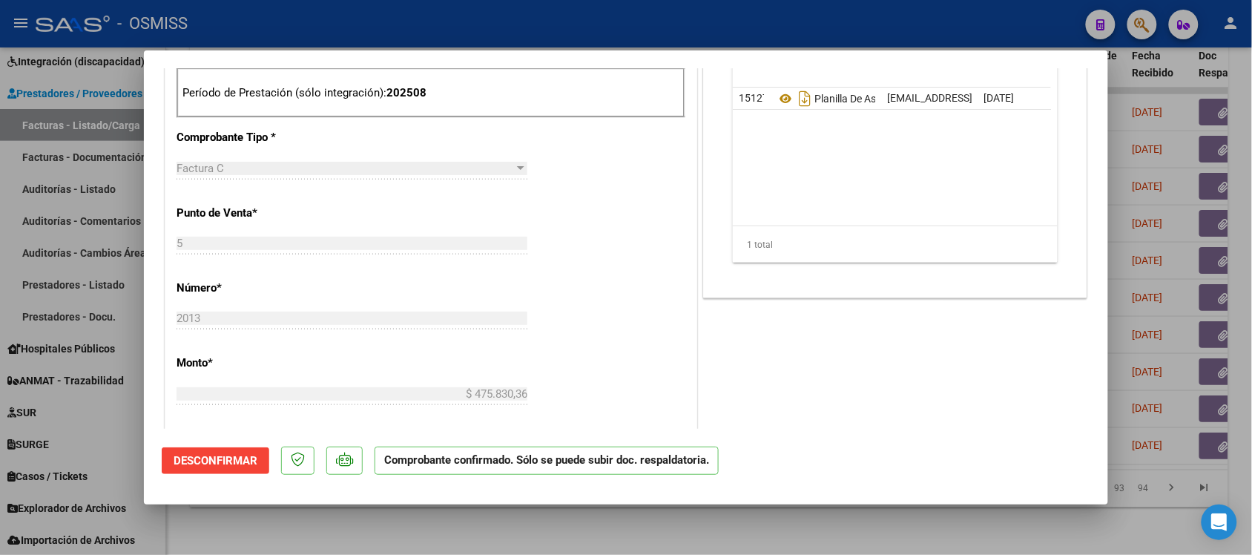
click at [816, 528] on div at bounding box center [626, 277] width 1252 height 555
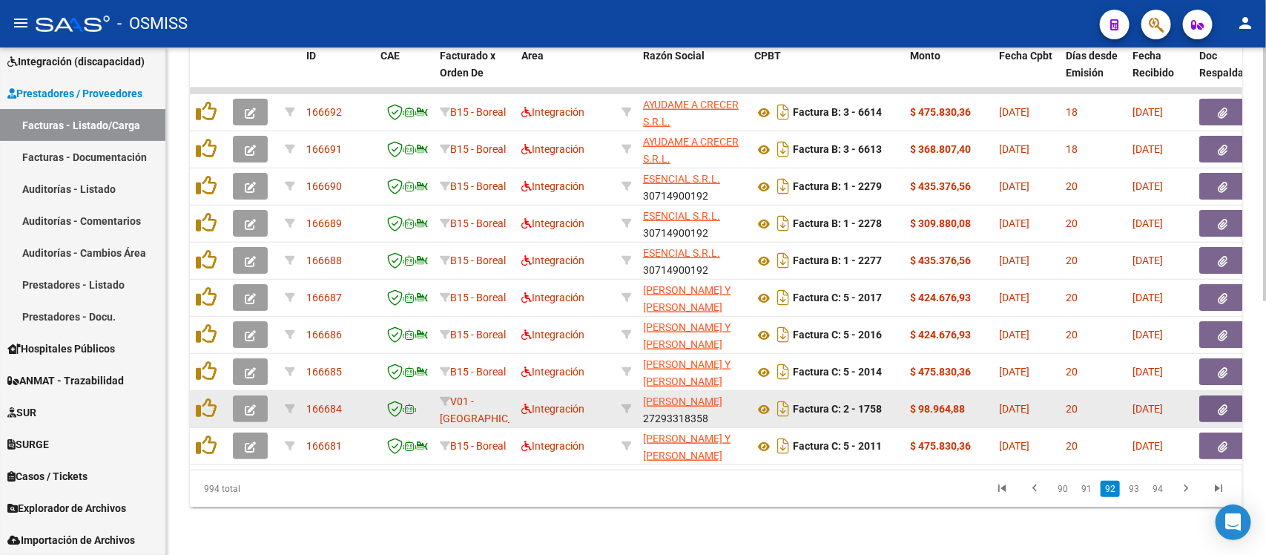
click at [260, 395] on button "button" at bounding box center [250, 408] width 35 height 27
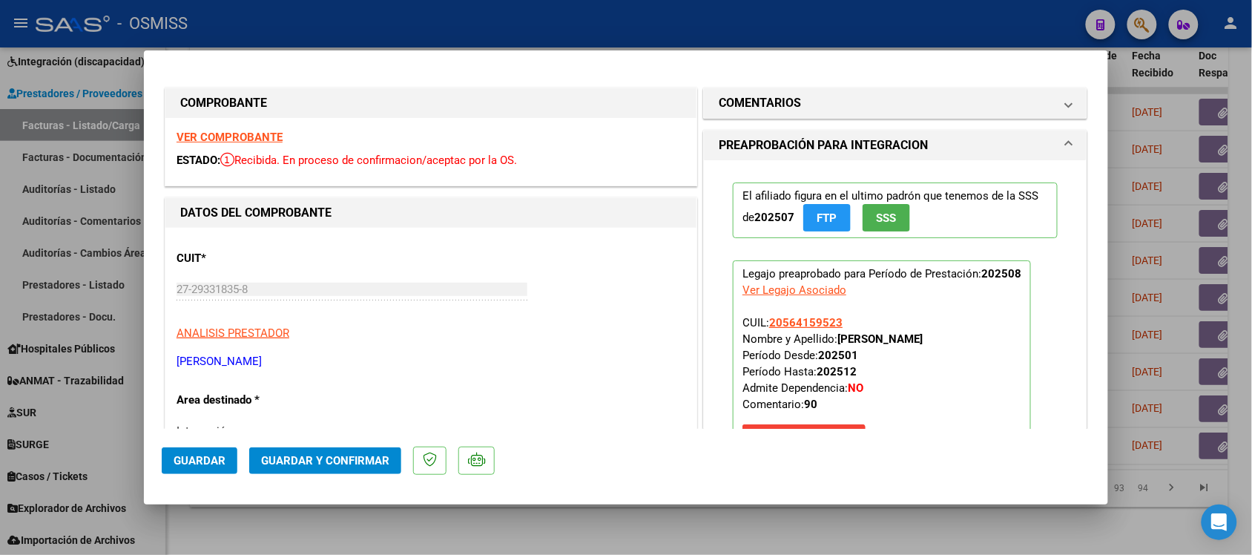
click at [260, 131] on strong "VER COMPROBANTE" at bounding box center [230, 137] width 106 height 13
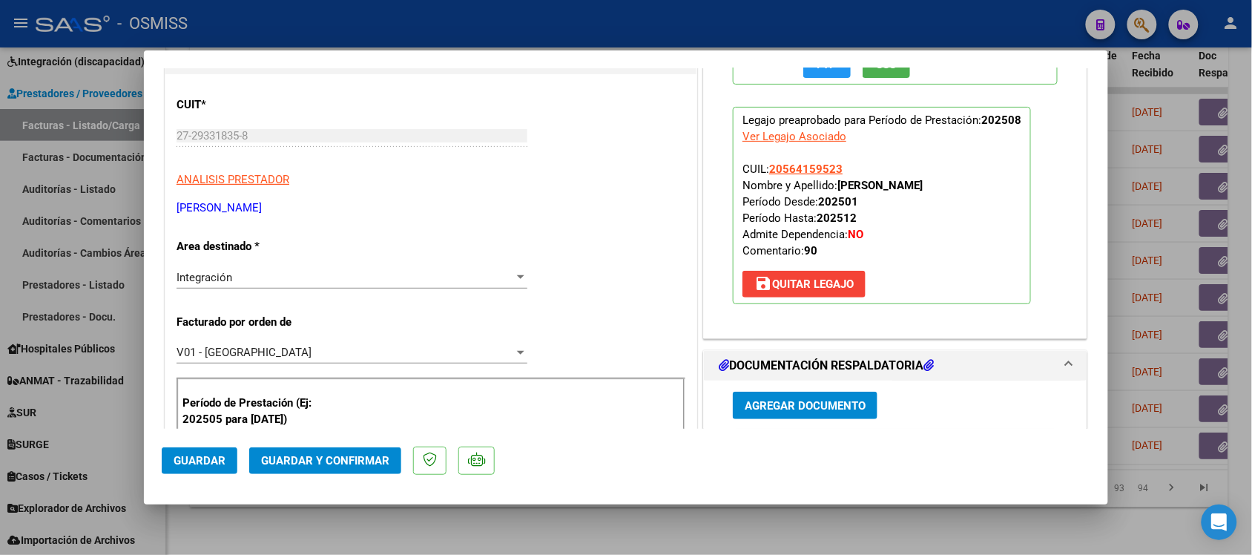
scroll to position [278, 0]
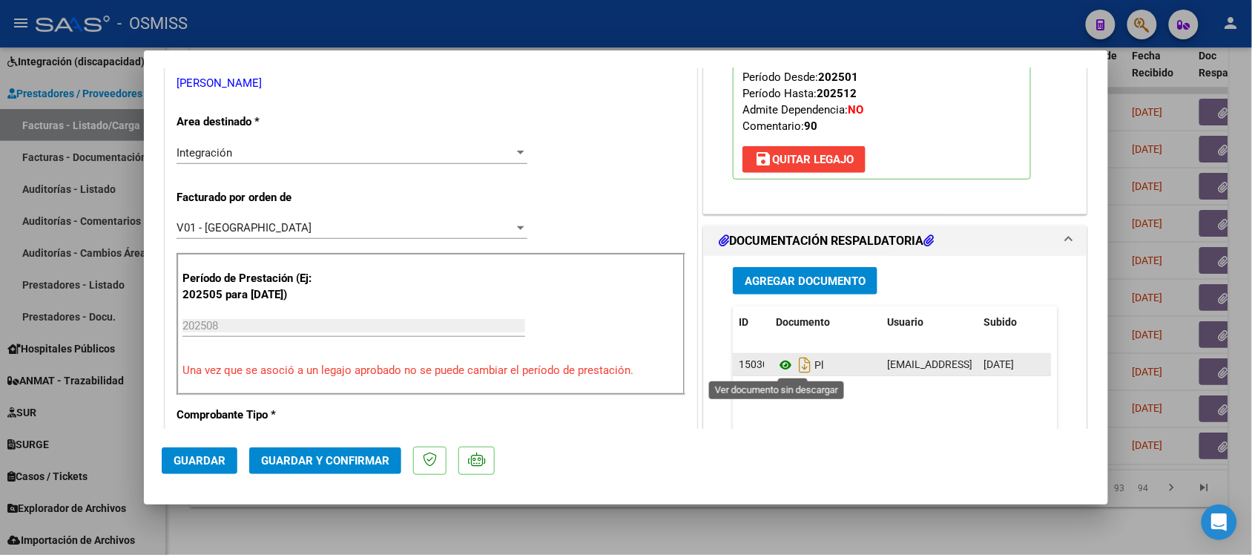
click at [777, 365] on icon at bounding box center [785, 365] width 19 height 18
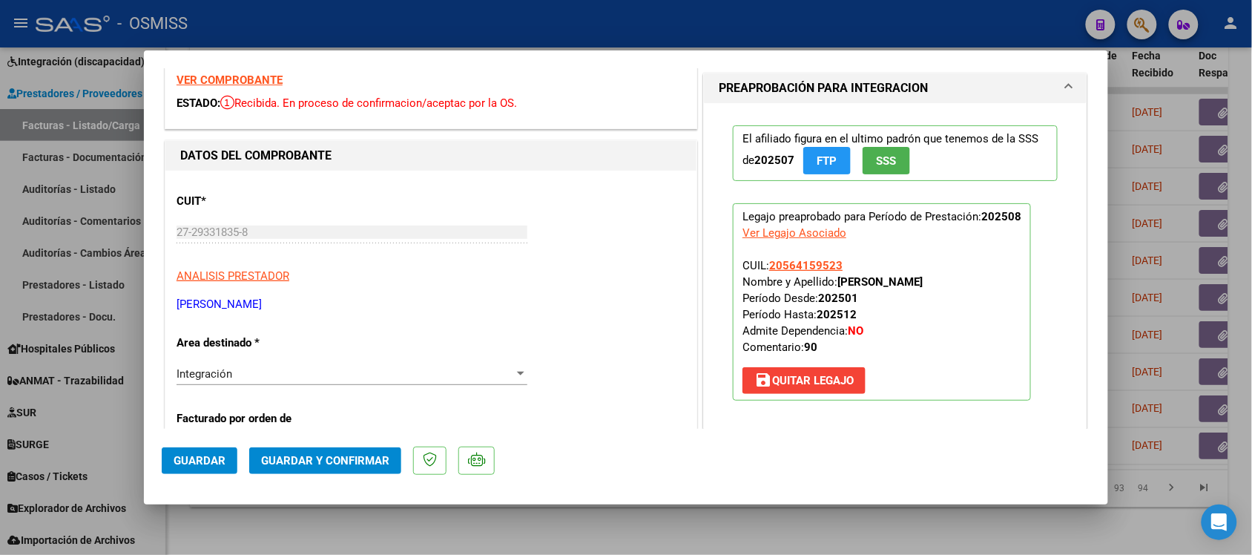
scroll to position [0, 0]
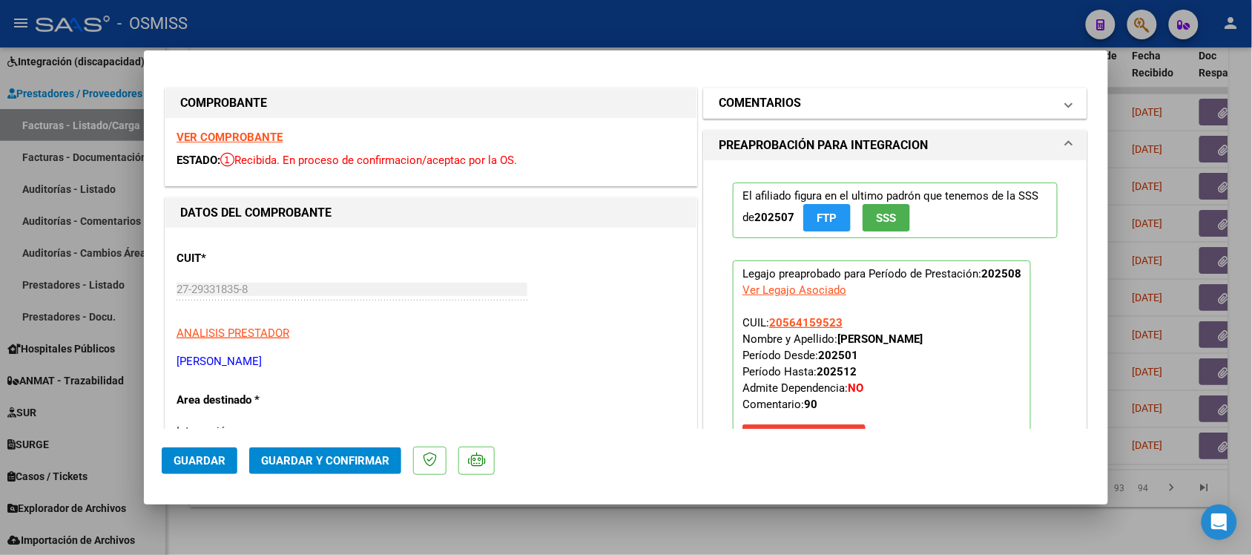
click at [757, 102] on h1 "COMENTARIOS" at bounding box center [760, 103] width 82 height 18
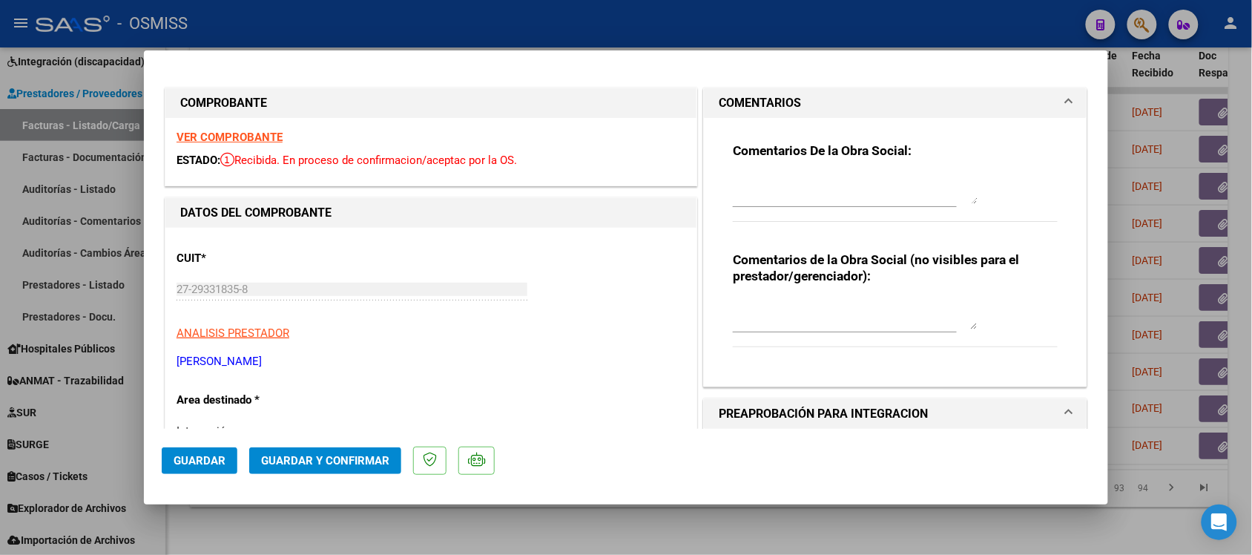
click at [757, 105] on h1 "COMENTARIOS" at bounding box center [760, 103] width 82 height 18
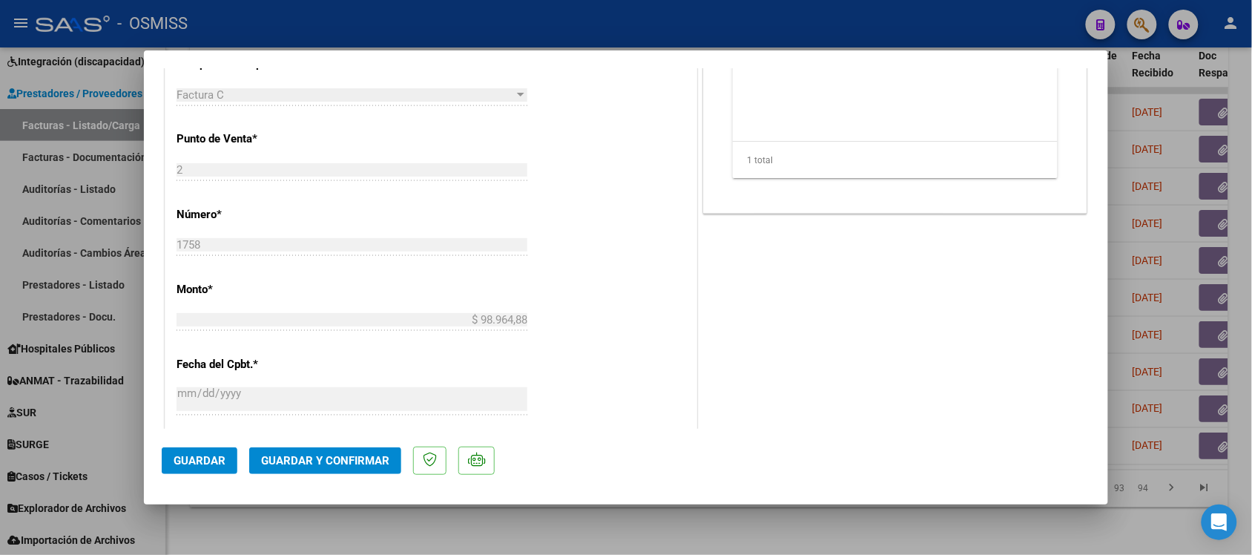
scroll to position [649, 0]
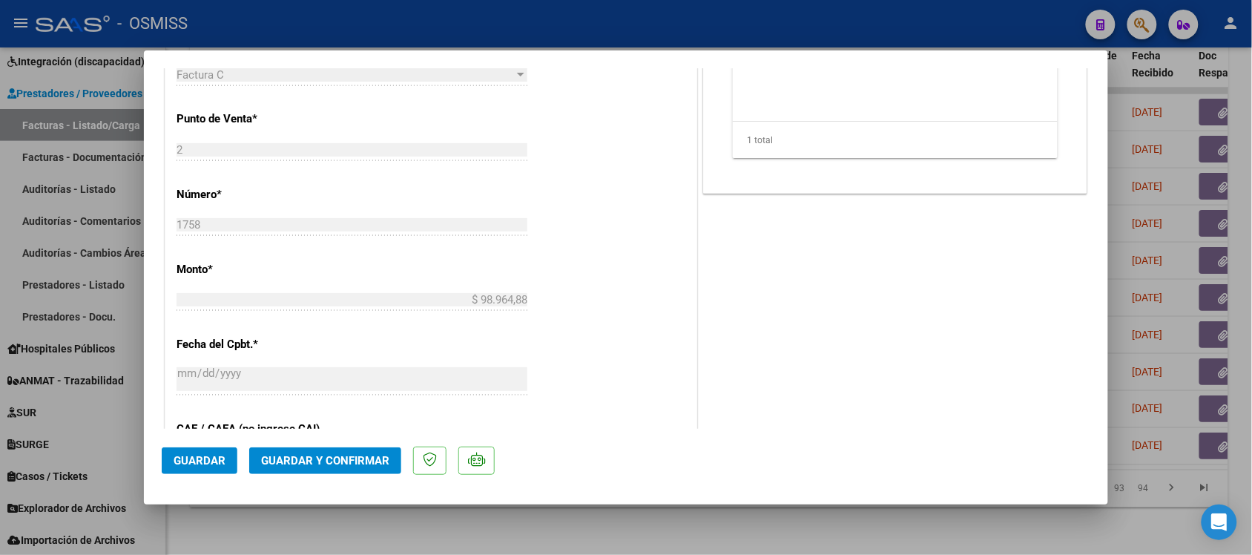
click at [358, 464] on span "Guardar y Confirmar" at bounding box center [325, 460] width 128 height 13
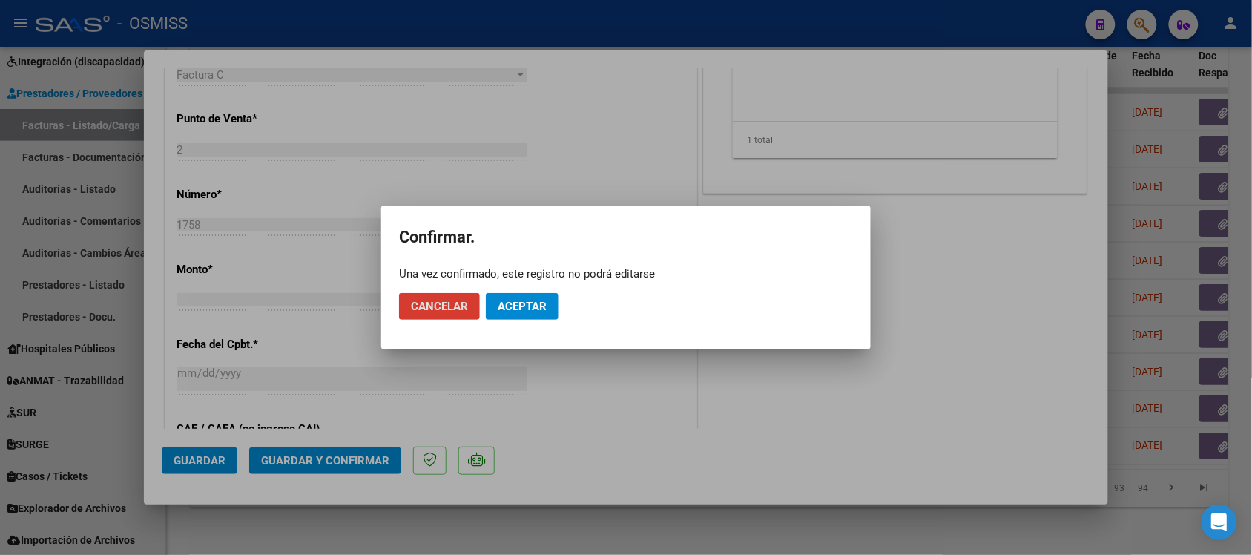
click at [525, 306] on span "Aceptar" at bounding box center [522, 306] width 49 height 13
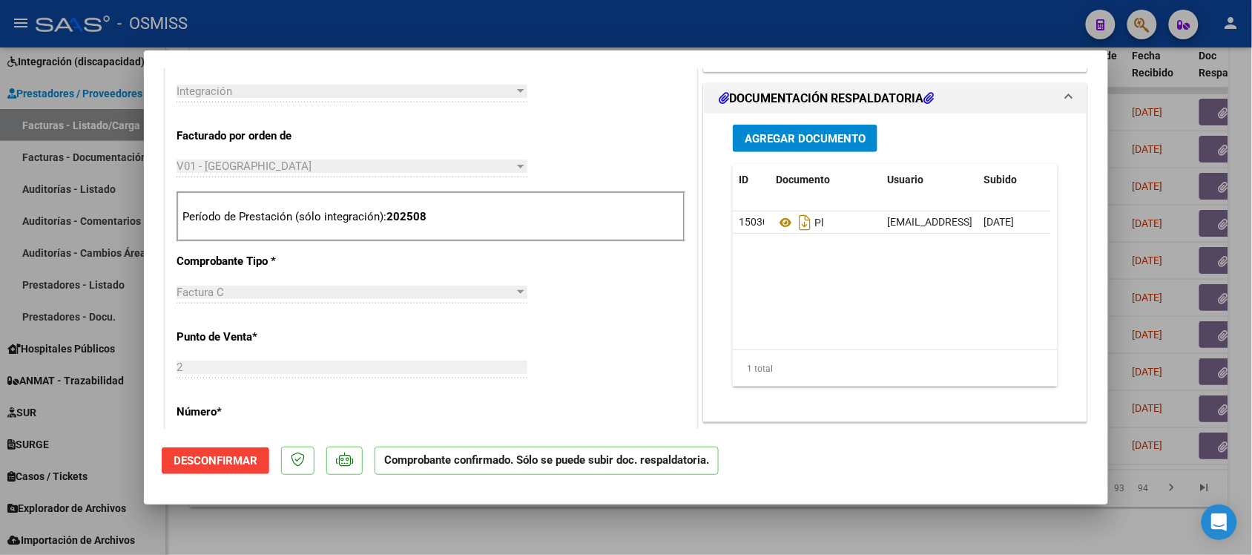
scroll to position [371, 0]
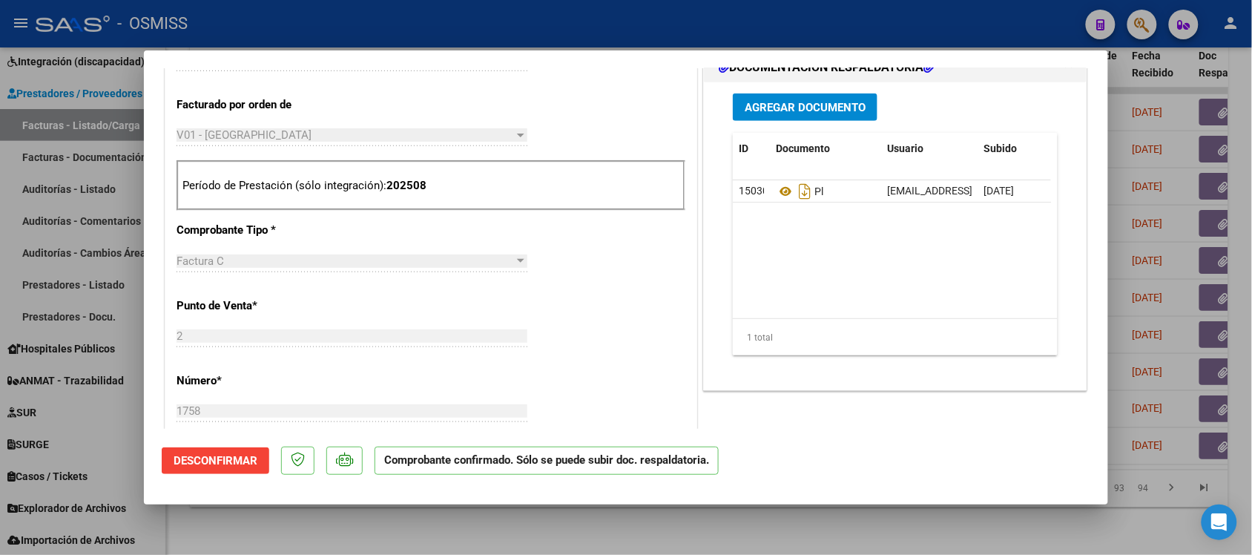
click at [829, 518] on div at bounding box center [626, 277] width 1252 height 555
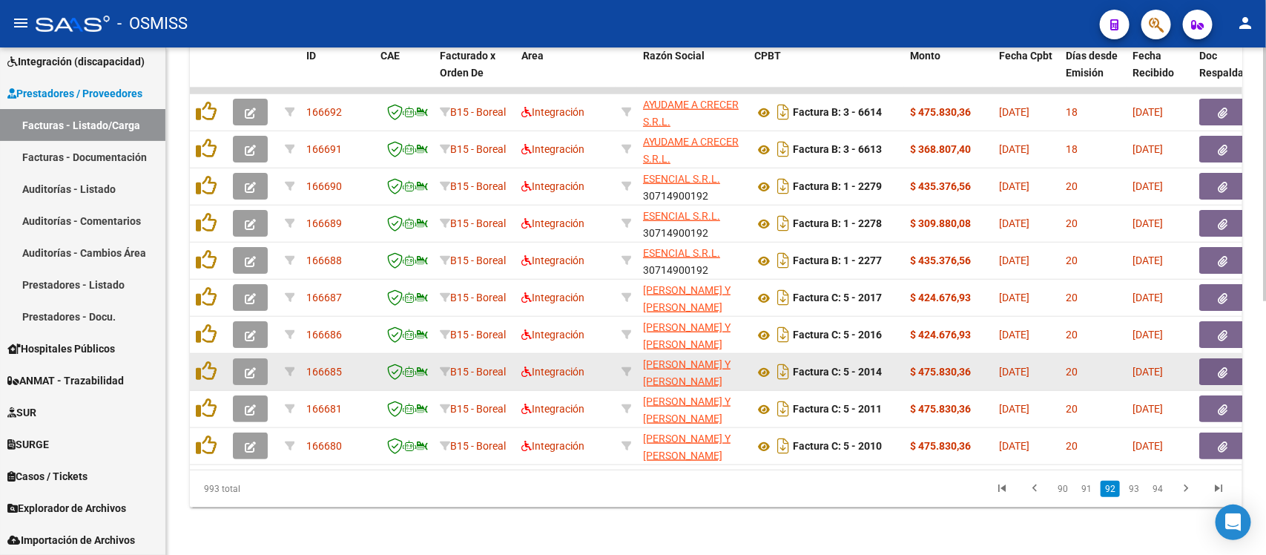
click at [249, 367] on icon "button" at bounding box center [250, 372] width 11 height 11
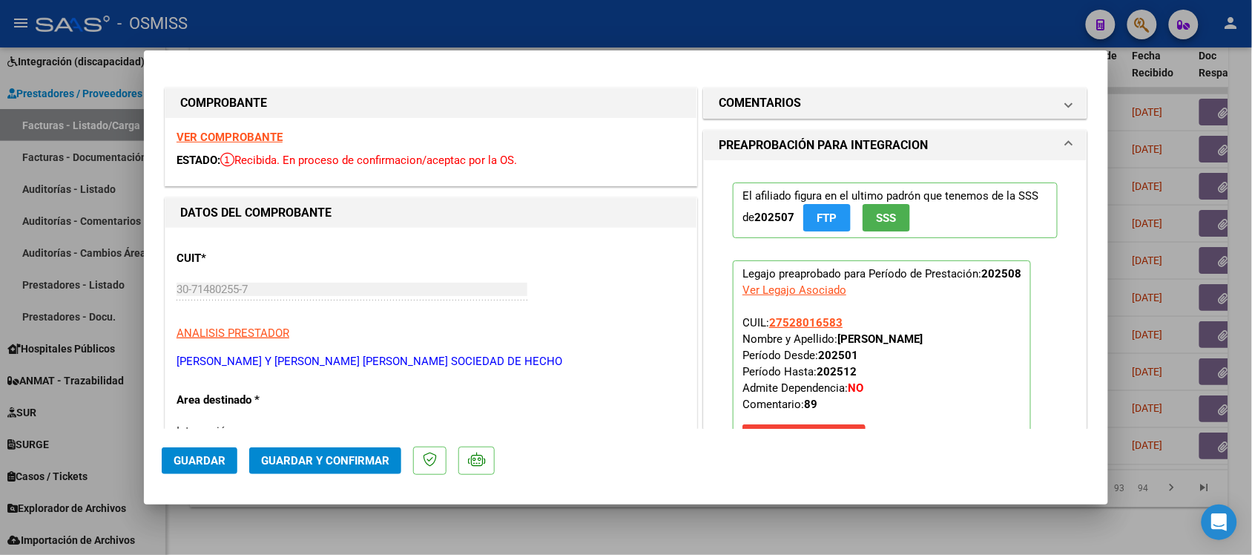
click at [247, 137] on strong "VER COMPROBANTE" at bounding box center [230, 137] width 106 height 13
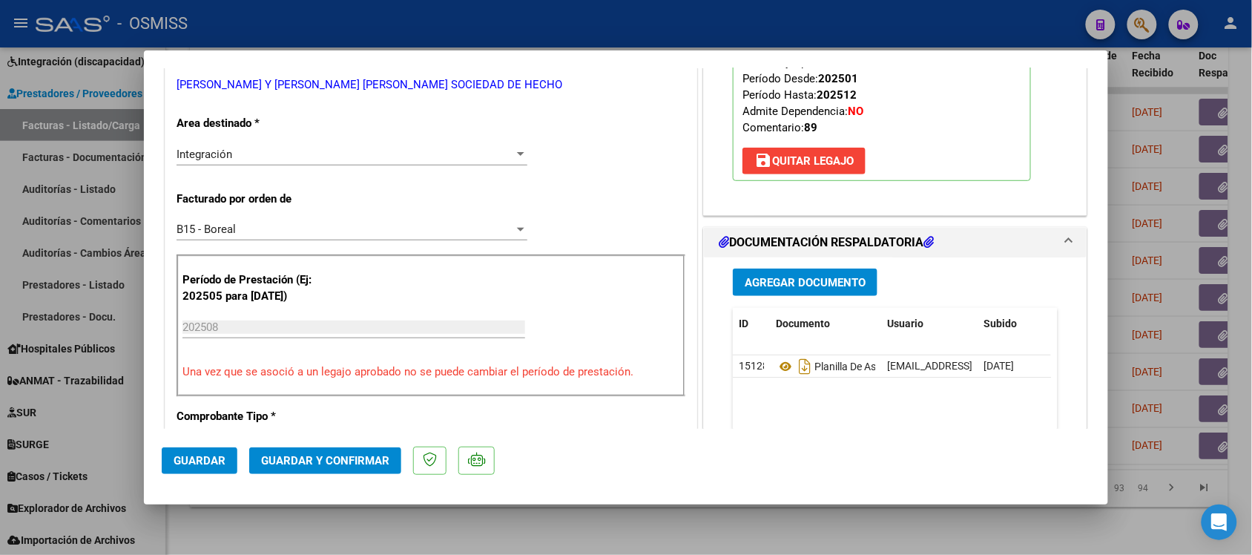
scroll to position [278, 0]
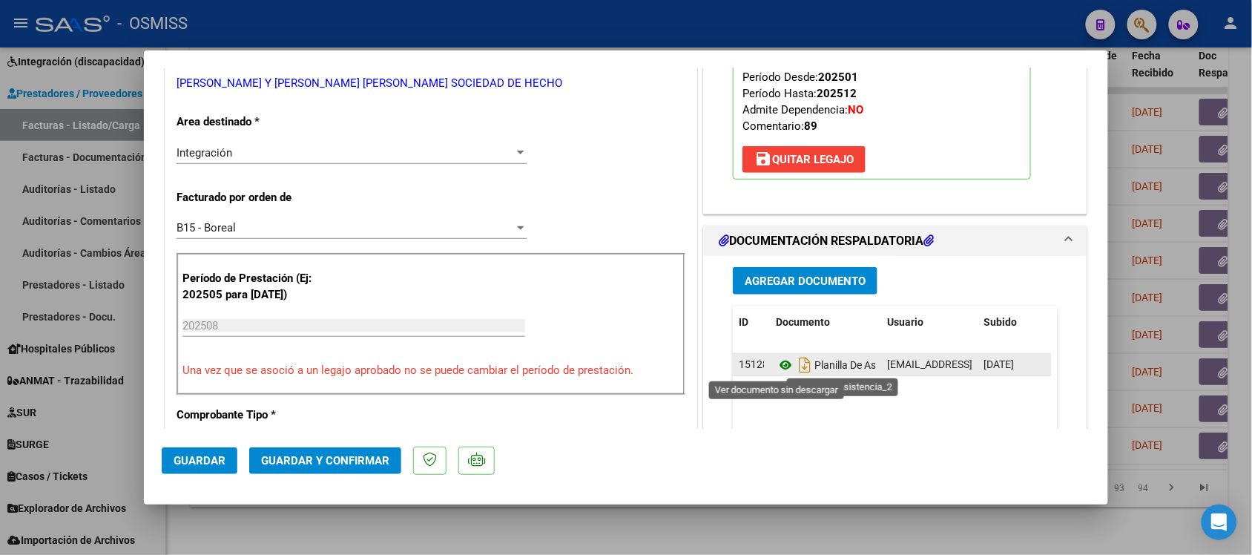
click at [780, 368] on icon at bounding box center [785, 365] width 19 height 18
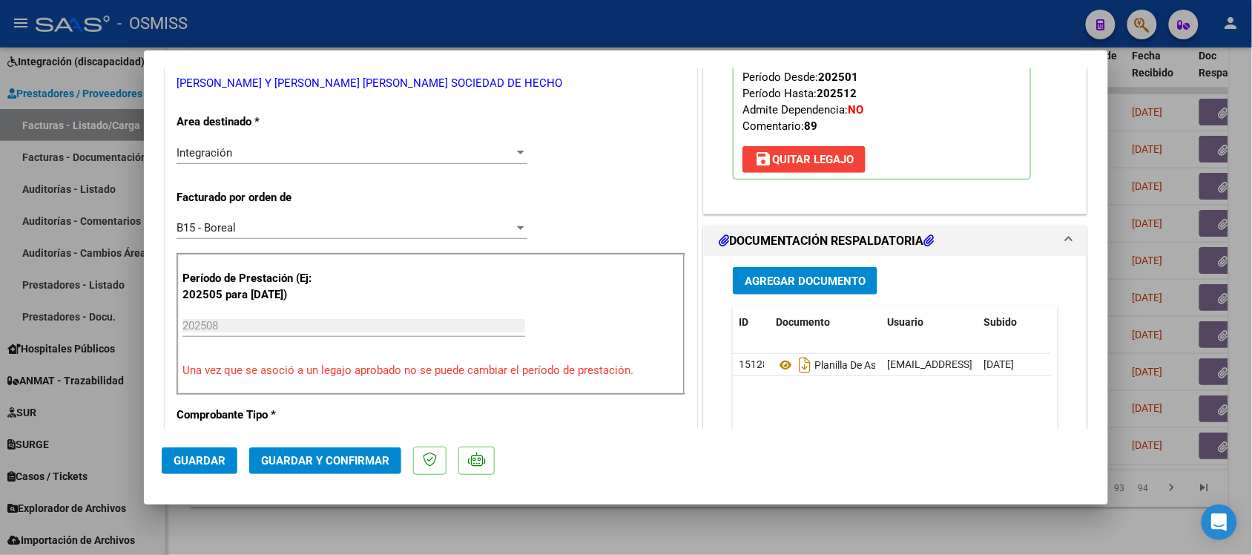
scroll to position [0, 0]
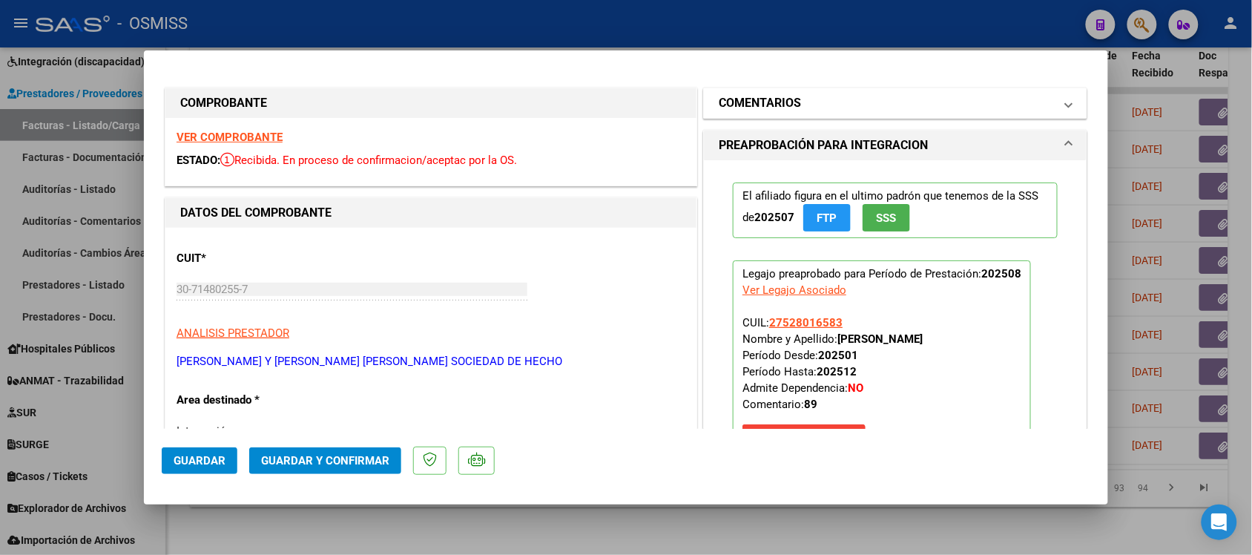
click at [733, 94] on h1 "COMENTARIOS" at bounding box center [760, 103] width 82 height 18
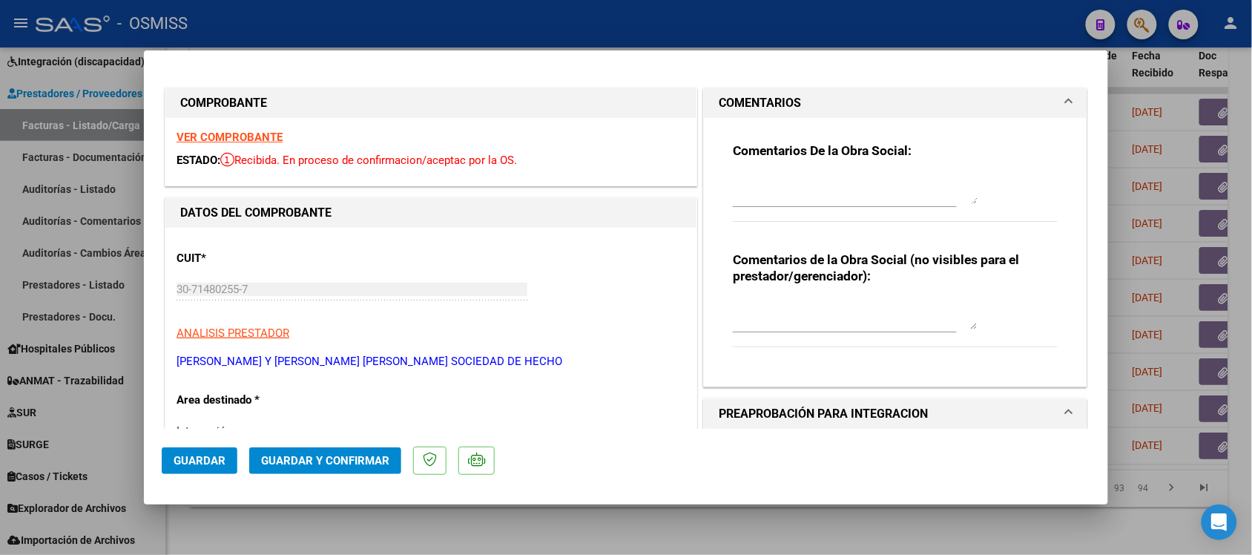
click at [723, 100] on h1 "COMENTARIOS" at bounding box center [760, 103] width 82 height 18
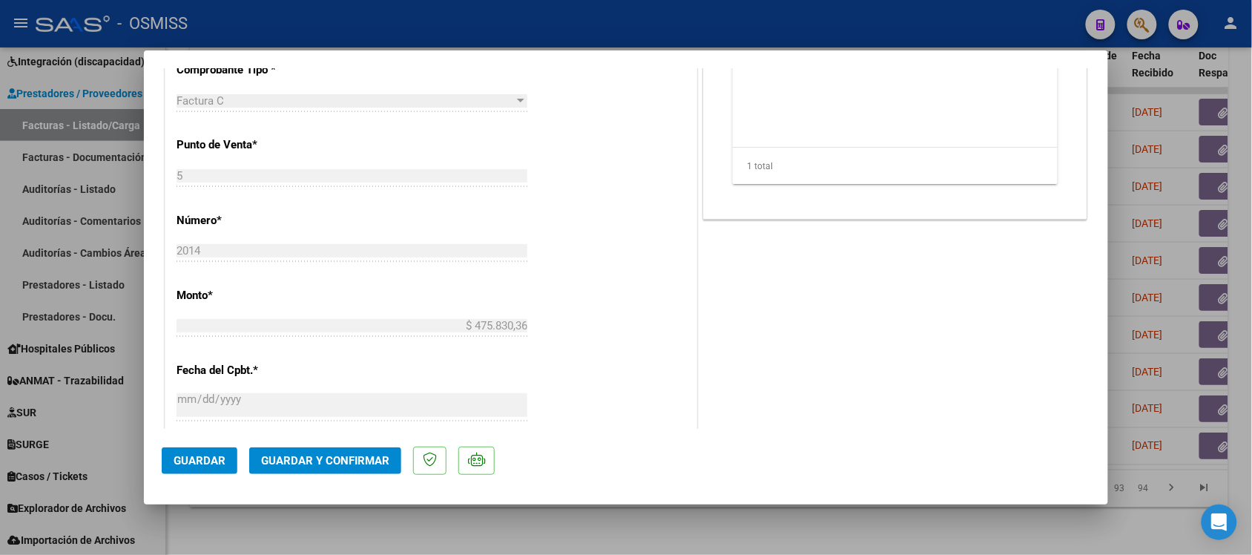
scroll to position [649, 0]
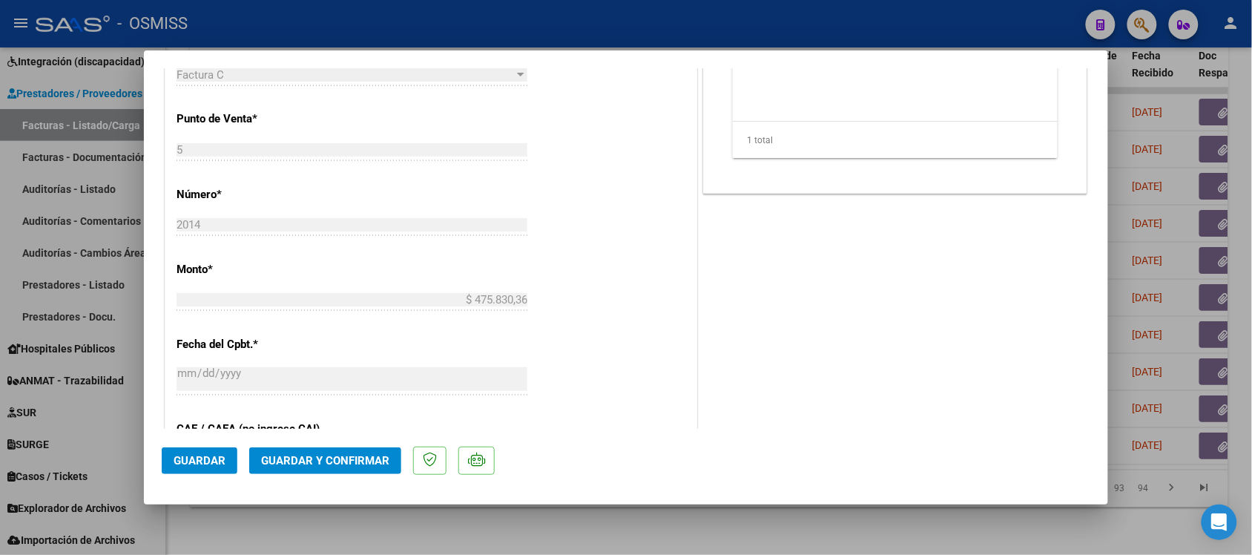
click at [362, 459] on span "Guardar y Confirmar" at bounding box center [325, 460] width 128 height 13
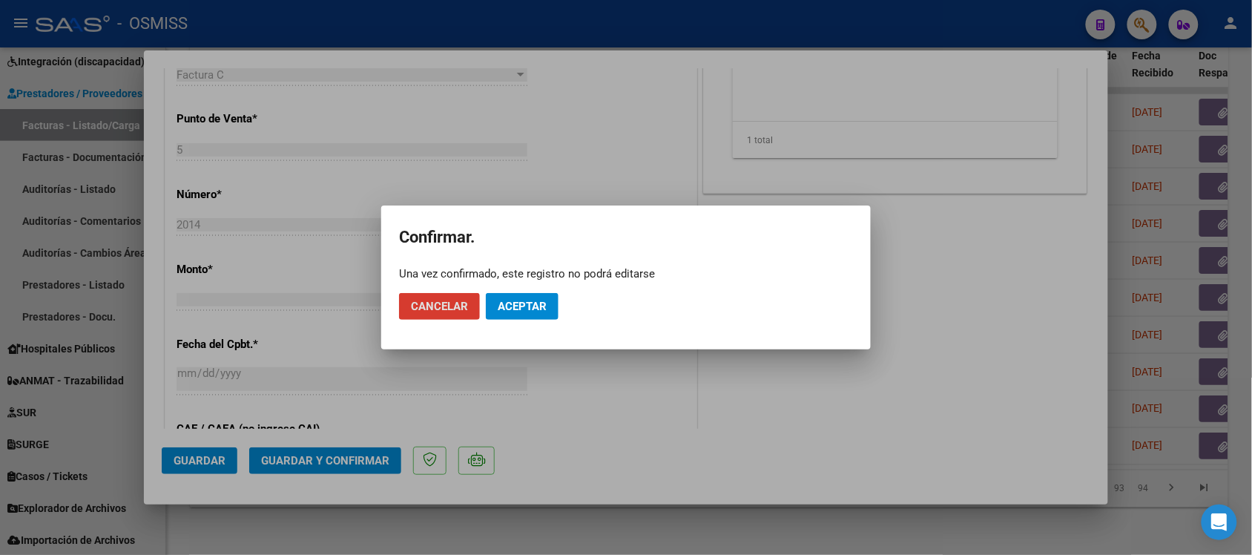
click at [536, 306] on span "Aceptar" at bounding box center [522, 306] width 49 height 13
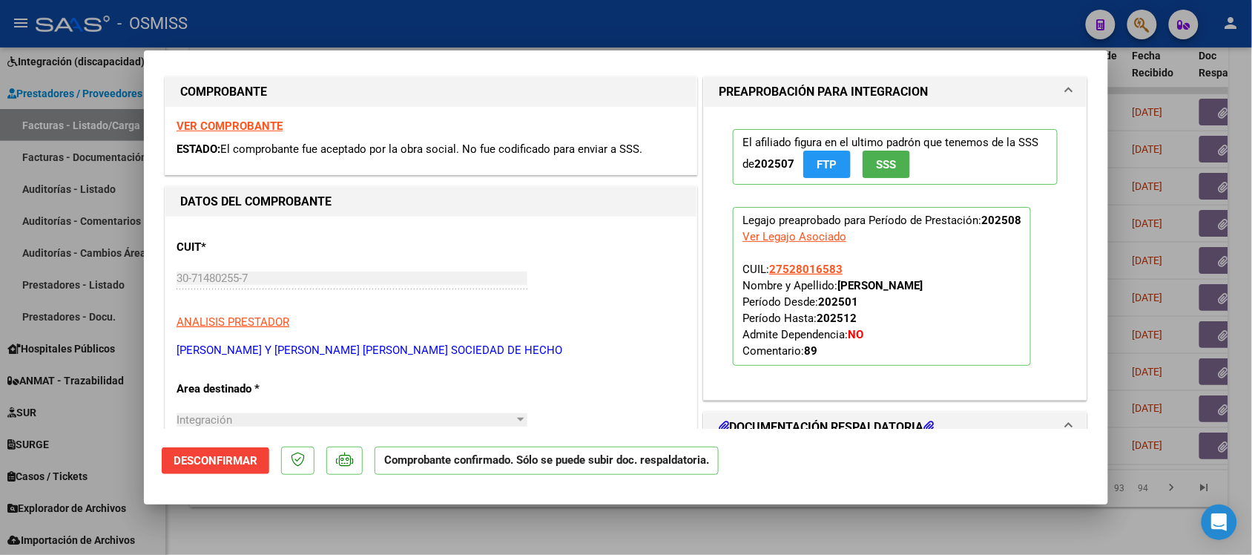
scroll to position [0, 0]
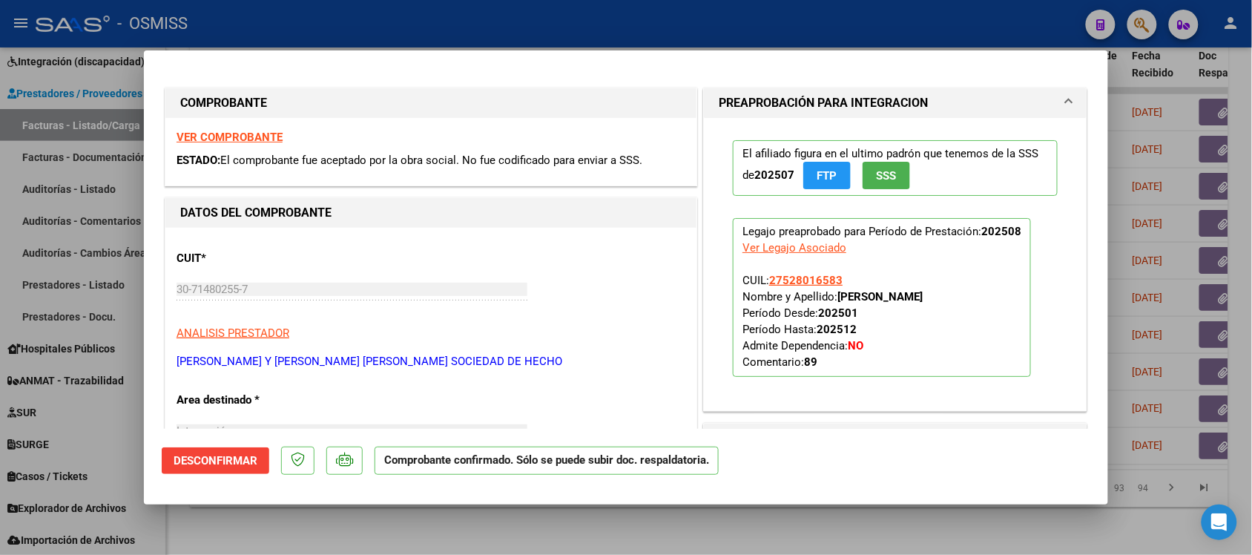
click at [217, 136] on strong "VER COMPROBANTE" at bounding box center [230, 137] width 106 height 13
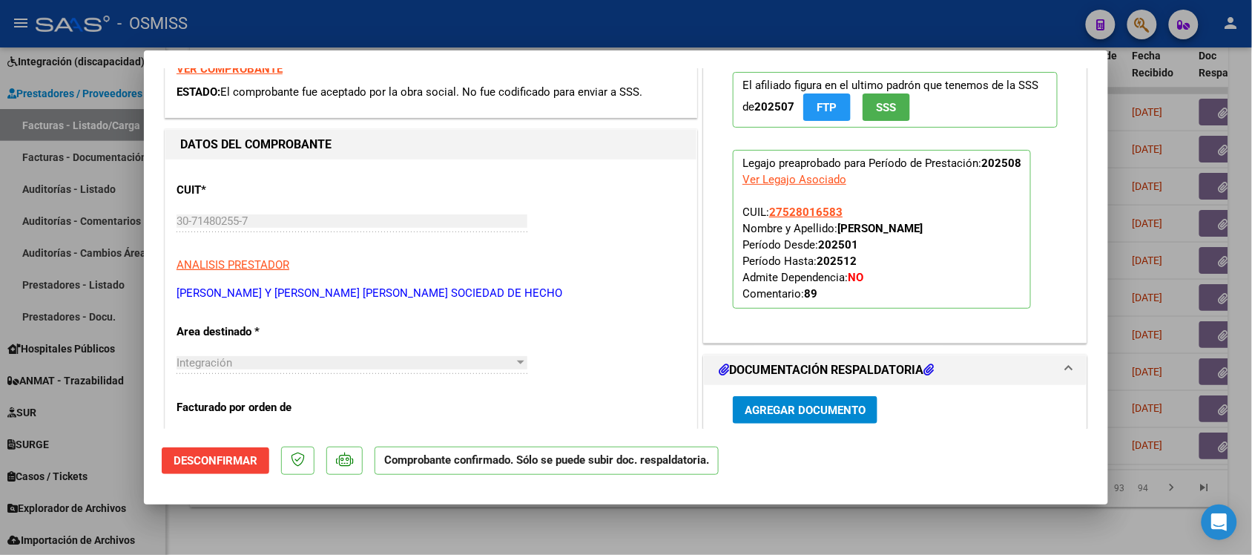
scroll to position [278, 0]
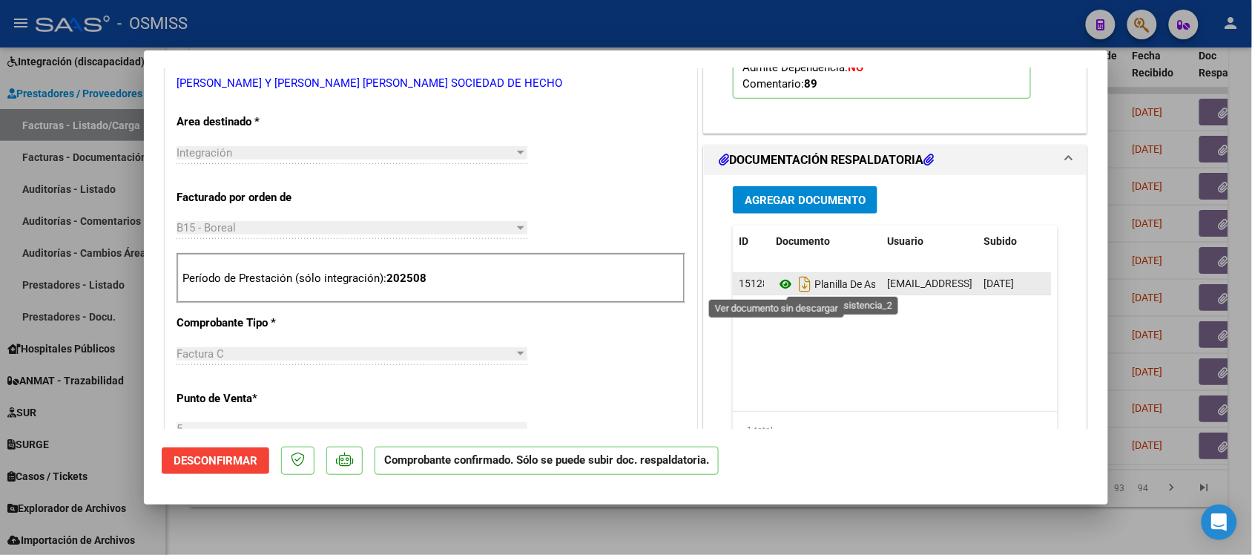
click at [776, 286] on icon at bounding box center [785, 284] width 19 height 18
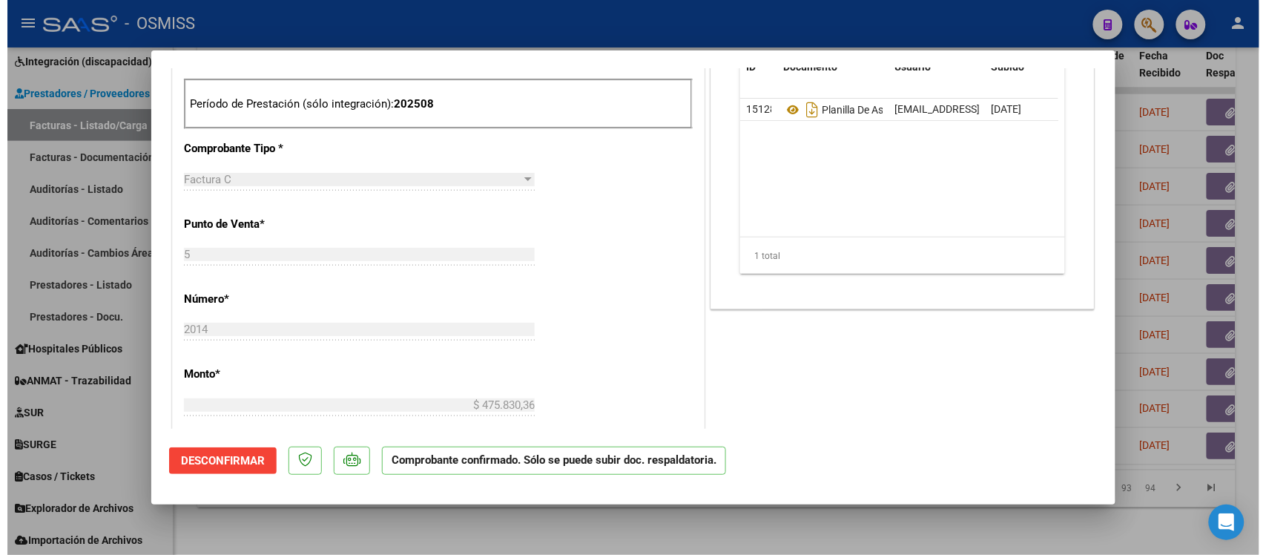
scroll to position [464, 0]
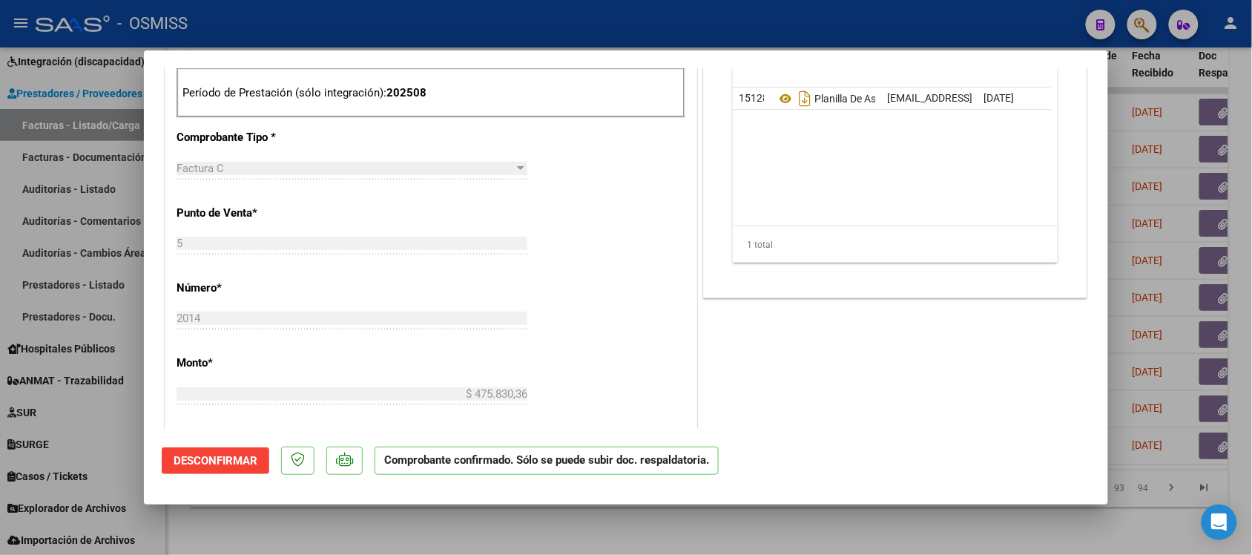
click at [826, 527] on div at bounding box center [626, 277] width 1252 height 555
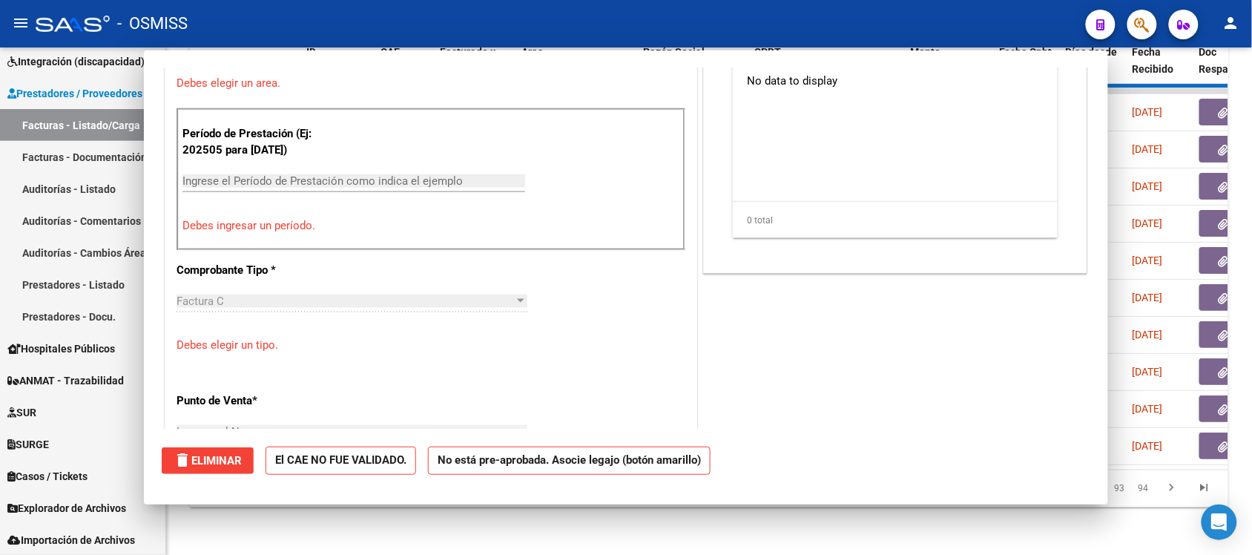
scroll to position [0, 0]
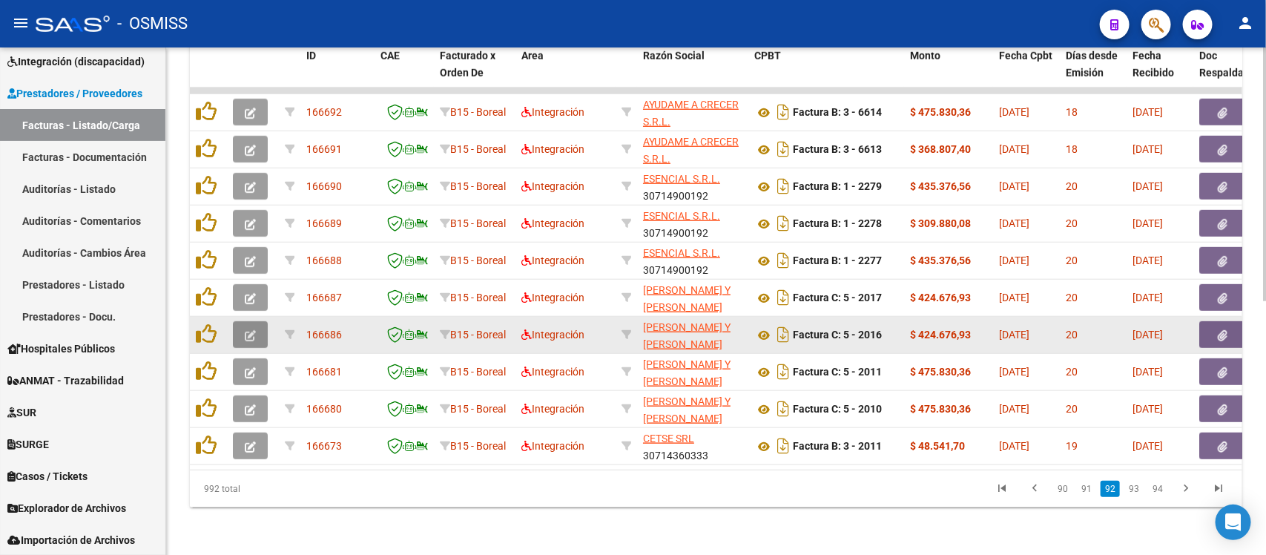
click at [257, 321] on button "button" at bounding box center [250, 334] width 35 height 27
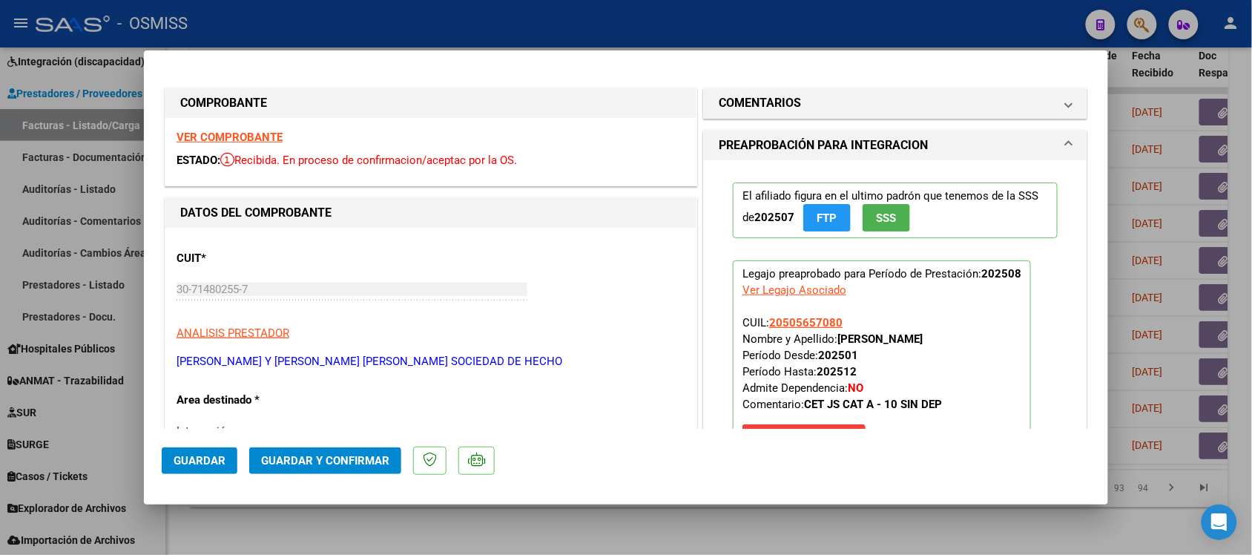
click at [252, 138] on strong "VER COMPROBANTE" at bounding box center [230, 137] width 106 height 13
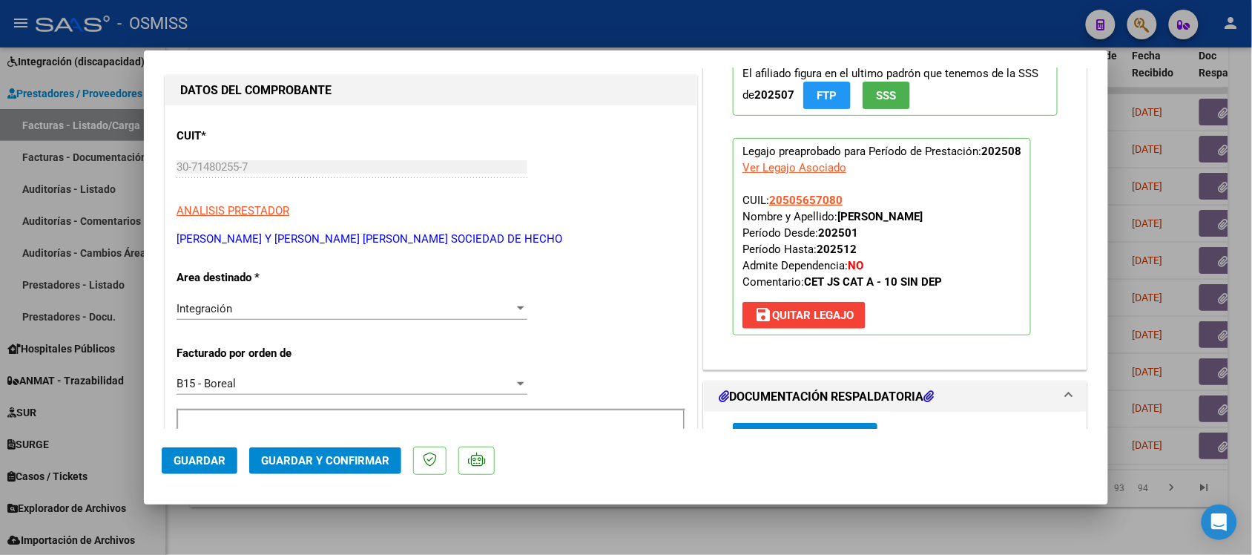
scroll to position [371, 0]
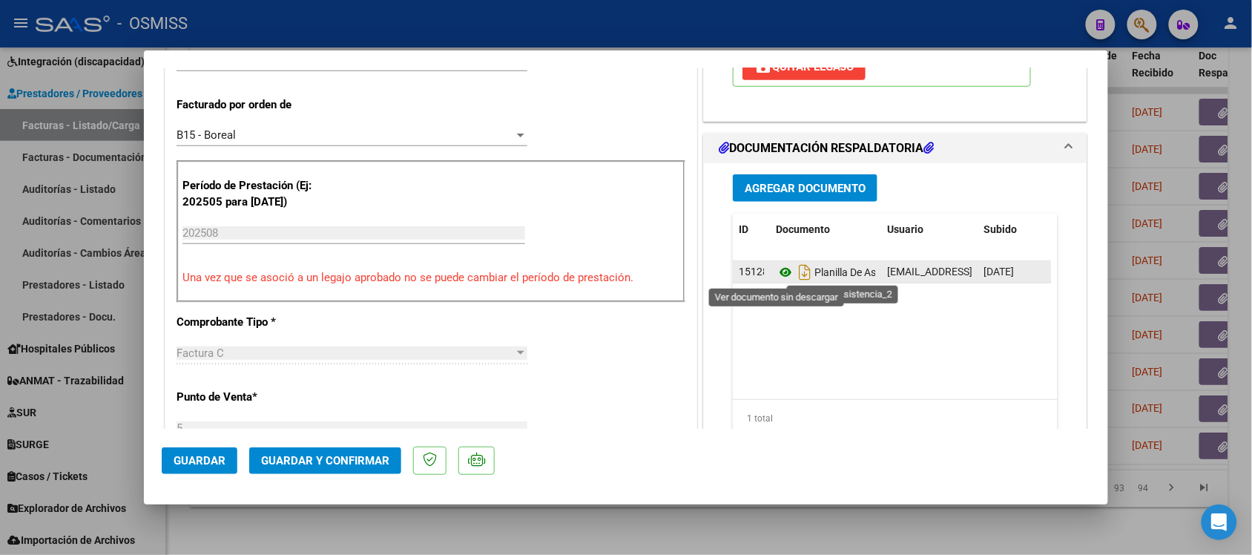
click at [776, 275] on icon at bounding box center [785, 272] width 19 height 18
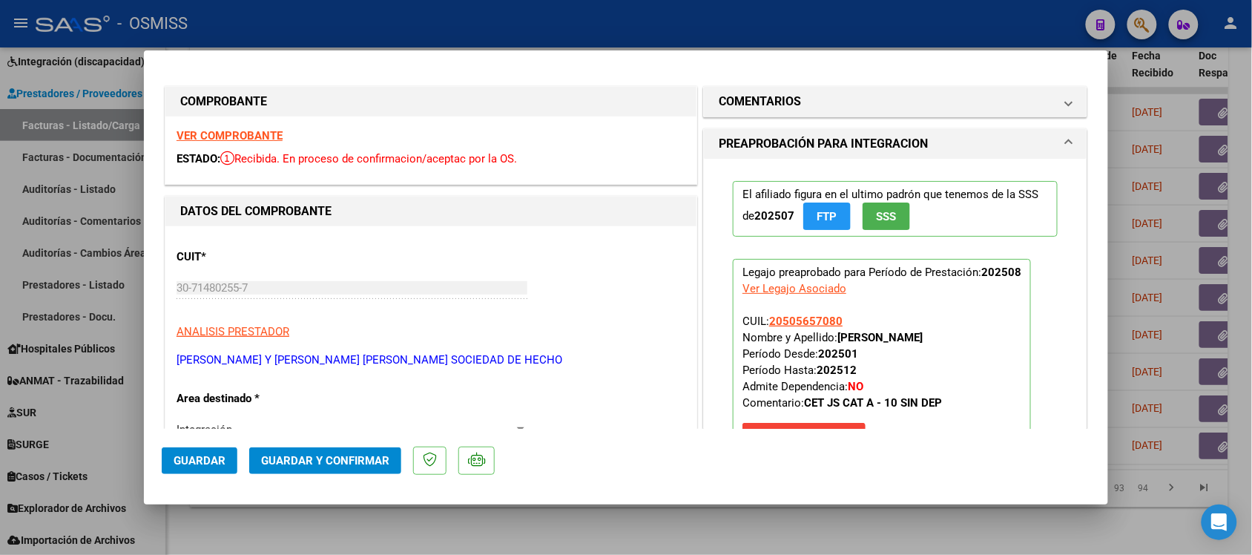
scroll to position [0, 0]
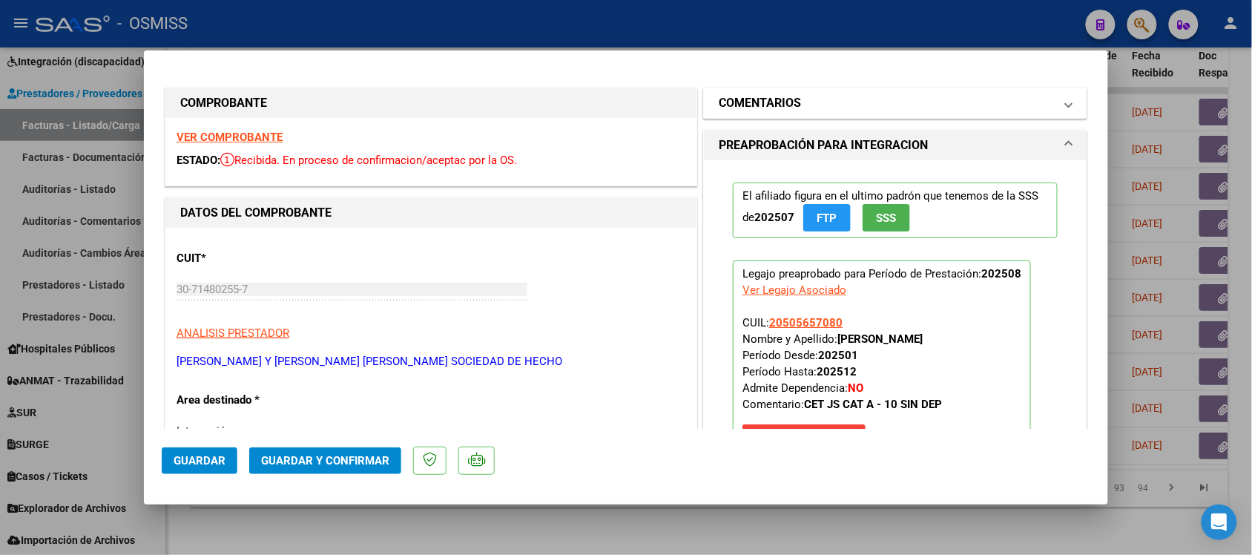
click at [765, 102] on h1 "COMENTARIOS" at bounding box center [760, 103] width 82 height 18
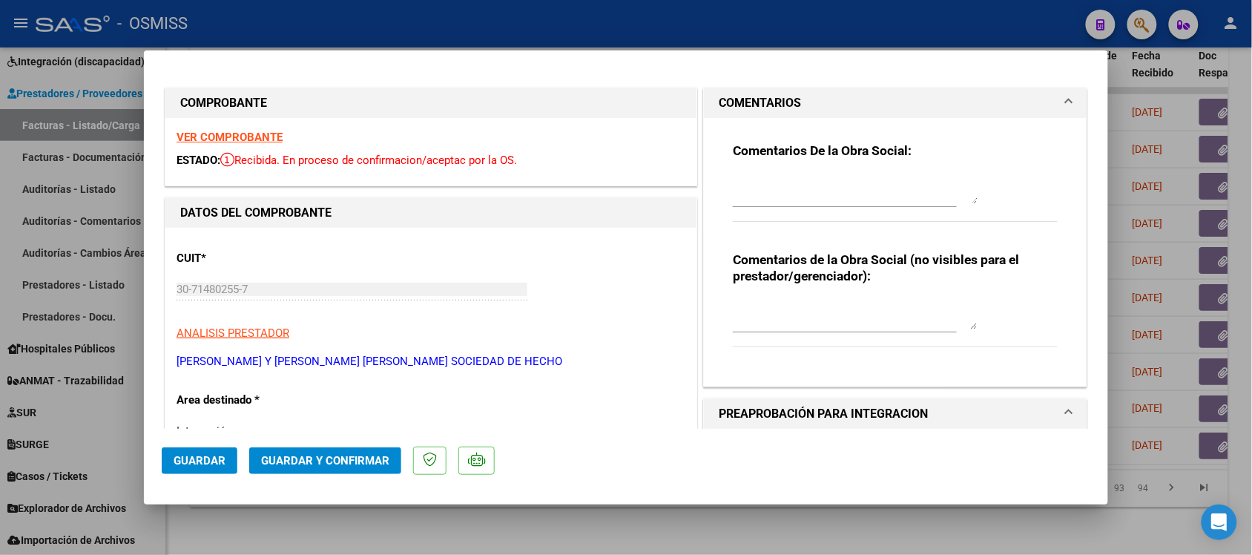
click at [766, 105] on h1 "COMENTARIOS" at bounding box center [760, 103] width 82 height 18
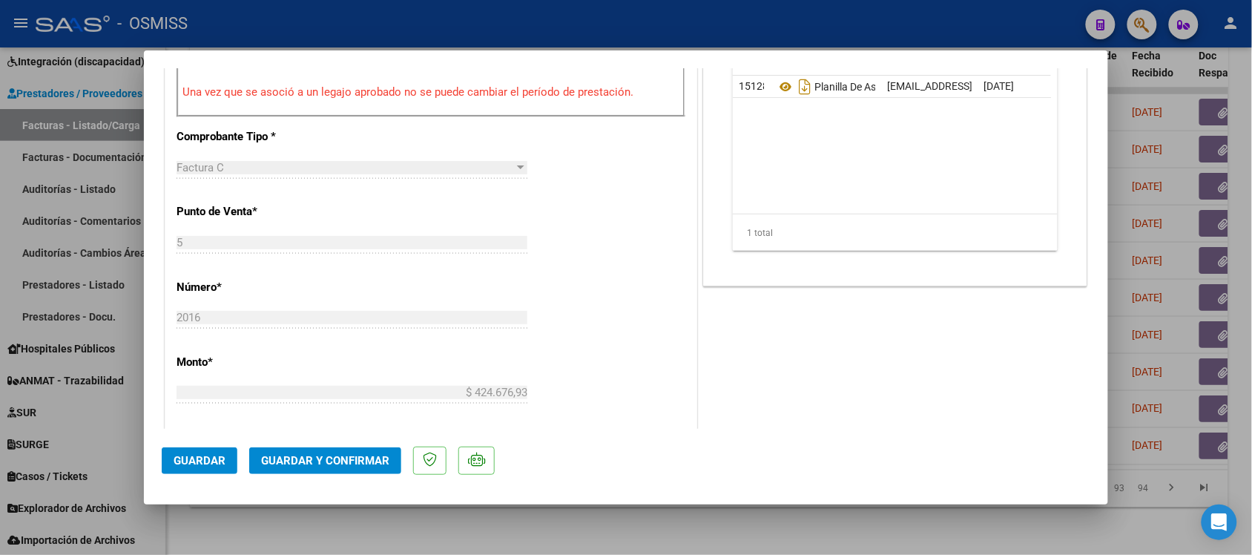
scroll to position [649, 0]
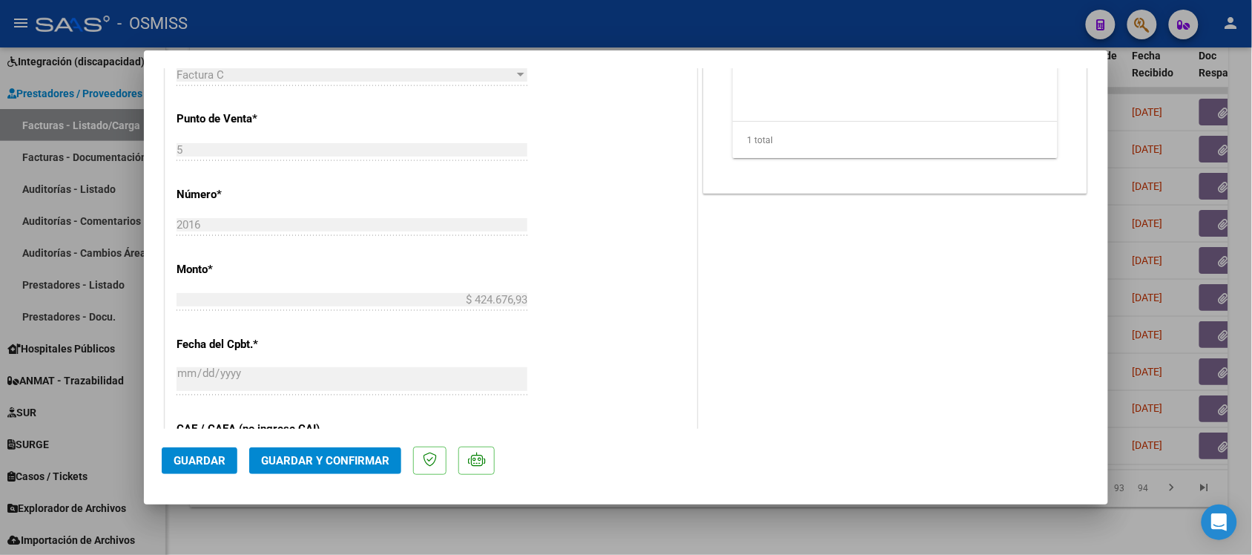
click at [335, 460] on span "Guardar y Confirmar" at bounding box center [325, 460] width 128 height 13
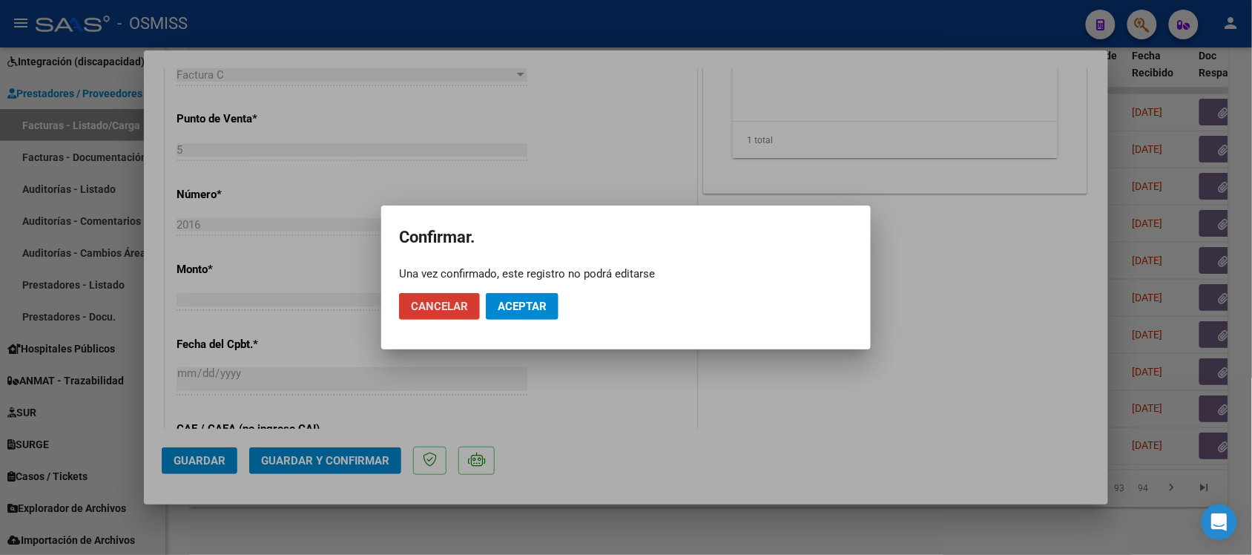
click at [551, 304] on button "Aceptar" at bounding box center [522, 306] width 73 height 27
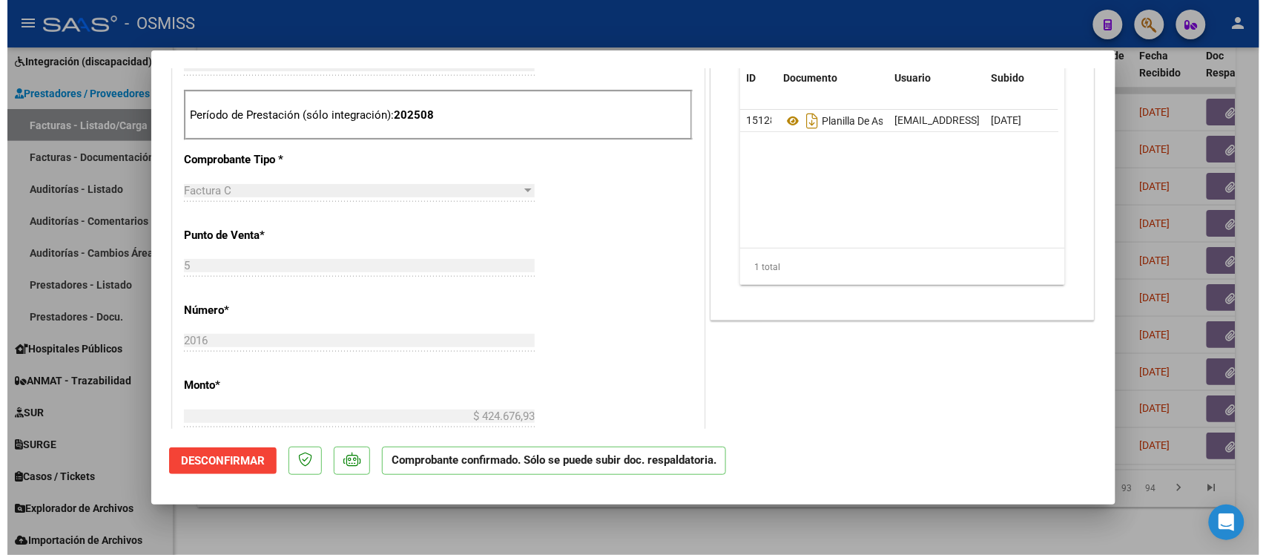
scroll to position [464, 0]
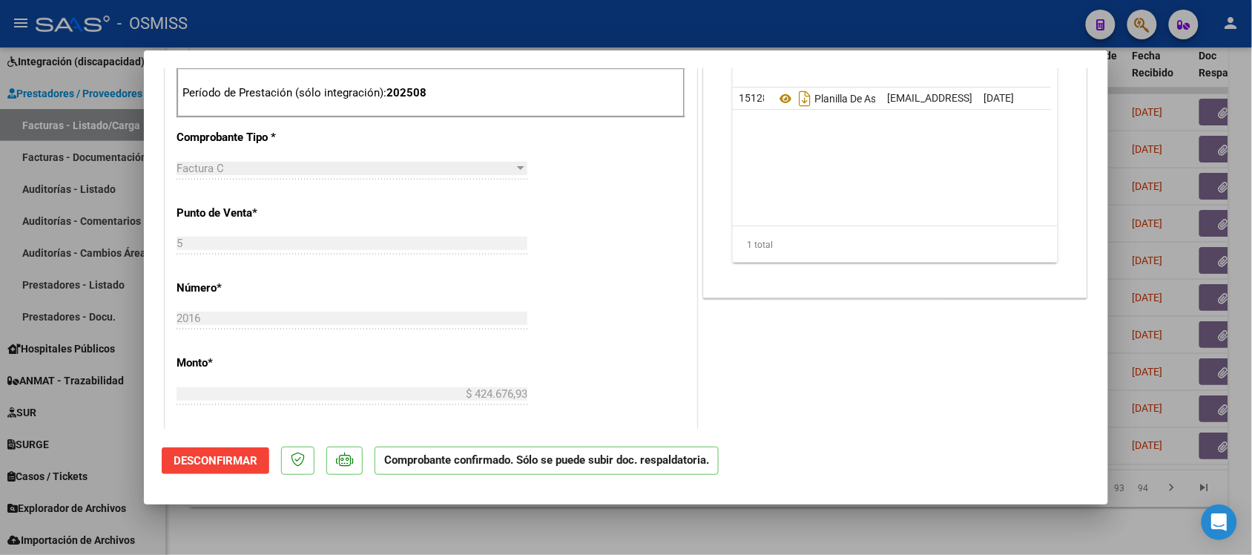
click at [842, 538] on div at bounding box center [626, 277] width 1252 height 555
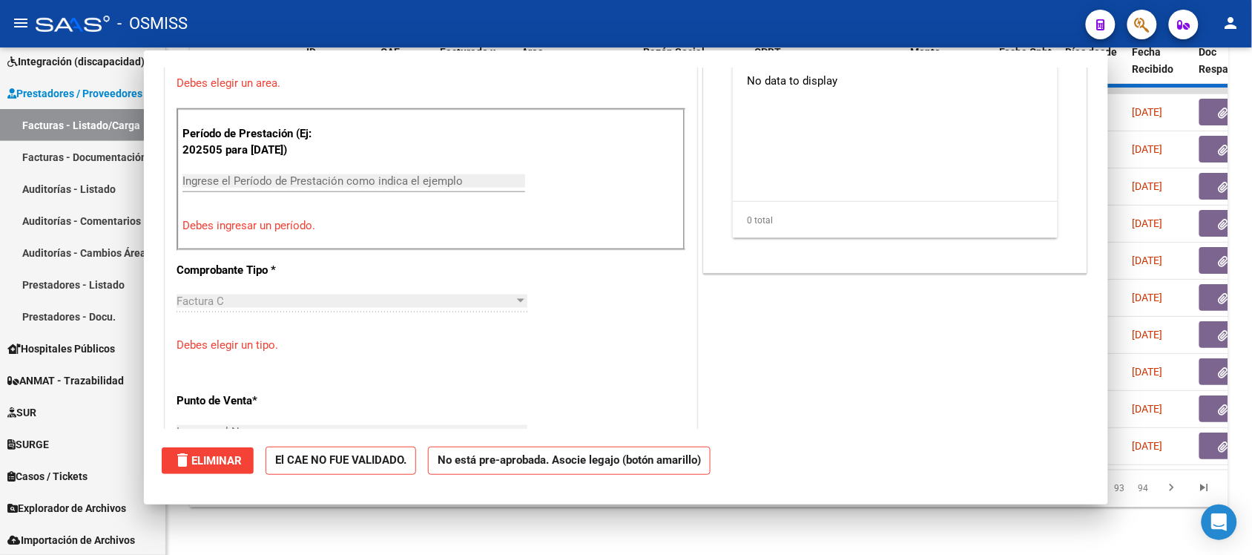
scroll to position [0, 0]
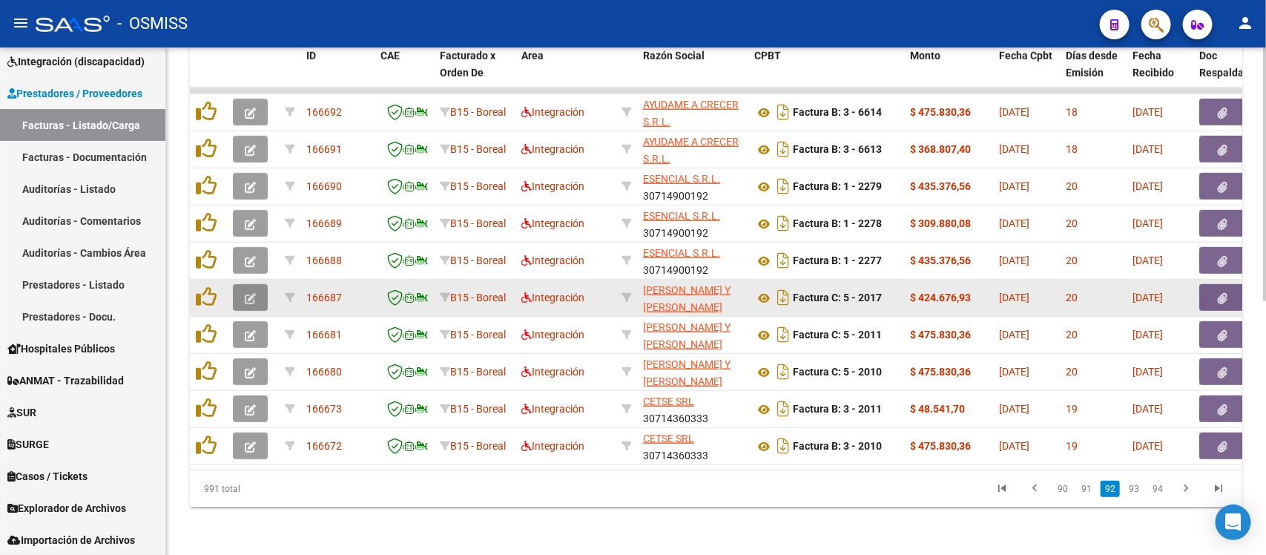
click at [243, 284] on button "button" at bounding box center [250, 297] width 35 height 27
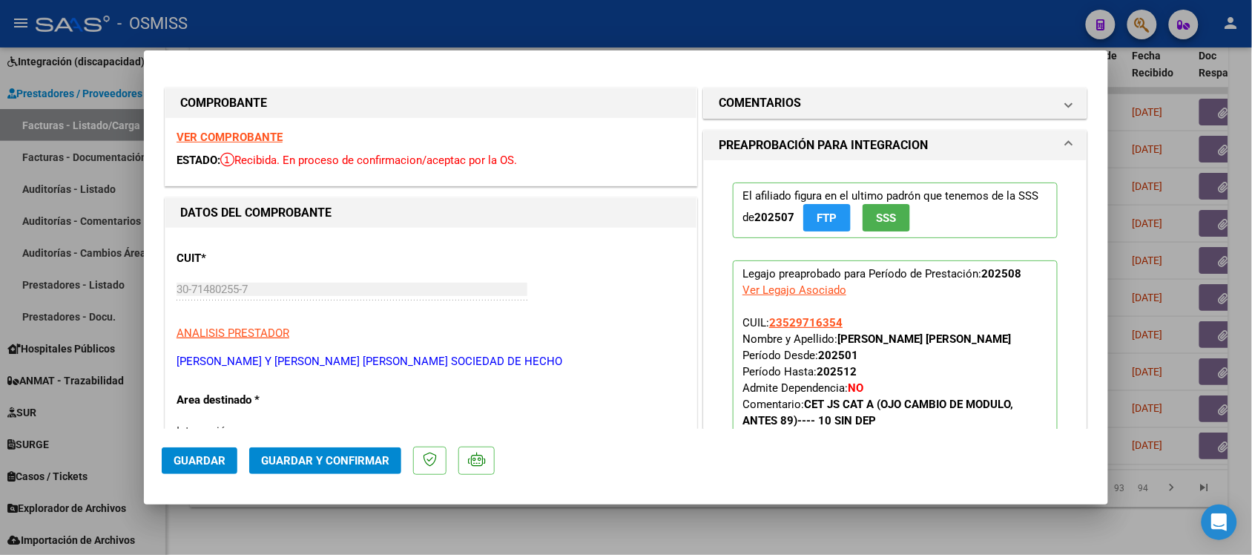
click at [262, 134] on strong "VER COMPROBANTE" at bounding box center [230, 137] width 106 height 13
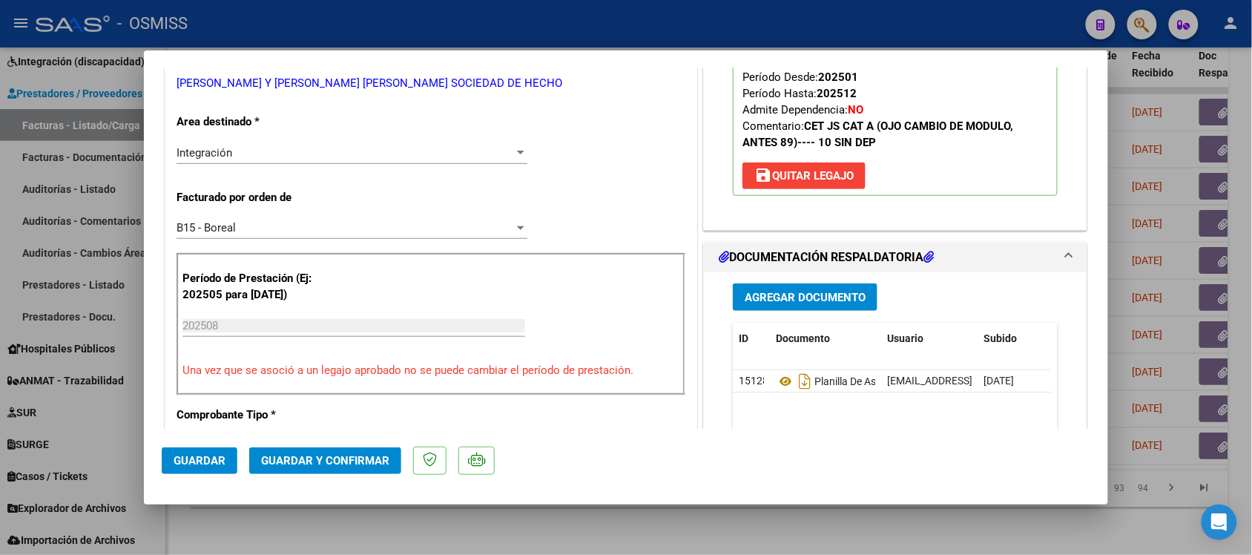
scroll to position [371, 0]
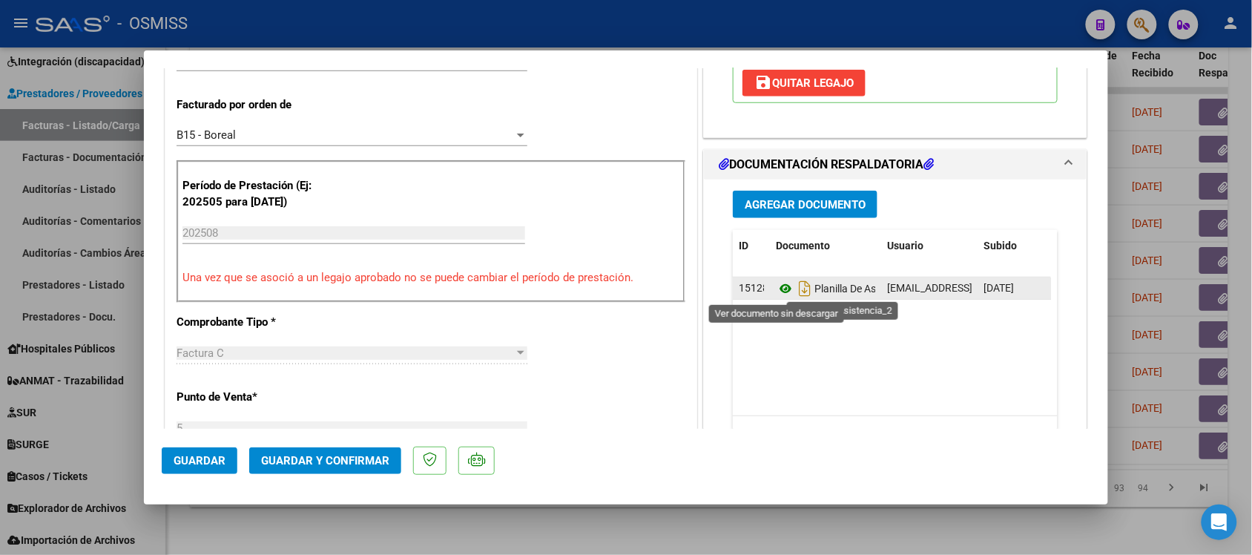
click at [776, 291] on icon at bounding box center [785, 289] width 19 height 18
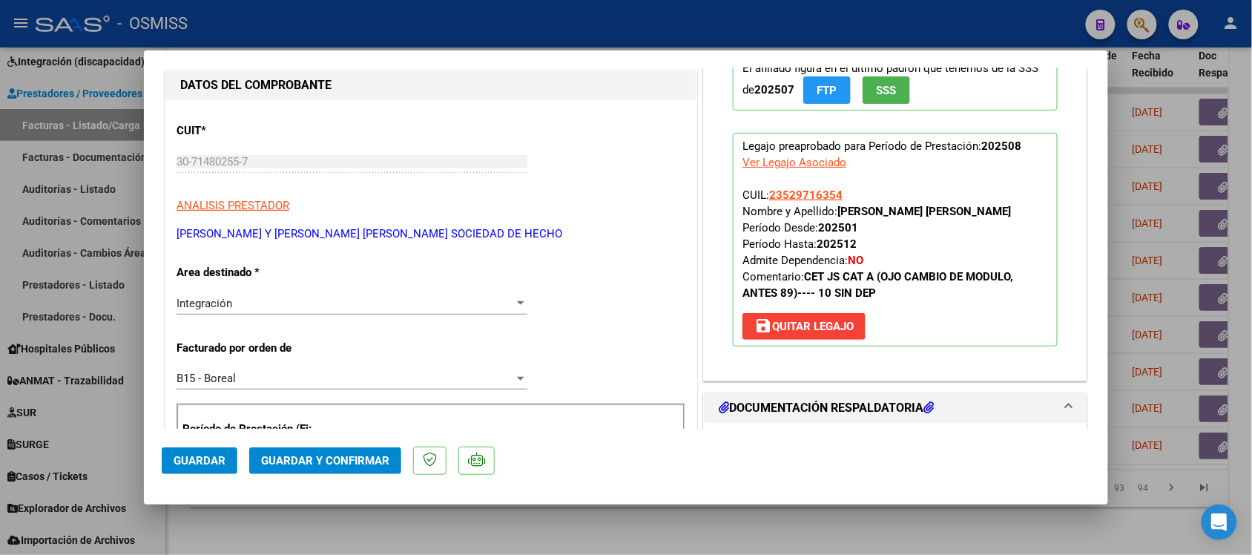
scroll to position [0, 0]
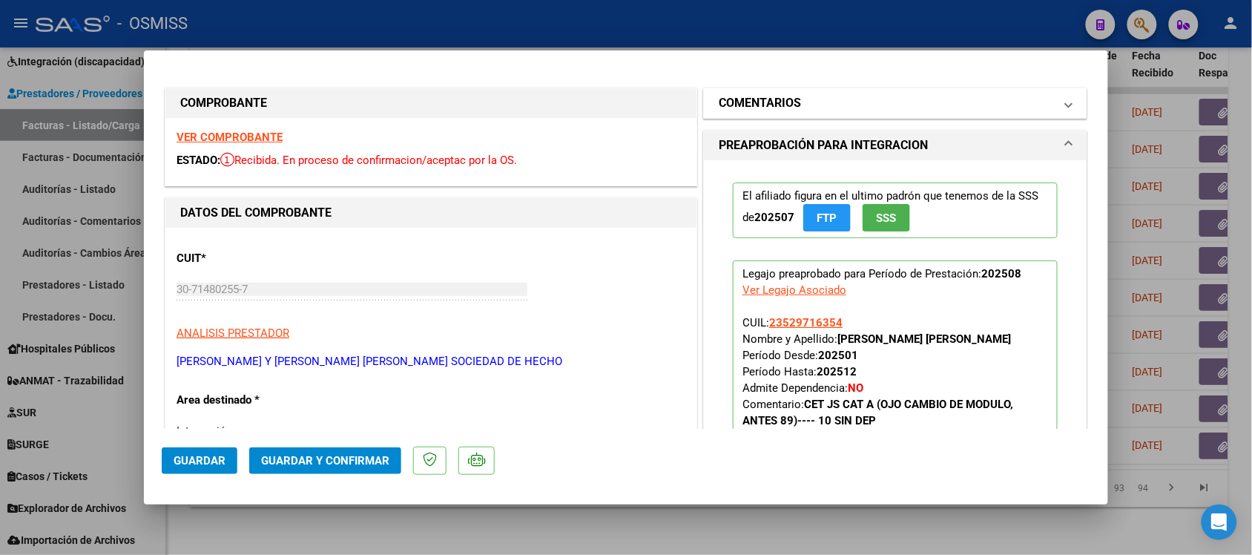
click at [755, 101] on h1 "COMENTARIOS" at bounding box center [760, 103] width 82 height 18
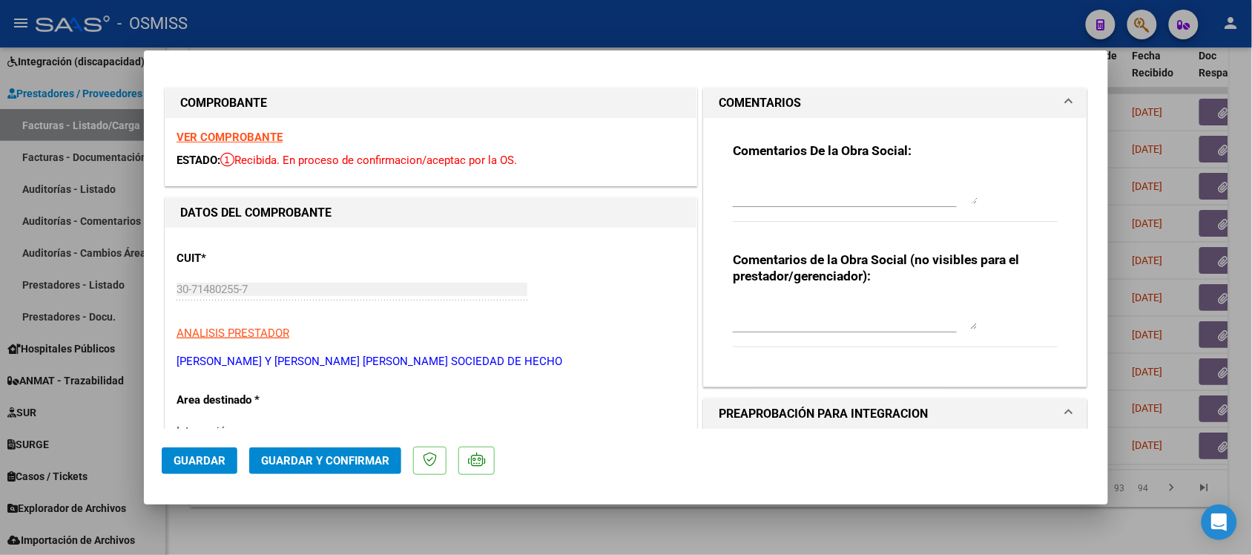
click at [747, 97] on h1 "COMENTARIOS" at bounding box center [760, 103] width 82 height 18
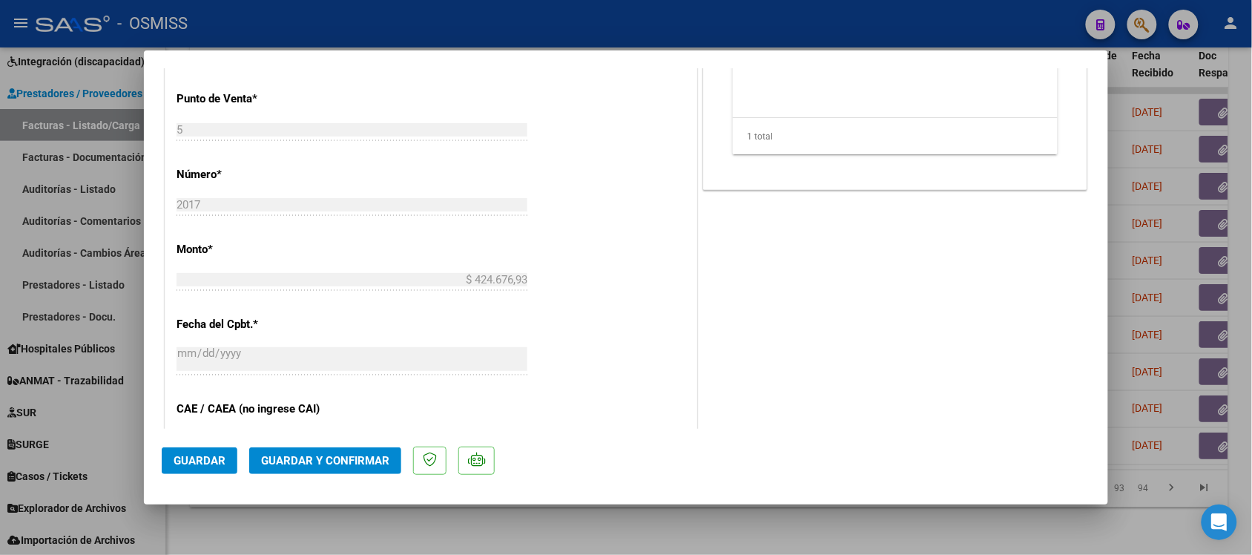
scroll to position [649, 0]
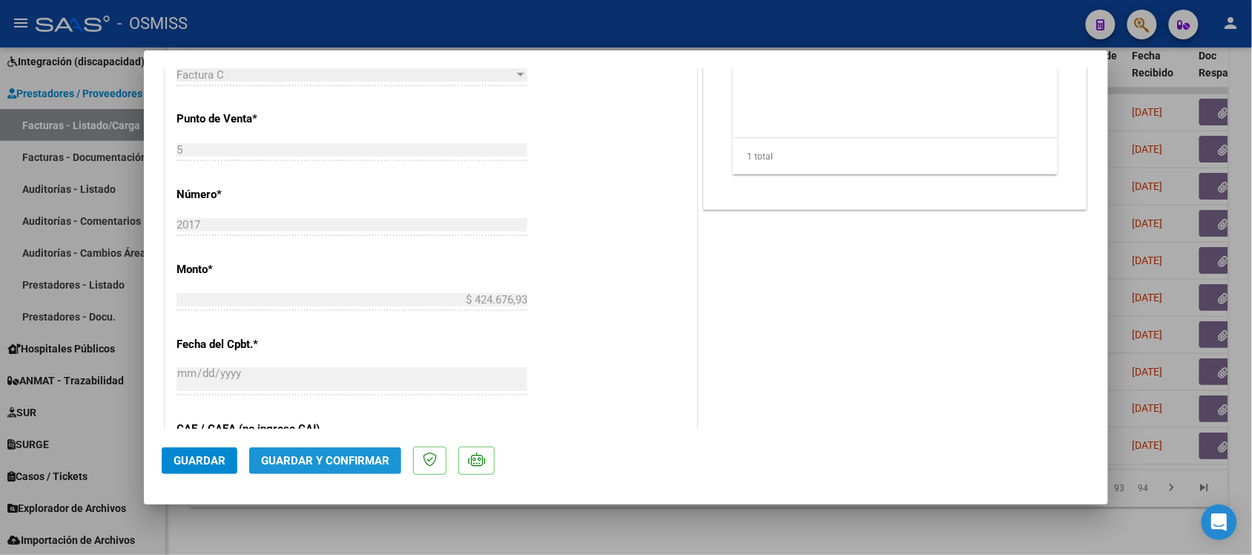
click at [351, 461] on span "Guardar y Confirmar" at bounding box center [325, 460] width 128 height 13
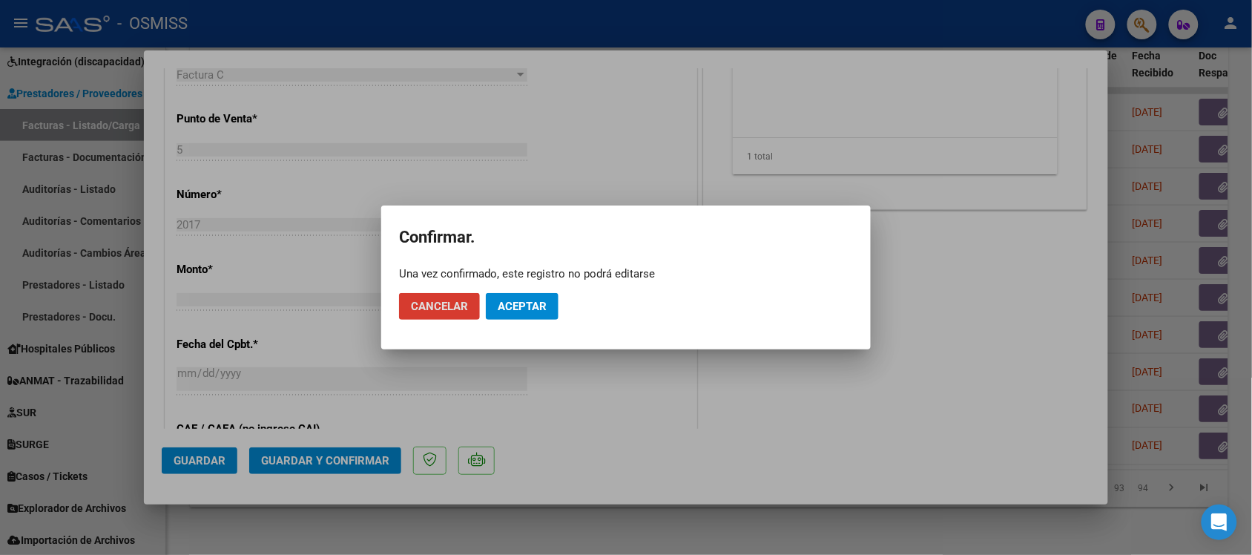
click at [532, 316] on button "Aceptar" at bounding box center [522, 306] width 73 height 27
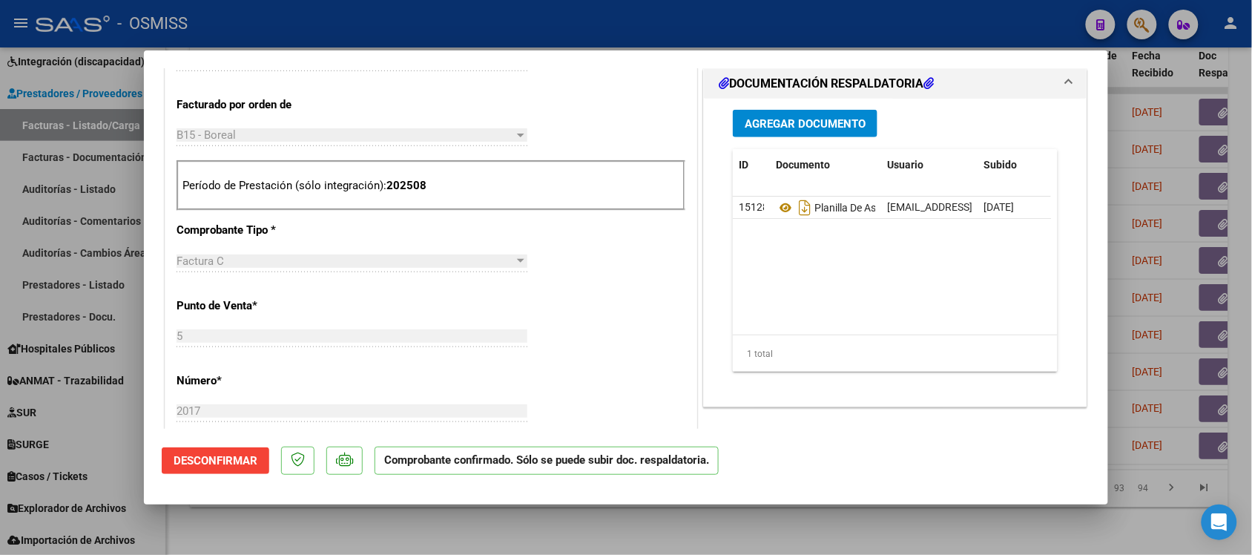
scroll to position [464, 0]
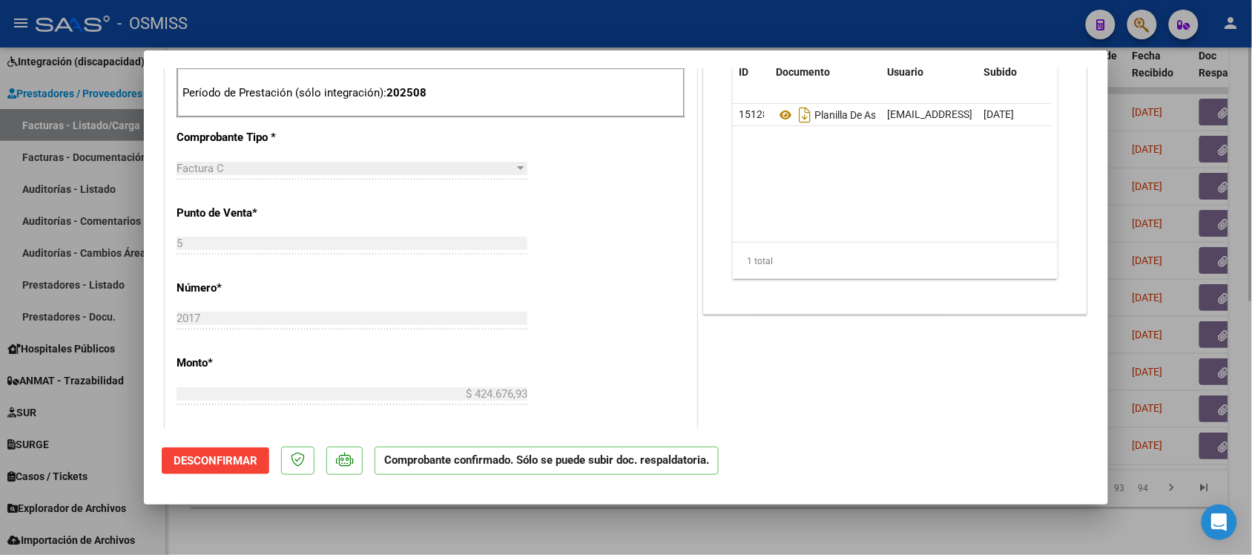
click at [858, 525] on div at bounding box center [626, 277] width 1252 height 555
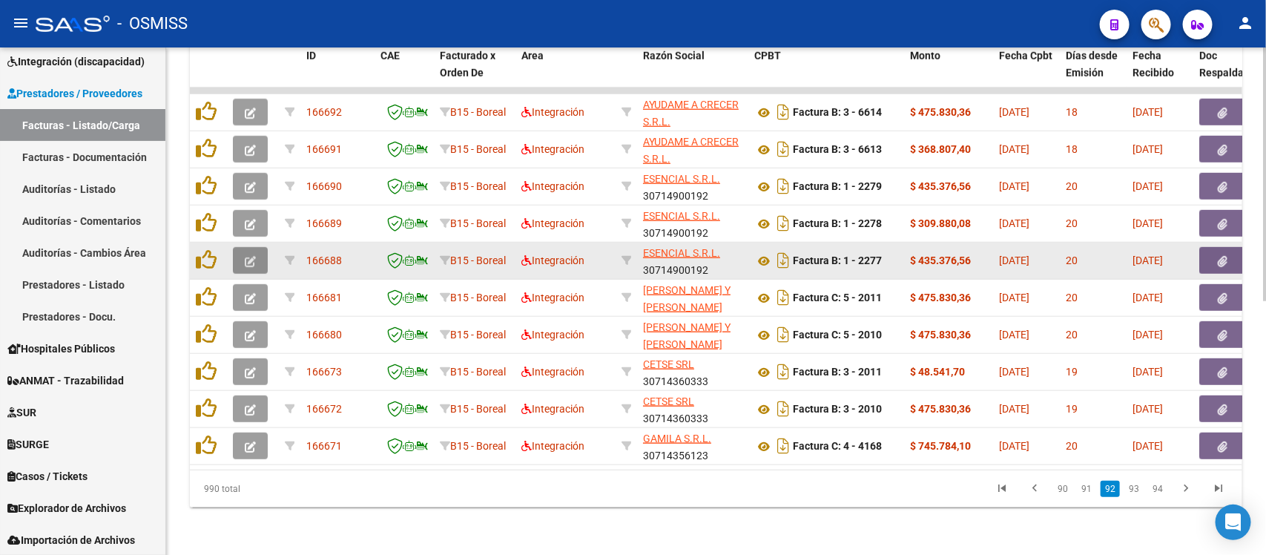
click at [250, 256] on icon "button" at bounding box center [250, 261] width 11 height 11
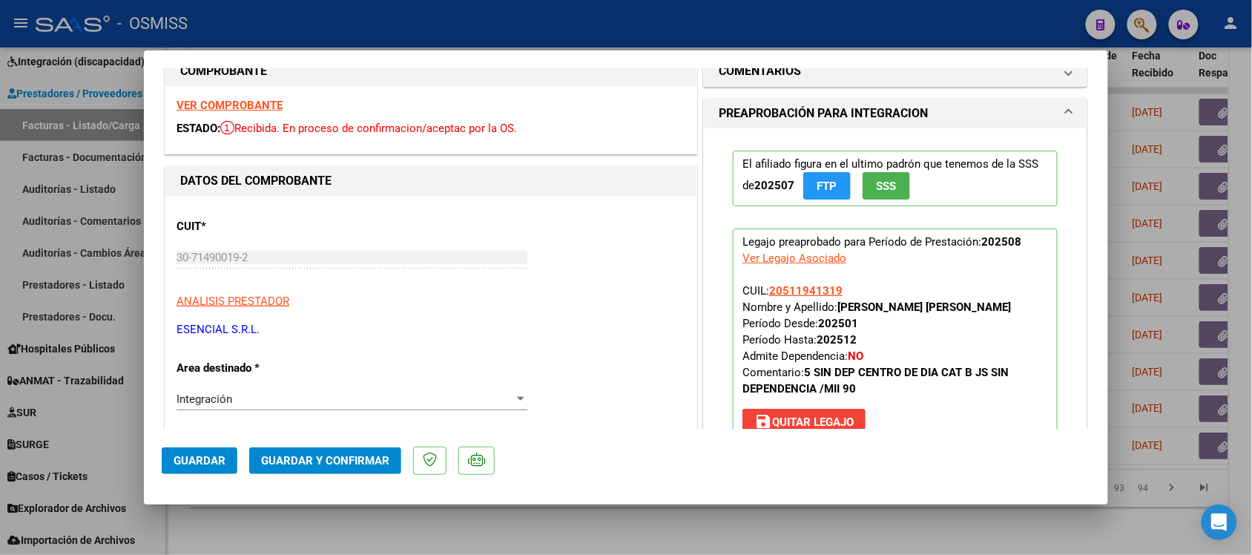
scroll to position [0, 0]
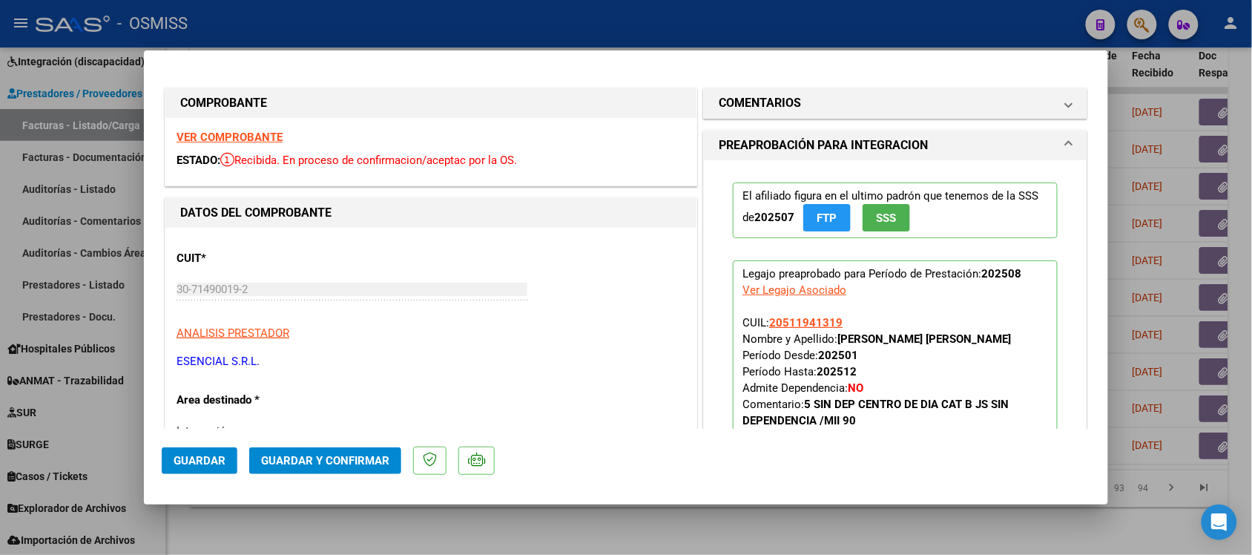
click at [221, 134] on strong "VER COMPROBANTE" at bounding box center [230, 137] width 106 height 13
click at [759, 542] on div at bounding box center [626, 277] width 1252 height 555
type input "$ 0,00"
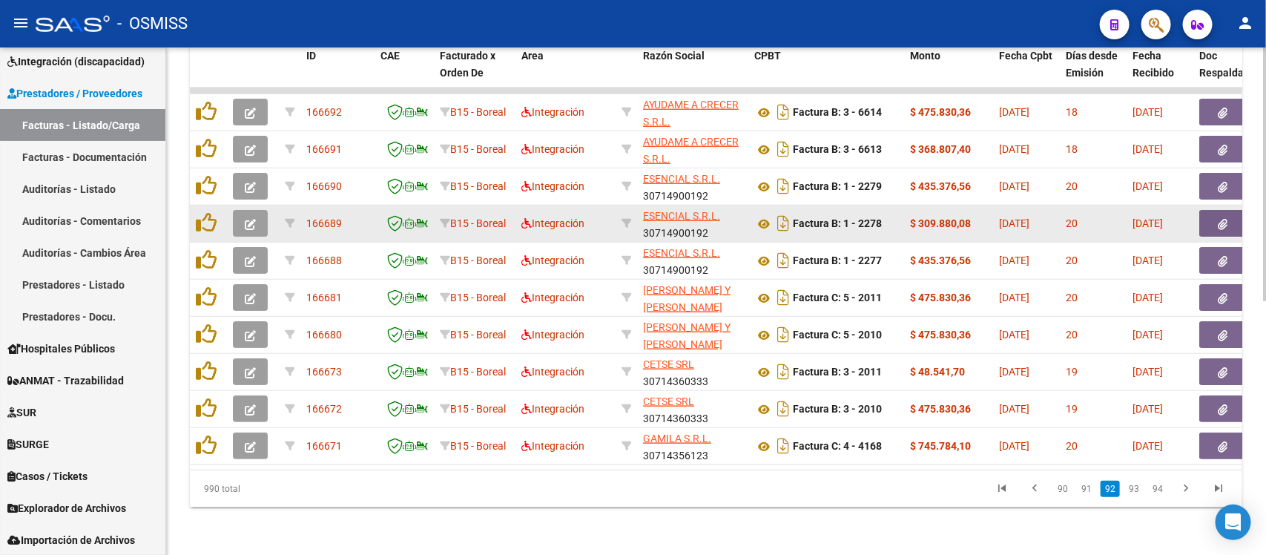
click at [258, 210] on button "button" at bounding box center [250, 223] width 35 height 27
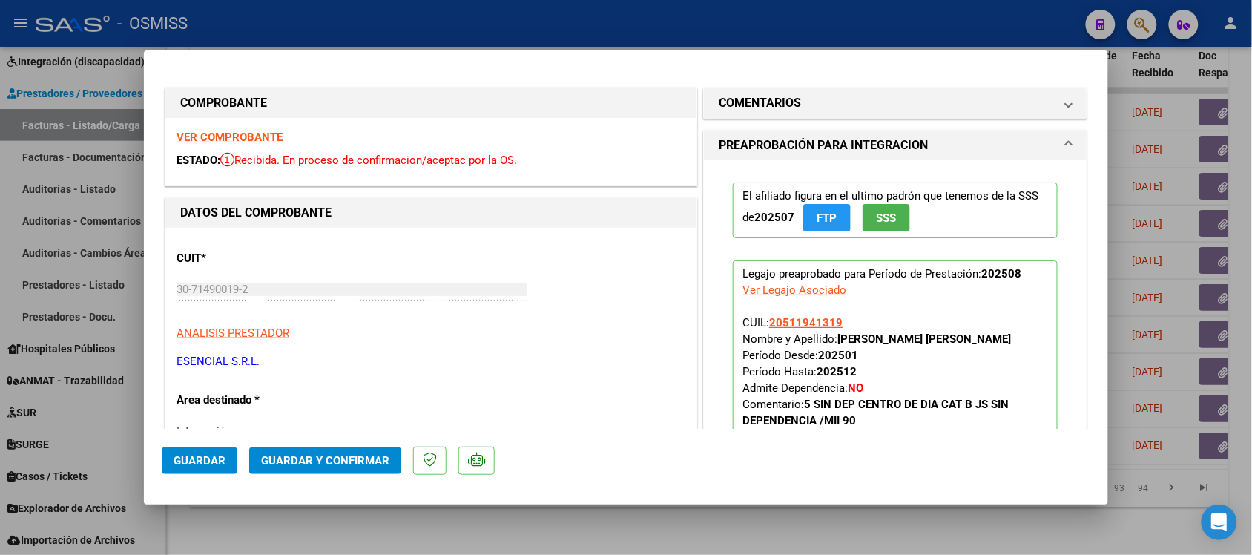
click at [239, 134] on strong "VER COMPROBANTE" at bounding box center [230, 137] width 106 height 13
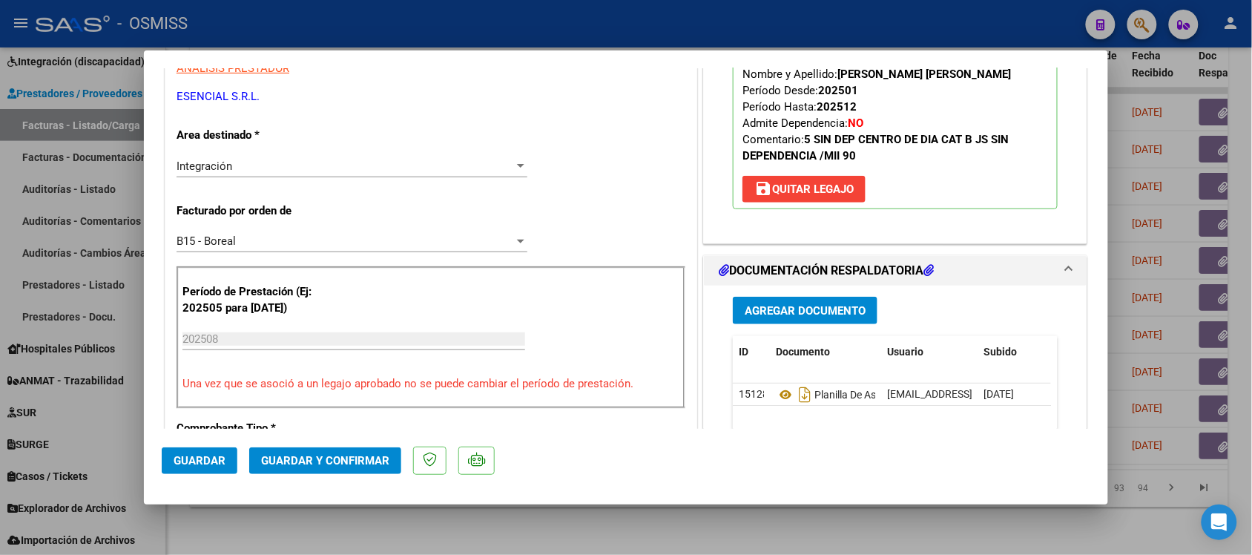
scroll to position [371, 0]
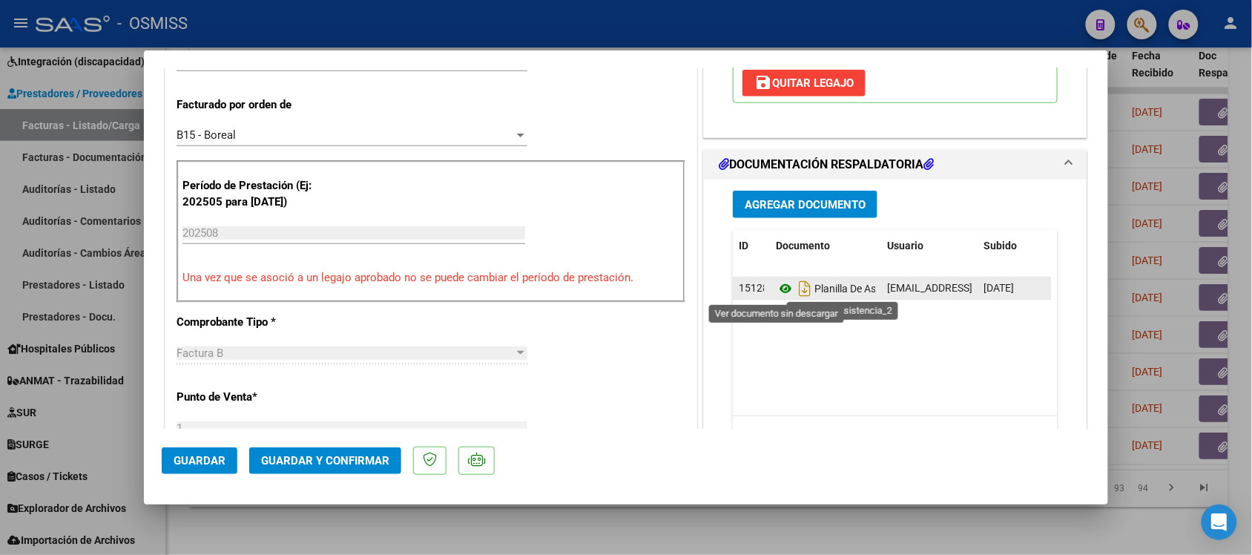
click at [776, 286] on icon at bounding box center [785, 289] width 19 height 18
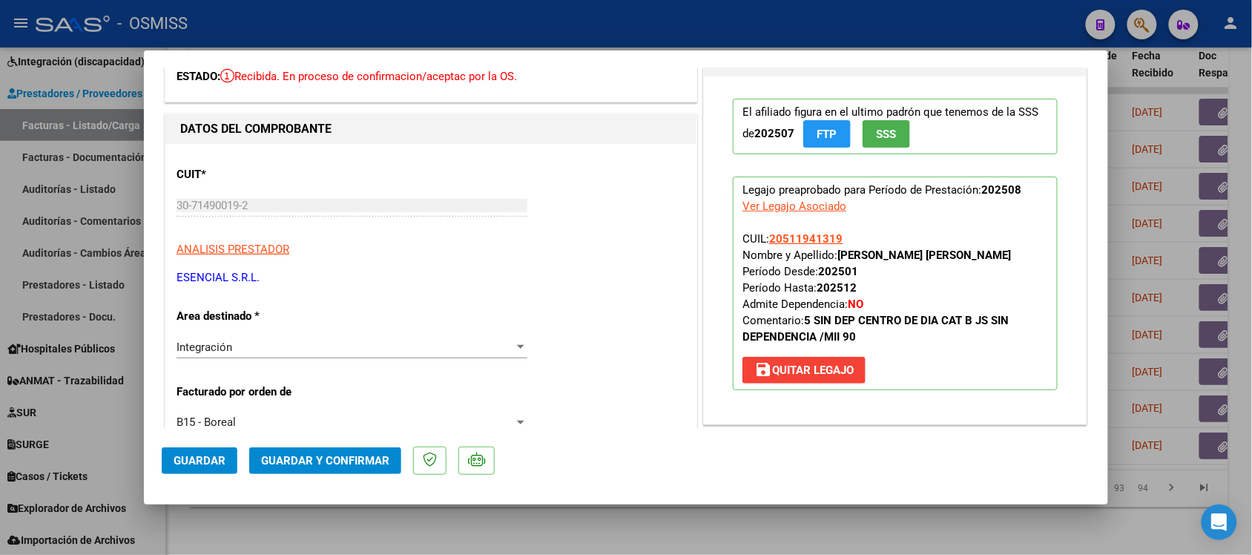
scroll to position [0, 0]
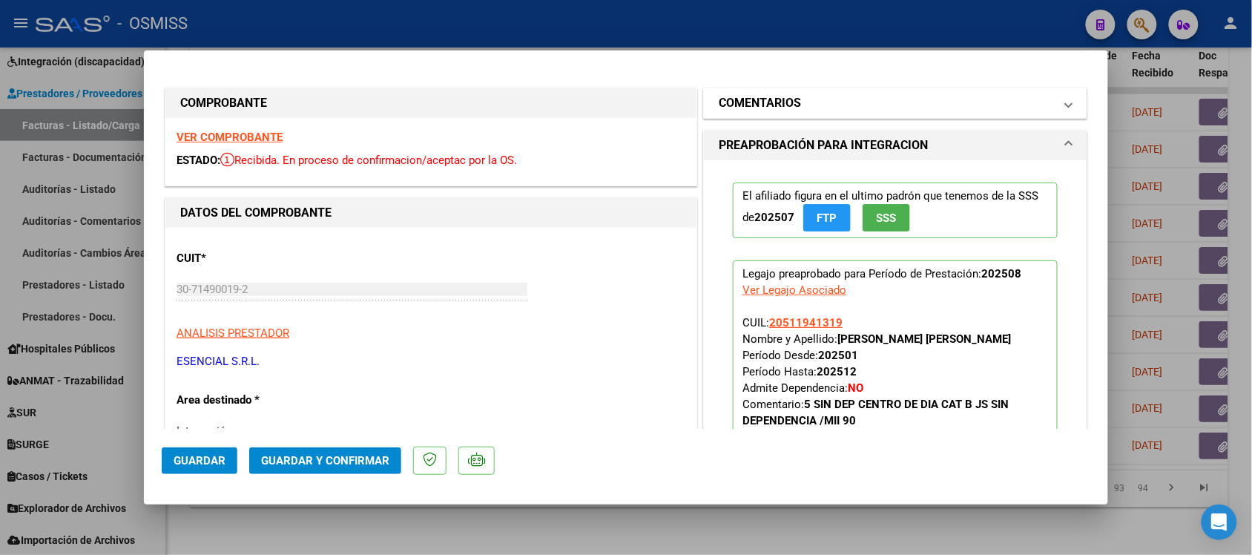
click at [742, 102] on h1 "COMENTARIOS" at bounding box center [760, 103] width 82 height 18
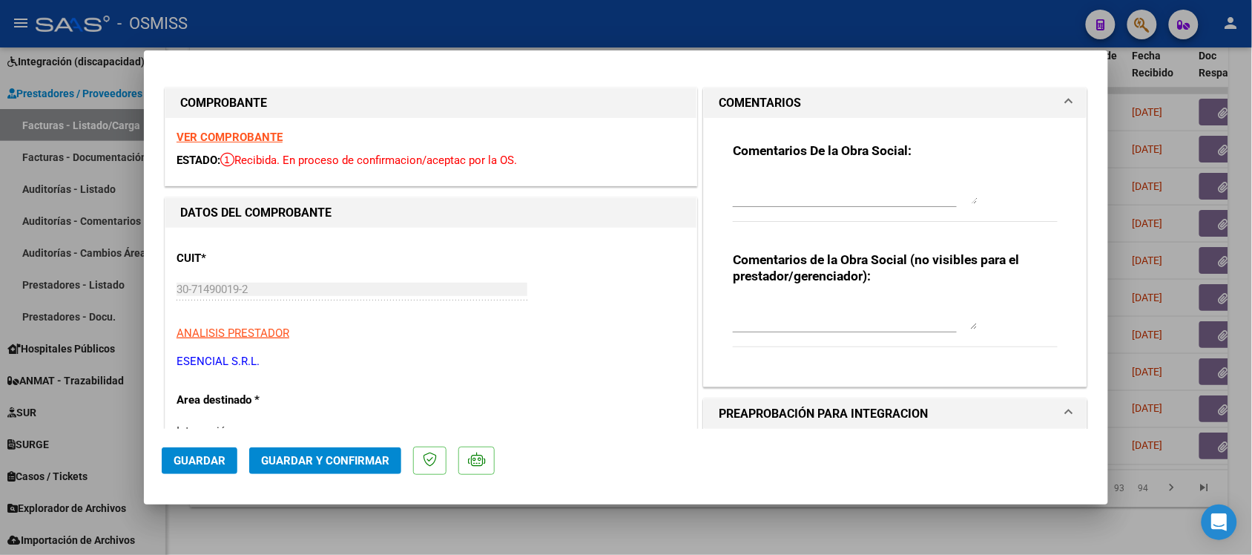
click at [740, 104] on h1 "COMENTARIOS" at bounding box center [760, 103] width 82 height 18
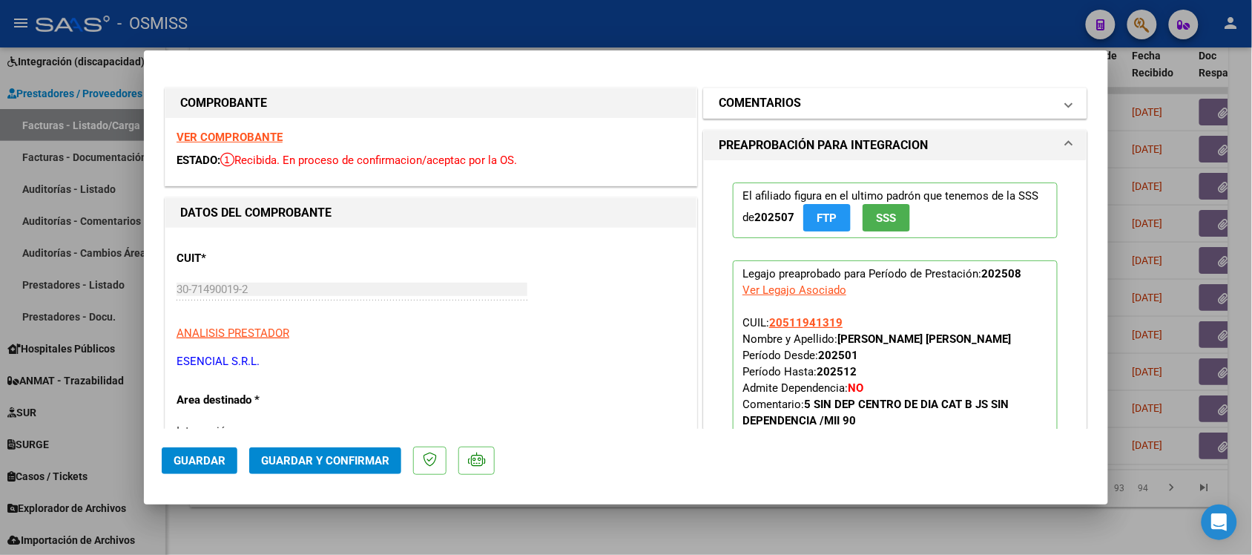
click at [729, 98] on h1 "COMENTARIOS" at bounding box center [760, 103] width 82 height 18
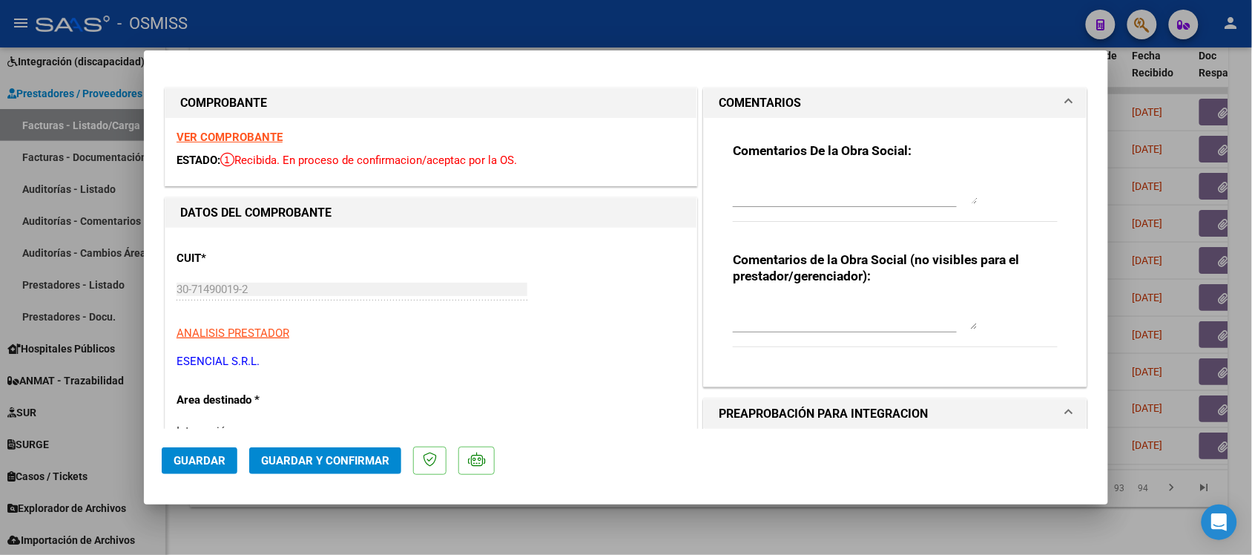
click at [729, 98] on h1 "COMENTARIOS" at bounding box center [760, 103] width 82 height 18
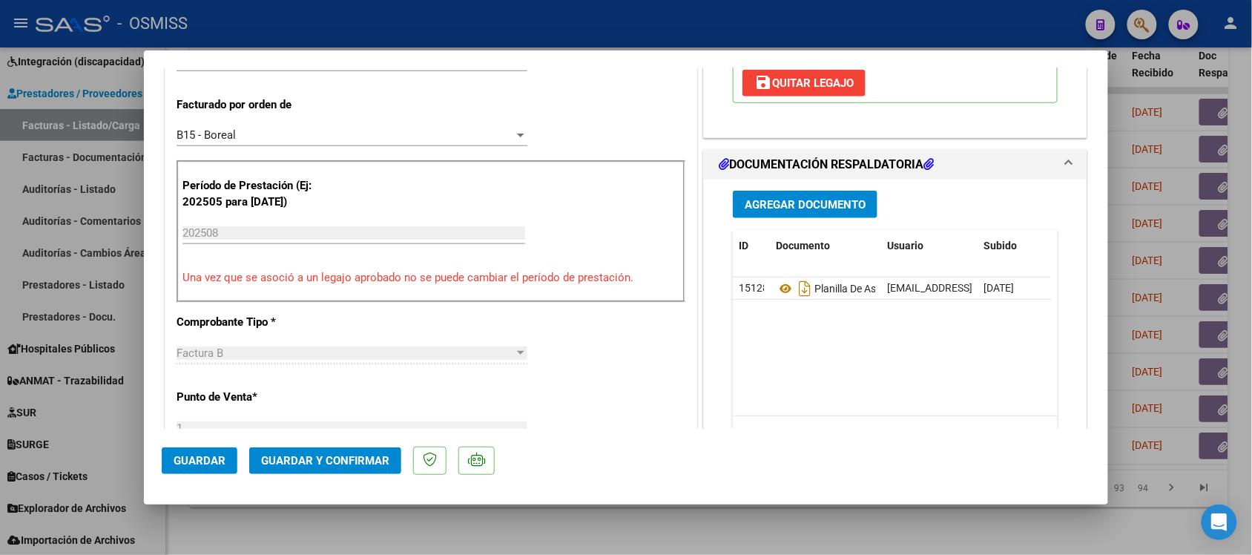
scroll to position [464, 0]
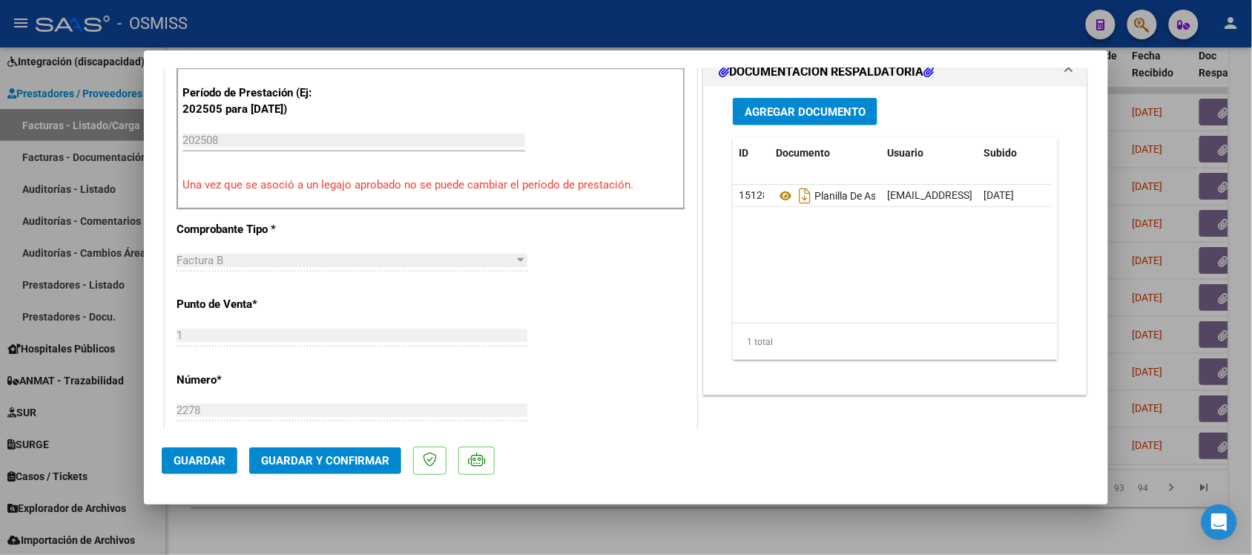
click at [759, 523] on div at bounding box center [626, 277] width 1252 height 555
type input "$ 0,00"
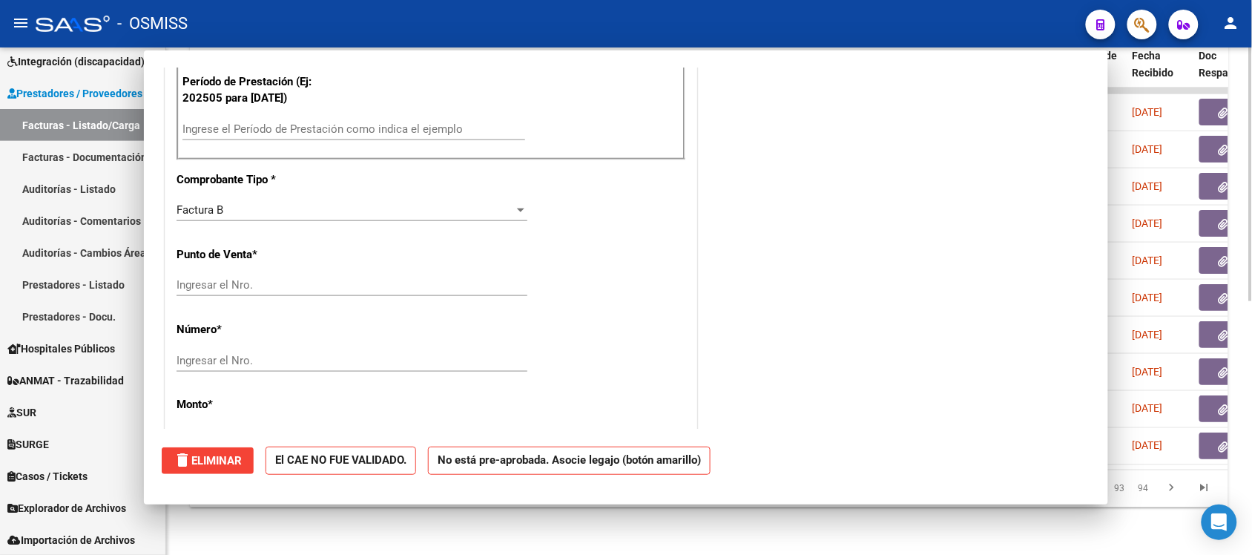
scroll to position [0, 0]
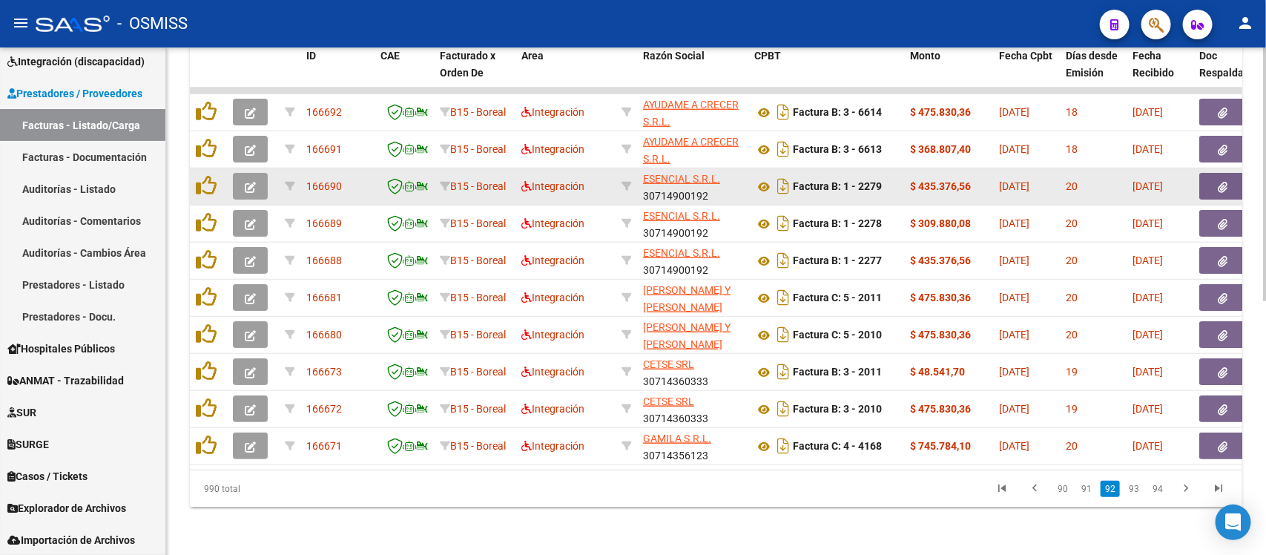
click at [245, 173] on button "button" at bounding box center [250, 186] width 35 height 27
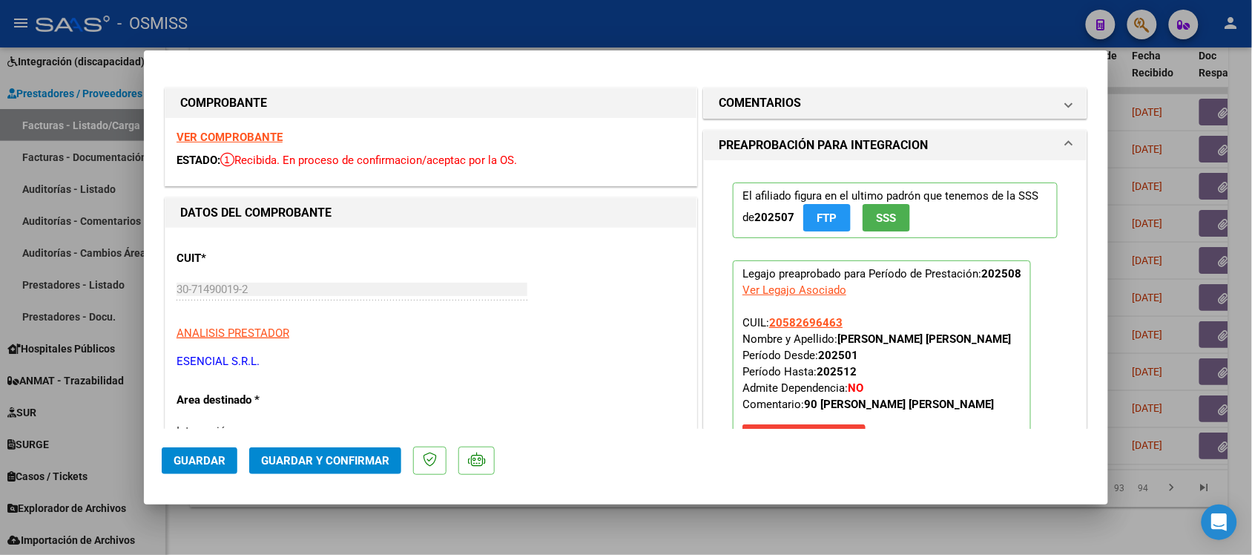
click at [249, 142] on strong "VER COMPROBANTE" at bounding box center [230, 137] width 106 height 13
click at [680, 554] on div at bounding box center [626, 277] width 1252 height 555
type input "$ 0,00"
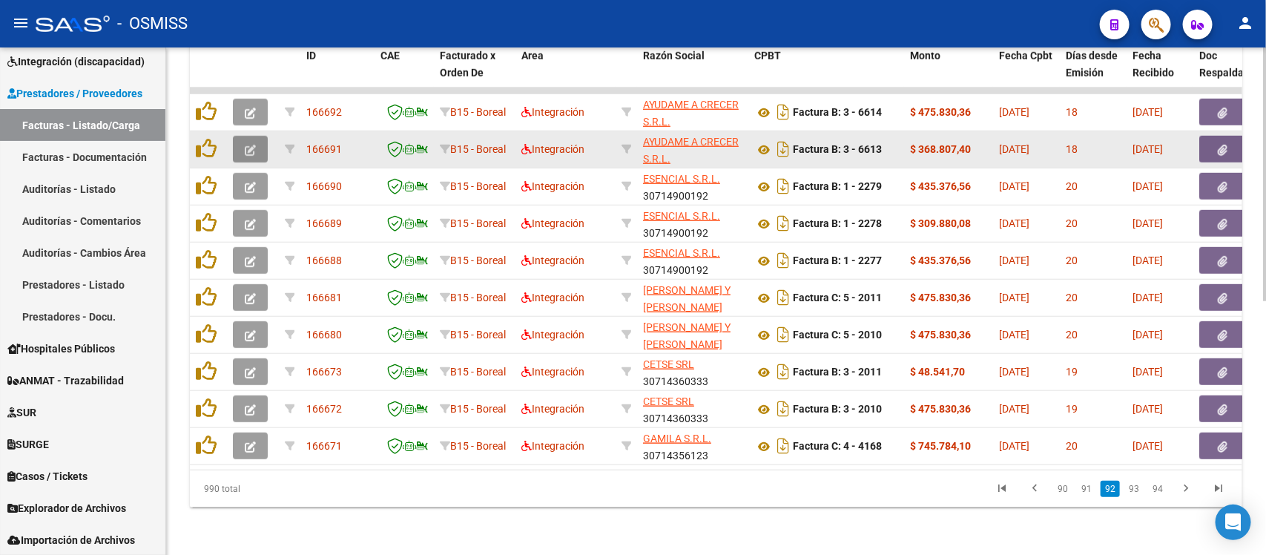
click at [254, 145] on icon "button" at bounding box center [250, 150] width 11 height 11
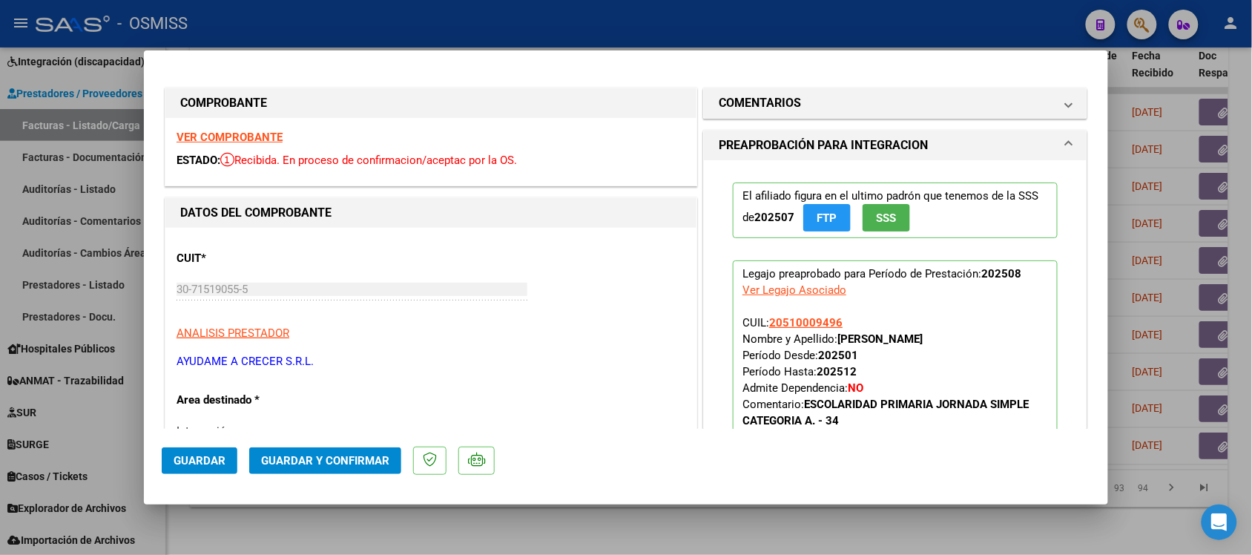
click at [250, 147] on div "VER COMPROBANTE ESTADO: Recibida. En proceso de confirmacion/aceptac por la OS." at bounding box center [430, 152] width 531 height 68
click at [249, 141] on strong "VER COMPROBANTE" at bounding box center [230, 137] width 106 height 13
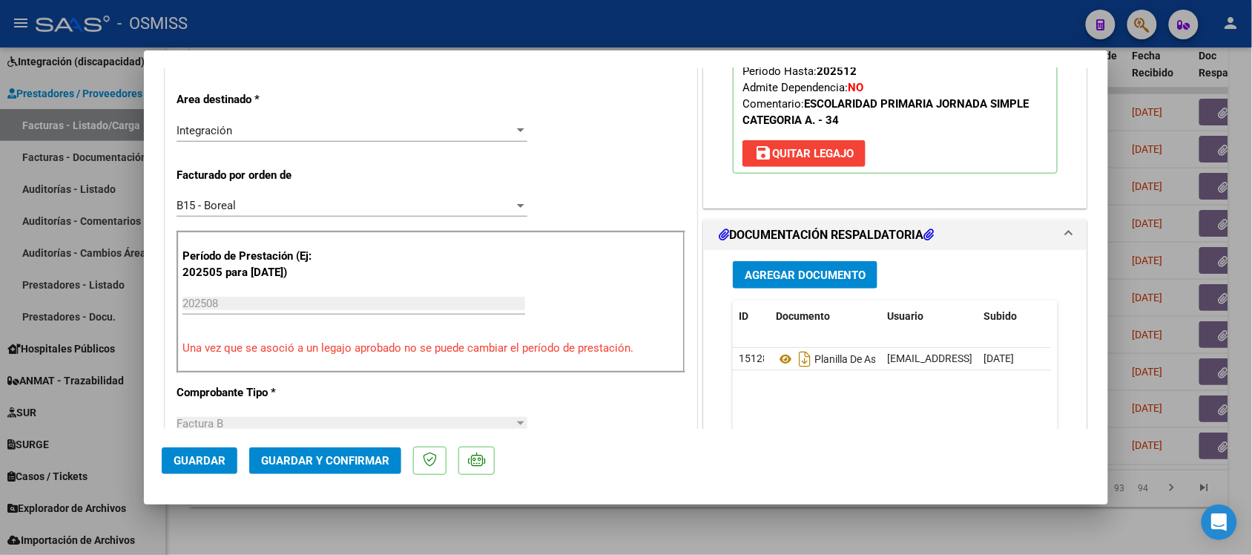
scroll to position [464, 0]
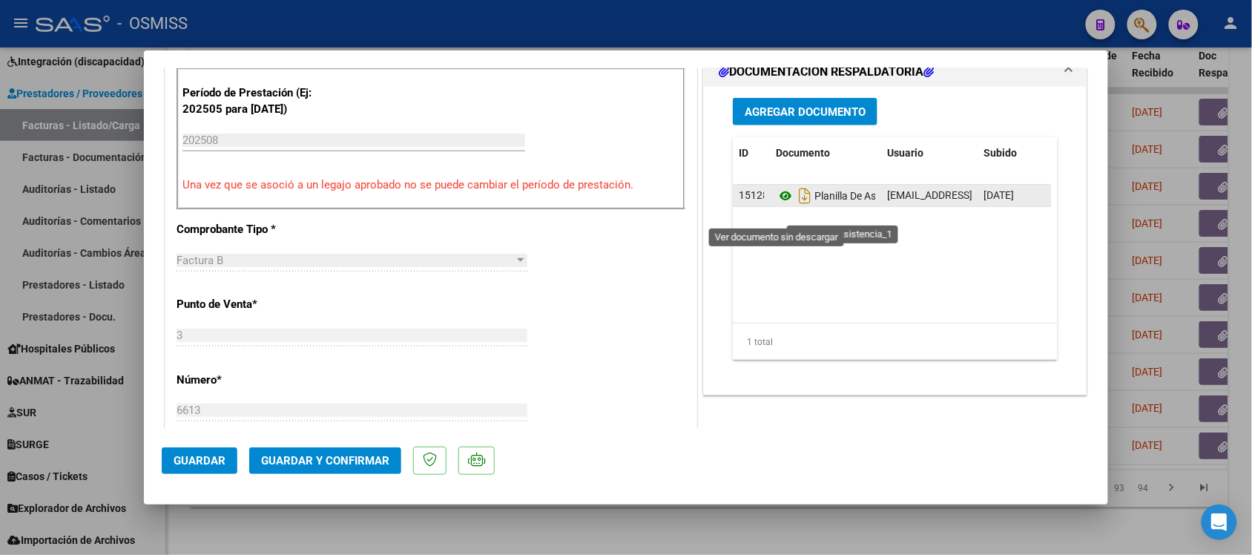
click at [776, 205] on icon at bounding box center [785, 196] width 19 height 18
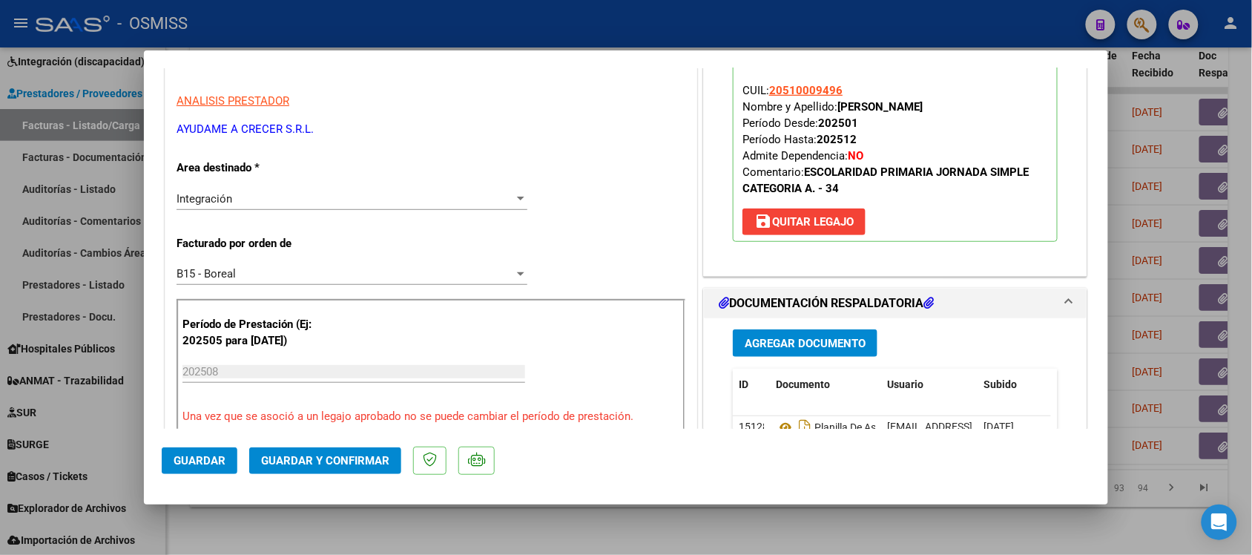
scroll to position [0, 0]
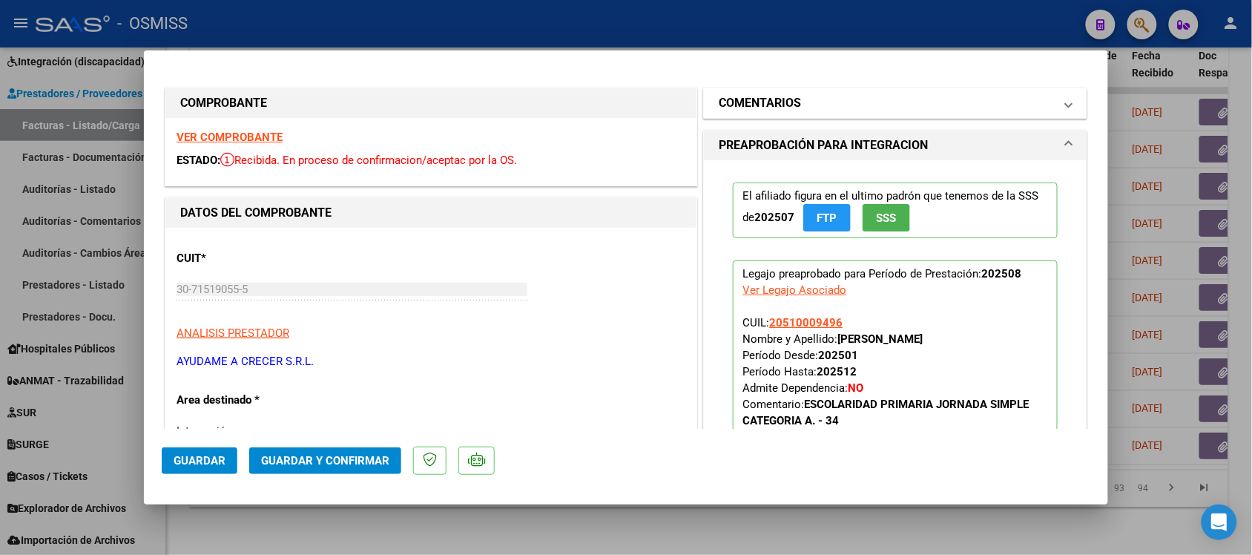
click at [735, 95] on h1 "COMENTARIOS" at bounding box center [760, 103] width 82 height 18
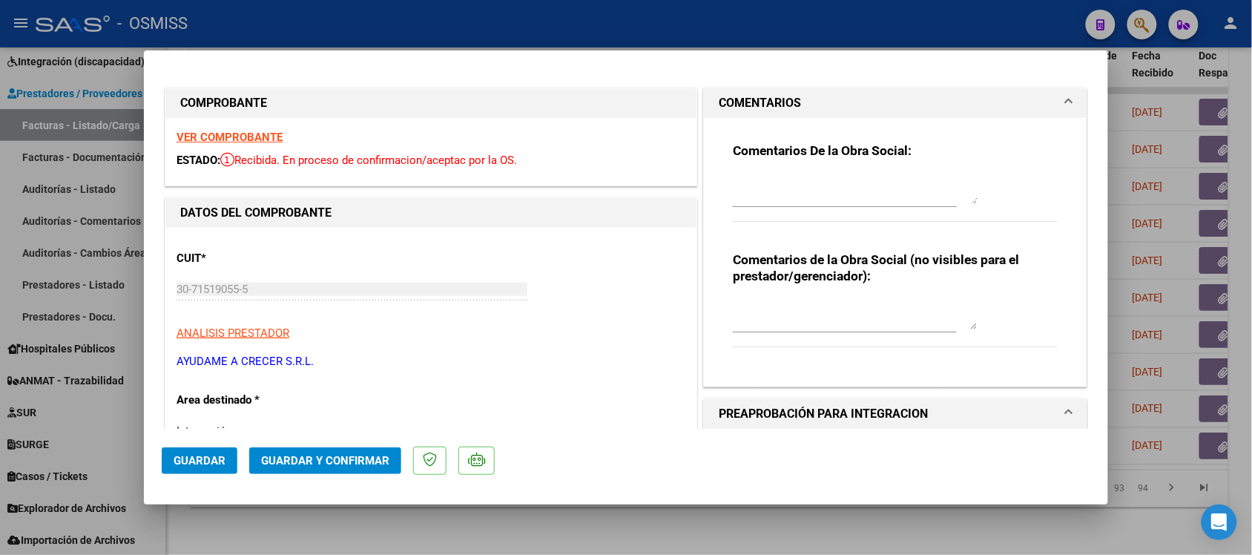
click at [735, 95] on h1 "COMENTARIOS" at bounding box center [760, 103] width 82 height 18
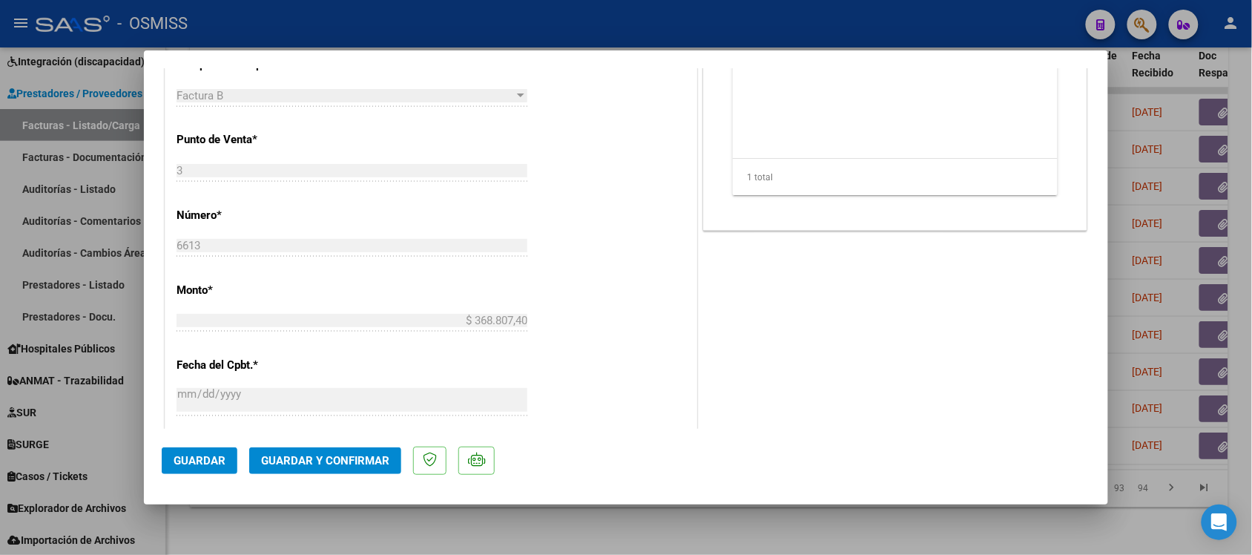
scroll to position [649, 0]
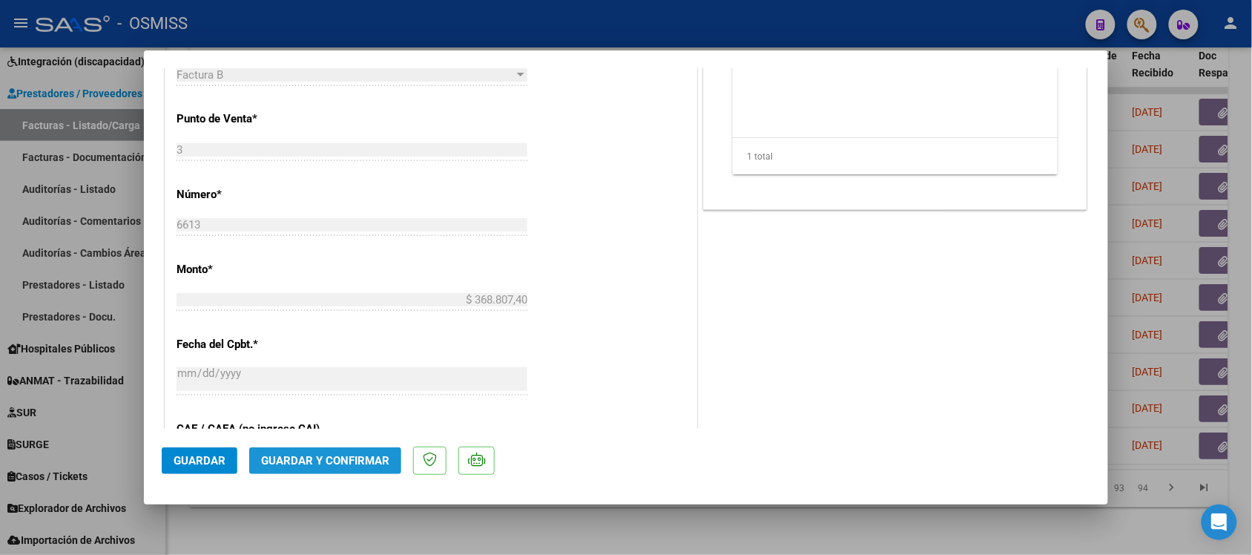
click at [328, 464] on span "Guardar y Confirmar" at bounding box center [325, 460] width 128 height 13
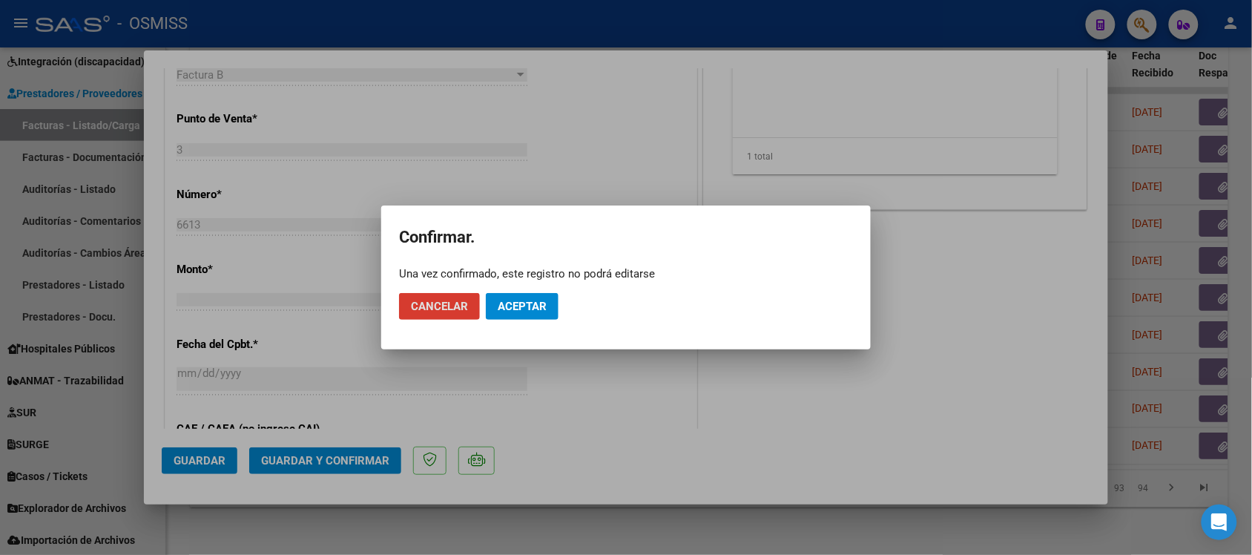
click at [532, 308] on span "Aceptar" at bounding box center [522, 306] width 49 height 13
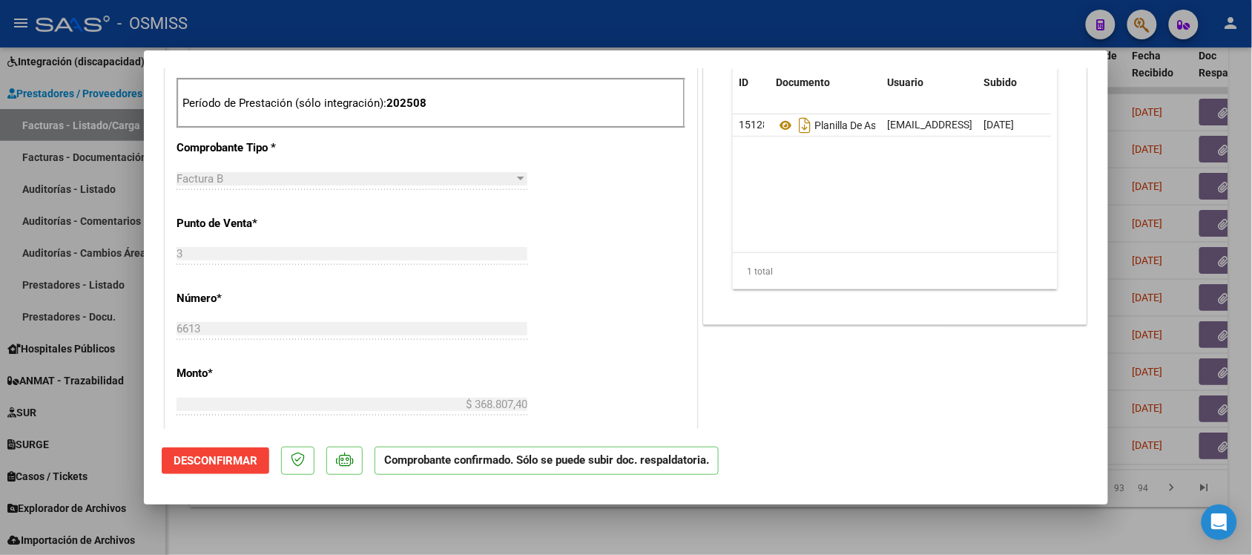
scroll to position [464, 0]
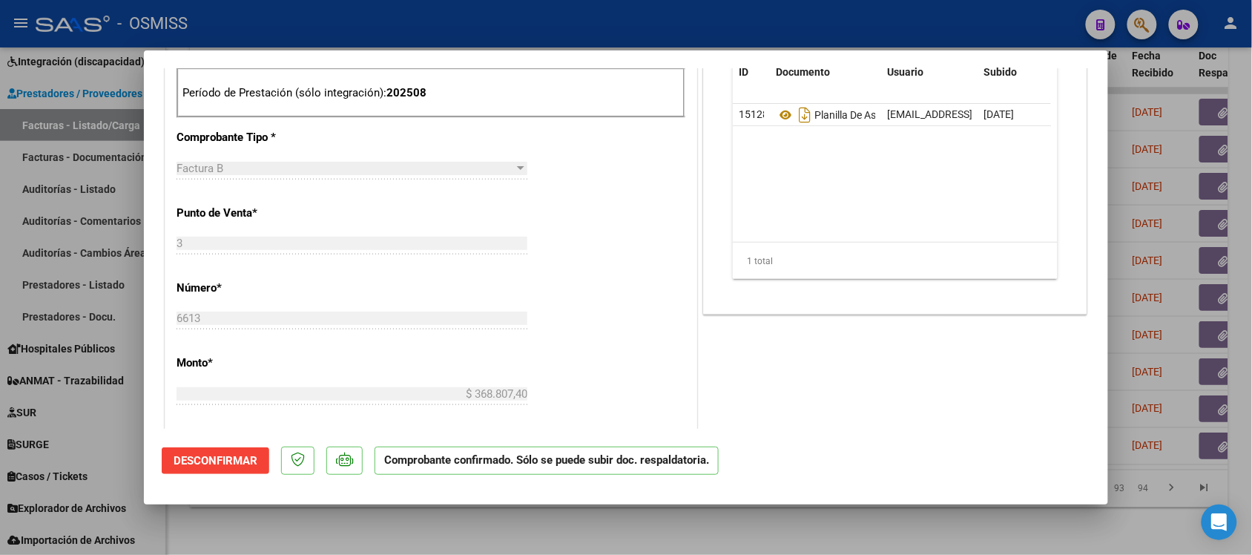
click at [807, 525] on div at bounding box center [626, 277] width 1252 height 555
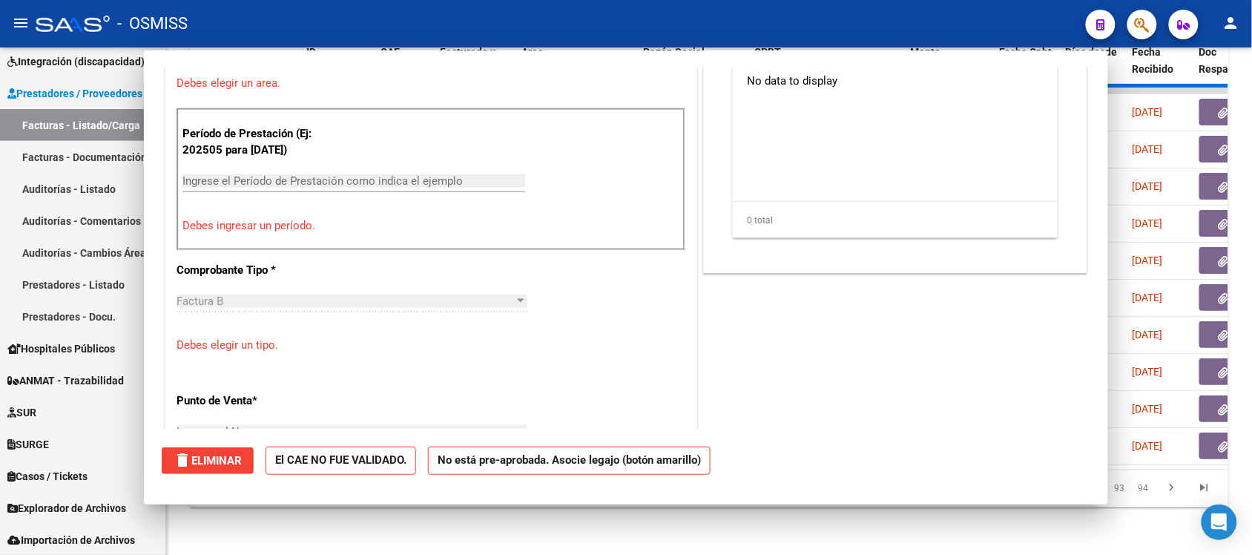
scroll to position [0, 0]
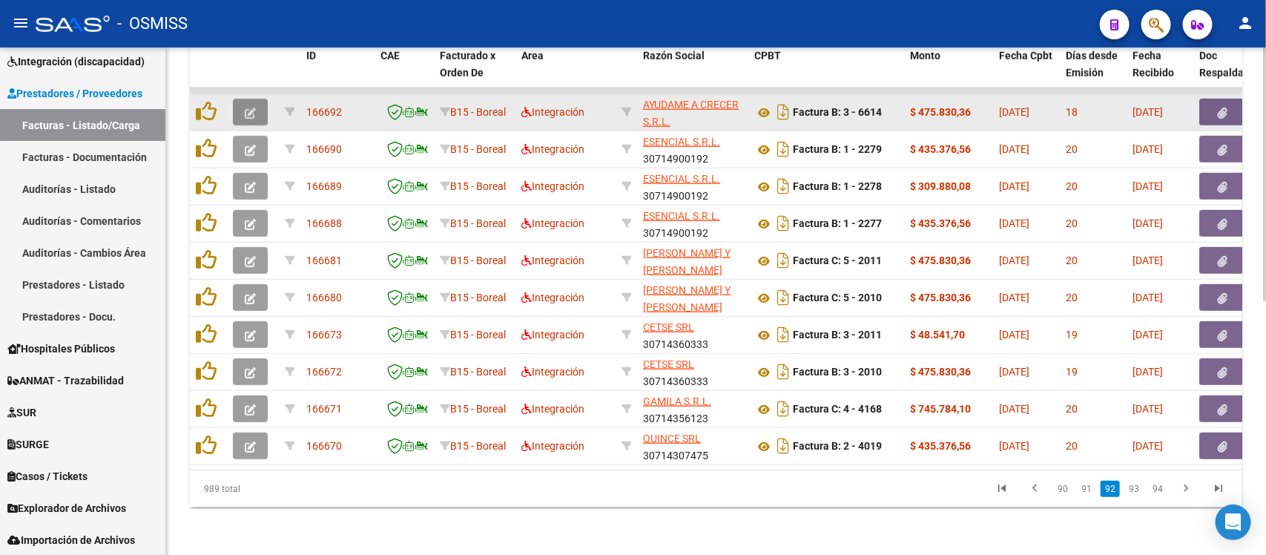
click at [249, 108] on icon "button" at bounding box center [250, 113] width 11 height 11
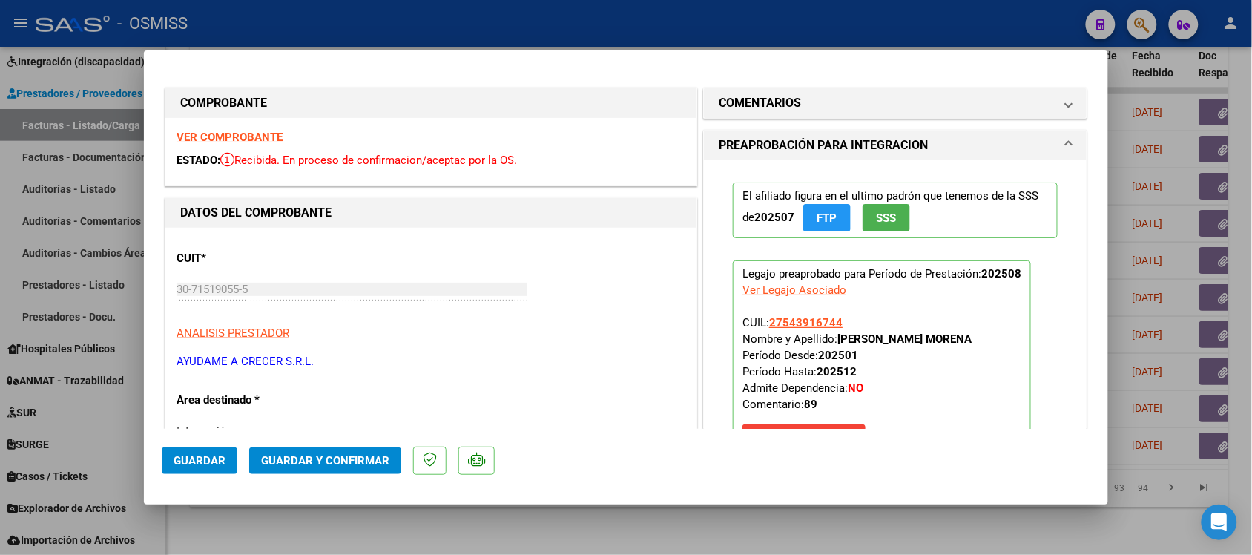
click at [266, 136] on strong "VER COMPROBANTE" at bounding box center [230, 137] width 106 height 13
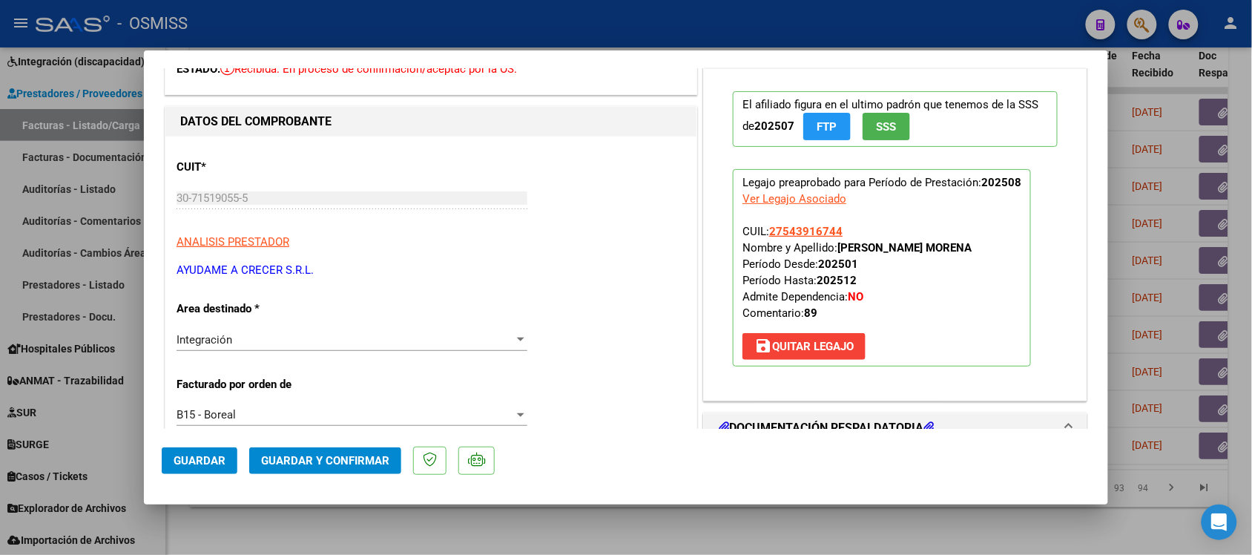
scroll to position [278, 0]
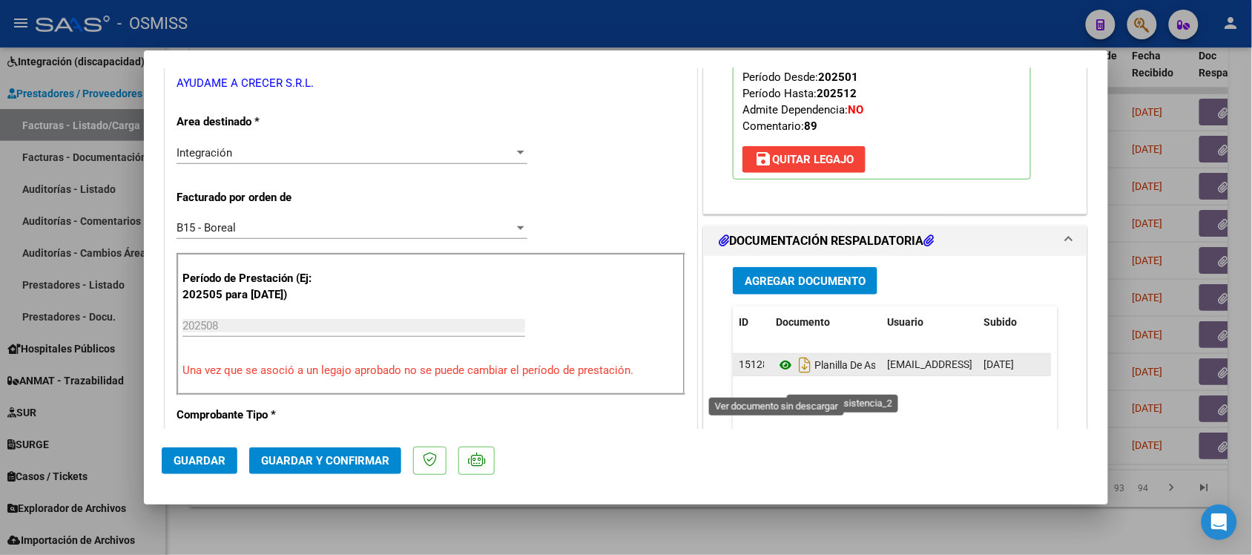
click at [776, 374] on icon at bounding box center [785, 365] width 19 height 18
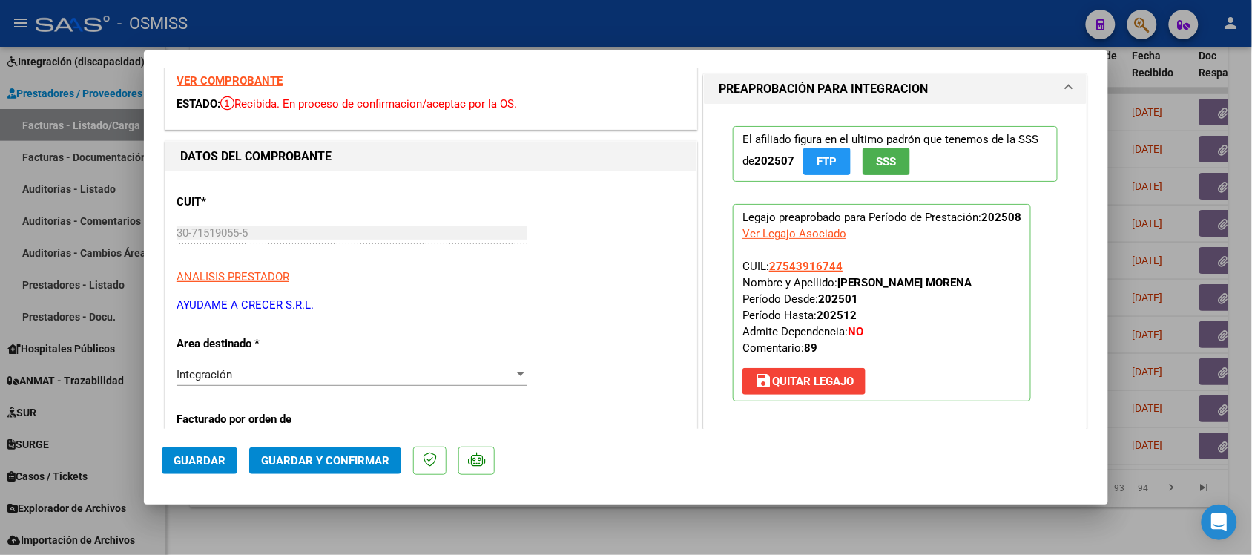
scroll to position [0, 0]
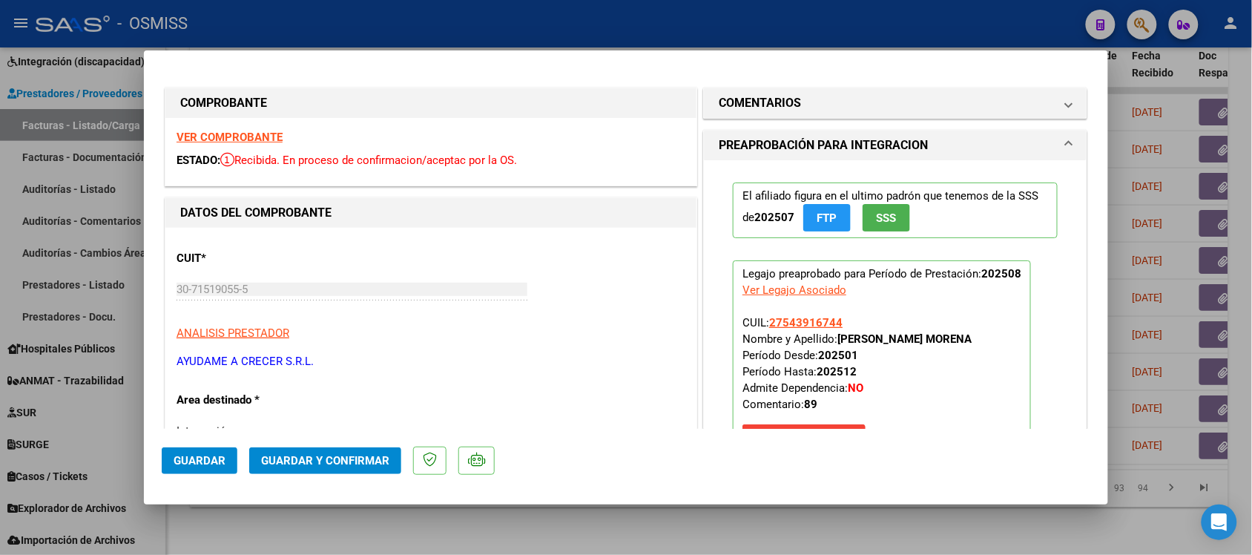
click at [744, 108] on h1 "COMENTARIOS" at bounding box center [760, 103] width 82 height 18
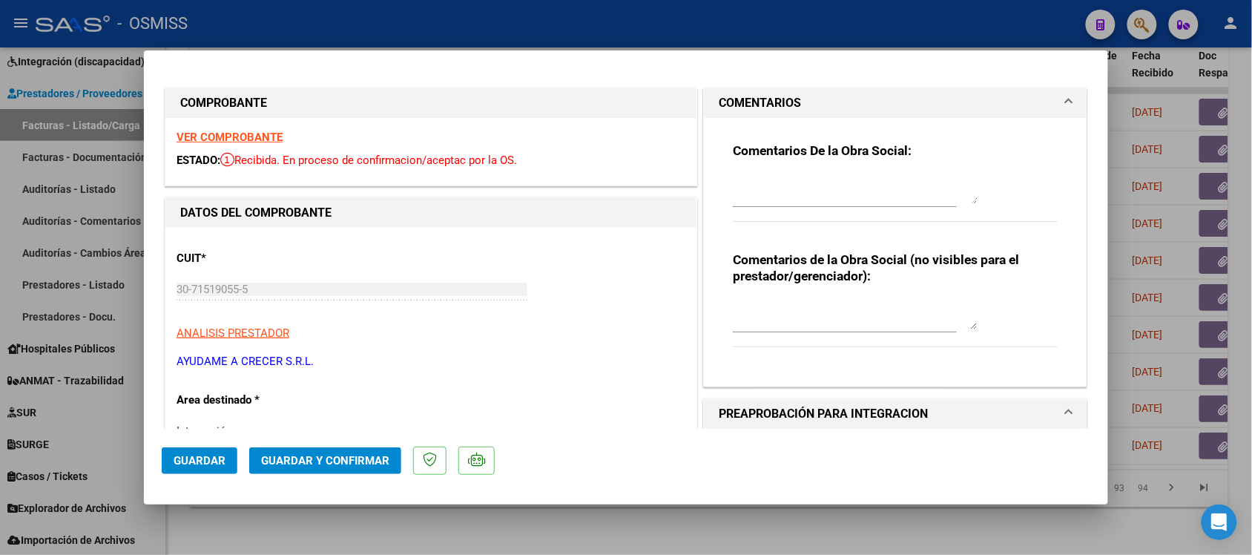
click at [740, 98] on h1 "COMENTARIOS" at bounding box center [760, 103] width 82 height 18
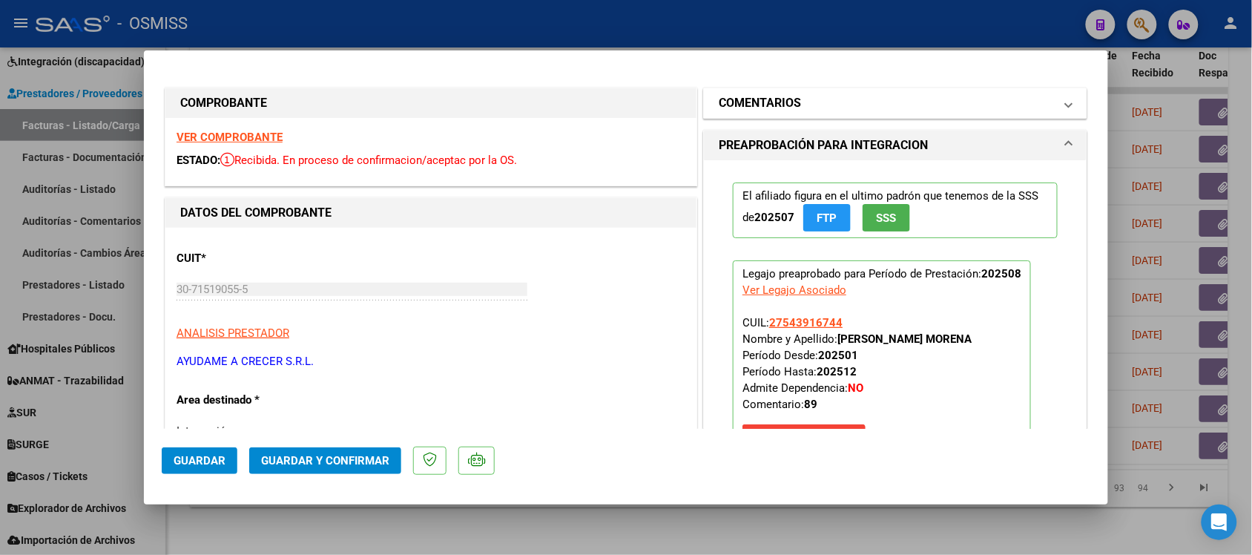
click at [731, 98] on h1 "COMENTARIOS" at bounding box center [760, 103] width 82 height 18
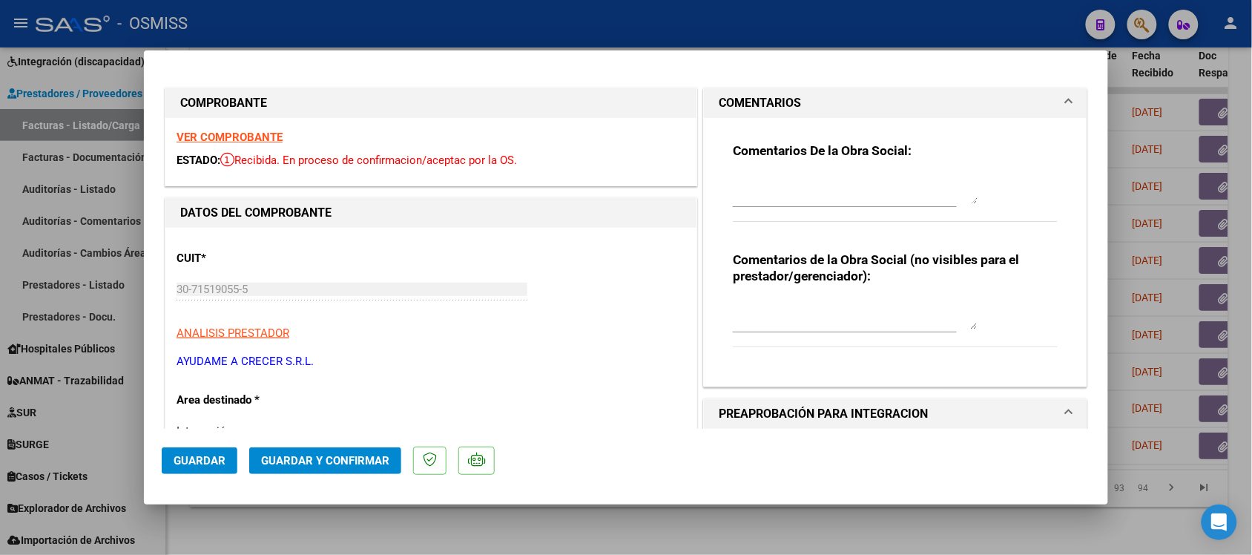
click at [731, 98] on h1 "COMENTARIOS" at bounding box center [760, 103] width 82 height 18
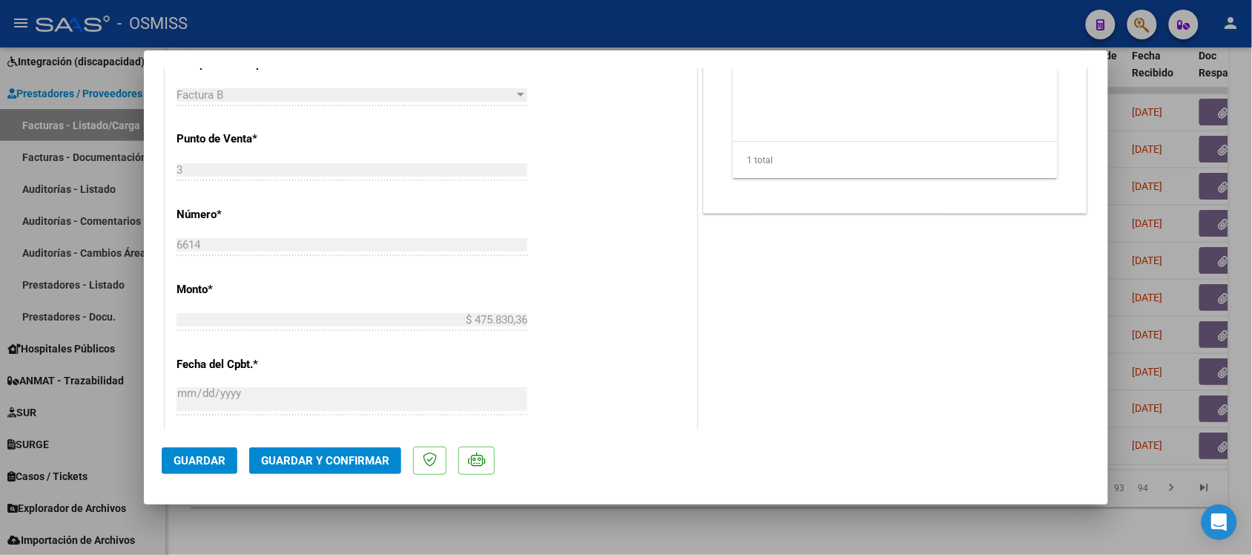
scroll to position [649, 0]
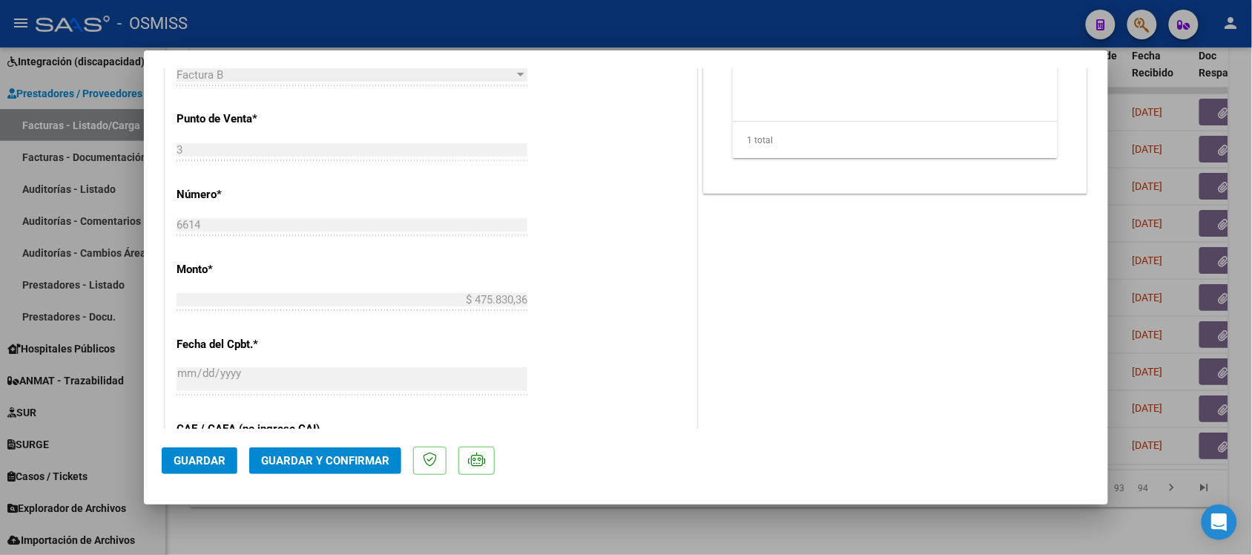
click at [368, 464] on span "Guardar y Confirmar" at bounding box center [325, 460] width 128 height 13
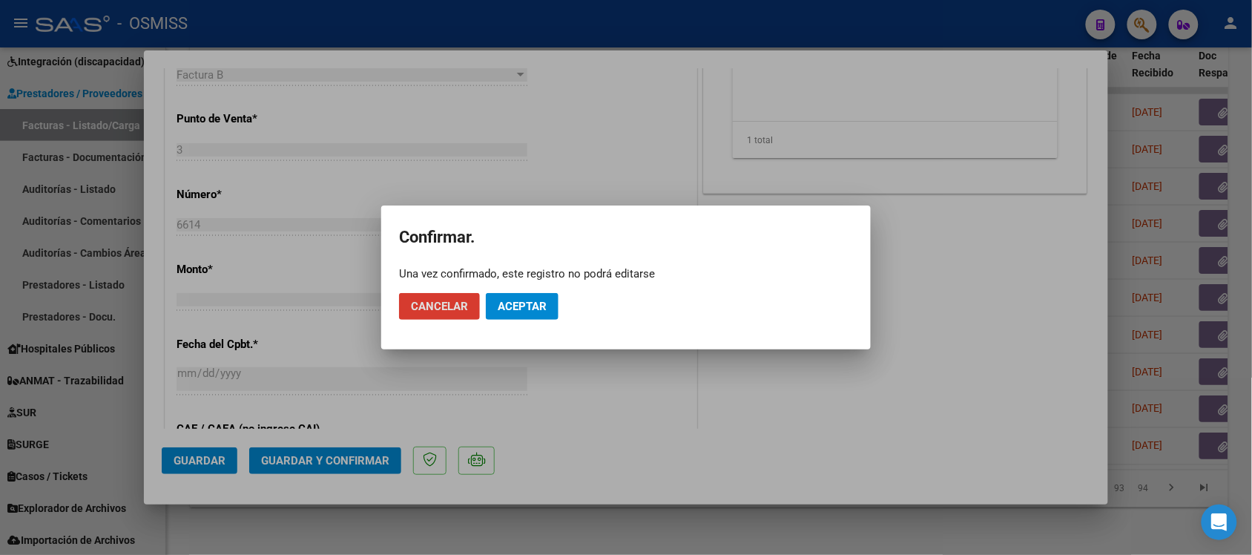
click at [517, 308] on span "Aceptar" at bounding box center [522, 306] width 49 height 13
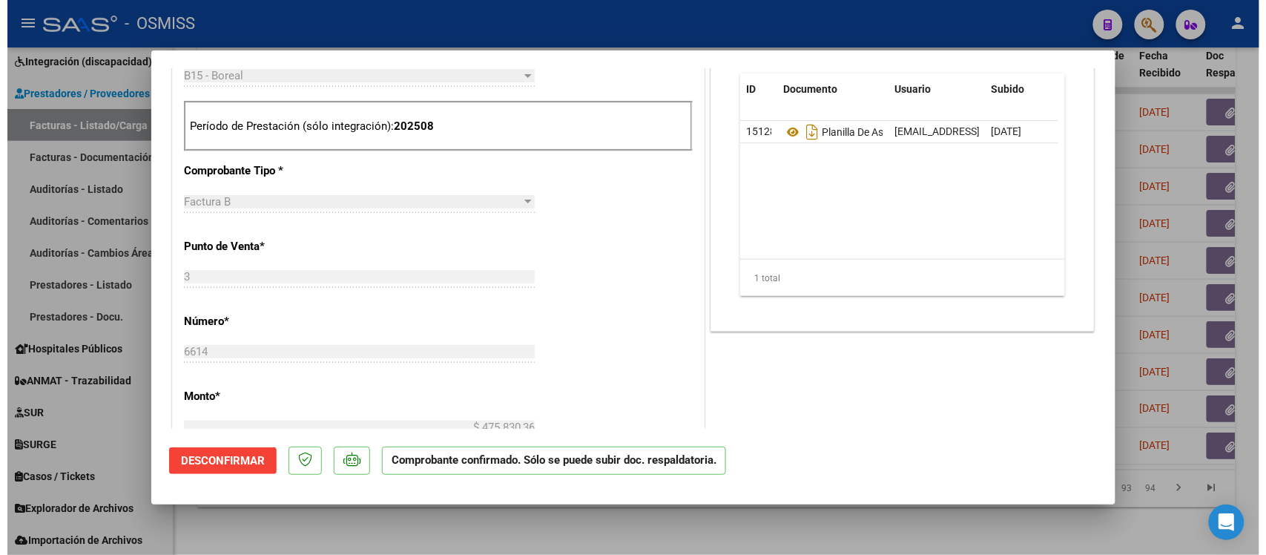
scroll to position [464, 0]
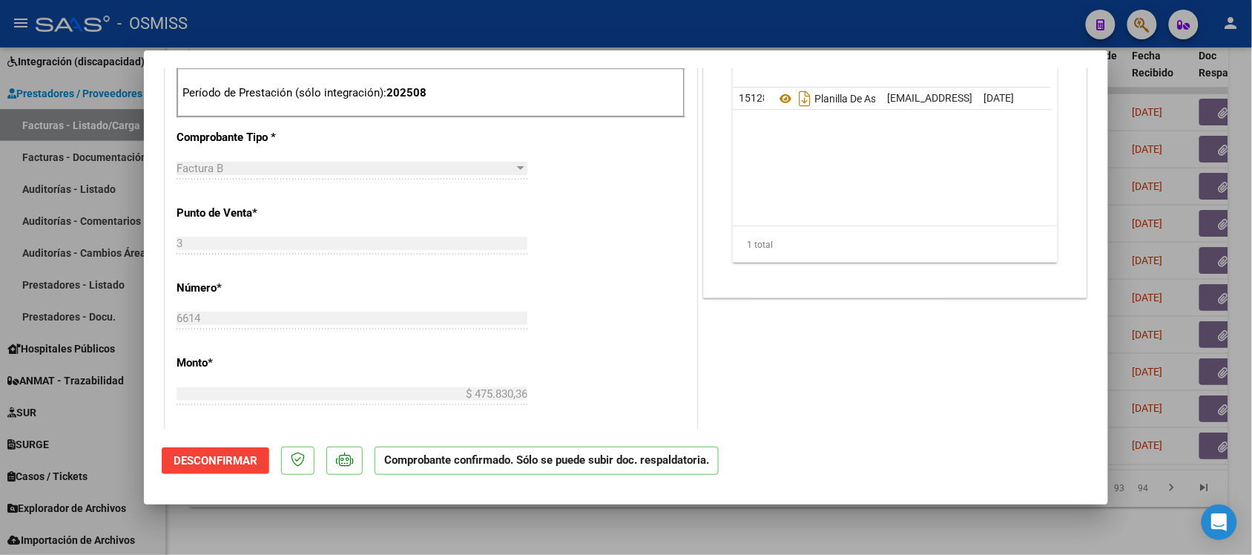
click at [851, 529] on div at bounding box center [626, 277] width 1252 height 555
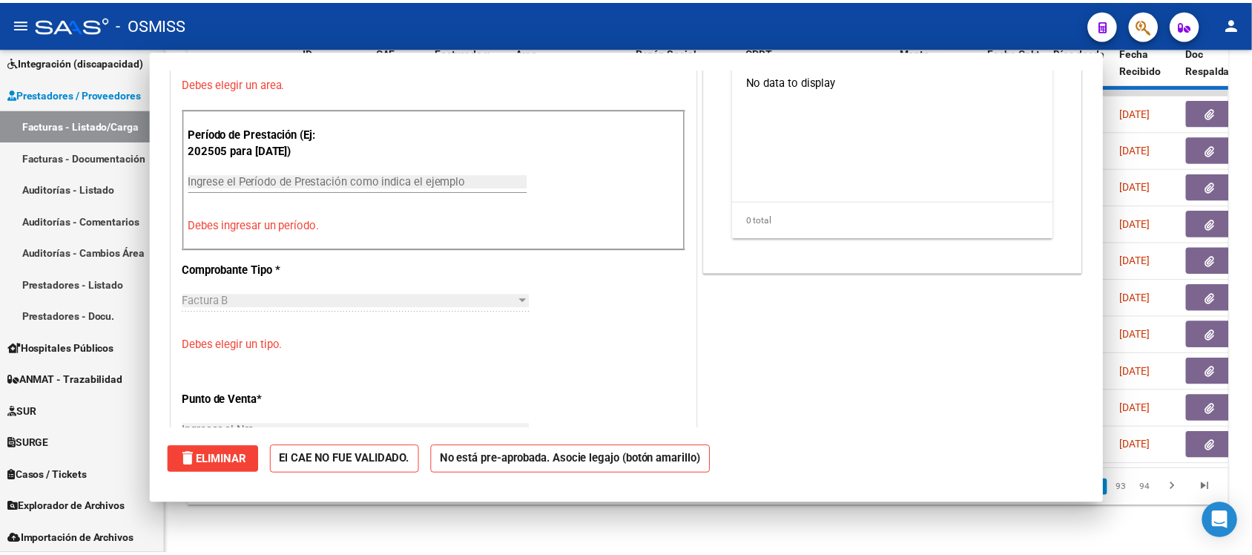
scroll to position [0, 0]
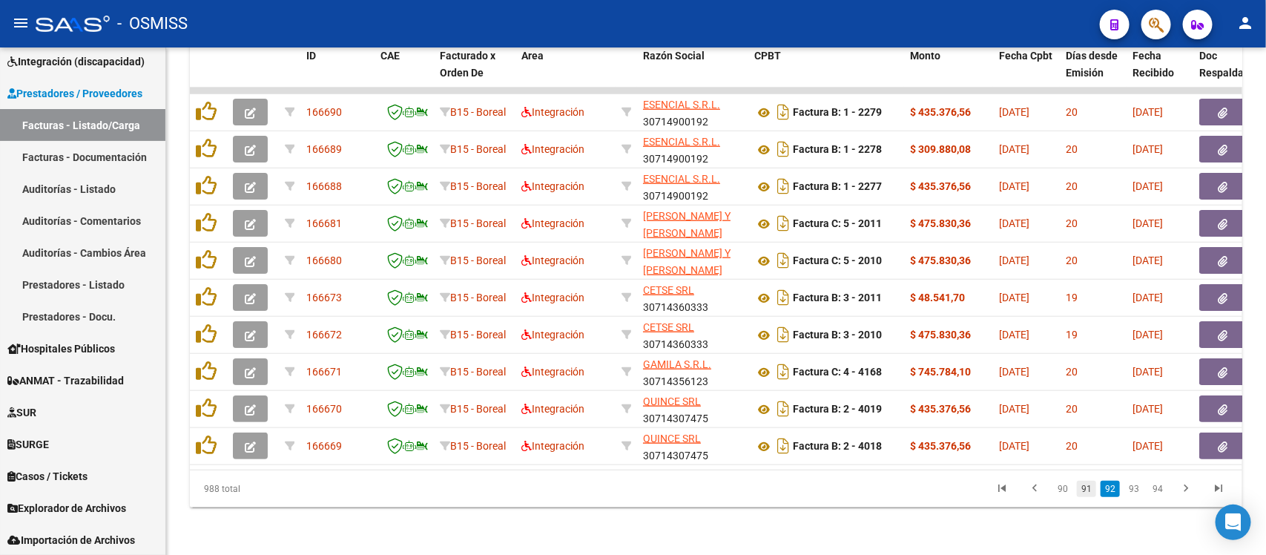
click at [1080, 490] on link "91" at bounding box center [1086, 489] width 19 height 16
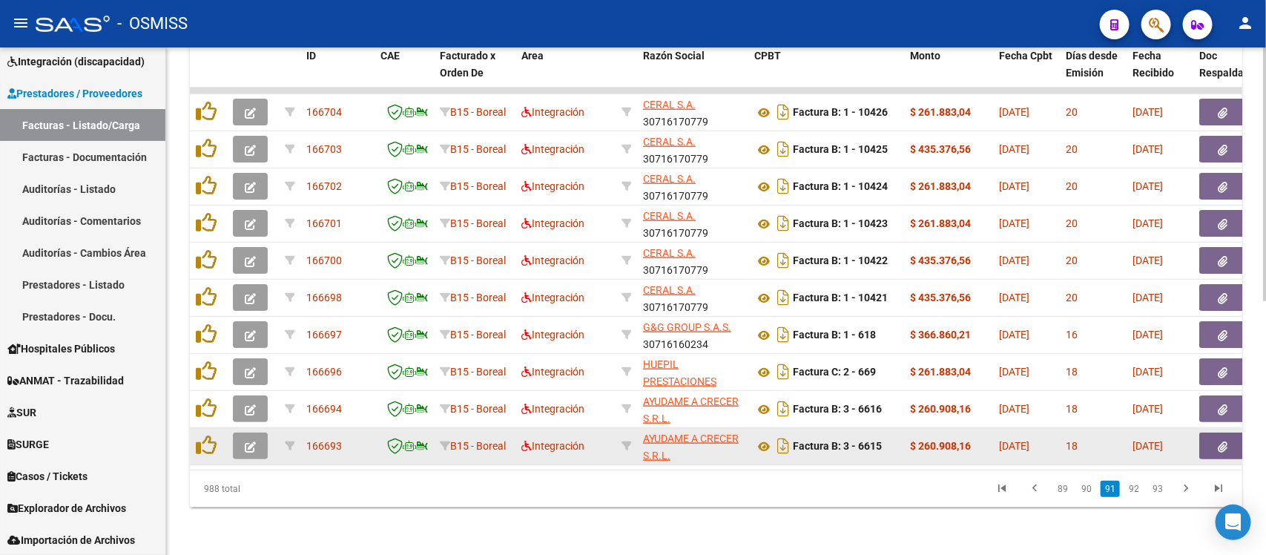
click at [253, 441] on icon "button" at bounding box center [250, 446] width 11 height 11
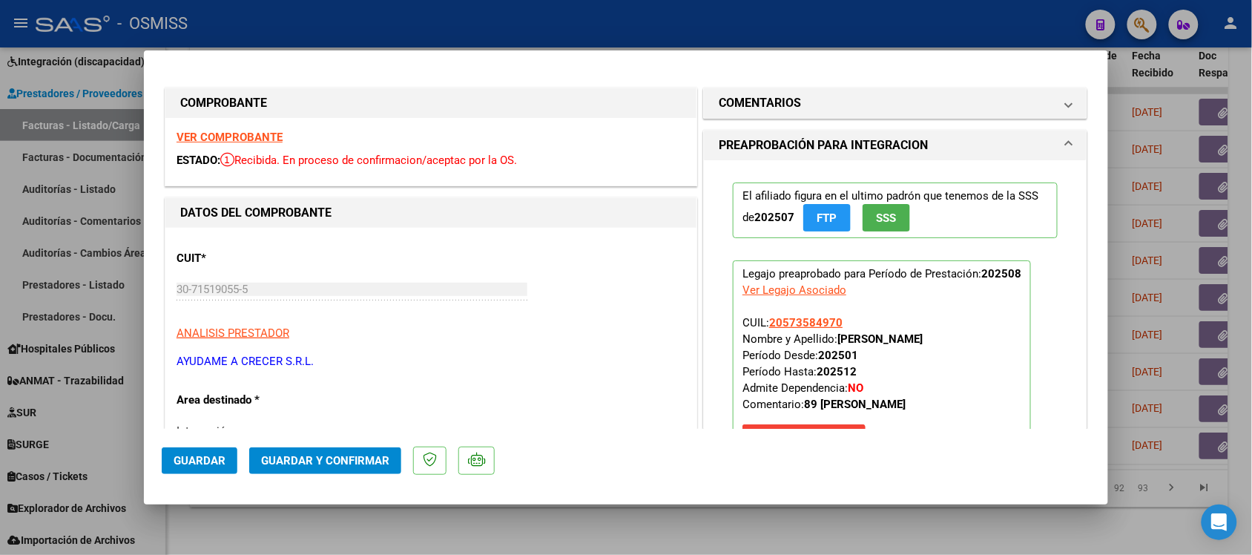
click at [267, 132] on strong "VER COMPROBANTE" at bounding box center [230, 137] width 106 height 13
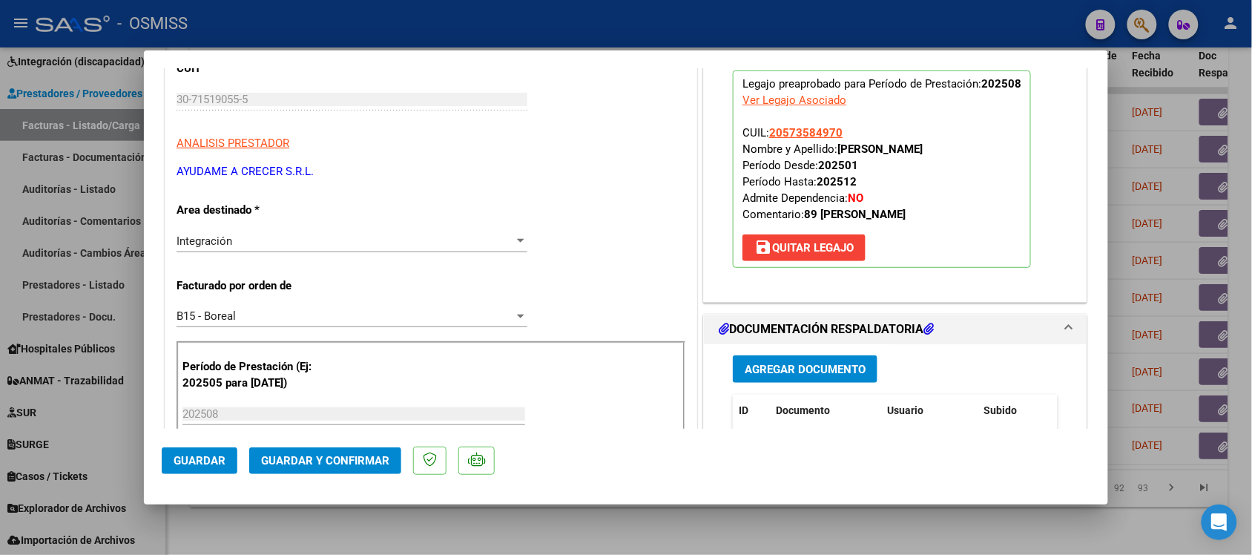
scroll to position [278, 0]
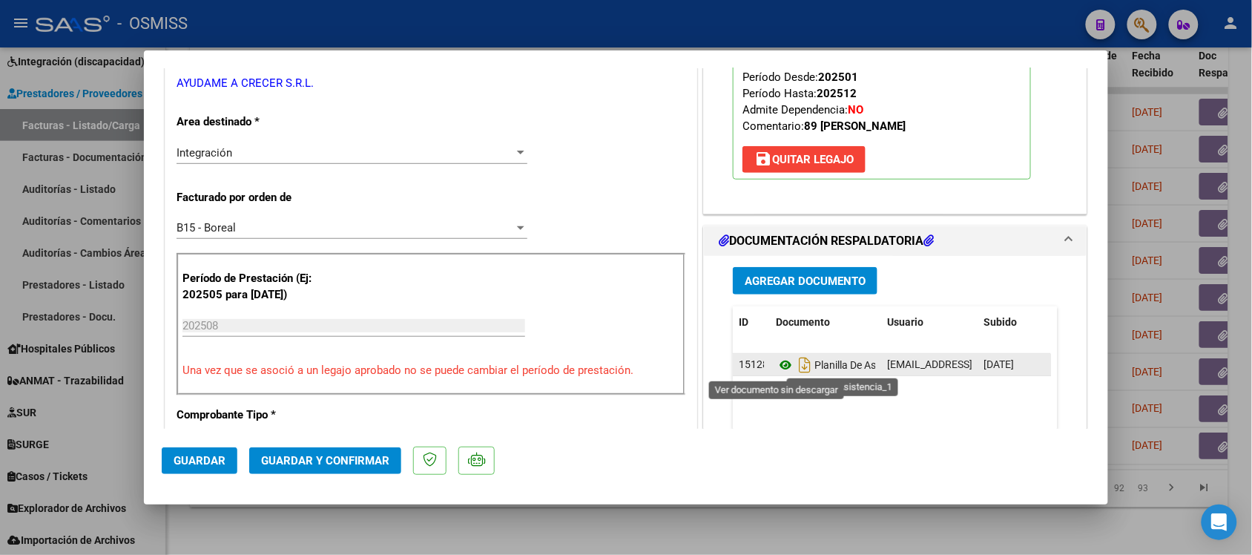
click at [776, 369] on icon at bounding box center [785, 365] width 19 height 18
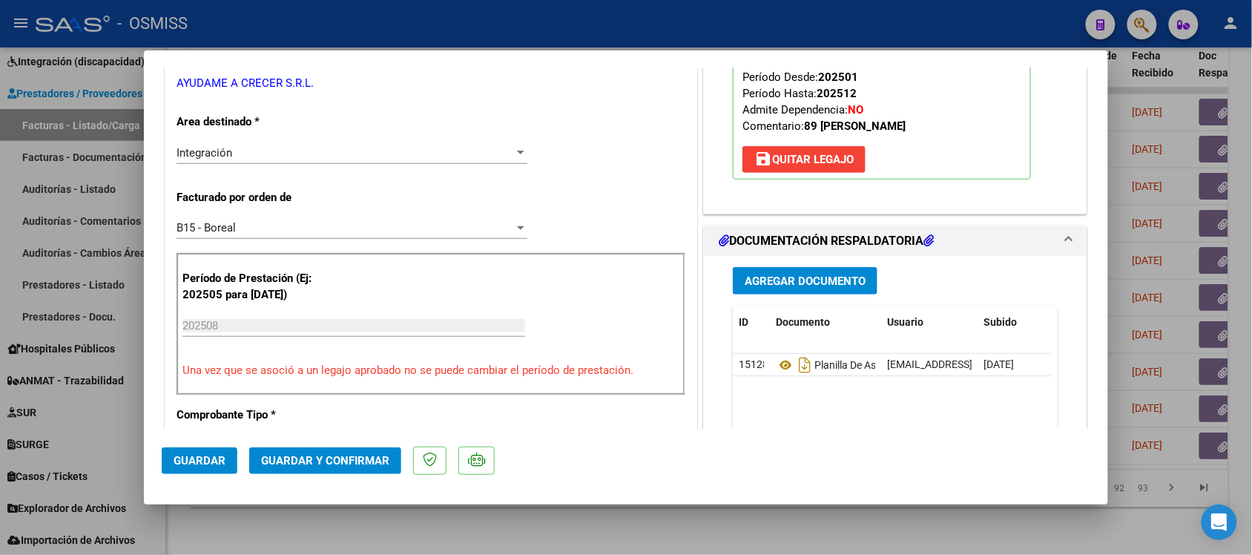
scroll to position [0, 0]
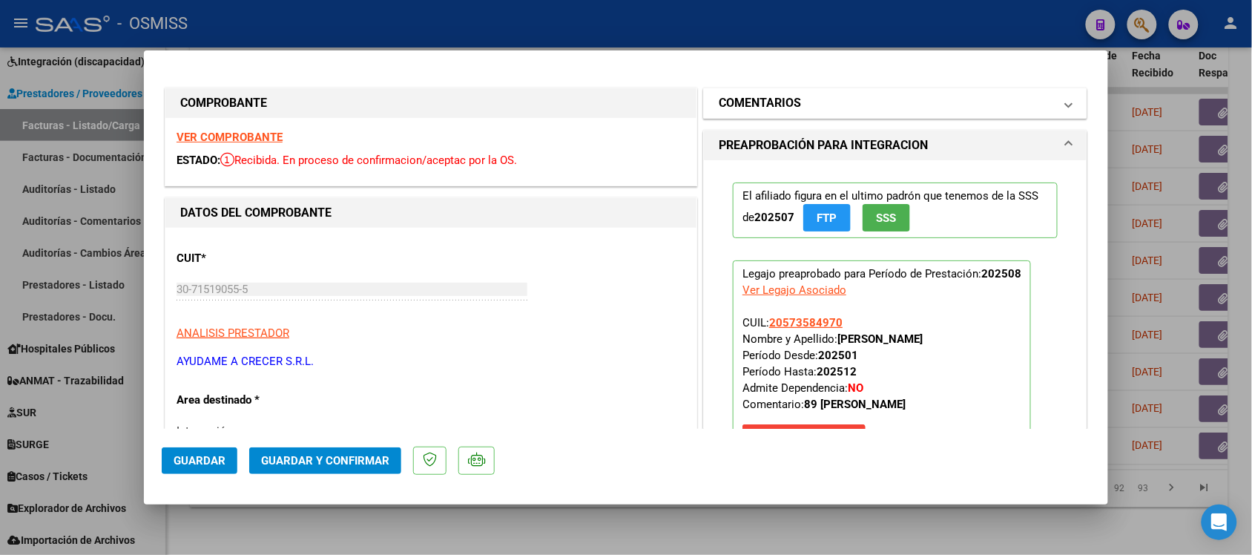
click at [761, 102] on h1 "COMENTARIOS" at bounding box center [760, 103] width 82 height 18
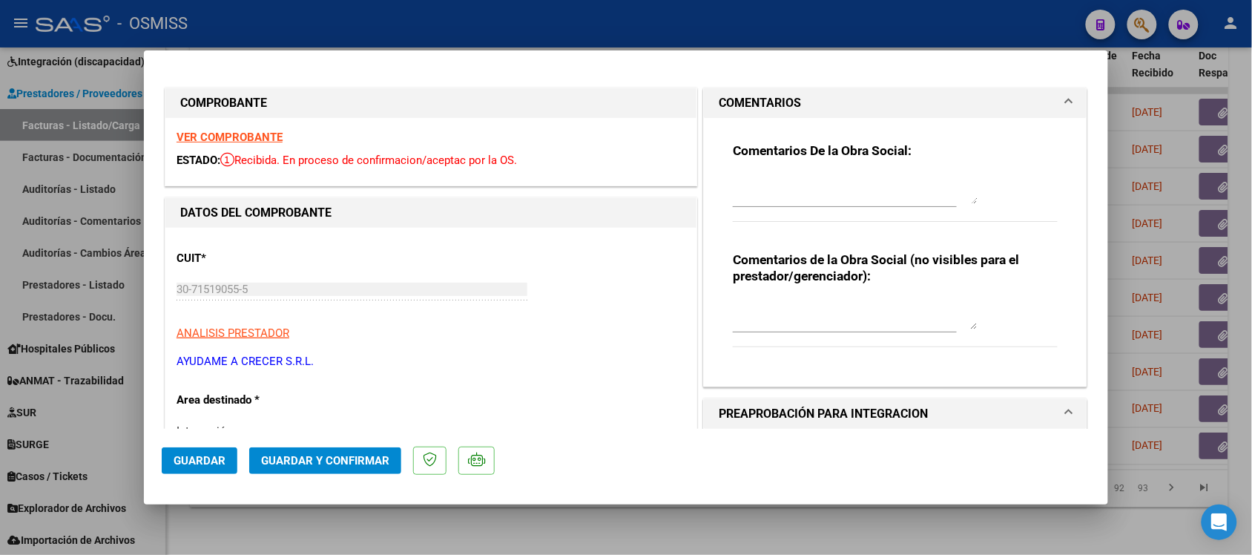
click at [763, 102] on h1 "COMENTARIOS" at bounding box center [760, 103] width 82 height 18
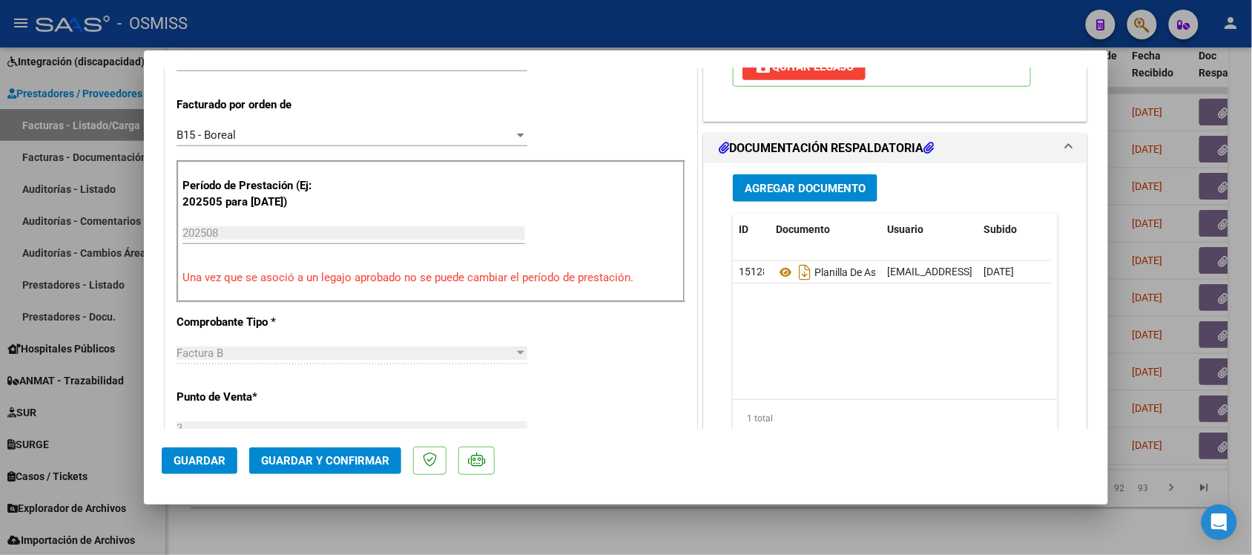
scroll to position [464, 0]
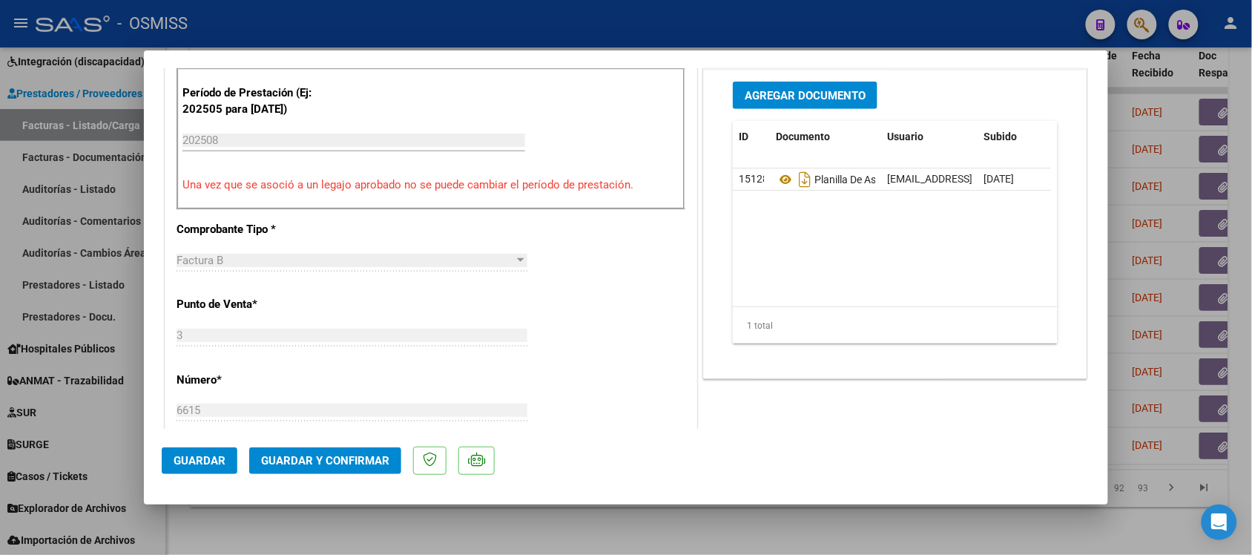
click at [726, 530] on div at bounding box center [626, 277] width 1252 height 555
type input "$ 0,00"
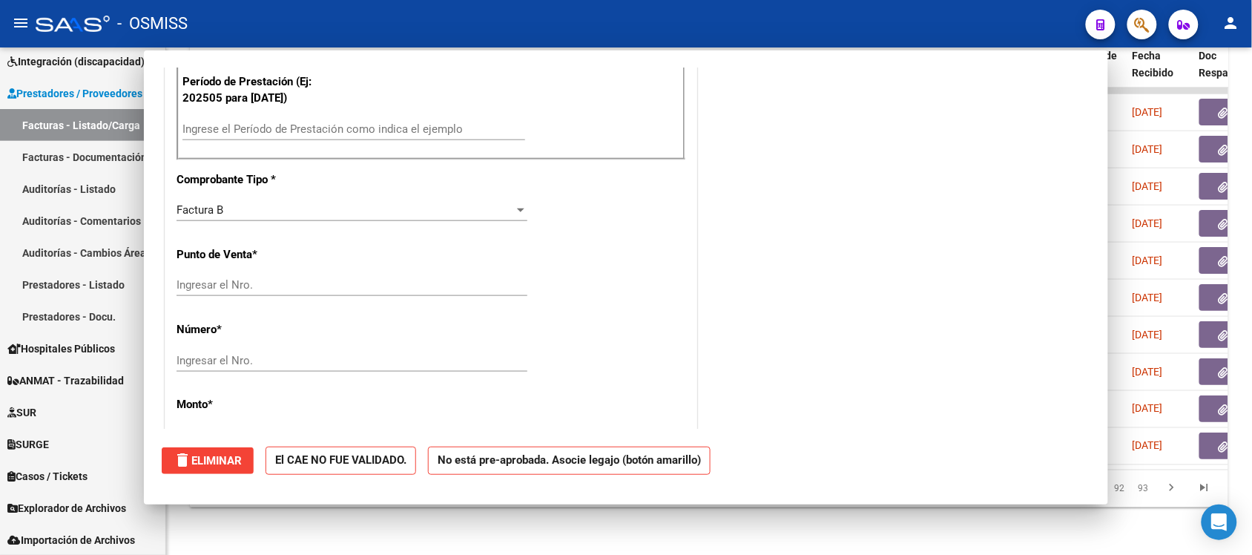
scroll to position [453, 0]
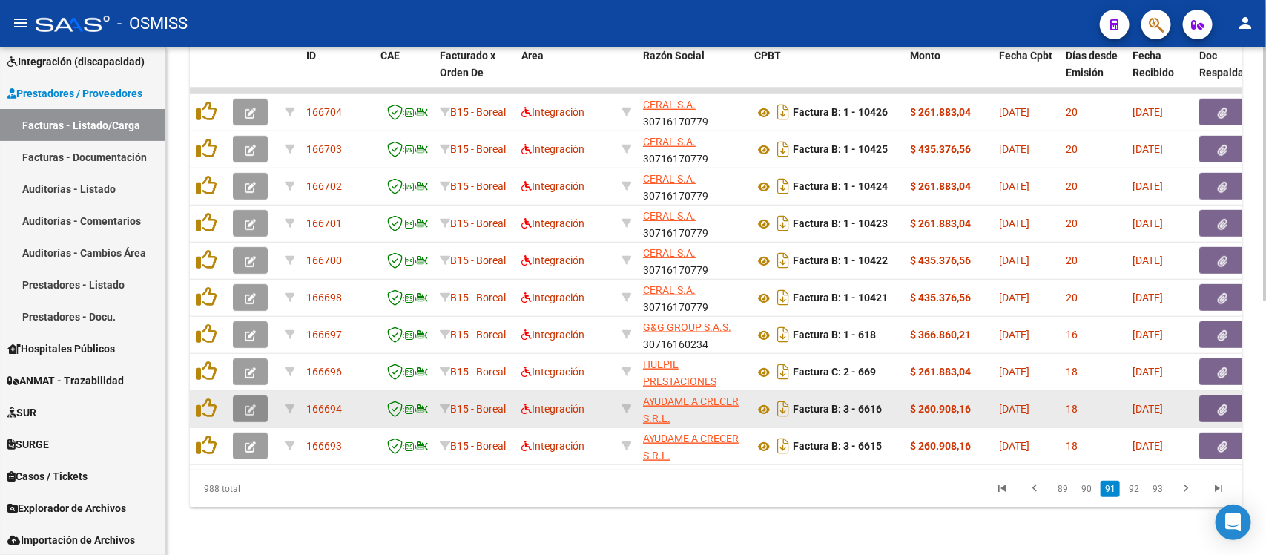
click at [241, 395] on button "button" at bounding box center [250, 408] width 35 height 27
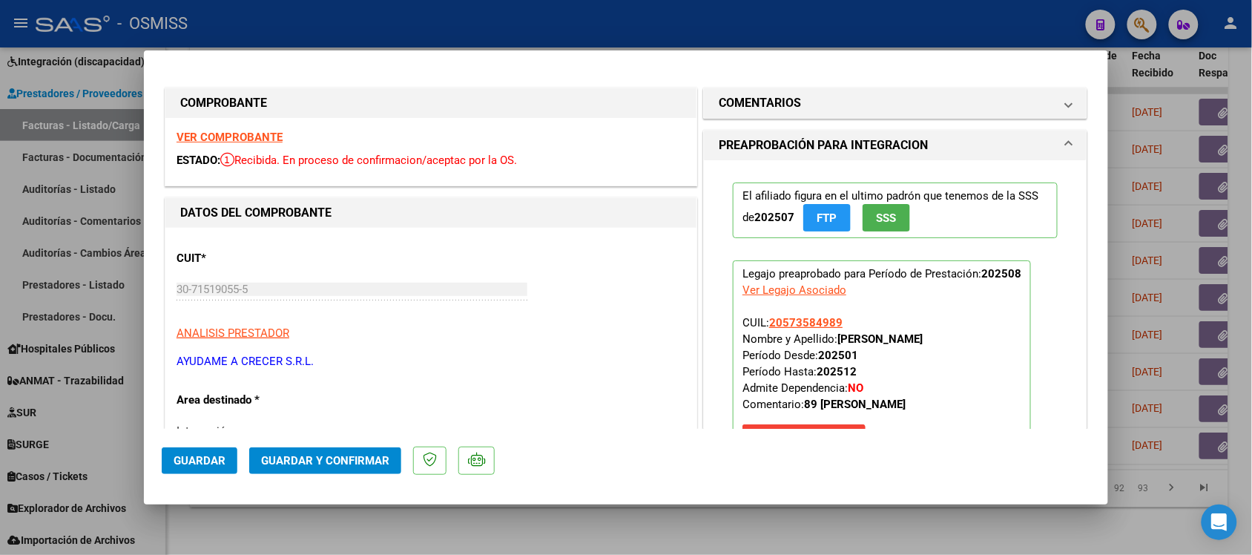
click at [251, 136] on strong "VER COMPROBANTE" at bounding box center [230, 137] width 106 height 13
click at [631, 523] on div at bounding box center [626, 277] width 1252 height 555
type input "$ 0,00"
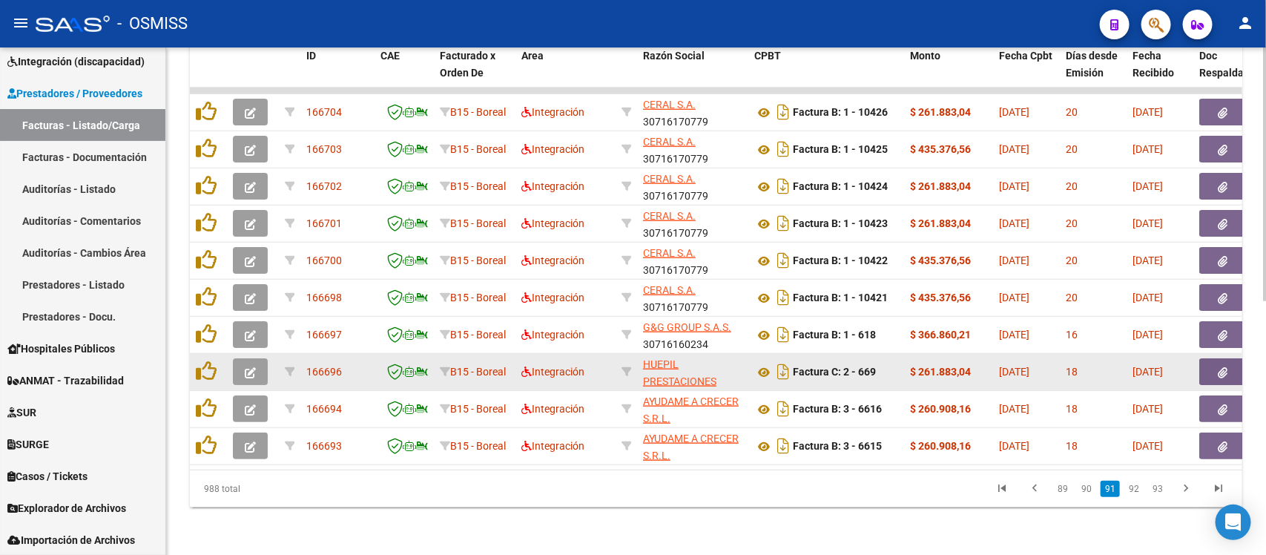
click at [254, 367] on icon "button" at bounding box center [250, 372] width 11 height 11
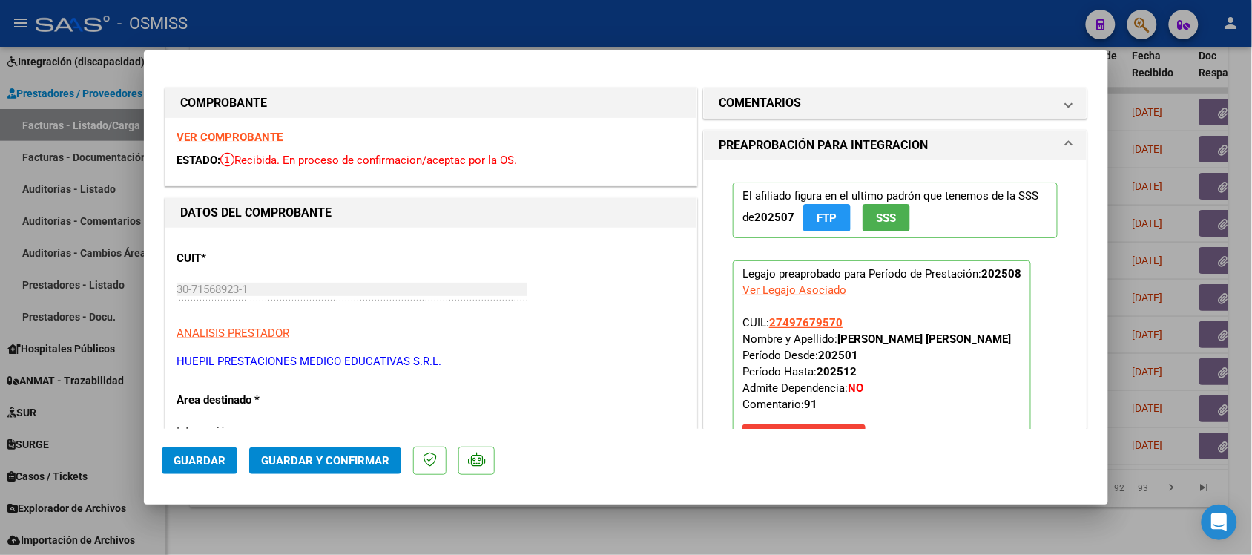
click at [243, 131] on strong "VER COMPROBANTE" at bounding box center [230, 137] width 106 height 13
click at [831, 501] on mat-dialog-container "COMPROBANTE VER COMPROBANTE ESTADO: Recibida. En proceso de confirmacion/acepta…" at bounding box center [626, 277] width 965 height 455
click at [822, 517] on div at bounding box center [626, 277] width 1252 height 555
type input "$ 0,00"
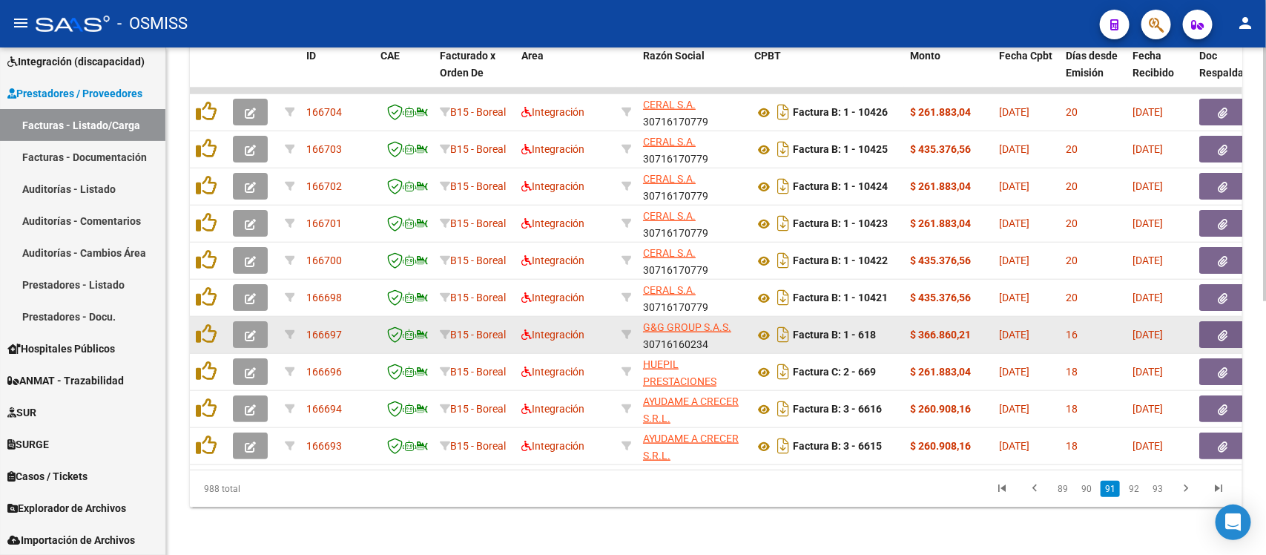
click at [260, 321] on button "button" at bounding box center [250, 334] width 35 height 27
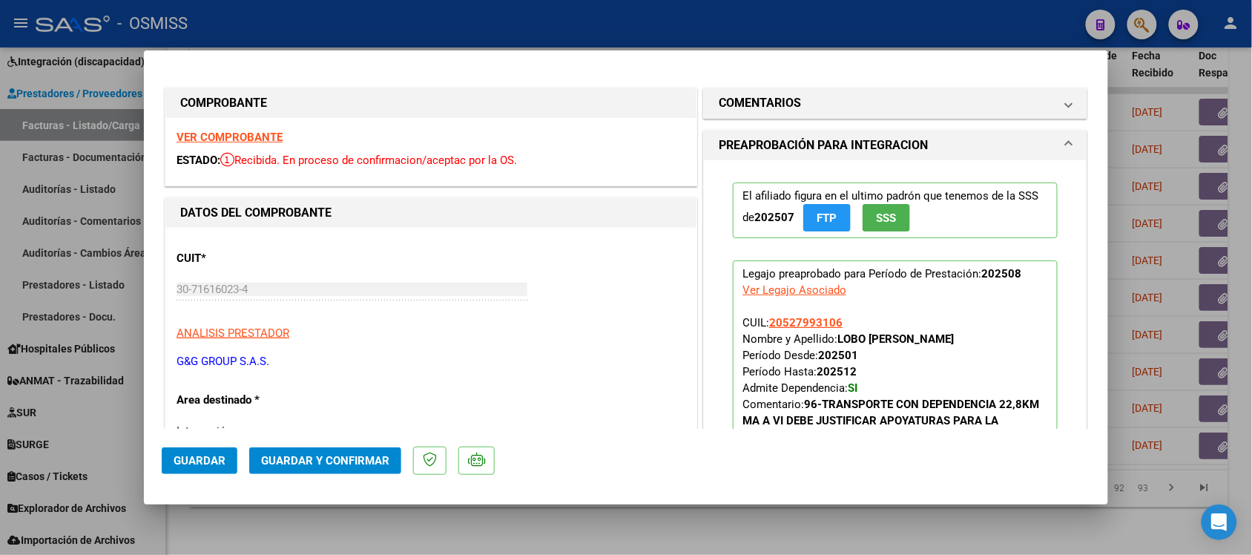
click at [707, 525] on div at bounding box center [626, 277] width 1252 height 555
type input "$ 0,00"
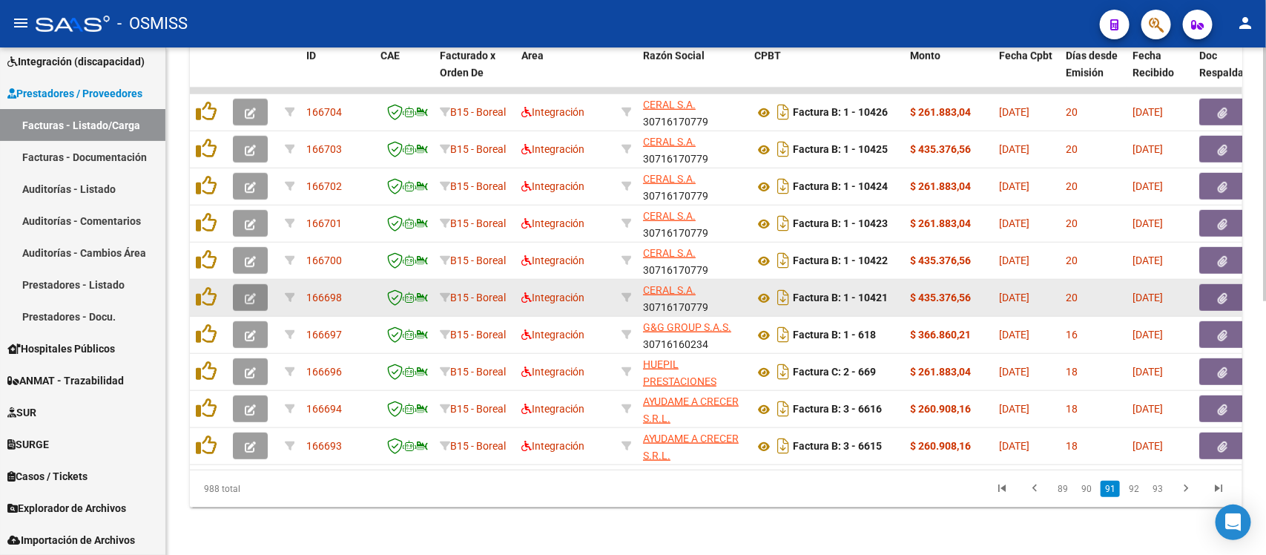
click at [253, 293] on icon "button" at bounding box center [250, 298] width 11 height 11
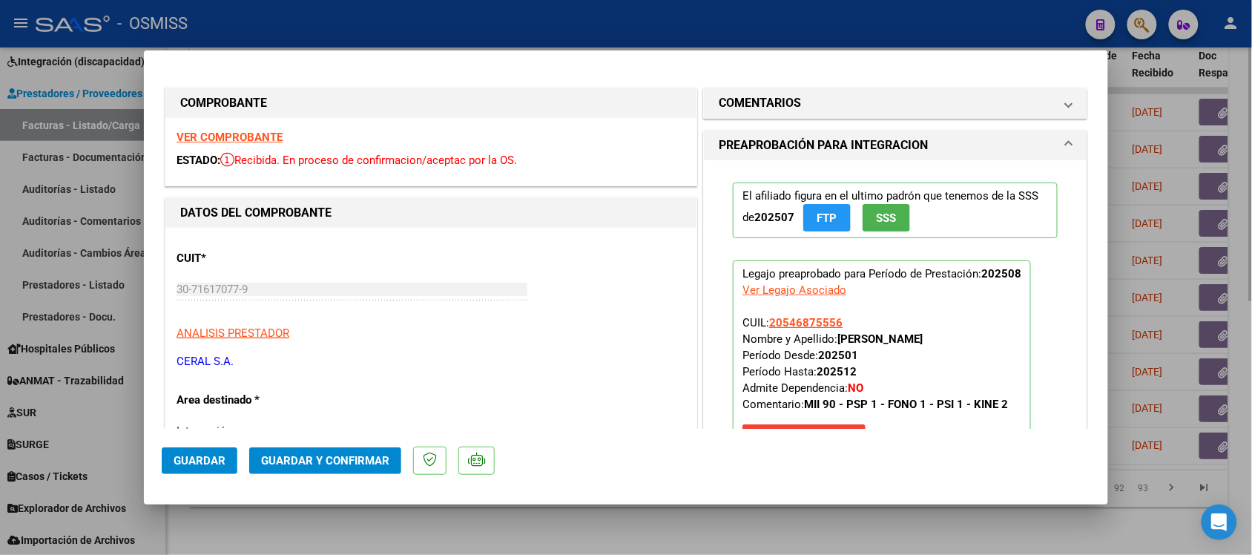
click at [691, 536] on div at bounding box center [626, 277] width 1252 height 555
type input "$ 0,00"
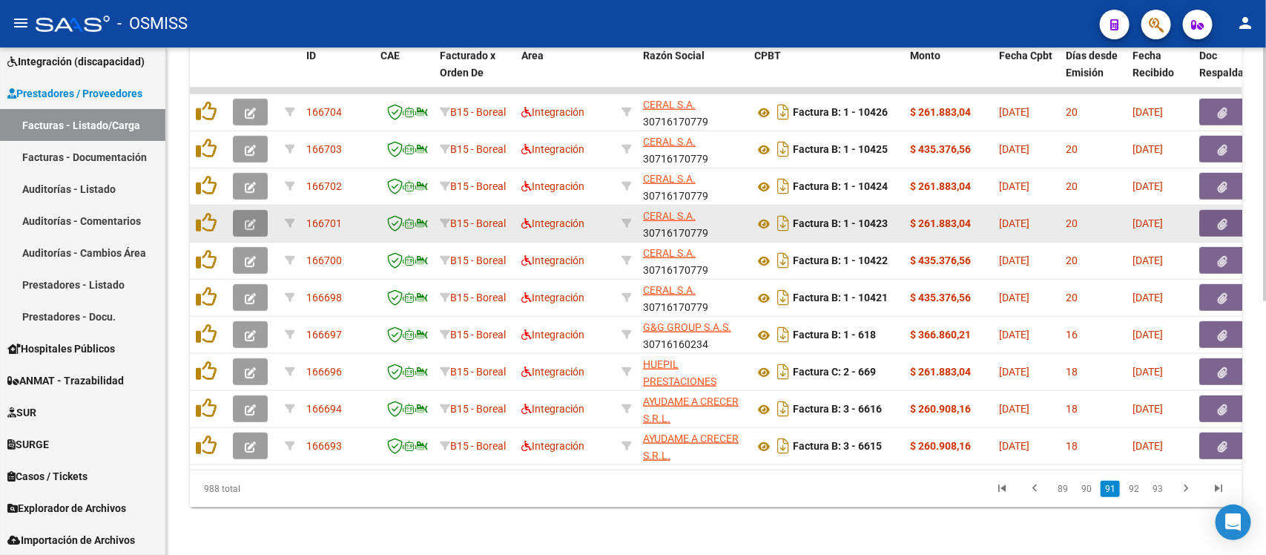
click at [249, 219] on icon "button" at bounding box center [250, 224] width 11 height 11
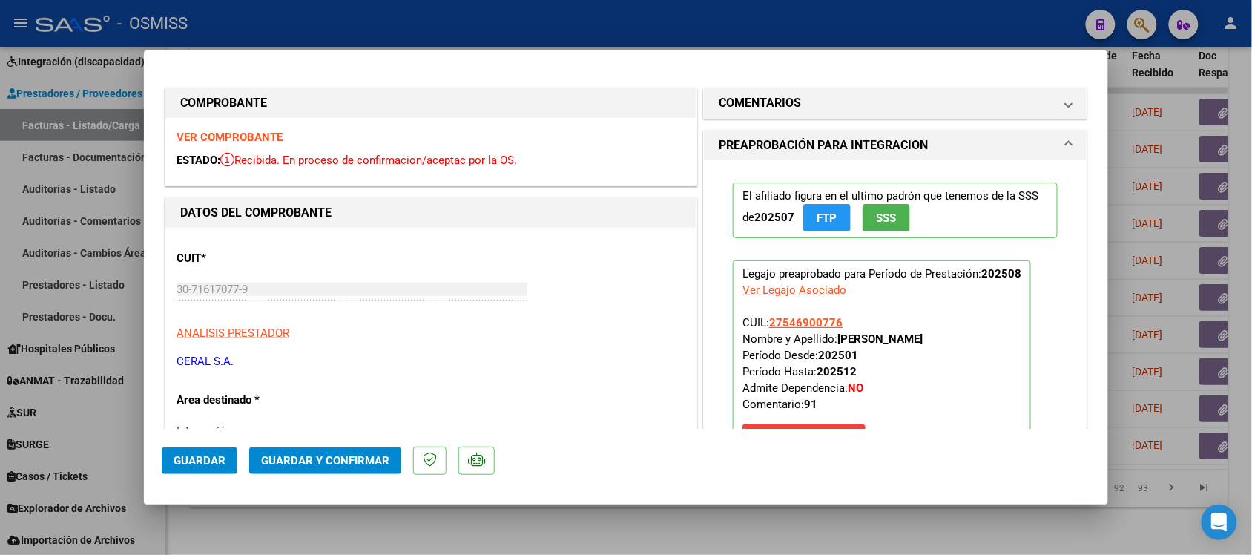
click at [249, 136] on strong "VER COMPROBANTE" at bounding box center [230, 137] width 106 height 13
click at [717, 531] on div at bounding box center [626, 277] width 1252 height 555
type input "$ 0,00"
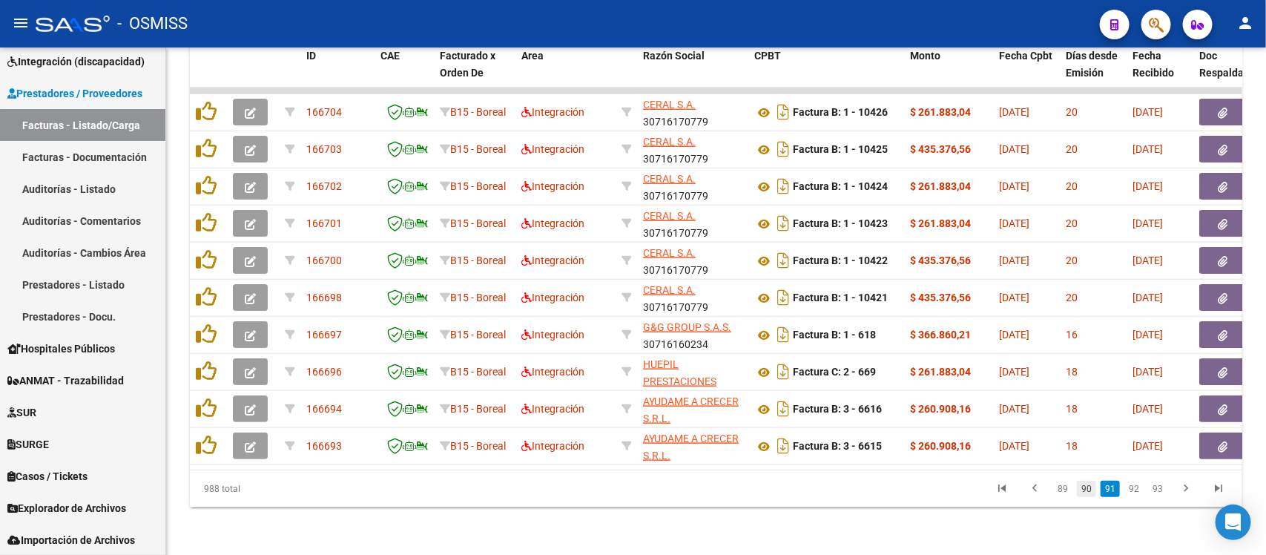
click at [1091, 487] on link "90" at bounding box center [1086, 489] width 19 height 16
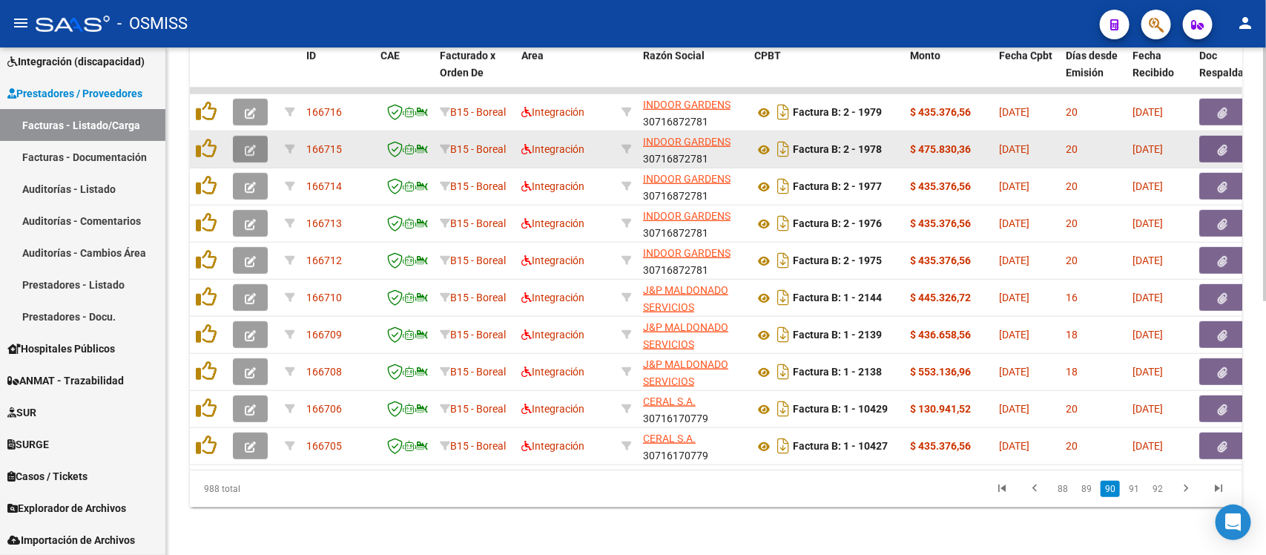
click at [241, 136] on button "button" at bounding box center [250, 149] width 35 height 27
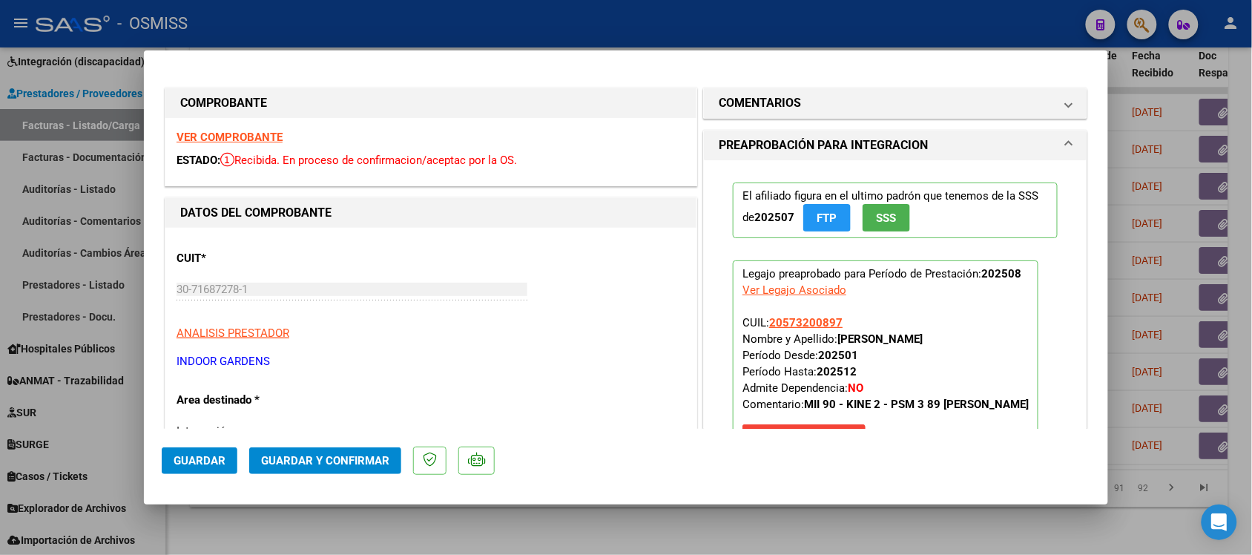
click at [272, 130] on div "VER COMPROBANTE ESTADO: Recibida. En proceso de confirmacion/aceptac por la OS." at bounding box center [430, 152] width 531 height 68
click at [272, 134] on strong "VER COMPROBANTE" at bounding box center [230, 137] width 106 height 13
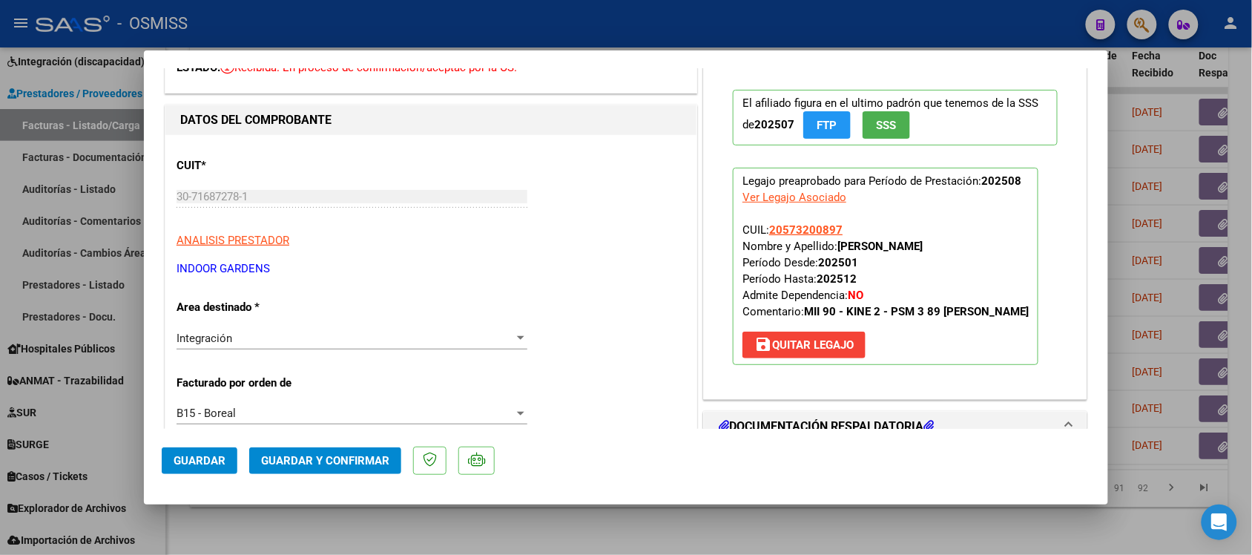
click at [832, 532] on div at bounding box center [626, 277] width 1252 height 555
type input "$ 0,00"
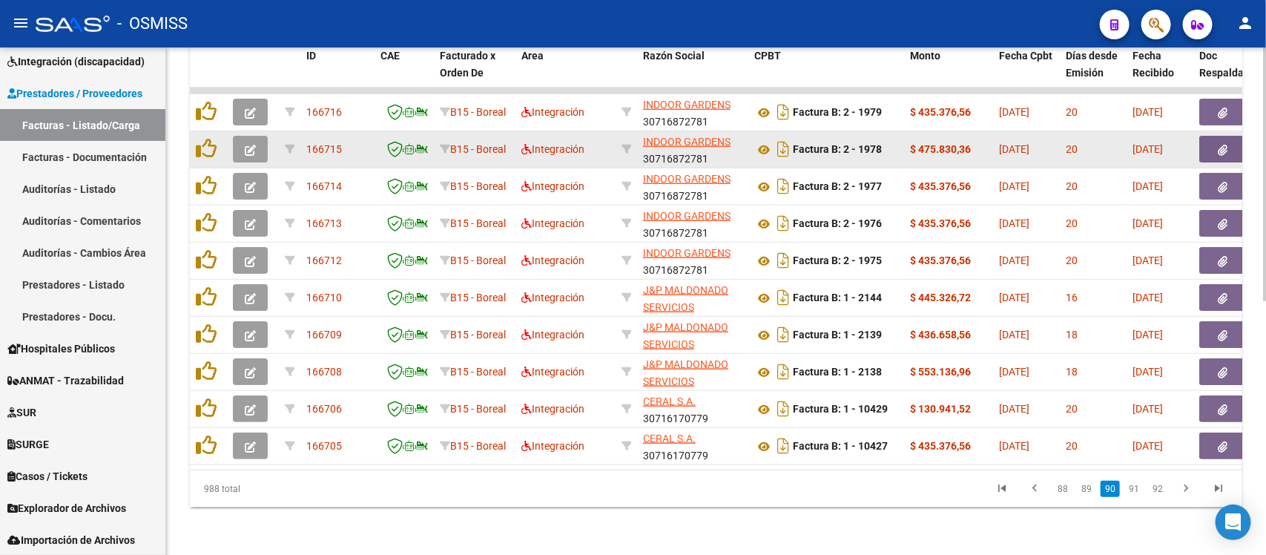
click at [254, 145] on icon "button" at bounding box center [250, 150] width 11 height 11
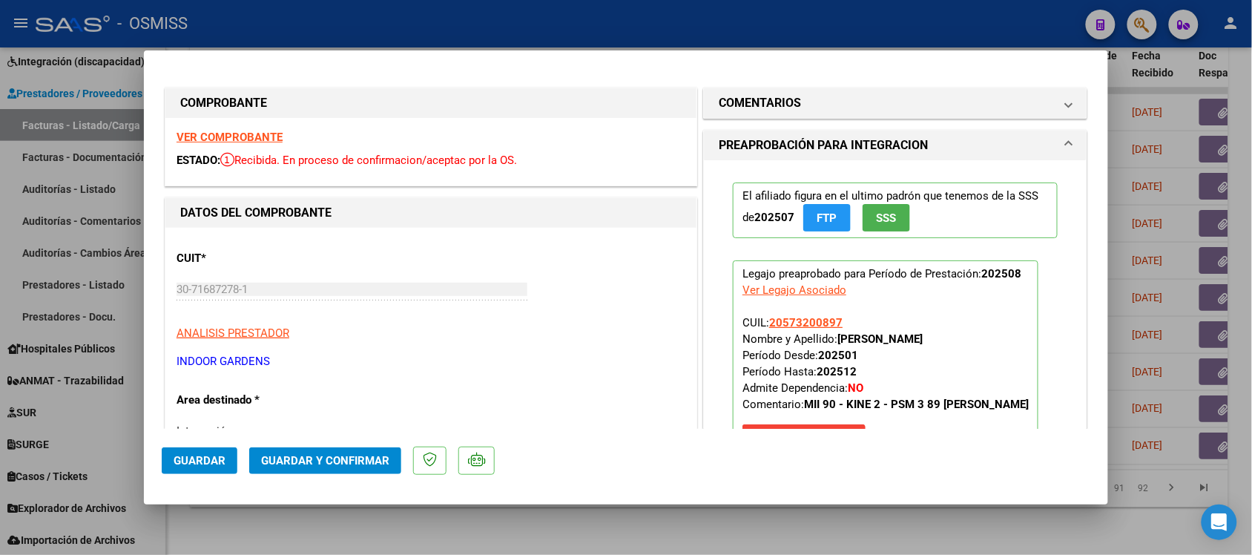
click at [250, 134] on strong "VER COMPROBANTE" at bounding box center [230, 137] width 106 height 13
click at [240, 137] on strong "VER COMPROBANTE" at bounding box center [230, 137] width 106 height 13
click at [658, 521] on div at bounding box center [626, 277] width 1252 height 555
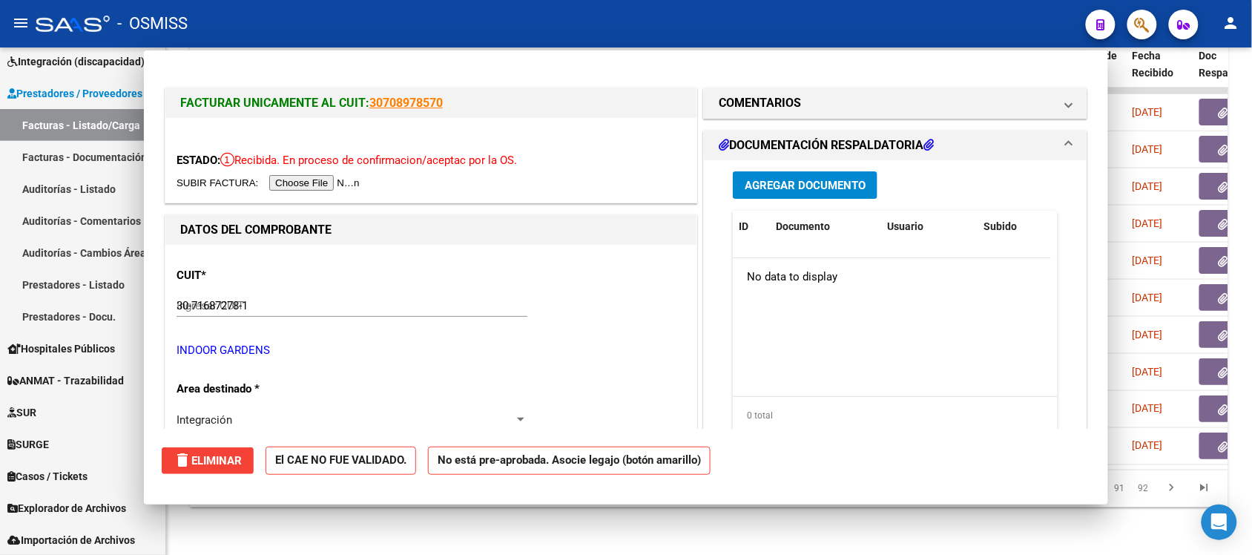
type input "$ 0,00"
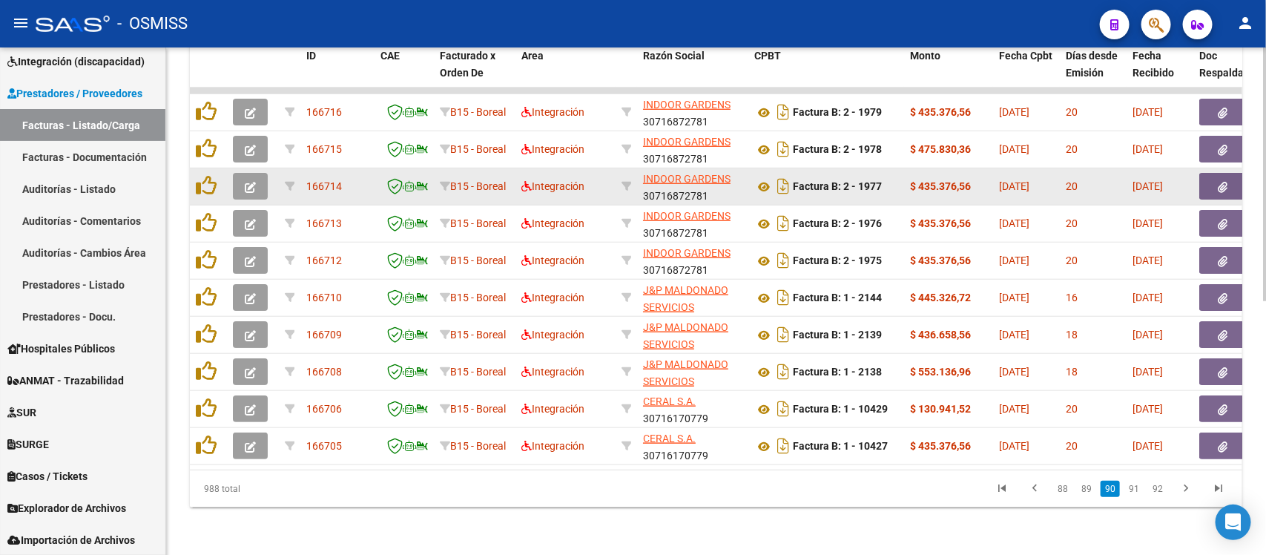
click at [246, 182] on icon "button" at bounding box center [250, 187] width 11 height 11
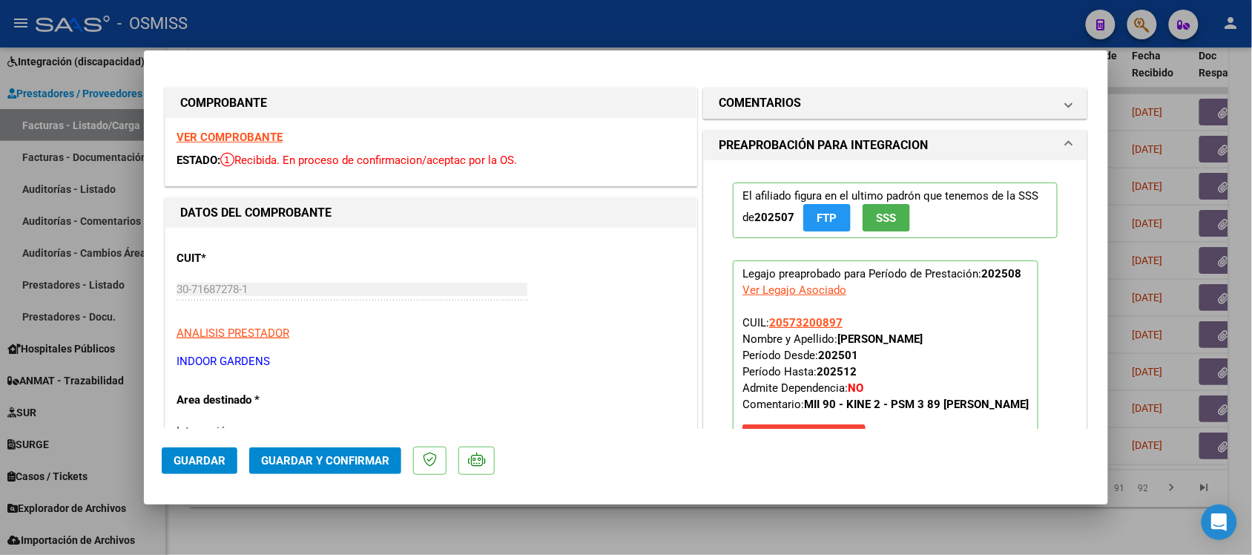
click at [237, 131] on strong "VER COMPROBANTE" at bounding box center [230, 137] width 106 height 13
drag, startPoint x: 525, startPoint y: 378, endPoint x: 575, endPoint y: 402, distance: 55.8
click at [620, 539] on div at bounding box center [626, 277] width 1252 height 555
type input "$ 0,00"
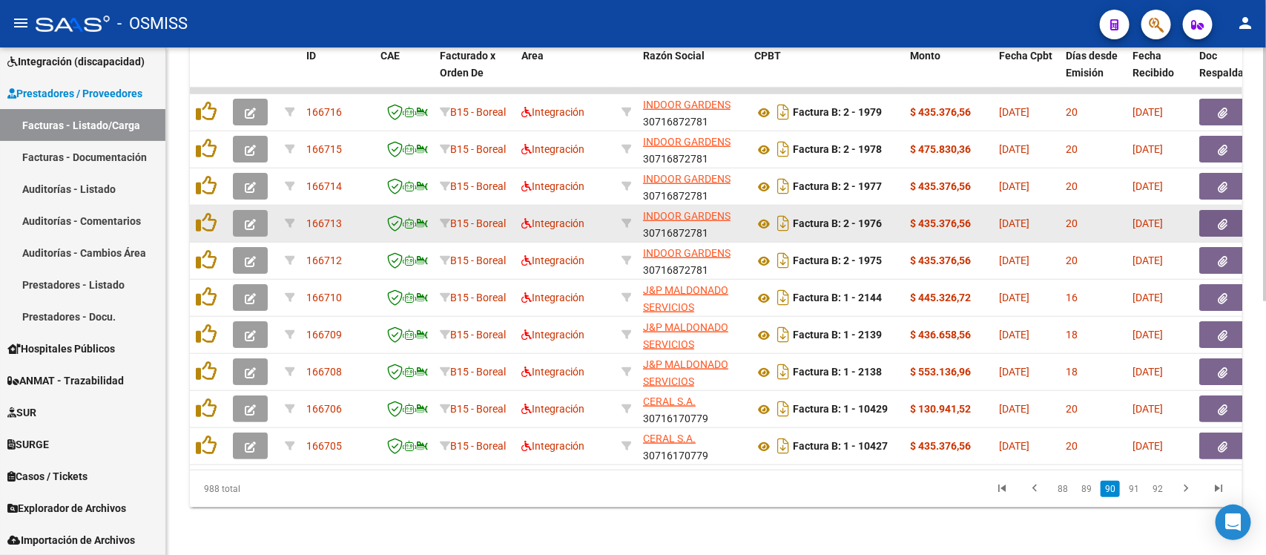
click at [257, 210] on button "button" at bounding box center [250, 223] width 35 height 27
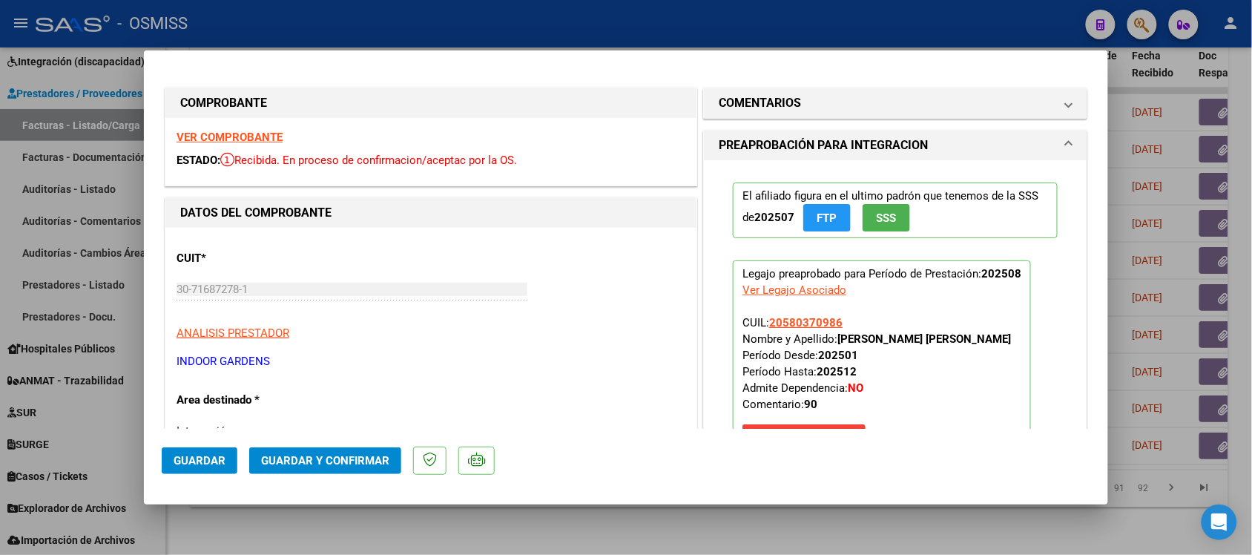
click at [651, 535] on div at bounding box center [626, 277] width 1252 height 555
type input "$ 0,00"
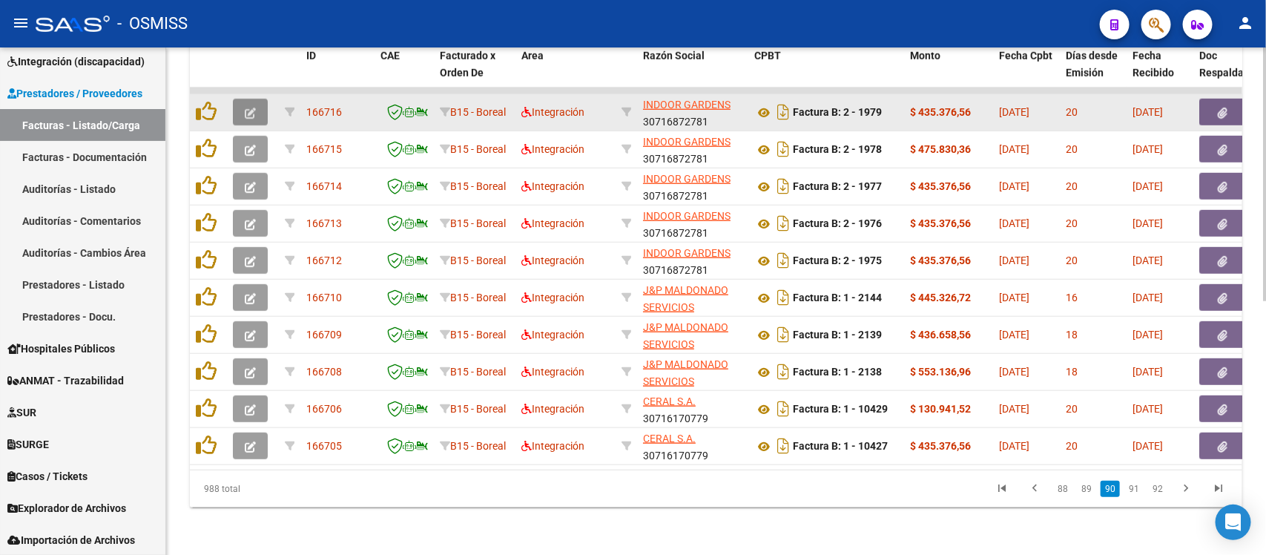
click at [253, 108] on icon "button" at bounding box center [250, 113] width 11 height 11
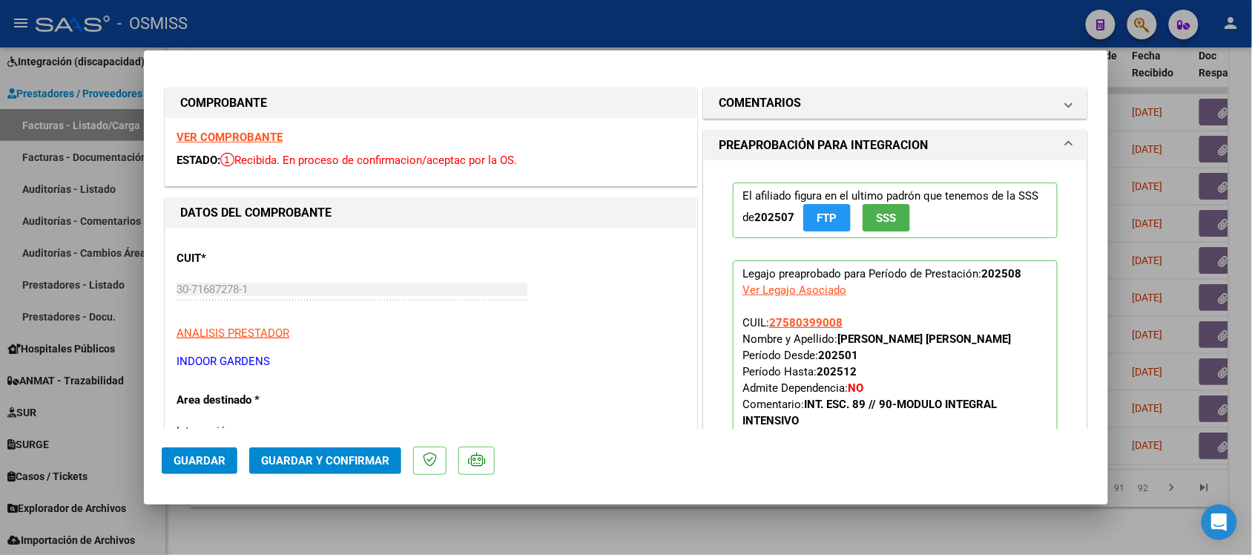
click at [668, 531] on div at bounding box center [626, 277] width 1252 height 555
type input "$ 0,00"
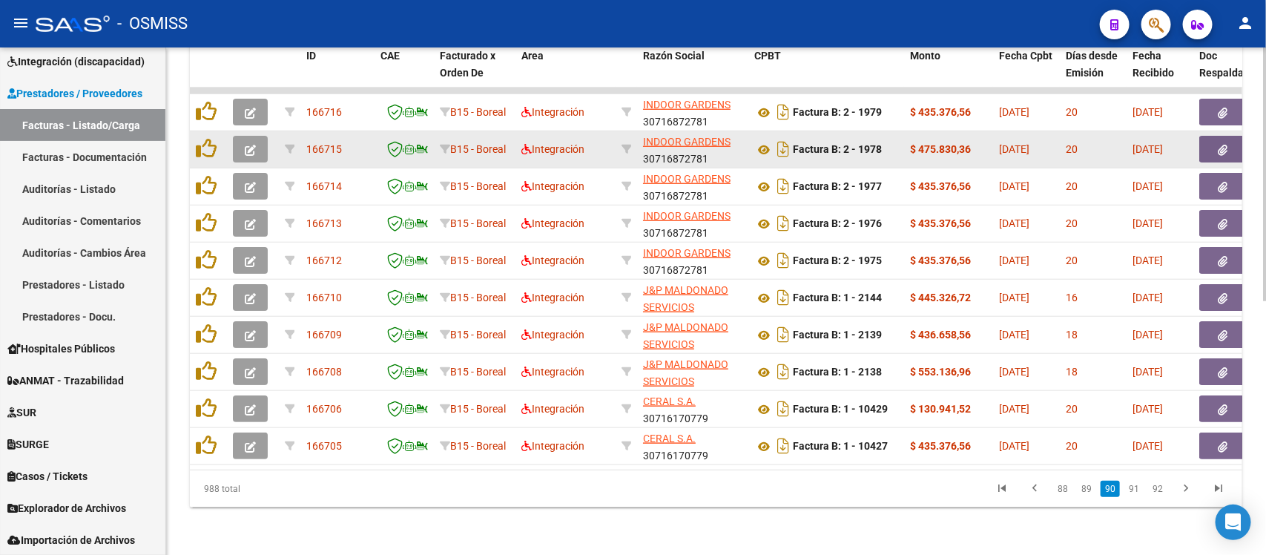
click at [256, 136] on button "button" at bounding box center [250, 149] width 35 height 27
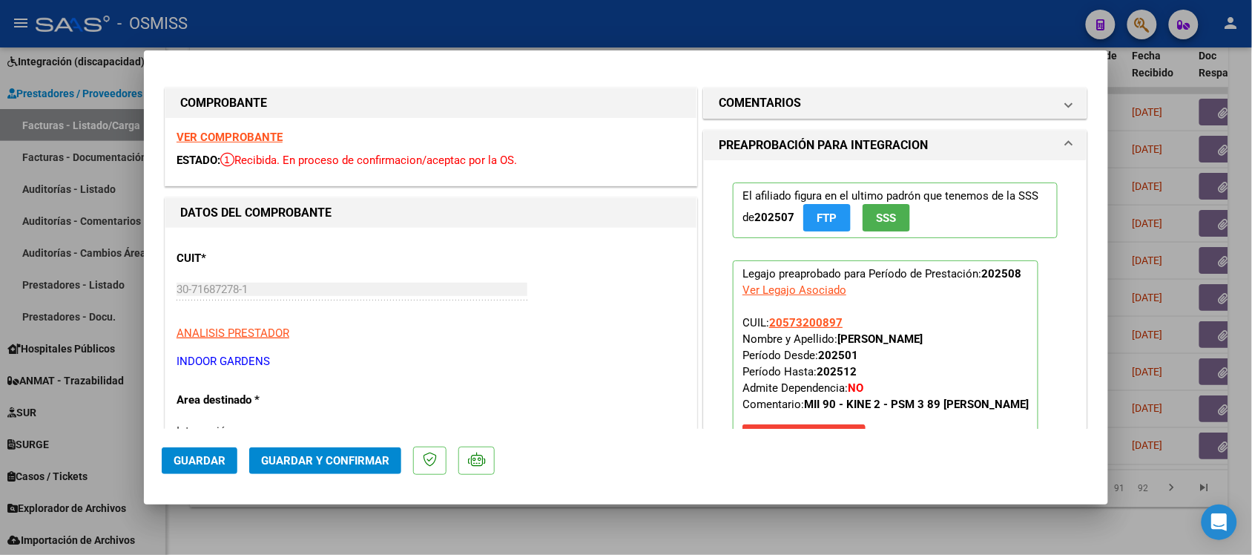
click at [260, 134] on strong "VER COMPROBANTE" at bounding box center [230, 137] width 106 height 13
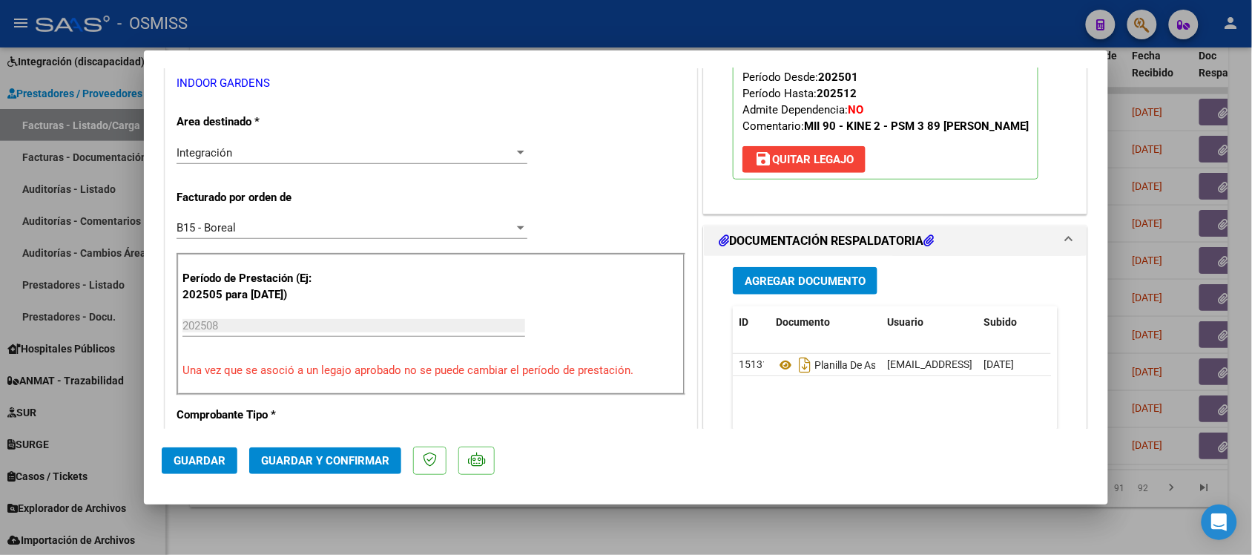
scroll to position [371, 0]
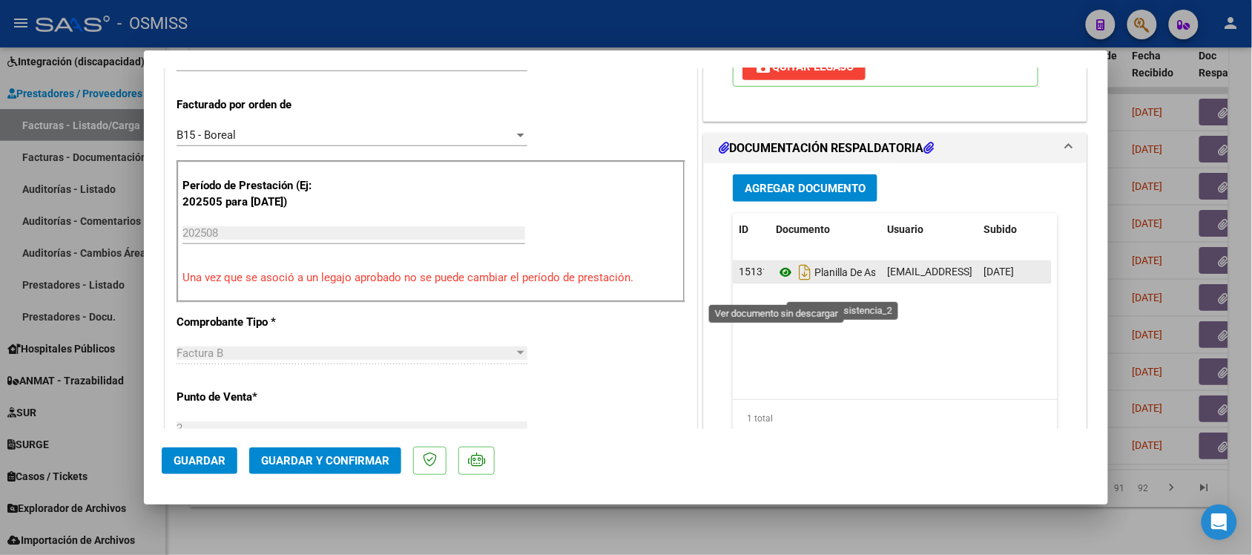
click at [776, 281] on icon at bounding box center [785, 272] width 19 height 18
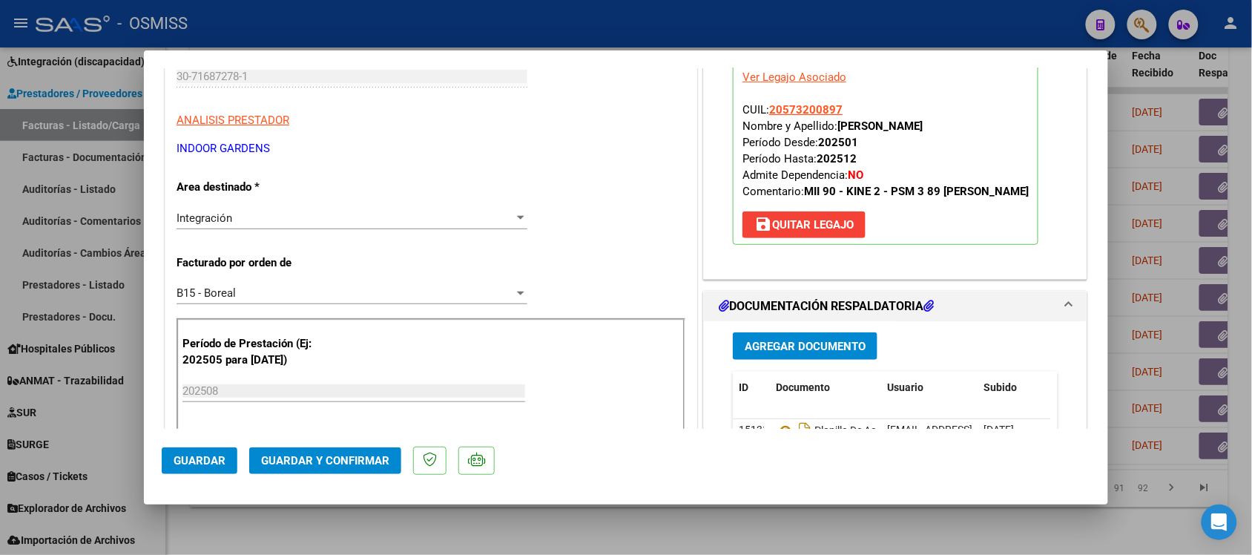
scroll to position [0, 0]
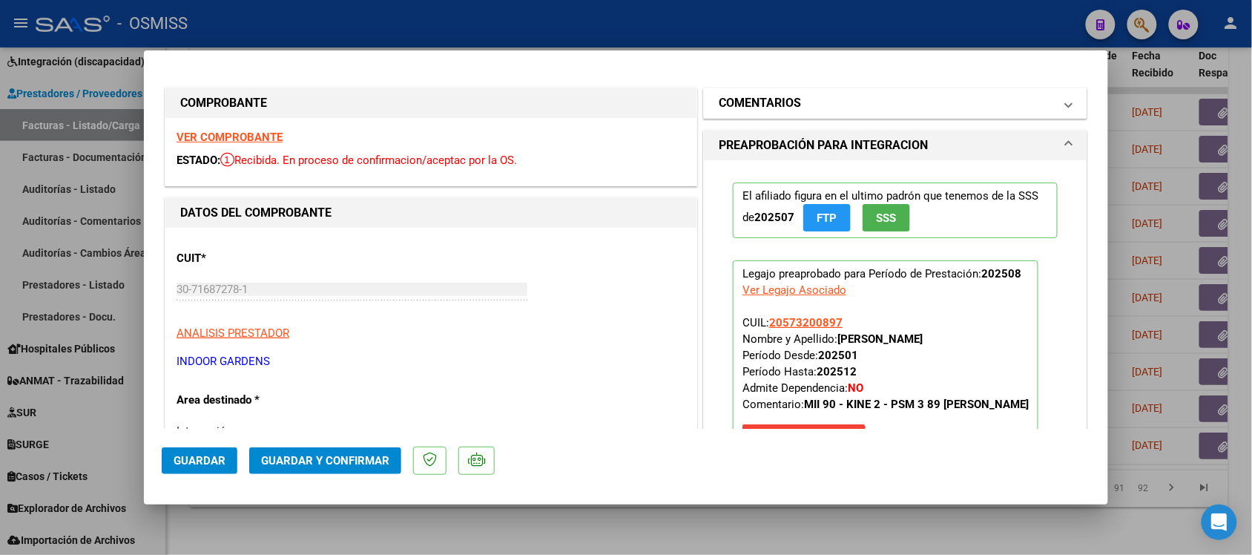
click at [733, 99] on h1 "COMENTARIOS" at bounding box center [760, 103] width 82 height 18
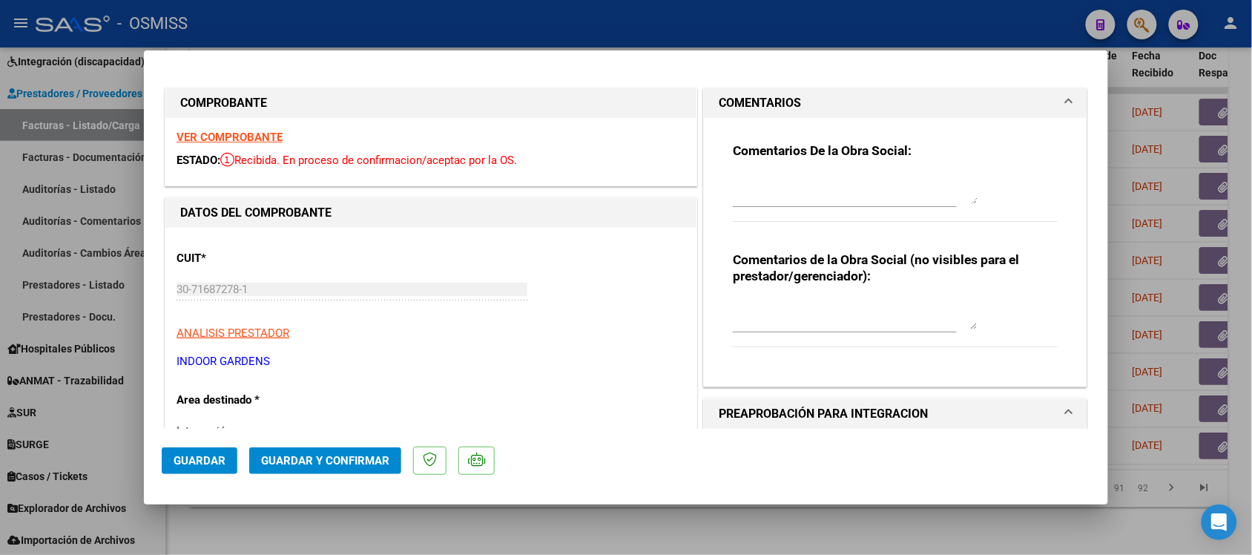
click at [732, 99] on h1 "COMENTARIOS" at bounding box center [760, 103] width 82 height 18
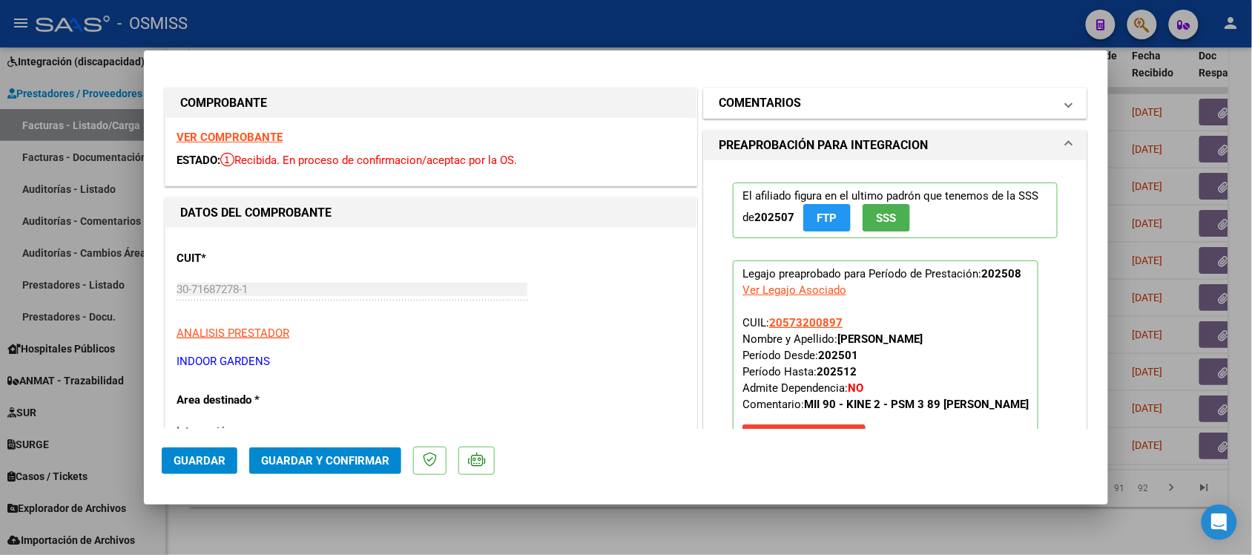
click at [761, 104] on h1 "COMENTARIOS" at bounding box center [760, 103] width 82 height 18
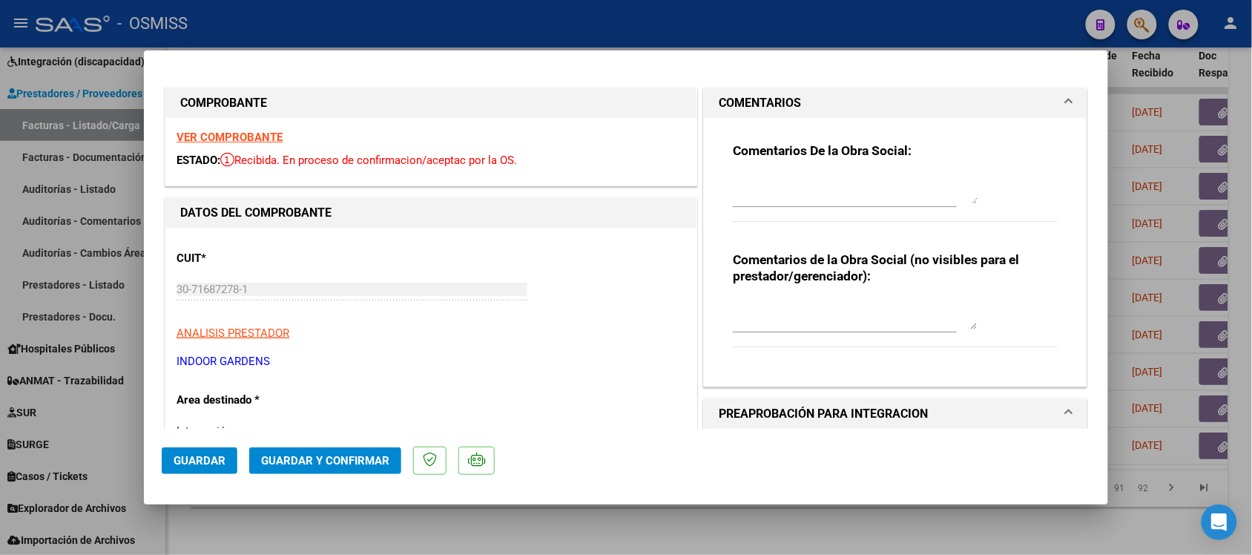
click at [761, 104] on h1 "COMENTARIOS" at bounding box center [760, 103] width 82 height 18
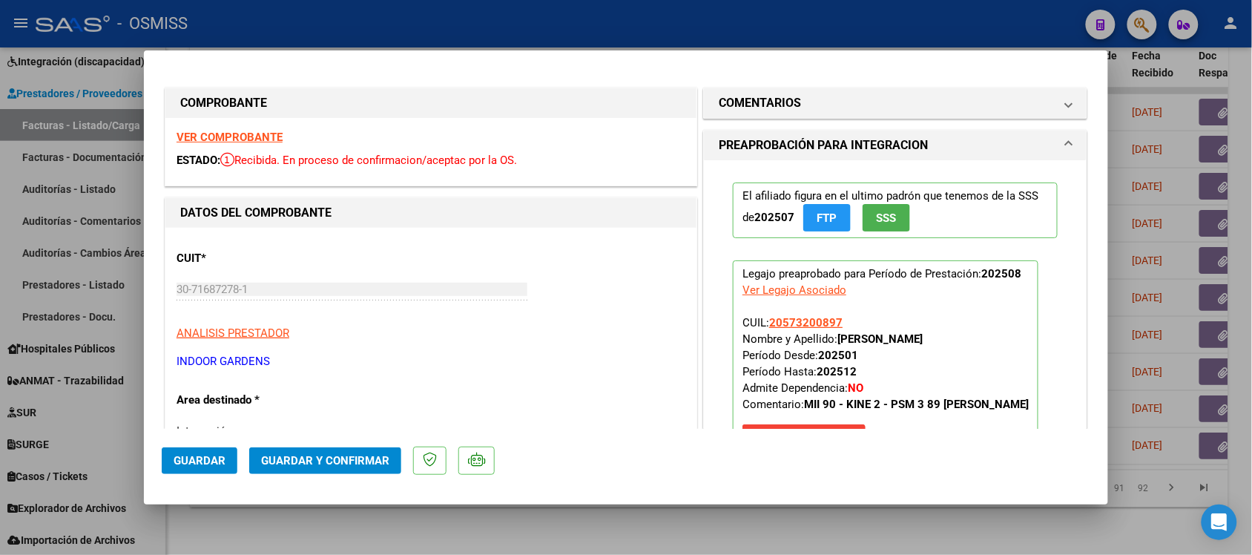
scroll to position [93, 0]
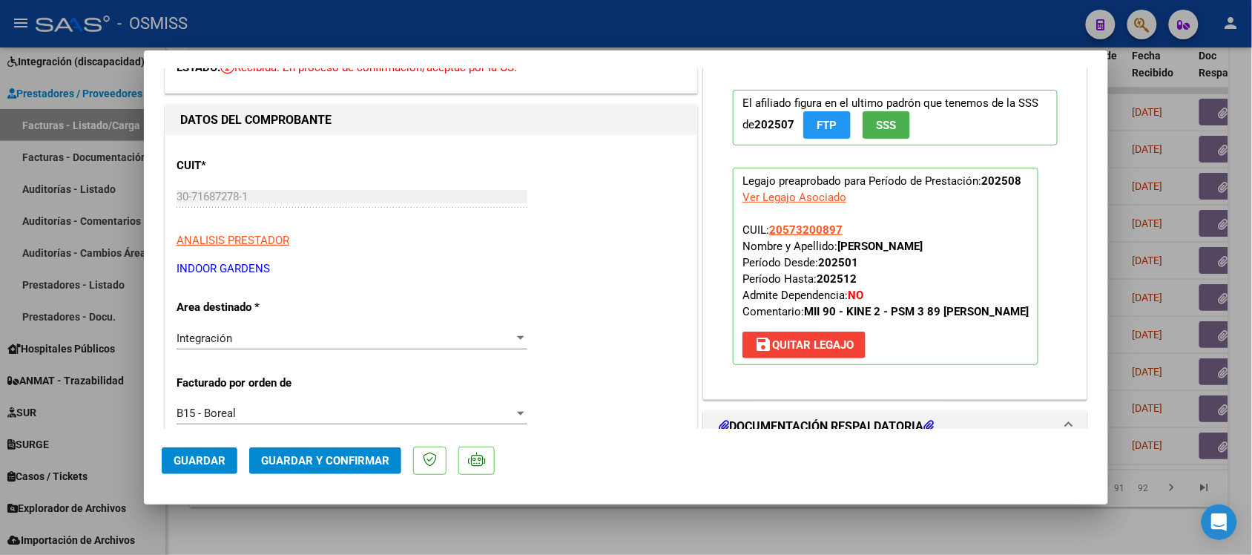
click at [763, 549] on div at bounding box center [626, 277] width 1252 height 555
type input "$ 0,00"
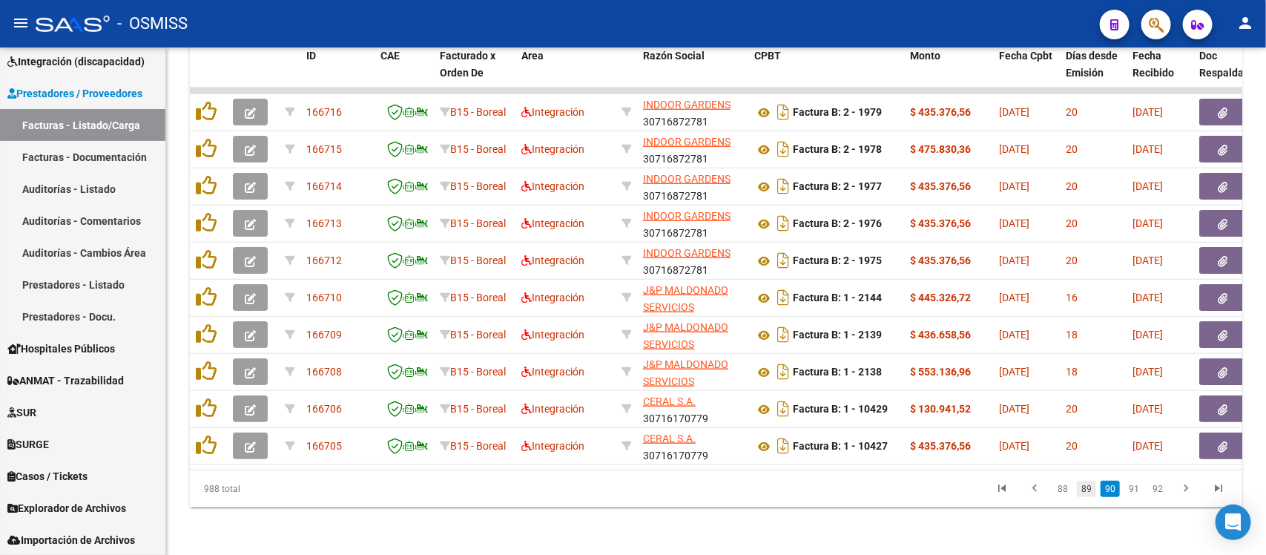
click at [1097, 490] on link "89" at bounding box center [1086, 489] width 19 height 16
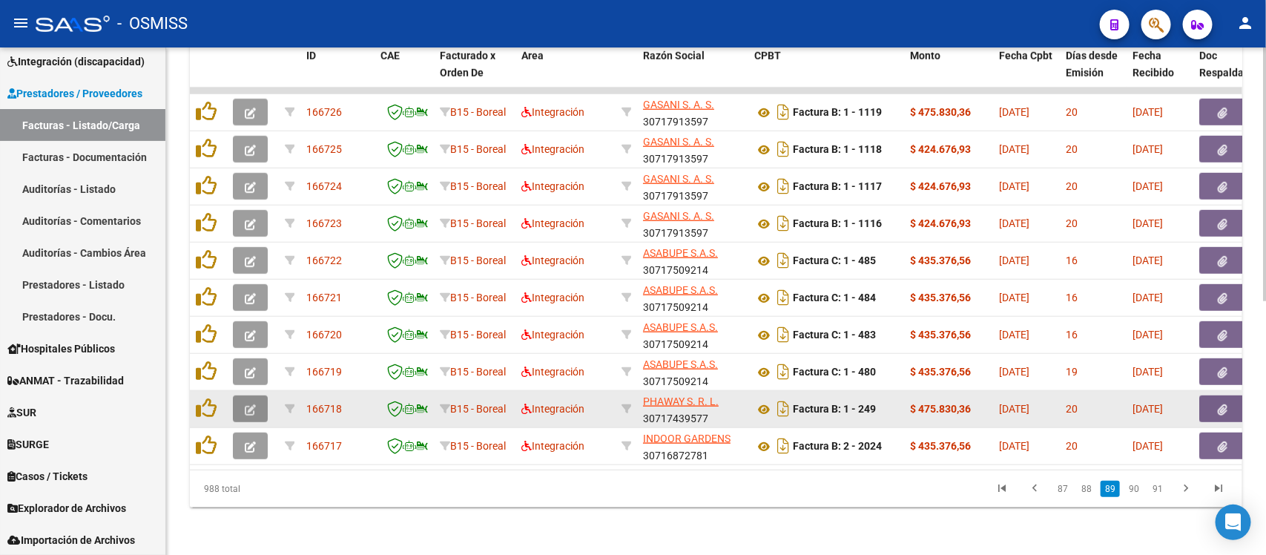
click at [247, 404] on icon "button" at bounding box center [250, 409] width 11 height 11
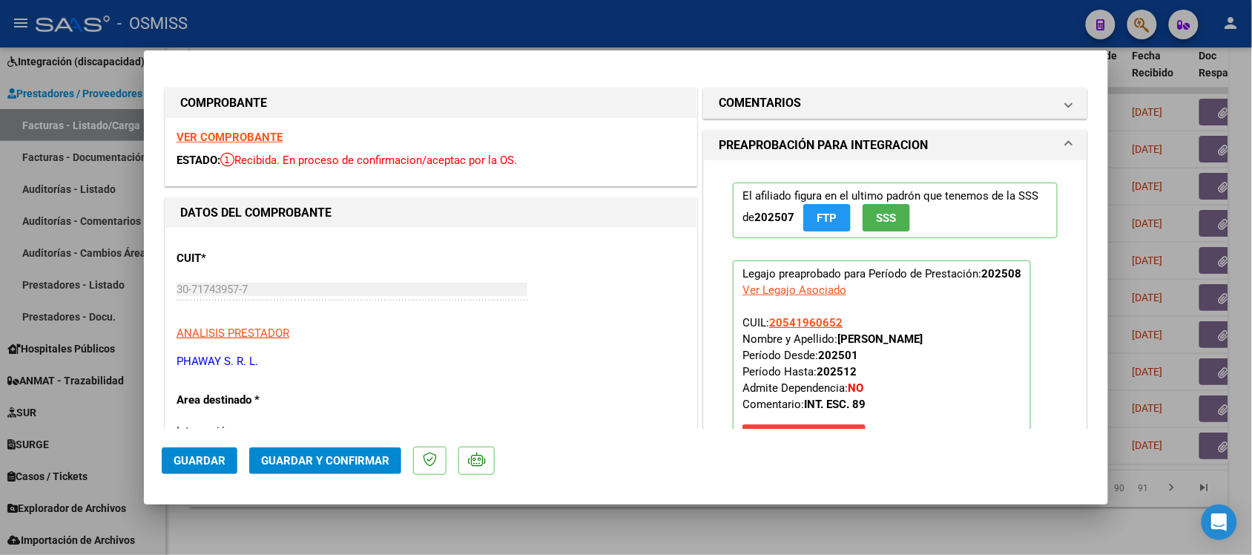
click at [217, 136] on strong "VER COMPROBANTE" at bounding box center [230, 137] width 106 height 13
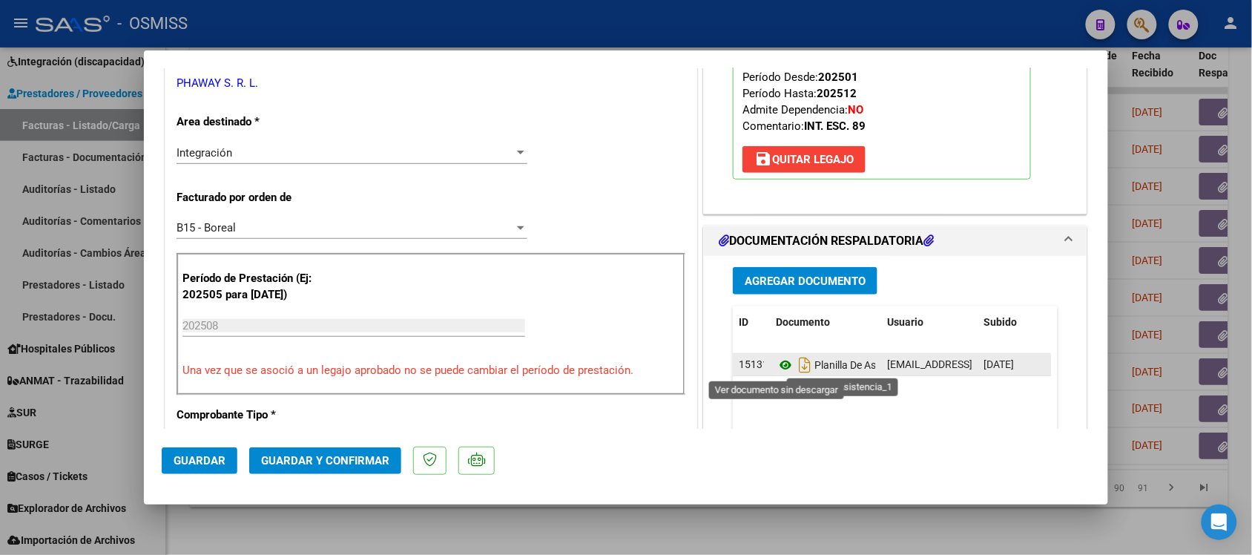
click at [776, 366] on icon at bounding box center [785, 365] width 19 height 18
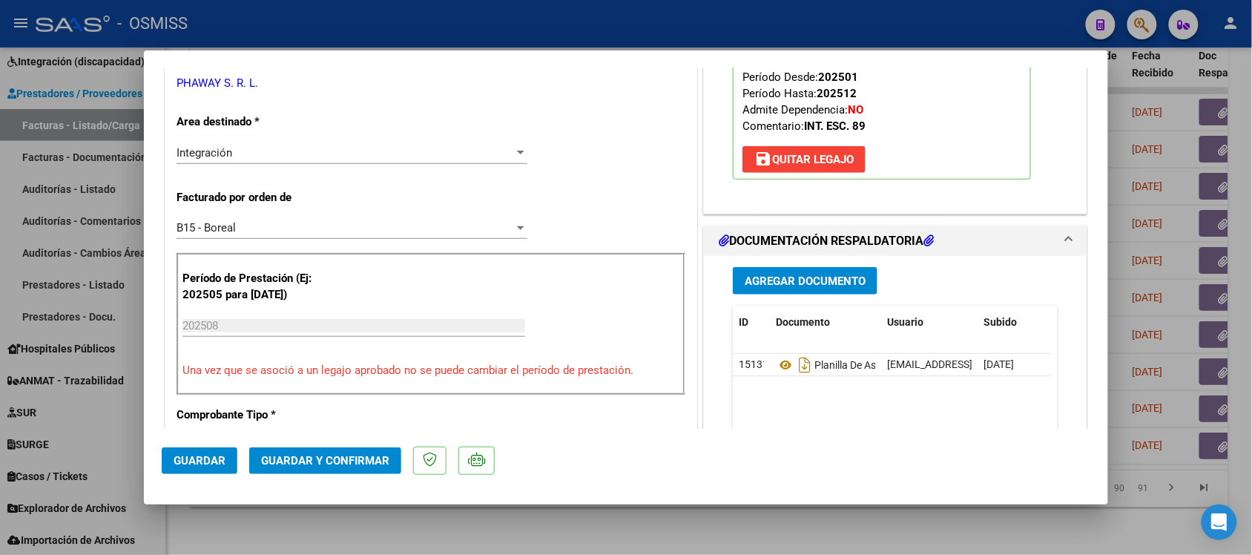
scroll to position [0, 0]
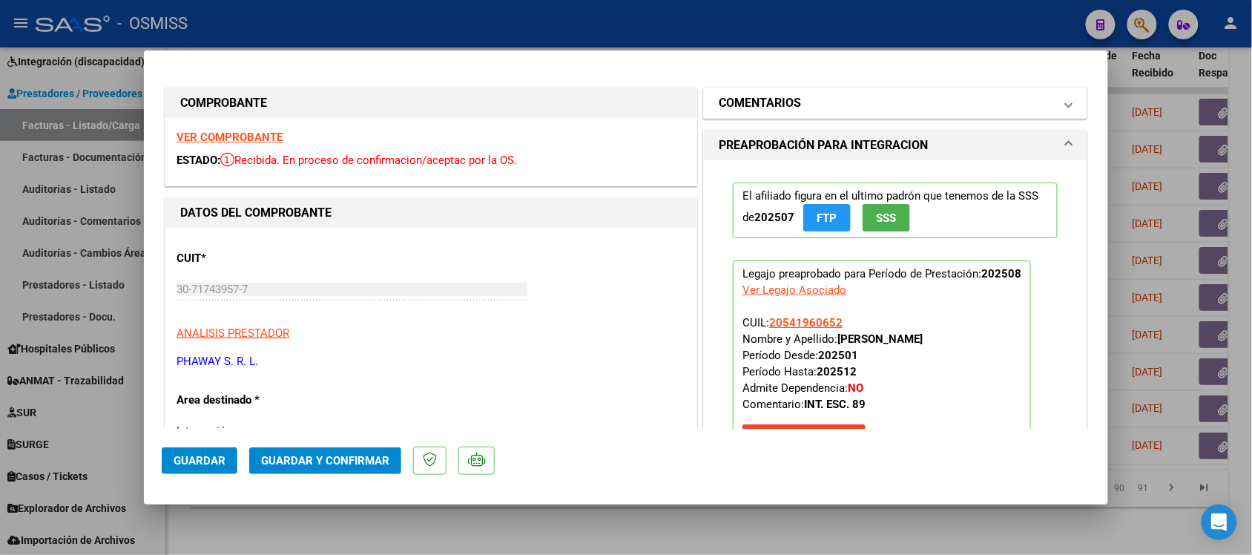
click at [763, 96] on h1 "COMENTARIOS" at bounding box center [760, 103] width 82 height 18
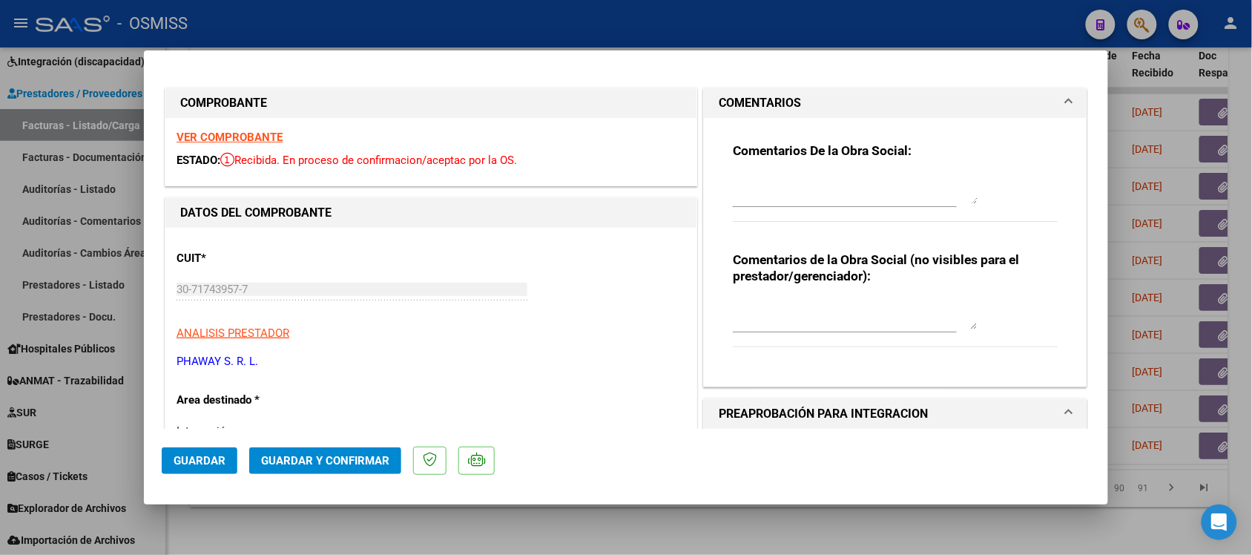
click at [763, 96] on h1 "COMENTARIOS" at bounding box center [760, 103] width 82 height 18
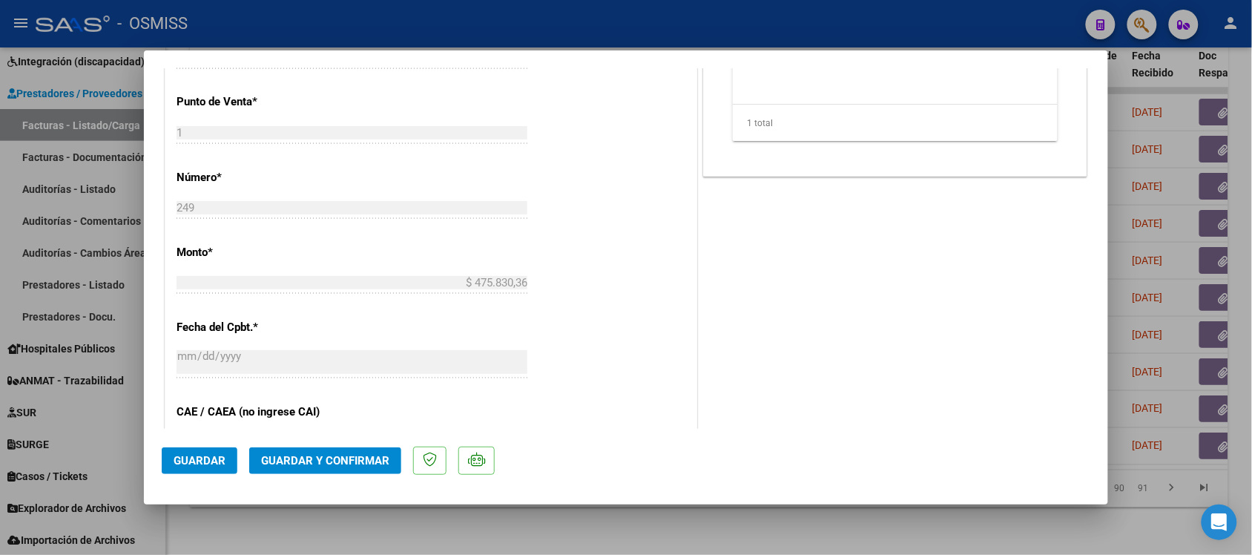
scroll to position [649, 0]
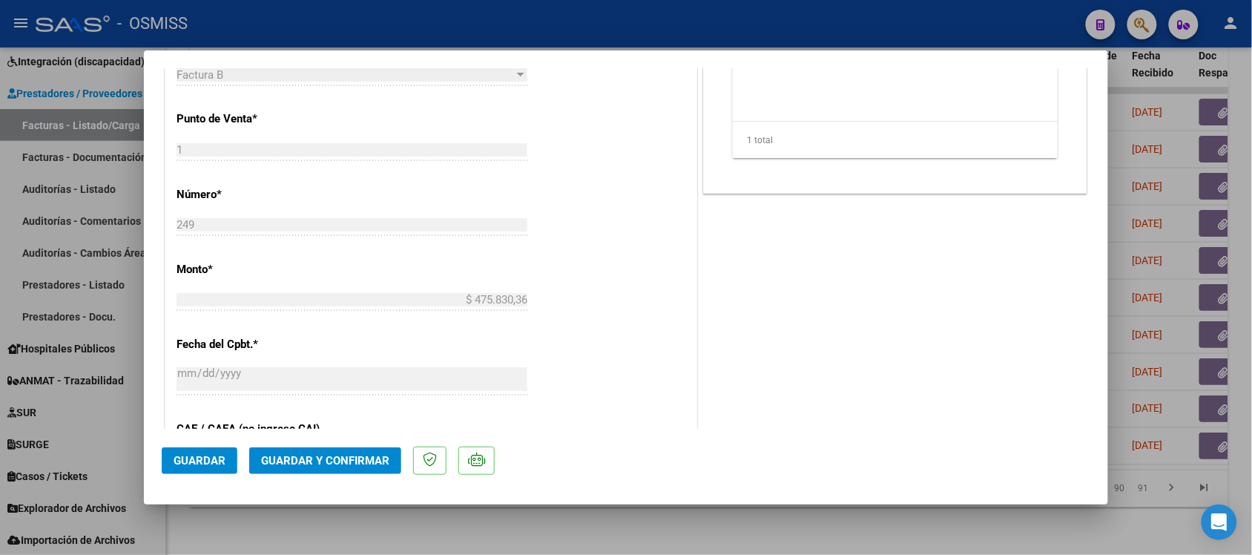
click at [346, 456] on span "Guardar y Confirmar" at bounding box center [325, 460] width 128 height 13
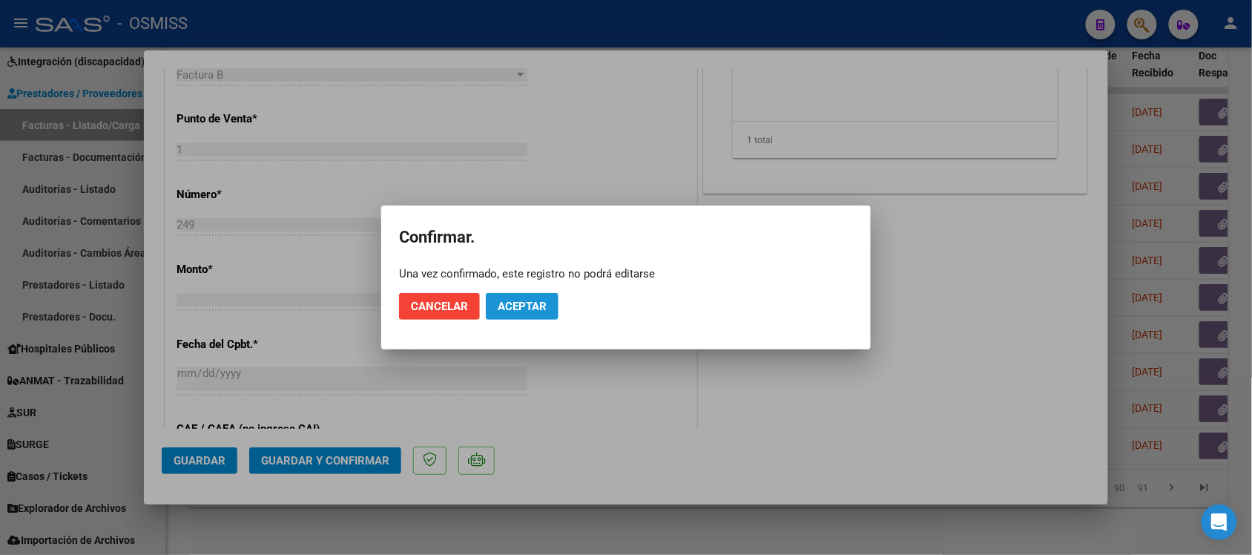
click at [529, 316] on button "Aceptar" at bounding box center [522, 306] width 73 height 27
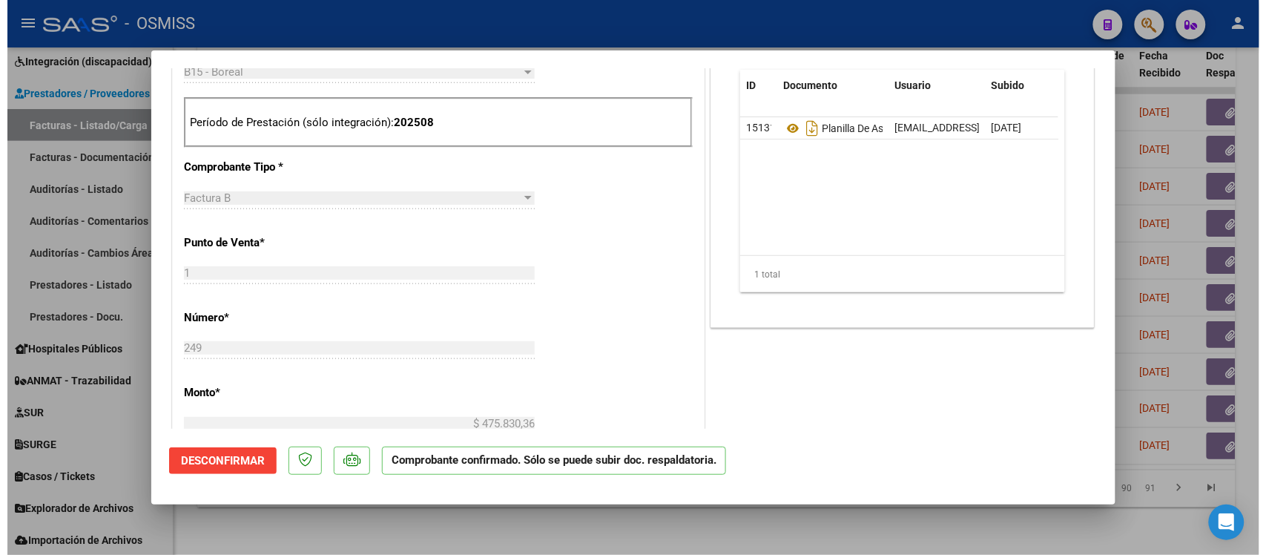
scroll to position [464, 0]
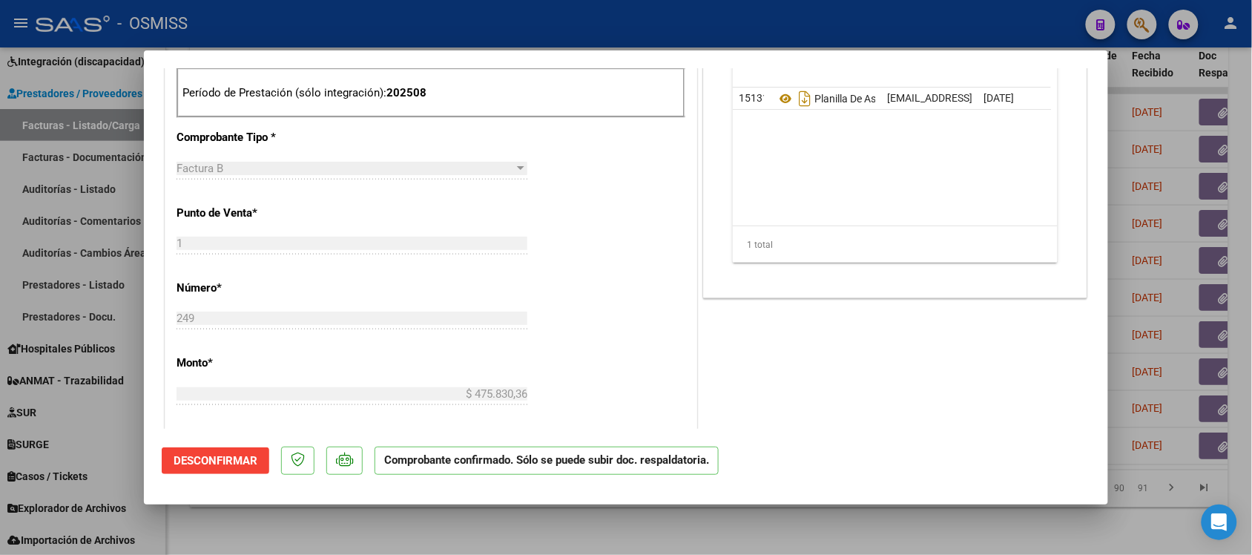
click at [844, 530] on div at bounding box center [626, 277] width 1252 height 555
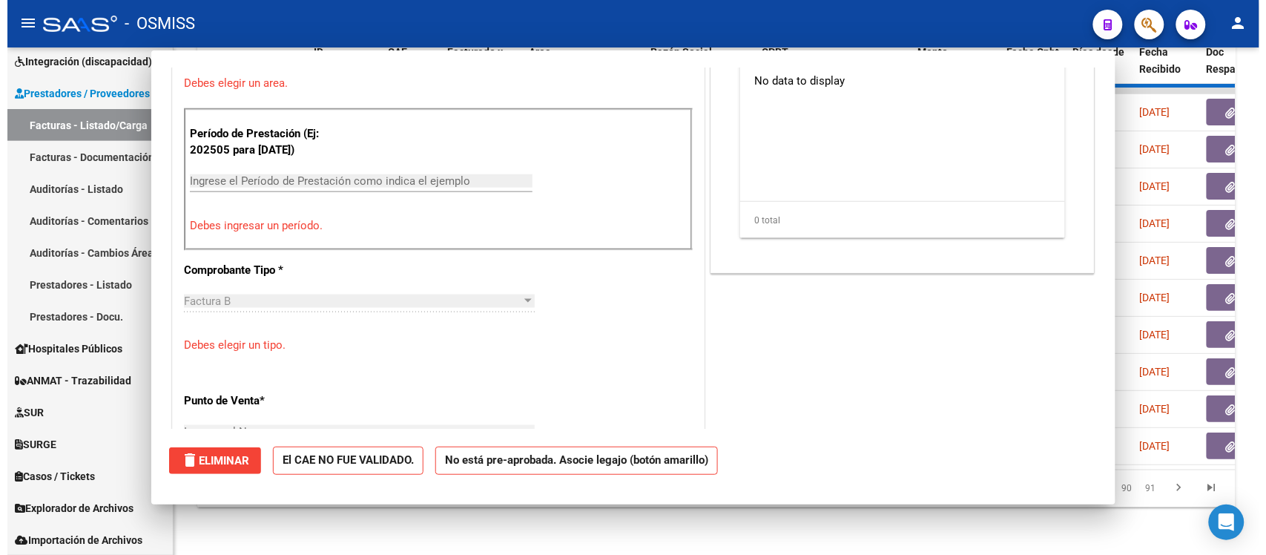
scroll to position [0, 0]
